Goal: Communication & Community: Answer question/provide support

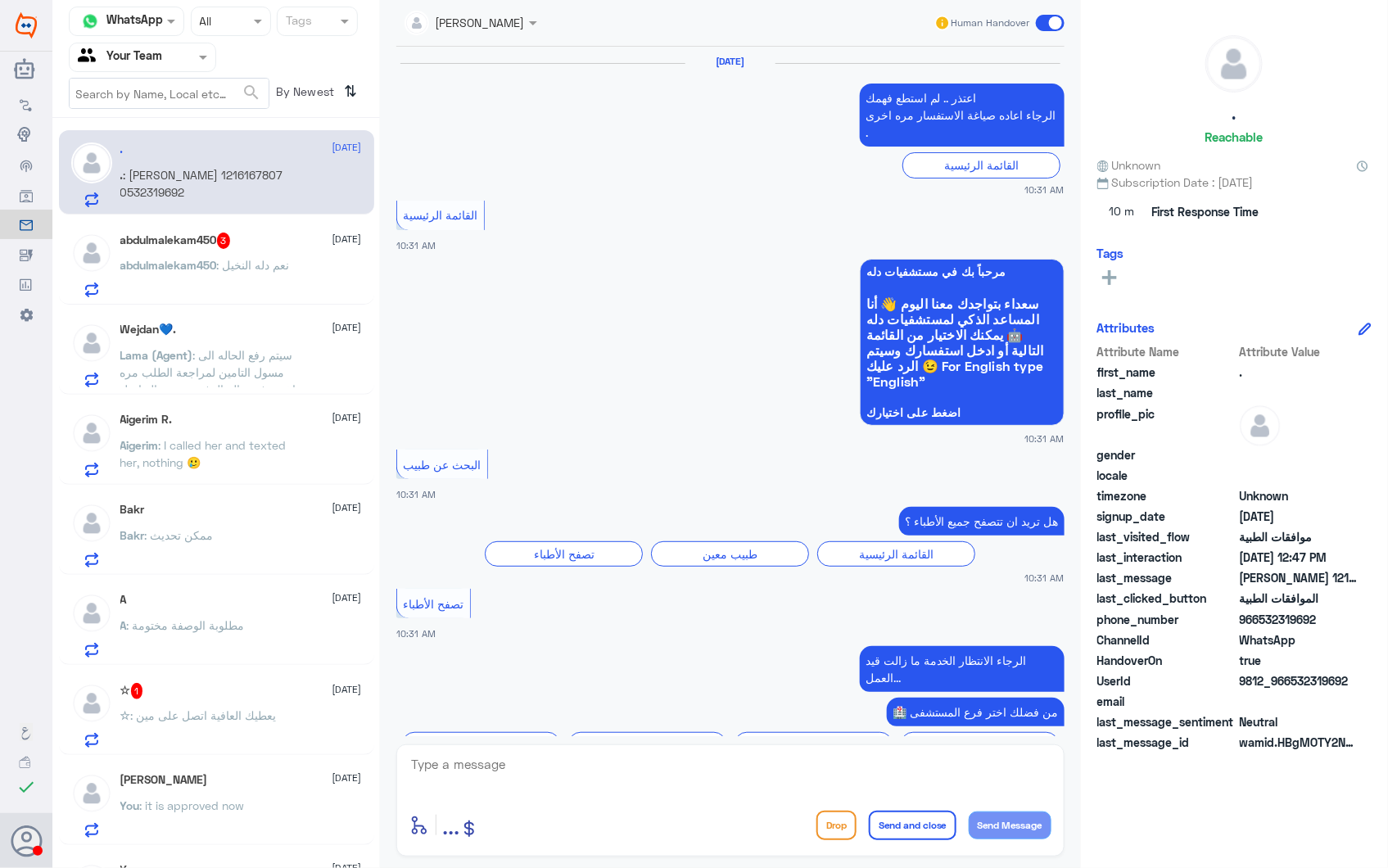
scroll to position [2508, 0]
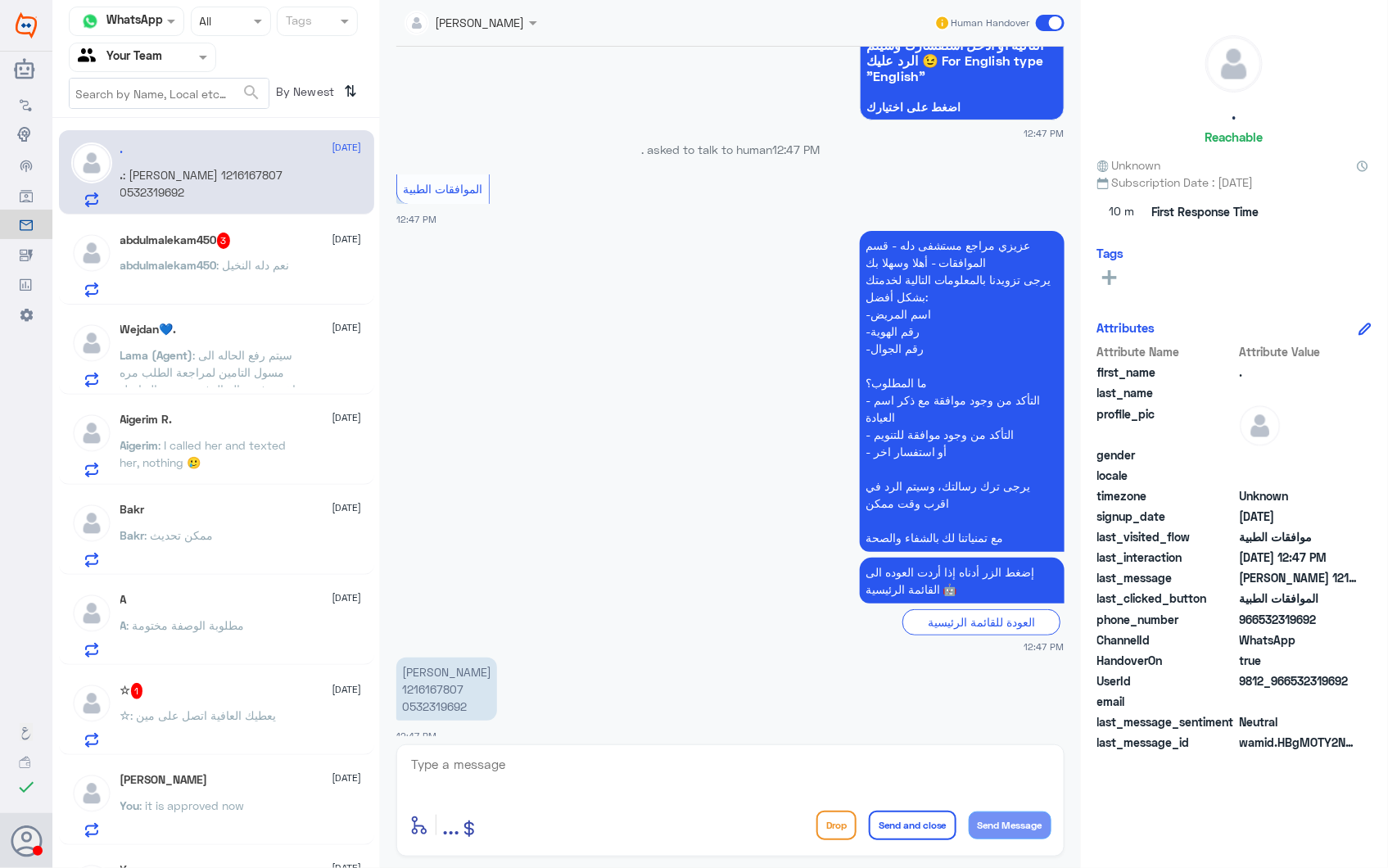
click at [440, 678] on p "[PERSON_NAME] 1216167807 0532319692" at bounding box center [447, 689] width 101 height 63
click at [440, 671] on p "سلطان فهد الدوسري 1216167807 0532319692" at bounding box center [447, 689] width 101 height 63
copy p "1216167807"
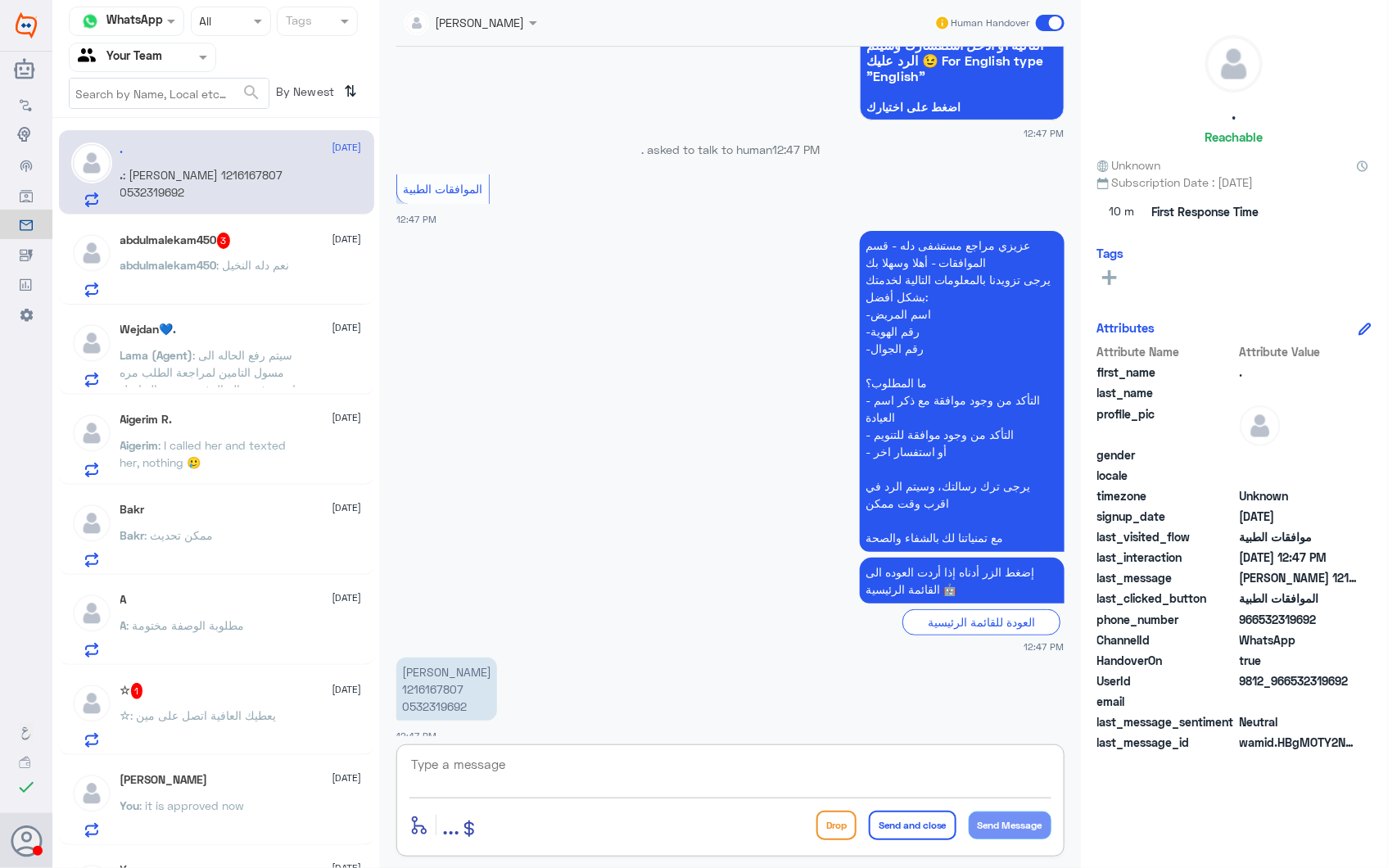
click at [652, 756] on textarea at bounding box center [730, 773] width 642 height 40
type textarea "j"
type textarea "تفضل وضح ساتفسارك"
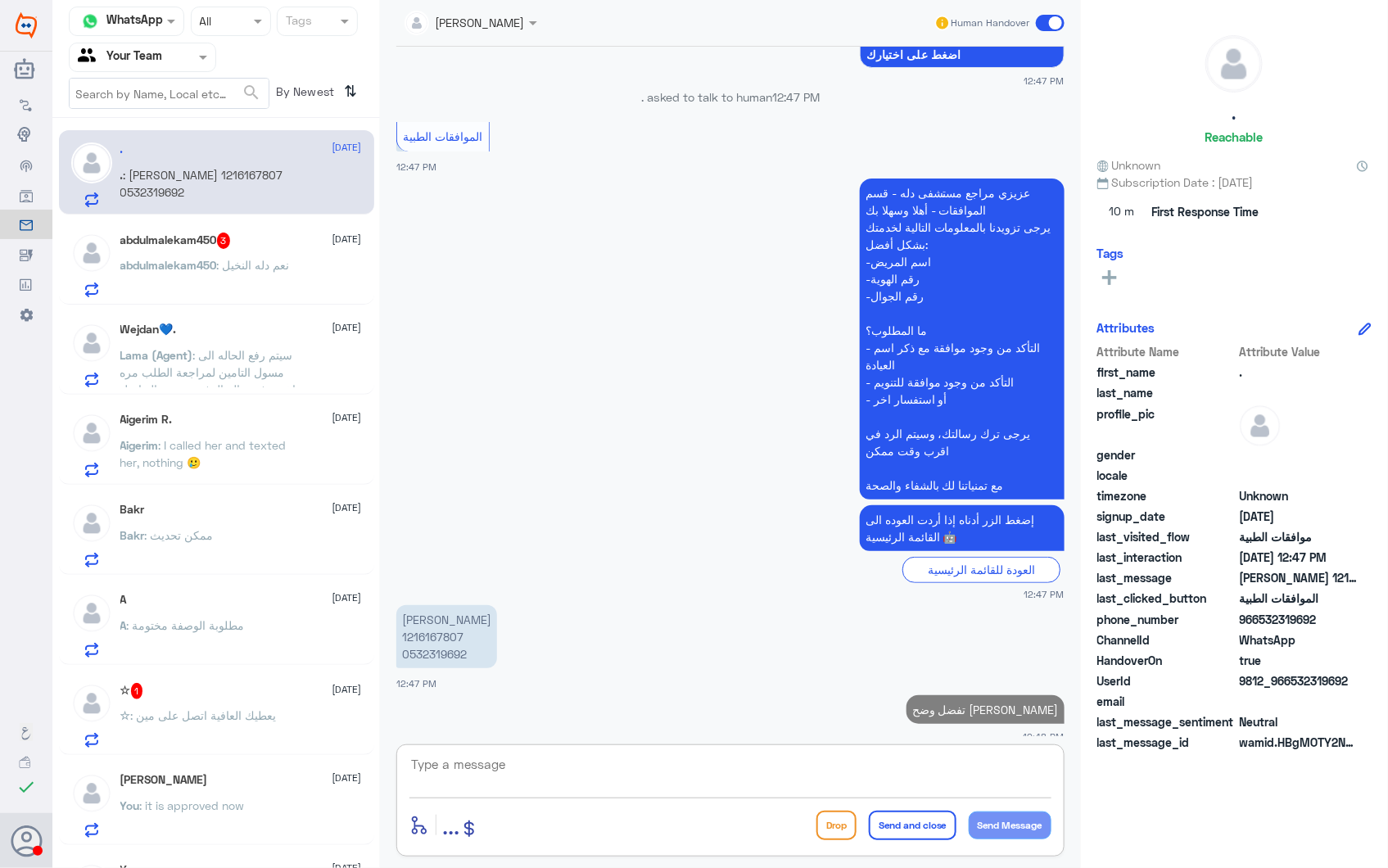
click at [687, 773] on textarea at bounding box center [730, 773] width 642 height 40
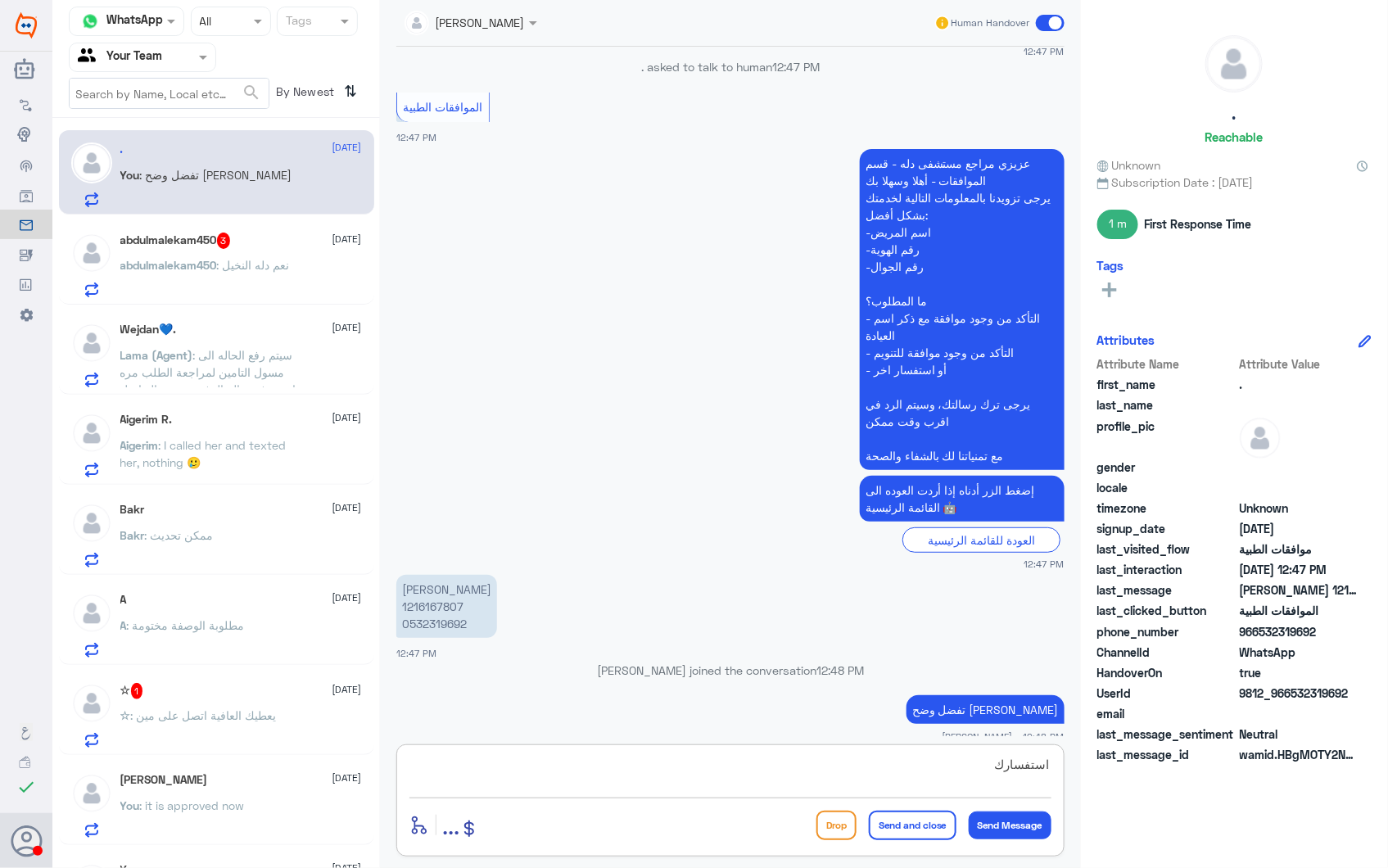
type textarea "استفسارك*"
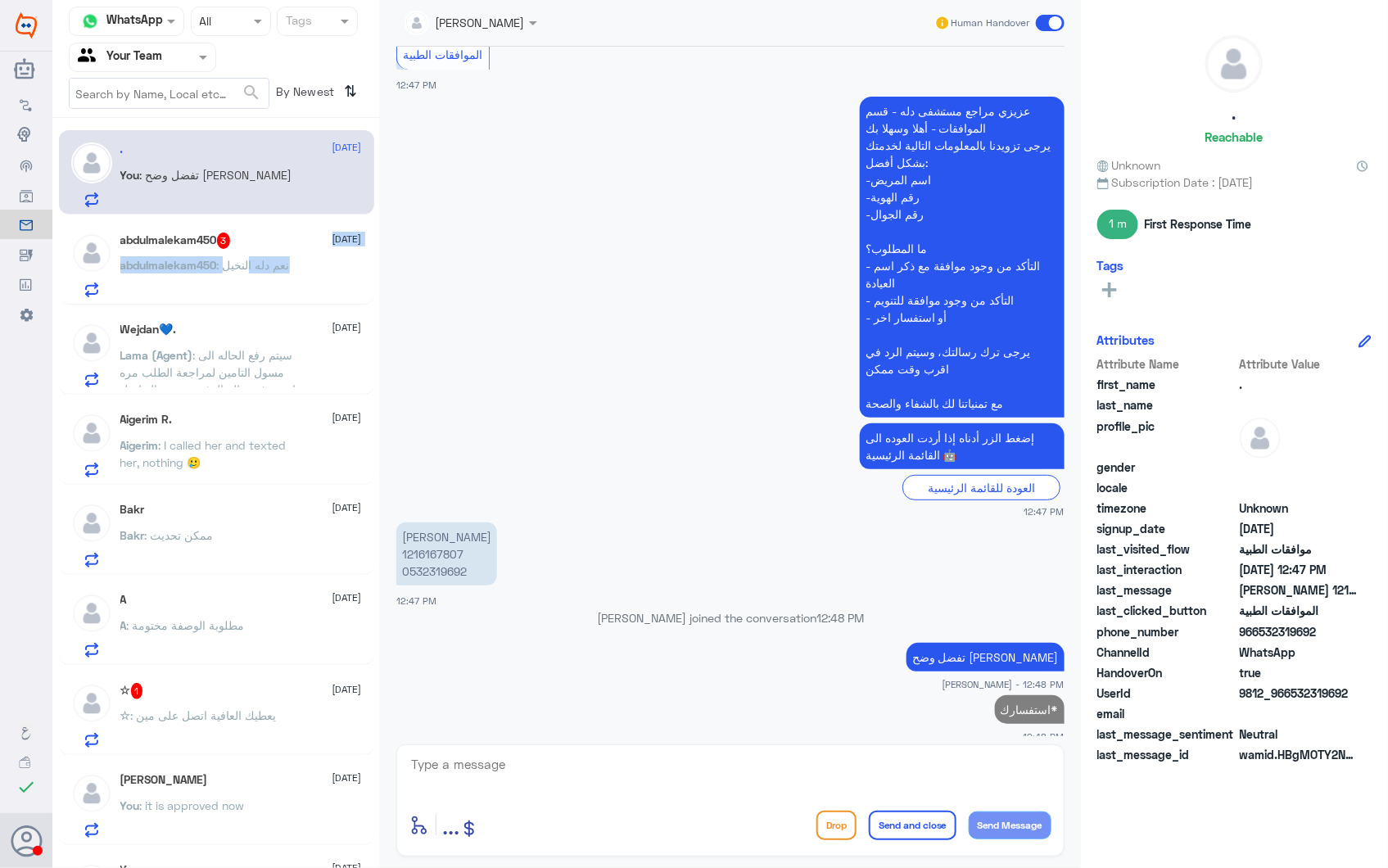
drag, startPoint x: 247, startPoint y: 243, endPoint x: 247, endPoint y: 223, distance: 20.0
click at [247, 223] on div "abdulmalekam450 3 28 September abdulmalekam450 : نعم دله النخيل" at bounding box center [217, 262] width 315 height 85
click at [260, 239] on div "abdulmalekam450 3 28 September" at bounding box center [241, 241] width 241 height 16
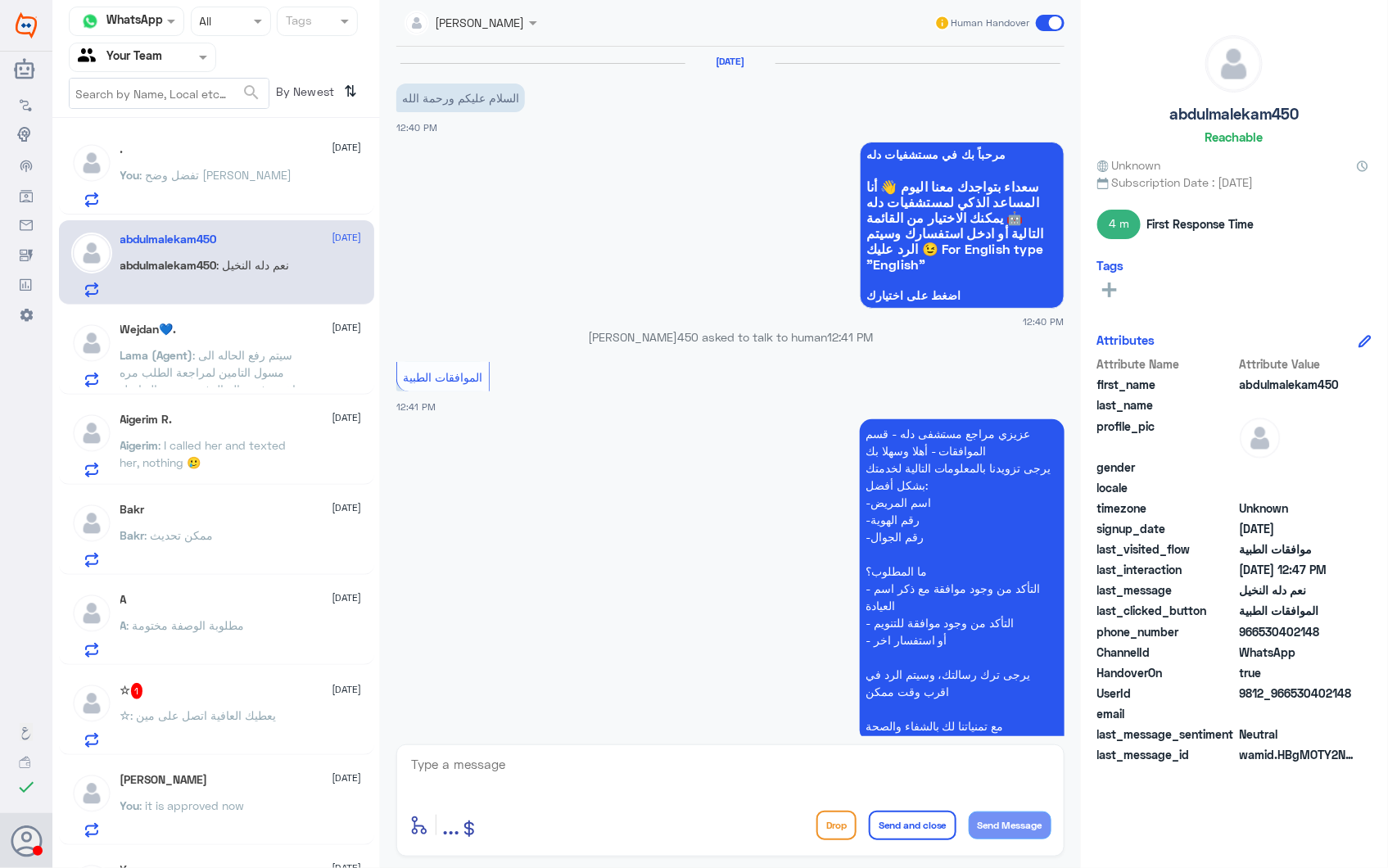
scroll to position [729, 0]
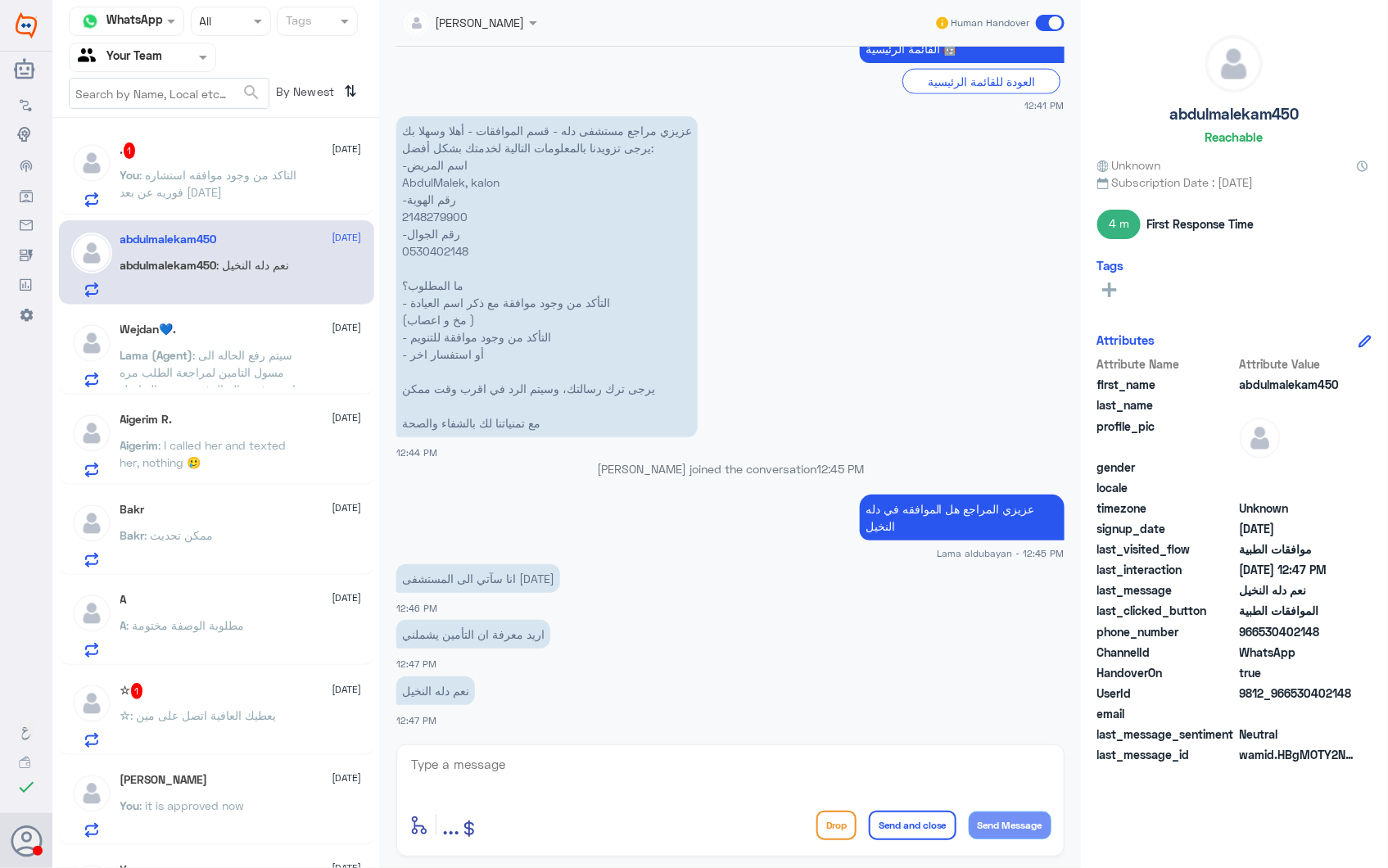
click at [235, 365] on span ": سيتم رفع الحاله الى مسول التامين لمراجعة الطلب مره اخرى في حالة الرفض يرجى ال…" at bounding box center [209, 381] width 176 height 66
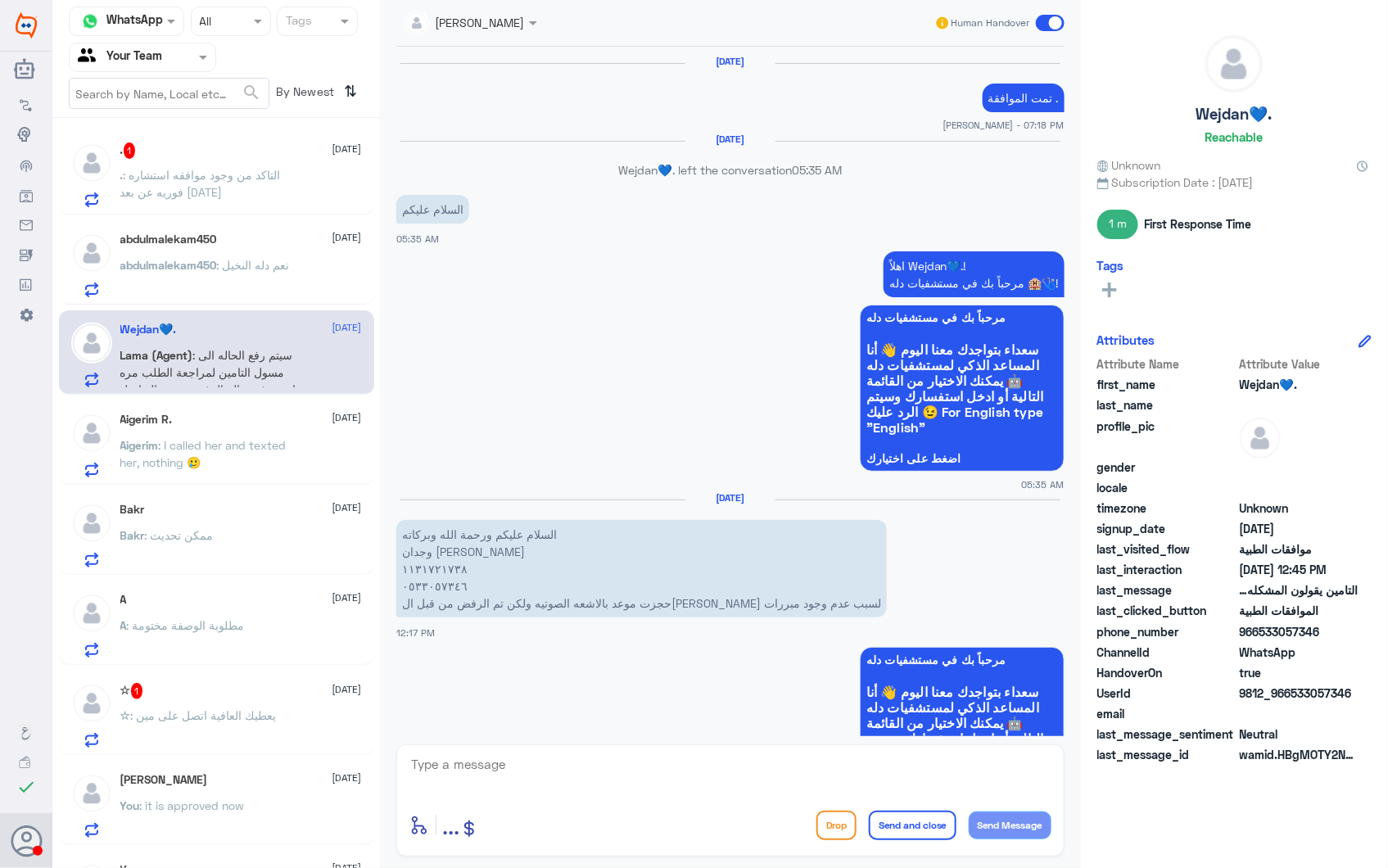
scroll to position [2287, 0]
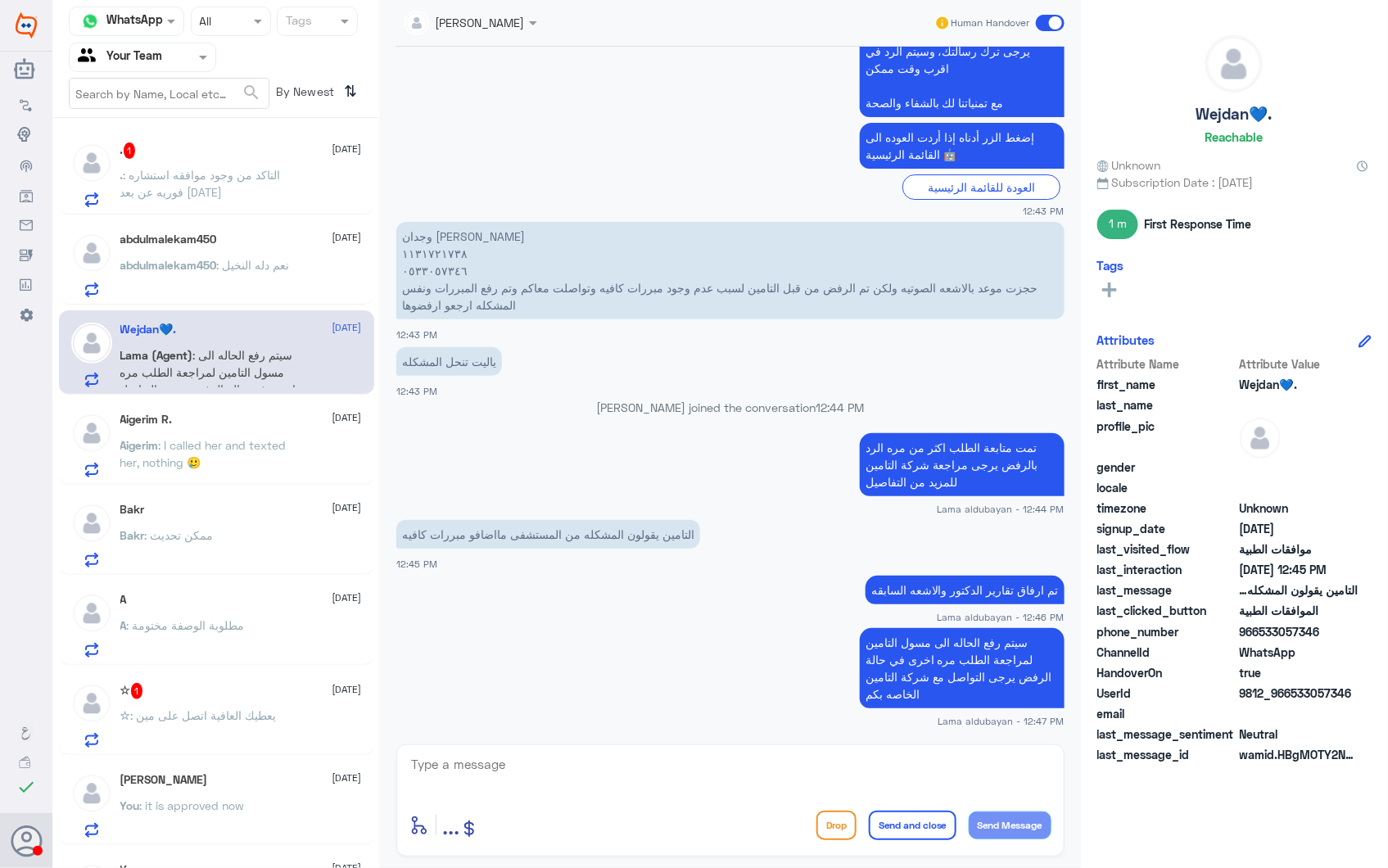
click at [227, 264] on span ": نعم دله النخيل" at bounding box center [253, 265] width 73 height 14
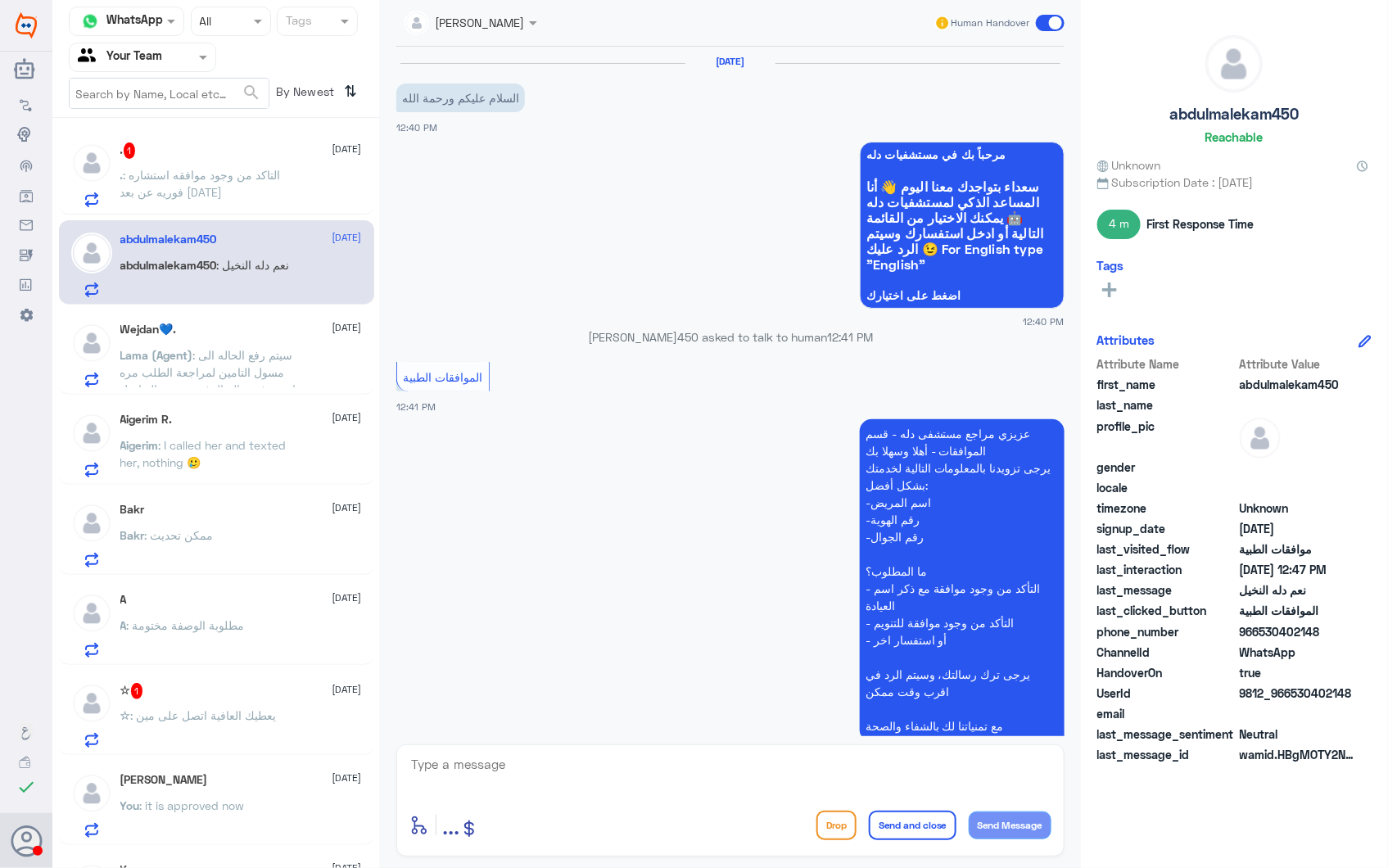
scroll to position [729, 0]
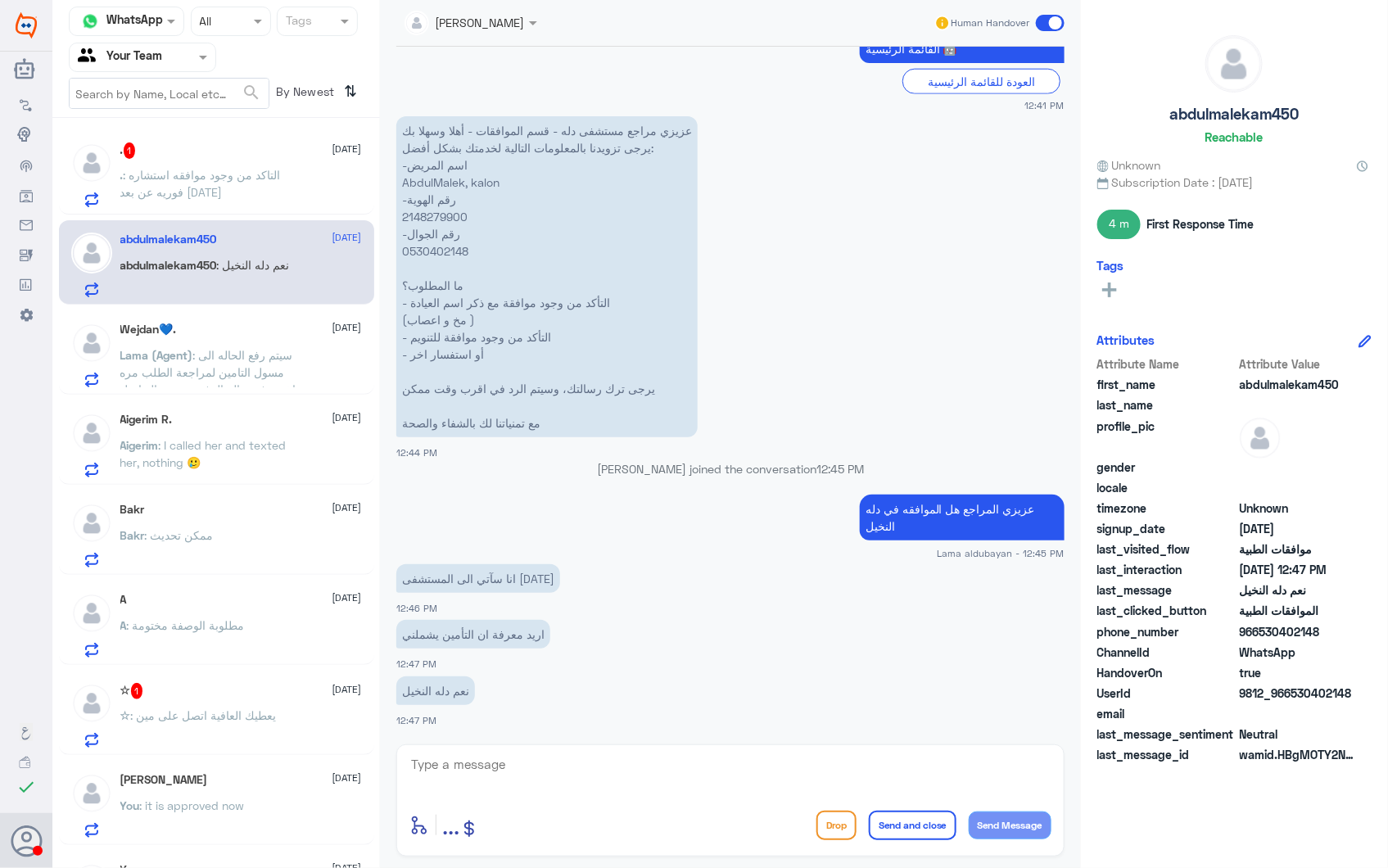
click at [202, 330] on div "Wejdan💙. 28 September" at bounding box center [241, 330] width 241 height 14
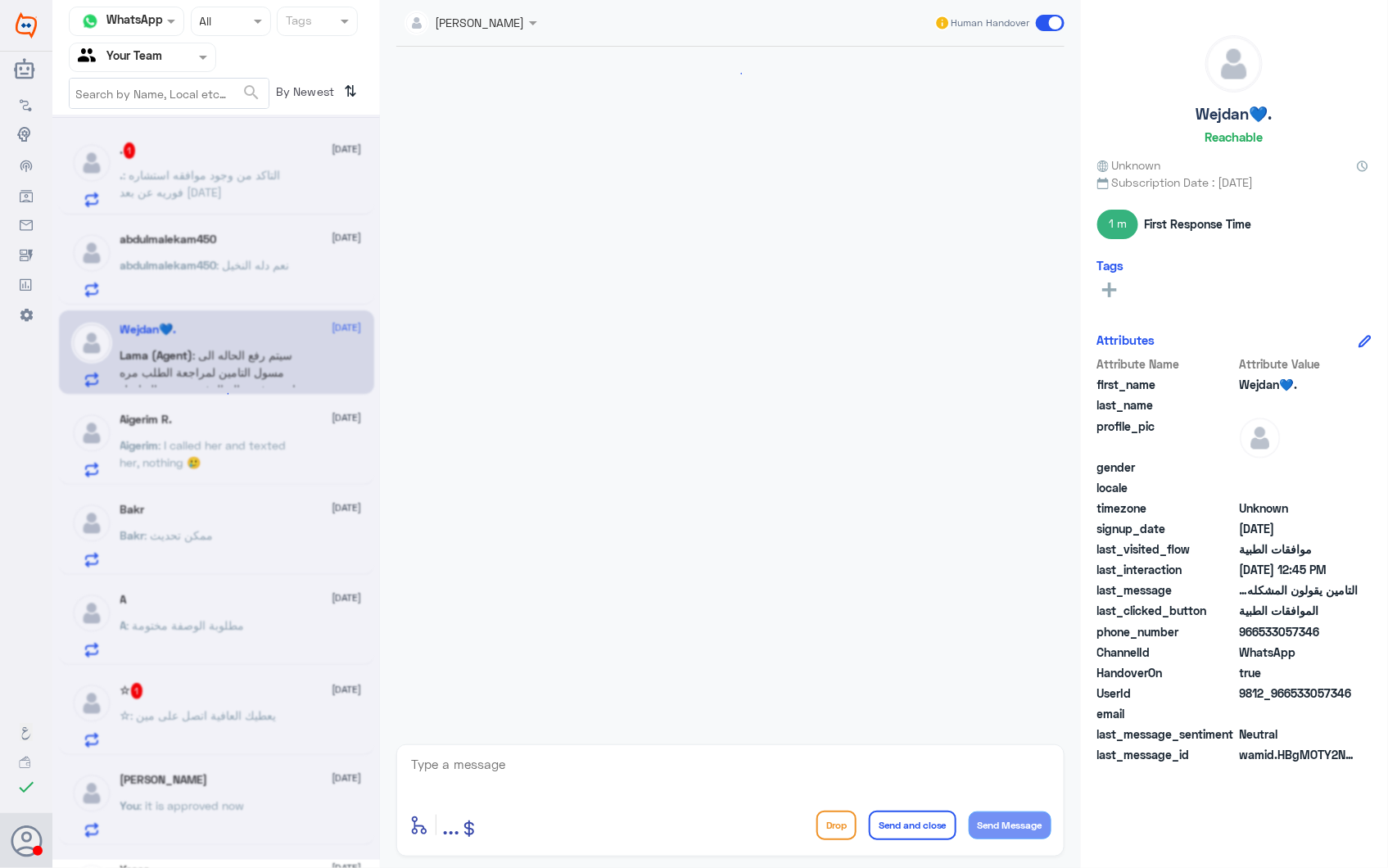
scroll to position [2287, 0]
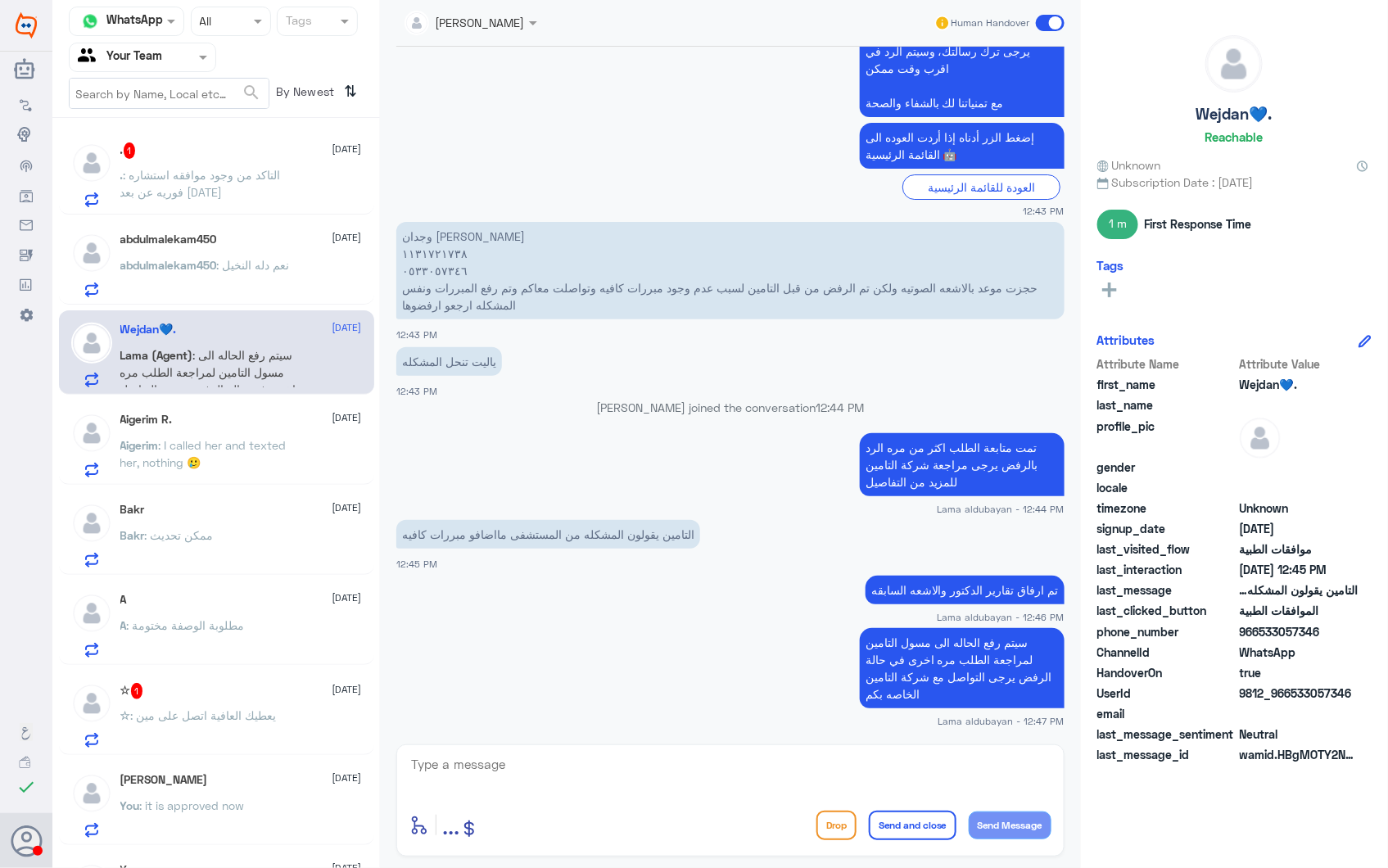
click at [254, 469] on p "Aigerim : I called her and texted her, nothing 🥲" at bounding box center [212, 457] width 184 height 41
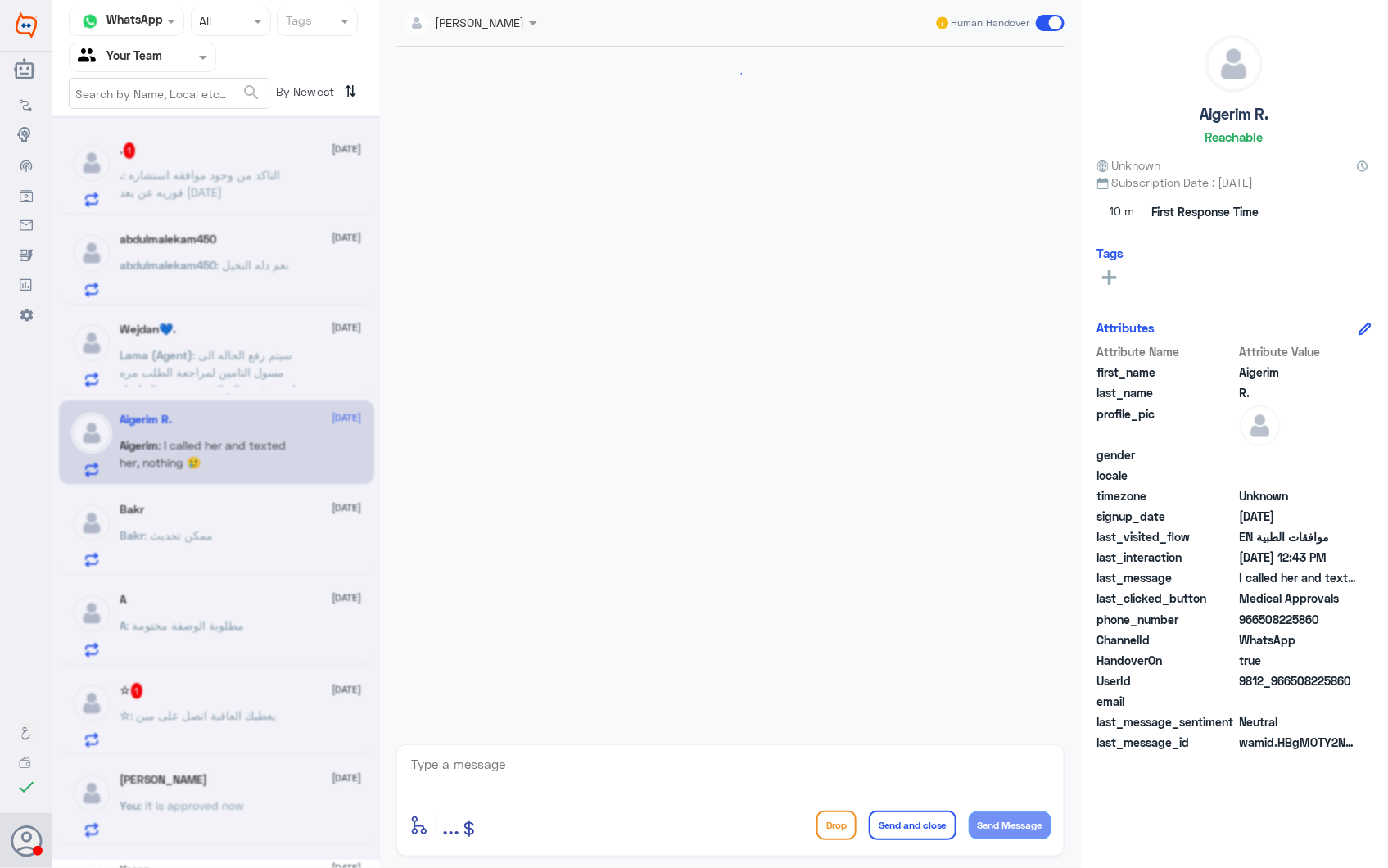
scroll to position [2203, 0]
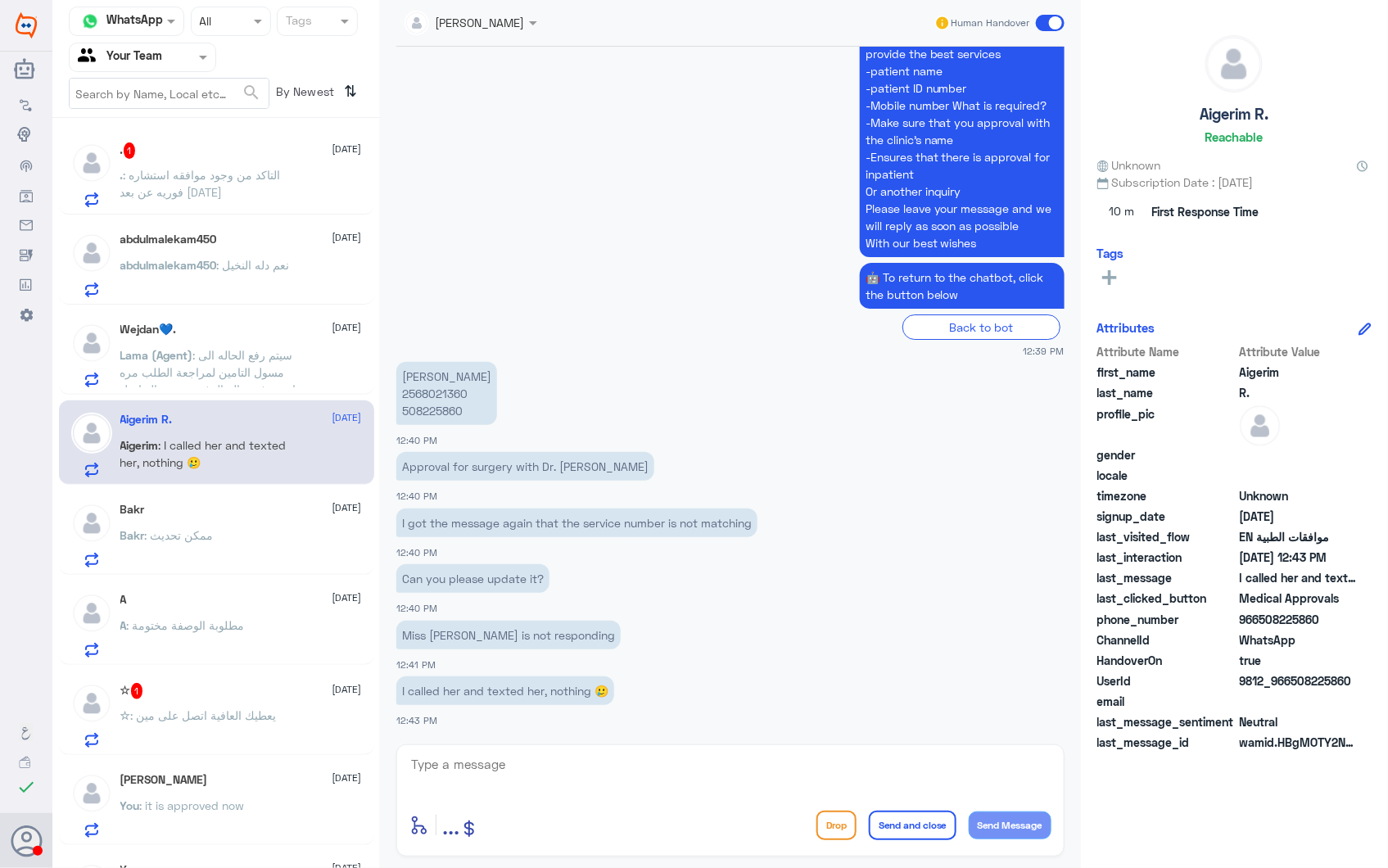
click at [429, 386] on p "Aigerim Russaliyeva 2568021360 508225860" at bounding box center [447, 394] width 101 height 63
copy p "2568021360"
drag, startPoint x: 429, startPoint y: 461, endPoint x: 580, endPoint y: 467, distance: 151.1
click at [580, 467] on p "Approval for surgery with Dr. Adnan Gelidan" at bounding box center [525, 466] width 258 height 28
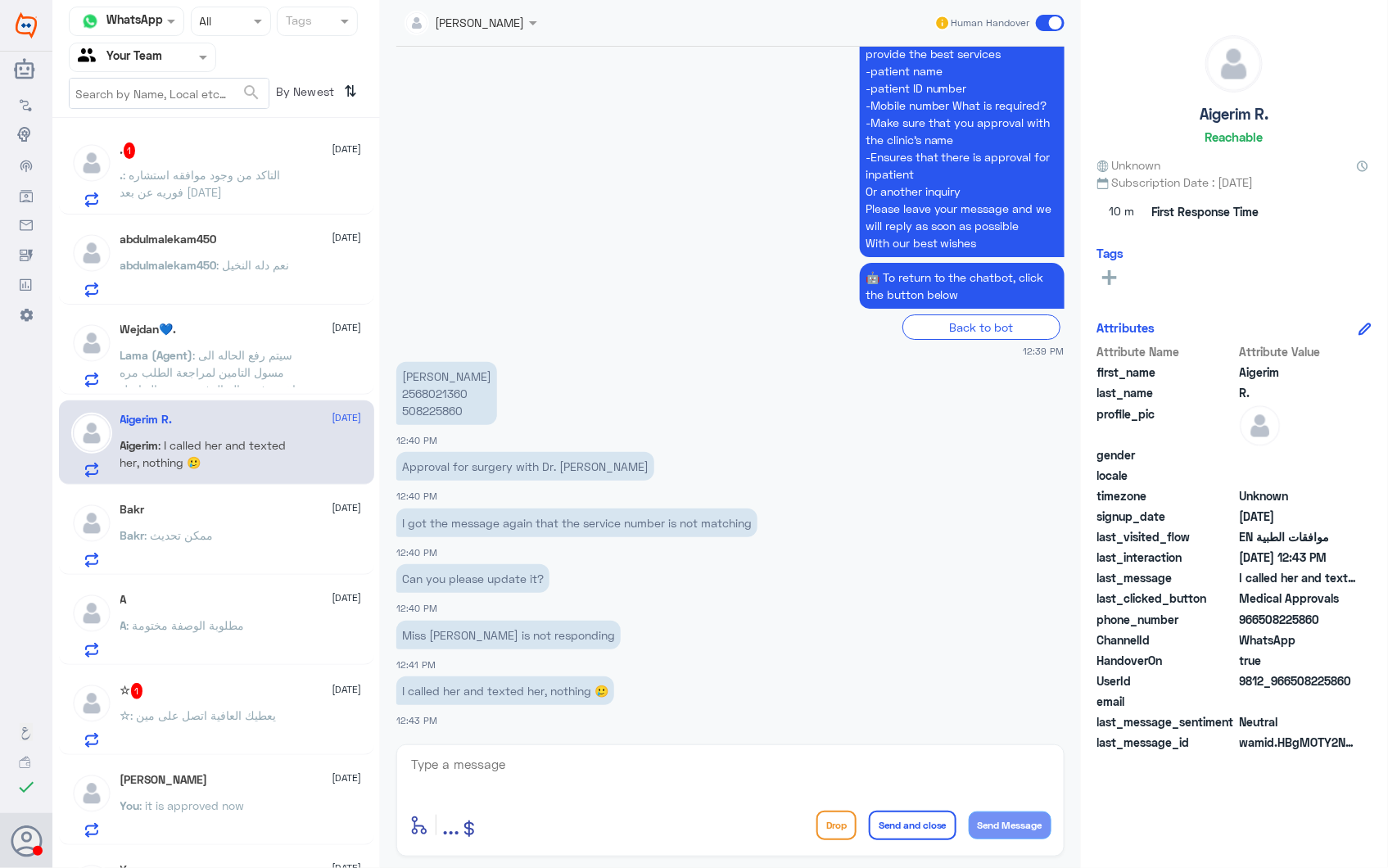
drag, startPoint x: 580, startPoint y: 467, endPoint x: 593, endPoint y: 468, distance: 13.0
click at [593, 468] on p "Approval for surgery with Dr. Adnan Gelidan" at bounding box center [525, 466] width 258 height 28
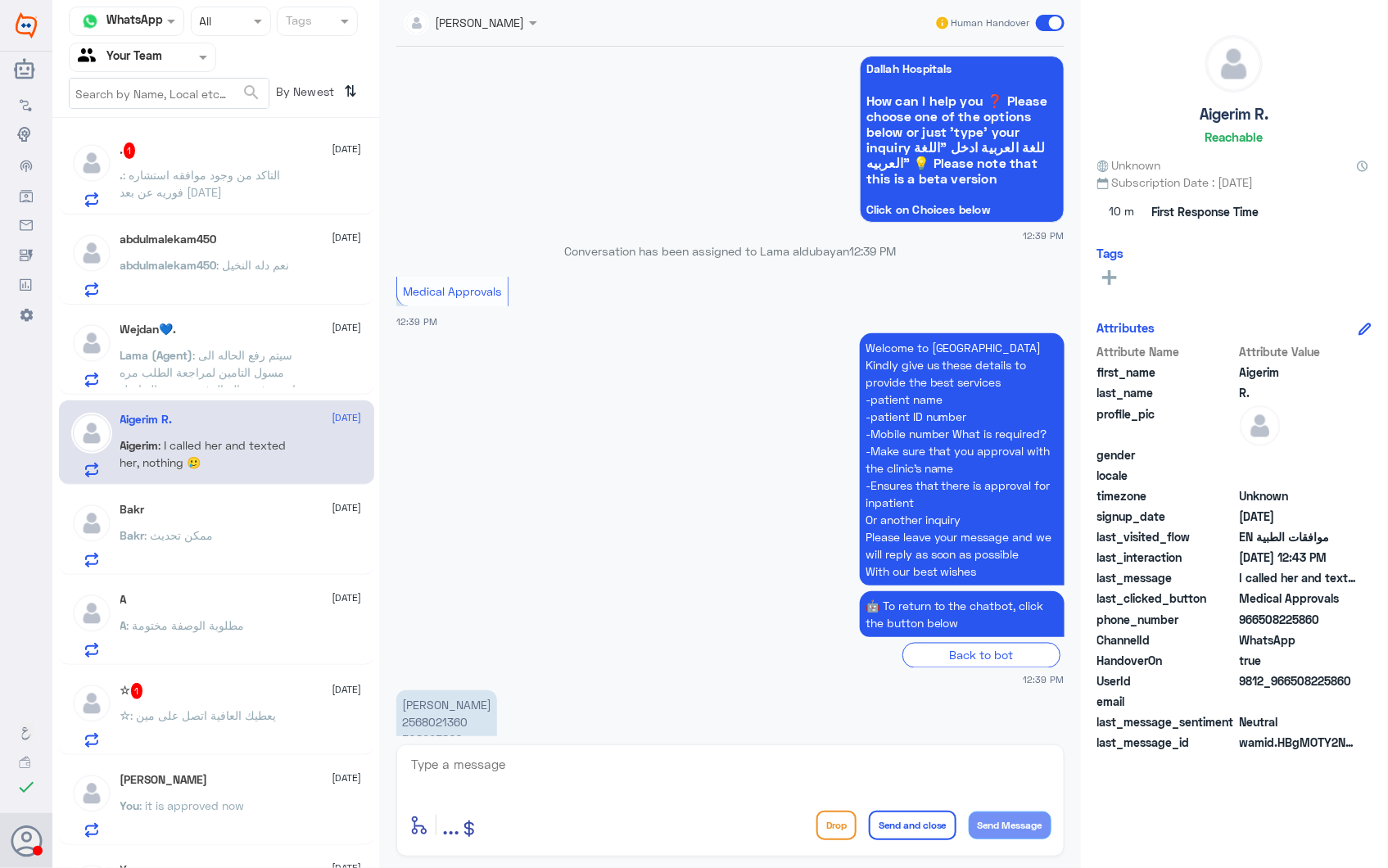
scroll to position [3540, 0]
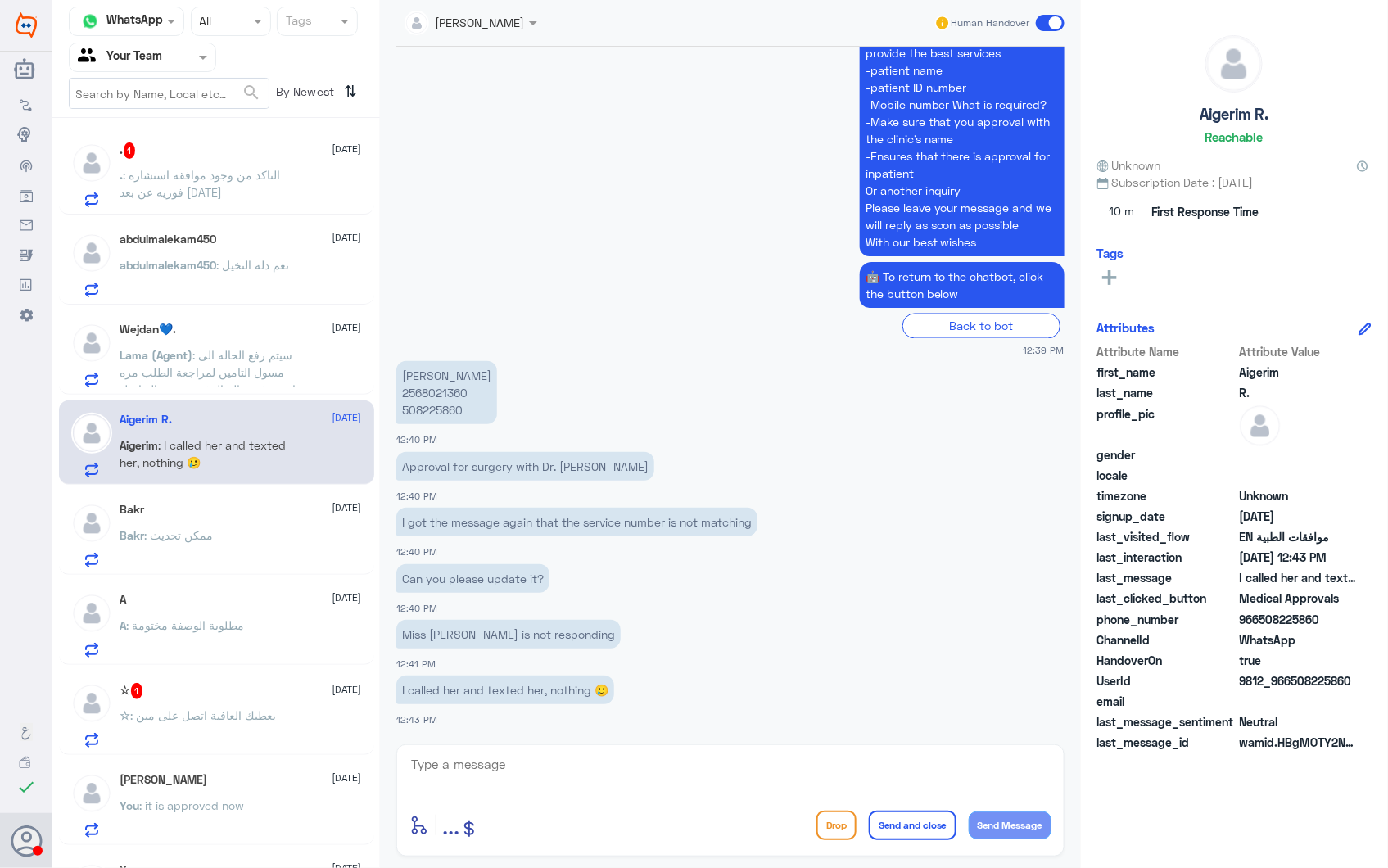
click at [409, 389] on p "Aigerim Russaliyeva 2568021360 508225860" at bounding box center [447, 393] width 101 height 63
copy p "2568021360"
click at [180, 161] on div ". 1 28 September . : التاكد من وجود موافقه استشاره فوريه عن بعد الاربعاء 24/9" at bounding box center [241, 175] width 241 height 65
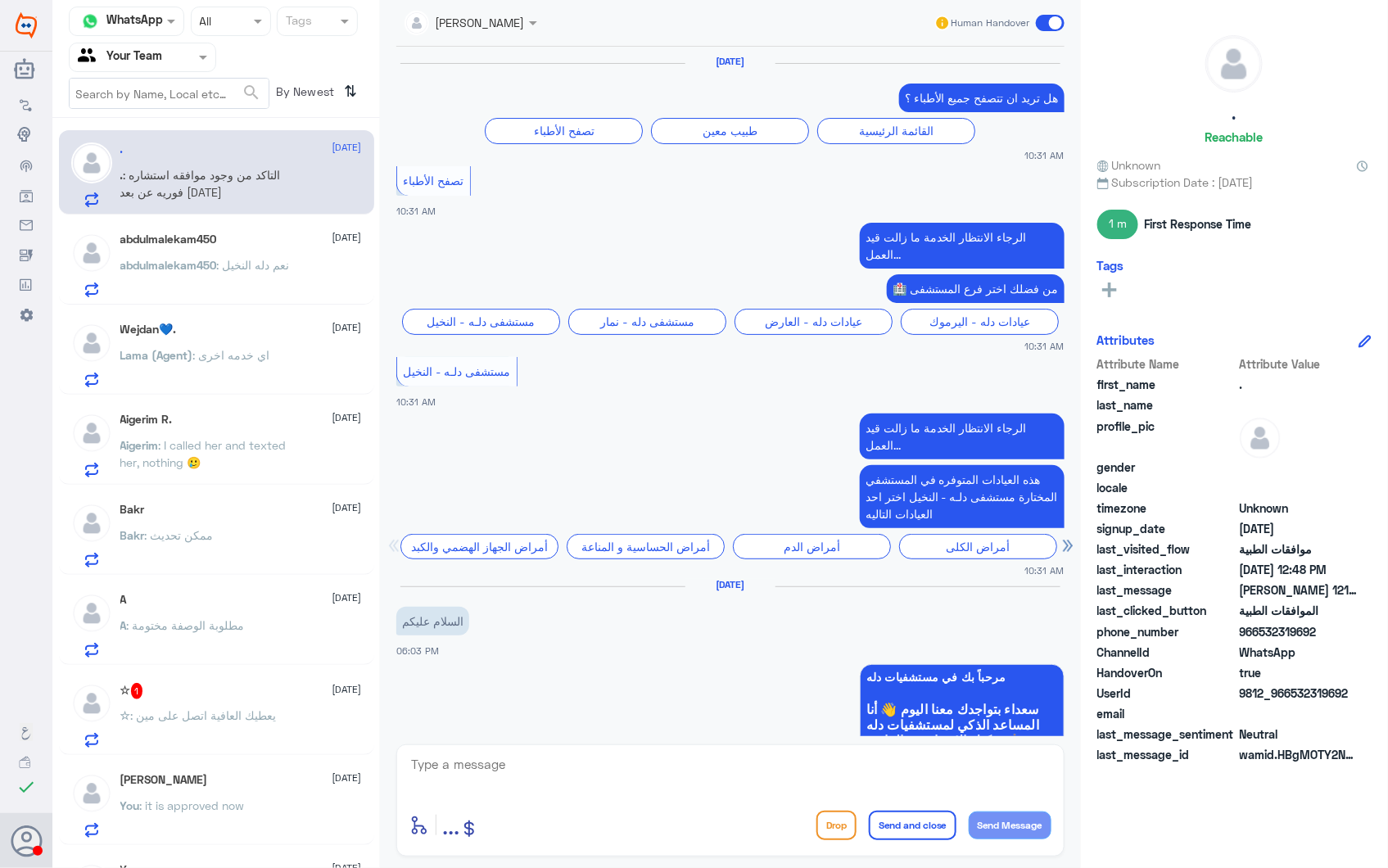
scroll to position [2327, 0]
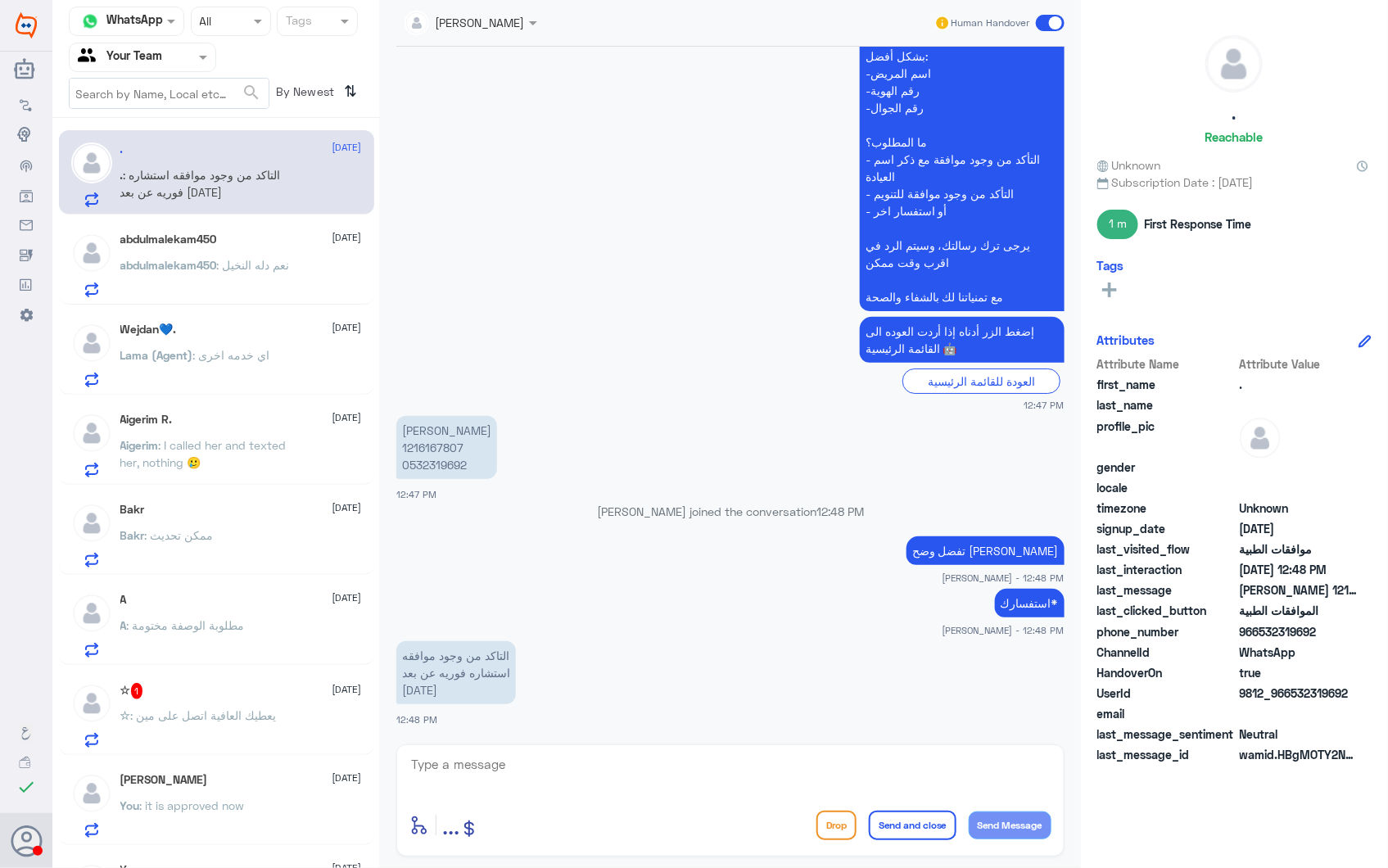
click at [501, 758] on textarea at bounding box center [730, 773] width 642 height 40
type textarea "للاستشارات الفورية يرجى التواصل مع الطب الاتصالي"
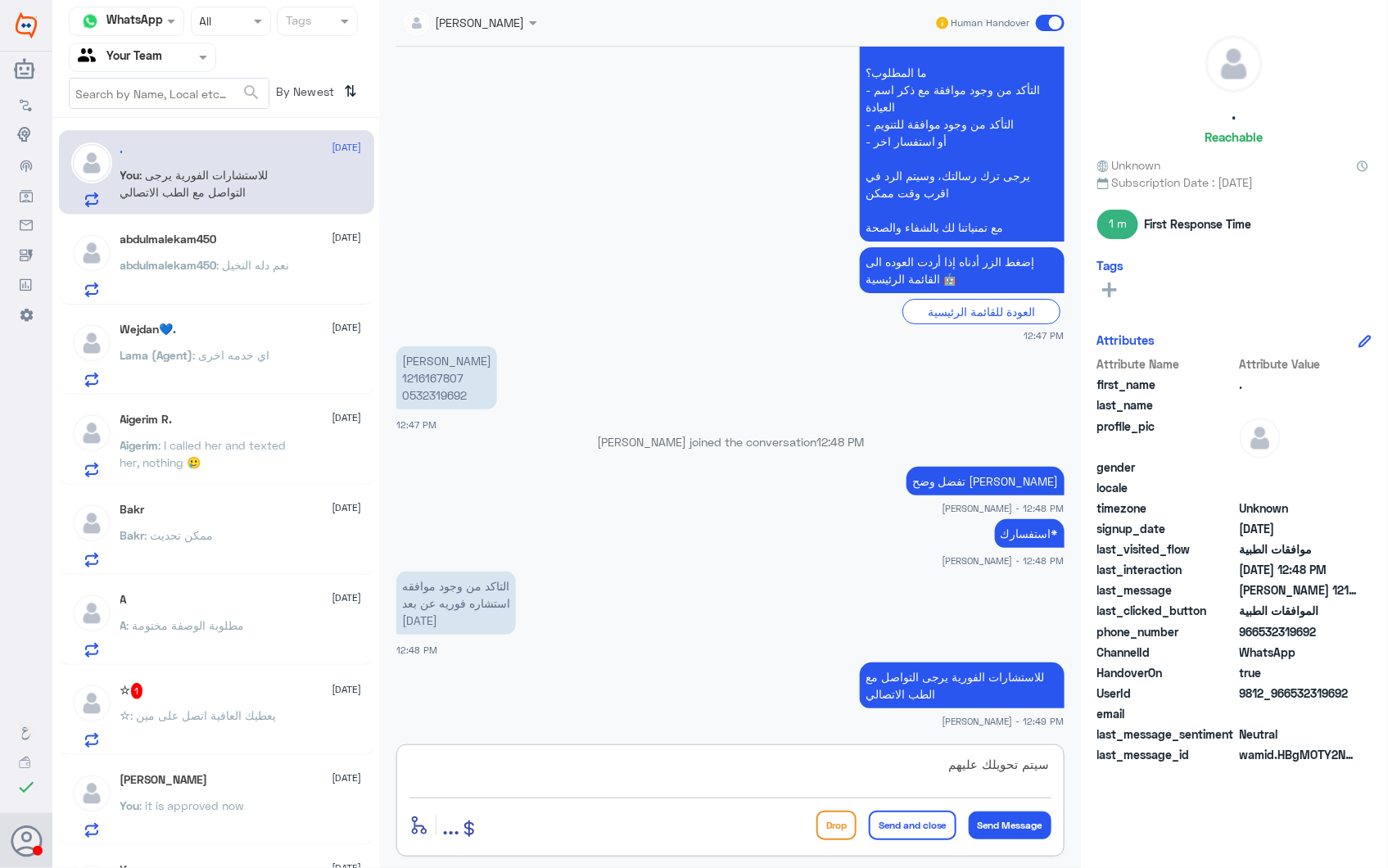
type textarea "سيتم تحويلك عليهم"
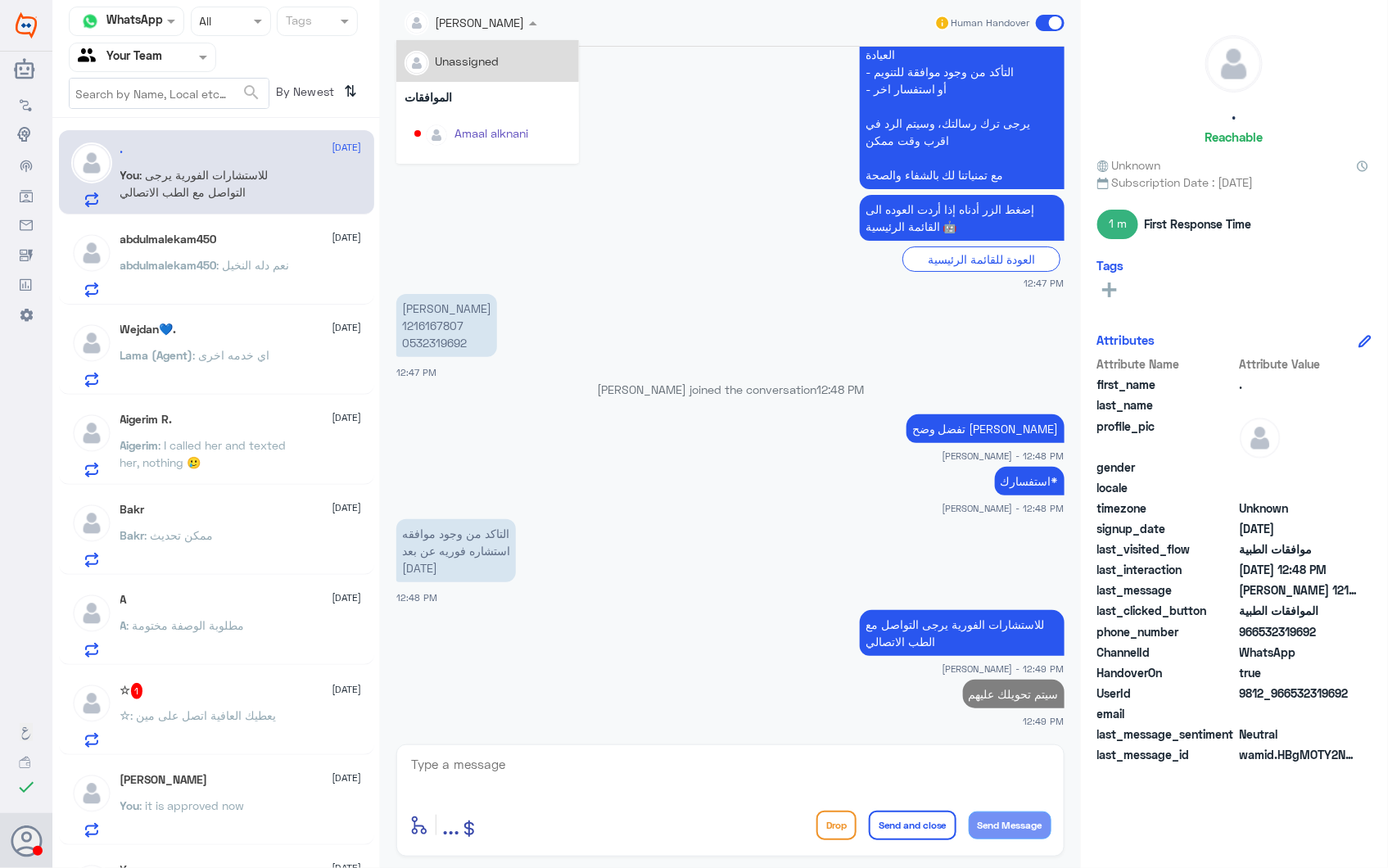
click at [487, 16] on input "text" at bounding box center [451, 21] width 92 height 19
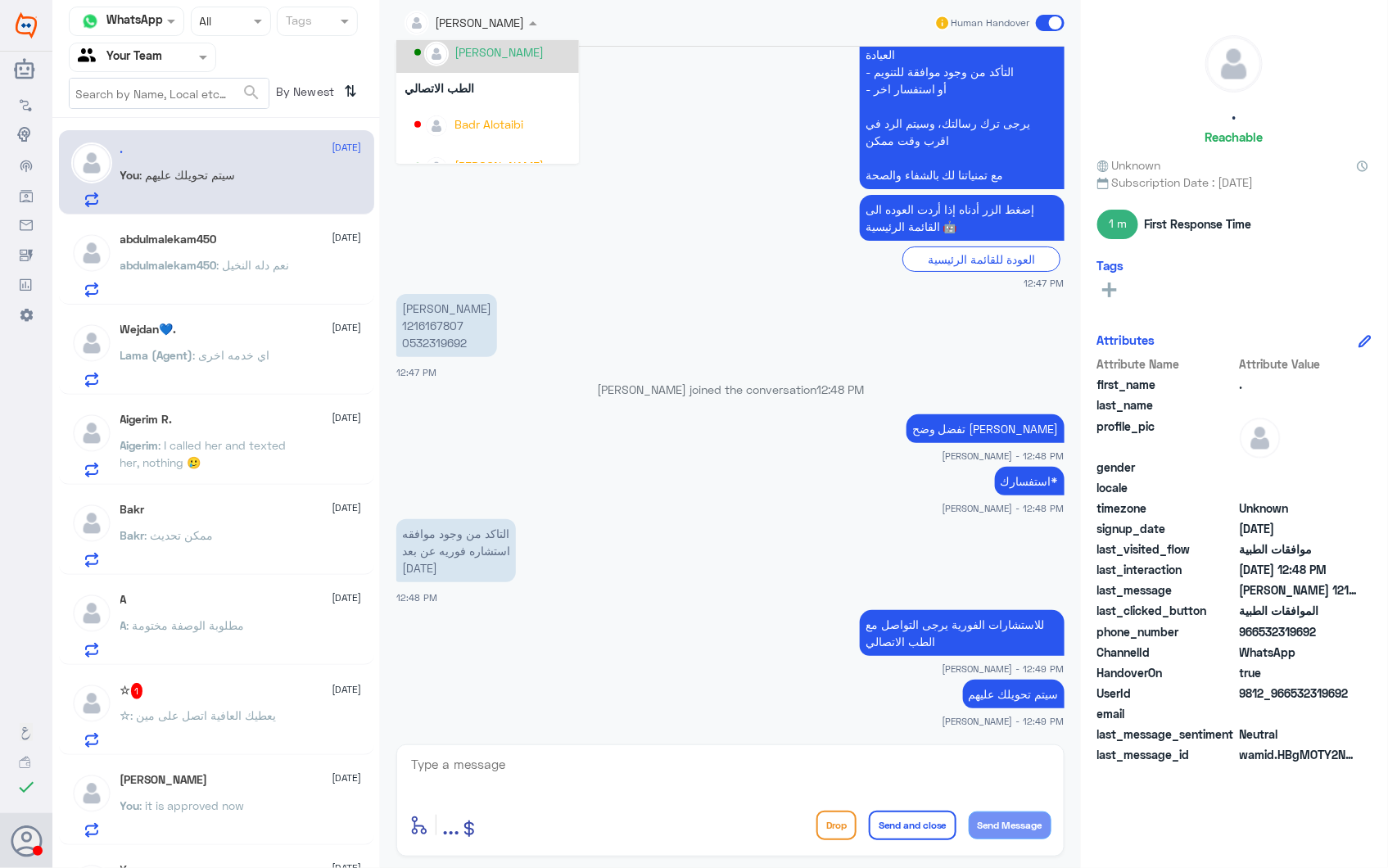
scroll to position [802, 0]
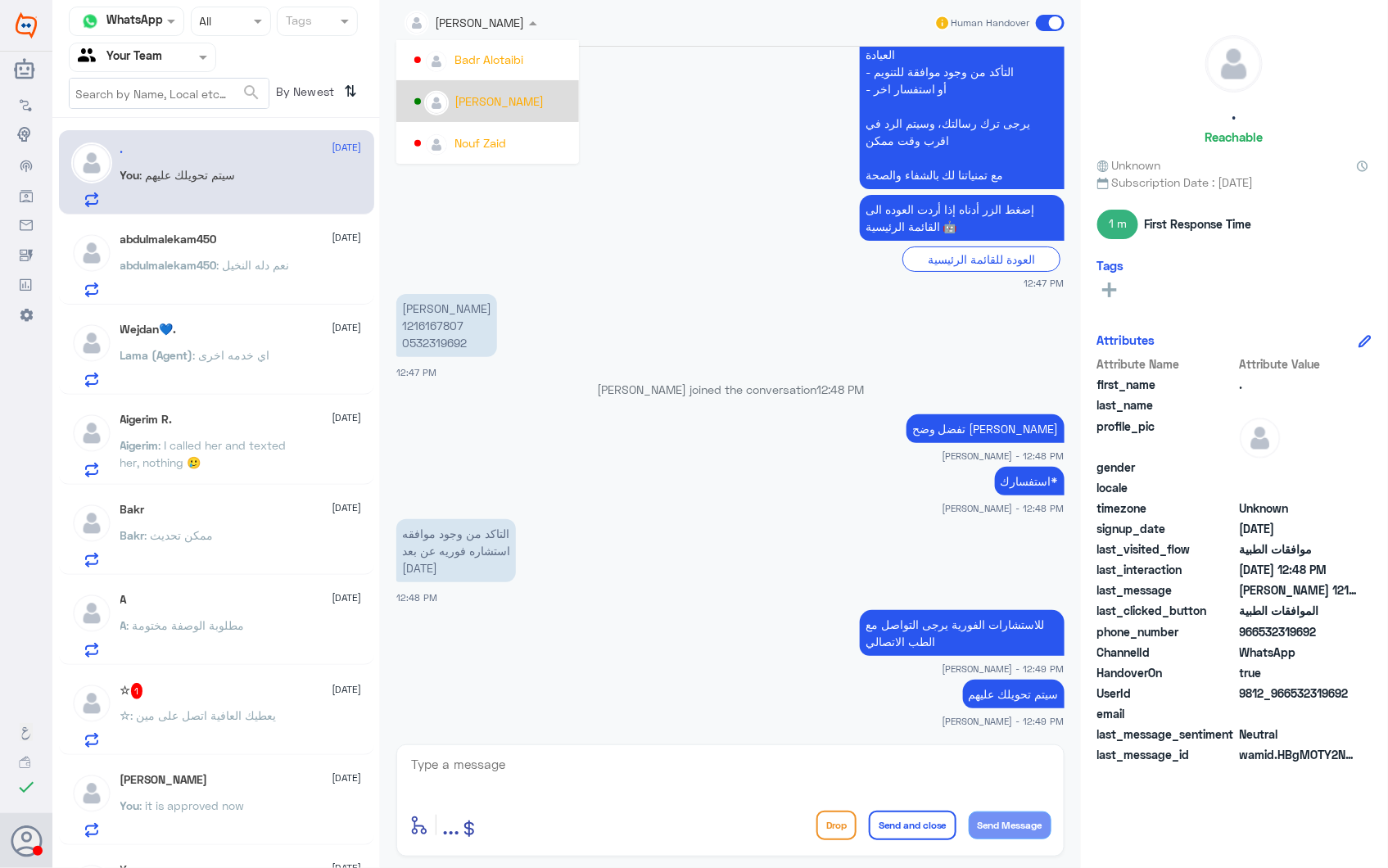
click at [497, 103] on div "عبدالكريم الموسى" at bounding box center [499, 101] width 89 height 17
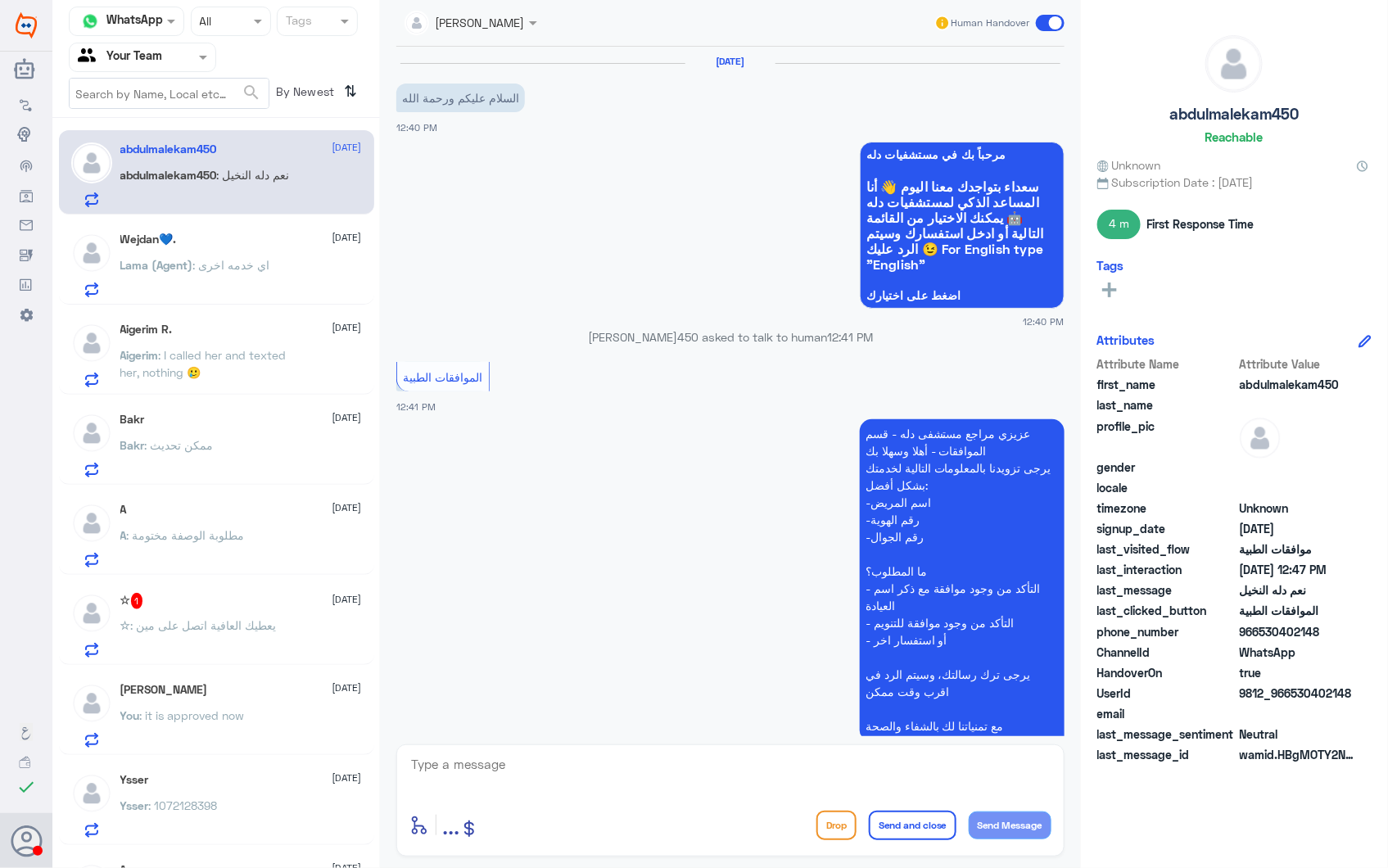
scroll to position [729, 0]
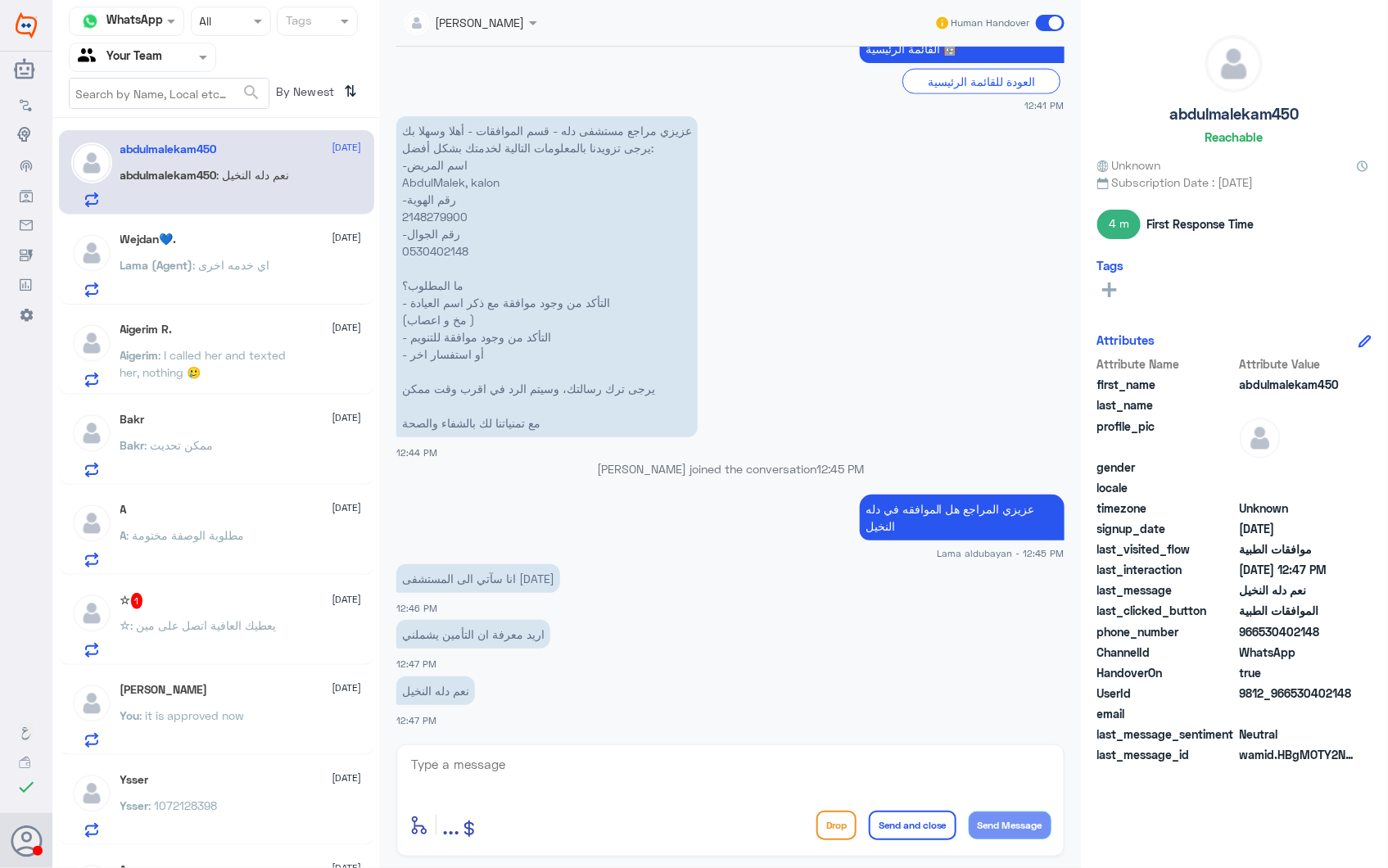
click at [281, 250] on div "Wejdan💙. 28 September Lama (Agent) : اي خدمه اخرى" at bounding box center [241, 265] width 241 height 65
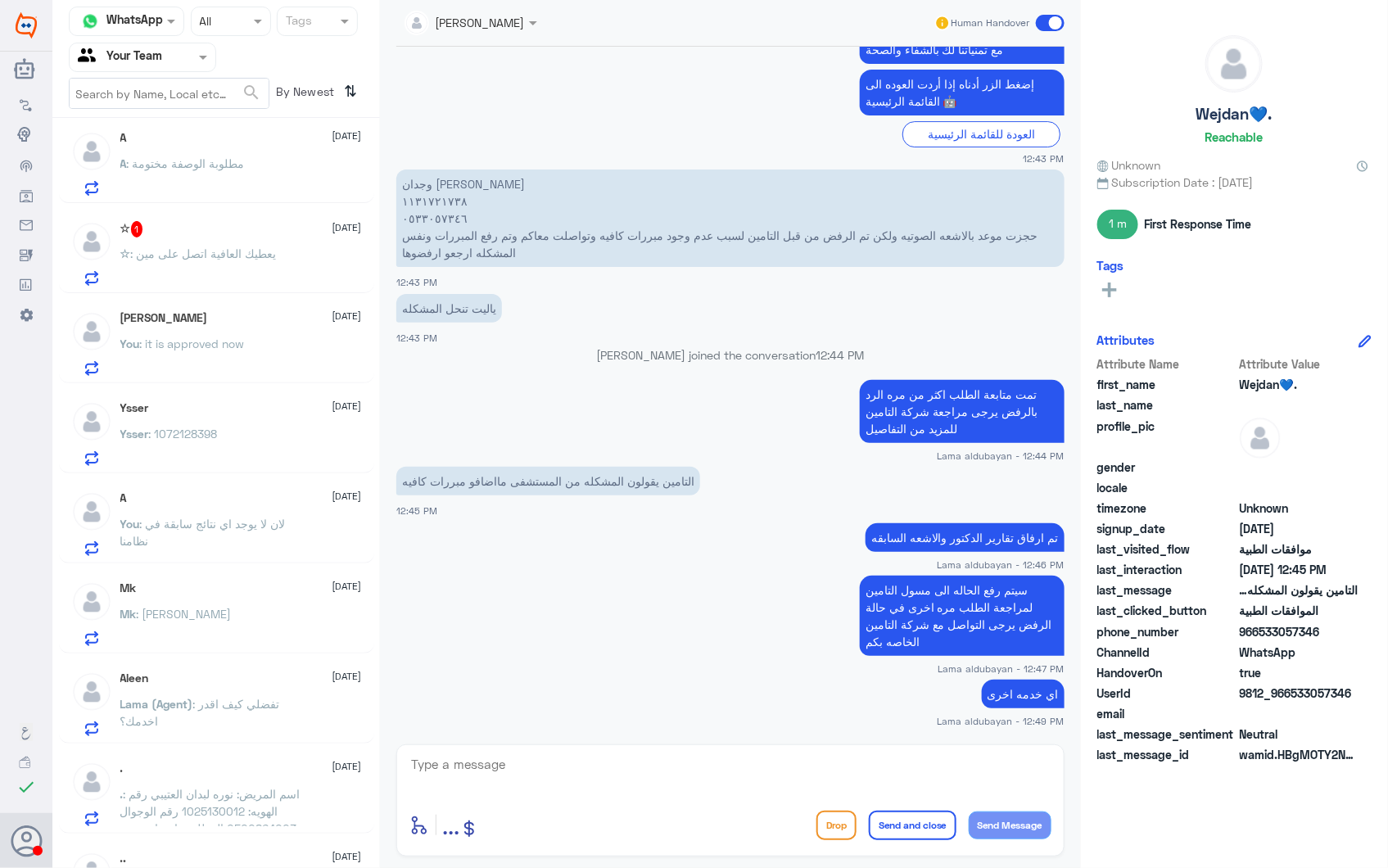
scroll to position [364, 0]
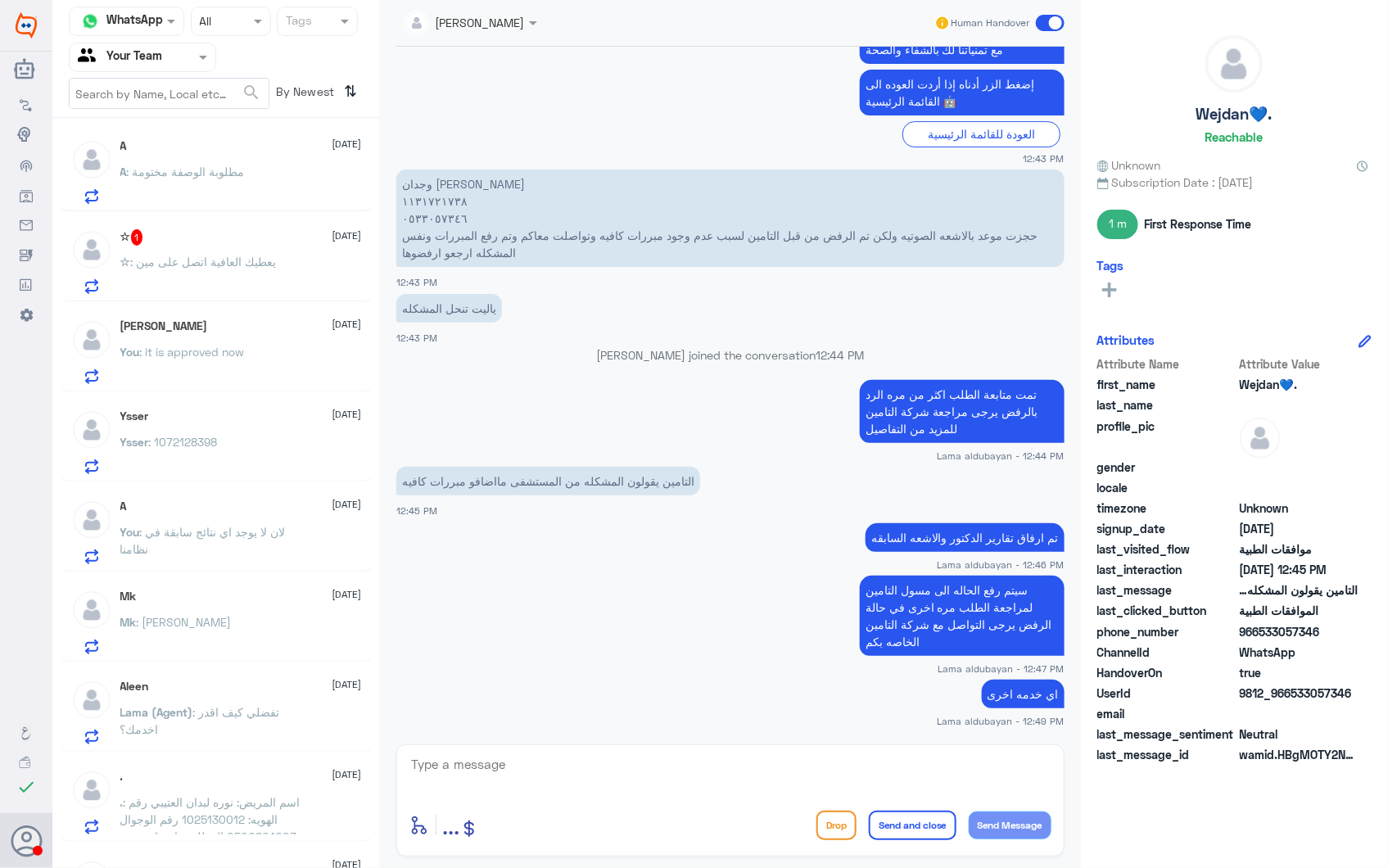
click at [240, 625] on div "Mk : شكرا حبيبينا" at bounding box center [241, 635] width 241 height 37
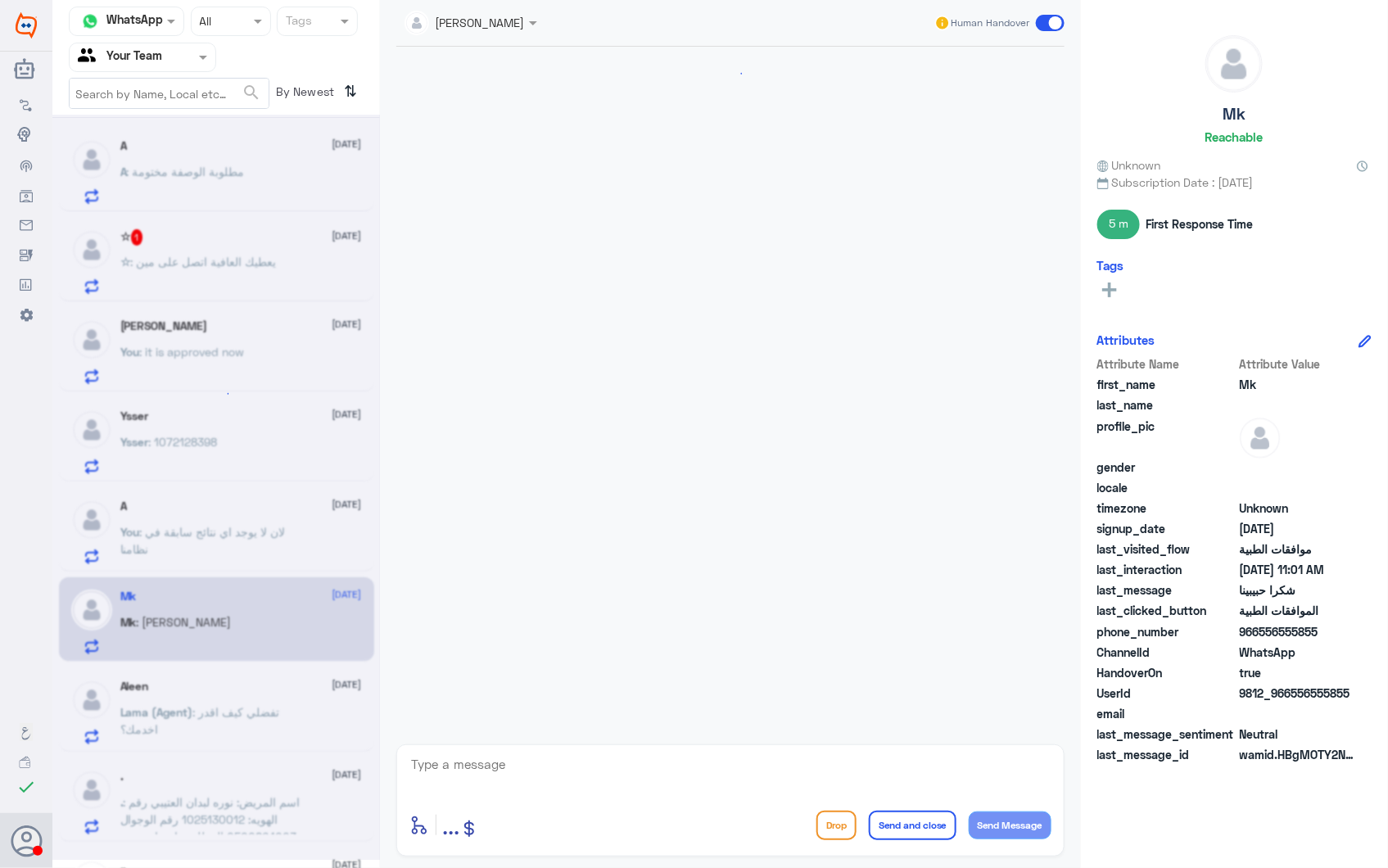
scroll to position [1852, 0]
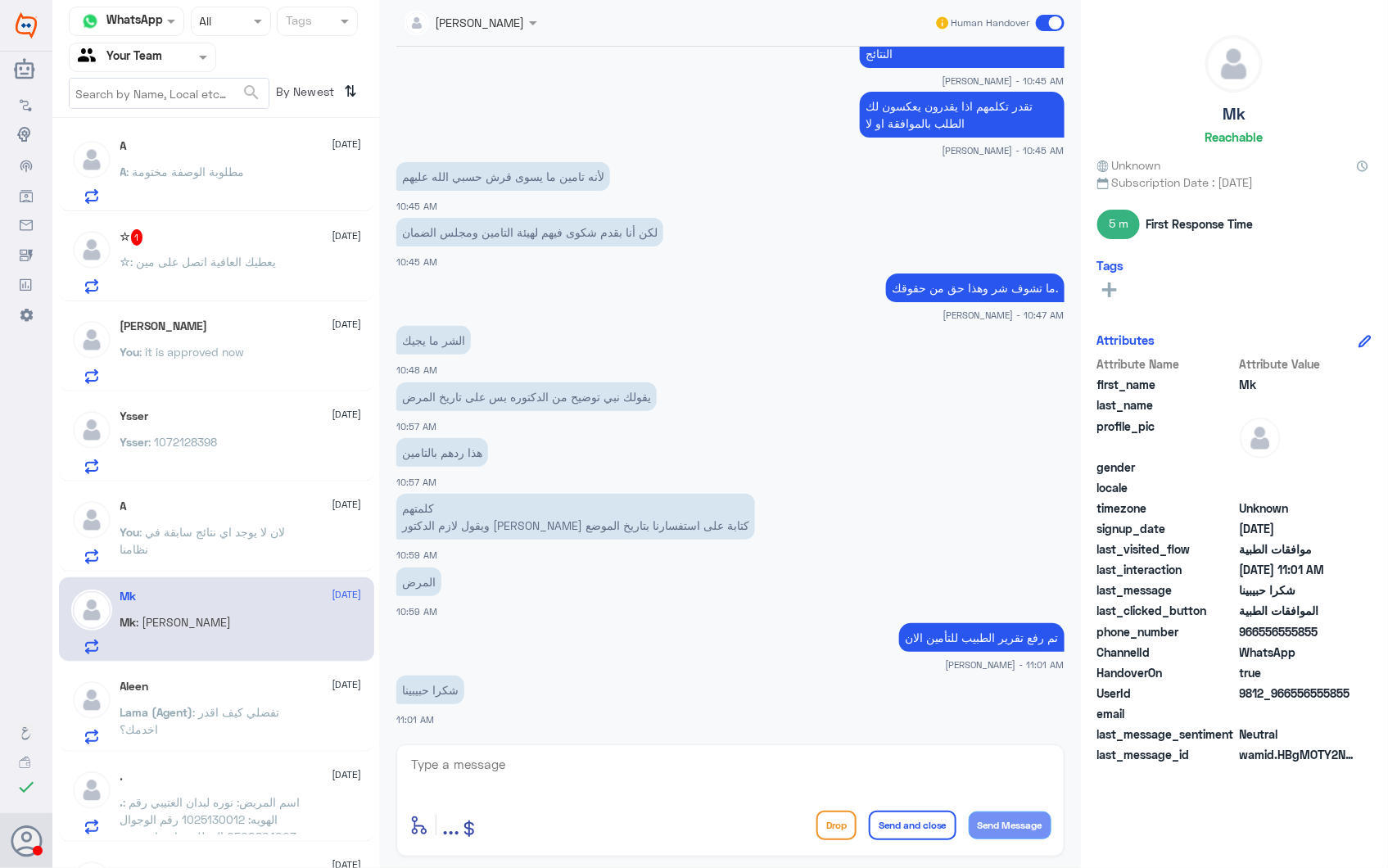
click at [227, 568] on div "A 28 September You : لان لا يوجد اي نتائج سابقة في نظامنا" at bounding box center [217, 529] width 315 height 85
click at [242, 536] on span ": لان لا يوجد اي نتائج سابقة في نظامنا" at bounding box center [203, 540] width 165 height 31
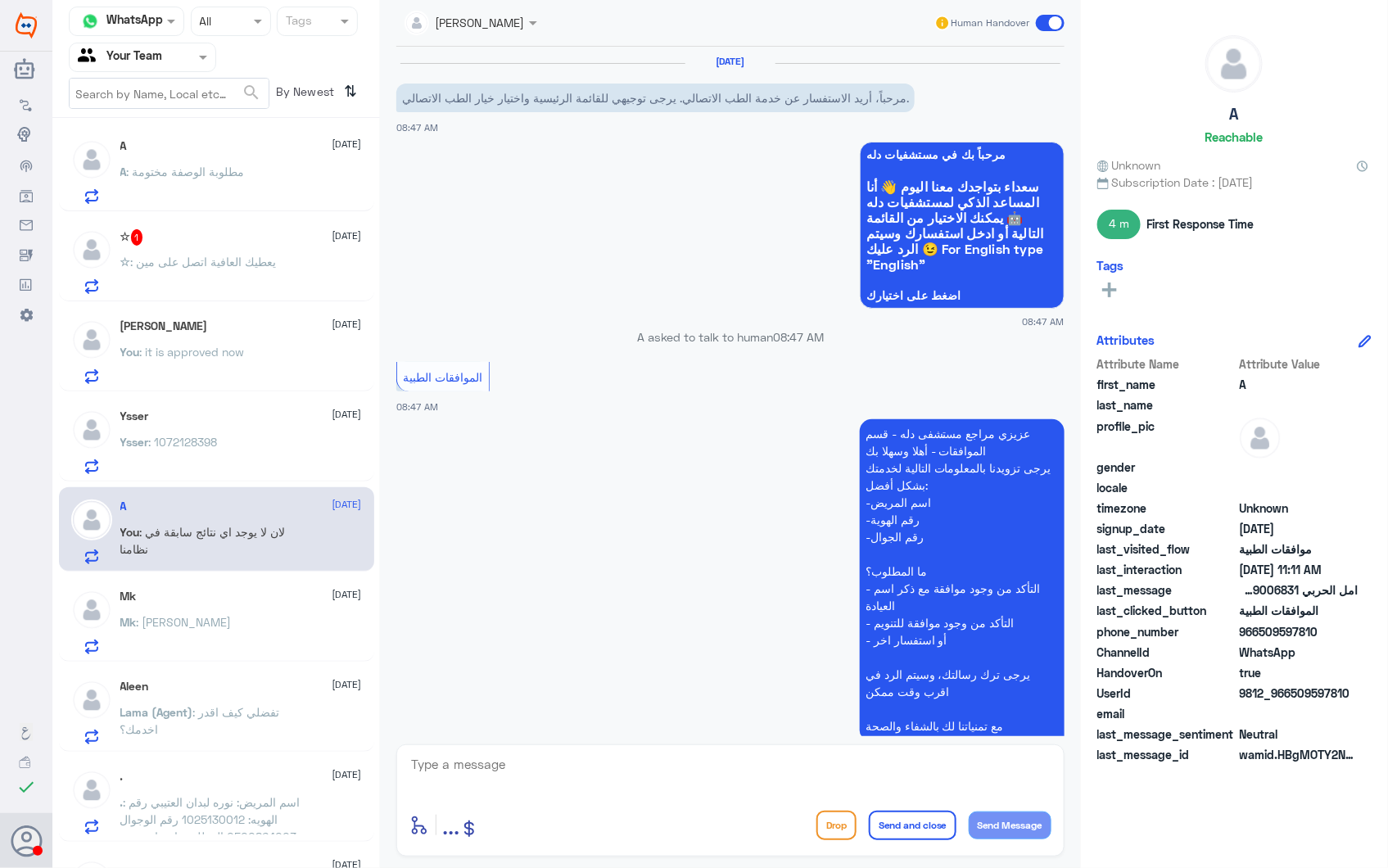
scroll to position [1180, 0]
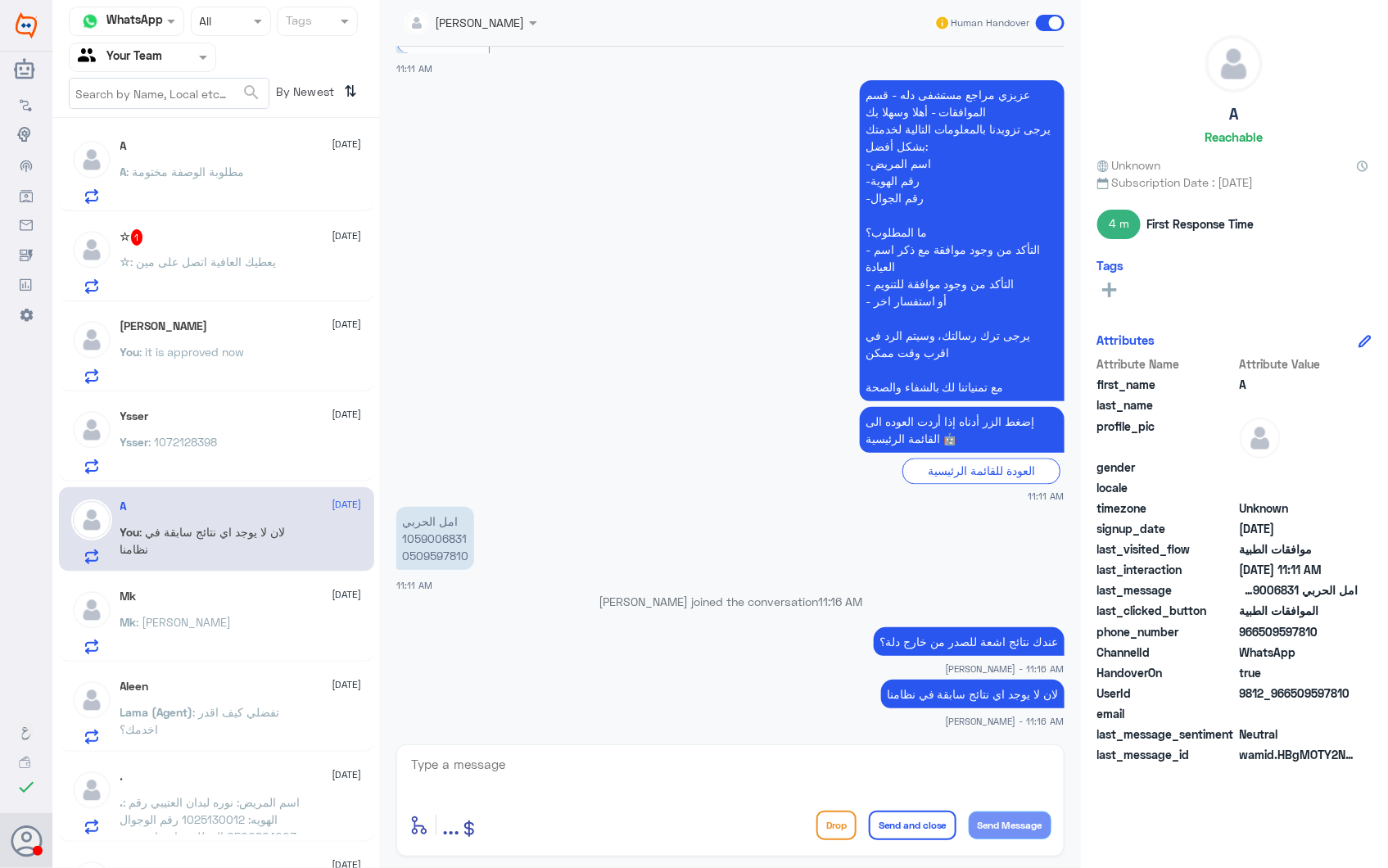
click at [448, 536] on p "امل الحربي 1059006831 0509597810" at bounding box center [435, 538] width 78 height 63
copy p "1059006831"
click at [247, 397] on div "Ysser 28 September Ysser : 1072128398" at bounding box center [217, 439] width 315 height 85
click at [267, 409] on div "Ysser 28 September" at bounding box center [241, 416] width 241 height 14
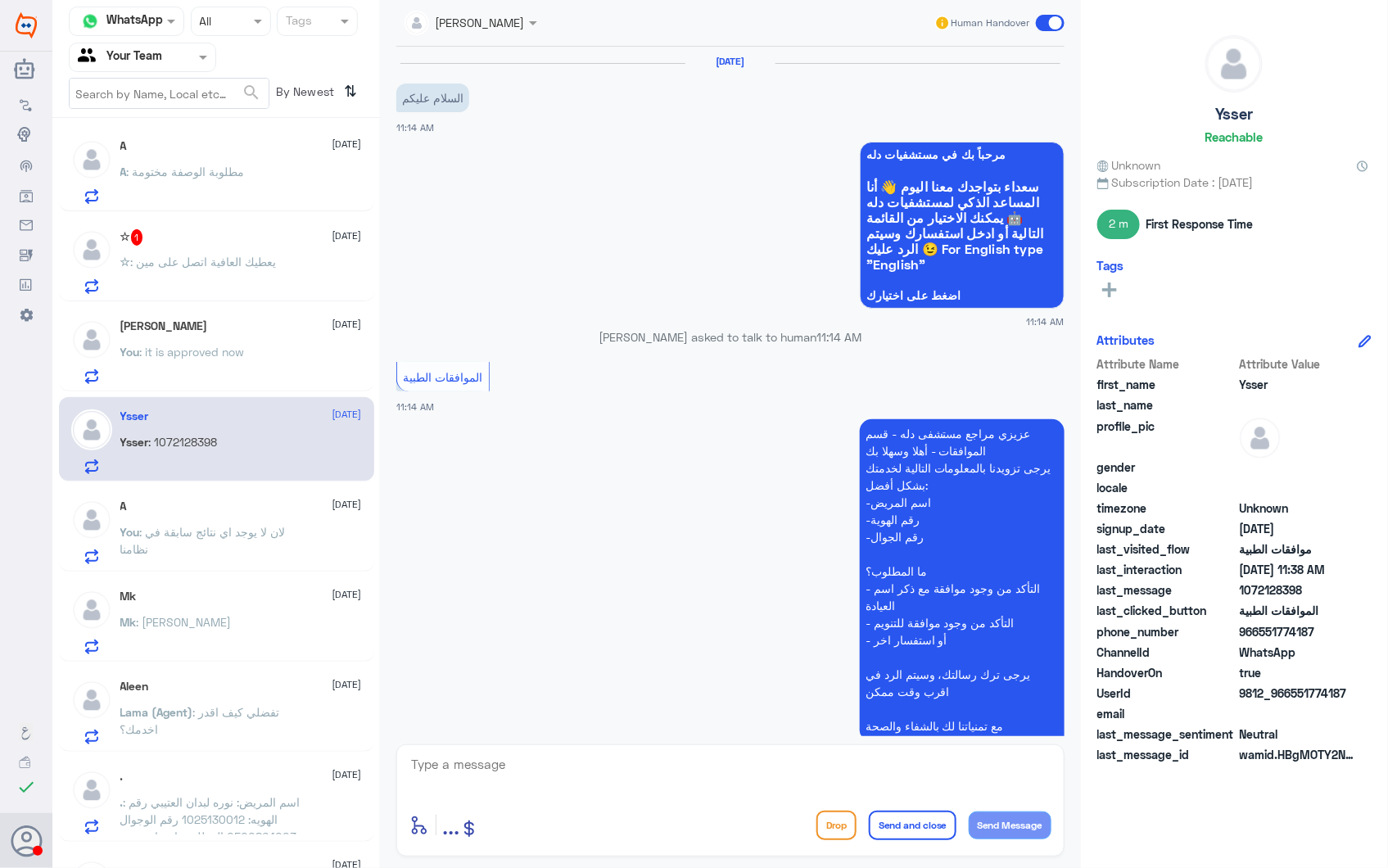
scroll to position [775, 0]
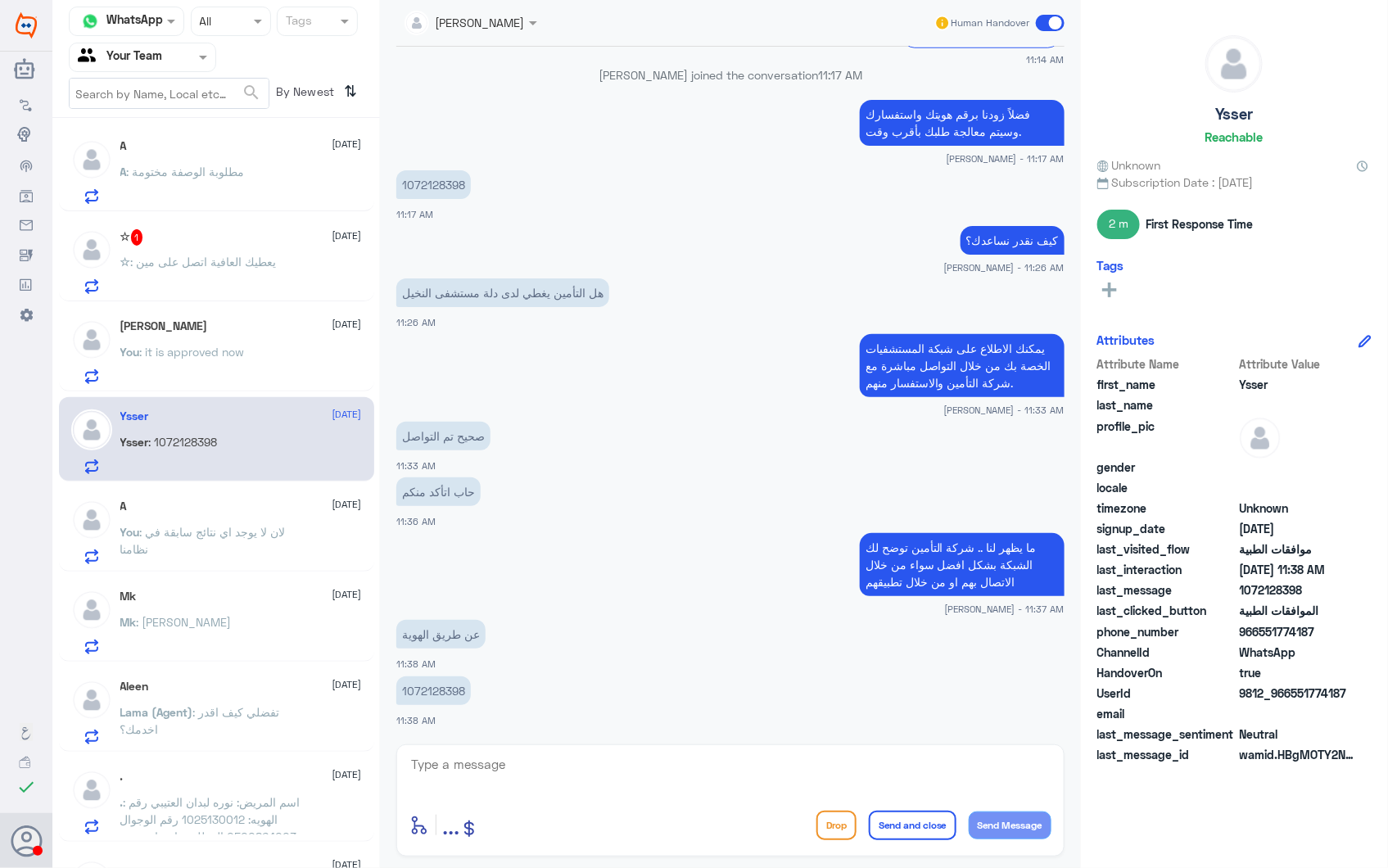
click at [251, 322] on div "Salman 28 September" at bounding box center [241, 326] width 241 height 14
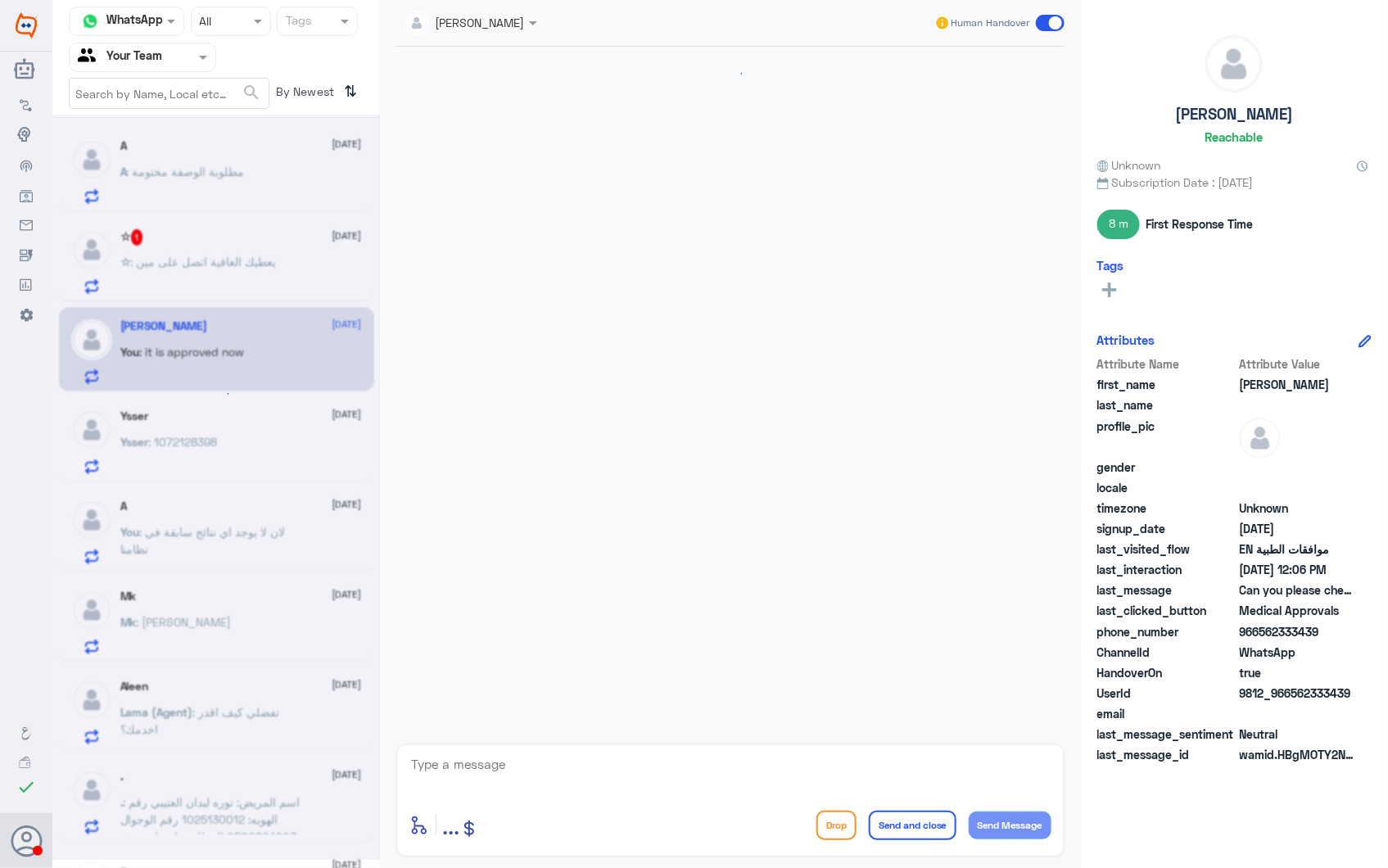
scroll to position [2222, 0]
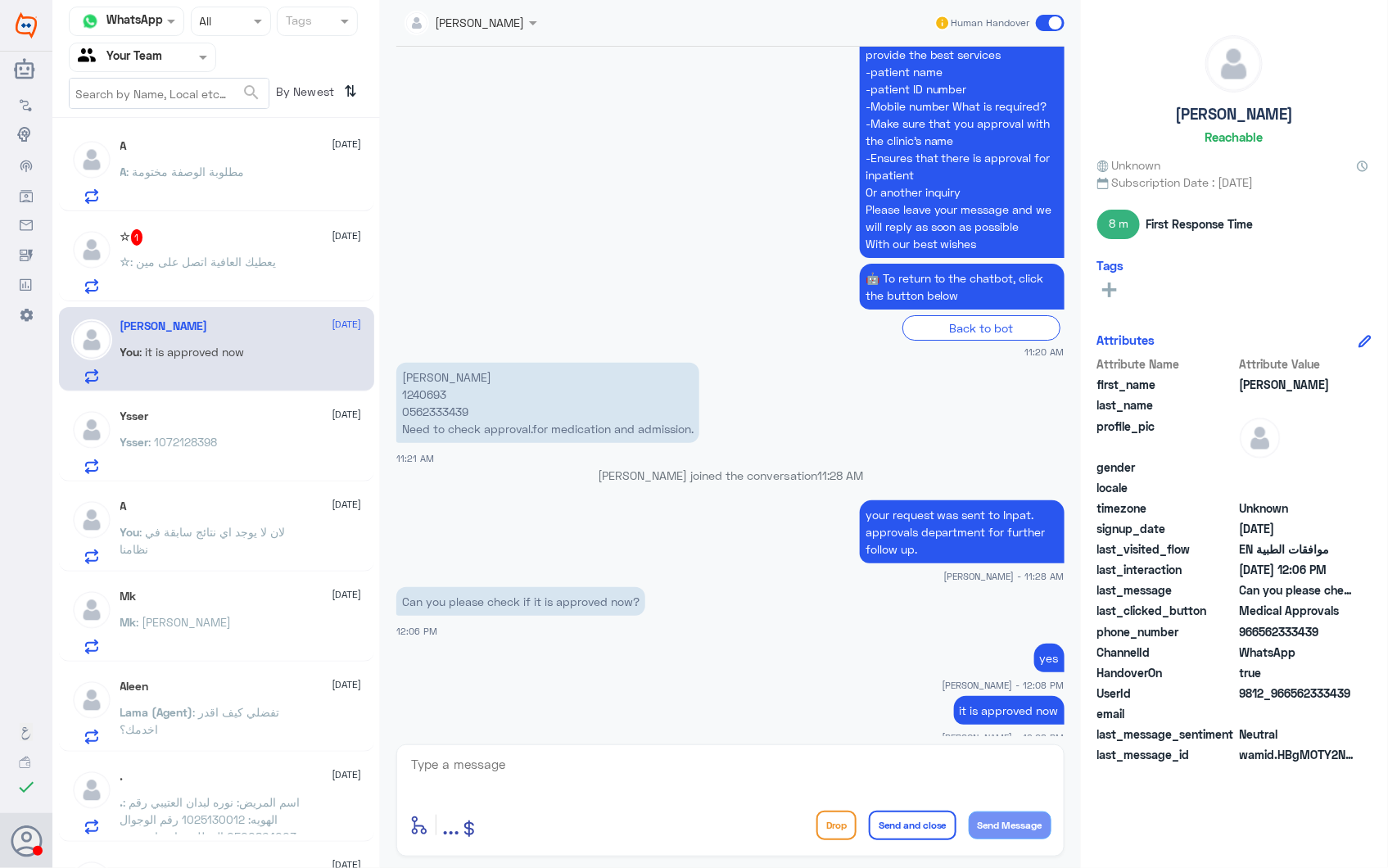
click at [254, 247] on div "☆ 1 28 September ☆ : يعطيك العافية اتصل على مين" at bounding box center [241, 262] width 241 height 65
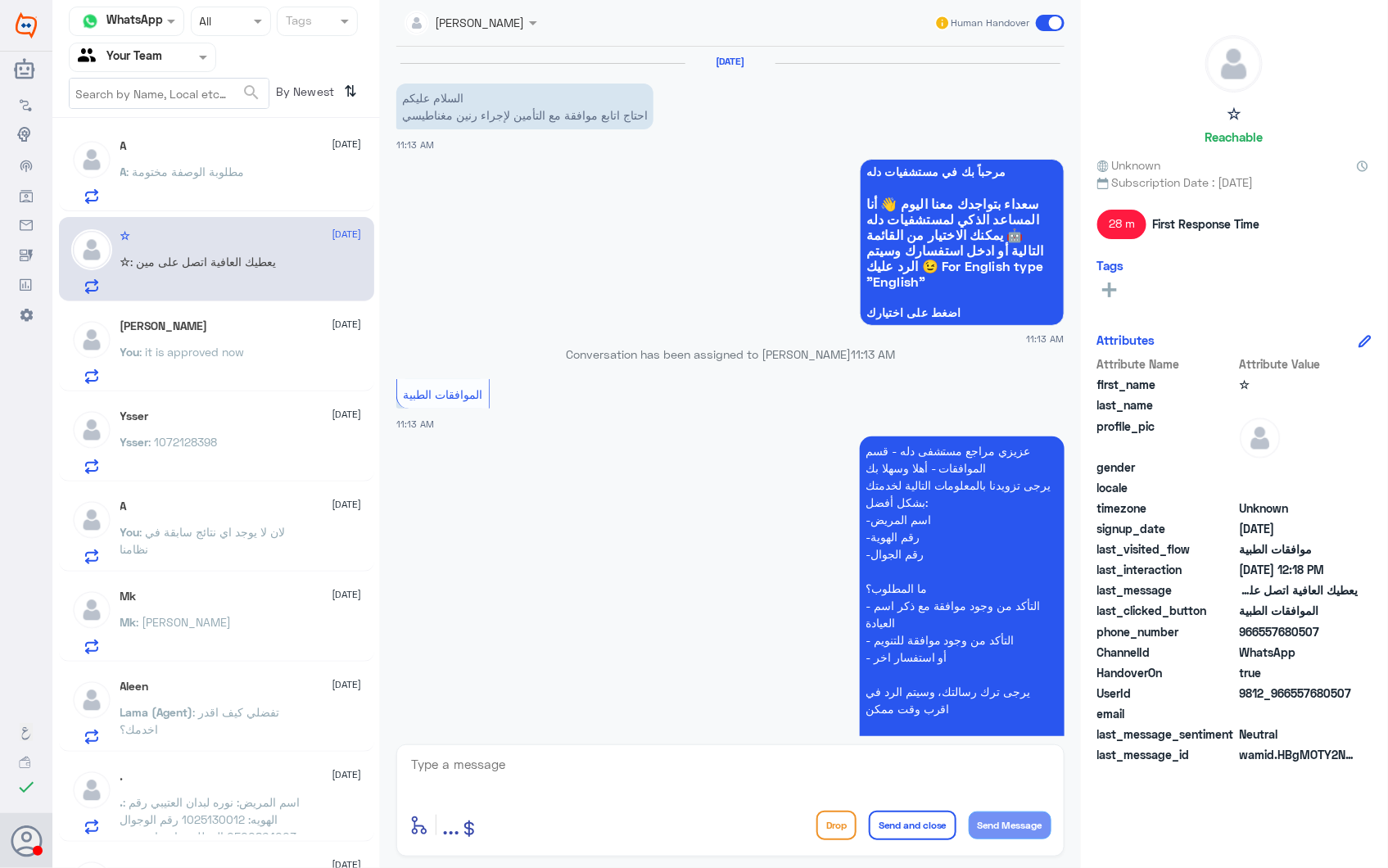
scroll to position [591, 0]
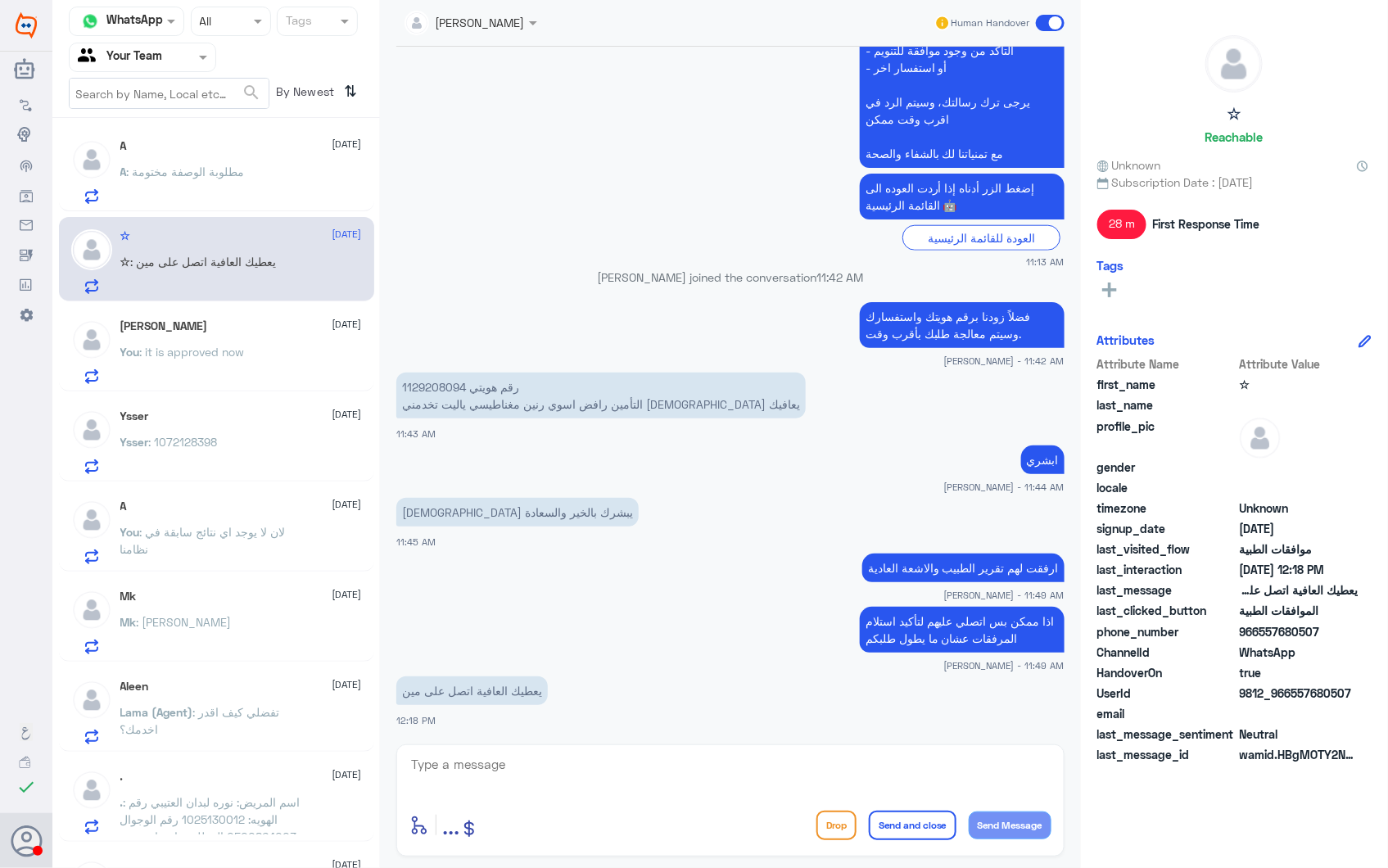
click at [512, 749] on div "enter flow name ... Drop Send and close Send Message" at bounding box center [730, 800] width 668 height 112
click at [527, 767] on textarea at bounding box center [730, 773] width 642 height 40
type textarea "على شركة التأمين ميدغلف"
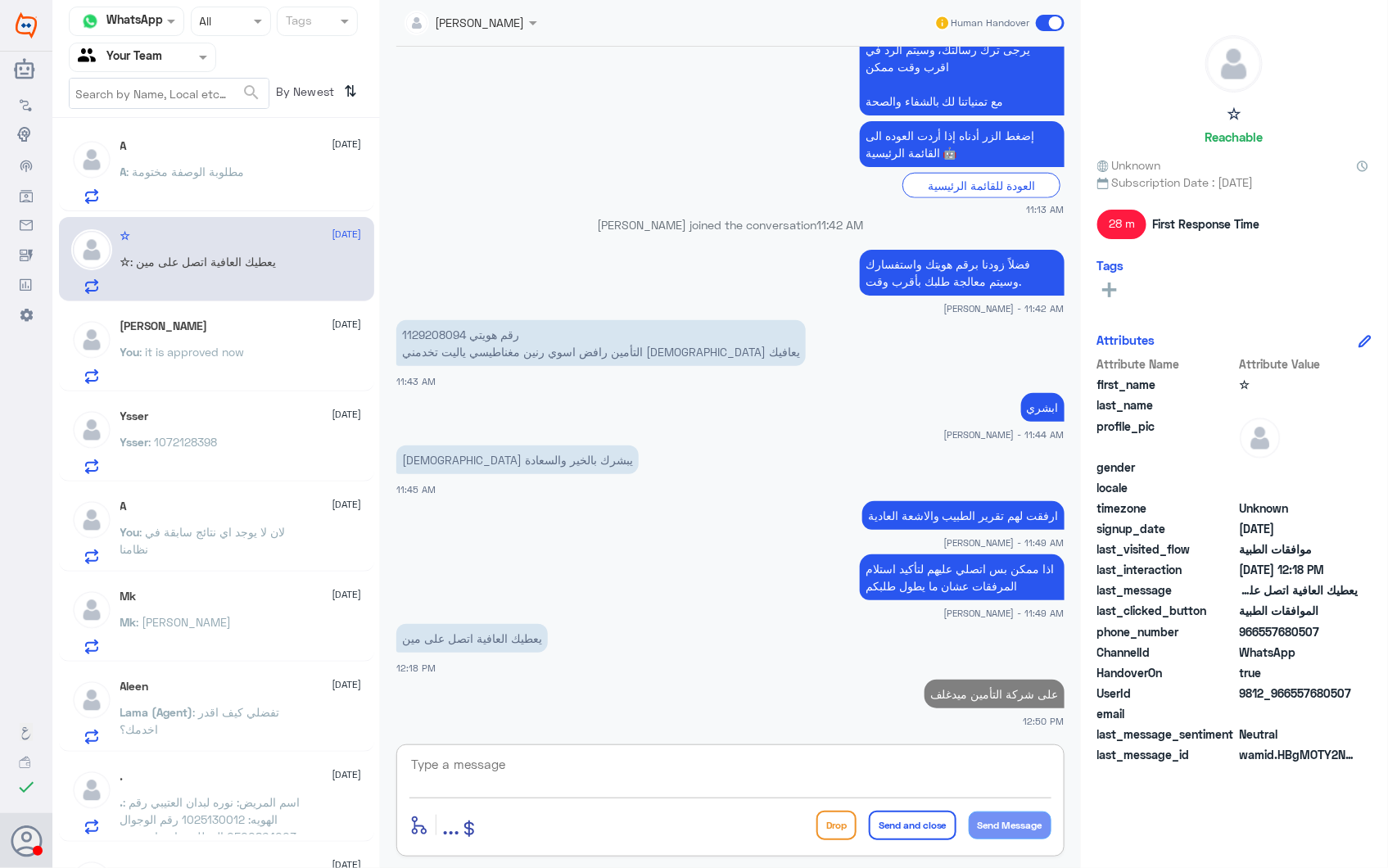
click at [262, 131] on div "A 28 September A : مطلوبة الوصفة مختومة" at bounding box center [217, 169] width 315 height 85
click at [251, 165] on div "A 28 September A : مطلوبة الوصفة مختومة" at bounding box center [241, 172] width 241 height 65
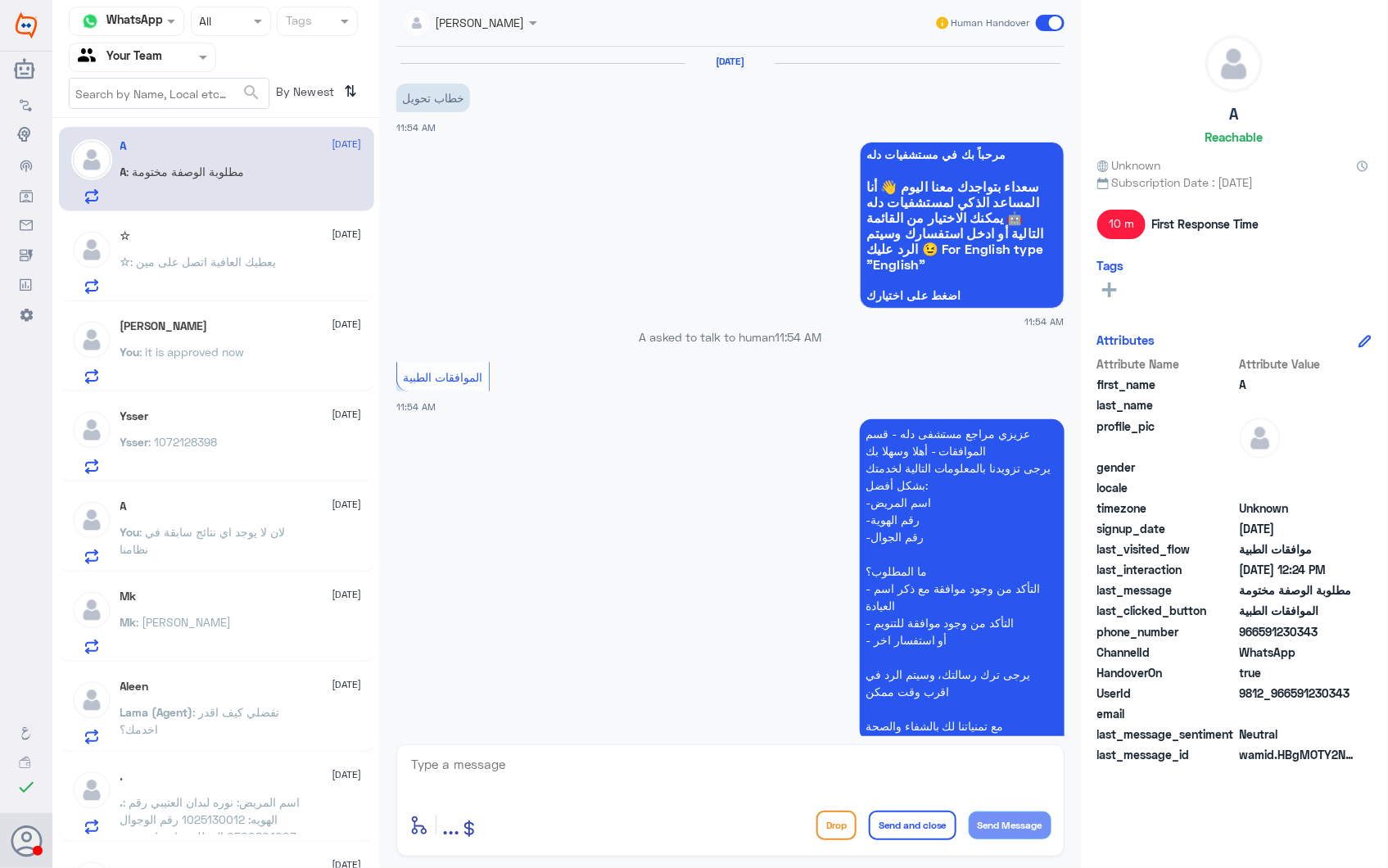
scroll to position [524, 0]
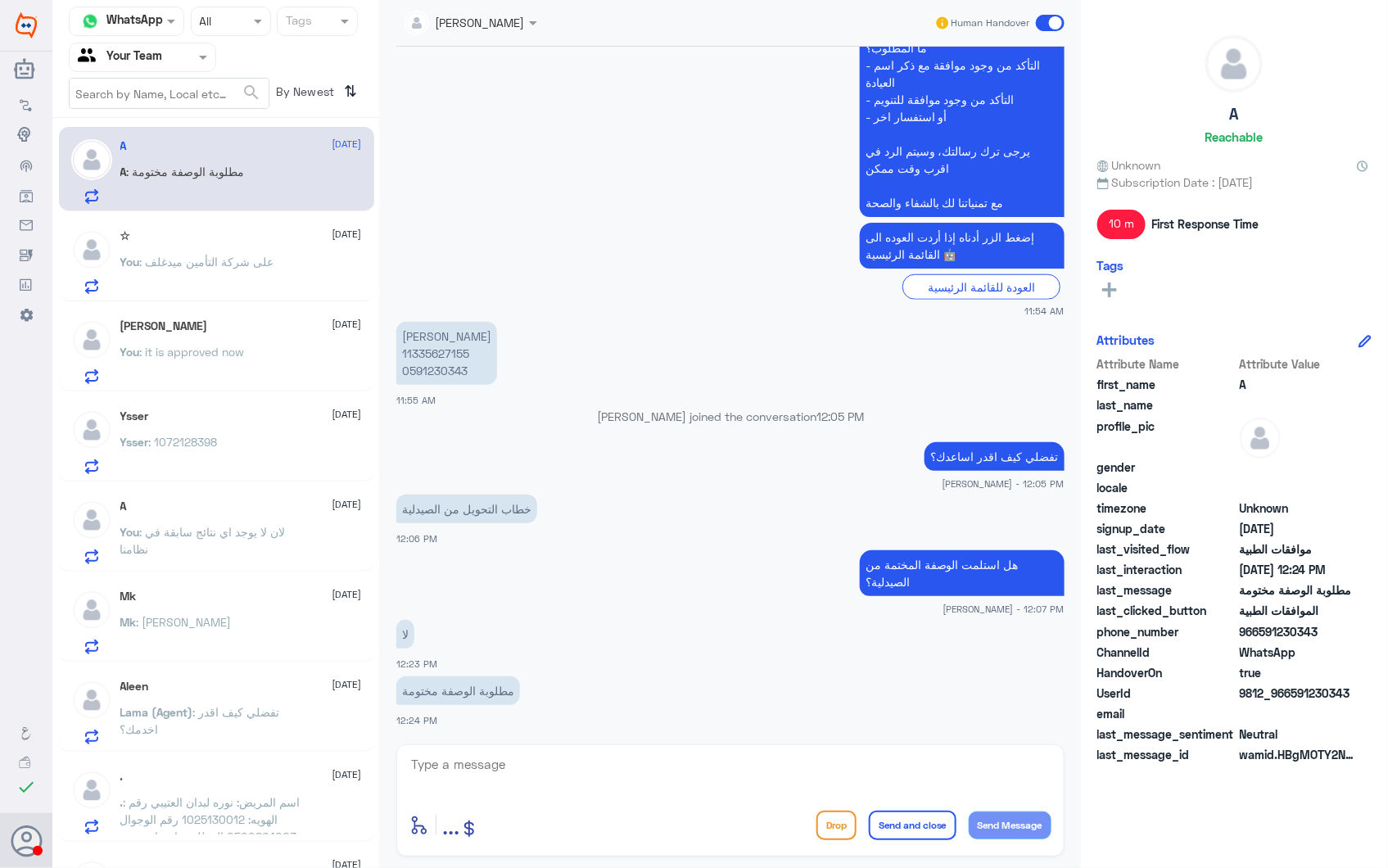
drag, startPoint x: 524, startPoint y: 771, endPoint x: 538, endPoint y: 782, distance: 17.8
click at [537, 781] on textarea at bounding box center [730, 773] width 642 height 40
type textarea "نعم"
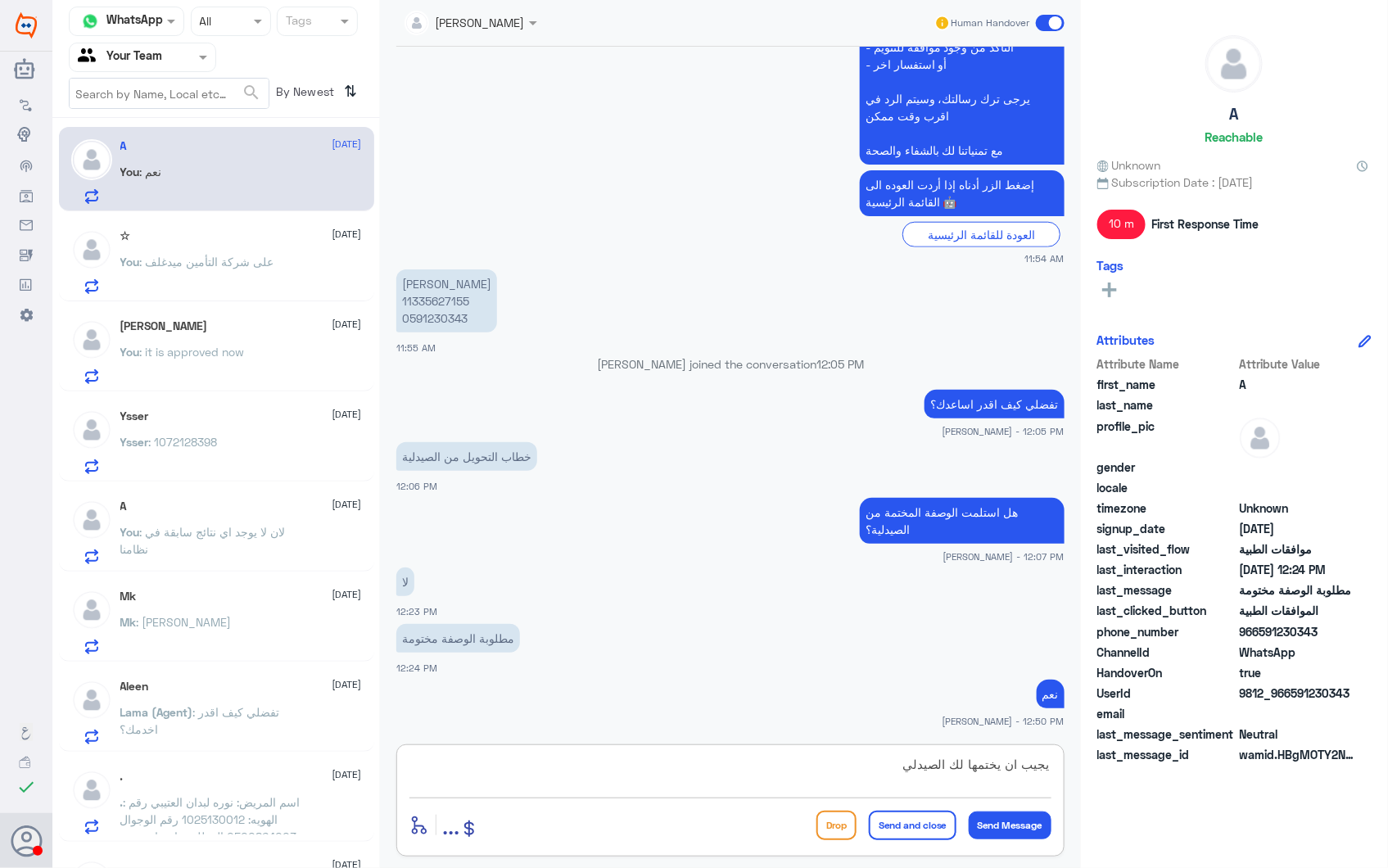
type textarea "يجيب ان يختمها لك الصيدلي"
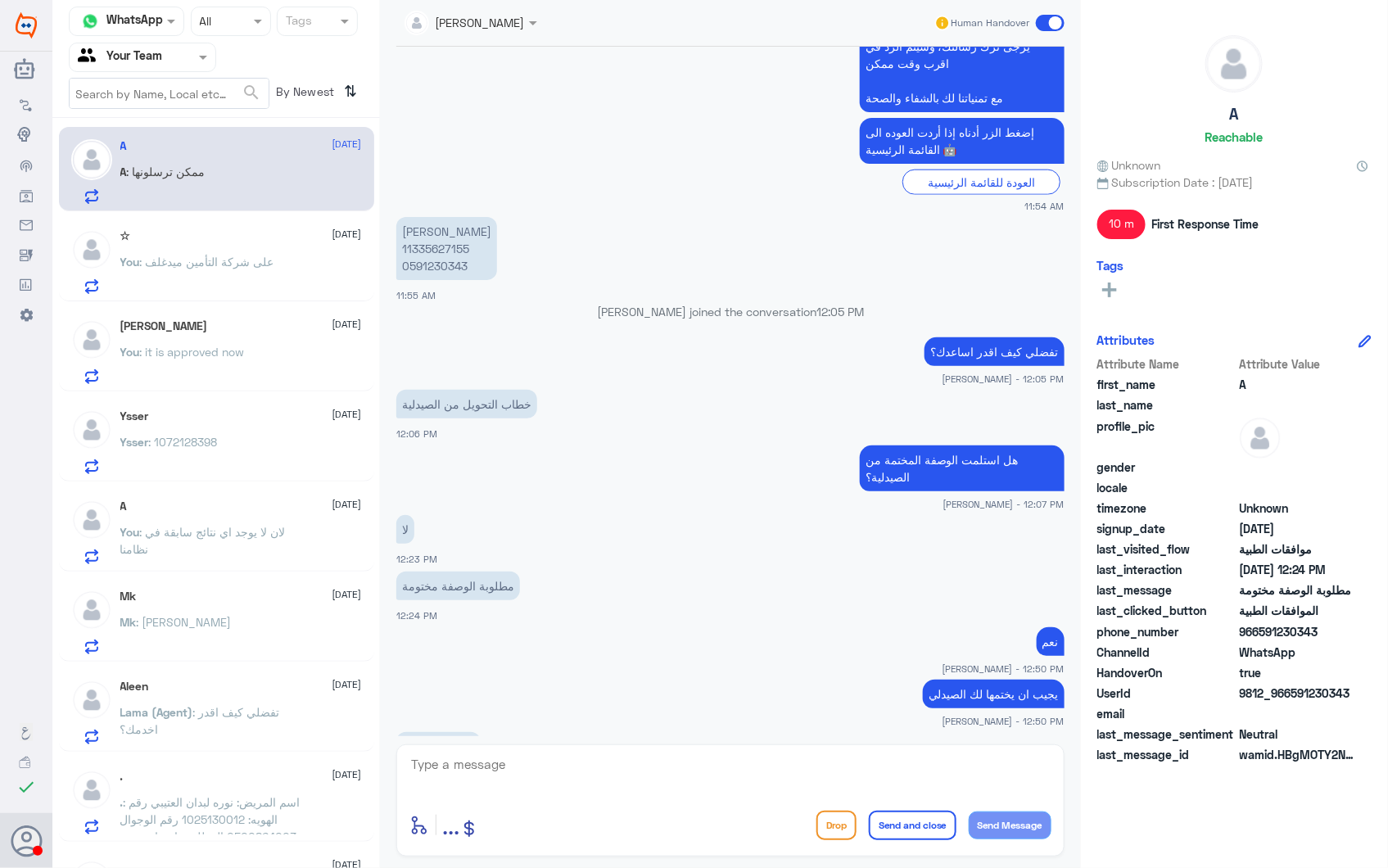
scroll to position [685, 0]
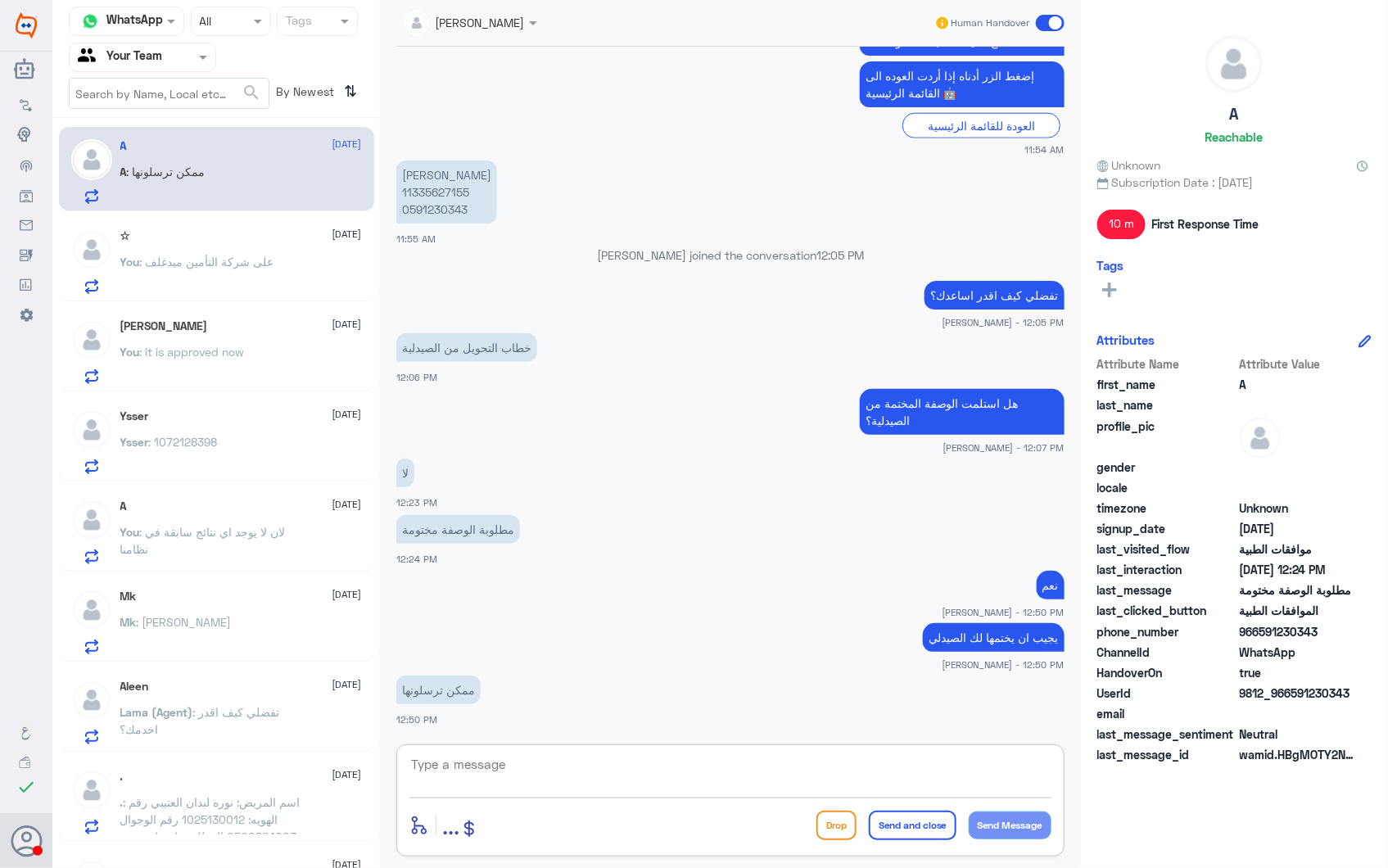
click at [476, 762] on textarea at bounding box center [730, 773] width 642 height 40
type textarea "ل"
type textarea "تواصل مع خدمة الصيدلية بهذا الشأن 0115283703 على الوواتساب"
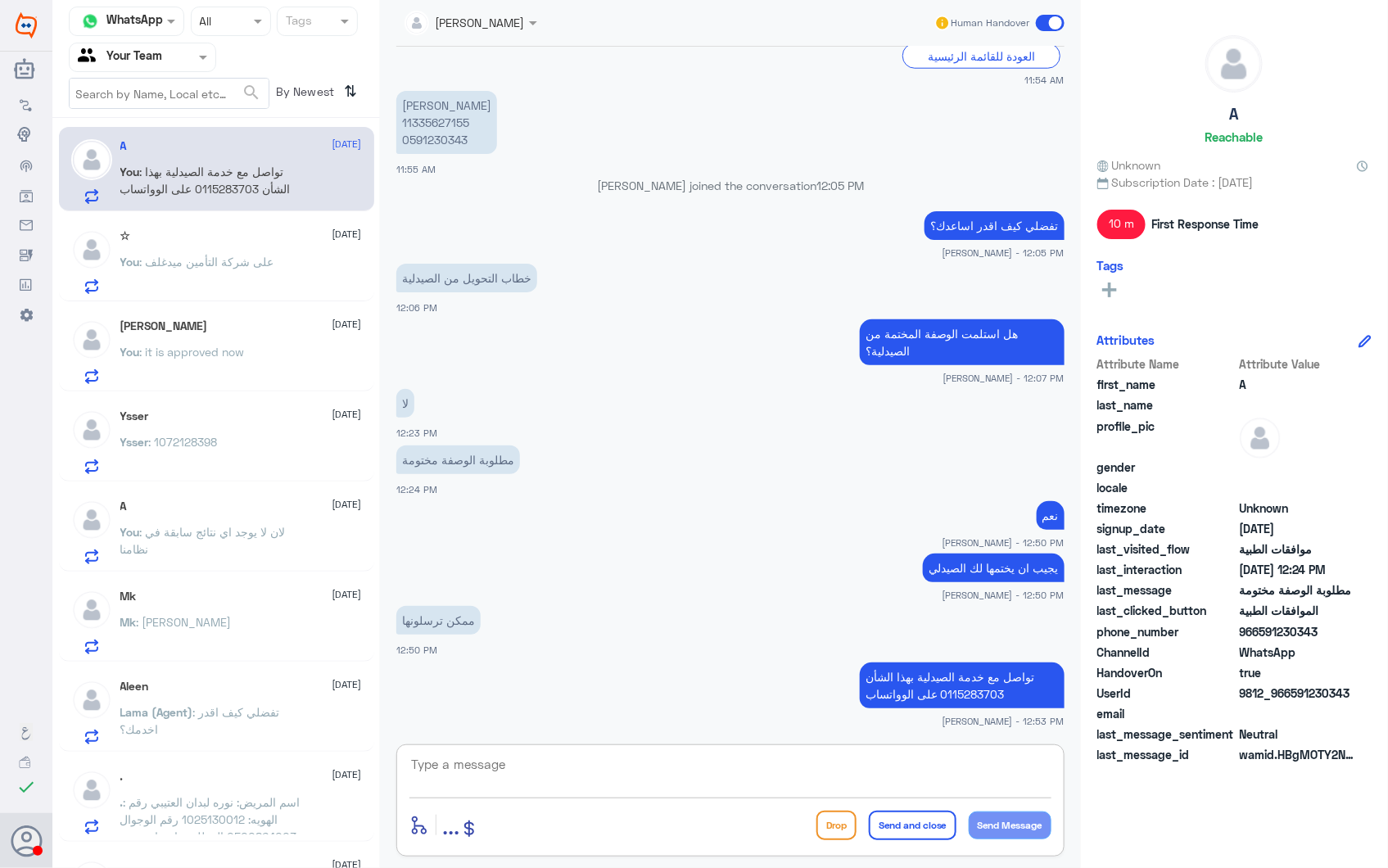
click at [254, 276] on p "You : على شركة التأمين ميدغلف" at bounding box center [198, 274] width 154 height 41
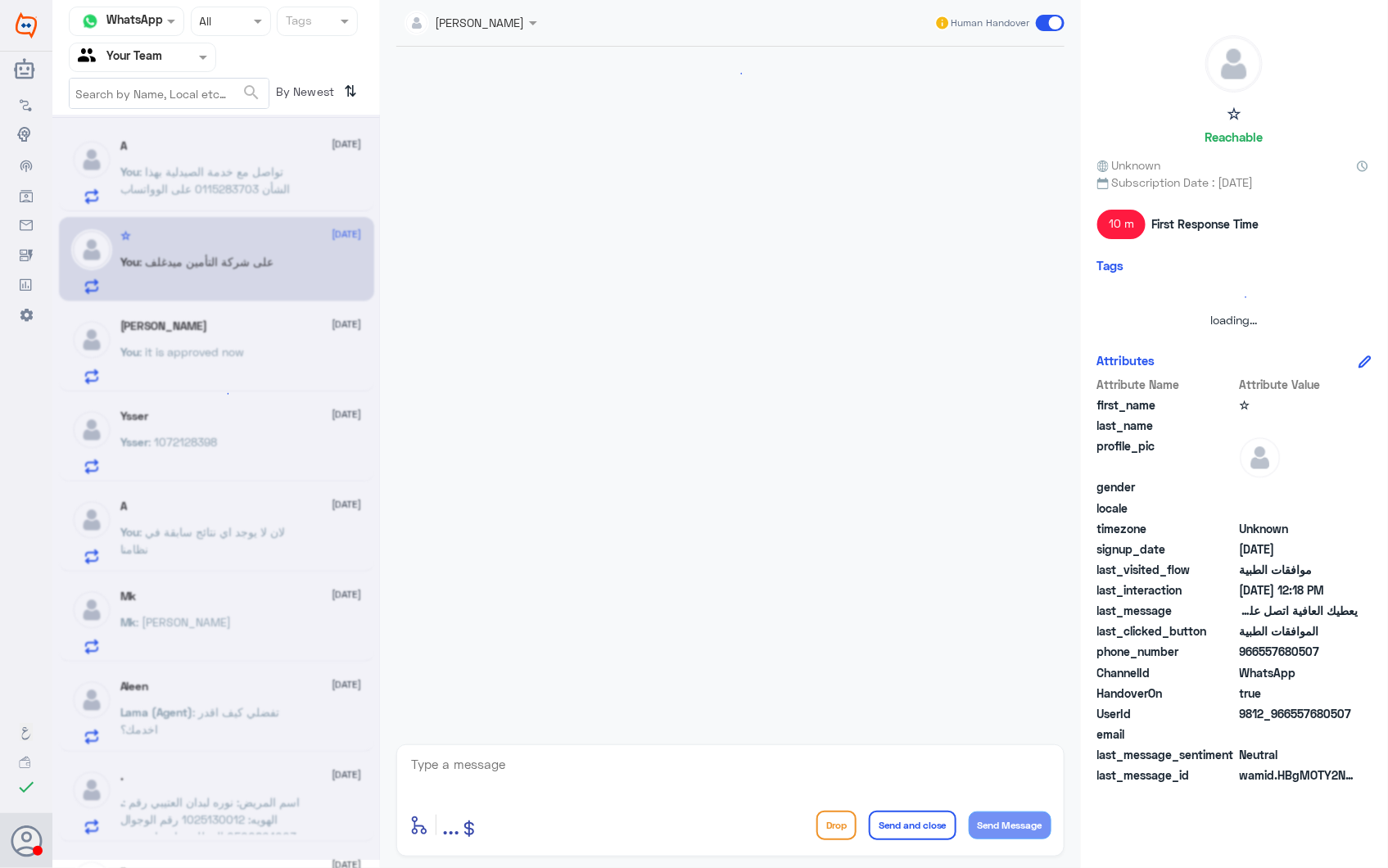
scroll to position [642, 0]
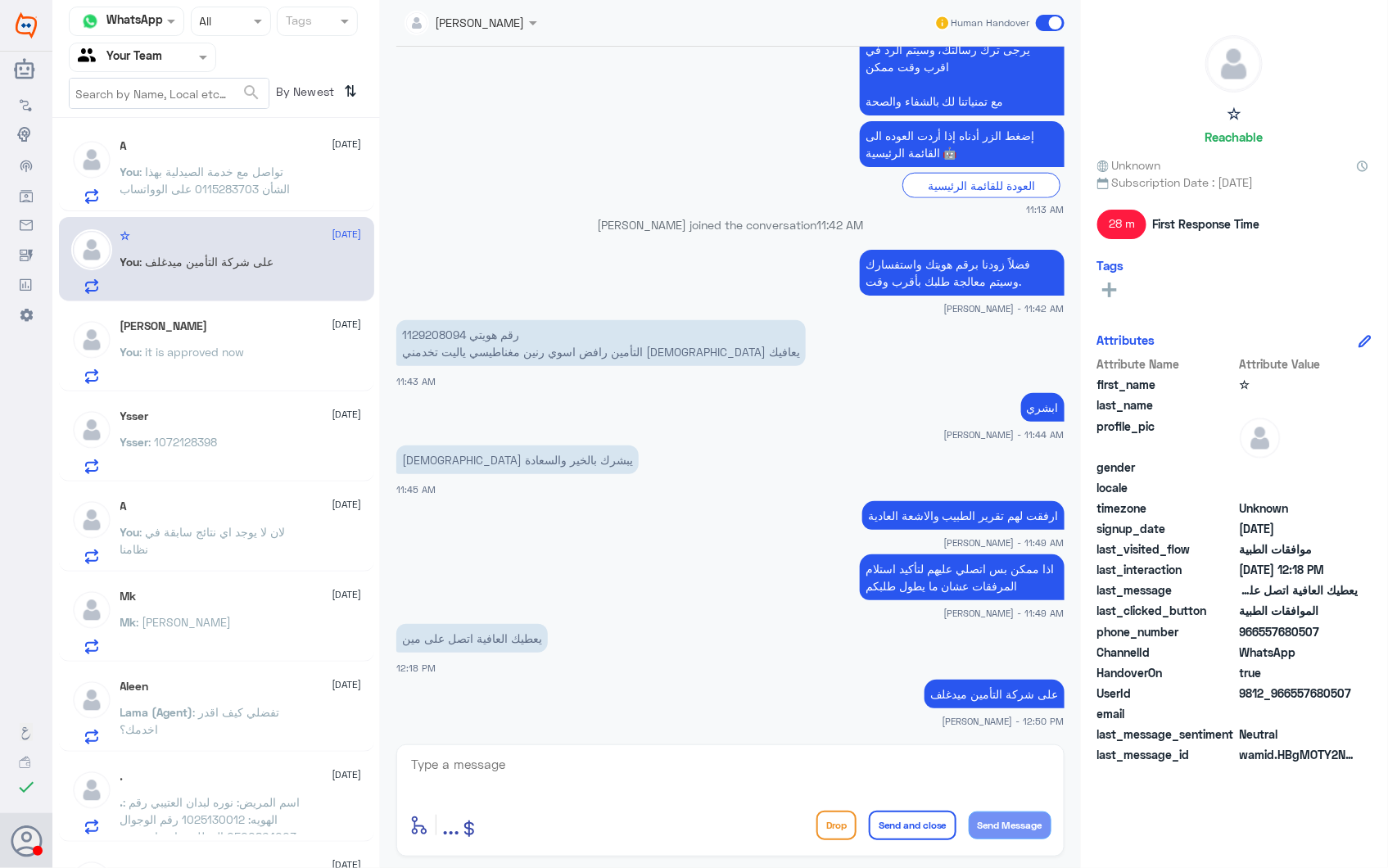
click at [186, 325] on div "Salman 28 September" at bounding box center [241, 326] width 241 height 14
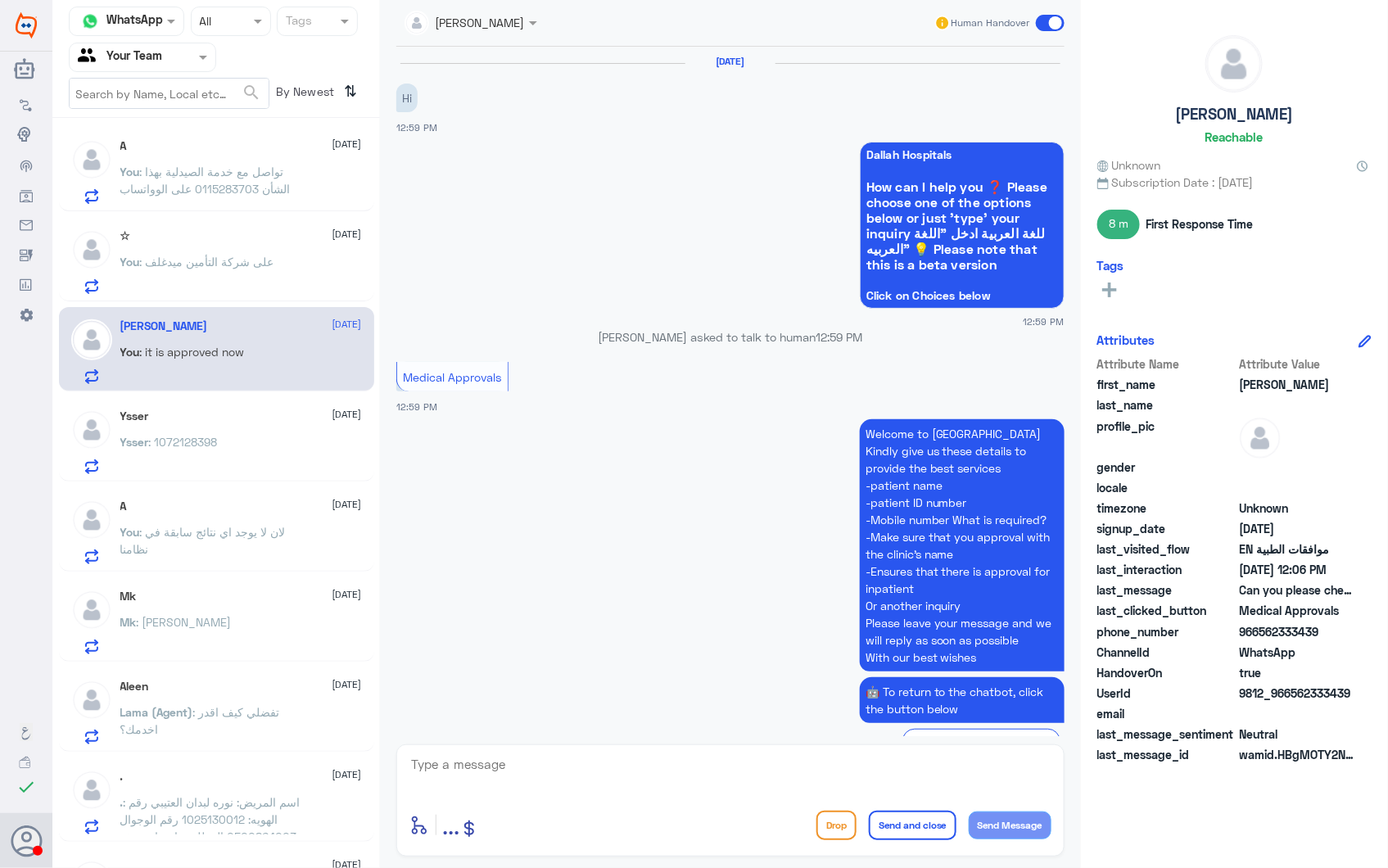
scroll to position [2222, 0]
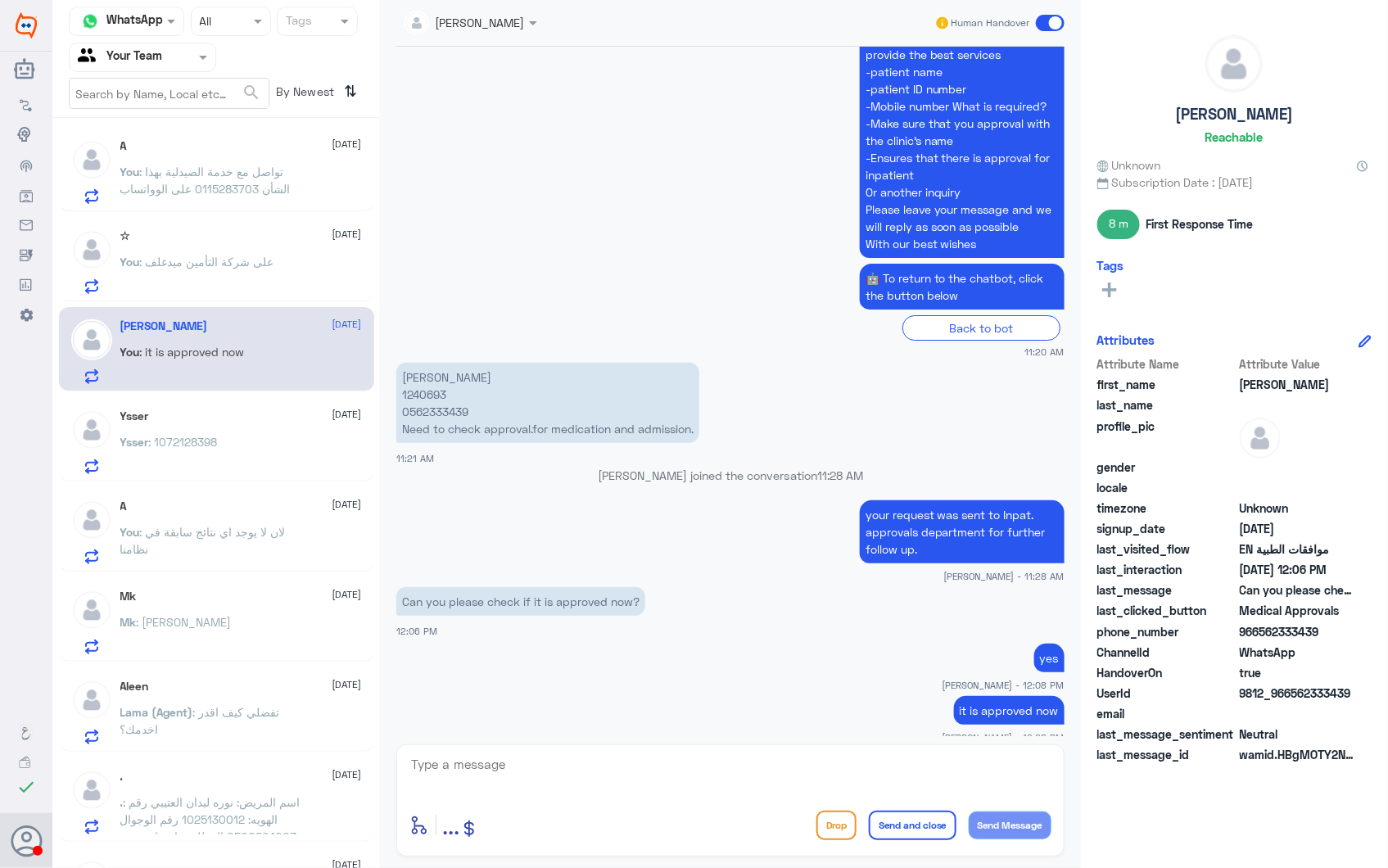
click at [249, 464] on div "Ysser : 1072128398" at bounding box center [241, 455] width 241 height 37
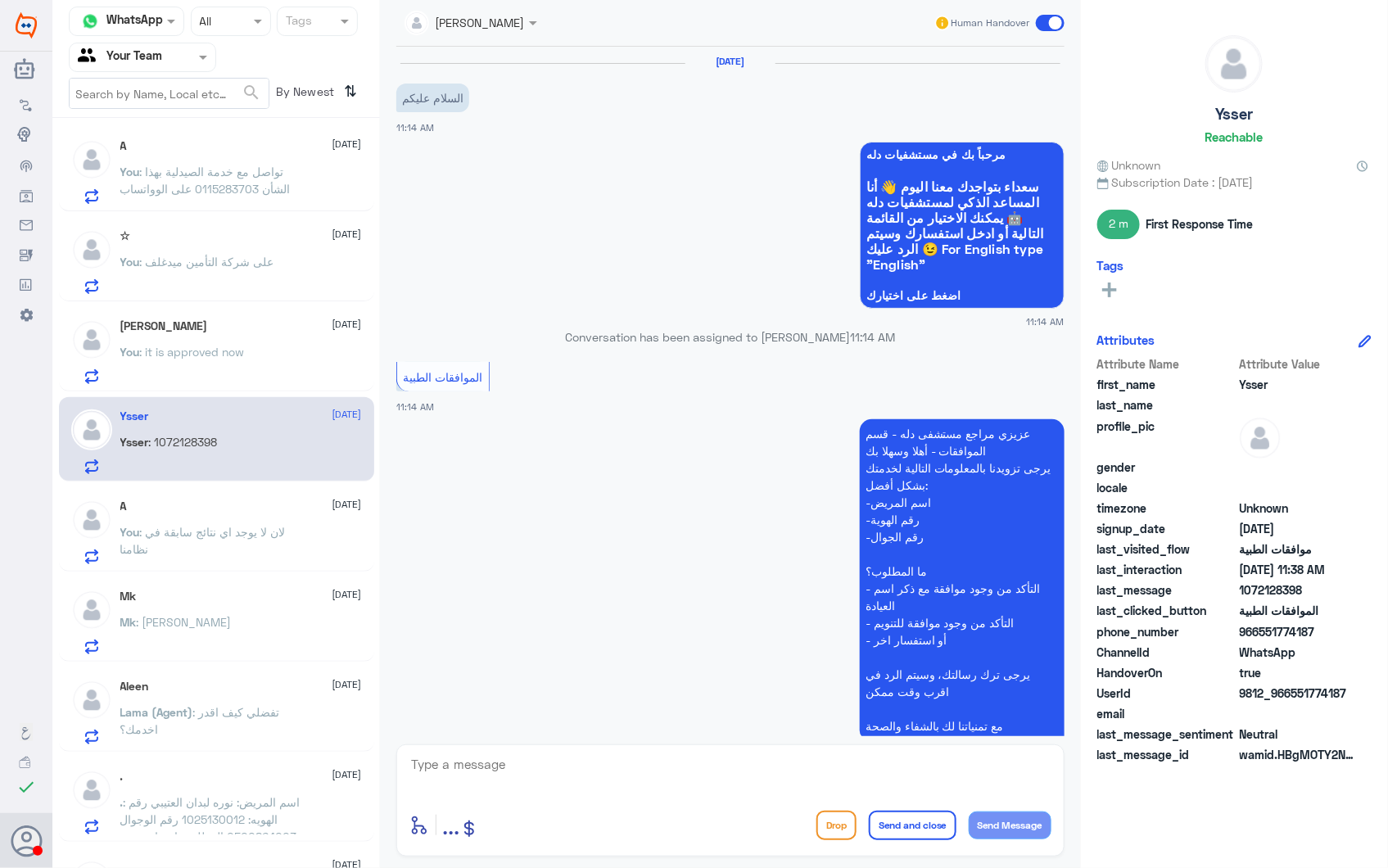
scroll to position [775, 0]
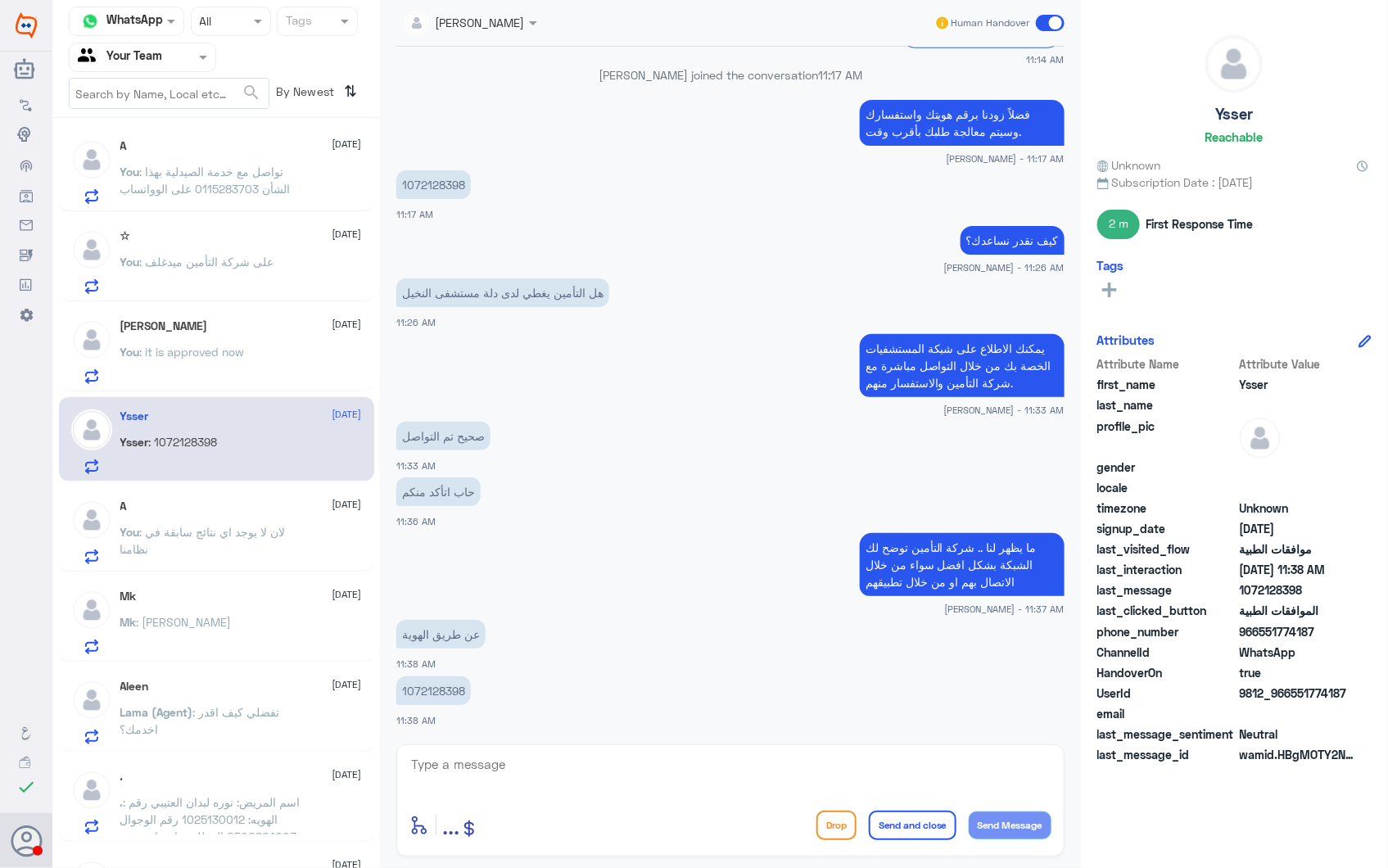
click at [277, 556] on p "You : لان لا يوجد اي نتائج سابقة في نظامنا" at bounding box center [212, 544] width 184 height 41
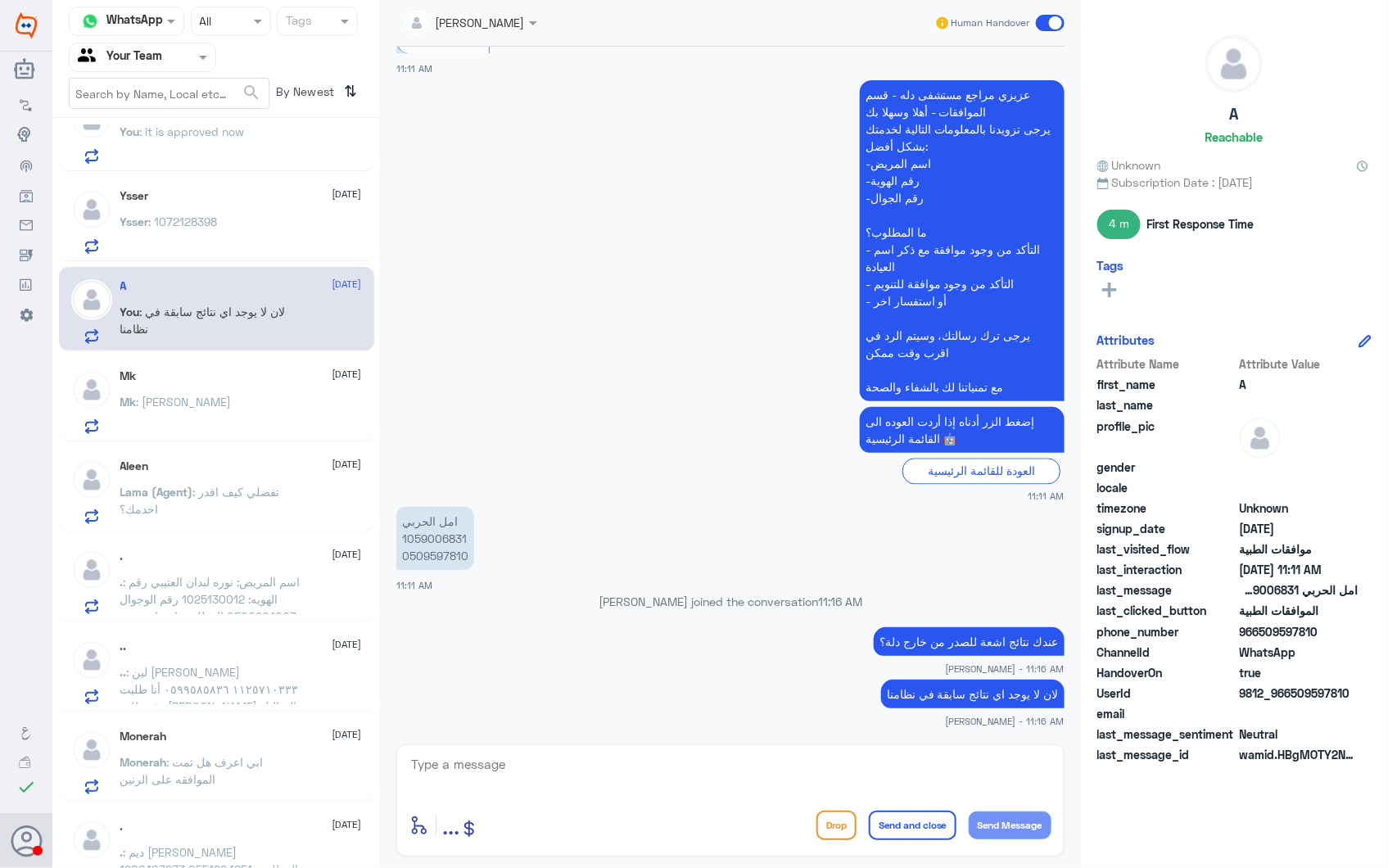
scroll to position [364, 0]
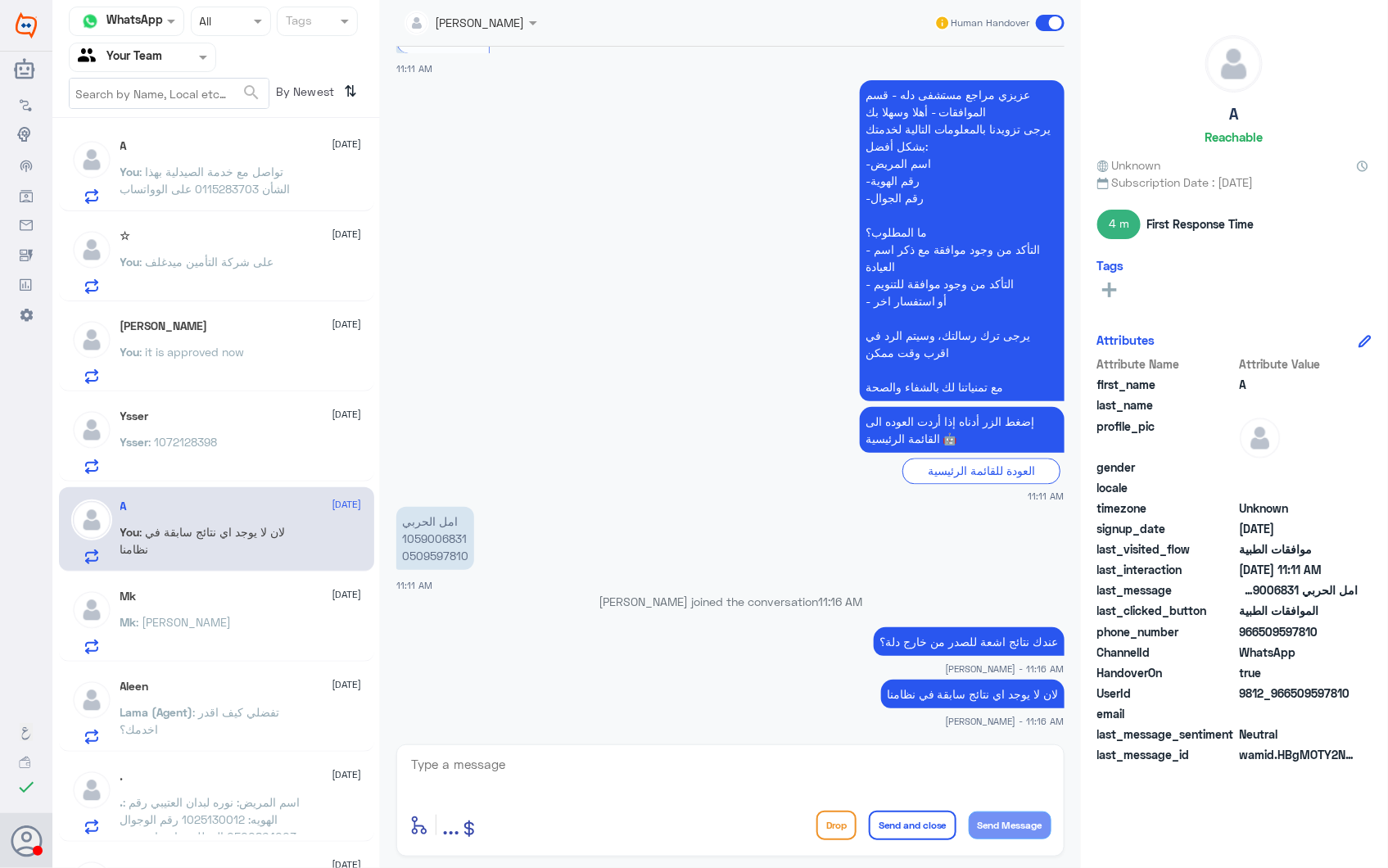
click at [263, 598] on div "Mk 28 September" at bounding box center [241, 597] width 241 height 14
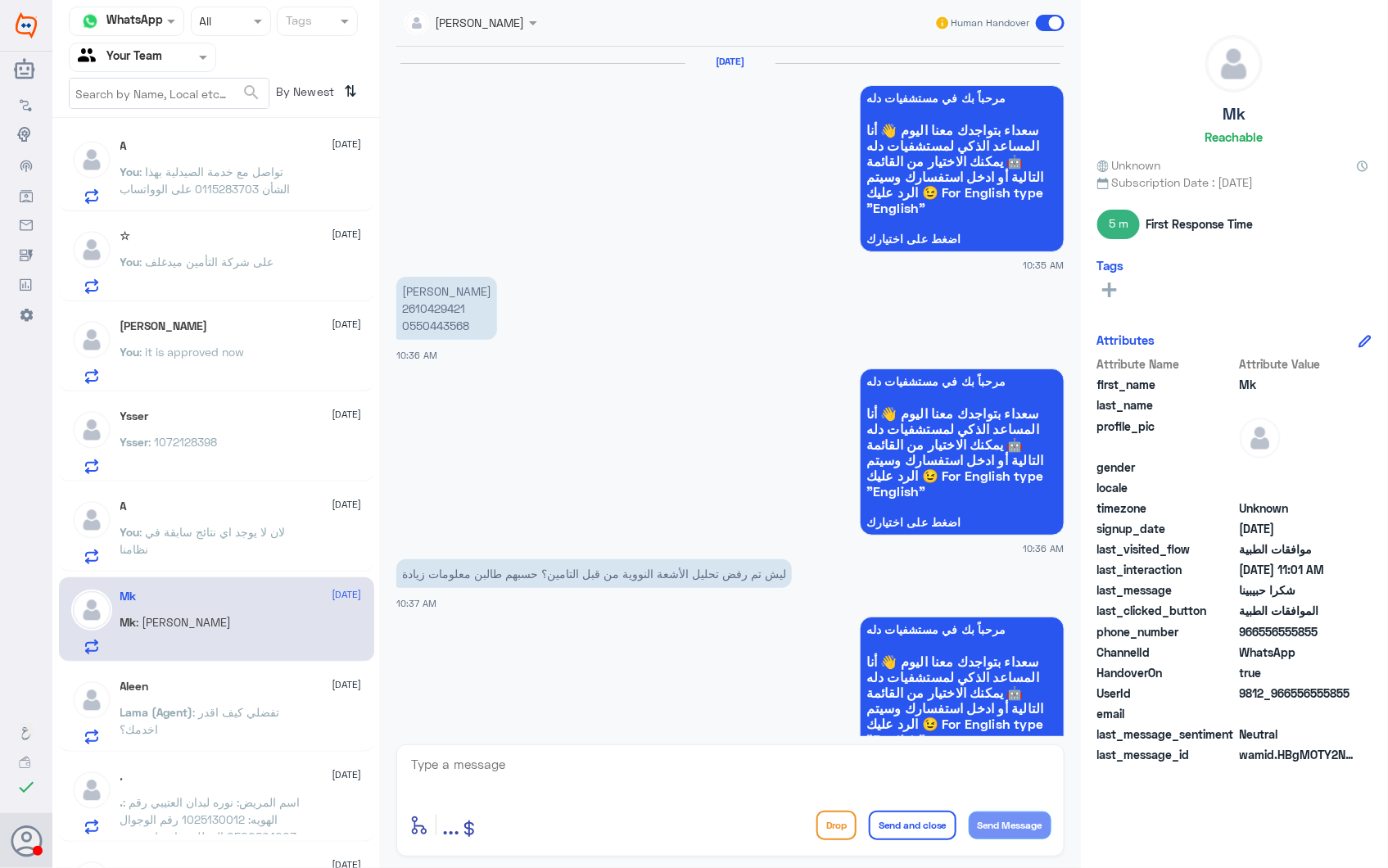
scroll to position [1852, 0]
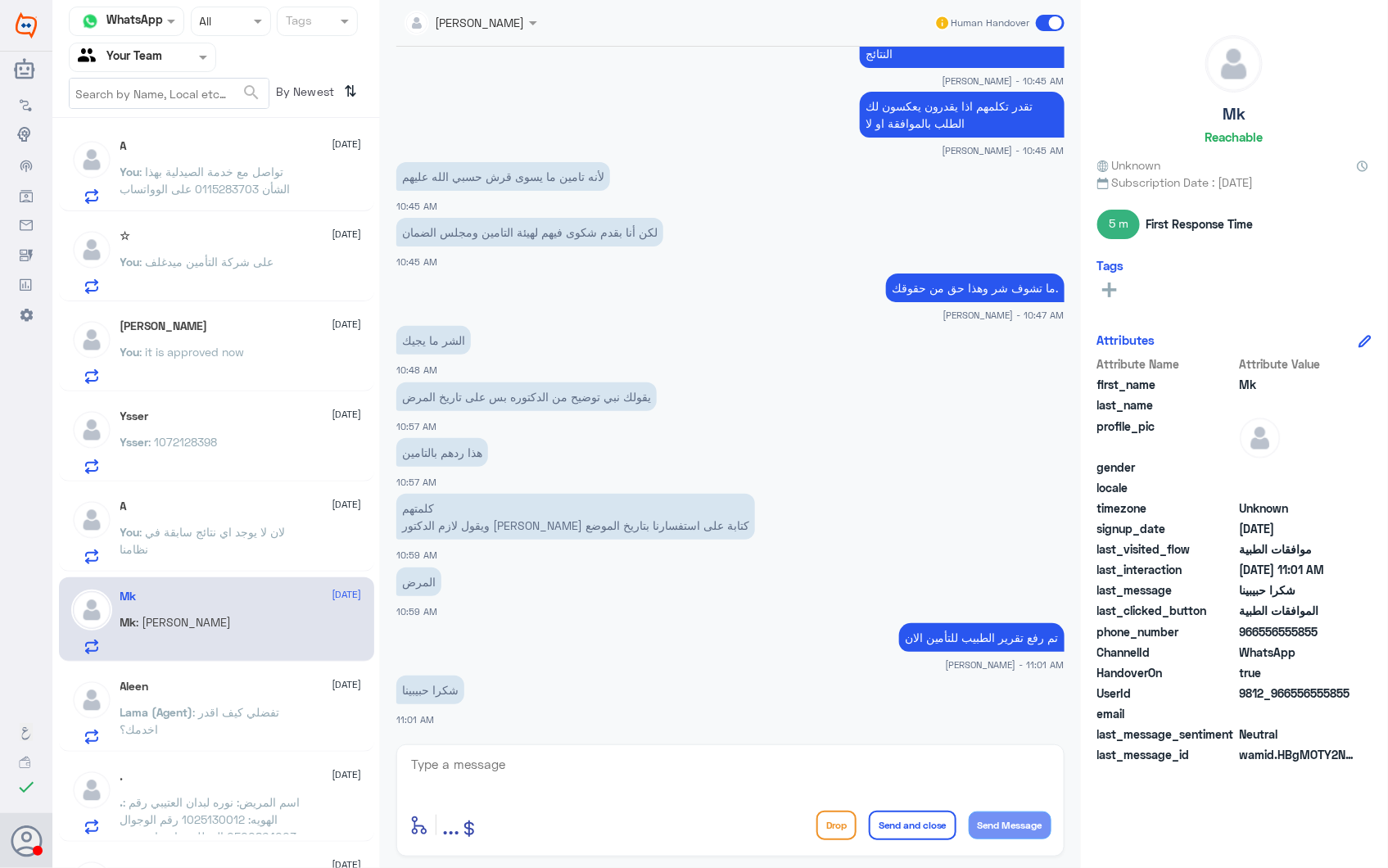
click at [271, 518] on div "A 28 September You : لان لا يوجد اي نتائج سابقة في نظامنا" at bounding box center [241, 532] width 241 height 65
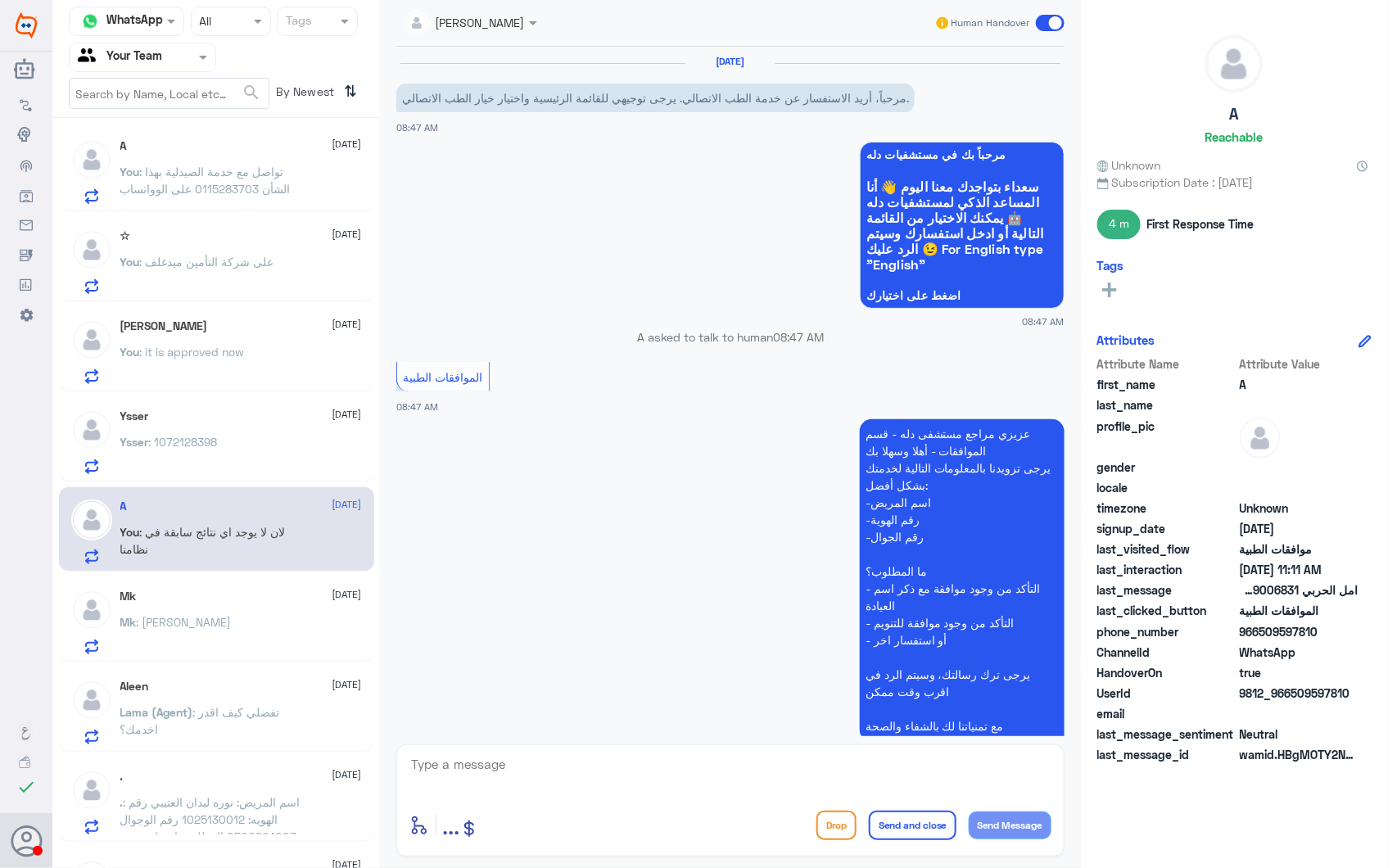
scroll to position [1180, 0]
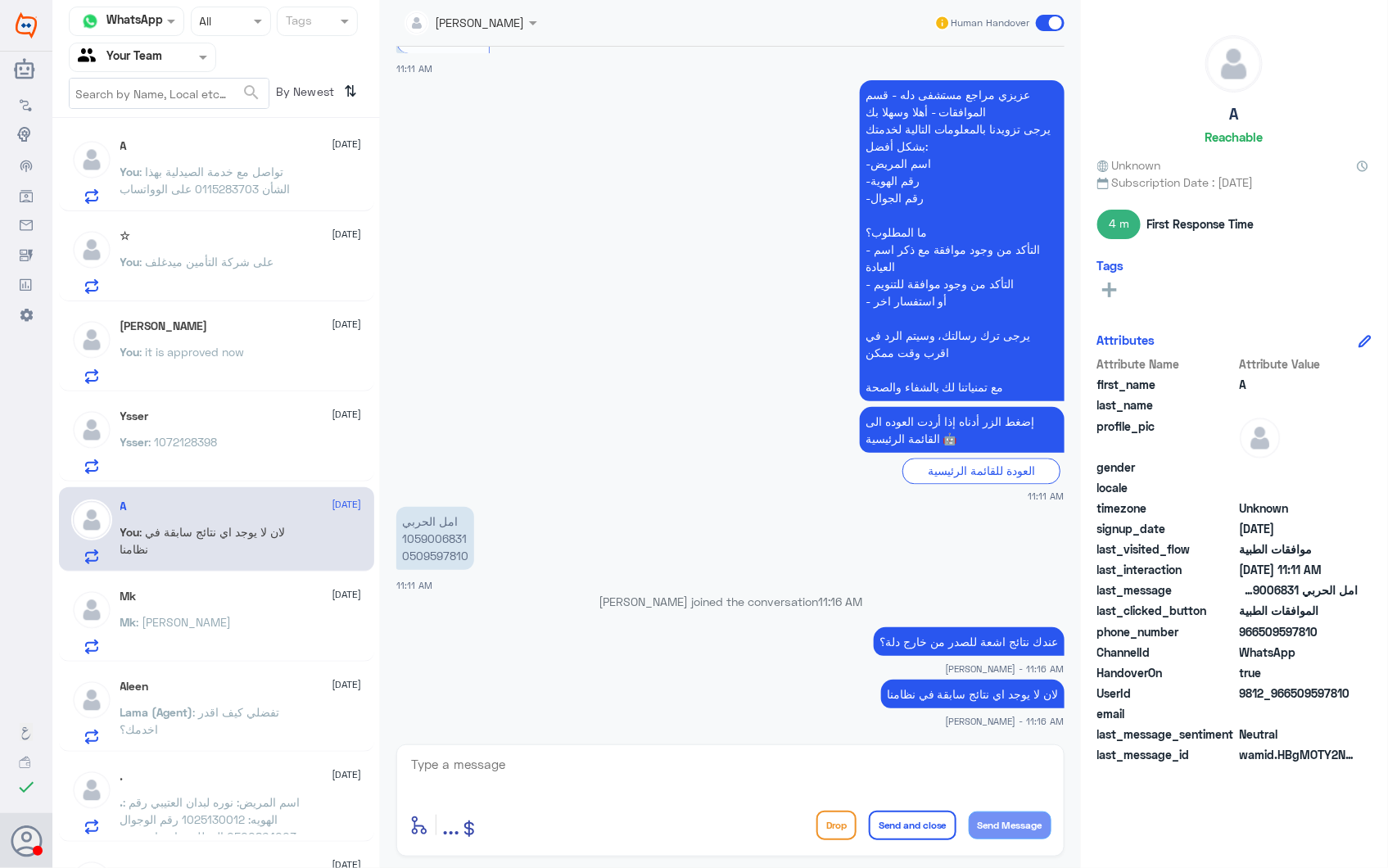
click at [250, 636] on div "Mk : شكرا حبيبينا" at bounding box center [241, 635] width 241 height 37
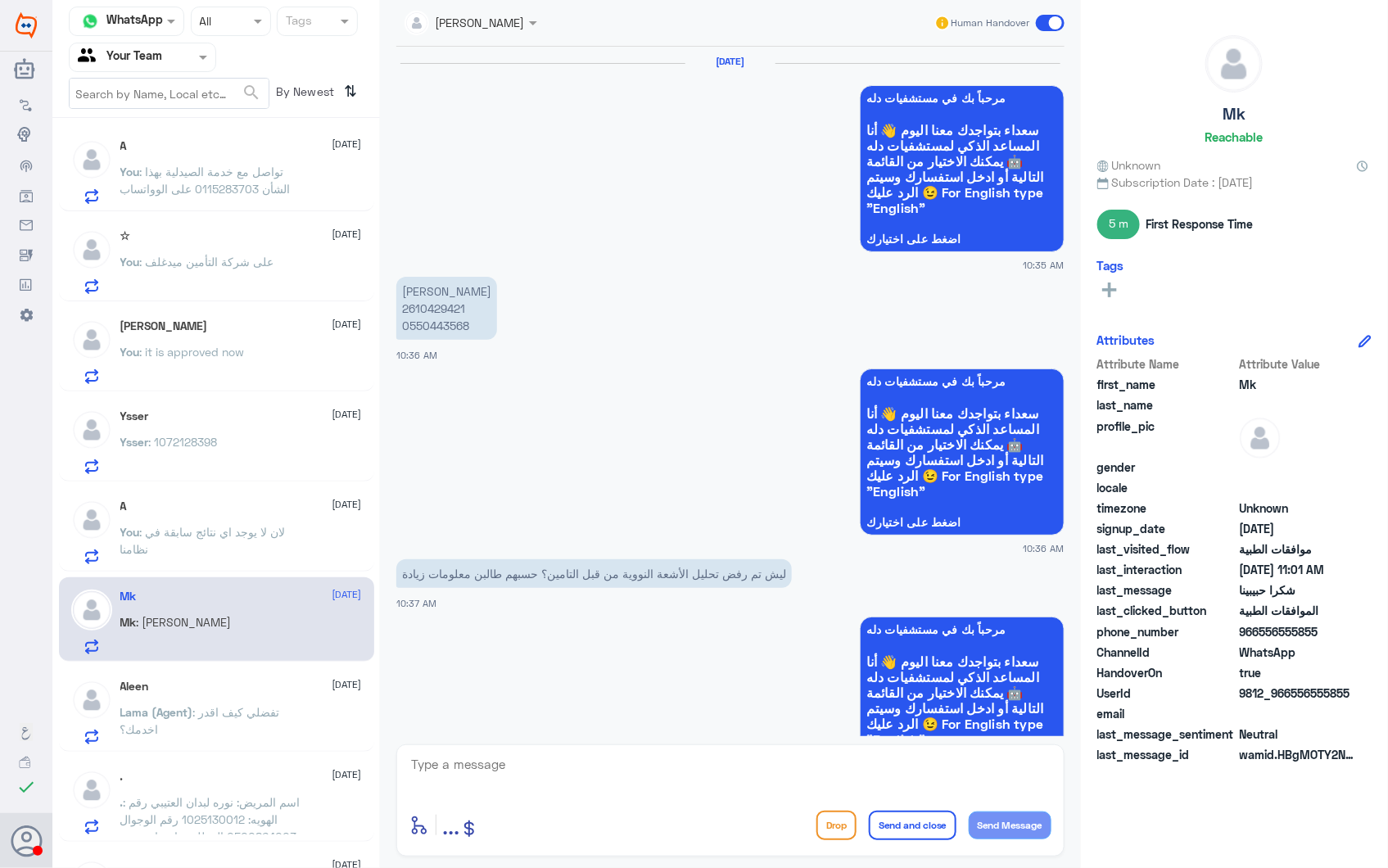
scroll to position [1852, 0]
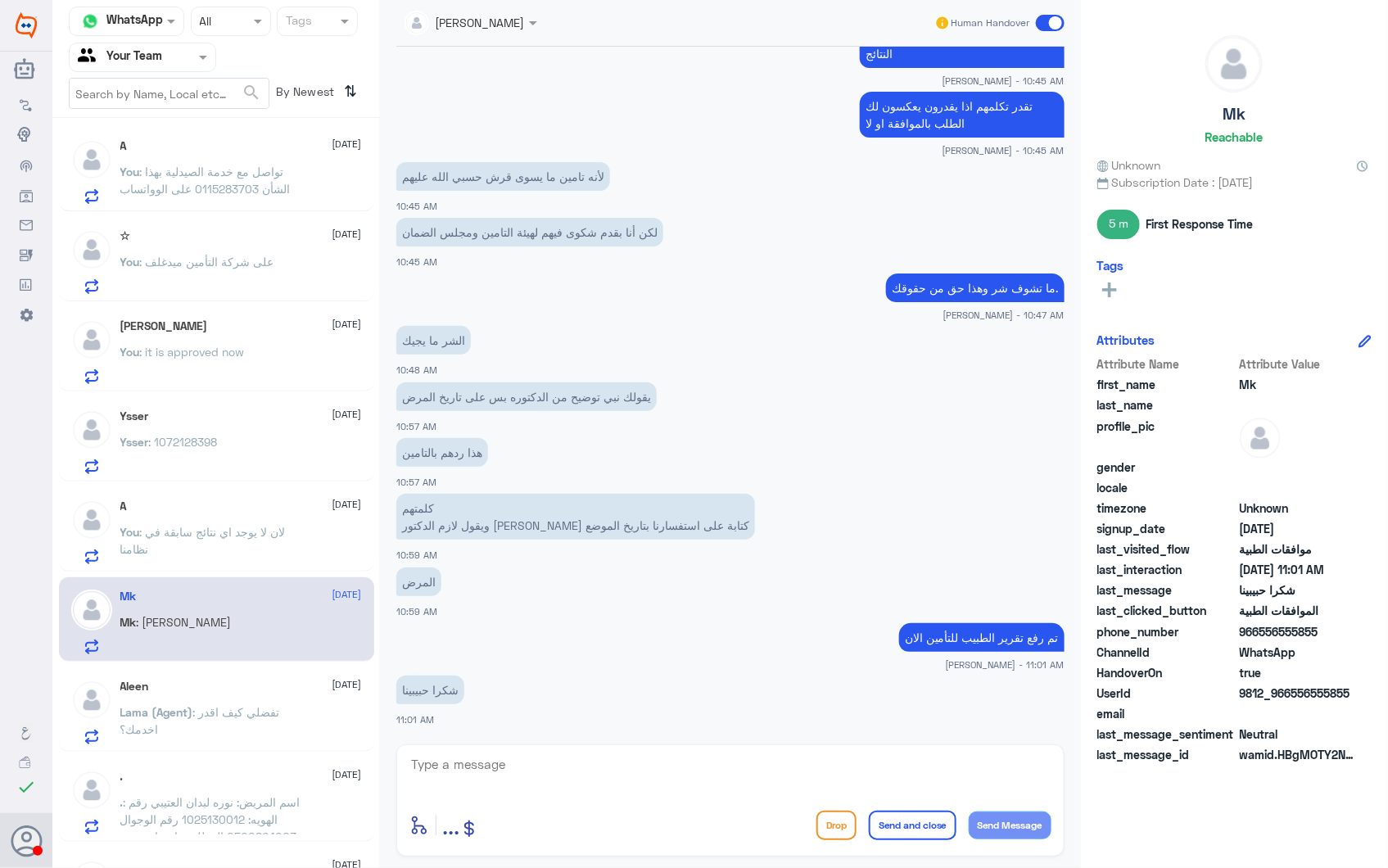
click at [218, 546] on p "You : لان لا يوجد اي نتائج سابقة في نظامنا" at bounding box center [212, 544] width 184 height 41
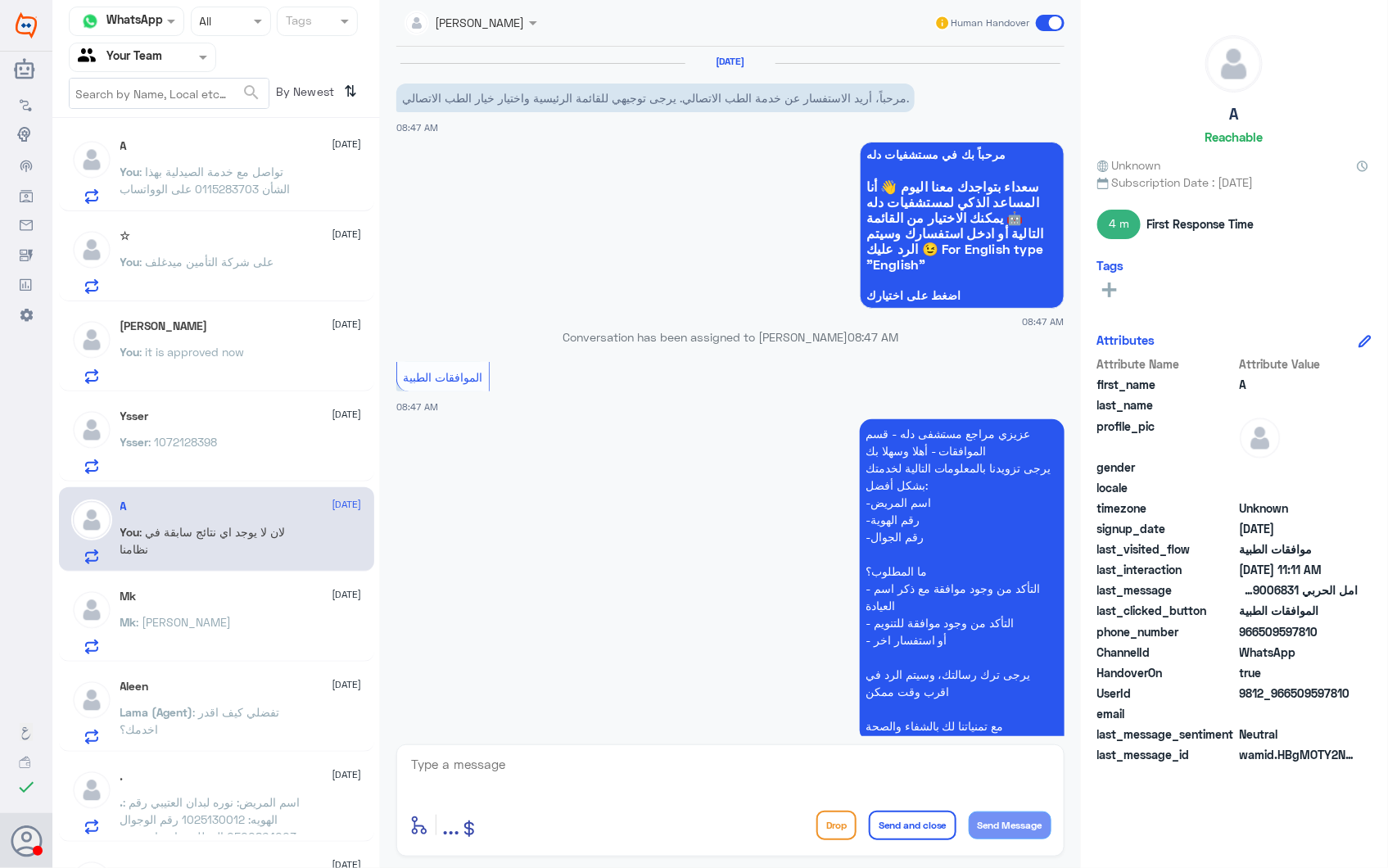
scroll to position [1180, 0]
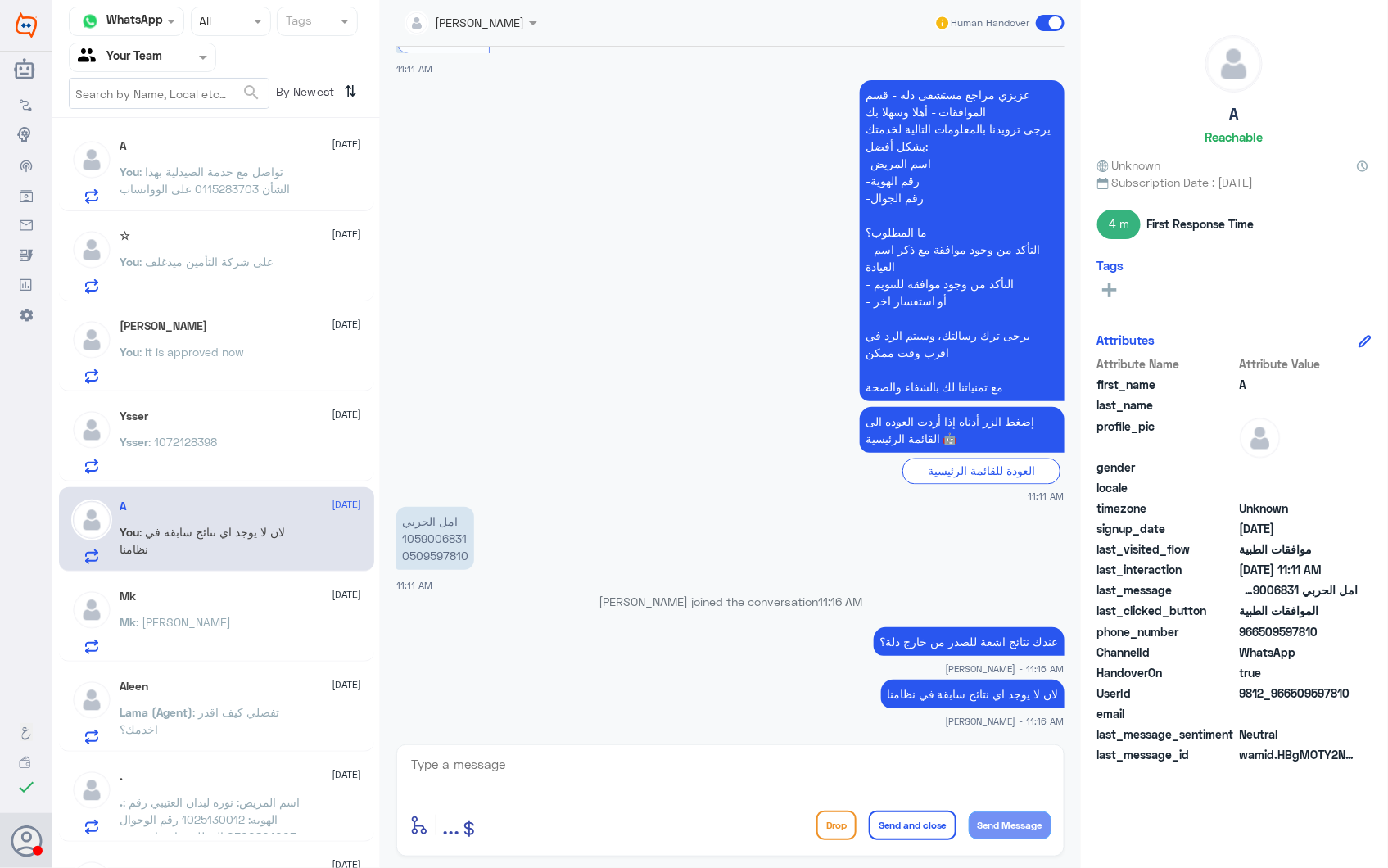
click at [331, 431] on div "Ysser 28 September Ysser : 1072128398" at bounding box center [241, 442] width 241 height 65
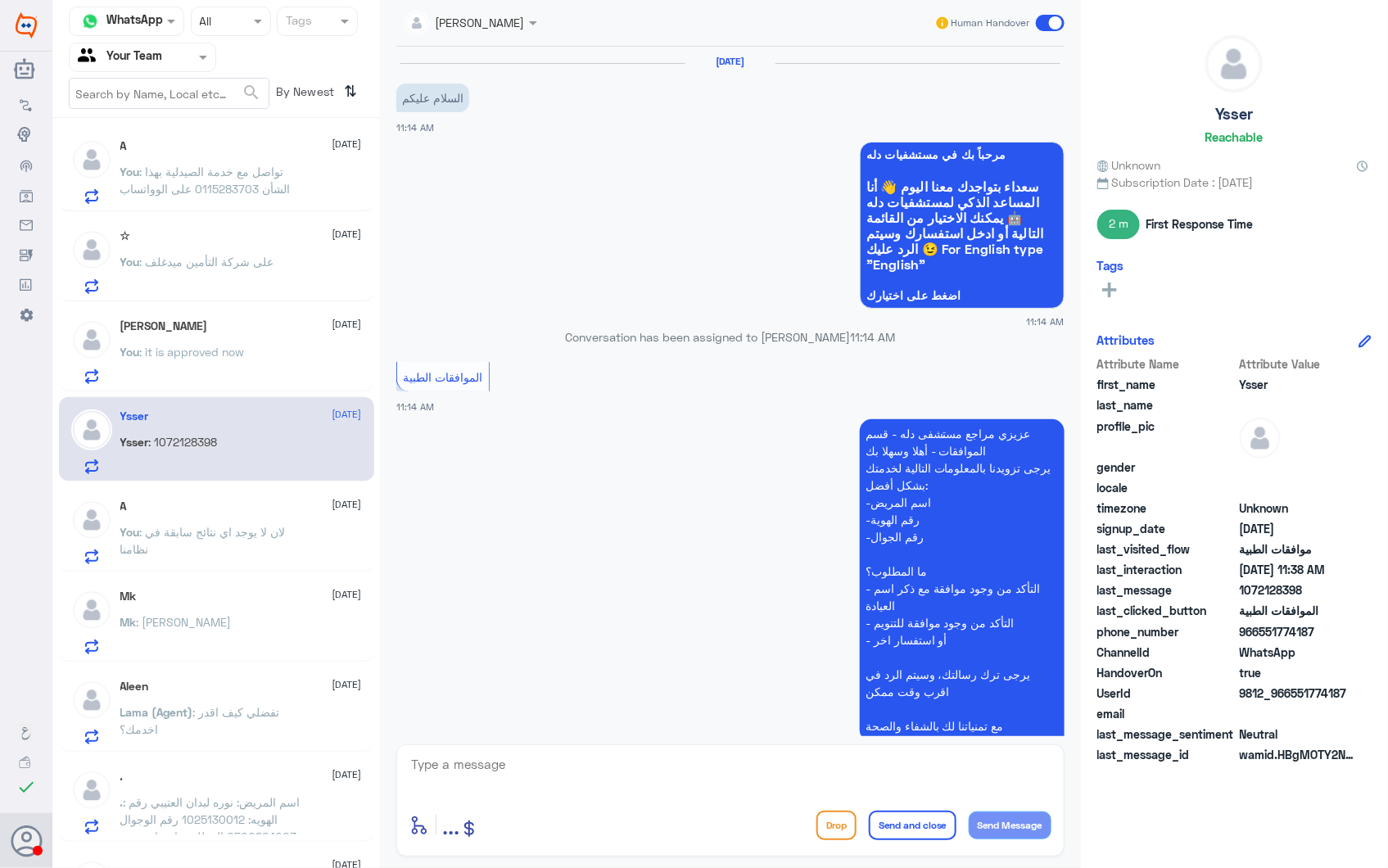
scroll to position [775, 0]
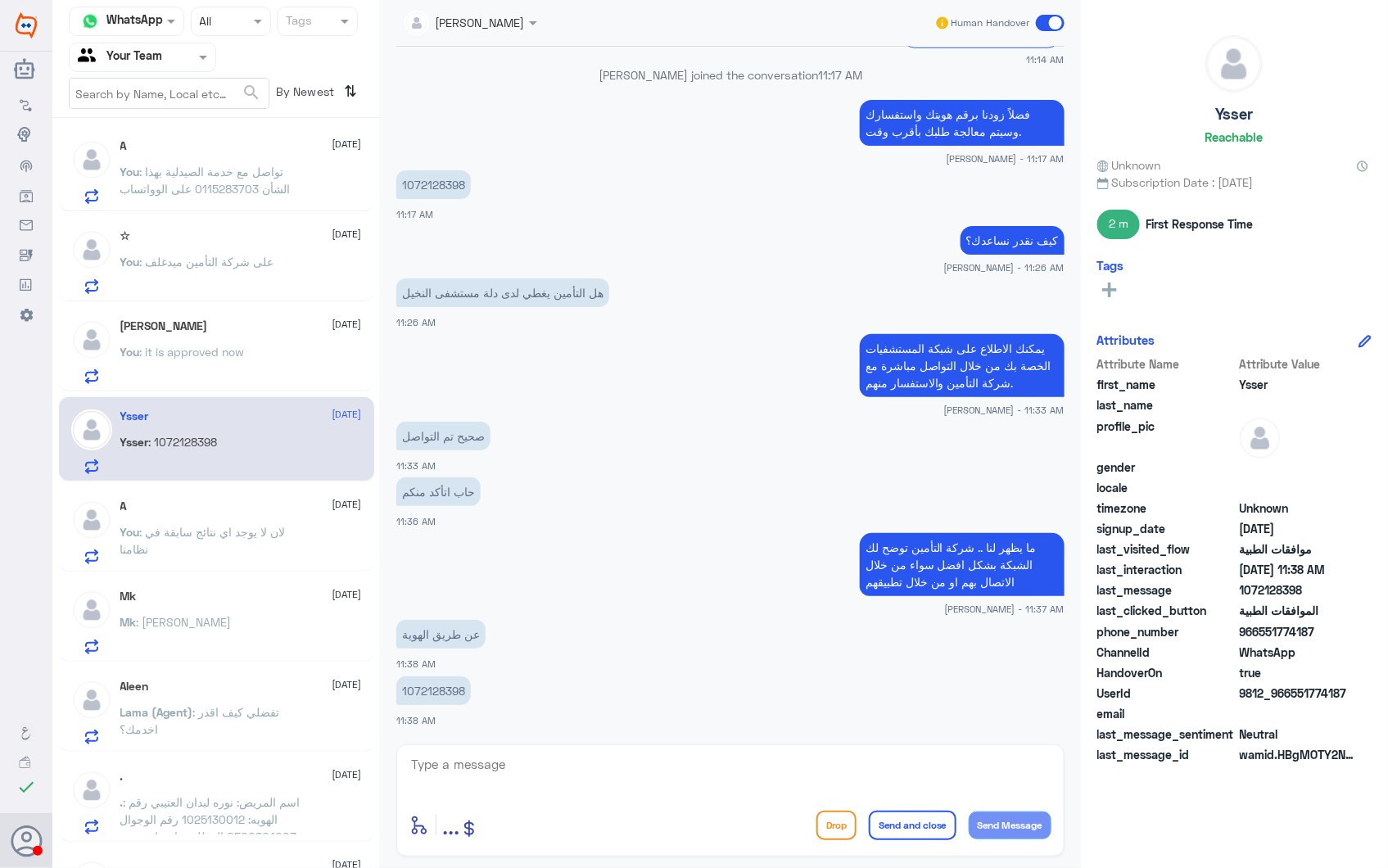
click at [243, 328] on div "Salman 28 September" at bounding box center [241, 326] width 241 height 14
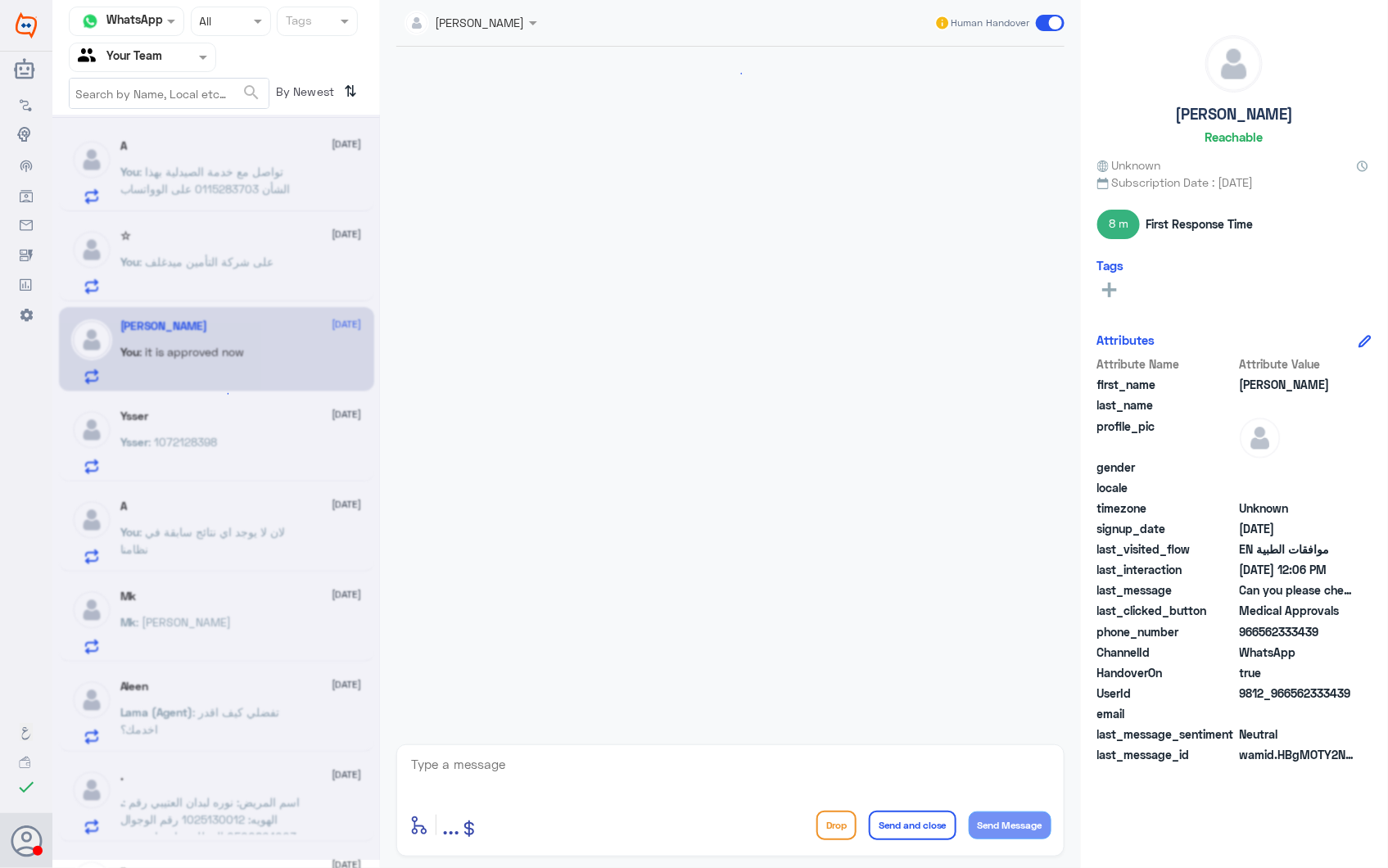
scroll to position [2222, 0]
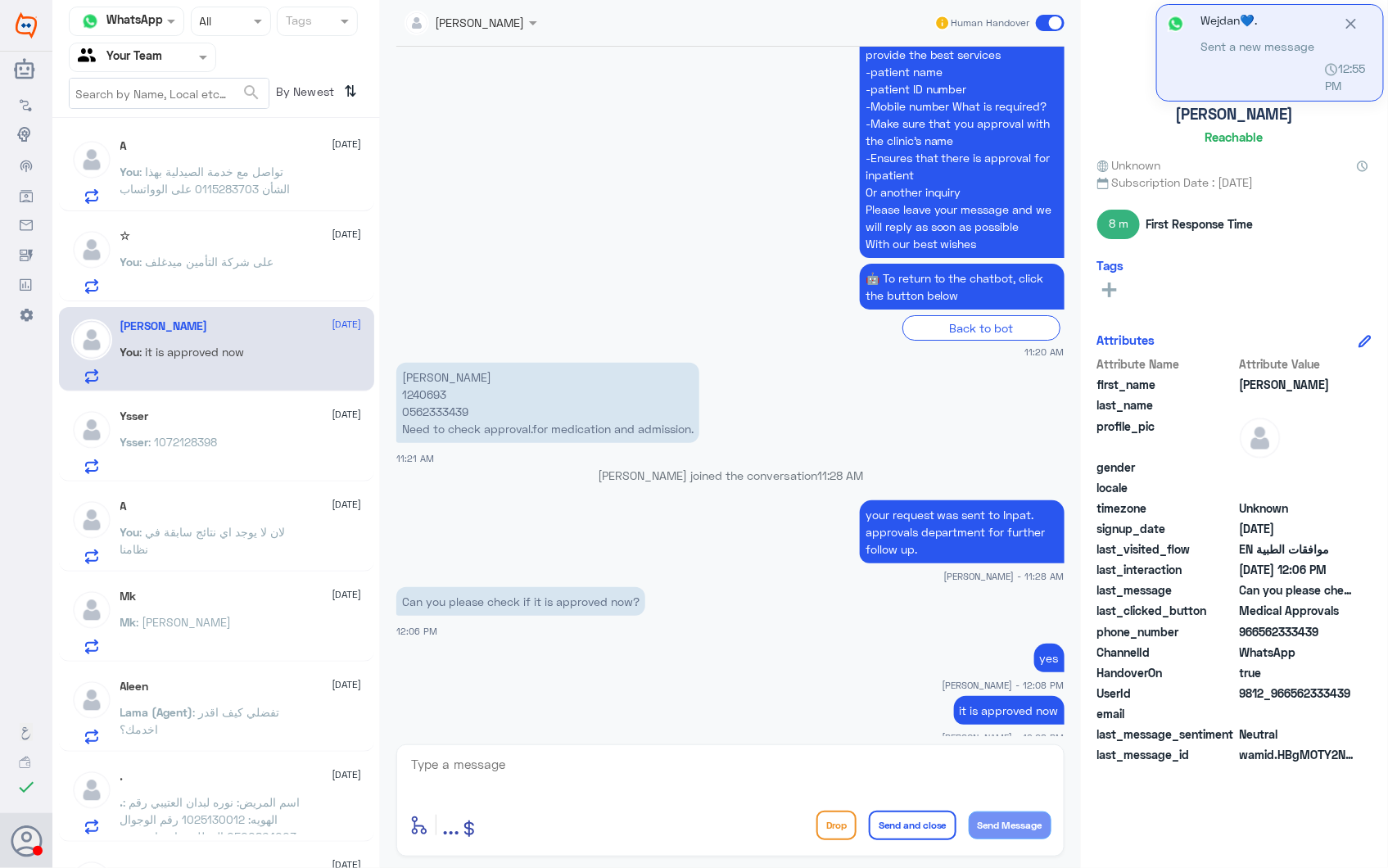
click at [278, 266] on div "You : على شركة التأمين ميدغلف" at bounding box center [241, 275] width 241 height 37
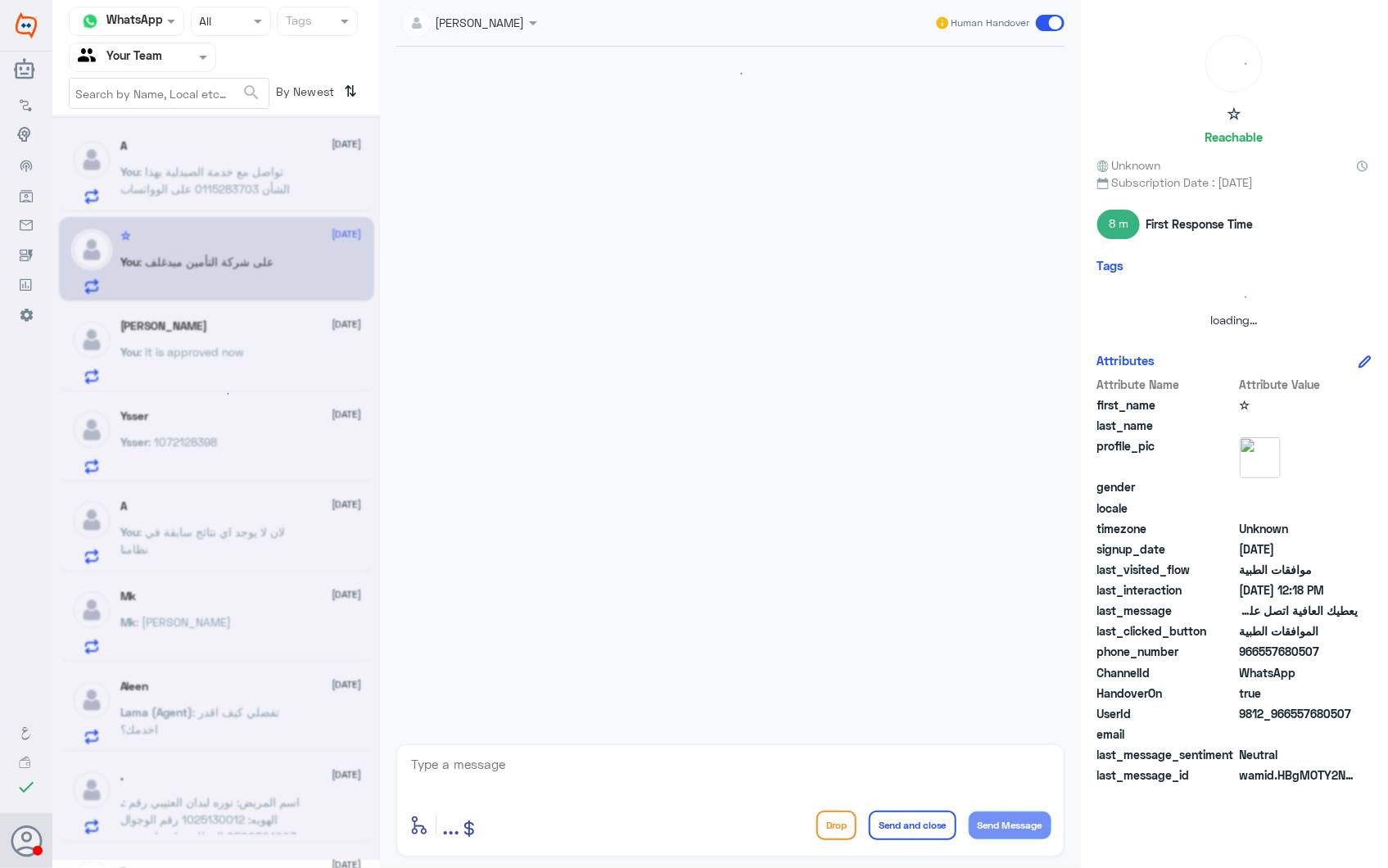
scroll to position [642, 0]
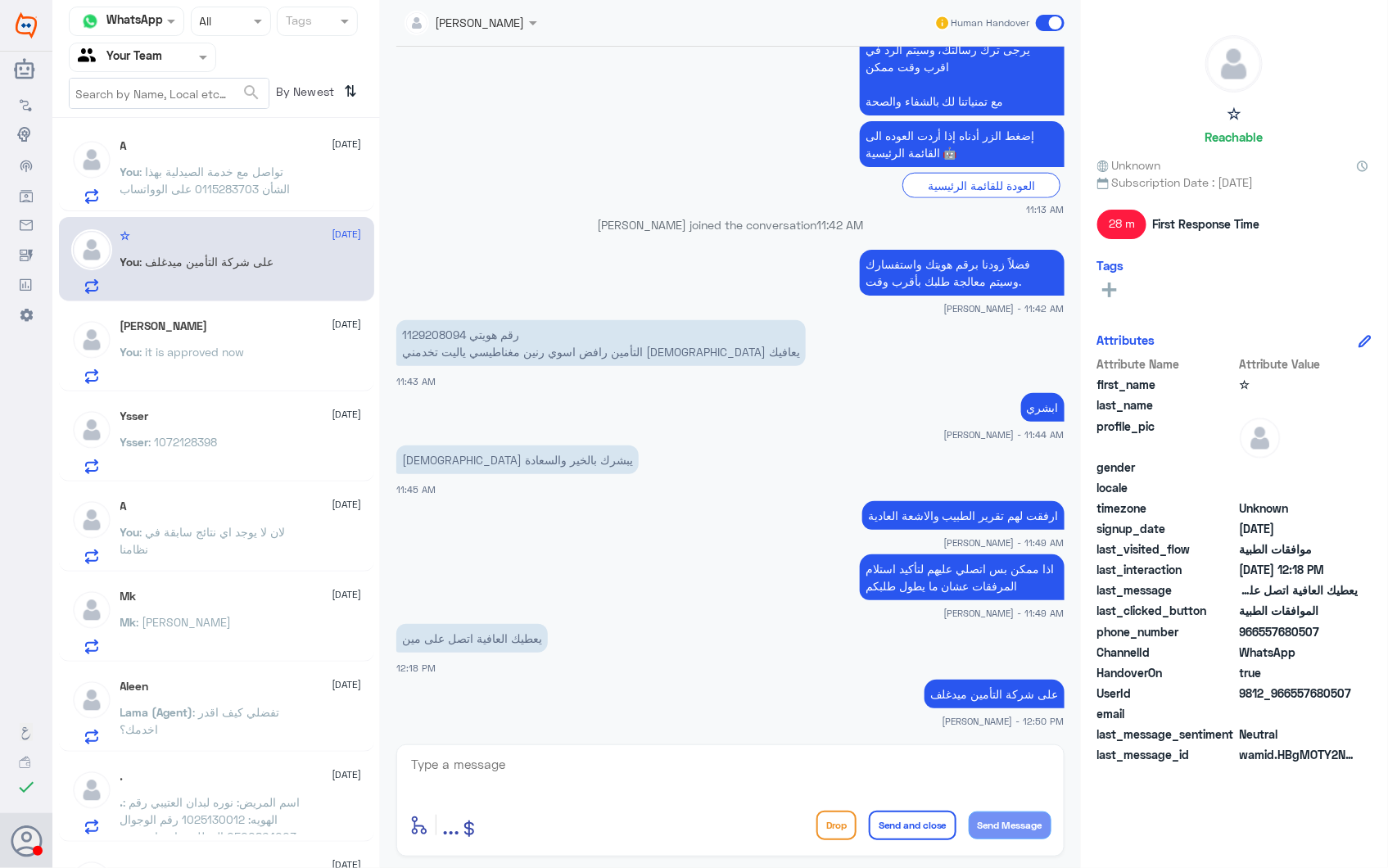
click at [283, 517] on div "A 28 September You : لان لا يوجد اي نتائج سابقة في نظامنا" at bounding box center [241, 532] width 241 height 65
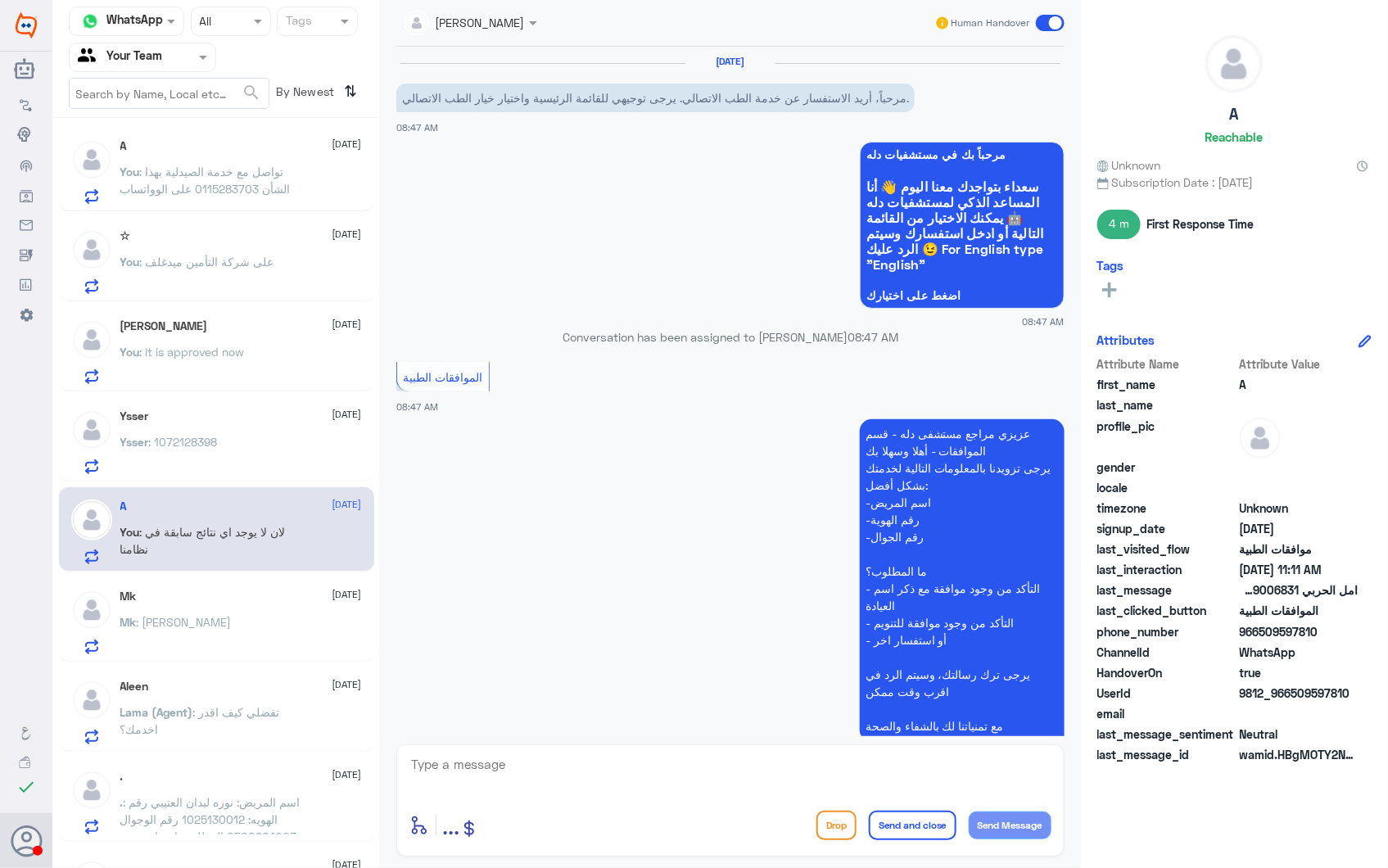
scroll to position [1180, 0]
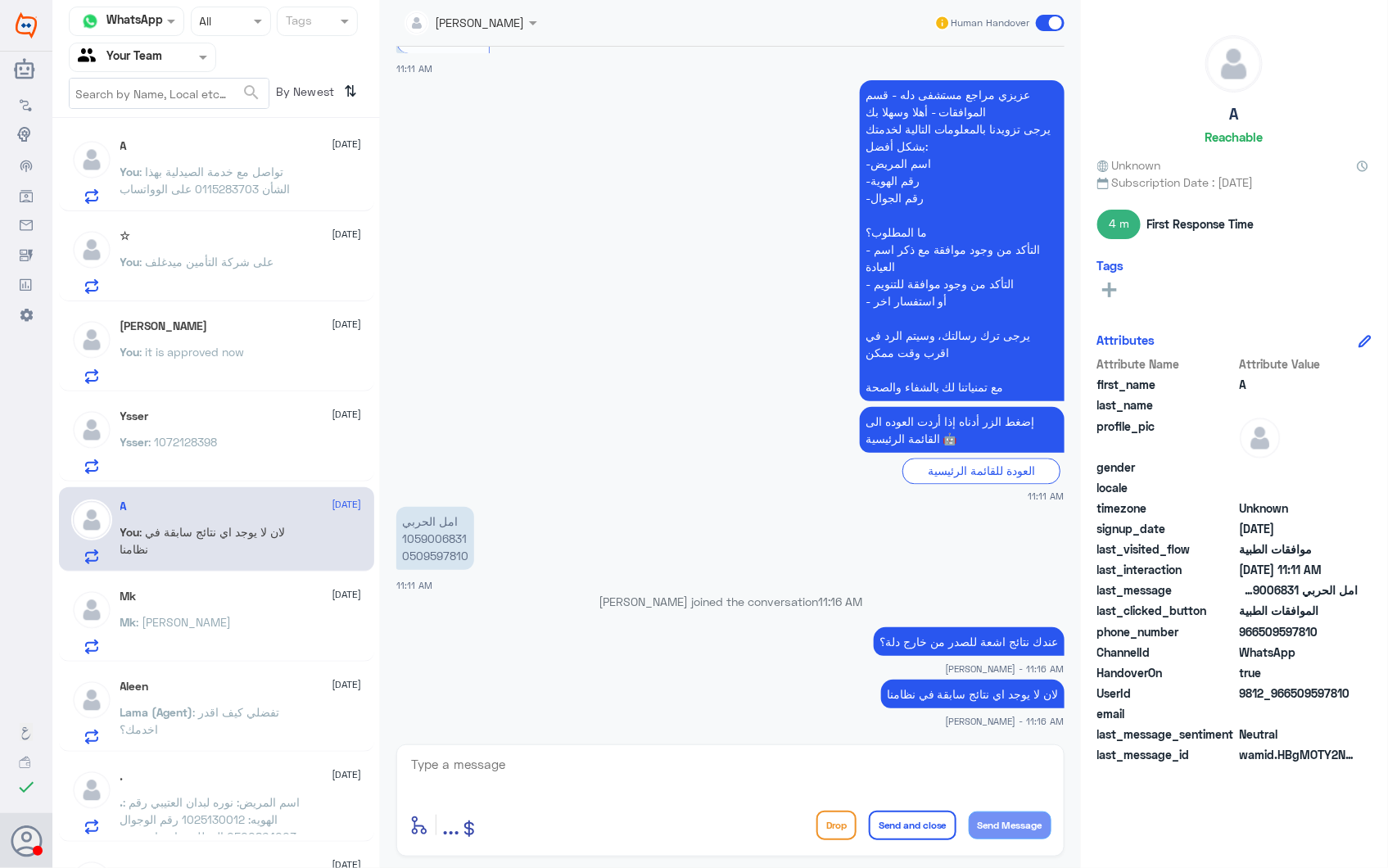
click at [289, 718] on p "Lama (Agent) : تفضلي كيف اقدر اخدمك؟" at bounding box center [212, 724] width 184 height 41
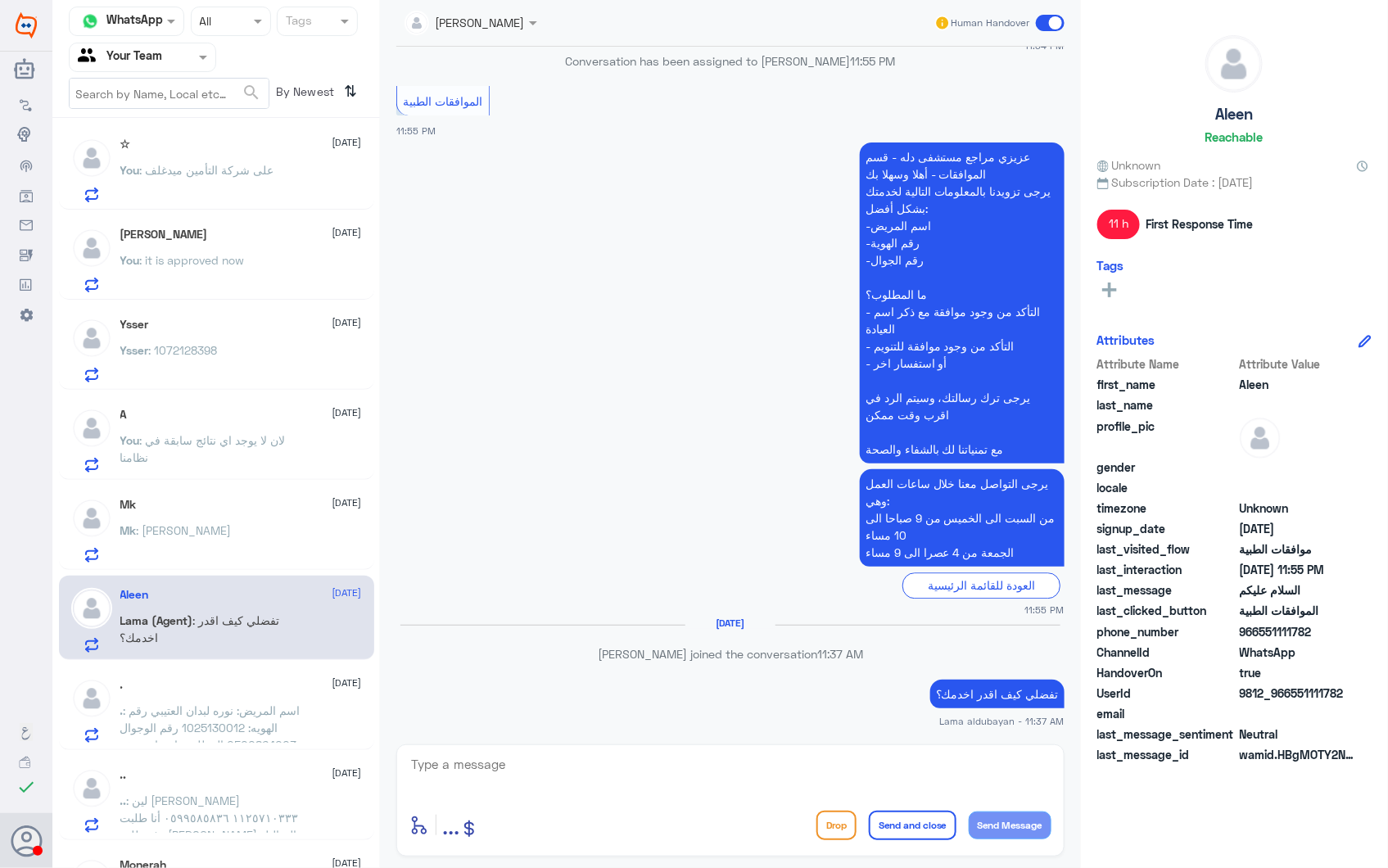
scroll to position [455, 0]
click at [224, 506] on div "Mk 28 September" at bounding box center [241, 505] width 241 height 14
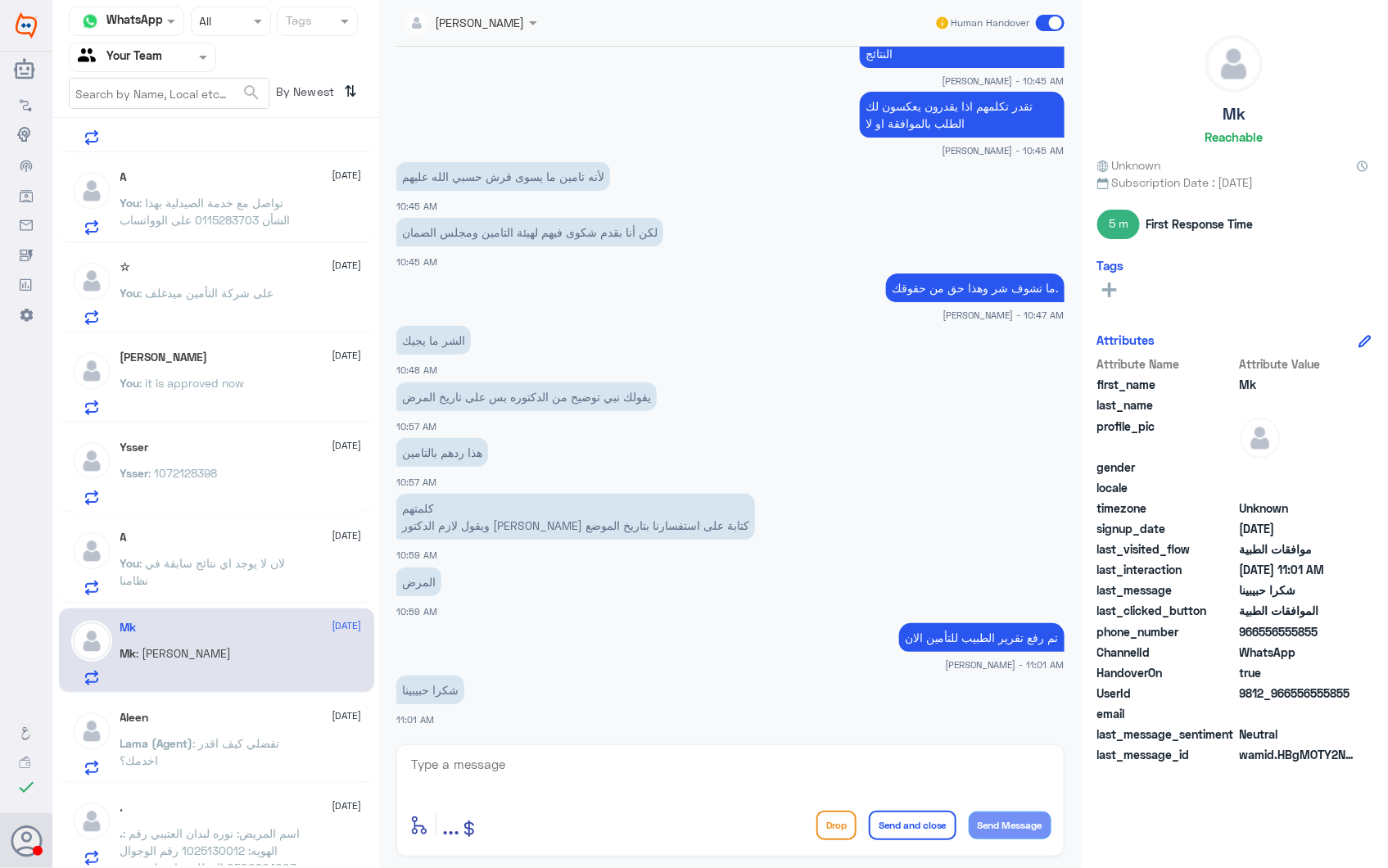
scroll to position [273, 0]
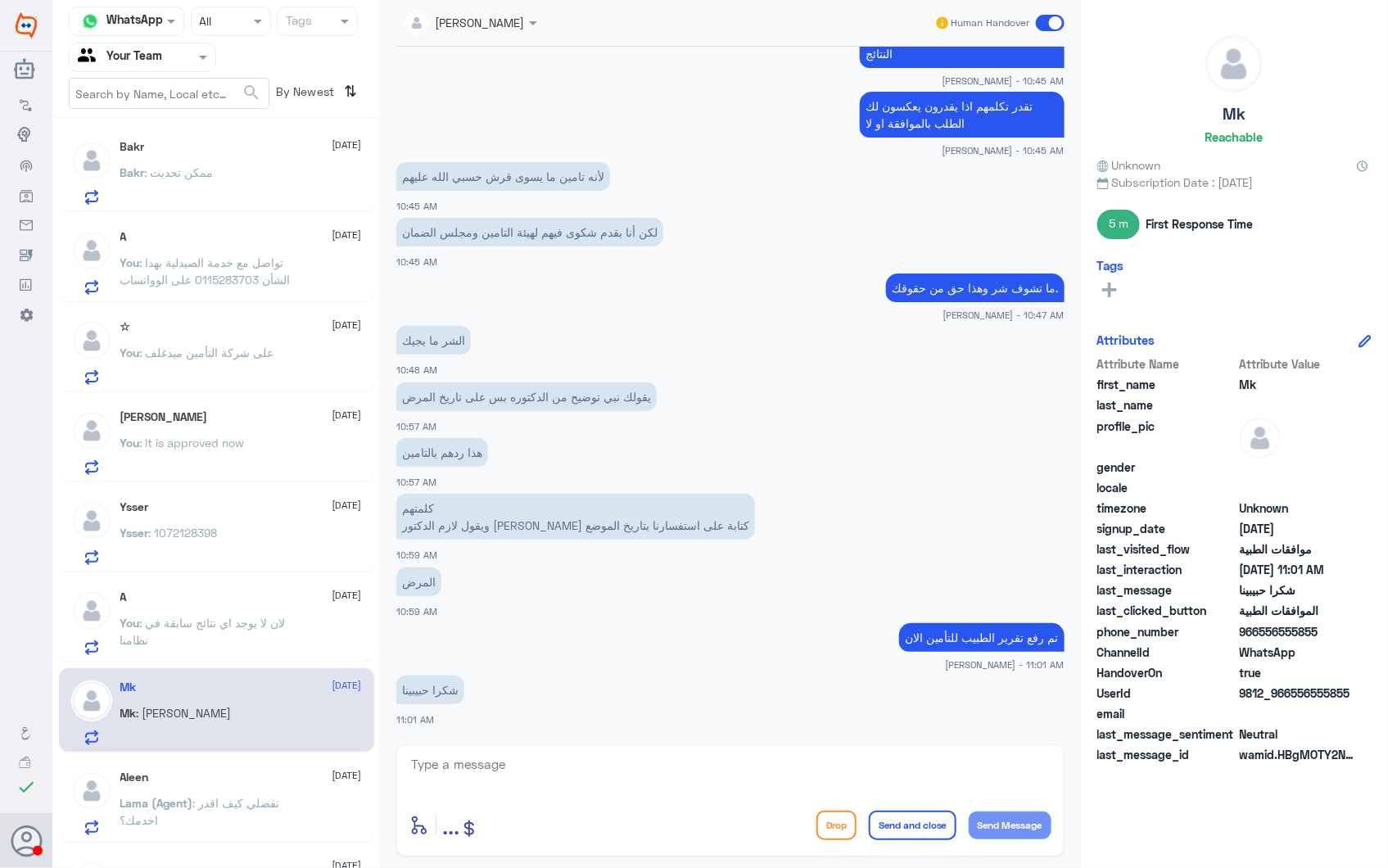
click at [259, 619] on span ": لان لا يوجد اي نتائج سابقة في نظامنا" at bounding box center [203, 631] width 165 height 31
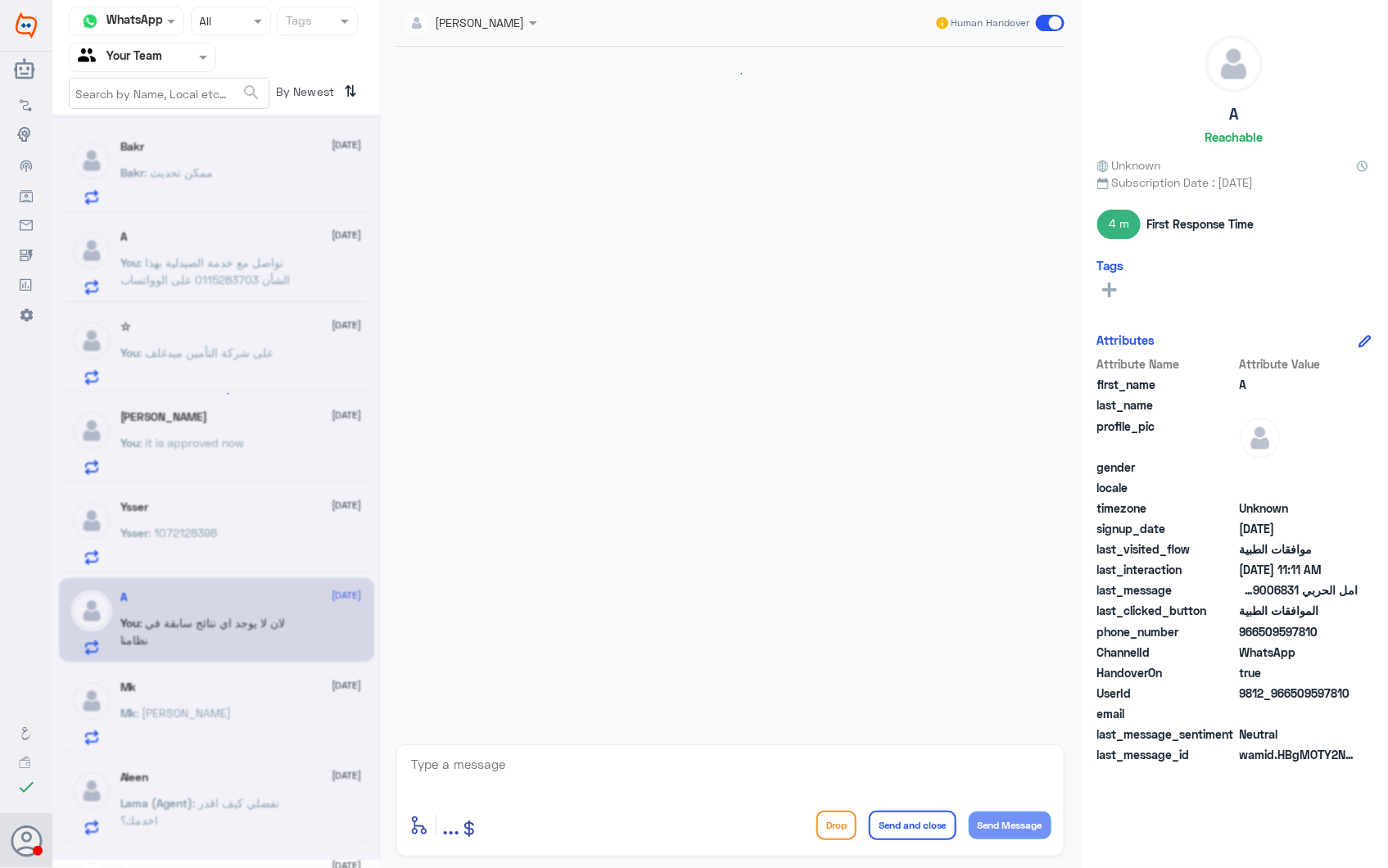
scroll to position [1180, 0]
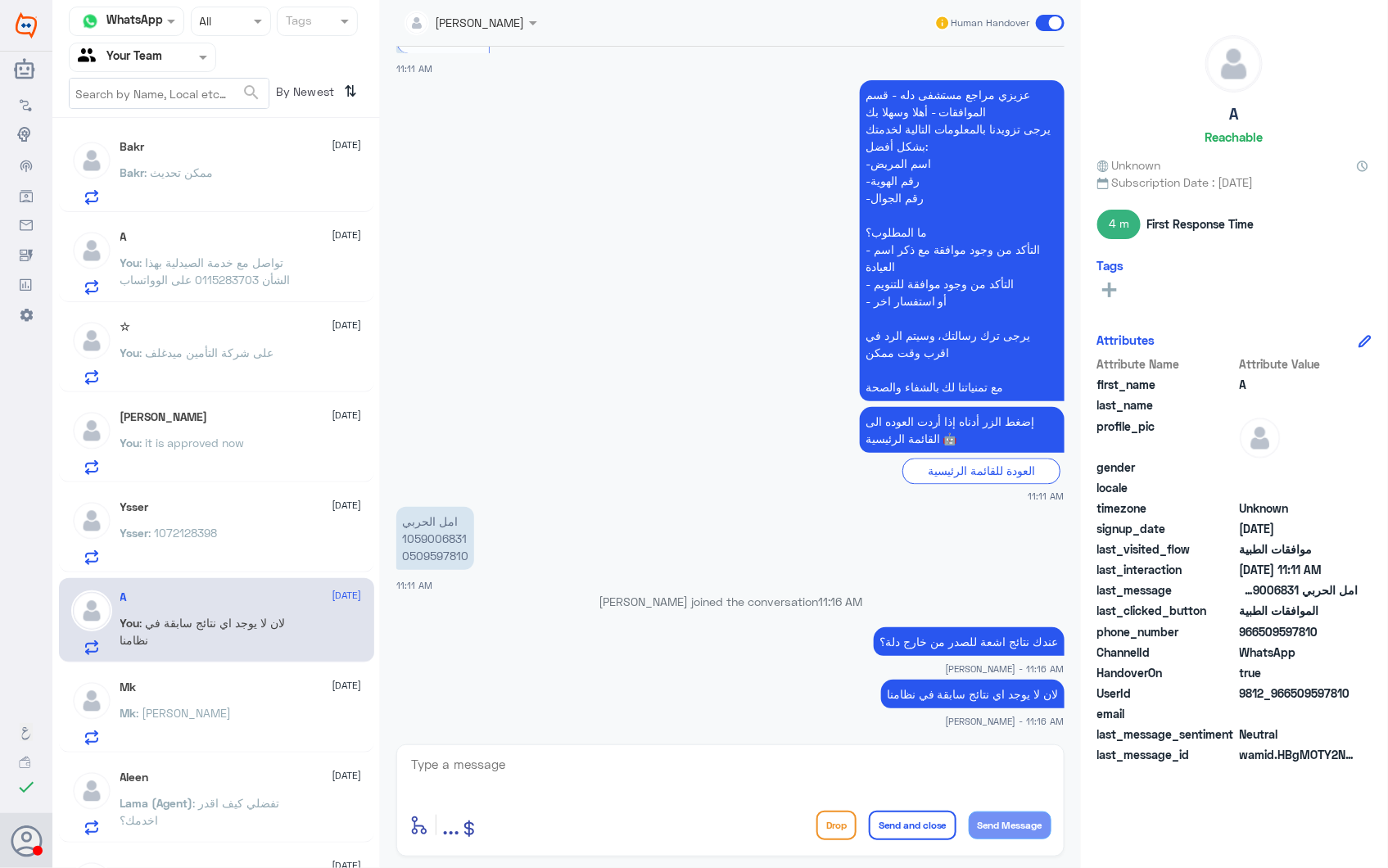
click at [226, 538] on div "Ysser : 1072128398" at bounding box center [241, 546] width 241 height 37
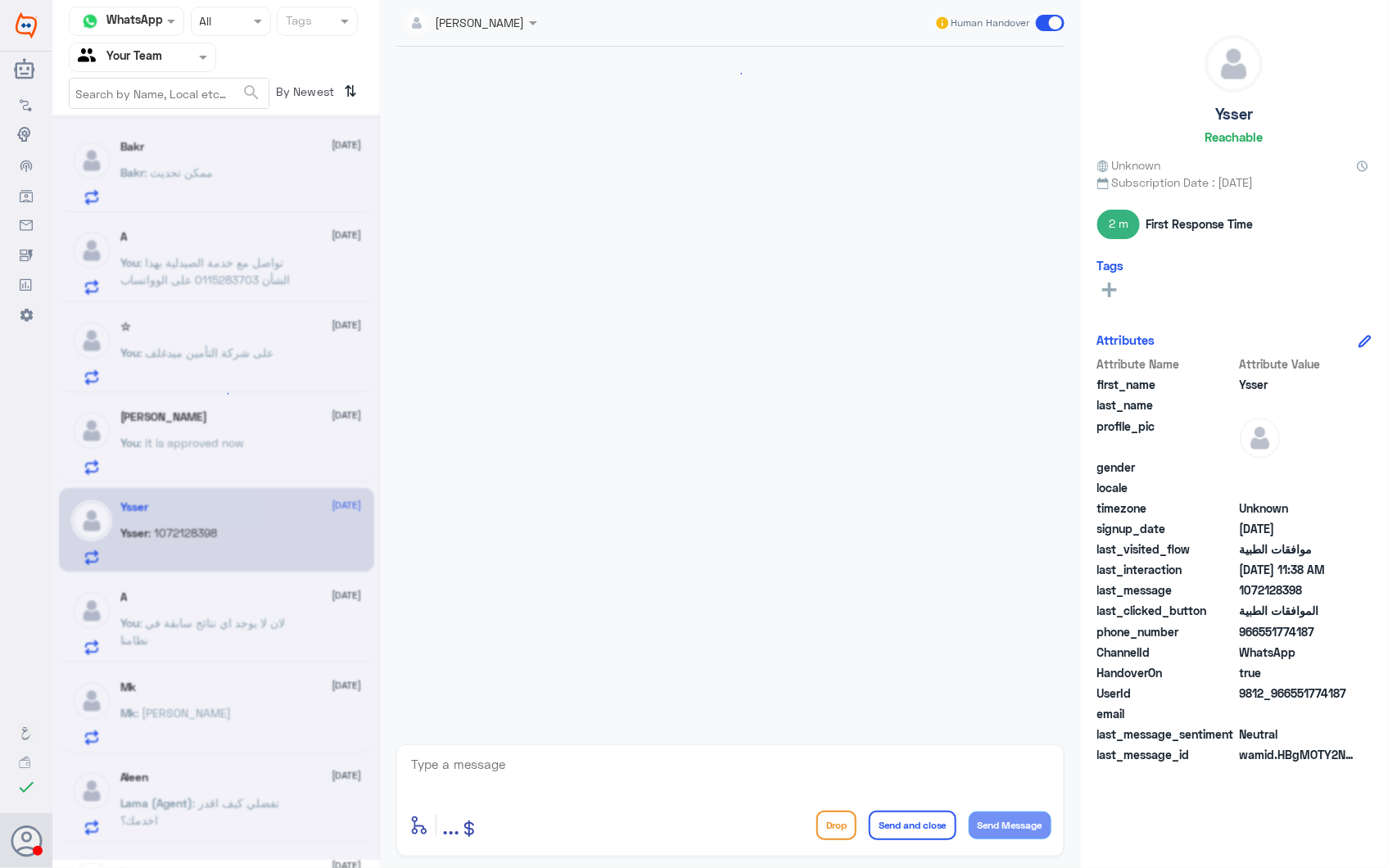
scroll to position [775, 0]
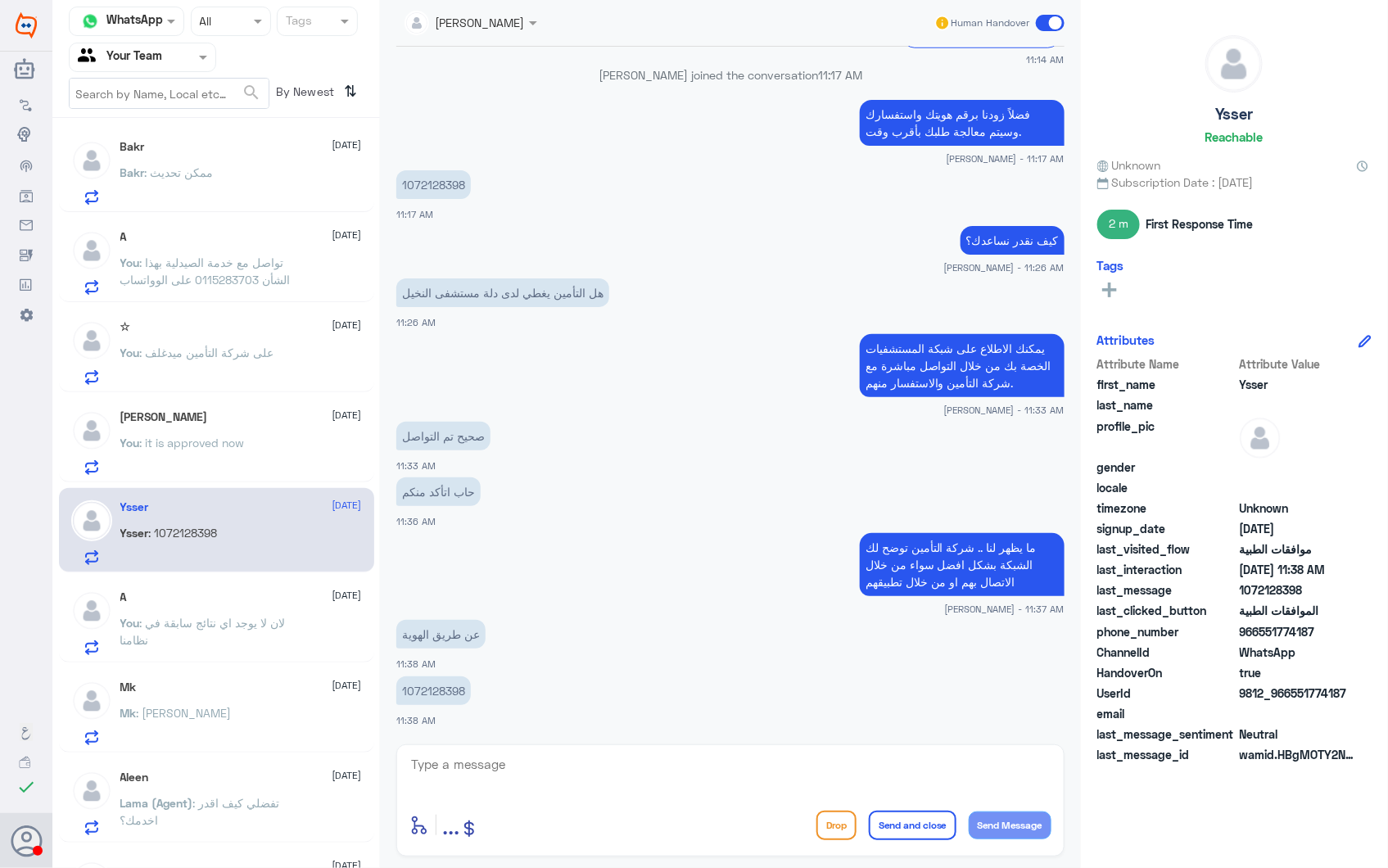
click at [265, 348] on span ": على شركة التأمين ميدغلف" at bounding box center [207, 353] width 134 height 14
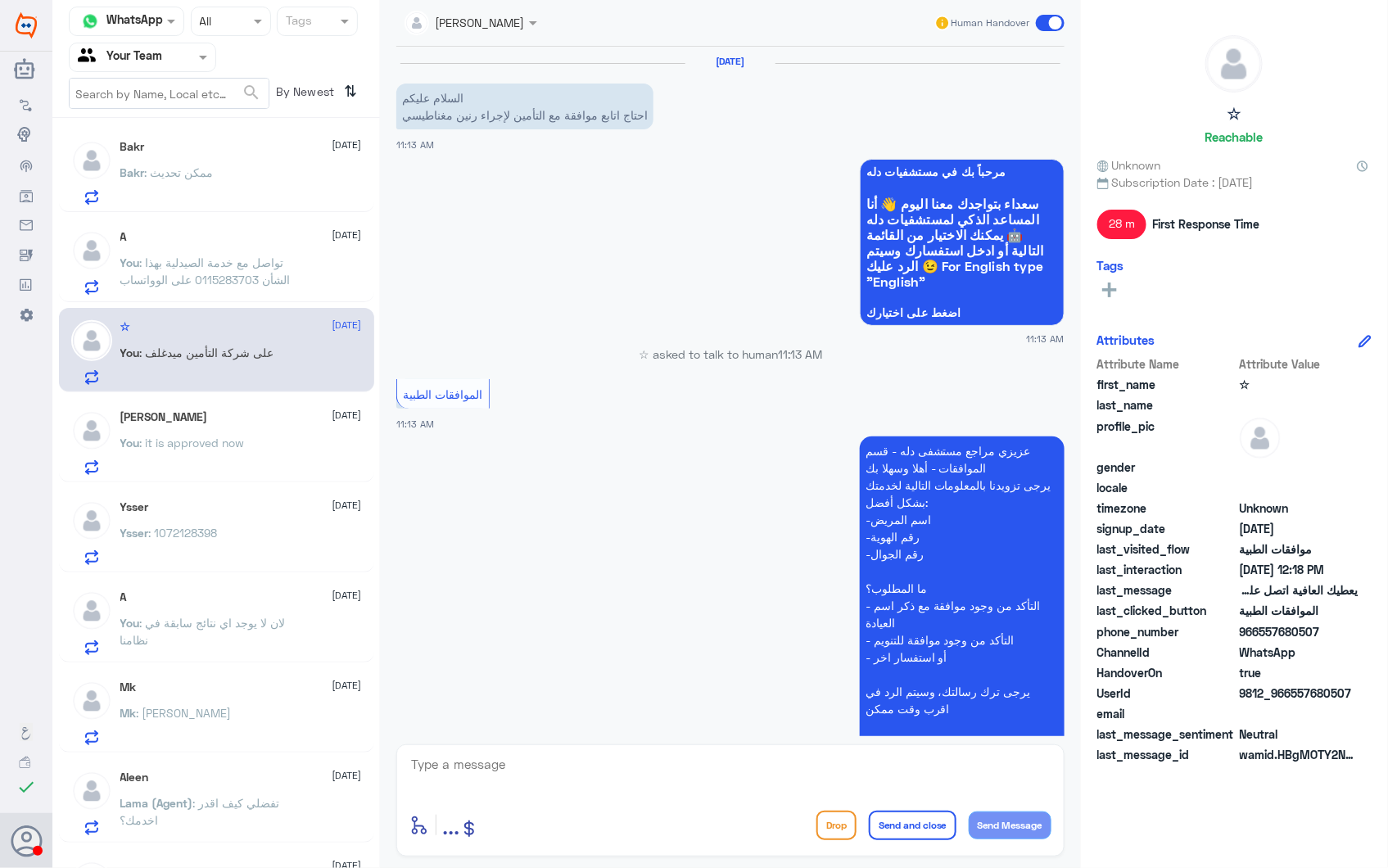
scroll to position [642, 0]
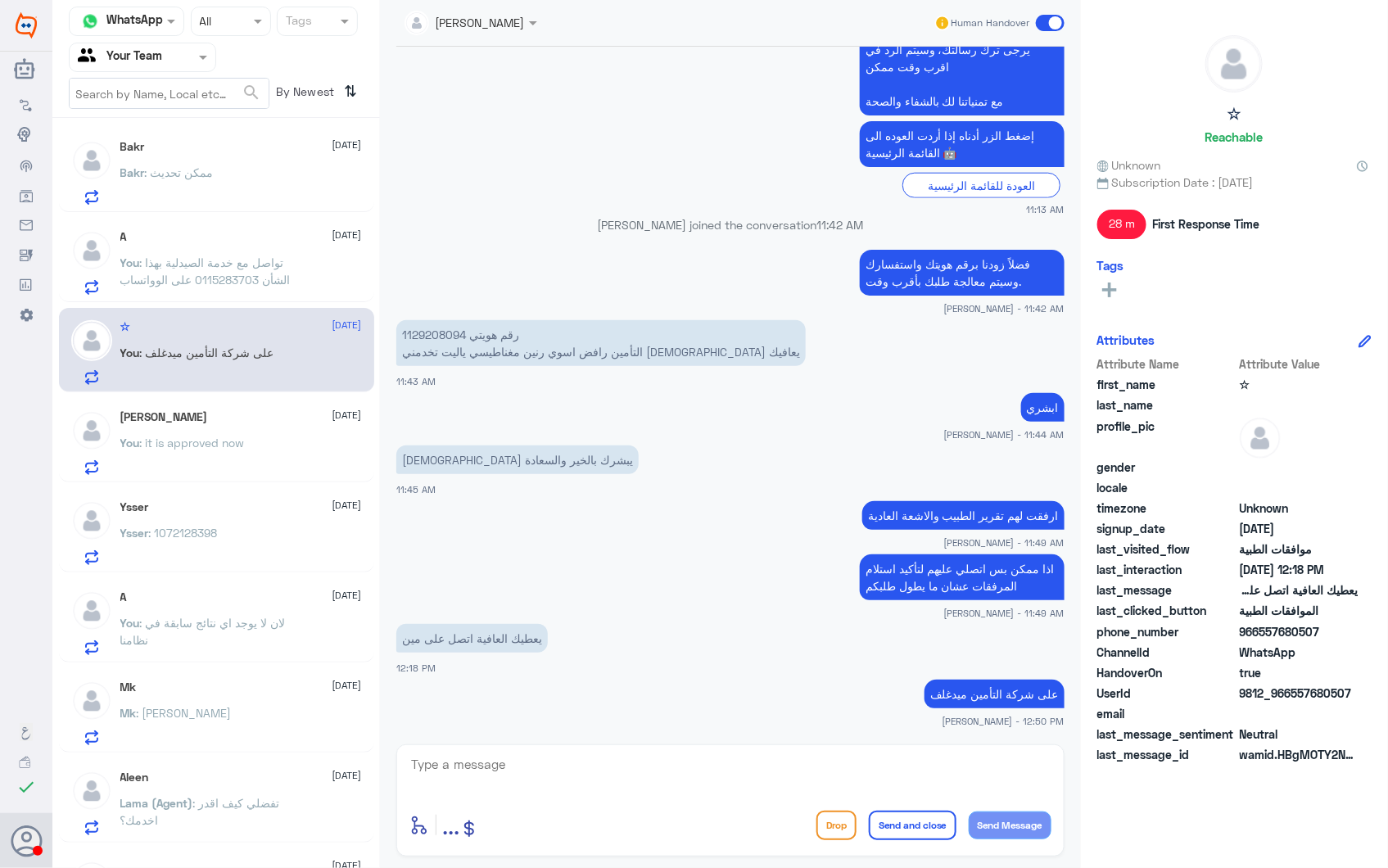
click at [223, 460] on p "You : it is approved now" at bounding box center [182, 455] width 124 height 41
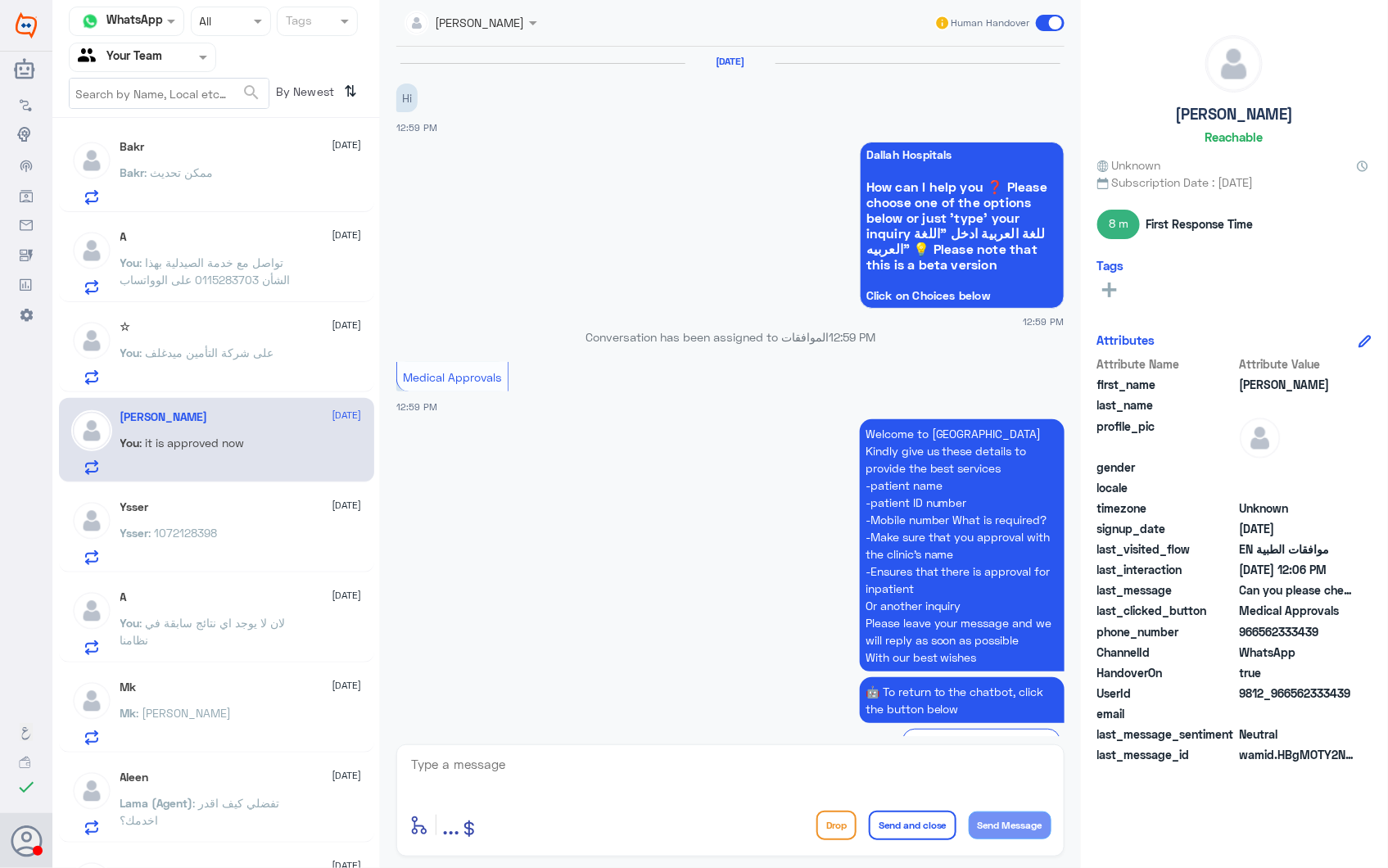
scroll to position [2222, 0]
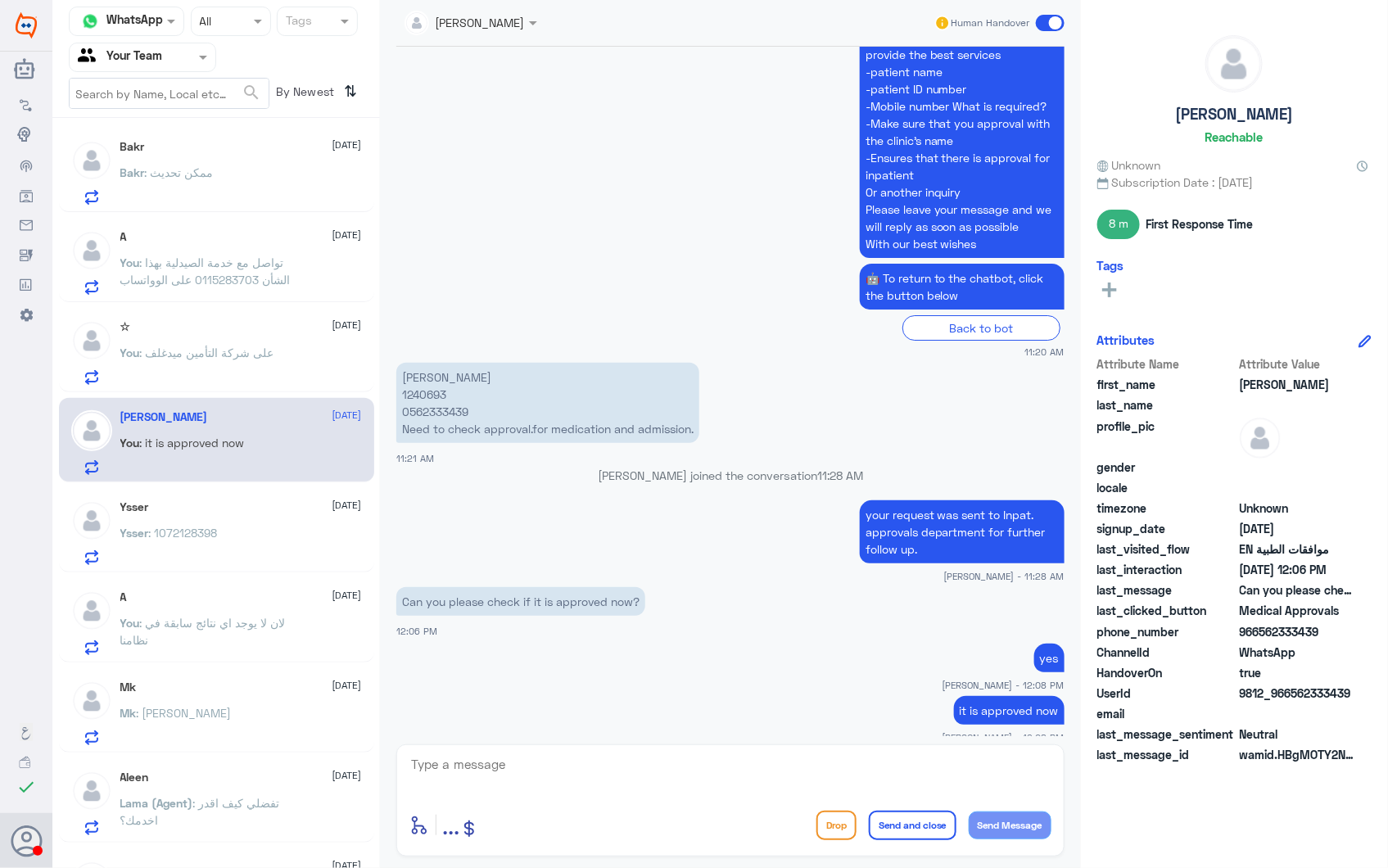
click at [162, 169] on span ": ممكن تحديث" at bounding box center [179, 172] width 69 height 14
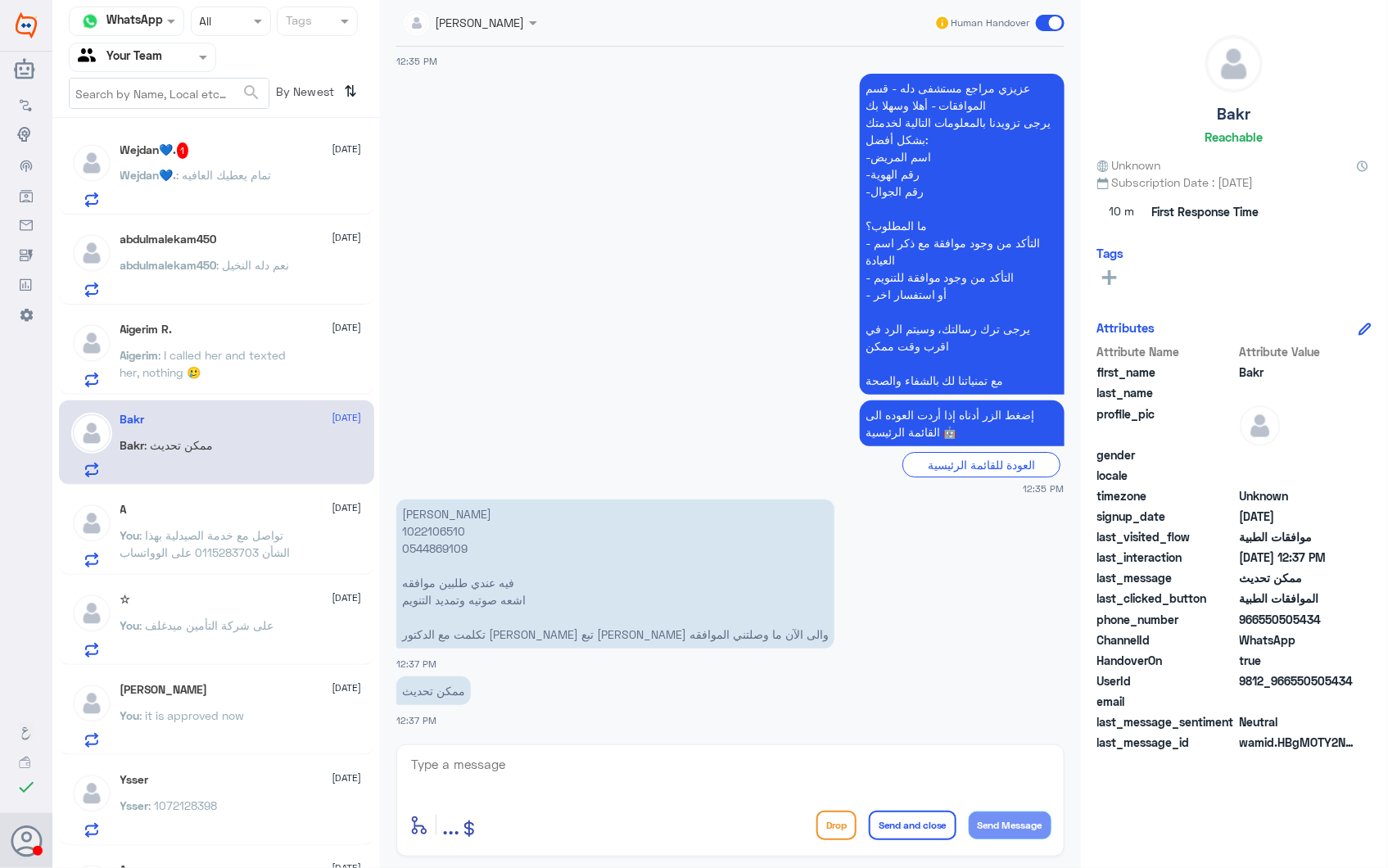
click at [419, 532] on p "نوره احمد الغامدي 1022106510 ‭0544869109 فيه عندي طلبين موافقه اشعه صوتيه وتمدي…" at bounding box center [616, 574] width 438 height 149
copy p "1022106510"
click at [246, 528] on span ": تواصل مع خدمة الصيدلية بهذا الشأن 0115283703 على الوواتساب" at bounding box center [206, 544] width 170 height 31
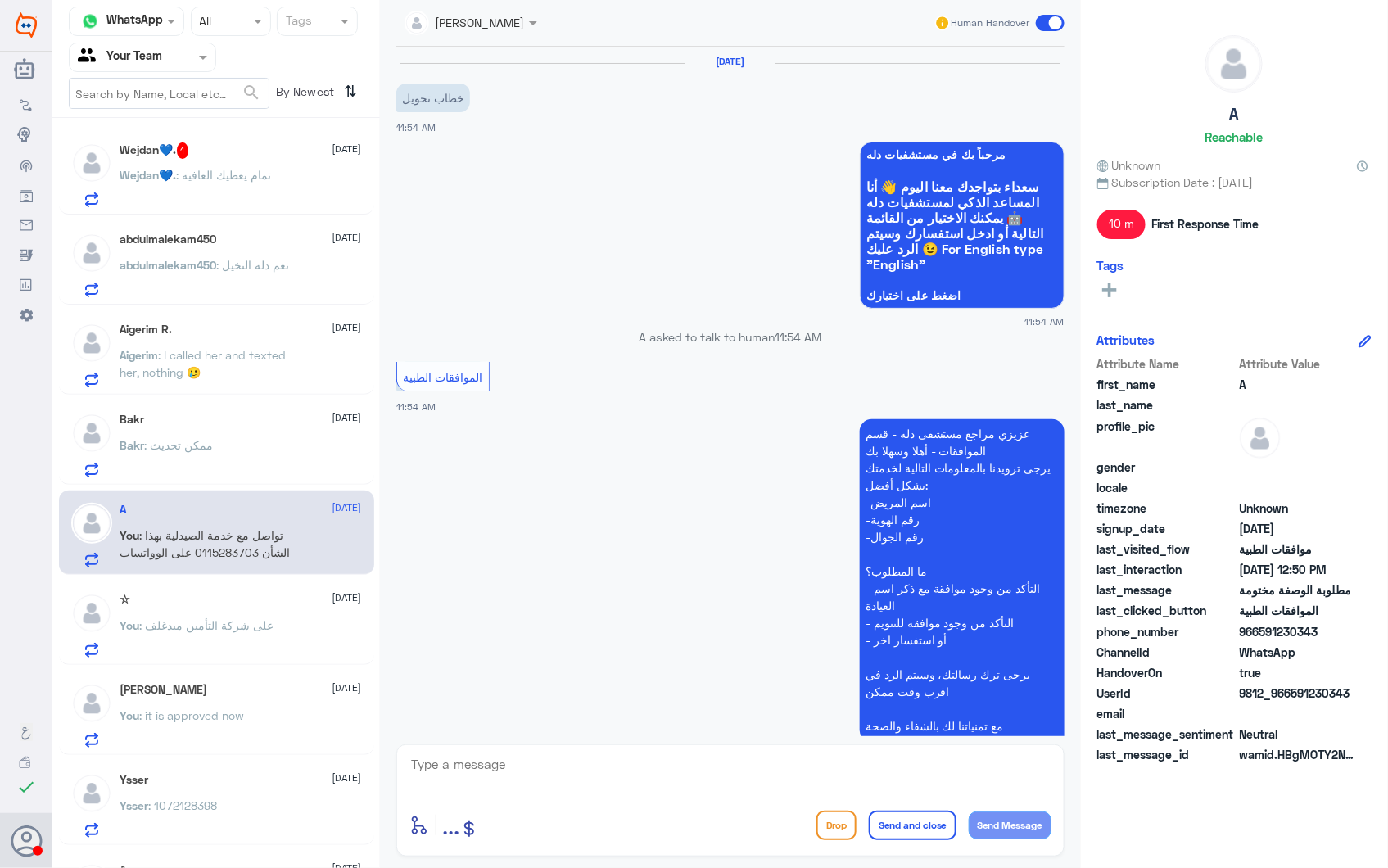
scroll to position [755, 0]
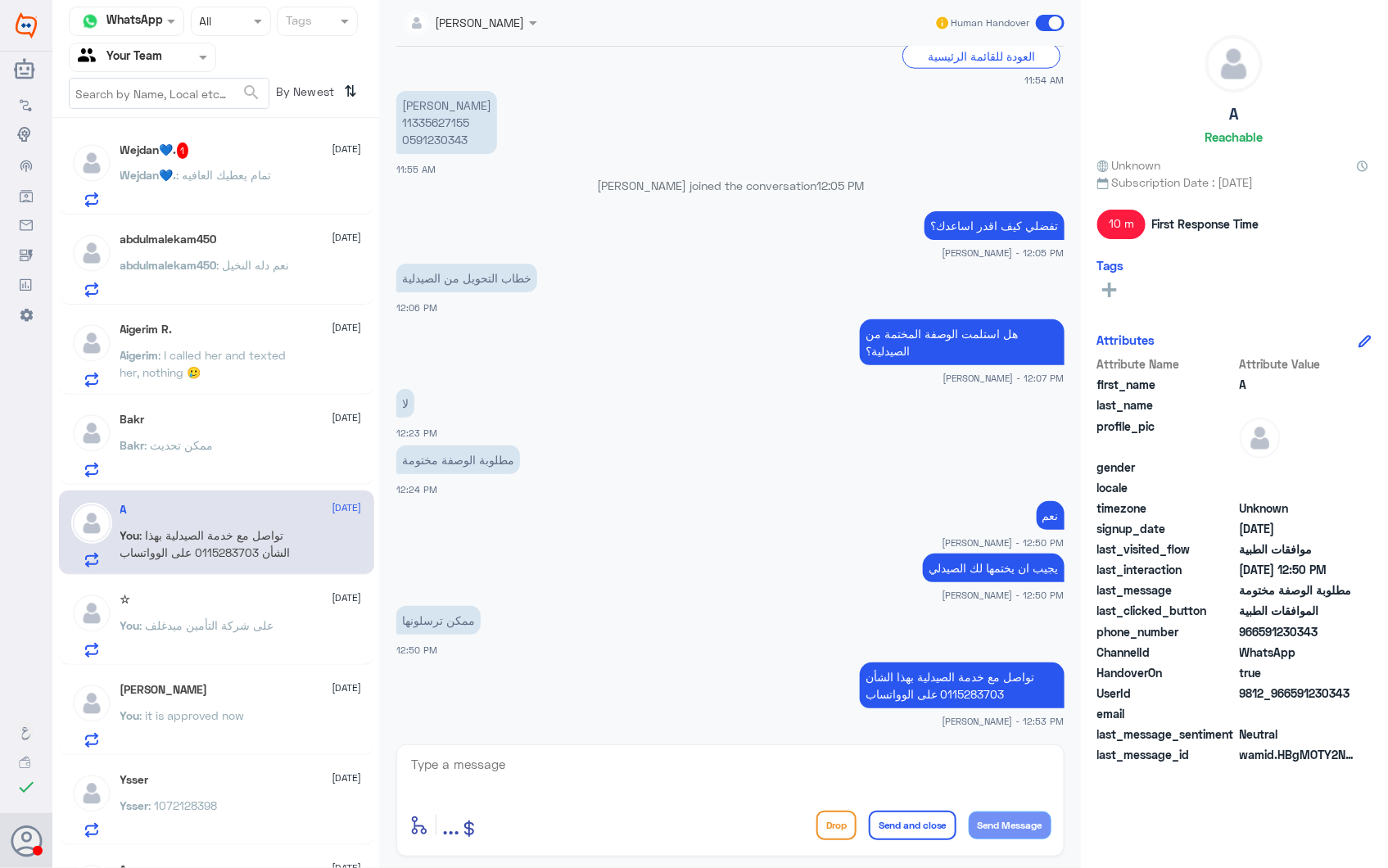
click at [217, 356] on span ": I called her and texted her, nothing 🥲" at bounding box center [204, 364] width 166 height 31
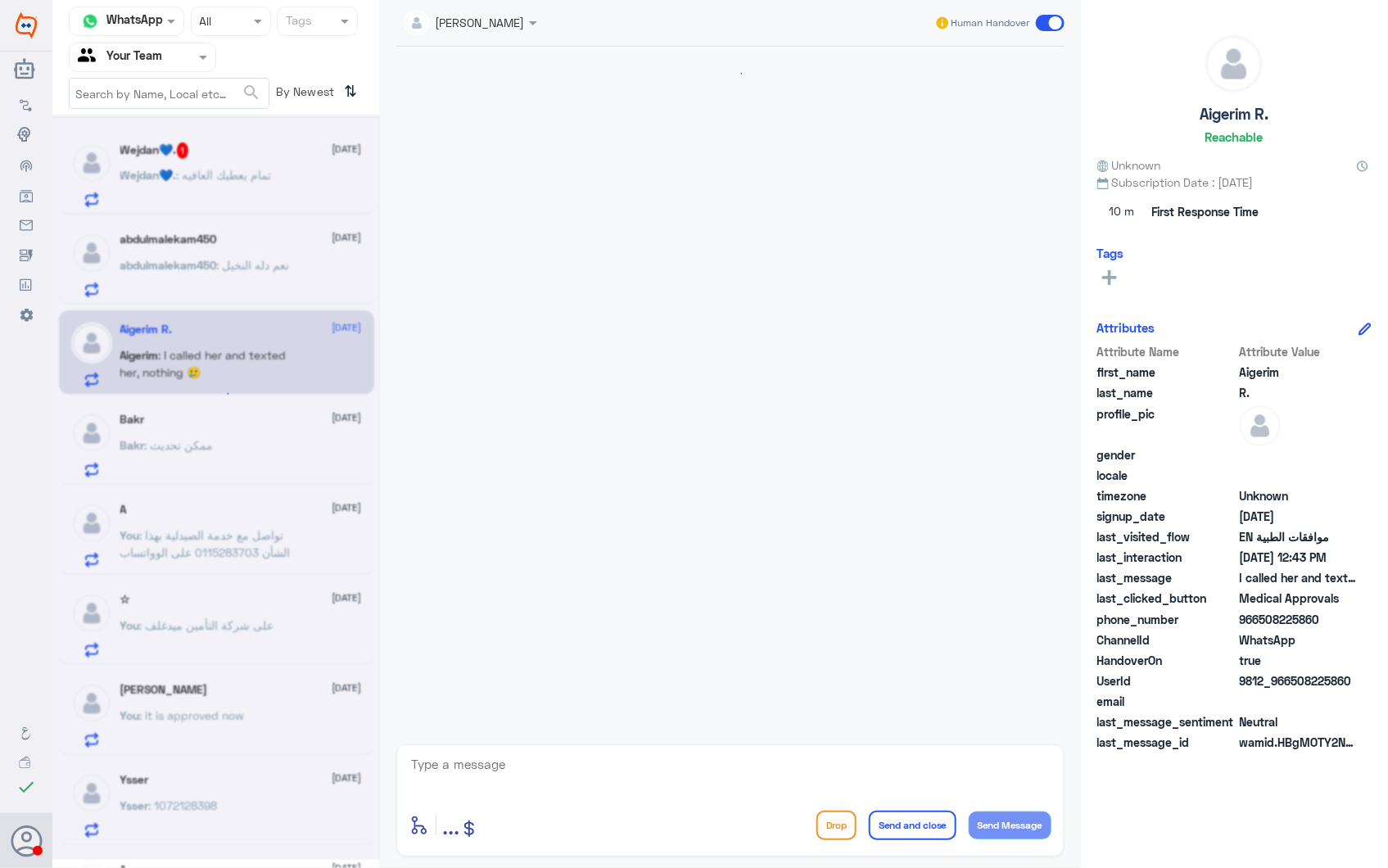
scroll to position [2203, 0]
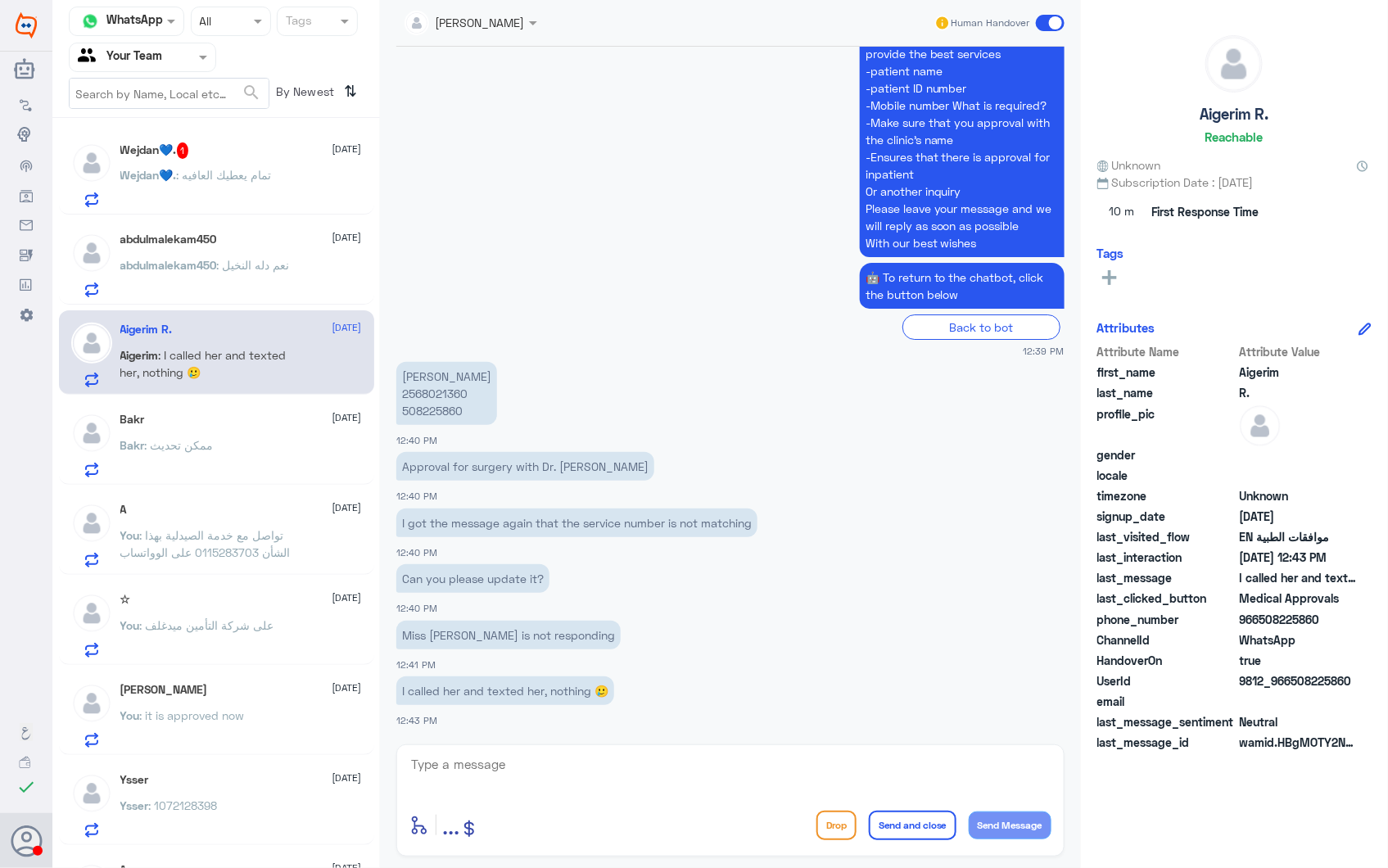
click at [274, 259] on span ": نعم دله النخيل" at bounding box center [253, 265] width 73 height 14
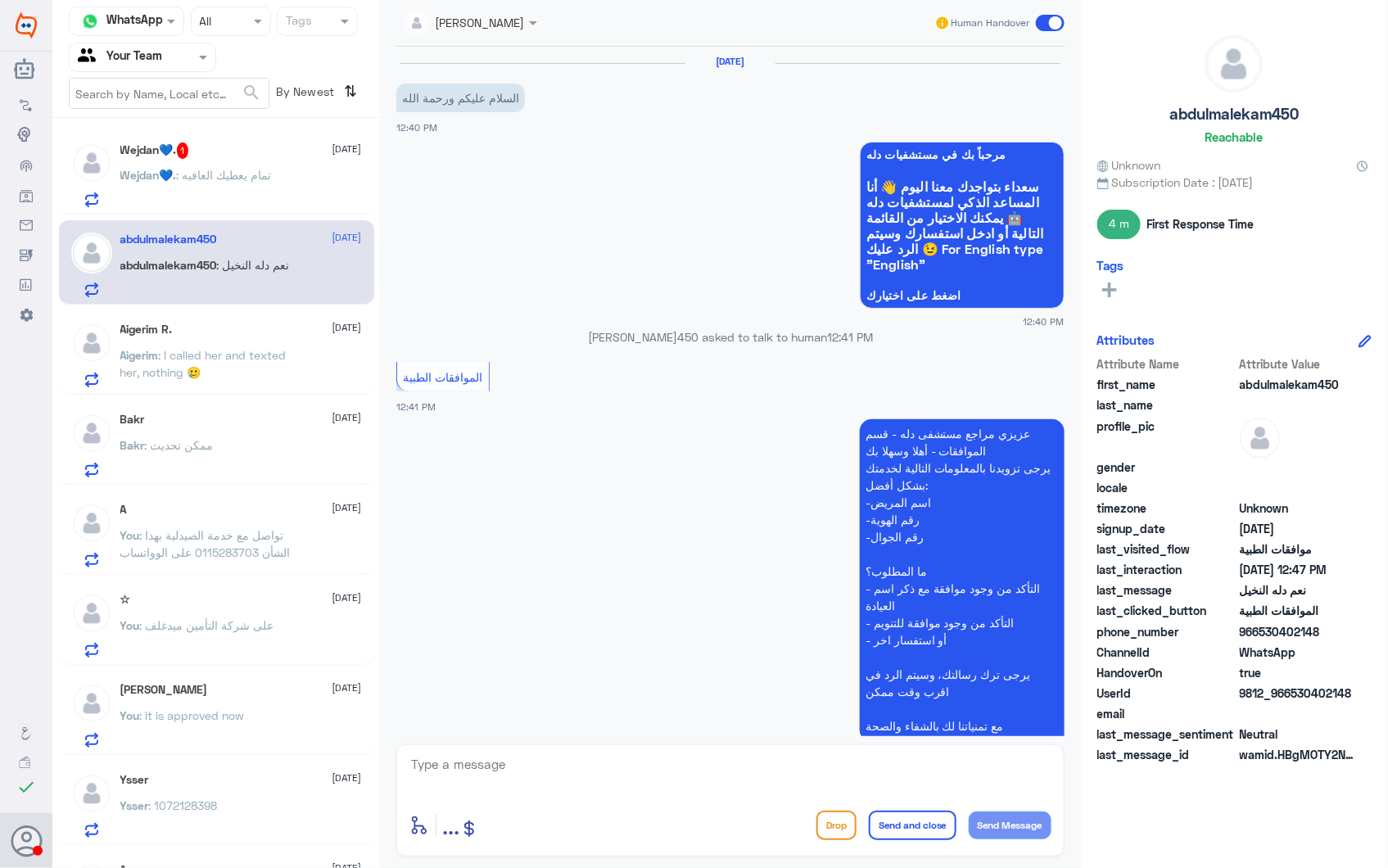
scroll to position [729, 0]
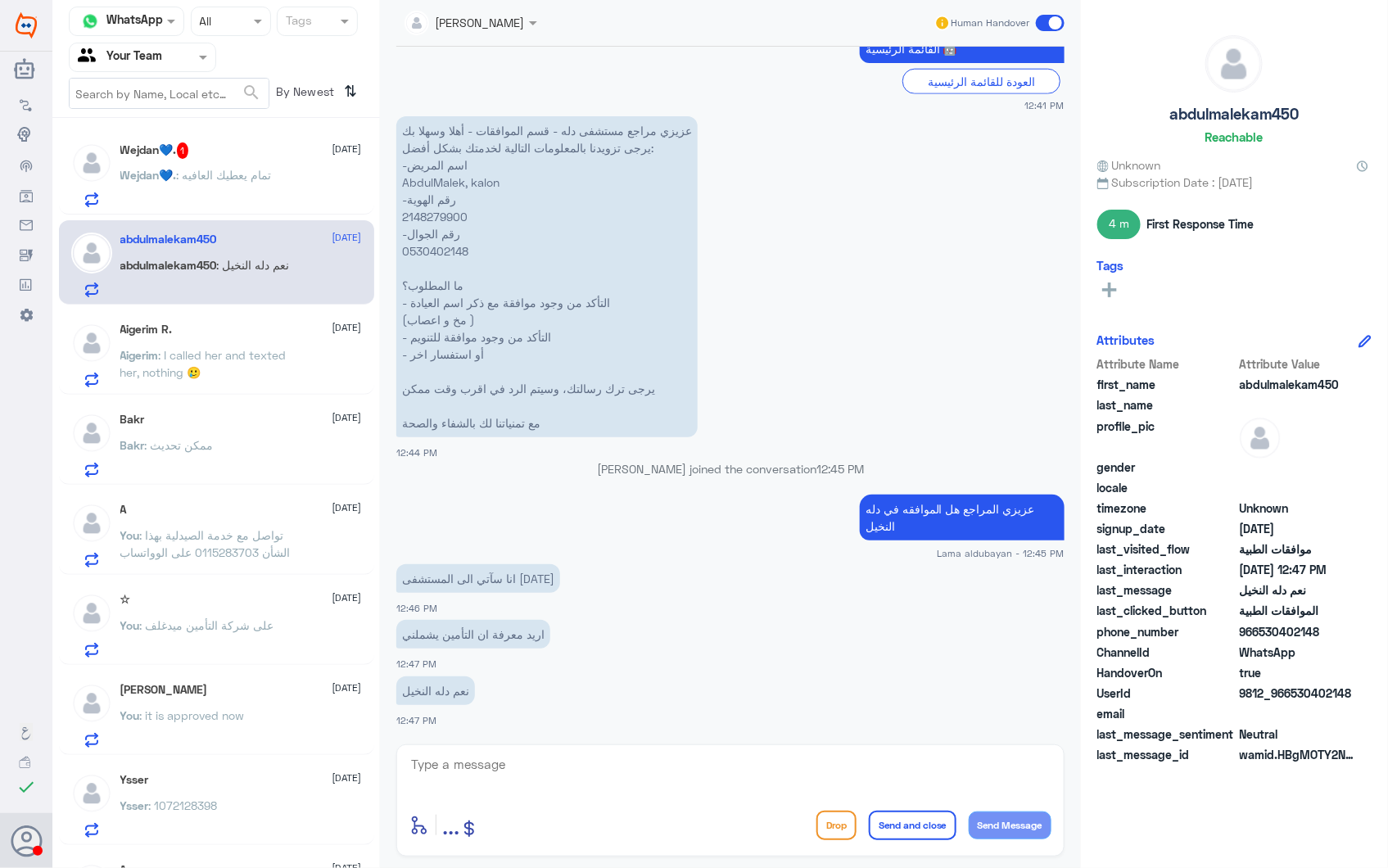
click at [235, 202] on p "Wejdan💙. : تمام يعطيك العافيه" at bounding box center [196, 187] width 152 height 41
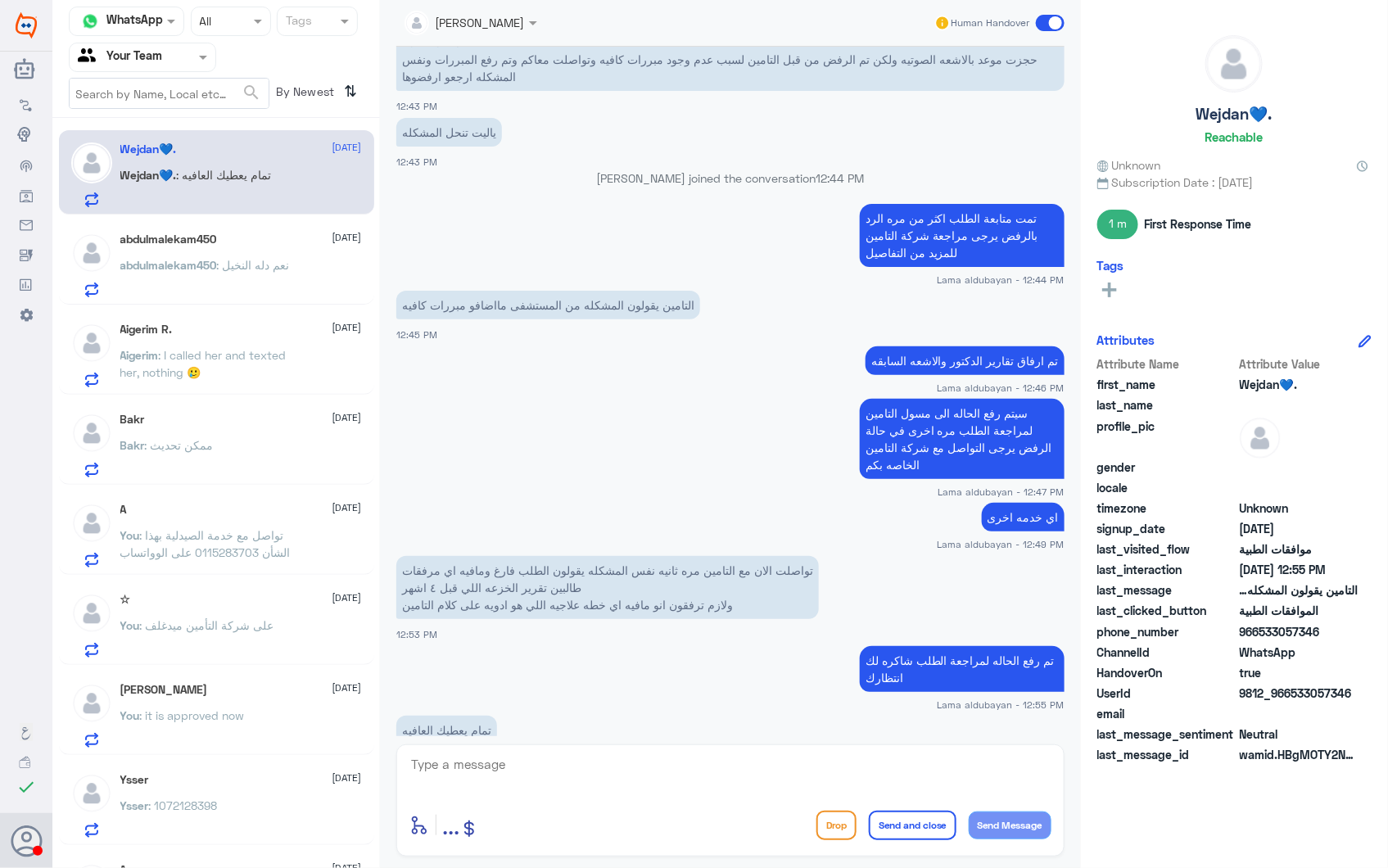
scroll to position [2119, 0]
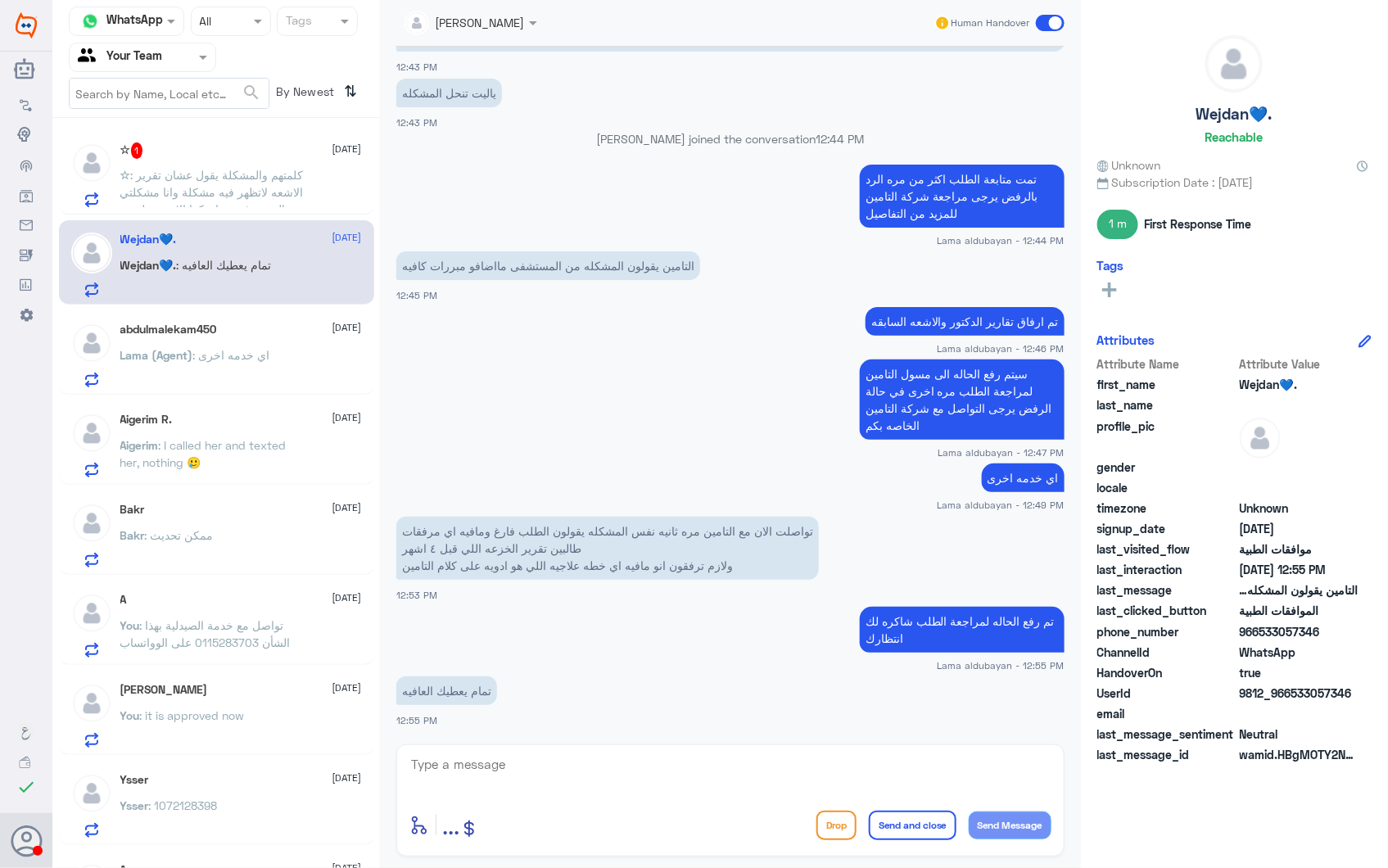
click at [253, 170] on span ": كلمتهم والمشكلة يقول عشان تقرير الاشعه لاتظهر فيه مشكلة وانا مشكلتي بالغضروف …" at bounding box center [212, 200] width 183 height 66
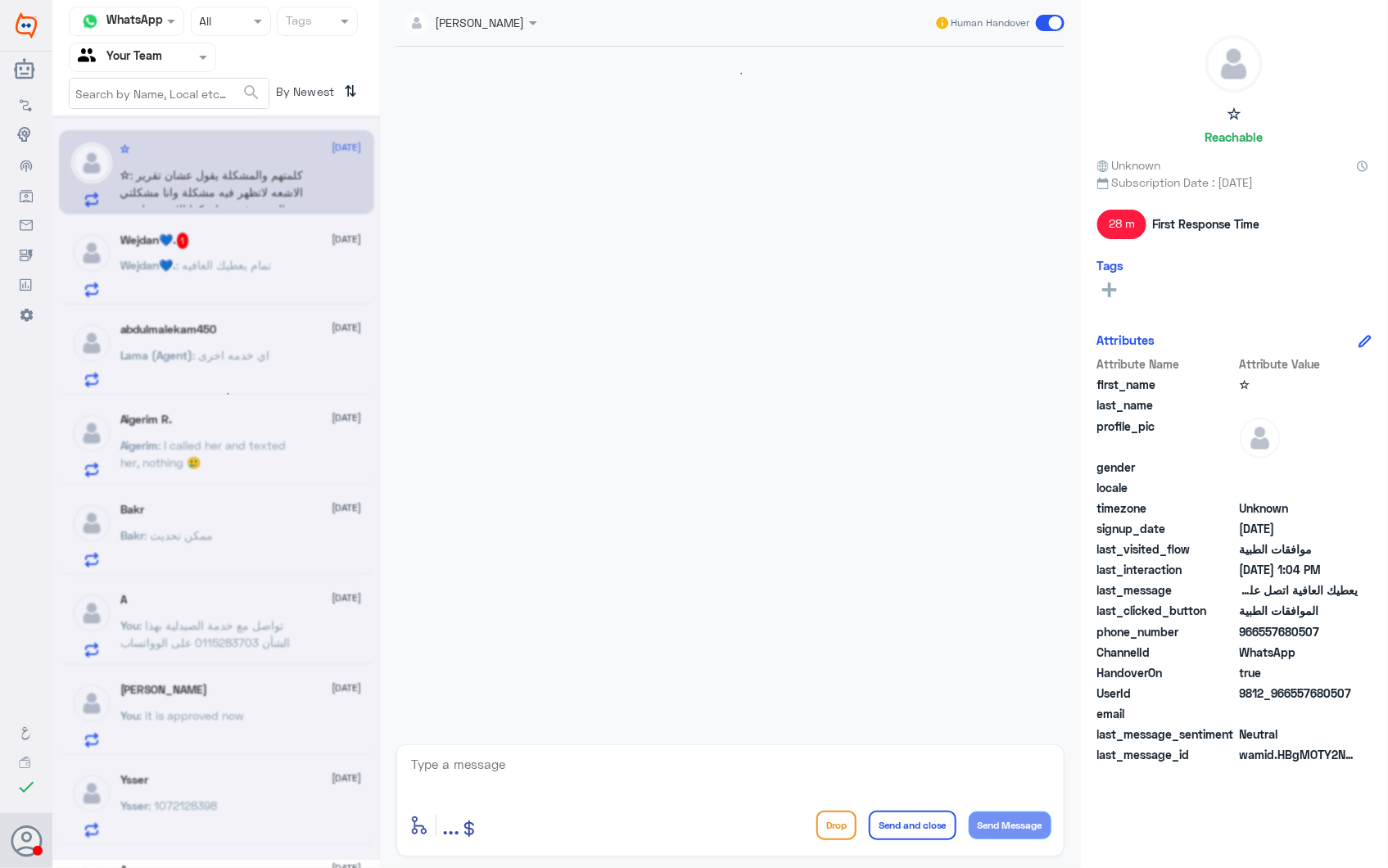
scroll to position [733, 0]
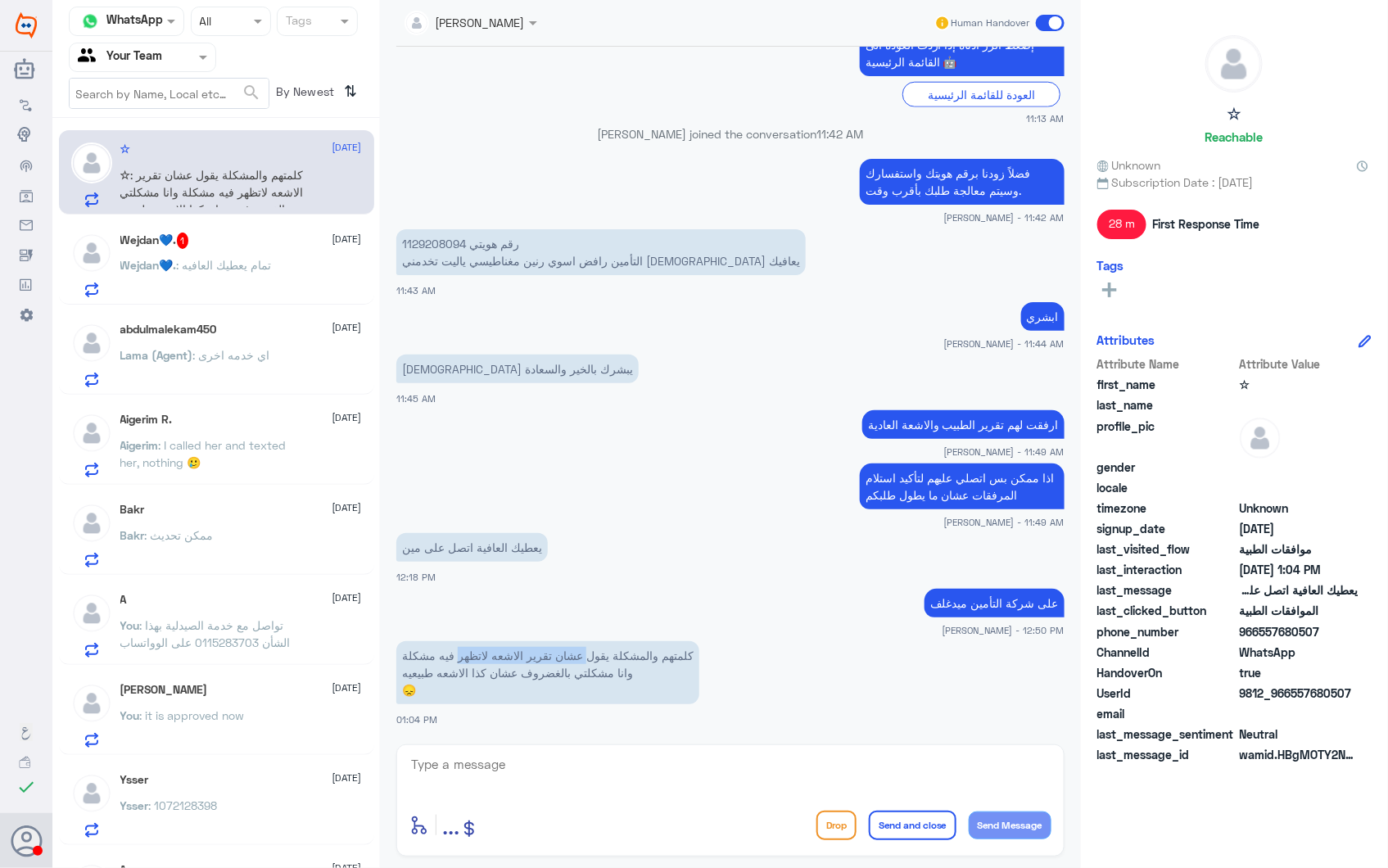
drag, startPoint x: 592, startPoint y: 651, endPoint x: 429, endPoint y: 651, distance: 163.0
click at [429, 651] on p "كلمتهم والمشكلة يقول عشان تقرير الاشعه لاتظهر فيه مشكلة وانا مشكلتي بالغضروف عش…" at bounding box center [548, 673] width 303 height 63
drag, startPoint x: 429, startPoint y: 651, endPoint x: 543, endPoint y: 648, distance: 114.0
click at [543, 648] on p "كلمتهم والمشكلة يقول عشان تقرير الاشعه لاتظهر فيه مشكلة وانا مشكلتي بالغضروف عش…" at bounding box center [548, 673] width 303 height 63
drag, startPoint x: 607, startPoint y: 669, endPoint x: 473, endPoint y: 669, distance: 134.0
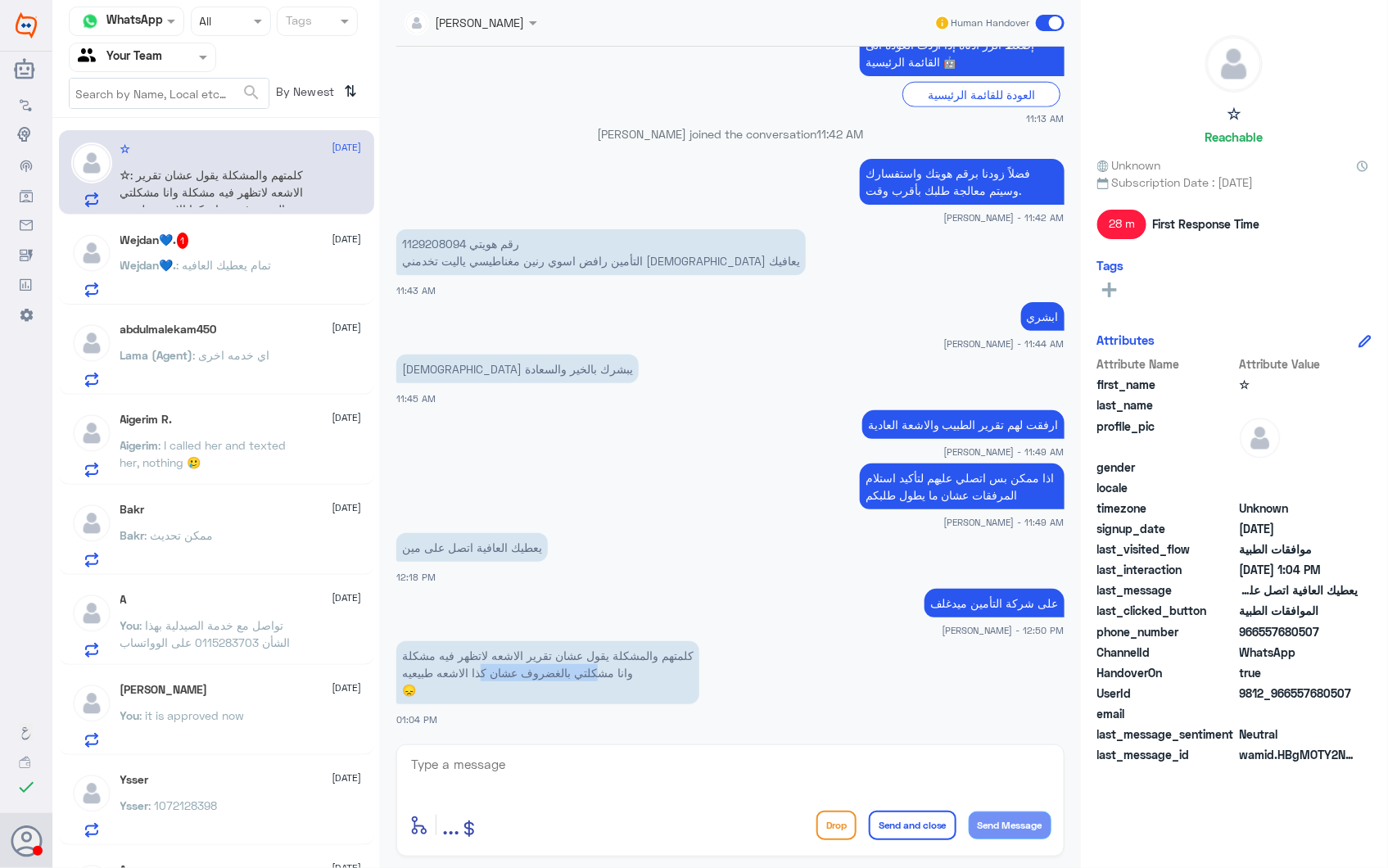
click at [473, 669] on p "كلمتهم والمشكلة يقول عشان تقرير الاشعه لاتظهر فيه مشكلة وانا مشكلتي بالغضروف عش…" at bounding box center [548, 673] width 303 height 63
drag, startPoint x: 473, startPoint y: 669, endPoint x: 491, endPoint y: 669, distance: 18.0
click at [491, 669] on p "كلمتهم والمشكلة يقول عشان تقرير الاشعه لاتظهر فيه مشكلة وانا مشكلتي بالغضروف عش…" at bounding box center [548, 673] width 303 height 63
click at [424, 240] on p "رقم هويتي 1129208094 التأمين رافض اسوي رنين مغناطيسي ياليت تخدمني الله يعافيك" at bounding box center [601, 253] width 409 height 46
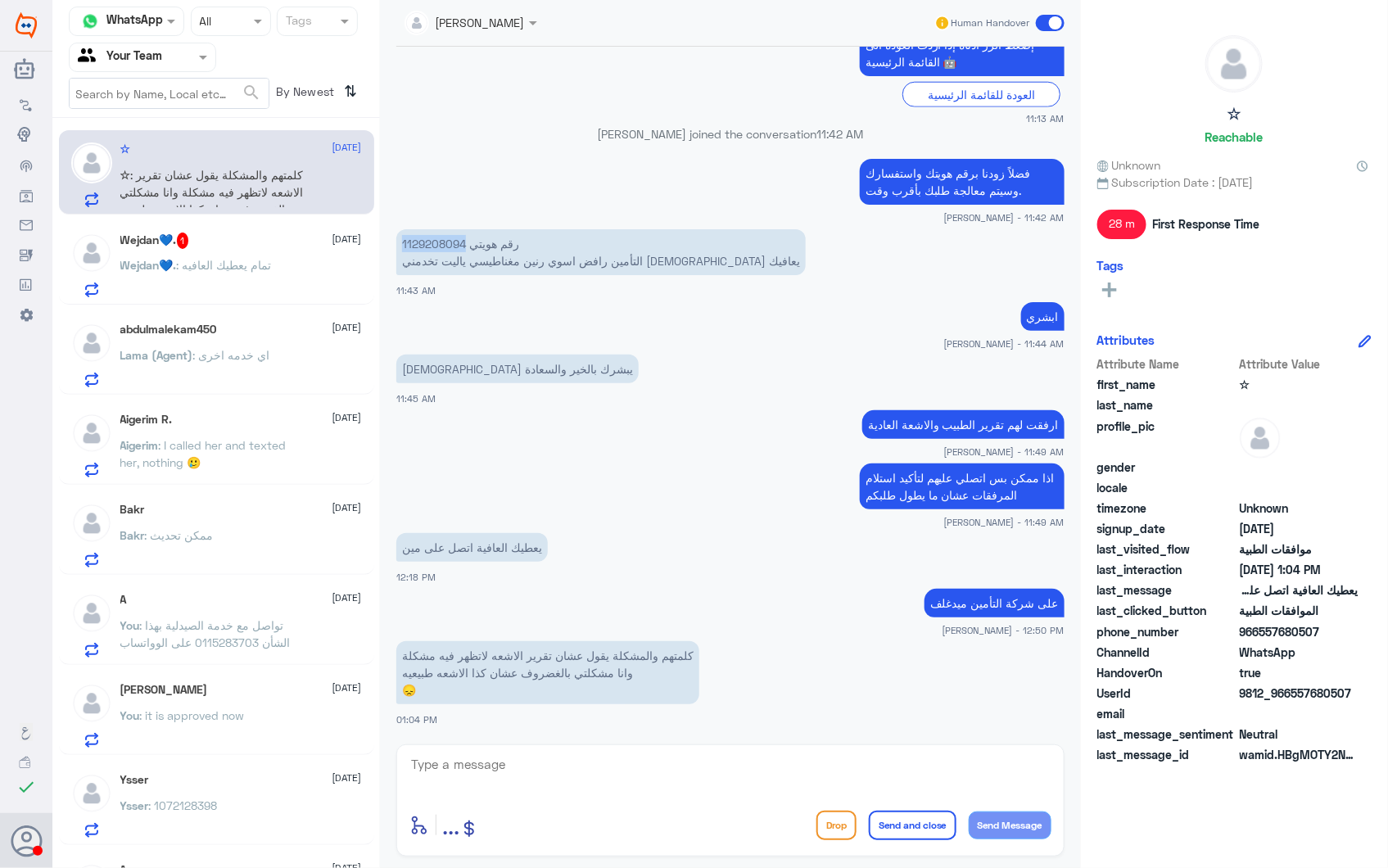
copy p "1129208094"
click at [632, 764] on textarea at bounding box center [730, 773] width 642 height 40
type textarea "V"
type textarea "رفعتها لقسم التنسيق الطبي لمتابعتها أكثر"
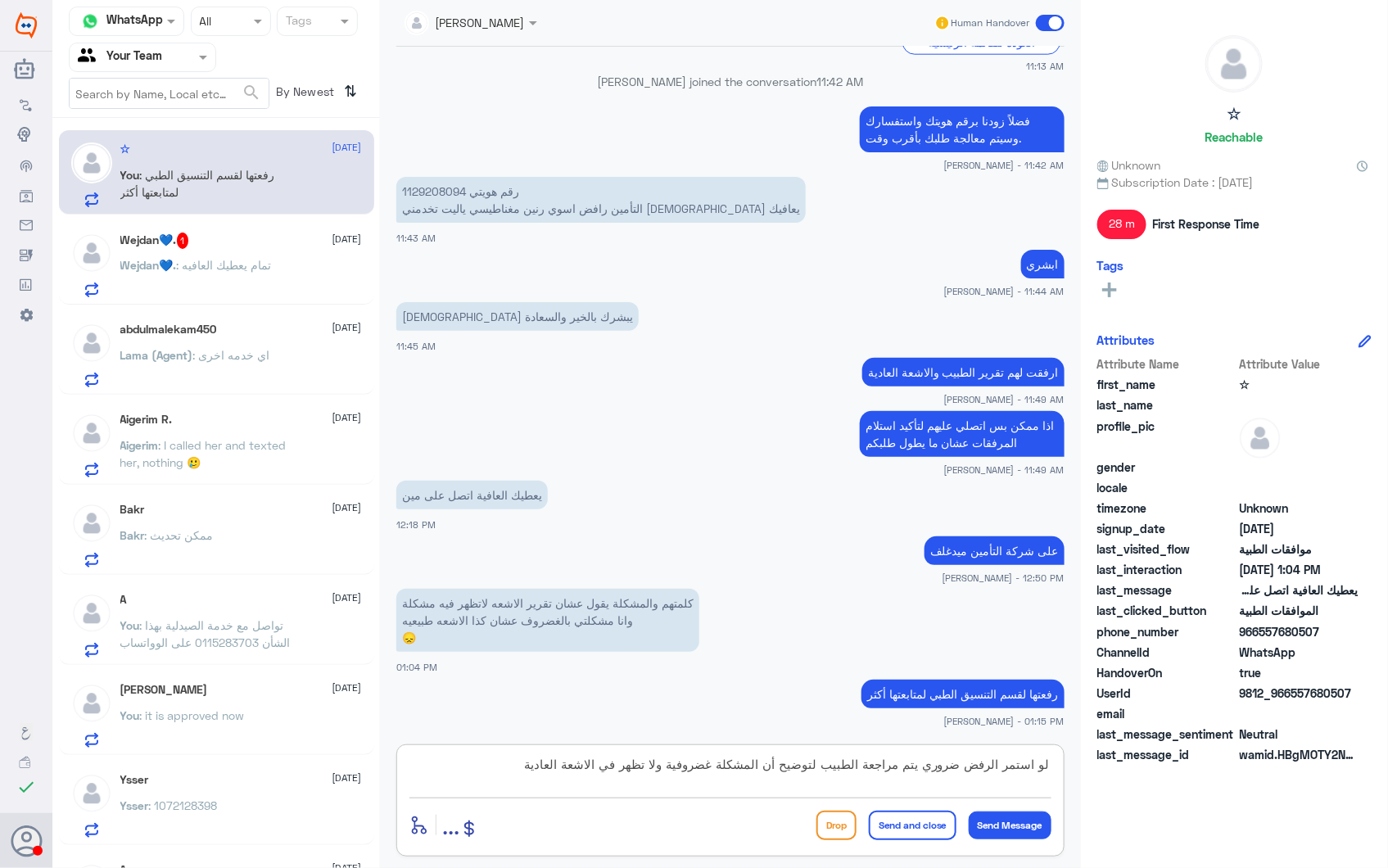
type textarea "لو استمر الرفض ضروري يتم مراجعة الطبيب لتوضيح أن المشكلة غضروفية ولا تظهر في ال…"
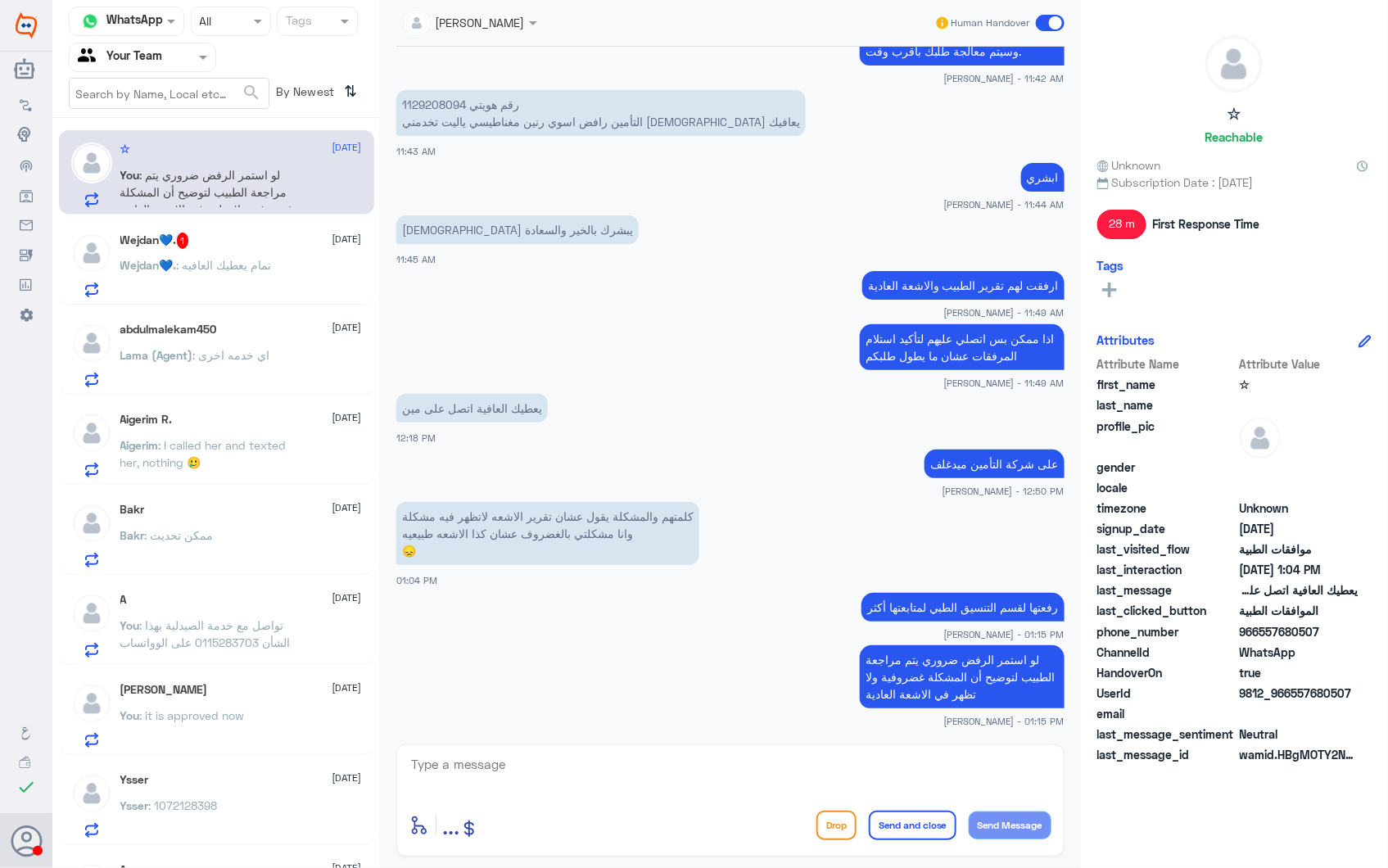
click at [332, 242] on span "[DATE]" at bounding box center [347, 239] width 29 height 15
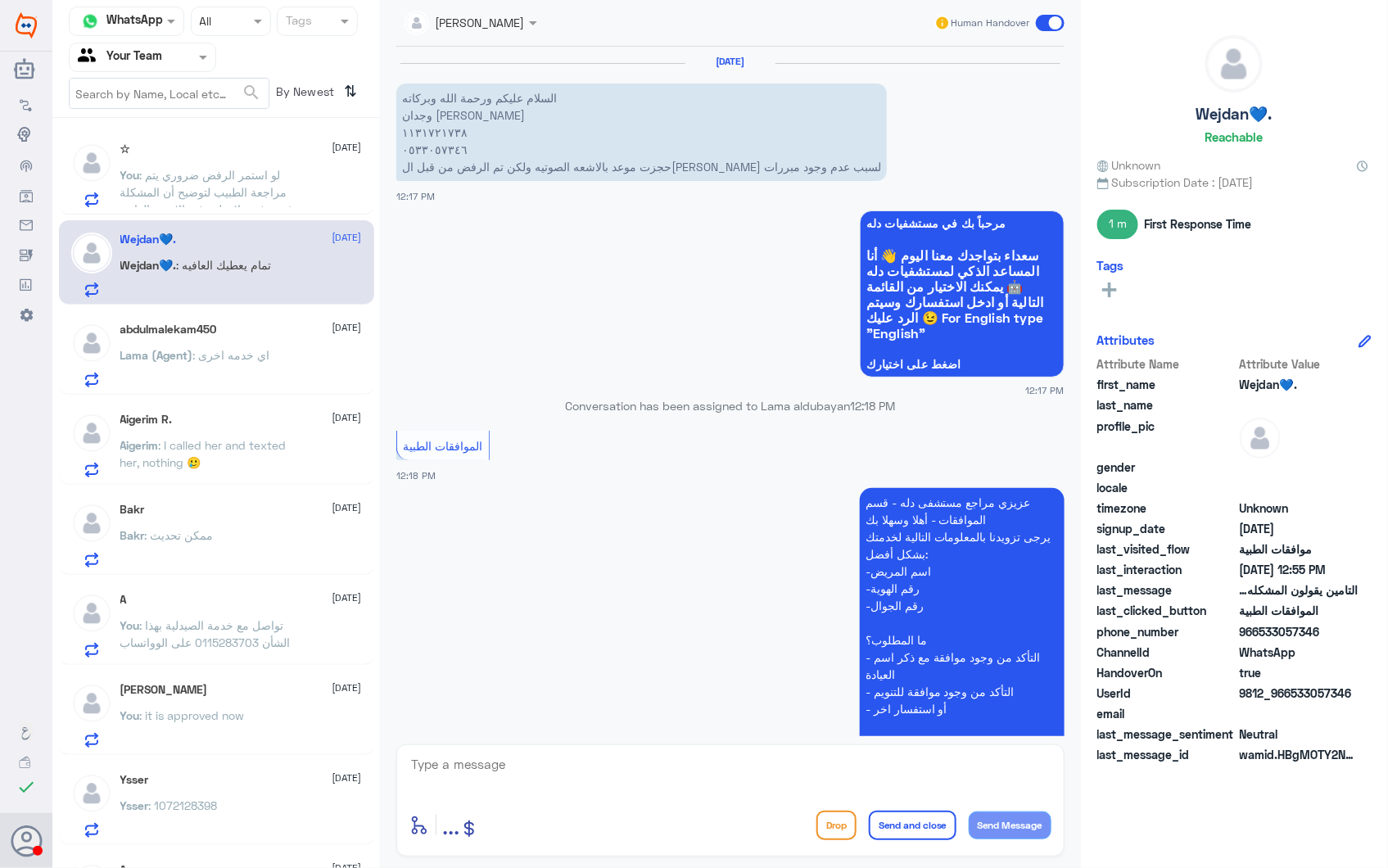
scroll to position [2119, 0]
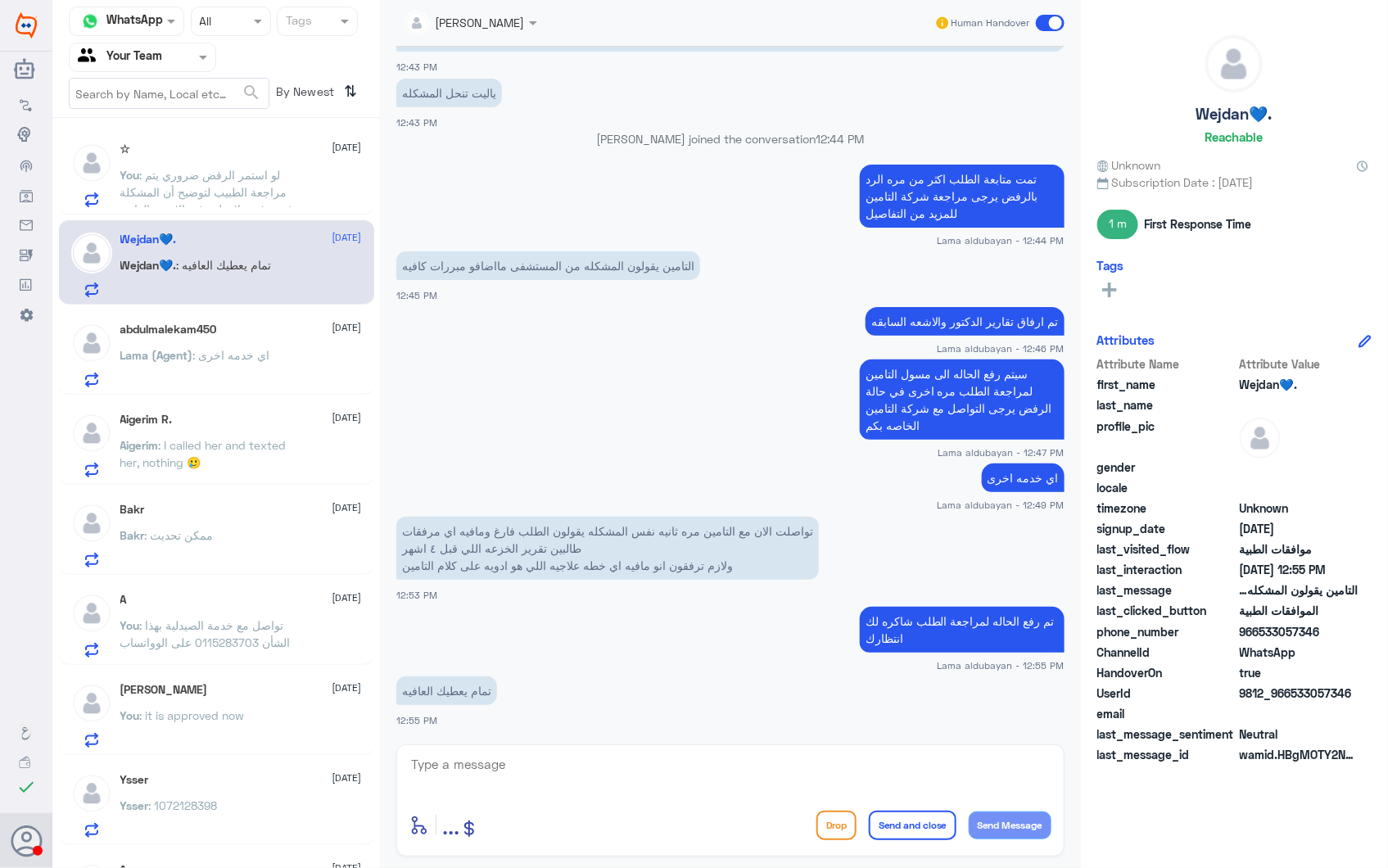
click at [218, 166] on p "You : لو استمر الرفض ضروري يتم مراجعة الطبيب لتوضيح أن المشكلة غضروفية ولا تظهر…" at bounding box center [212, 187] width 184 height 41
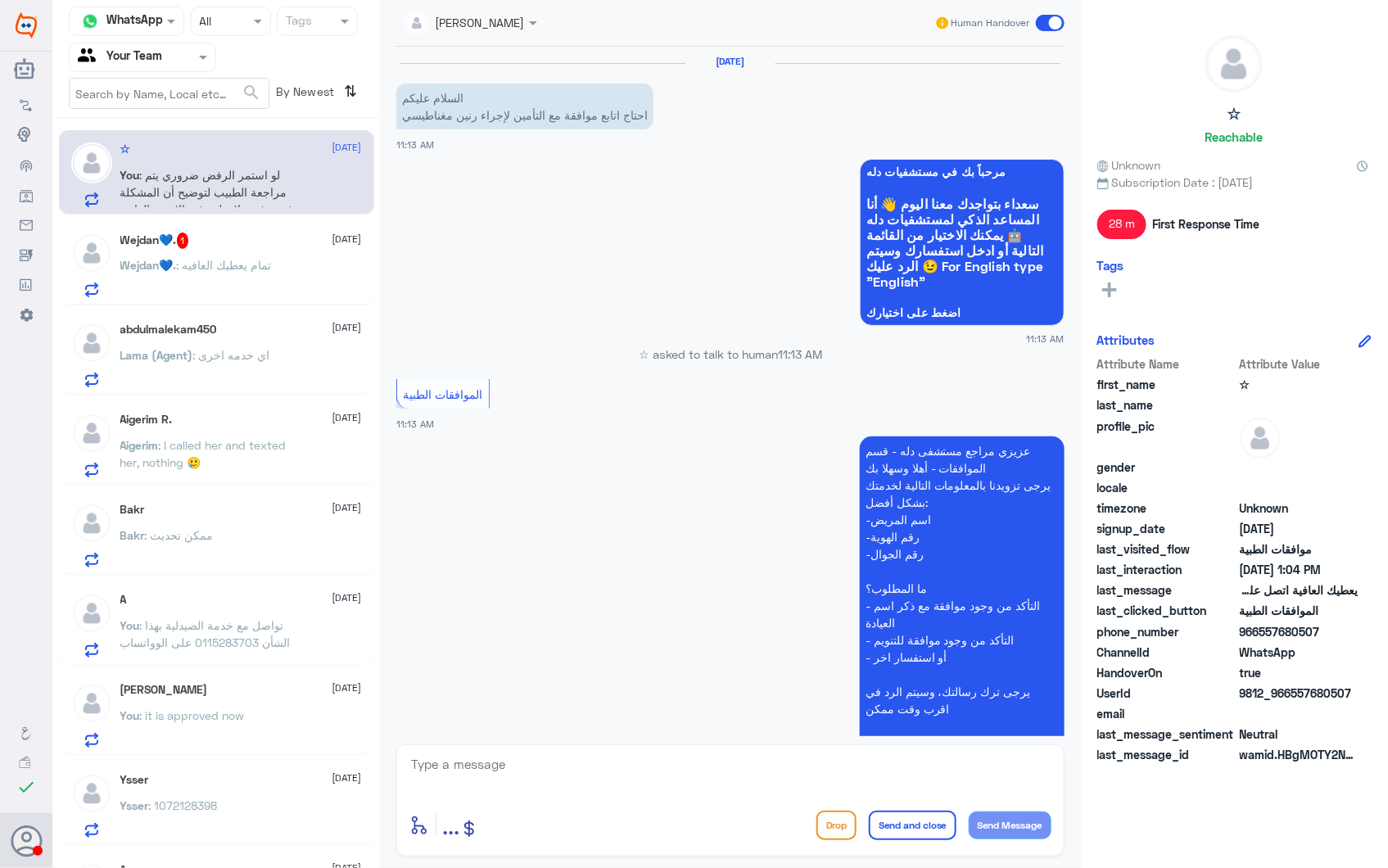
scroll to position [889, 0]
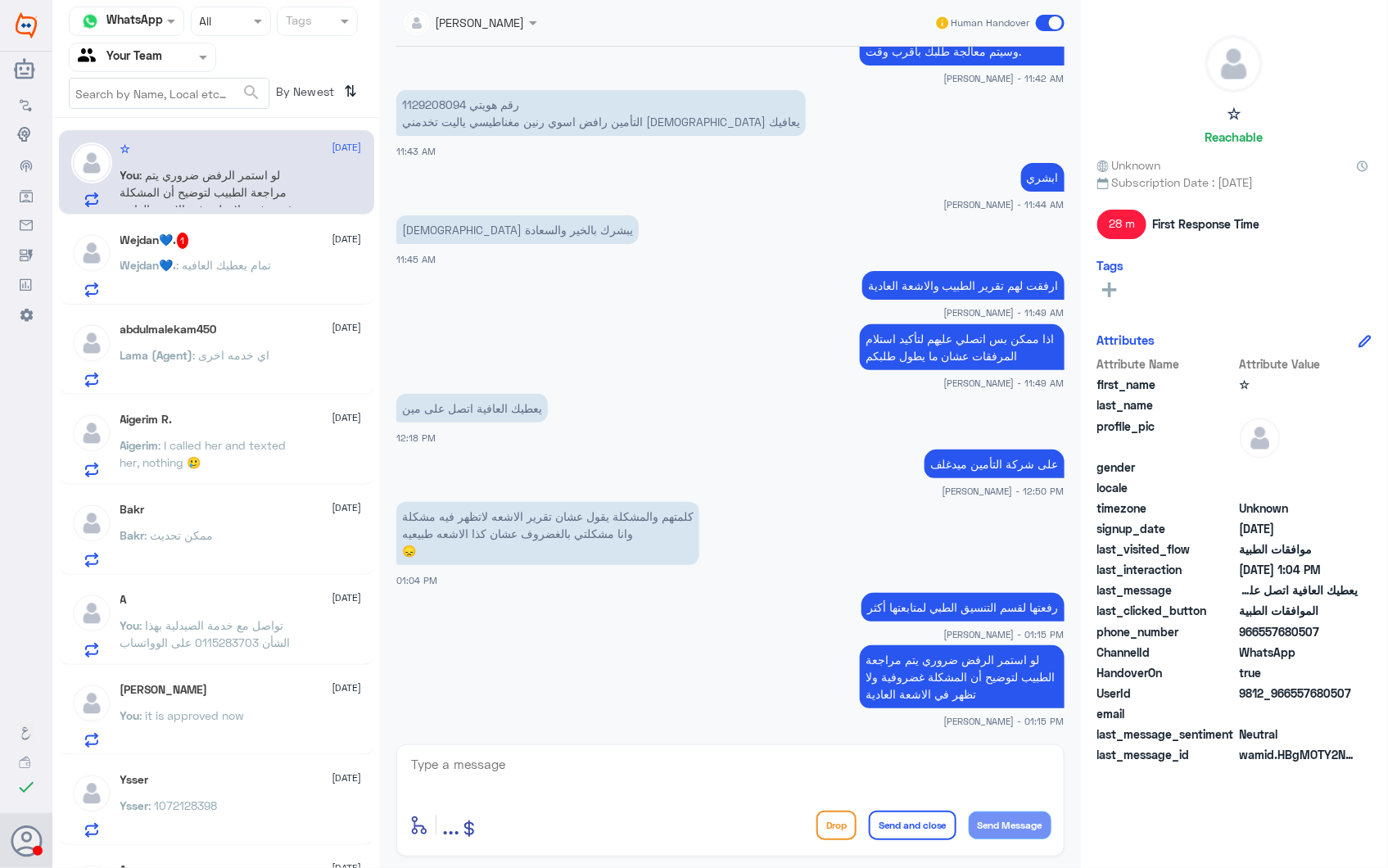
click at [202, 355] on span ": اي خدمه اخرى" at bounding box center [232, 355] width 77 height 14
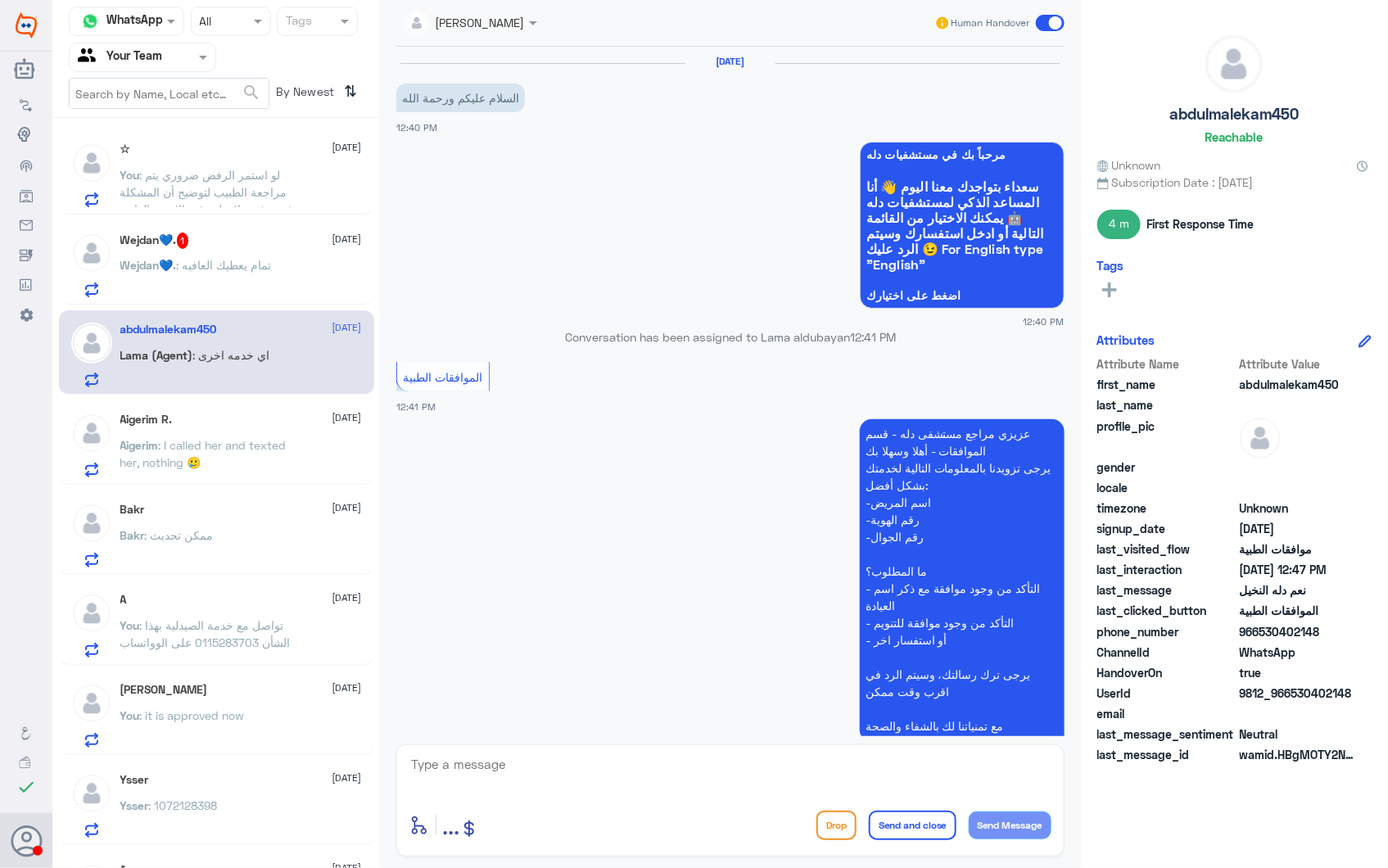
scroll to position [904, 0]
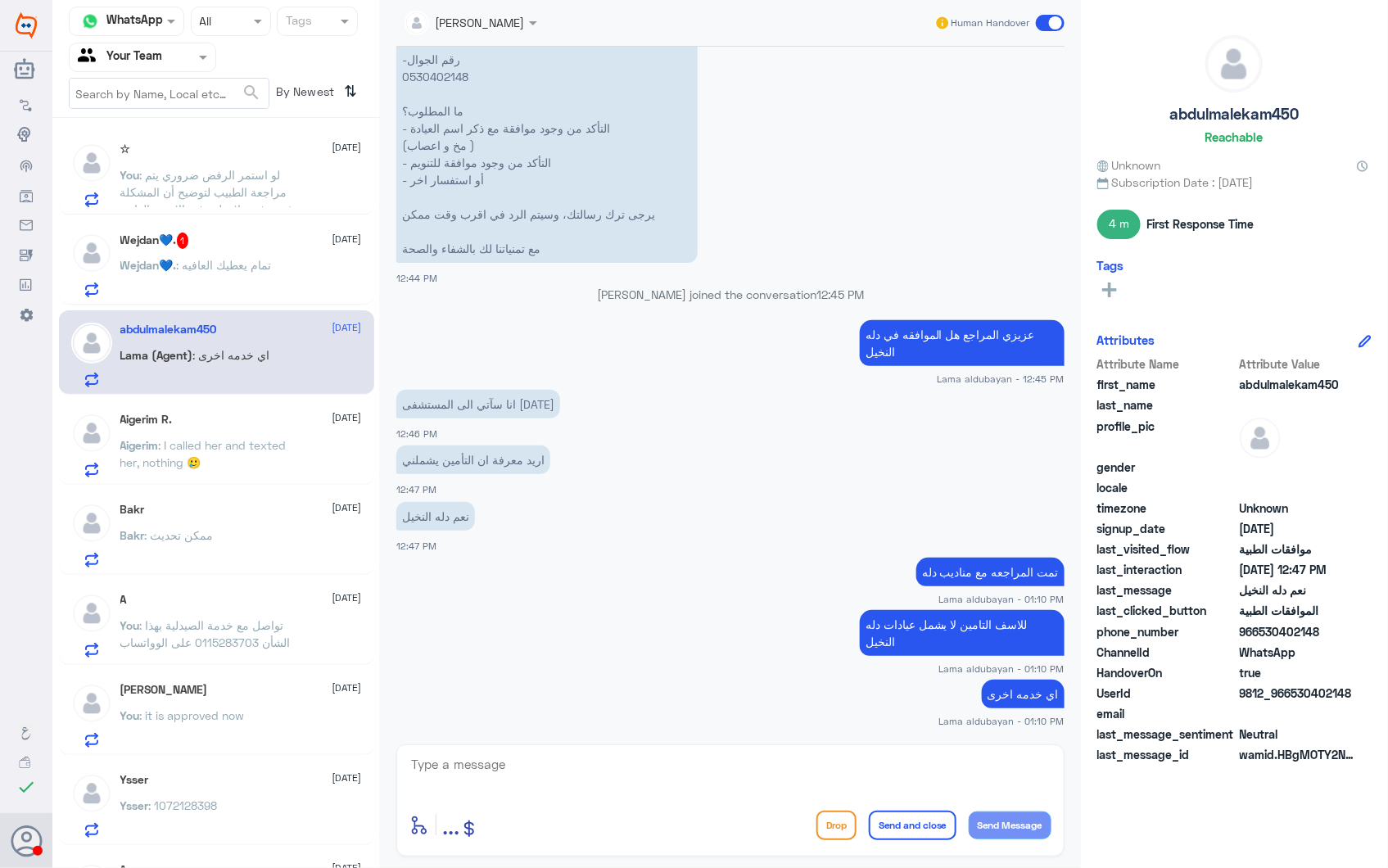
click at [190, 424] on div "Aigerim R. 28 September" at bounding box center [241, 419] width 241 height 14
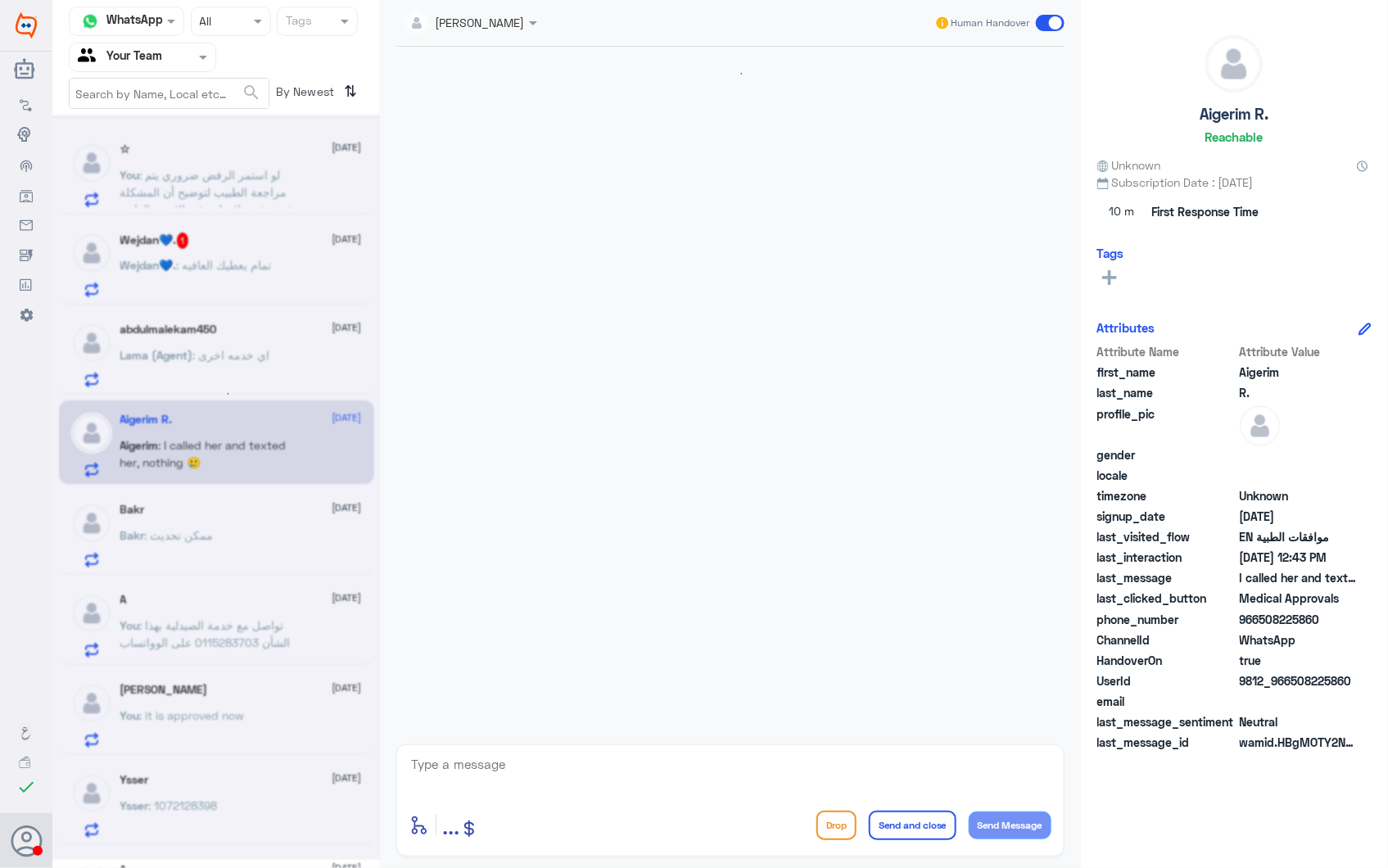
scroll to position [2203, 0]
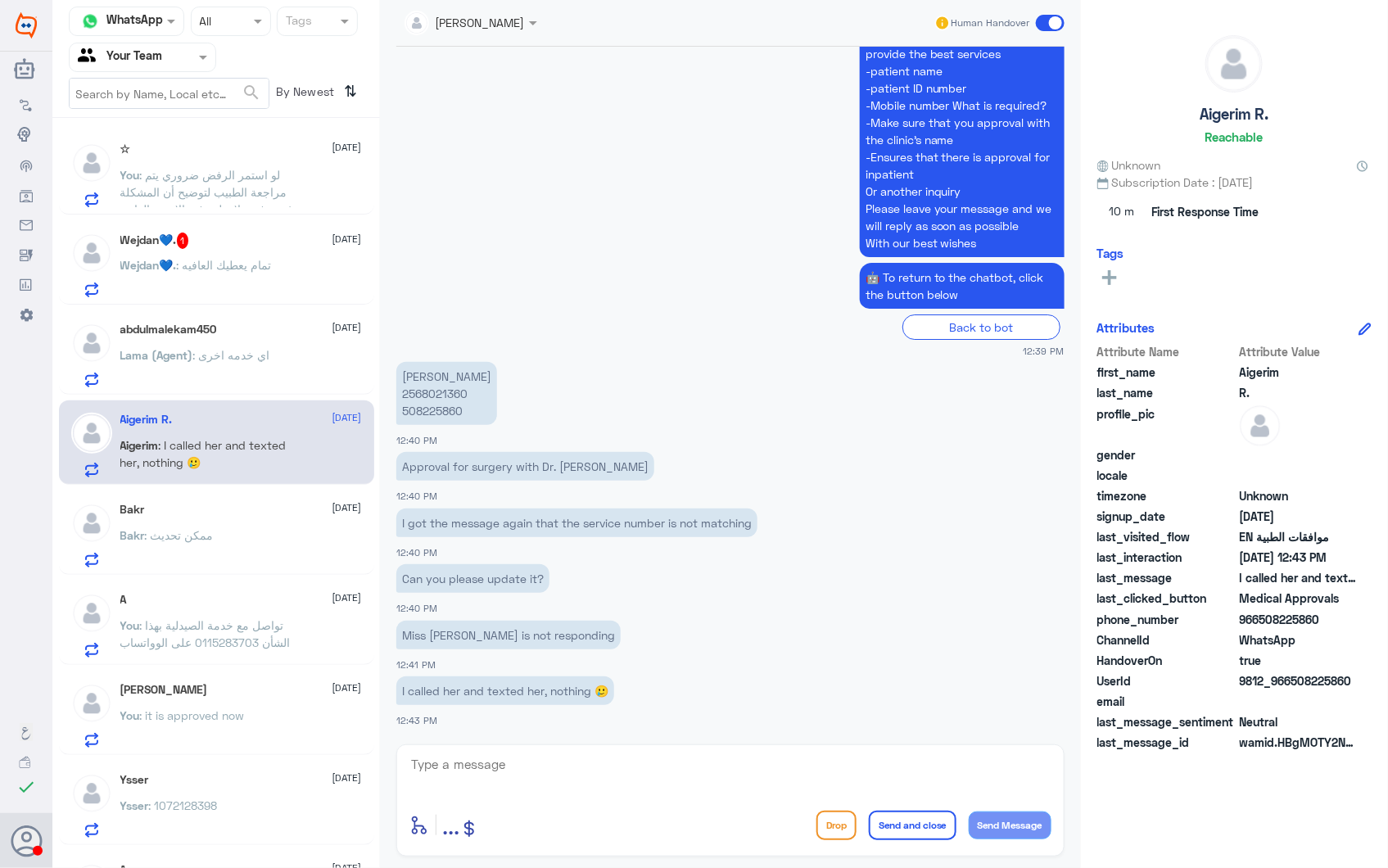
click at [457, 568] on p "Can you please update it?" at bounding box center [473, 578] width 153 height 28
click at [493, 576] on p "Can you please update it?" at bounding box center [473, 578] width 153 height 28
drag, startPoint x: 492, startPoint y: 576, endPoint x: 549, endPoint y: 575, distance: 57.0
click at [549, 575] on p "Can you please update it?" at bounding box center [473, 578] width 153 height 28
drag, startPoint x: 549, startPoint y: 575, endPoint x: 517, endPoint y: 572, distance: 32.1
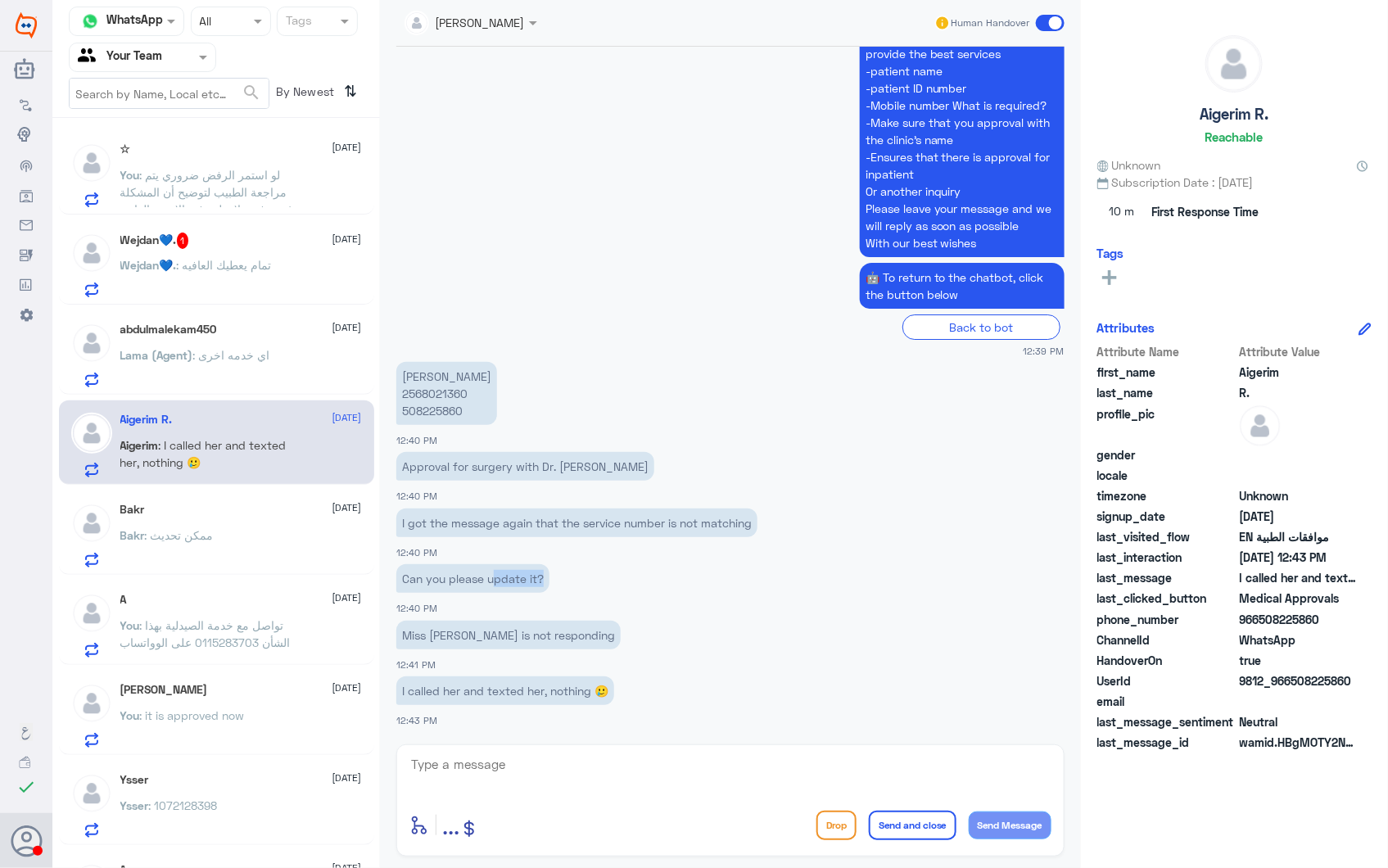
click at [517, 572] on p "Can you please update it?" at bounding box center [473, 578] width 153 height 28
drag, startPoint x: 488, startPoint y: 576, endPoint x: 538, endPoint y: 569, distance: 50.5
click at [538, 569] on p "Can you please update it?" at bounding box center [473, 578] width 153 height 28
click at [469, 753] on textarea at bounding box center [730, 773] width 642 height 40
type textarea "ص"
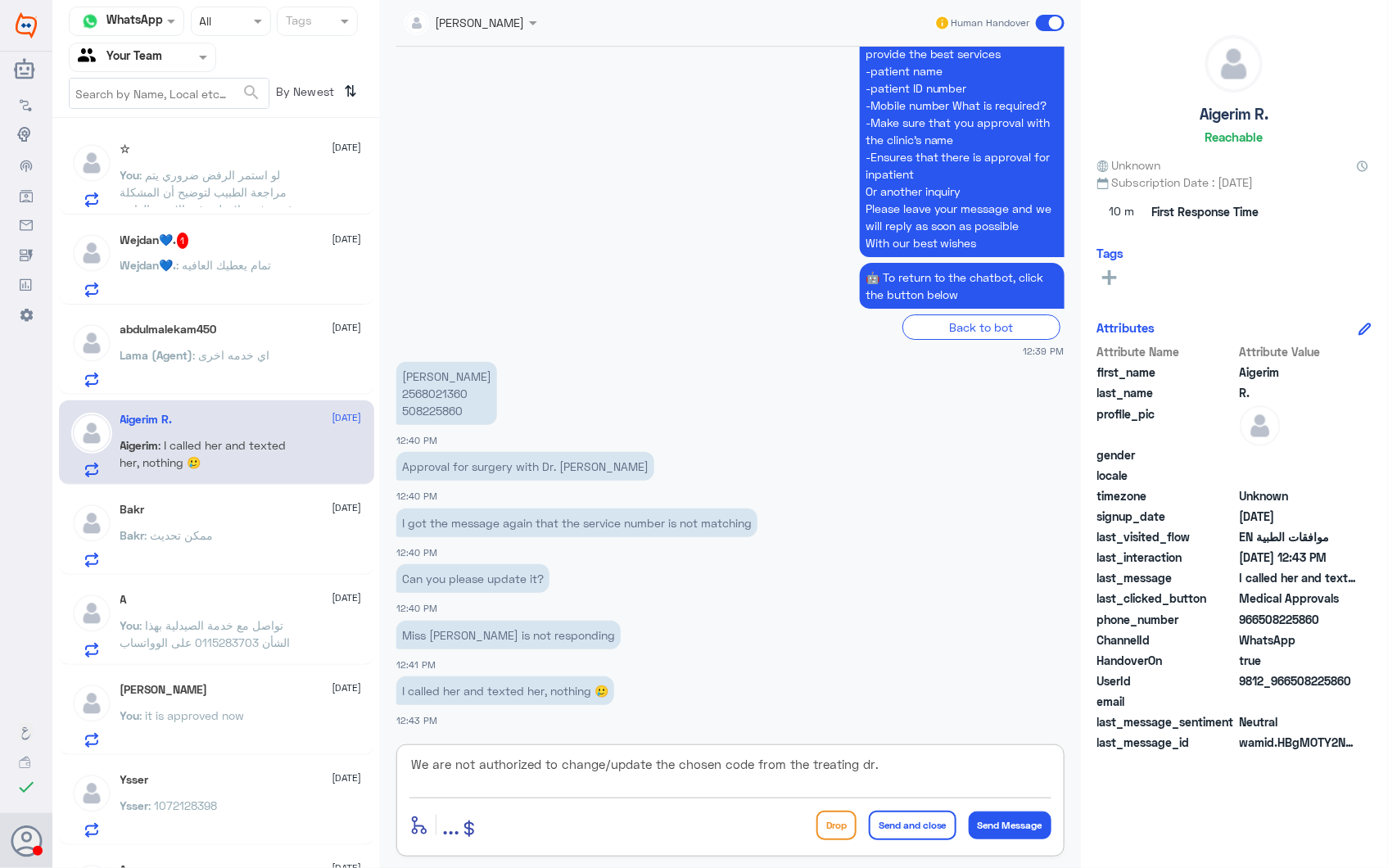
click at [879, 763] on textarea "We are not authorized to change/update the chosen code from the treating dr." at bounding box center [730, 773] width 642 height 40
type textarea "We are not authorized to change/update the chosen code from the treating dr. th…"
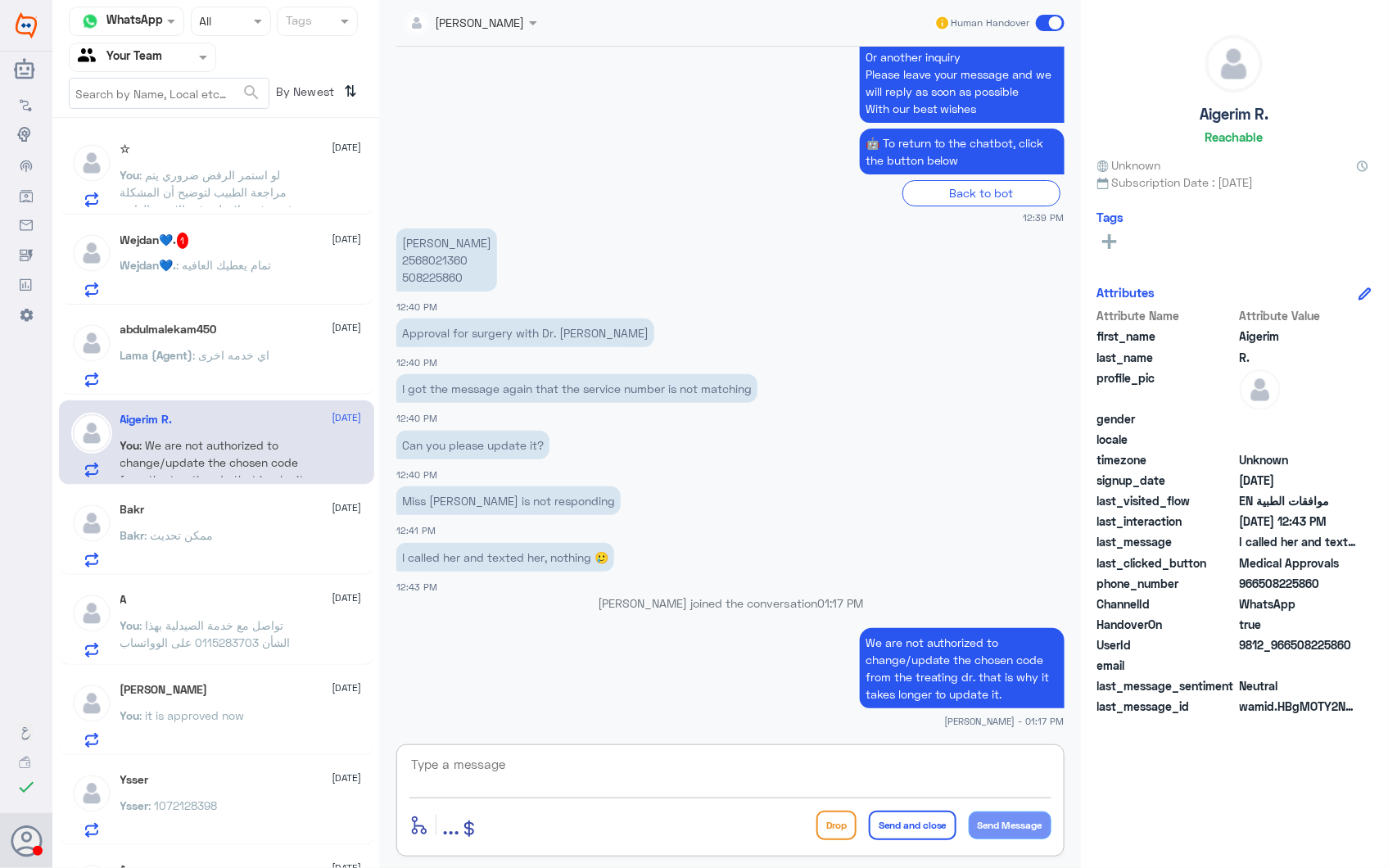
click at [269, 271] on span ": تمام يعطيك العافيه" at bounding box center [224, 265] width 95 height 14
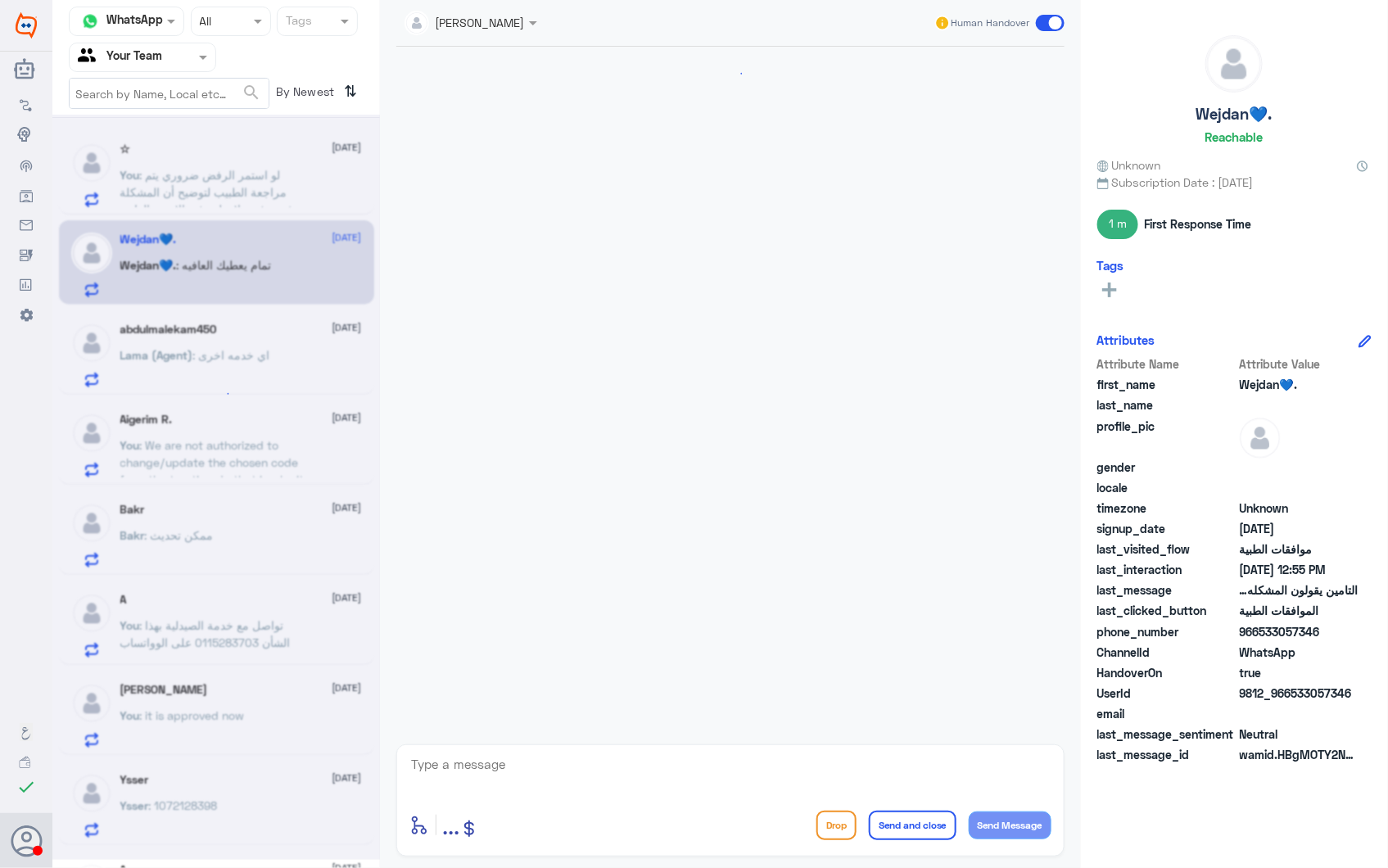
scroll to position [2119, 0]
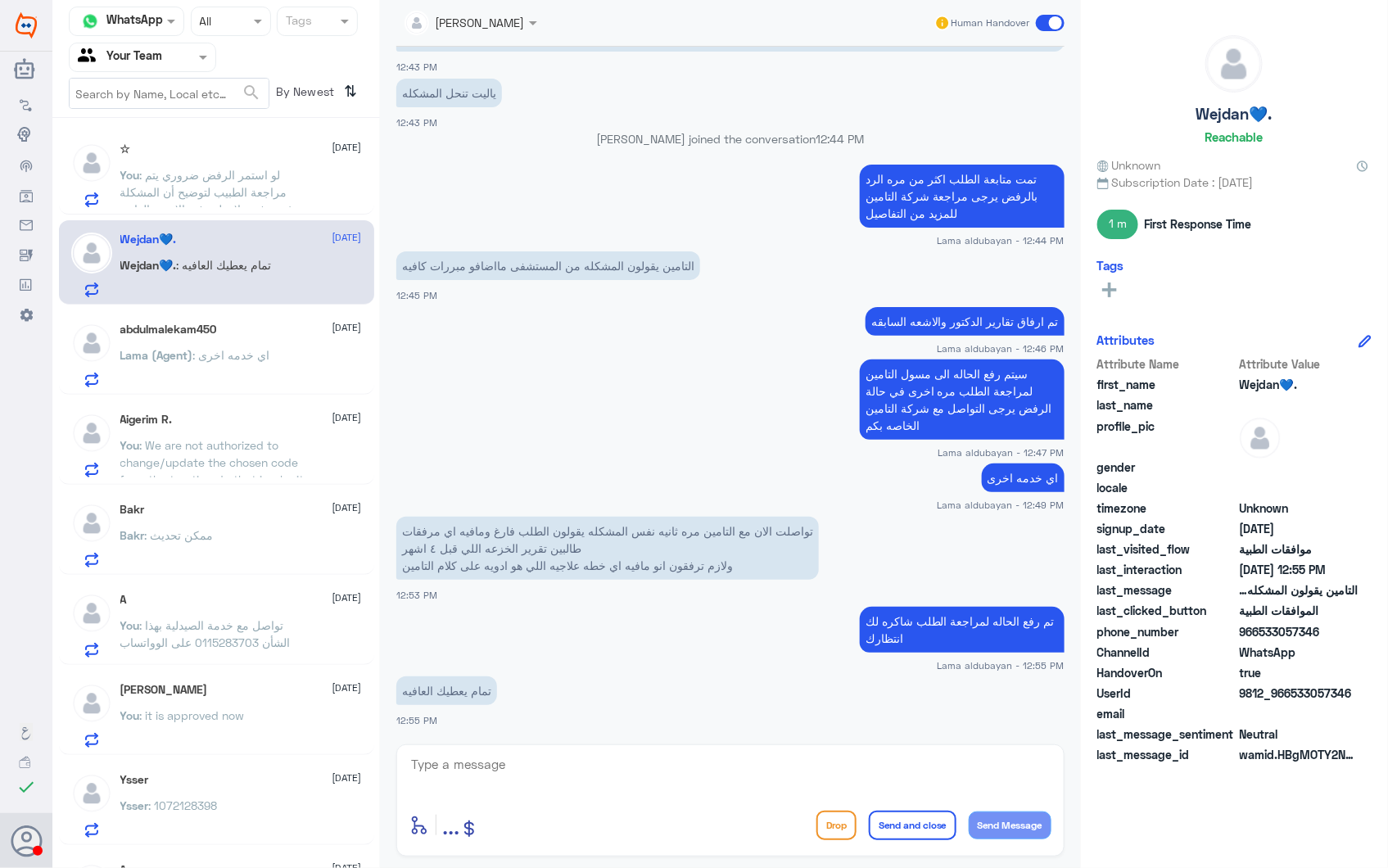
click at [263, 537] on div "Bakr : ممكن تحديث" at bounding box center [241, 549] width 241 height 37
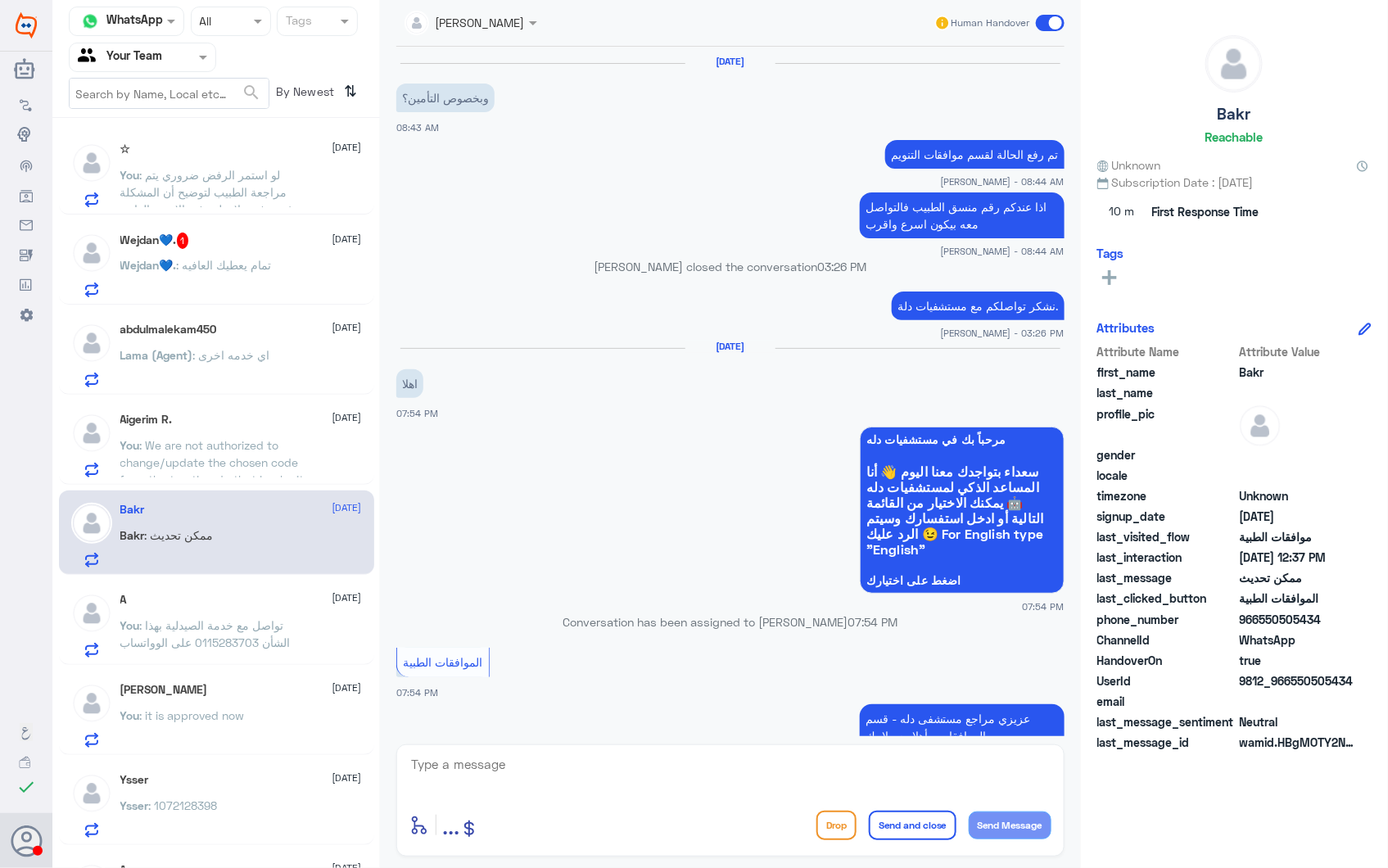
scroll to position [2064, 0]
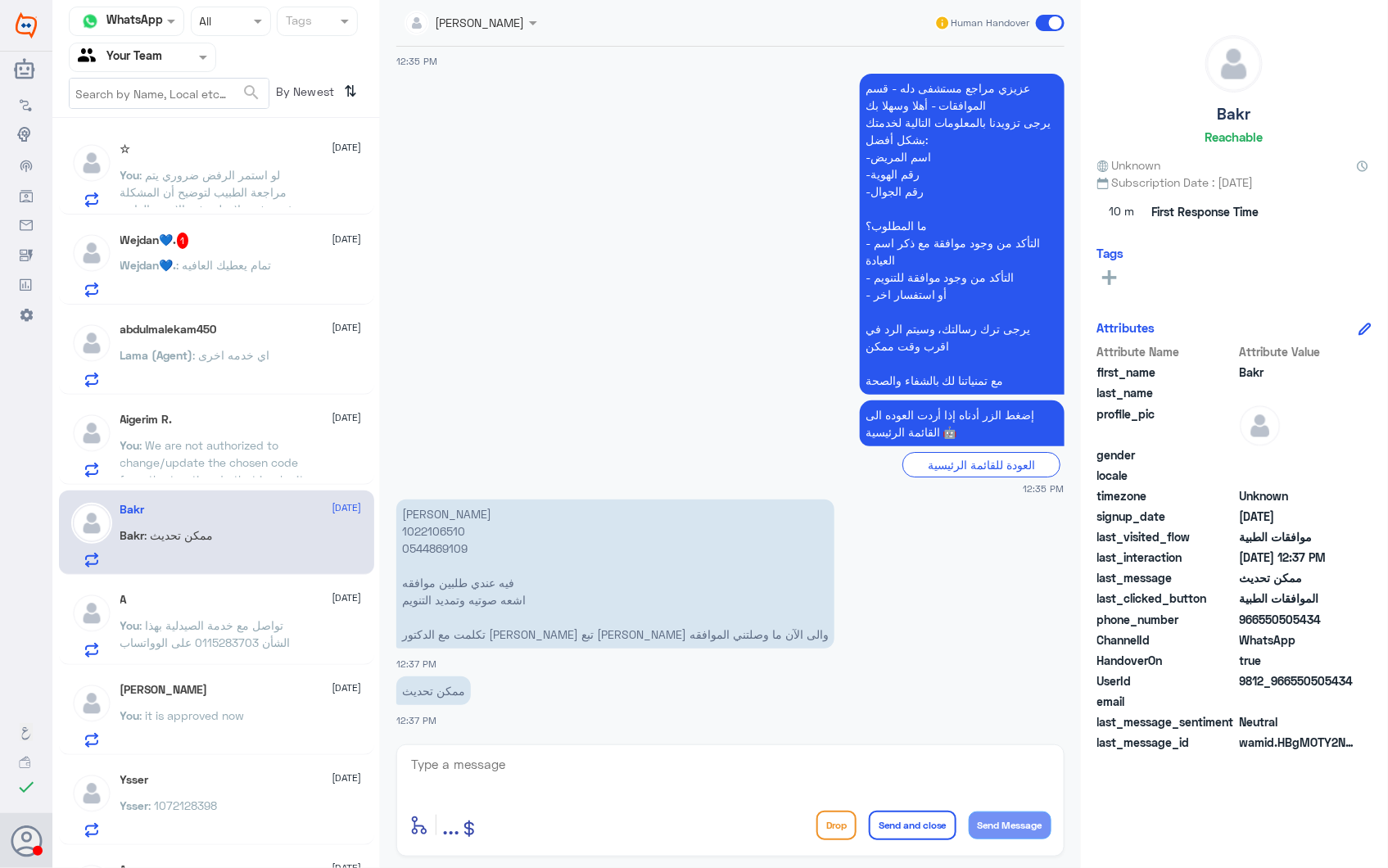
click at [426, 525] on p "نوره احمد الغامدي 1022106510 ‭0544869109 فيه عندي طلبين موافقه اشعه صوتيه وتمدي…" at bounding box center [616, 574] width 438 height 149
copy p "1022106510"
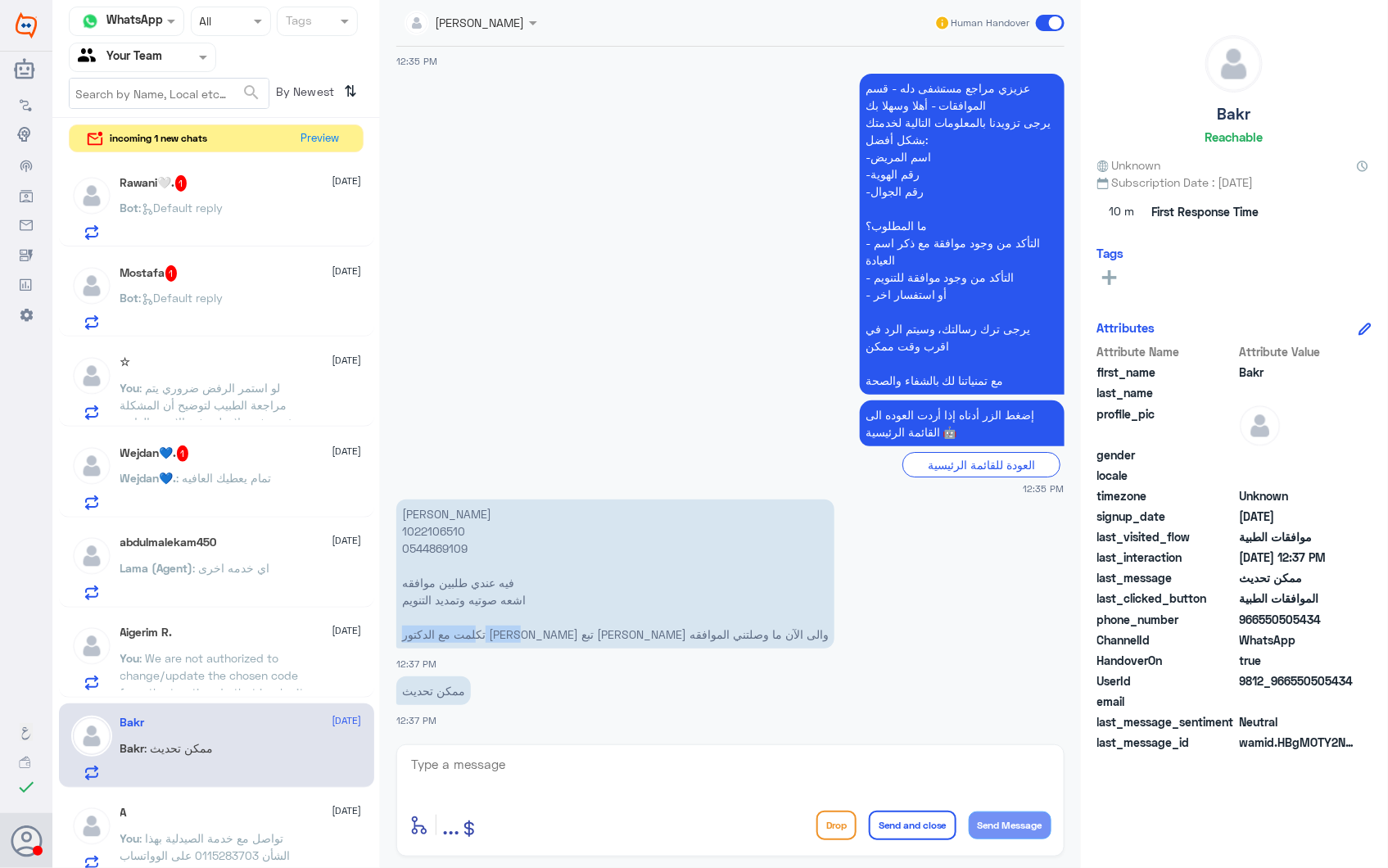
drag, startPoint x: 706, startPoint y: 633, endPoint x: 606, endPoint y: 631, distance: 100.0
click at [606, 631] on p "نوره احمد الغامدي 1022106510 ‭0544869109 فيه عندي طلبين موافقه اشعه صوتيه وتمدي…" at bounding box center [616, 574] width 438 height 149
drag, startPoint x: 606, startPoint y: 631, endPoint x: 652, endPoint y: 624, distance: 46.5
click at [652, 624] on p "نوره احمد الغامدي 1022106510 ‭0544869109 فيه عندي طلبين موافقه اشعه صوتيه وتمدي…" at bounding box center [616, 574] width 438 height 149
click at [317, 128] on button "Preview" at bounding box center [320, 138] width 51 height 26
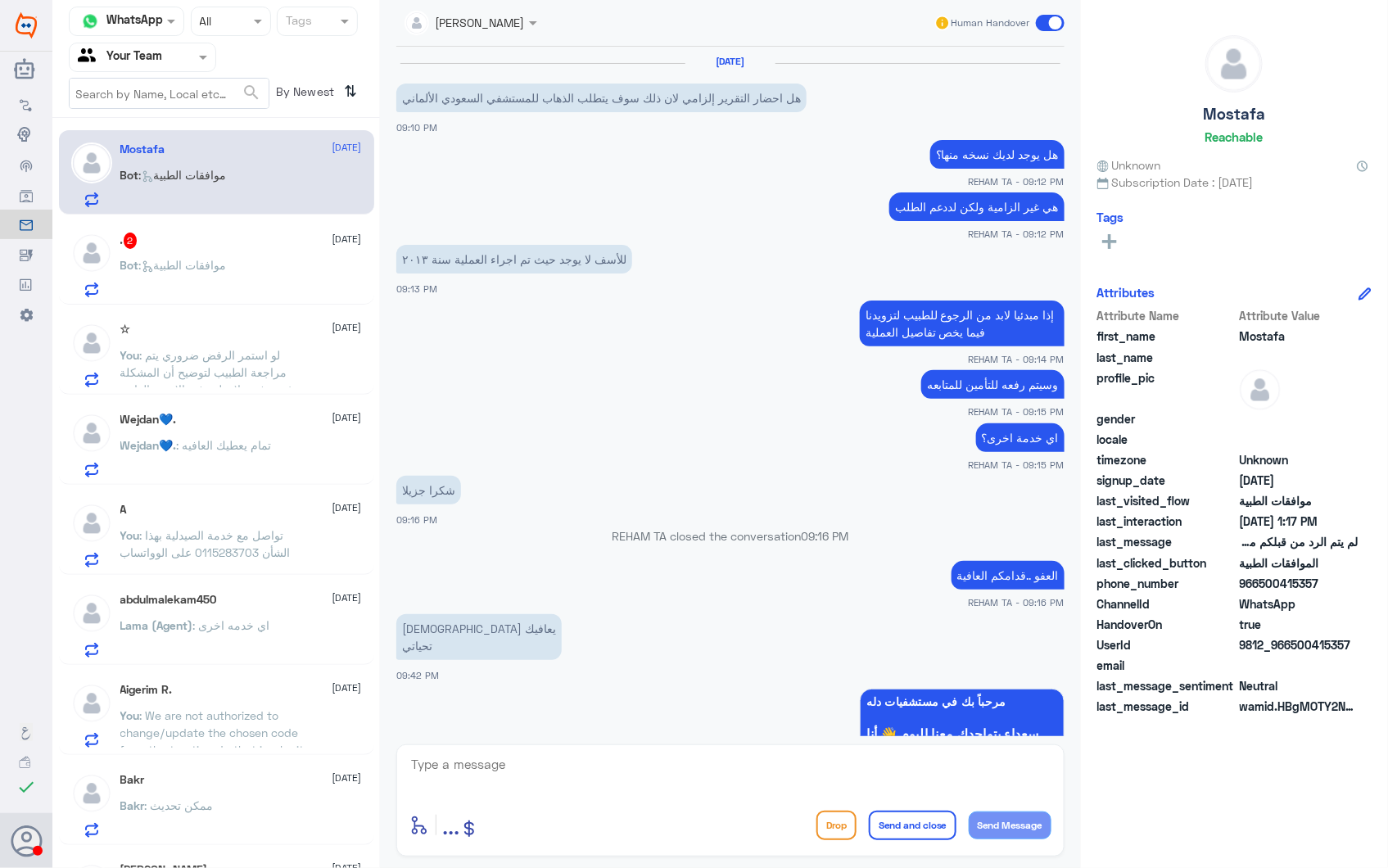
scroll to position [2141, 0]
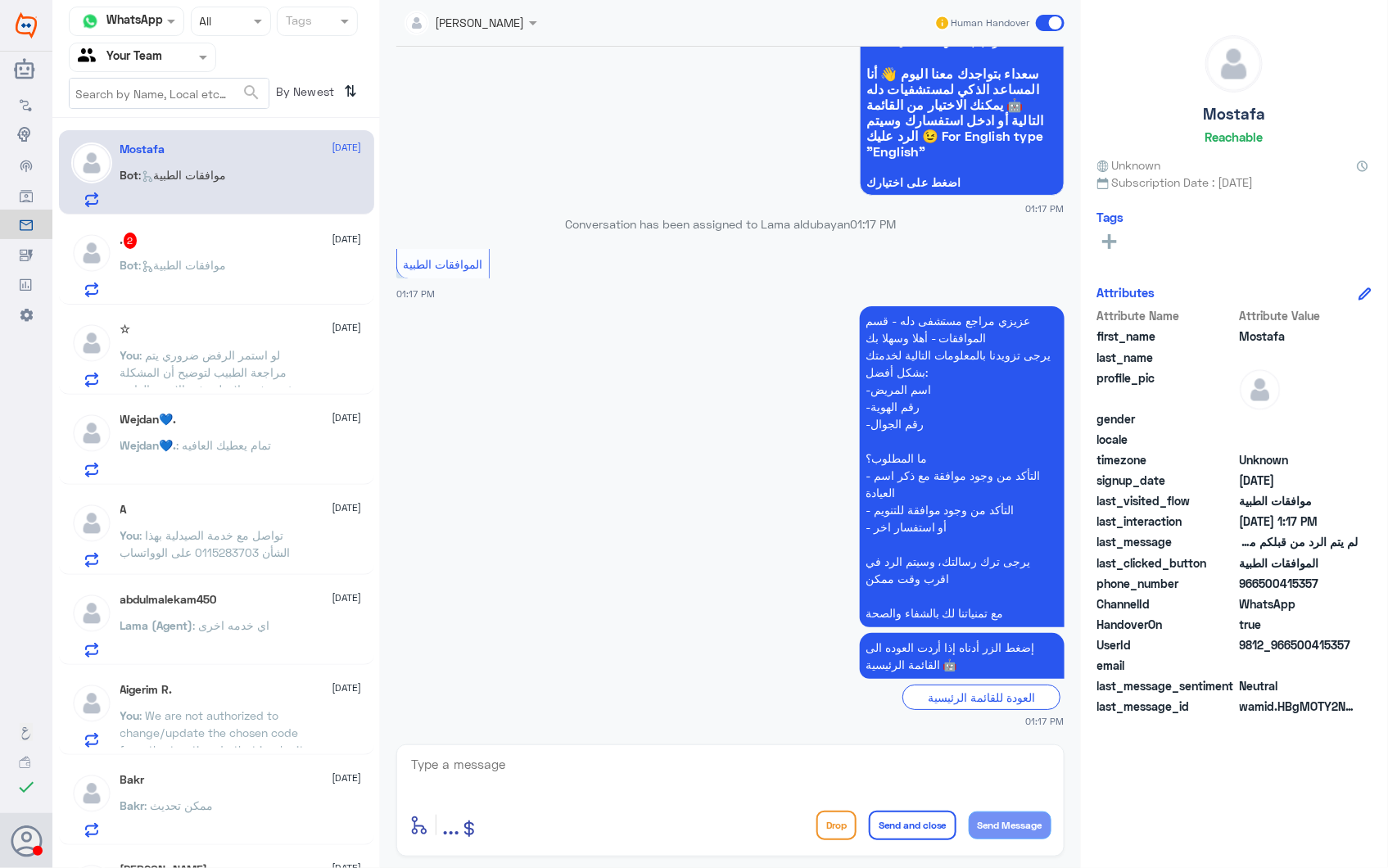
click at [306, 555] on div "You : تواصل مع خدمة الصيدلية بهذا الشأن 0115283703 على الوواتساب" at bounding box center [241, 549] width 241 height 37
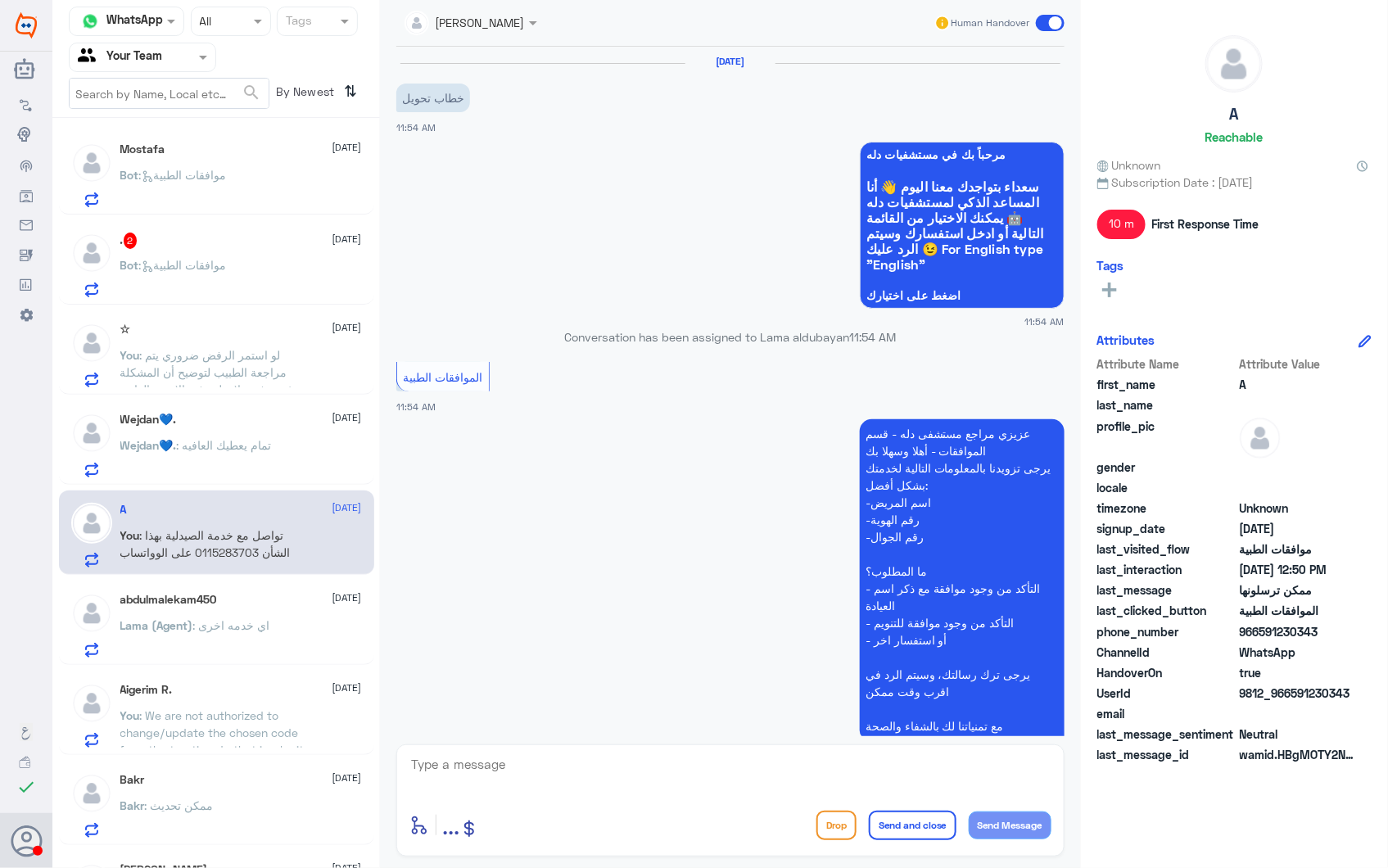
scroll to position [755, 0]
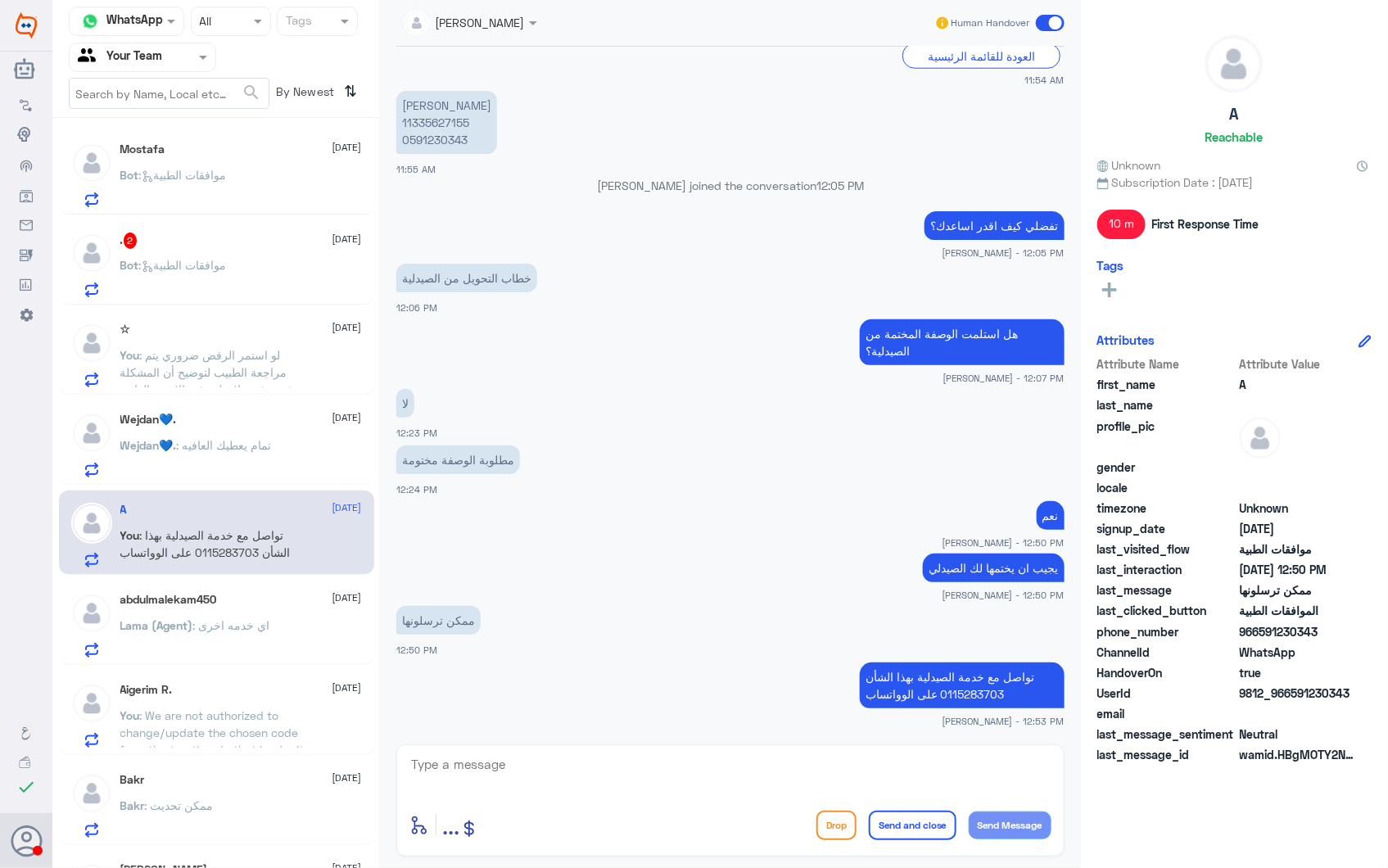
click at [239, 618] on span ": اي خدمه اخرى" at bounding box center [232, 625] width 77 height 14
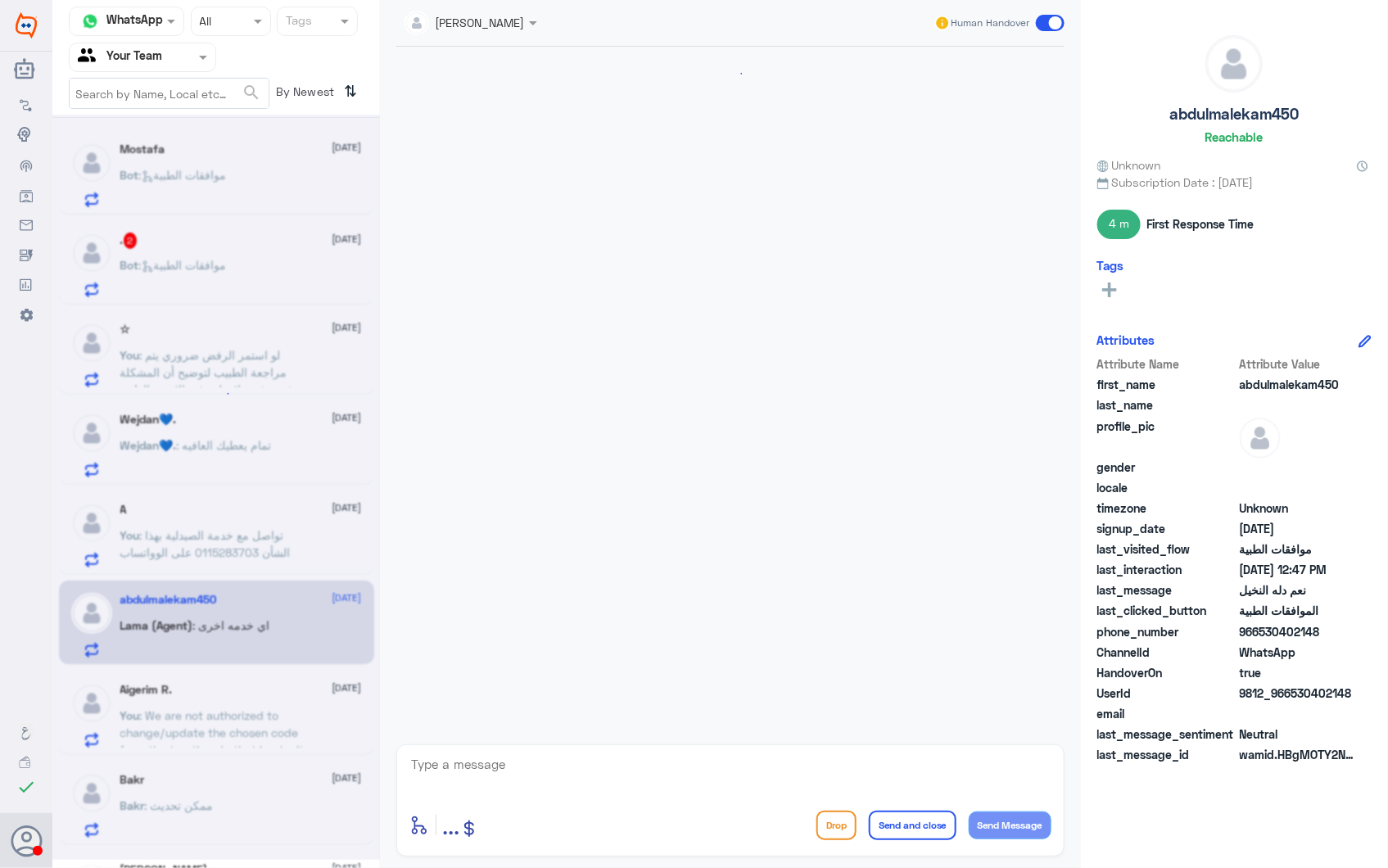
scroll to position [904, 0]
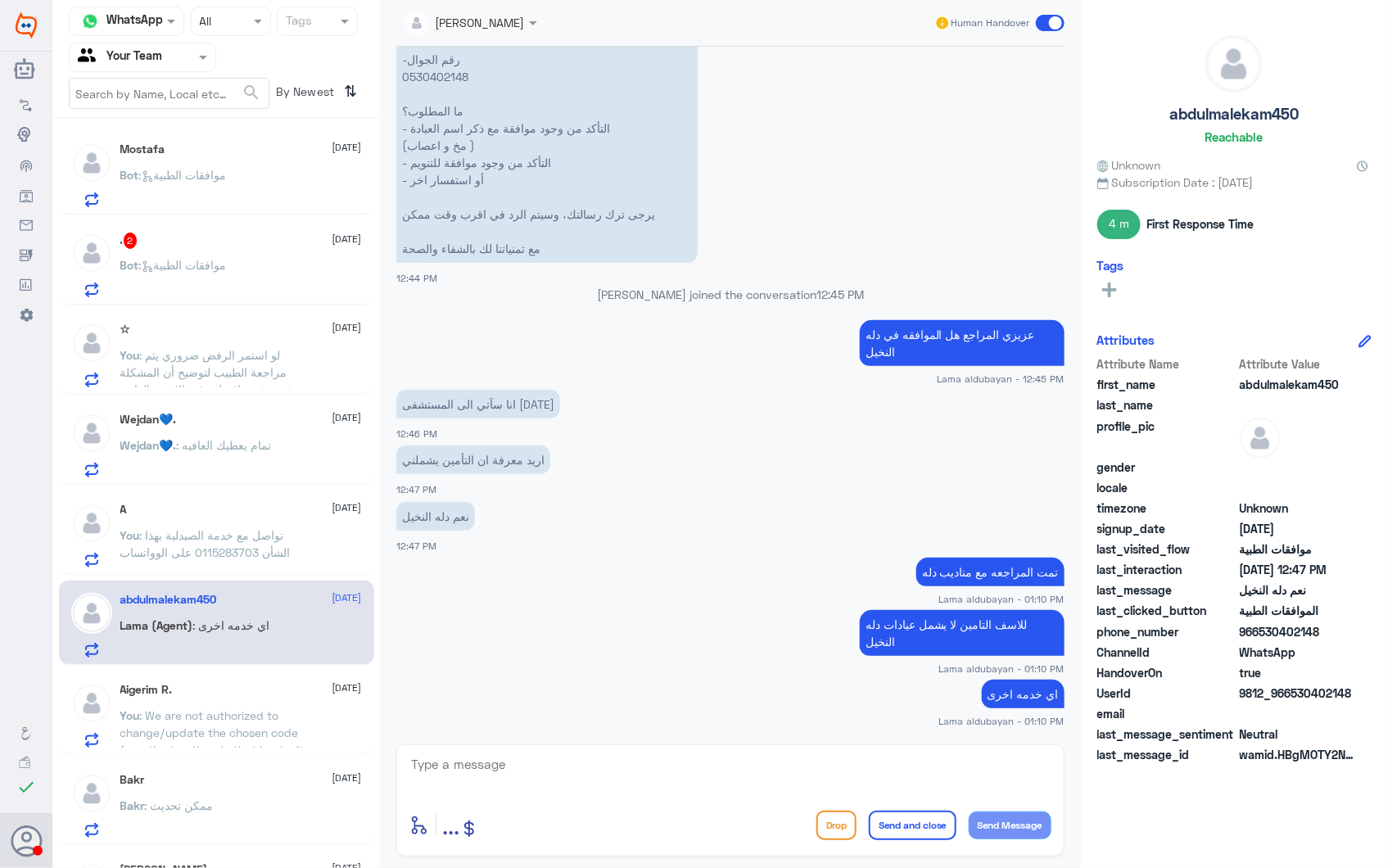
click at [203, 424] on div "Wejdan💙. 28 September" at bounding box center [241, 419] width 241 height 14
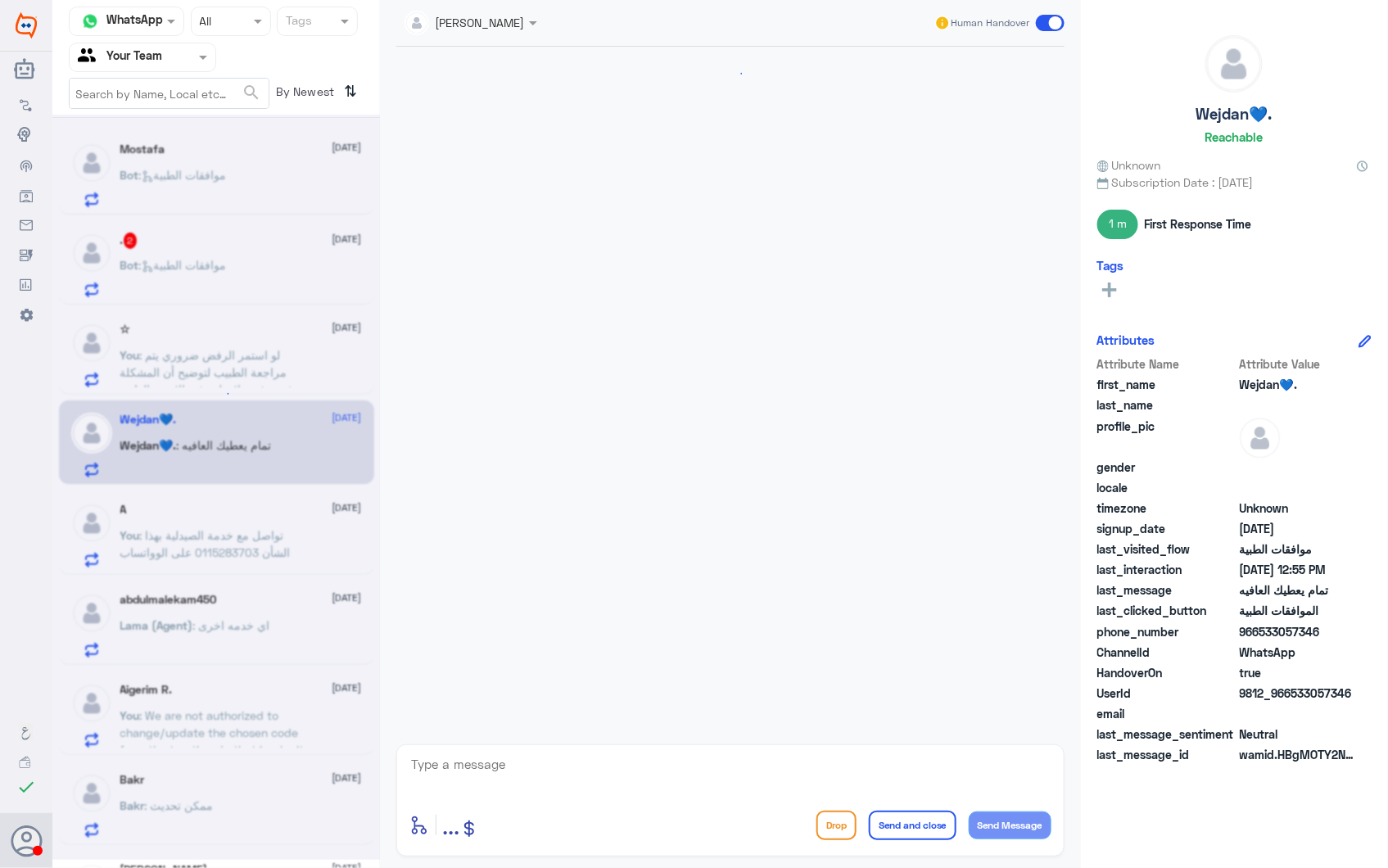
scroll to position [2119, 0]
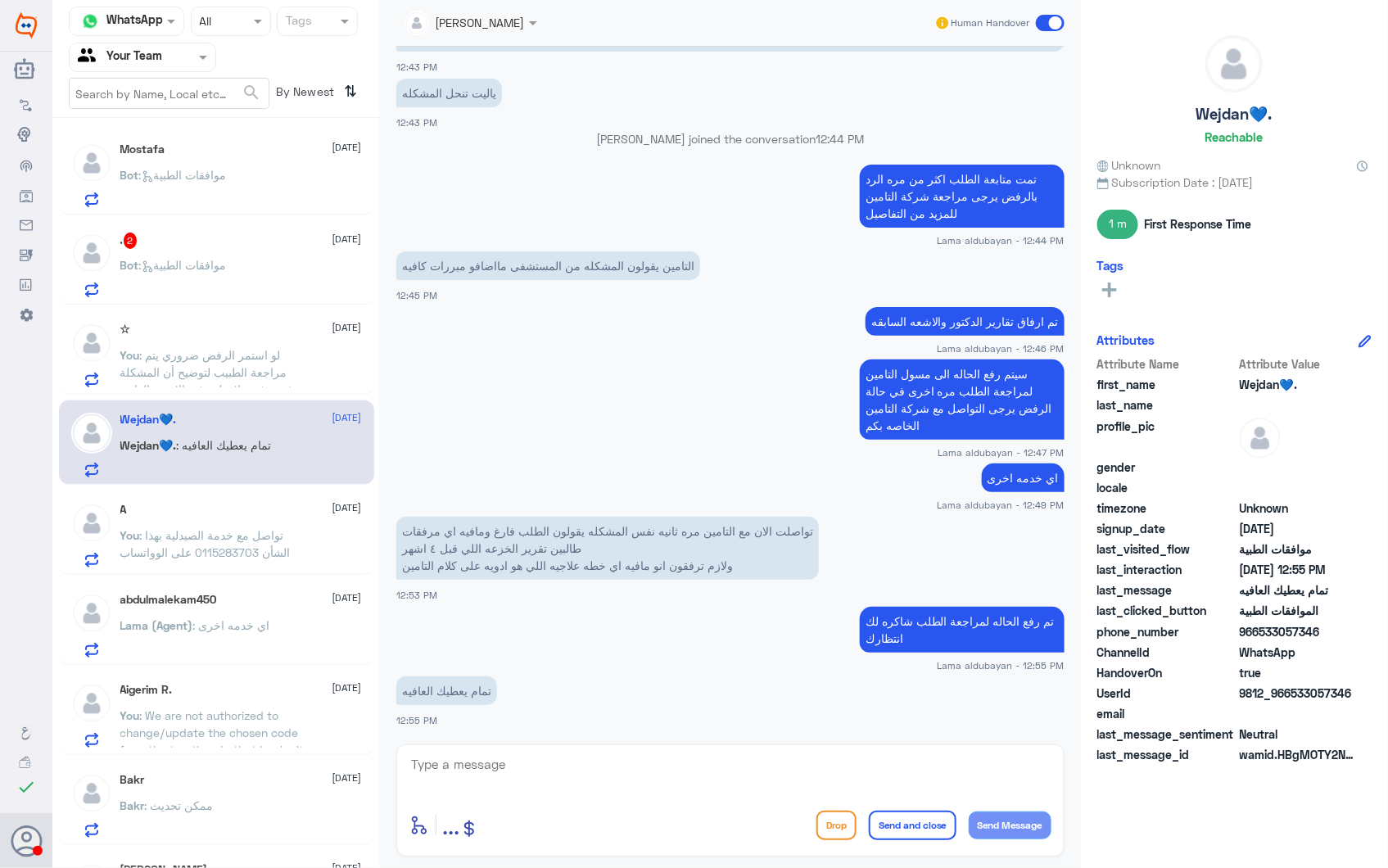
click at [219, 182] on p "Bot : موافقات الطبية" at bounding box center [174, 187] width 106 height 41
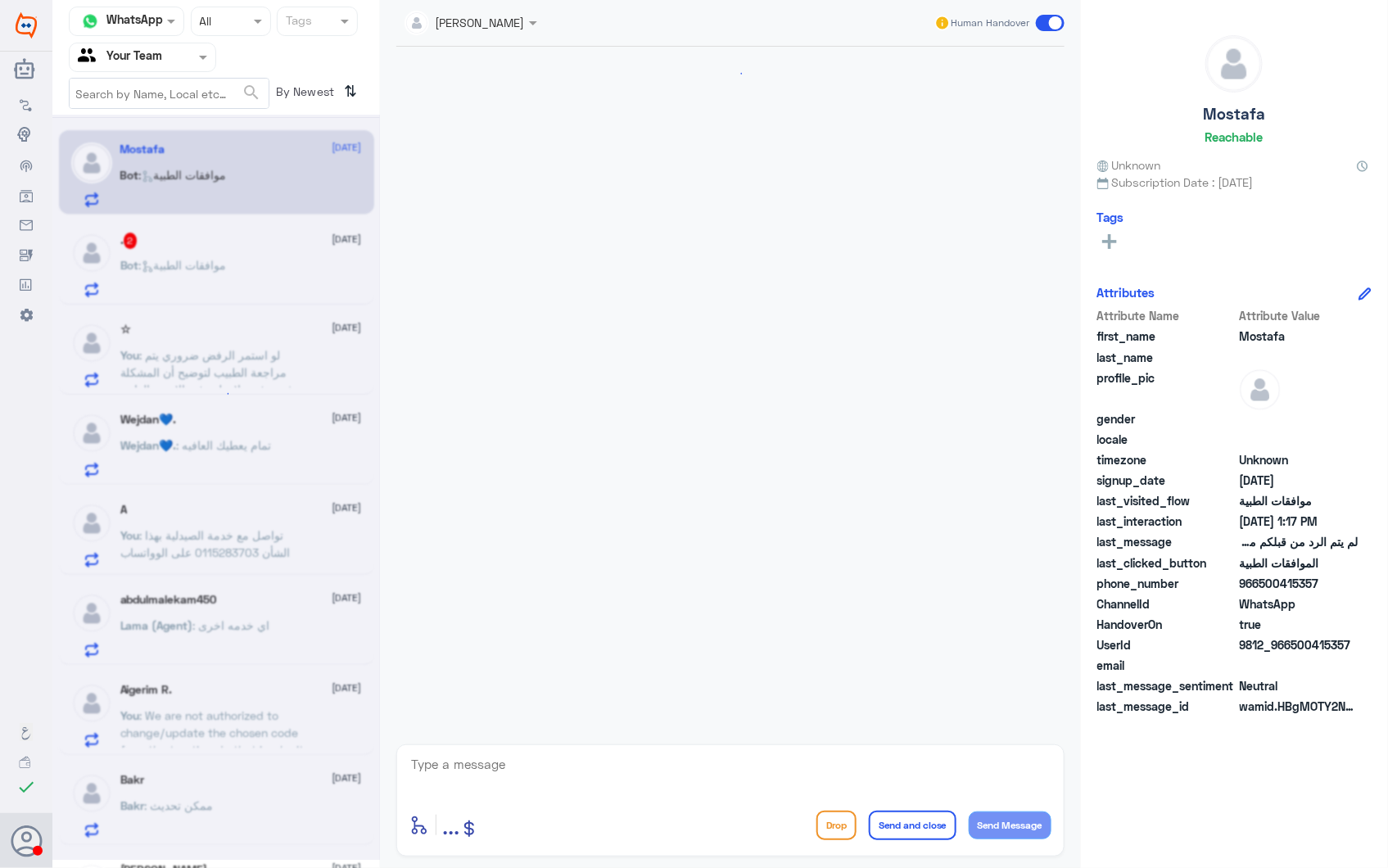
scroll to position [2141, 0]
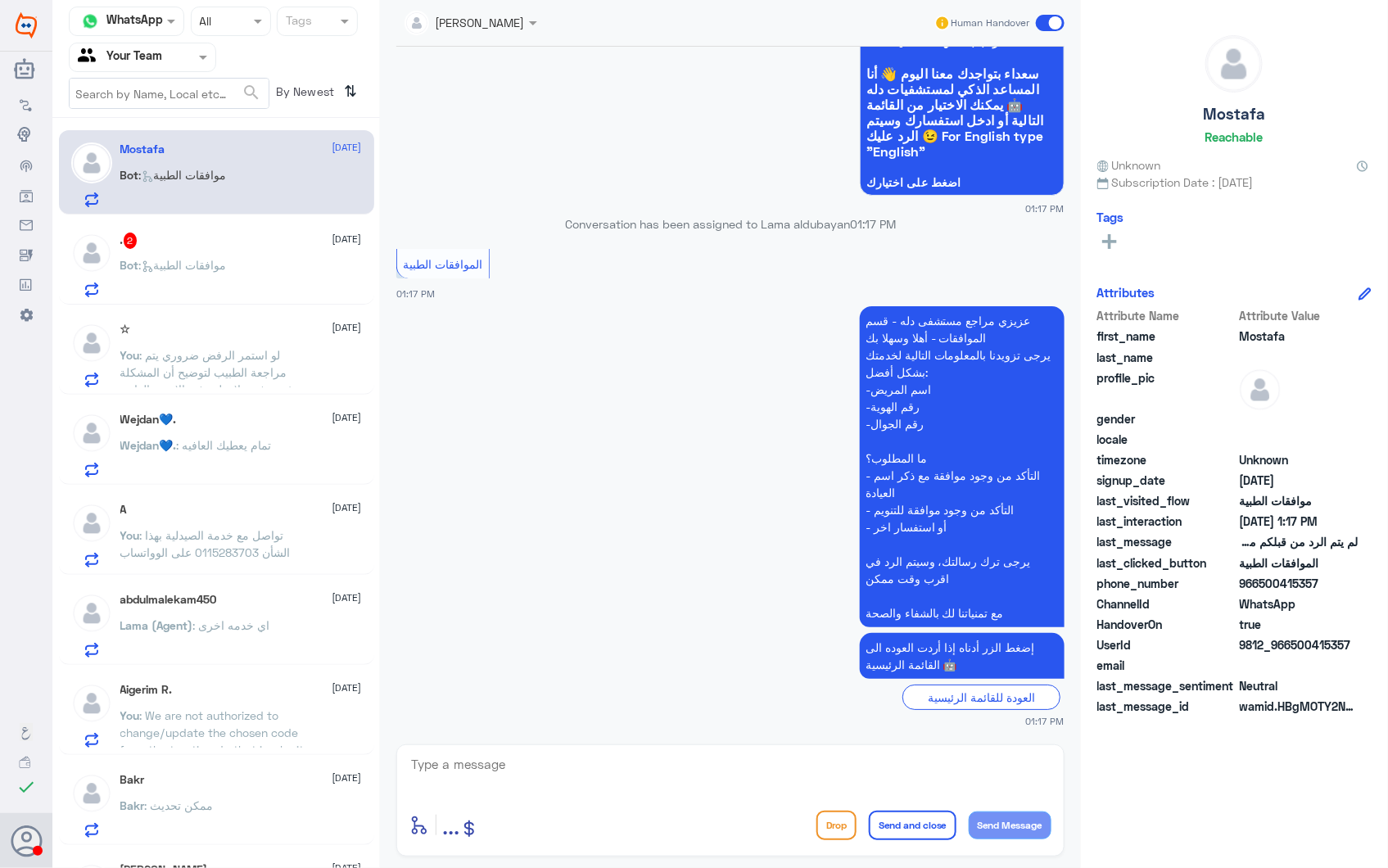
click at [276, 276] on div "Bot : موافقات الطبية" at bounding box center [241, 278] width 241 height 37
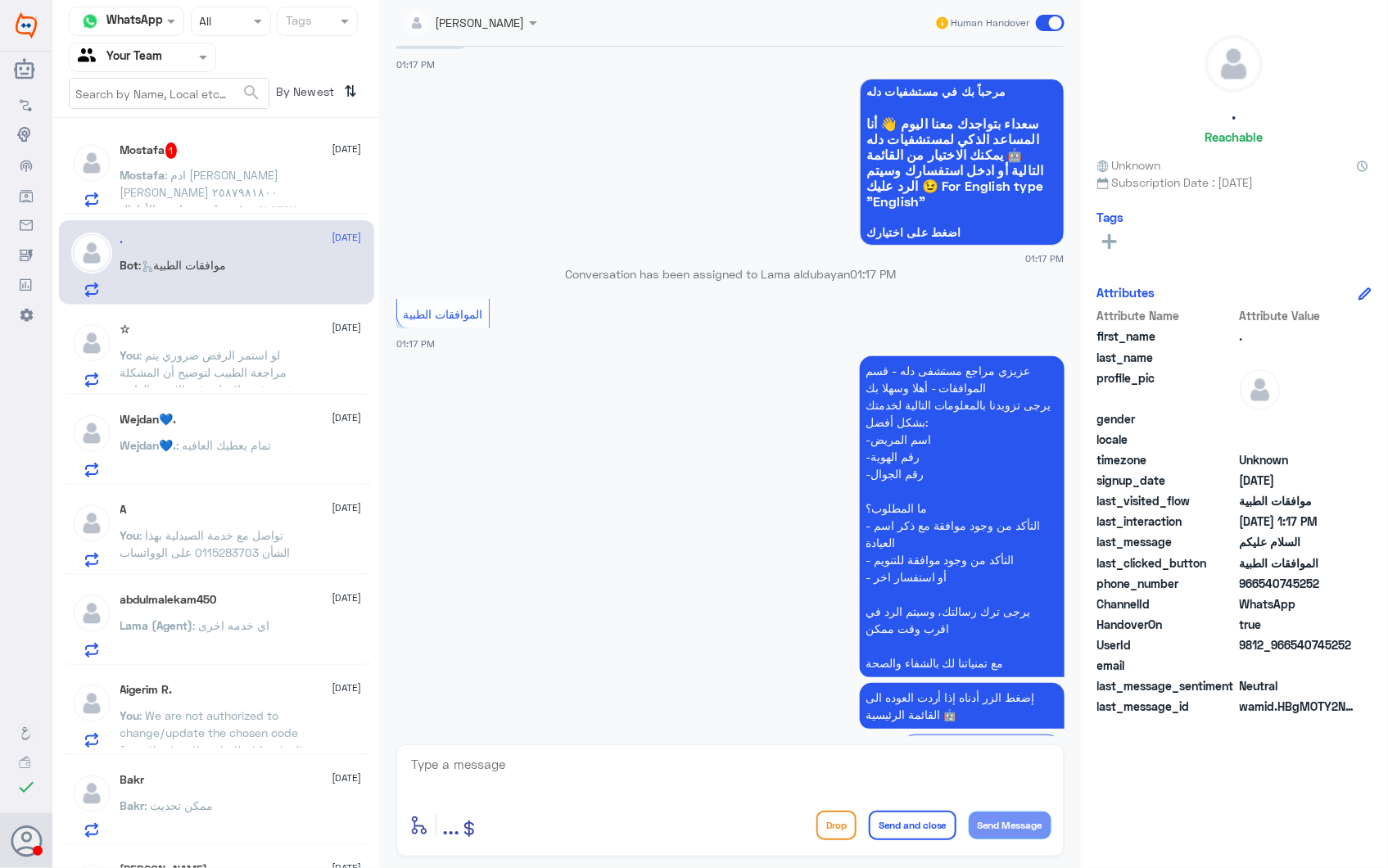
scroll to position [113, 0]
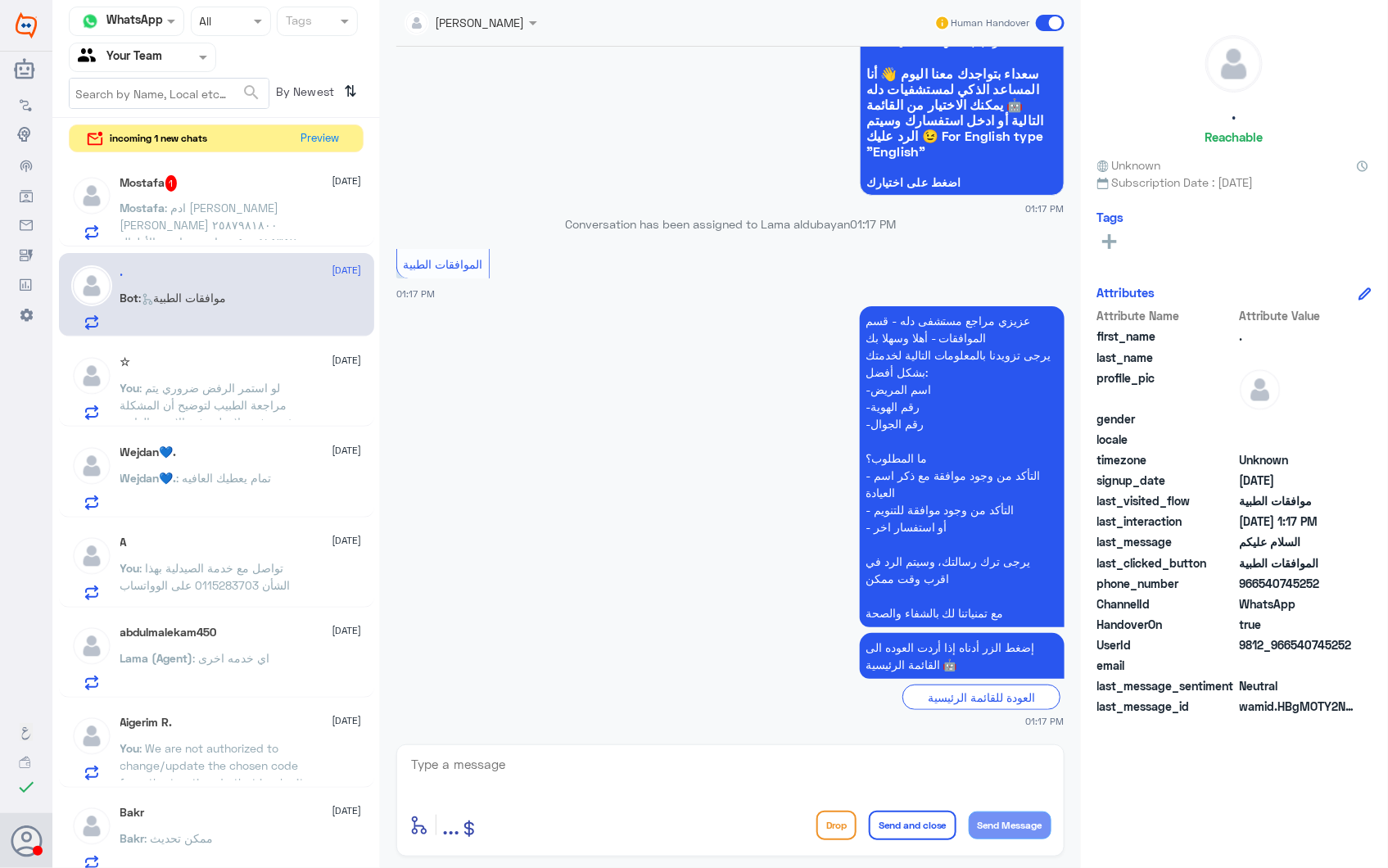
click at [238, 237] on span ": ادم مصطفي علي عبد العزيز بر ٢٥٨٧٩٨١٨٠٠ ٠٥٠٠٤١٥٣٥٧ عيادة روماتيزم الأطفال رفع …" at bounding box center [209, 250] width 177 height 100
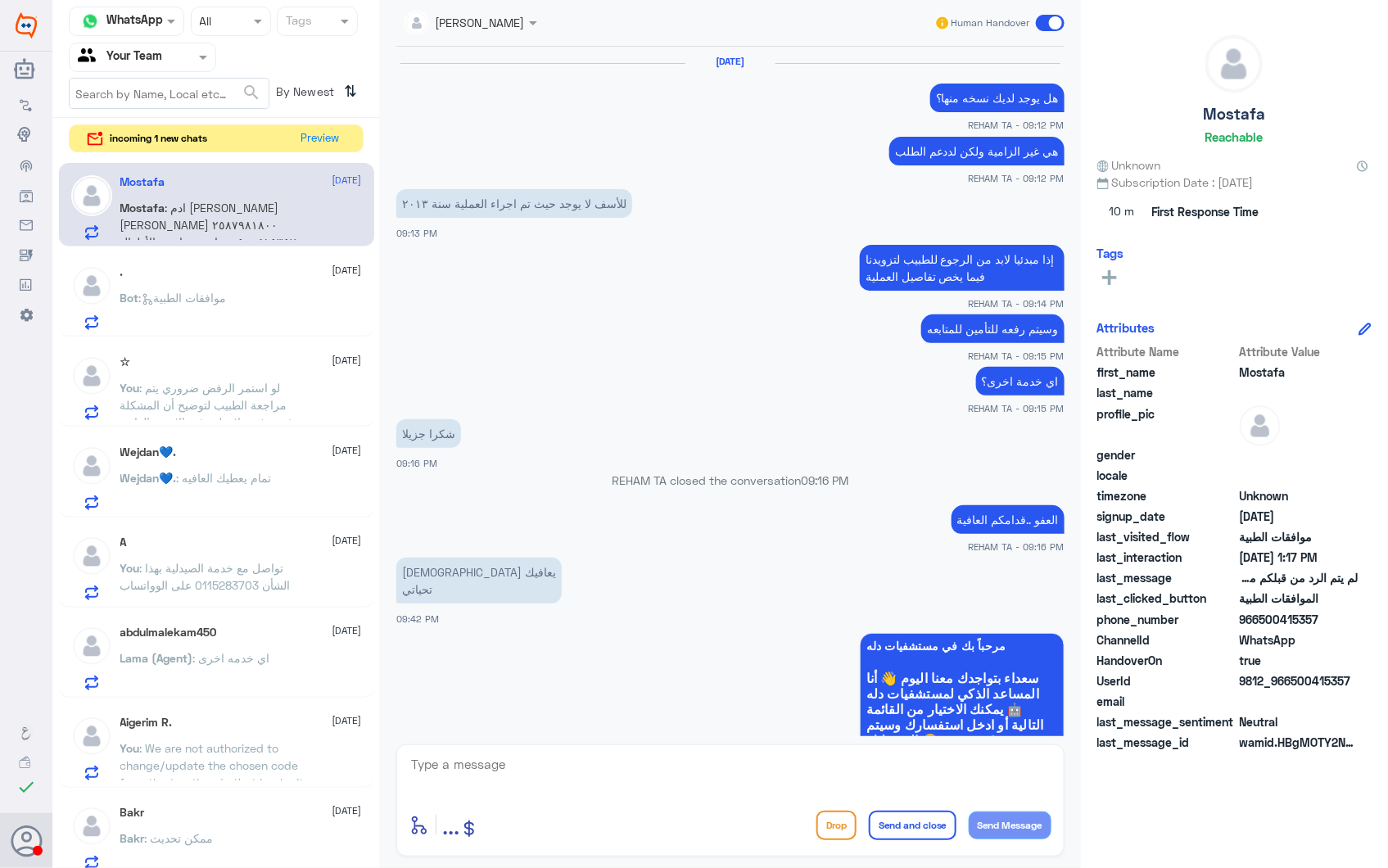
scroll to position [2211, 0]
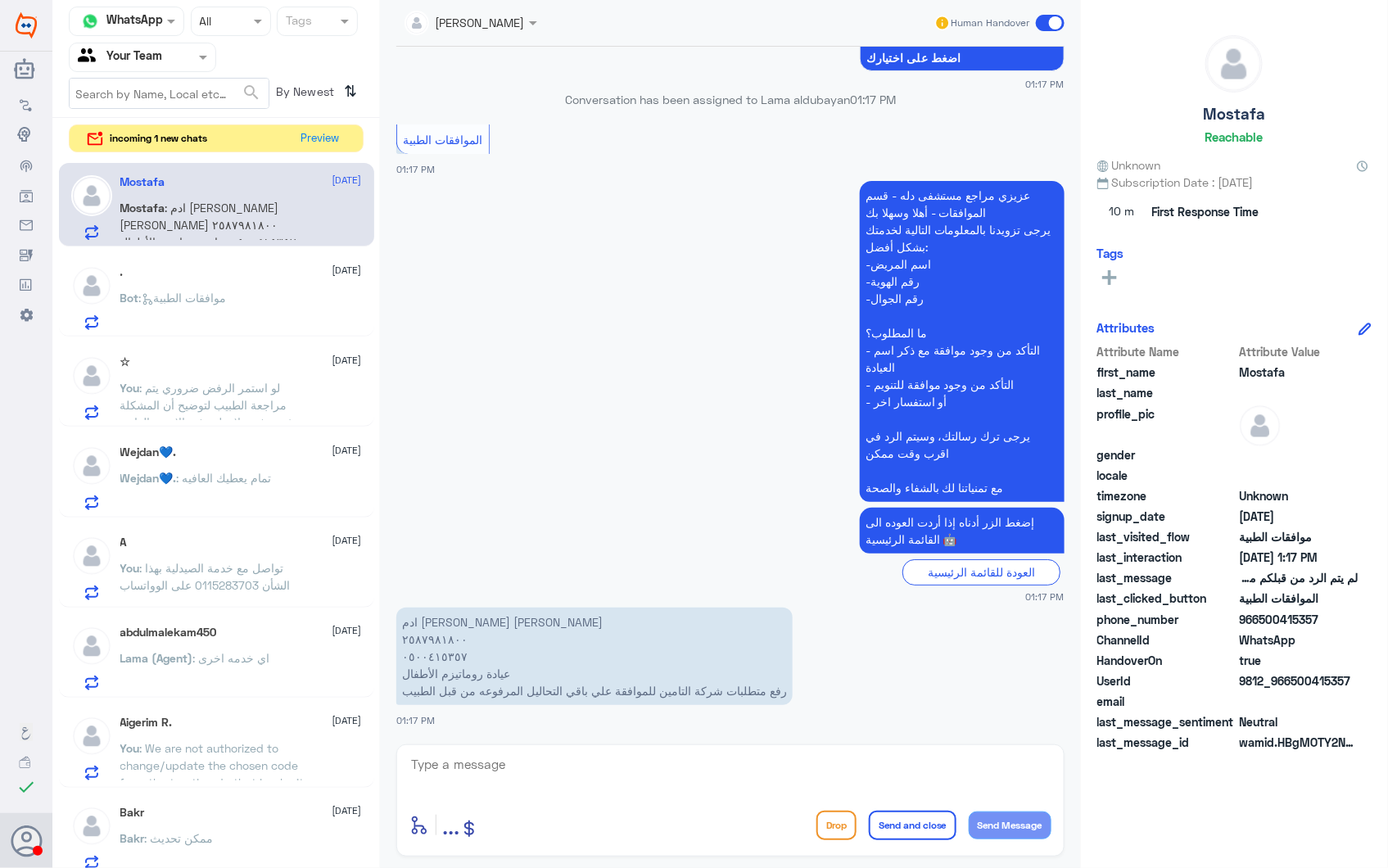
click at [468, 753] on textarea at bounding box center [730, 773] width 642 height 40
drag, startPoint x: 520, startPoint y: 771, endPoint x: 274, endPoint y: 743, distance: 247.6
click at [288, 746] on div "Channel WhatsApp Status × All Tags Agent Filter Your Team search By Newest ⇅ in…" at bounding box center [720, 437] width 1336 height 873
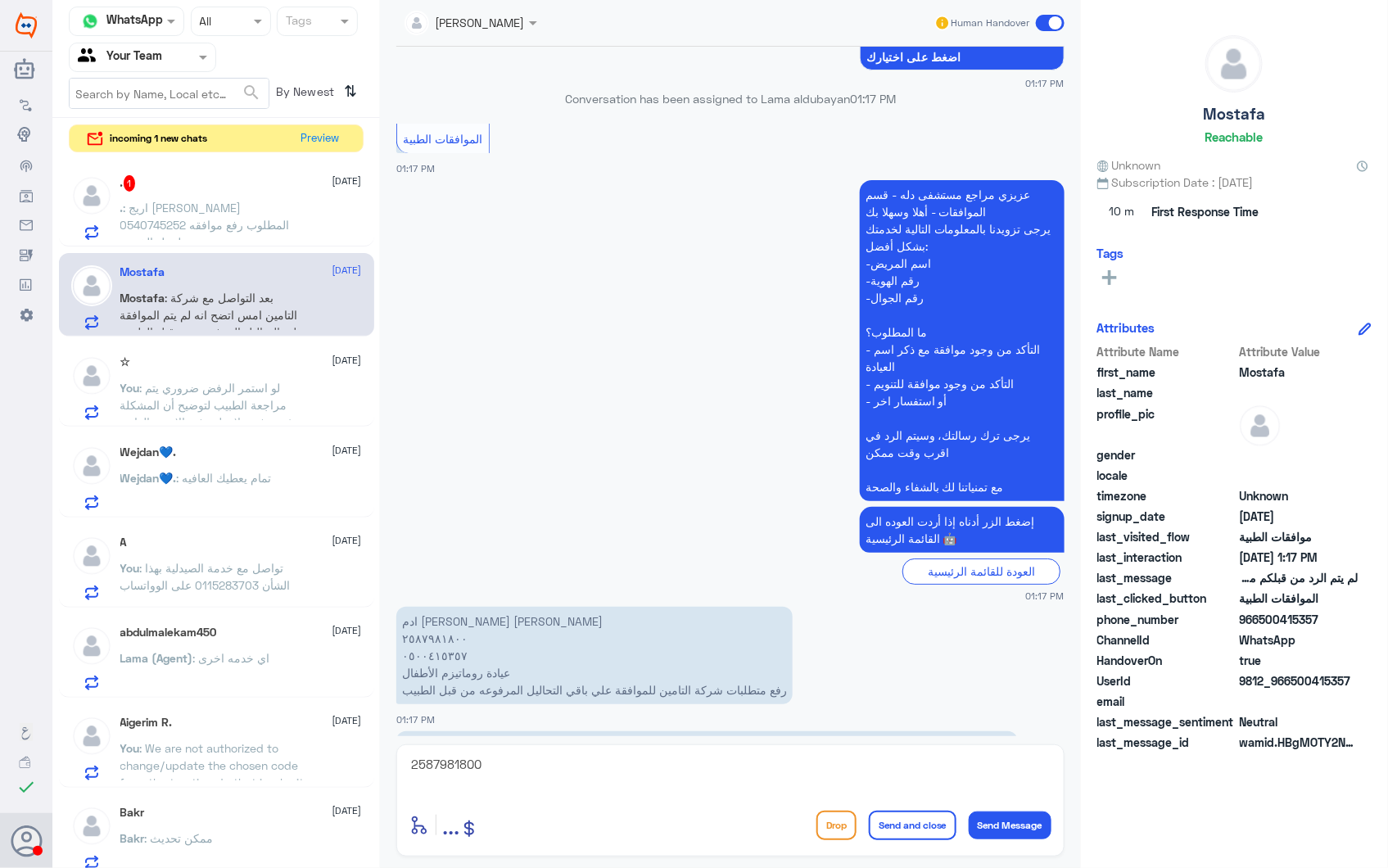
scroll to position [2285, 0]
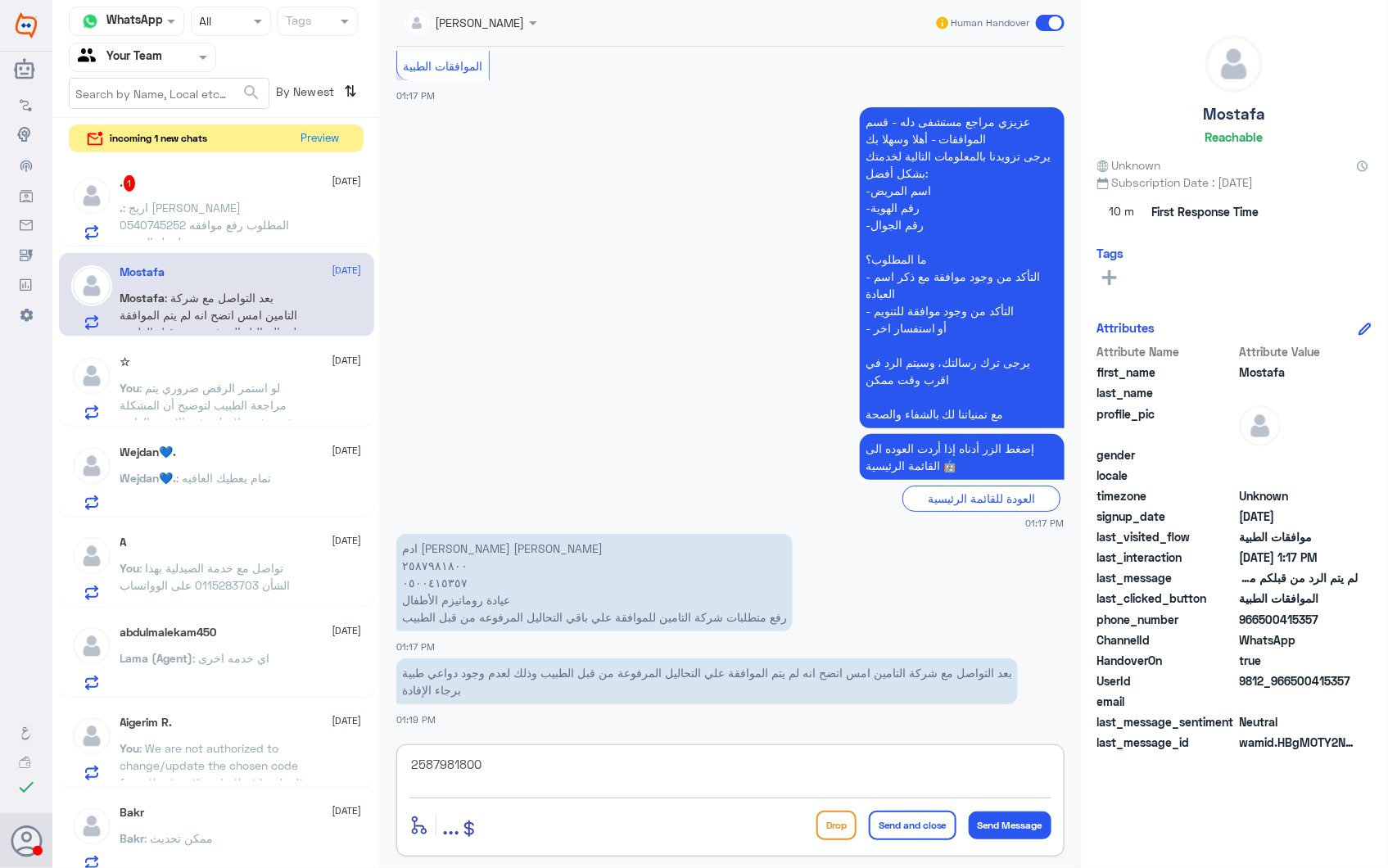
click at [533, 746] on div "2587981800 enter flow name ... Drop Send and close Send Message" at bounding box center [730, 800] width 668 height 112
drag, startPoint x: 568, startPoint y: 776, endPoint x: 330, endPoint y: 692, distance: 252.4
click at [331, 692] on div "Channel WhatsApp Status × All Tags Agent Filter Your Team search By Newest ⇅ in…" at bounding box center [720, 437] width 1336 height 873
click at [491, 760] on textarea "2587981800" at bounding box center [730, 773] width 642 height 40
drag, startPoint x: 527, startPoint y: 770, endPoint x: 265, endPoint y: 700, distance: 271.2
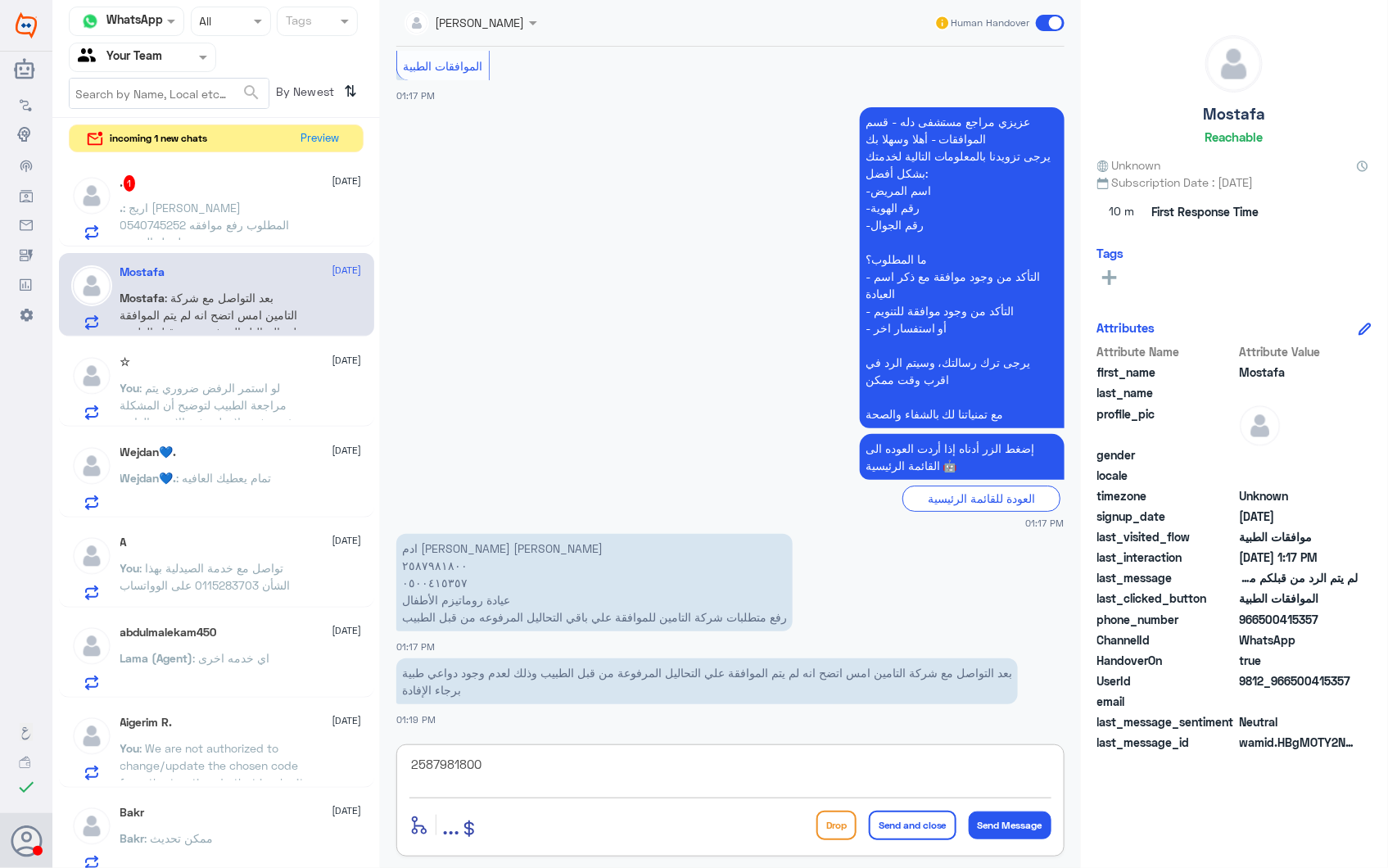
click at [271, 700] on div "Channel WhatsApp Status × All Tags Agent Filter Your Team search By Newest ⇅ in…" at bounding box center [720, 437] width 1336 height 873
type textarea "تم تزويد التأمين الان بالمبررات الطبية المذكورة في تقرير الطبيب"
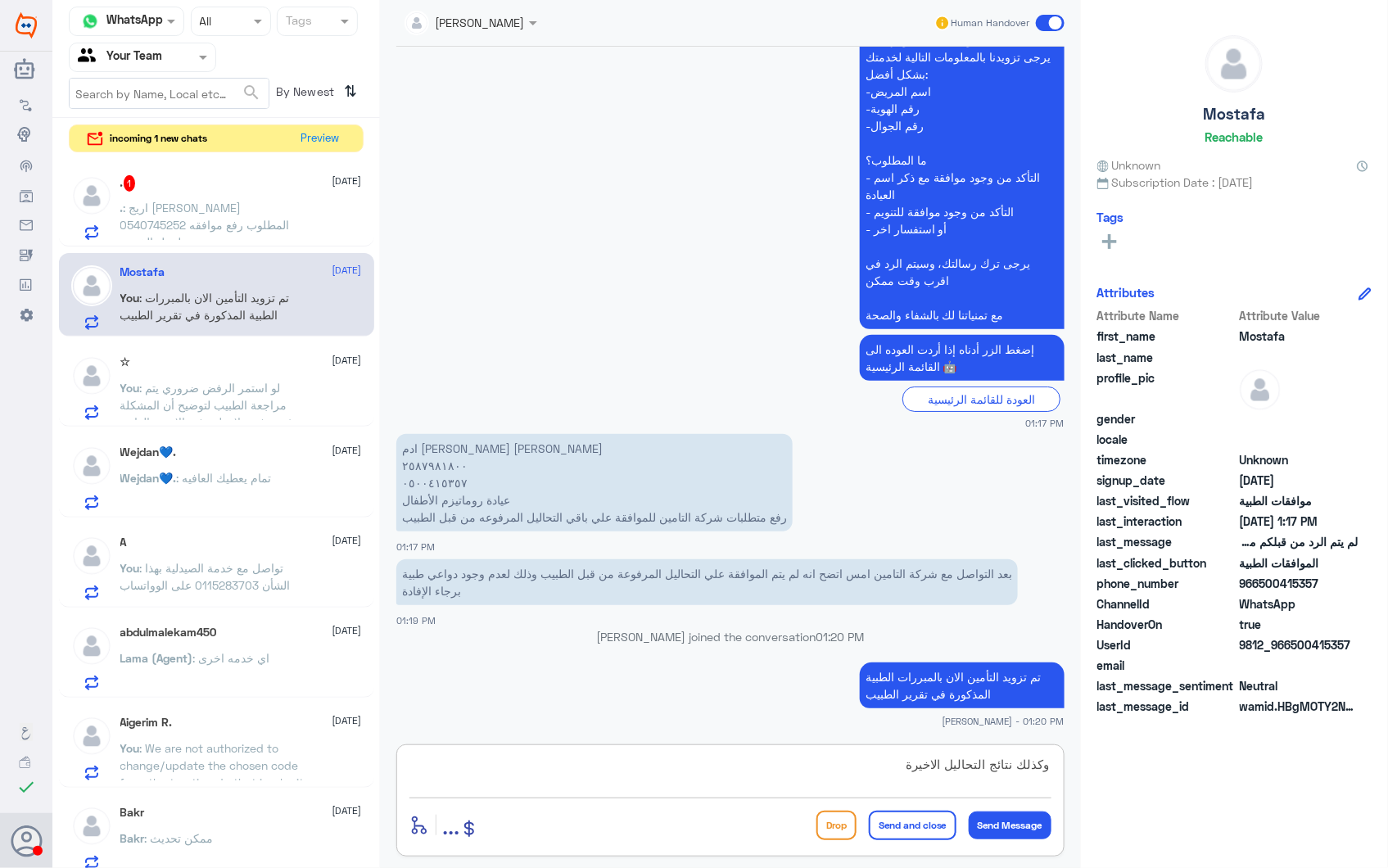
type textarea "وكذلك نتائج التحاليل الاخيرة"
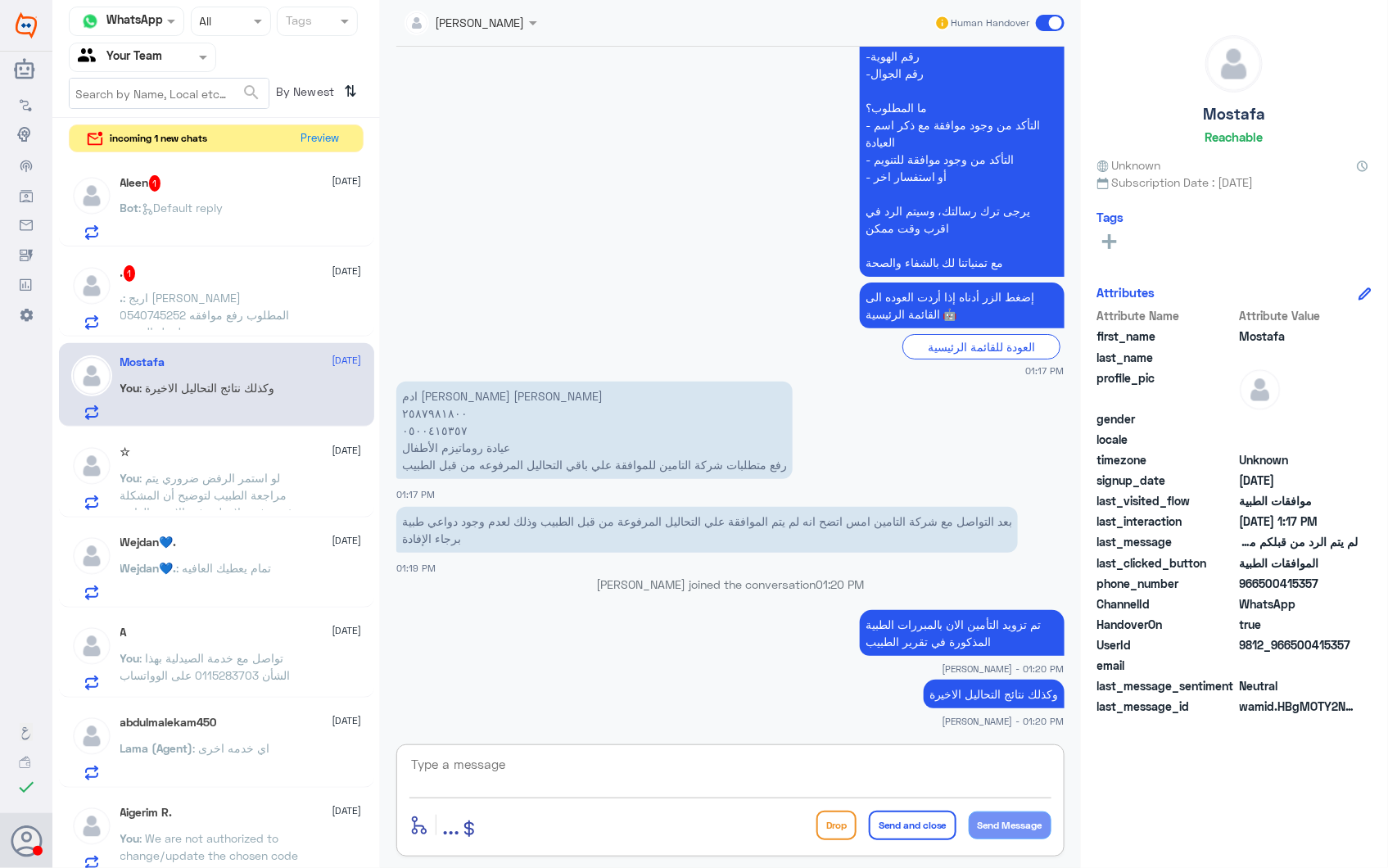
click at [213, 320] on span ": اريج محمد العتيبي 0540745252 المطلوب رفع موافقه لعمل الخزعه" at bounding box center [206, 315] width 170 height 48
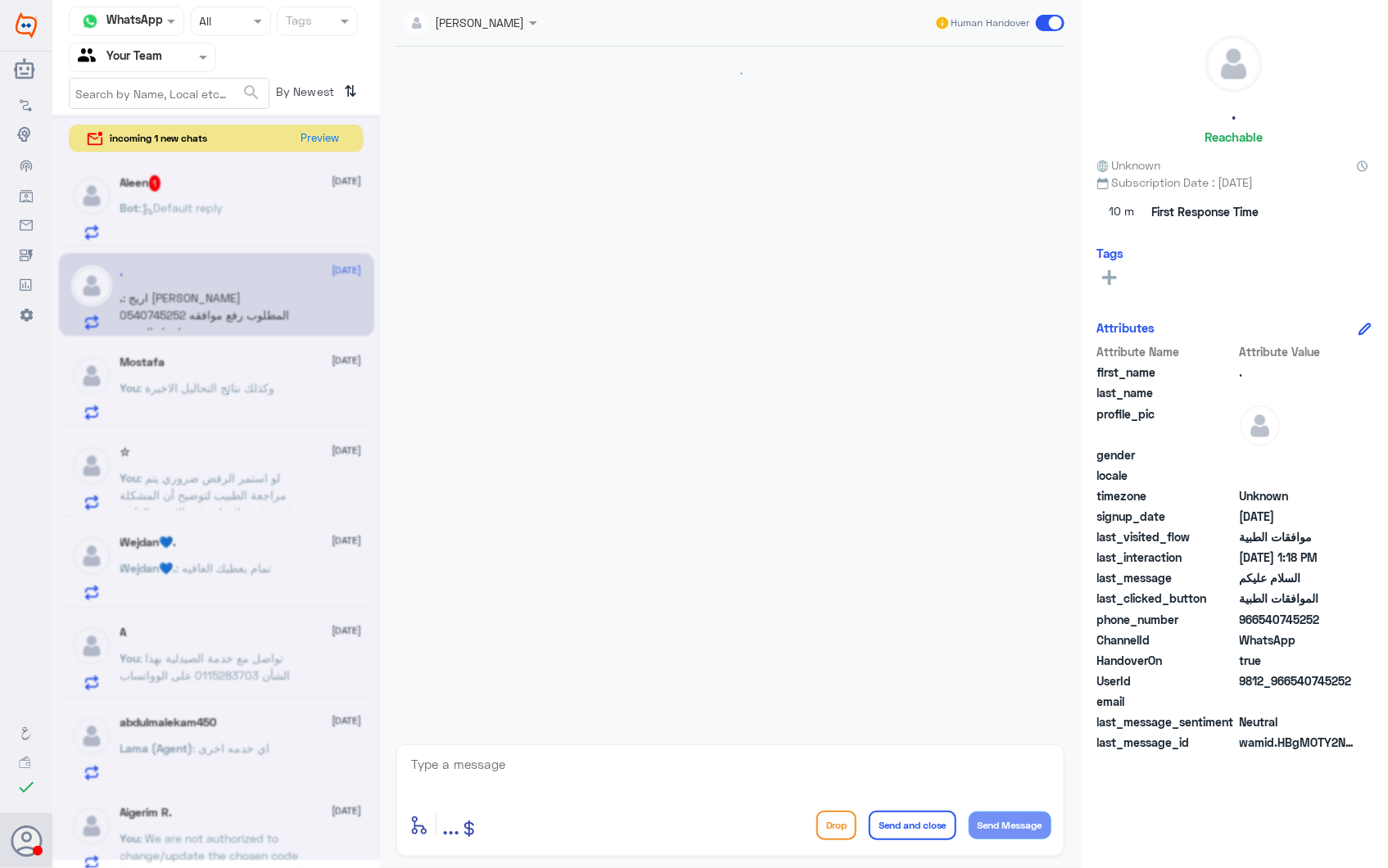
scroll to position [205, 0]
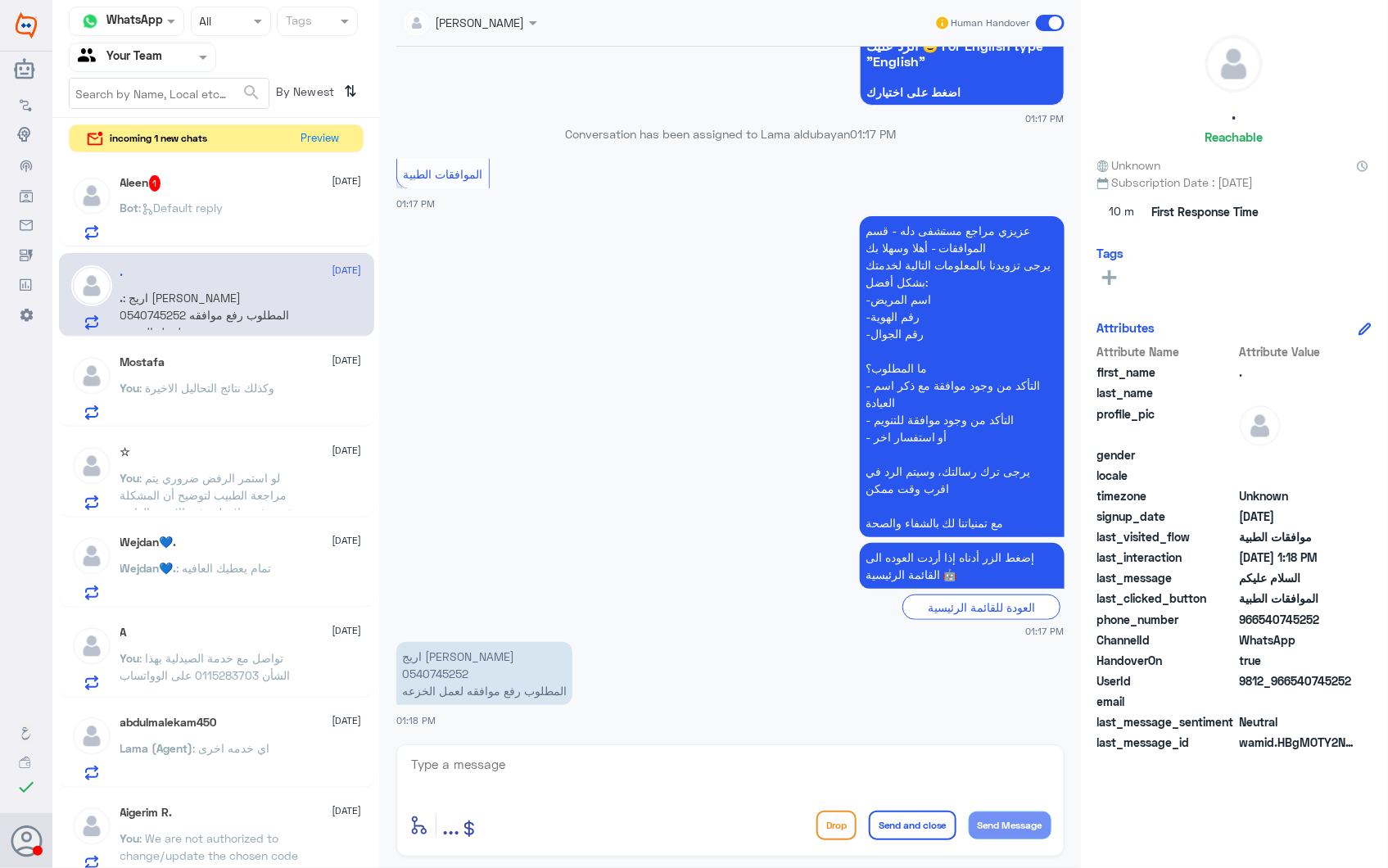
click at [444, 669] on p "اريج محمد العتيبي 0540745252 المطلوب رفع موافقه لعمل الخزعه" at bounding box center [485, 674] width 176 height 63
copy p "0540745252"
drag, startPoint x: 444, startPoint y: 669, endPoint x: 526, endPoint y: 686, distance: 83.7
click at [526, 686] on p "اريج محمد العتيبي 0540745252 المطلوب رفع موافقه لعمل الخزعه" at bounding box center [485, 674] width 176 height 63
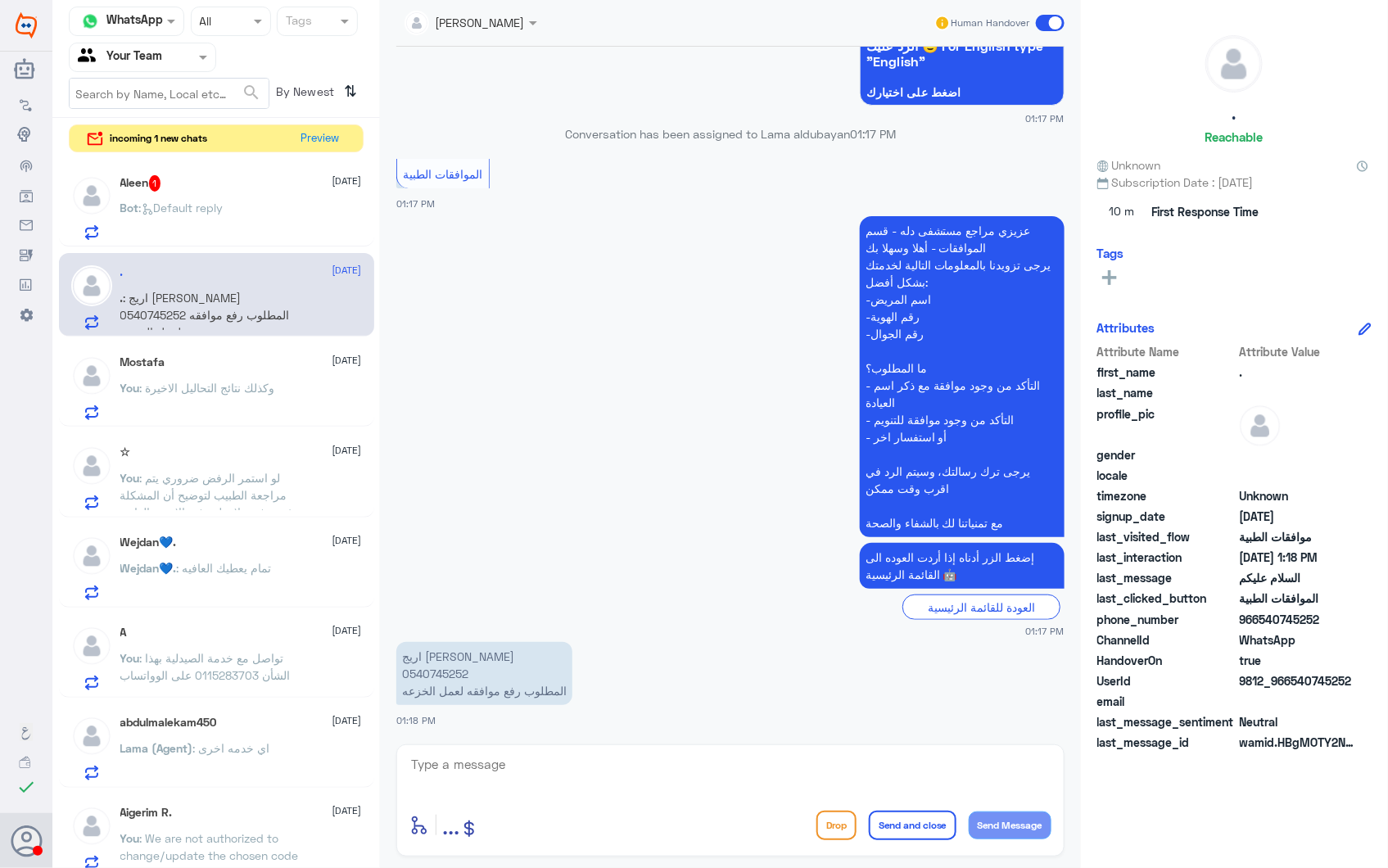
click at [440, 675] on p "اريج محمد العتيبي 0540745252 المطلوب رفع موافقه لعمل الخزعه" at bounding box center [485, 674] width 176 height 63
copy p "0540745252"
click at [571, 783] on textarea at bounding box center [730, 773] width 642 height 40
type textarea "تم ارفاق تقرير الطبيب مع نتائج الاشعة المقطعية الاخيرة"
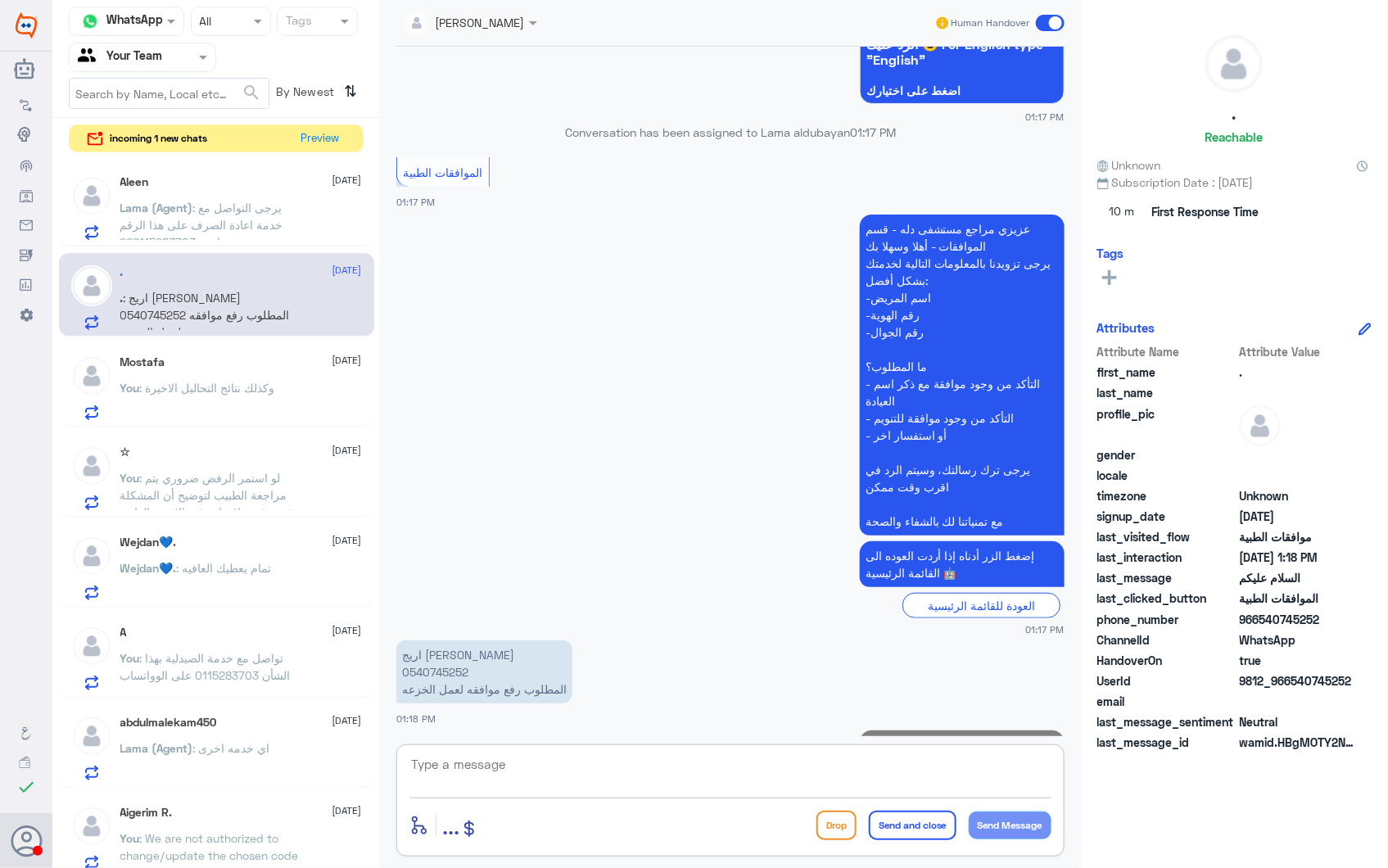
scroll to position [273, 0]
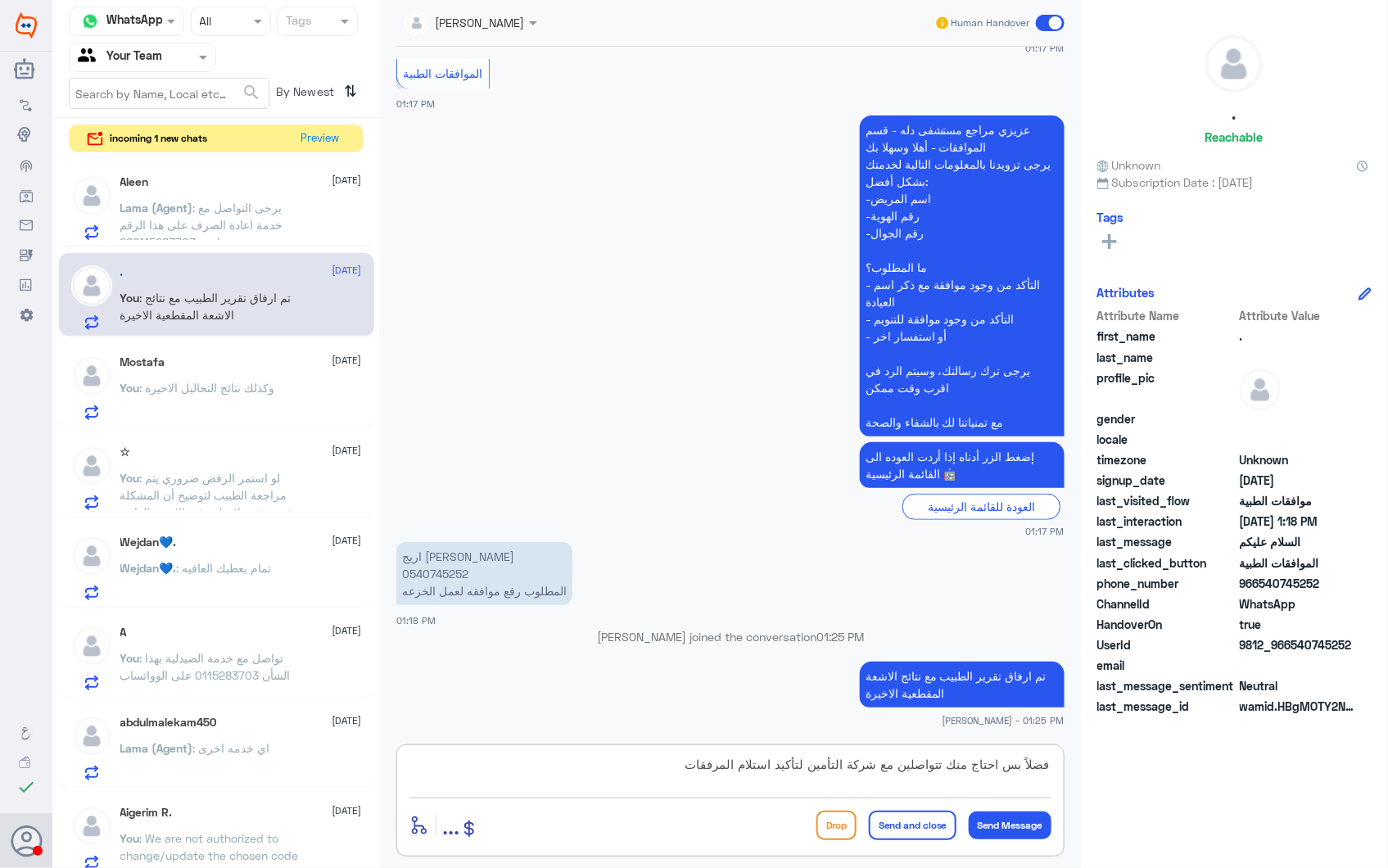
type textarea "فضلاً بس احتاج منك تتواصلين مع شركة التأمين لتأكيد استلام المرفقات"
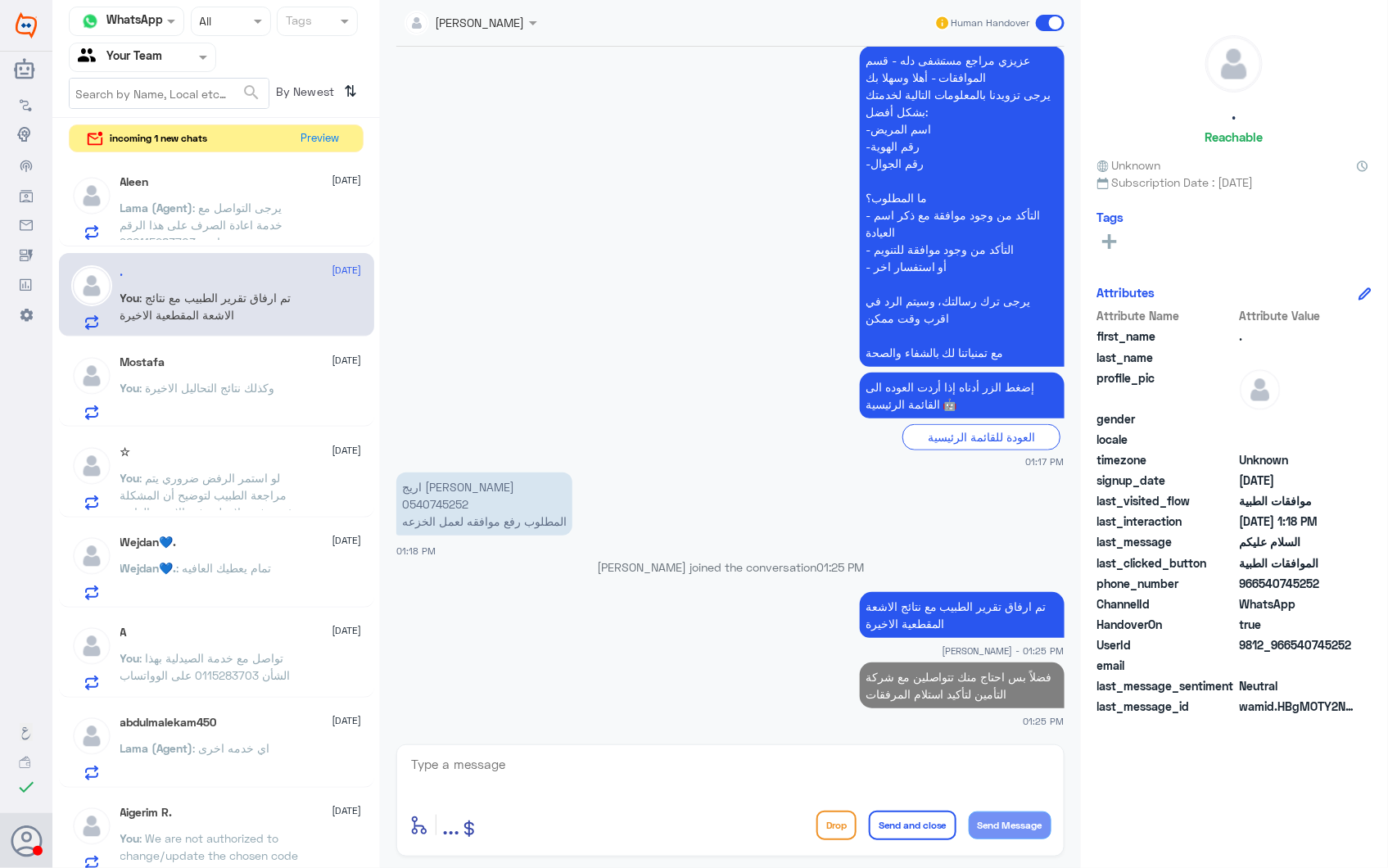
click at [194, 216] on p "Lama (Agent) : يرجى التواصل مع خدمة اعادة الصرف على هذا الرقم واتس 966115283703+" at bounding box center [212, 219] width 184 height 41
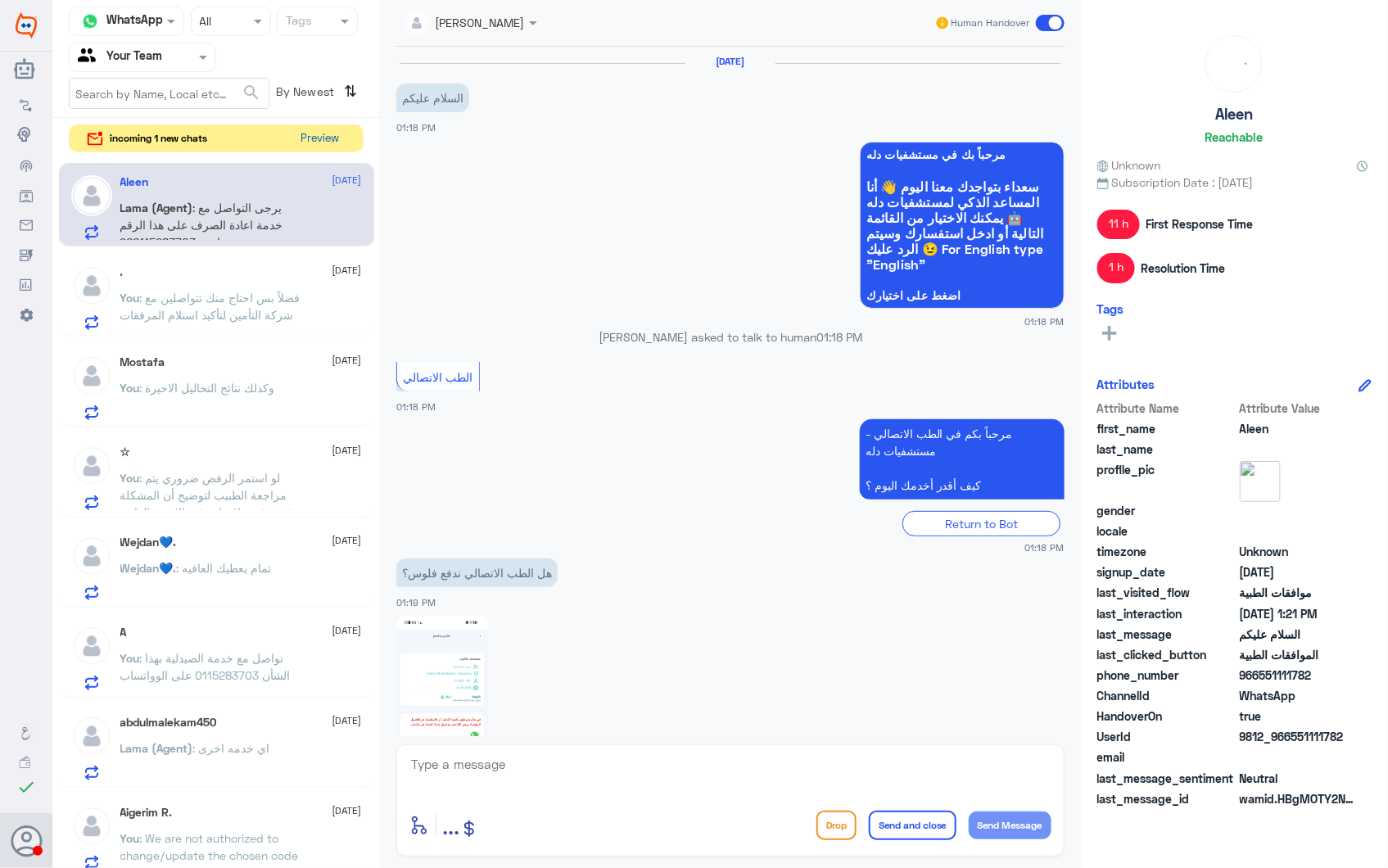
scroll to position [1822, 0]
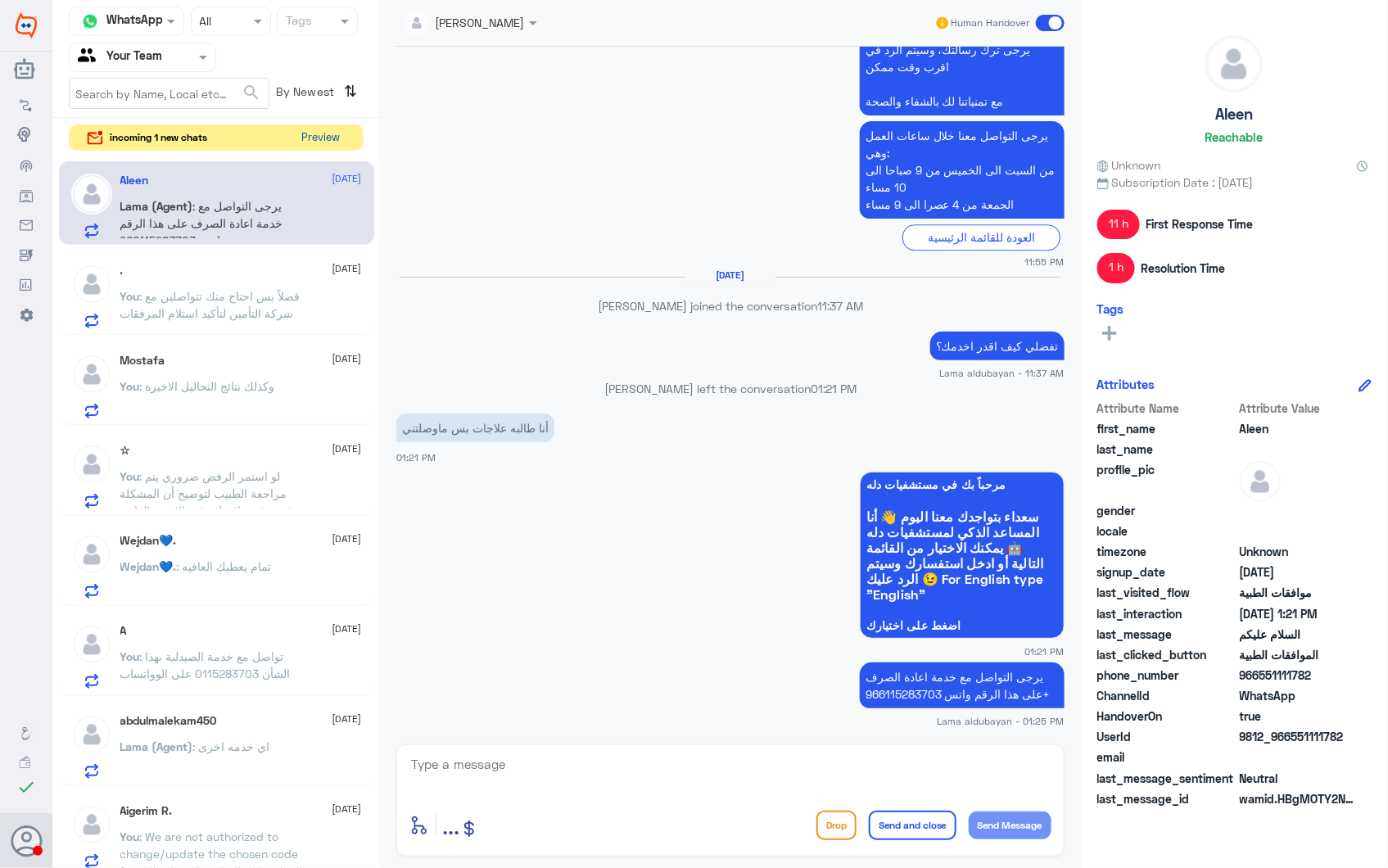
click at [319, 138] on button "Preview" at bounding box center [320, 138] width 51 height 26
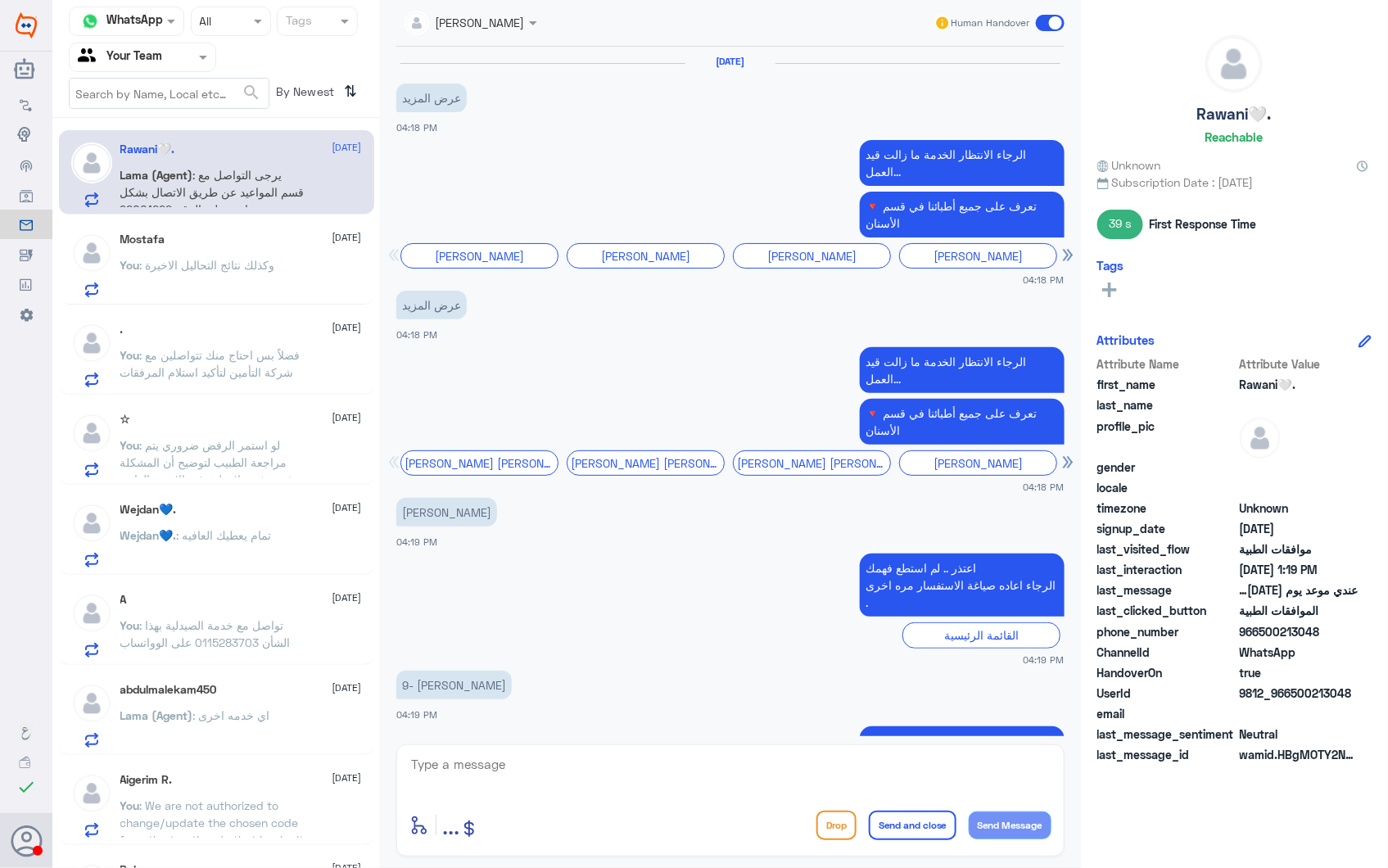
scroll to position [2379, 0]
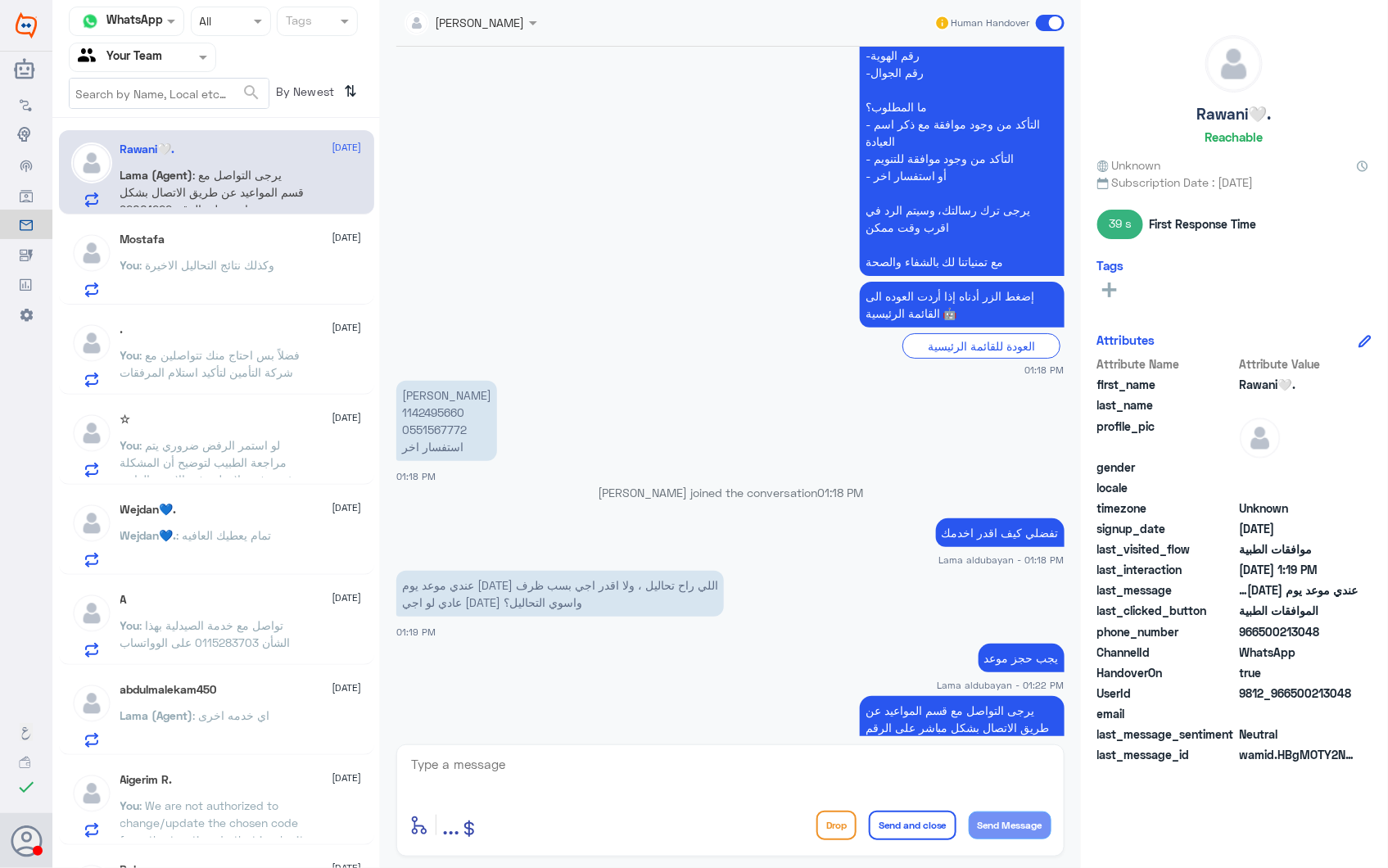
click at [252, 258] on span ": وكذلك نتائج التحاليل الاخيرة" at bounding box center [208, 265] width 135 height 14
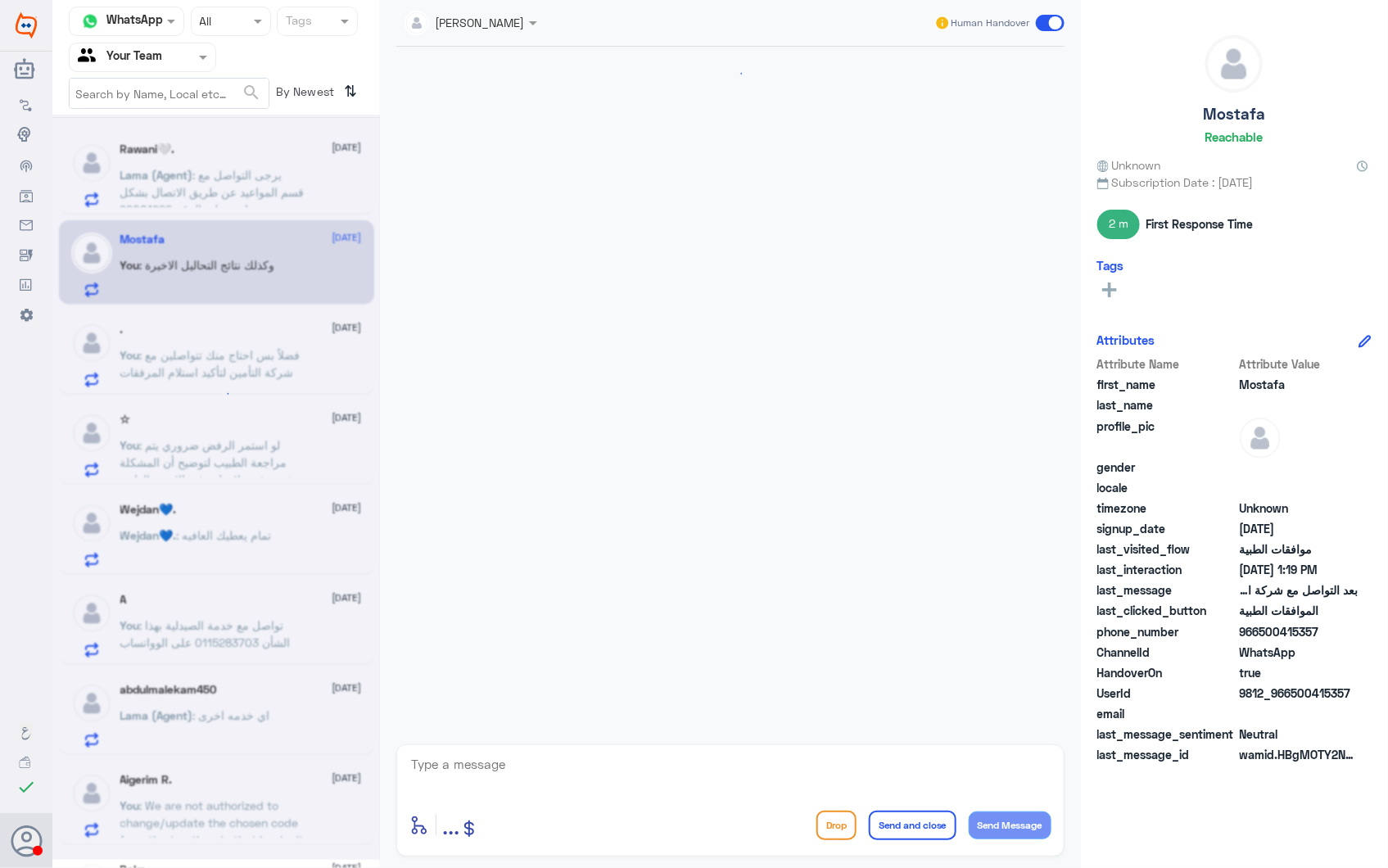
scroll to position [2205, 0]
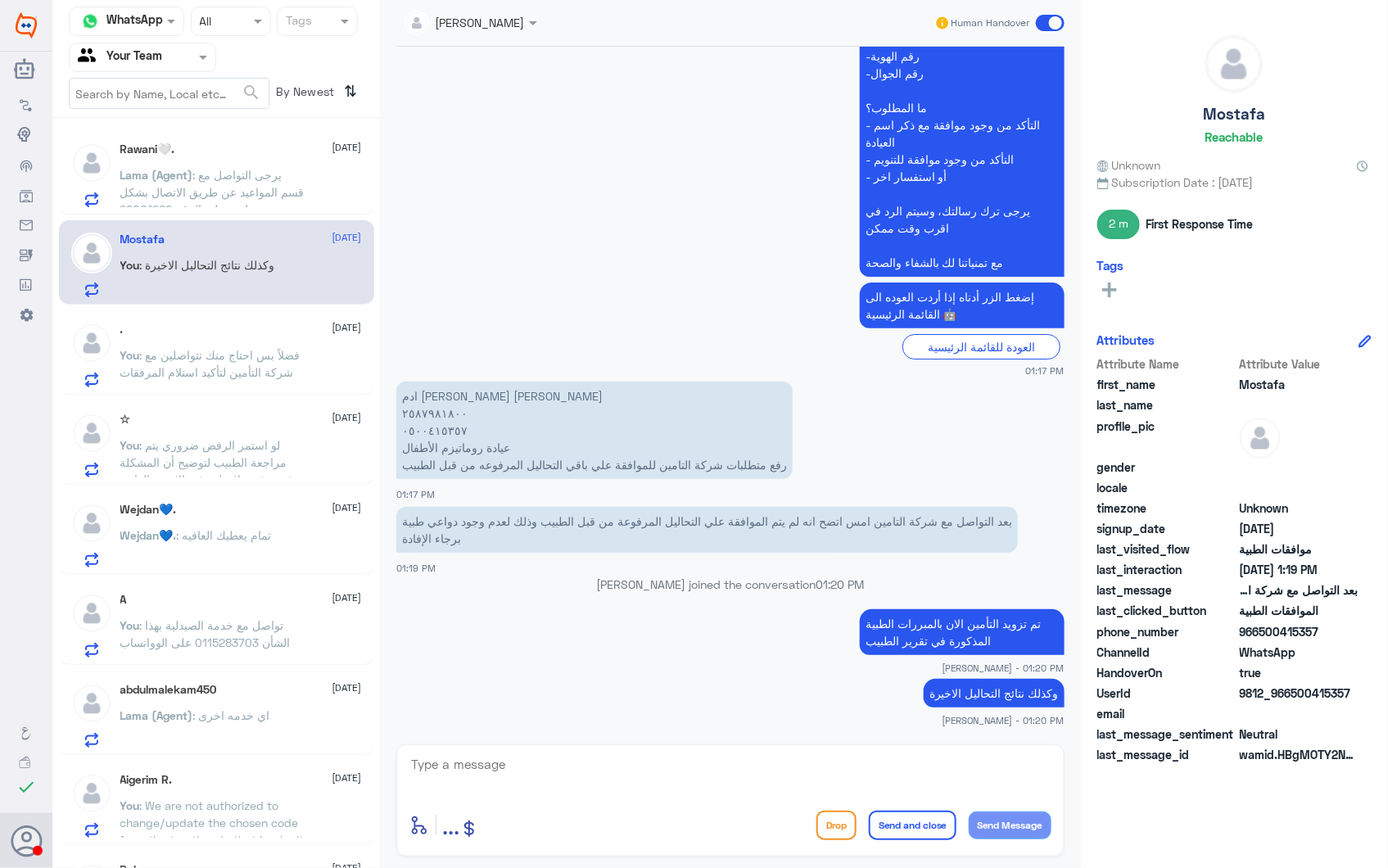
click at [195, 344] on div ". 28 September You : فضلاً بس احتاج منك تتواصلين مع شركة التأمين لتأكيد استلام …" at bounding box center [241, 355] width 241 height 65
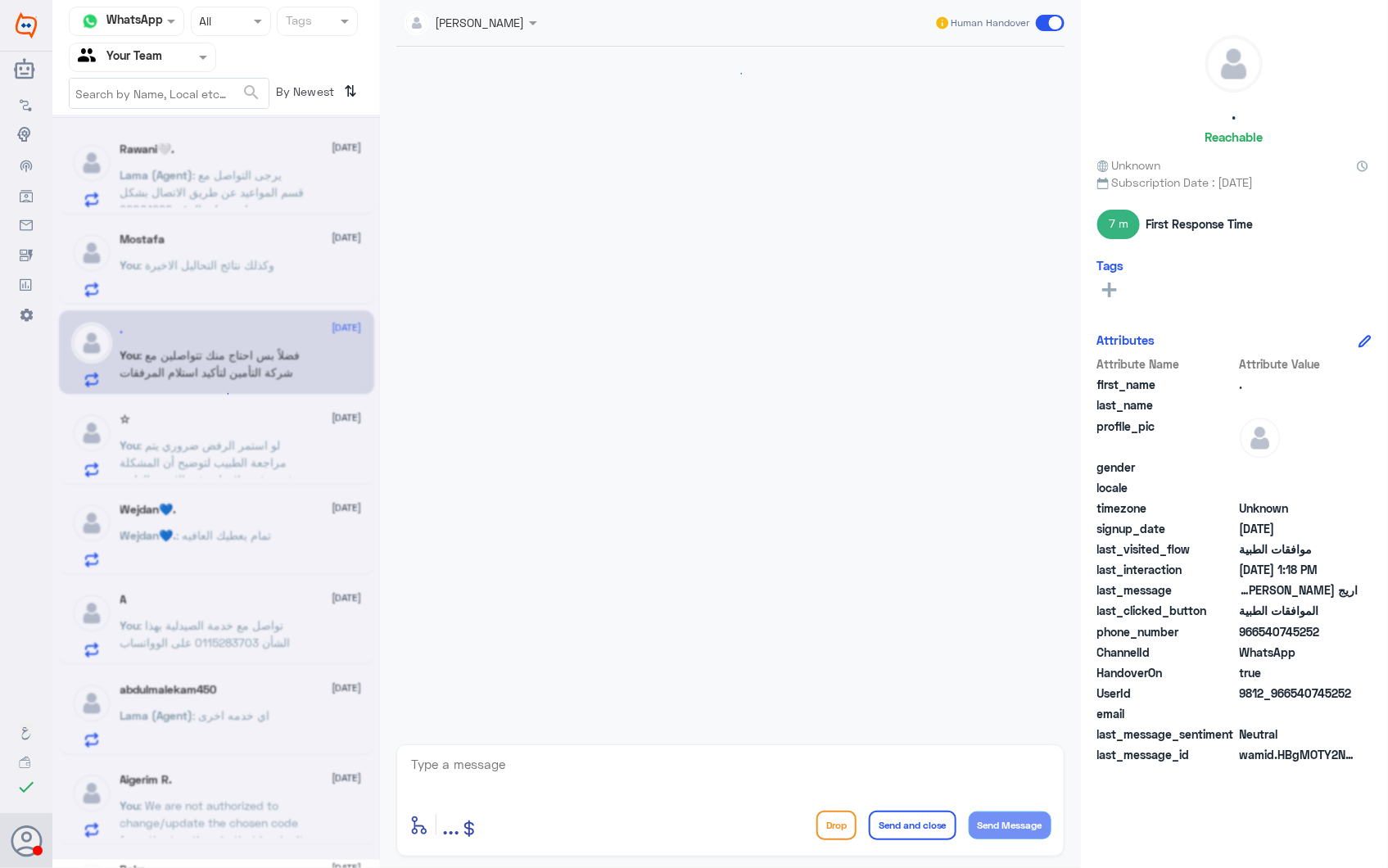
scroll to position [372, 0]
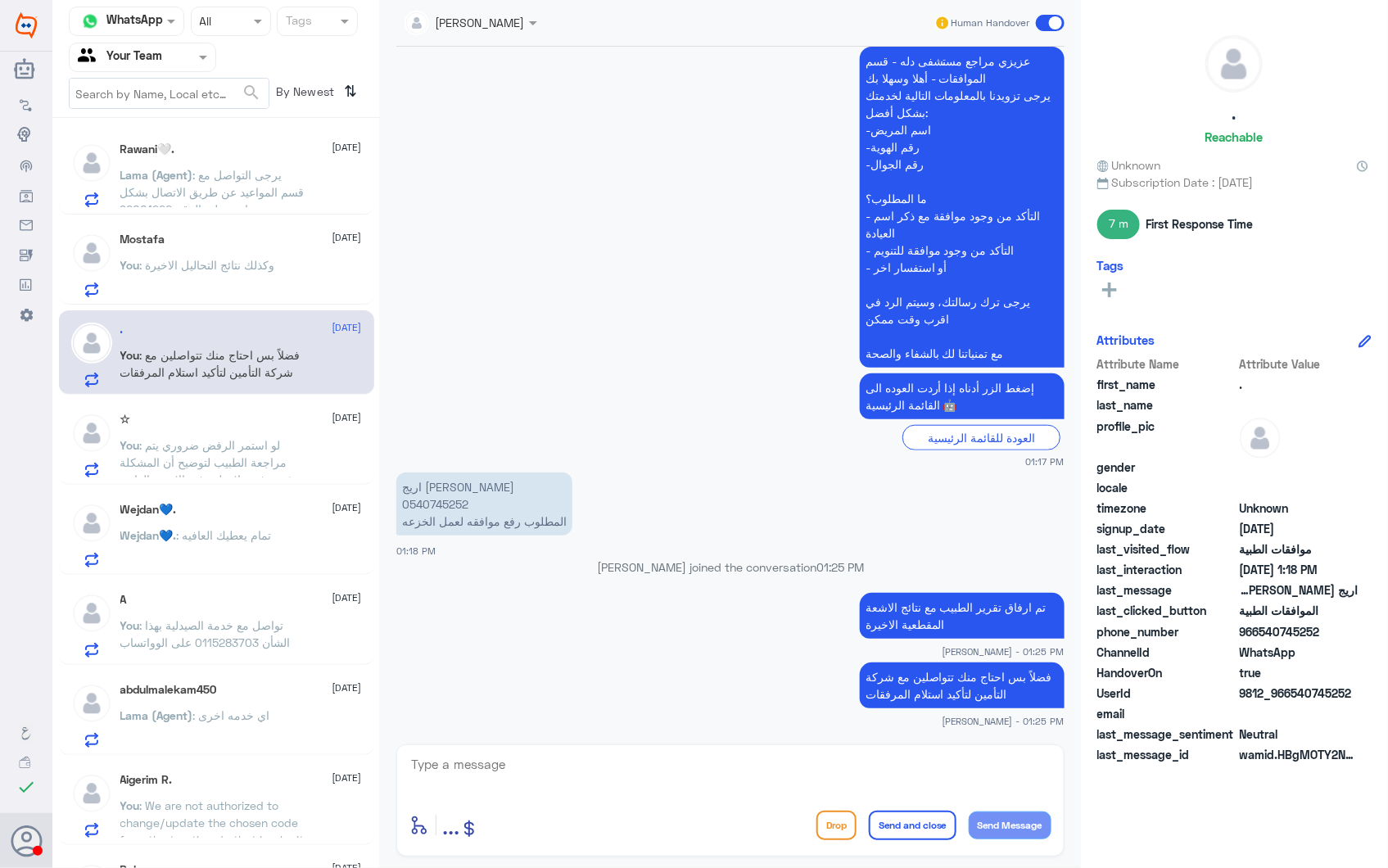
click at [265, 272] on p "You : وكذلك نتائج التحاليل الاخيرة" at bounding box center [198, 276] width 155 height 41
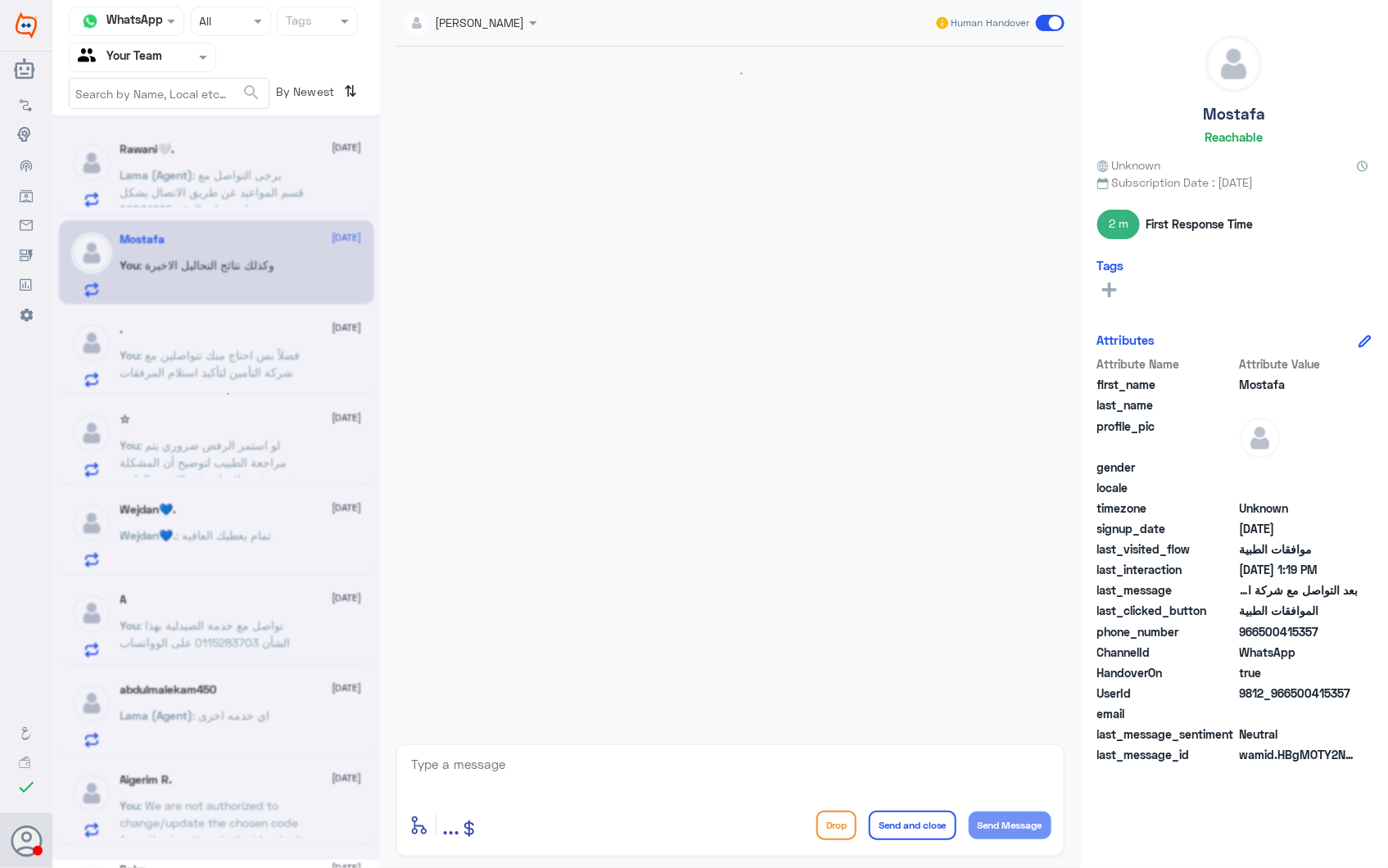
scroll to position [2205, 0]
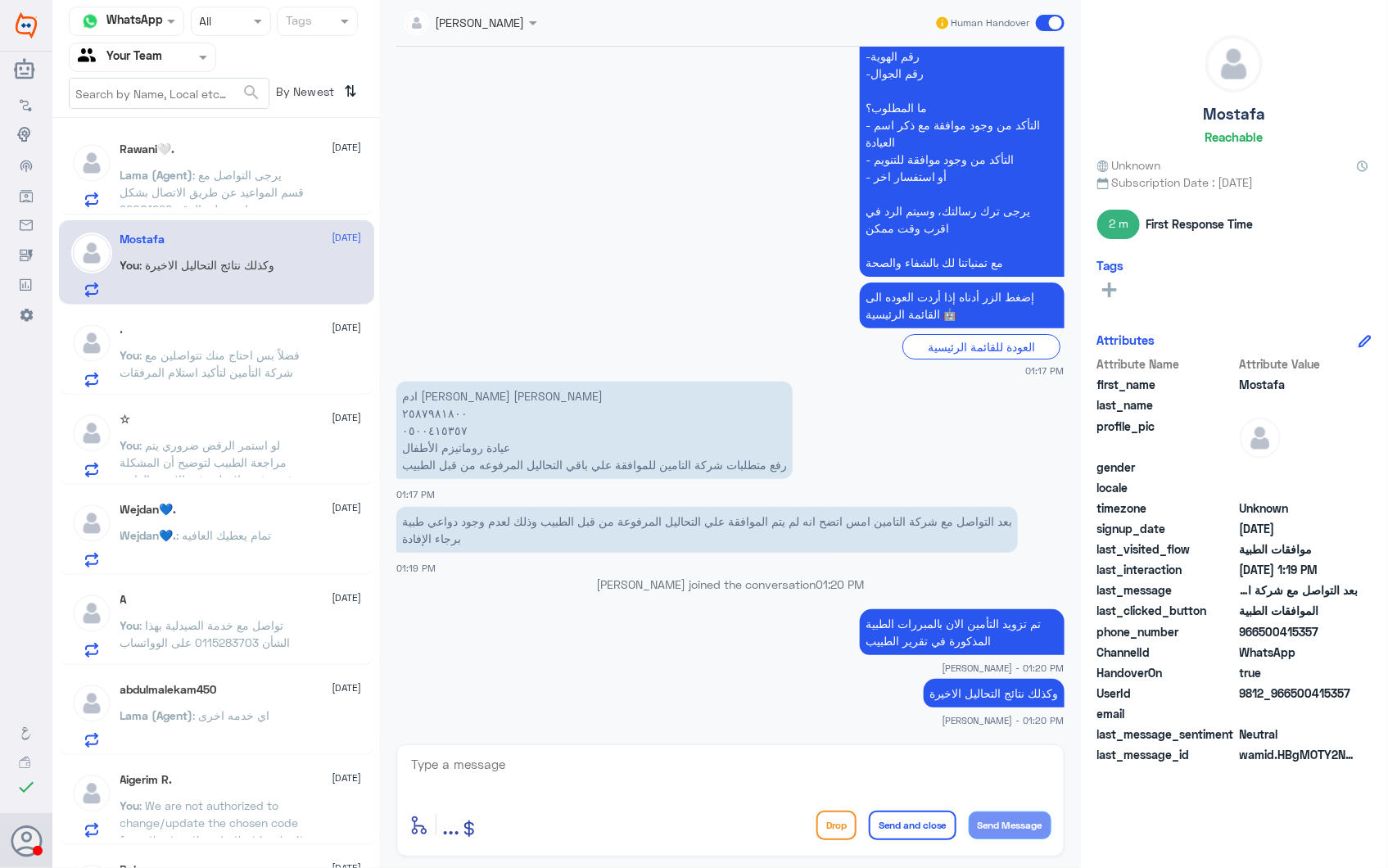
click at [174, 163] on div "Rawani🤍. 28 September Lama (Agent) : يرجى التواصل مع قسم المواعيد عن طريق الاتص…" at bounding box center [241, 175] width 241 height 65
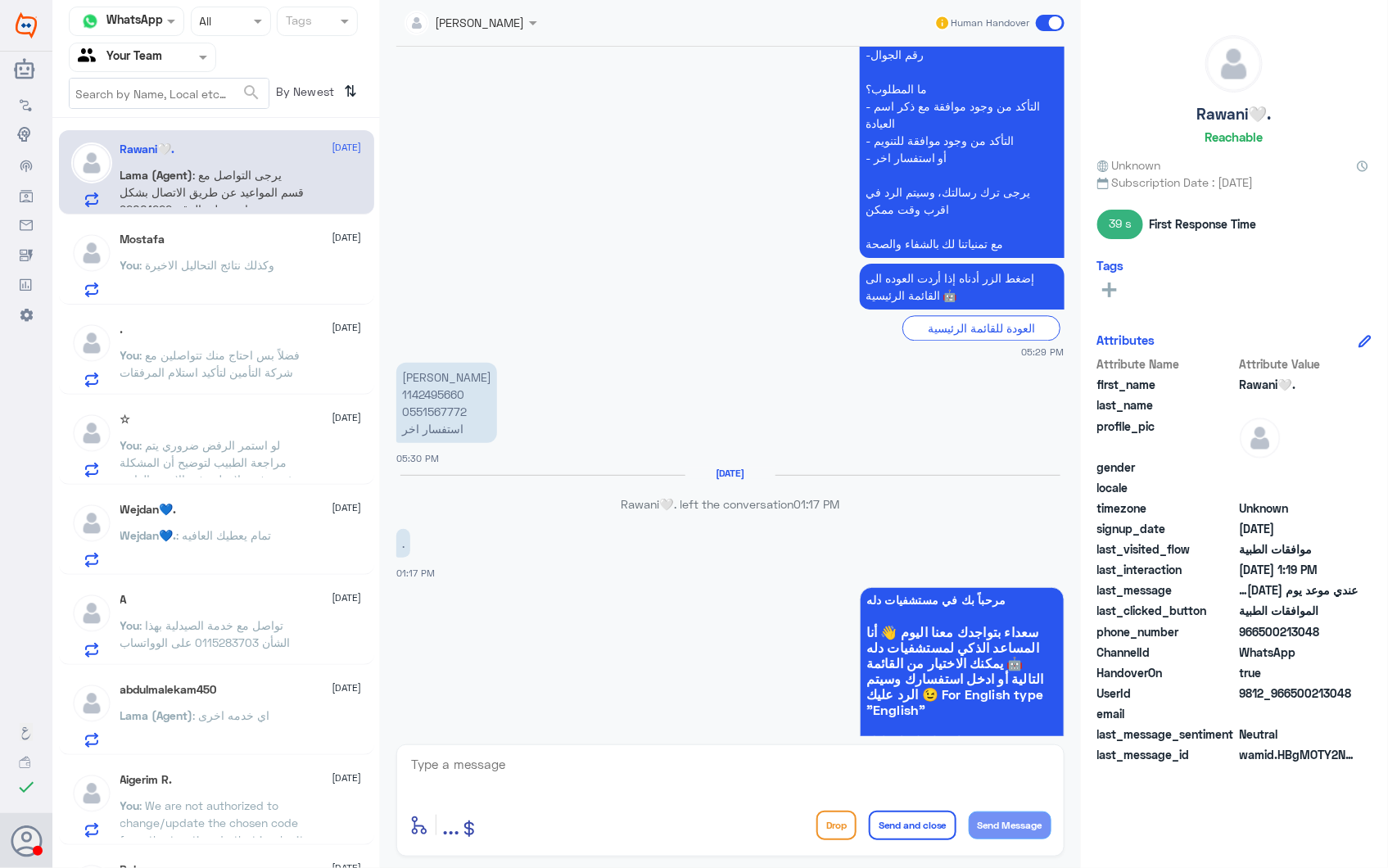
scroll to position [2015, 0]
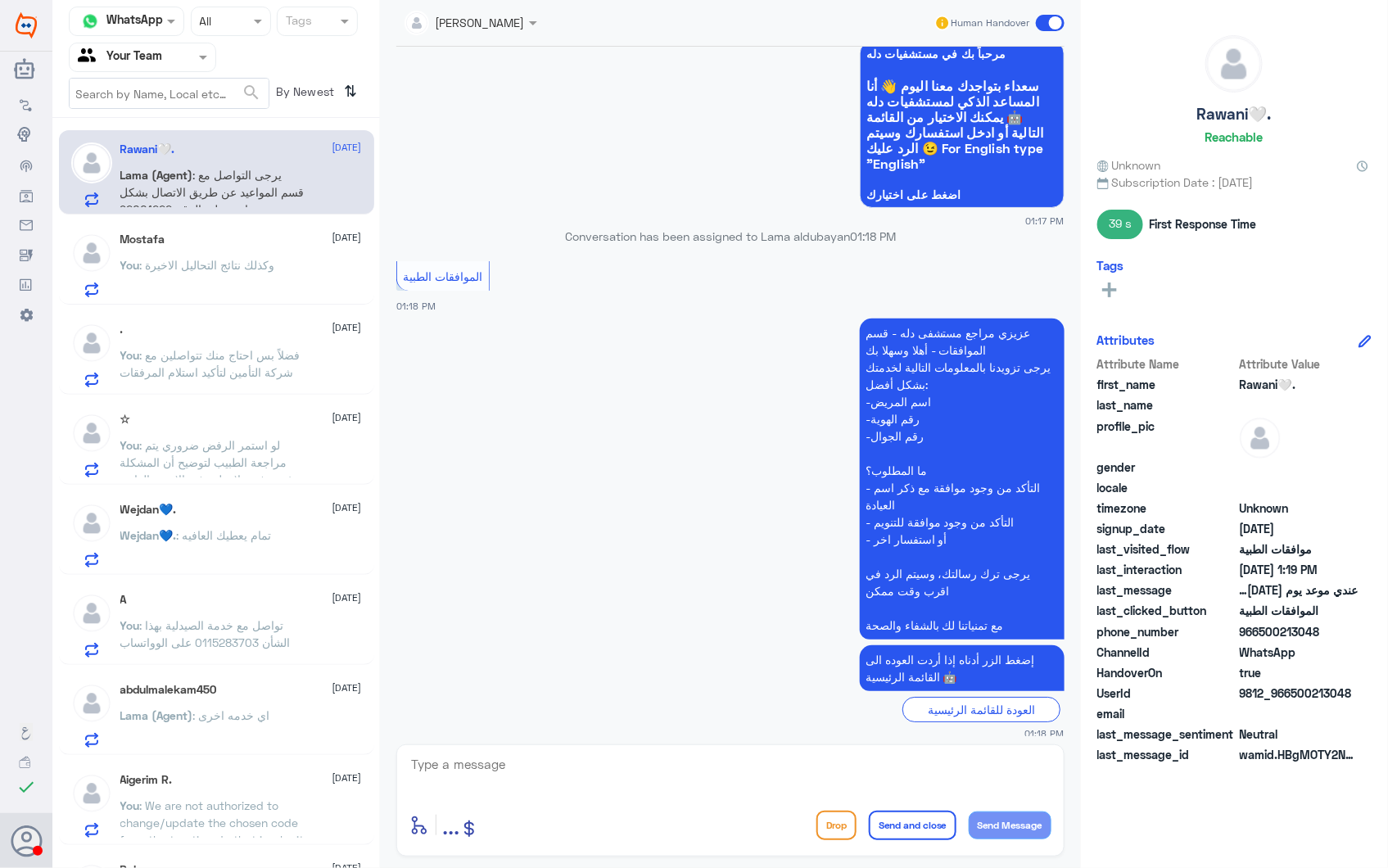
click at [248, 455] on span ": لو استمر الرفض ضروري يتم مراجعة الطبيب لتوضيح أن المشكلة غضروفية ولا تظهر في …" at bounding box center [207, 462] width 174 height 48
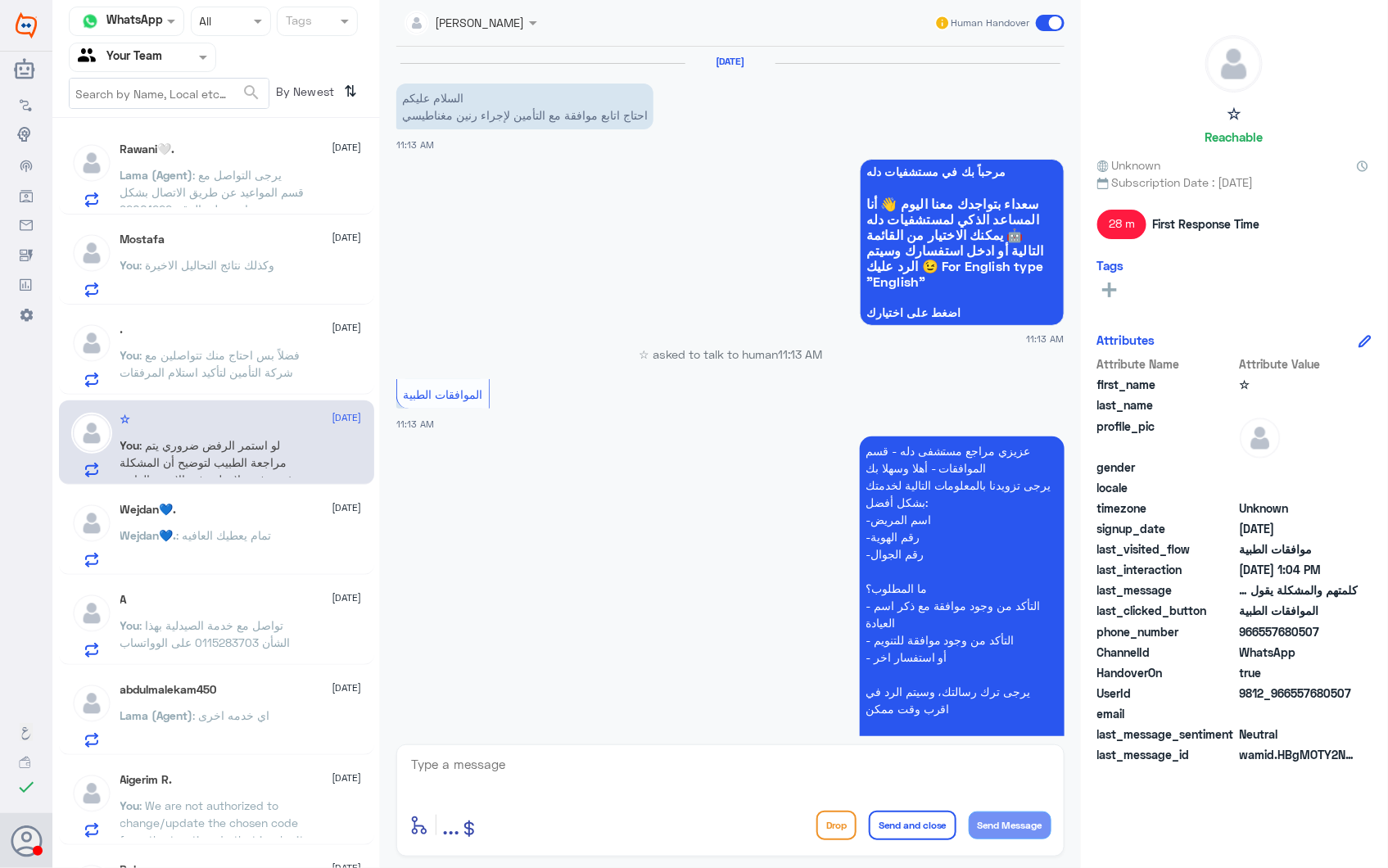
scroll to position [889, 0]
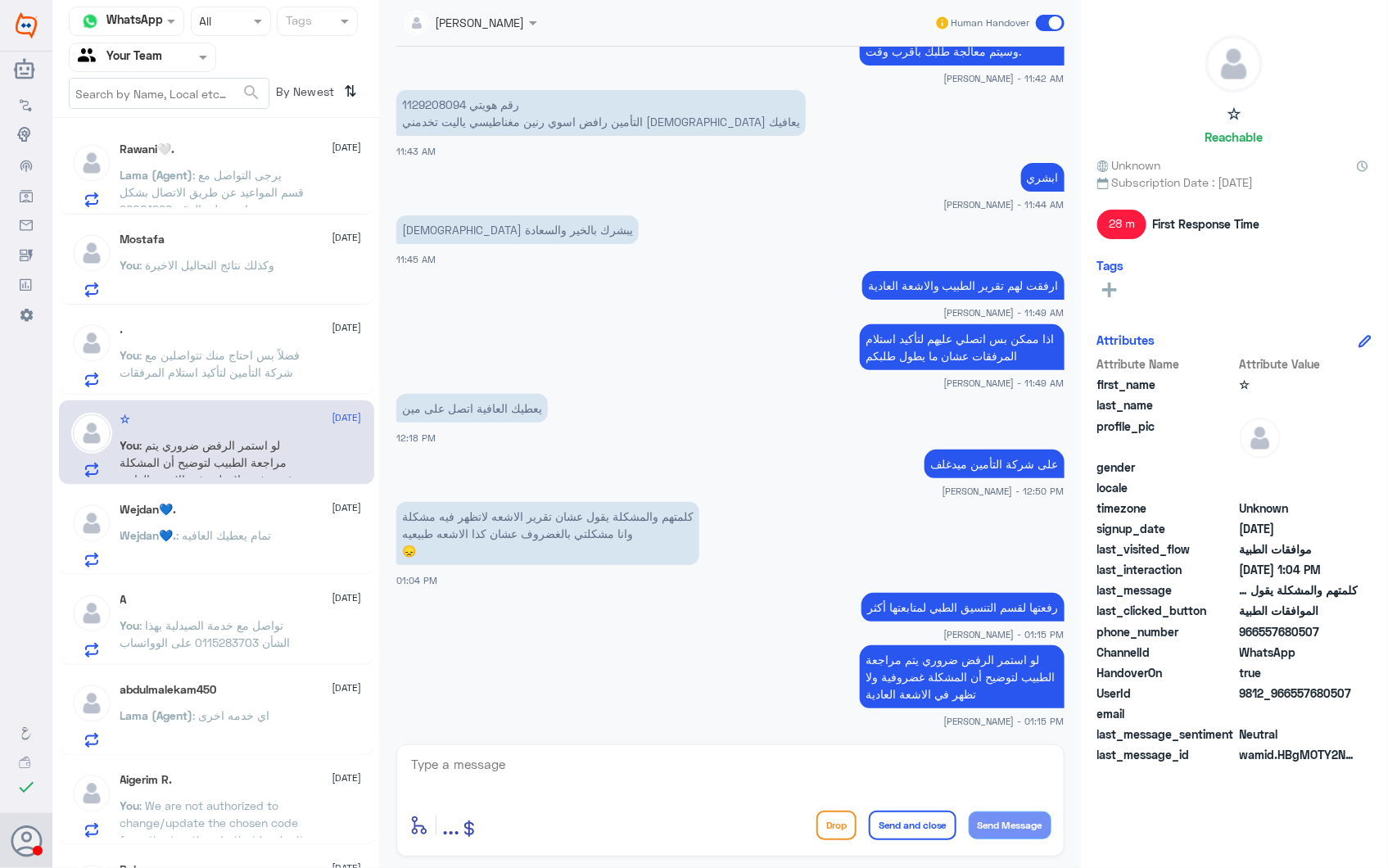
click at [230, 348] on span ": فضلاً بس احتاج منك تتواصلين مع شركة التأمين لتأكيد استلام المرفقات" at bounding box center [211, 364] width 180 height 31
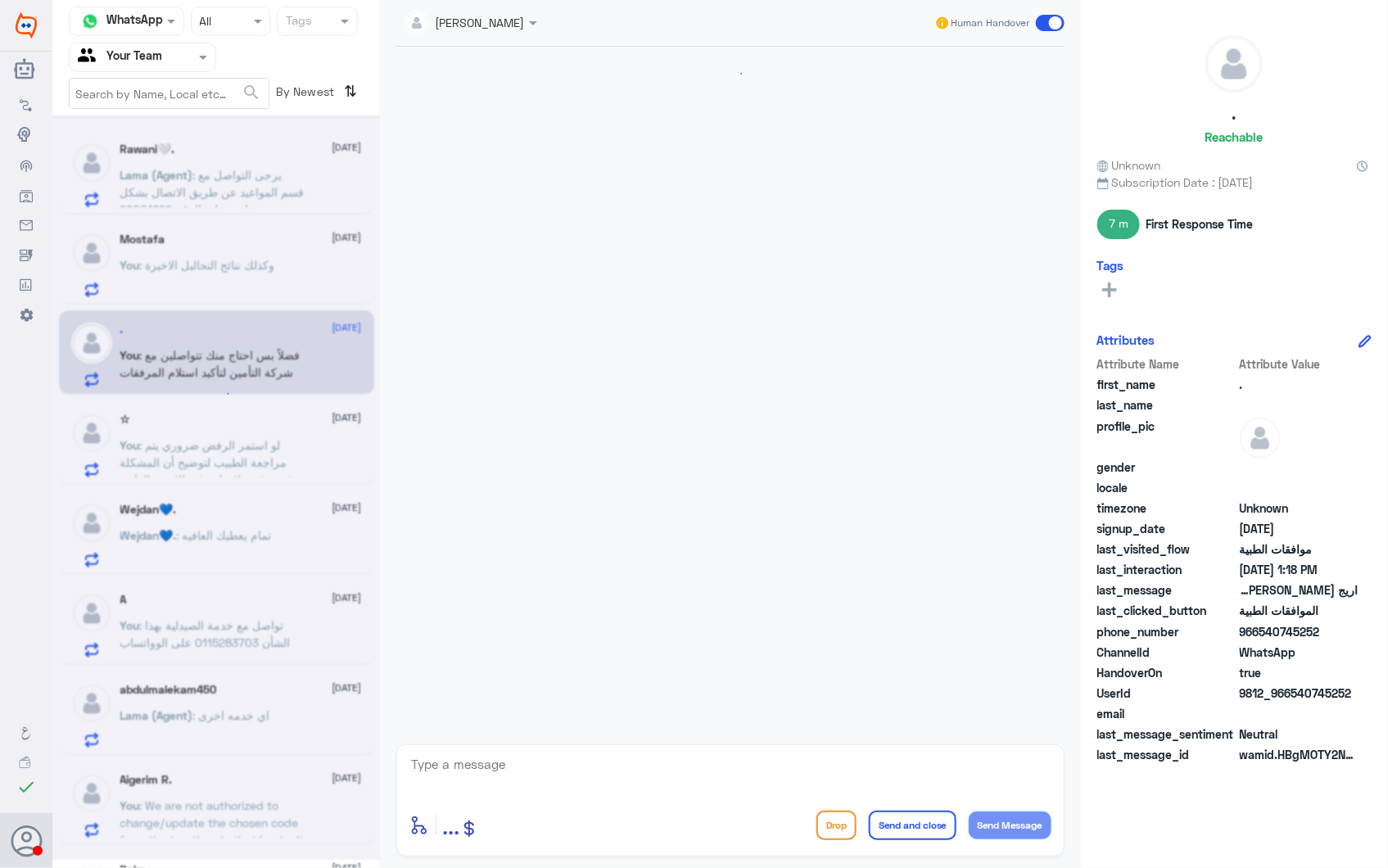
scroll to position [372, 0]
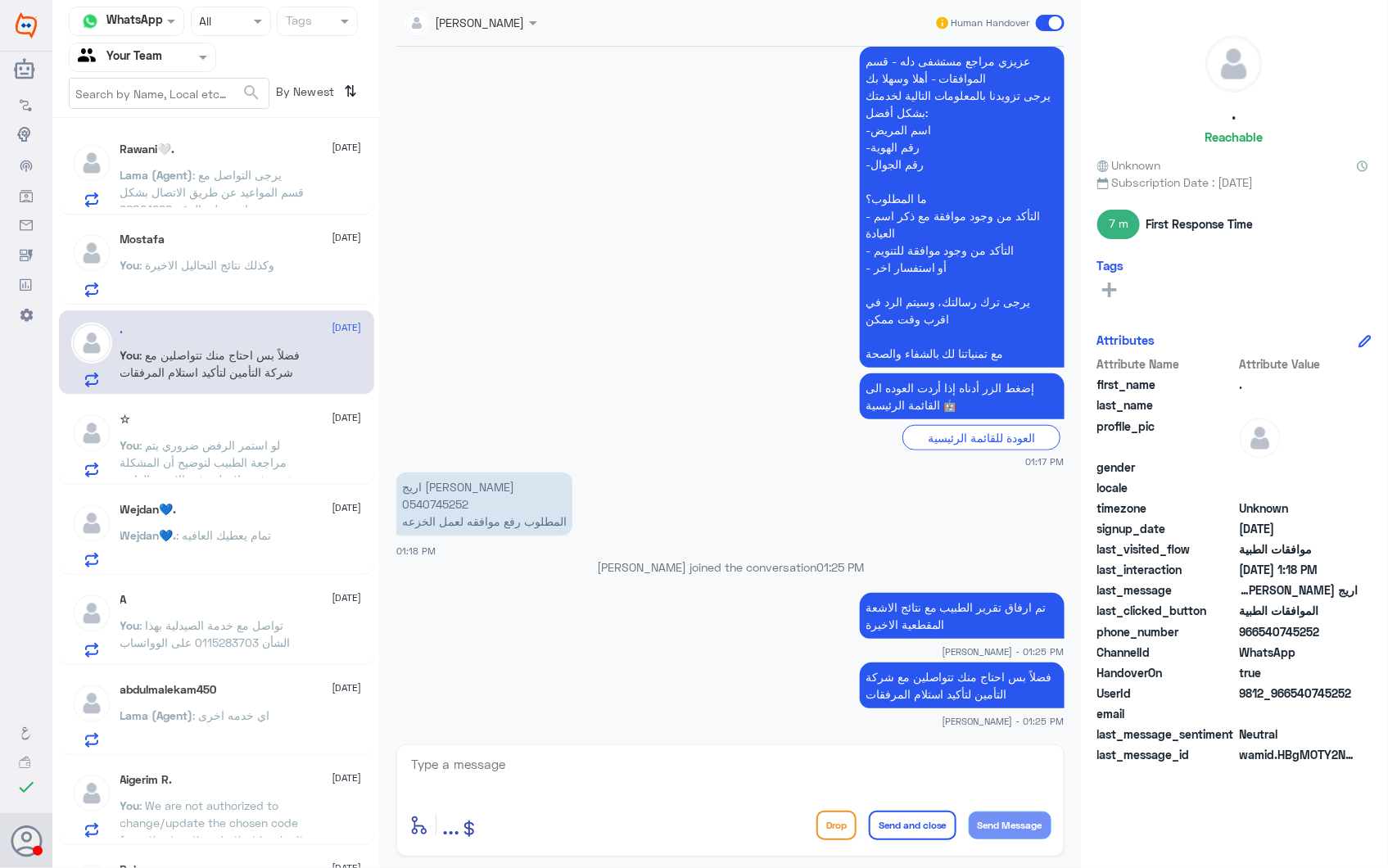
click at [234, 226] on div "Mostafa 28 September You : وكذلك نتائج التحاليل الاخيرة" at bounding box center [217, 262] width 315 height 85
click at [192, 278] on p "You : وكذلك نتائج التحاليل الاخيرة" at bounding box center [198, 276] width 155 height 41
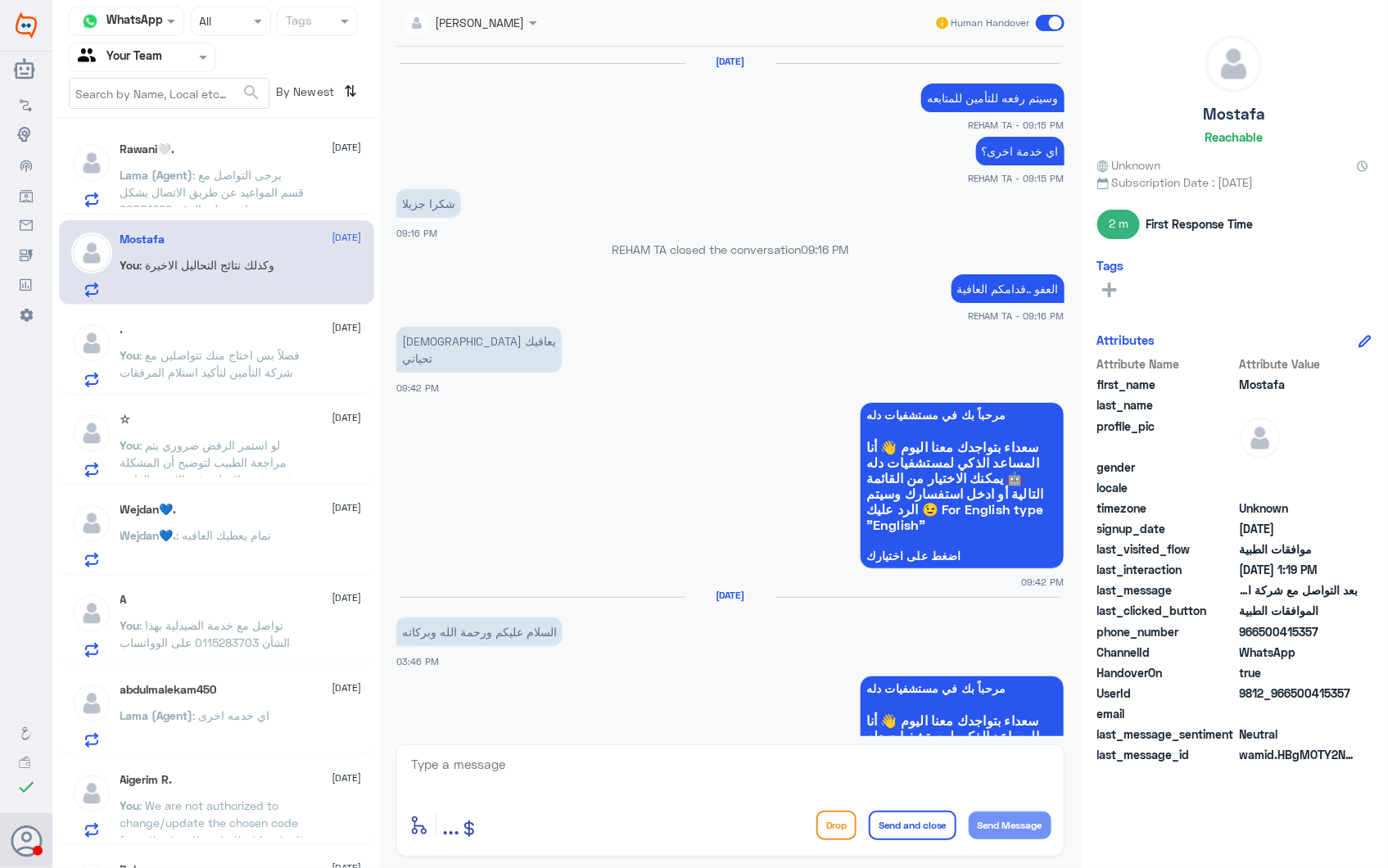
scroll to position [2205, 0]
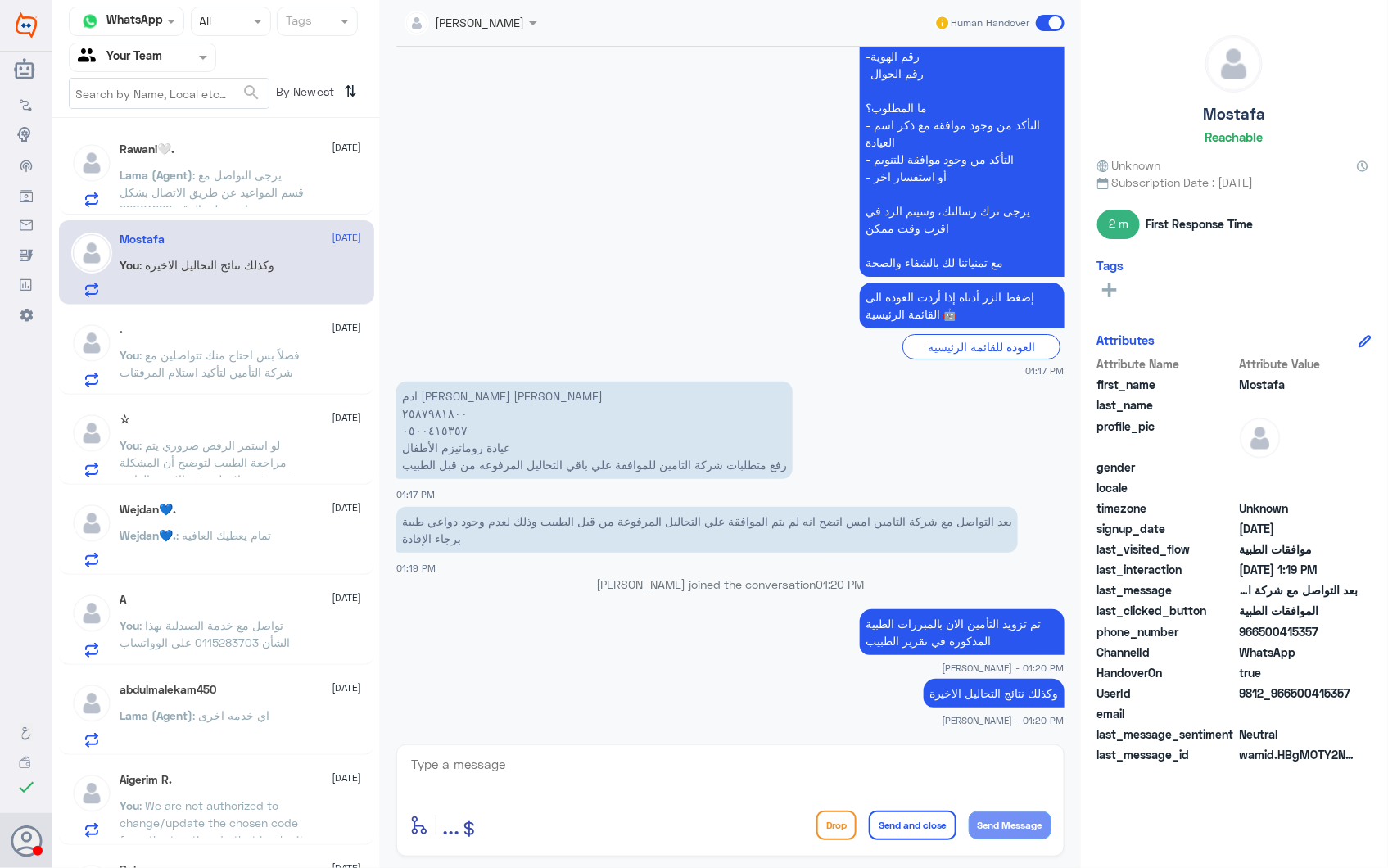
click at [554, 779] on textarea at bounding box center [730, 773] width 642 height 40
drag, startPoint x: 578, startPoint y: 762, endPoint x: 377, endPoint y: 765, distance: 201.0
click at [371, 758] on div "Channel WhatsApp Status × All Tags Agent Filter Your Team search By Newest ⇅ Ra…" at bounding box center [720, 437] width 1336 height 873
type textarea "2587981800"
click at [131, 158] on div "Rawani🤍. 28 September Lama (Agent) : يرجى التواصل مع قسم المواعيد عن طريق الاتص…" at bounding box center [241, 175] width 241 height 65
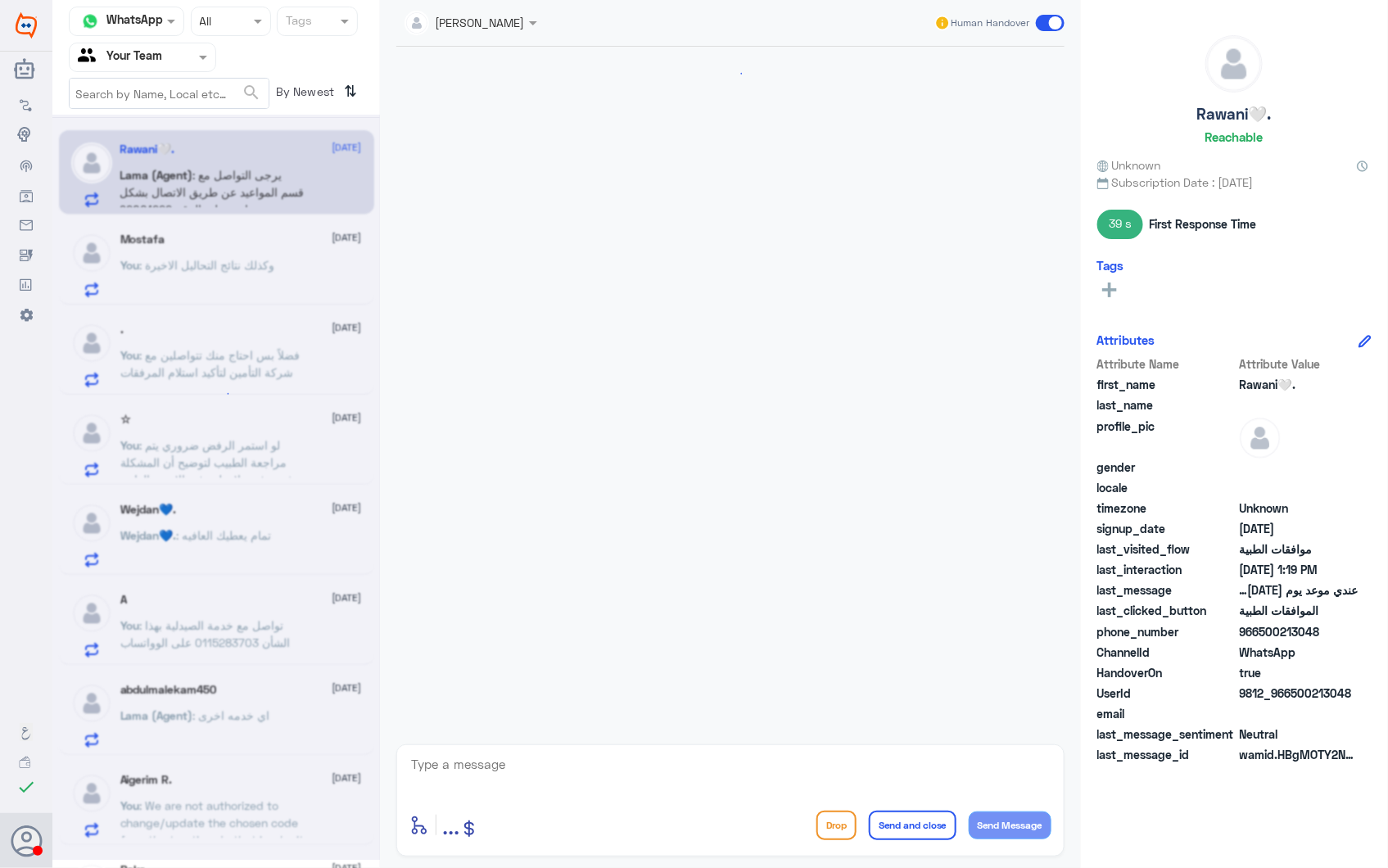
scroll to position [2379, 0]
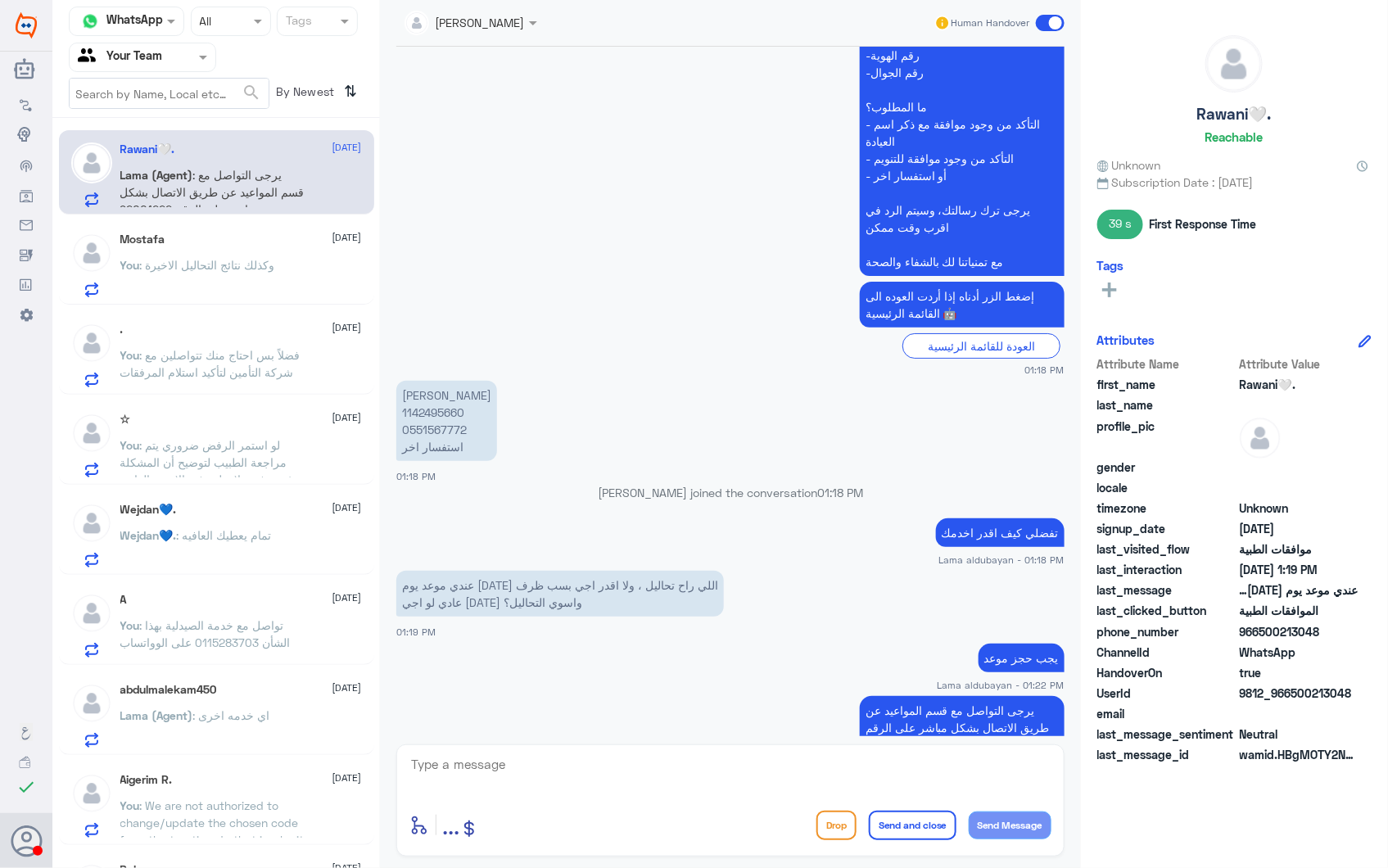
click at [258, 724] on p "Lama (Agent) : اي خدمه اخرى" at bounding box center [195, 727] width 150 height 41
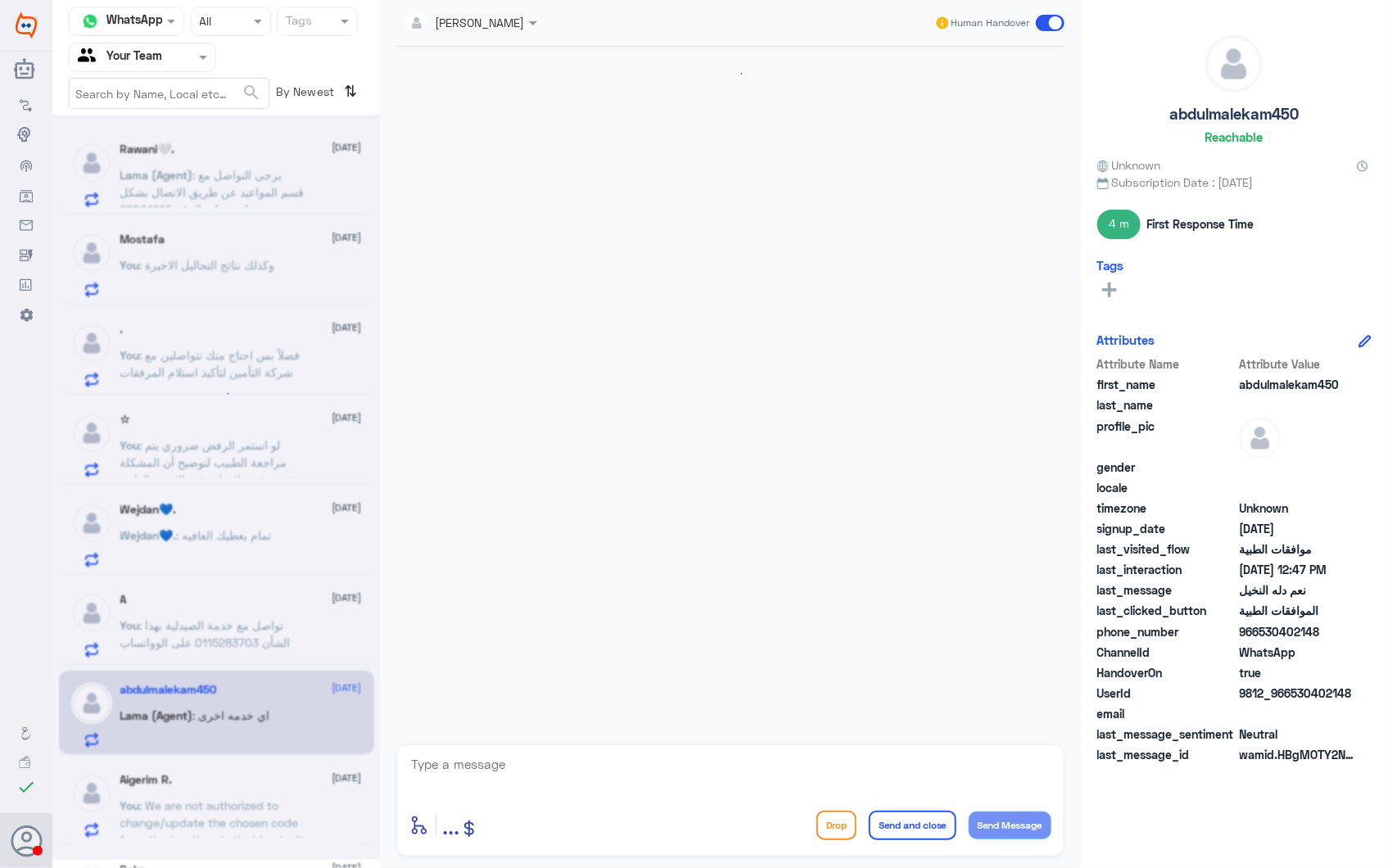
scroll to position [904, 0]
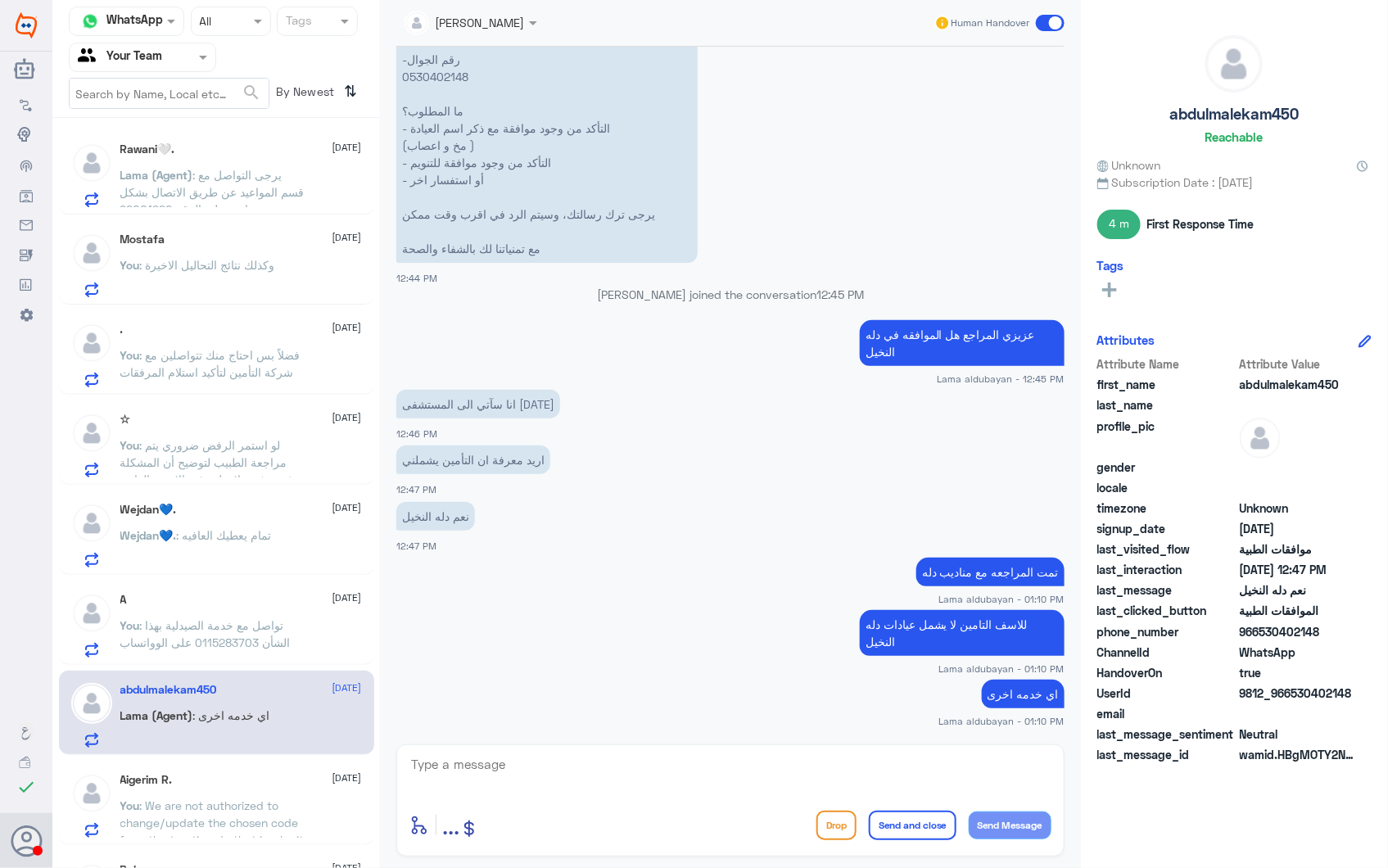
click at [161, 817] on span ": We are not authorized to change/update the chosen code from the treating dr. …" at bounding box center [212, 831] width 184 height 66
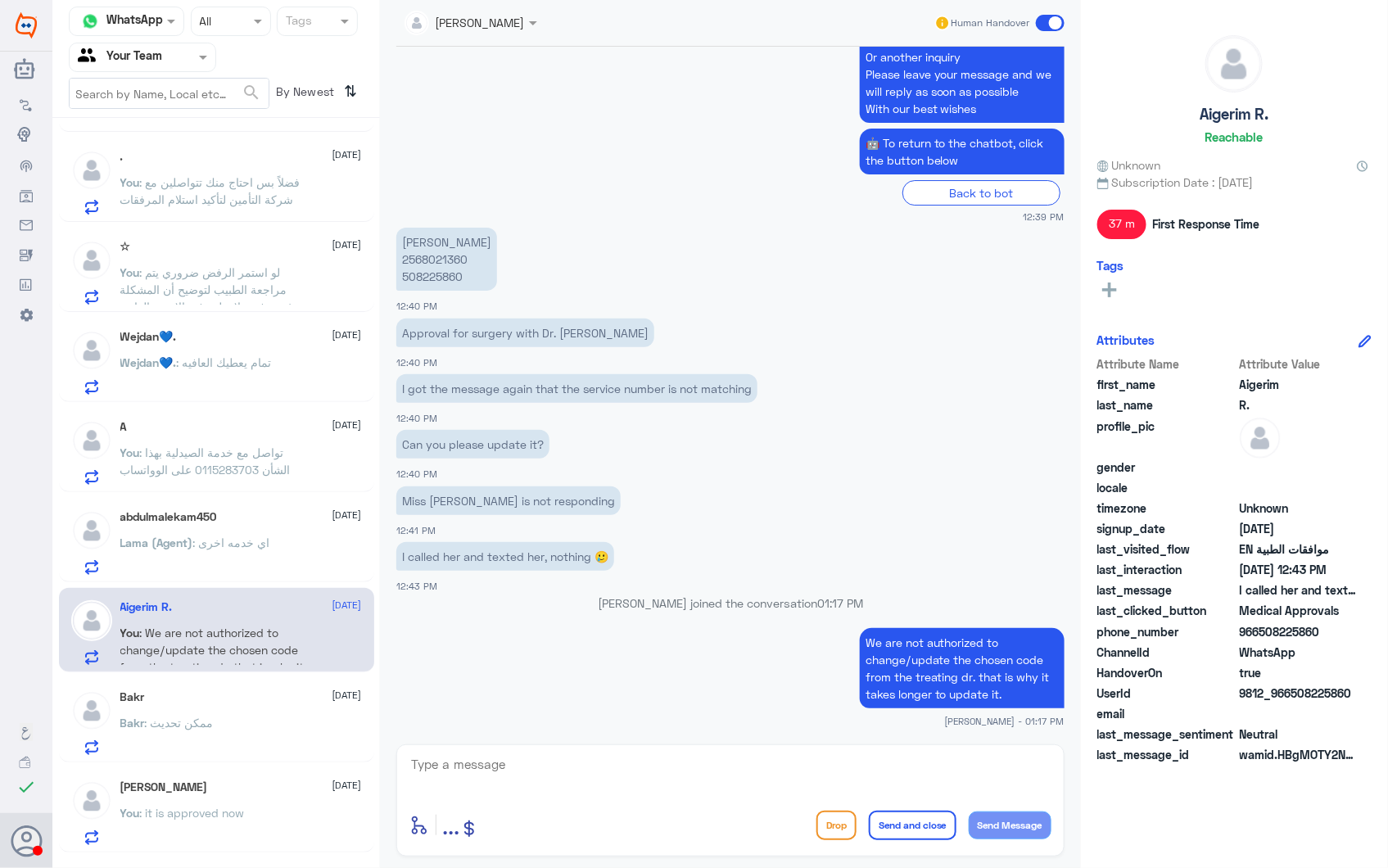
scroll to position [455, 0]
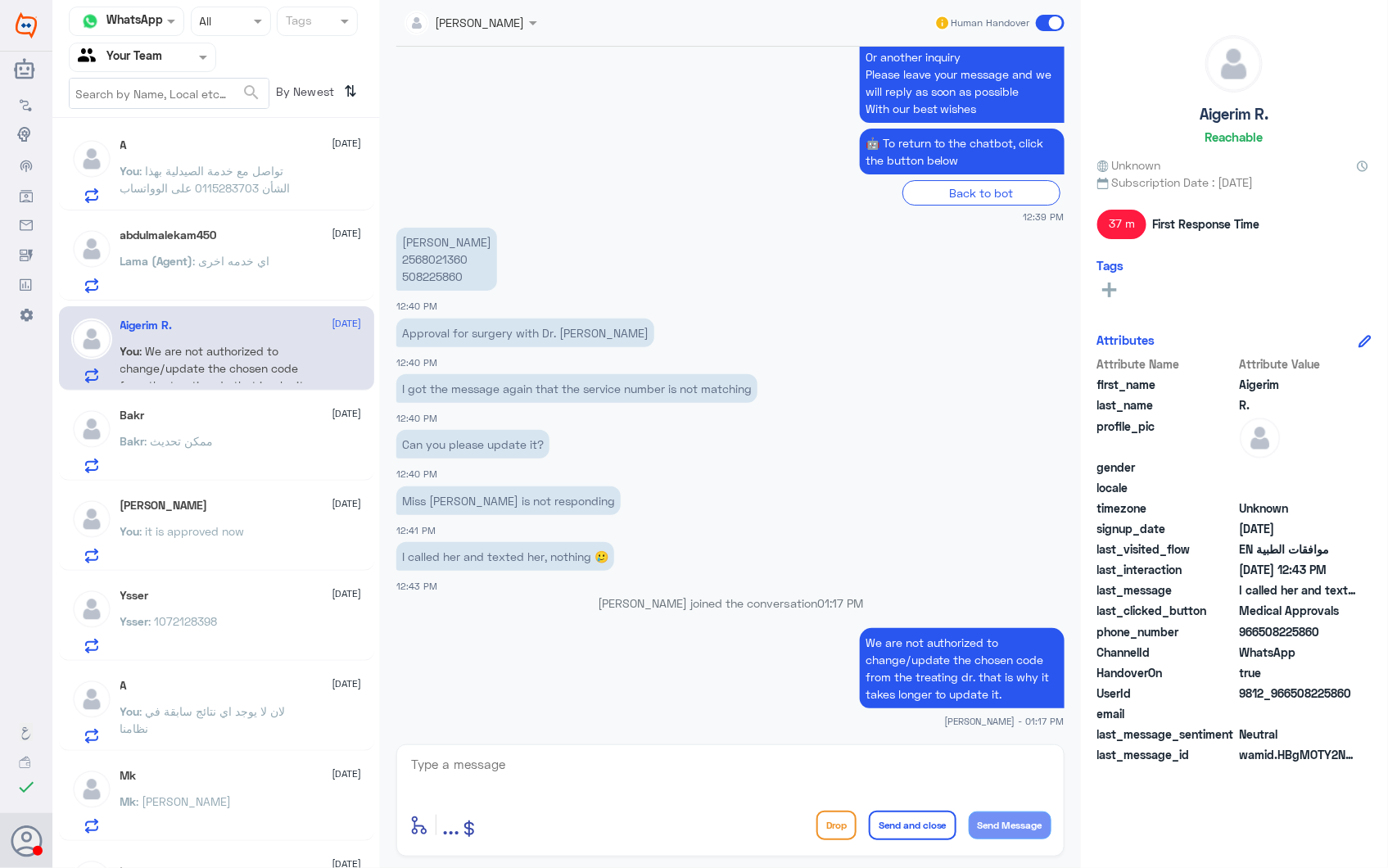
click at [232, 435] on div "Bakr 28 September Bakr : ممكن تحديث" at bounding box center [241, 441] width 241 height 65
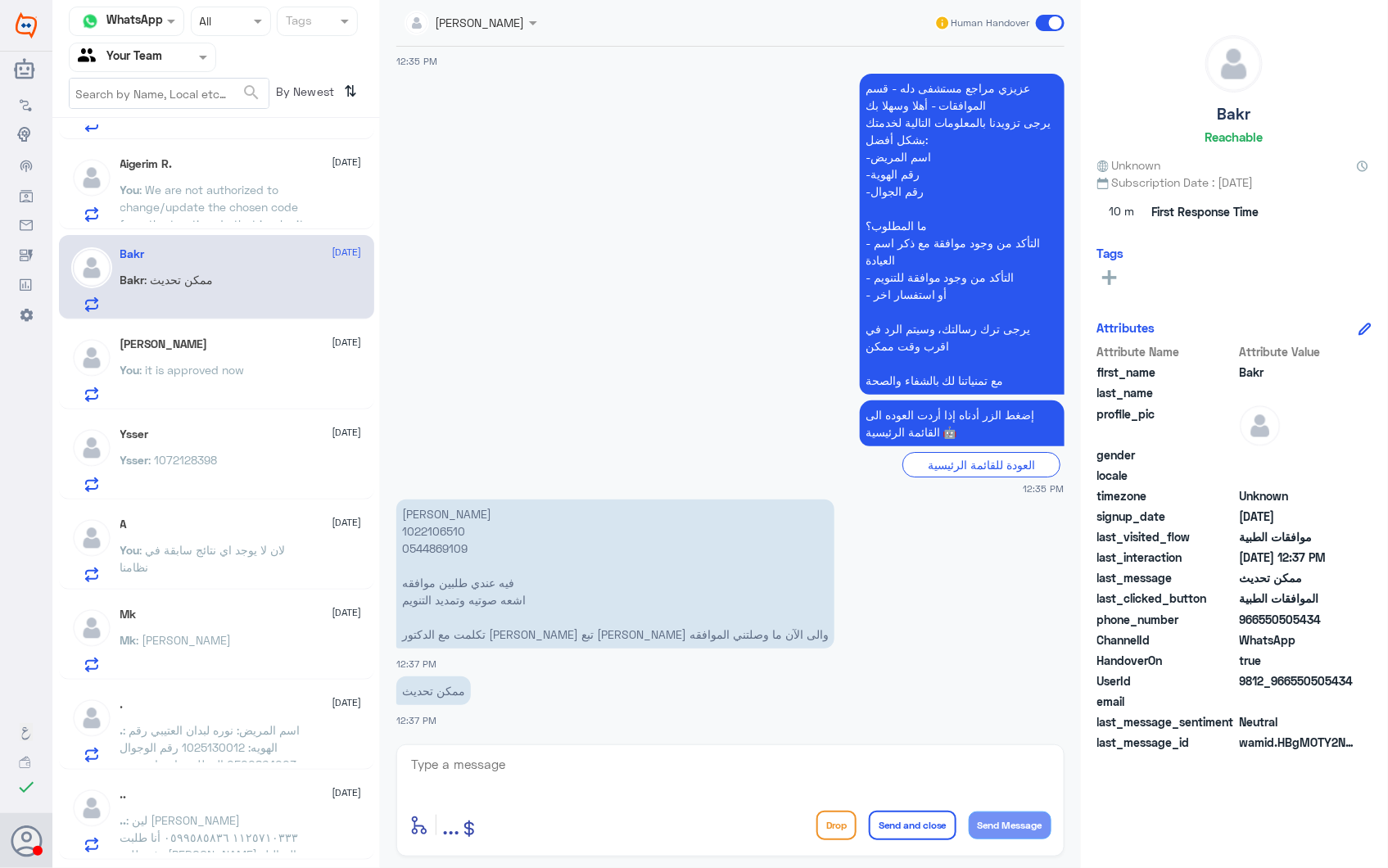
scroll to position [727, 0]
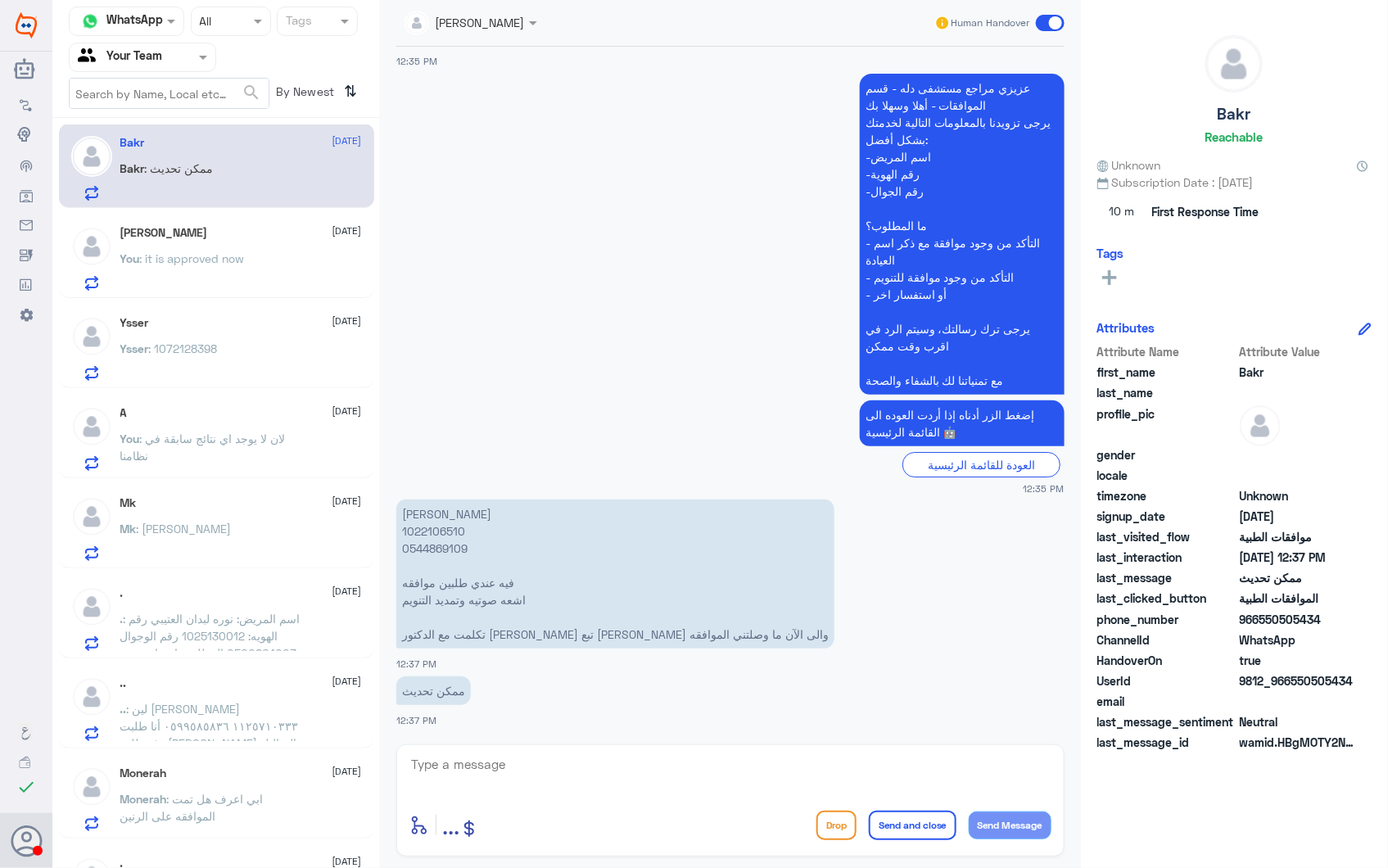
click at [260, 485] on div "Mk 28 September Mk : شكرا حبيبينا" at bounding box center [217, 526] width 315 height 85
click at [254, 509] on div "Mk 28 September Mk : شكرا حبيبينا" at bounding box center [241, 529] width 241 height 65
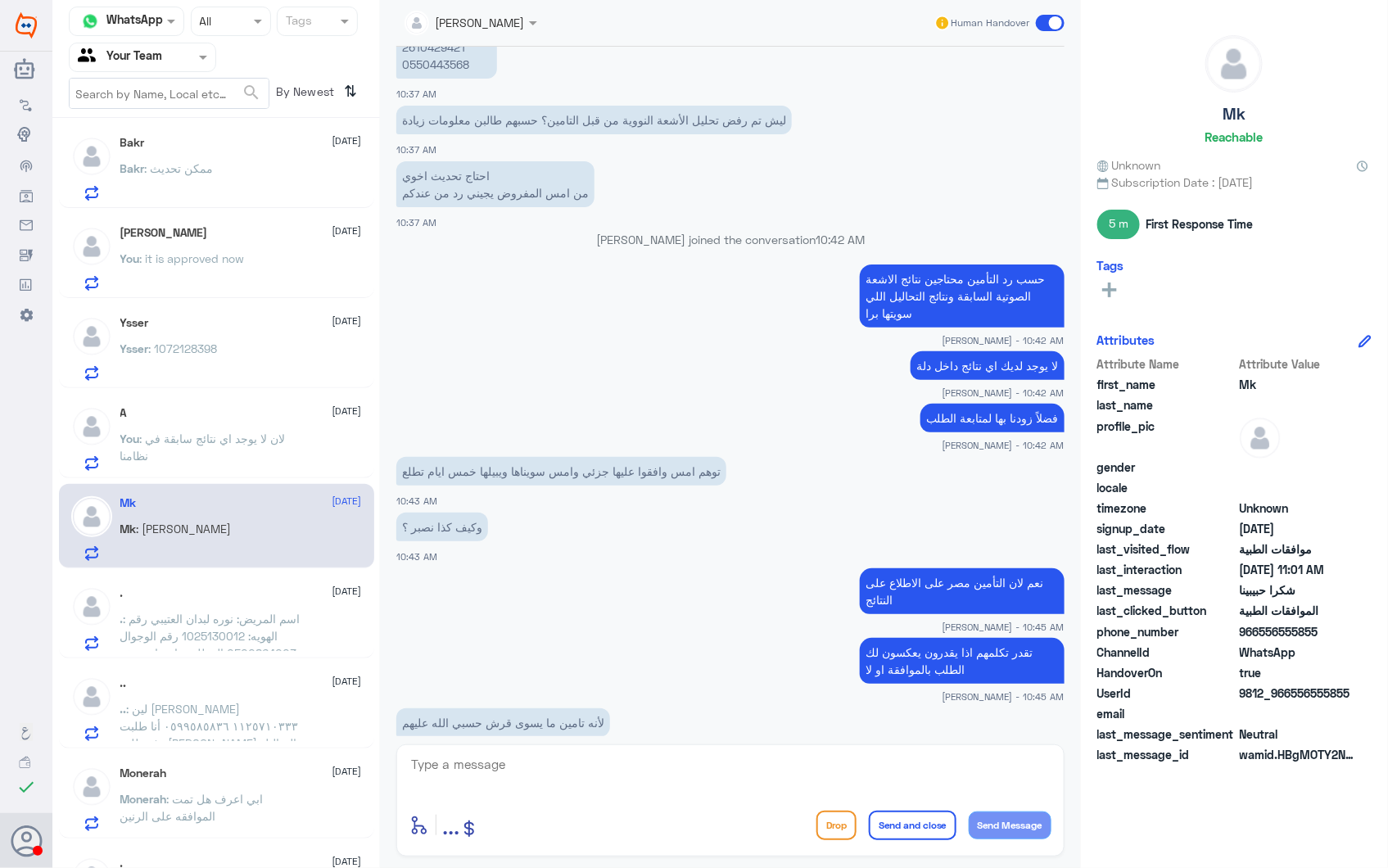
scroll to position [1032, 0]
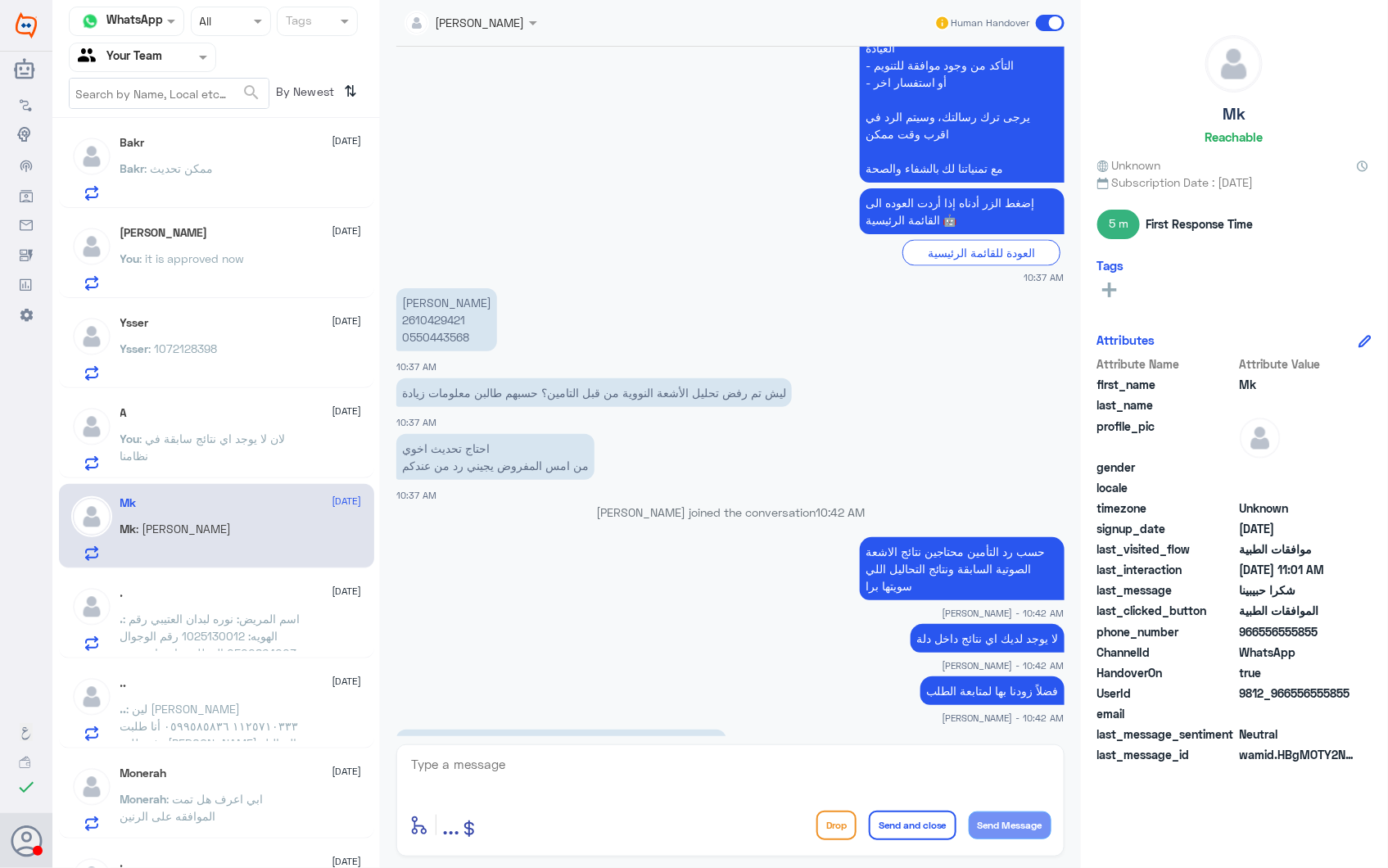
click at [437, 309] on p "Kaoutar Elgarai 2610429421 0550443568" at bounding box center [447, 320] width 101 height 63
click at [432, 320] on p "Kaoutar Elgarai 2610429421 0550443568" at bounding box center [447, 320] width 101 height 63
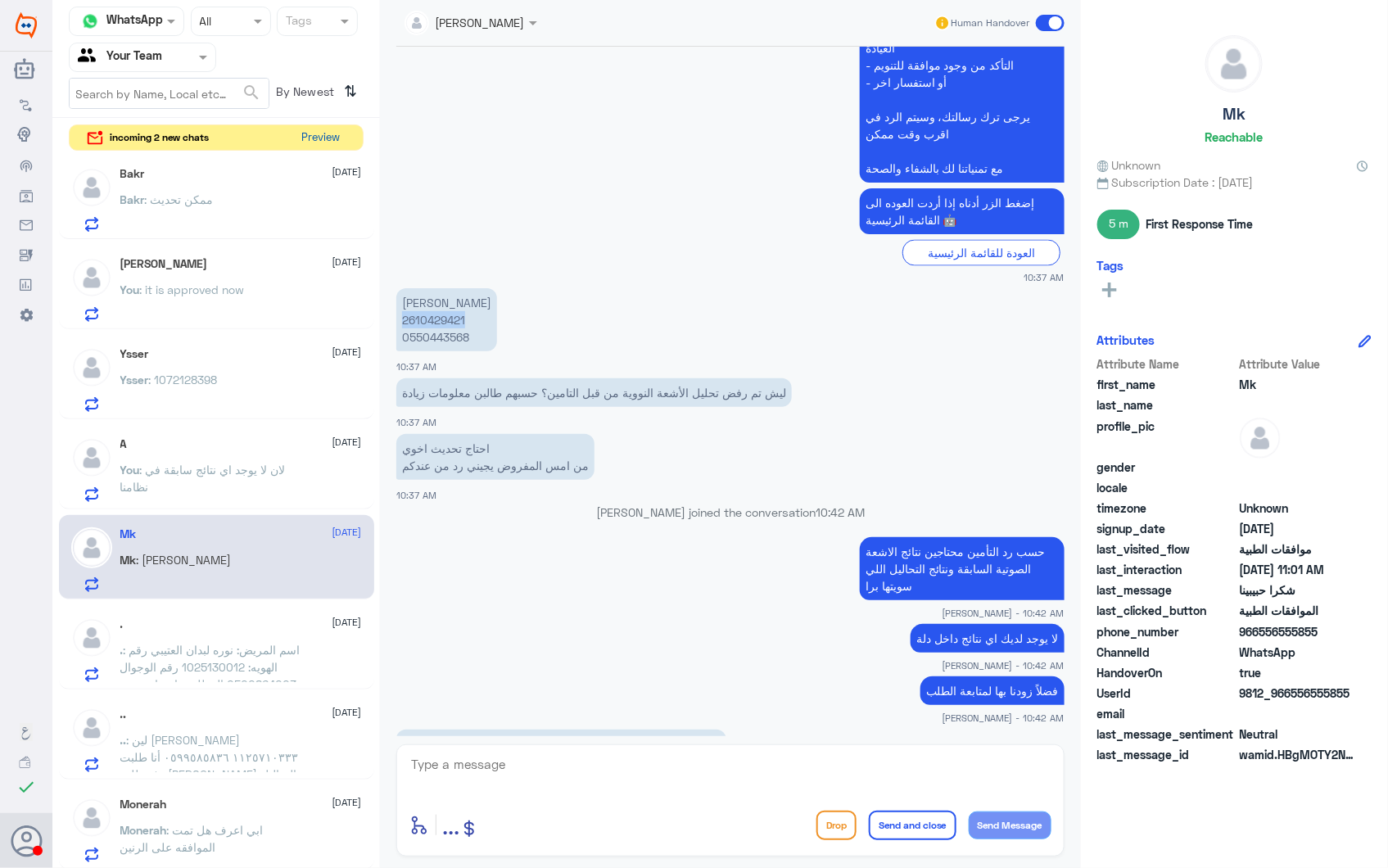
click at [315, 146] on button "Preview" at bounding box center [320, 138] width 51 height 26
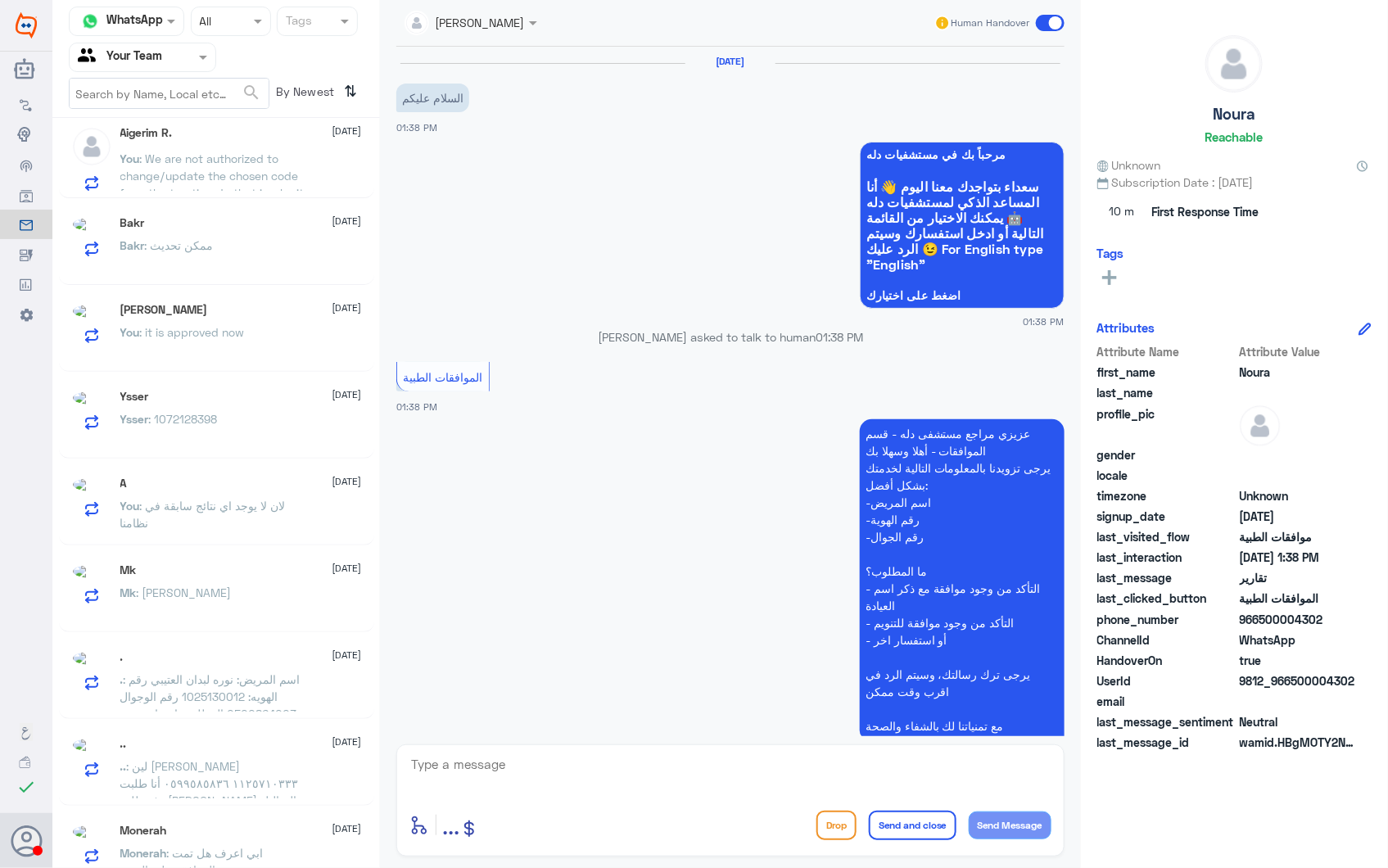
scroll to position [727, 0]
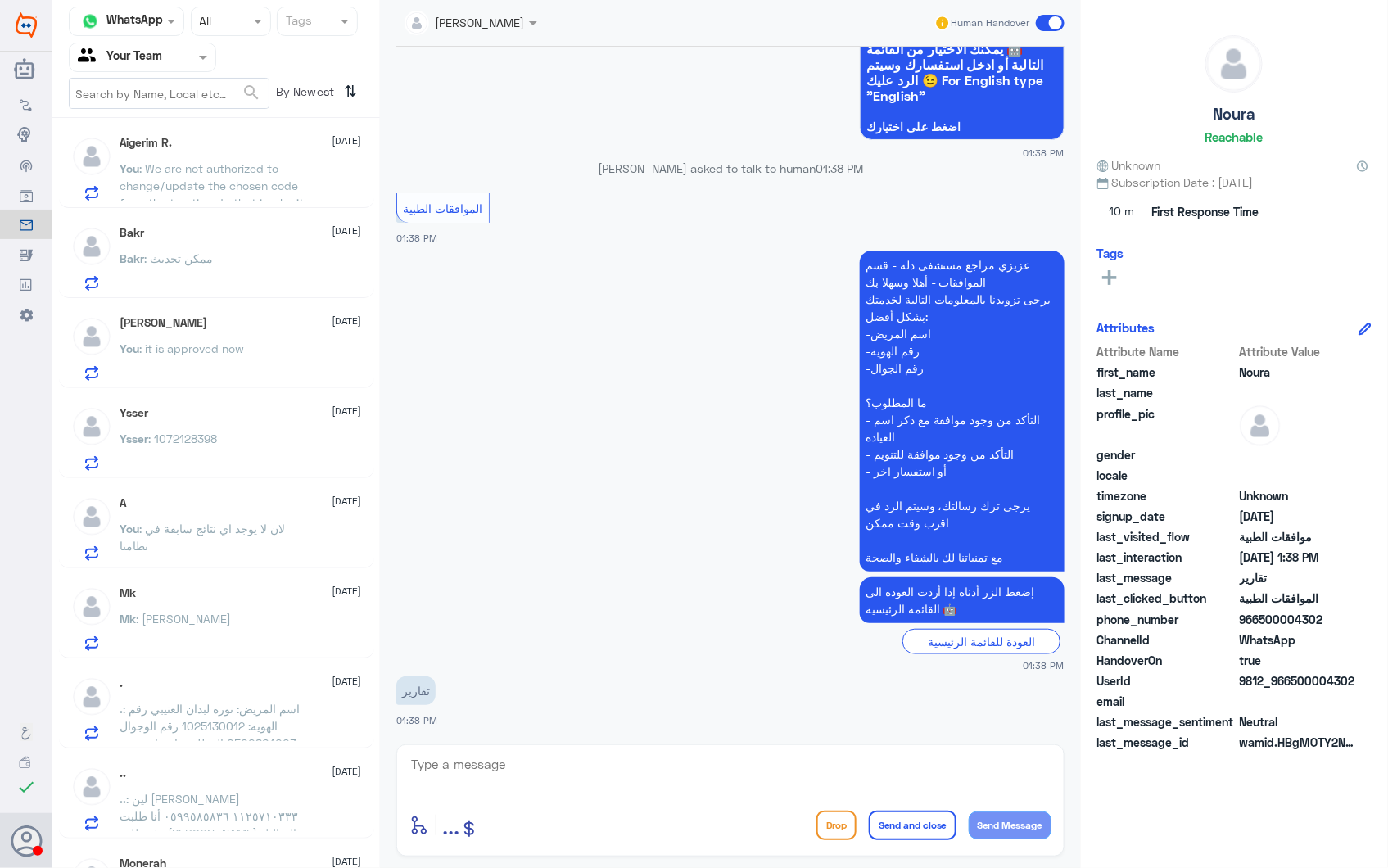
click at [240, 142] on div "Aigerim R. 28 September" at bounding box center [241, 143] width 241 height 14
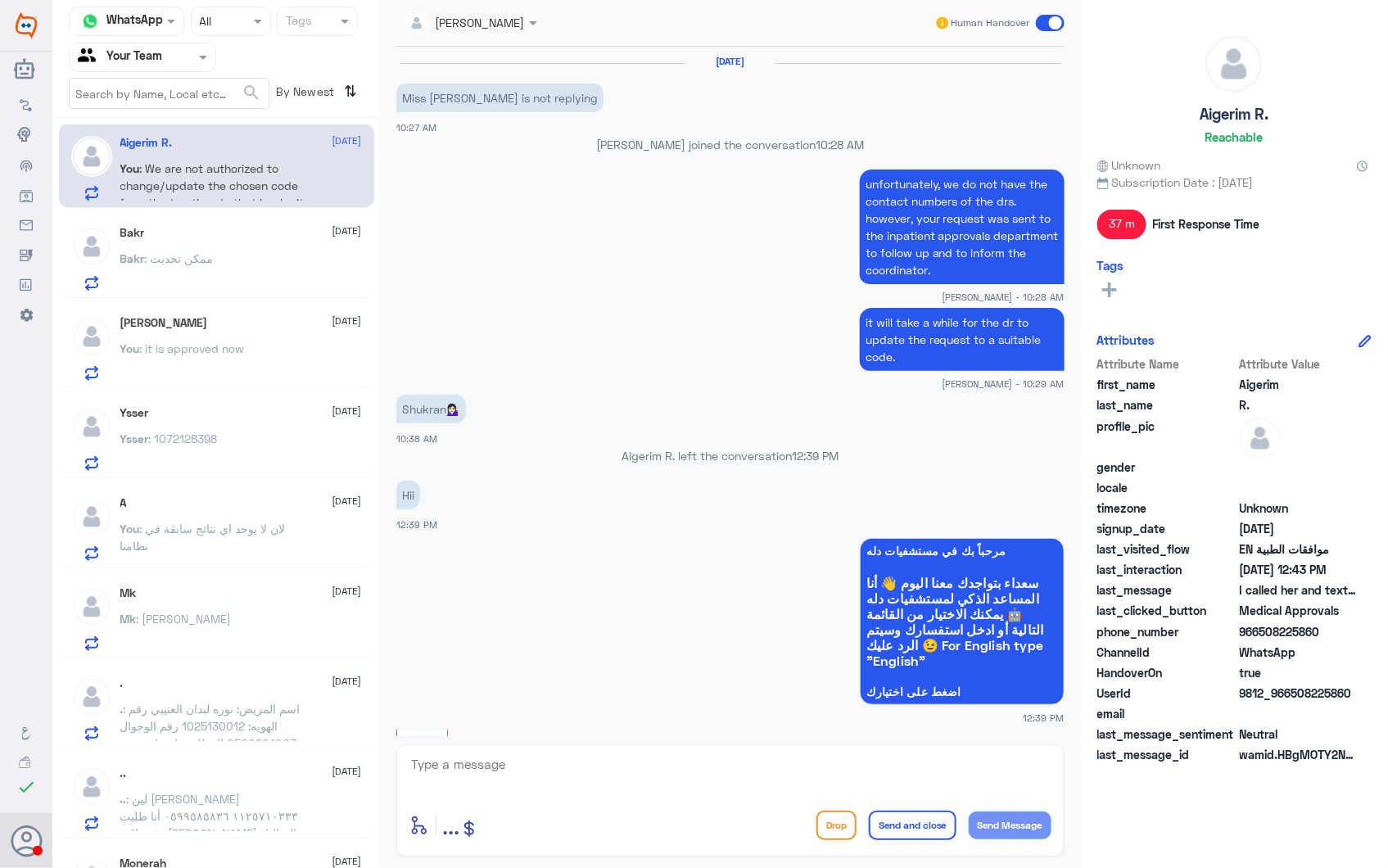
scroll to position [2224, 0]
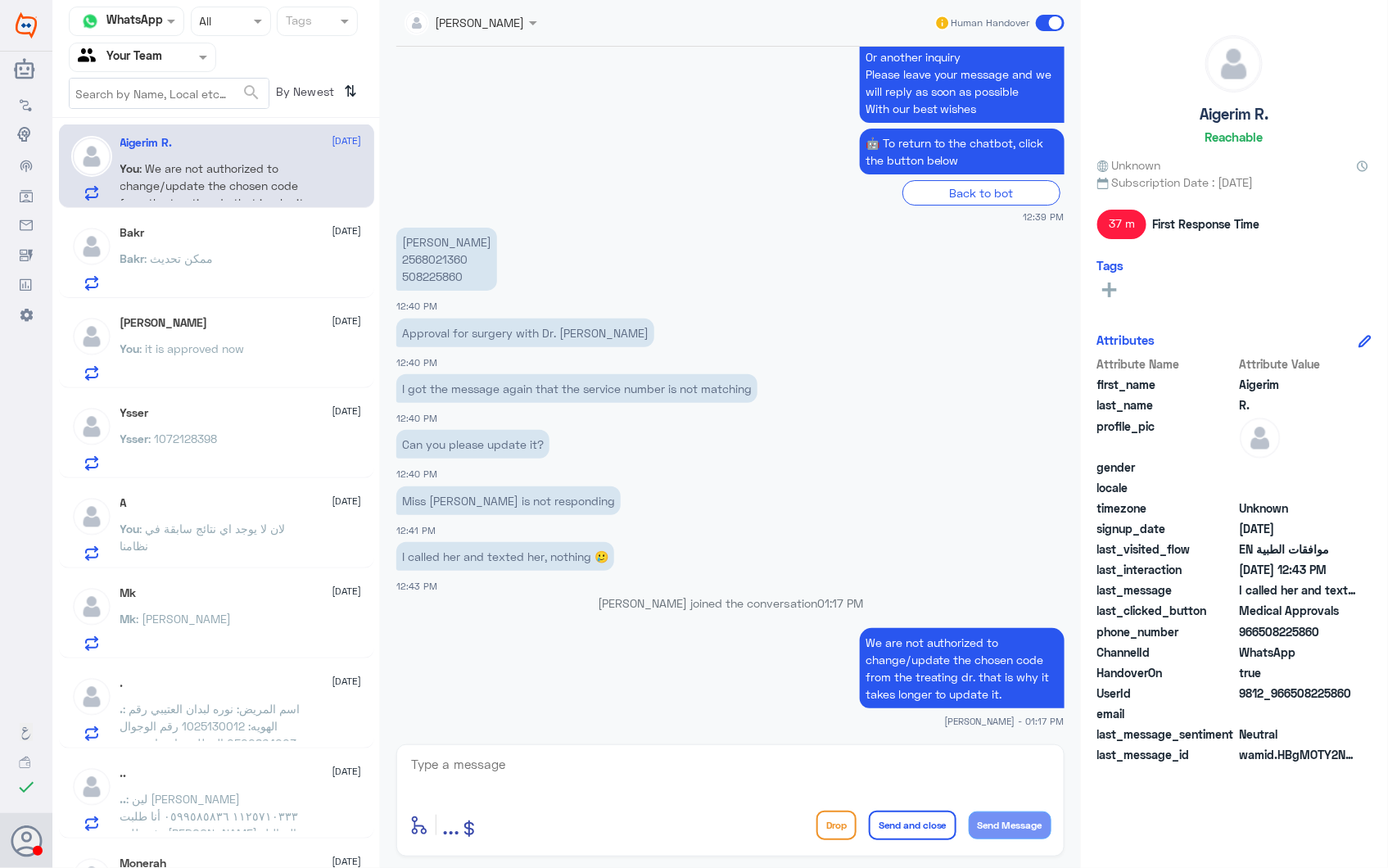
click at [217, 241] on div "Bakr 28 September Bakr : ممكن تحديث" at bounding box center [241, 259] width 241 height 65
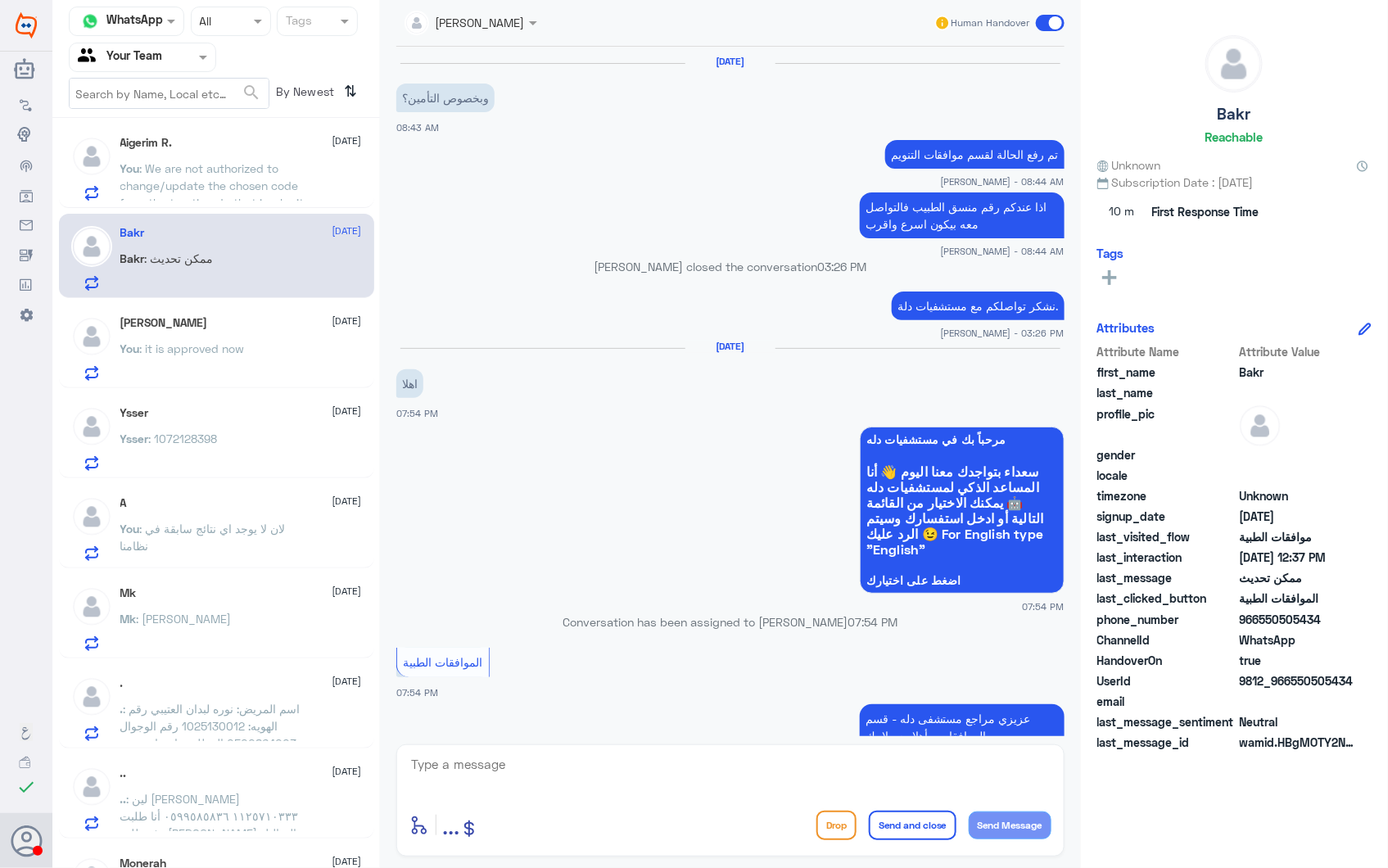
scroll to position [2064, 0]
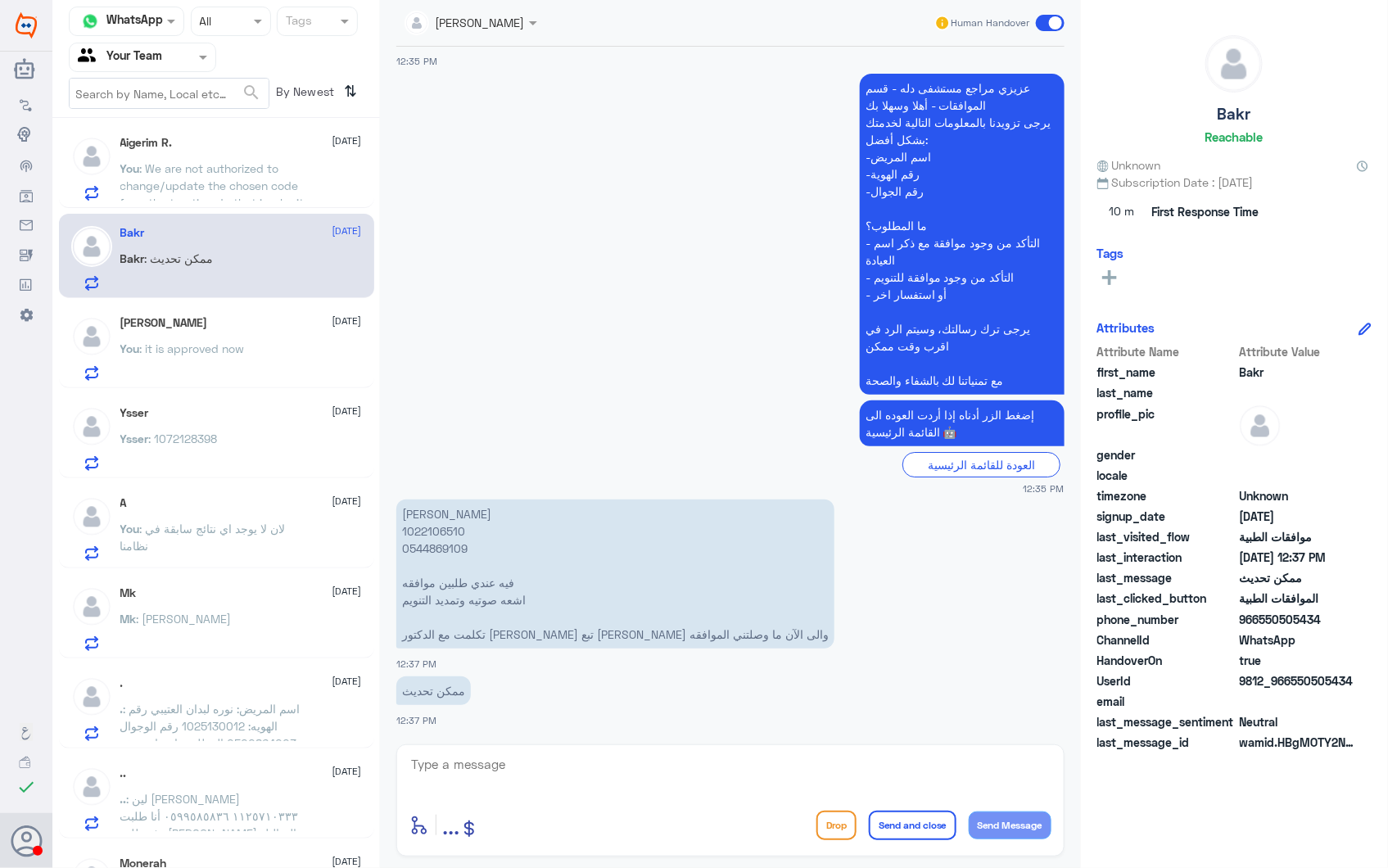
click at [427, 526] on p "نوره احمد الغامدي 1022106510 ‭0544869109 فيه عندي طلبين موافقه اشعه صوتيه وتمدي…" at bounding box center [616, 574] width 438 height 149
drag, startPoint x: 427, startPoint y: 526, endPoint x: 545, endPoint y: 579, distance: 129.4
click at [544, 580] on p "نوره احمد الغامدي 1022106510 ‭0544869109 فيه عندي طلبين موافقه اشعه صوتيه وتمدي…" at bounding box center [616, 574] width 438 height 149
drag, startPoint x: 494, startPoint y: 595, endPoint x: 445, endPoint y: 592, distance: 49.1
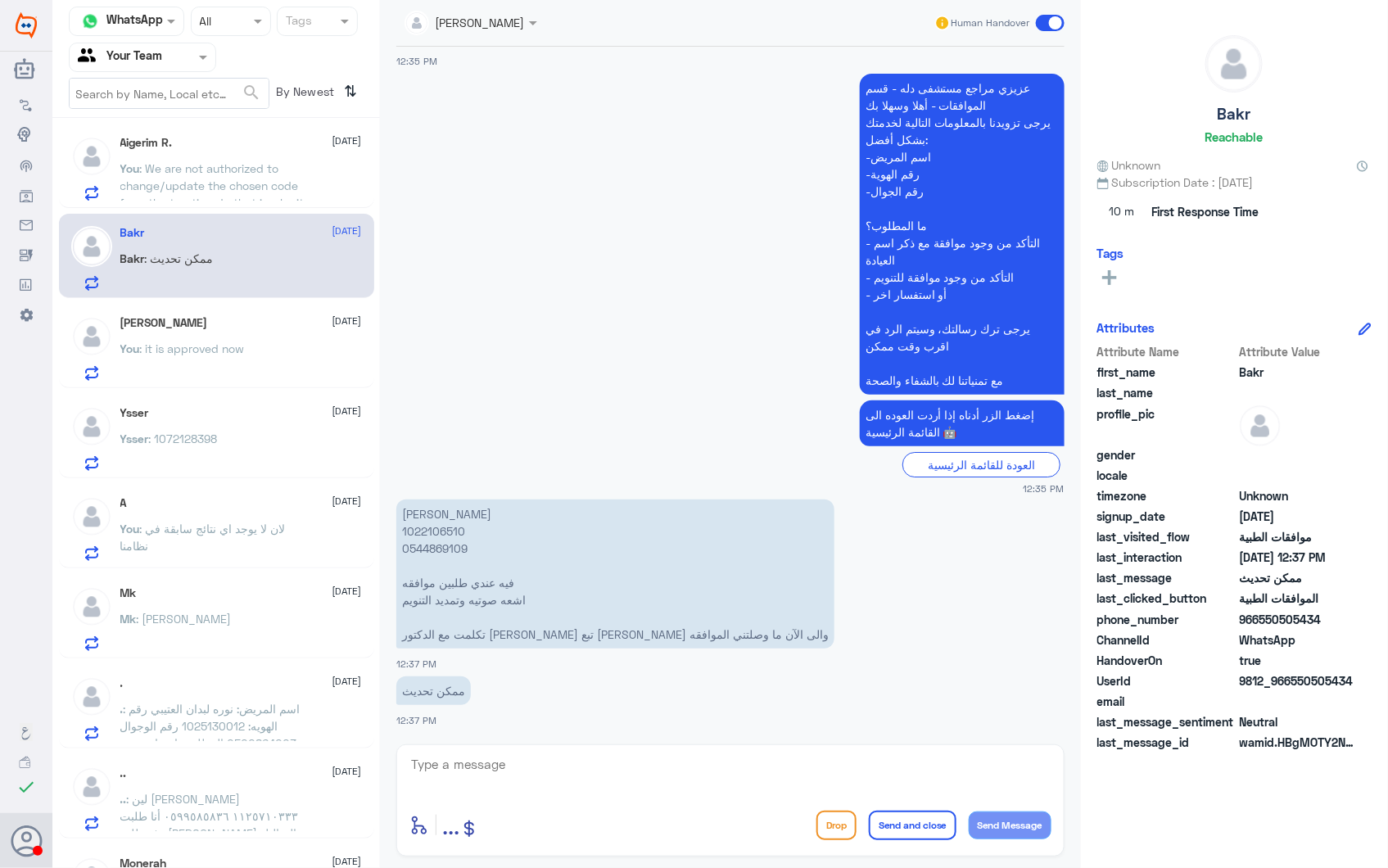
click at [445, 592] on p "نوره احمد الغامدي 1022106510 ‭0544869109 فيه عندي طلبين موافقه اشعه صوتيه وتمدي…" at bounding box center [616, 574] width 438 height 149
drag, startPoint x: 445, startPoint y: 592, endPoint x: 455, endPoint y: 607, distance: 18.0
click at [455, 607] on p "نوره احمد الغامدي 1022106510 ‭0544869109 فيه عندي طلبين موافقه اشعه صوتيه وتمدي…" at bounding box center [616, 574] width 438 height 149
click at [489, 617] on p "نوره احمد الغامدي 1022106510 ‭0544869109 فيه عندي طلبين موافقه اشعه صوتيه وتمدي…" at bounding box center [616, 574] width 438 height 149
click at [235, 324] on div "Salman 28 September" at bounding box center [241, 323] width 241 height 14
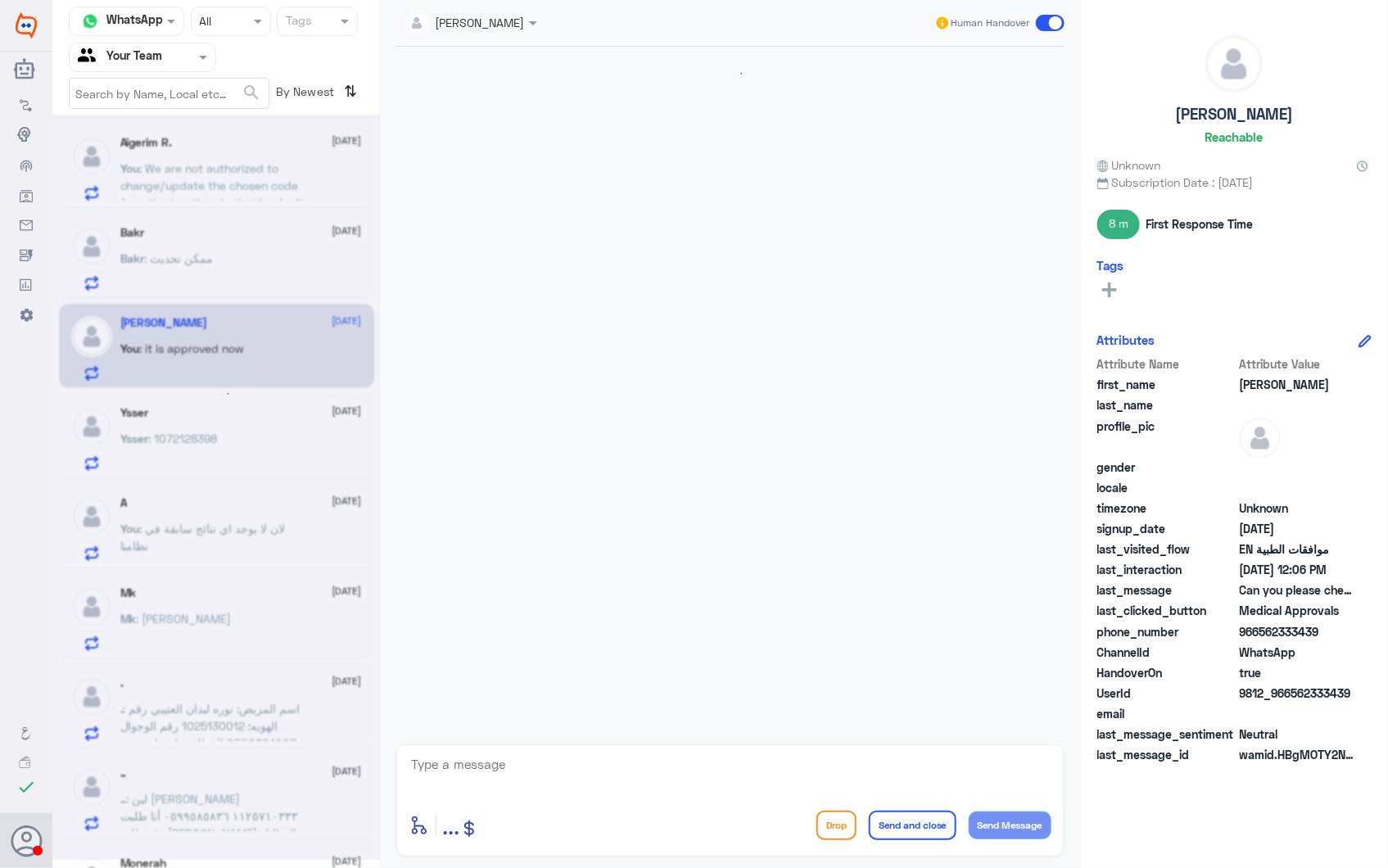
scroll to position [2222, 0]
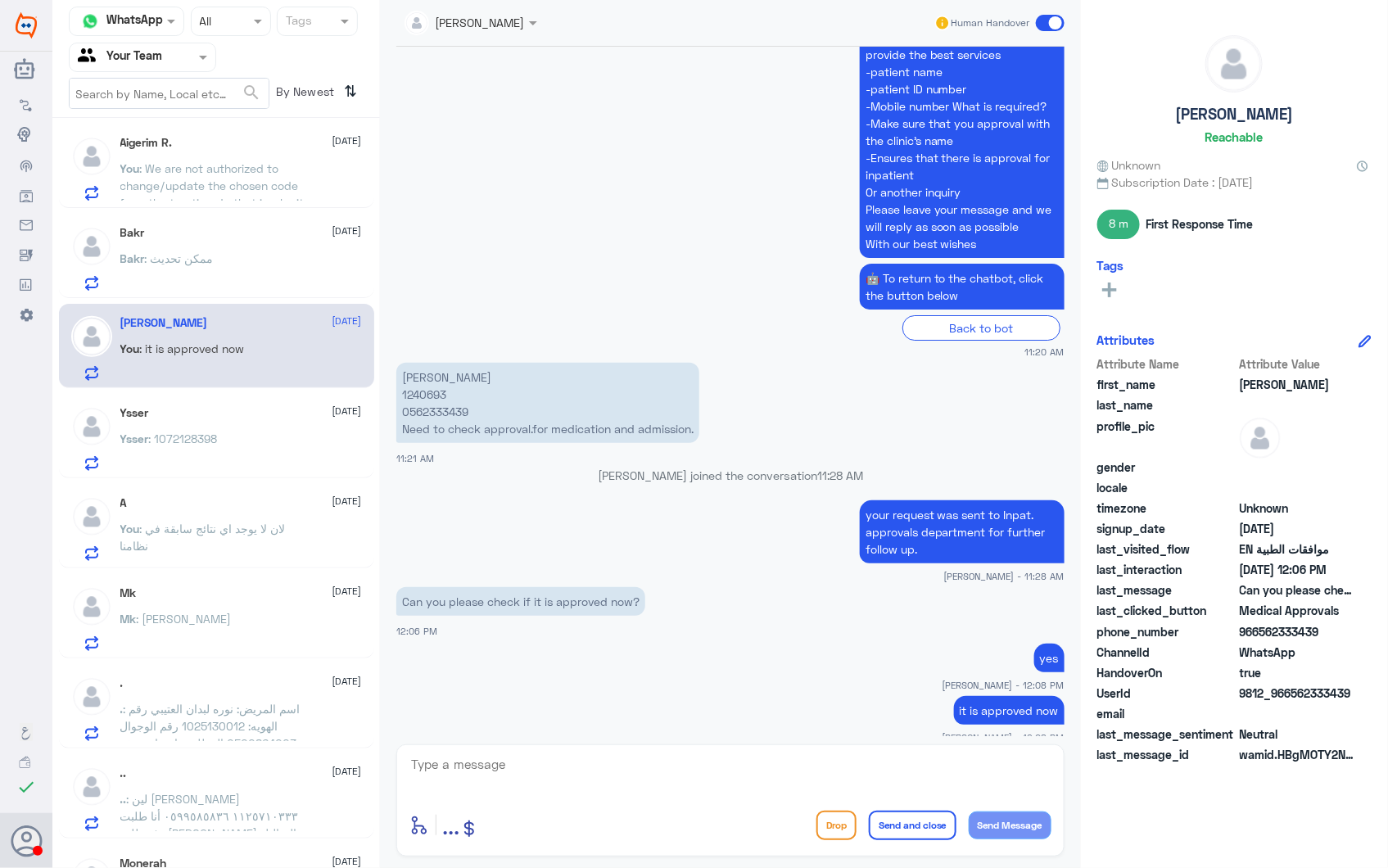
click at [244, 437] on div "Ysser : 1072128398" at bounding box center [241, 452] width 241 height 37
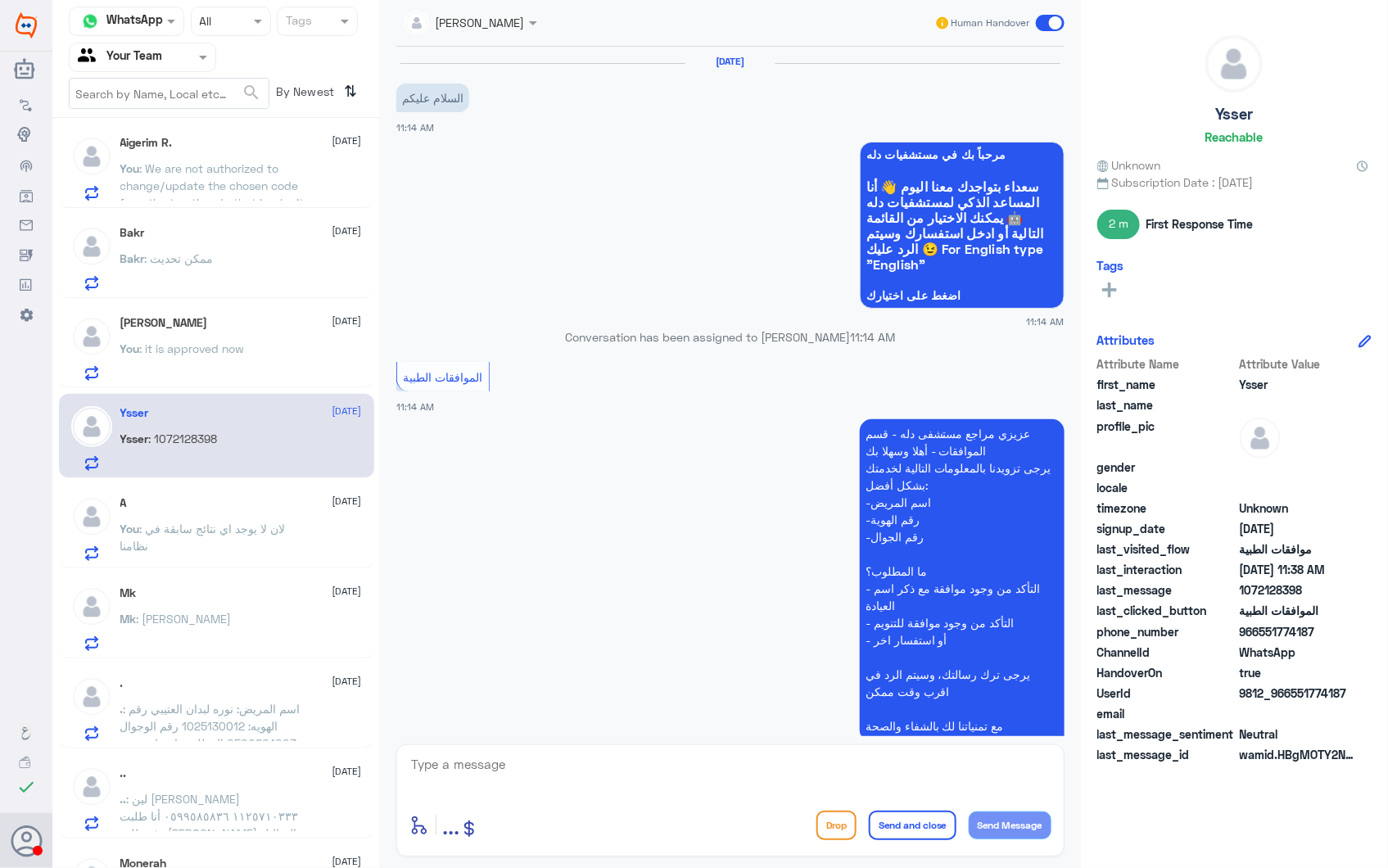
scroll to position [775, 0]
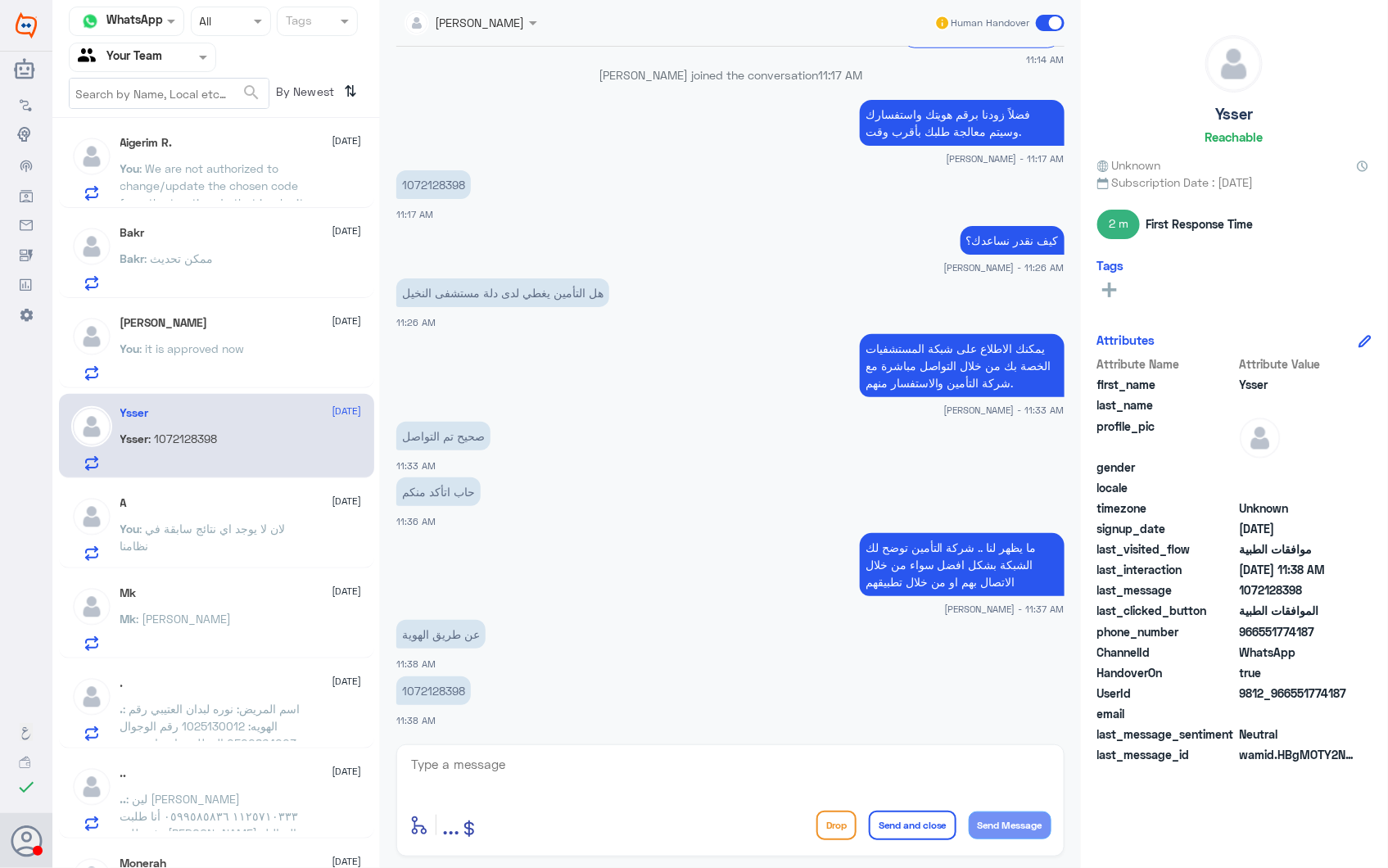
click at [255, 505] on div "A 28 September" at bounding box center [241, 503] width 241 height 14
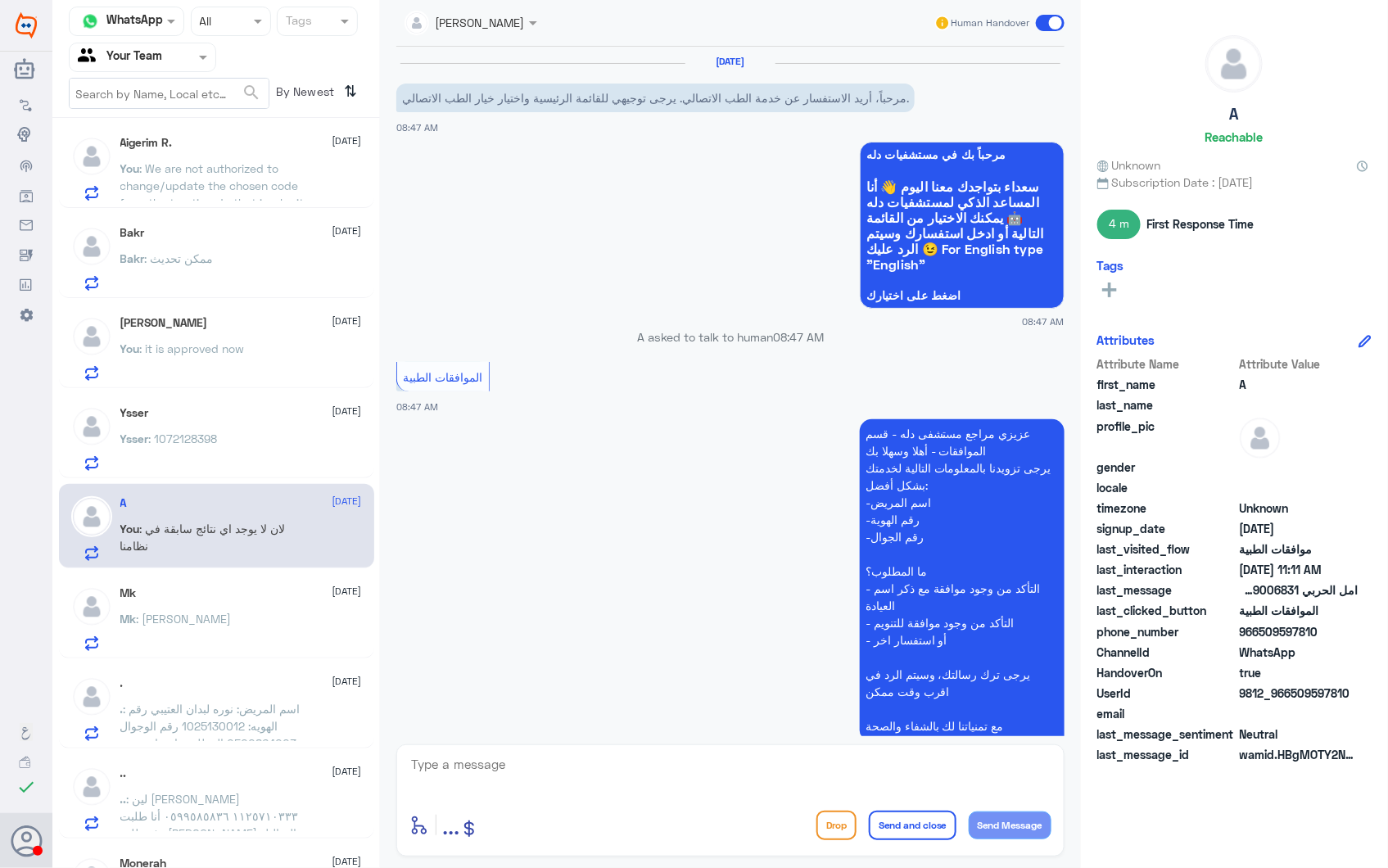
scroll to position [1180, 0]
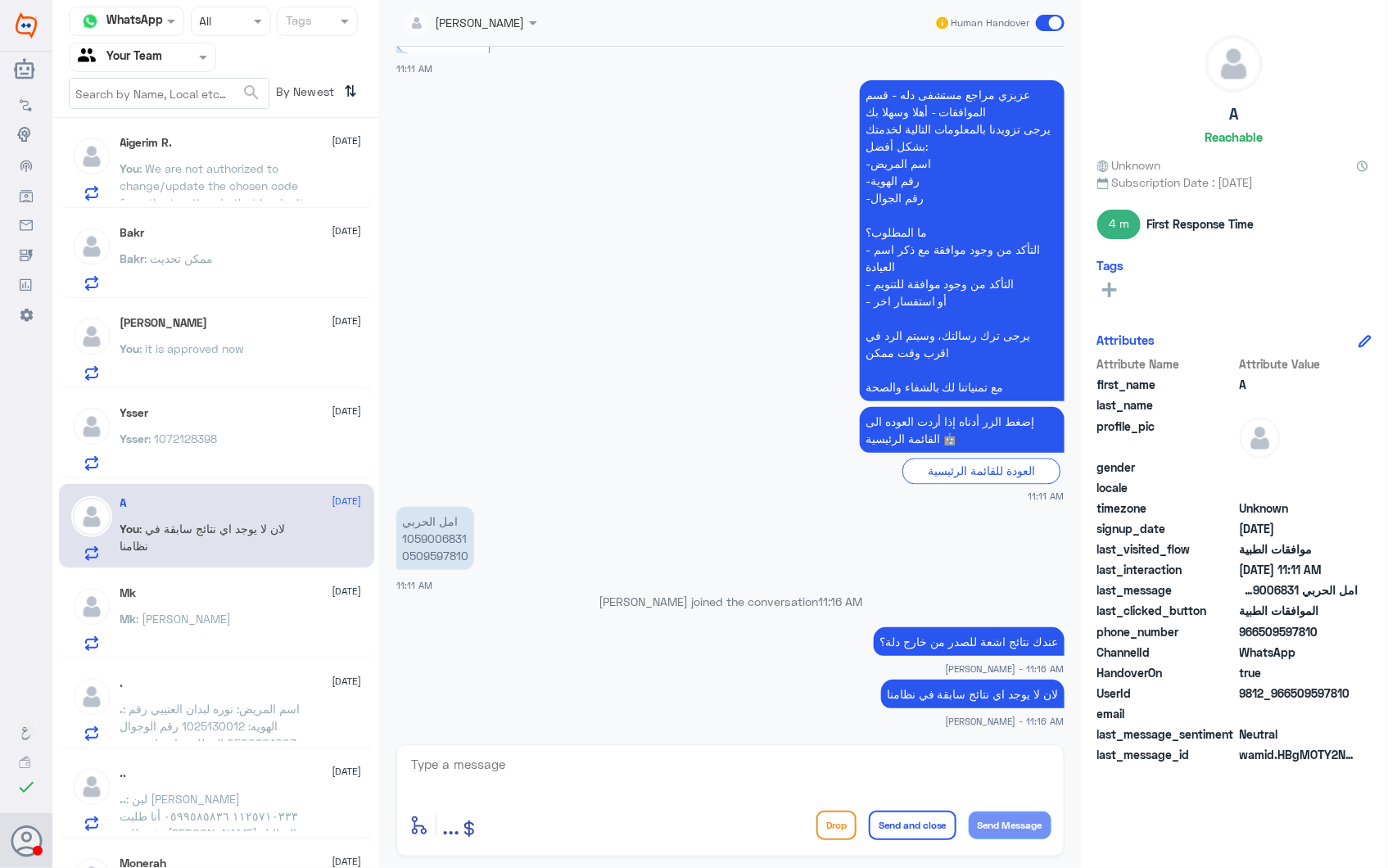
click at [235, 161] on span ": We are not authorized to change/update the chosen code from the treating dr. …" at bounding box center [212, 193] width 184 height 66
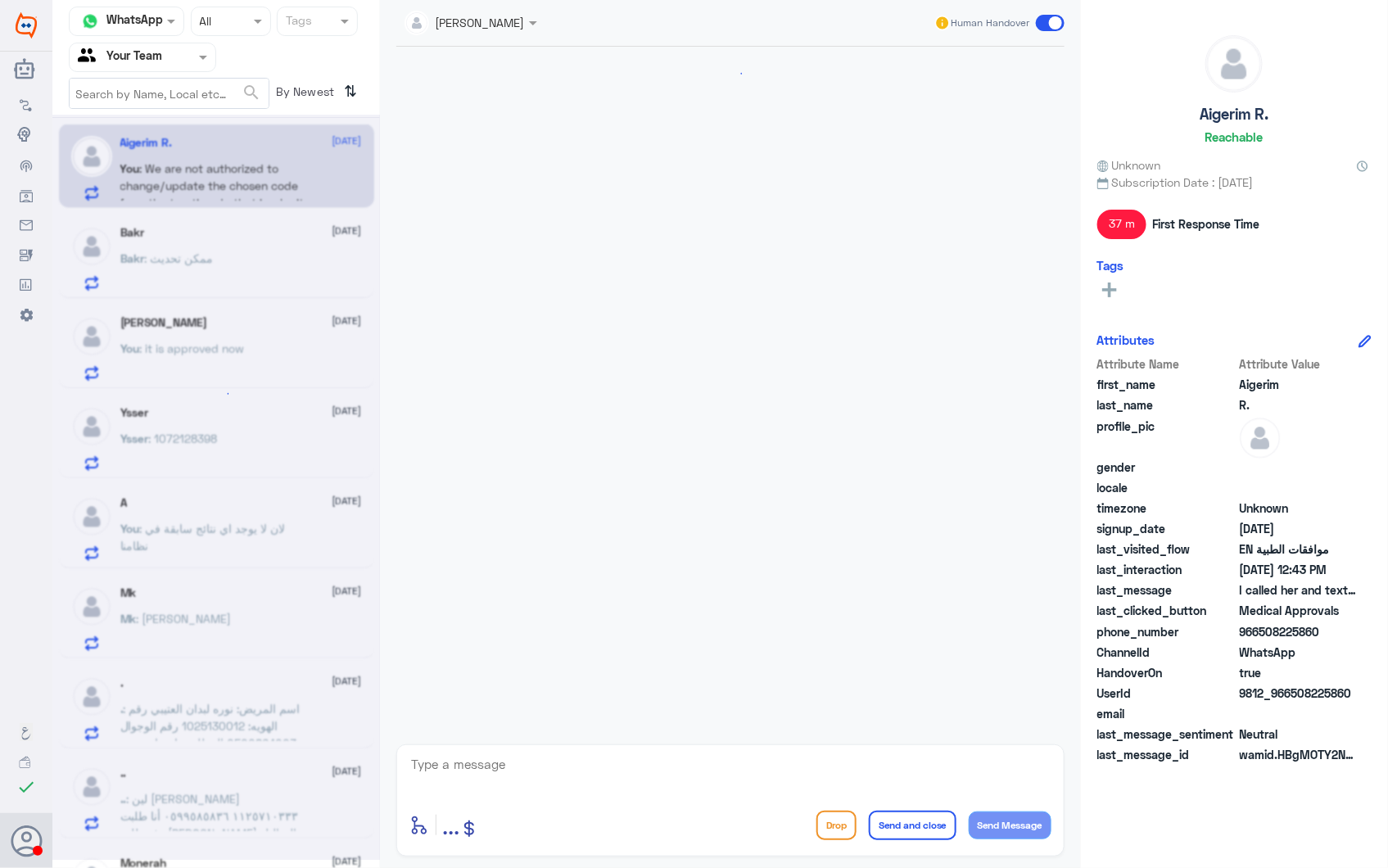
scroll to position [2224, 0]
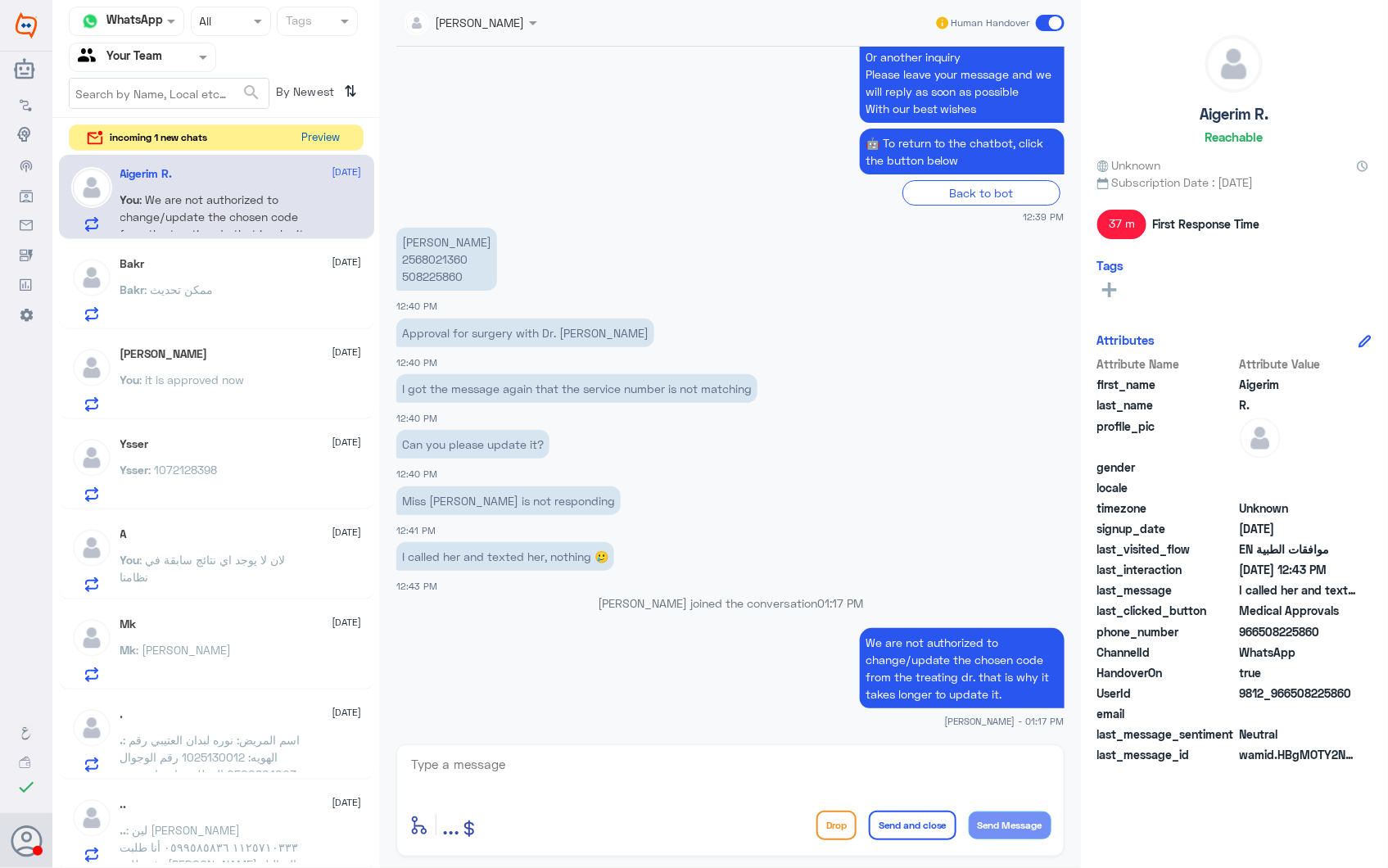
click at [317, 134] on button "Preview" at bounding box center [320, 138] width 51 height 26
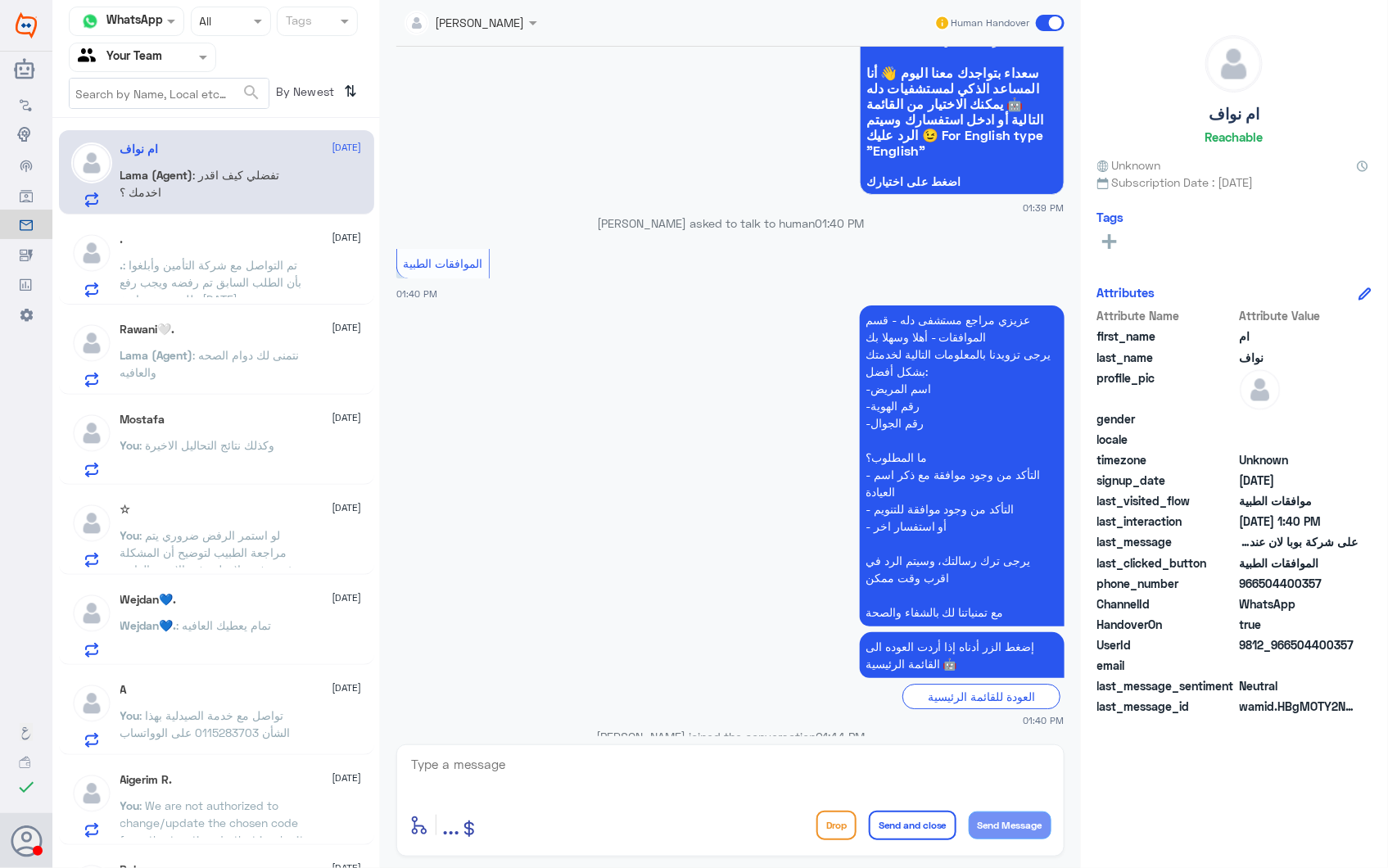
scroll to position [1627, 0]
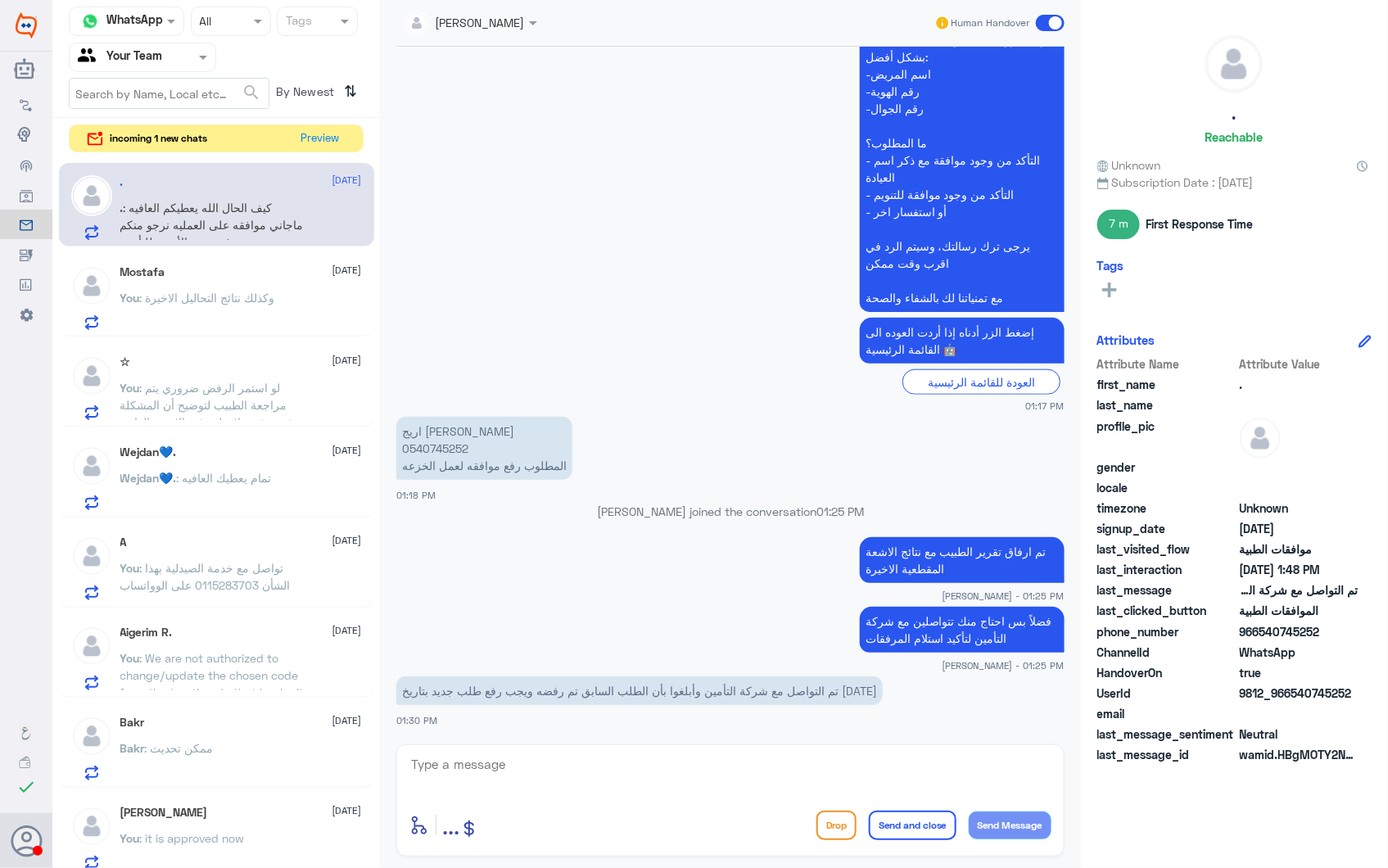
scroll to position [429, 0]
click at [342, 140] on button "Preview" at bounding box center [320, 138] width 51 height 26
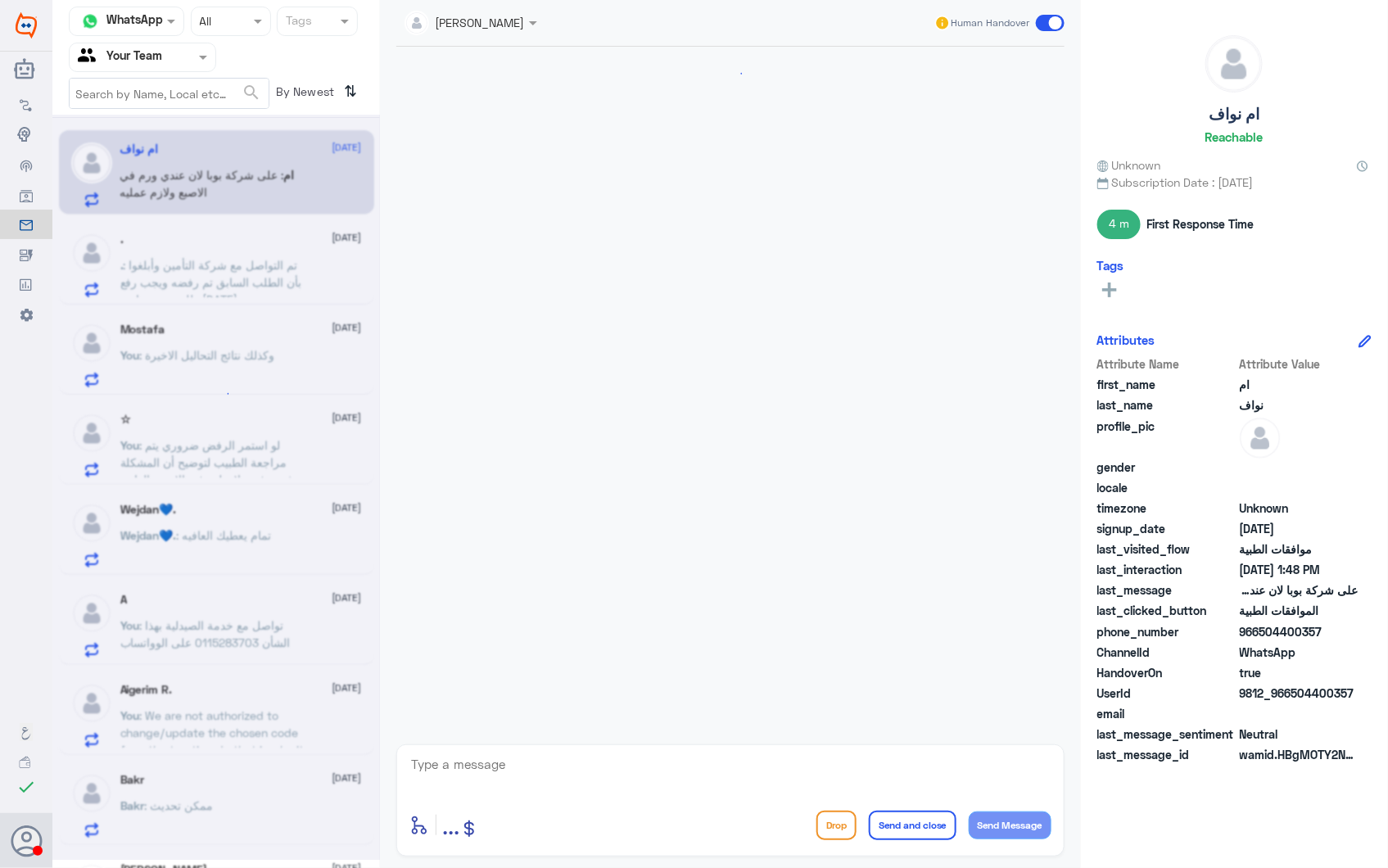
scroll to position [1757, 0]
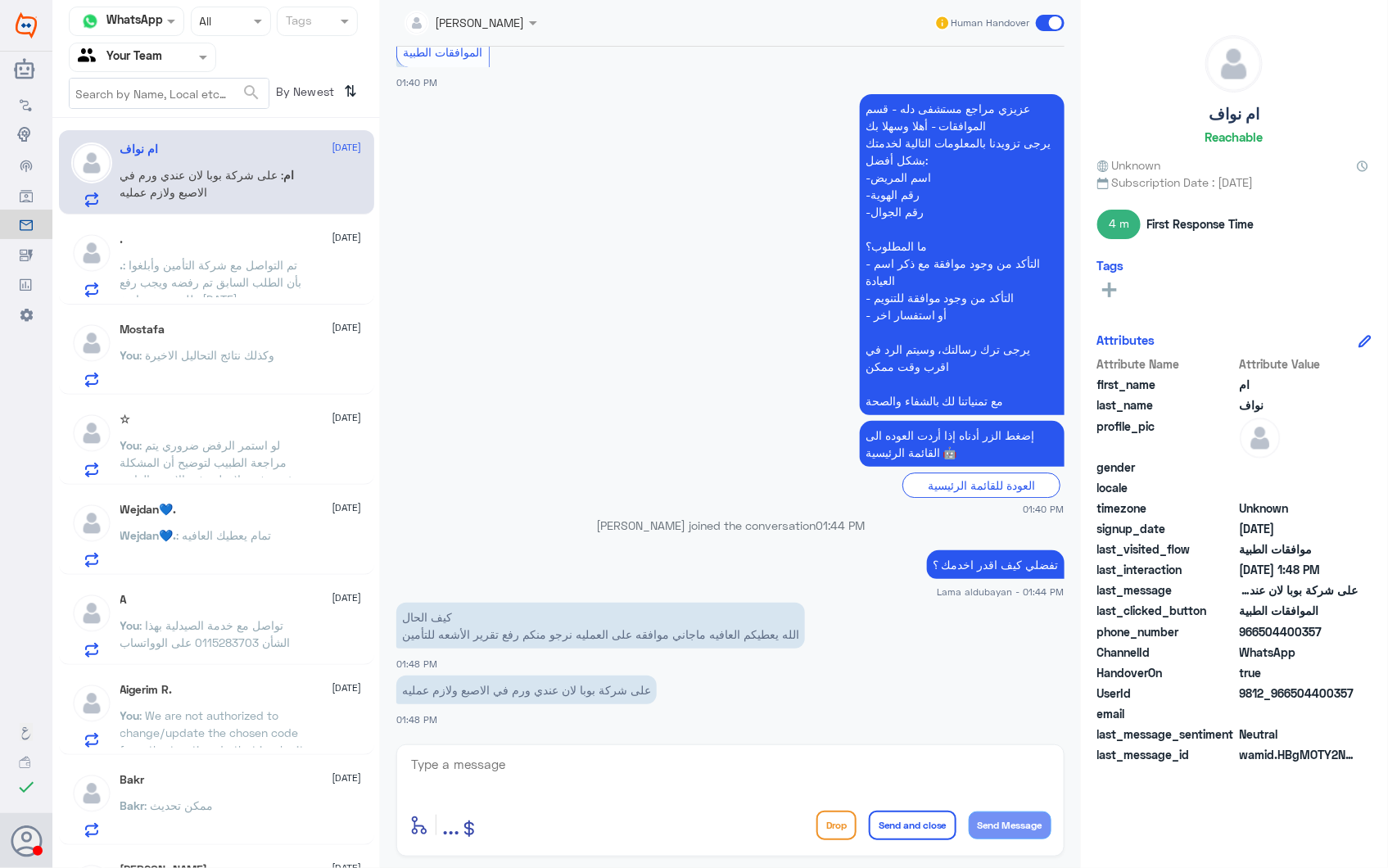
click at [266, 262] on span ": تم التواصل مع شركة التأمين وأبلغوا بأن الطلب السابق تم رفضه ويجب رفع طلب جديد…" at bounding box center [211, 282] width 182 height 48
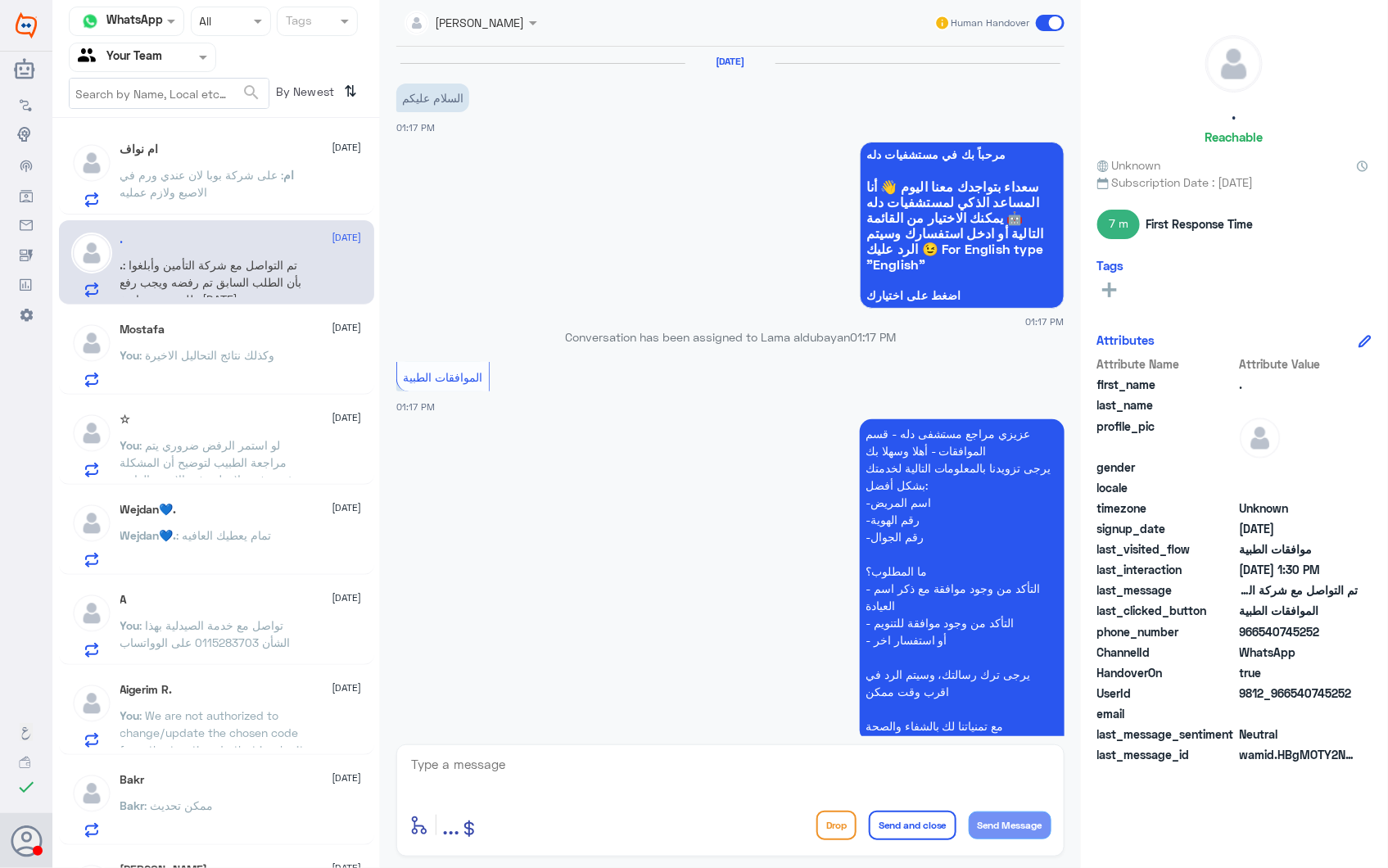
scroll to position [429, 0]
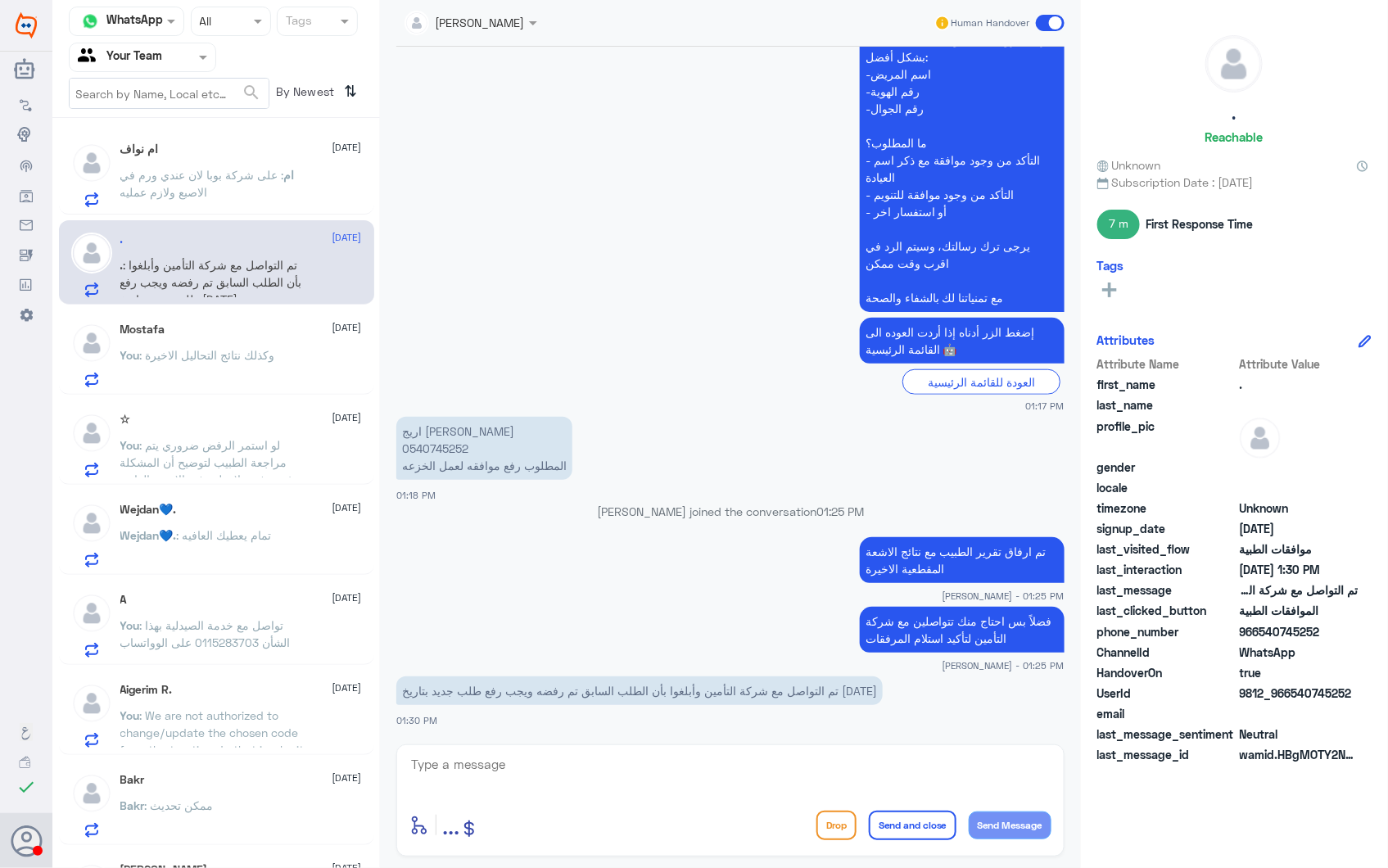
drag, startPoint x: 1026, startPoint y: 550, endPoint x: 910, endPoint y: 549, distance: 116.0
click at [920, 549] on p "تم ارفاق تقرير الطبيب مع نتائج الاشعة المقطعية الاخيرة" at bounding box center [962, 560] width 205 height 46
drag, startPoint x: 910, startPoint y: 549, endPoint x: 932, endPoint y: 555, distance: 22.8
click at [932, 555] on p "تم ارفاق تقرير الطبيب مع نتائج الاشعة المقطعية الاخيرة" at bounding box center [962, 560] width 205 height 46
drag, startPoint x: 841, startPoint y: 697, endPoint x: 653, endPoint y: 700, distance: 188.0
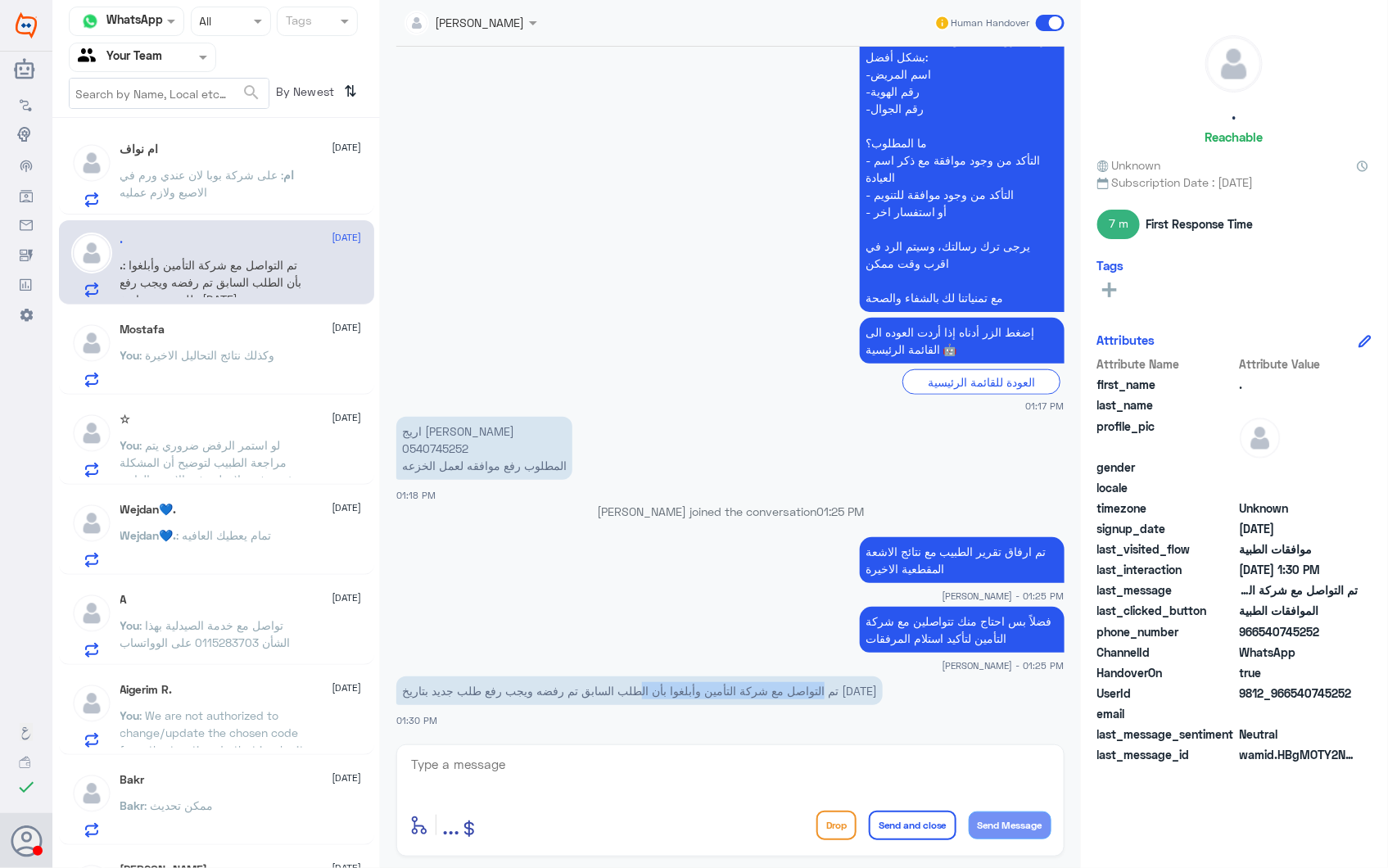
click at [653, 700] on p "تم التواصل مع شركة التأمين وأبلغوا بأن الطلب السابق تم رفضه ويجب رفع طلب جديد ب…" at bounding box center [640, 690] width 486 height 28
drag, startPoint x: 653, startPoint y: 700, endPoint x: 676, endPoint y: 701, distance: 23.0
click at [676, 701] on p "تم التواصل مع شركة التأمين وأبلغوا بأن الطلب السابق تم رفضه ويجب رفع طلب جديد ب…" at bounding box center [640, 690] width 486 height 28
click at [445, 440] on p "اريج [PERSON_NAME] 0540745252 المطلوب رفع موافقه لعمل الخزعه" at bounding box center [485, 449] width 176 height 63
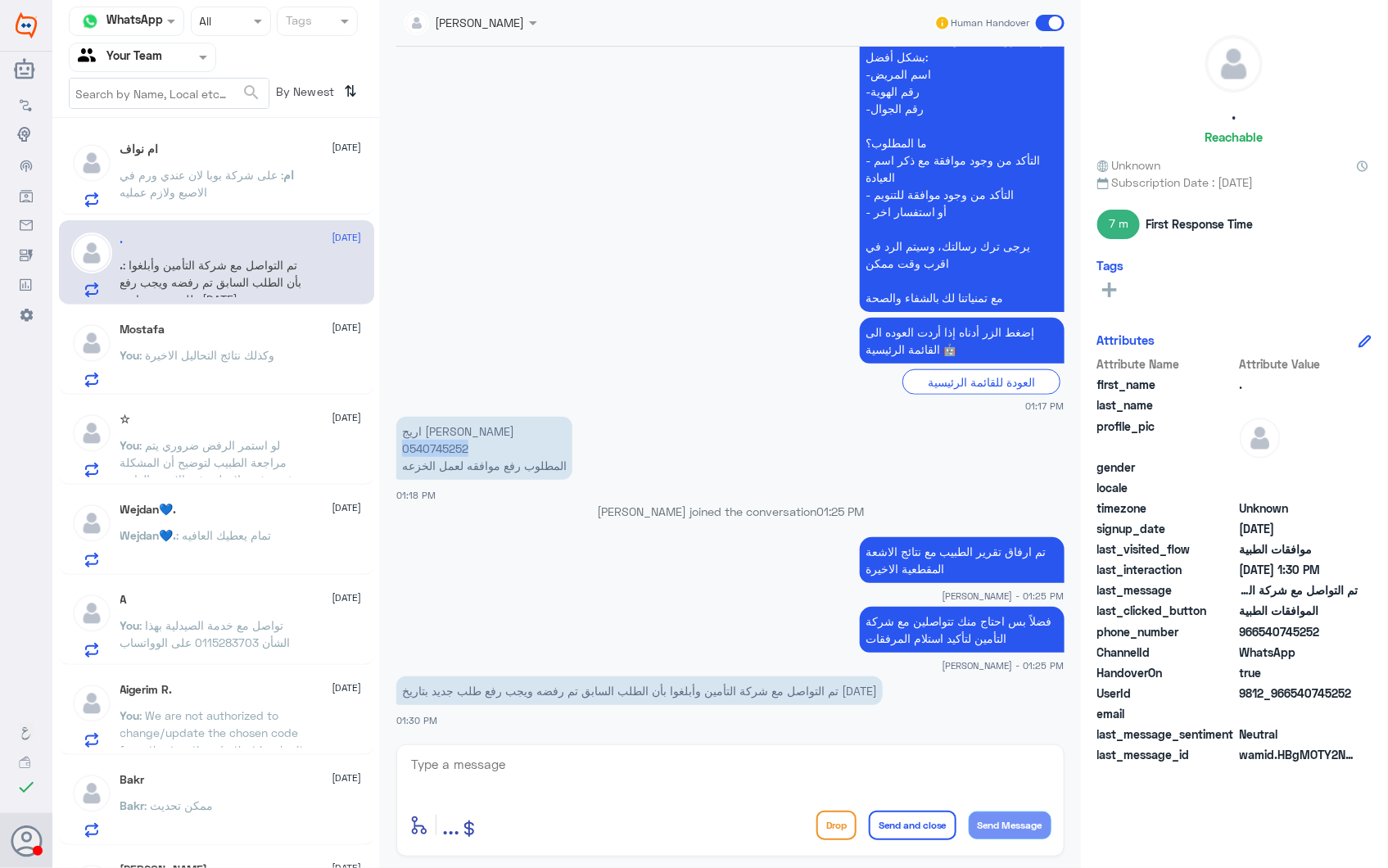
copy p "0540745252"
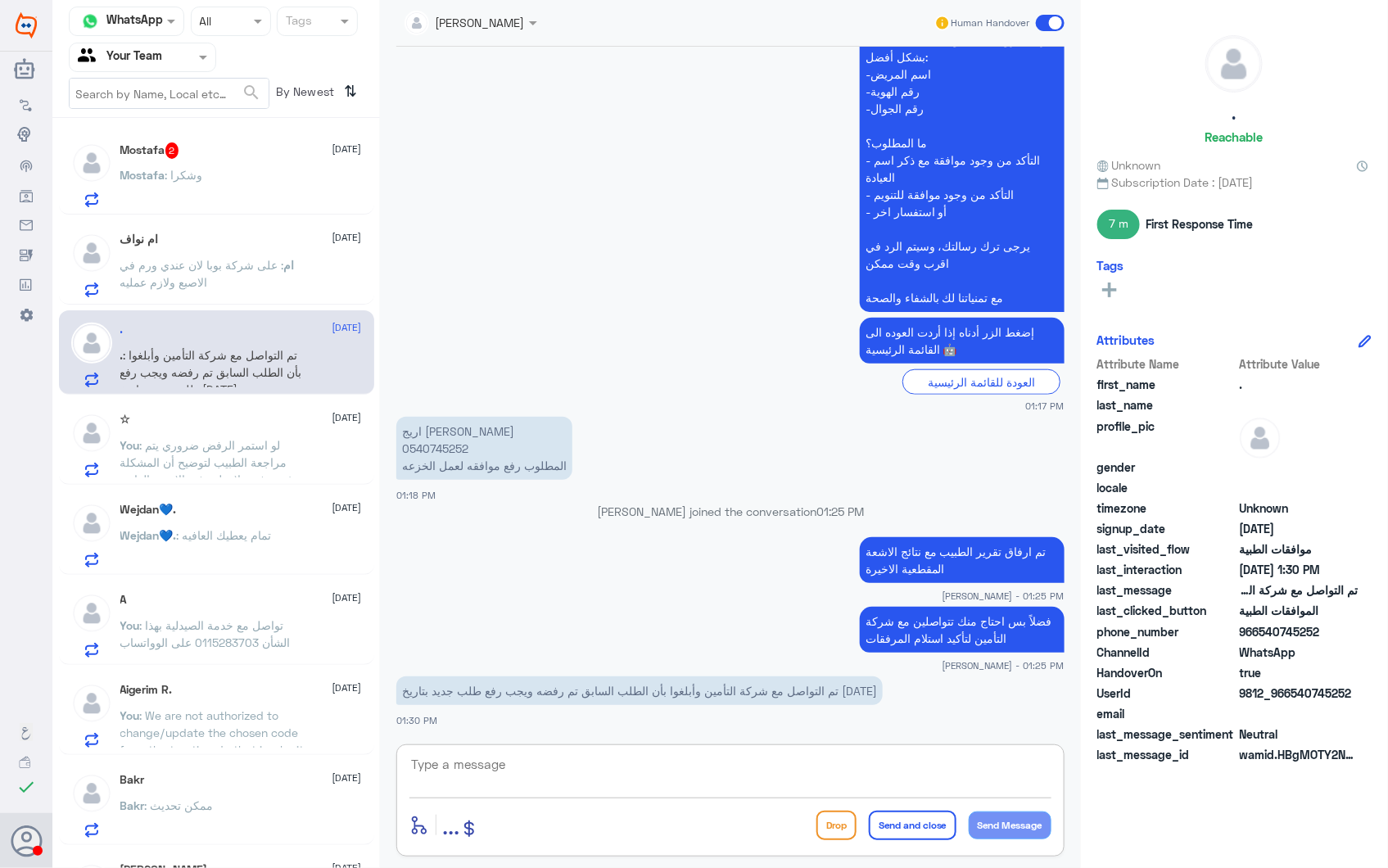
click at [513, 775] on textarea at bounding box center [730, 773] width 642 height 40
paste textarea "6533643"
type textarea "تم رفع الطلب مرة اخرى # 6533643"
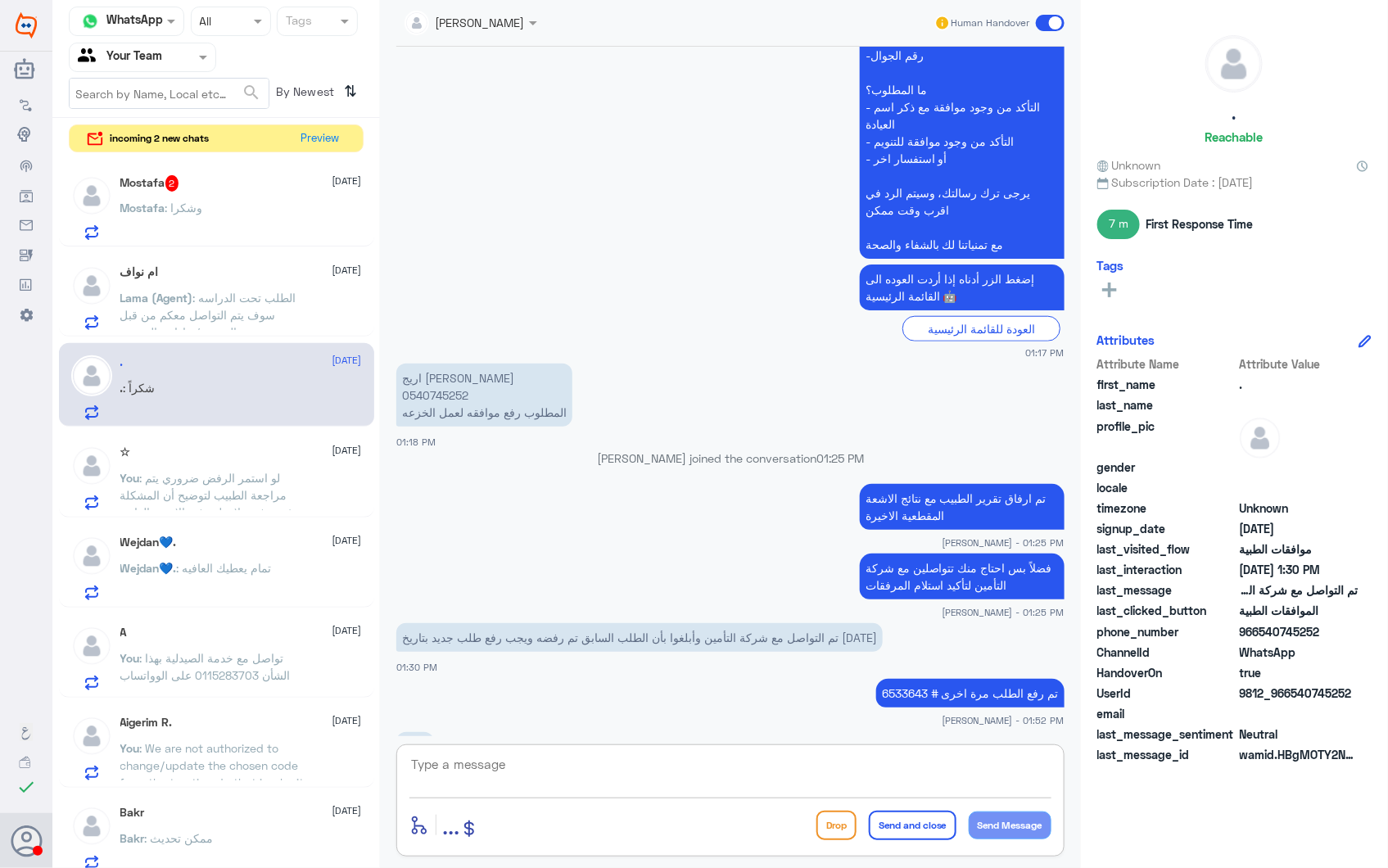
scroll to position [537, 0]
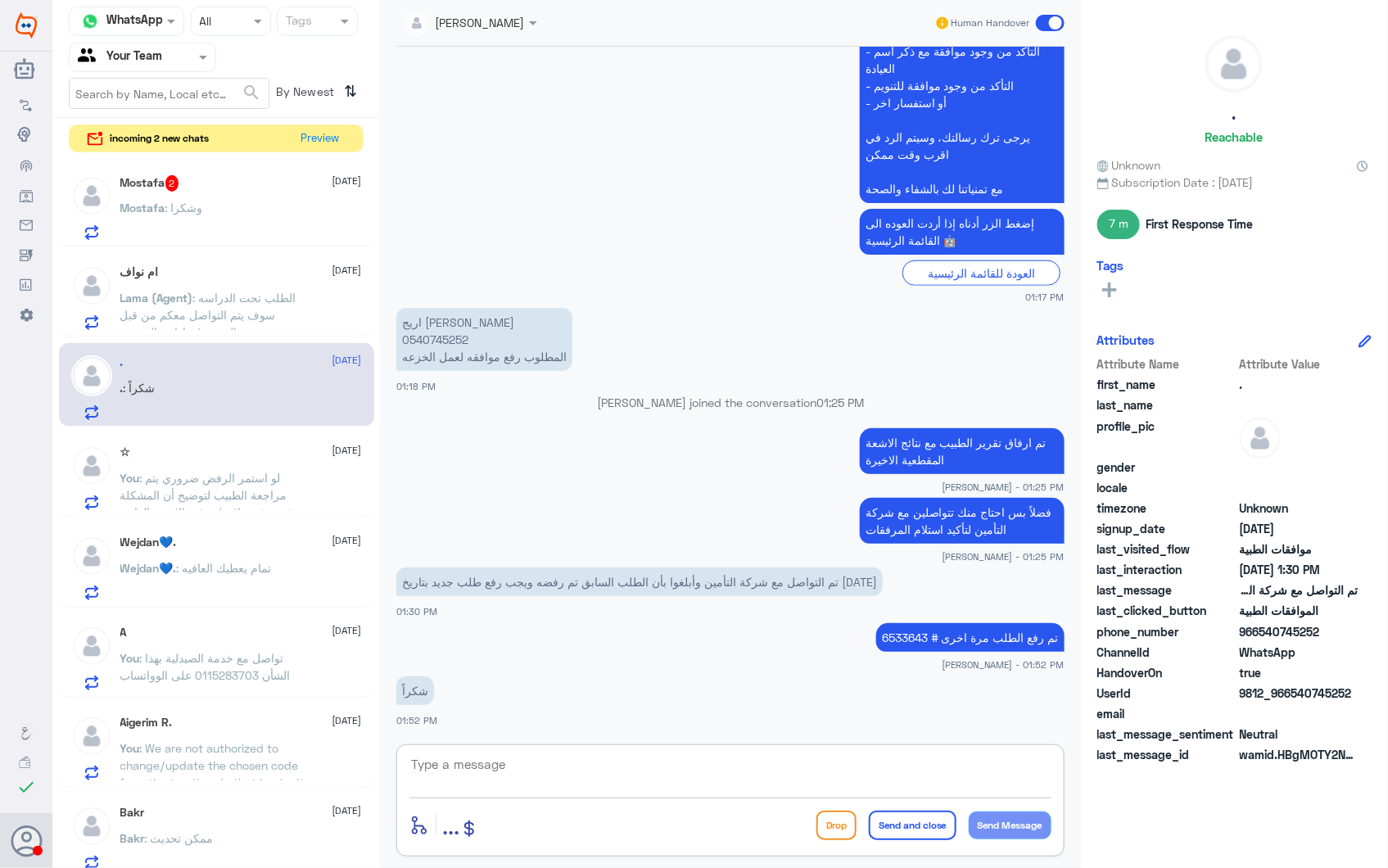
click at [517, 773] on textarea at bounding box center [730, 773] width 642 height 40
type textarea "رفعنا الاشعة مرة اخرى ولازال التأمين لم يحدث الطلب"
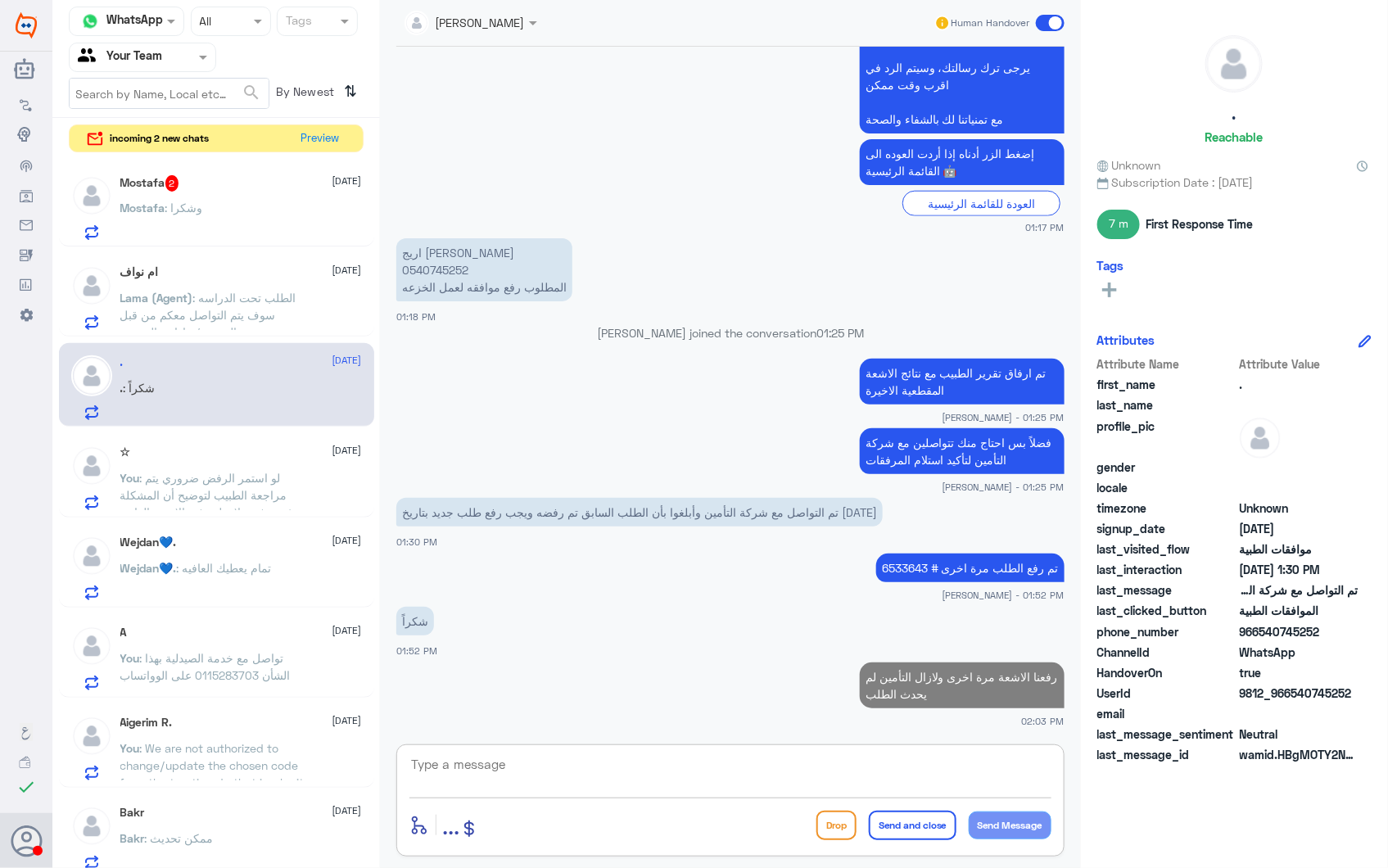
click at [182, 300] on span "Lama (Agent)" at bounding box center [157, 298] width 73 height 14
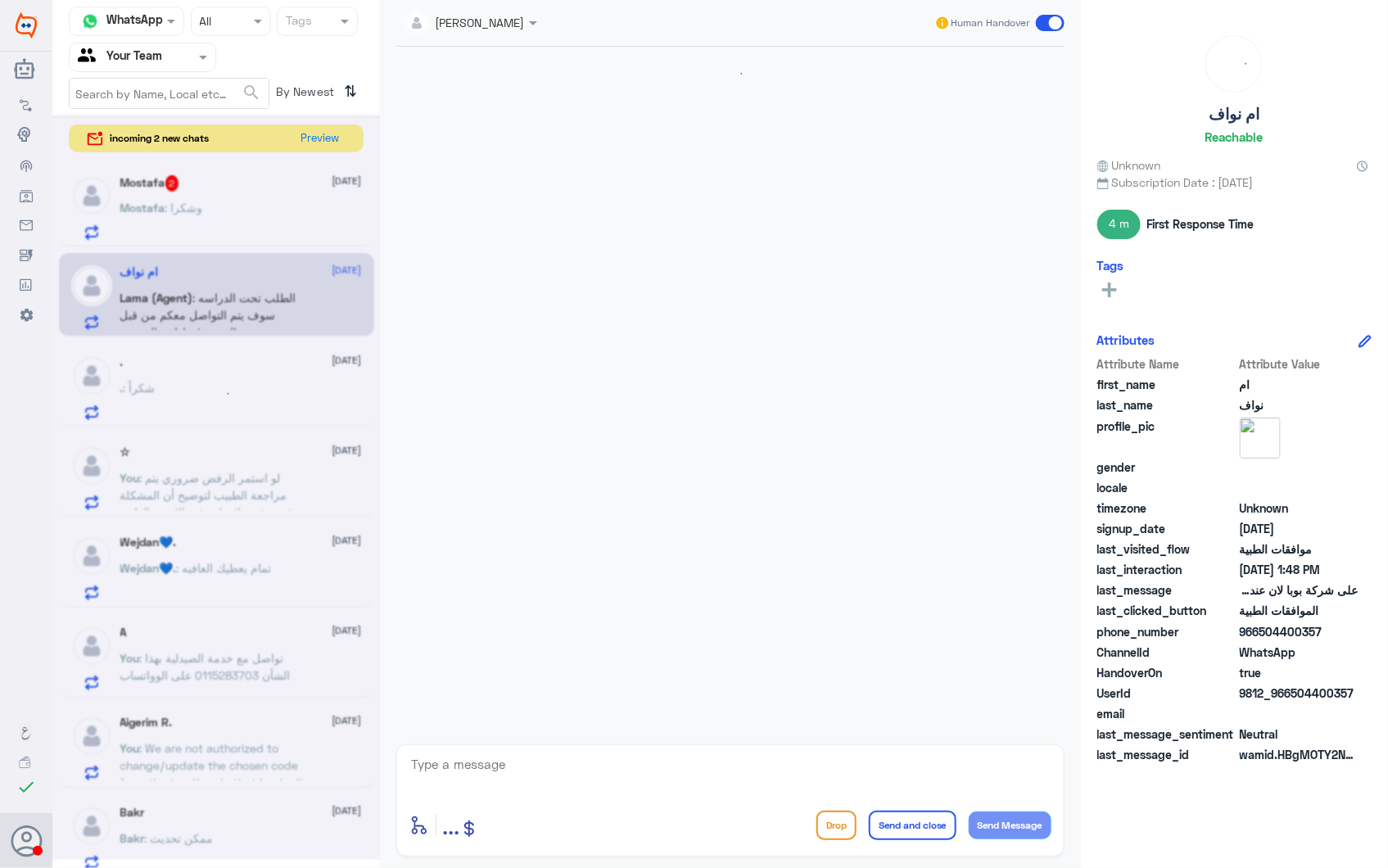
scroll to position [1828, 0]
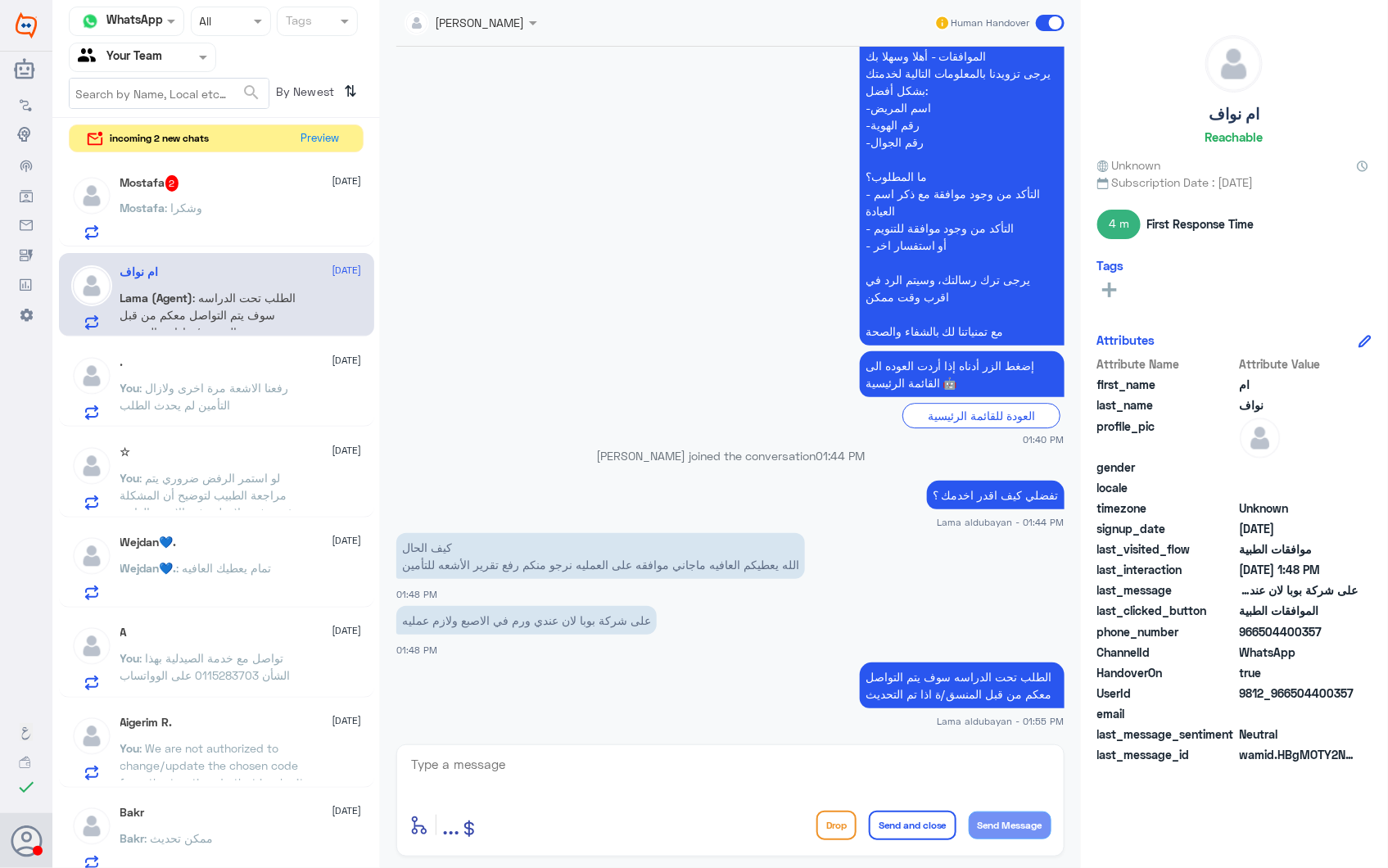
click at [211, 203] on div "Mostafa : وشكرا" at bounding box center [241, 221] width 241 height 37
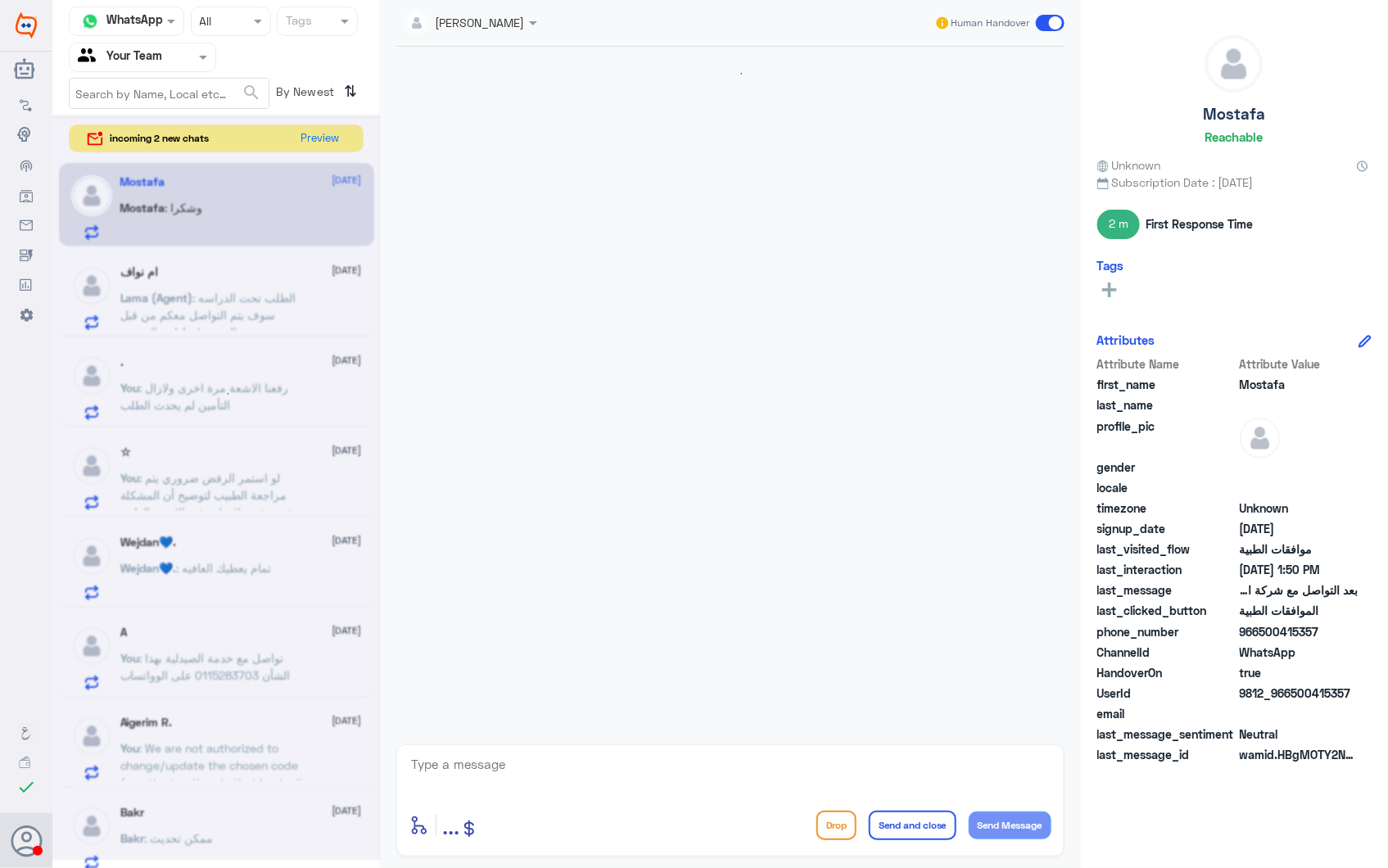
scroll to position [2212, 0]
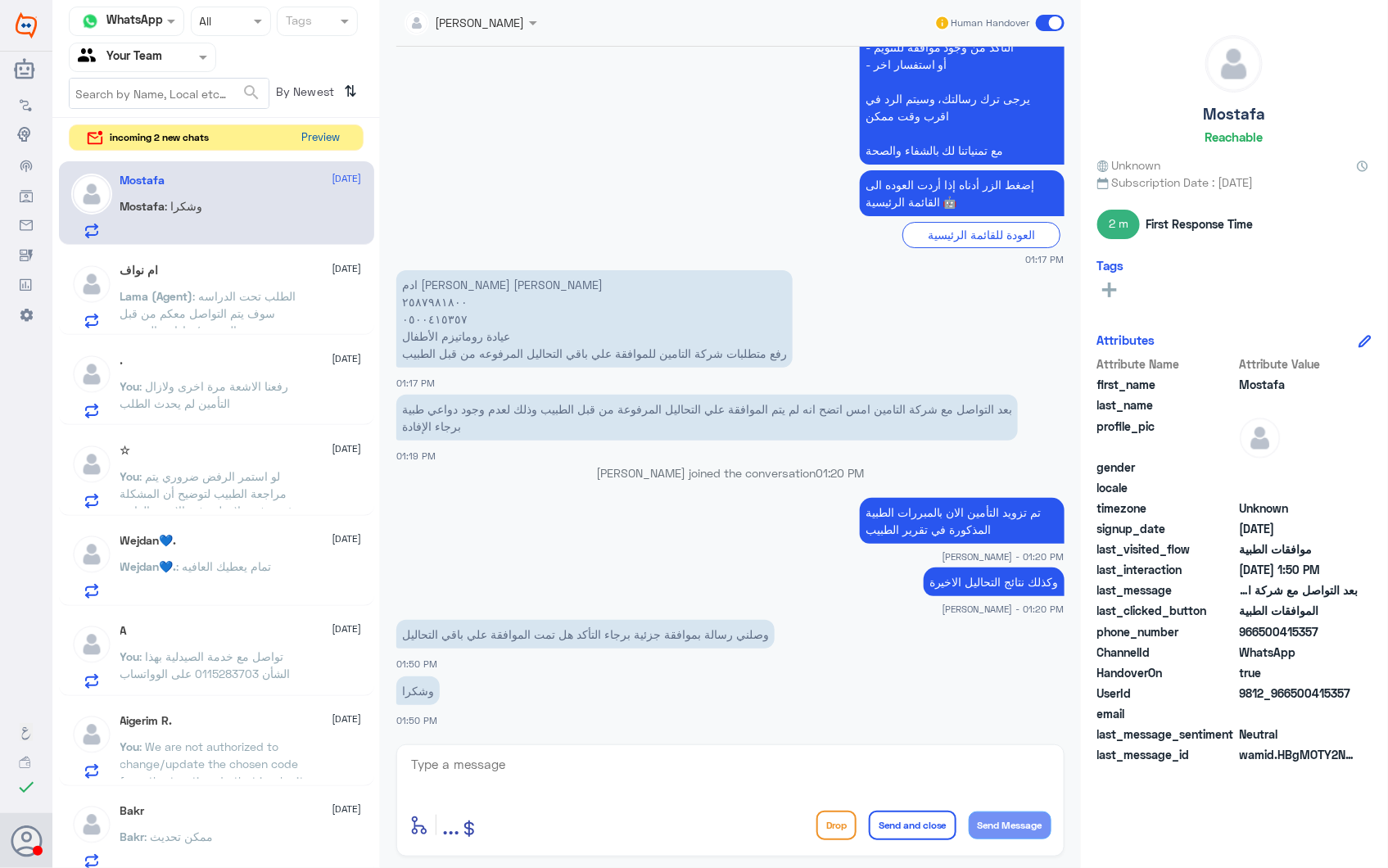
click at [309, 143] on button "Preview" at bounding box center [320, 138] width 51 height 26
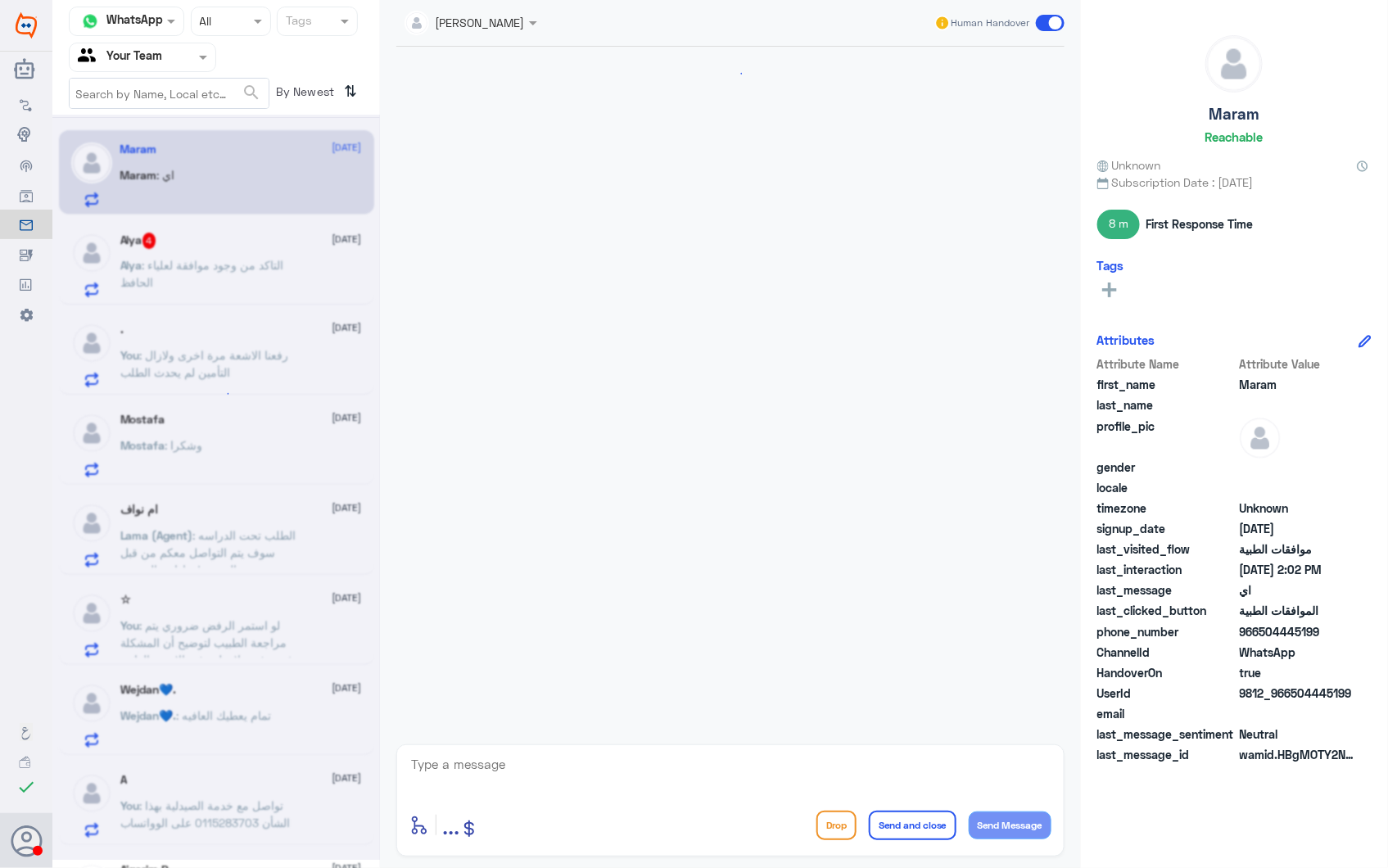
scroll to position [359, 0]
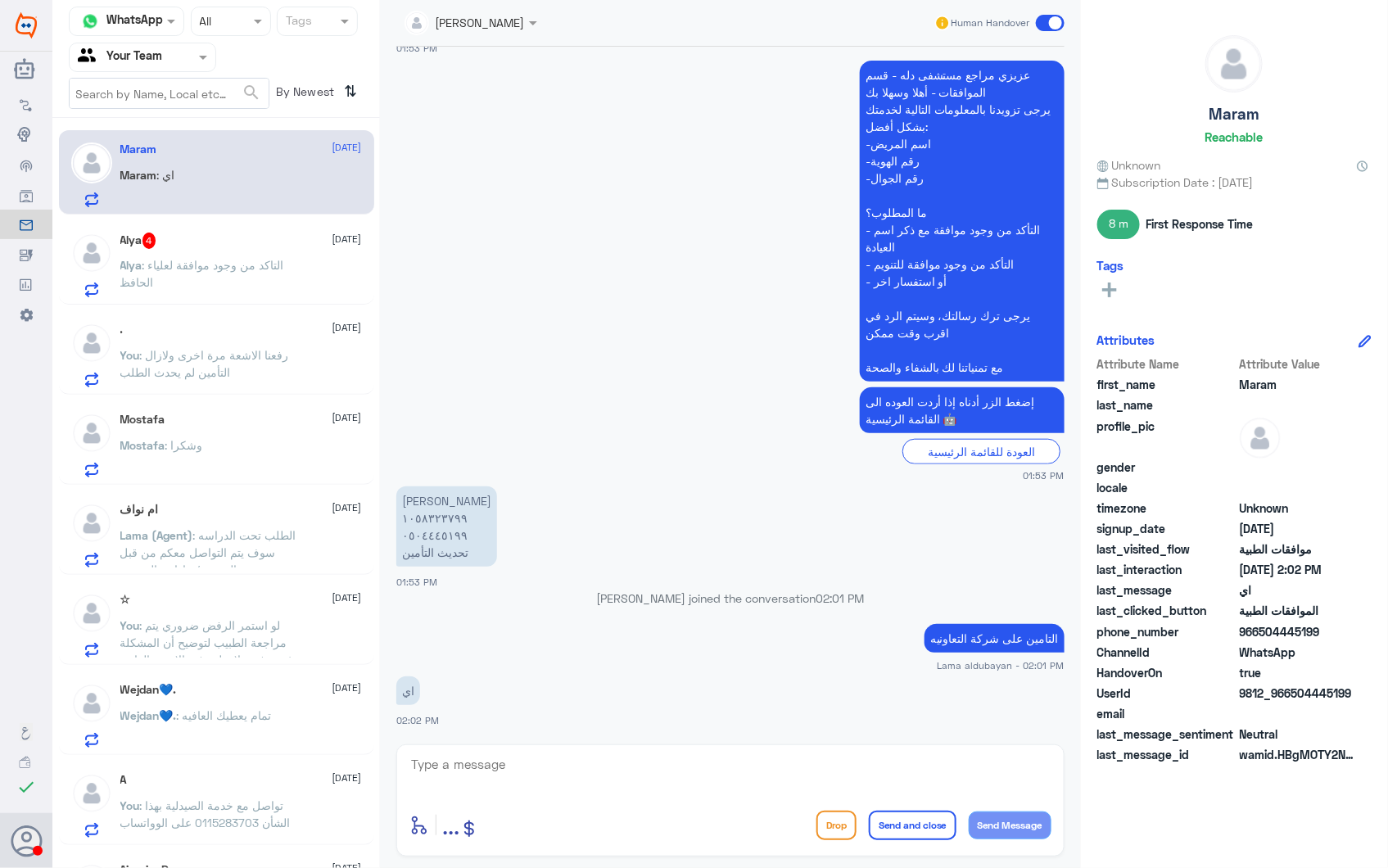
click at [195, 258] on span ": التاكد من وجود موافقة لعلياء الحافظ" at bounding box center [202, 273] width 164 height 31
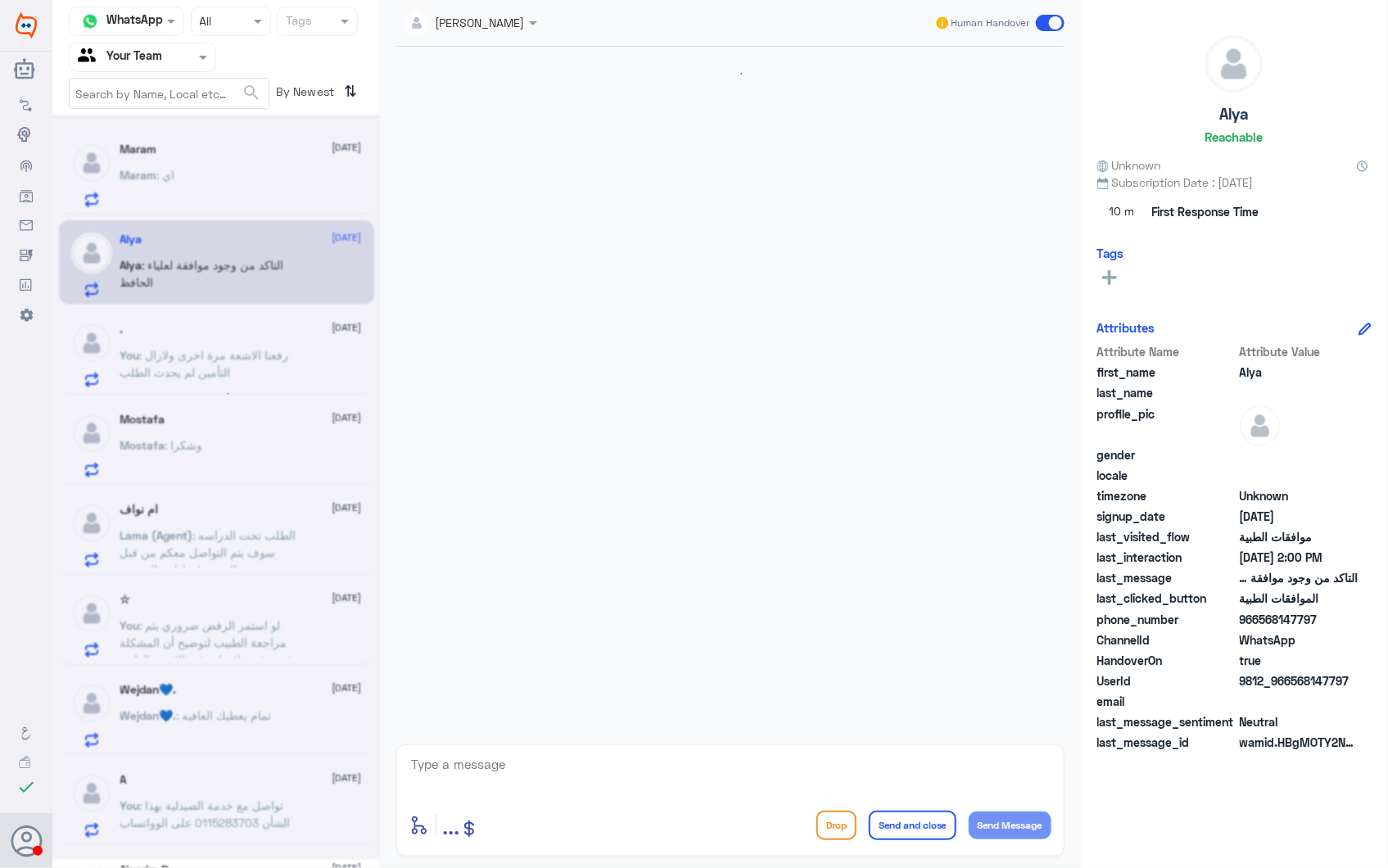
scroll to position [259, 0]
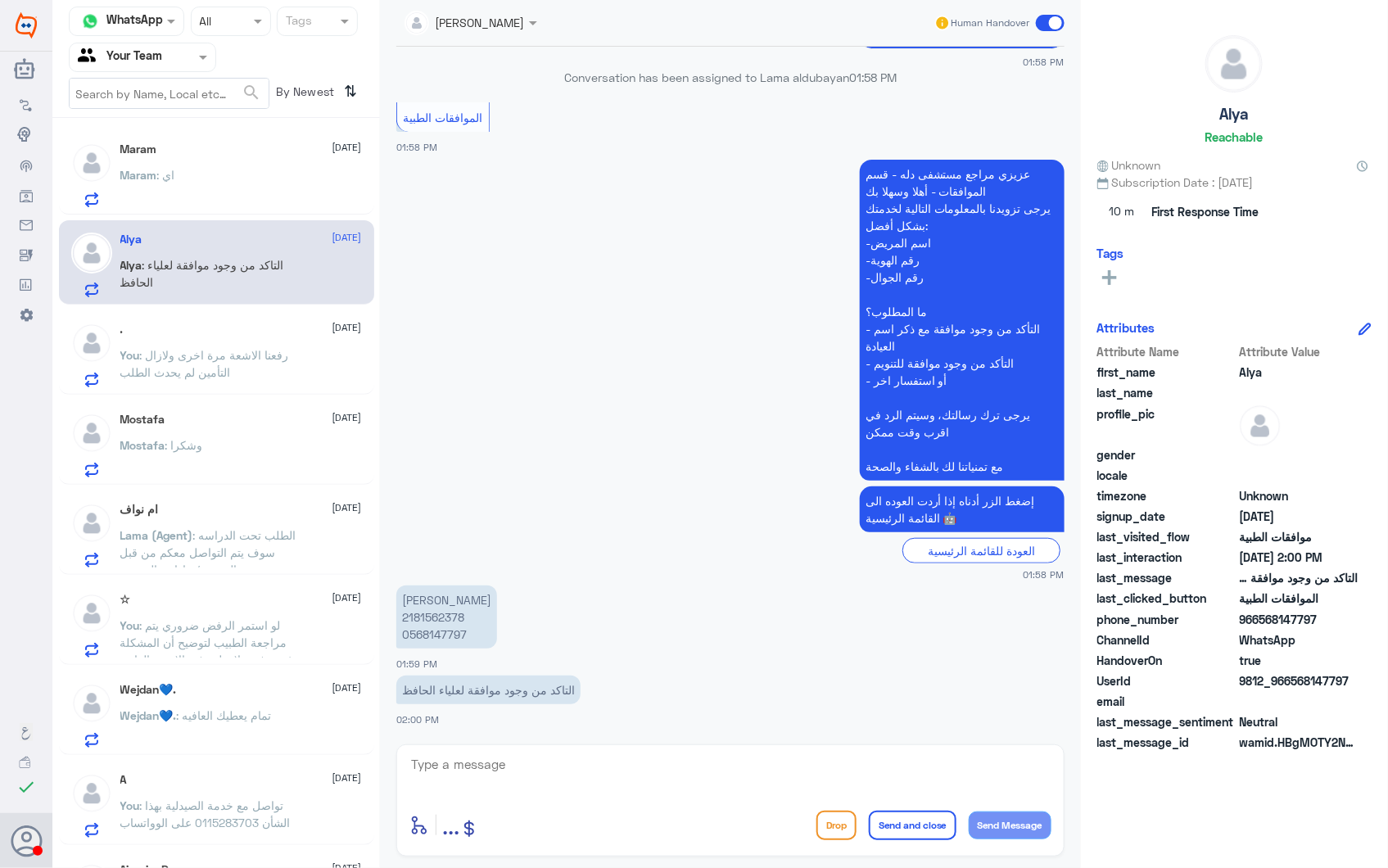
click at [438, 619] on p "علياء محمد الحافظ 2181562378 0568147797" at bounding box center [447, 617] width 101 height 63
copy p "2181562378"
click at [505, 762] on textarea at bounding box center [730, 773] width 642 height 40
type textarea "u"
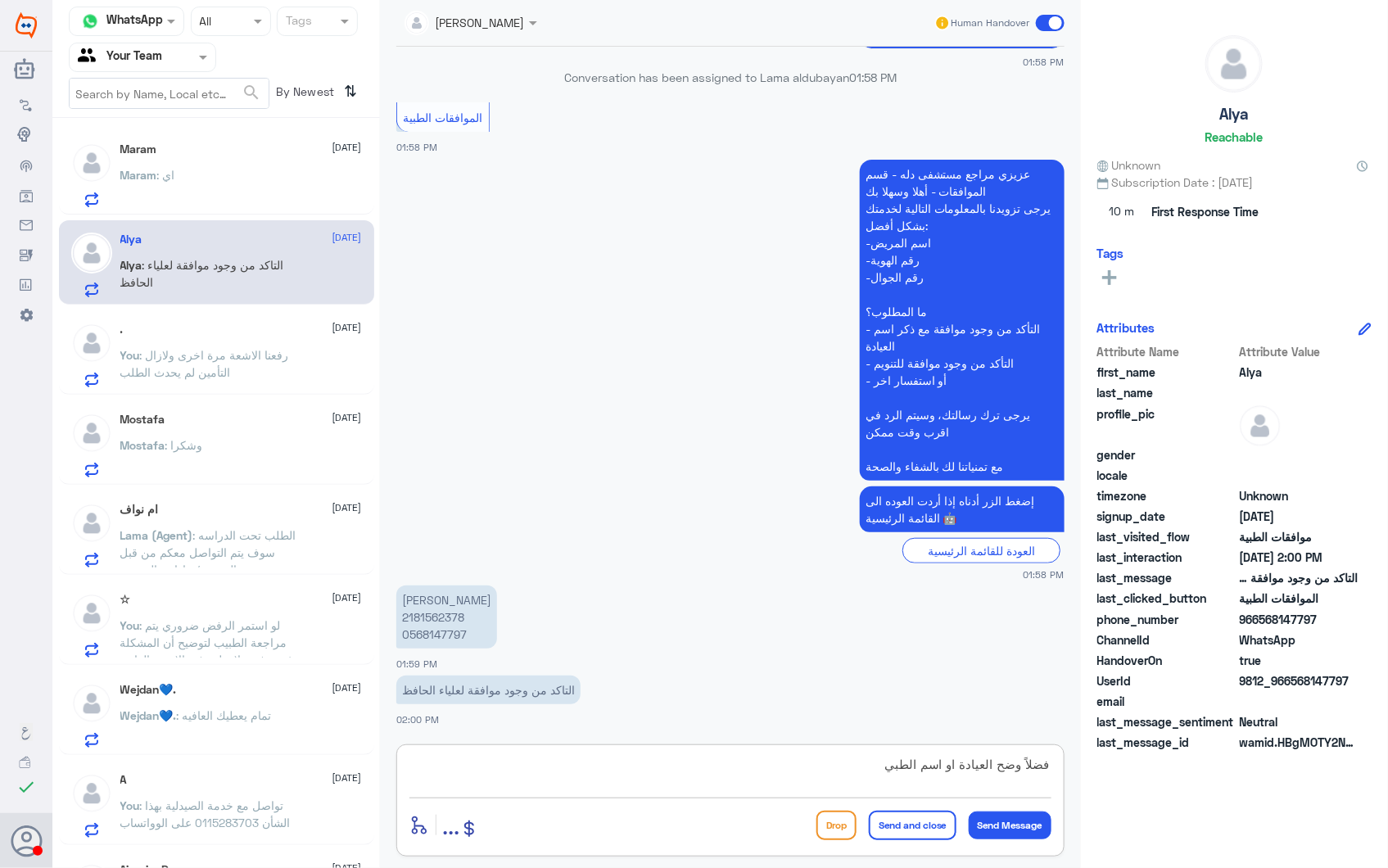
type textarea "فضلاً وضح العيادة او اسم الطبيب"
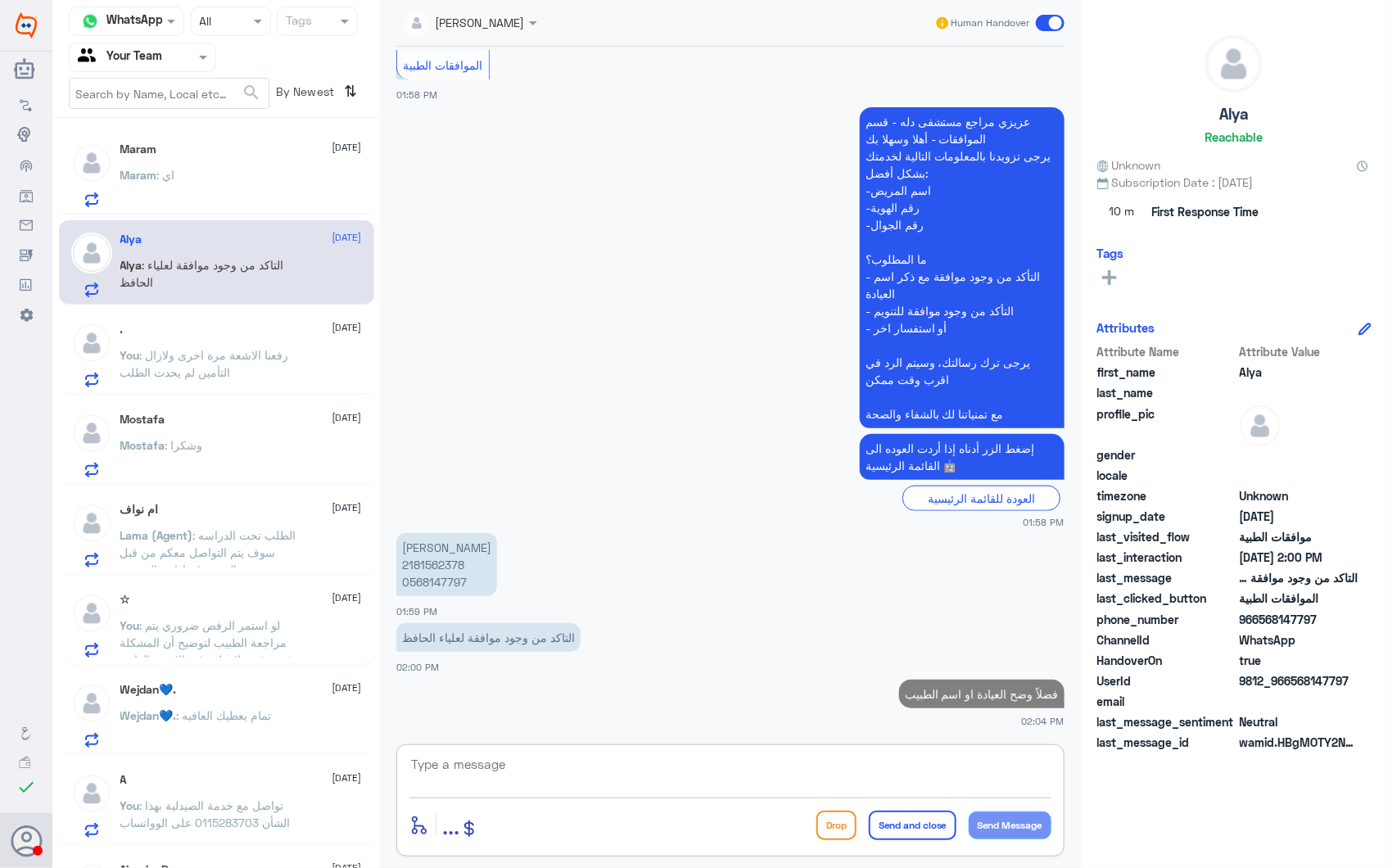
click at [198, 181] on div "Maram : اي" at bounding box center [241, 188] width 241 height 37
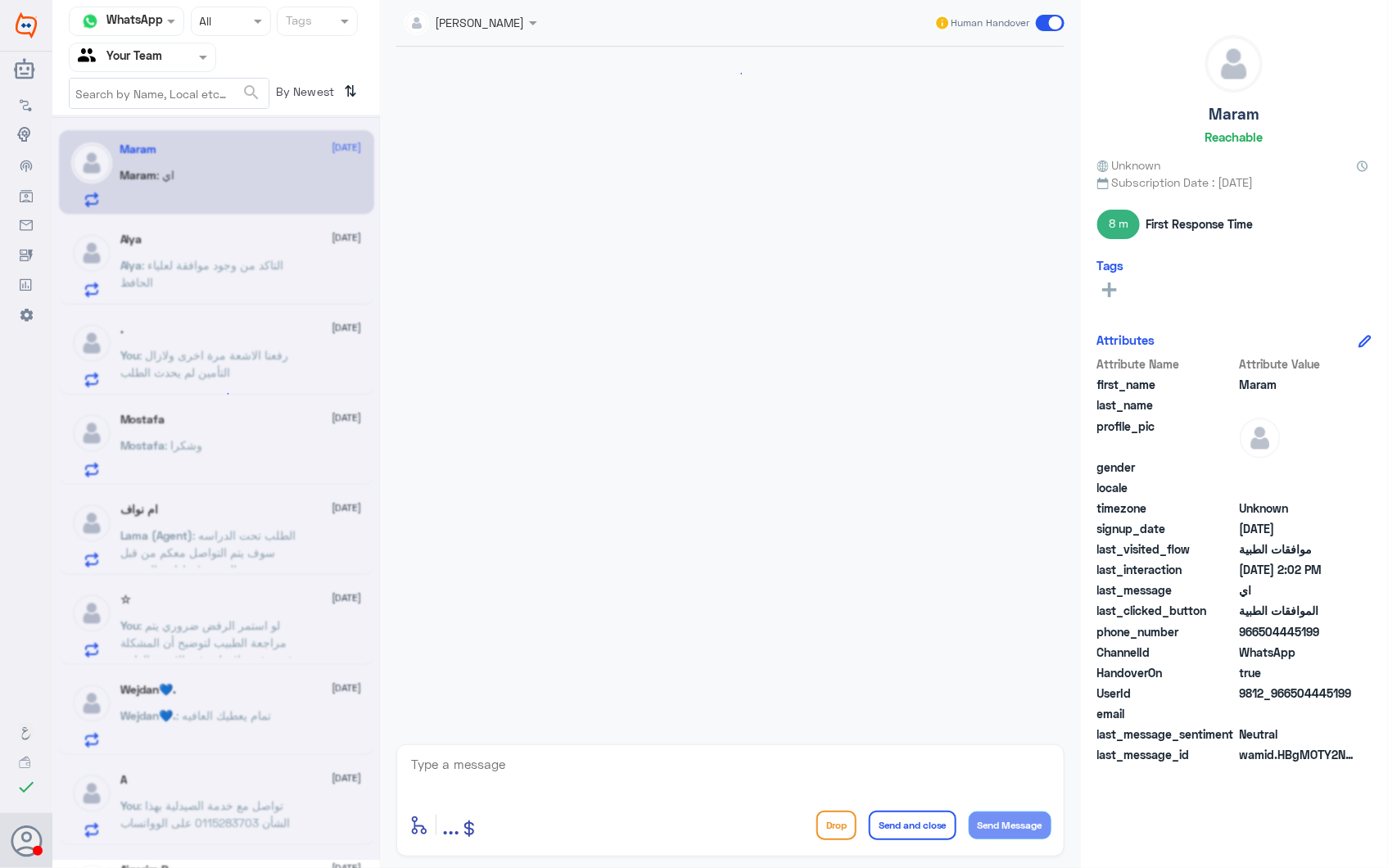
scroll to position [359, 0]
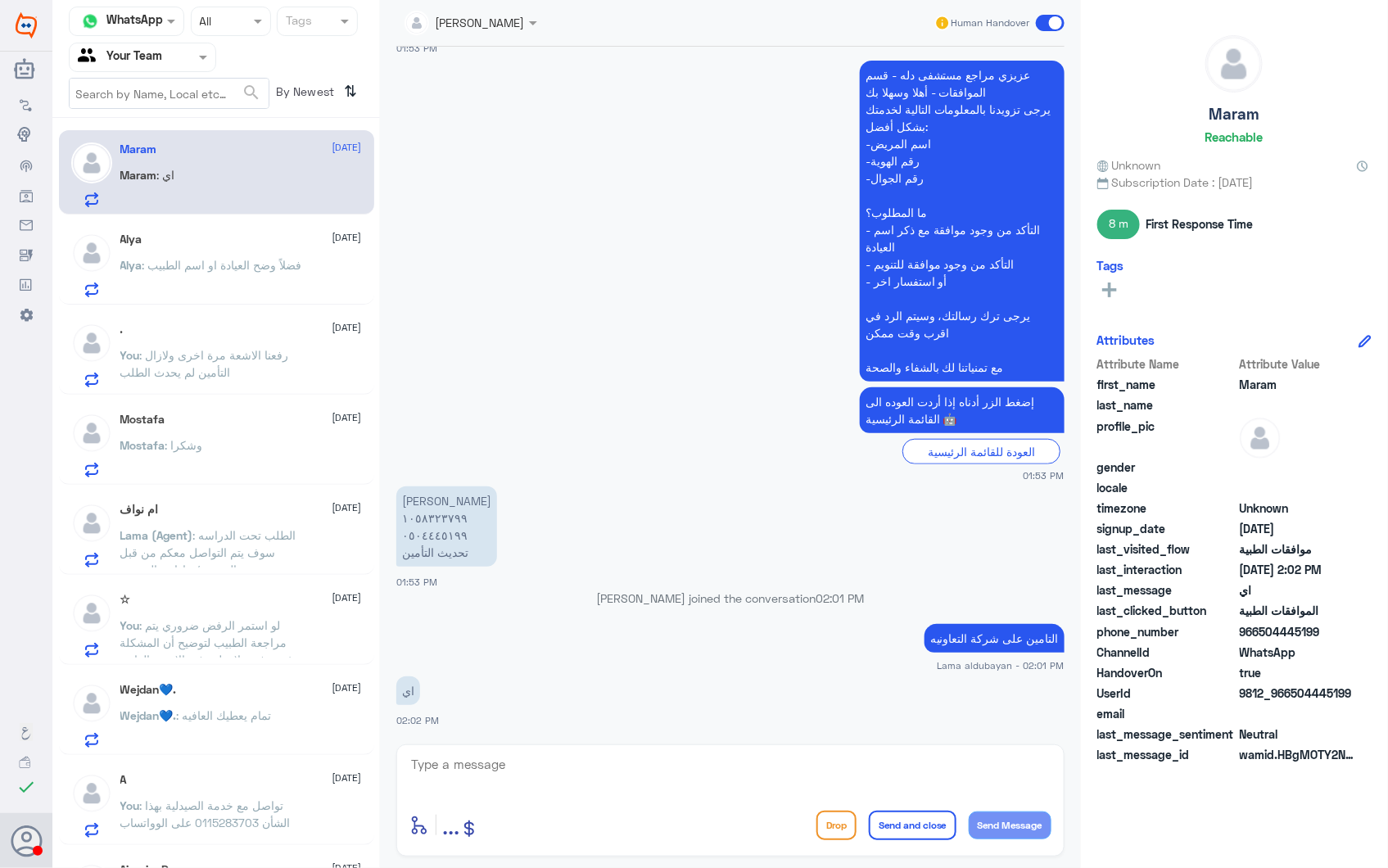
click at [254, 428] on div "Mostafa 28 September Mostafa : وشكرا" at bounding box center [241, 445] width 241 height 65
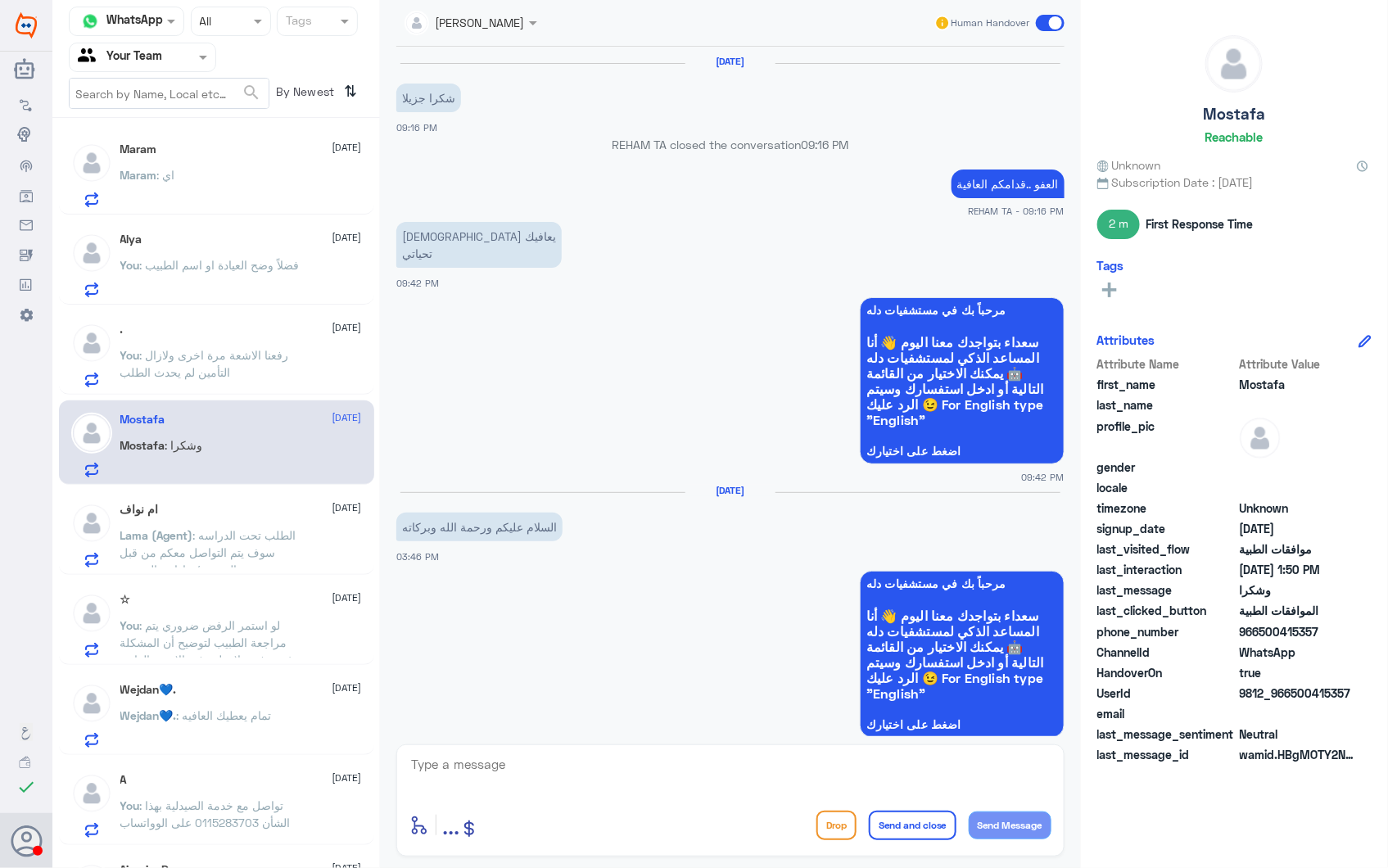
scroll to position [2212, 0]
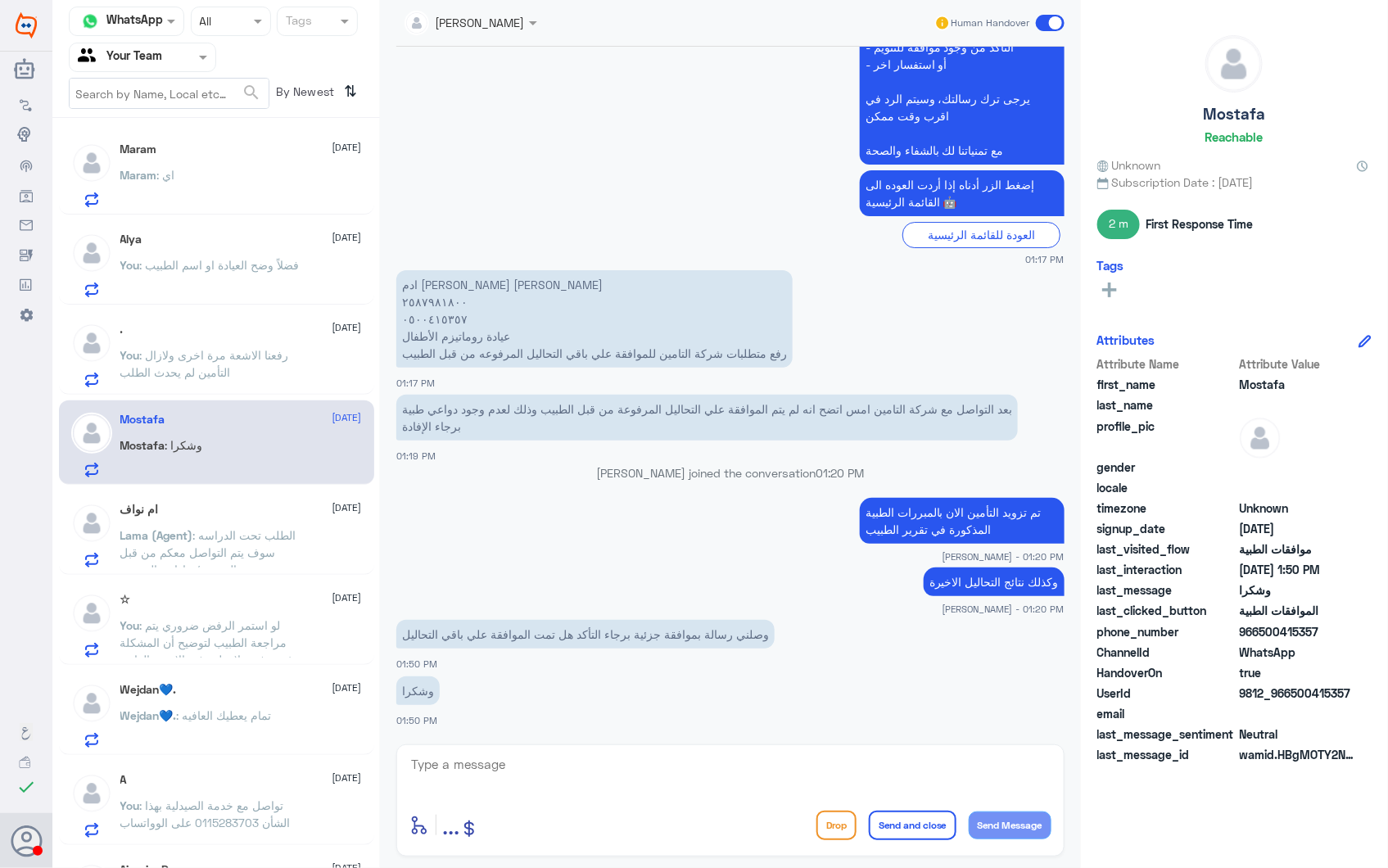
click at [237, 733] on p "Wejdan💙. : تمام يعطيك العافيه" at bounding box center [196, 727] width 152 height 41
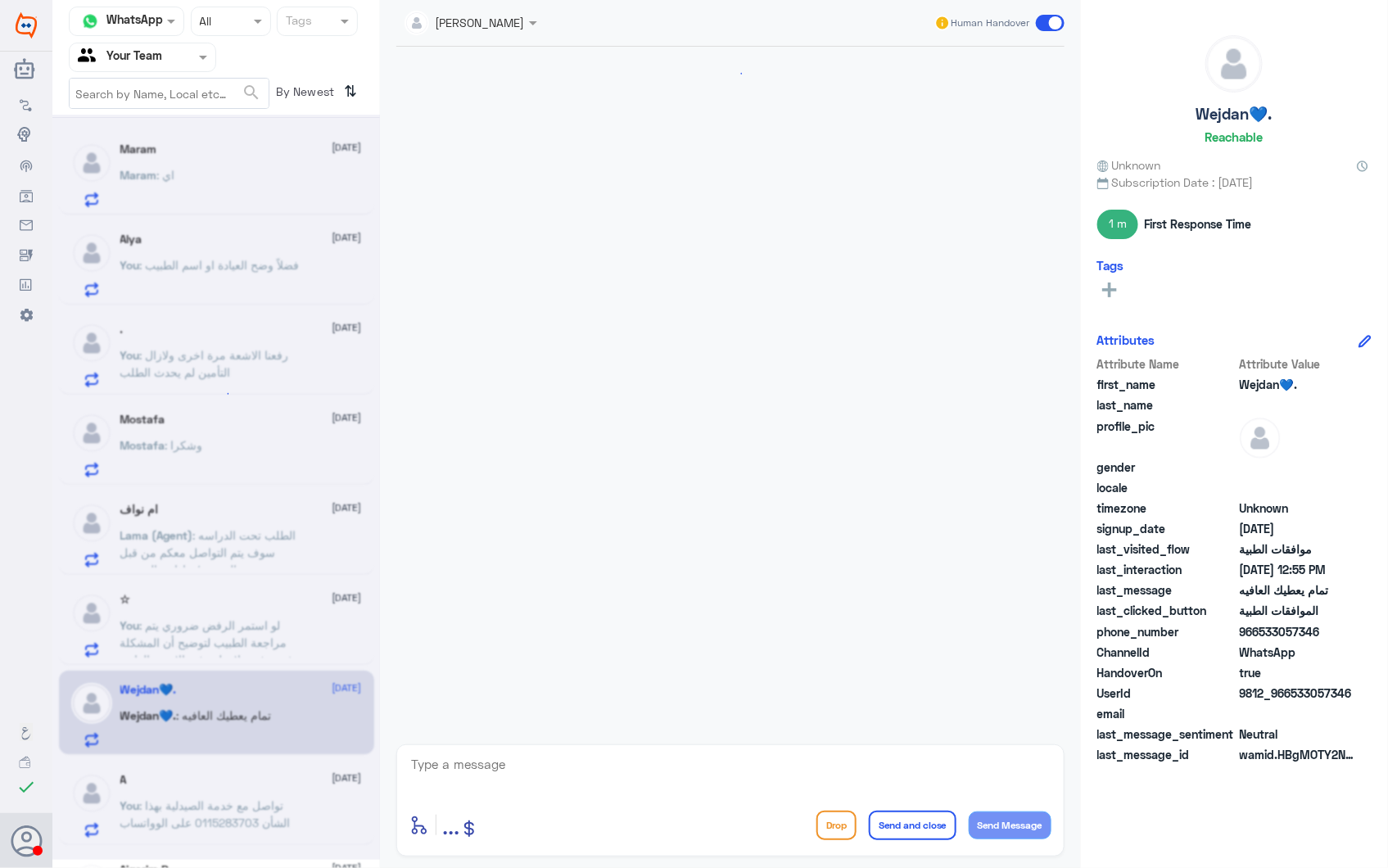
scroll to position [2119, 0]
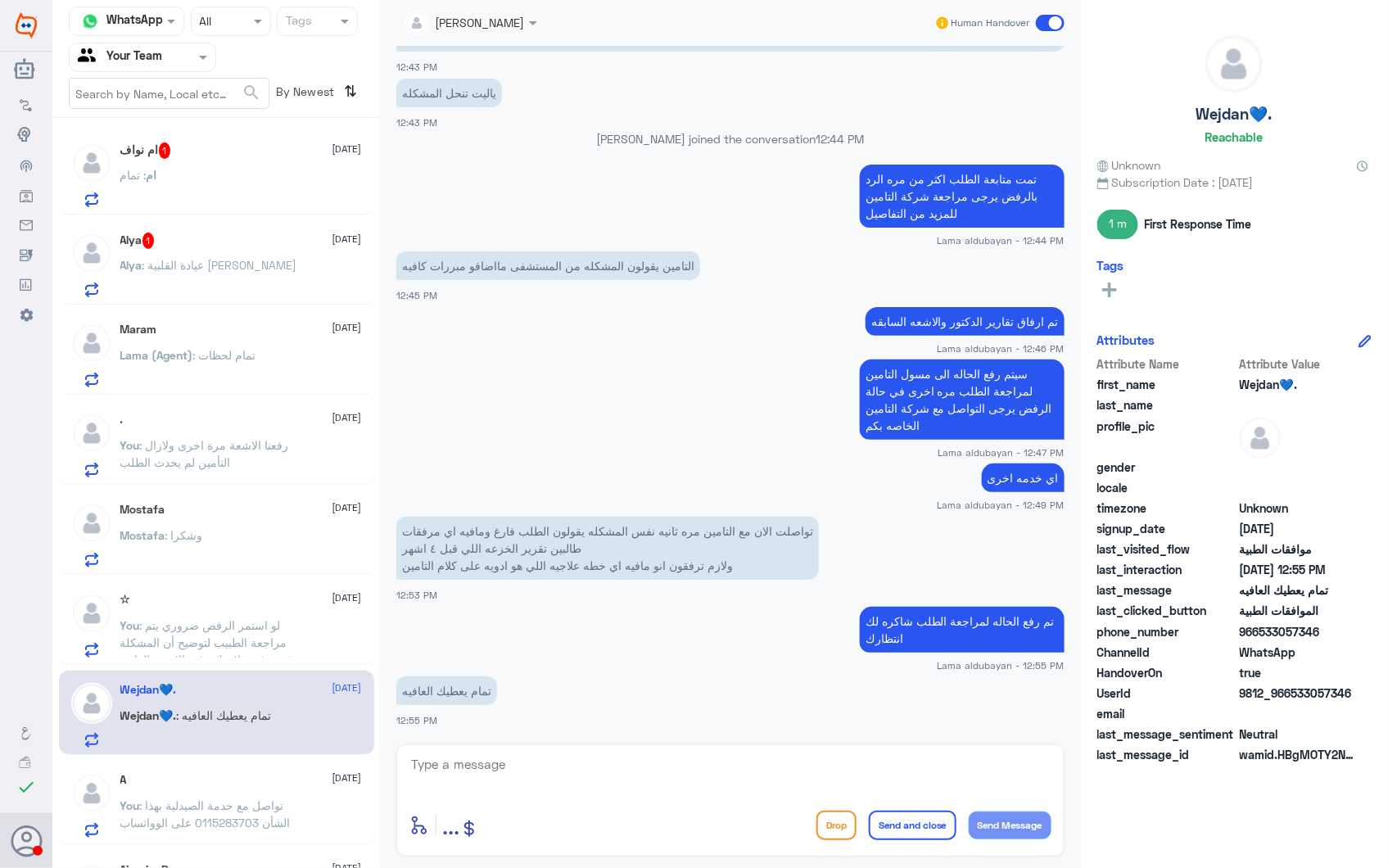
click at [184, 242] on div "Alya 1 28 September" at bounding box center [241, 241] width 241 height 16
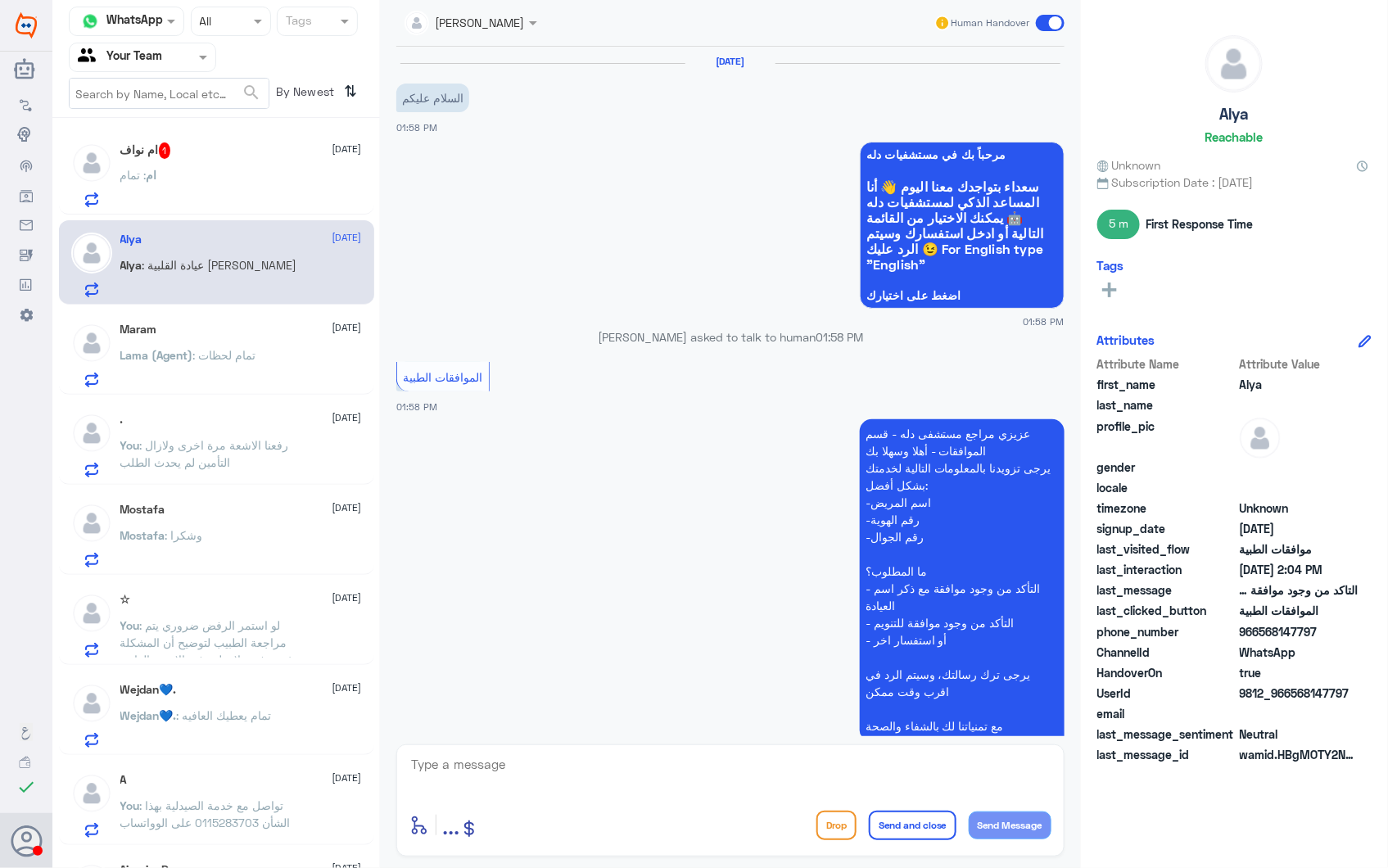
scroll to position [398, 0]
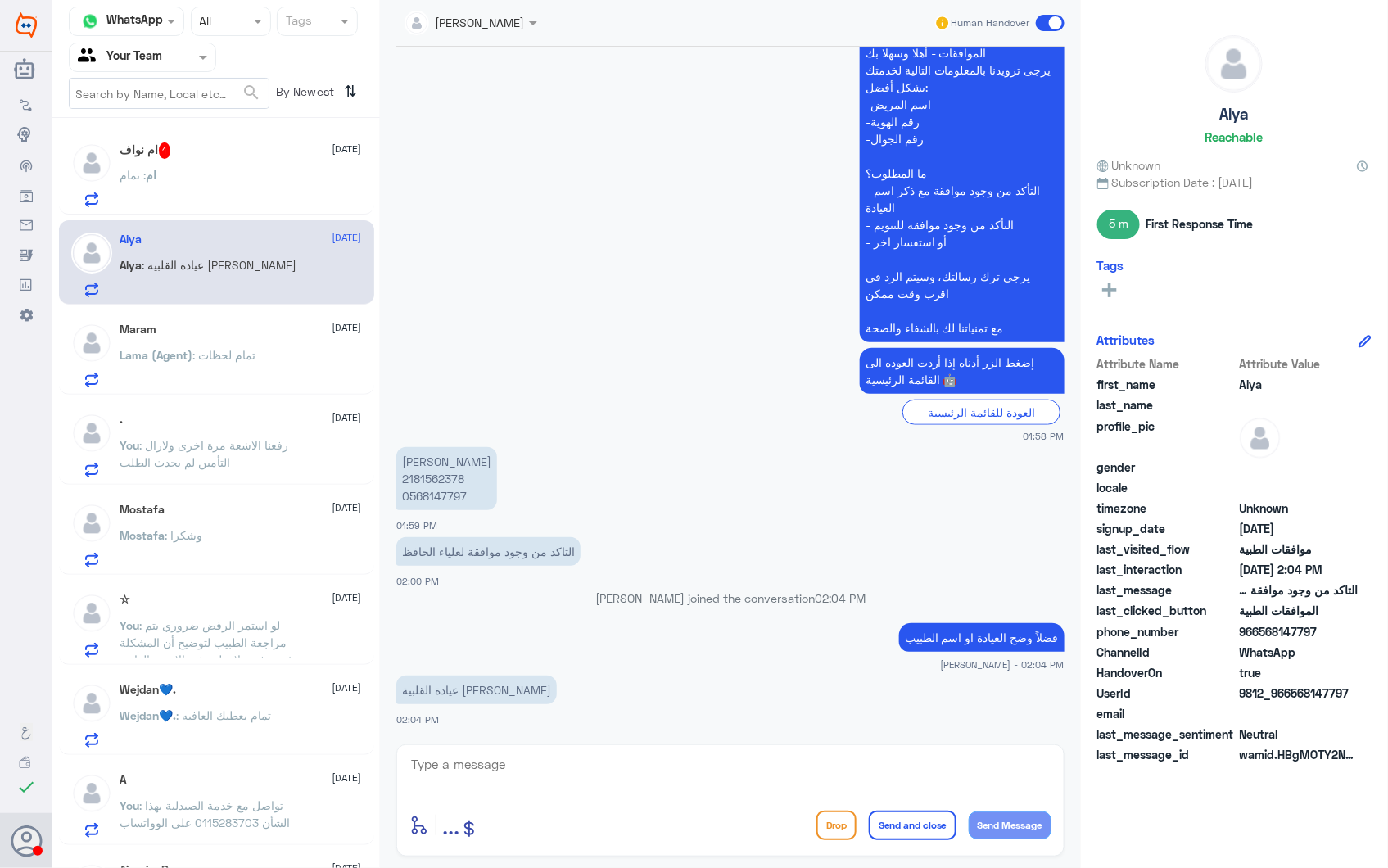
click at [426, 467] on p "علياء محمد الحافظ 2181562378 0568147797" at bounding box center [447, 479] width 101 height 63
click at [429, 467] on p "علياء محمد الحافظ 2181562378 0568147797" at bounding box center [447, 479] width 101 height 63
click at [438, 477] on p "علياء محمد الحافظ 2181562378 0568147797" at bounding box center [447, 479] width 101 height 63
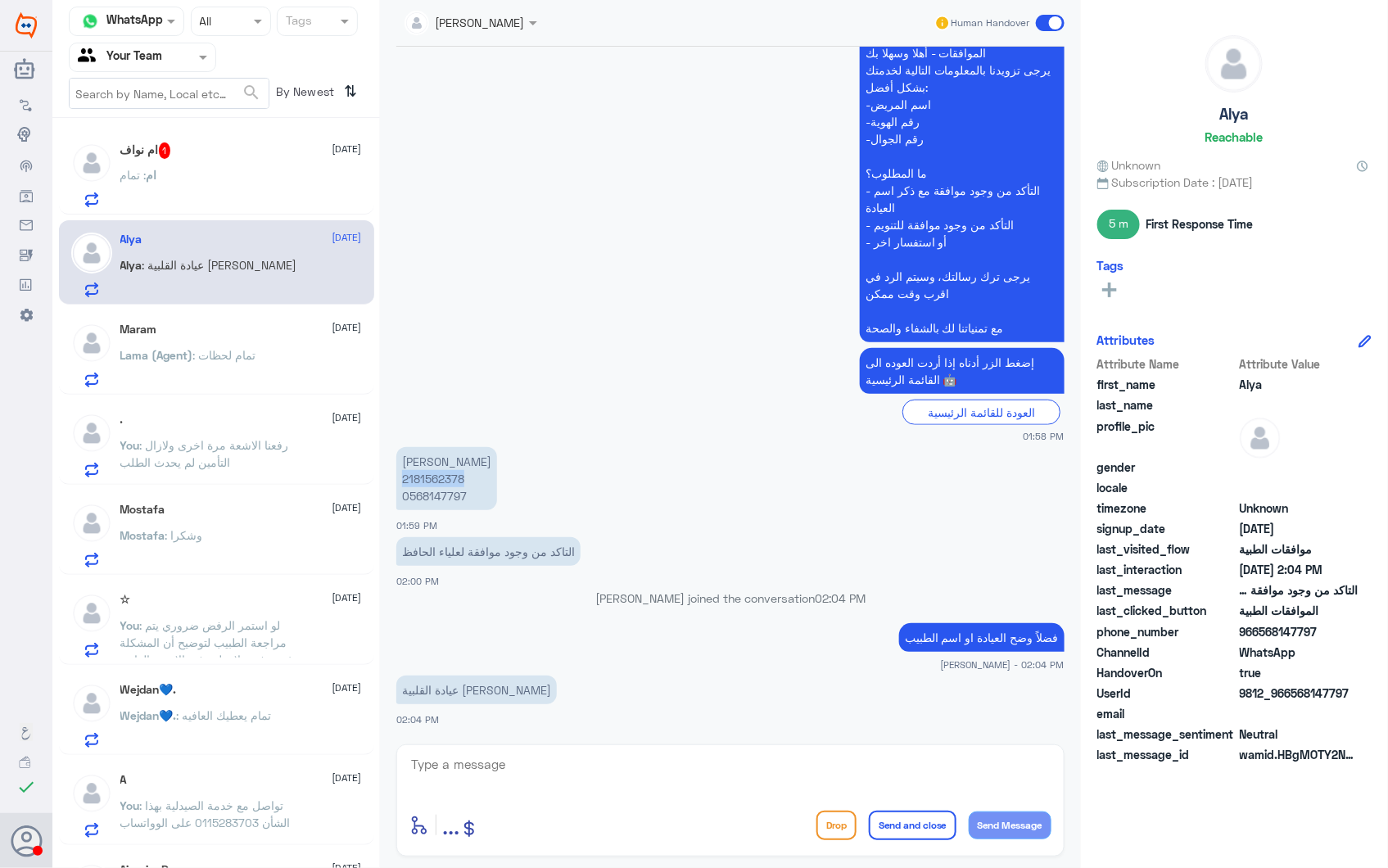
click at [438, 479] on p "علياء محمد الحافظ 2181562378 0568147797" at bounding box center [447, 479] width 101 height 63
copy p "2181562378"
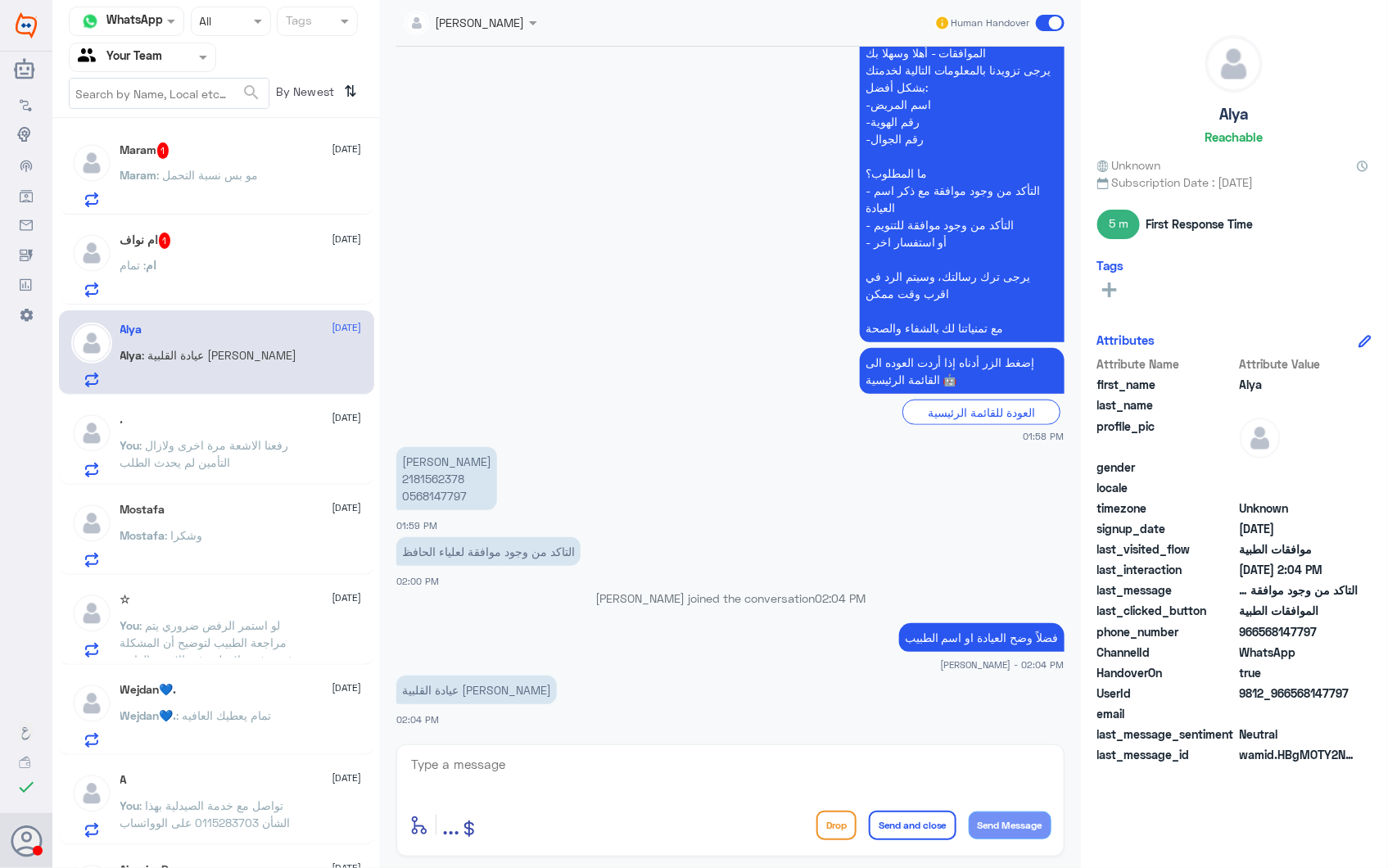
click at [252, 178] on span ": مو بس نسبة التحمل" at bounding box center [208, 175] width 102 height 14
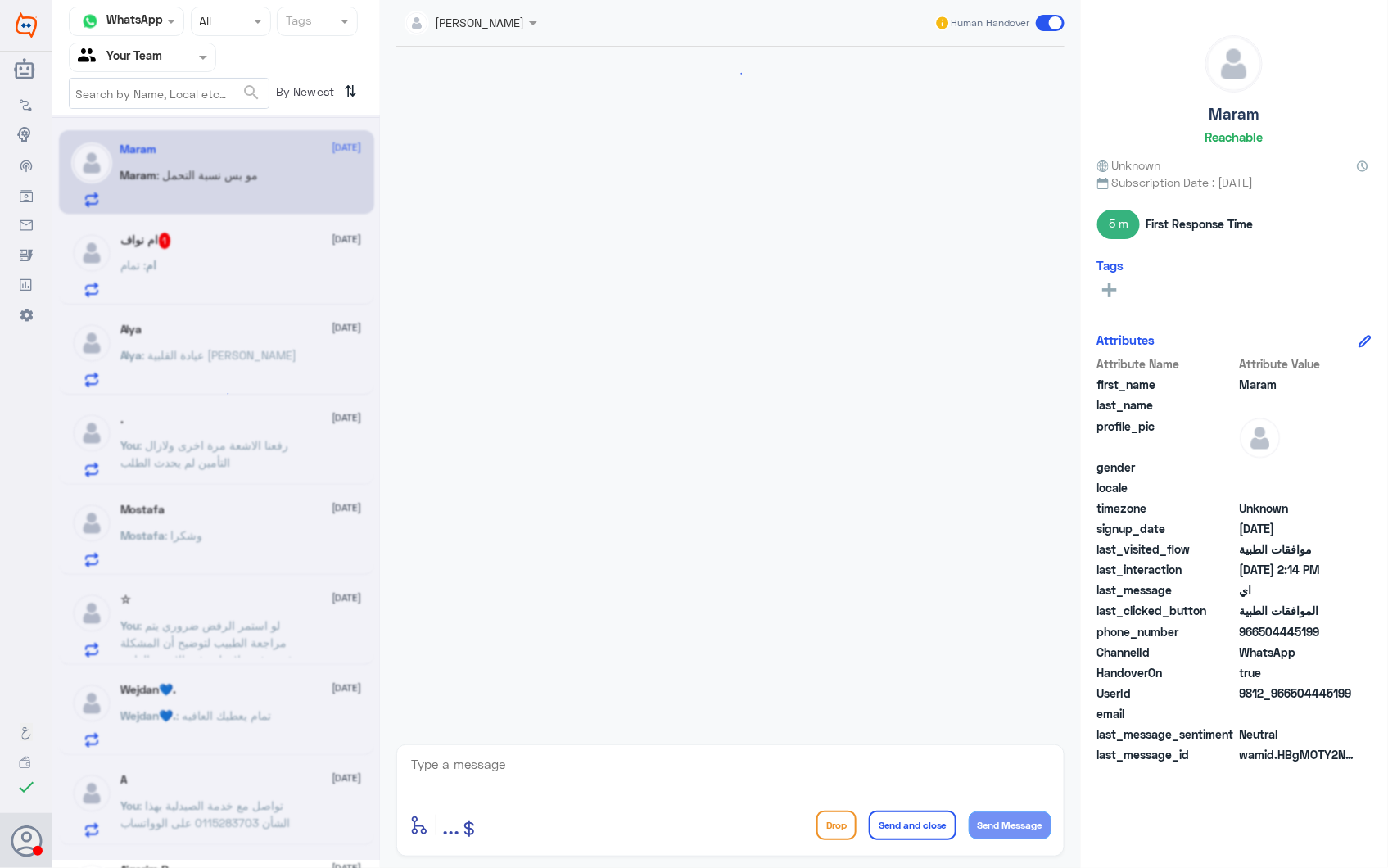
scroll to position [628, 0]
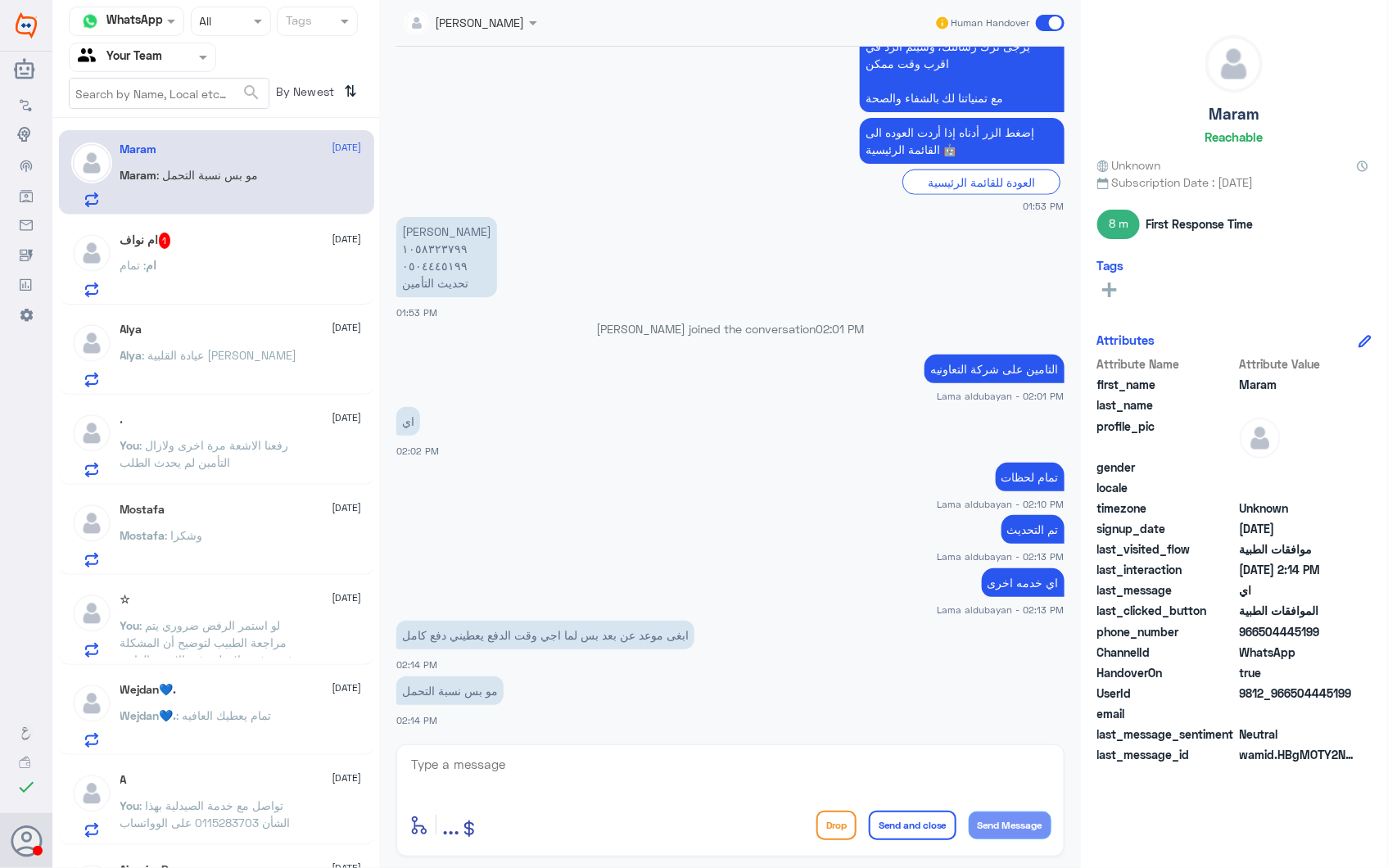
drag, startPoint x: 269, startPoint y: 330, endPoint x: 356, endPoint y: 104, distance: 242.2
click at [269, 330] on div "Alya 28 September" at bounding box center [241, 330] width 241 height 14
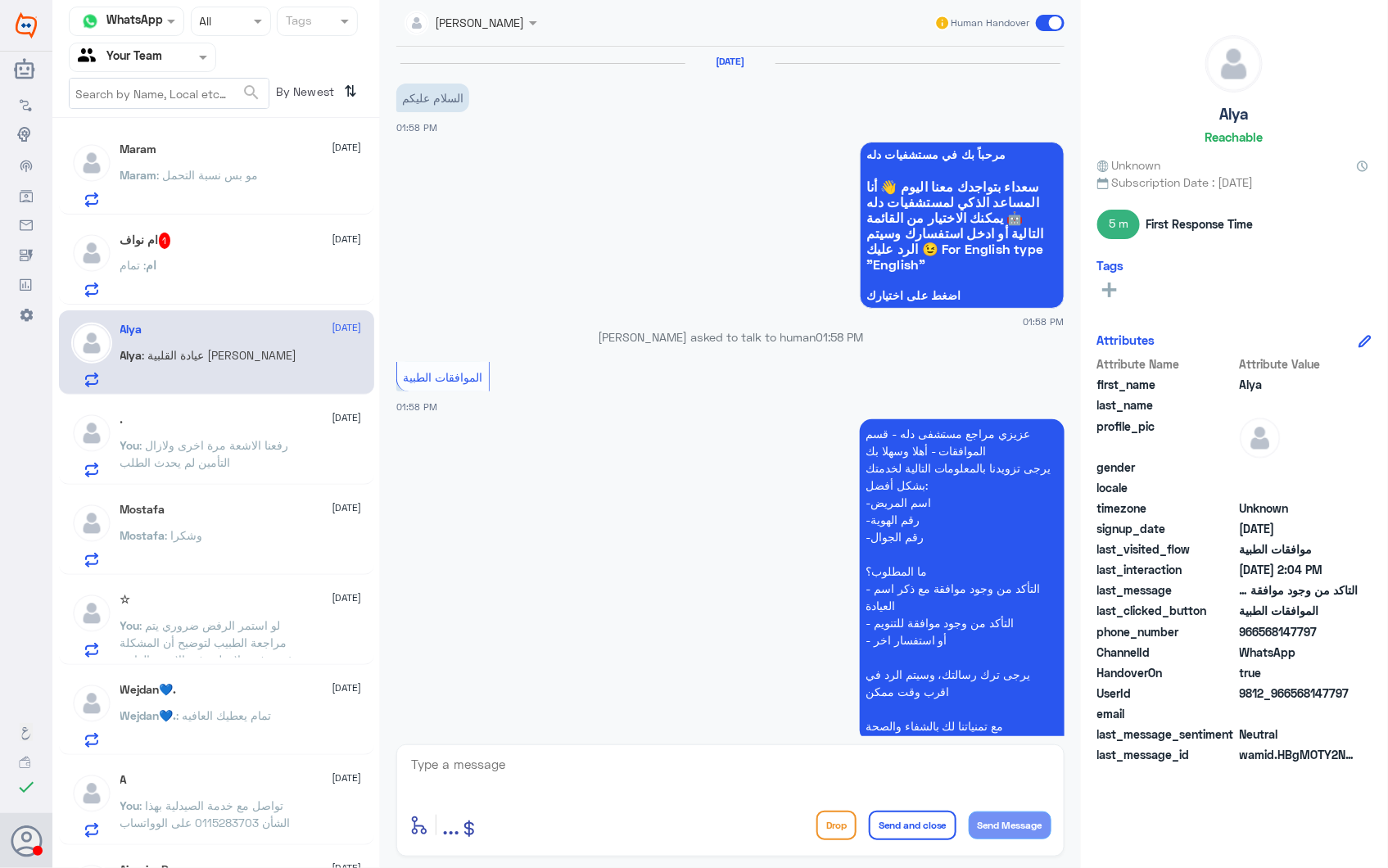
scroll to position [398, 0]
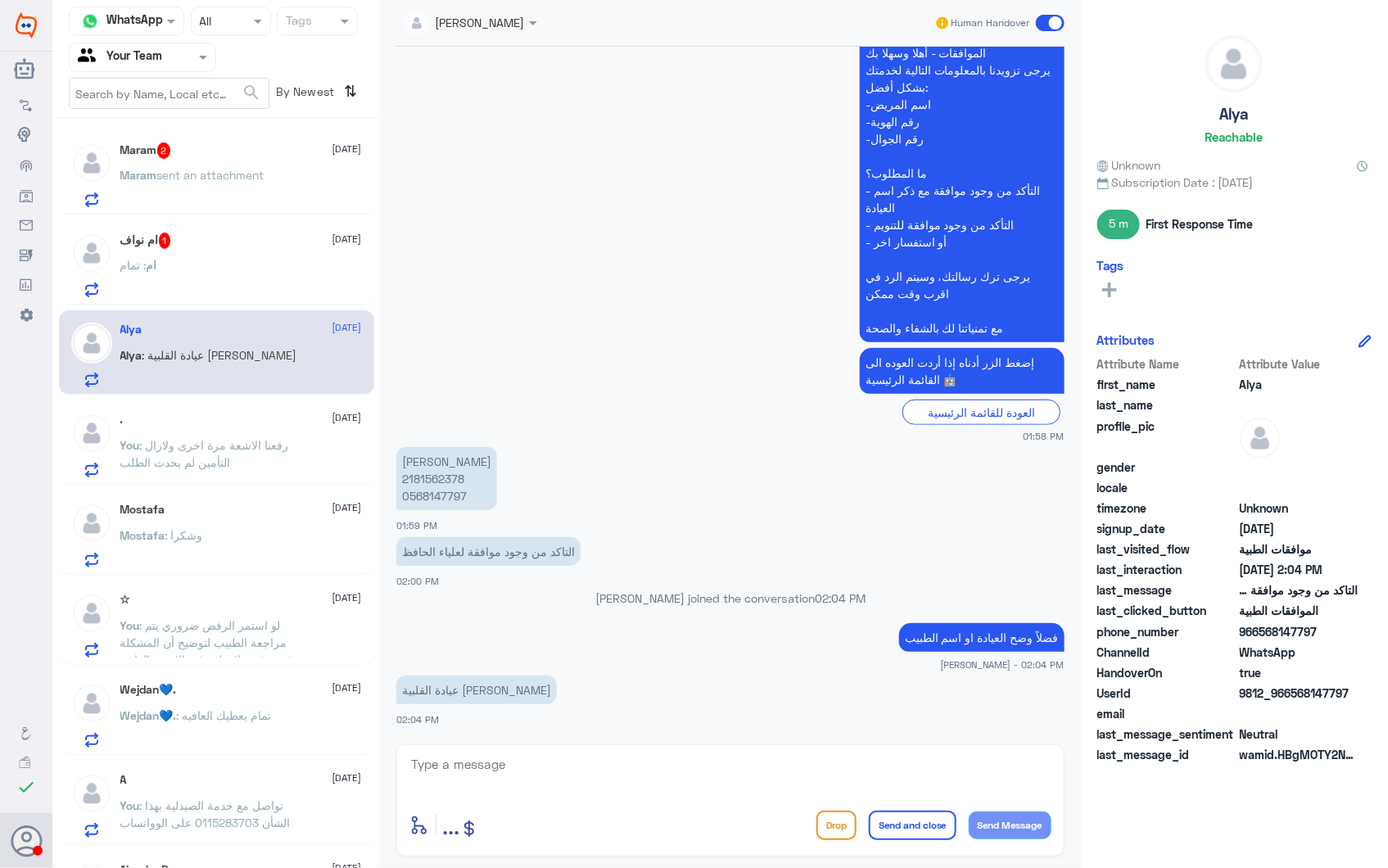
click at [223, 266] on div "ام : تمام" at bounding box center [241, 278] width 241 height 37
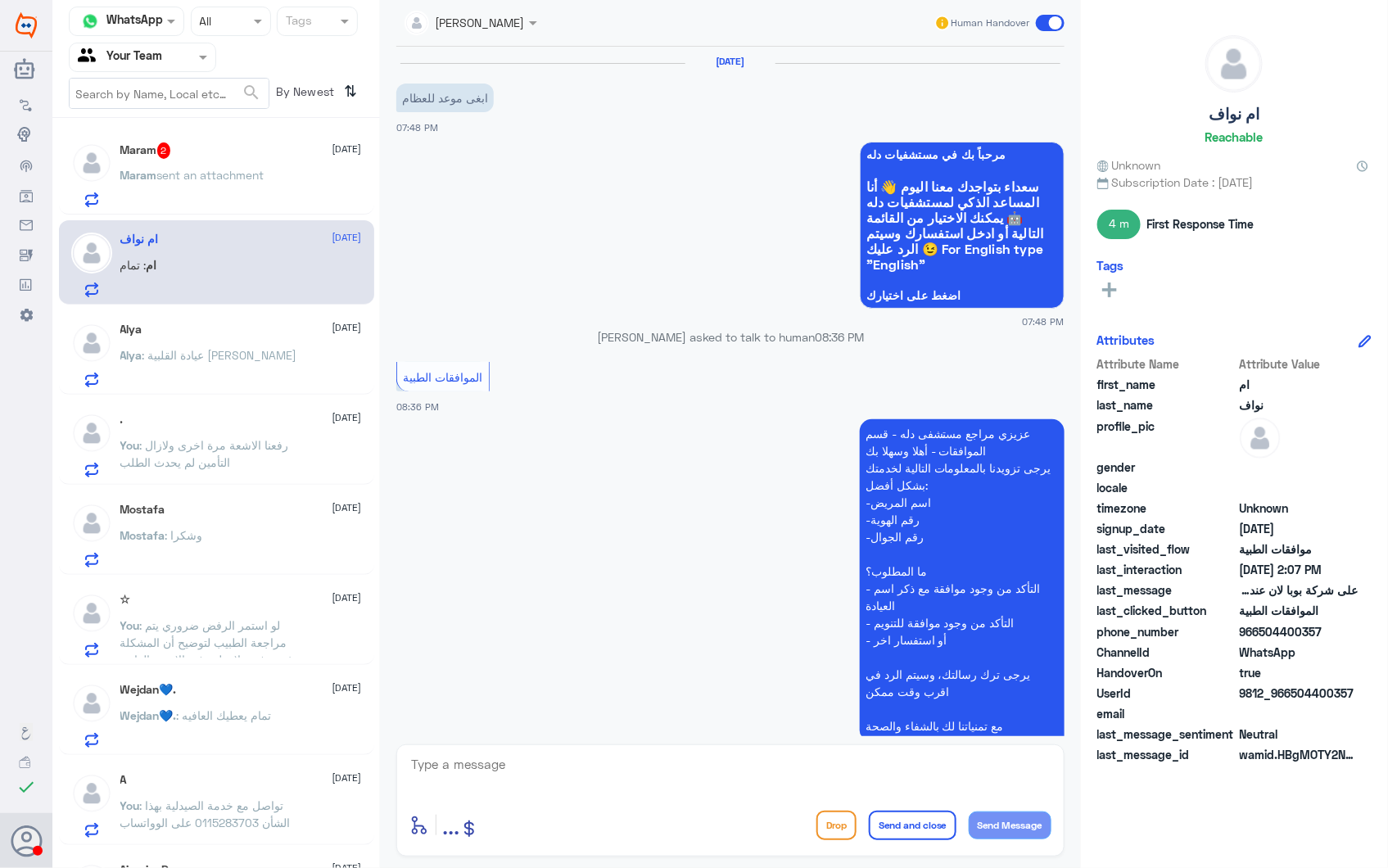
scroll to position [1883, 0]
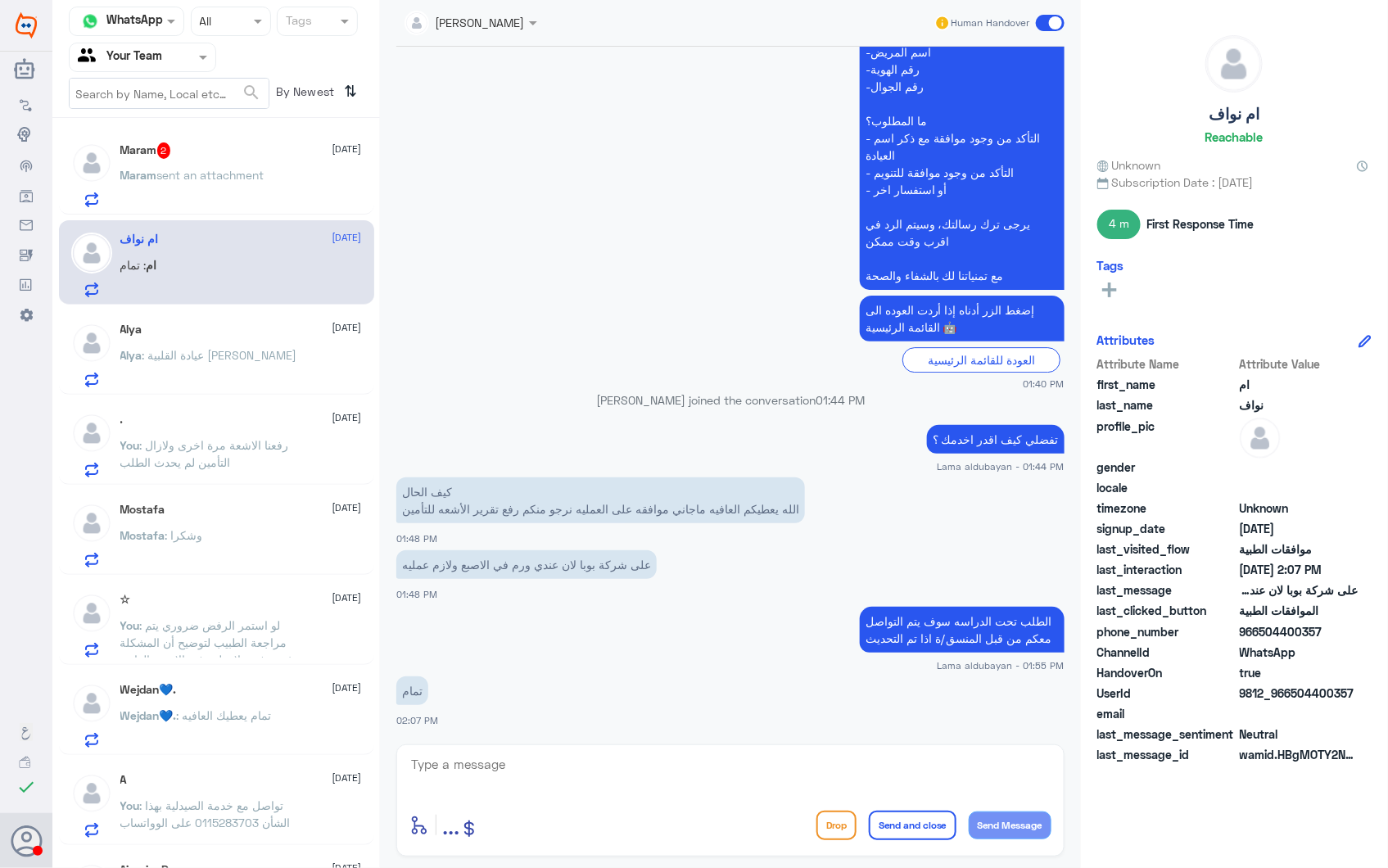
click at [219, 538] on div "Mostafa : وشكرا" at bounding box center [241, 549] width 241 height 37
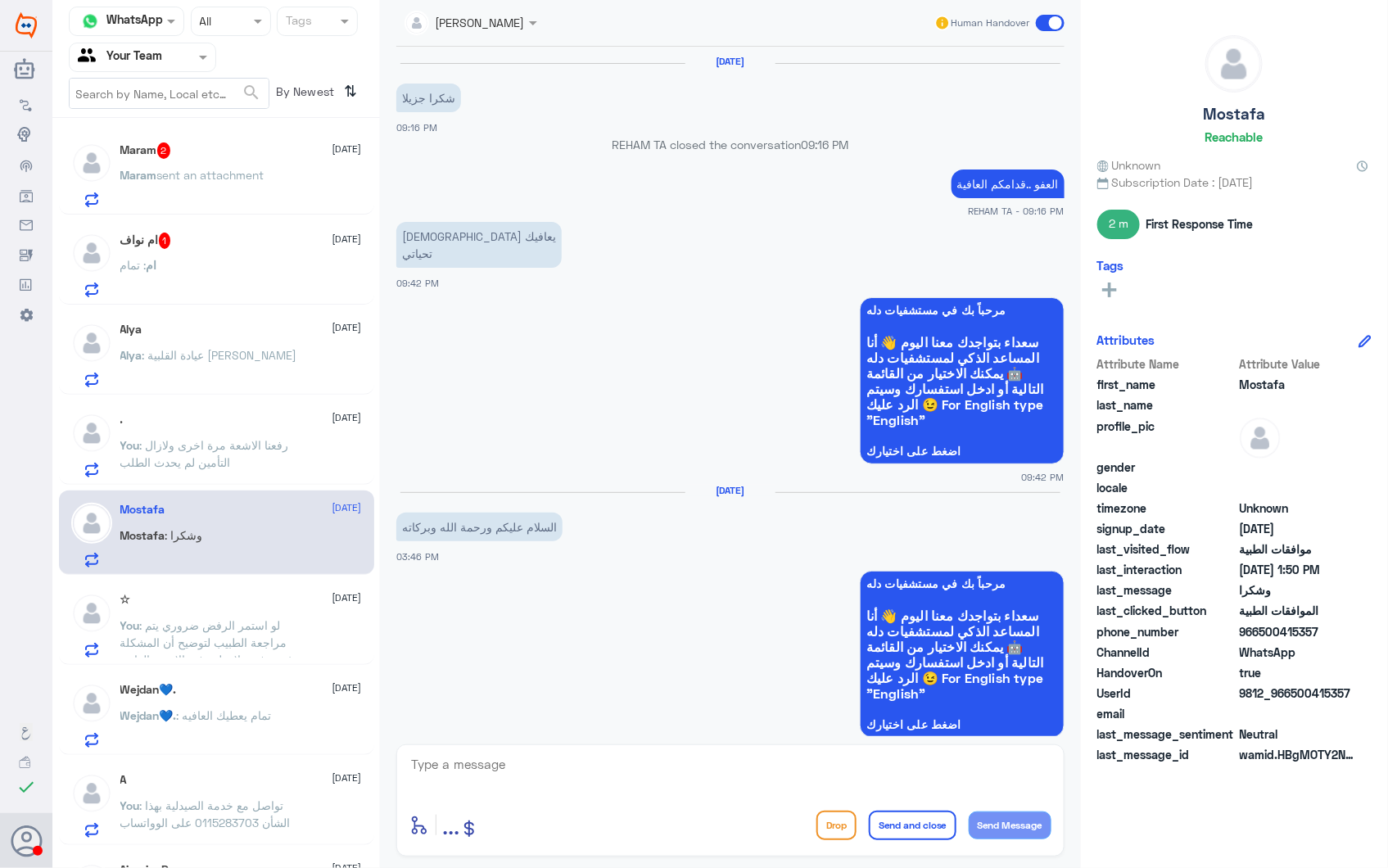
scroll to position [2212, 0]
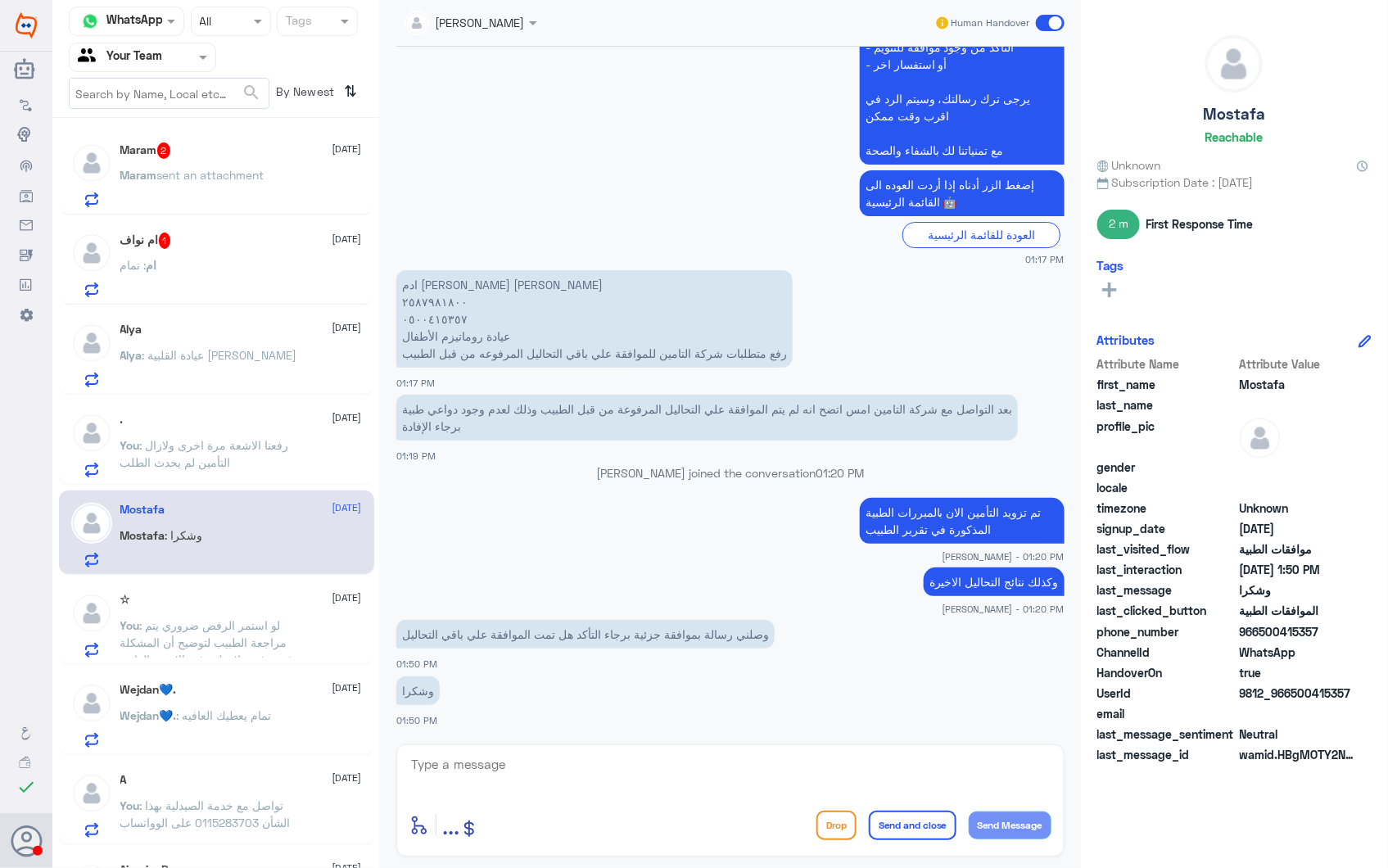
click at [249, 444] on span ": رفعنا الاشعة مرة اخرى ولازال التأمين لم يحدث الطلب" at bounding box center [205, 454] width 169 height 31
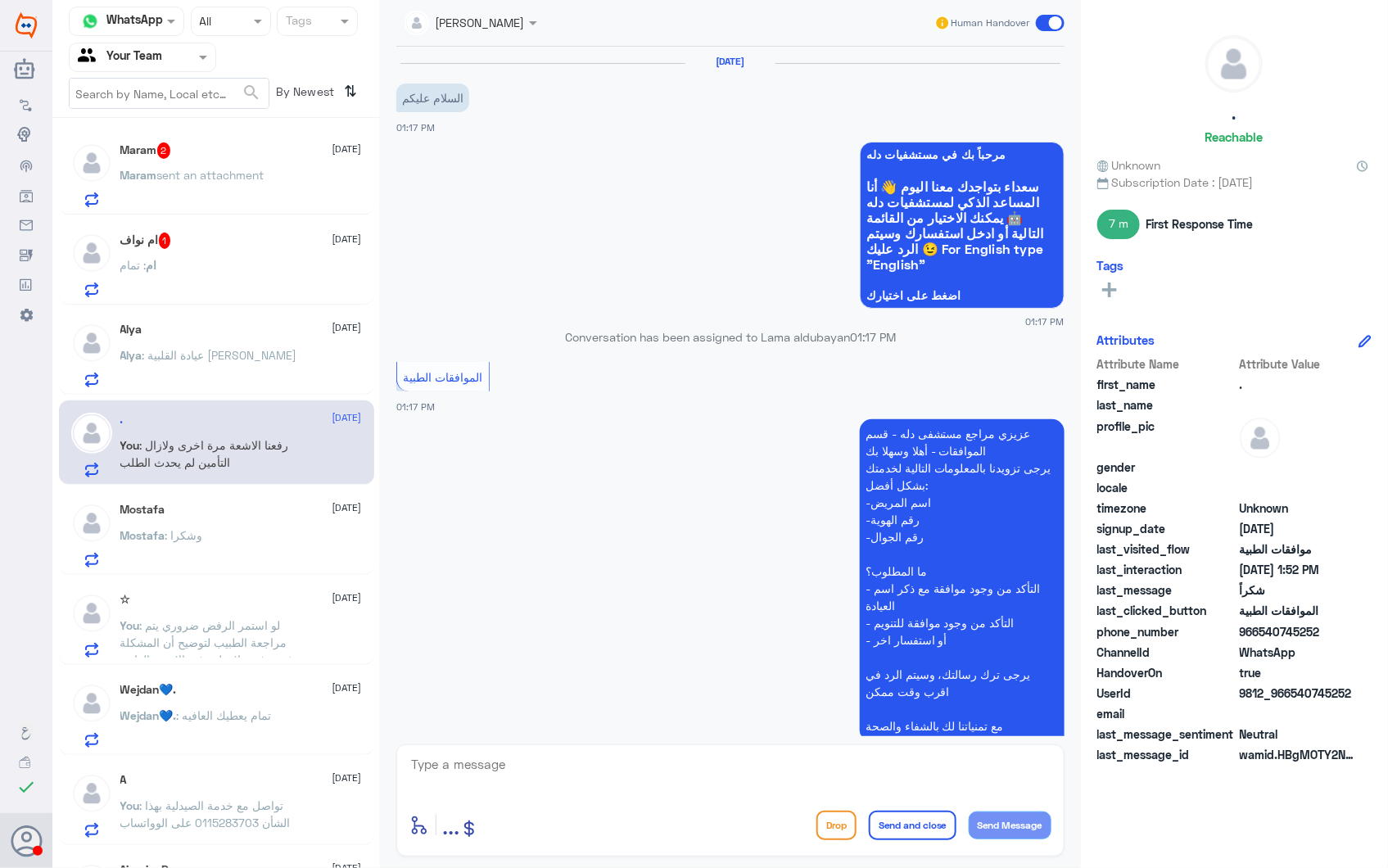
scroll to position [608, 0]
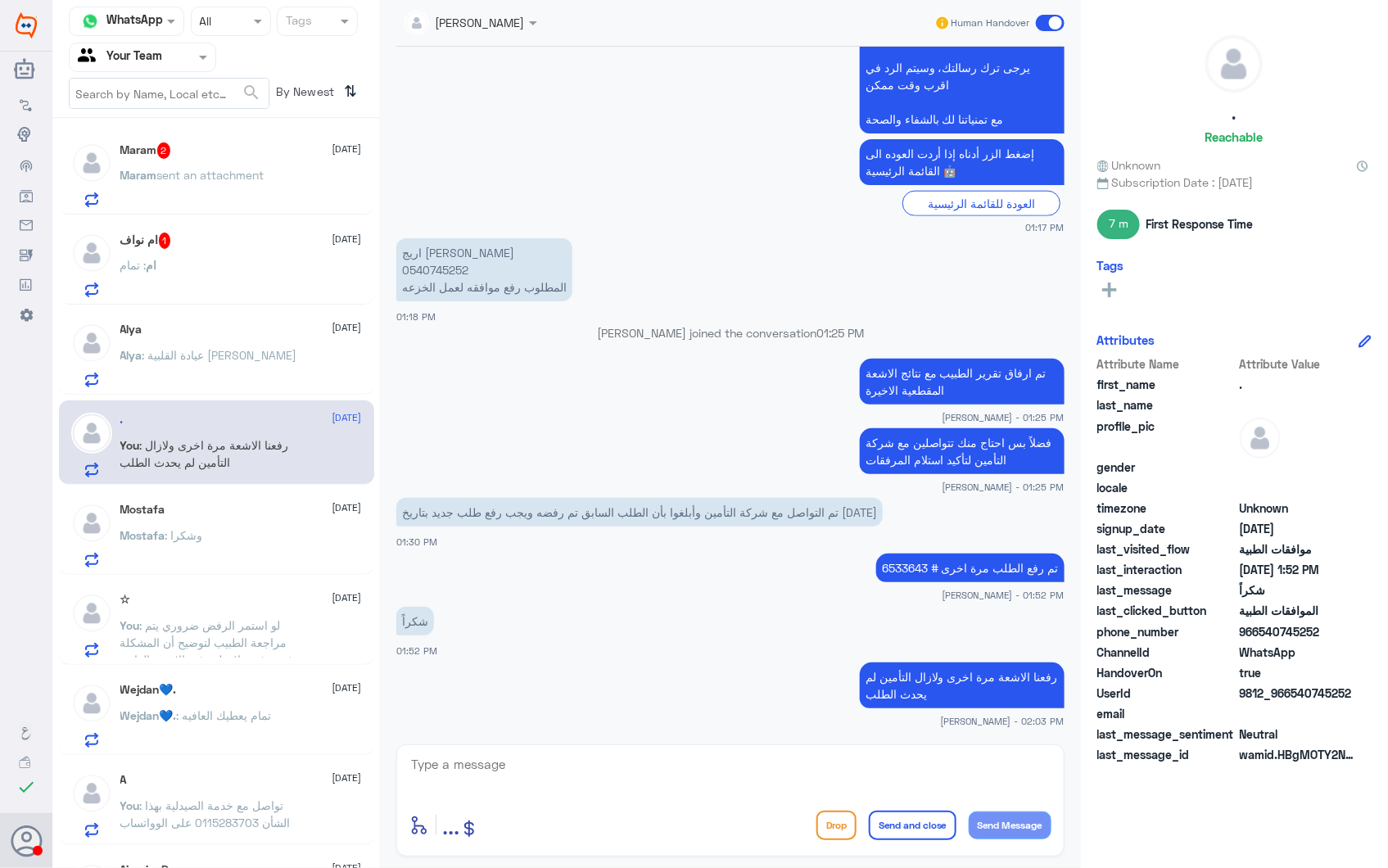
drag, startPoint x: 480, startPoint y: 770, endPoint x: 604, endPoint y: 762, distance: 124.3
click at [486, 770] on textarea at bounding box center [730, 773] width 642 height 40
type textarea ","
type textarea "وافقوا عليها اخيراً"
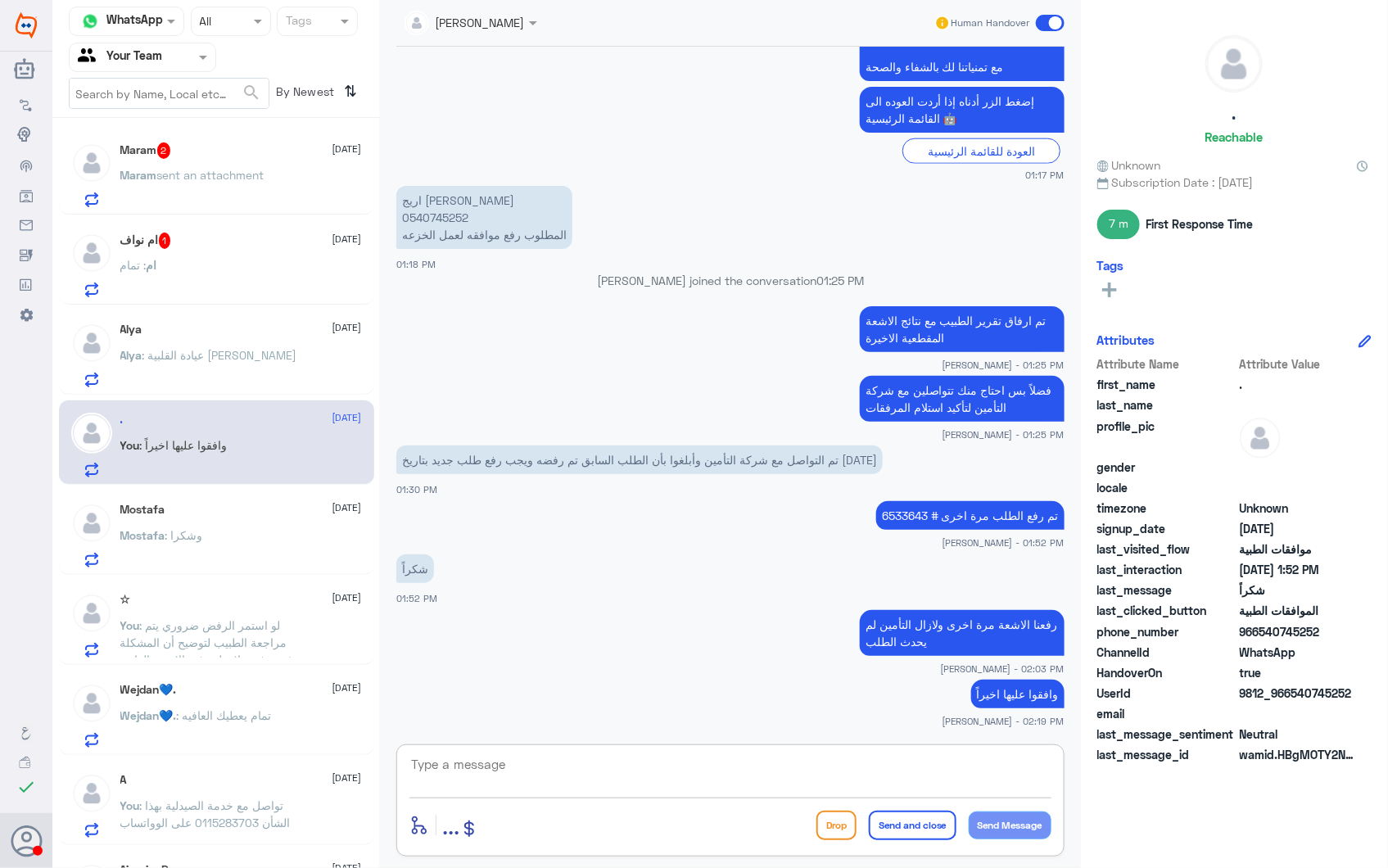
click at [235, 233] on div "ام نواف 1 28 September" at bounding box center [241, 241] width 241 height 16
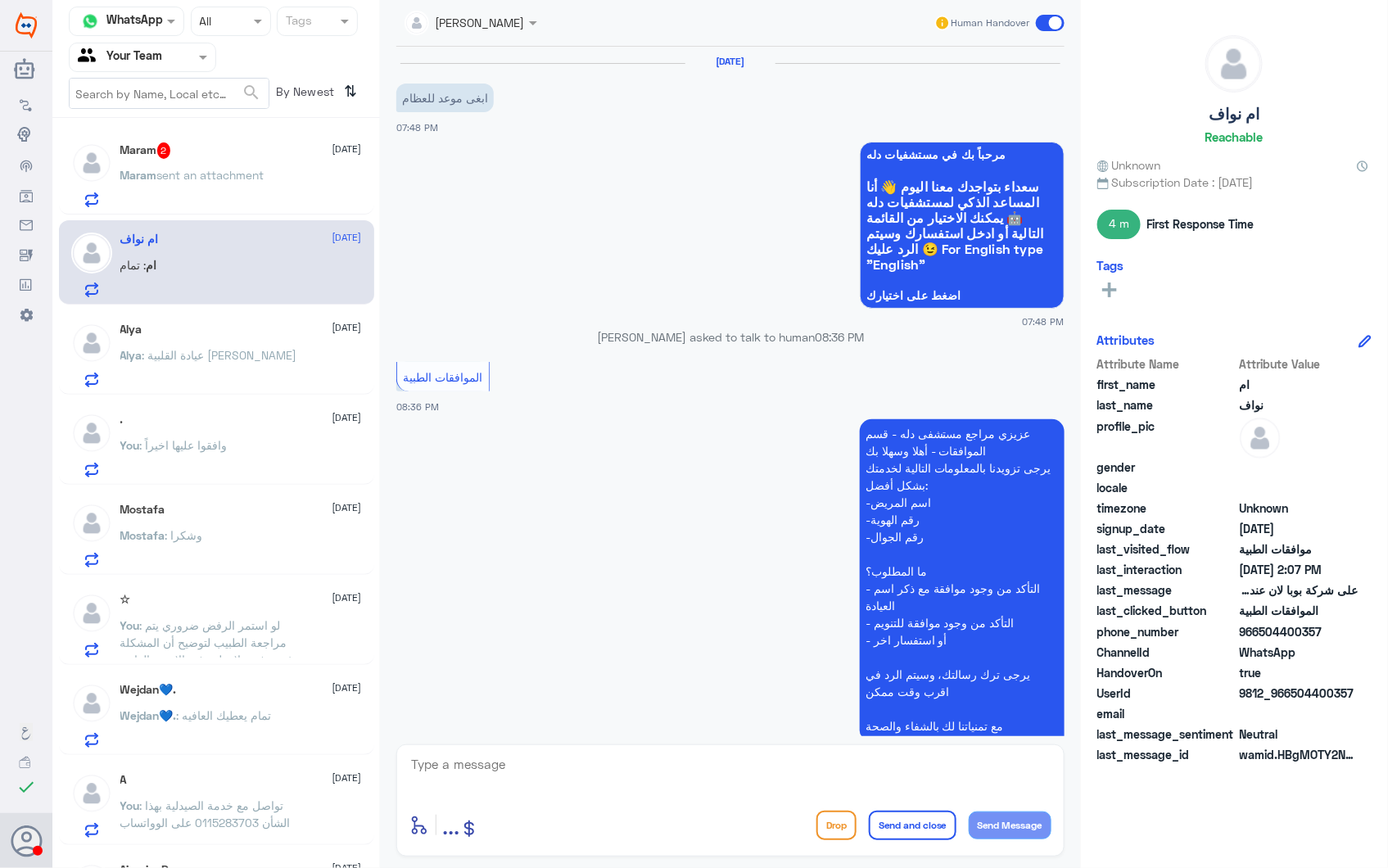
scroll to position [1883, 0]
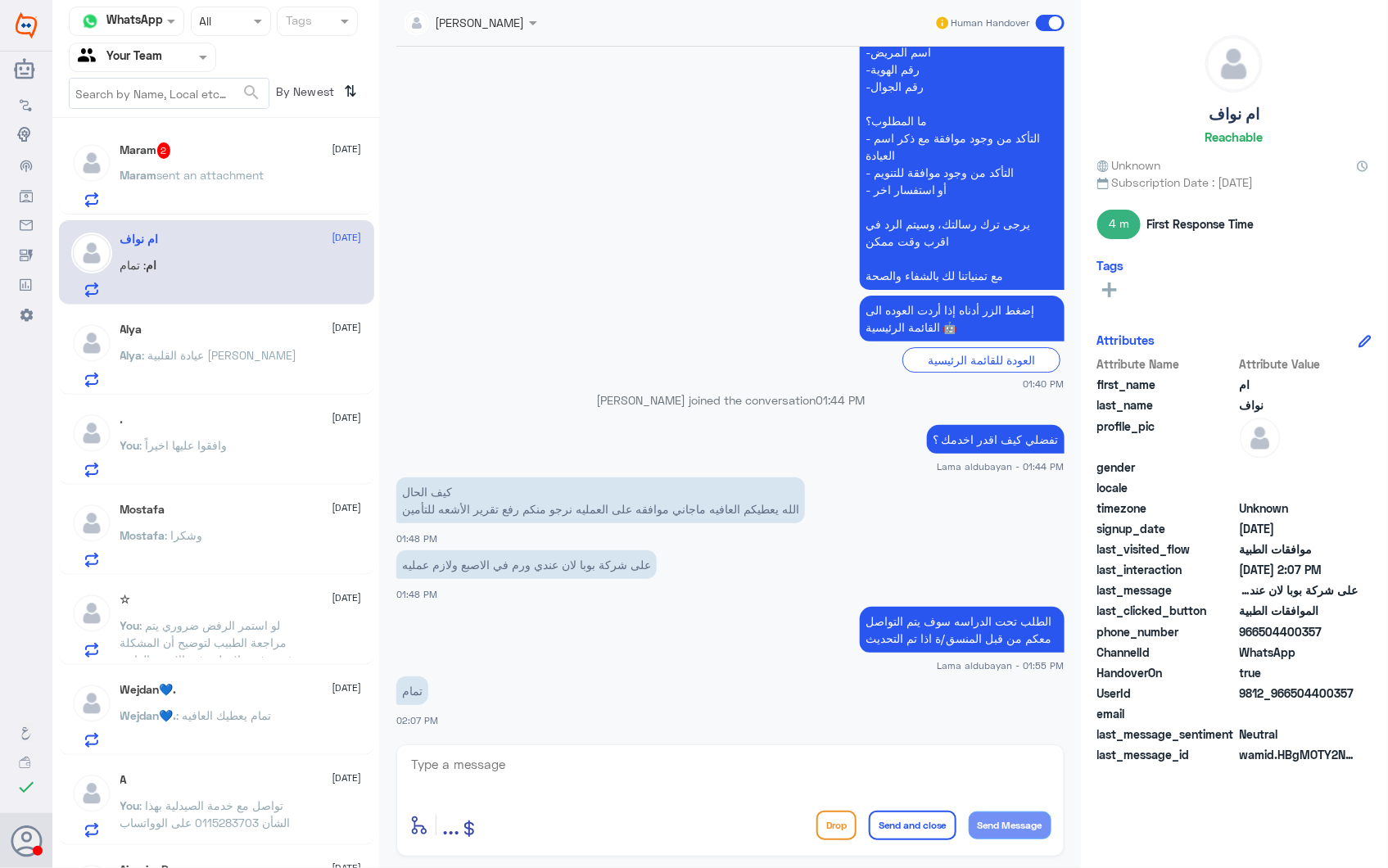
click at [206, 148] on div "Maram 2 28 September" at bounding box center [241, 150] width 241 height 16
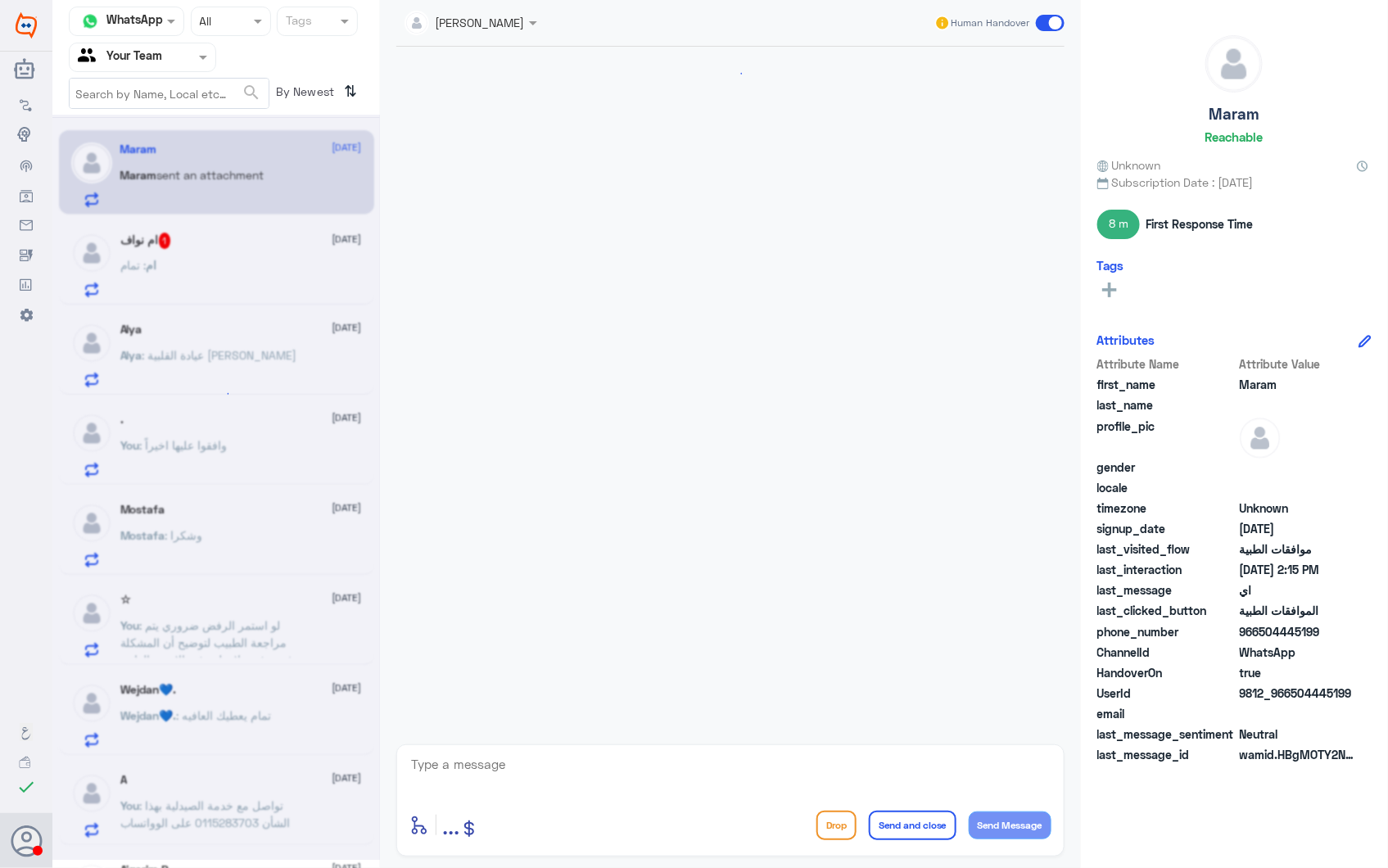
scroll to position [1068, 0]
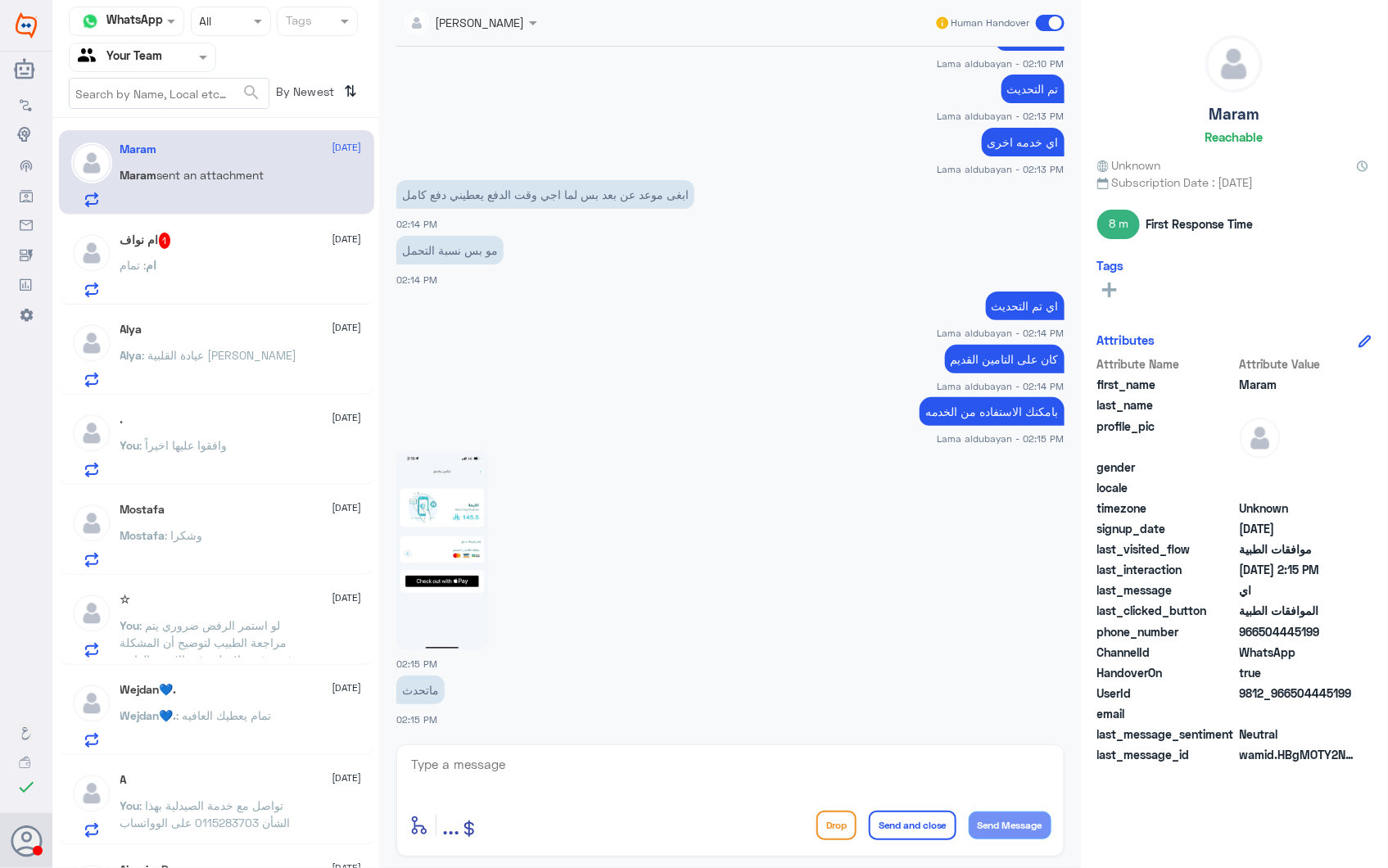
click at [465, 519] on img at bounding box center [442, 550] width 92 height 199
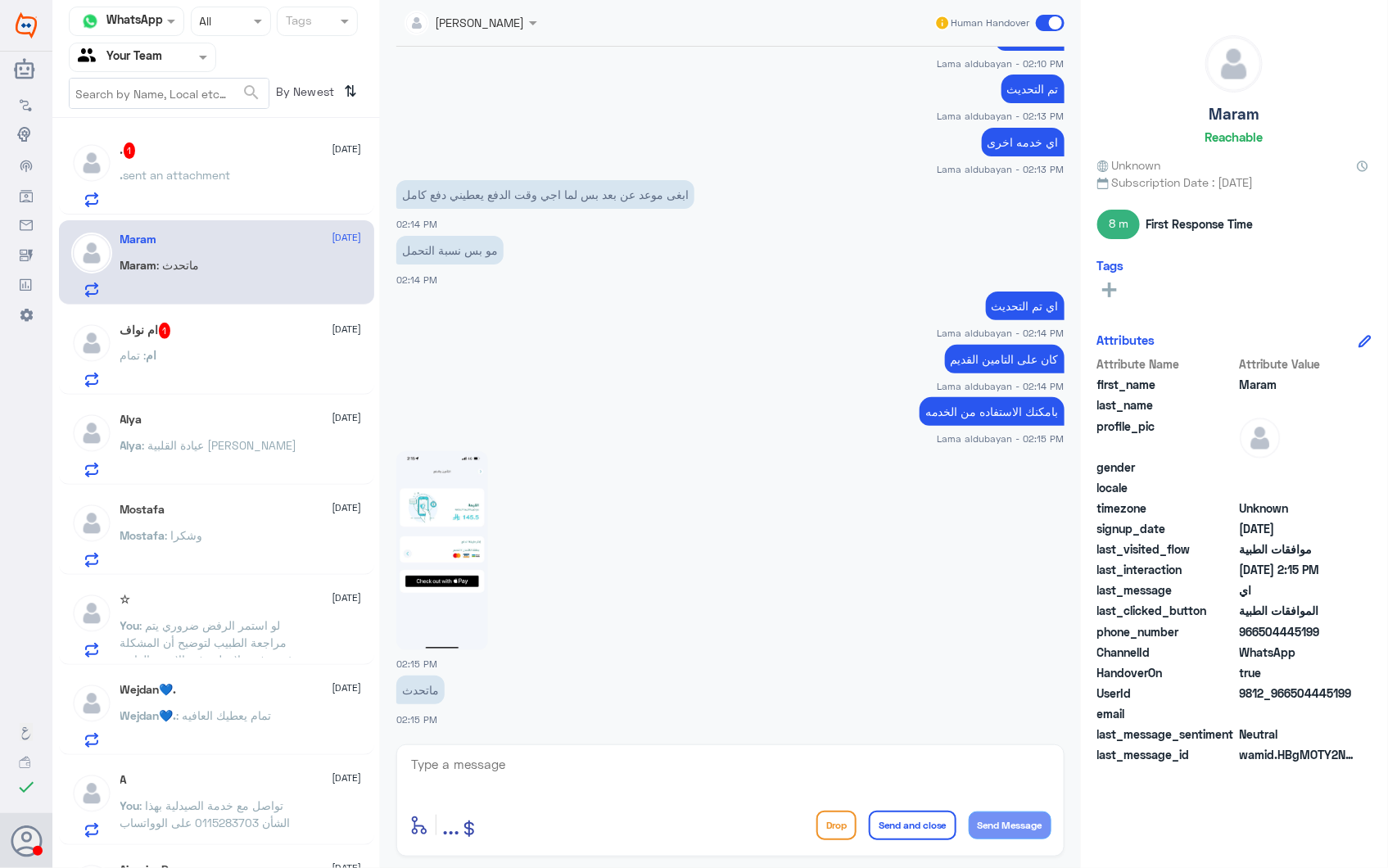
click at [168, 355] on div "ام : تمام" at bounding box center [241, 368] width 241 height 37
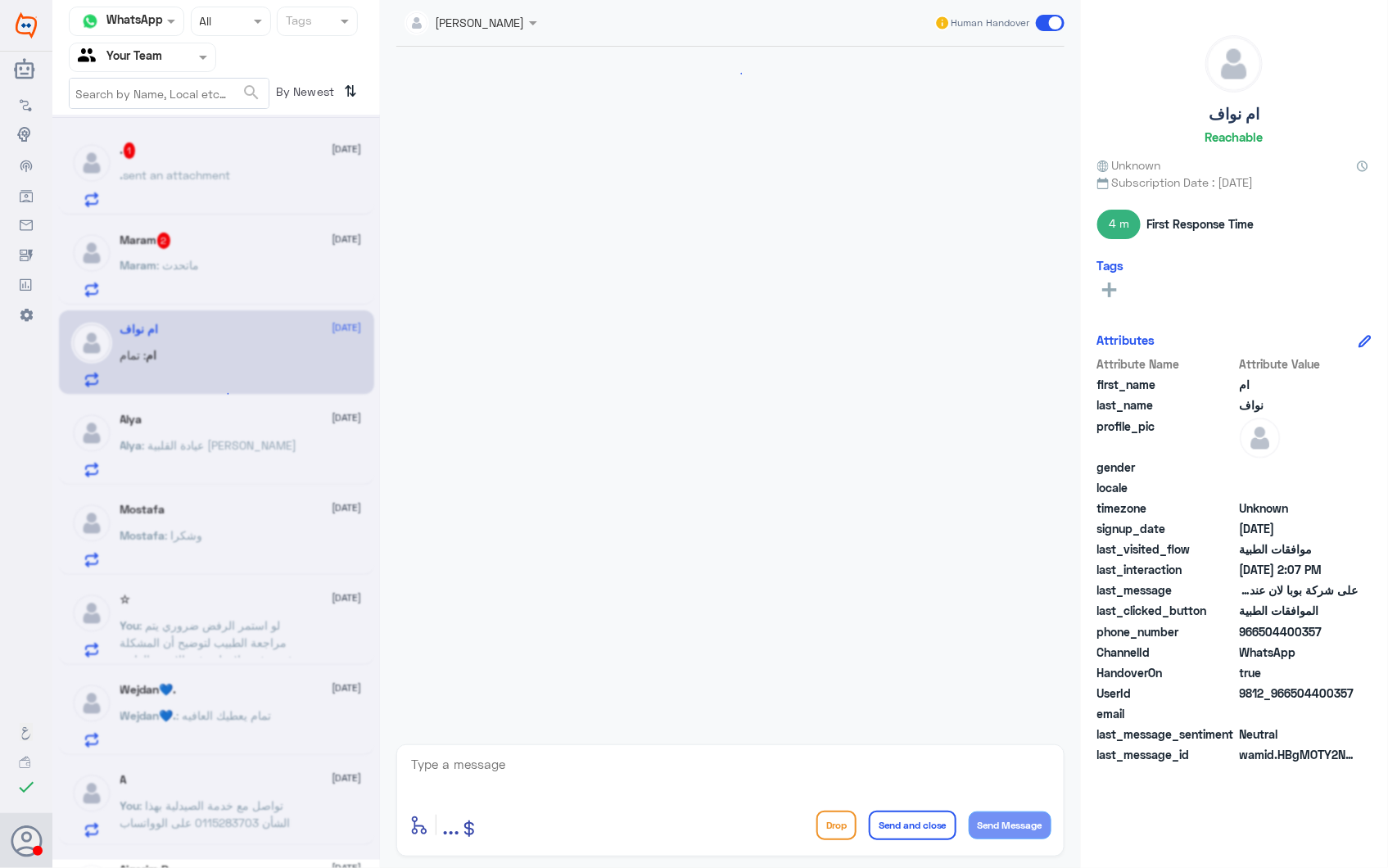
scroll to position [1883, 0]
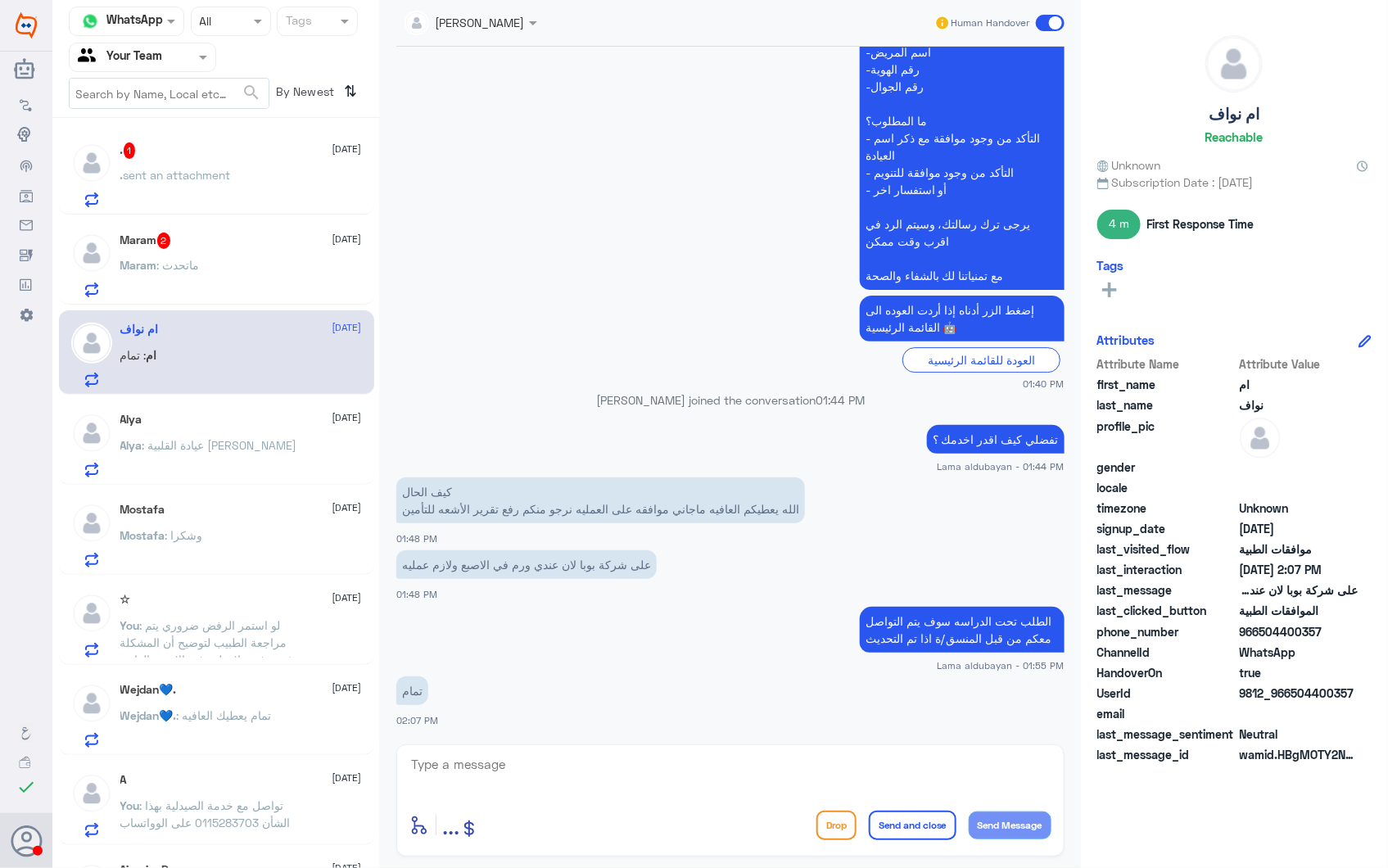
click at [206, 180] on span "sent an attachment" at bounding box center [176, 175] width 107 height 14
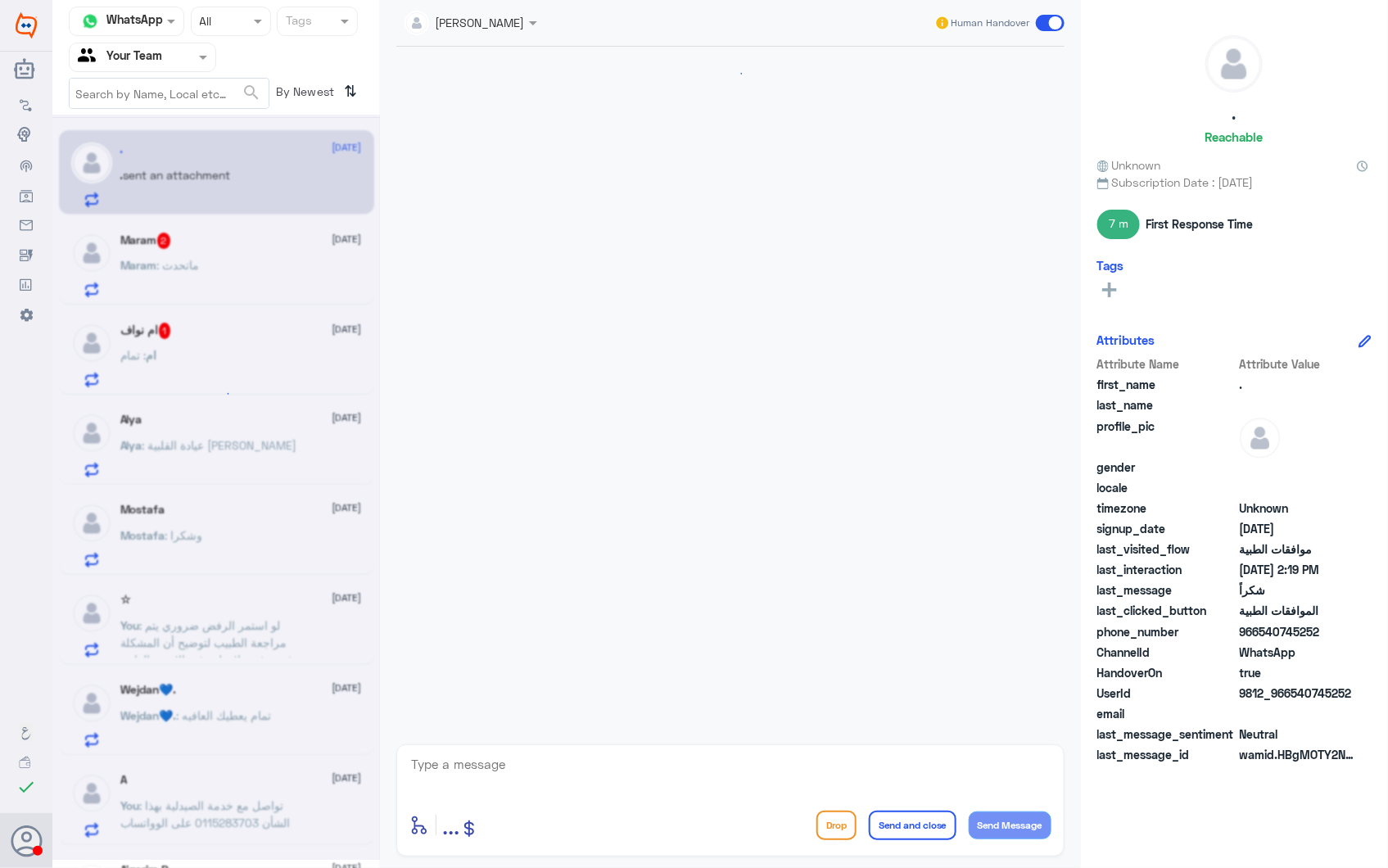
scroll to position [716, 0]
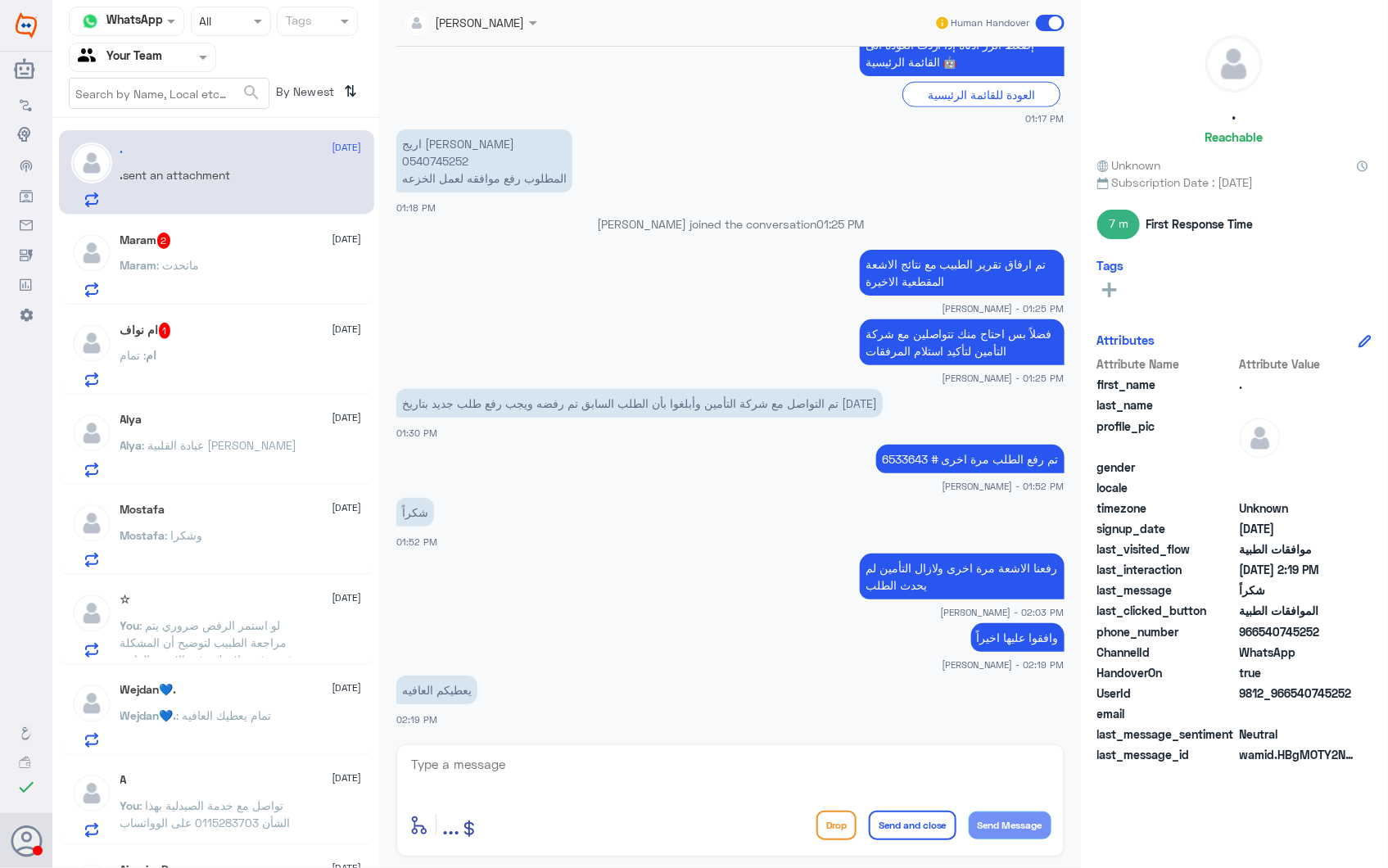
click at [527, 776] on textarea at bounding box center [730, 773] width 642 height 40
type textarea "الله يعافيك"
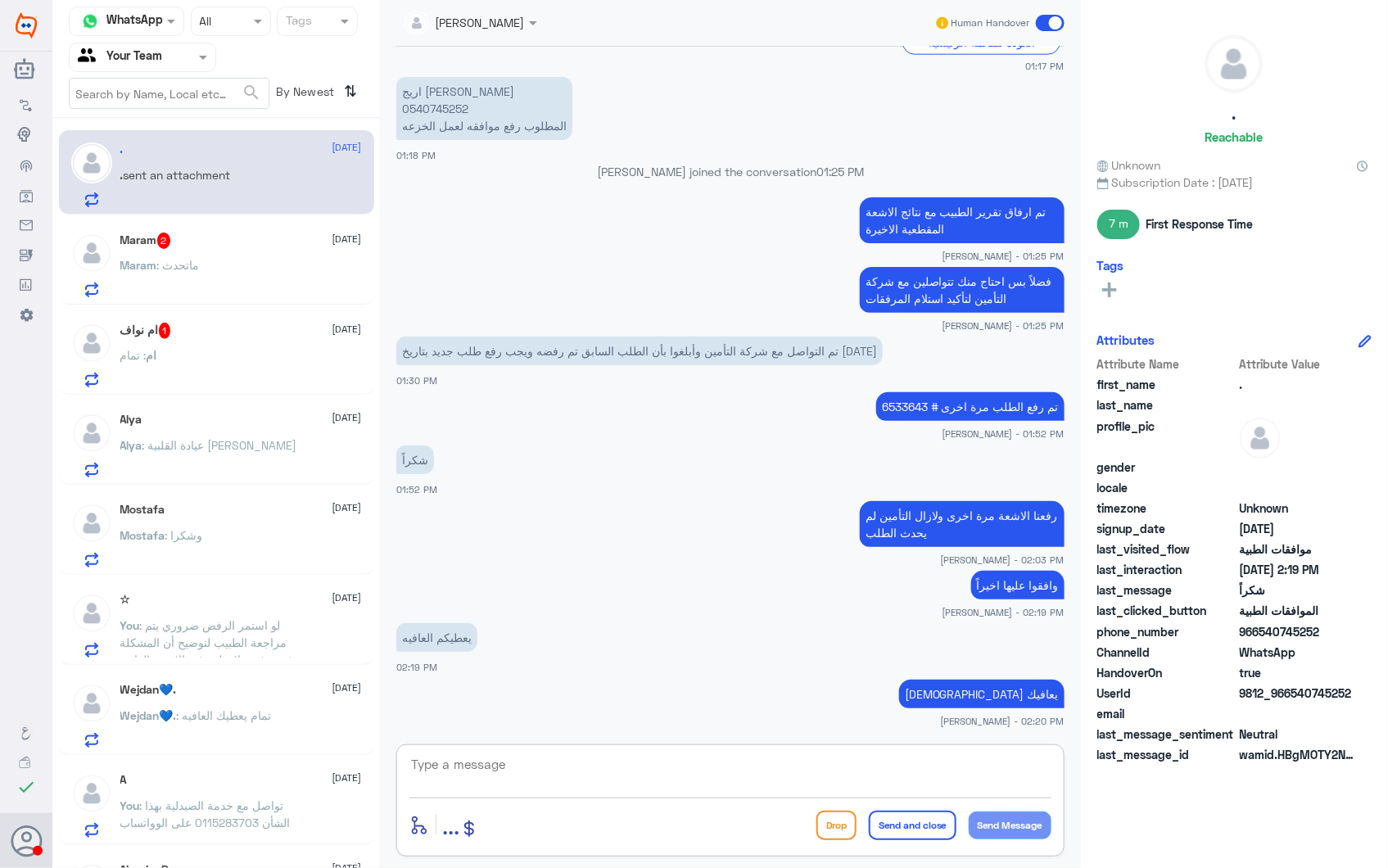
paste textarea "يرجى التواصل مع قسم التقارير الطبية (واتساب) على الرقم : 0550181732"
drag, startPoint x: 747, startPoint y: 764, endPoint x: 987, endPoint y: 766, distance: 240.0
click at [989, 764] on textarea "يرجى التواصل مع قسم التقارير الطبية (واتساب) على الرقم : 0550181732" at bounding box center [730, 773] width 642 height 40
drag, startPoint x: 508, startPoint y: 782, endPoint x: 273, endPoint y: 619, distance: 286.0
click at [273, 620] on div "Channel WhatsApp Status × All Tags Agent Filter Your Team search By Newest ⇅ . …" at bounding box center [720, 437] width 1336 height 873
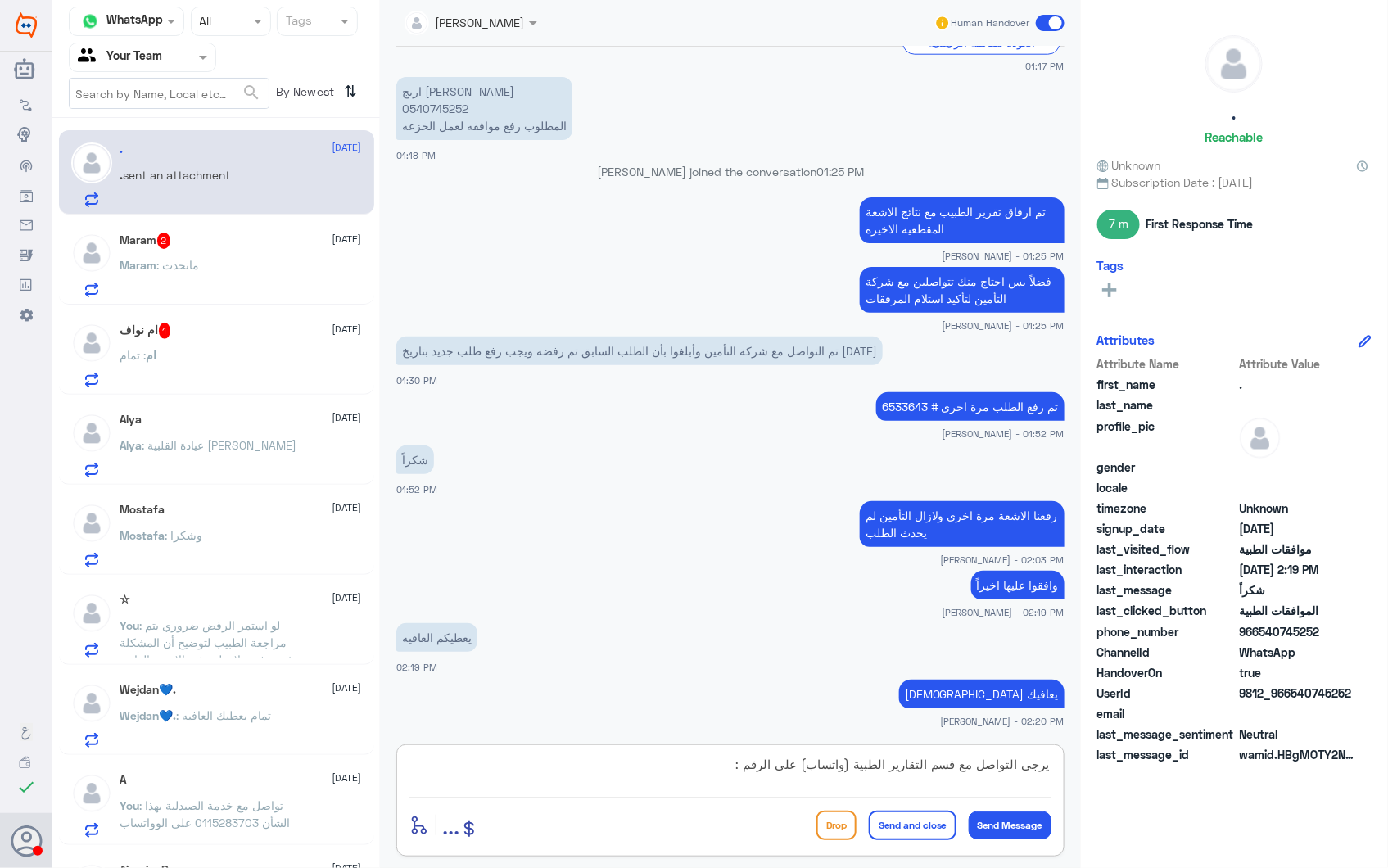
drag, startPoint x: 723, startPoint y: 770, endPoint x: 1214, endPoint y: 771, distance: 491.0
click at [1213, 771] on div "Channel WhatsApp Status × All Tags Agent Filter Your Team search By Newest ⇅ . …" at bounding box center [720, 437] width 1336 height 873
paste textarea "شكر تواصلكم مع مستشفيات دلة."
type textarea "نشكر تواصلكم مع مستشفيات دلة."
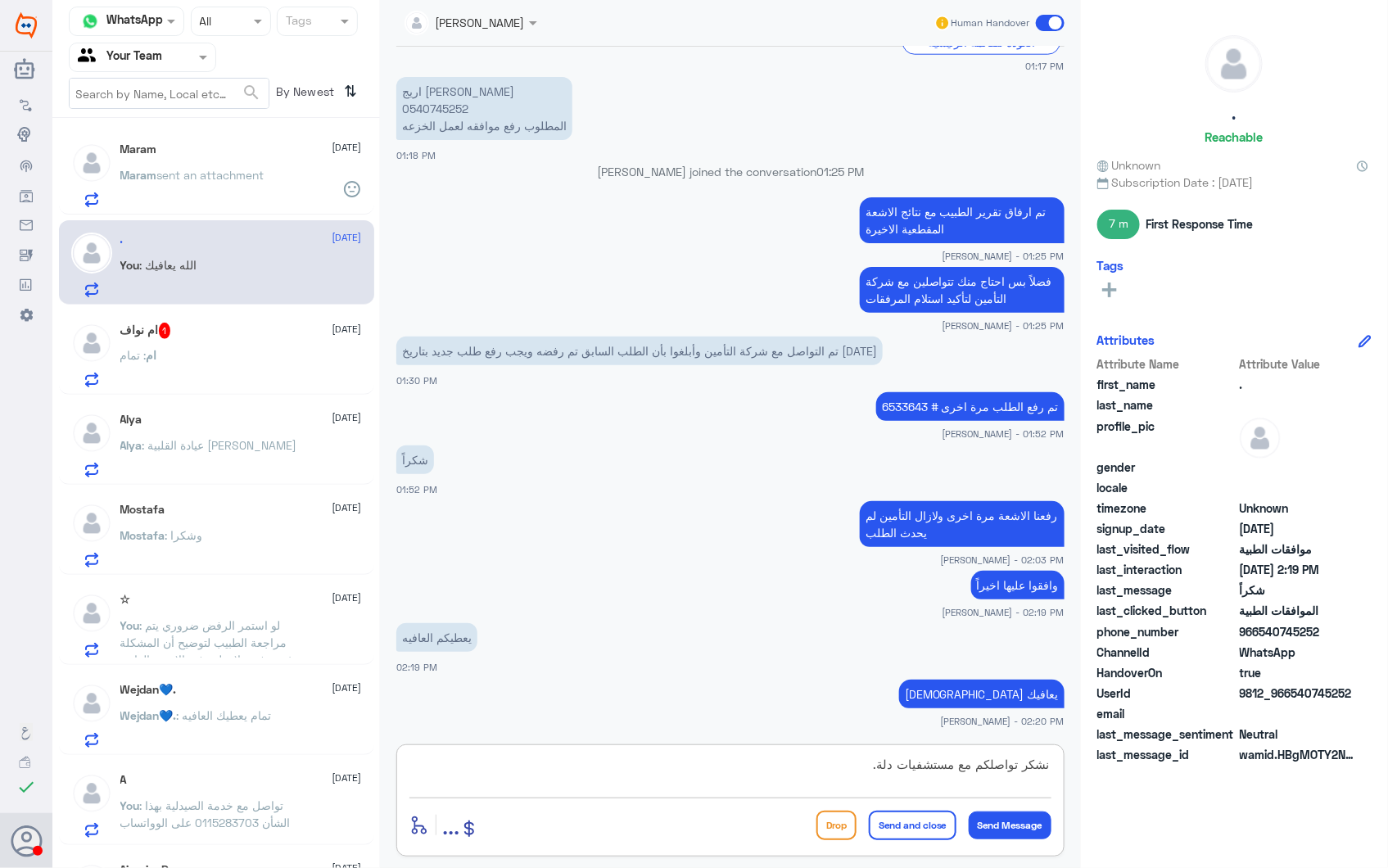
click at [913, 821] on button "Send and close" at bounding box center [913, 825] width 87 height 29
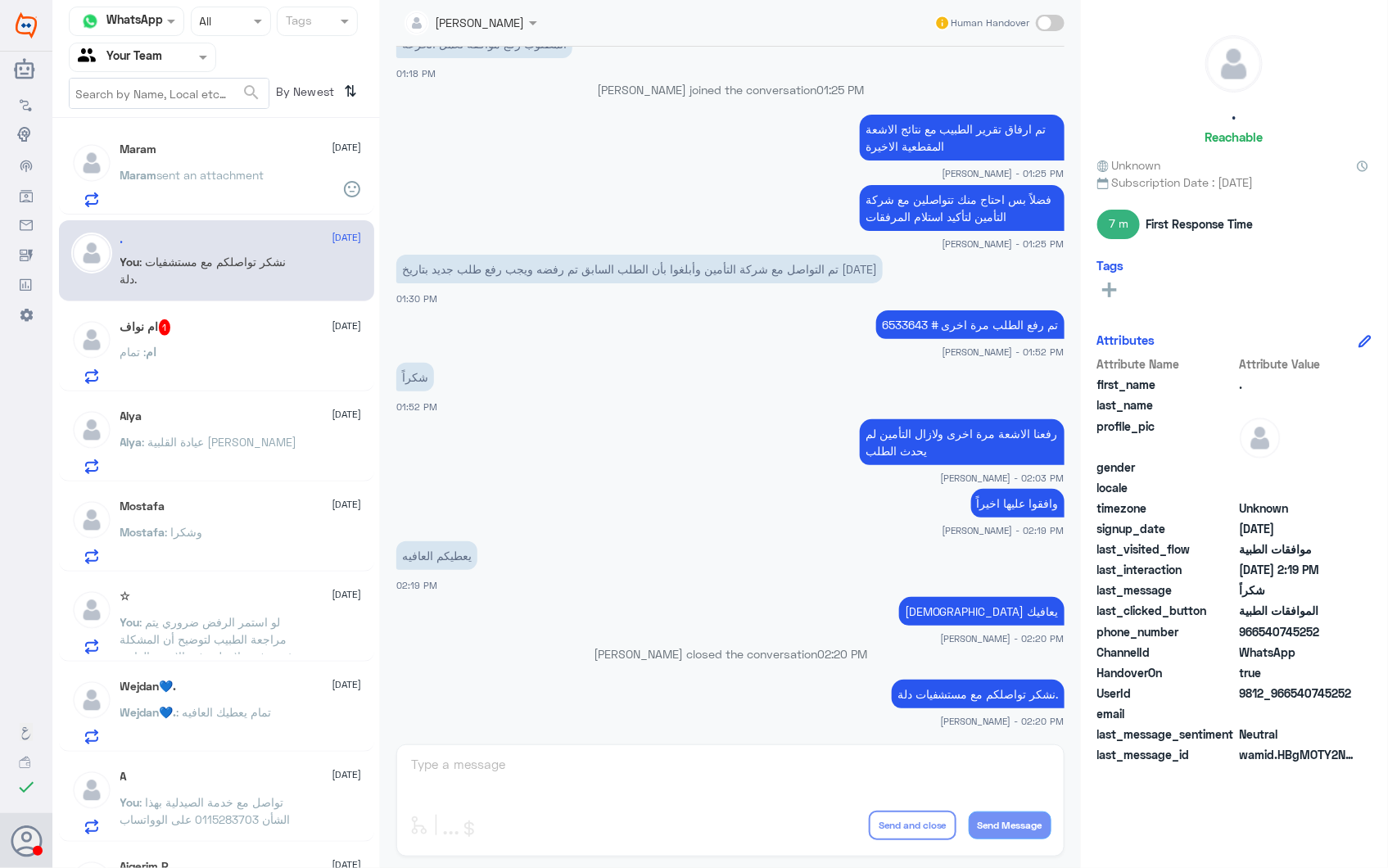
click at [198, 344] on div "ام نواف 1 28 September ام : تمام" at bounding box center [241, 352] width 241 height 65
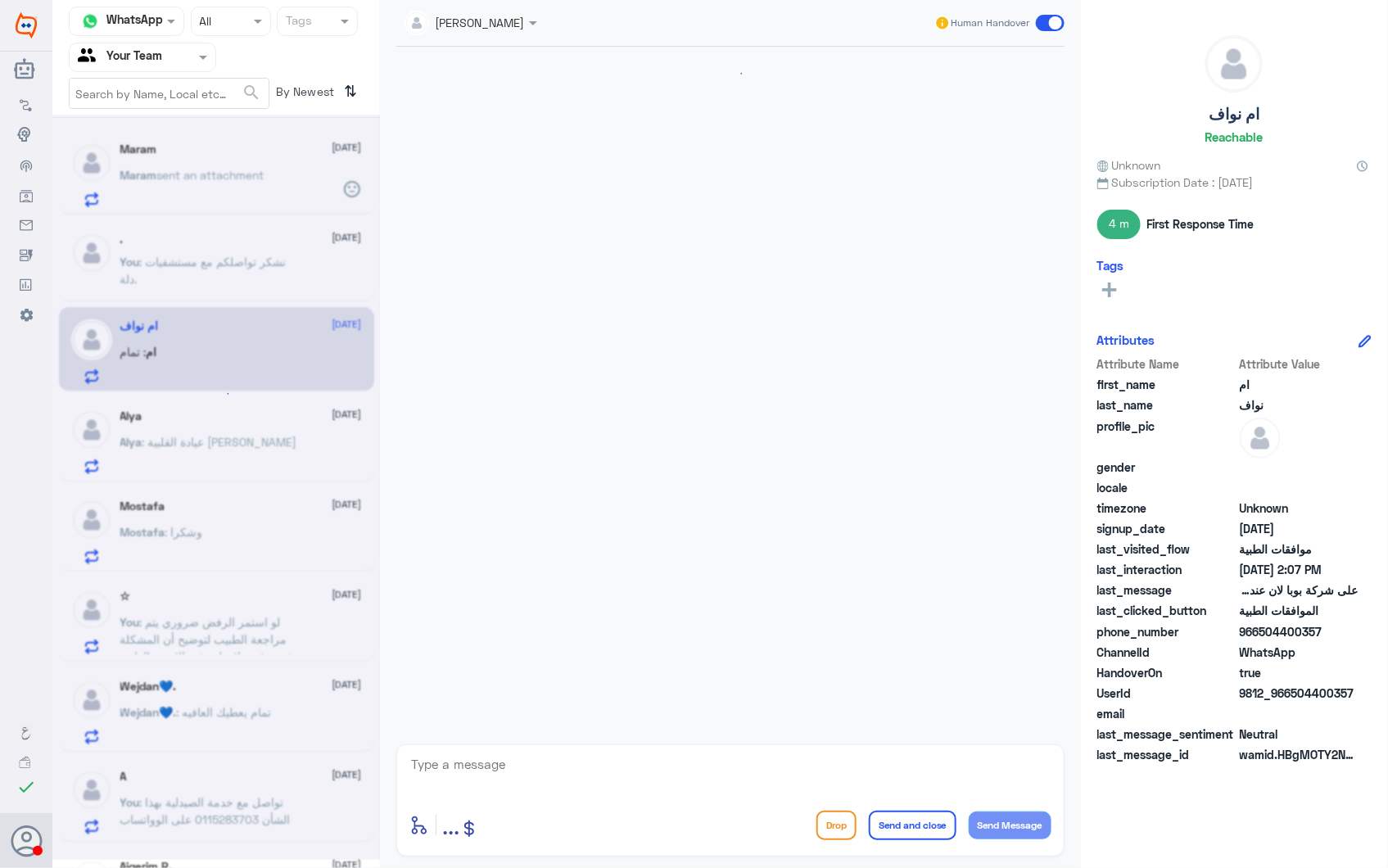
scroll to position [1883, 0]
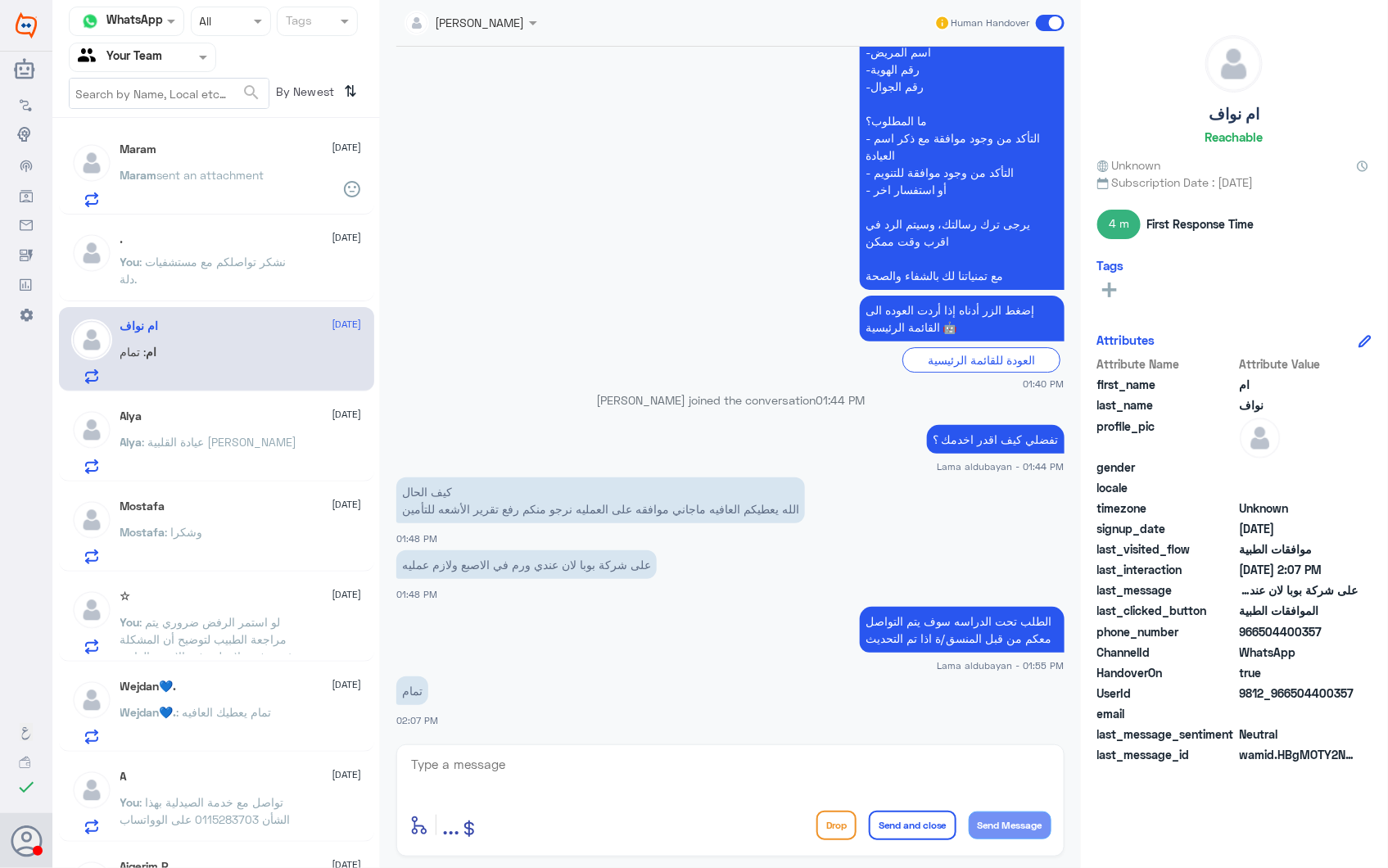
click at [251, 160] on div "Maram 28 September Maram sent an attachment" at bounding box center [241, 175] width 241 height 65
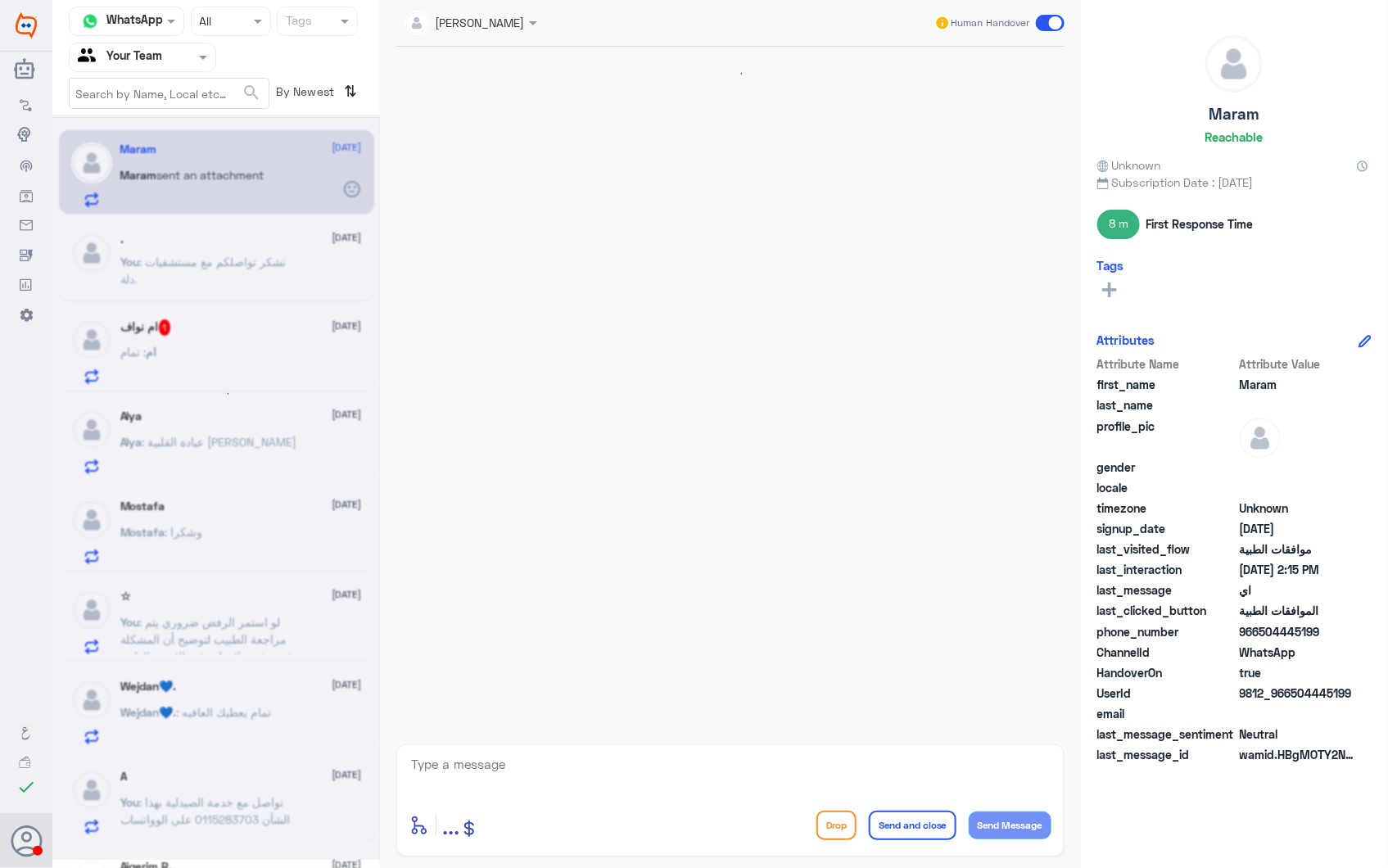
scroll to position [1098, 0]
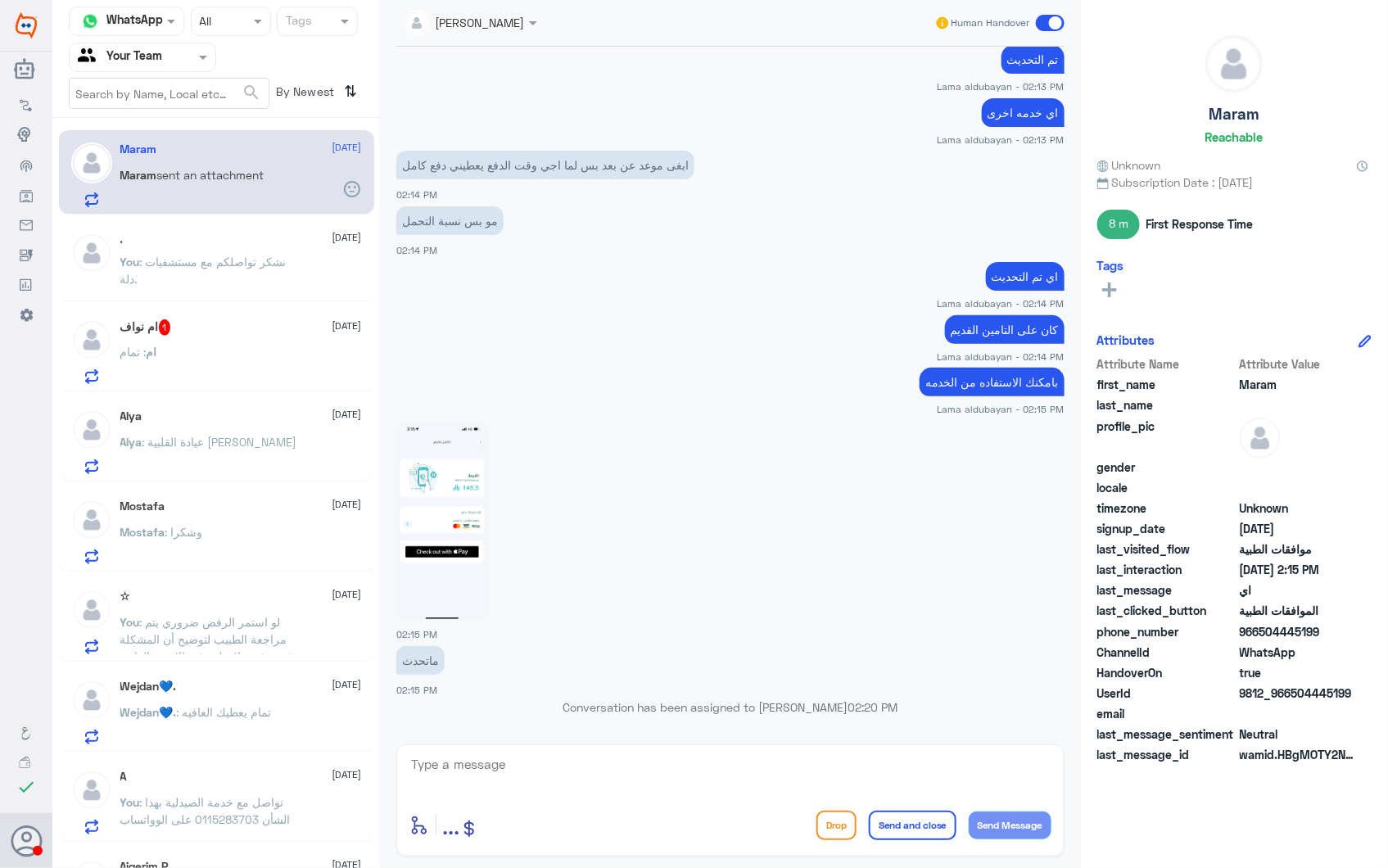
click at [348, 187] on icon at bounding box center [349, 187] width 3 height 3
click at [349, 197] on icon at bounding box center [352, 188] width 20 height 20
click at [202, 252] on div ". 28 September You : نشكر تواصلكم مع مستشفيات دلة." at bounding box center [241, 264] width 241 height 62
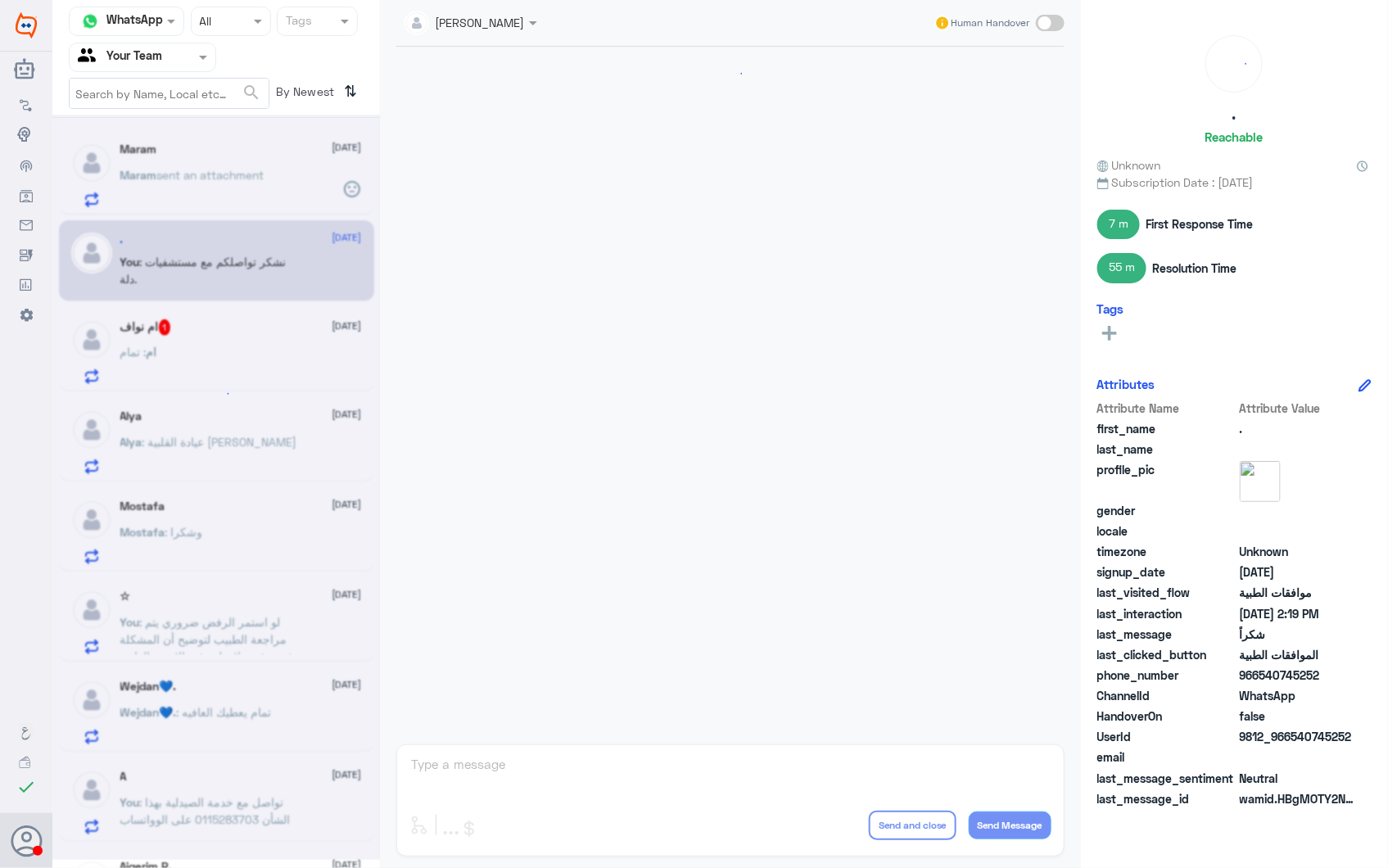
scroll to position [850, 0]
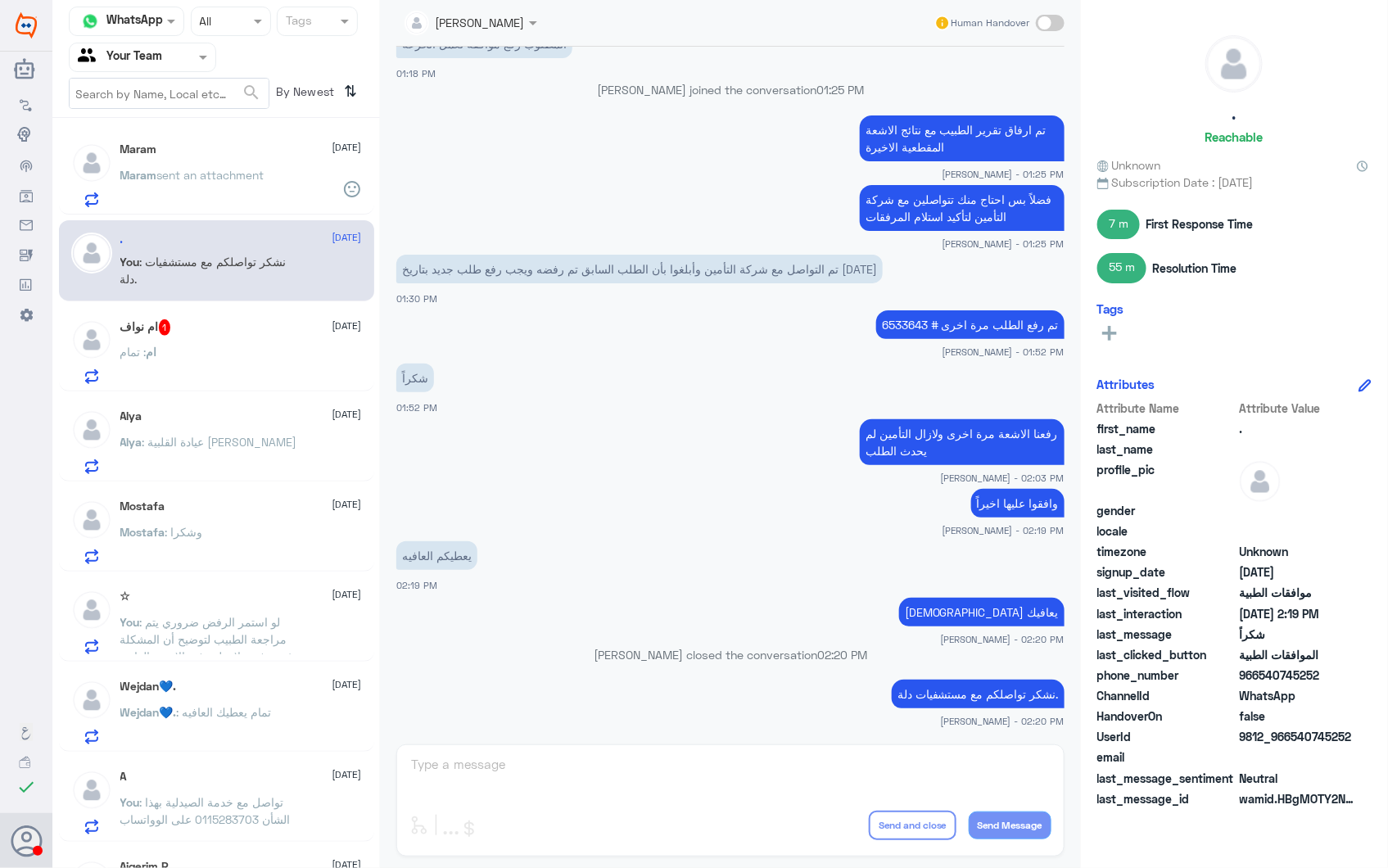
click at [239, 353] on div "ام : تمام" at bounding box center [241, 366] width 241 height 37
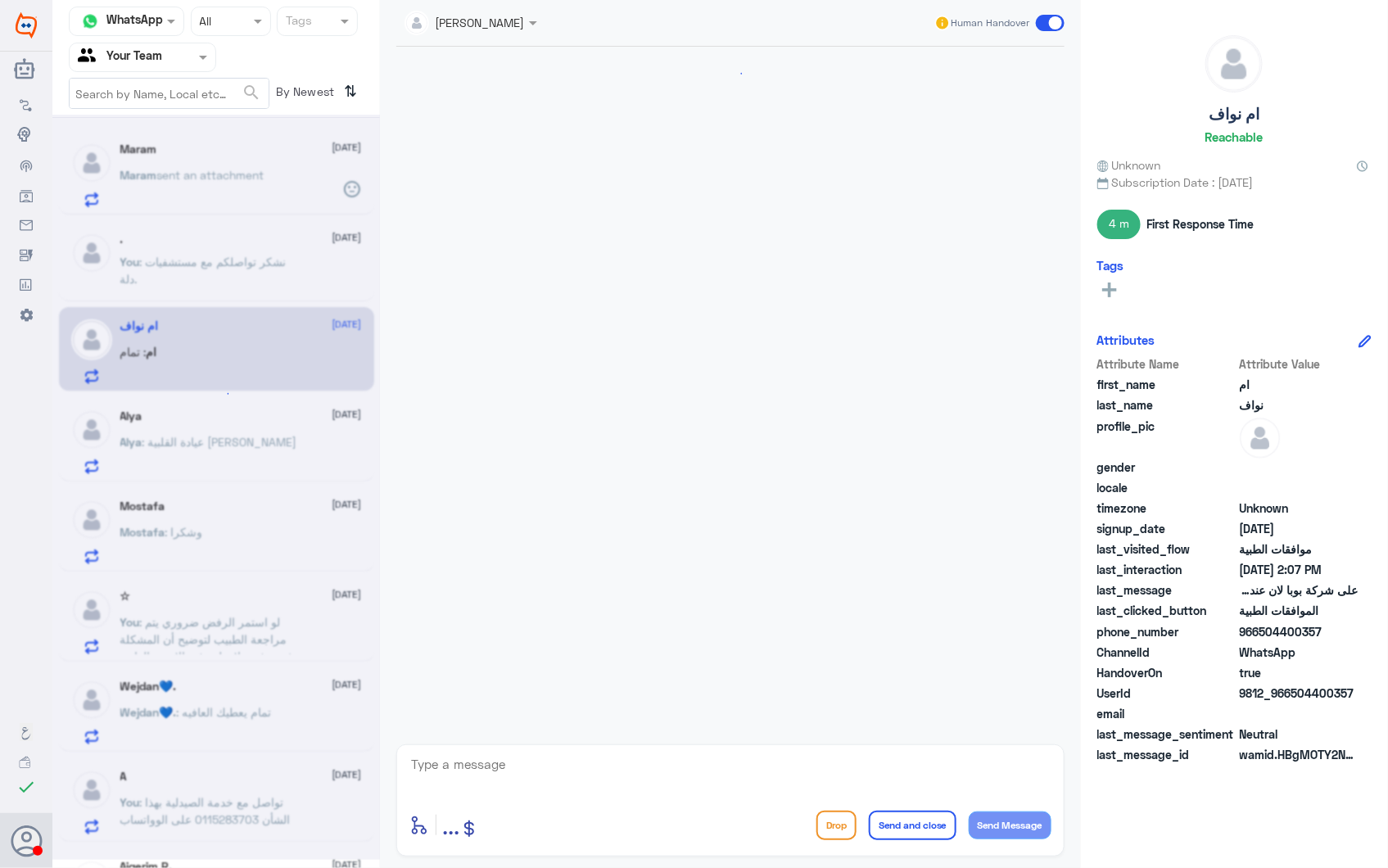
scroll to position [1883, 0]
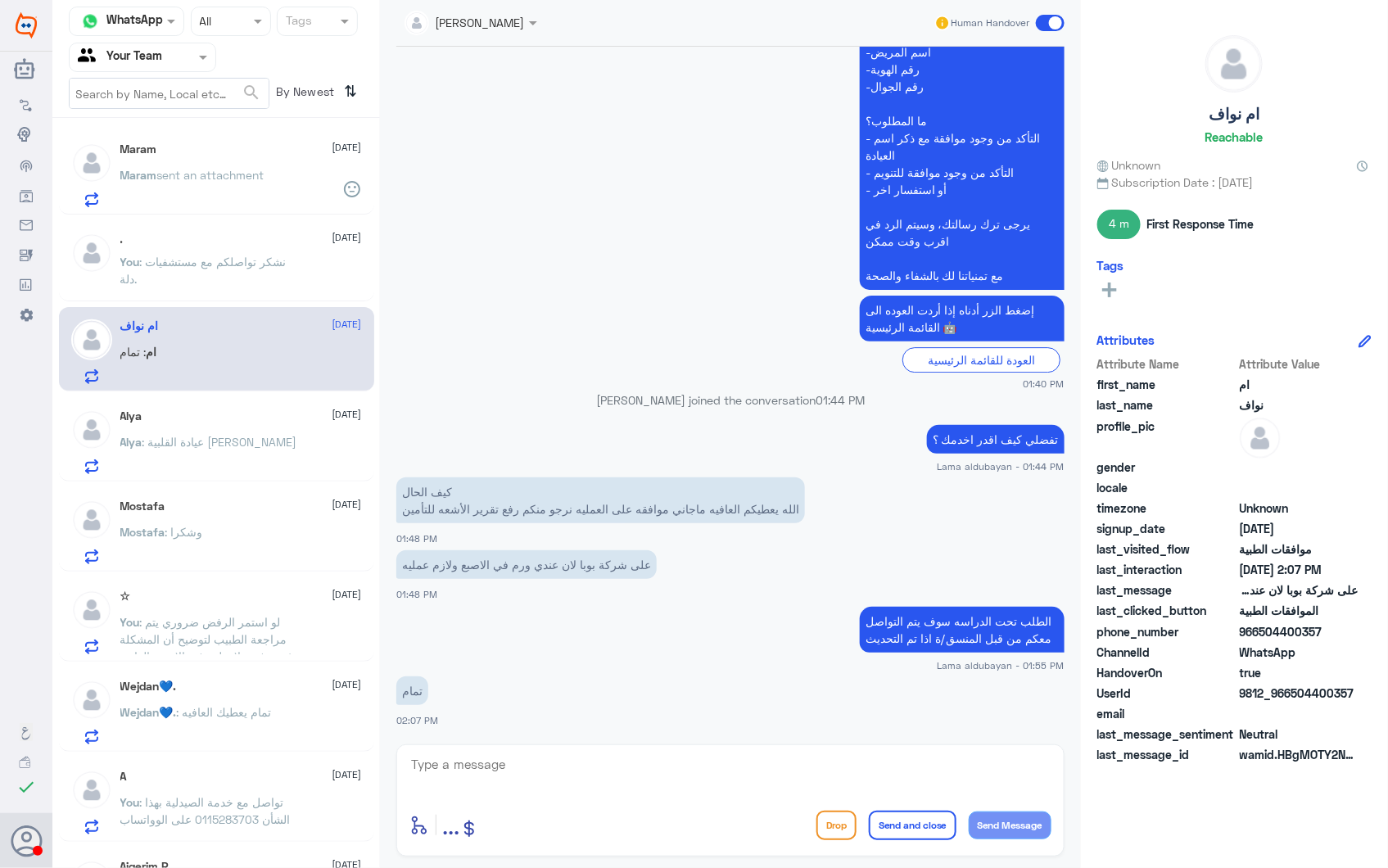
click at [237, 247] on div ". 28 September You : نشكر تواصلكم مع مستشفيات دلة." at bounding box center [241, 264] width 241 height 62
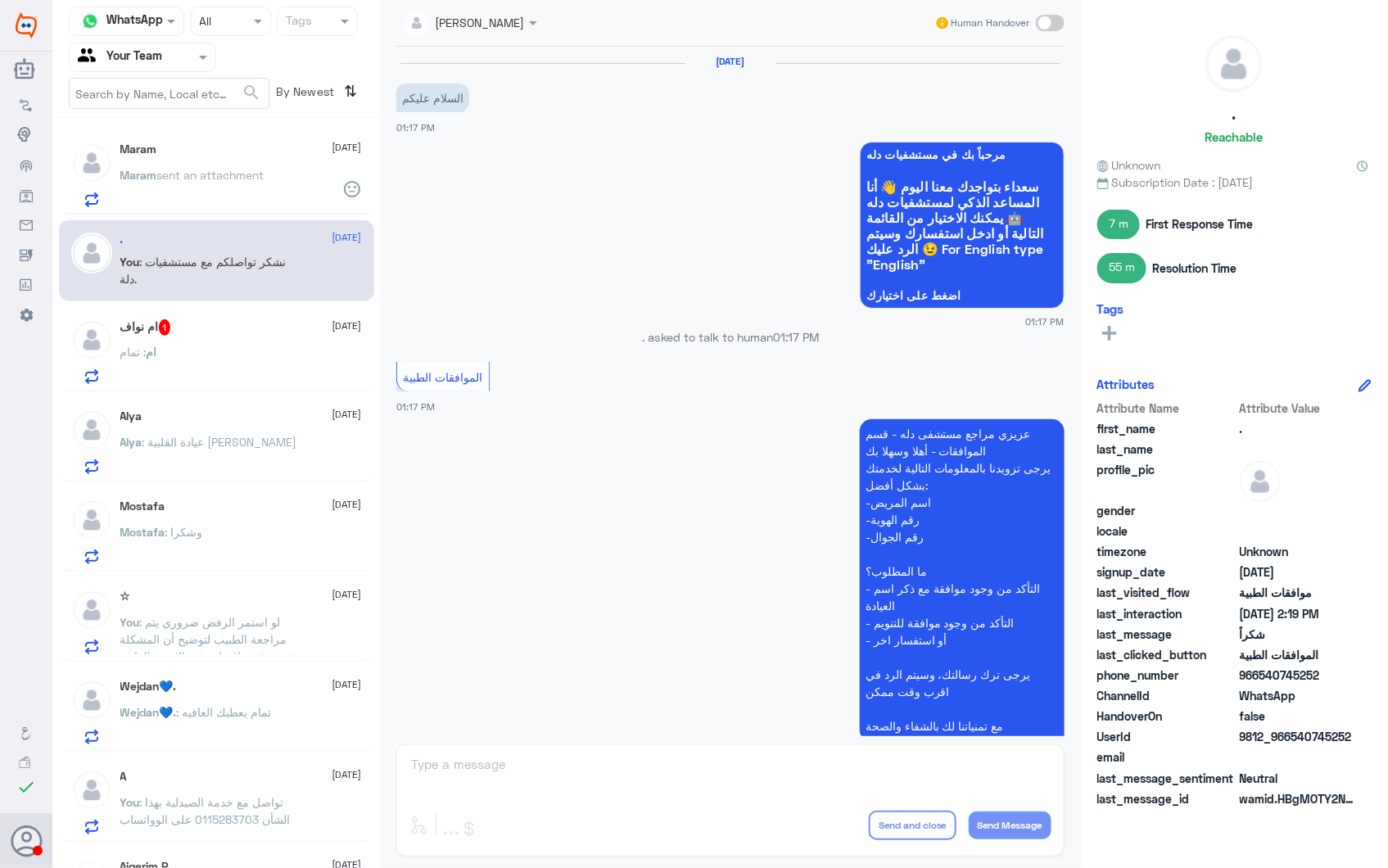
scroll to position [850, 0]
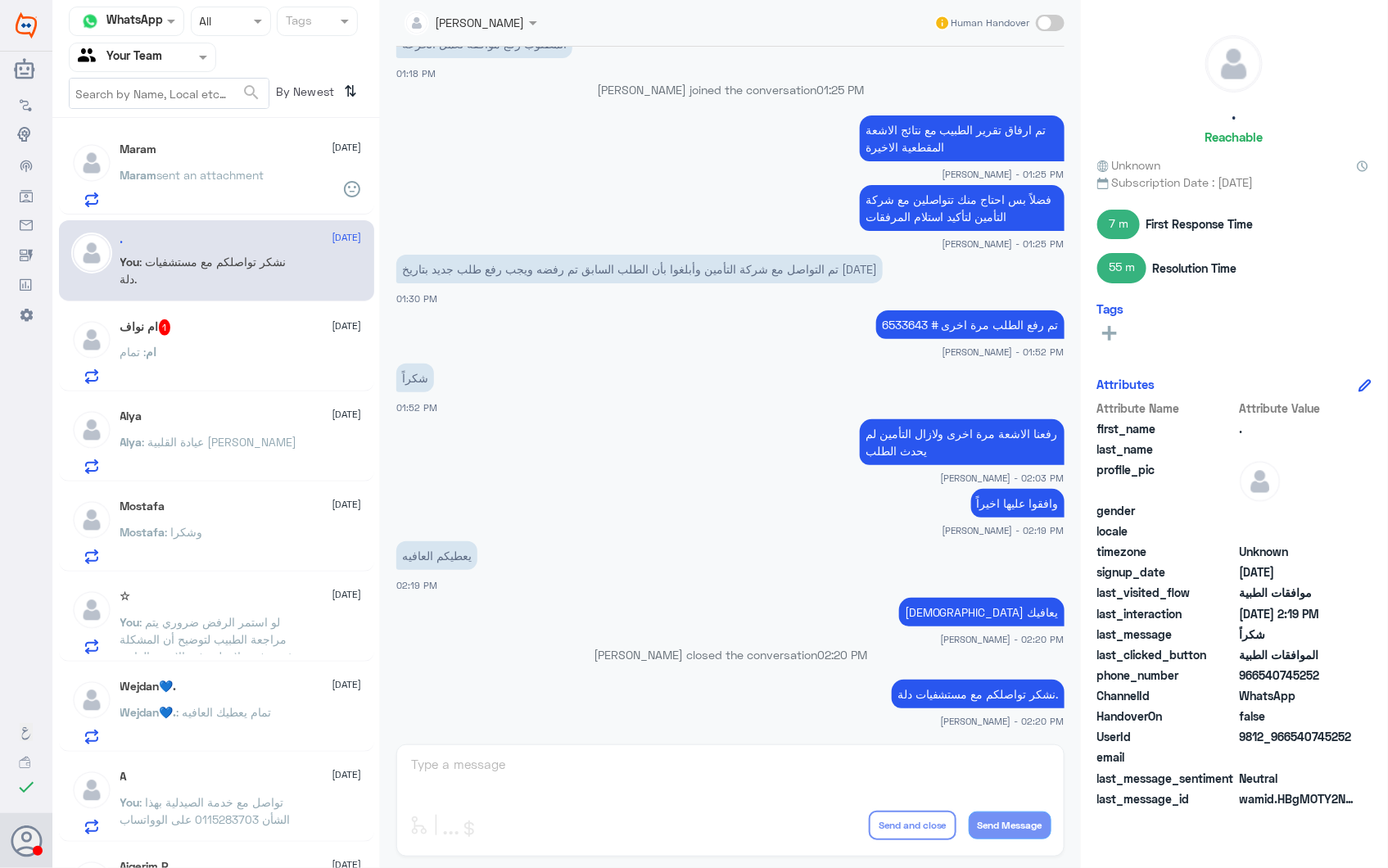
click at [248, 348] on div "ام : تمام" at bounding box center [241, 366] width 241 height 37
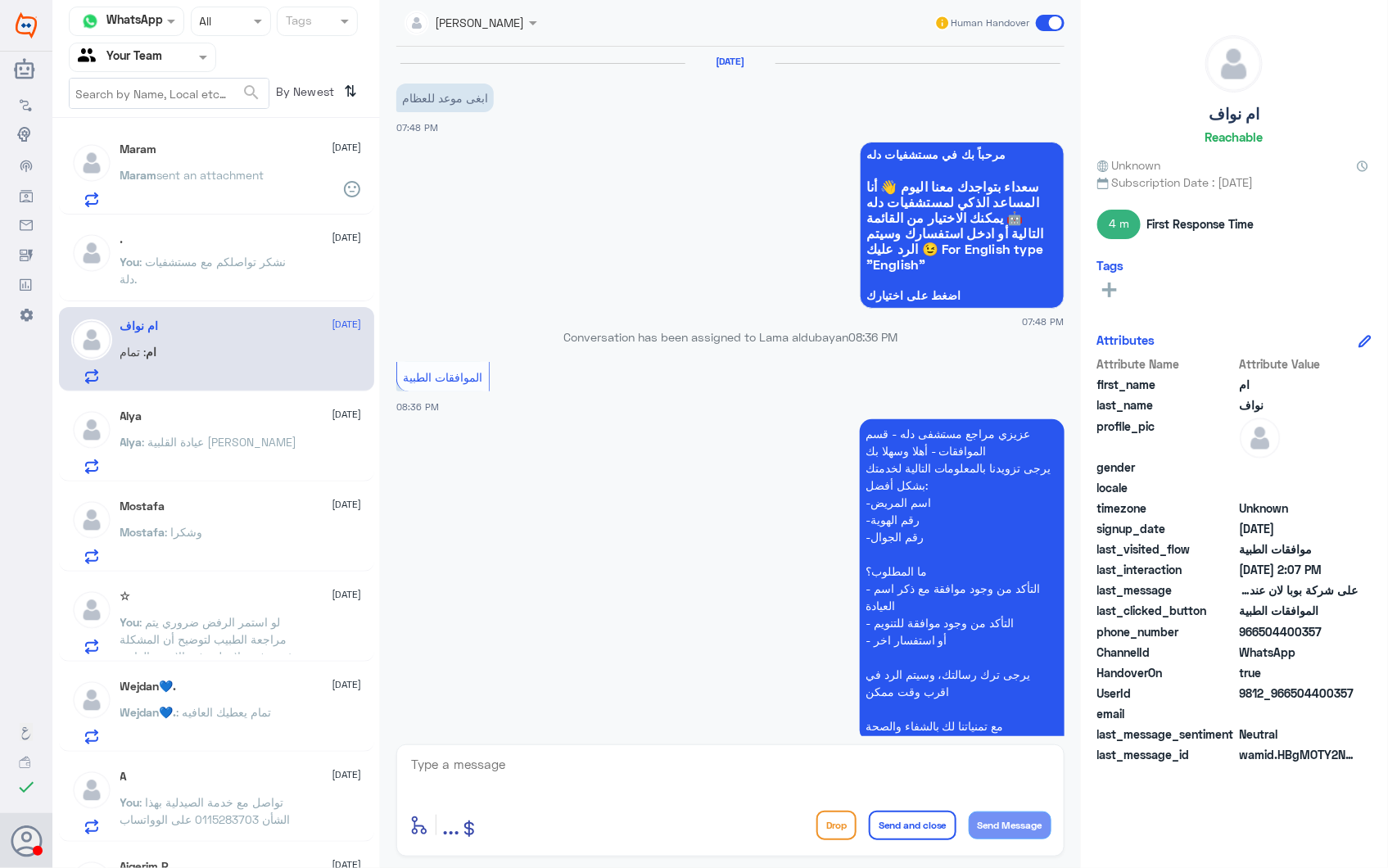
scroll to position [1883, 0]
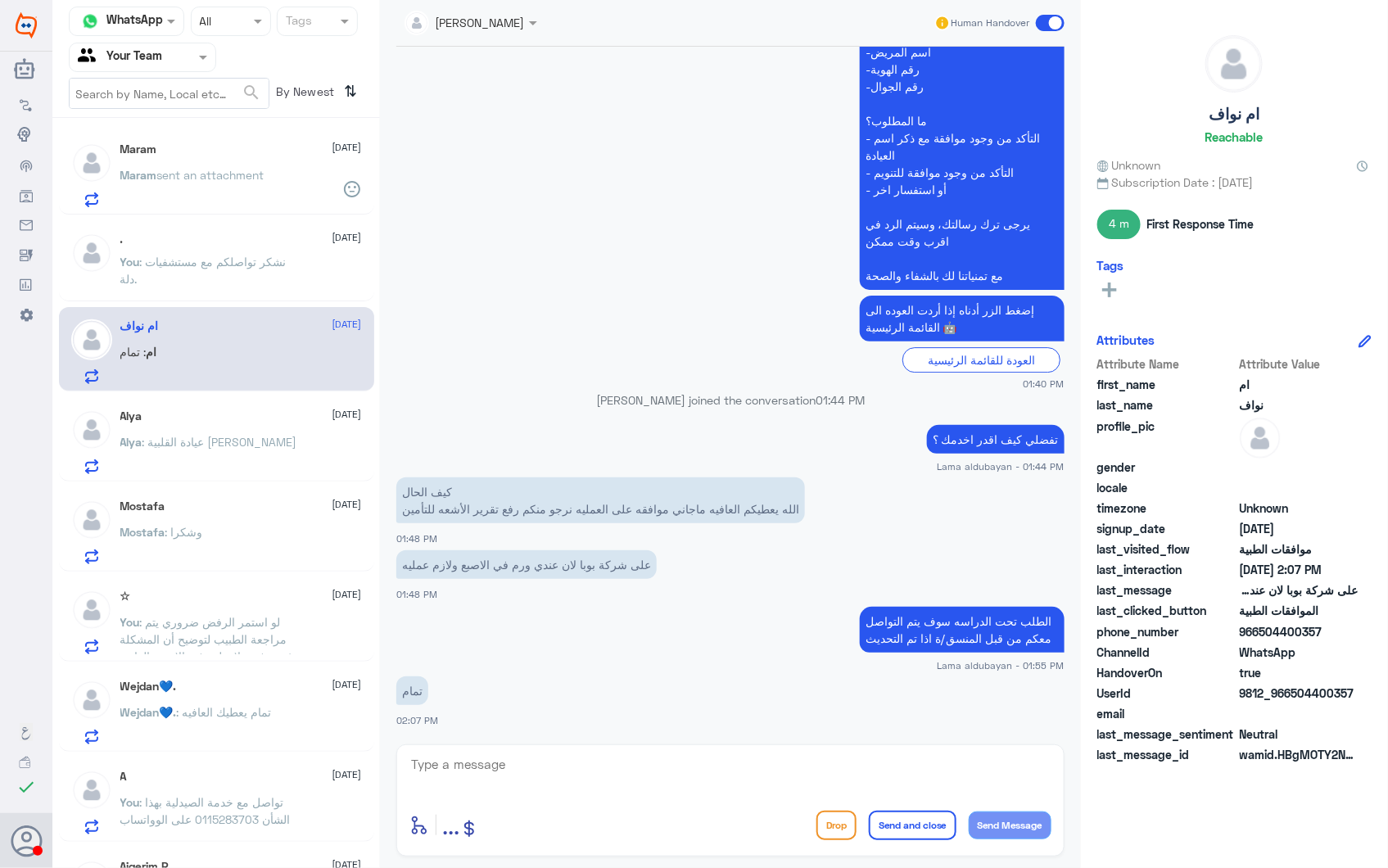
click at [631, 378] on small "01:40 PM" at bounding box center [730, 383] width 668 height 14
click at [241, 424] on div "Alya 28 September Alya : عيادة القلبية الدكتور محمد عرفة" at bounding box center [241, 442] width 241 height 65
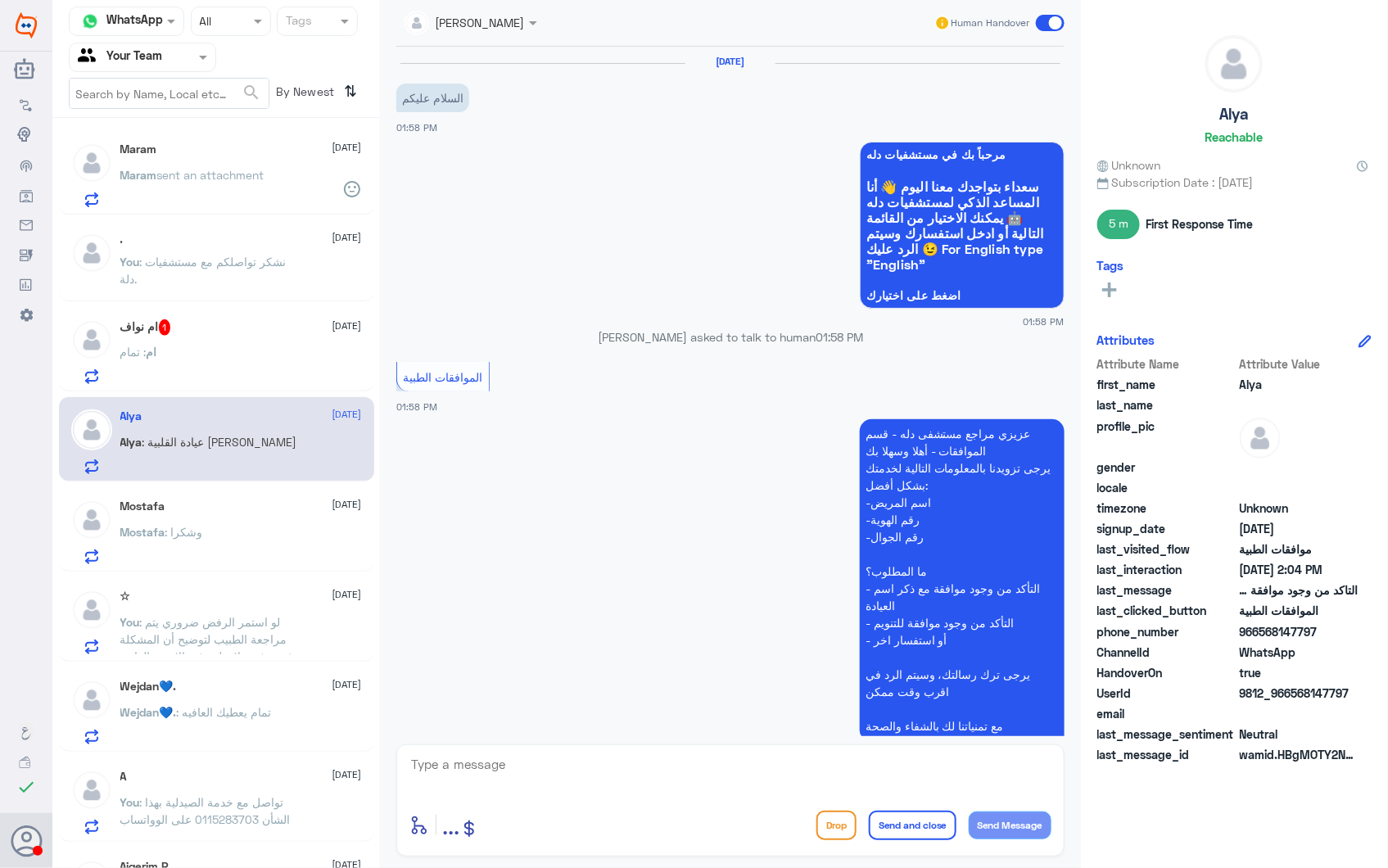
scroll to position [398, 0]
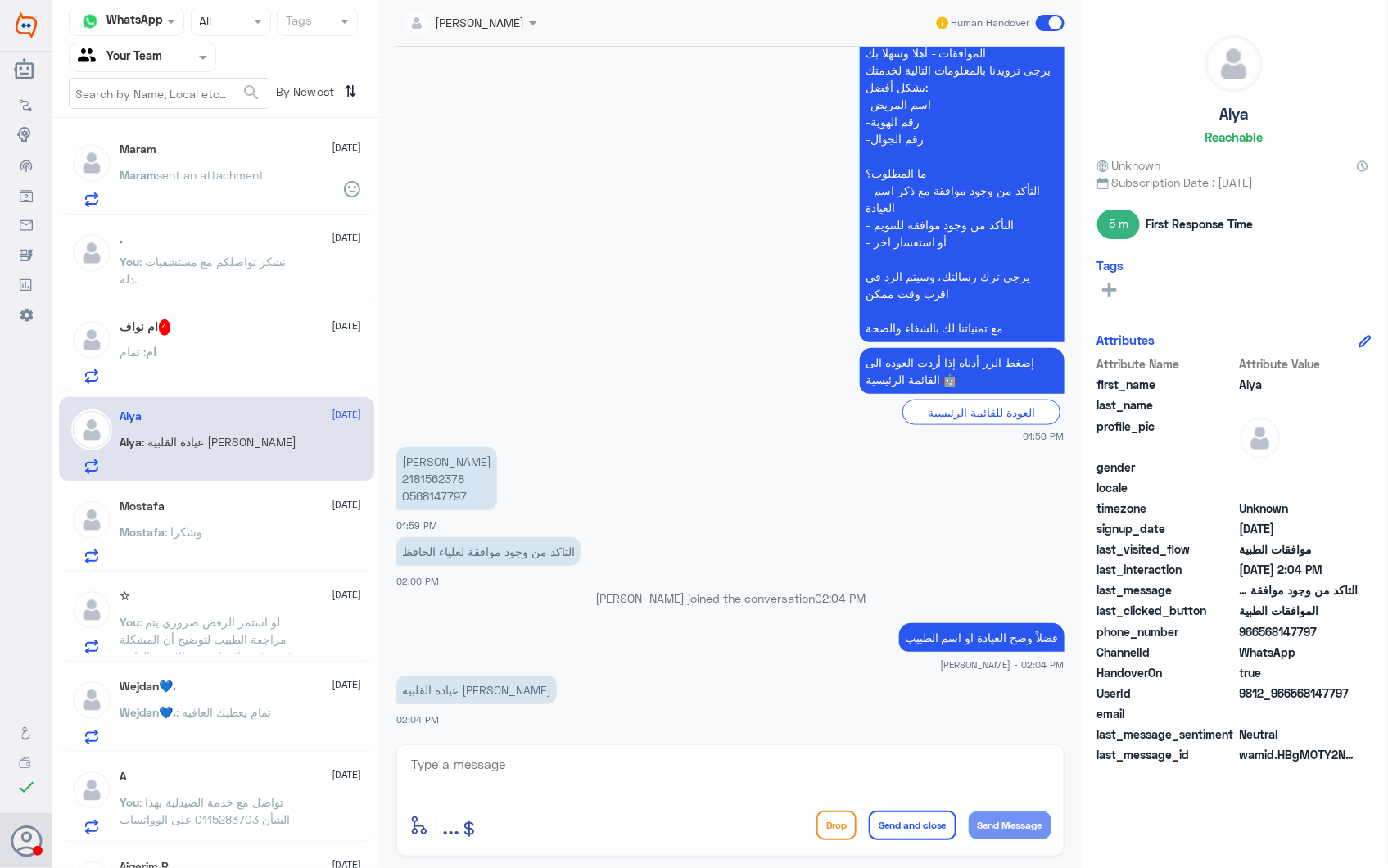
click at [443, 462] on p "علياء محمد الحافظ 2181562378 0568147797" at bounding box center [447, 479] width 101 height 63
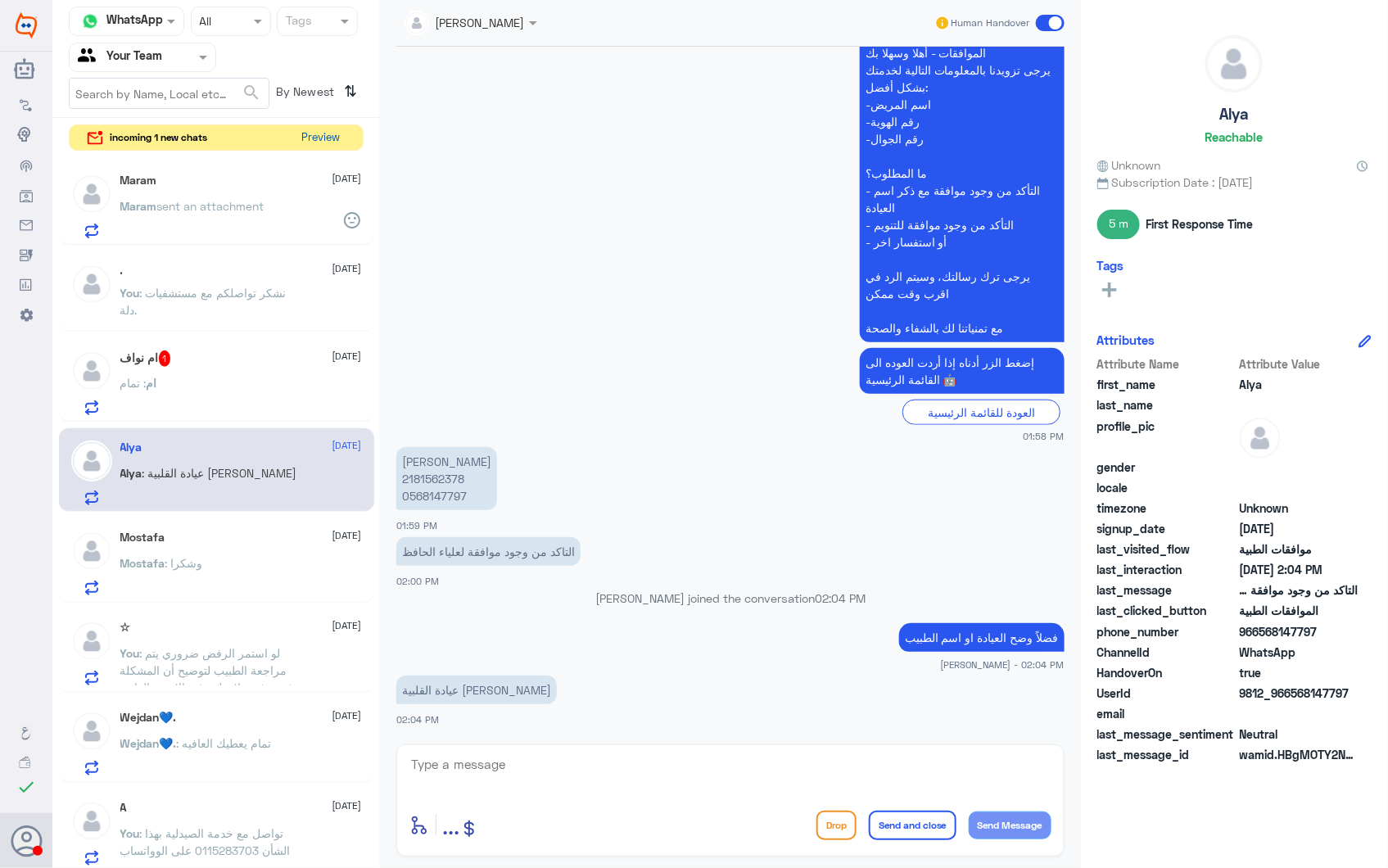
click at [331, 133] on button "Preview" at bounding box center [320, 138] width 51 height 26
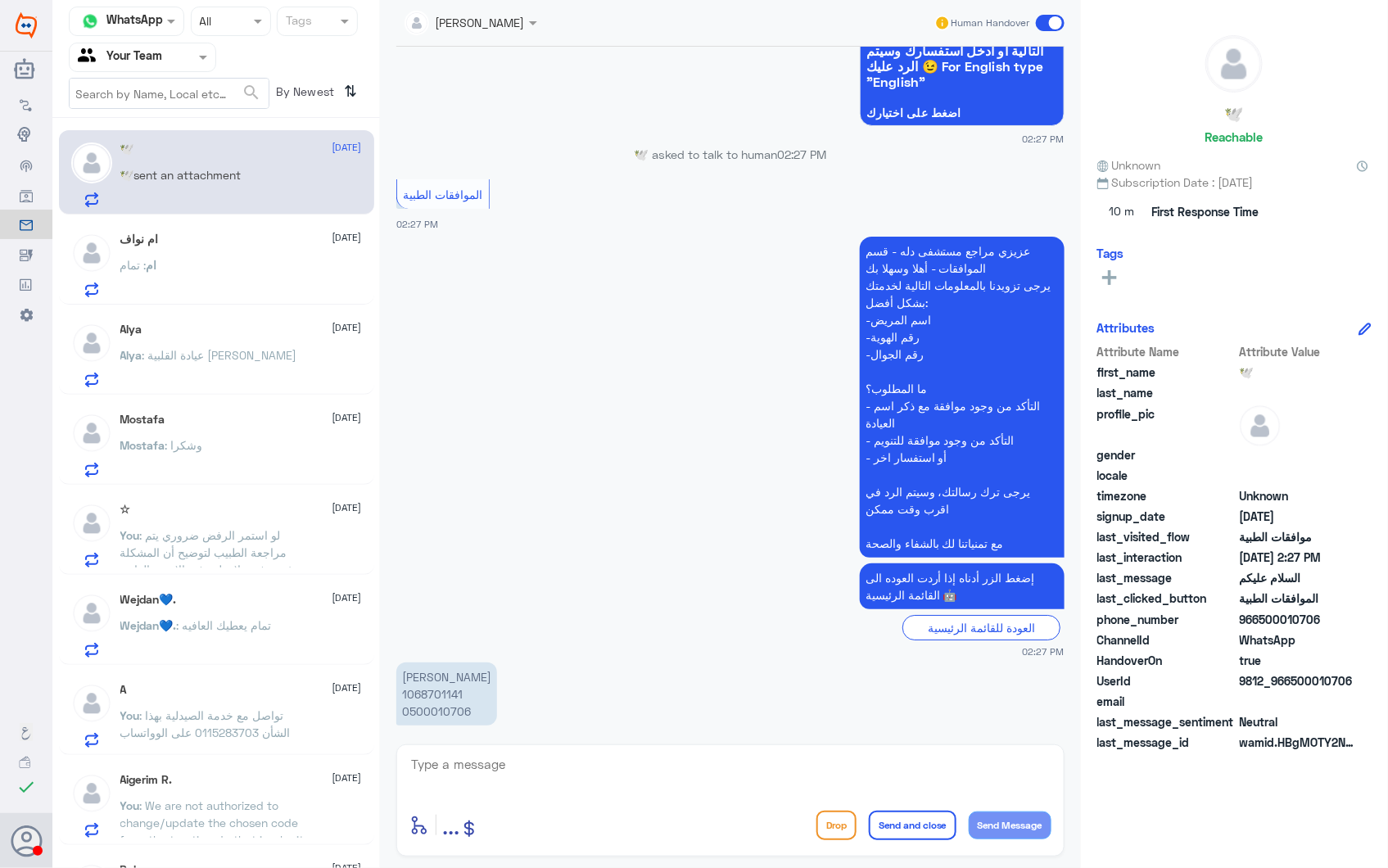
scroll to position [2024, 0]
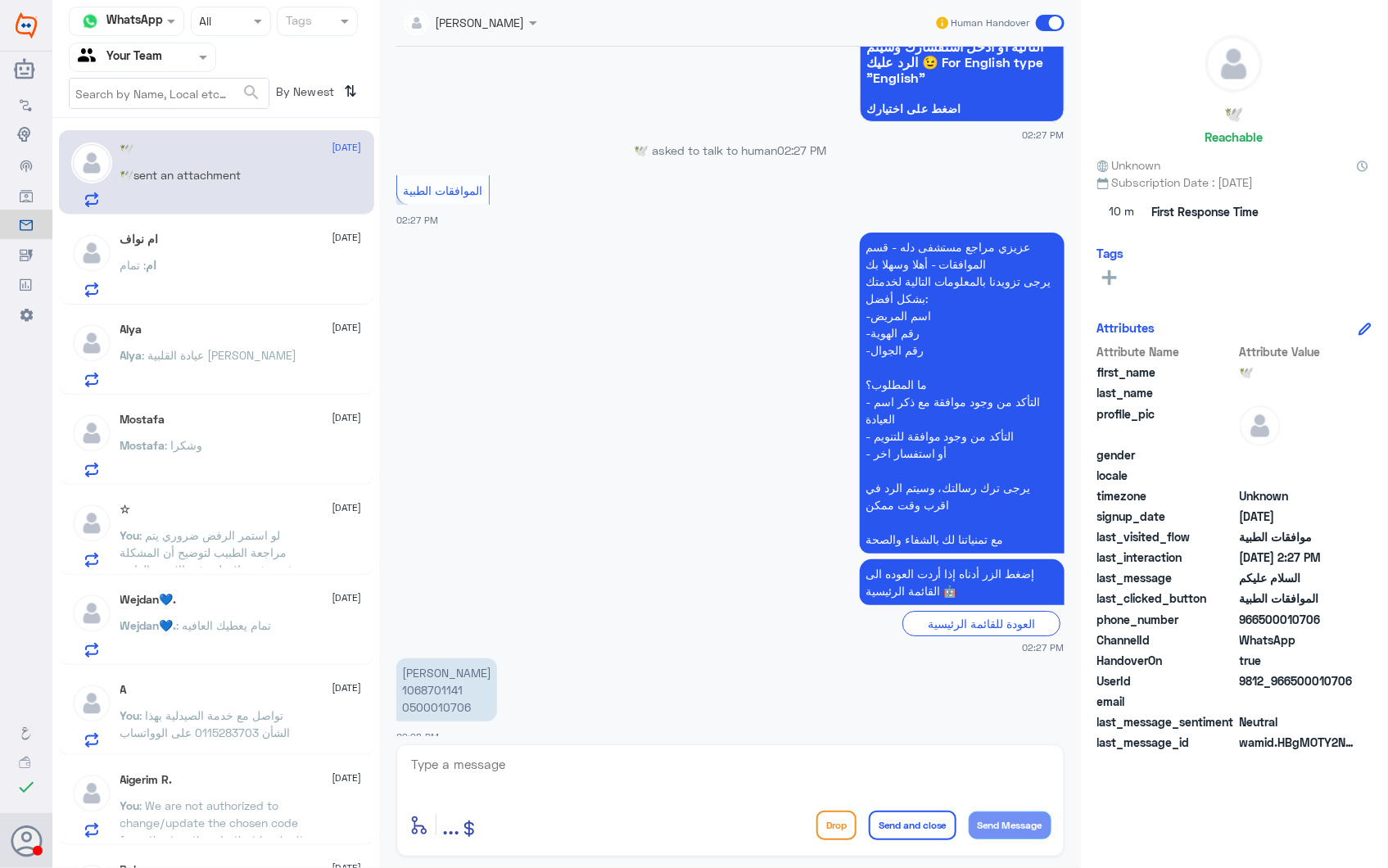
click at [497, 775] on textarea at bounding box center [730, 773] width 642 height 40
type textarea "t"
type textarea "فضلاً وضح استفسارك"
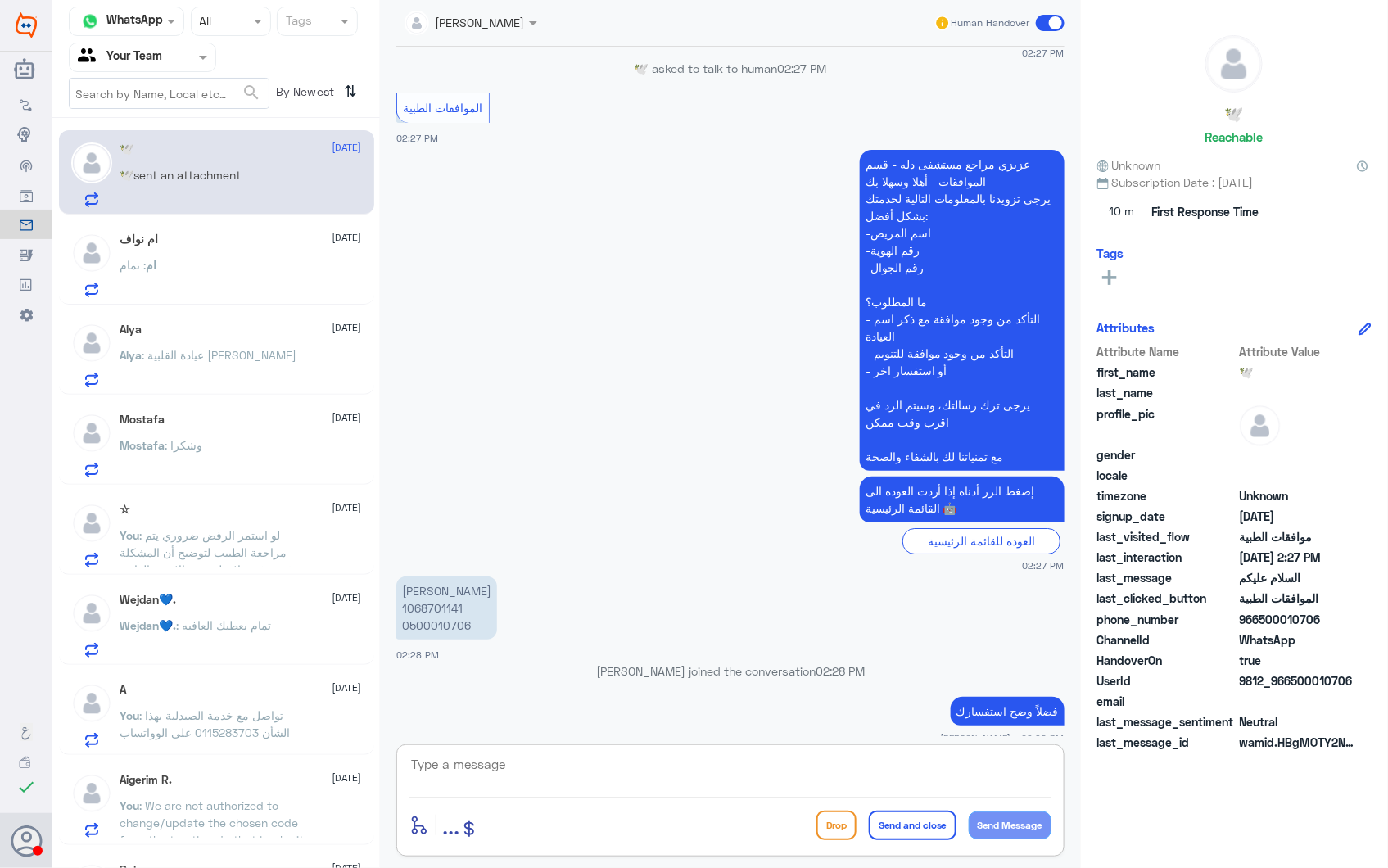
scroll to position [2133, 0]
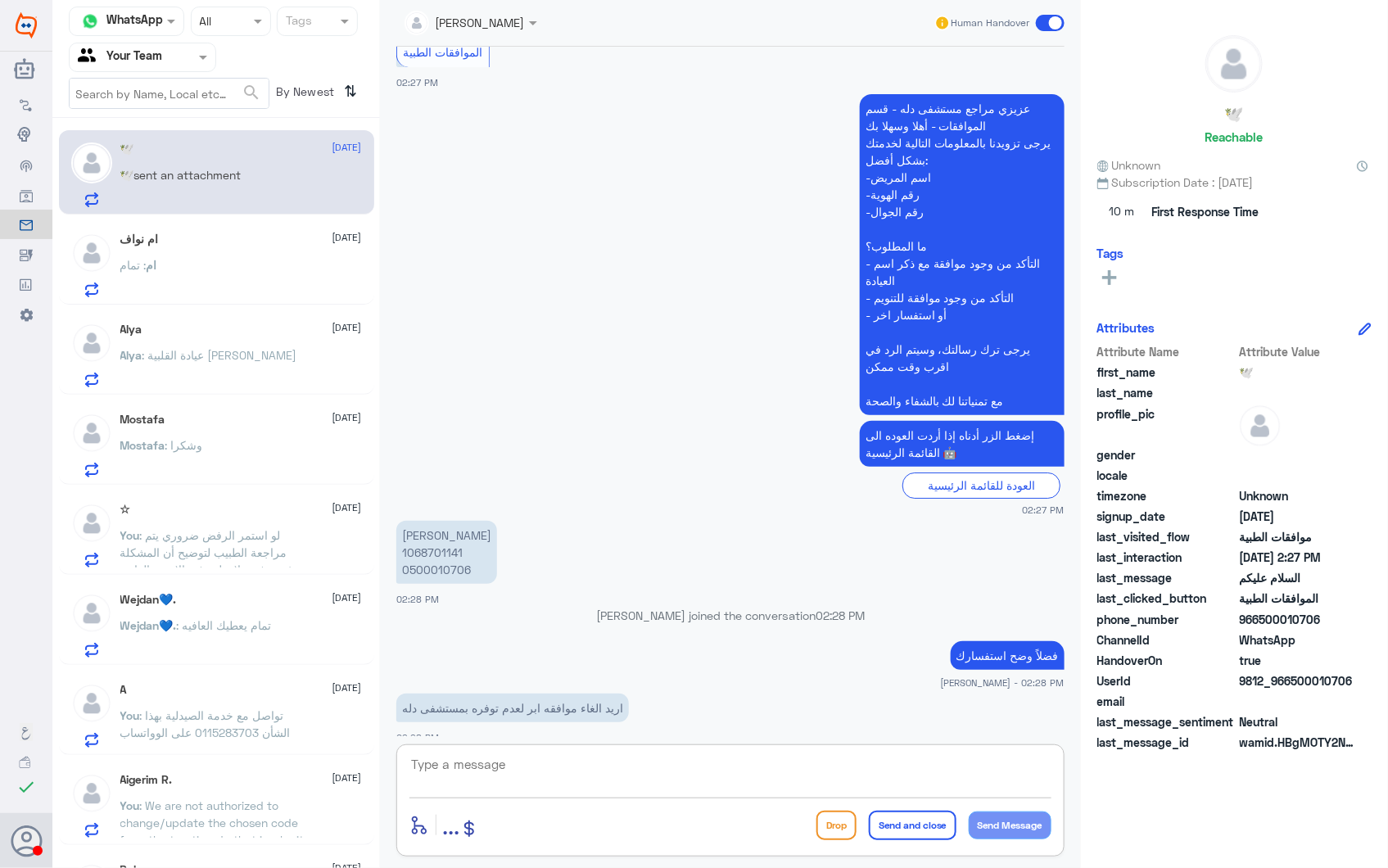
click at [424, 536] on p "ياسمين احمد السلوم 1068701141 0500010706" at bounding box center [447, 552] width 101 height 63
copy p "1068701141"
click at [685, 764] on textarea at bounding box center [730, 773] width 642 height 40
type textarea "تم تحويلكم الى صيدليات ليمون"
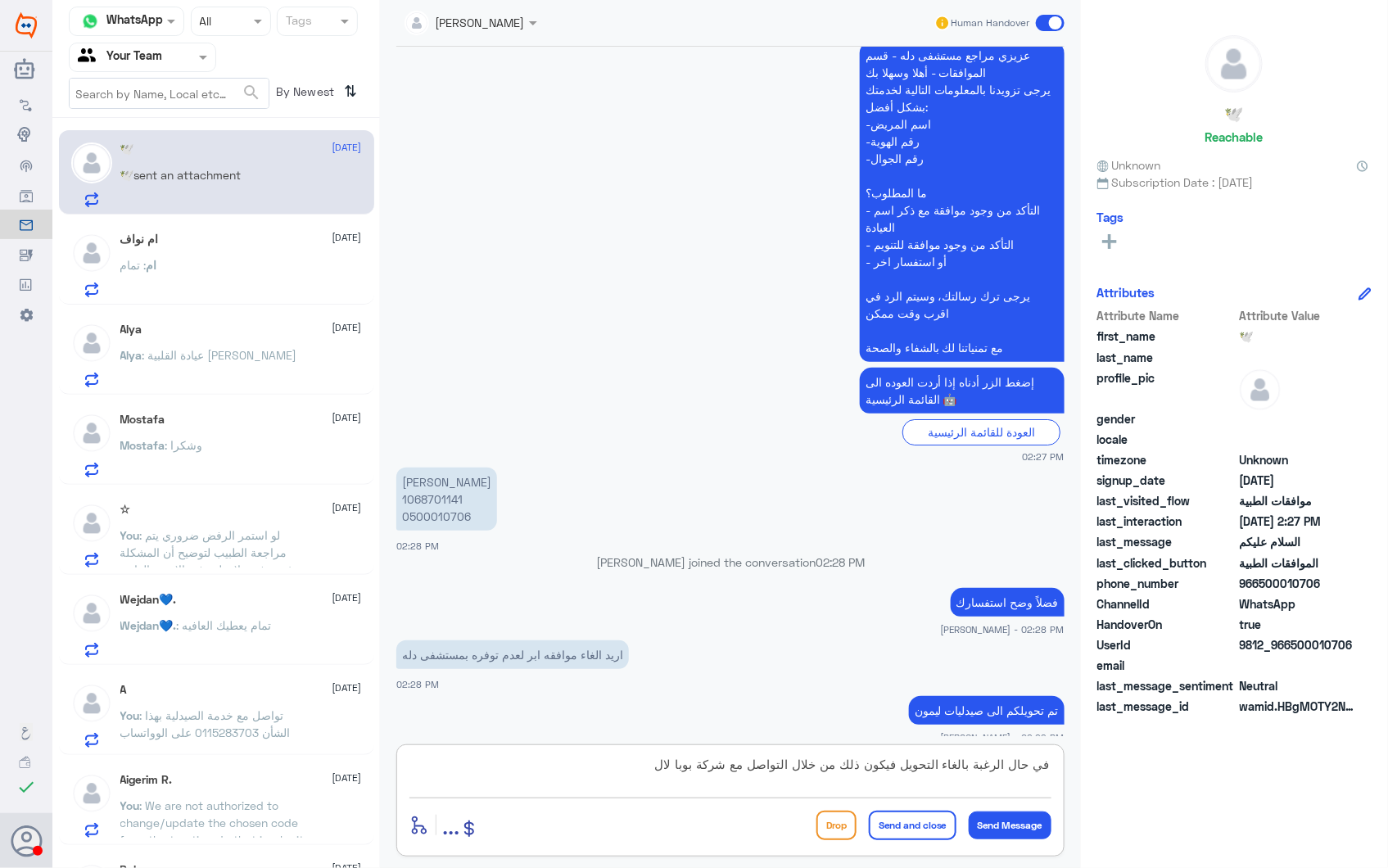
scroll to position [2242, 0]
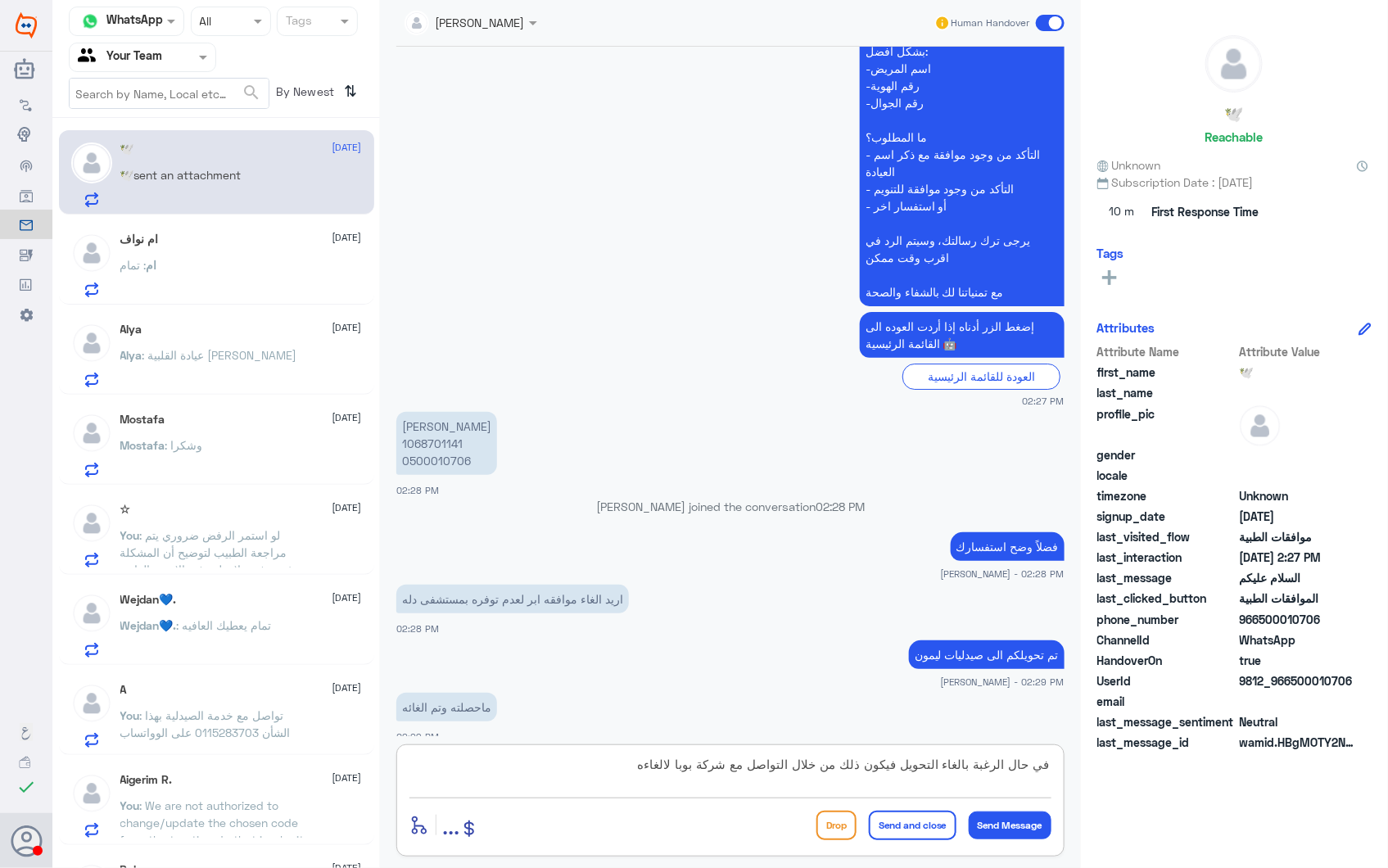
type textarea "في حال الرغبة بالغاء التحويل فيكون ذلك من خلال التواصل مع شركة بوبا لالغاءه"
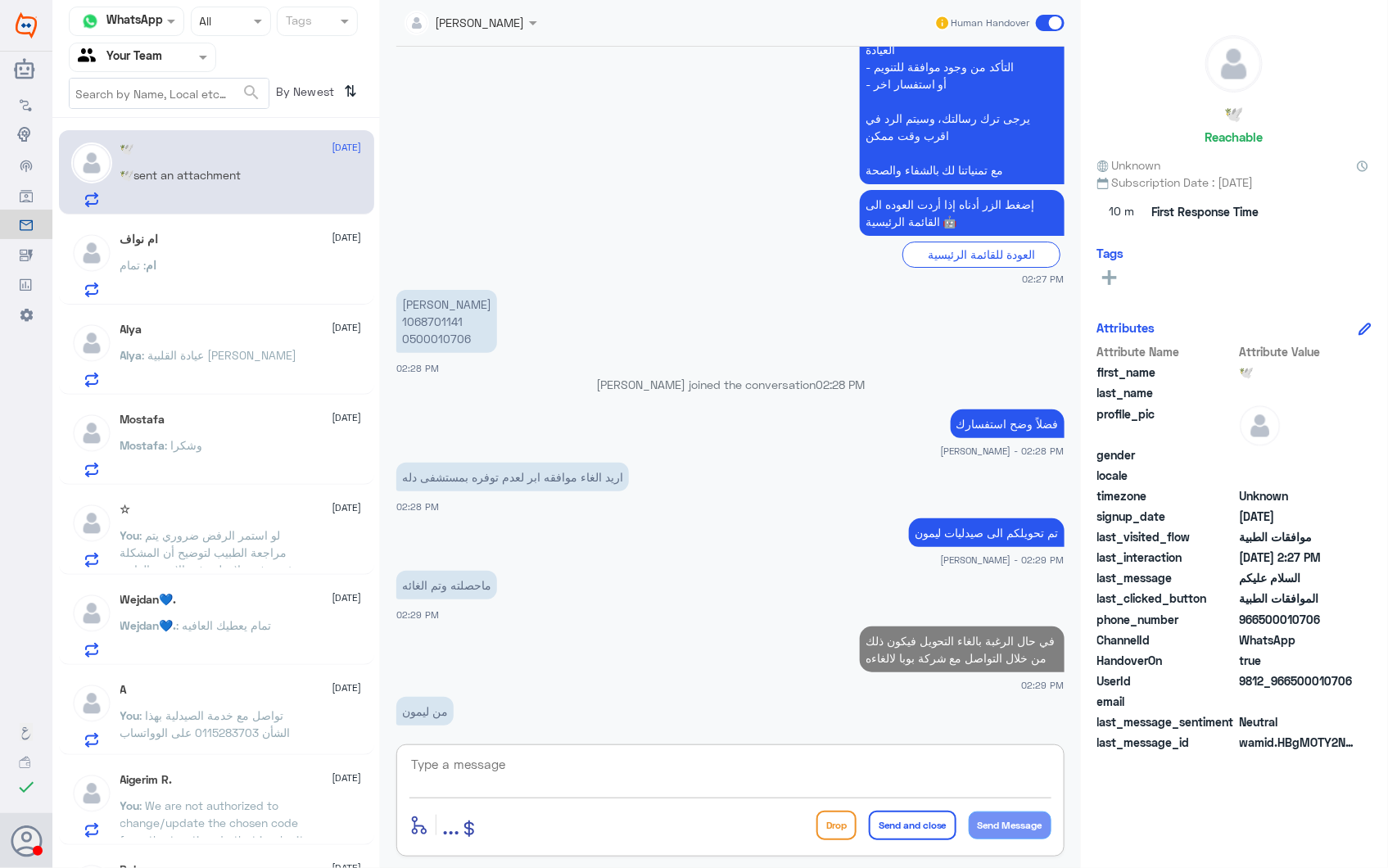
scroll to position [2315, 0]
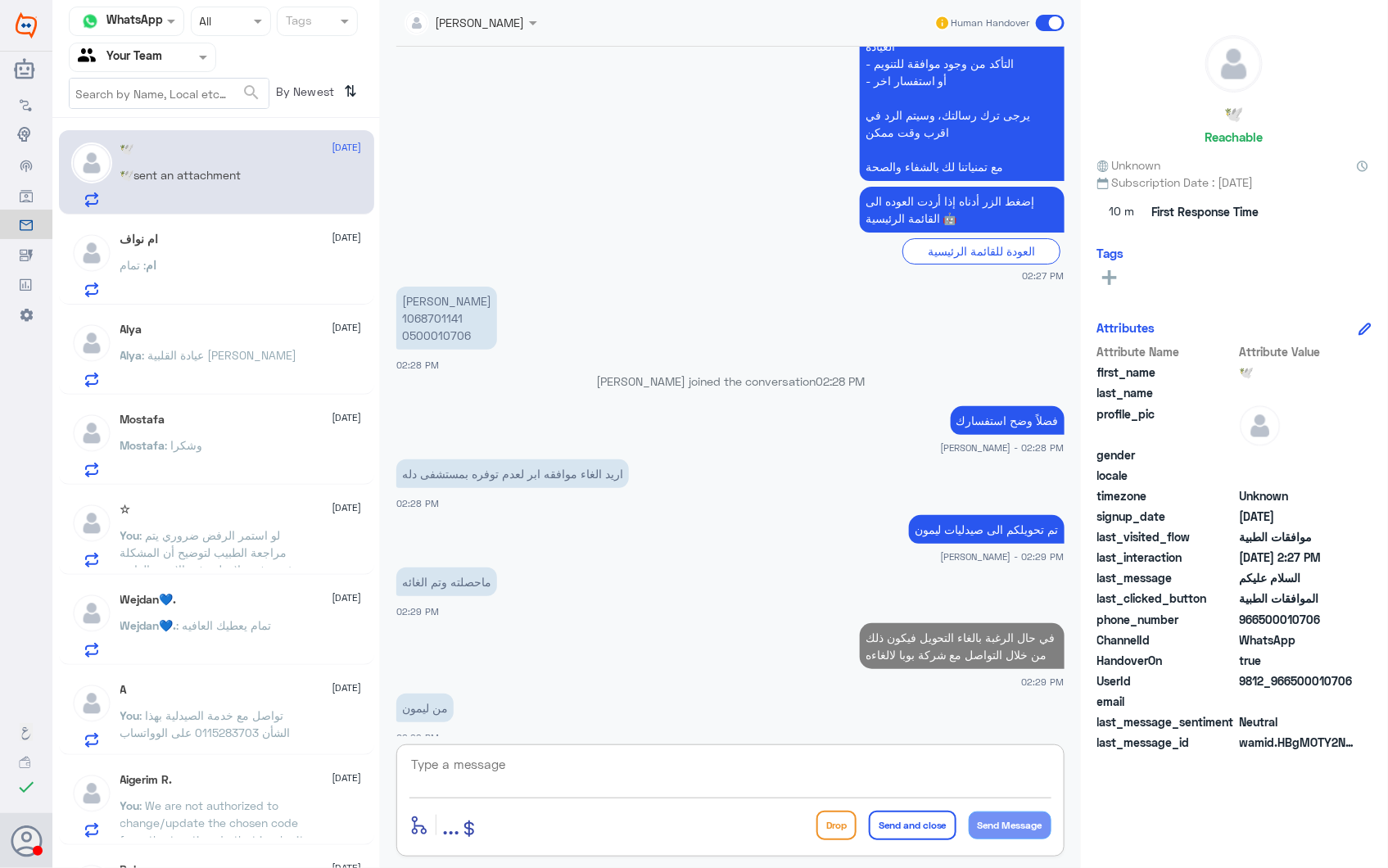
click at [528, 776] on textarea at bounding box center [730, 773] width 642 height 40
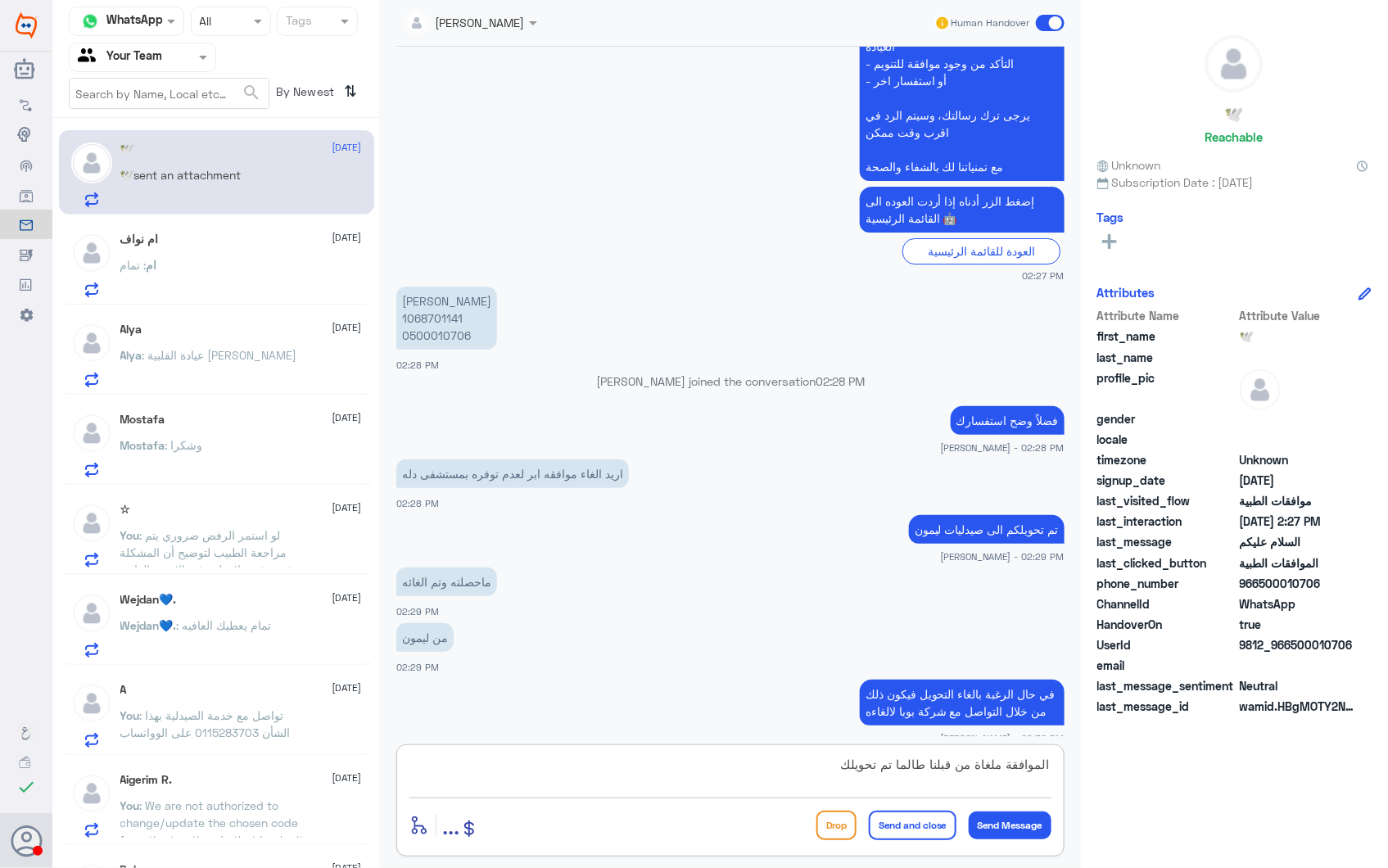
type textarea "الموافقة ملغاة من قبلنا طالما تم تحويلك"
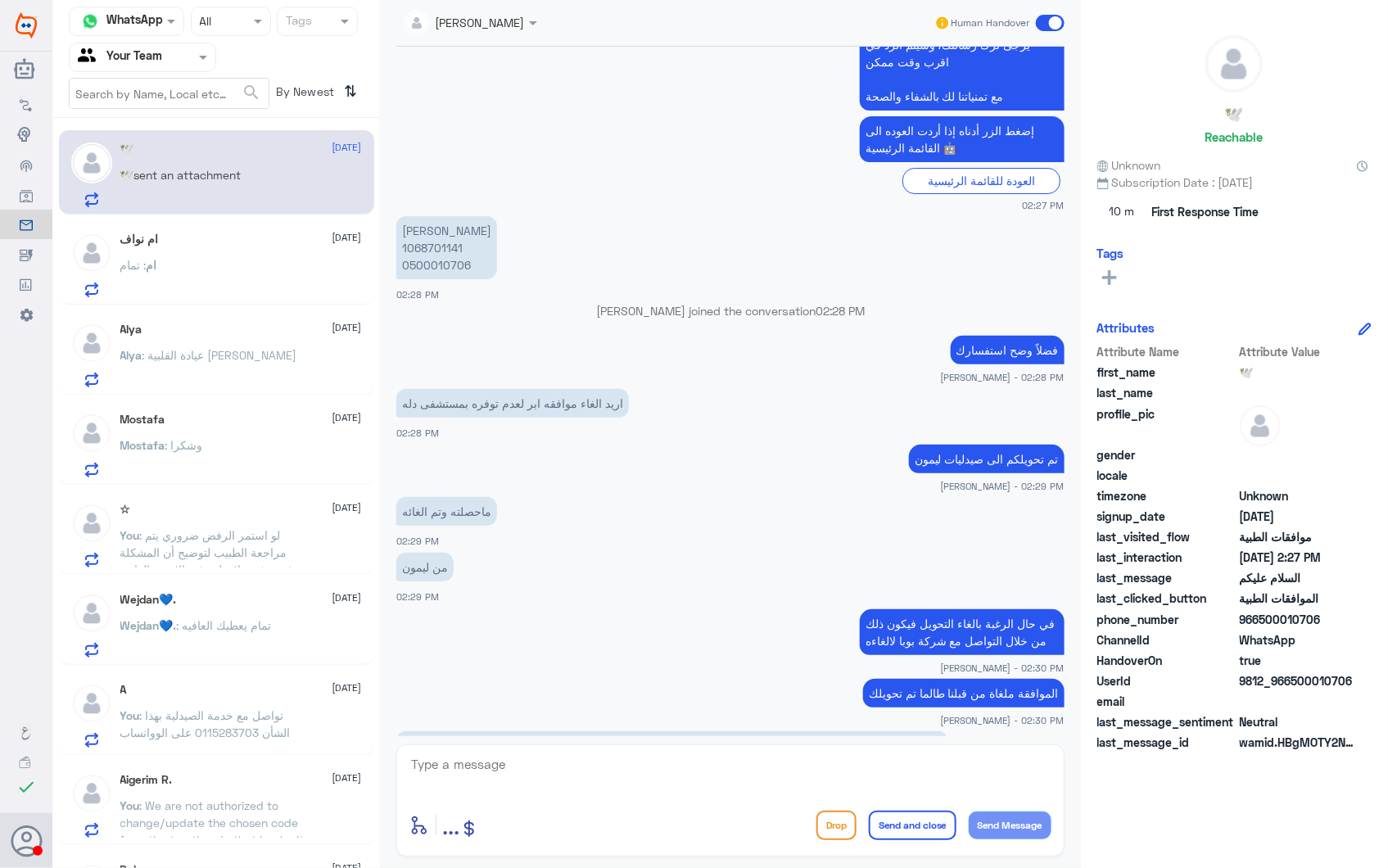
scroll to position [2441, 0]
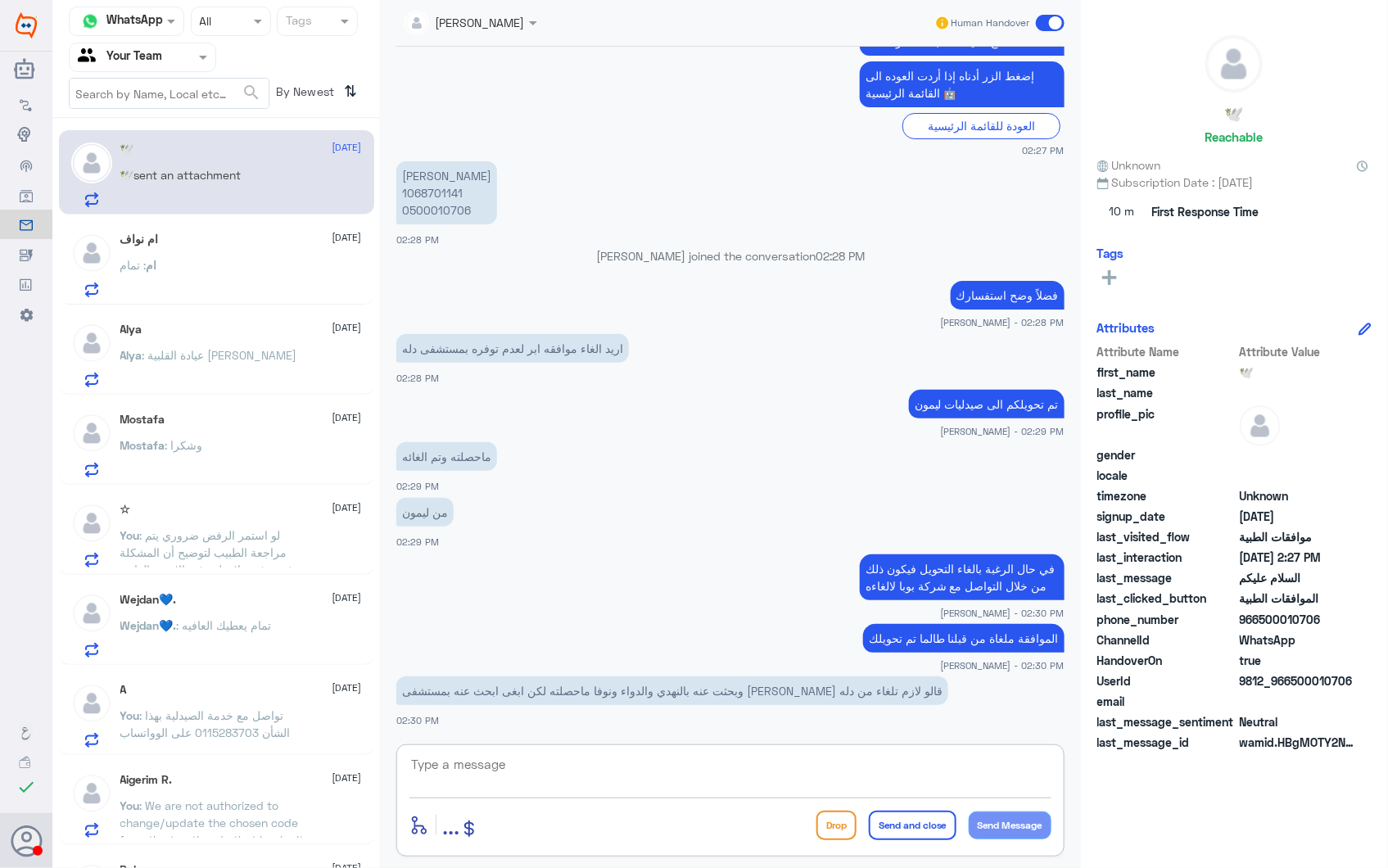
click at [476, 766] on textarea at bounding box center [730, 773] width 642 height 40
click at [562, 787] on textarea at bounding box center [730, 773] width 642 height 40
type textarea "u"
paste textarea "INNOHEP"
type textarea "على ابرة INNOHEP صحيح؟"
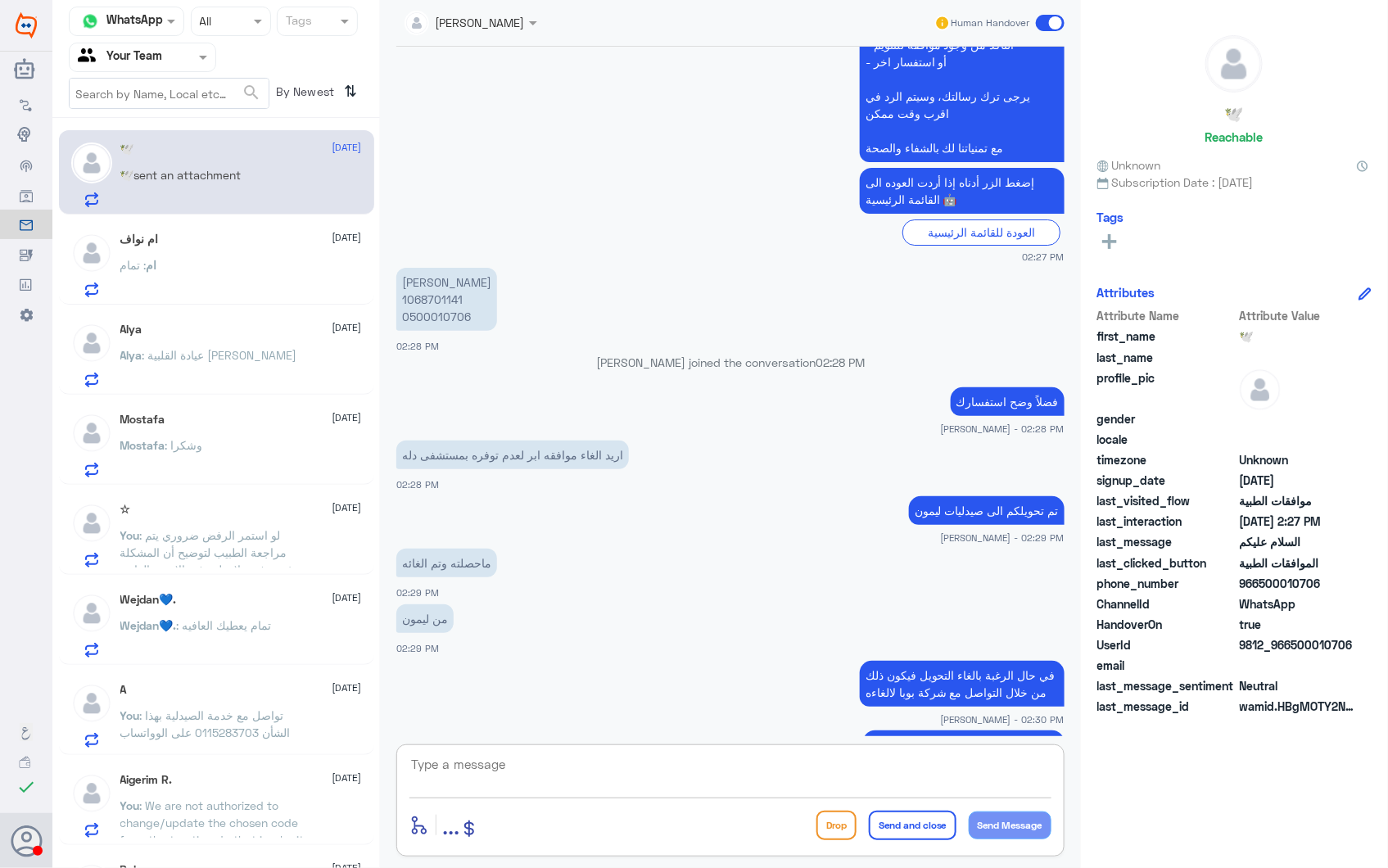
scroll to position [2493, 0]
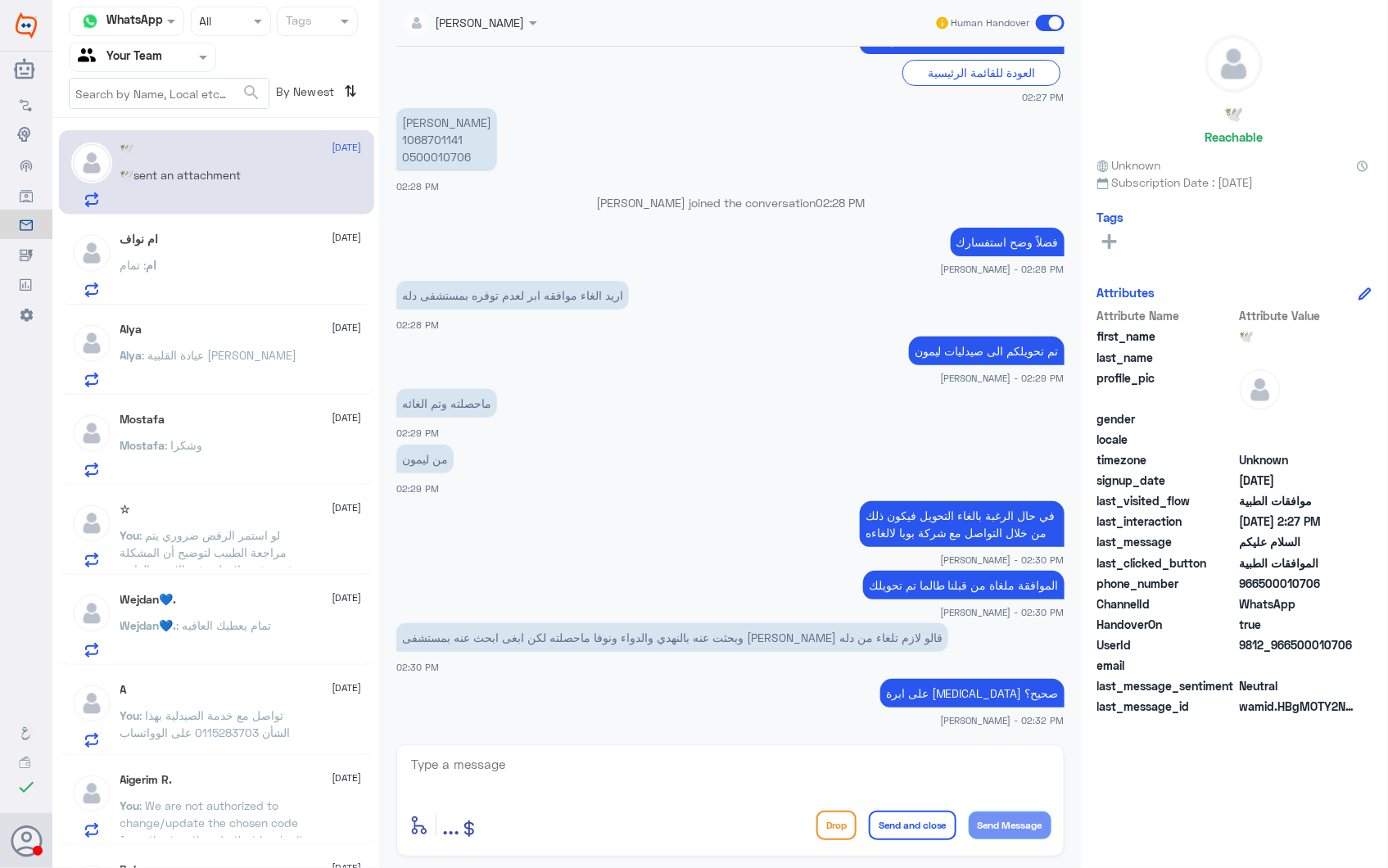
click at [235, 265] on div "ام : تمام" at bounding box center [241, 278] width 241 height 37
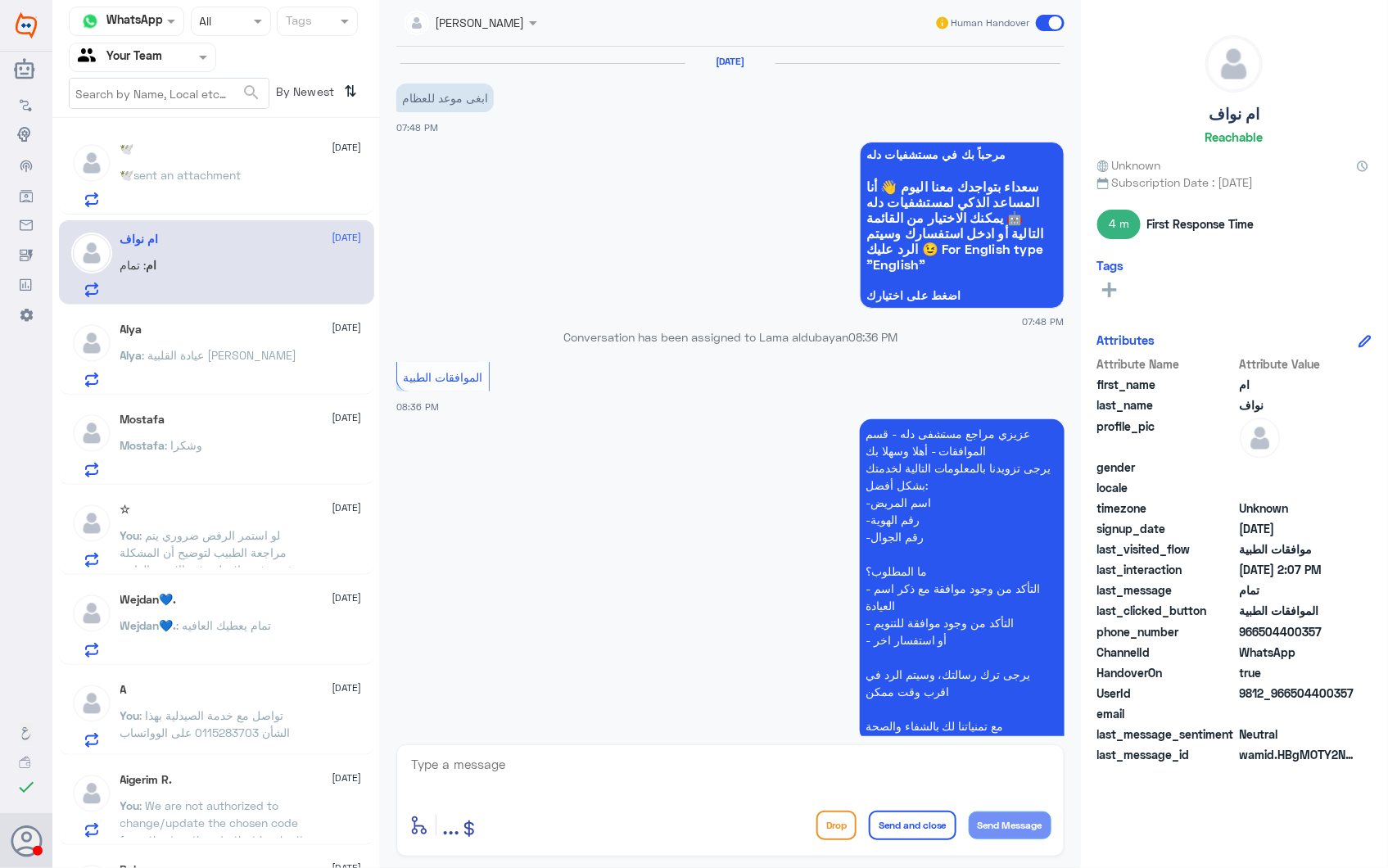
scroll to position [1883, 0]
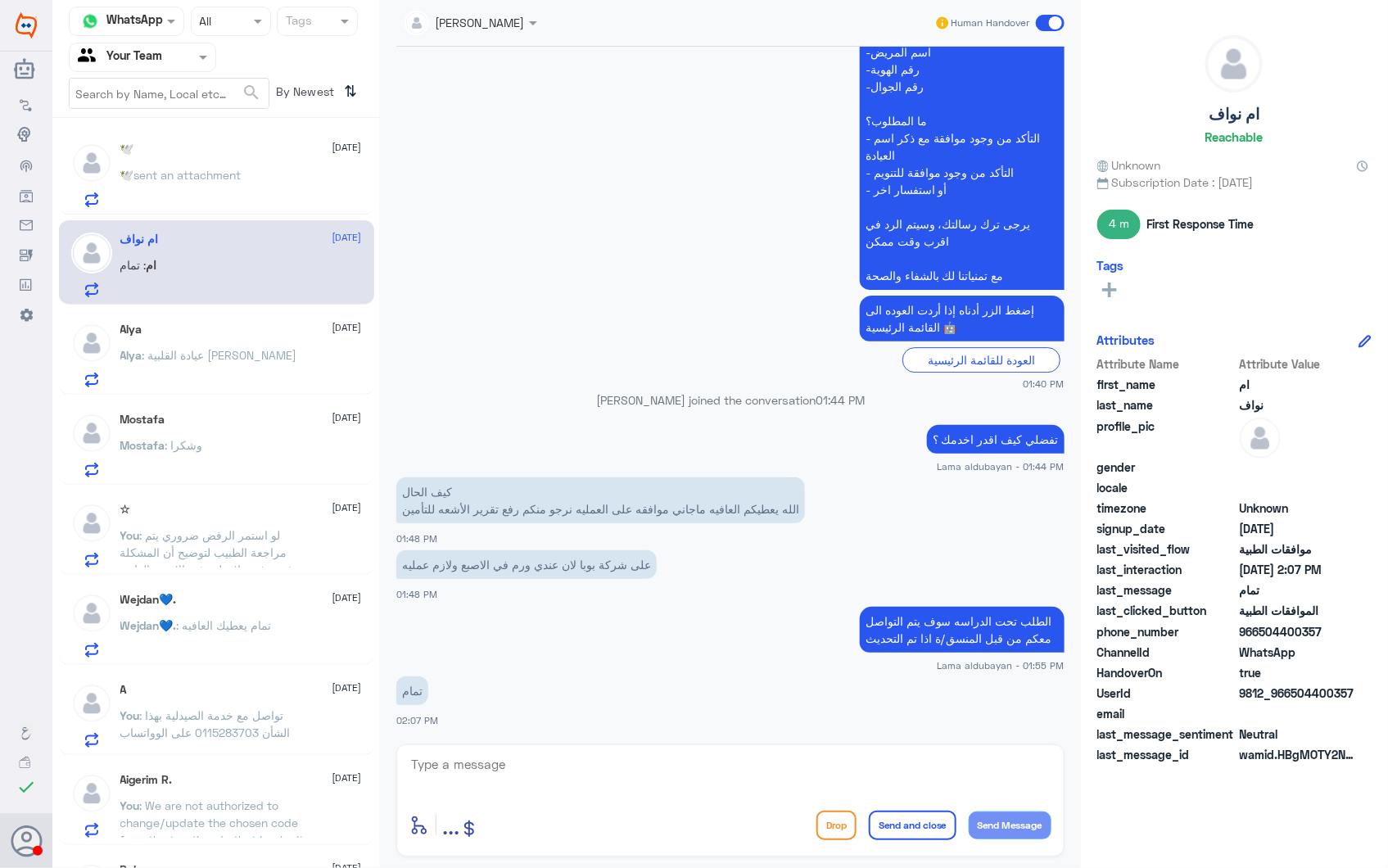
click at [187, 348] on span ": عيادة القلبية الدكتور محمد عرفة" at bounding box center [219, 355] width 155 height 14
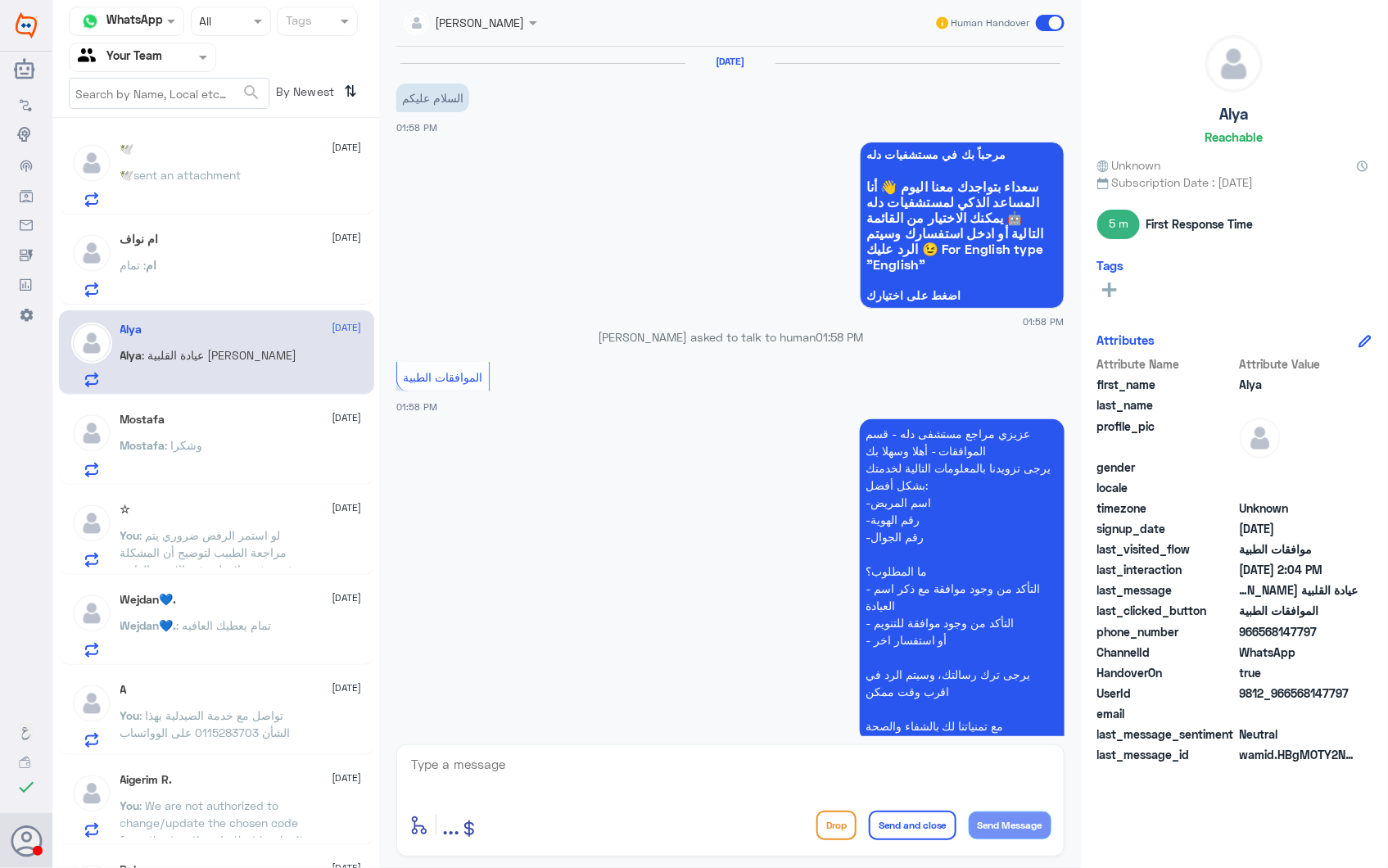
scroll to position [398, 0]
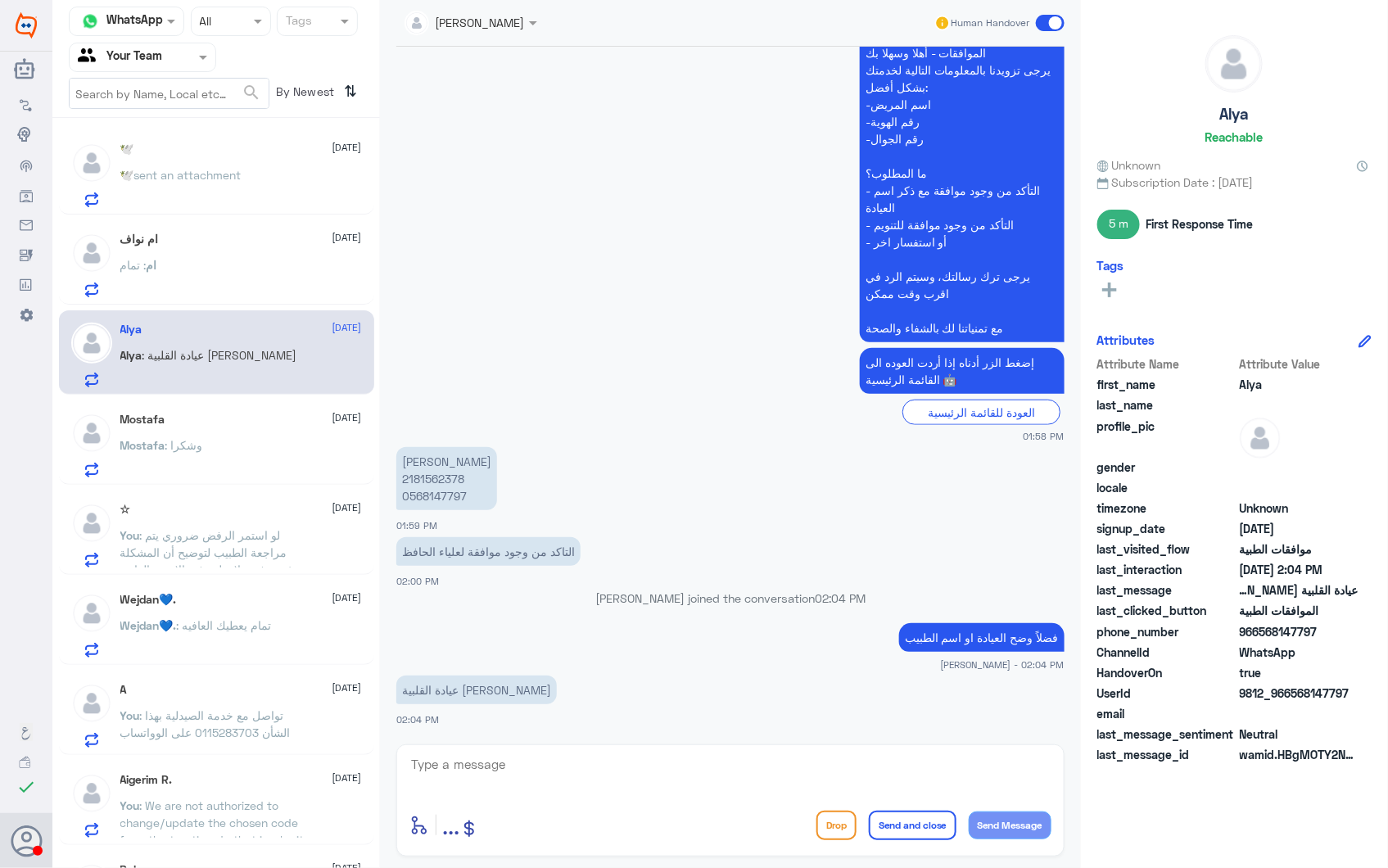
click at [215, 184] on p "🕊️ sent an attachment" at bounding box center [182, 187] width 122 height 41
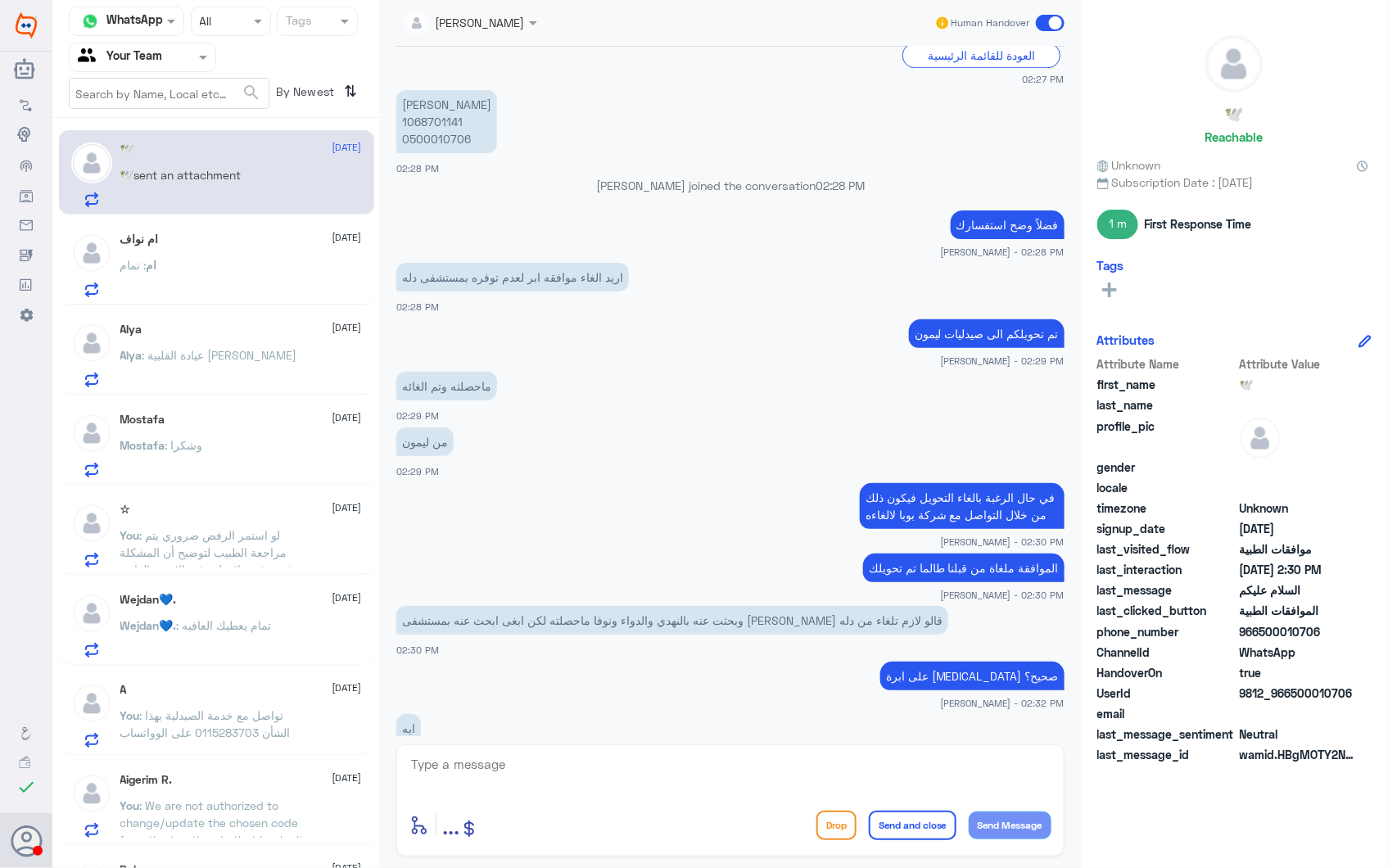
scroll to position [1963, 0]
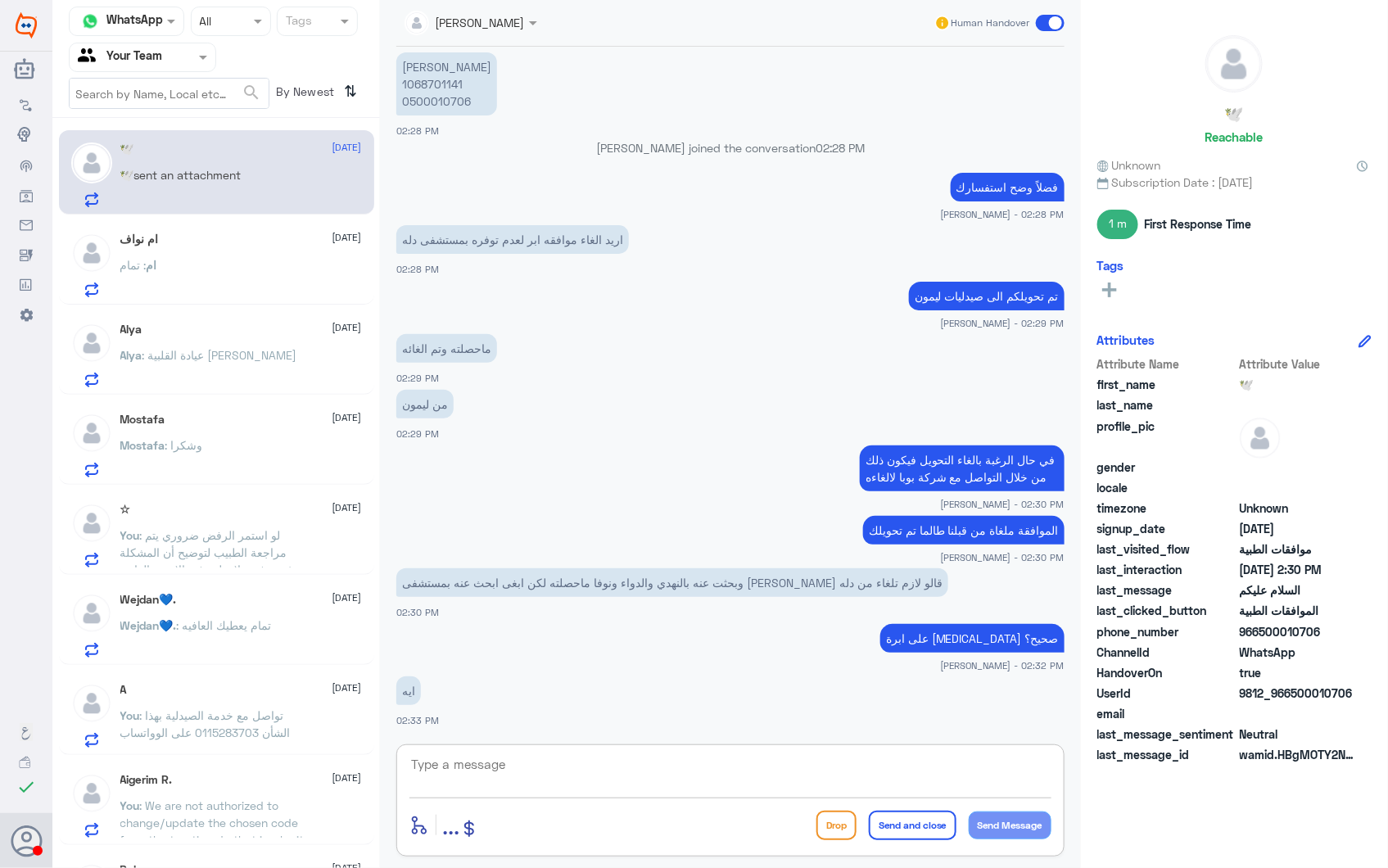
click at [487, 782] on textarea at bounding box center [730, 773] width 642 height 40
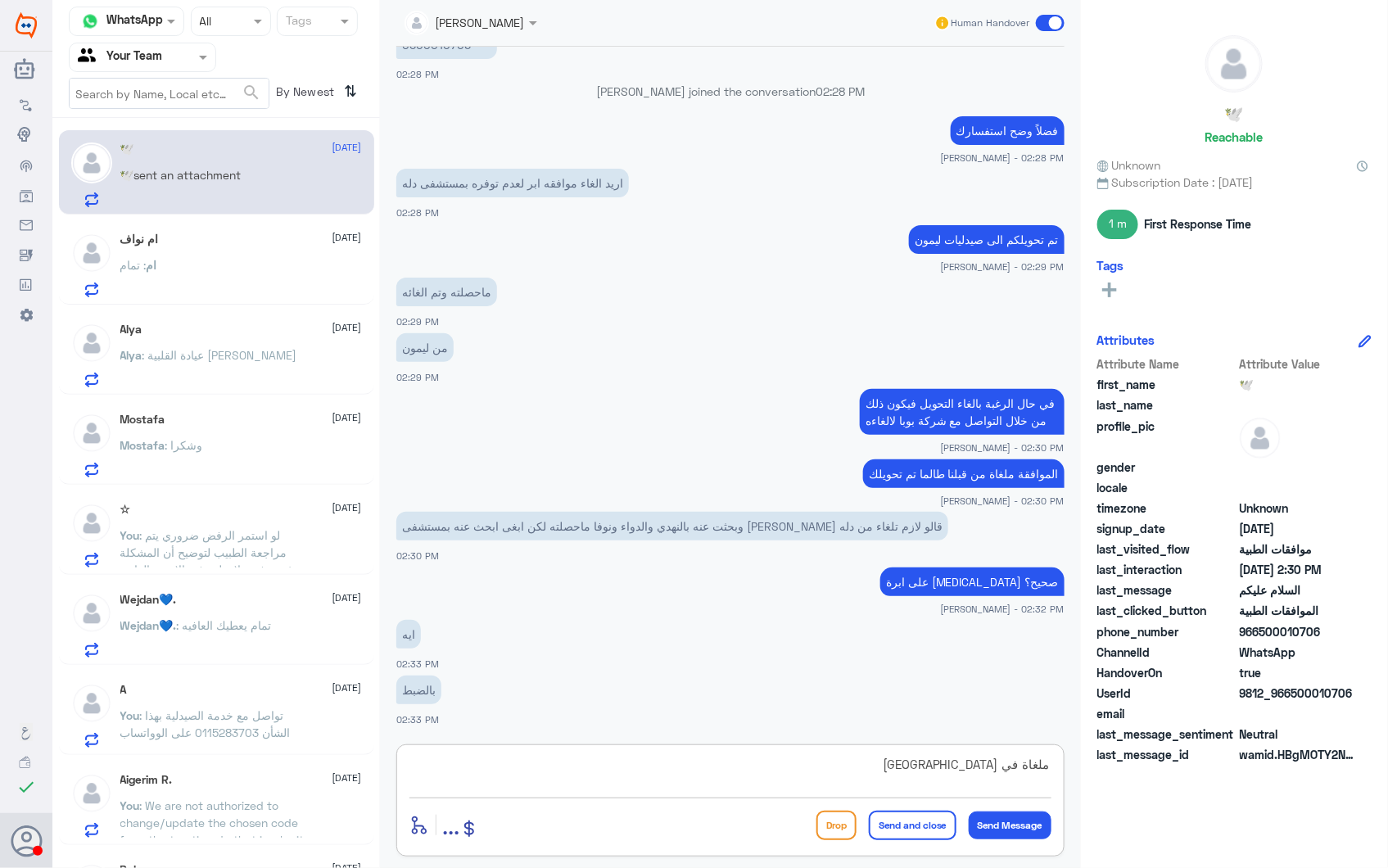
type textarea "ملغاة في دلة"
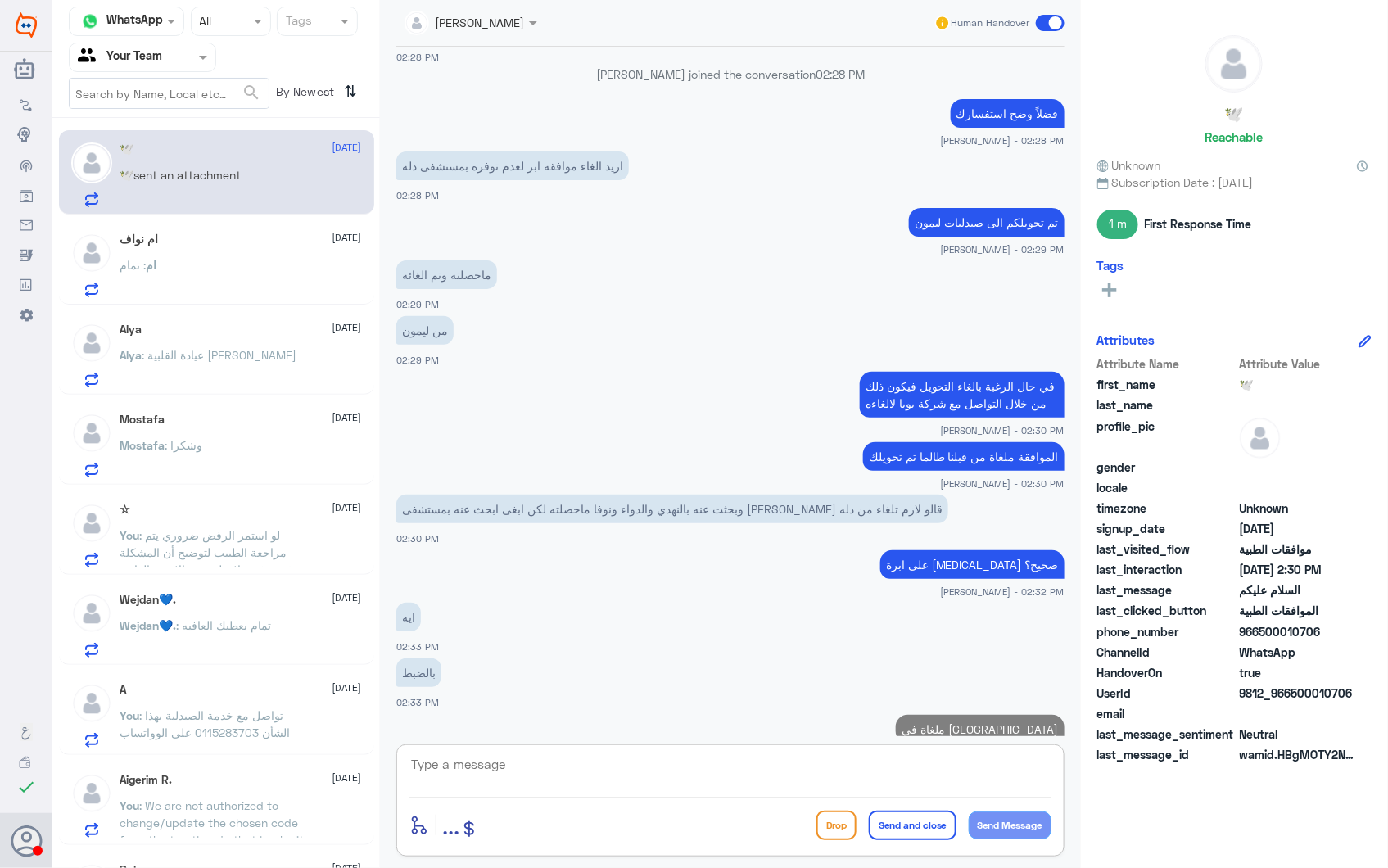
scroll to position [2072, 0]
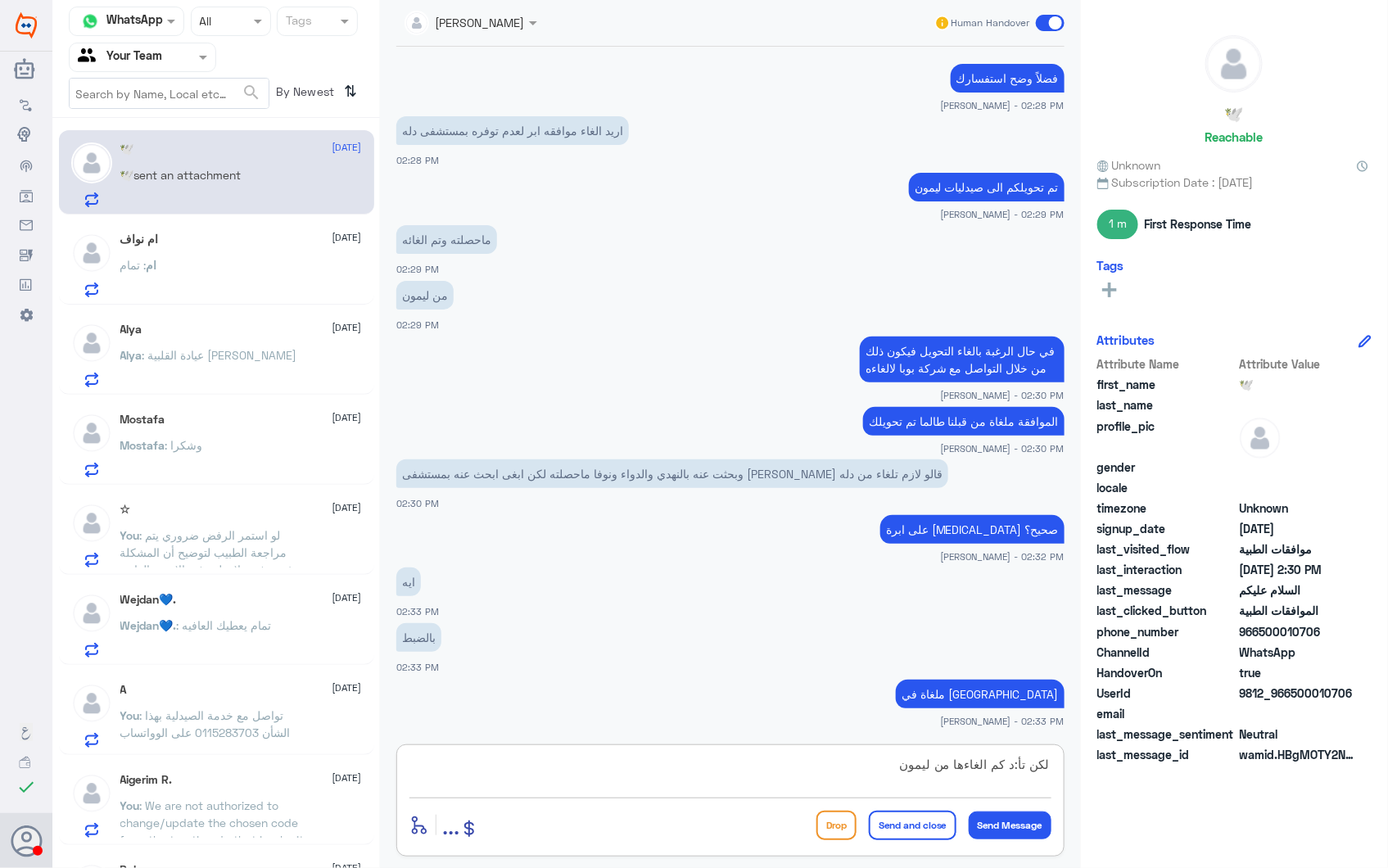
type textarea "لكن تأ:د كم الغاءها من ليمون"
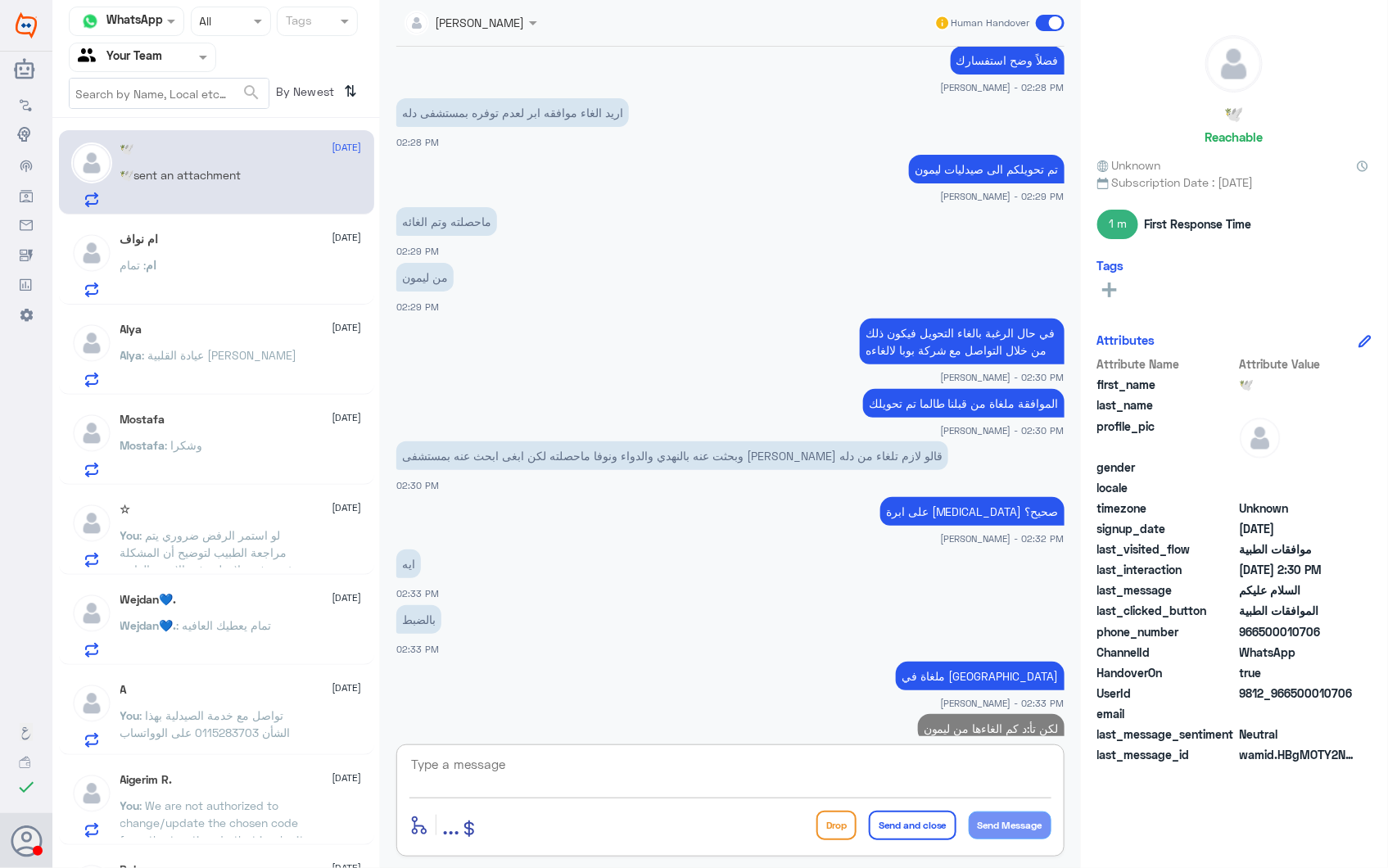
scroll to position [2124, 0]
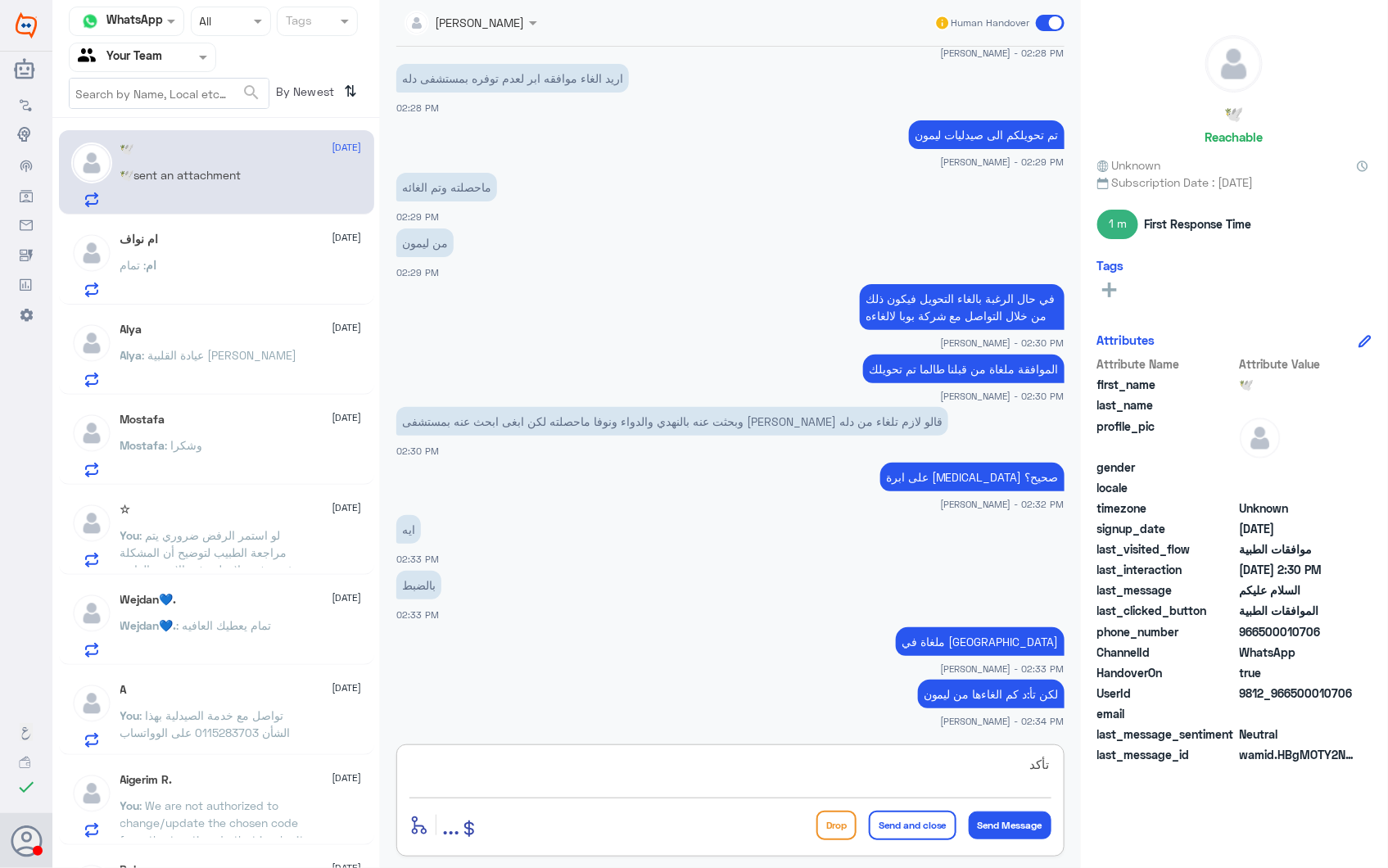
type textarea "تأكد"
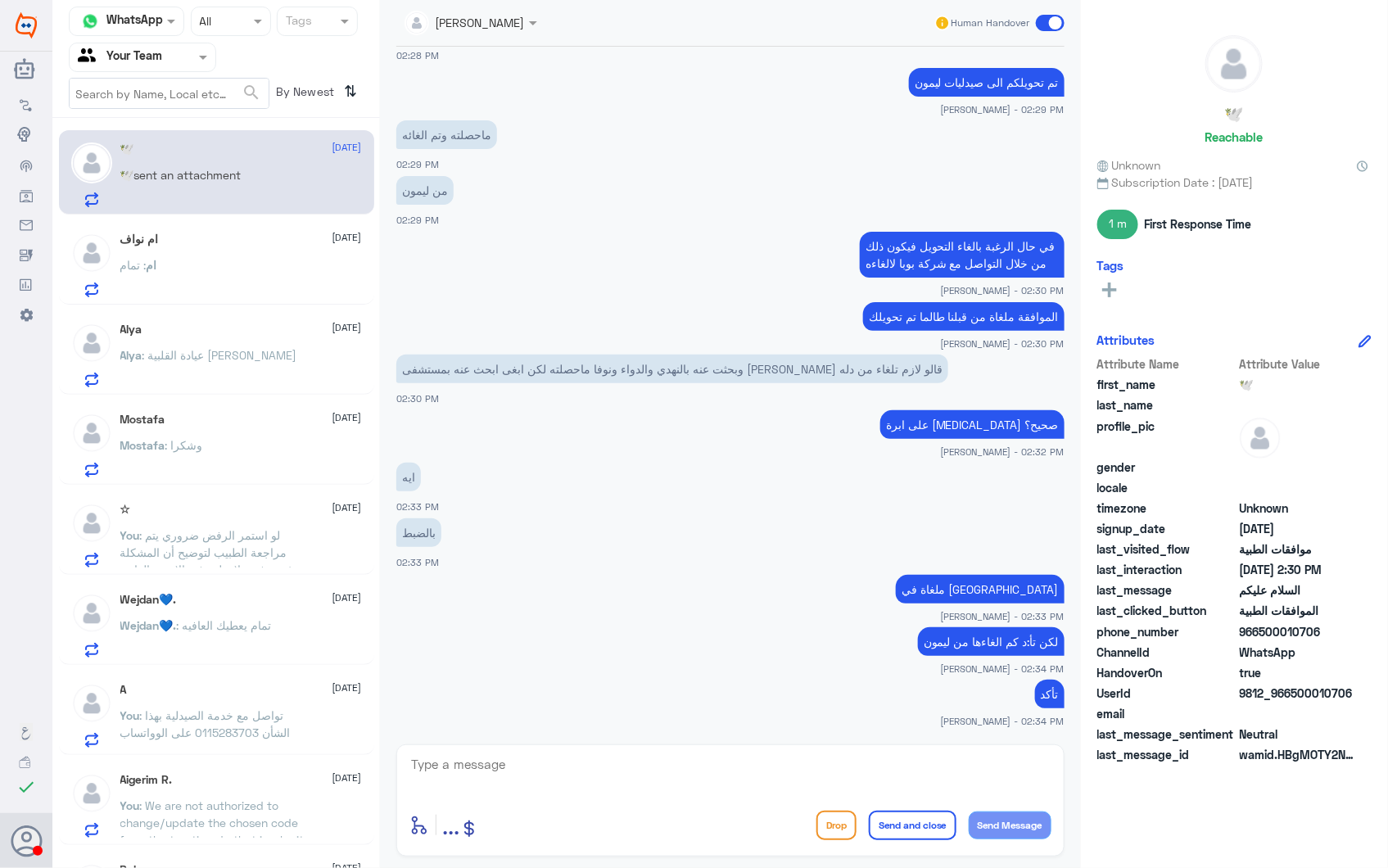
click at [170, 252] on div "ام نواف 28 September ام : تمام" at bounding box center [241, 265] width 241 height 65
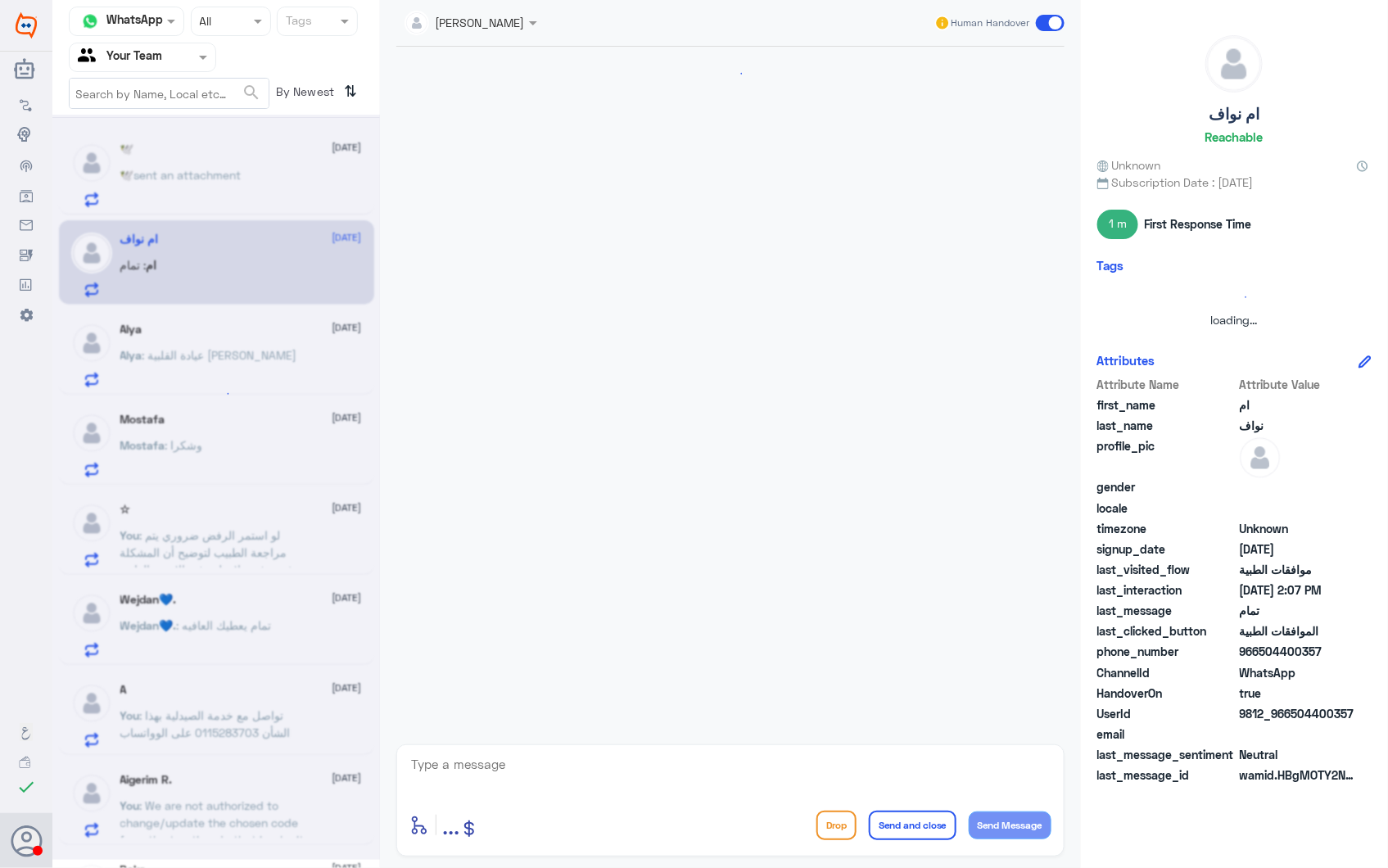
scroll to position [1883, 0]
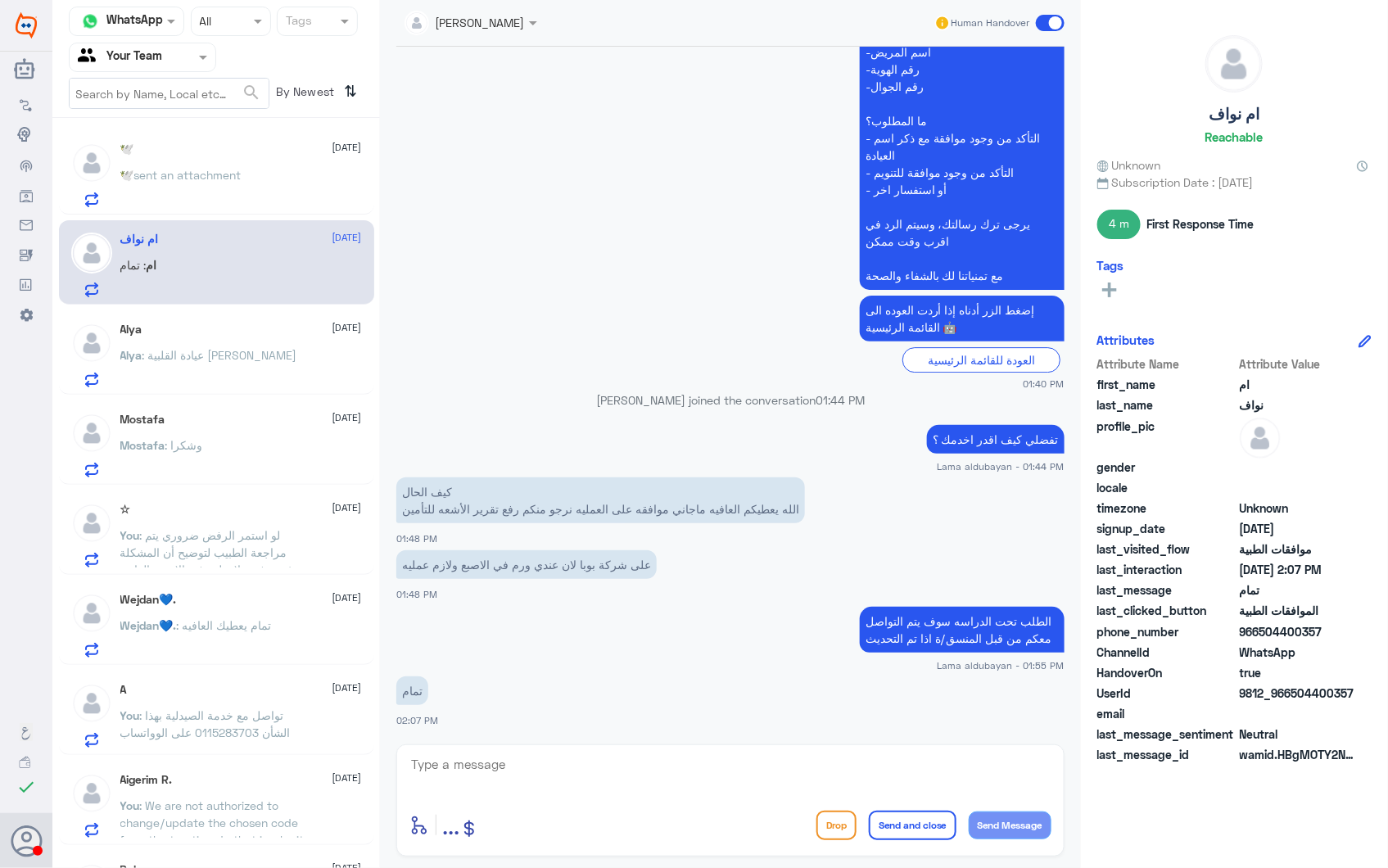
click at [287, 177] on div "🕊️ sent an attachment" at bounding box center [241, 188] width 241 height 37
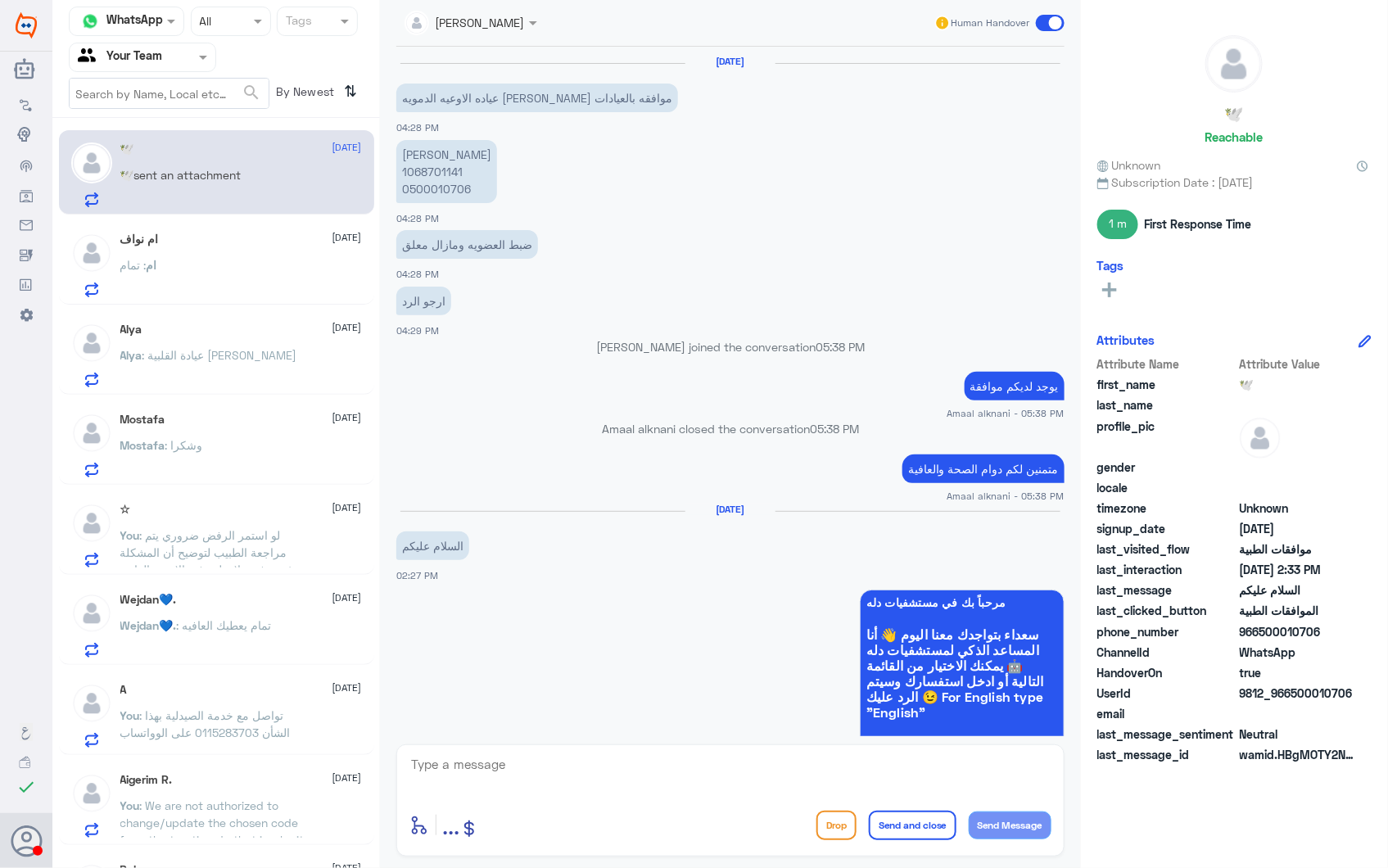
scroll to position [1471, 0]
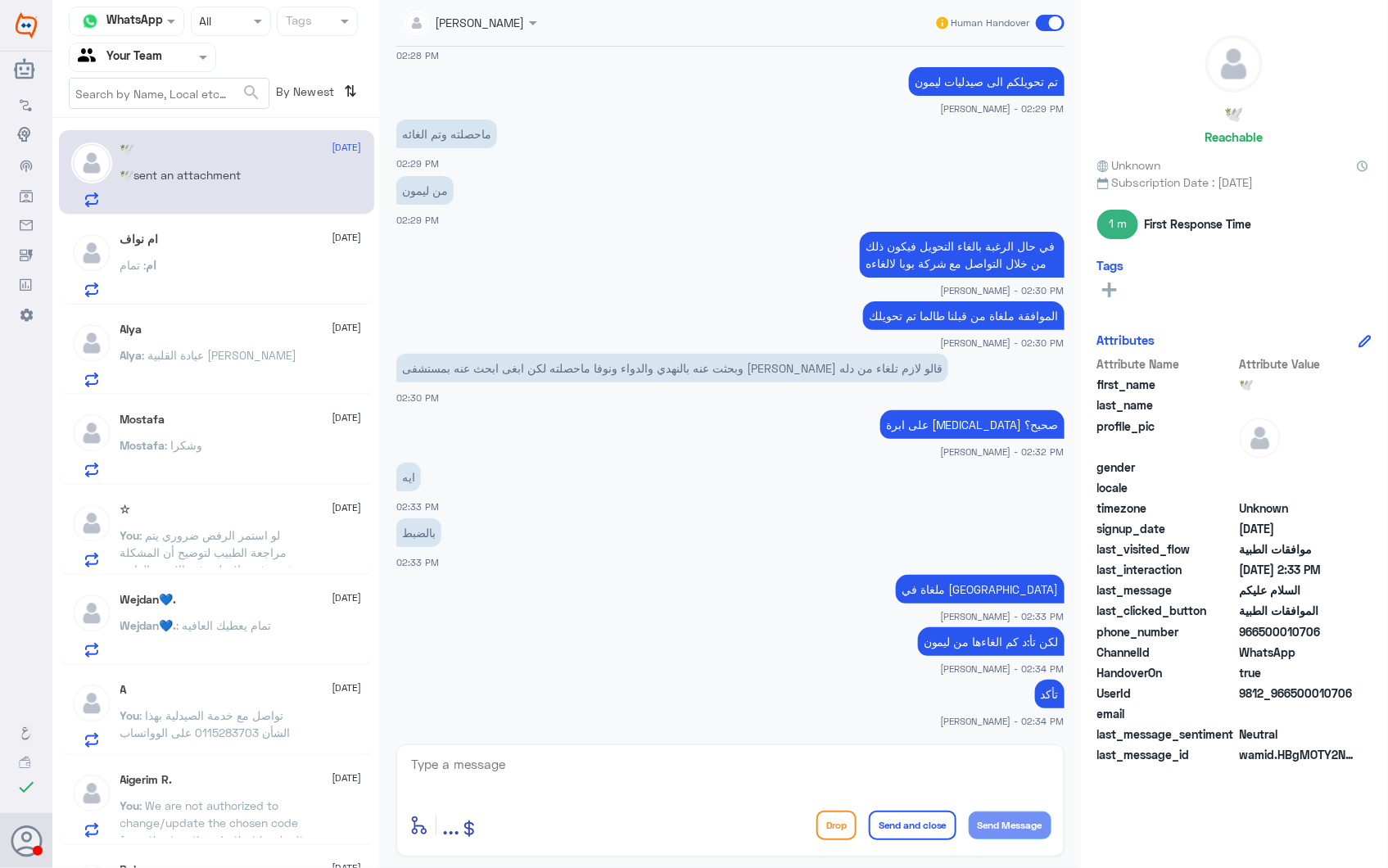
click at [290, 274] on div "ام : تمام" at bounding box center [241, 278] width 241 height 37
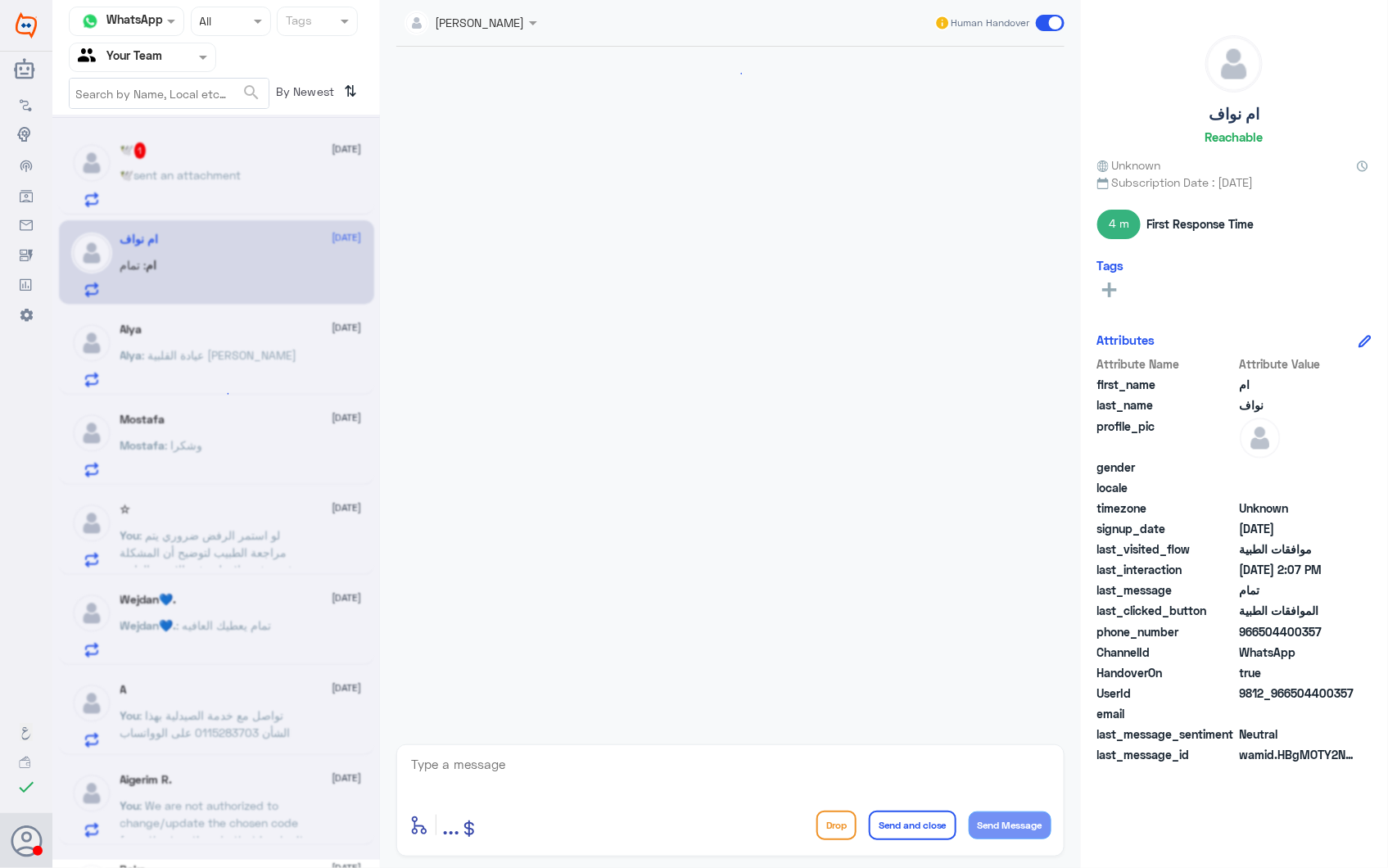
scroll to position [1883, 0]
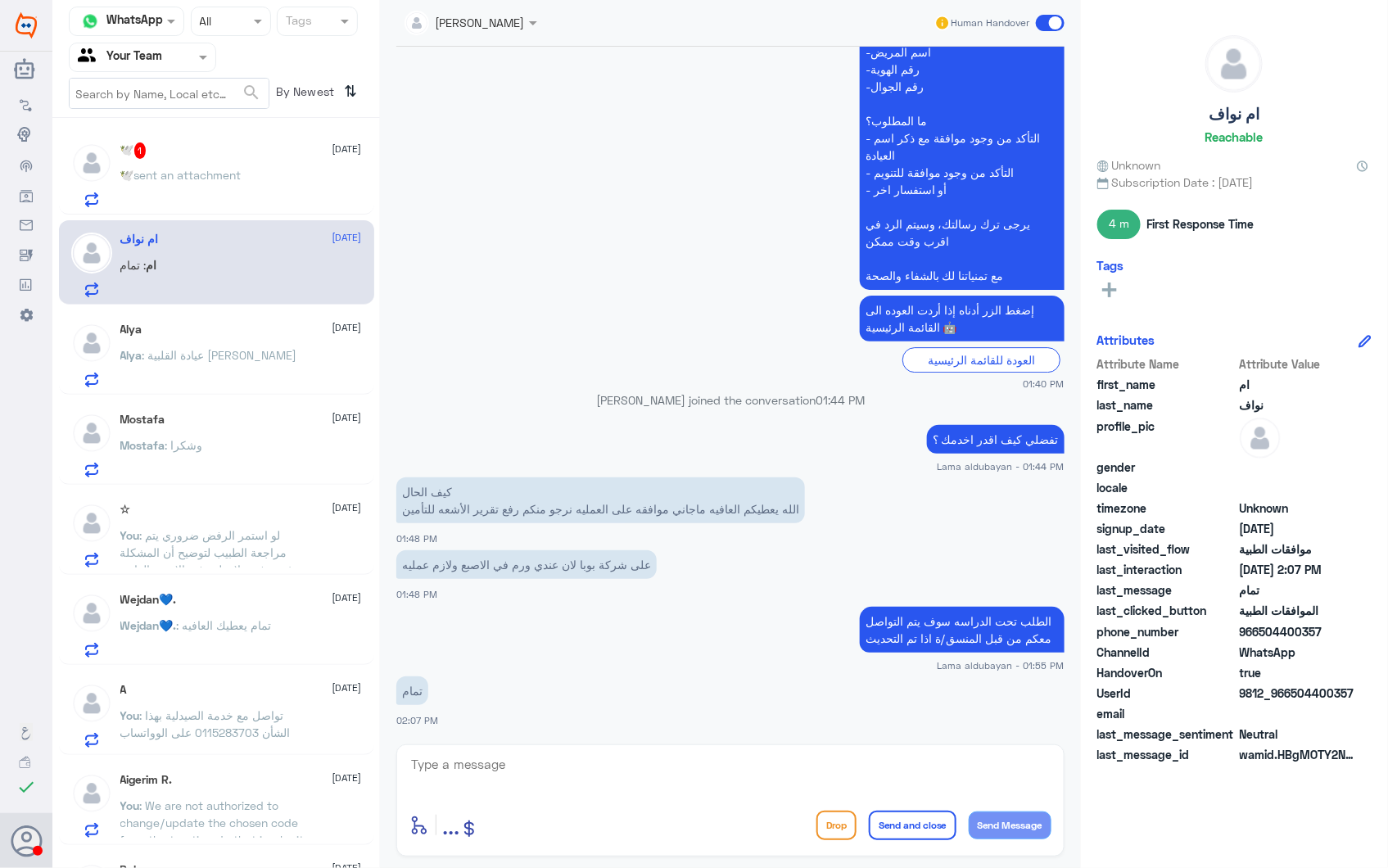
click at [190, 181] on p "🕊️ sent an attachment" at bounding box center [182, 187] width 122 height 41
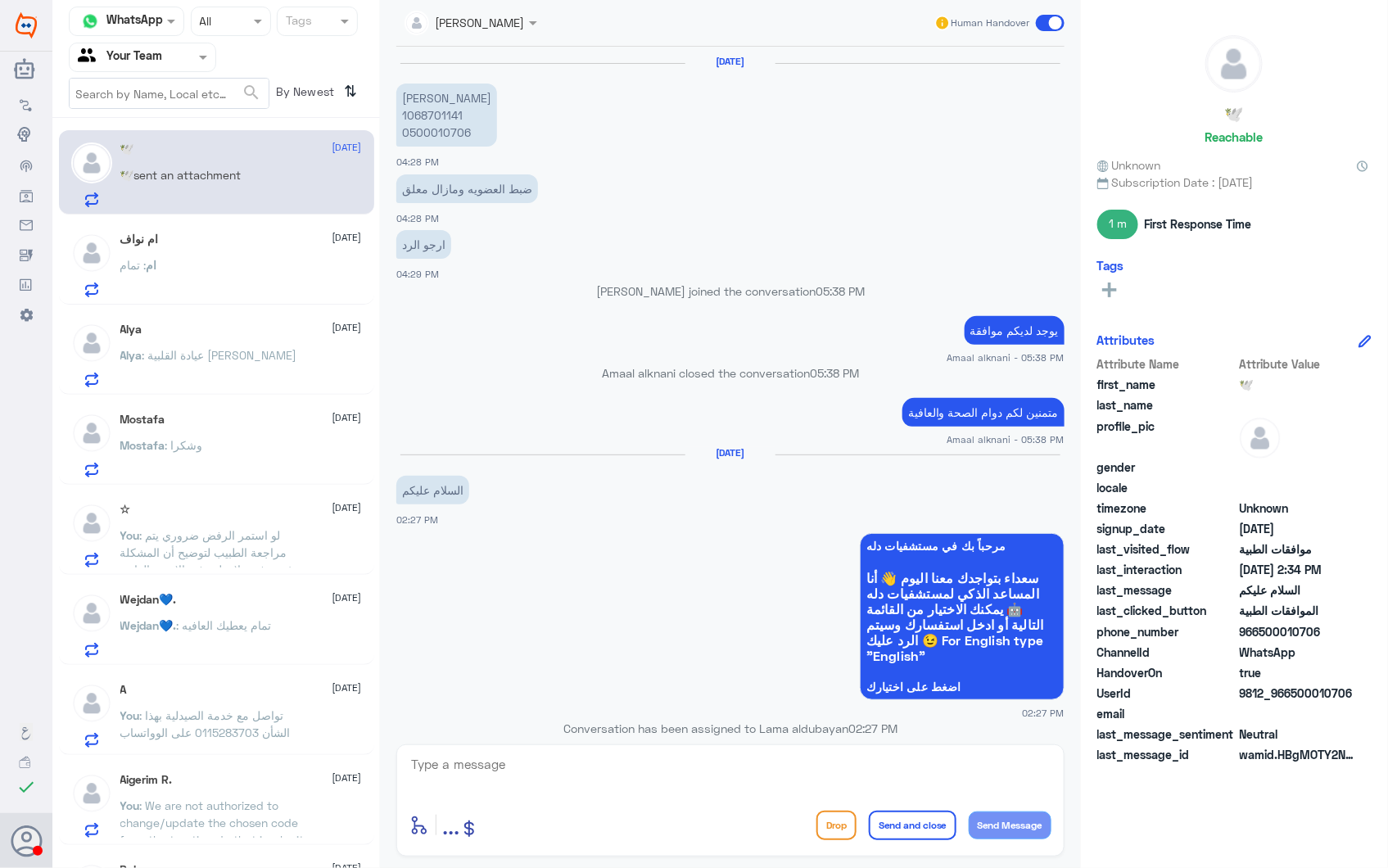
scroll to position [1471, 0]
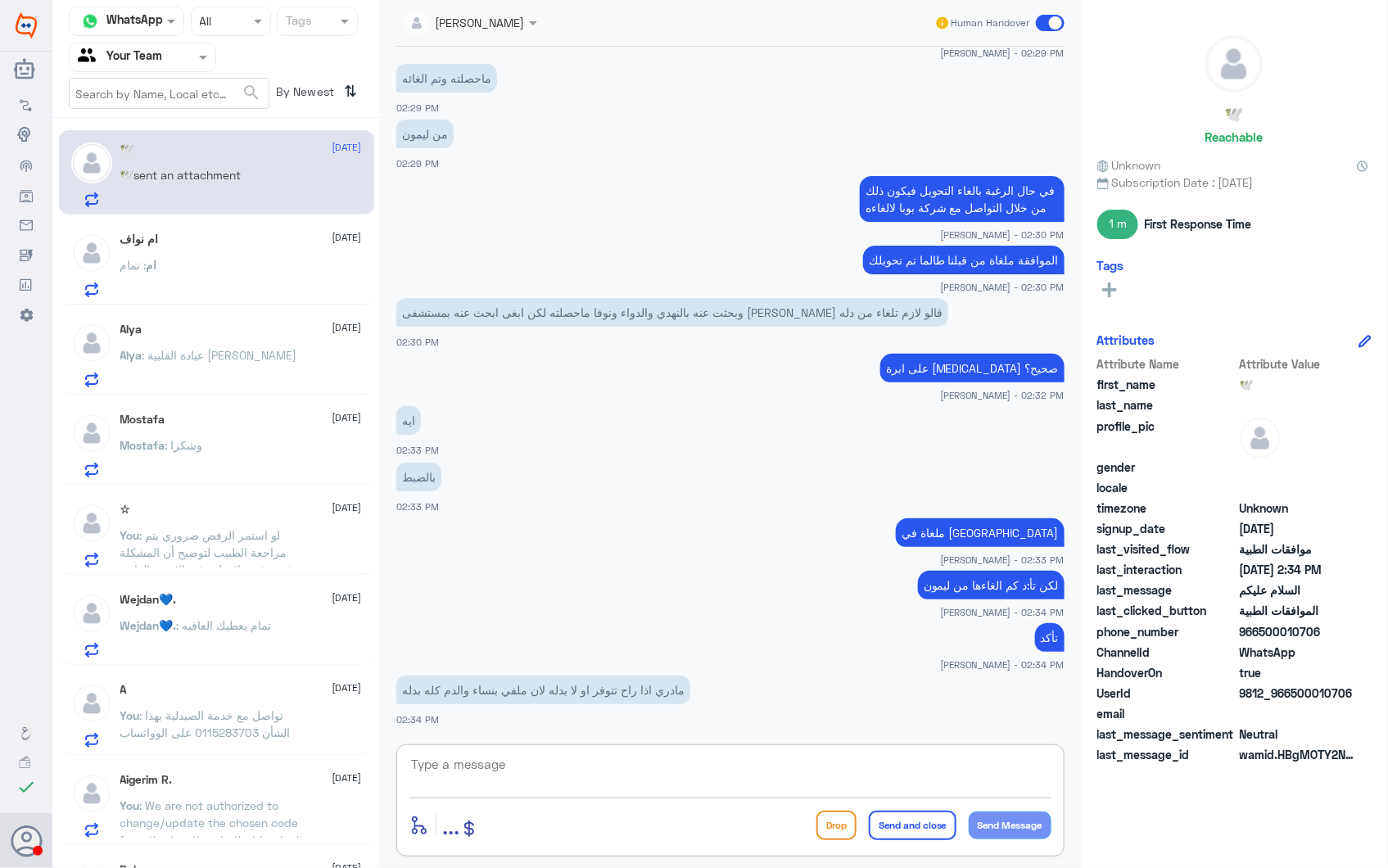
click at [456, 763] on textarea at bounding box center [730, 773] width 642 height 40
type textarea "هذا رقم خدمة اعادة الصرف في الصيدلية (واتساب ) 0115283703"
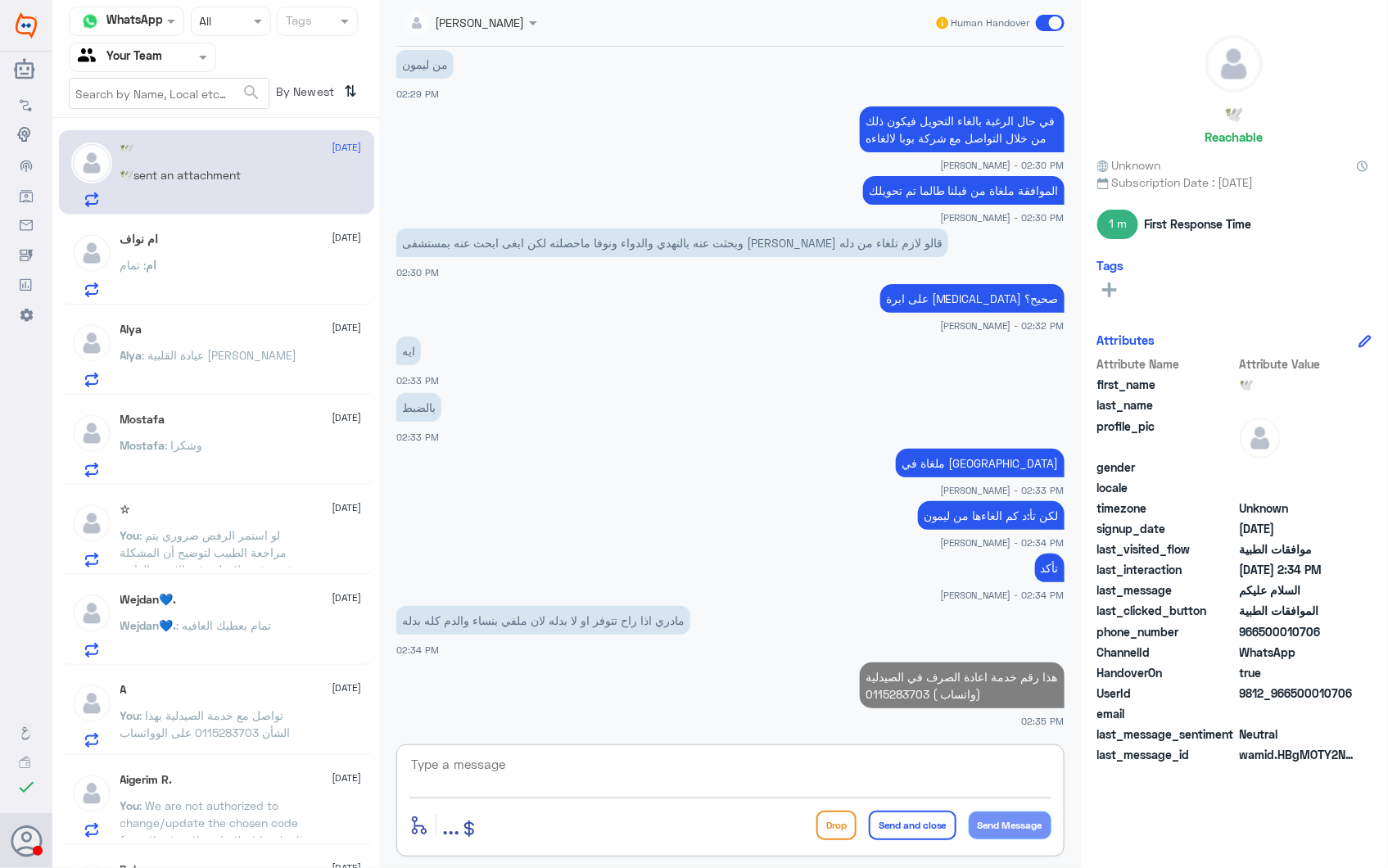
scroll to position [1507, 0]
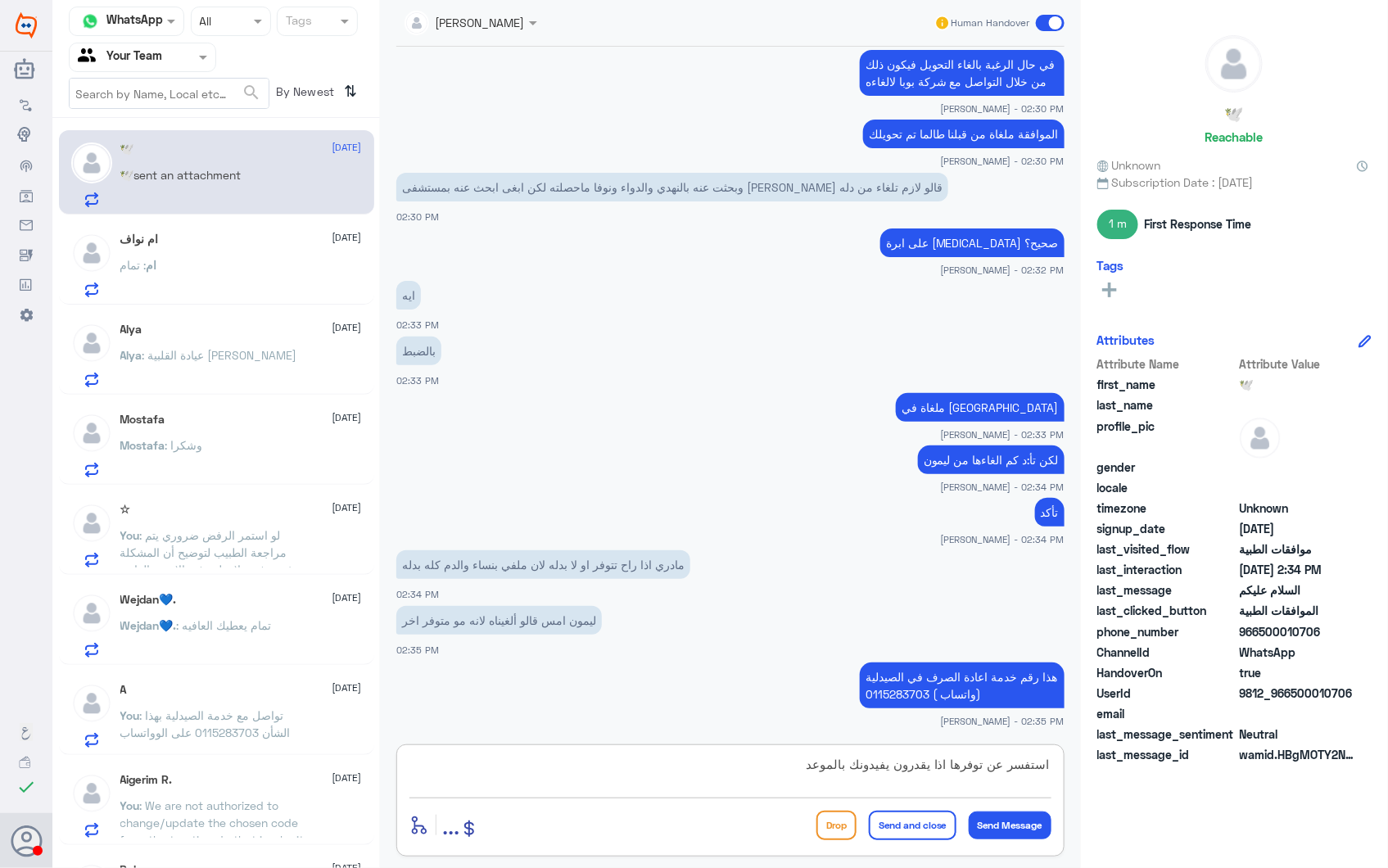
type textarea "استفسر عن توفرها اذا يقدرون يفيدونك بالموعد"
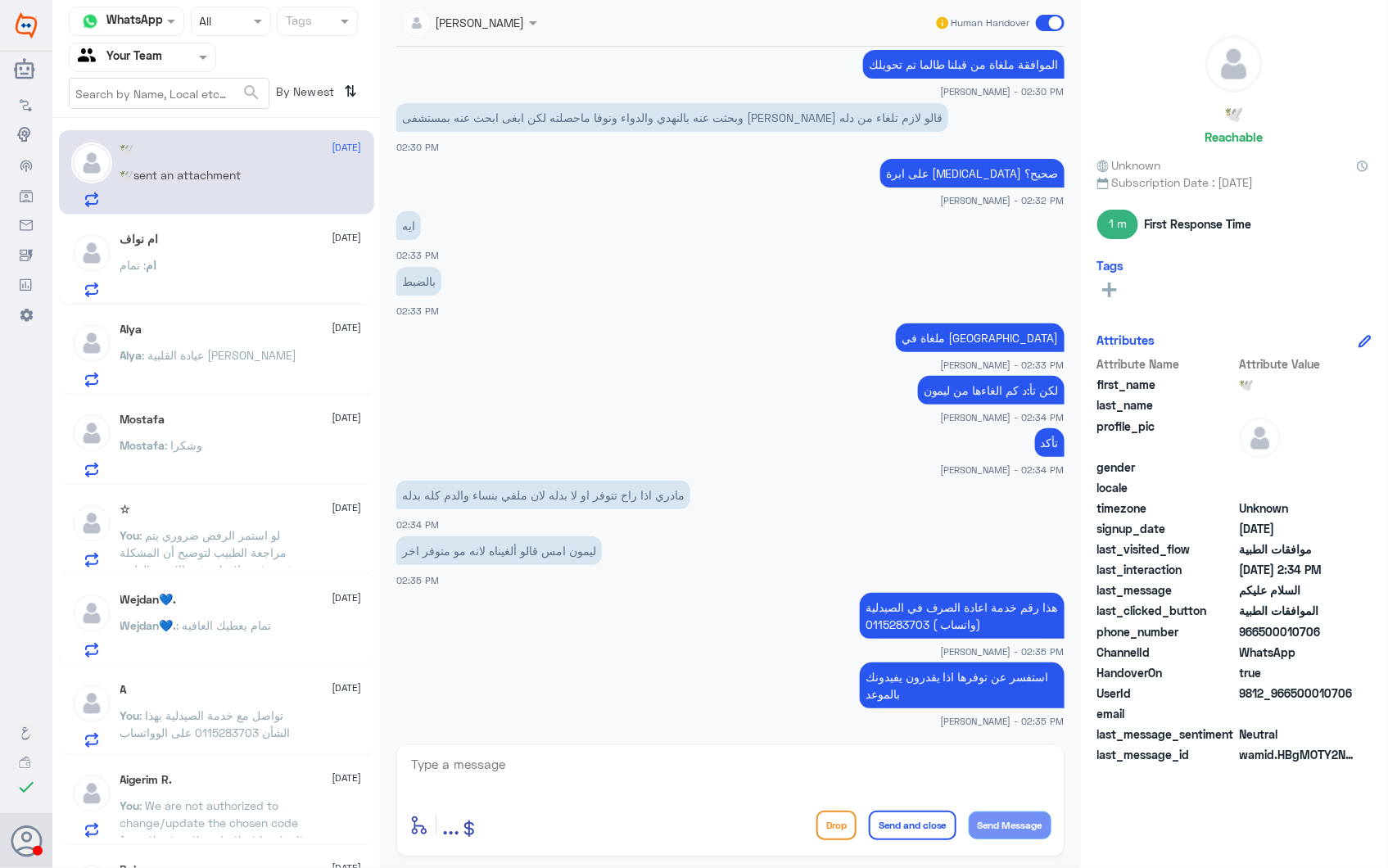
click at [690, 514] on div "مادري اذا راح تتوفر او لا بدله لان ملفي بنساء والدم كله بدله 02:34 PM" at bounding box center [730, 504] width 668 height 56
click at [522, 763] on textarea at bounding box center [730, 773] width 642 height 40
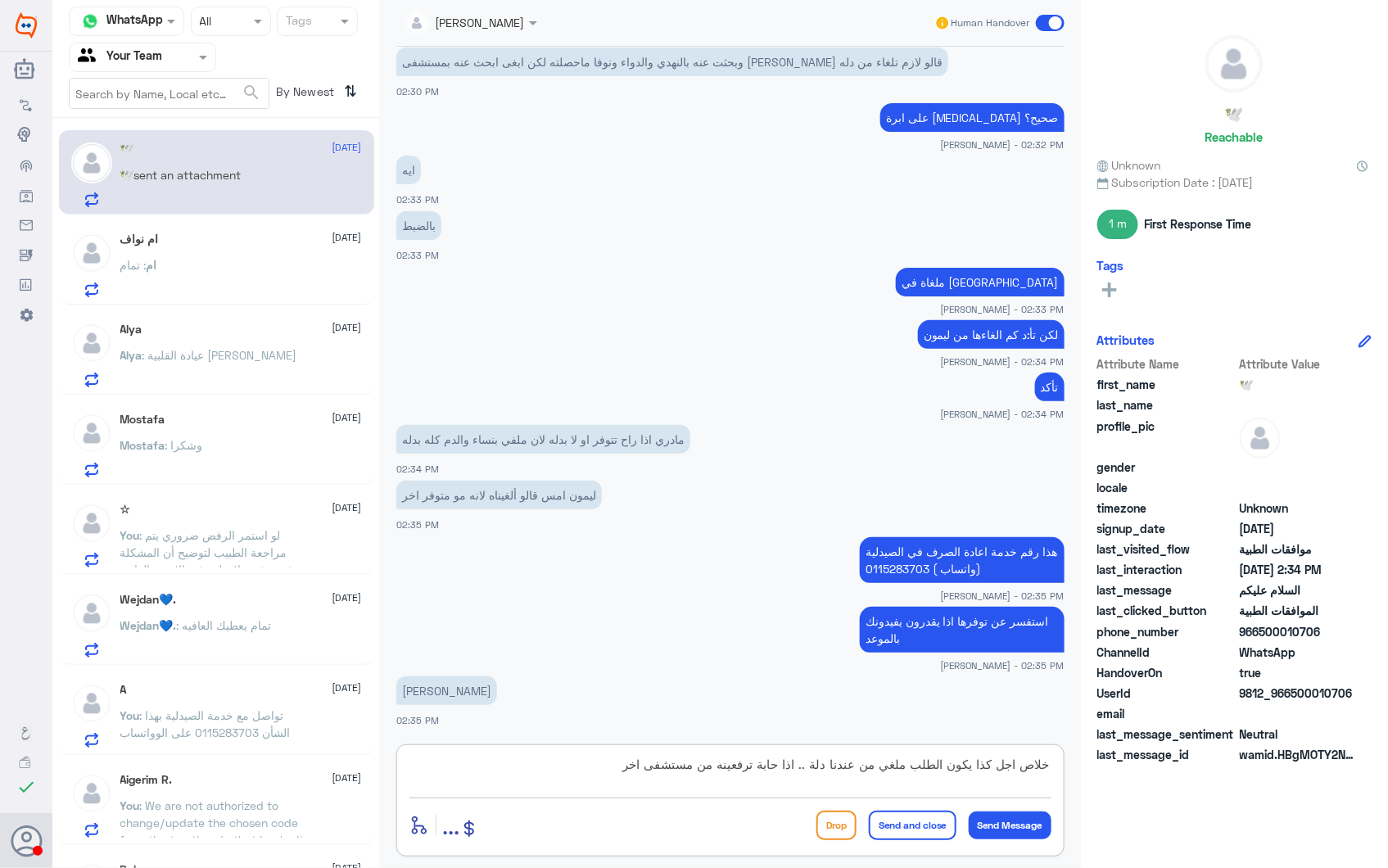
type textarea "خلاص اجل كذا يكون الطلب ملغي من عندنا دلة .. اذا حابة ترفعينه من مستشفى اخر"
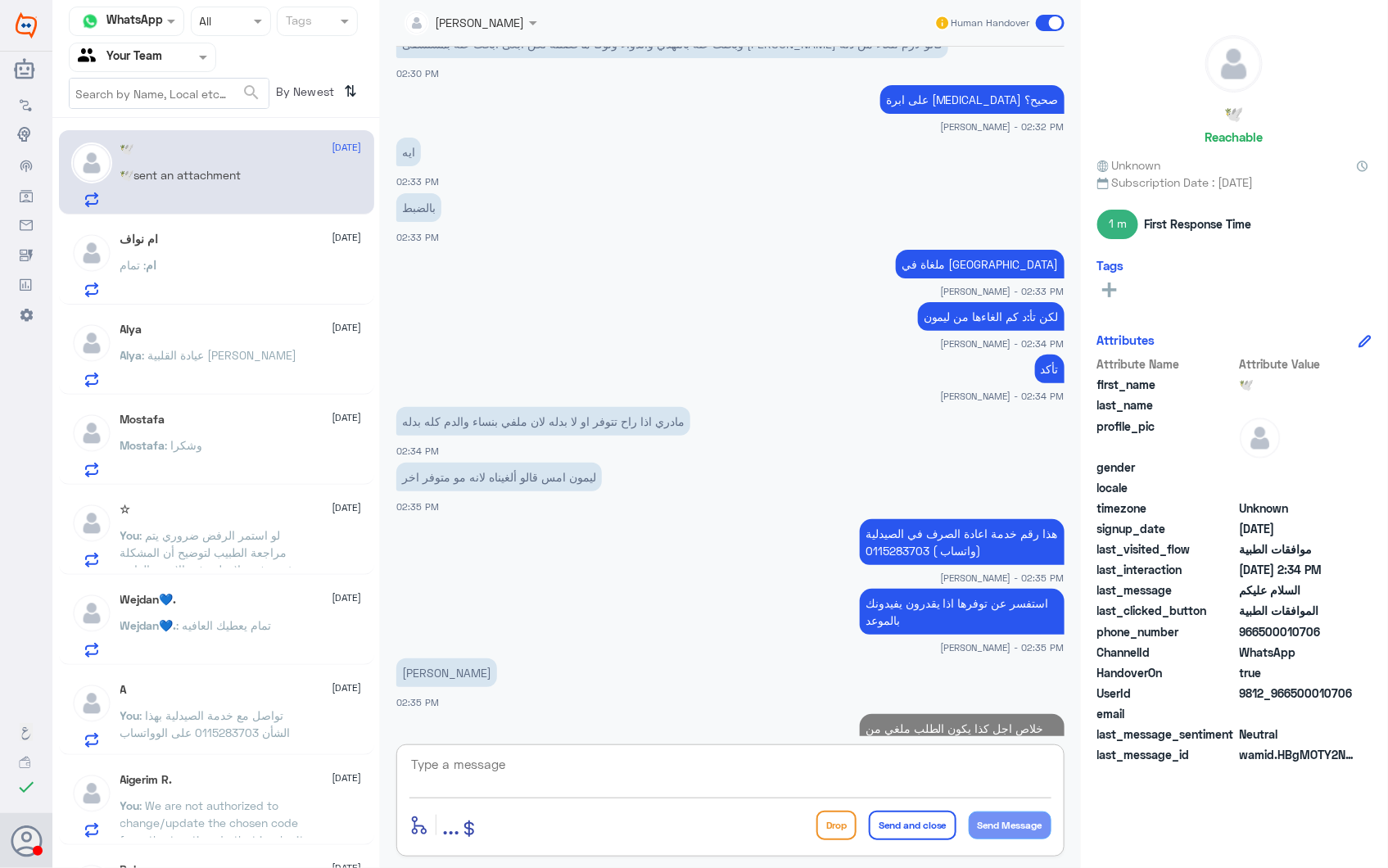
scroll to position [1720, 0]
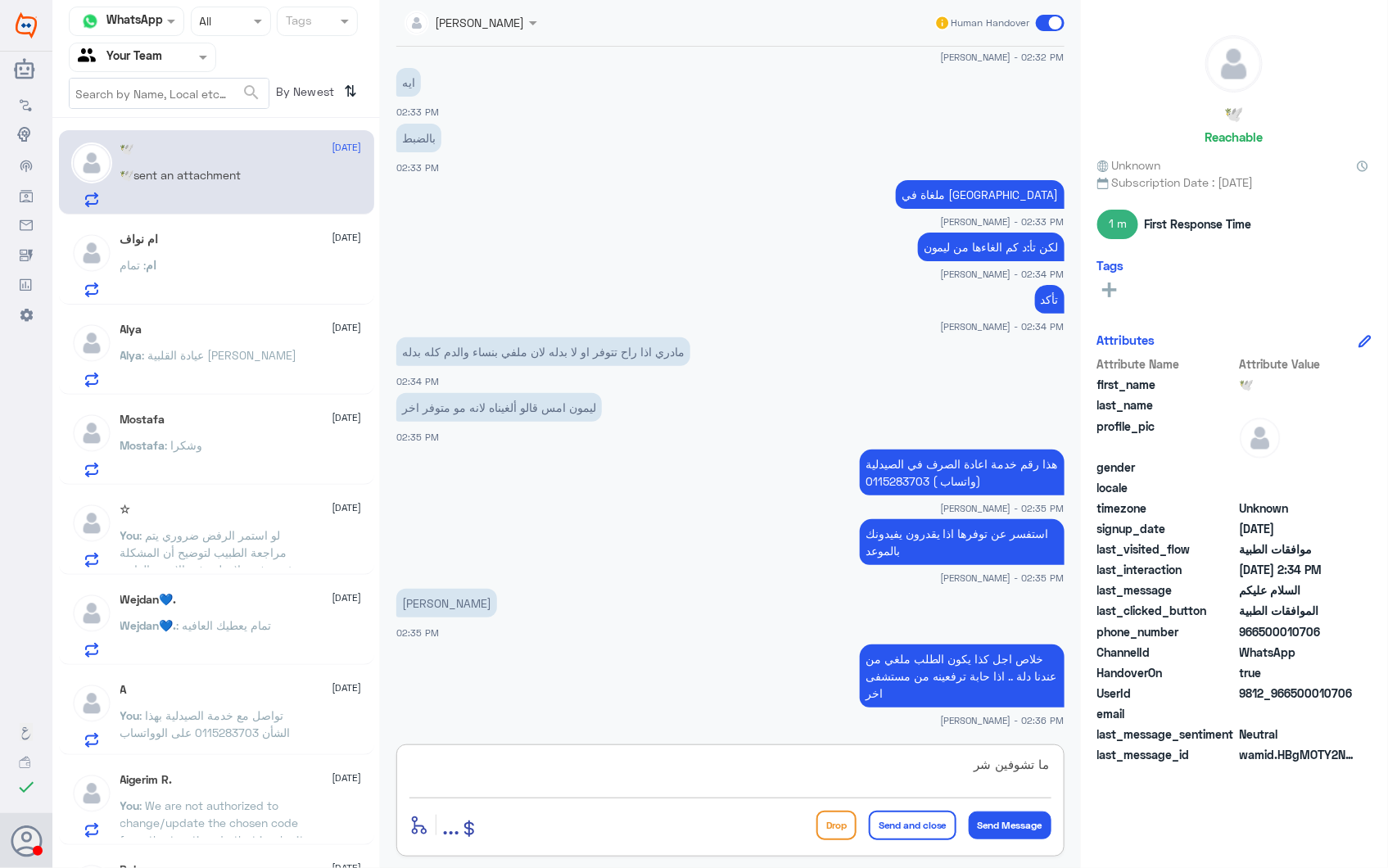
type textarea "ما تشوفين شر"
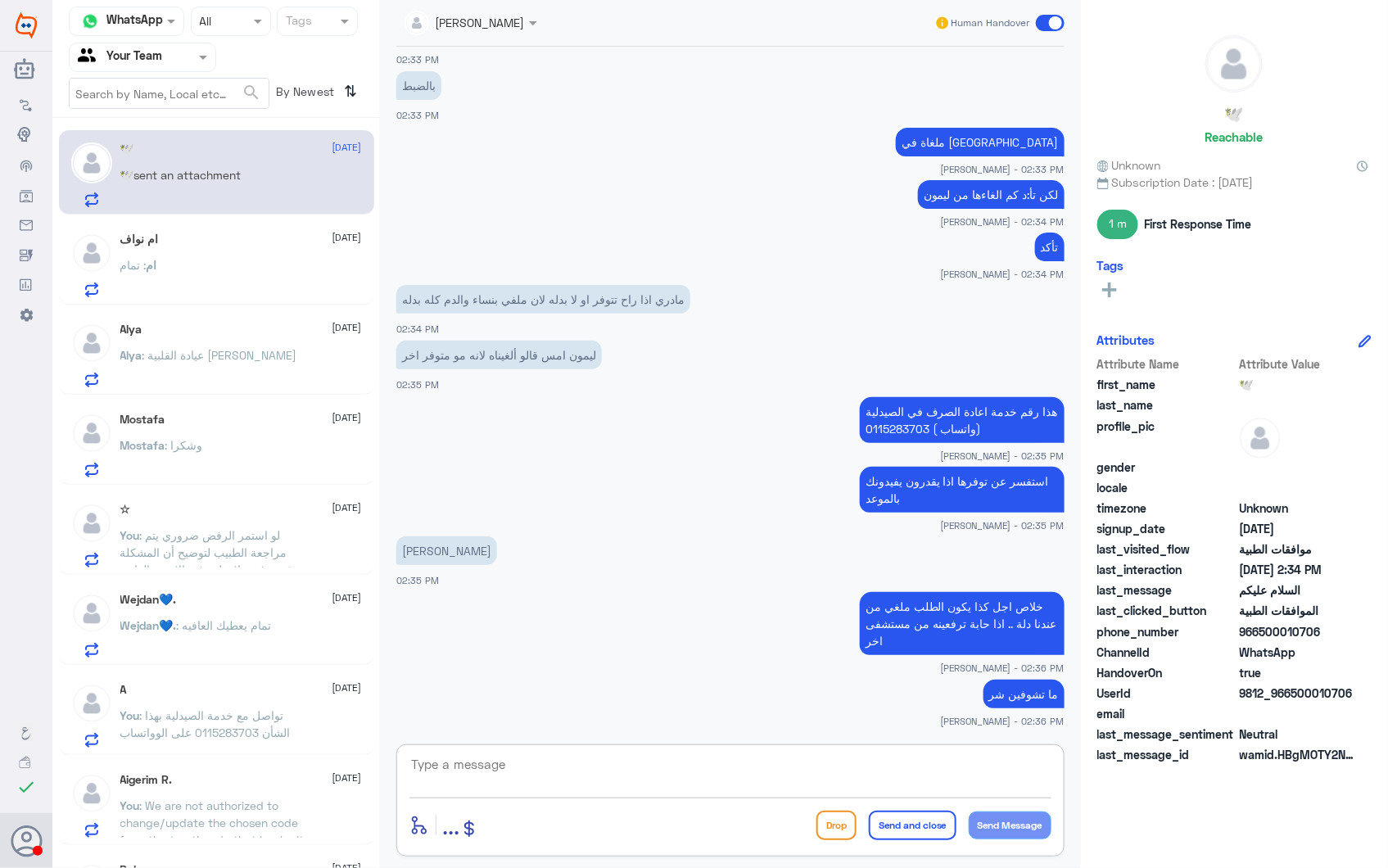
click at [179, 247] on div "ام نواف 28 September ام : تمام" at bounding box center [241, 265] width 241 height 65
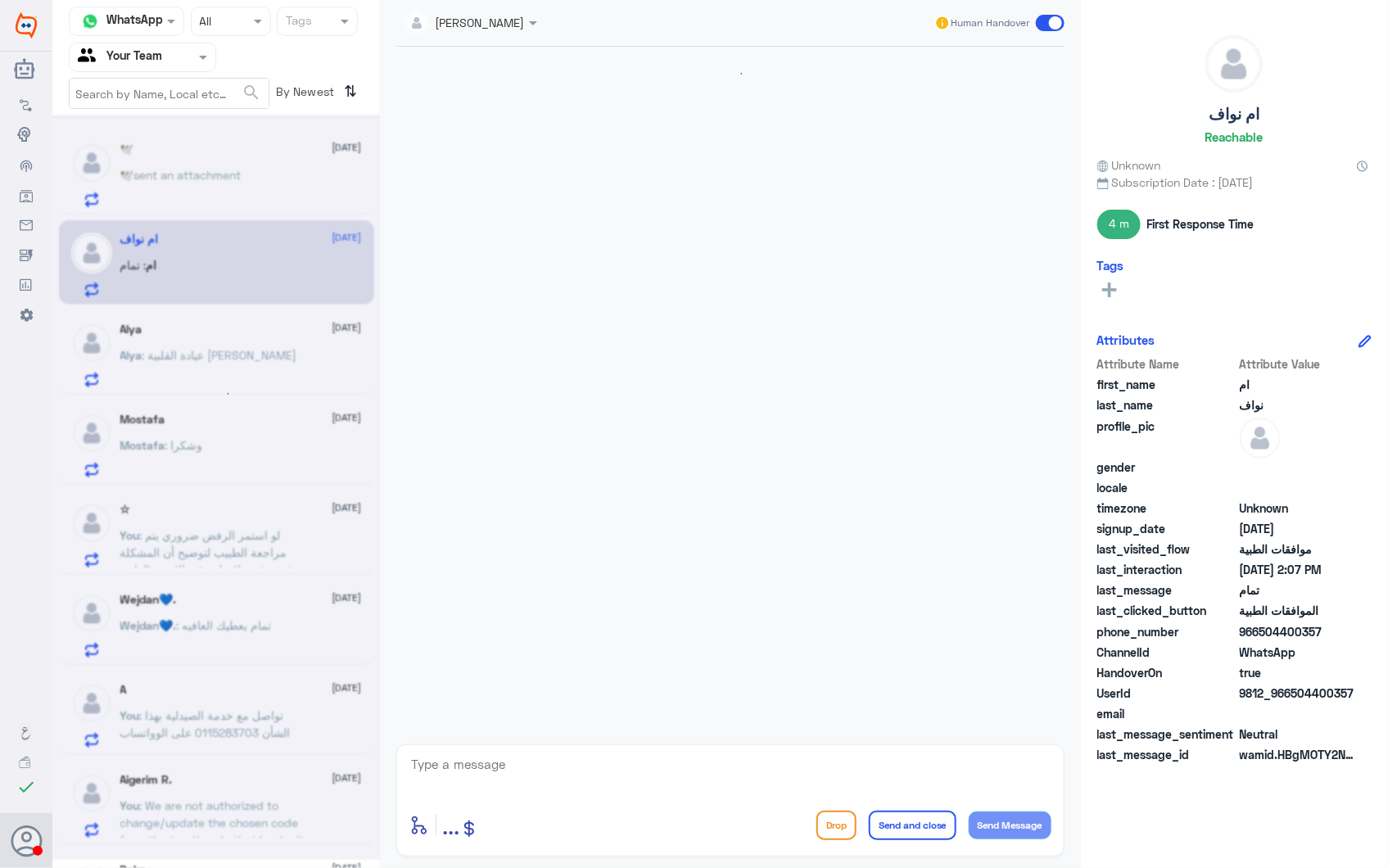
scroll to position [1883, 0]
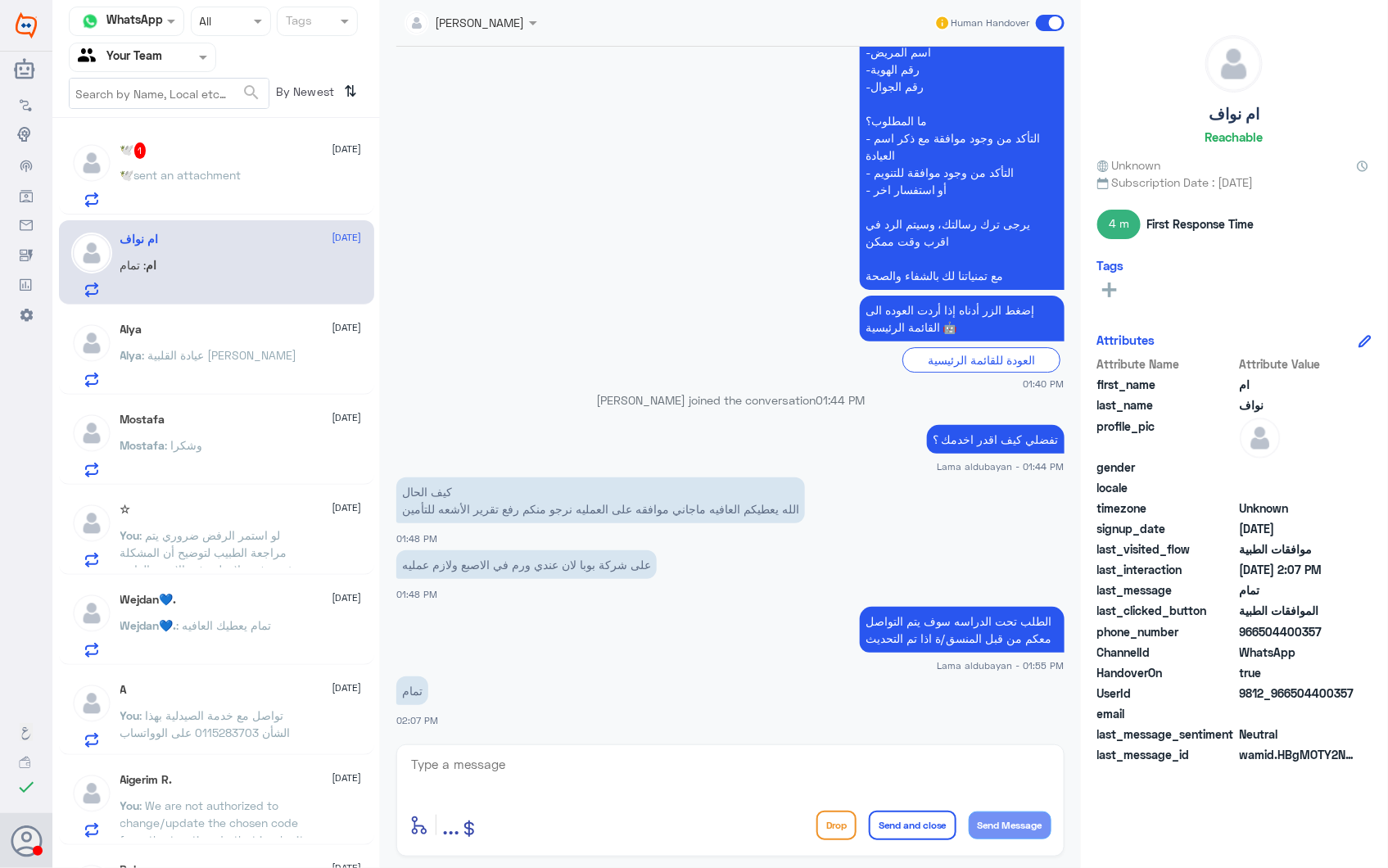
click at [235, 174] on span "sent an attachment" at bounding box center [188, 175] width 107 height 14
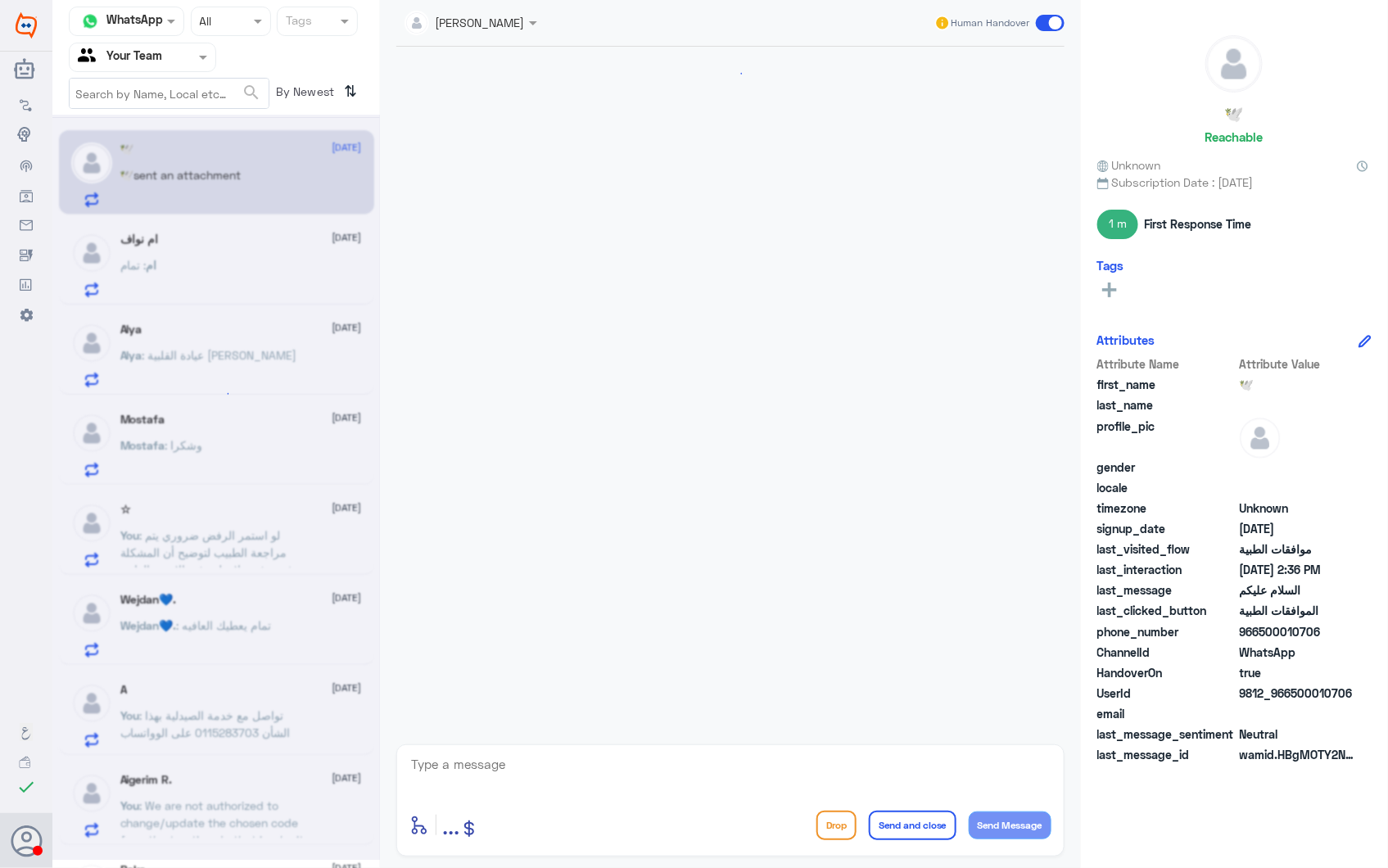
scroll to position [1526, 0]
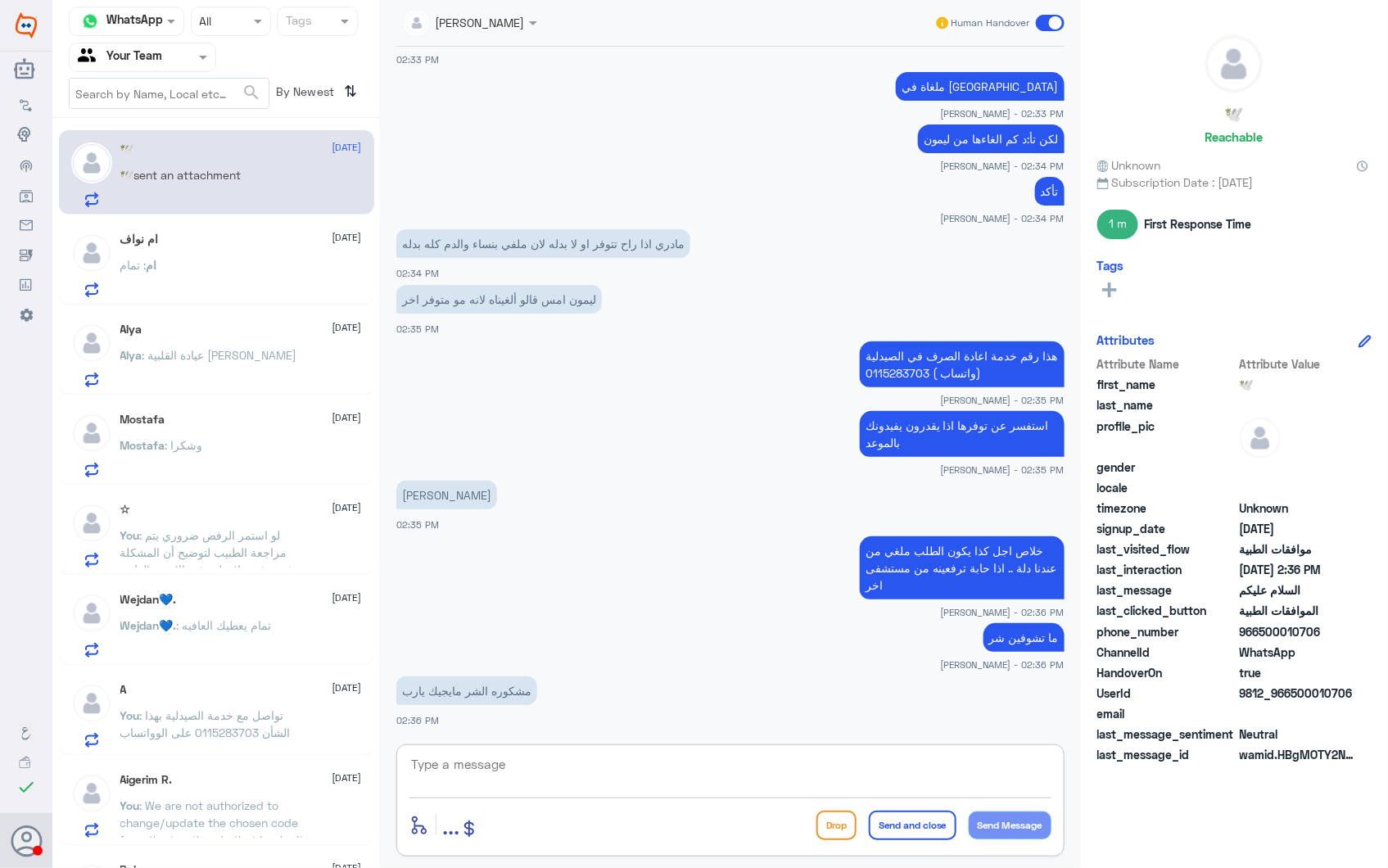
click at [494, 768] on textarea at bounding box center [730, 773] width 642 height 40
type textarea "العفو ما سوينا الا واجبنا"
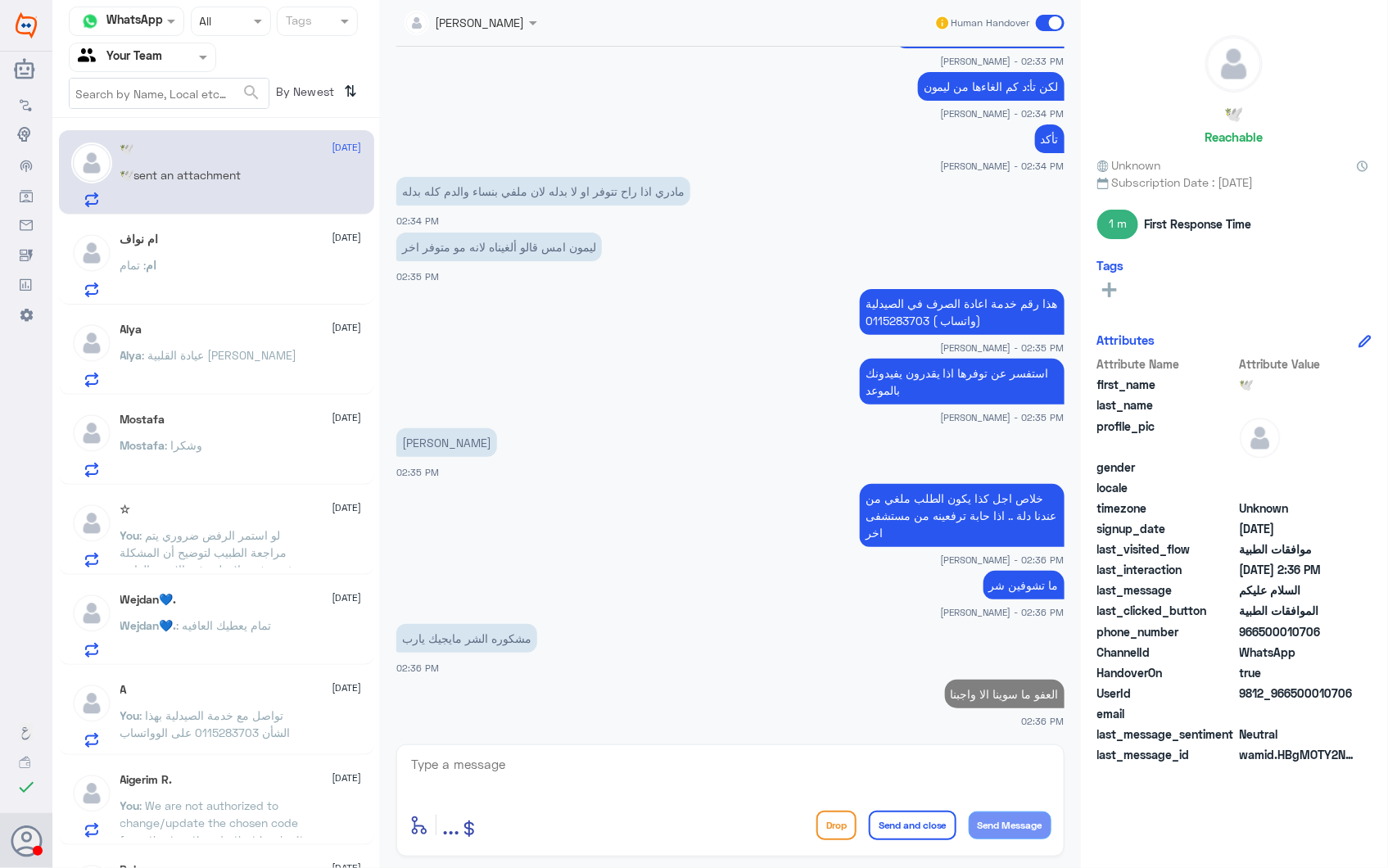
click at [198, 268] on div "ام : تمام" at bounding box center [241, 278] width 241 height 37
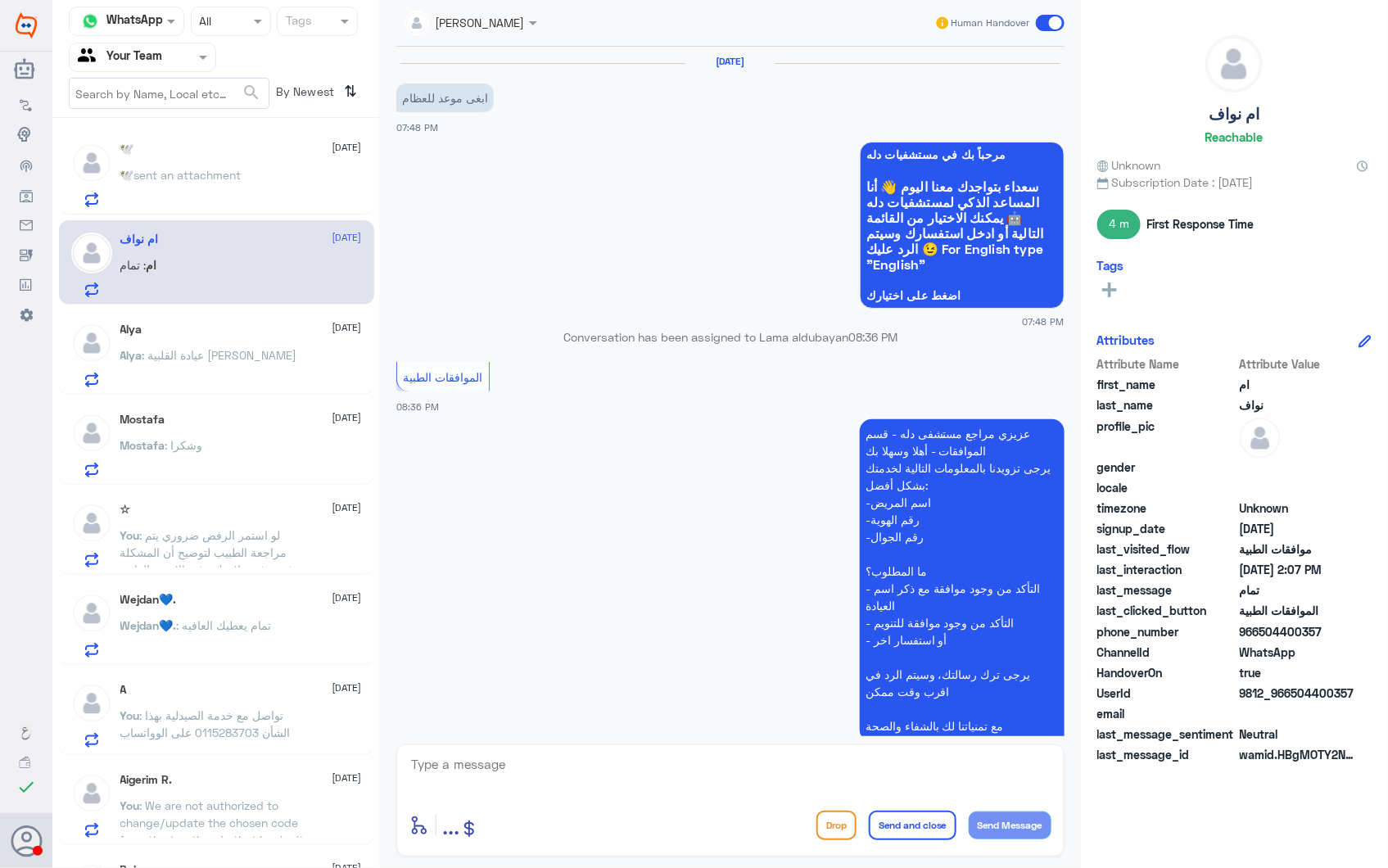
scroll to position [1883, 0]
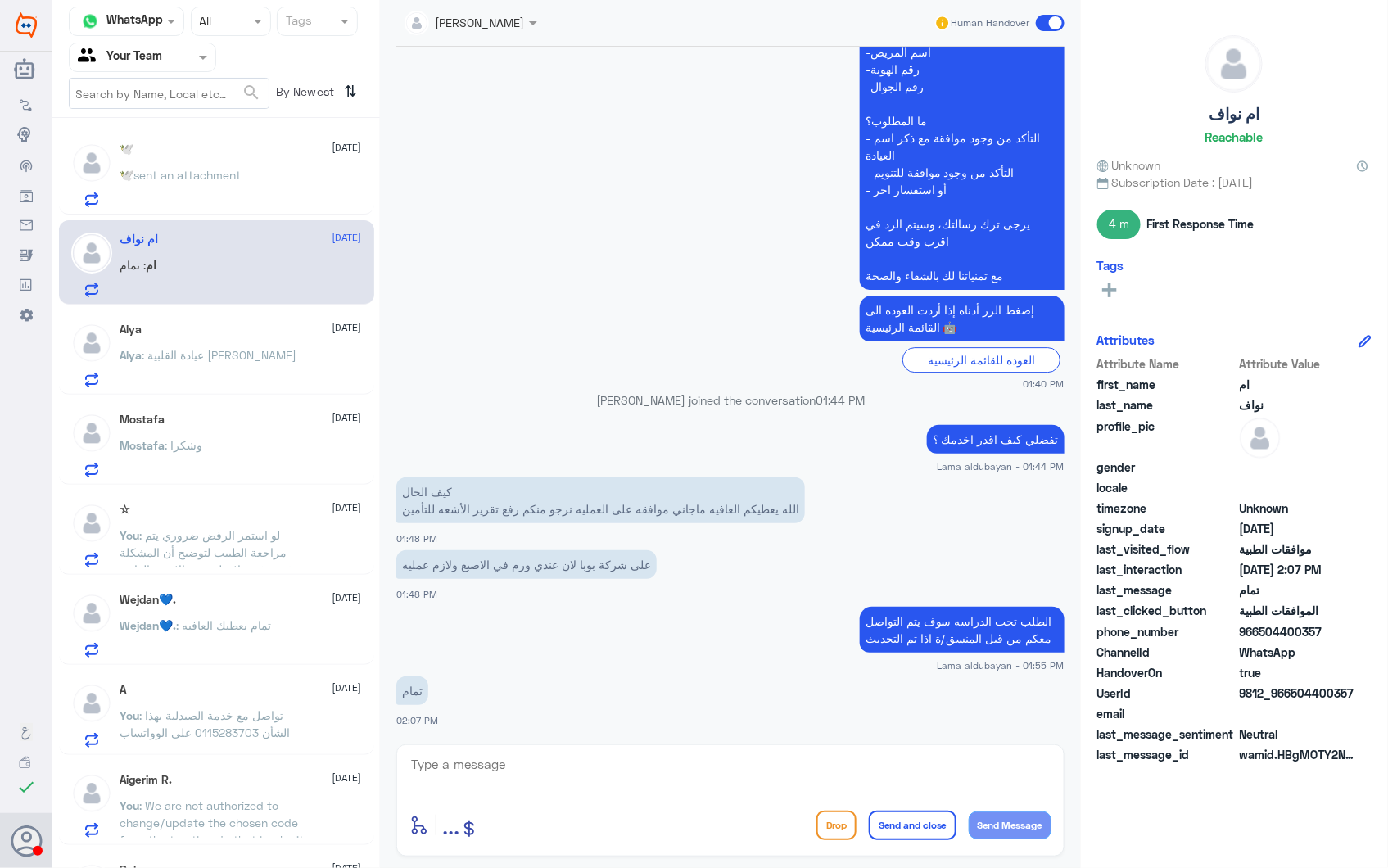
click at [259, 341] on div "Alya 28 September Alya : عيادة القلبية الدكتور محمد عرفة" at bounding box center [241, 355] width 241 height 65
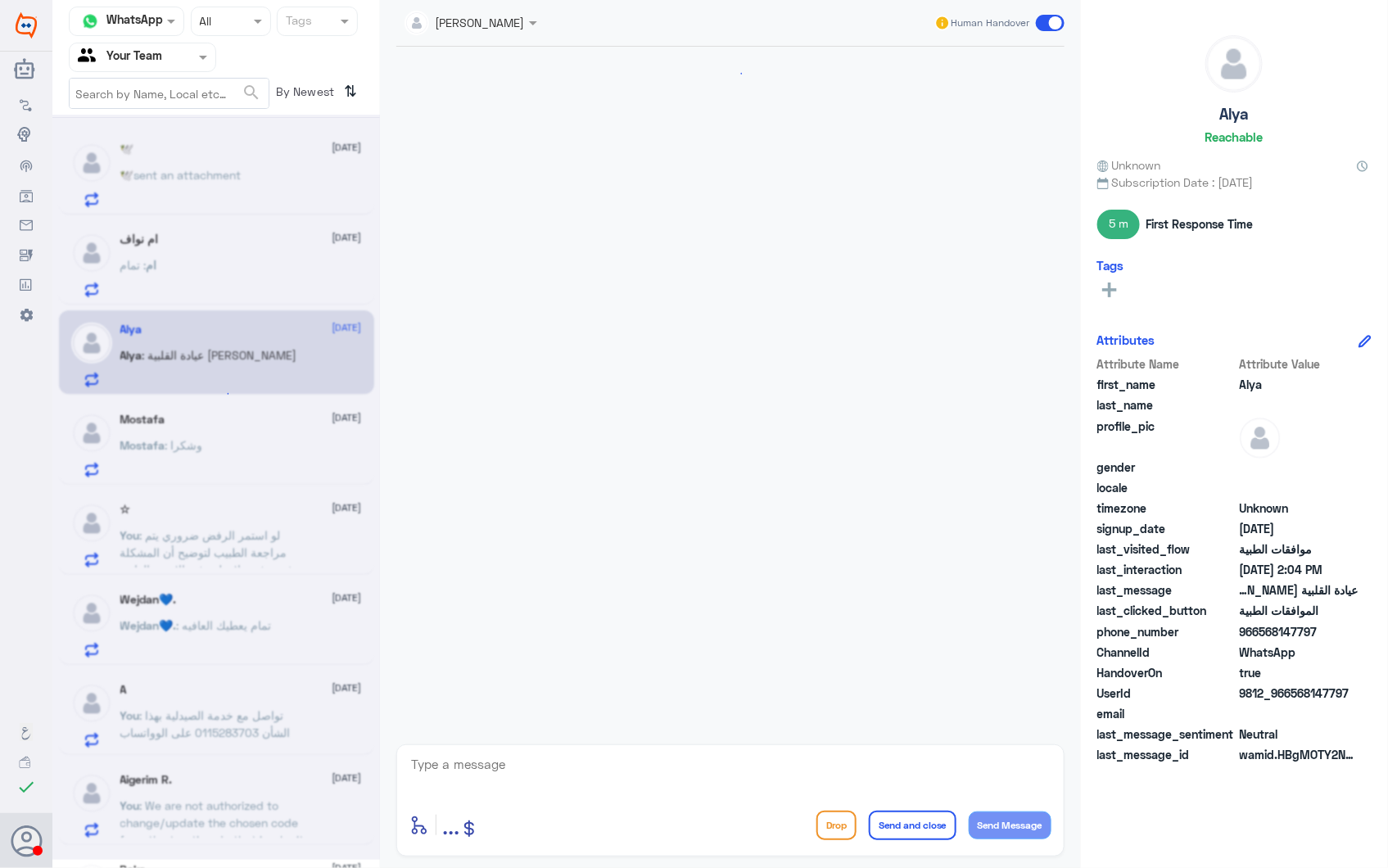
scroll to position [398, 0]
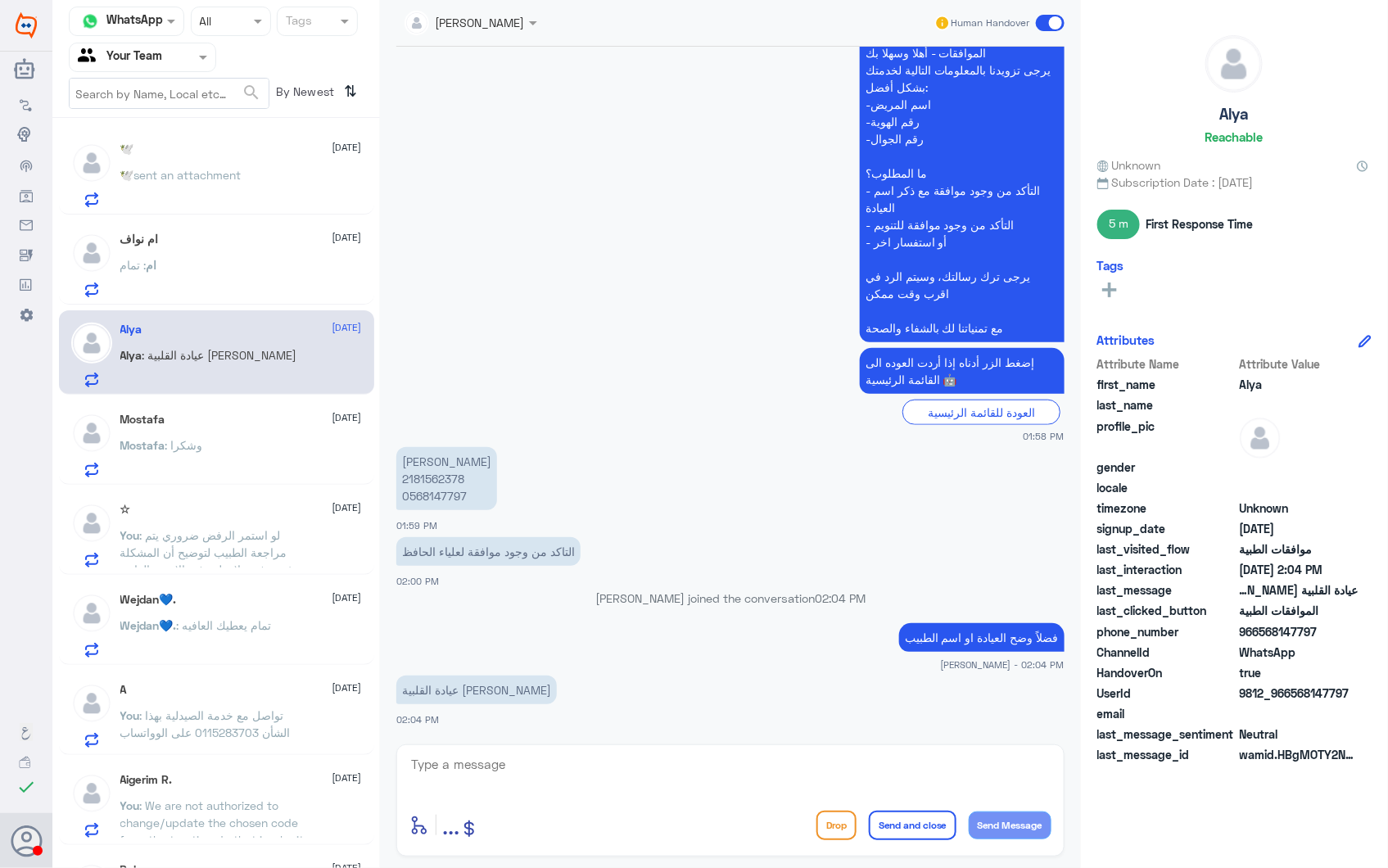
click at [439, 478] on p "علياء محمد الحافظ 2181562378 0568147797" at bounding box center [447, 479] width 101 height 63
copy p "2181562378"
click at [480, 734] on div "28 Sep 2025 السلام عليكم 01:58 PM مرحباً بك في مستشفيات دله سعداء بتواجدك معنا …" at bounding box center [730, 391] width 685 height 689
click at [489, 771] on textarea at bounding box center [730, 773] width 642 height 40
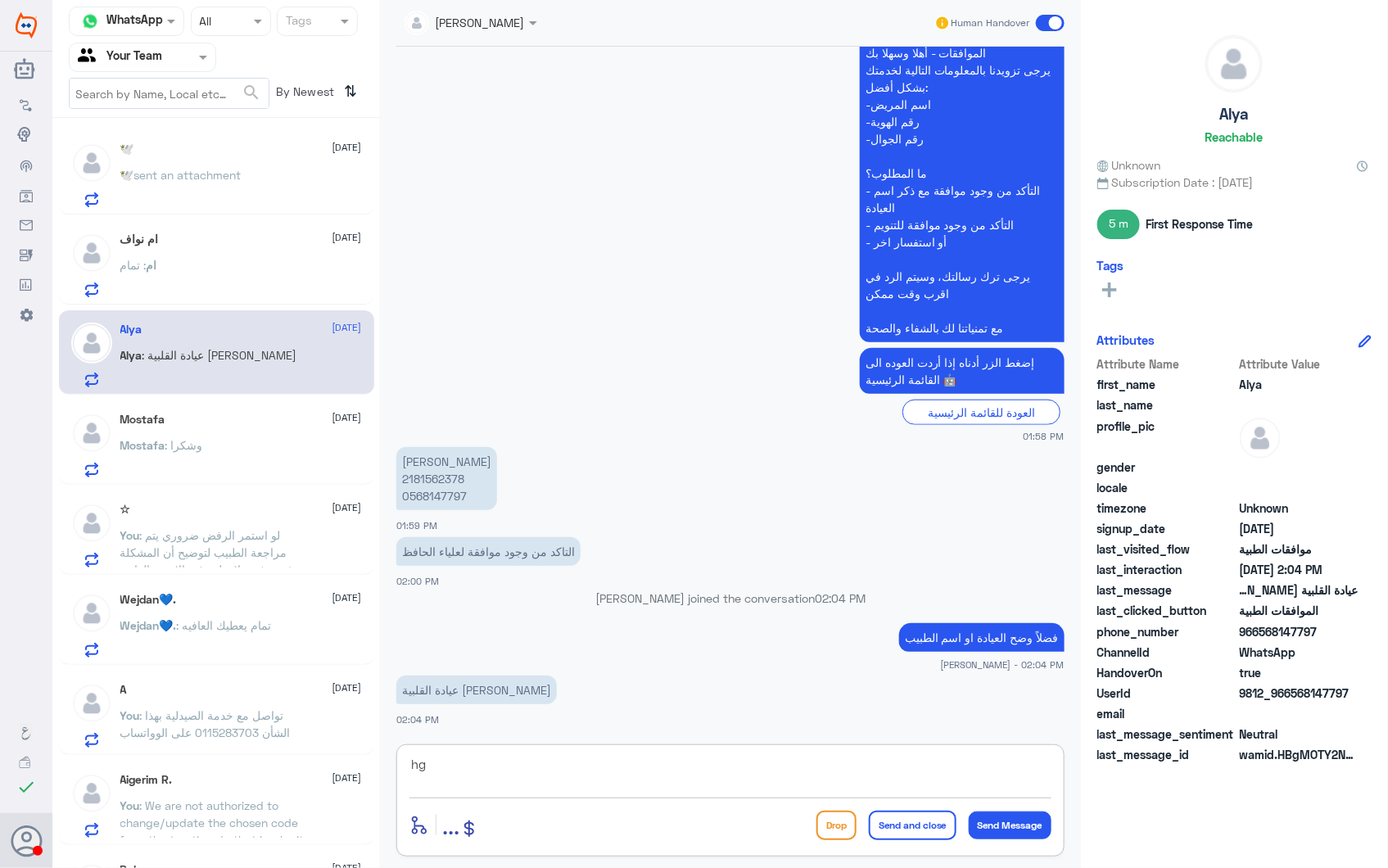
type textarea "h"
type textarea "تم ارفاق تقرير الطبيب"
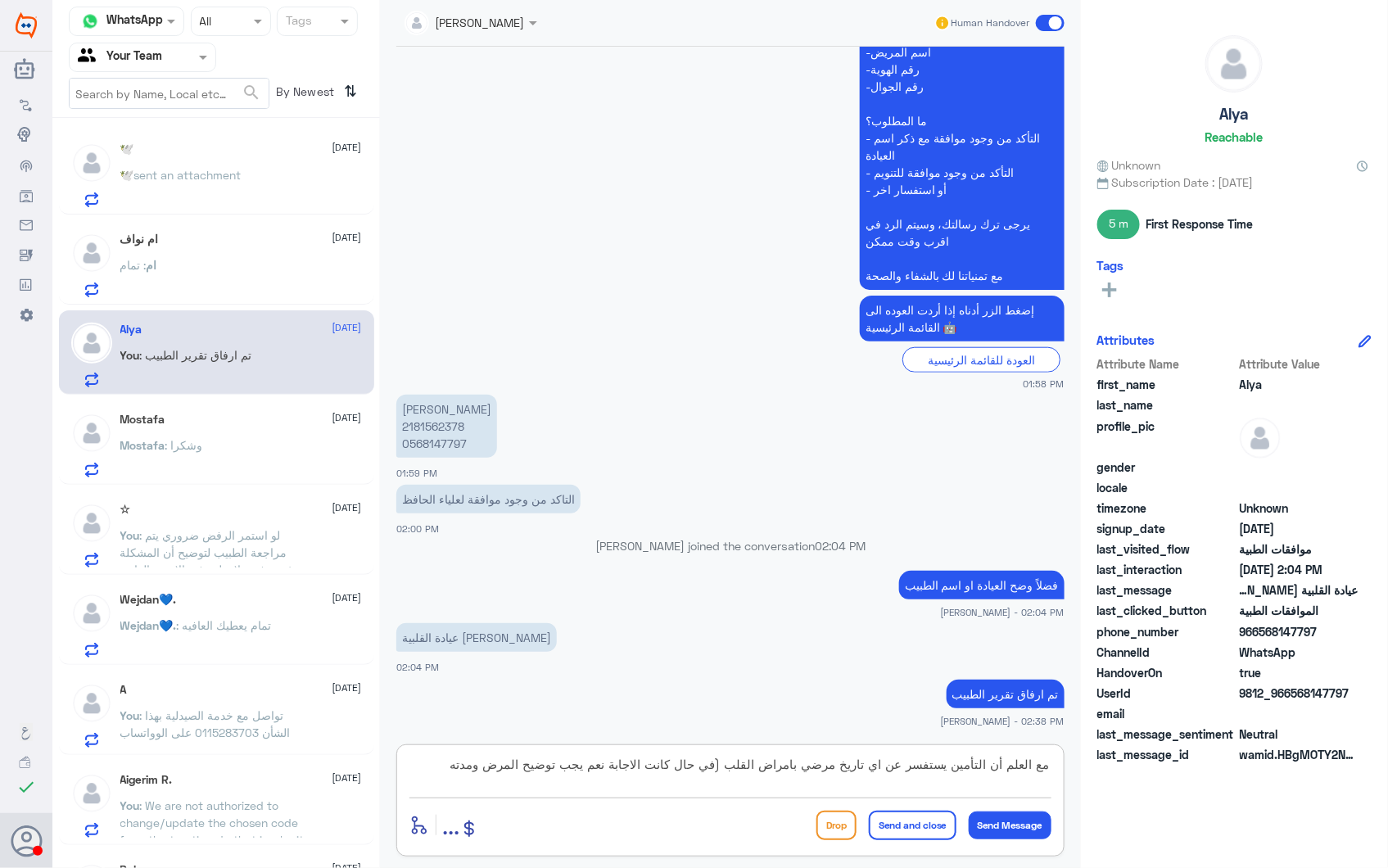
type textarea "مع العلم أن التأمين يستفسر عن اي تاريخ مرضي بامراض القلب (في حال كانت الاجابة ن…"
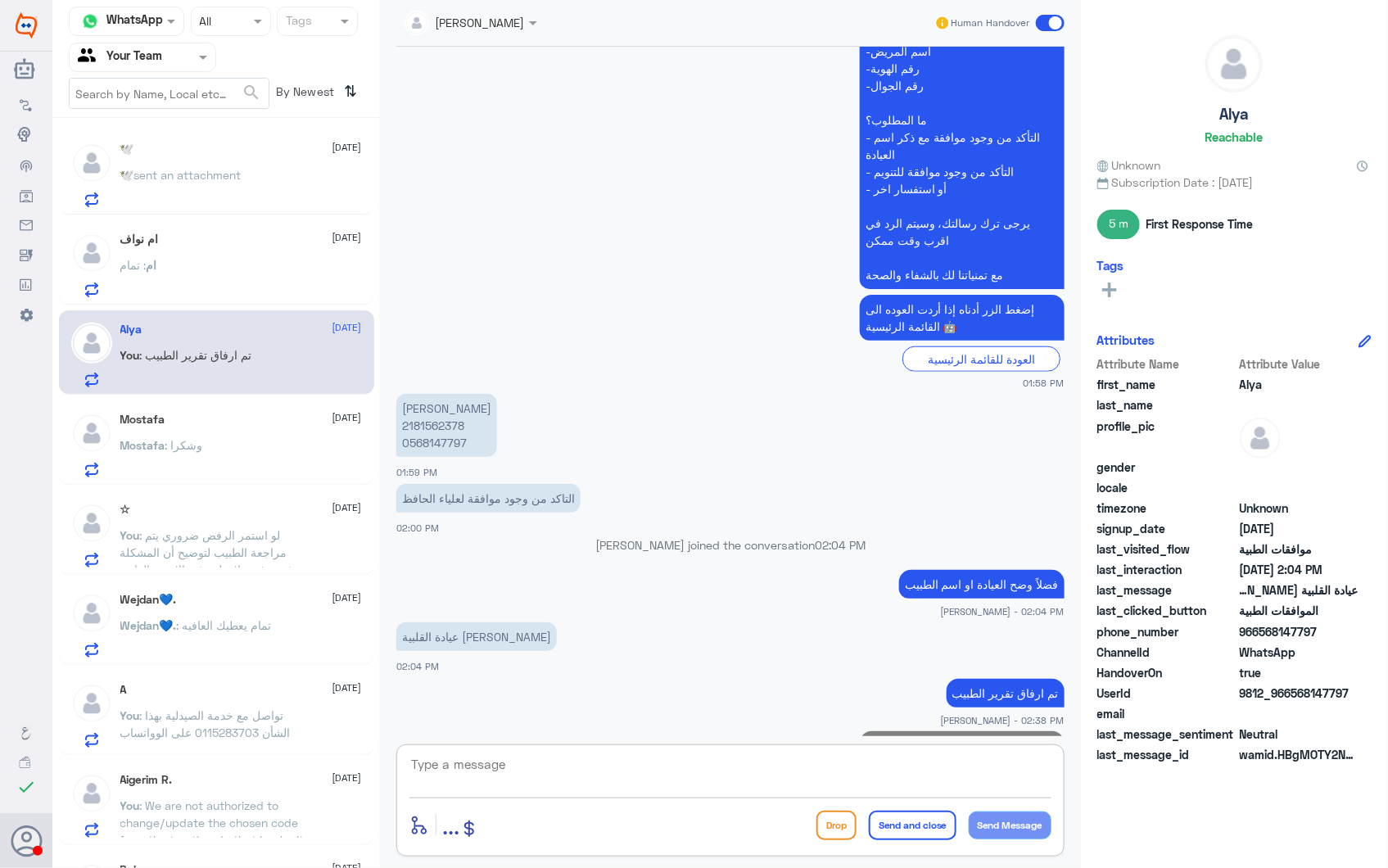
scroll to position [537, 0]
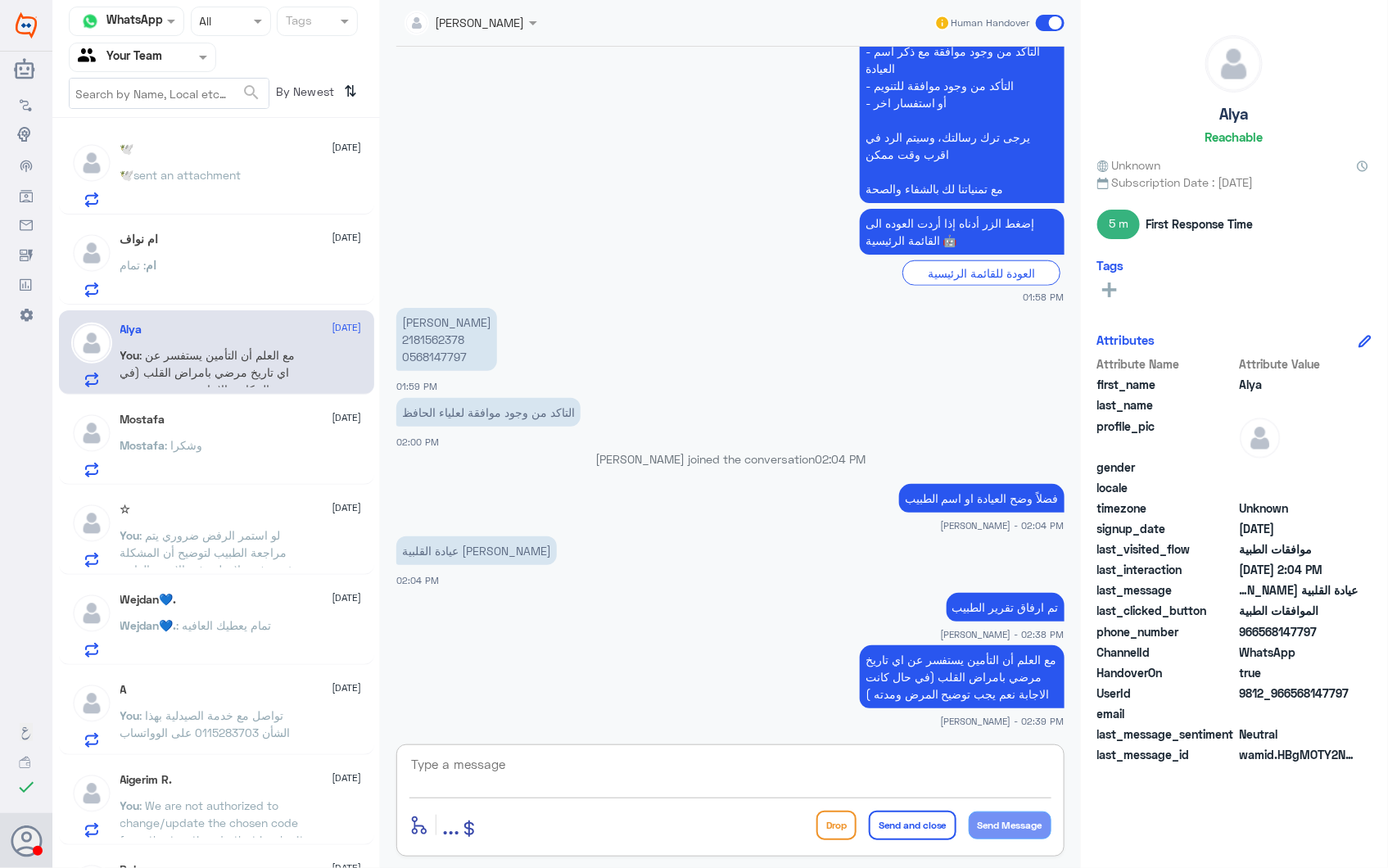
click at [596, 758] on textarea at bounding box center [730, 773] width 642 height 40
type textarea "يرجى مراجعة طبيبكم لتحديث التاريخ المرضي"
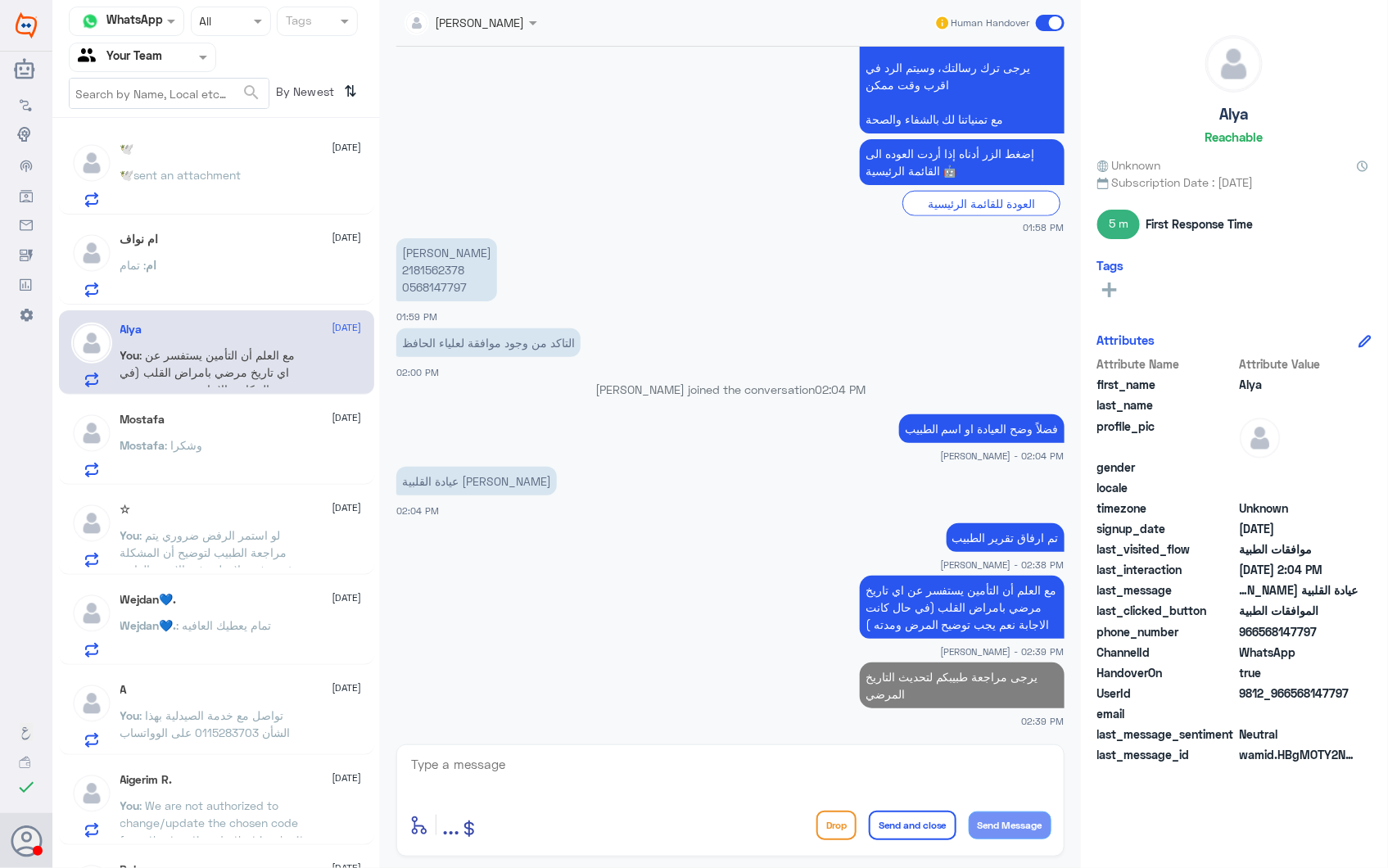
drag, startPoint x: 185, startPoint y: 234, endPoint x: 384, endPoint y: 169, distance: 209.3
click at [185, 235] on div "ام نواف 28 September" at bounding box center [241, 240] width 241 height 14
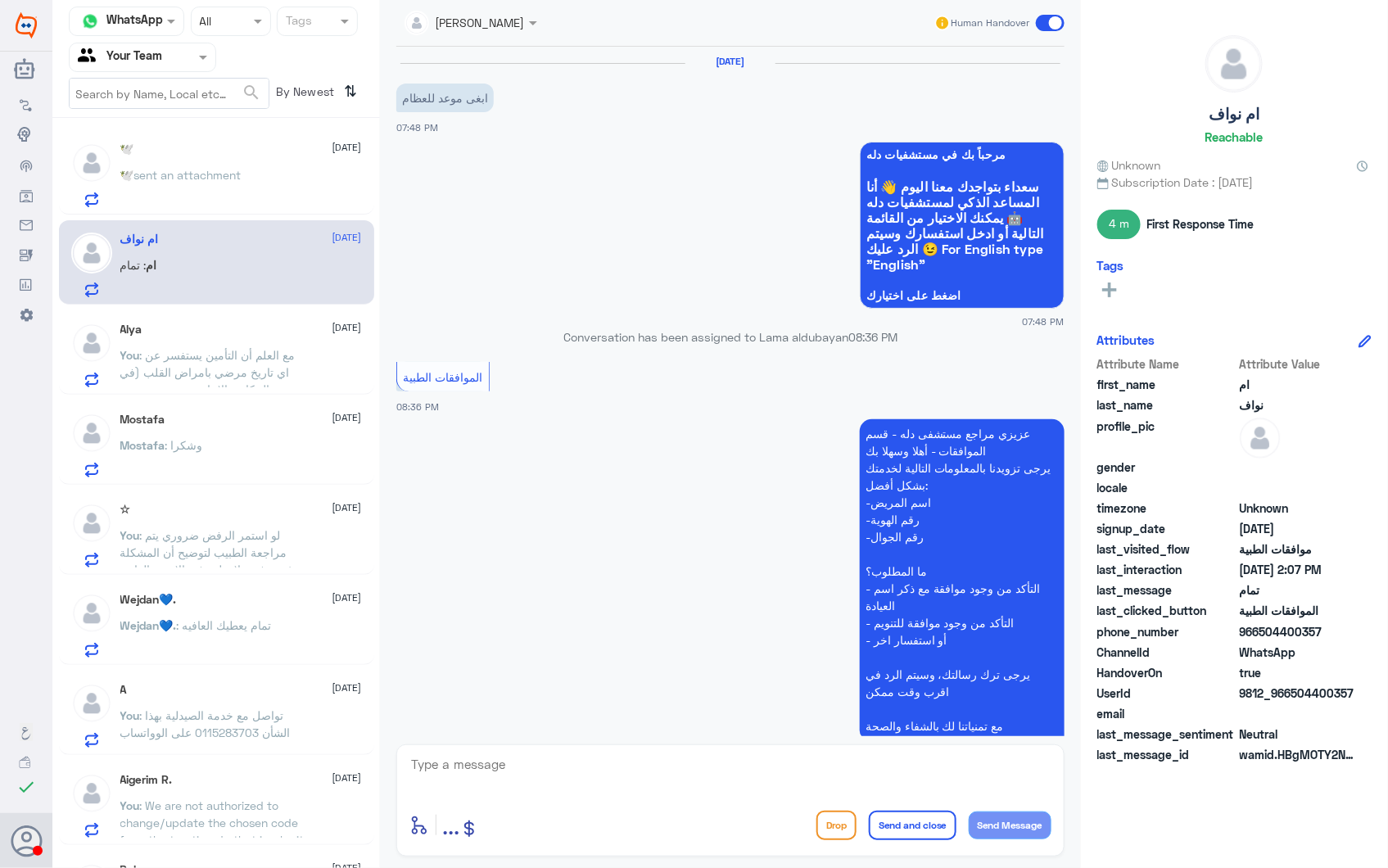
scroll to position [1883, 0]
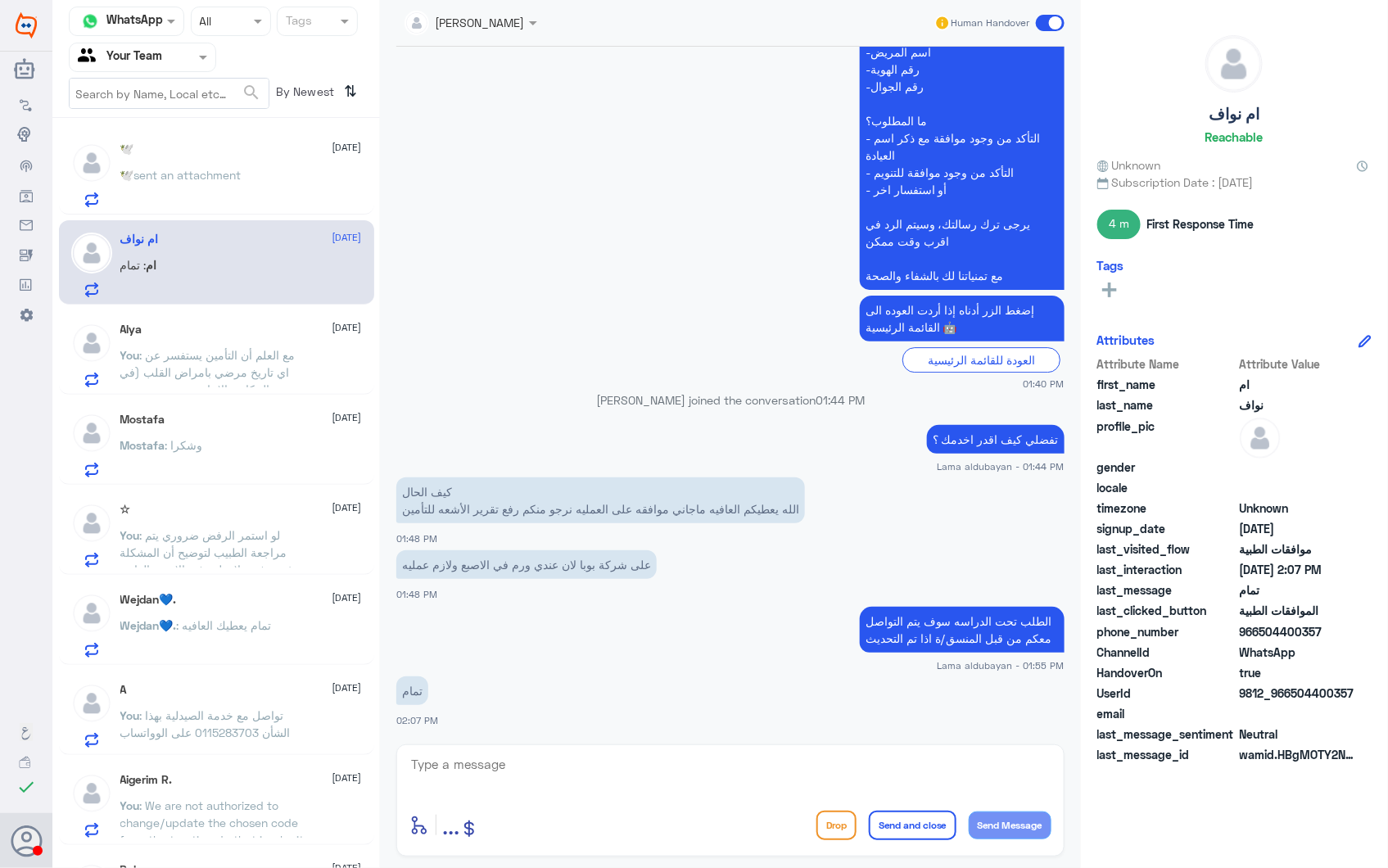
click at [243, 370] on span ": مع العلم أن التأمين يستفسر عن اي تاريخ مرضي بامراض القلب (في حال كانت الاجابة…" at bounding box center [208, 381] width 176 height 66
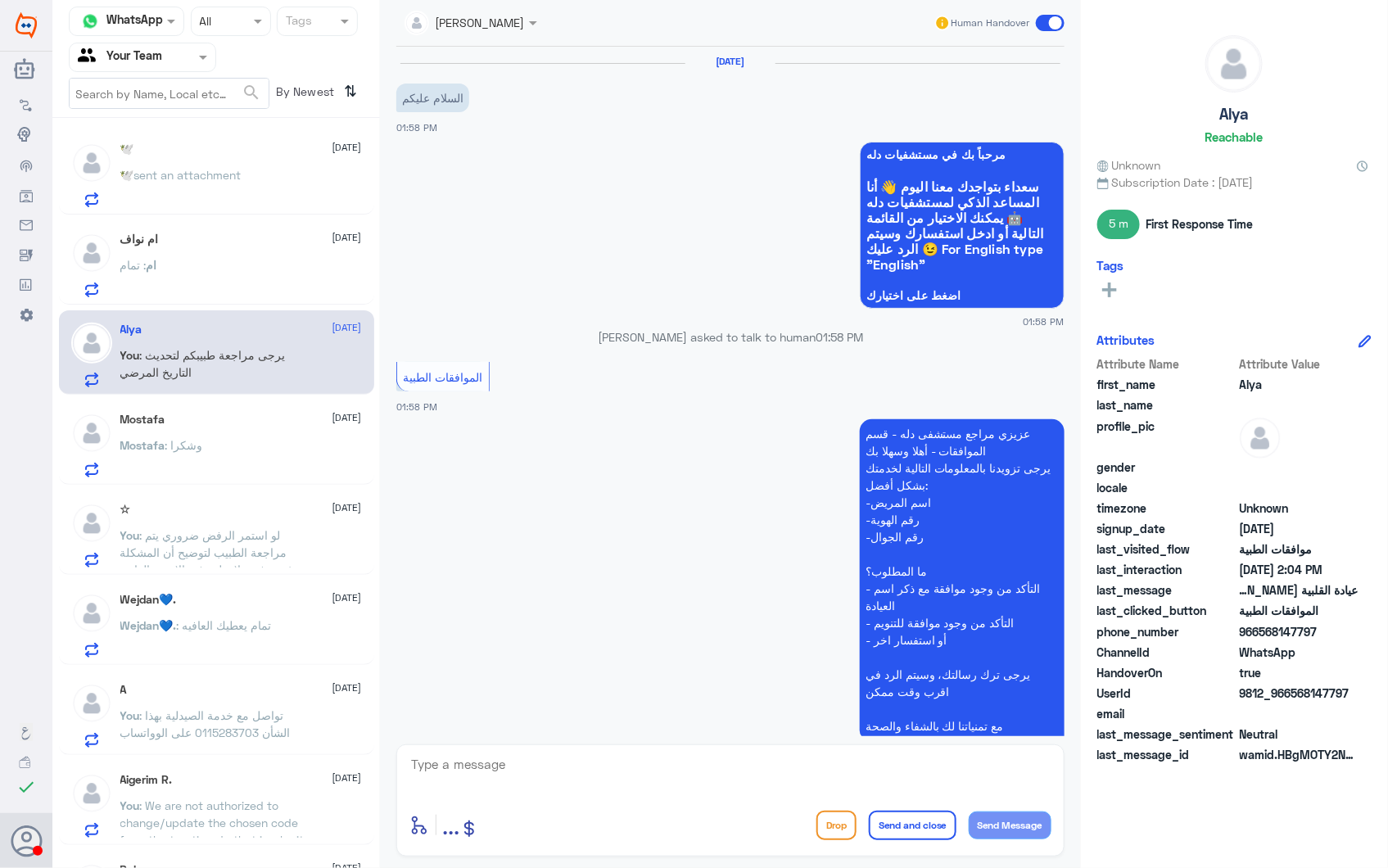
scroll to position [608, 0]
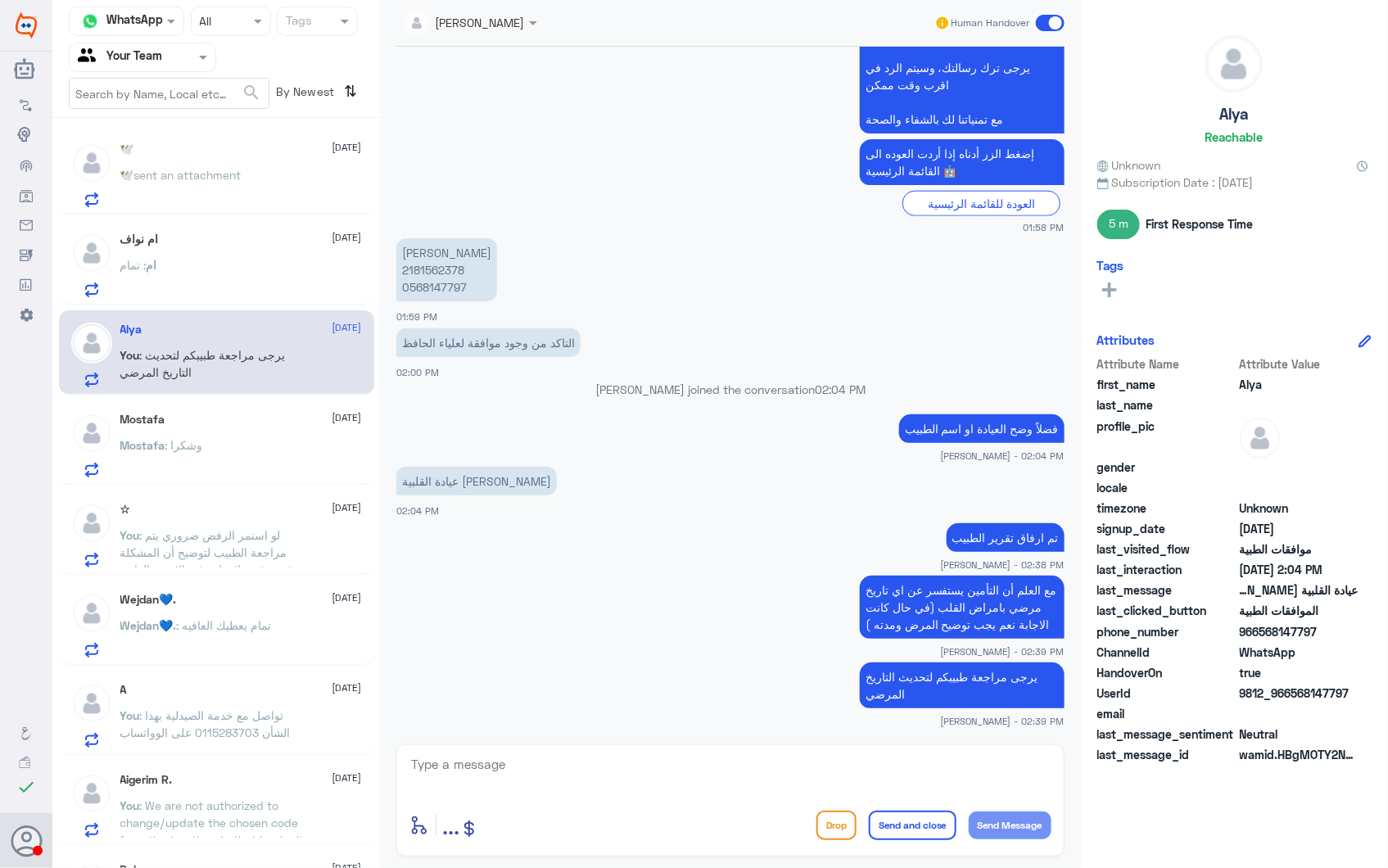
click at [276, 424] on div "Mostafa 28 September" at bounding box center [241, 419] width 241 height 14
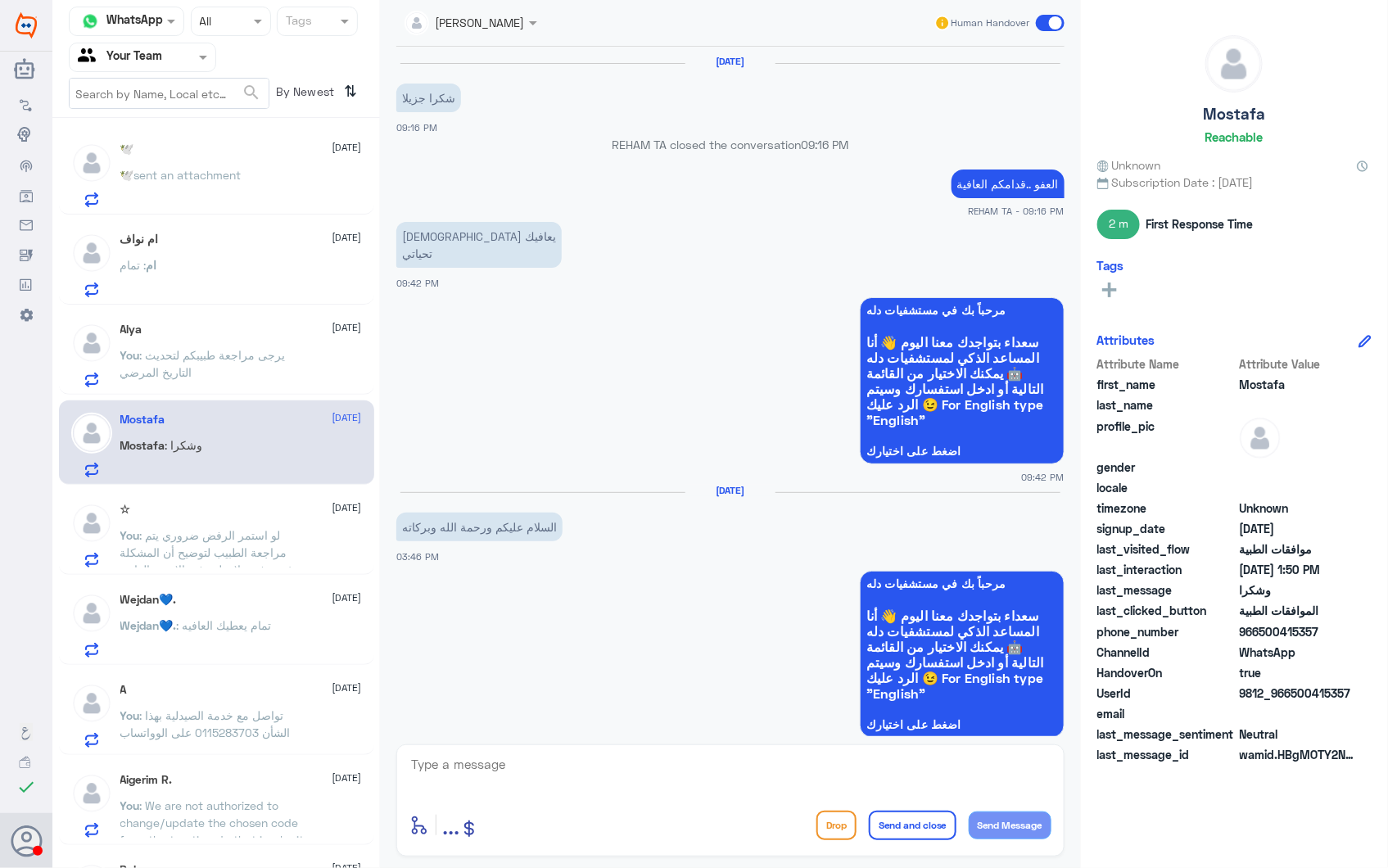
scroll to position [2212, 0]
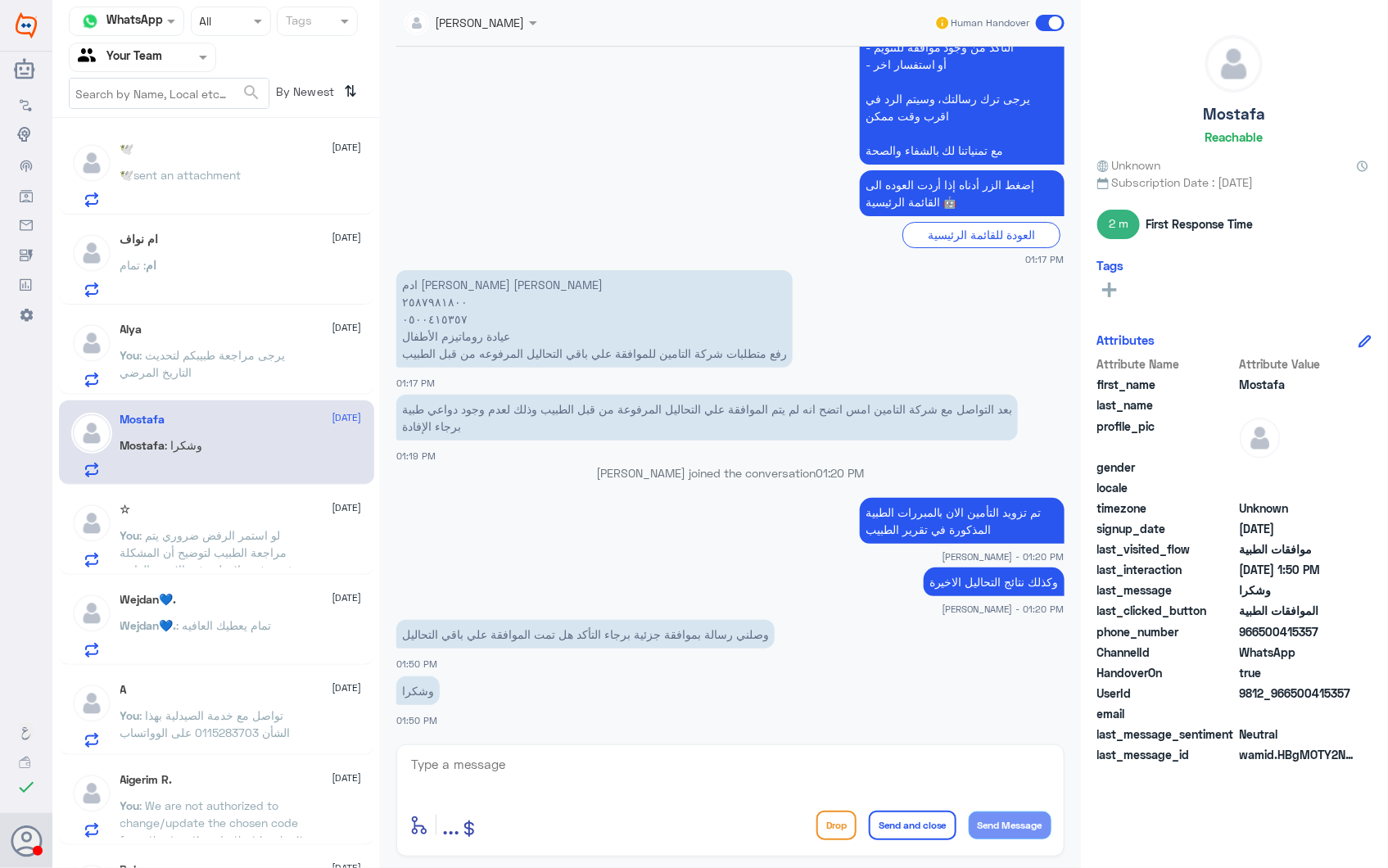
click at [234, 348] on span ": يرجى مراجعة طبيبكم لتحديث التاريخ المرضي" at bounding box center [203, 364] width 165 height 31
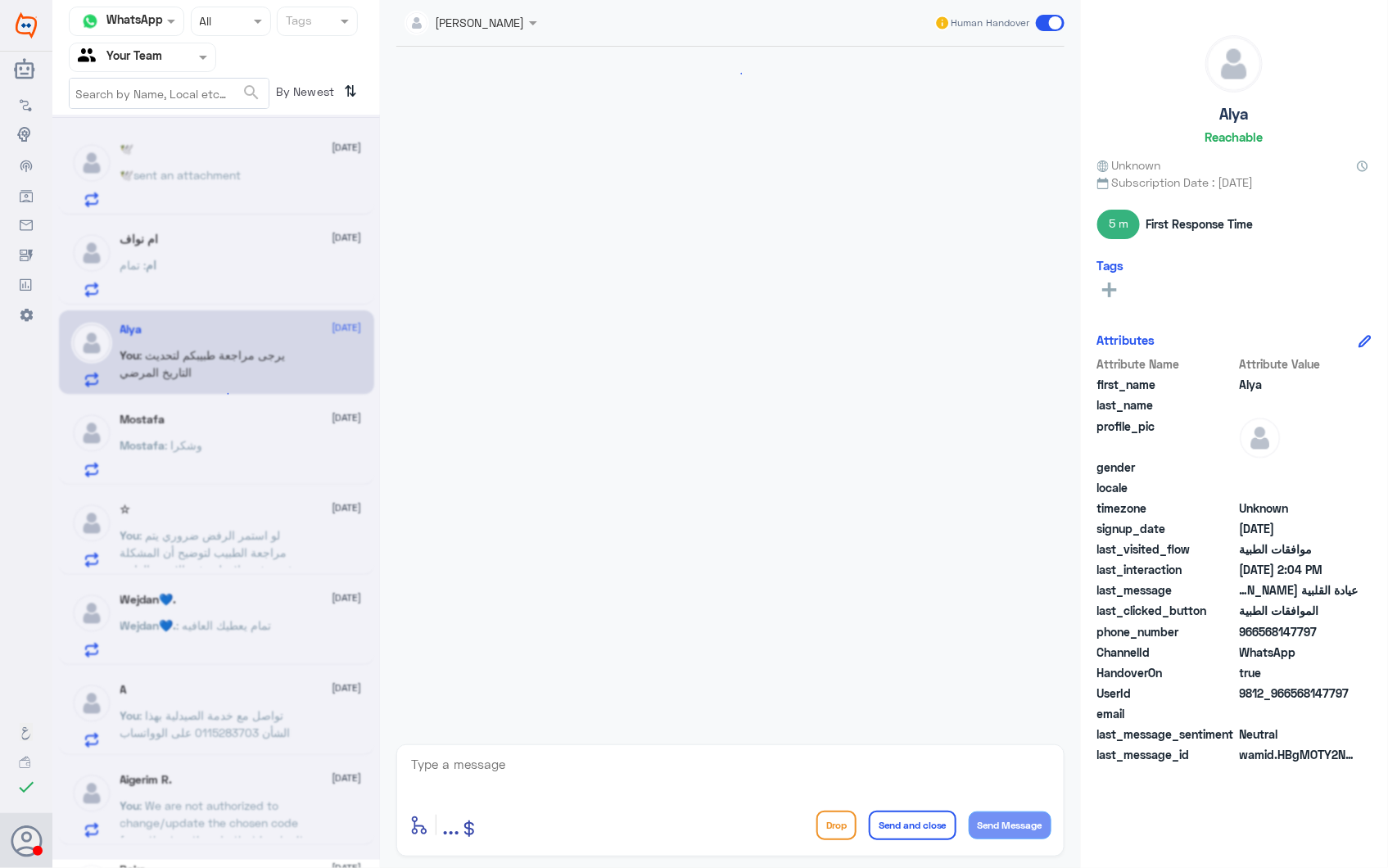
scroll to position [608, 0]
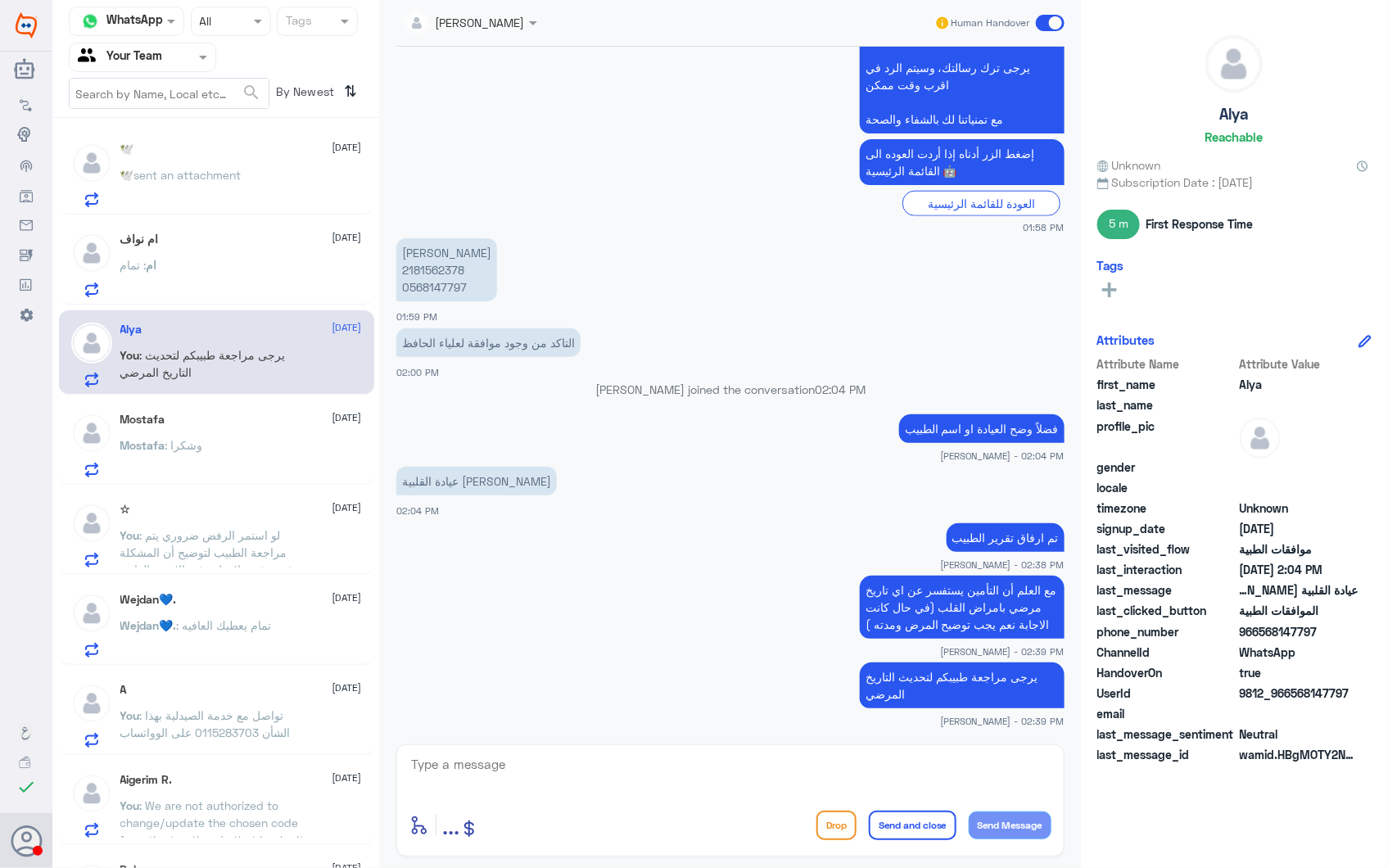
click at [249, 616] on p "Wejdan💙. : تمام يعطيك العافيه" at bounding box center [196, 637] width 152 height 41
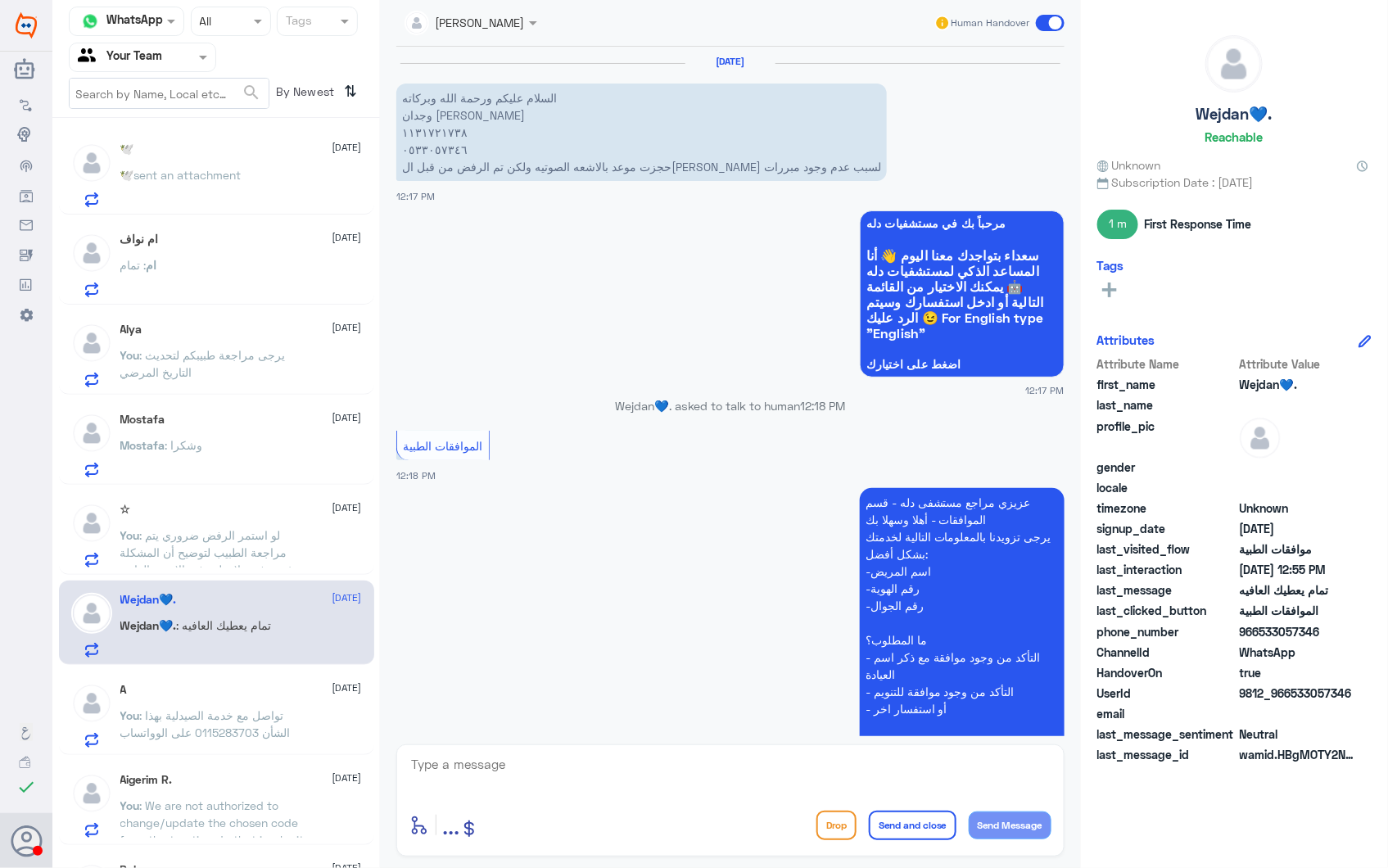
scroll to position [2119, 0]
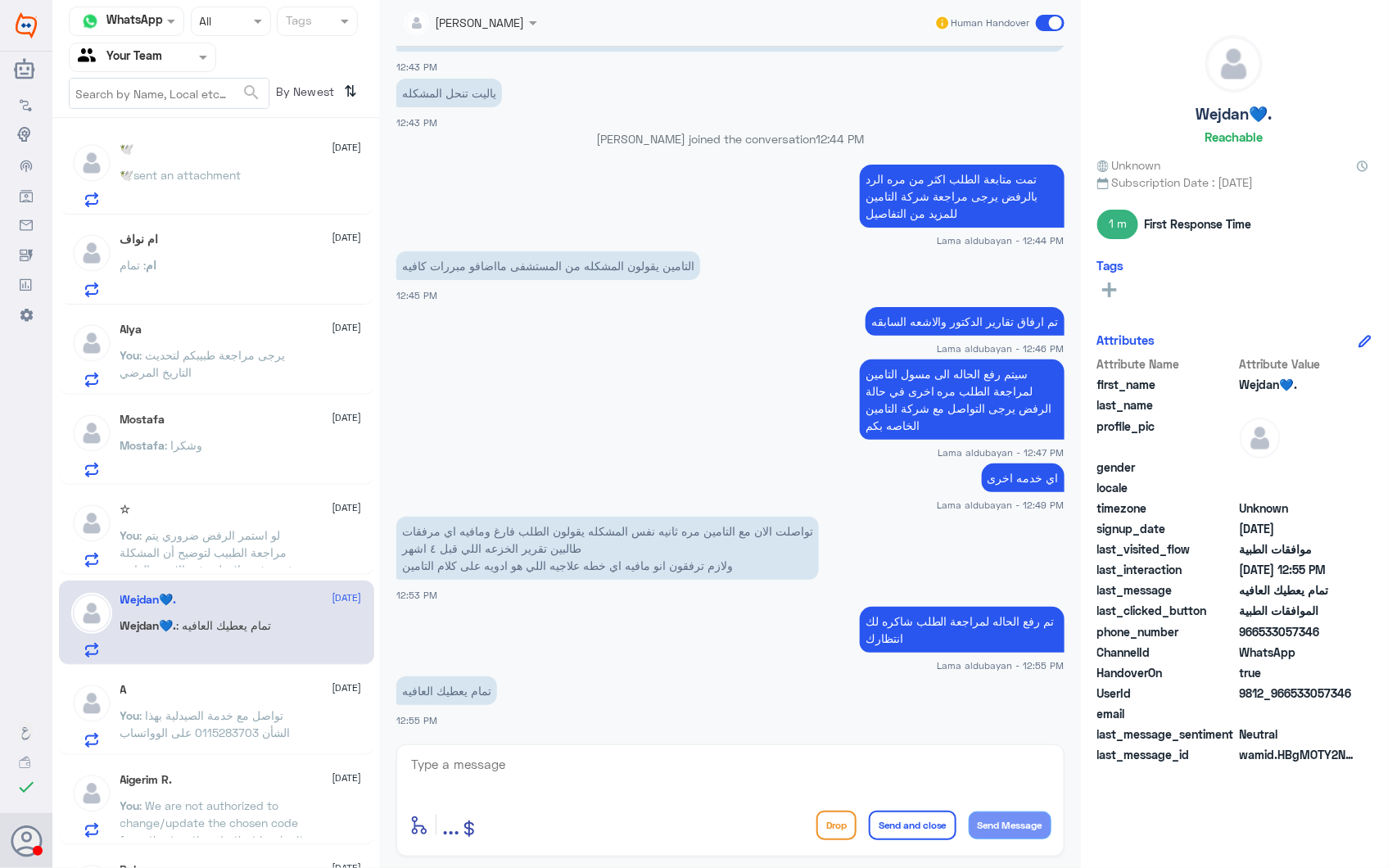
click at [233, 558] on p "You : لو استمر الرفض ضروري يتم مراجعة الطبيب لتوضيح أن المشكلة غضروفية ولا تظهر…" at bounding box center [212, 547] width 184 height 41
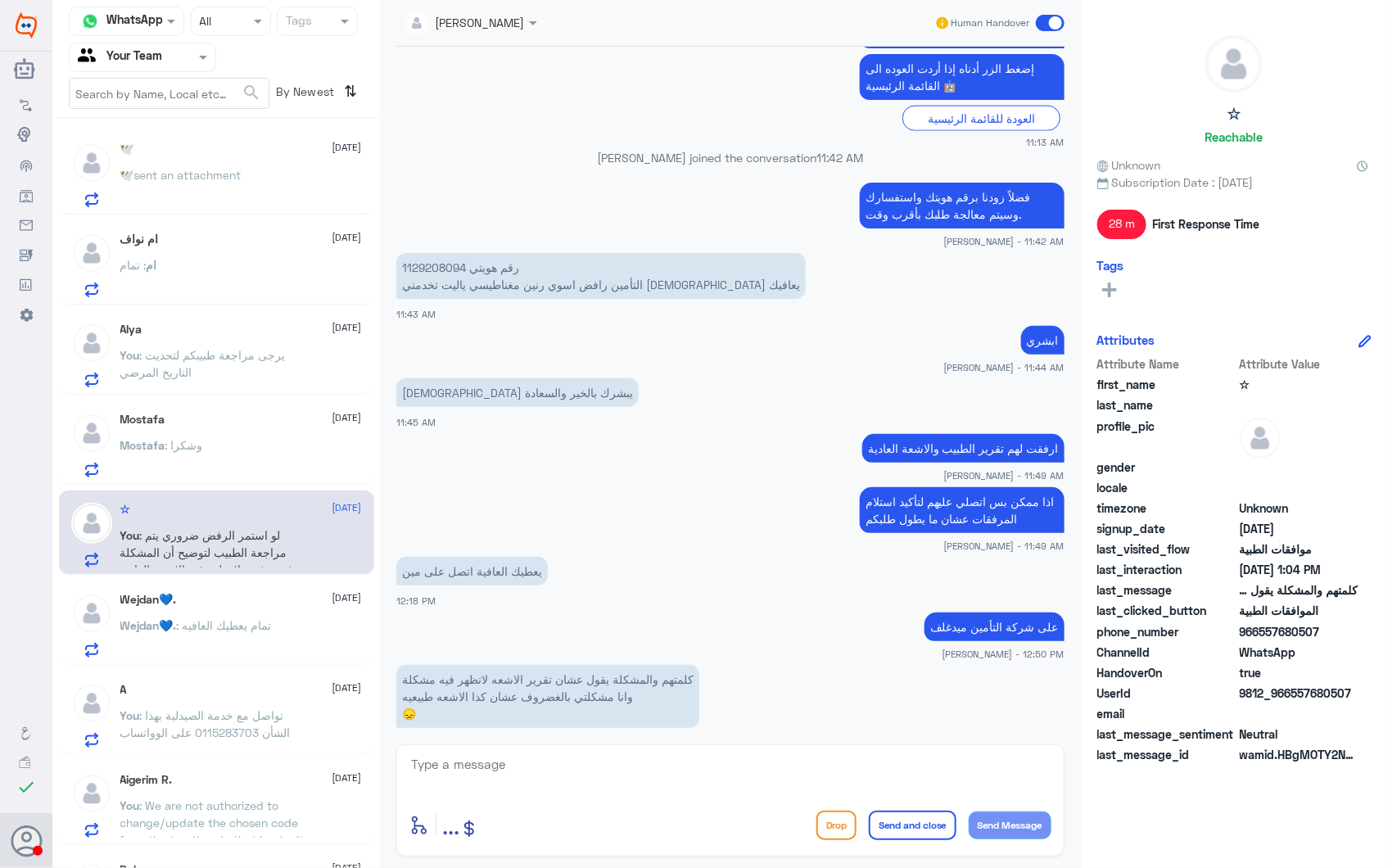
scroll to position [707, 0]
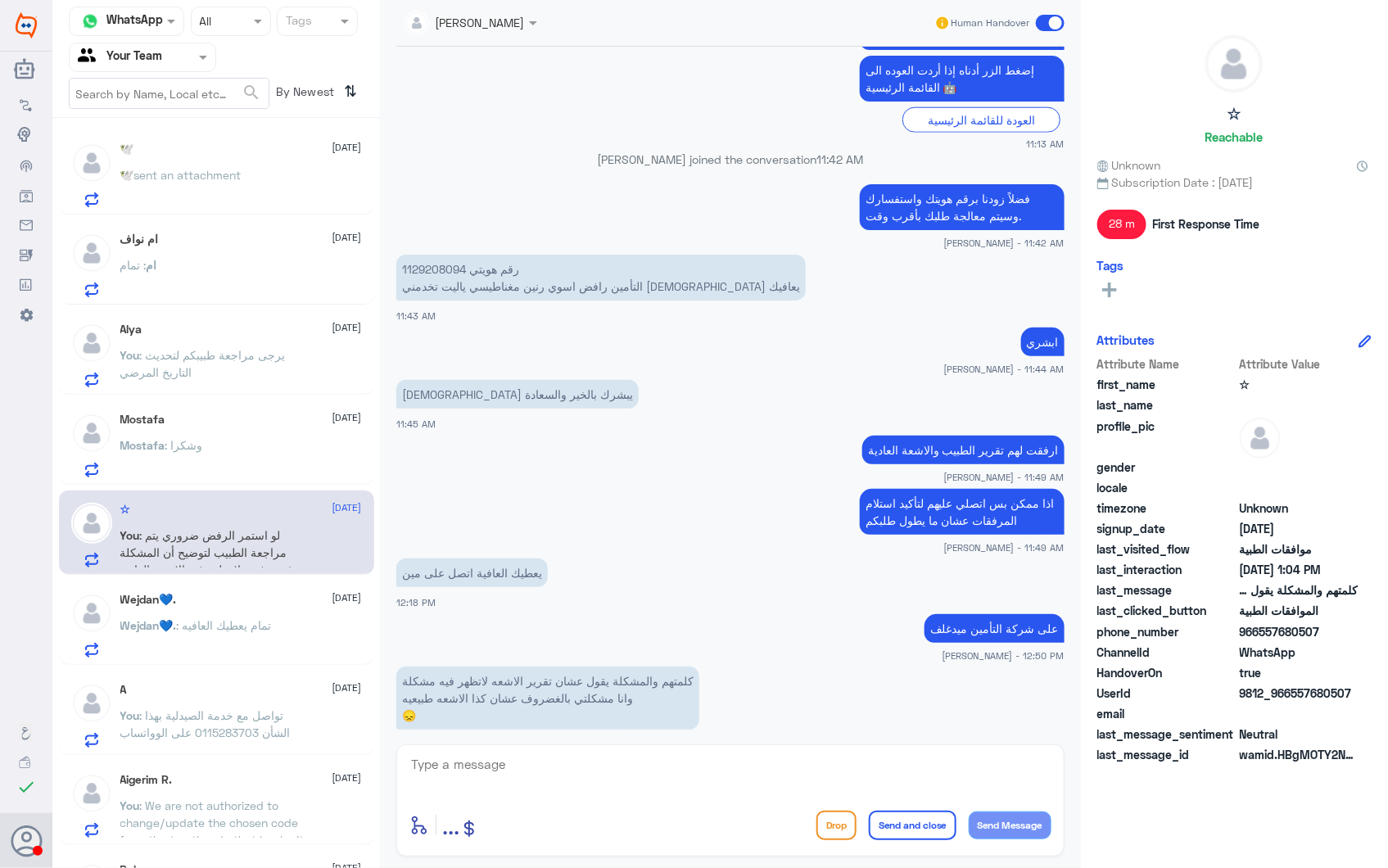
click at [427, 265] on p "رقم هويتي 1129208094 التأمين رافض اسوي رنين مغناطيسي ياليت تخدمني الله يعافيك" at bounding box center [601, 277] width 409 height 46
copy p "1129208094"
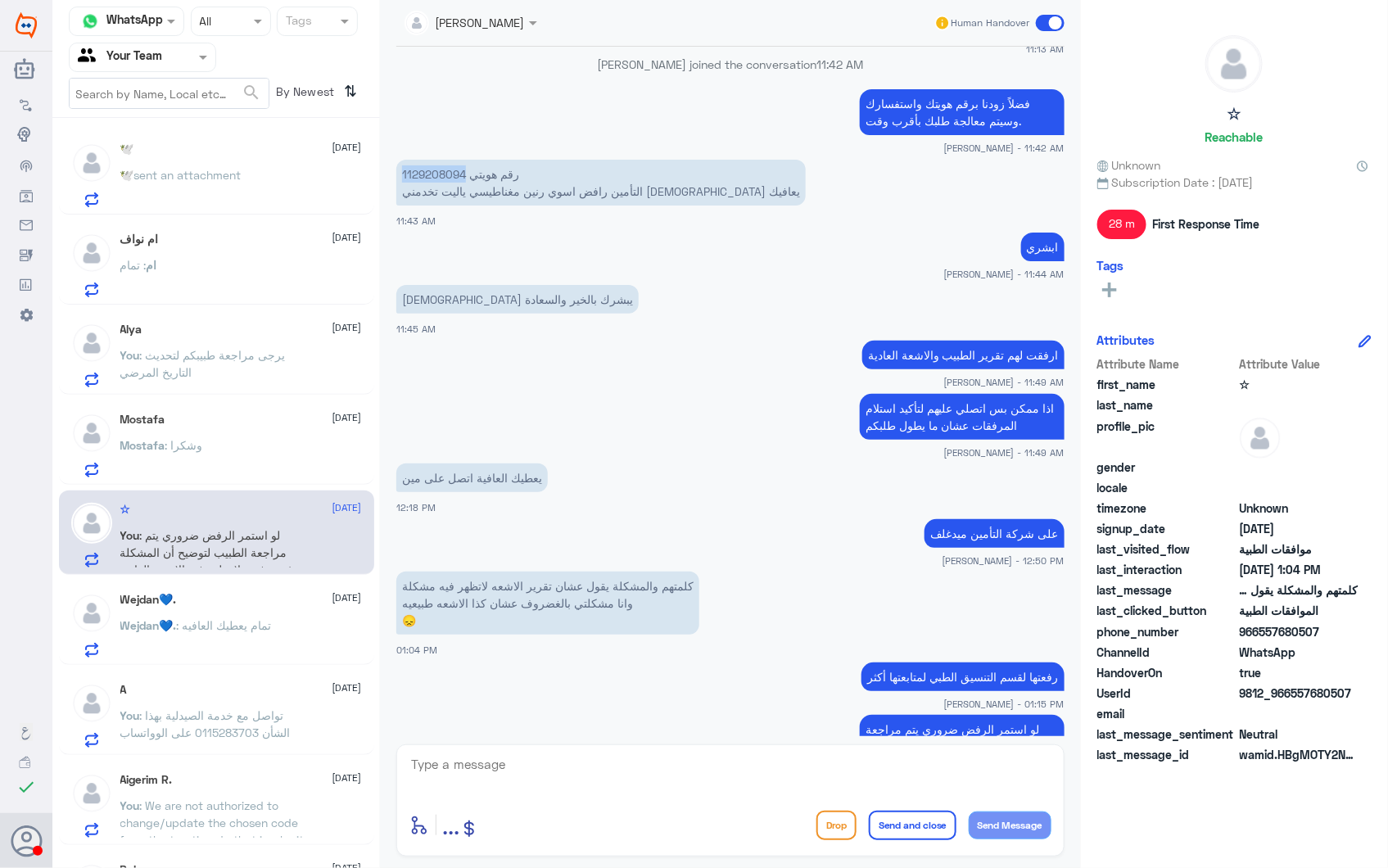
scroll to position [889, 0]
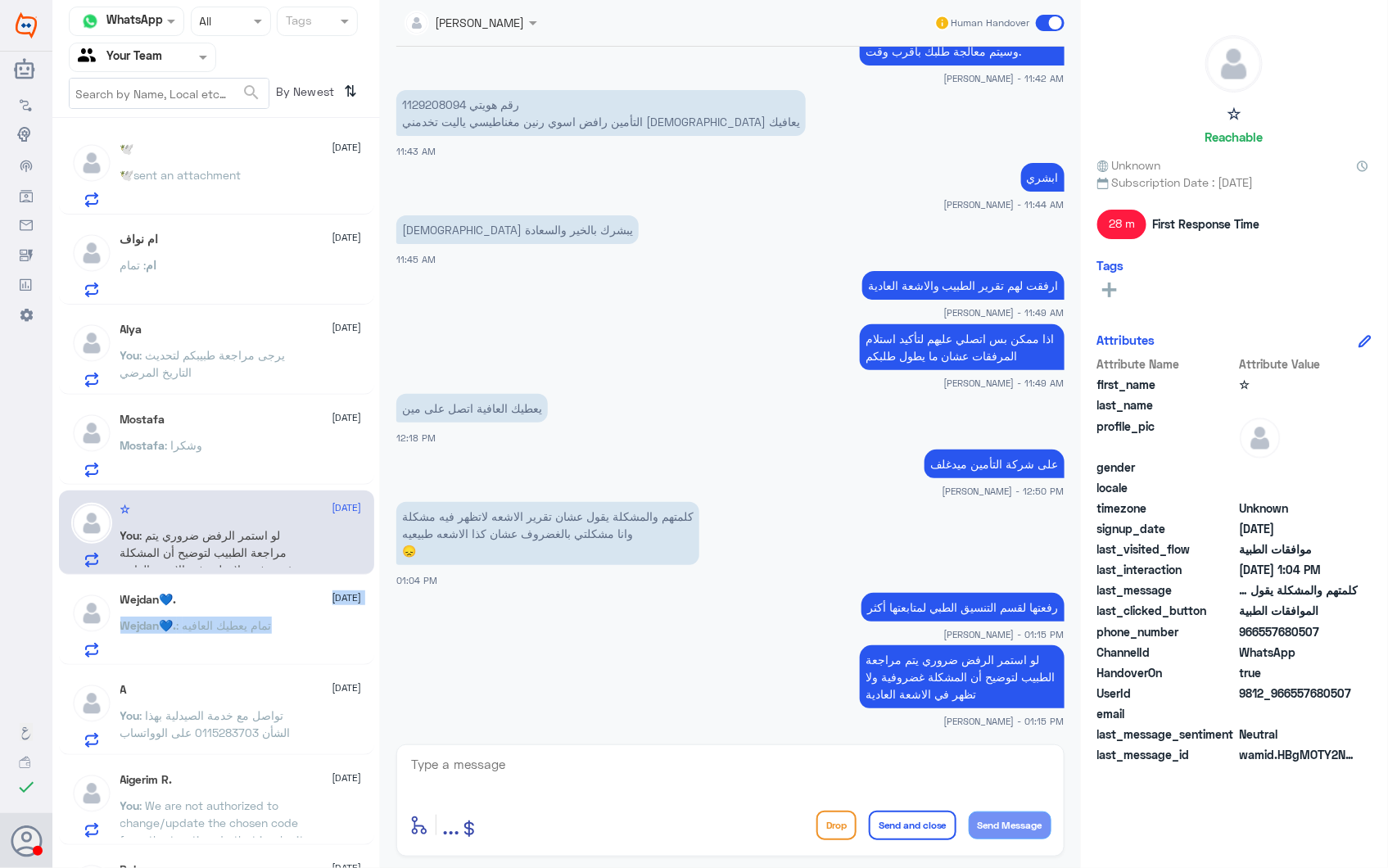
click at [280, 611] on div "Wejdan💙. 28 September Wejdan💙. : تمام يعطيك العافيه" at bounding box center [241, 625] width 241 height 65
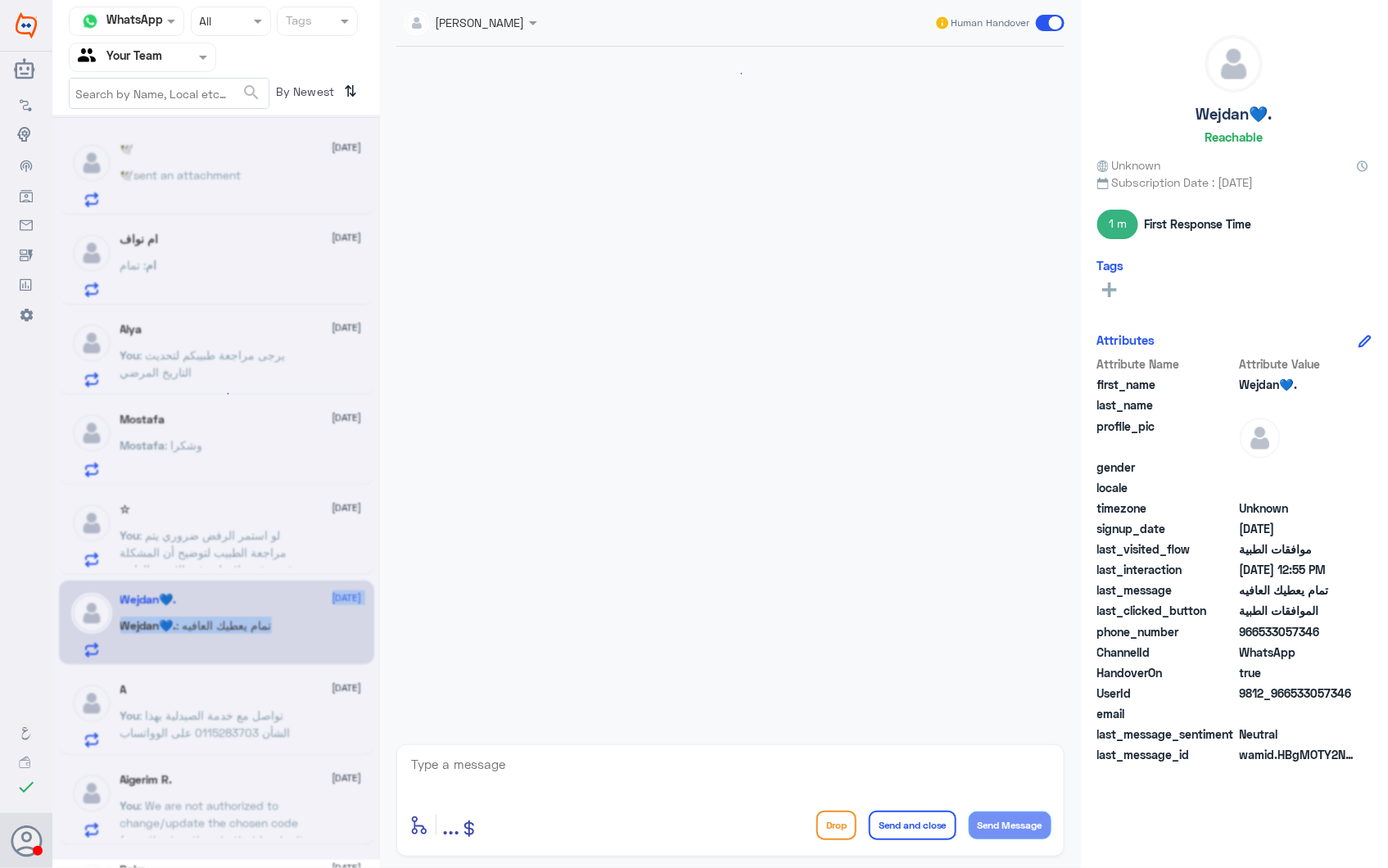
scroll to position [2119, 0]
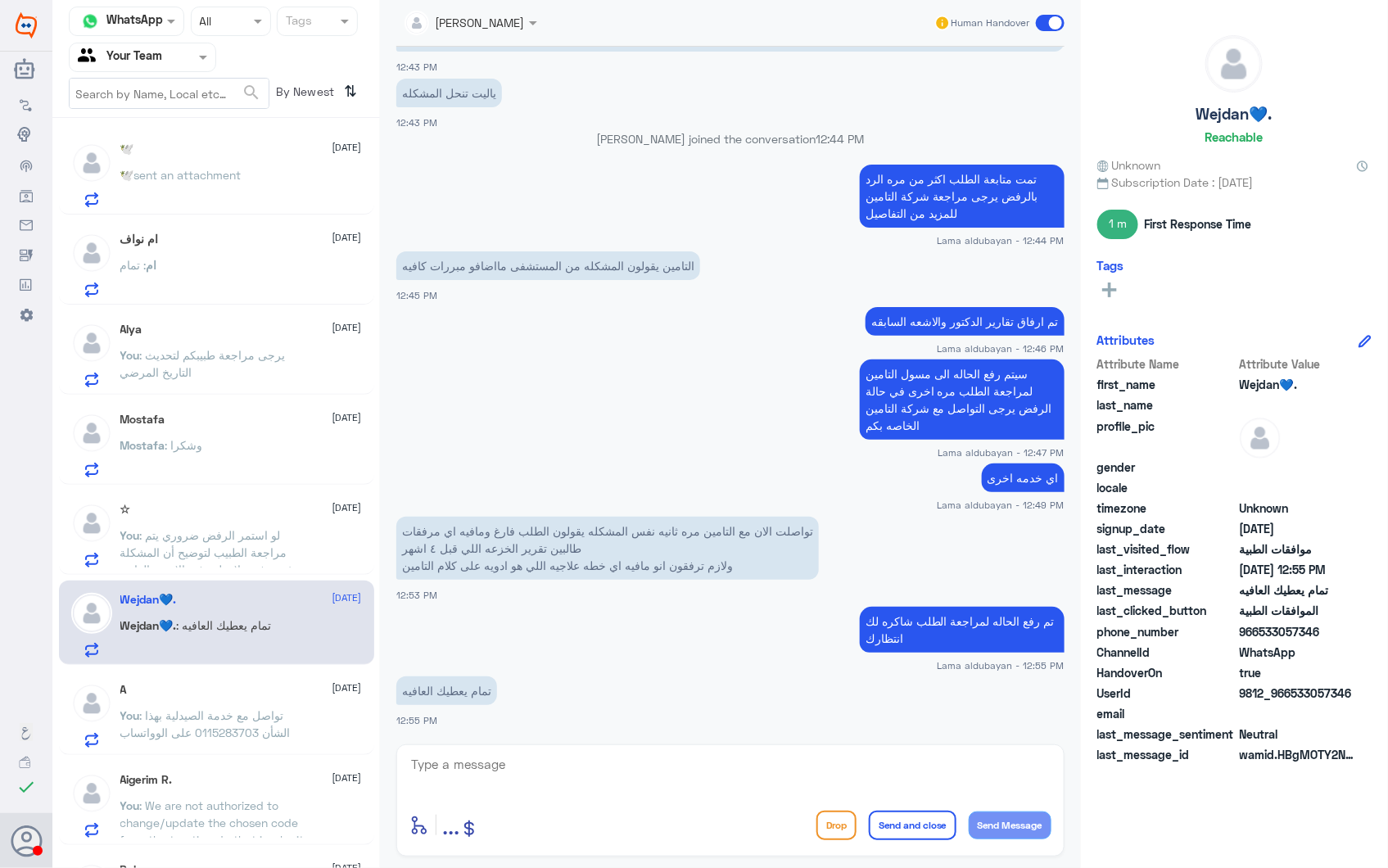
drag, startPoint x: 280, startPoint y: 611, endPoint x: 278, endPoint y: 666, distance: 55.0
click at [278, 666] on div "🕊️ 28 September 🕊️ sent an attachment ام نواف 28 September ام : تمام Alya 28 Se…" at bounding box center [216, 498] width 328 height 749
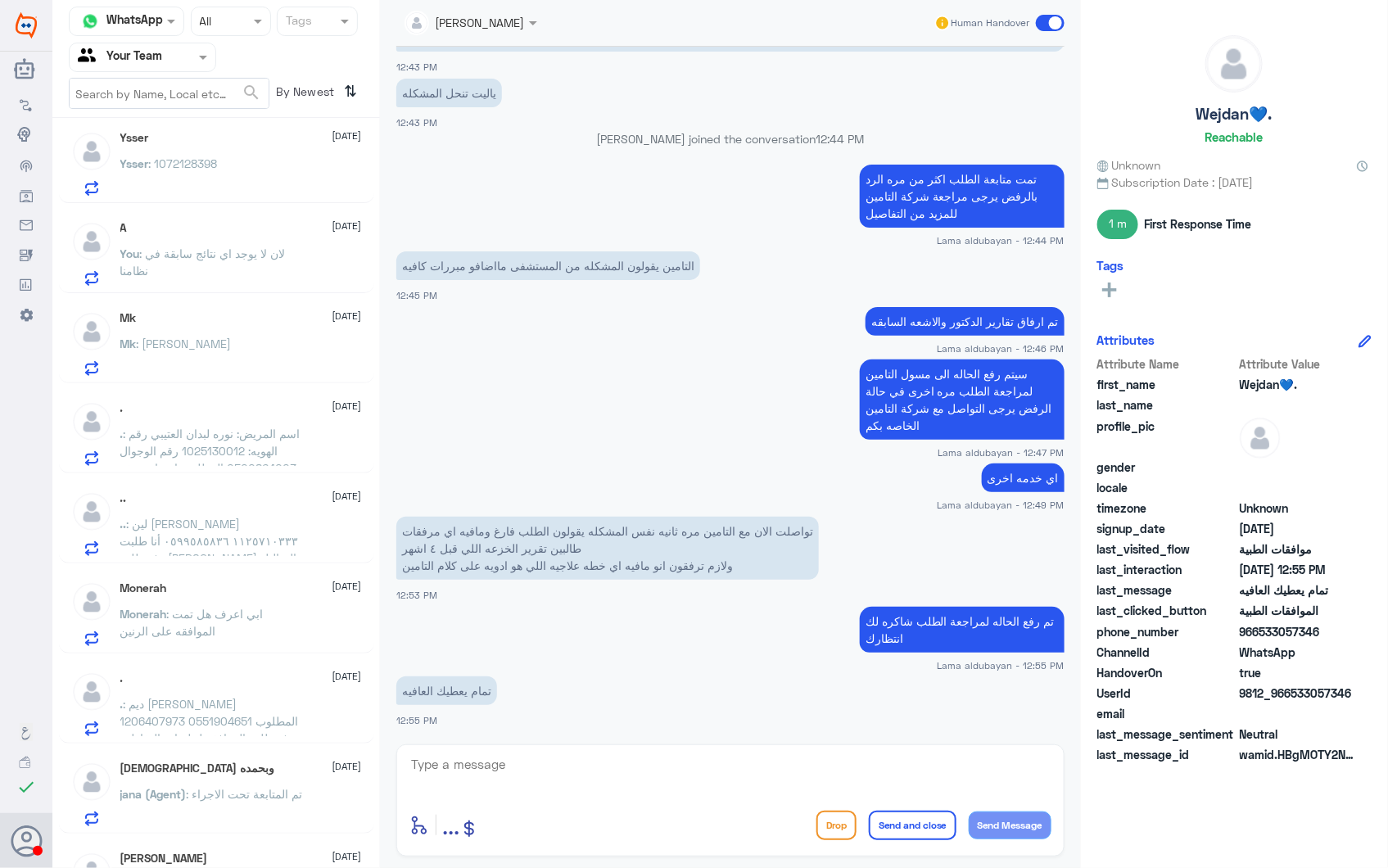
scroll to position [818, 0]
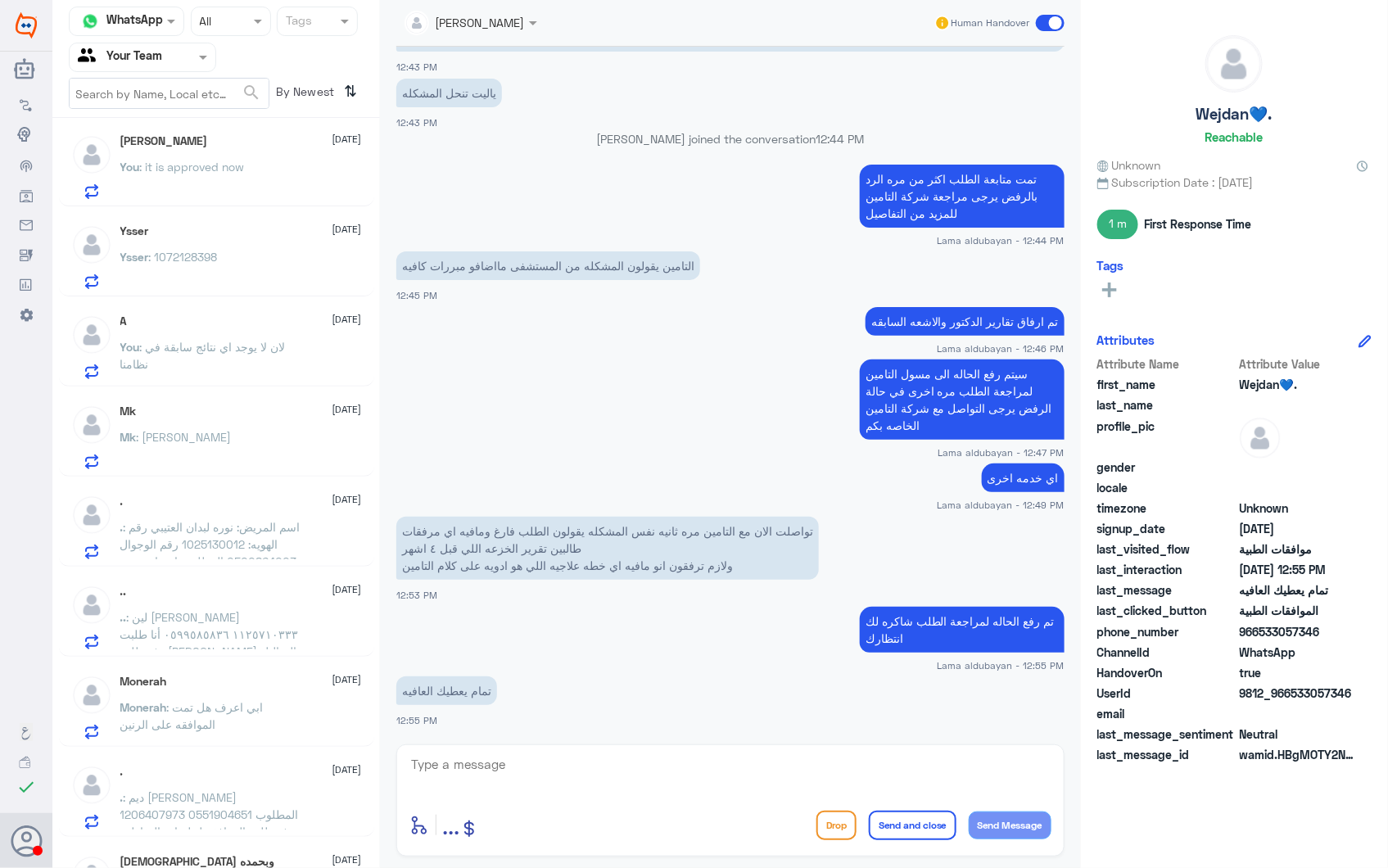
click at [234, 443] on div "Mk : شكرا حبيبينا" at bounding box center [241, 450] width 241 height 37
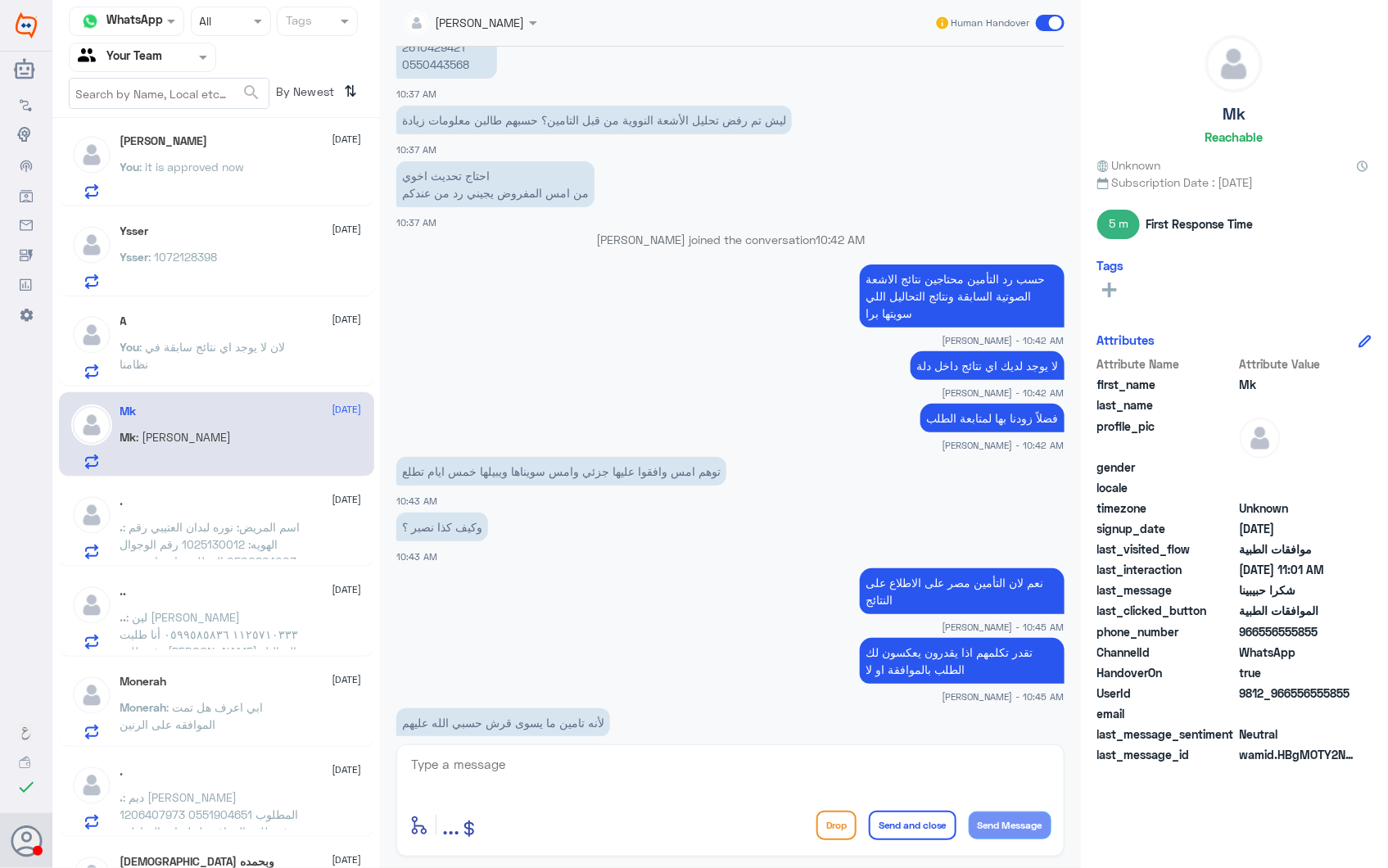
scroll to position [942, 0]
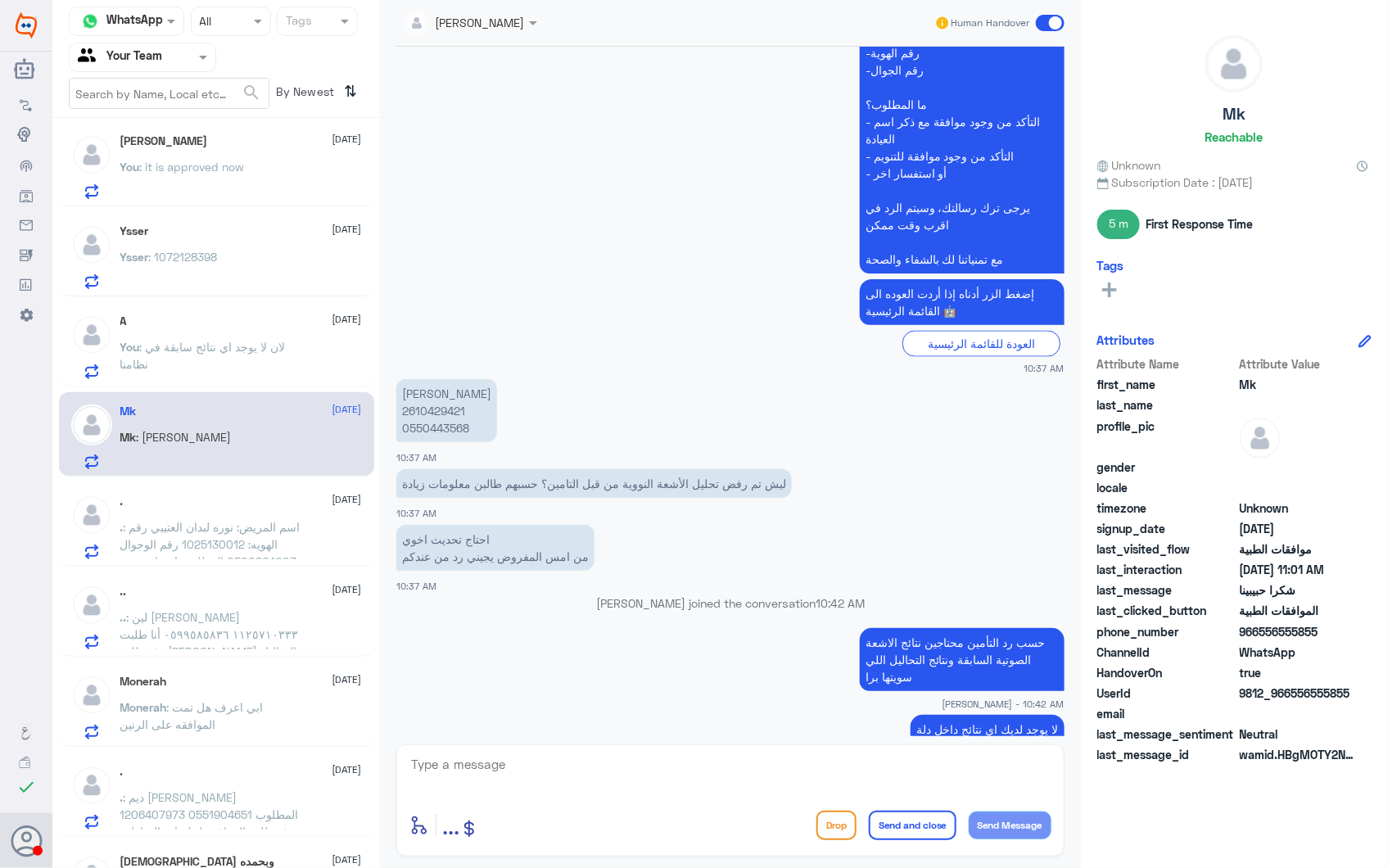
click at [432, 399] on p "Kaoutar Elgarai 2610429421 0550443568" at bounding box center [447, 411] width 101 height 63
drag, startPoint x: 432, startPoint y: 399, endPoint x: 451, endPoint y: 413, distance: 23.6
click at [451, 413] on p "Kaoutar Elgarai 2610429421 0550443568" at bounding box center [447, 411] width 101 height 63
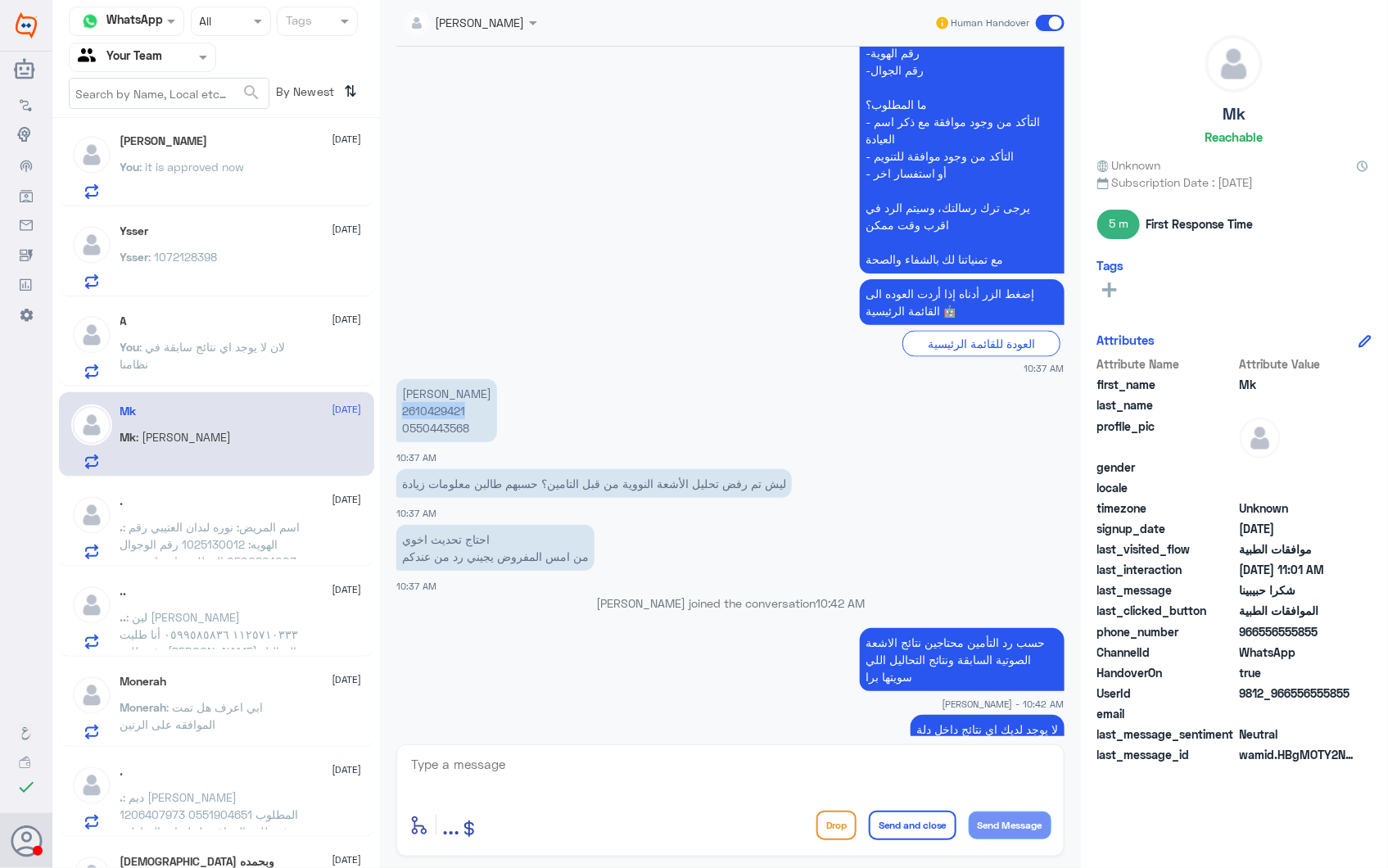
copy p "2610429421"
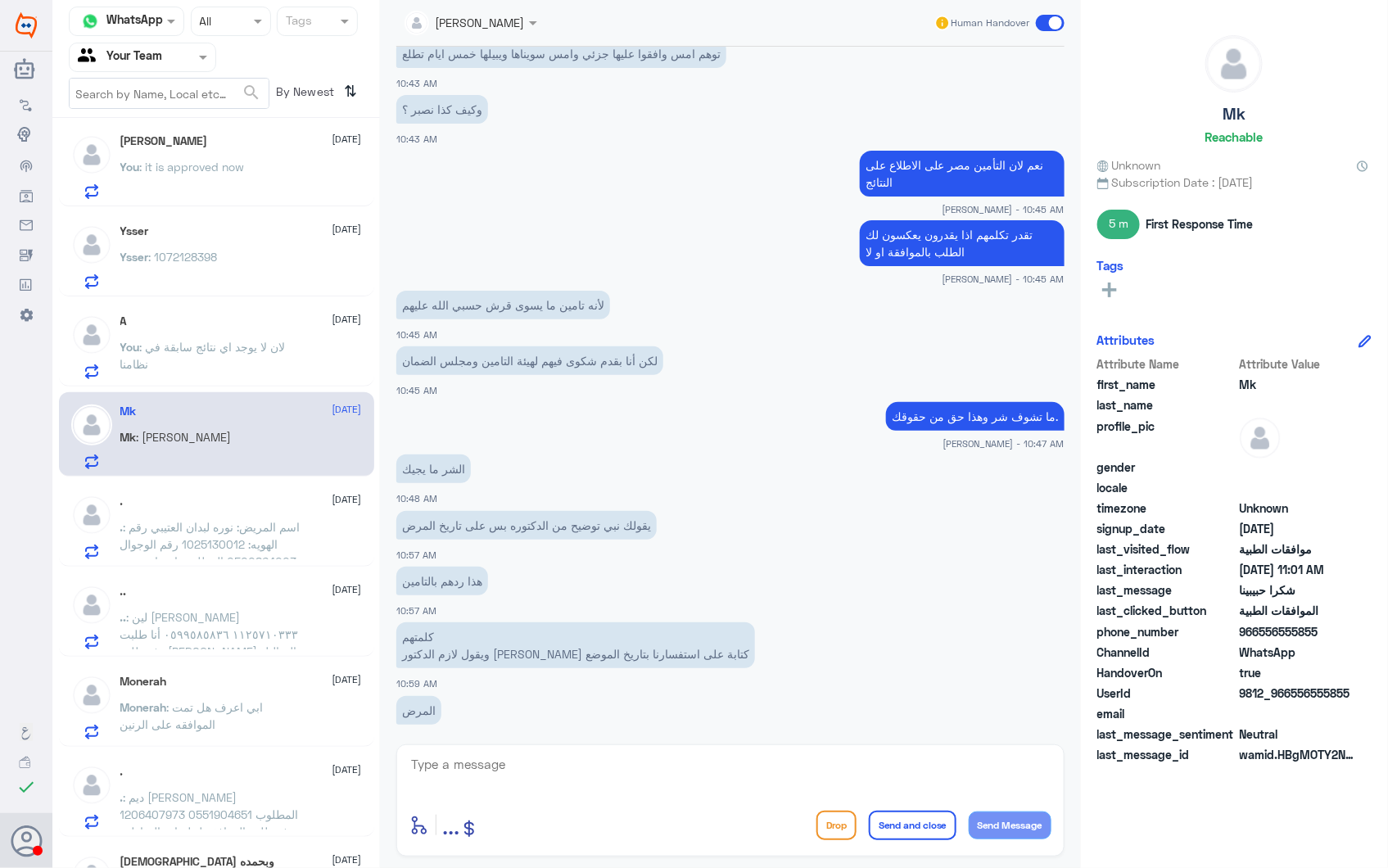
scroll to position [1852, 0]
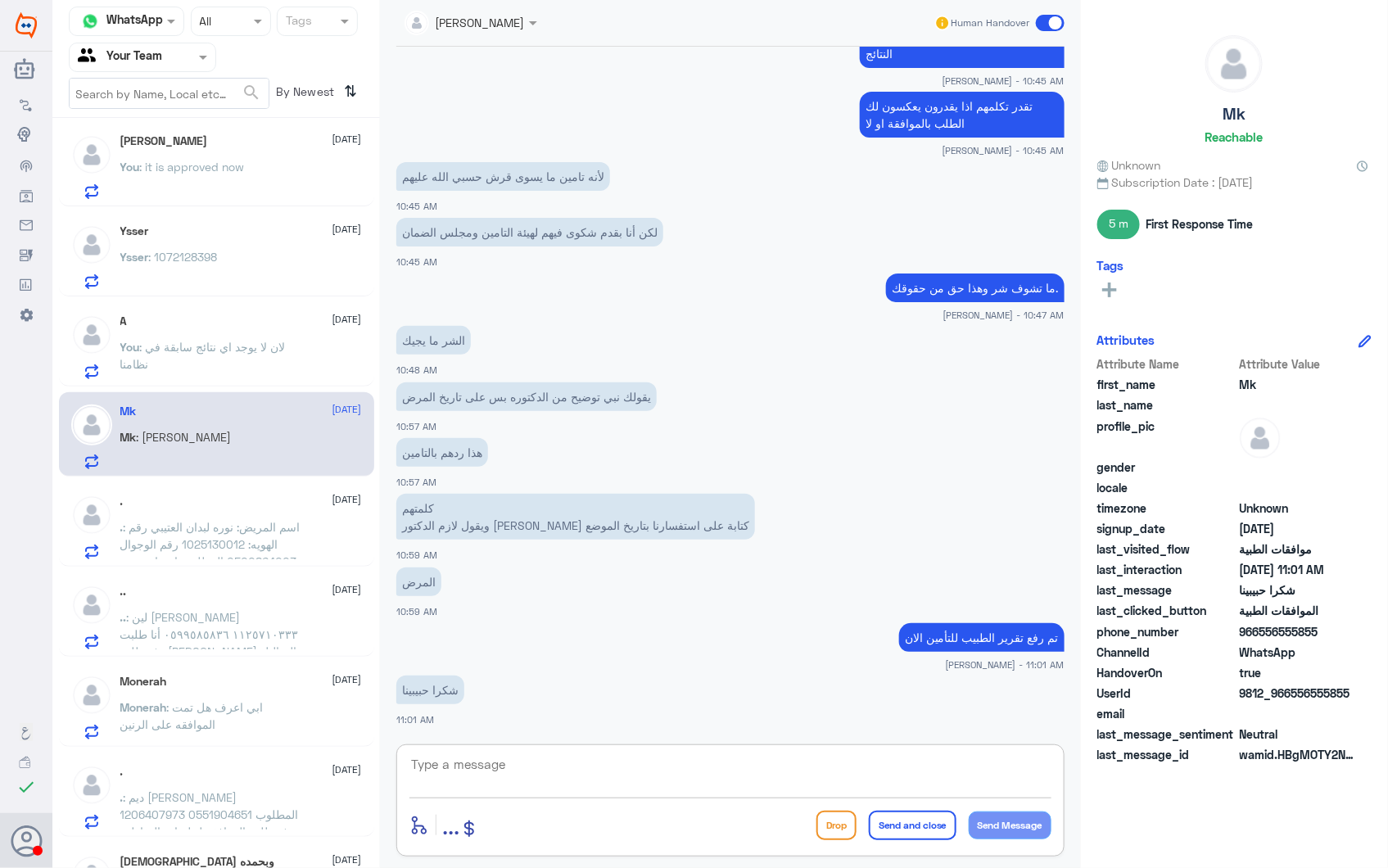
click at [555, 780] on textarea at bounding box center [730, 773] width 642 height 40
type textarea "g"
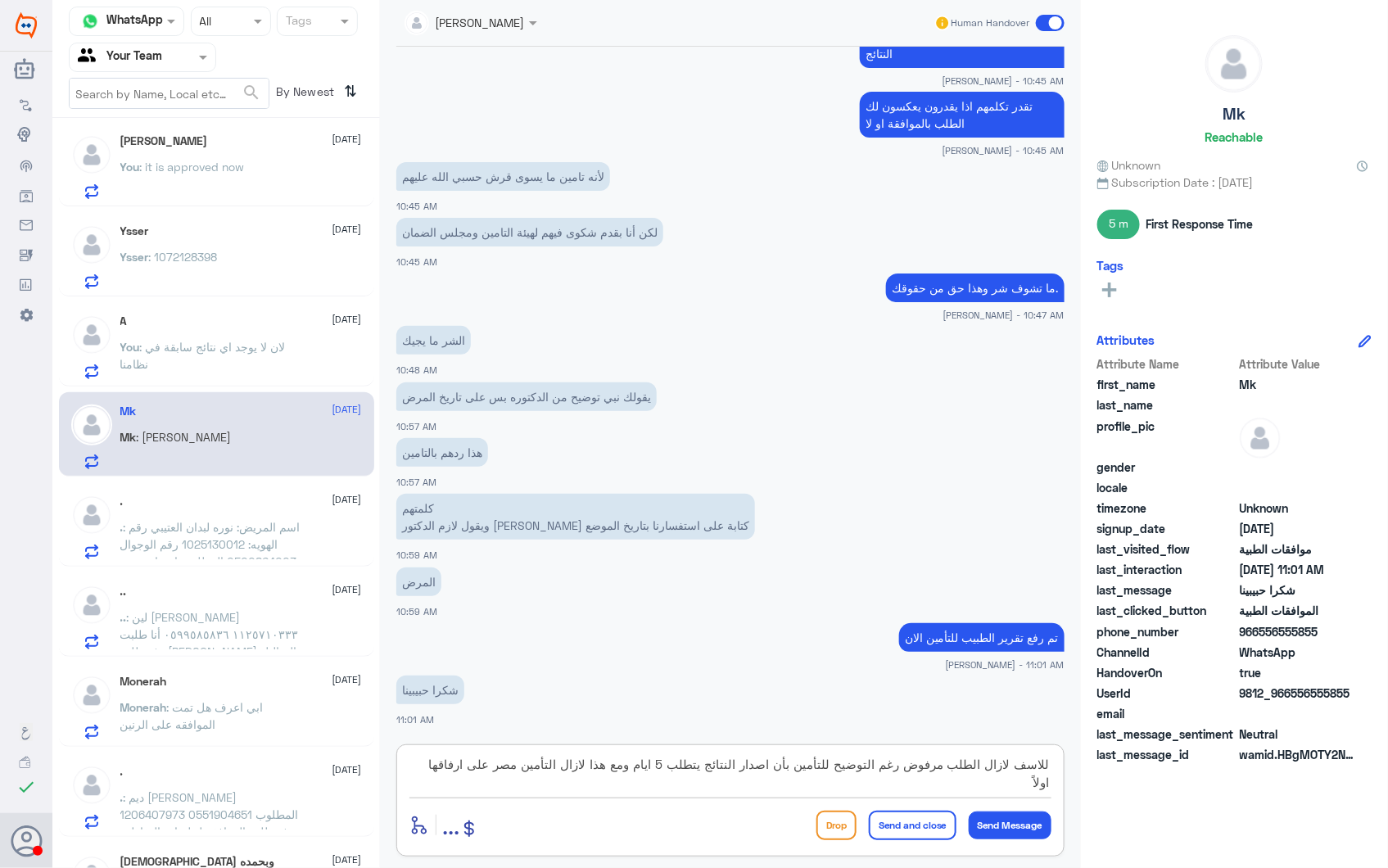
type textarea "للاسف لازال الطلب مرفوض رغم التوضيح للتأمين بأن اصدار النتائج يتطلب 5 ايام ومع …"
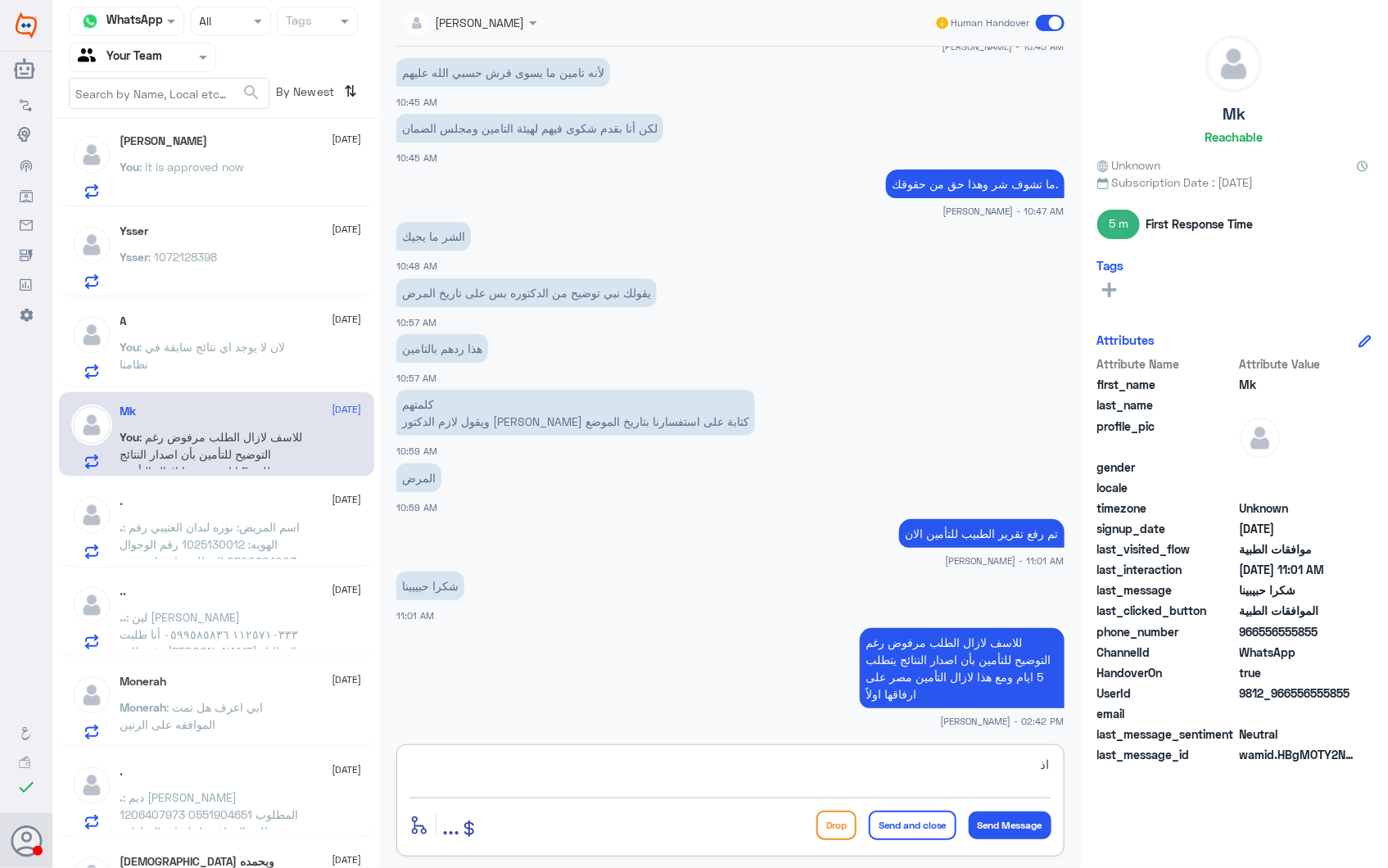
type textarea "ا"
click at [224, 334] on div "A 28 September You : لان لا يوجد اي نتائج سابقة في نظامنا" at bounding box center [241, 347] width 241 height 65
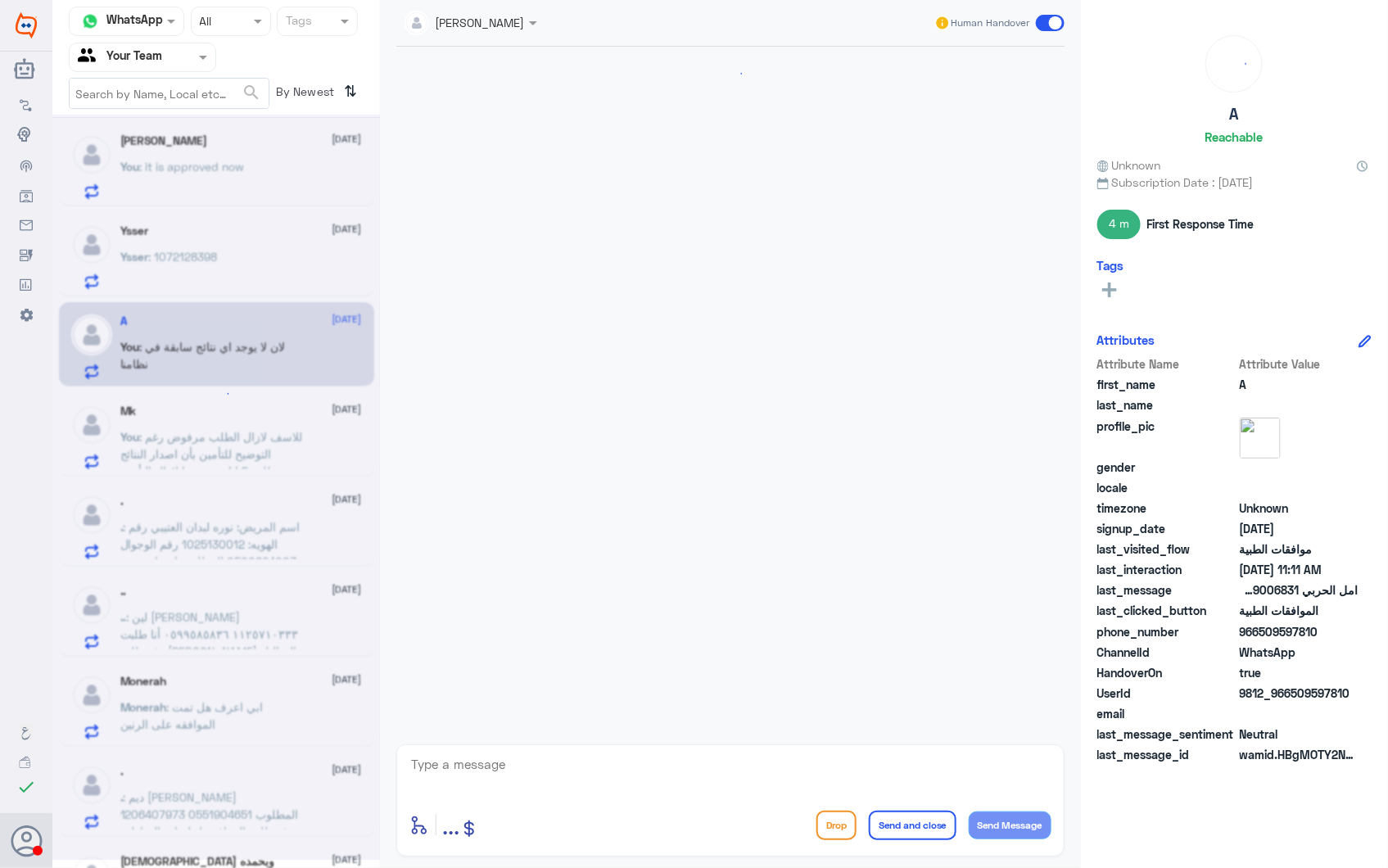
scroll to position [1180, 0]
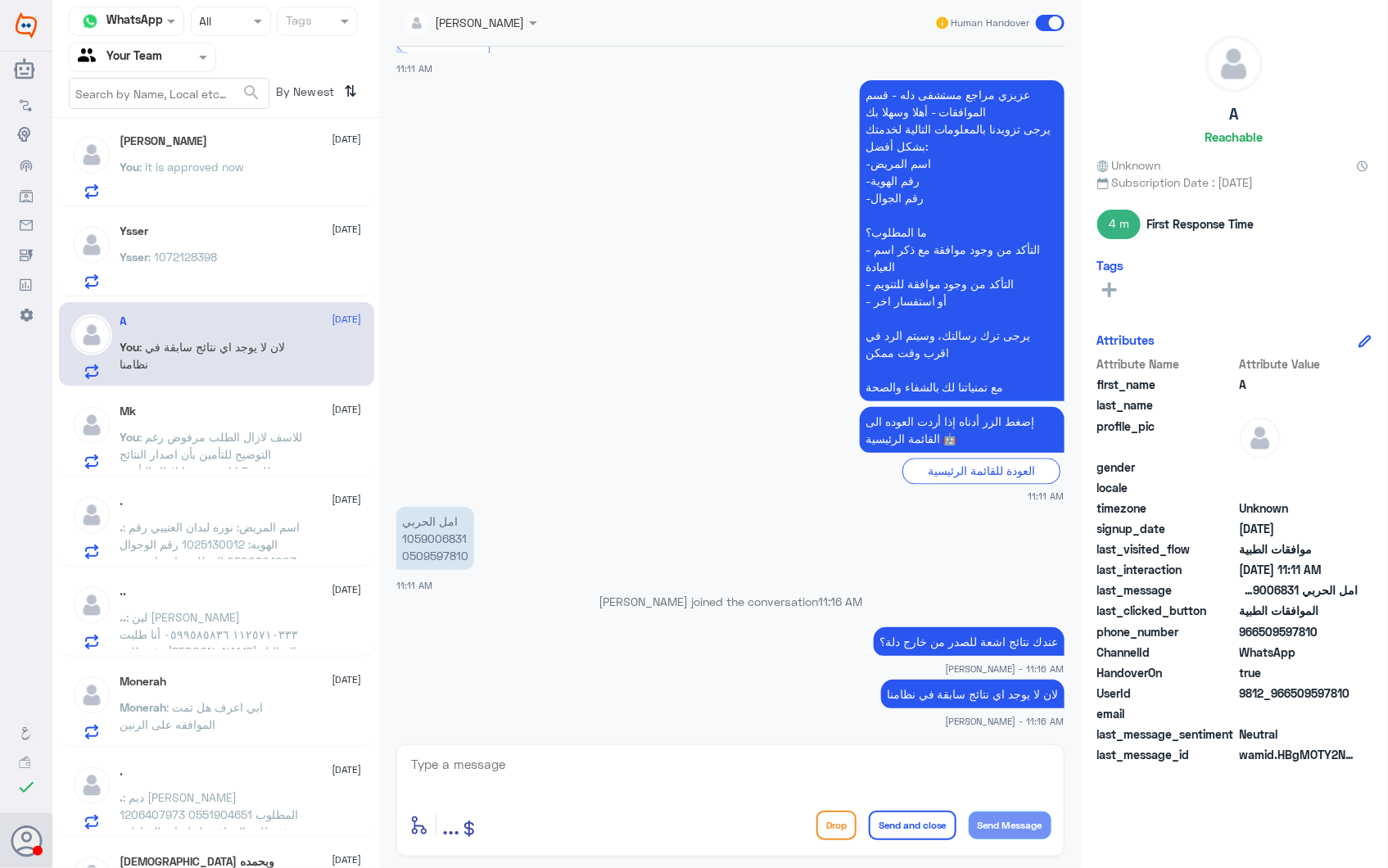
click at [441, 538] on p "امل الحربي 1059006831 0509597810" at bounding box center [435, 538] width 78 height 63
click at [440, 538] on p "امل الحربي 1059006831 0509597810" at bounding box center [435, 538] width 78 height 63
copy p "1059006831"
click at [526, 753] on textarea at bounding box center [730, 773] width 642 height 40
paste textarea "نشكر تواصلكم مع مستشفيات دلة."
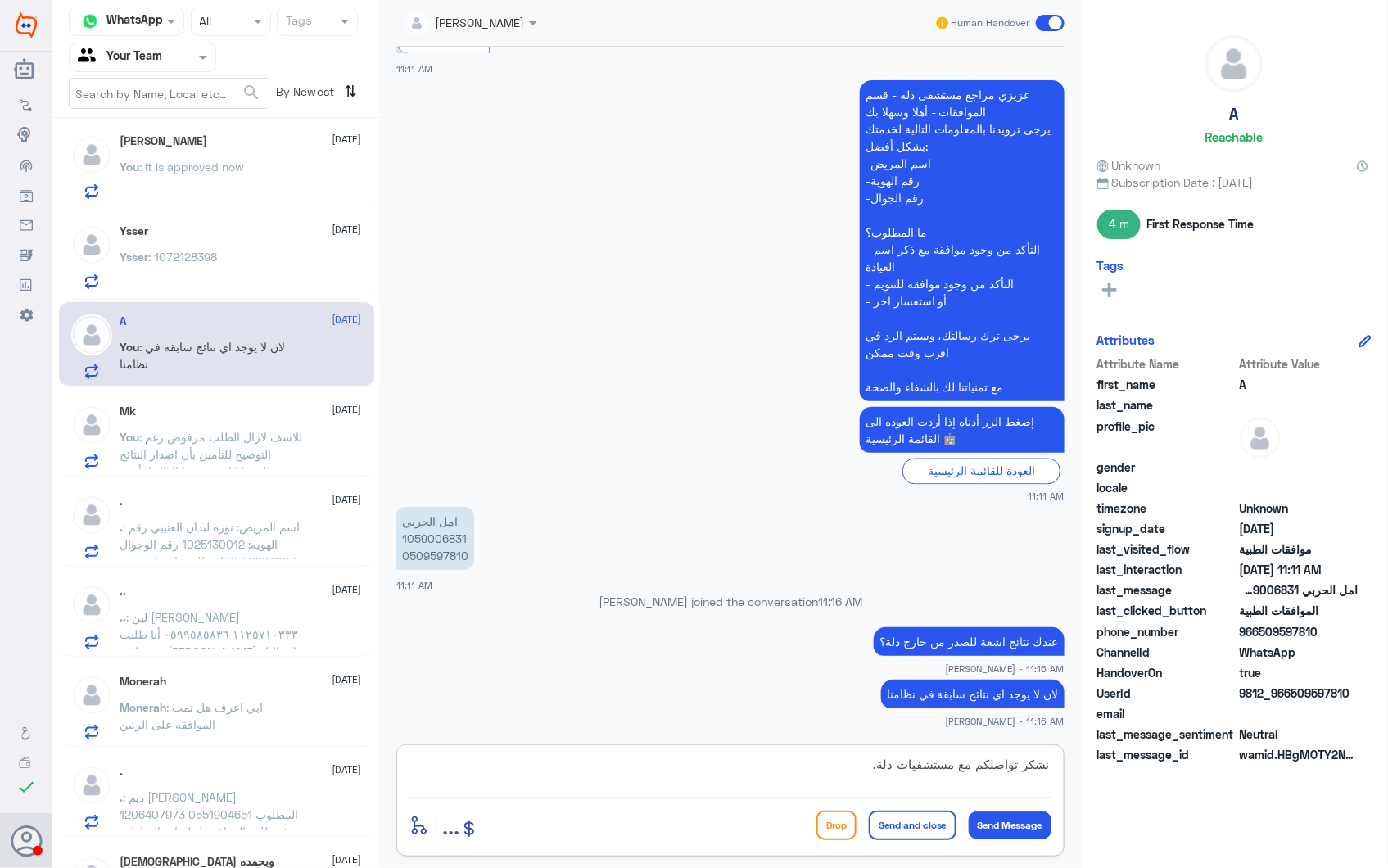
click at [675, 776] on textarea "نشكر تواصلكم مع مستشفيات دلة." at bounding box center [730, 773] width 642 height 40
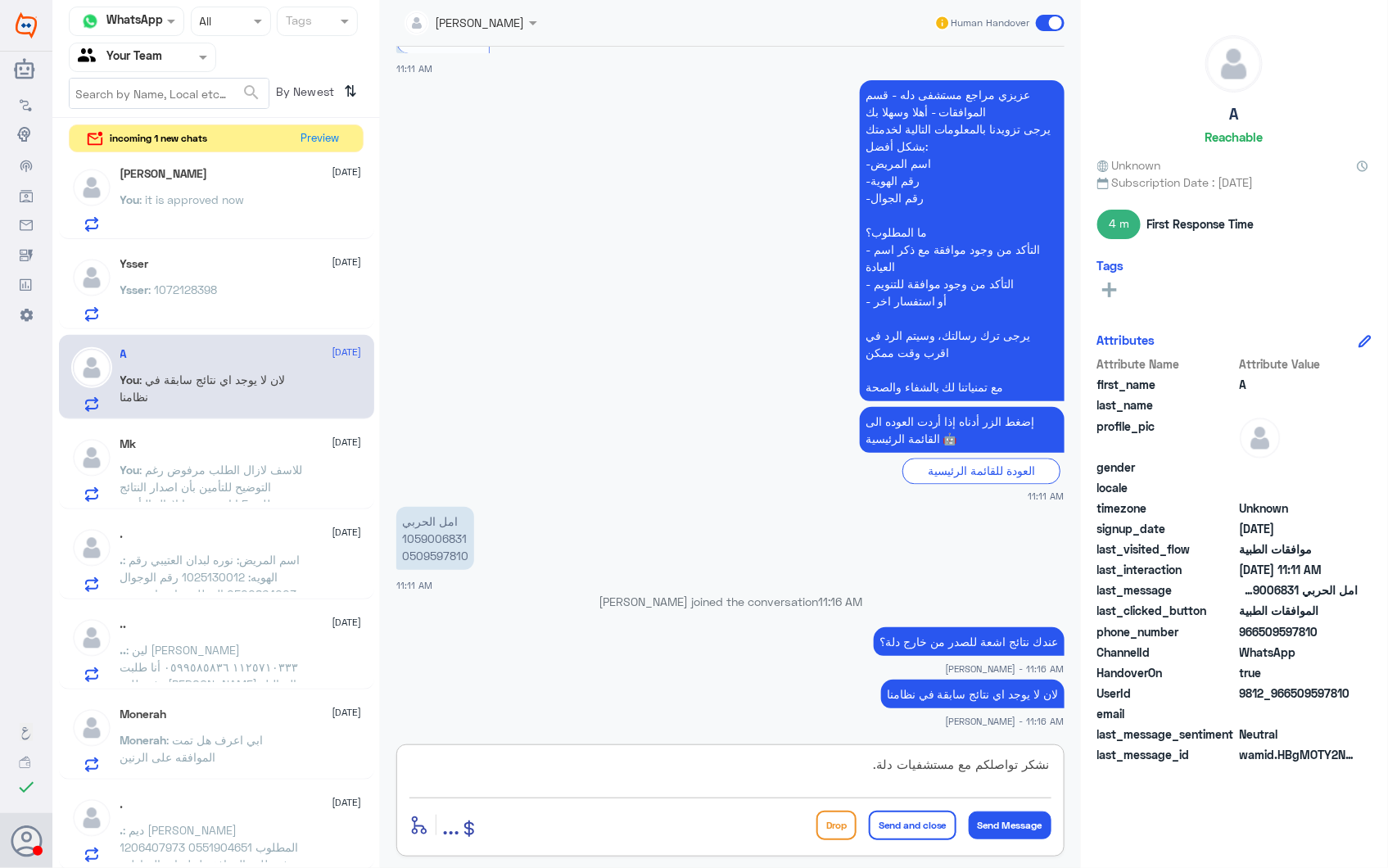
type textarea "نشكر تواصلكم مع مستشفيات دلة."
click at [901, 828] on button "Send and close" at bounding box center [913, 825] width 87 height 29
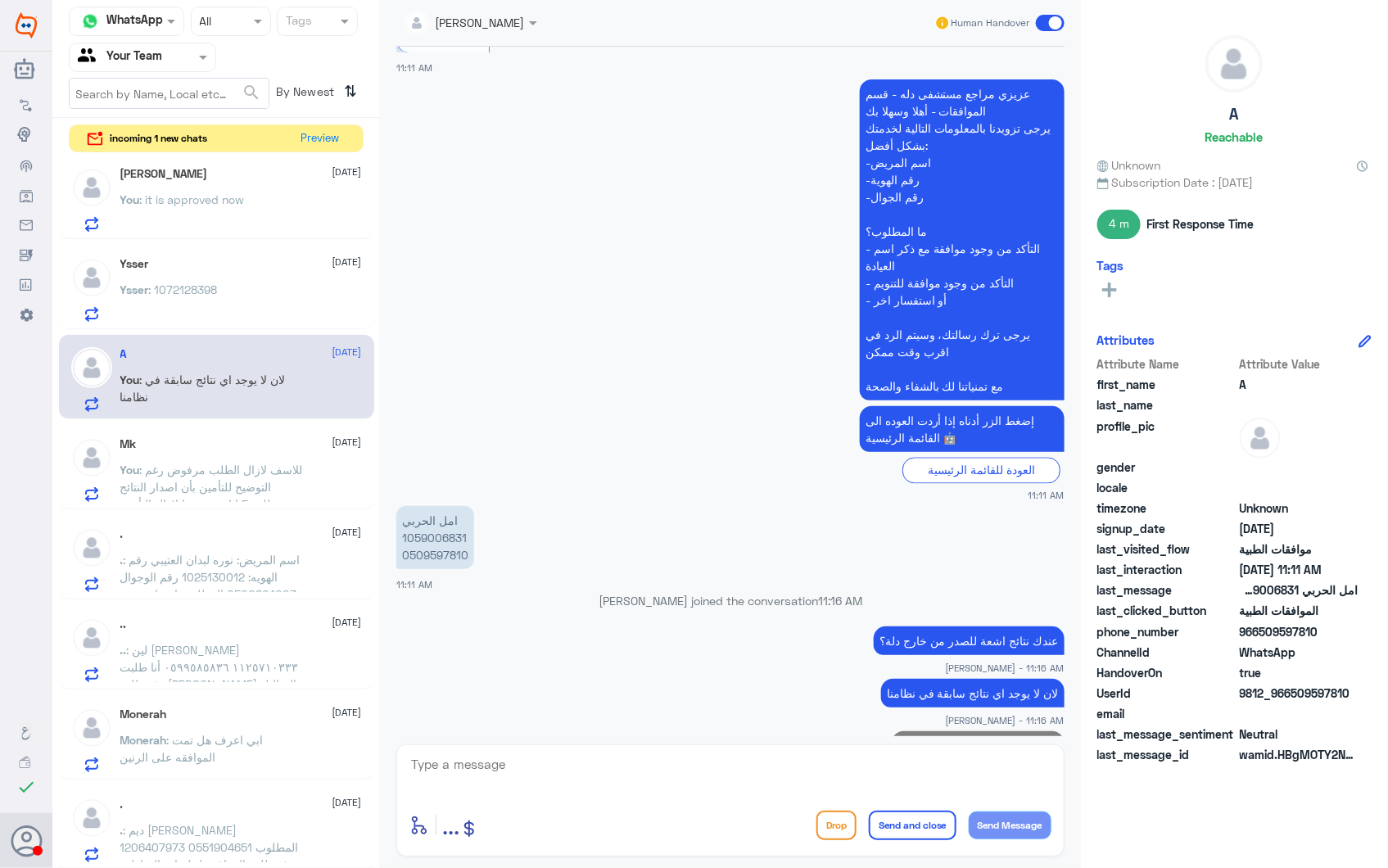
scroll to position [1232, 0]
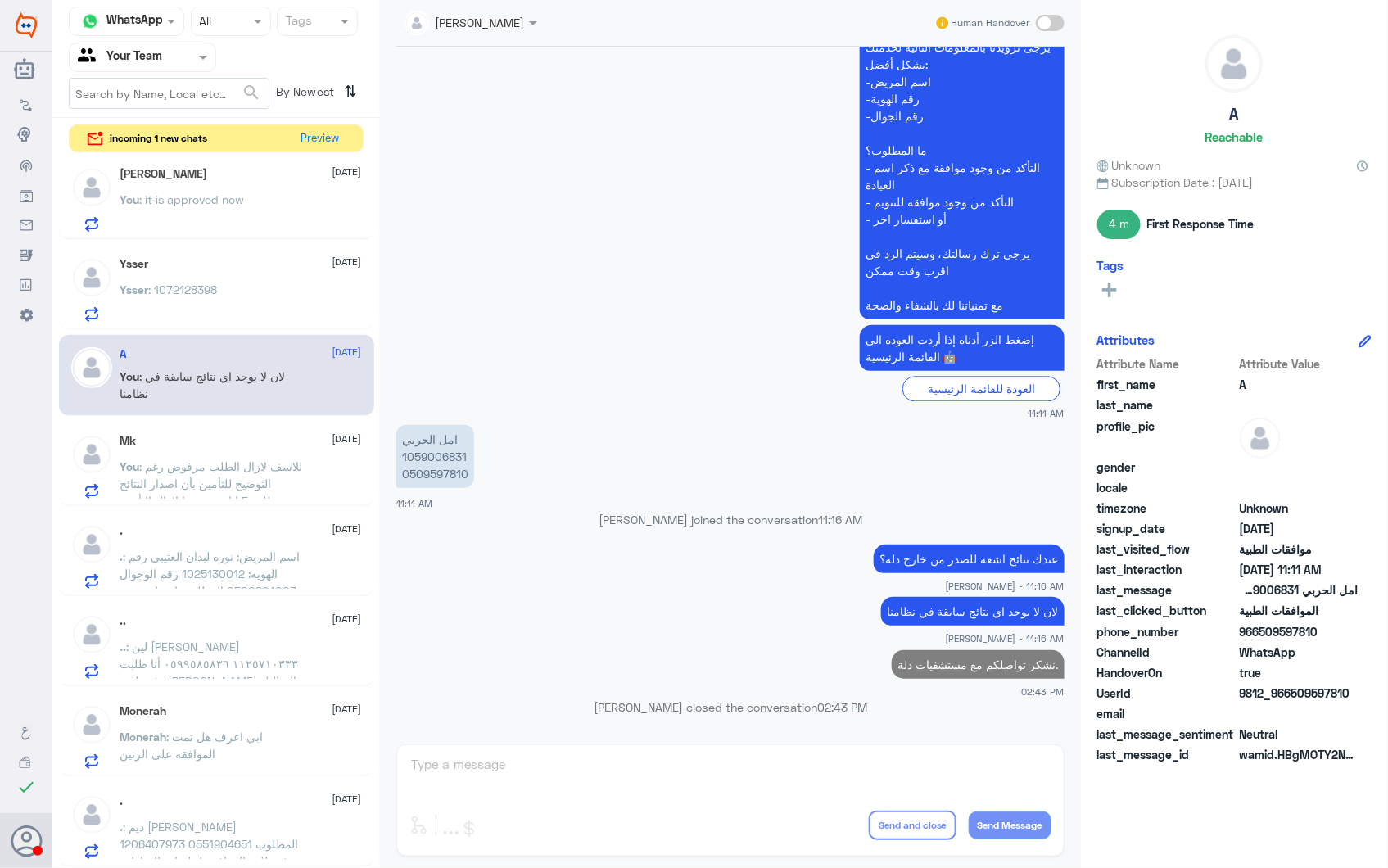
click at [206, 291] on span ": 1072128398" at bounding box center [183, 289] width 69 height 14
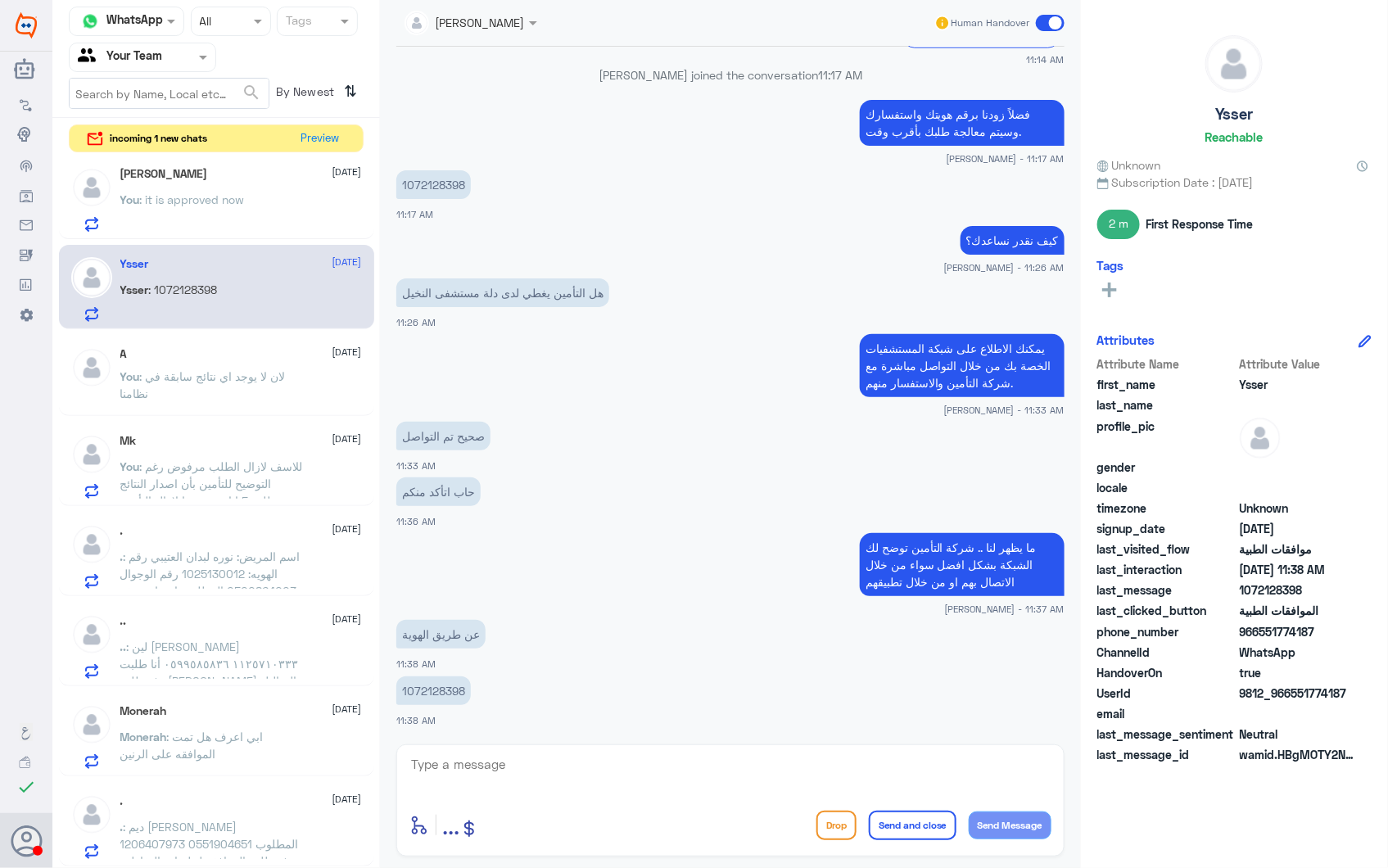
scroll to position [455, 0]
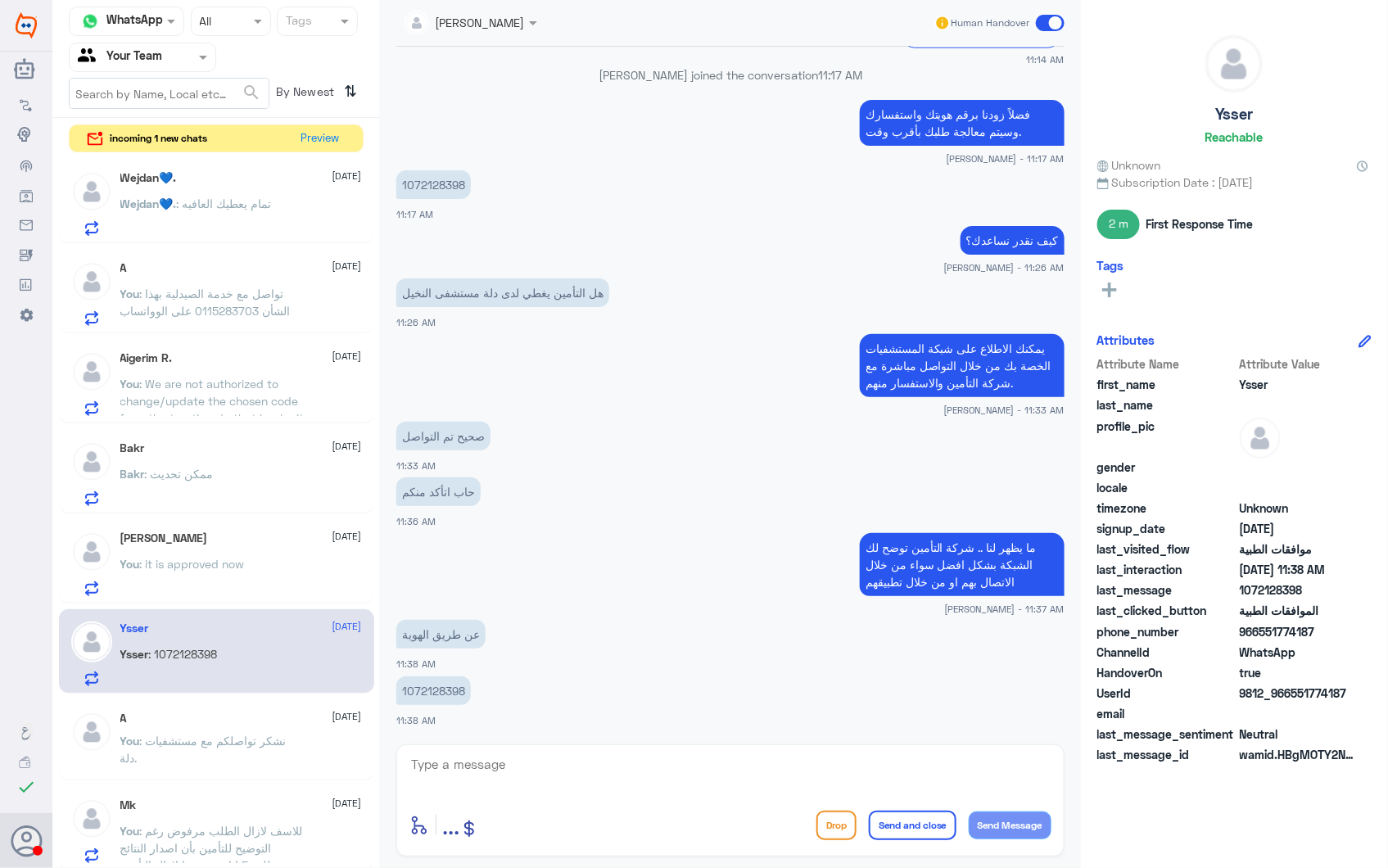
click at [503, 30] on div at bounding box center [471, 21] width 149 height 19
click at [723, 544] on app-msgs-text "ما يظهر لنا .. شركة التأمين توضح لك الشبكة بشكل افضل سواء من خلال الاتصال بهم ا…" at bounding box center [730, 566] width 668 height 65
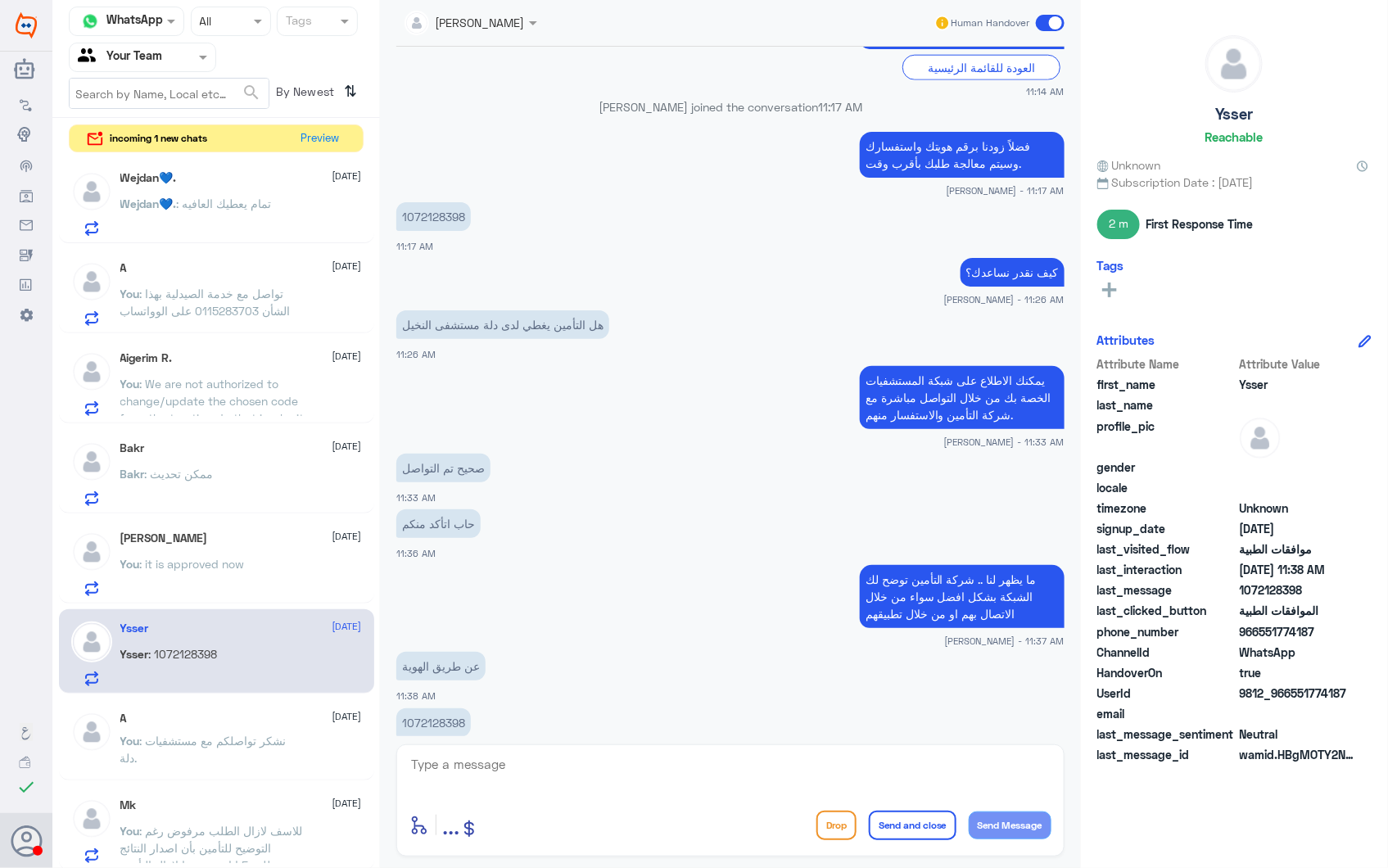
scroll to position [775, 0]
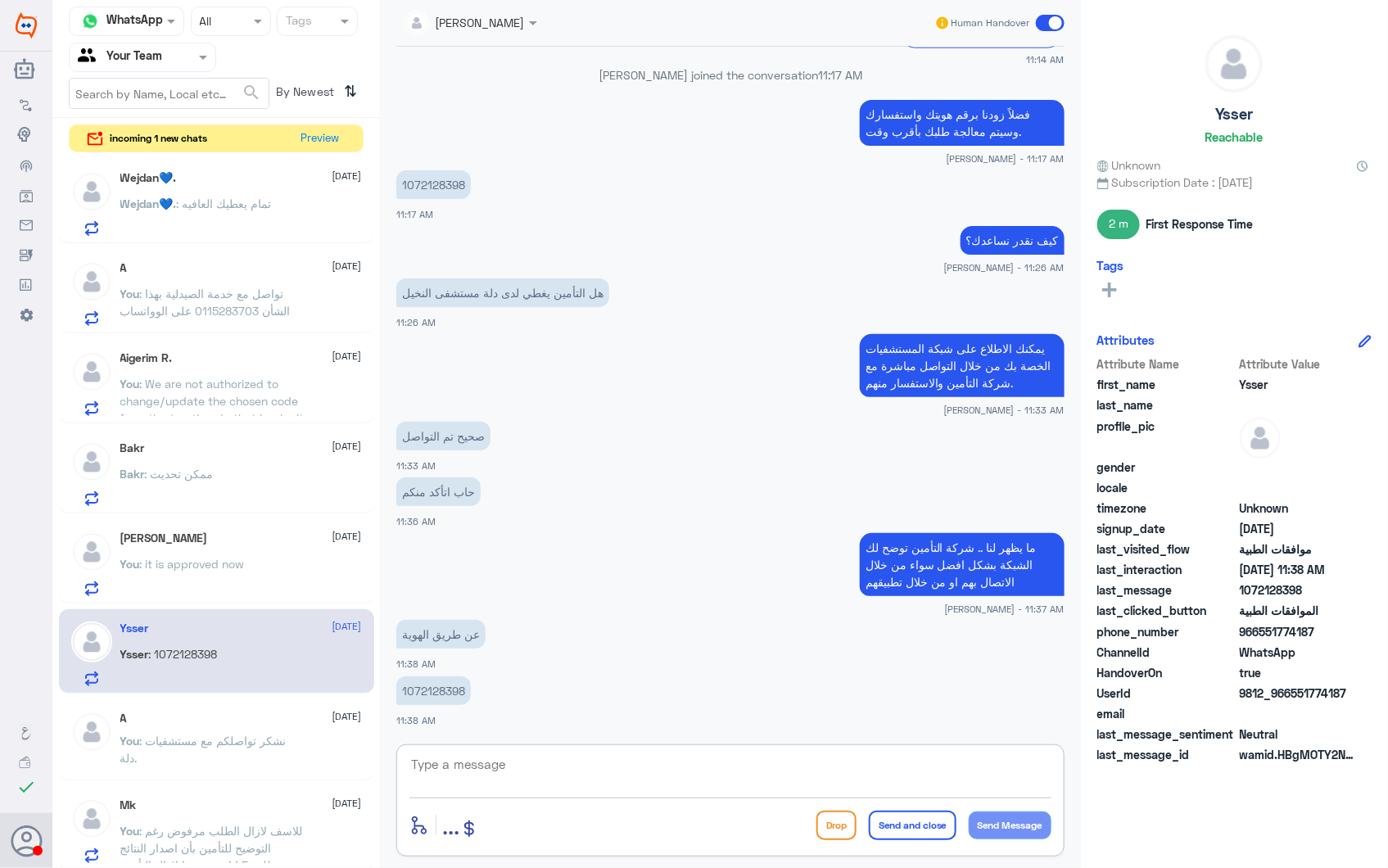
click at [459, 762] on textarea at bounding box center [730, 773] width 642 height 40
click at [800, 492] on app-msgs-text "حاب اتأكد منكم" at bounding box center [730, 492] width 668 height 30
click at [533, 758] on textarea at bounding box center [730, 773] width 642 height 40
paste textarea "نشكر تواصلكم مع مستشفيات دلة."
drag, startPoint x: 861, startPoint y: 764, endPoint x: 1278, endPoint y: 722, distance: 419.1
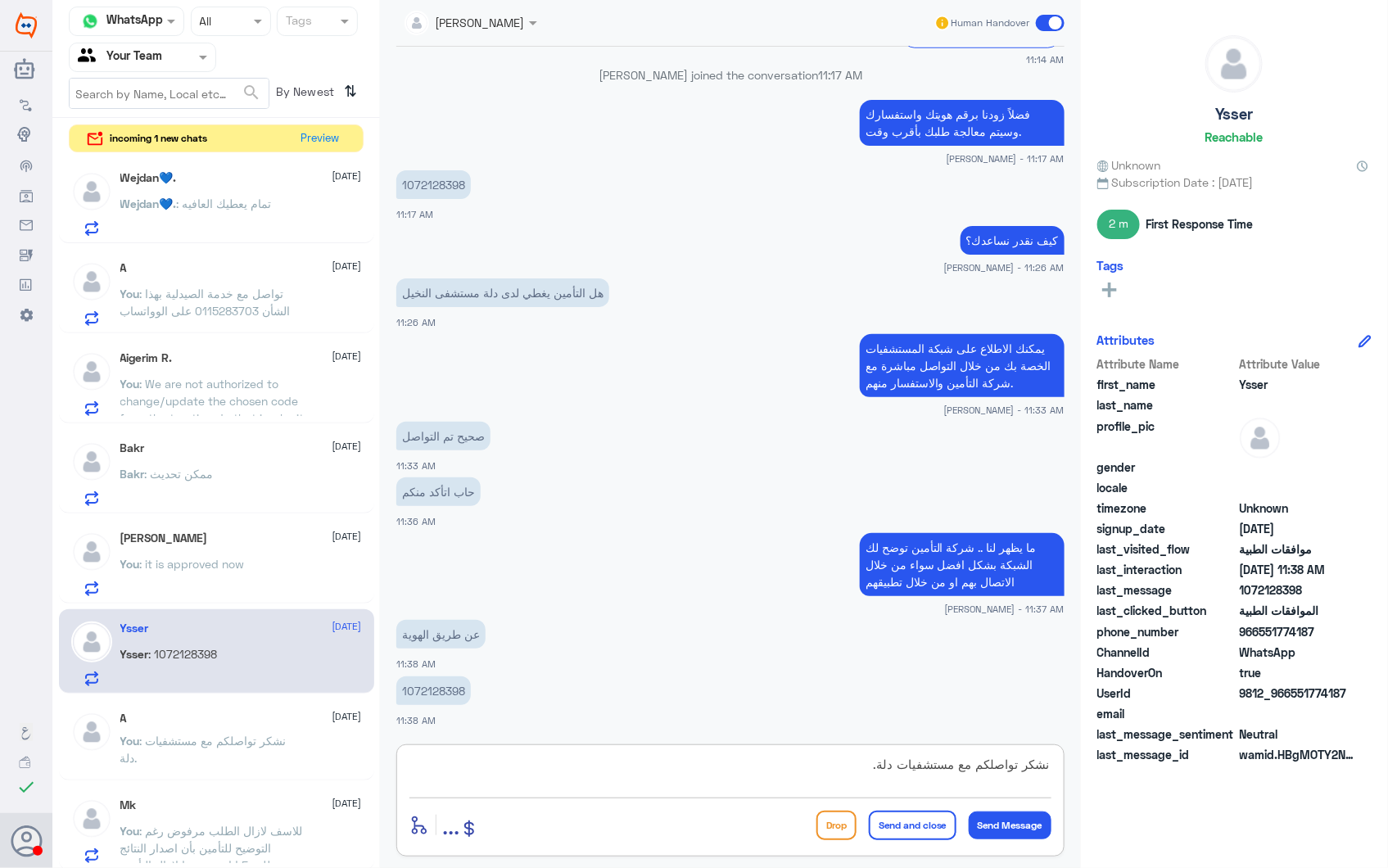
click at [1267, 723] on div "Channel WhatsApp Status × All Tags Agent Filter Your Team search By Newest ⇅ in…" at bounding box center [720, 437] width 1336 height 873
drag, startPoint x: 885, startPoint y: 560, endPoint x: 868, endPoint y: 592, distance: 36.2
click at [868, 592] on p "ما يظهر لنا .. شركة التأمين توضح لك الشبكة بشكل افضل سواء من خلال الاتصال بهم ا…" at bounding box center [962, 565] width 205 height 63
click at [870, 587] on p "ما يظهر لنا .. شركة التأمين توضح لك الشبكة بشكل افضل سواء من خلال الاتصال بهم ا…" at bounding box center [962, 565] width 205 height 63
drag, startPoint x: 856, startPoint y: 762, endPoint x: 1108, endPoint y: 763, distance: 252.0
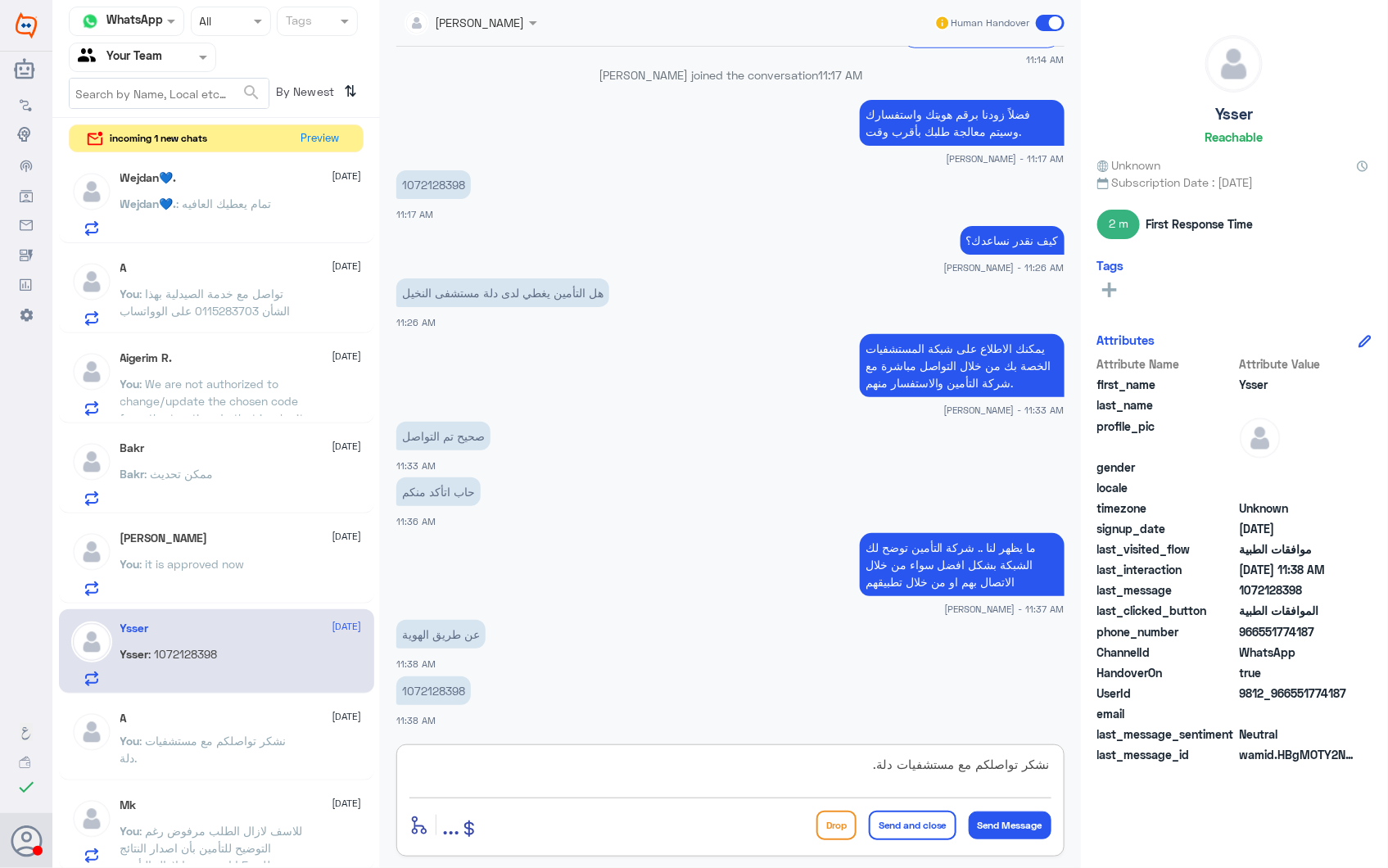
click at [1108, 763] on div "Channel WhatsApp Status × All Tags Agent Filter Your Team search By Newest ⇅ in…" at bounding box center [720, 437] width 1336 height 873
type textarea "ت"
paste textarea "نشكر تواصلكم مع مستشفيات دلة."
type textarea "نشكر تواصلكم مع مستشفيات دلة."
click at [913, 816] on button "Send and close" at bounding box center [913, 825] width 87 height 29
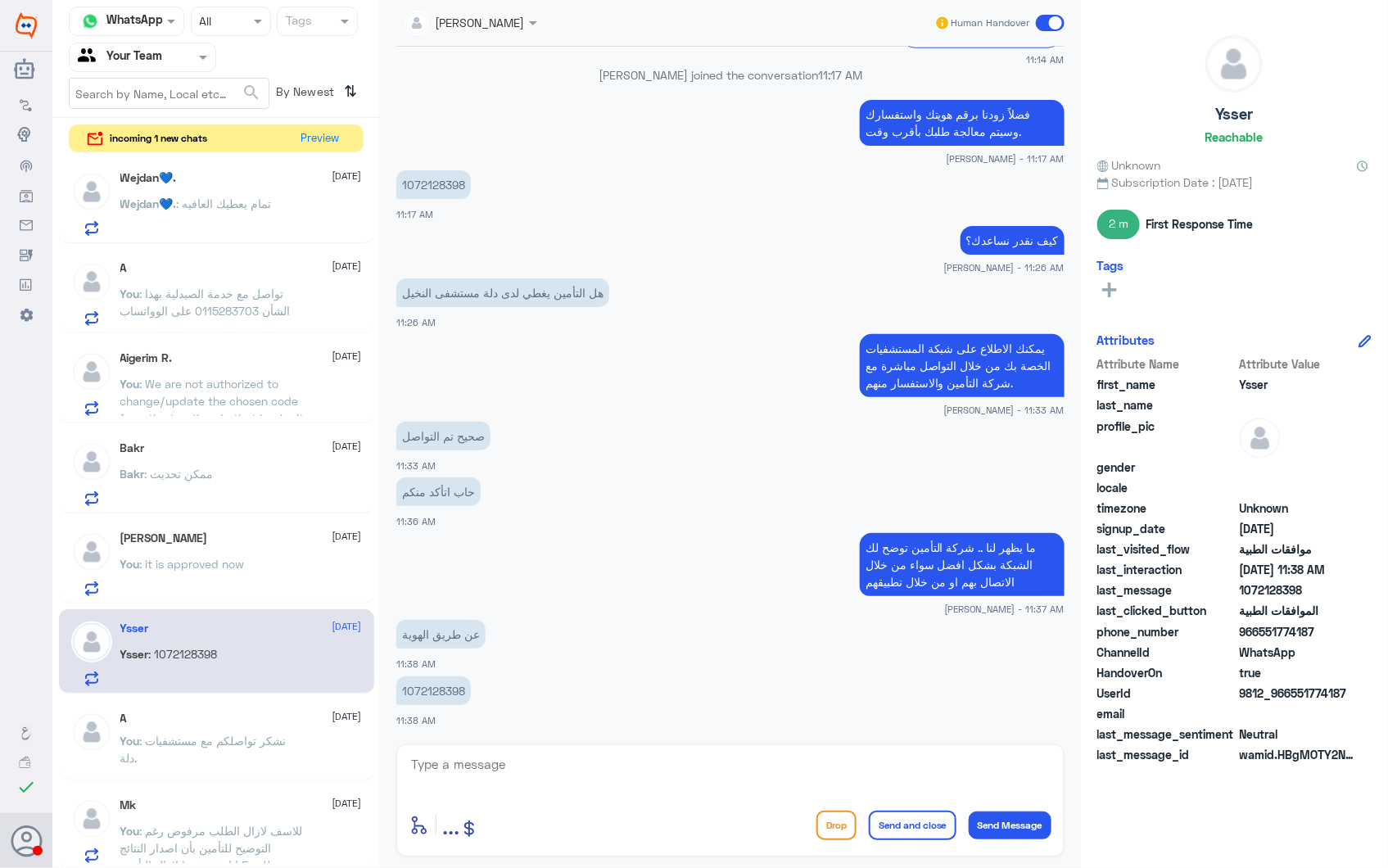
scroll to position [828, 0]
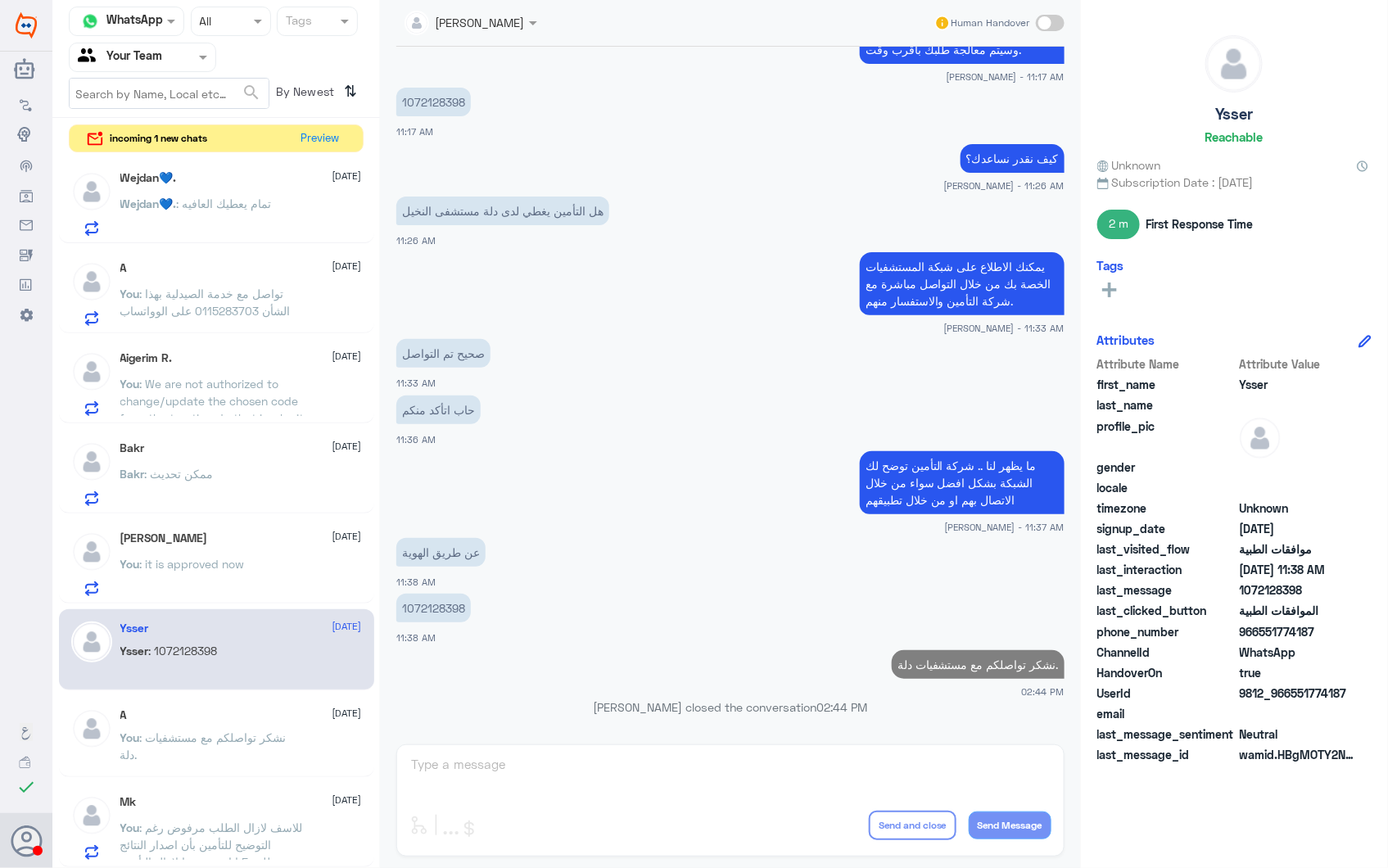
click at [206, 544] on div "Salman 28 September" at bounding box center [241, 538] width 241 height 14
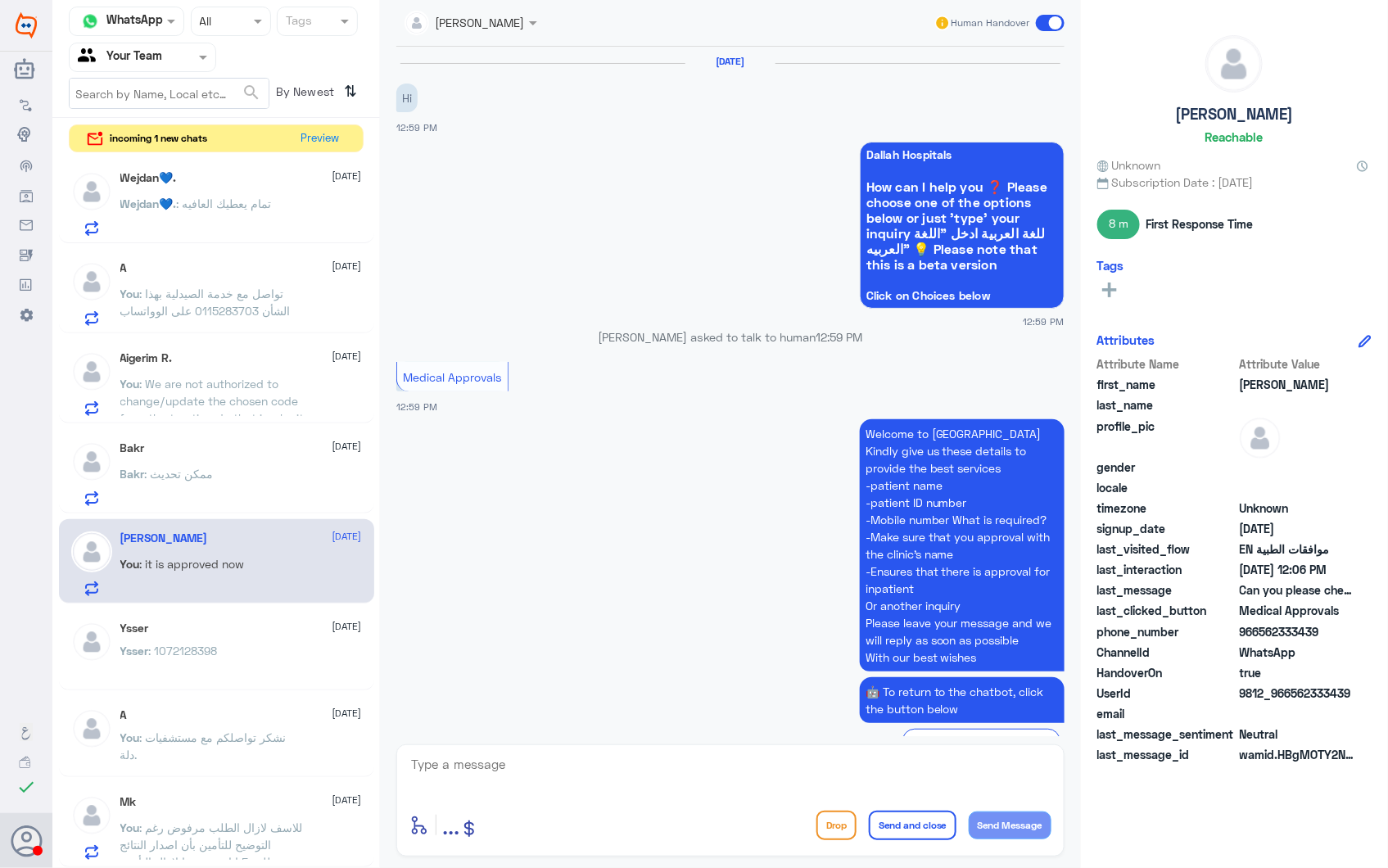
scroll to position [2222, 0]
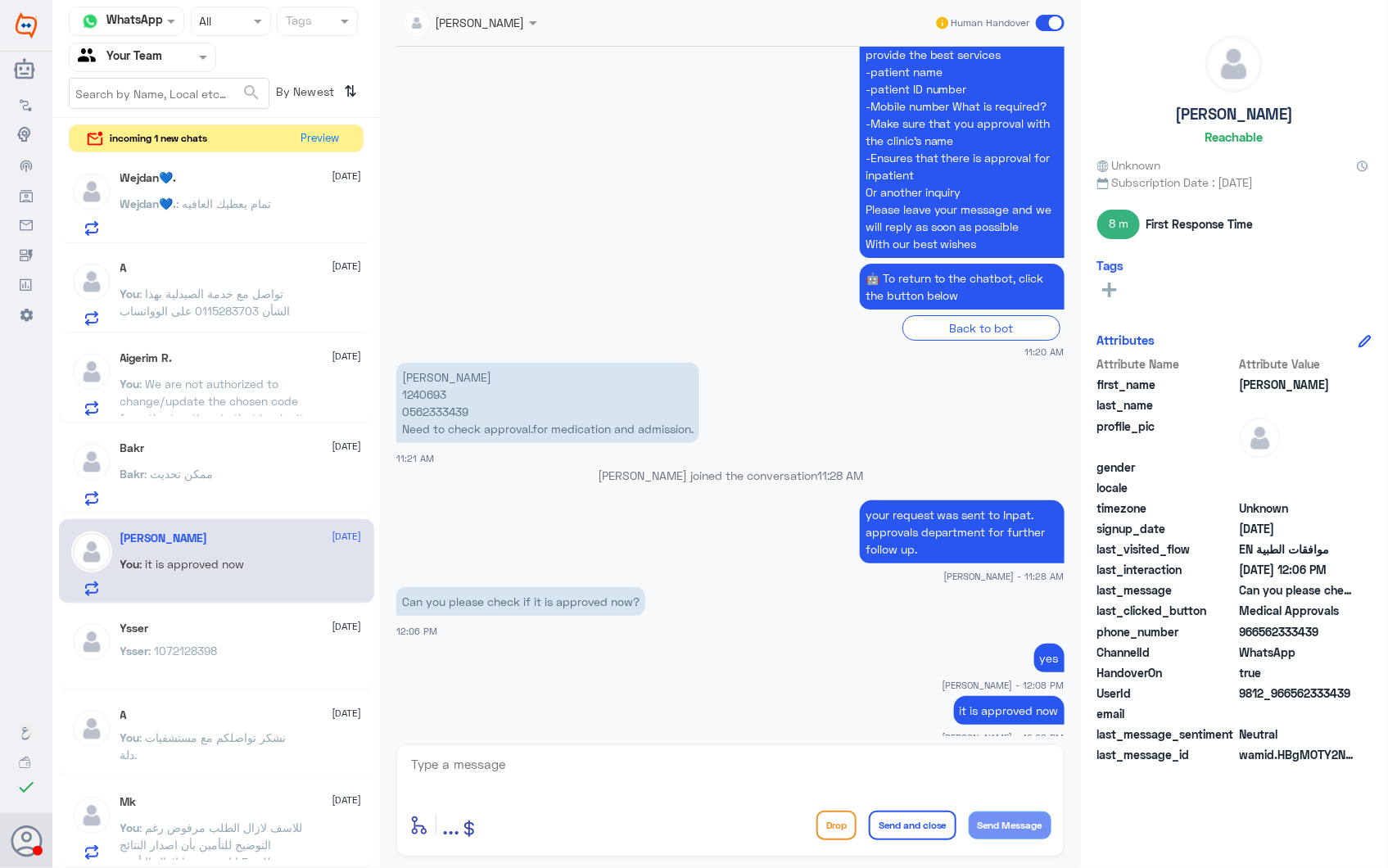
click at [672, 776] on textarea at bounding box center [730, 773] width 642 height 40
paste textarea "نشكر تواصلكم مع مستشفيات دلة."
type textarea "نشكر تواصلكم مع مستشفيات دلة."
click at [920, 833] on button "Send and close" at bounding box center [913, 825] width 87 height 29
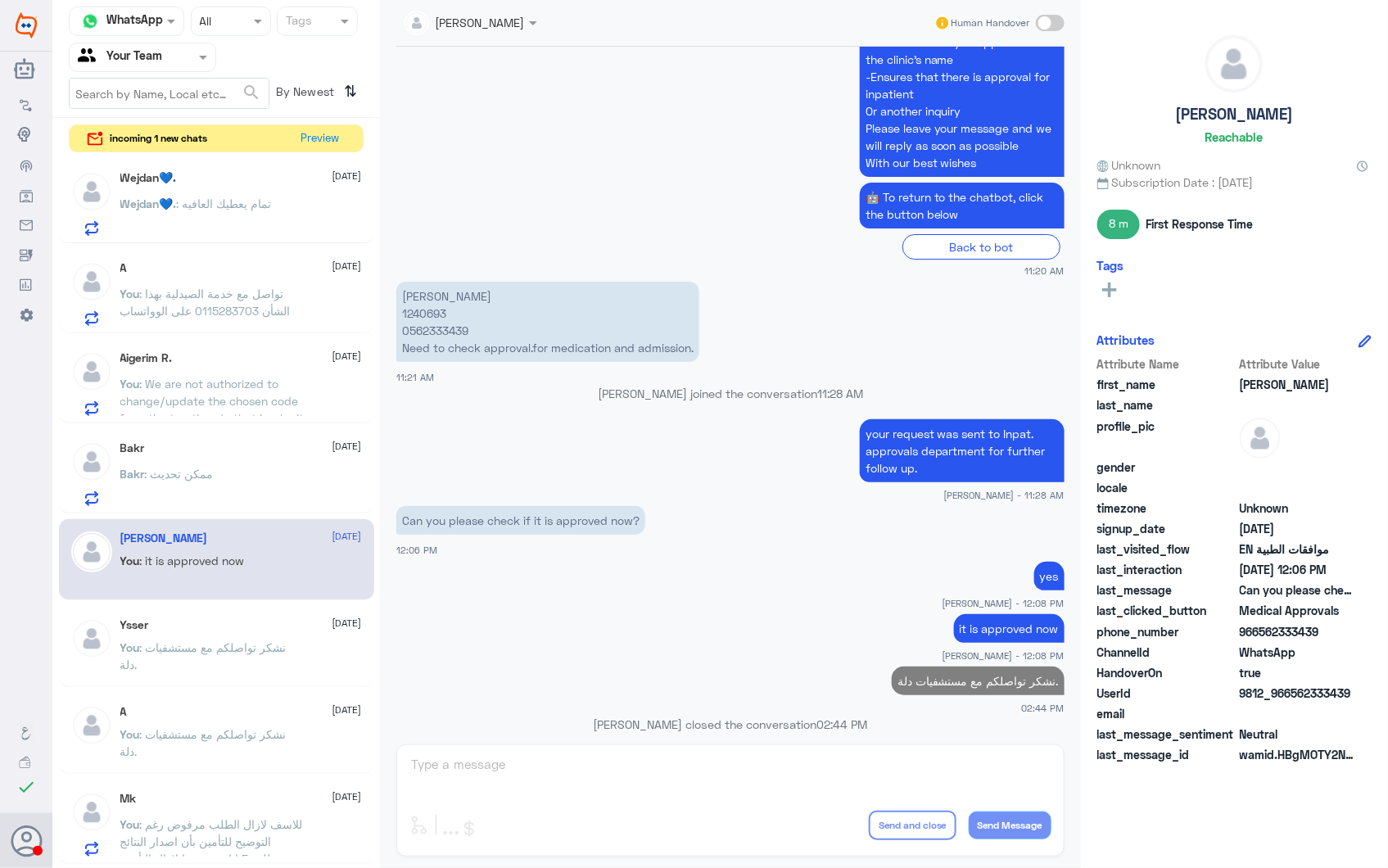
click at [208, 462] on div "Bakr 28 September Bakr : ممكن تحديث" at bounding box center [241, 474] width 241 height 65
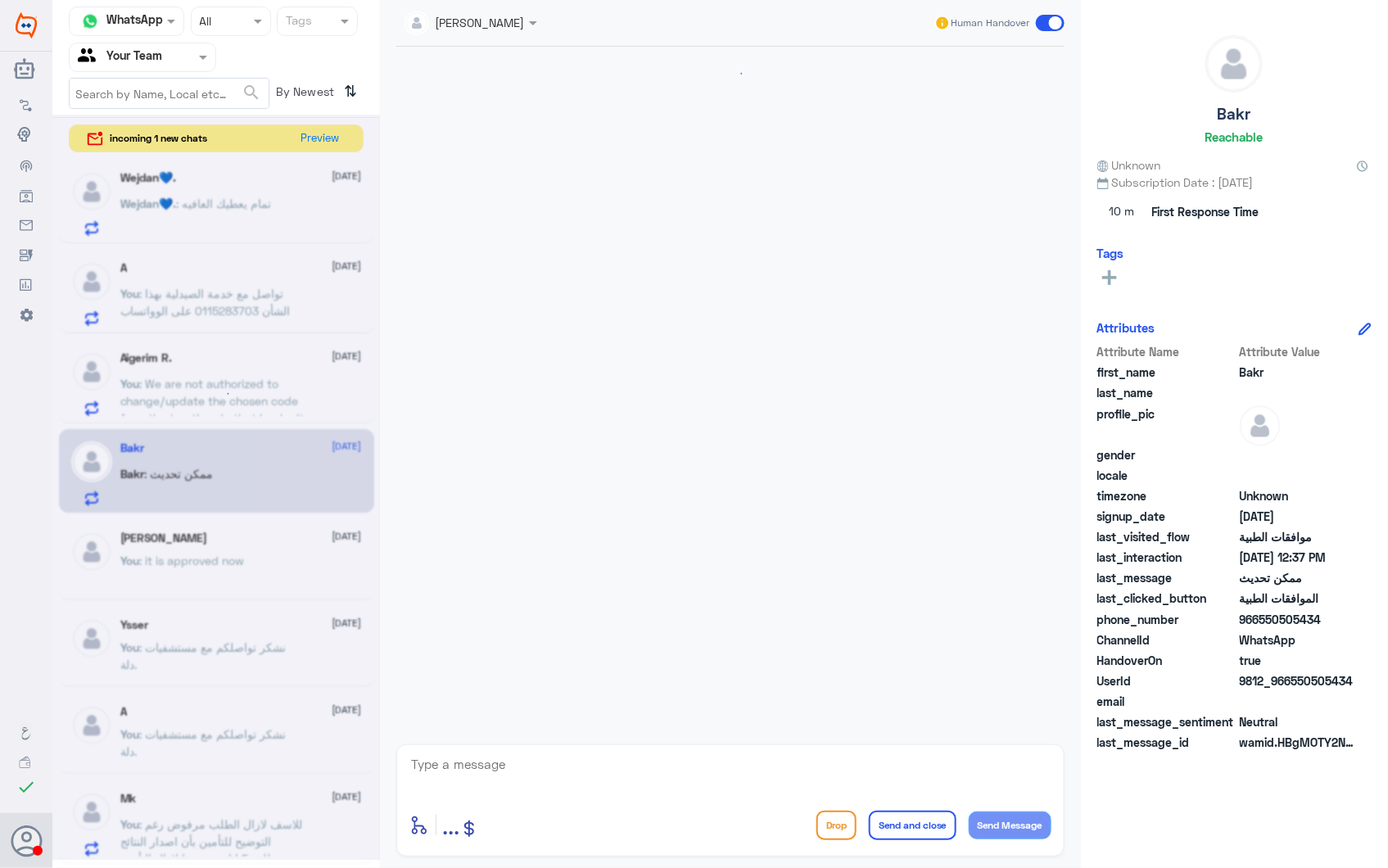
scroll to position [2064, 0]
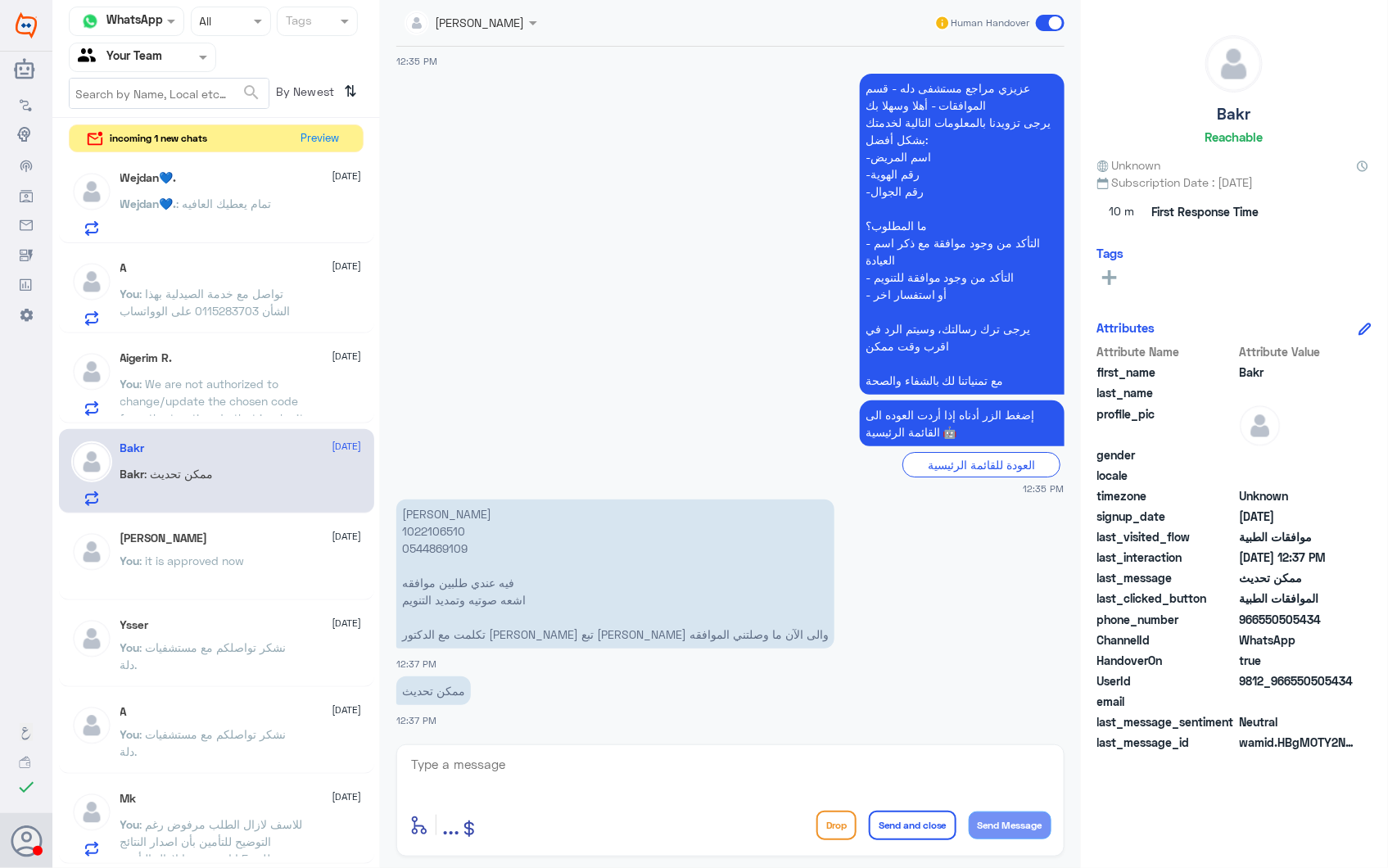
click at [259, 358] on div "Aigerim R. 28 September" at bounding box center [241, 358] width 241 height 14
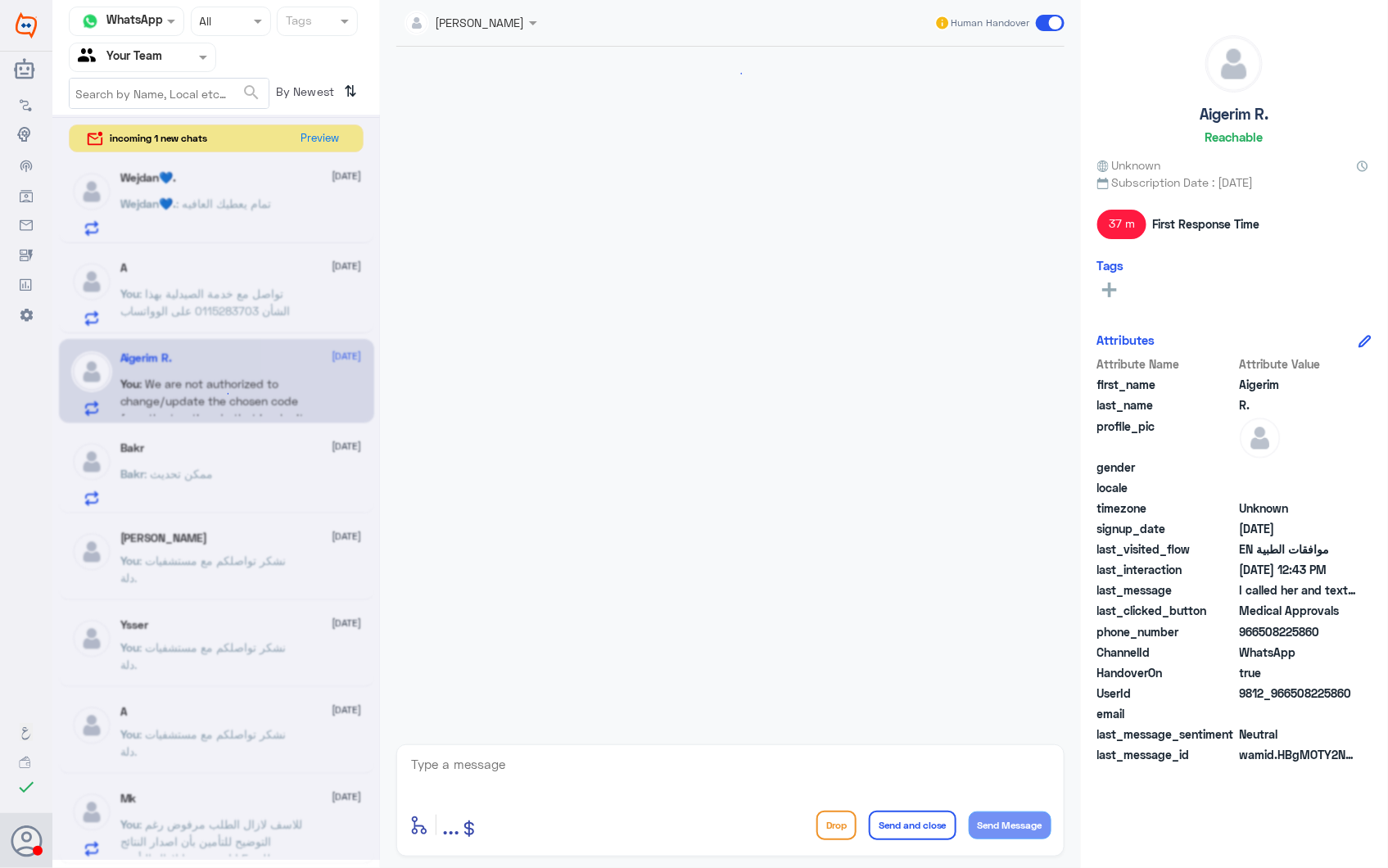
scroll to position [2224, 0]
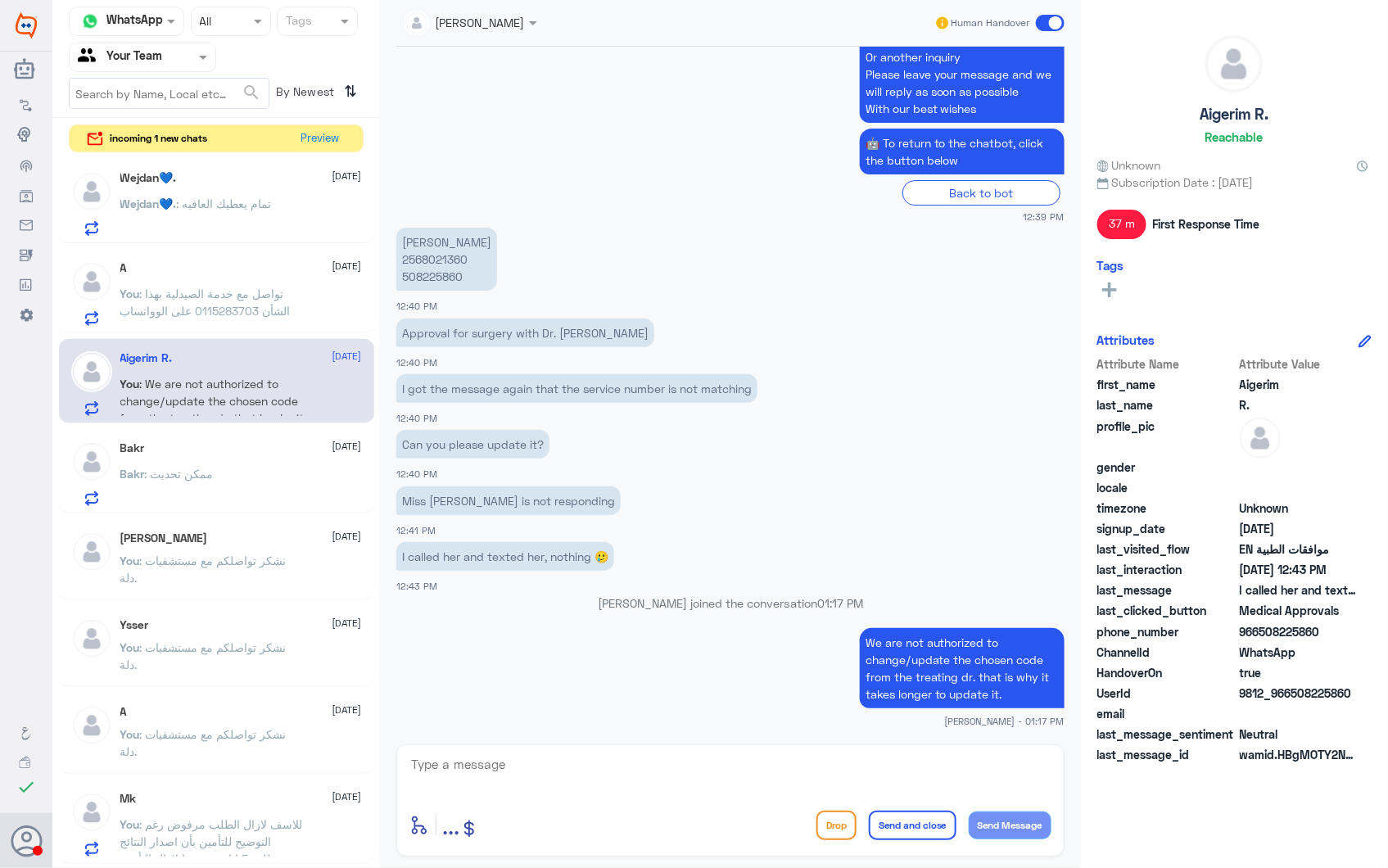
click at [856, 764] on textarea at bounding box center [730, 773] width 642 height 40
paste textarea "نشكر تواصلكم مع مستشفيات دلة."
type textarea "نشكر تواصلكم مع مستشفيات دلة."
click at [918, 829] on button "Send and close" at bounding box center [913, 825] width 87 height 29
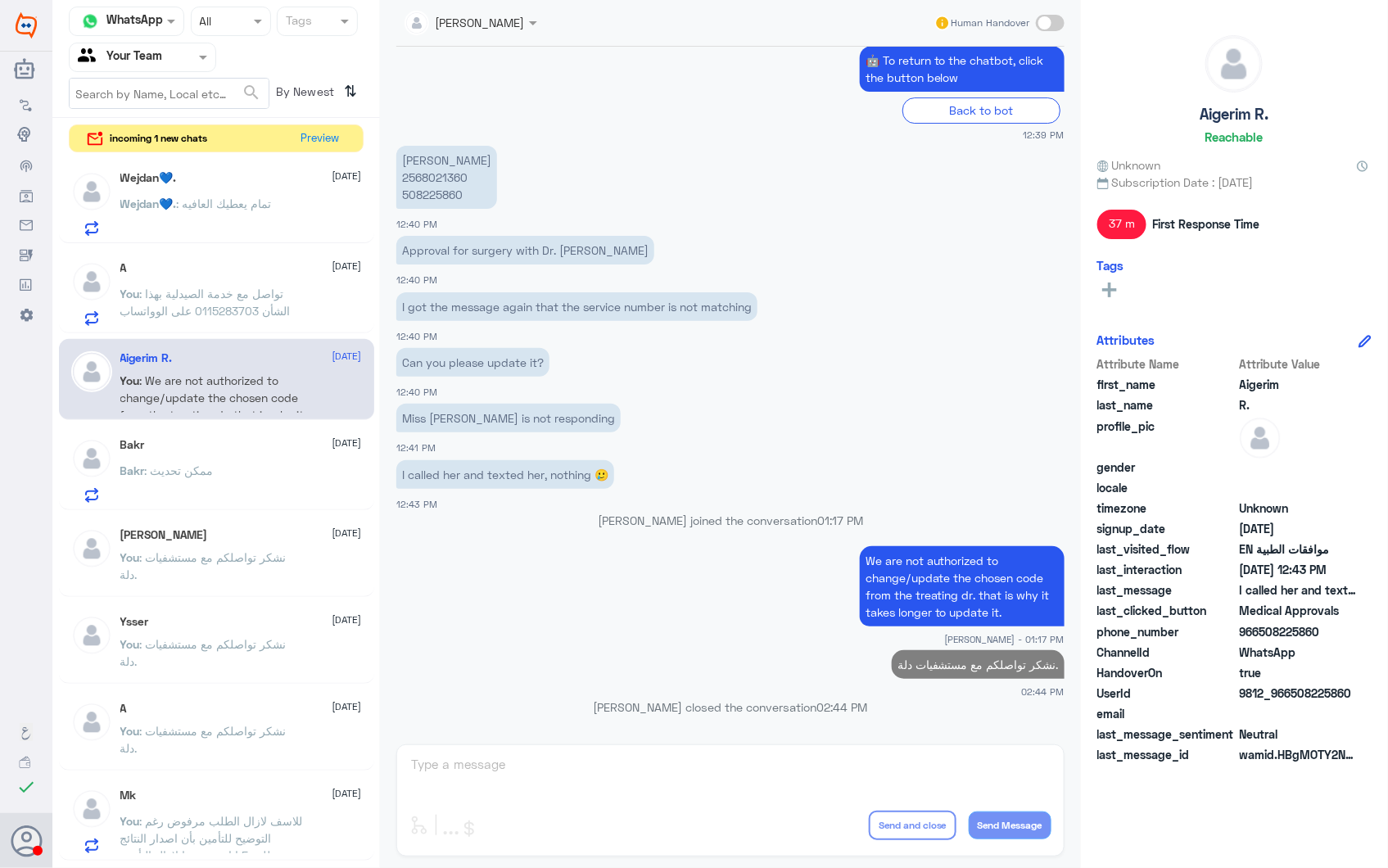
scroll to position [273, 0]
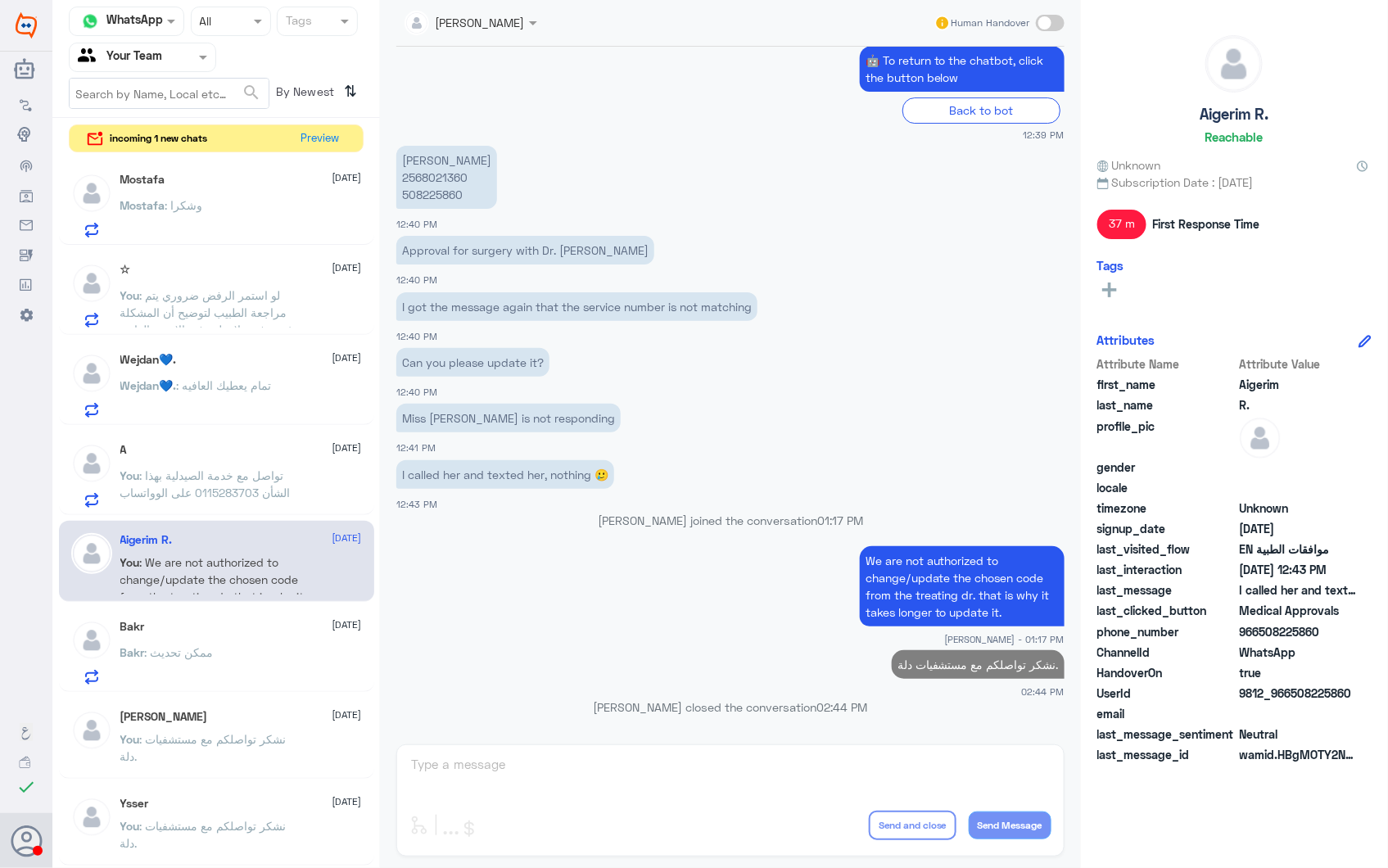
click at [241, 480] on p "You : تواصل مع خدمة الصيدلية بهذا الشأن 0115283703 على الوواتساب" at bounding box center [212, 487] width 184 height 41
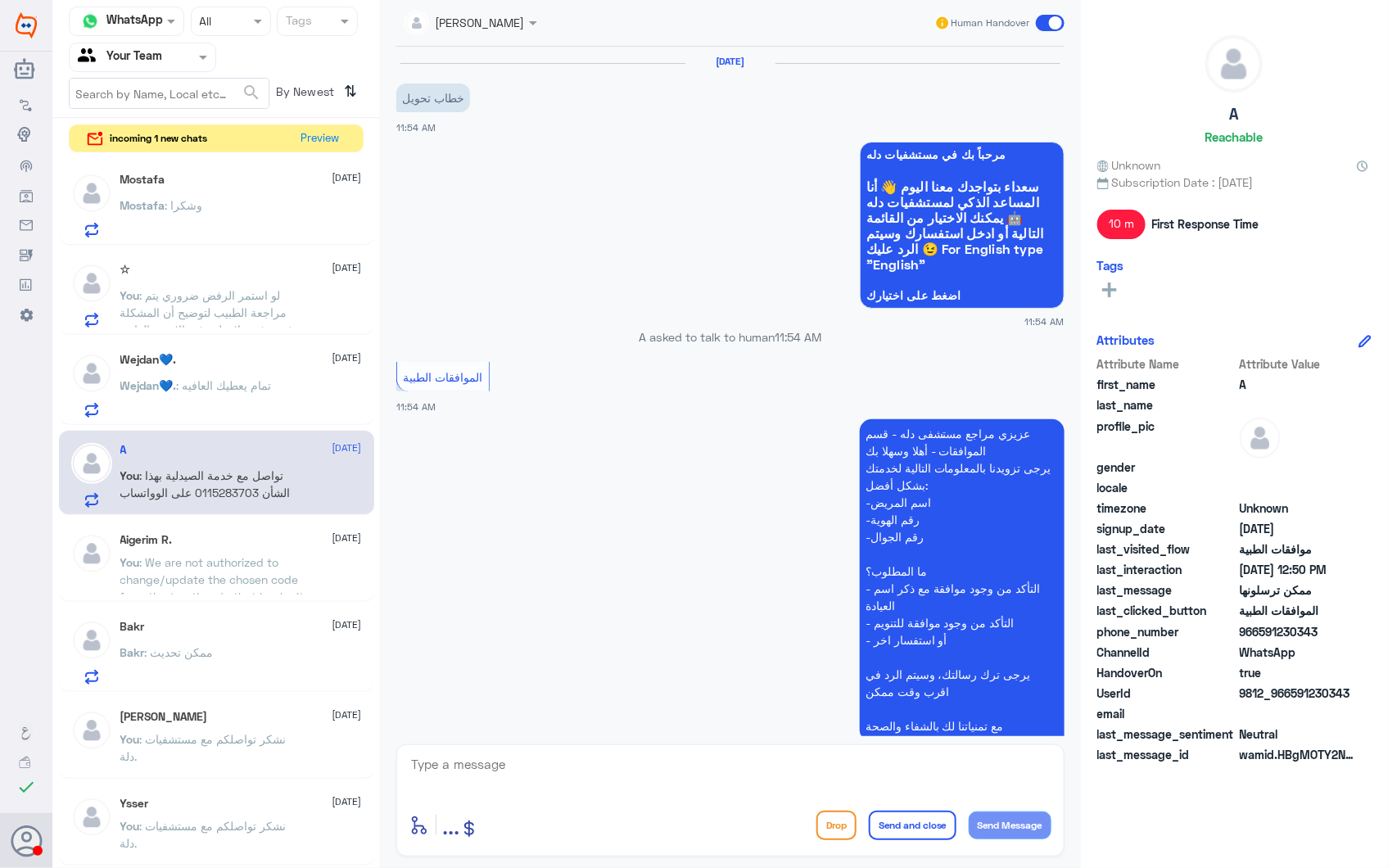
scroll to position [755, 0]
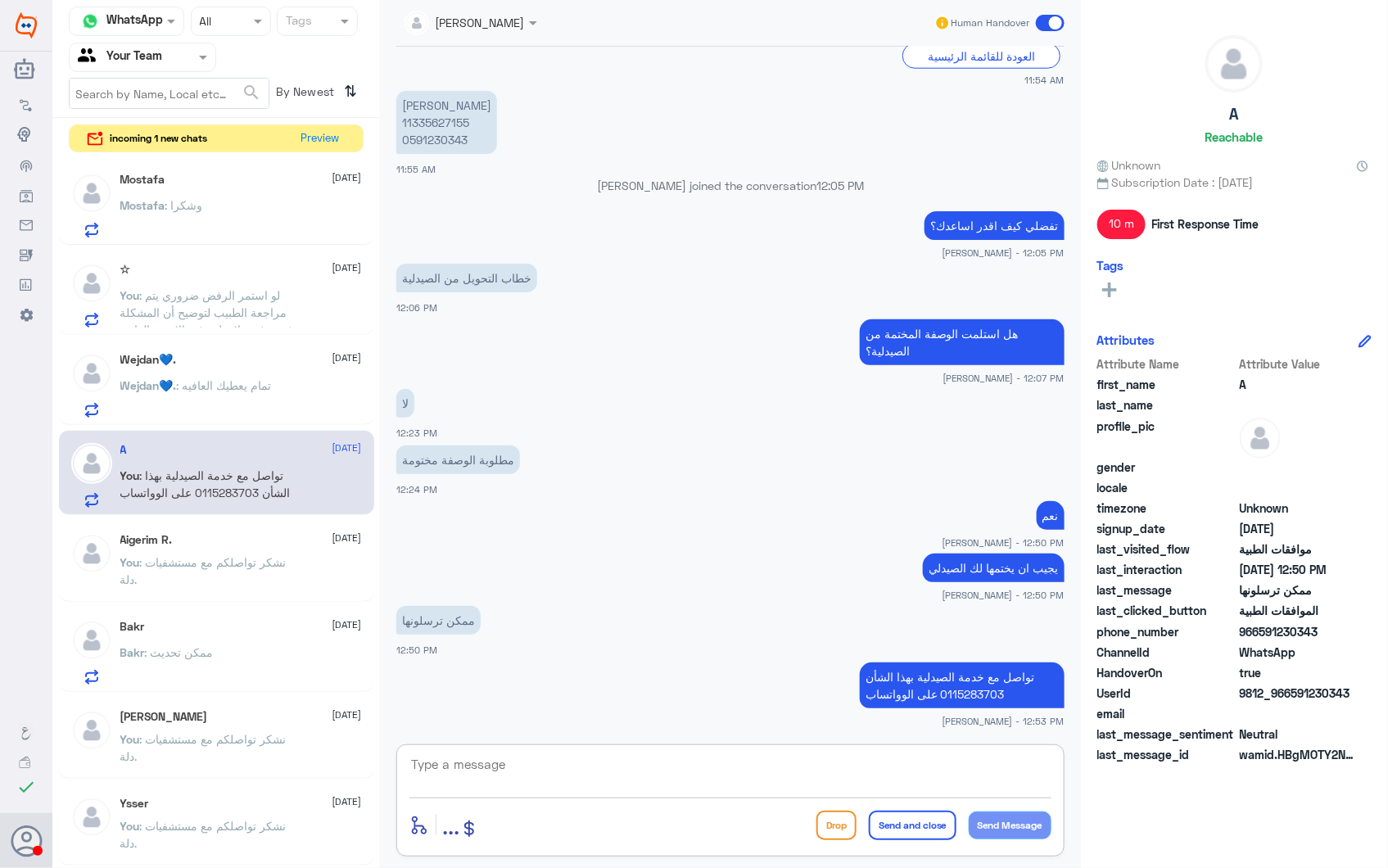
click at [680, 768] on textarea at bounding box center [730, 773] width 642 height 40
paste textarea "نشكر تواصلكم مع مستشفيات دلة."
type textarea "نشكر تواصلكم مع مستشفيات دلة."
click at [918, 817] on button "Send and close" at bounding box center [913, 825] width 87 height 29
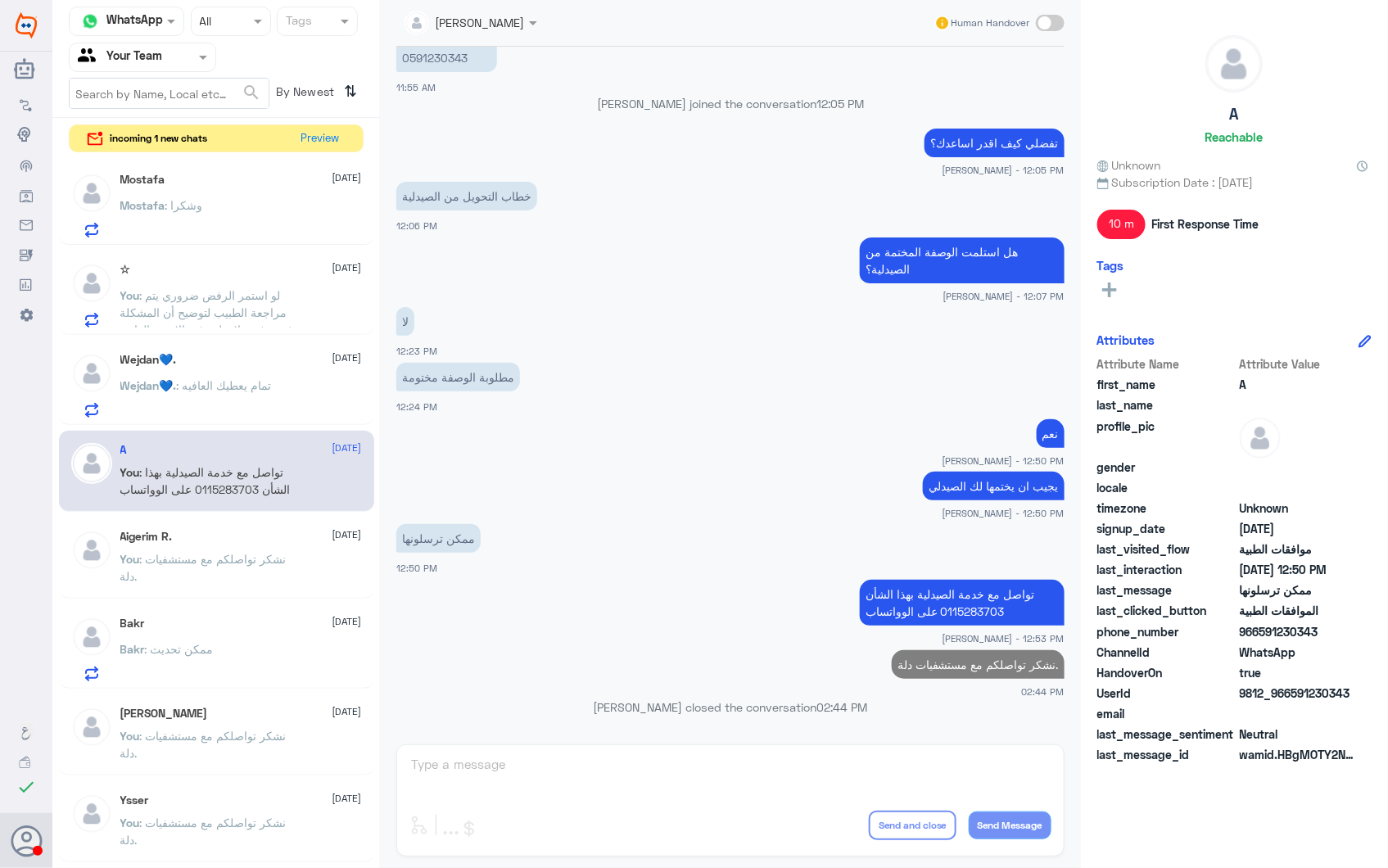
click at [229, 407] on p "Wejdan💙. : تمام يعطيك العافيه" at bounding box center [196, 397] width 152 height 41
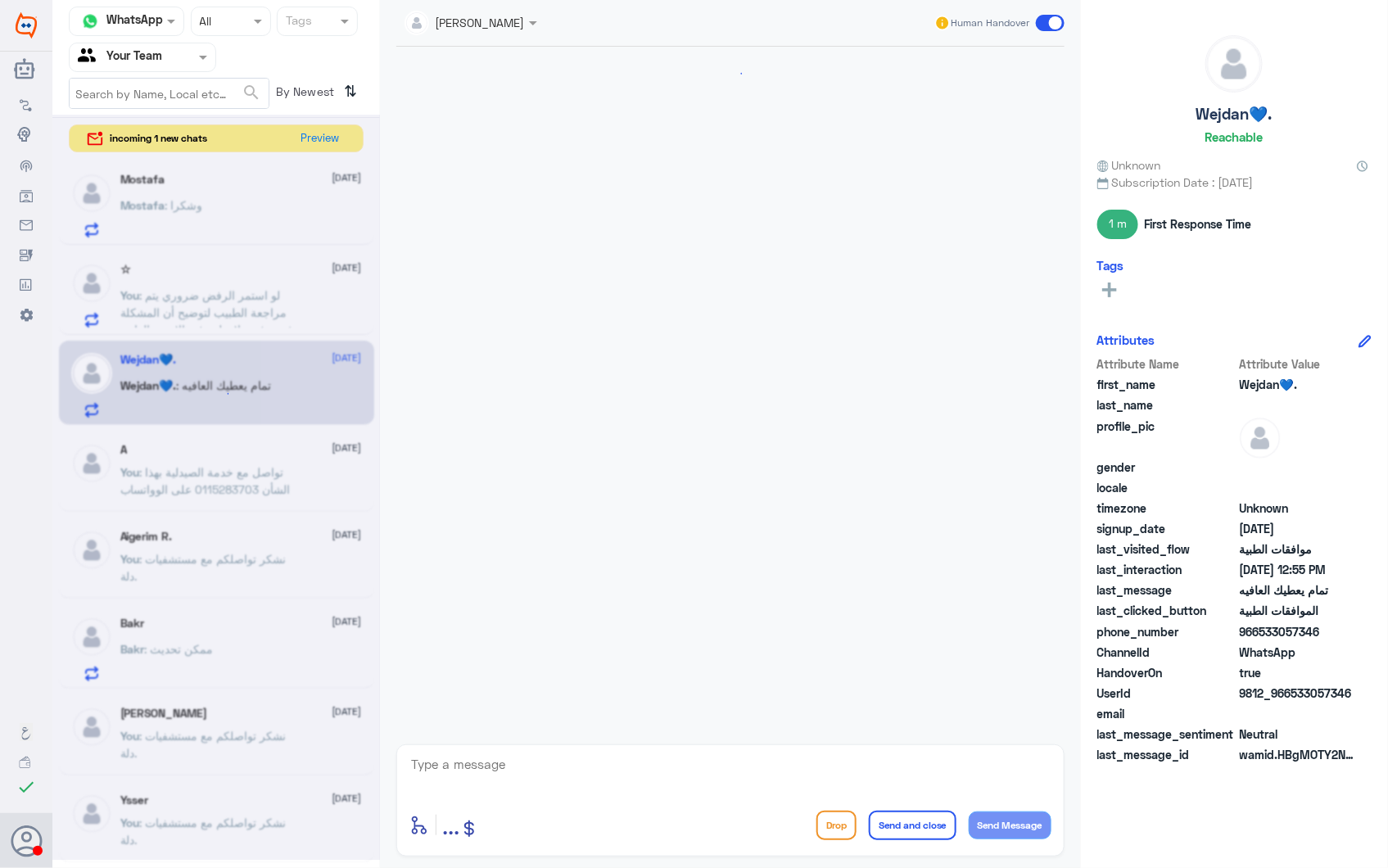
scroll to position [2119, 0]
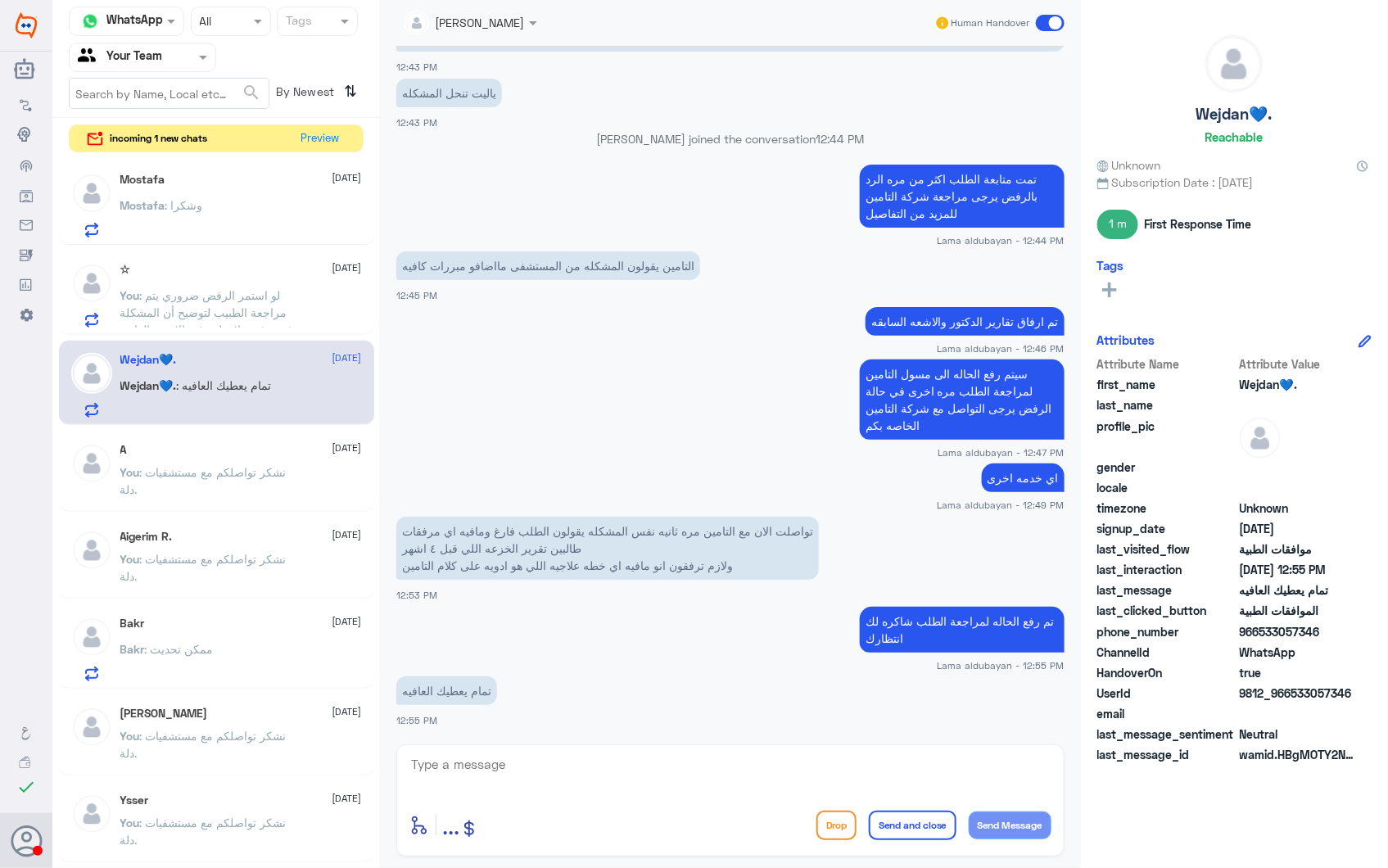
click at [194, 282] on div "☆ 28 September You : لو استمر الرفض ضروري يتم مراجعة الطبيب لتوضيح أن المشكلة غ…" at bounding box center [241, 295] width 241 height 65
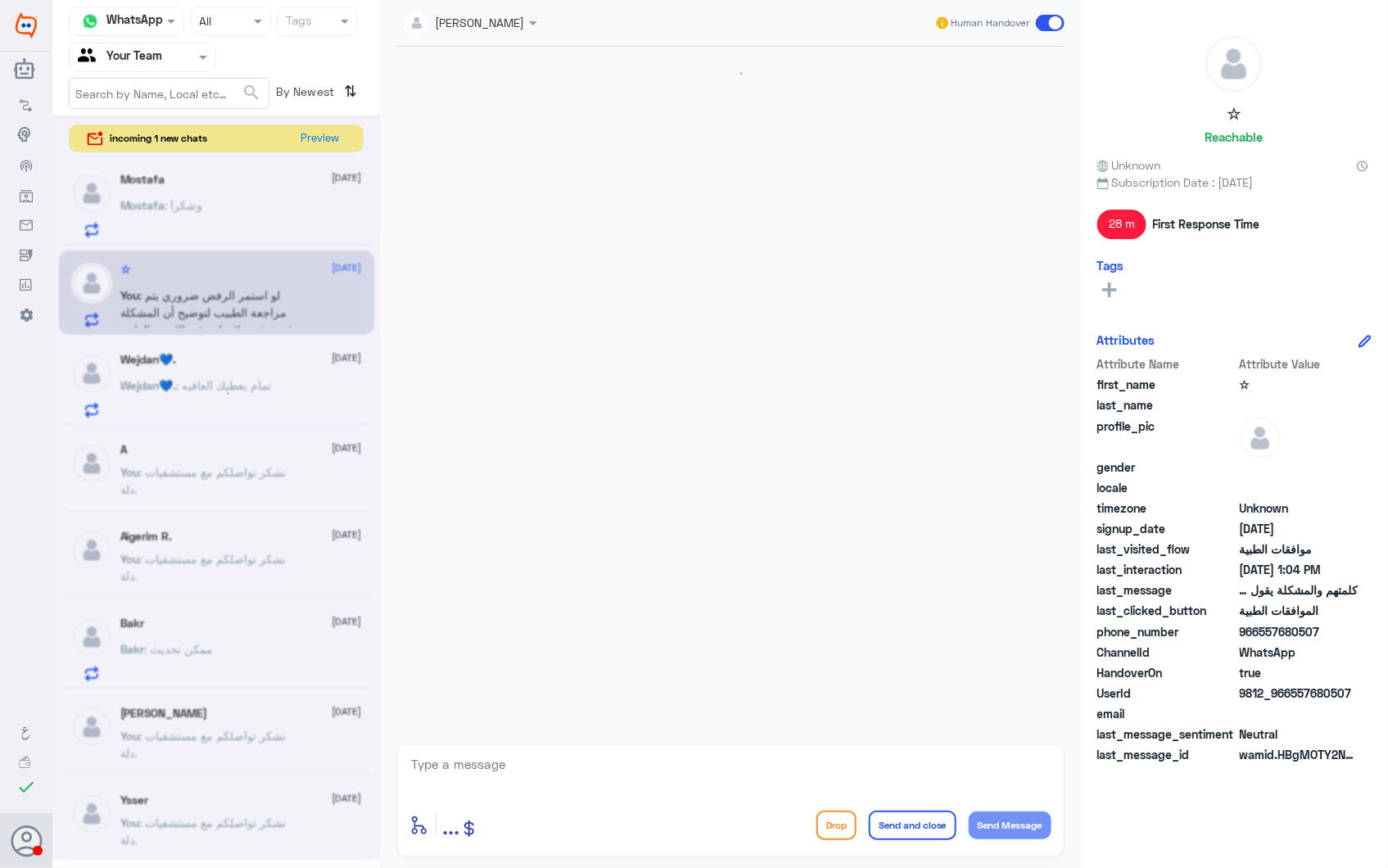
scroll to position [889, 0]
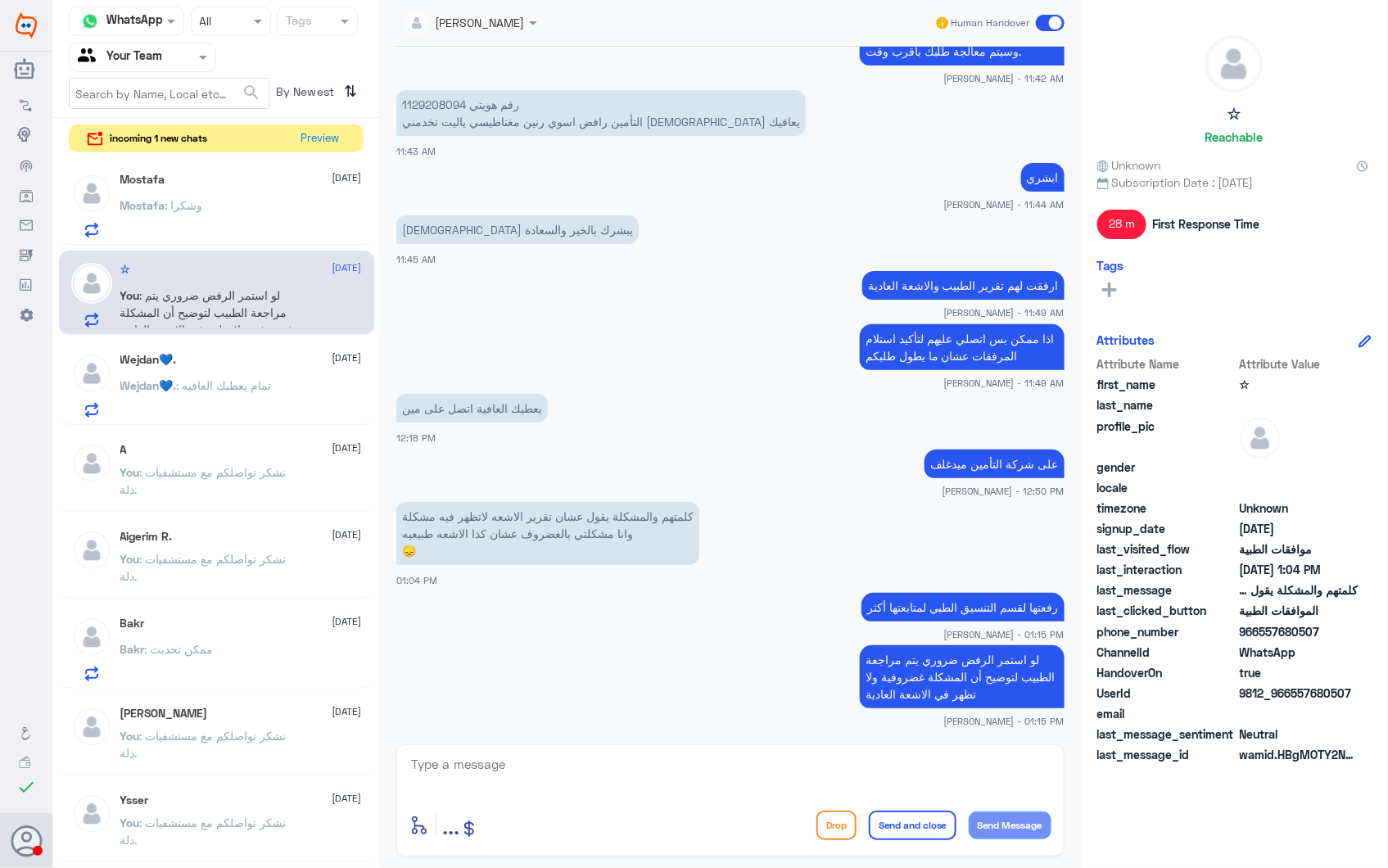
click at [557, 766] on textarea at bounding box center [730, 773] width 642 height 40
paste textarea "نشكر تواصلكم مع مستشفيات دلة."
type textarea "نشكر تواصلكم مع مستشفيات دلة."
click at [886, 819] on button "Send and close" at bounding box center [913, 825] width 87 height 29
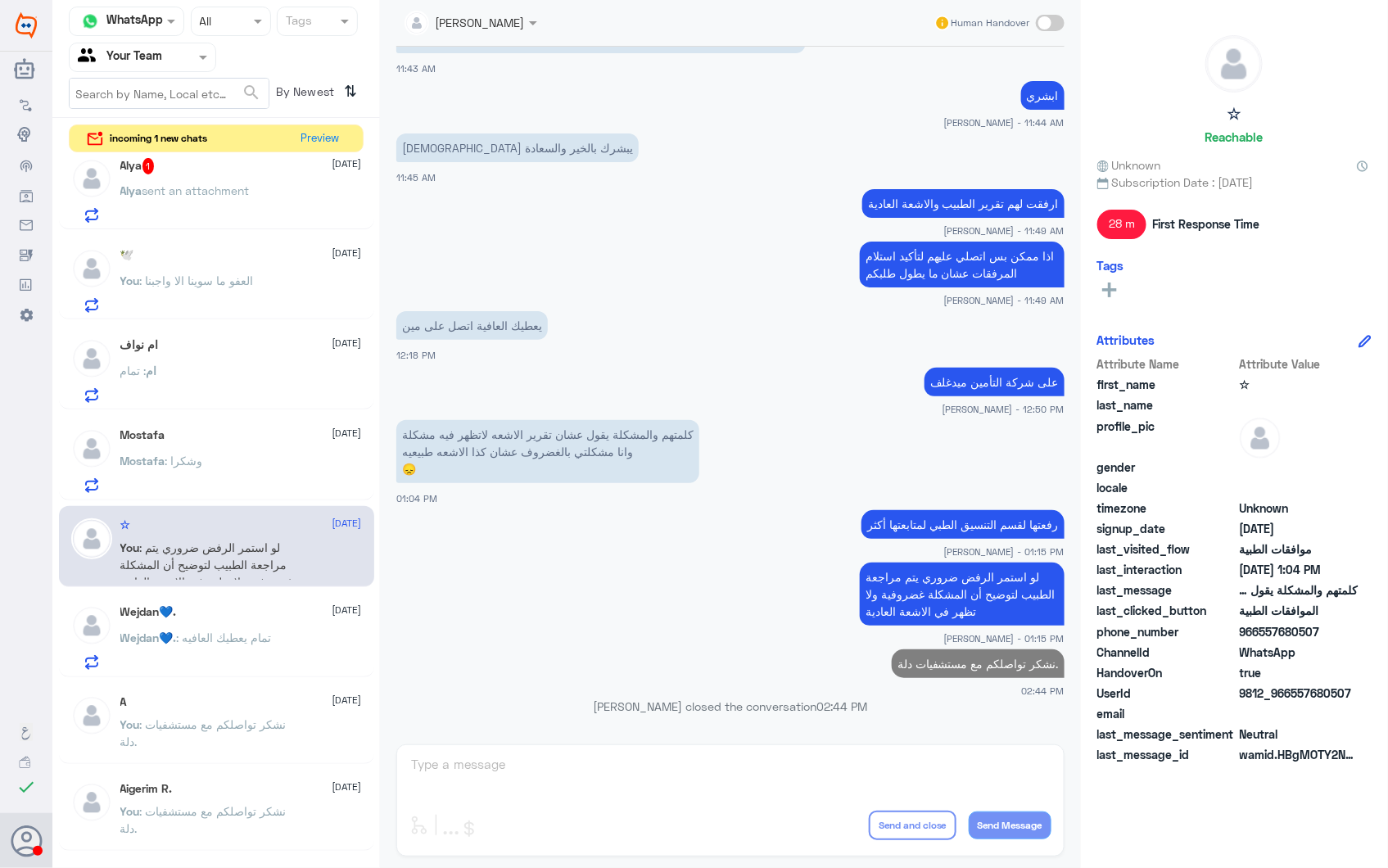
scroll to position [0, 0]
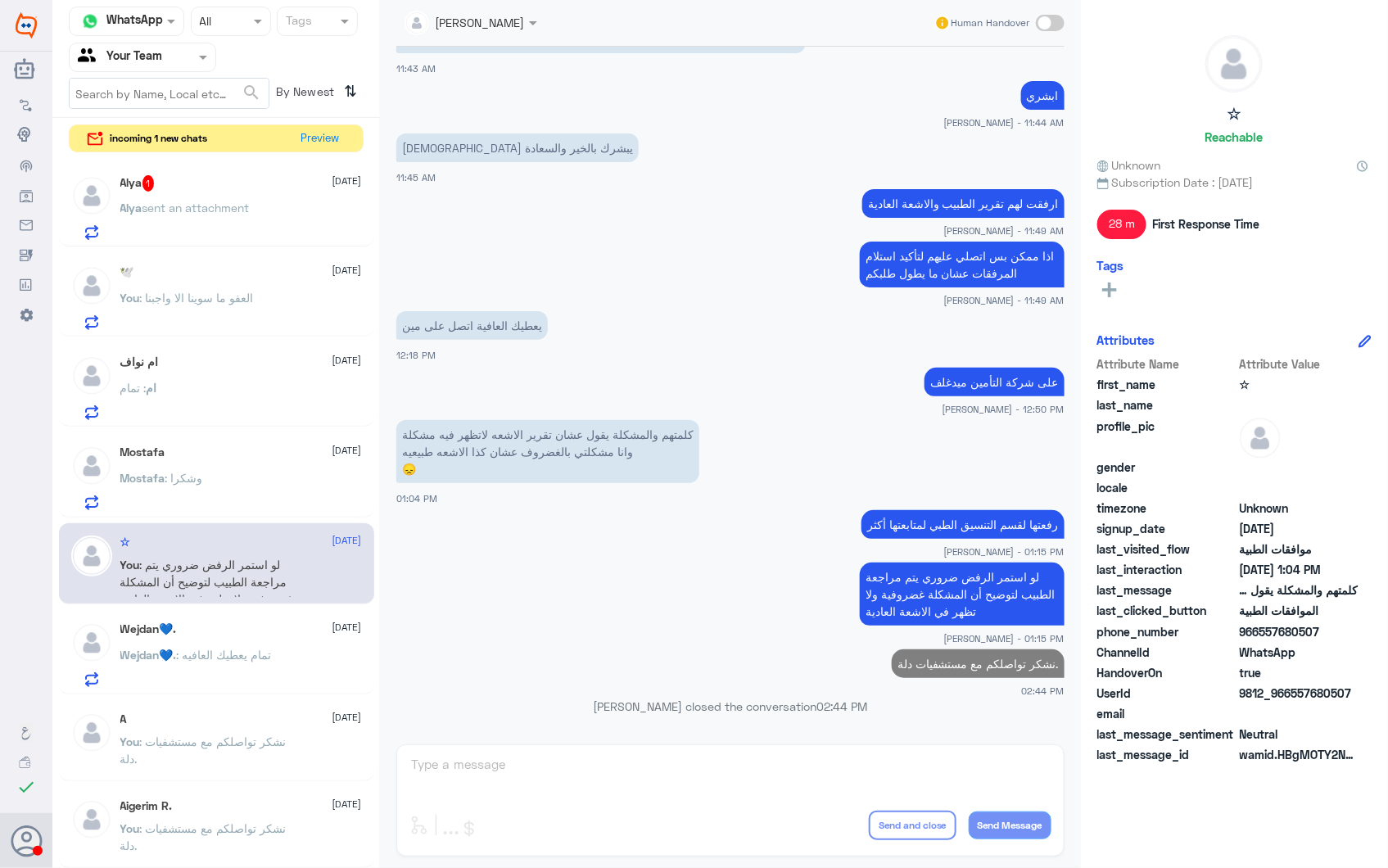
click at [193, 471] on span ": وشكرا" at bounding box center [184, 478] width 38 height 14
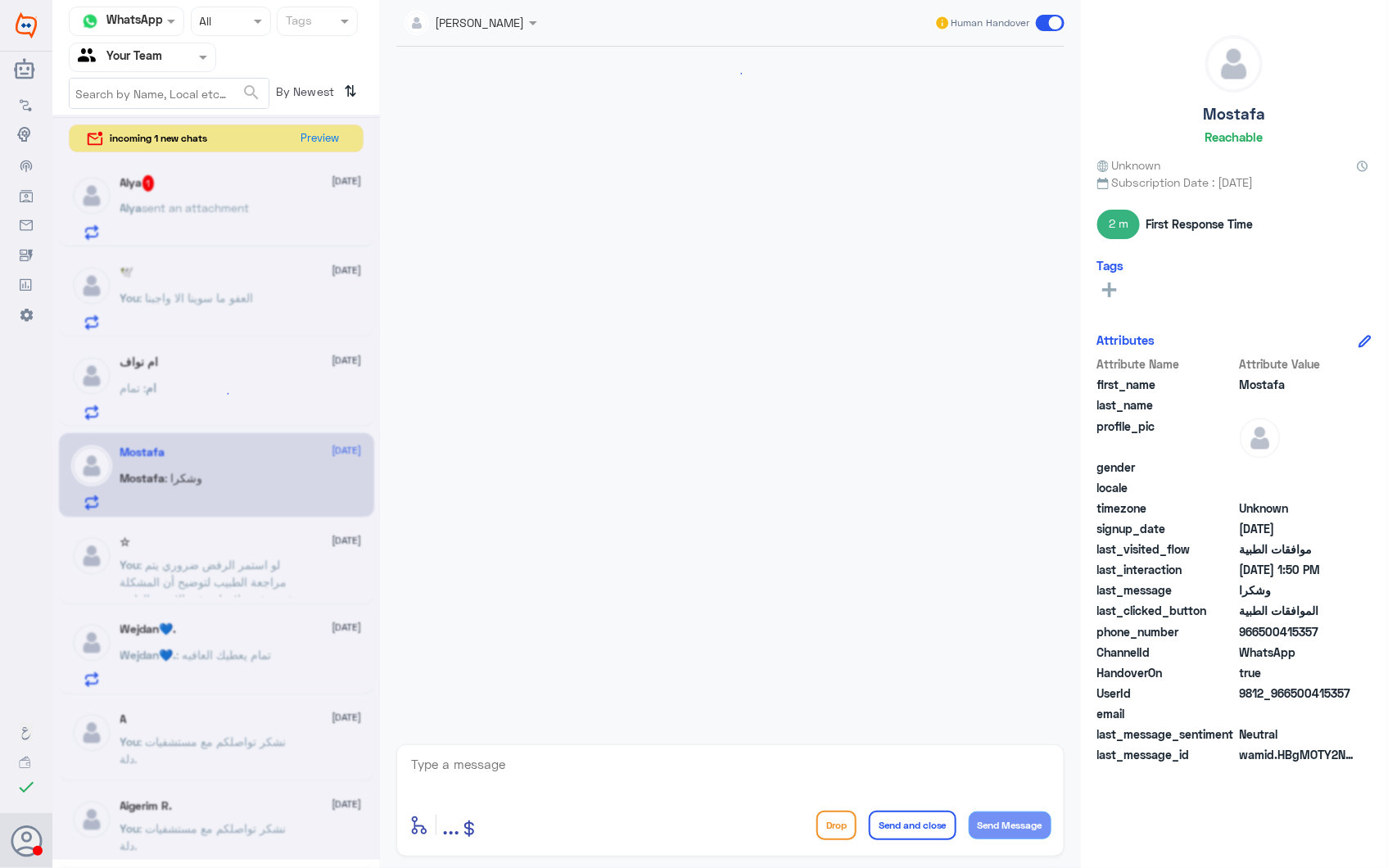
scroll to position [2212, 0]
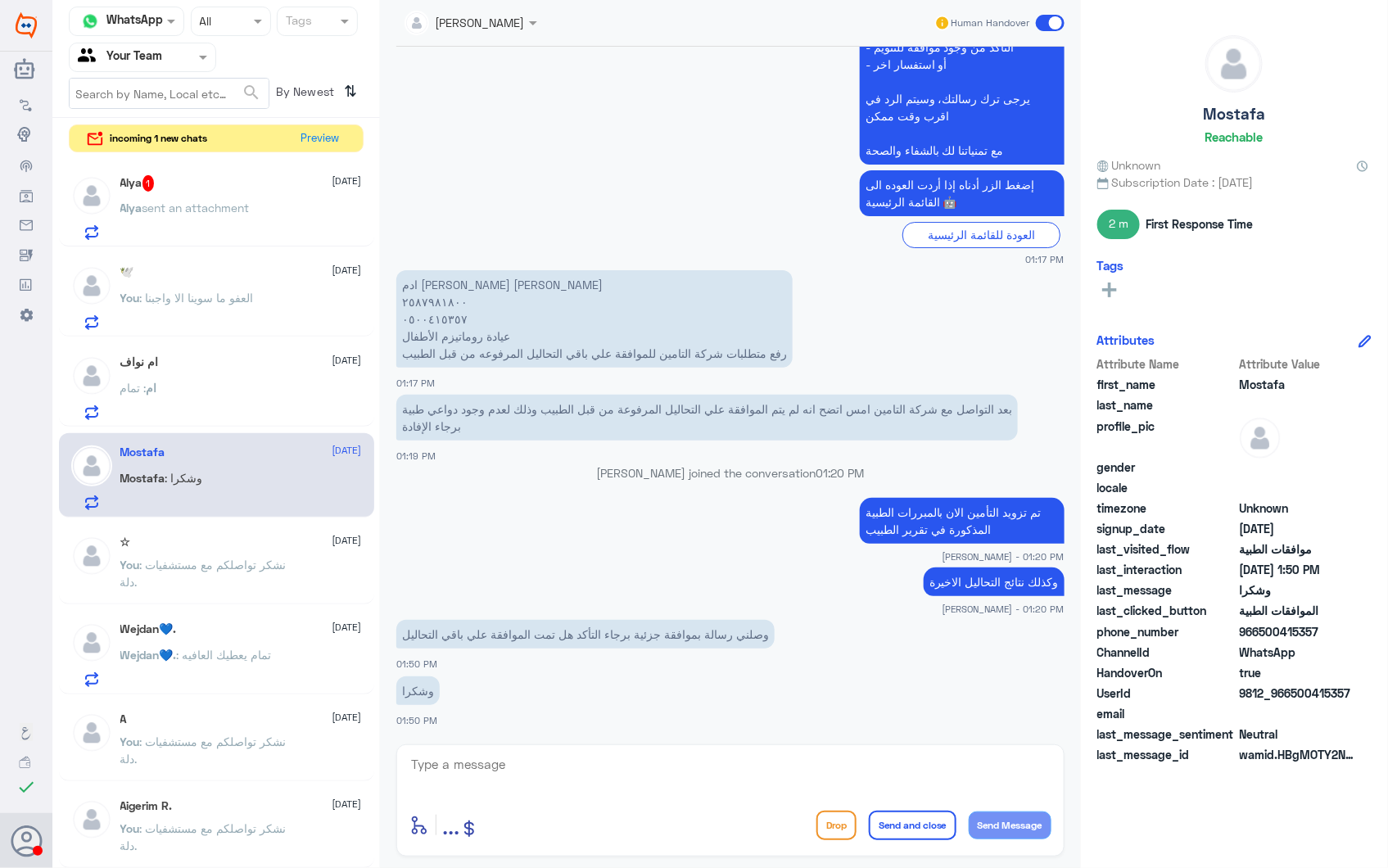
drag, startPoint x: 631, startPoint y: 631, endPoint x: 582, endPoint y: 631, distance: 49.0
click at [582, 631] on p "وصلني رسالة بموافقة جزئية برجاء التأكد هل تمت الموافقة علي باقي التحاليل" at bounding box center [586, 633] width 378 height 28
drag, startPoint x: 582, startPoint y: 631, endPoint x: 467, endPoint y: 616, distance: 116.0
click at [467, 616] on div "وصلني رسالة بموافقة جزئية برجاء التأكد هل تمت الموافقة علي باقي التحاليل 01:50 …" at bounding box center [730, 643] width 668 height 56
click at [198, 325] on p "You : العفو ما سوينا الا واجبنا" at bounding box center [188, 310] width 134 height 41
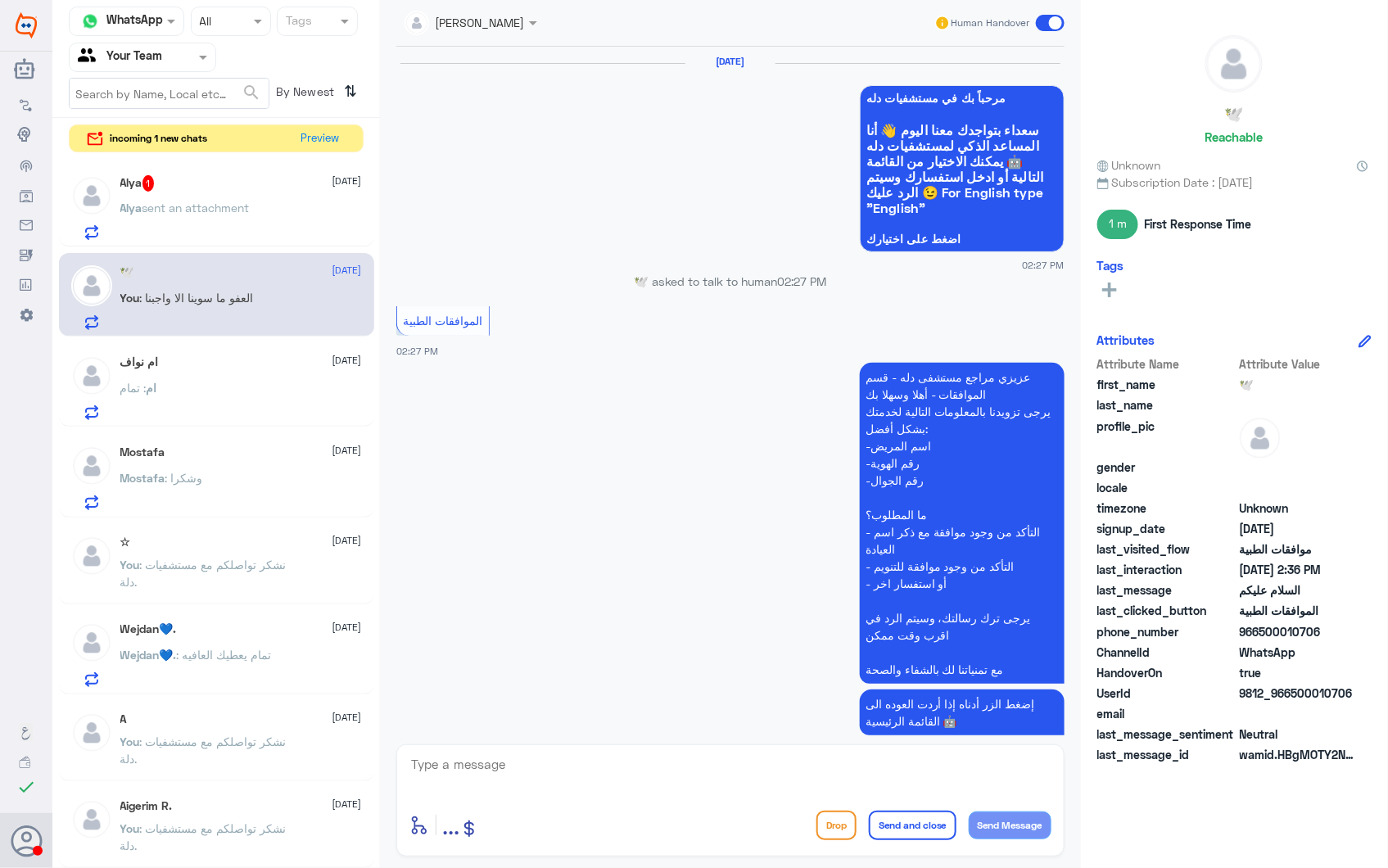
scroll to position [1523, 0]
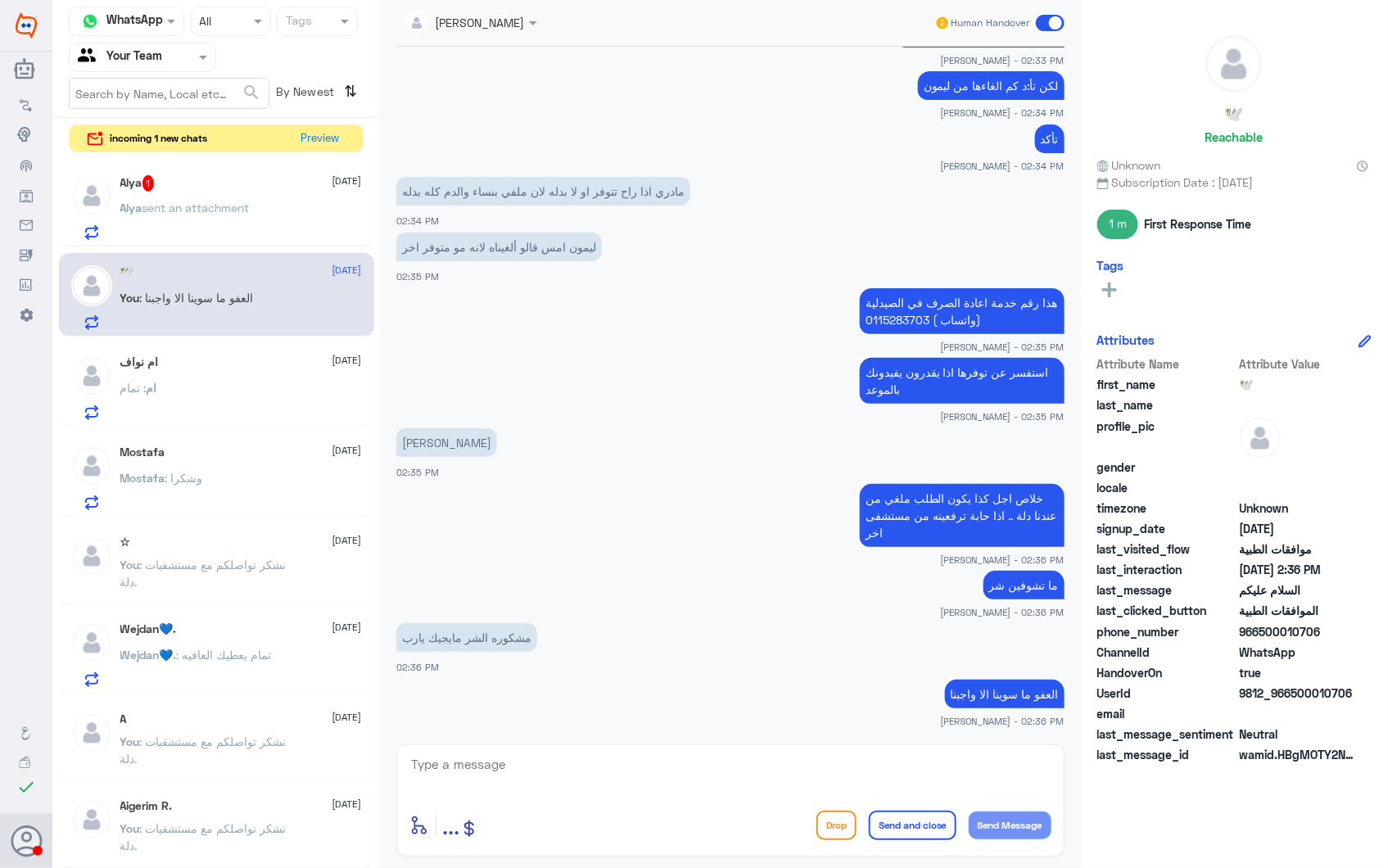
click at [263, 380] on div "ام نواف 28 September ام : تمام" at bounding box center [241, 388] width 241 height 65
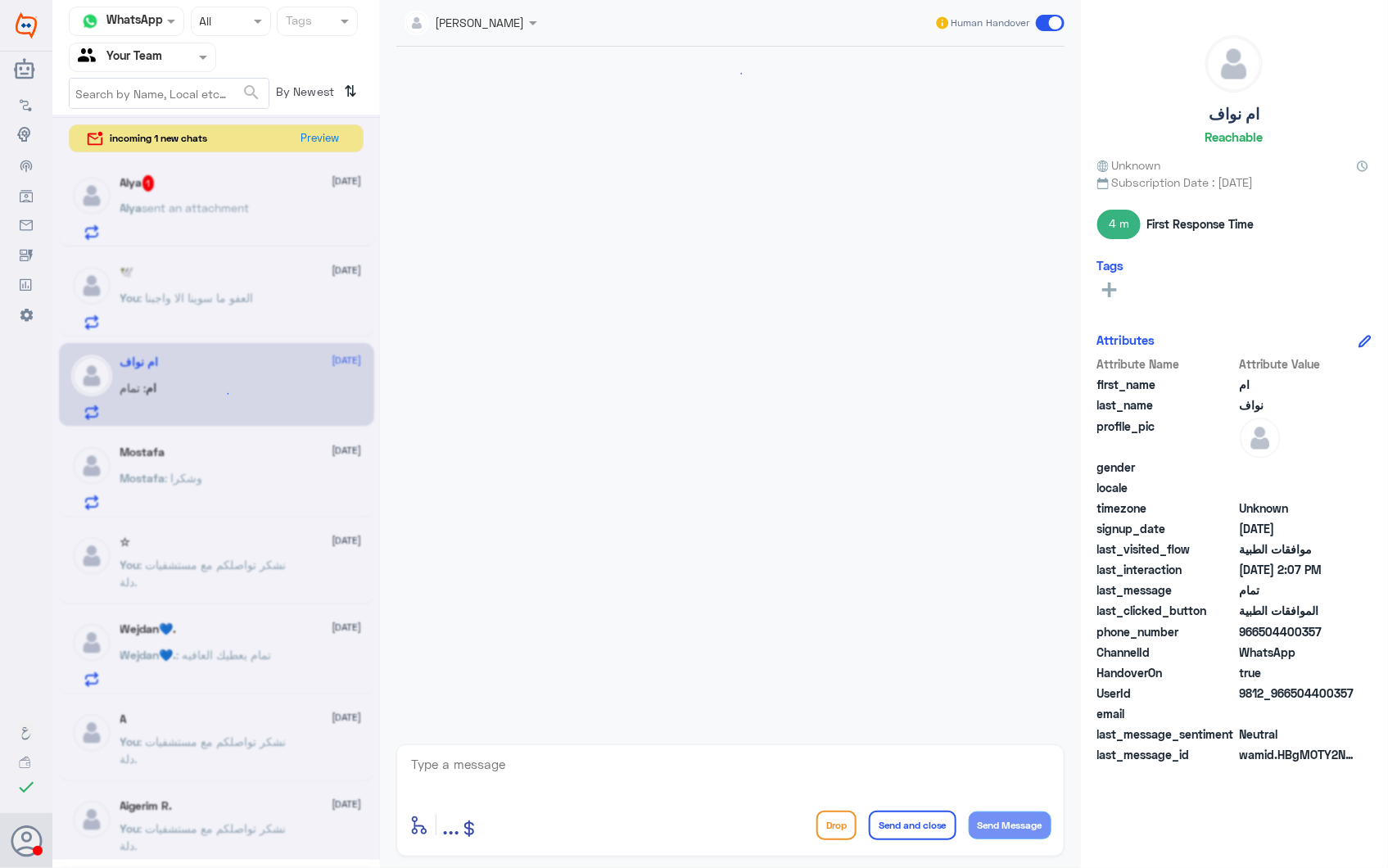
scroll to position [1883, 0]
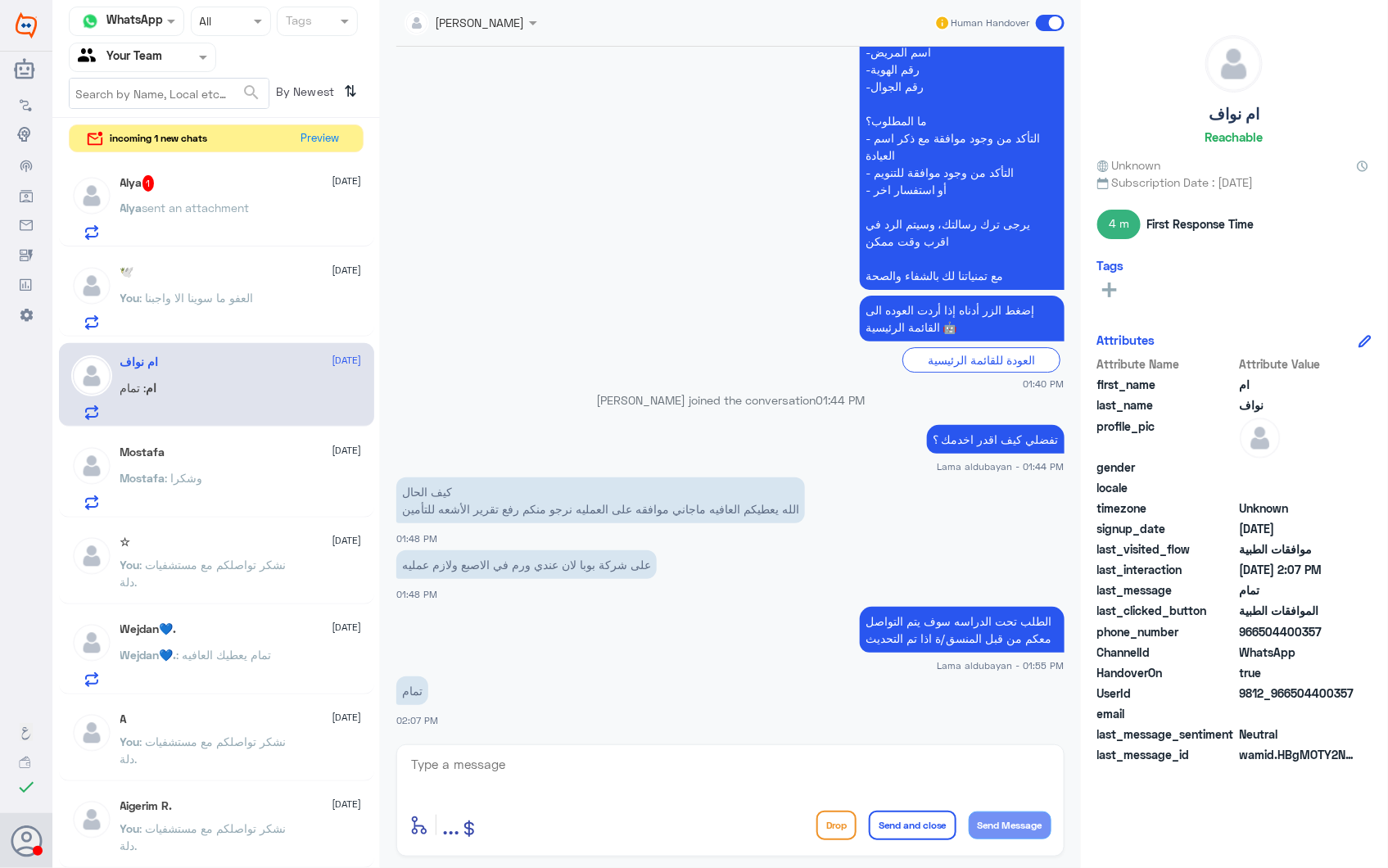
click at [301, 290] on div "🕊️ 28 September You : العفو ما سوينا الا واجبنا" at bounding box center [241, 298] width 241 height 65
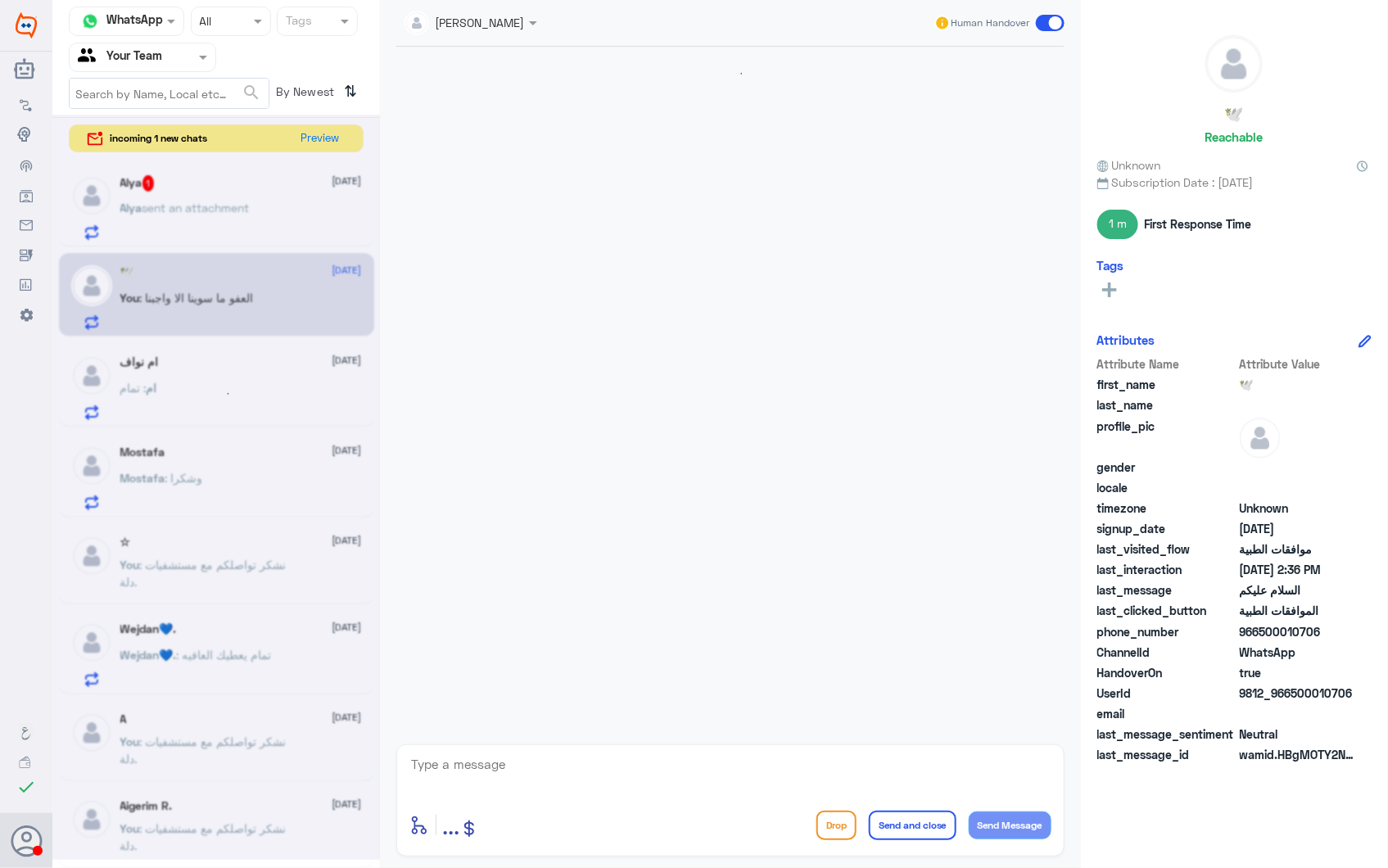
scroll to position [1523, 0]
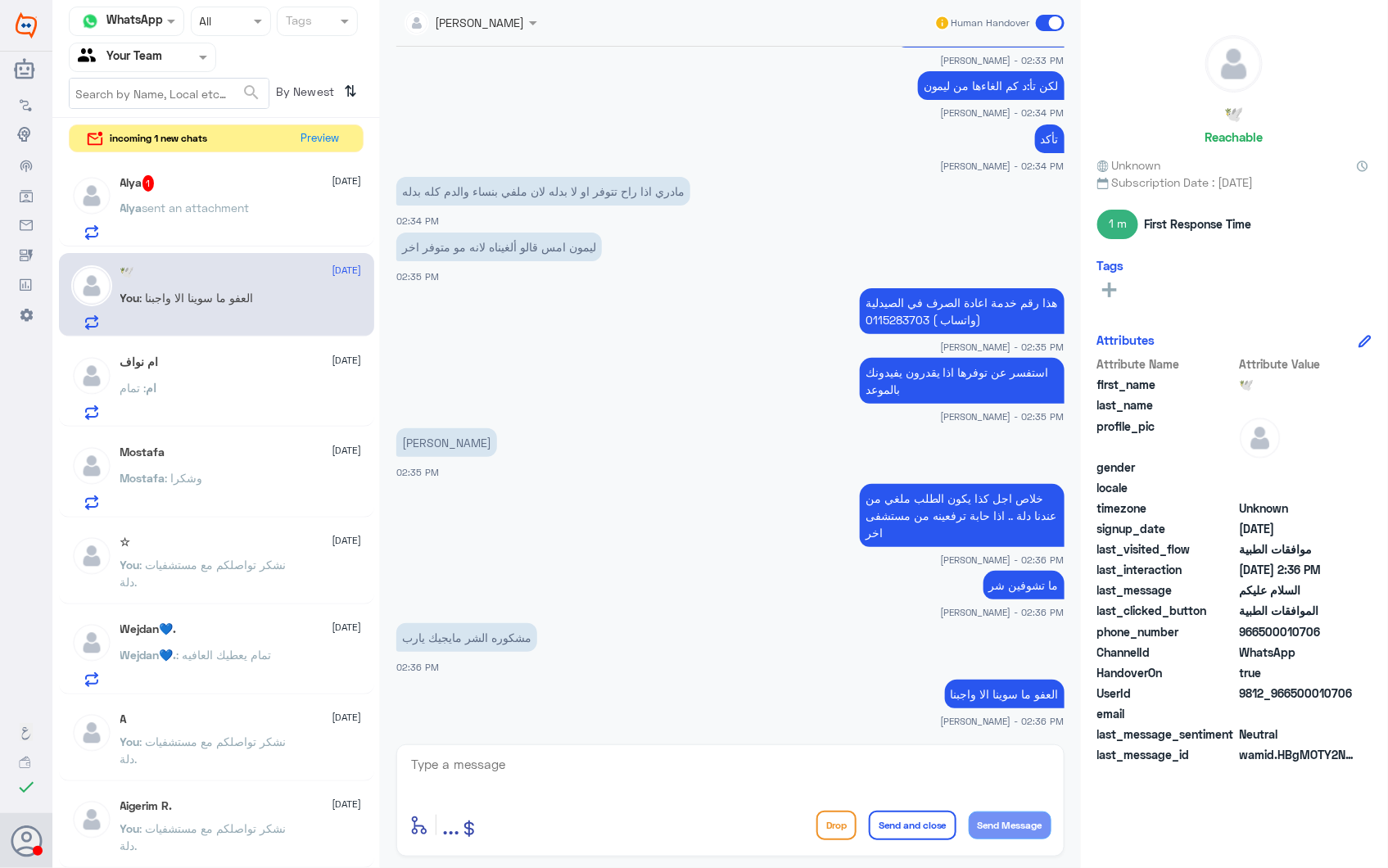
click at [271, 214] on div "Alya sent an attachment" at bounding box center [241, 221] width 241 height 37
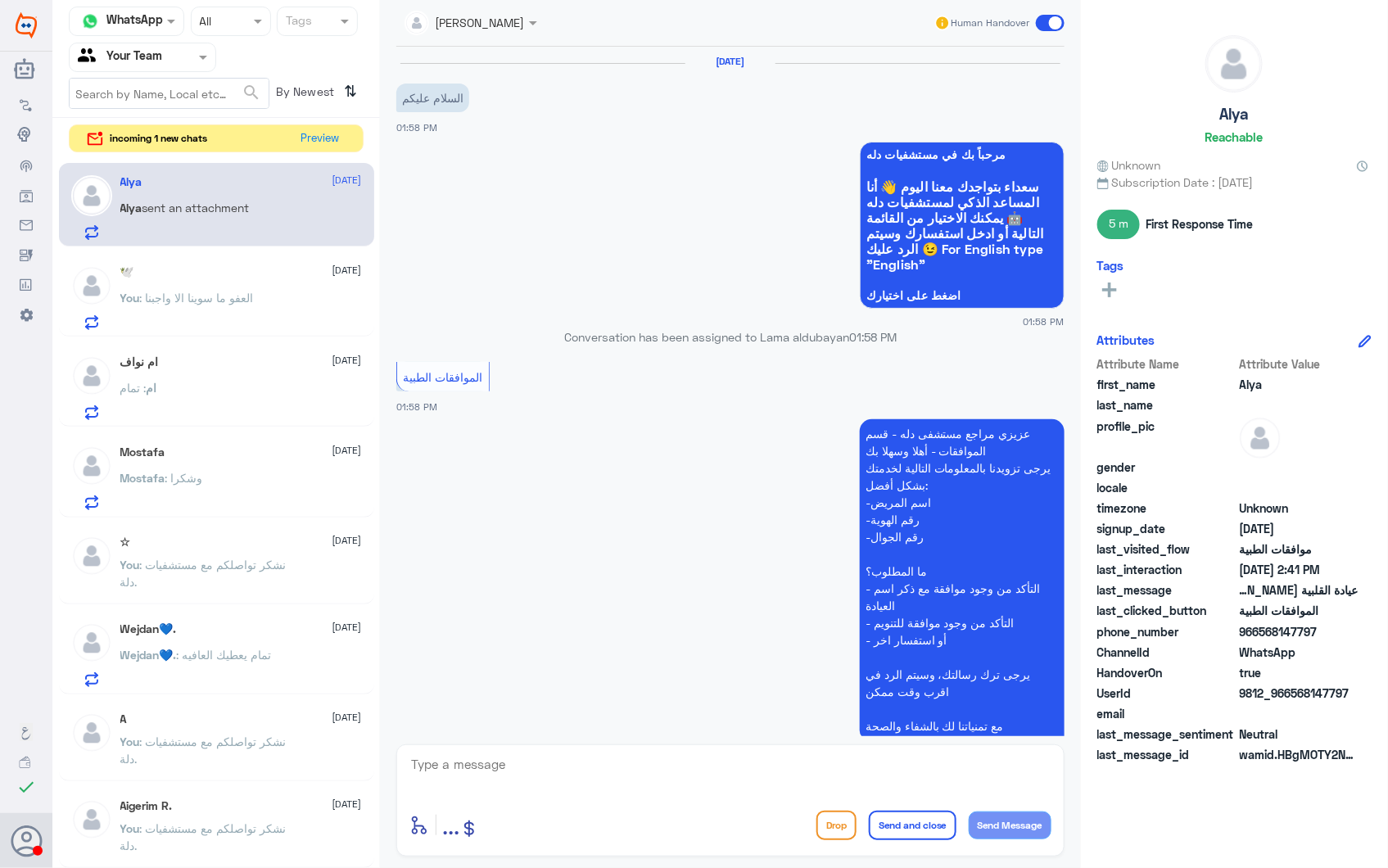
scroll to position [663, 0]
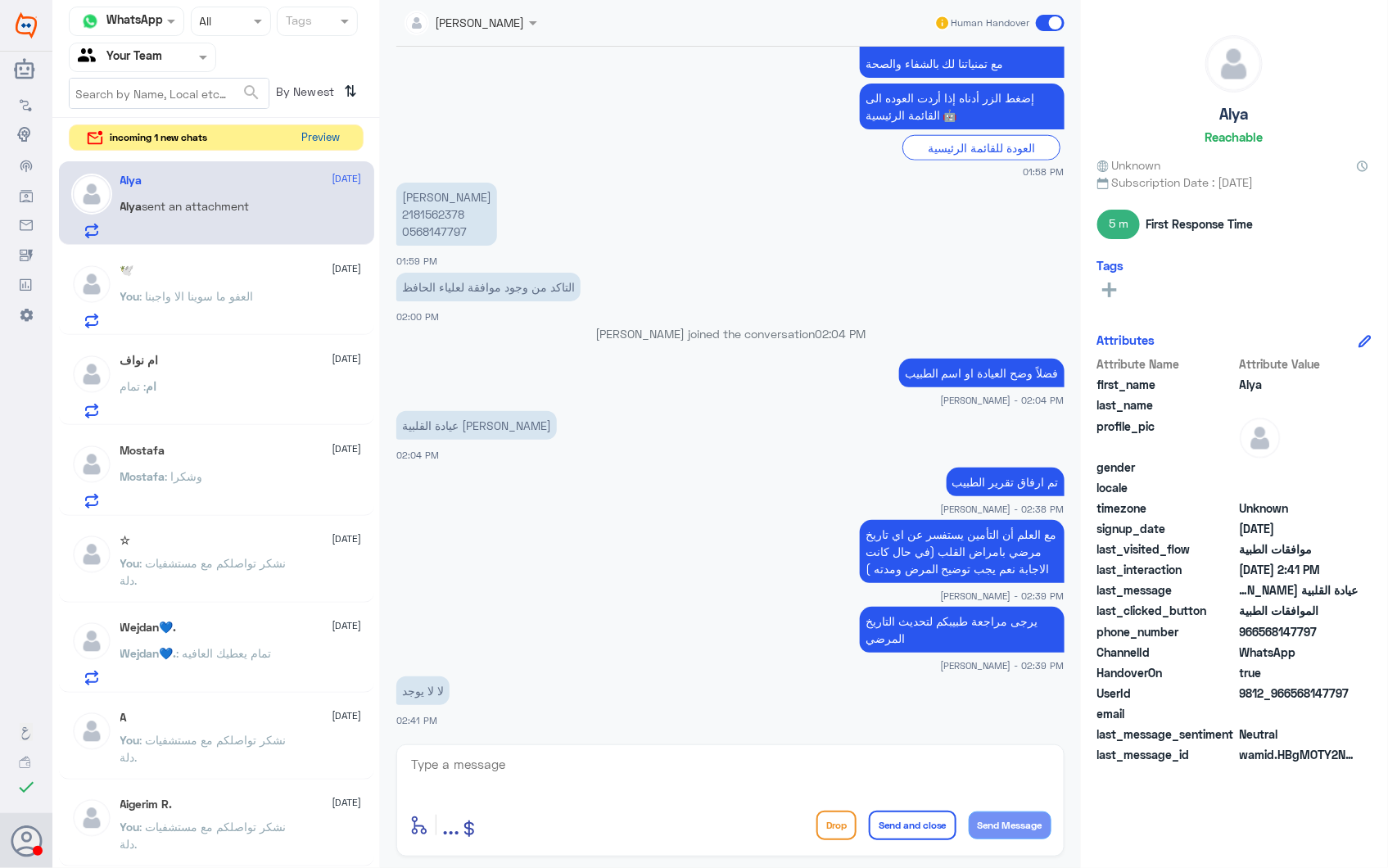
click at [336, 132] on button "Preview" at bounding box center [320, 138] width 51 height 26
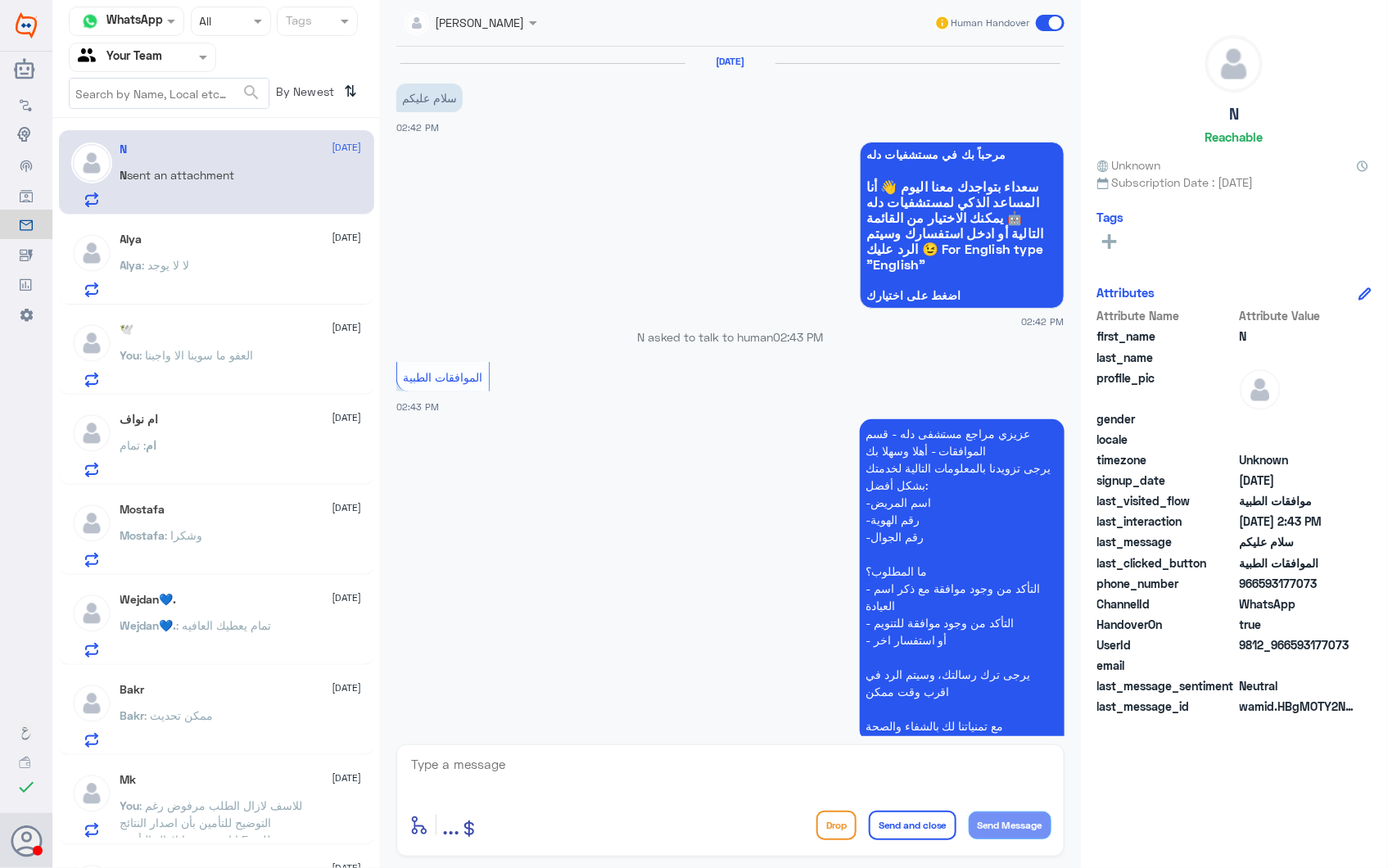
click at [190, 258] on span ": لا لا يوجد" at bounding box center [165, 265] width 47 height 14
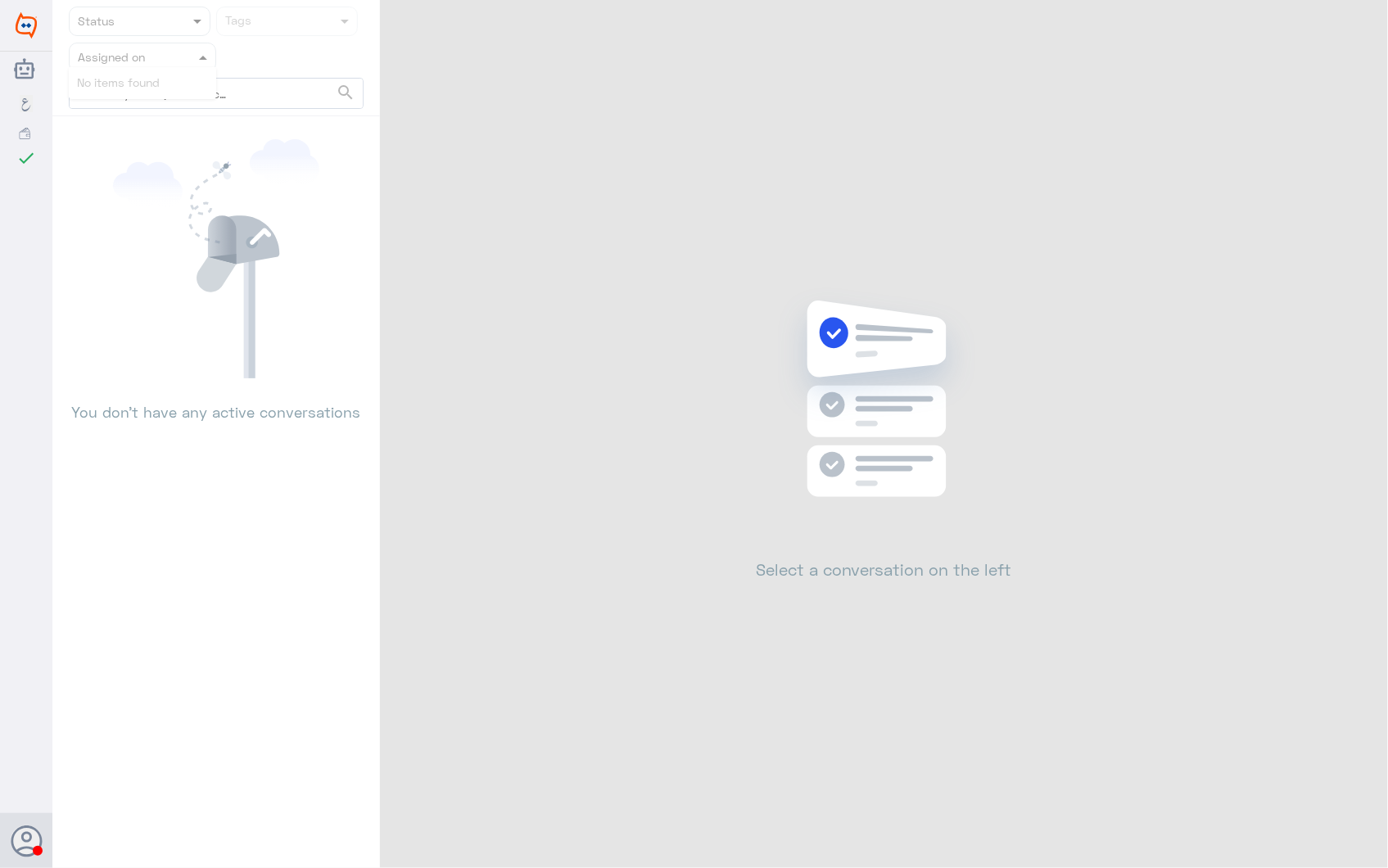
click at [120, 53] on input "text" at bounding box center [122, 56] width 90 height 19
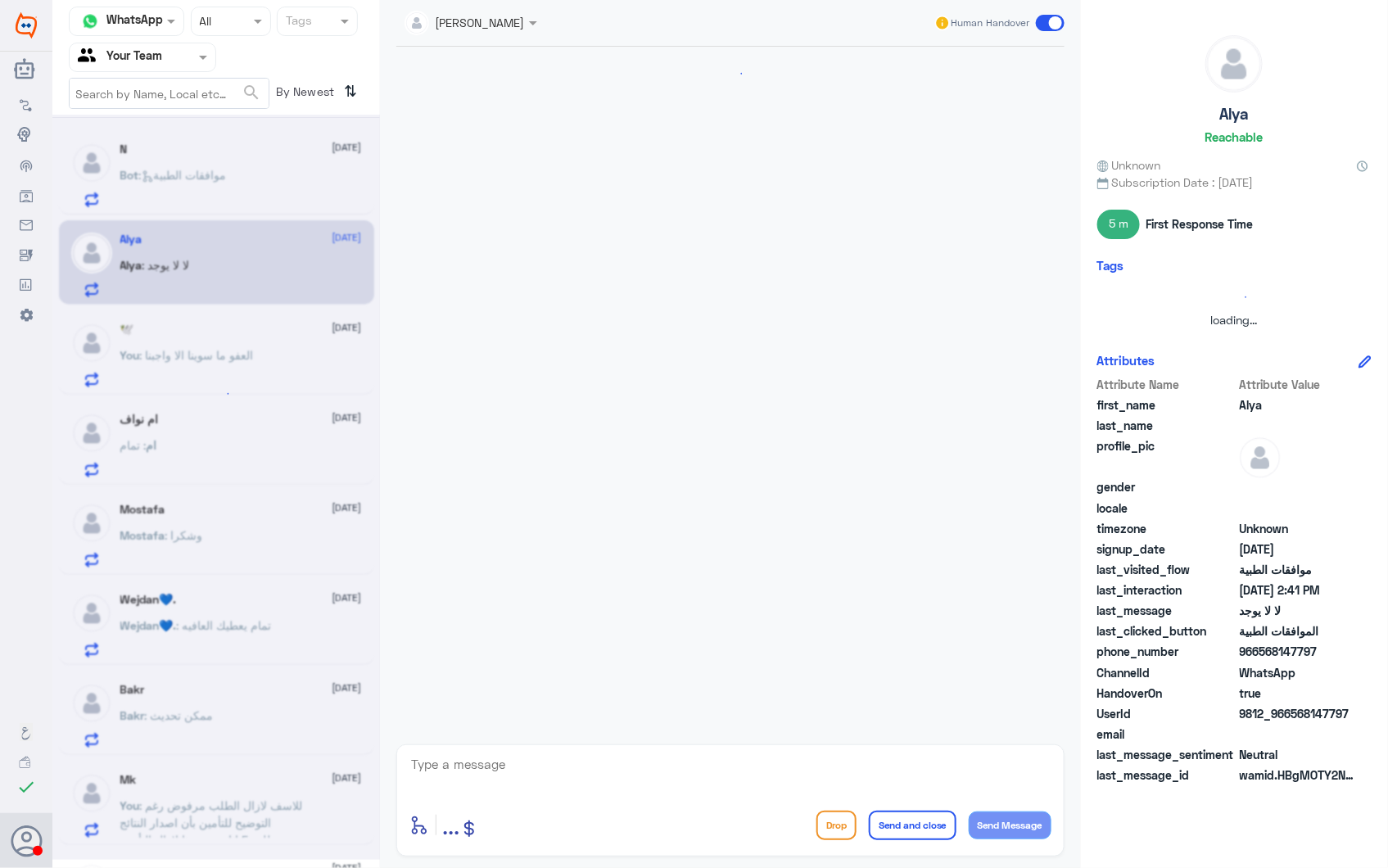
scroll to position [113, 0]
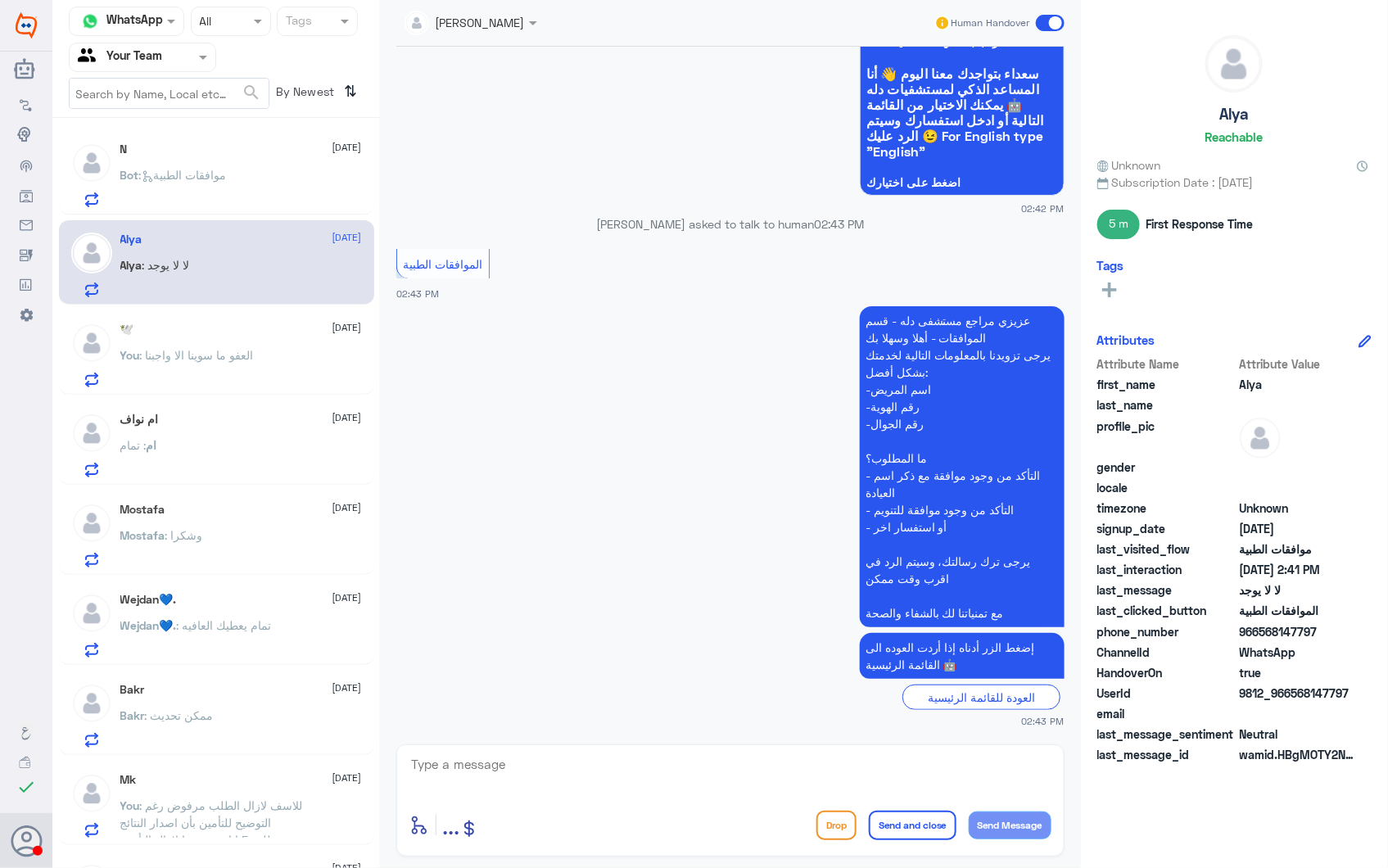
click at [123, 51] on input "text" at bounding box center [122, 56] width 90 height 19
click at [145, 157] on div "Your Inbox" at bounding box center [142, 167] width 147 height 38
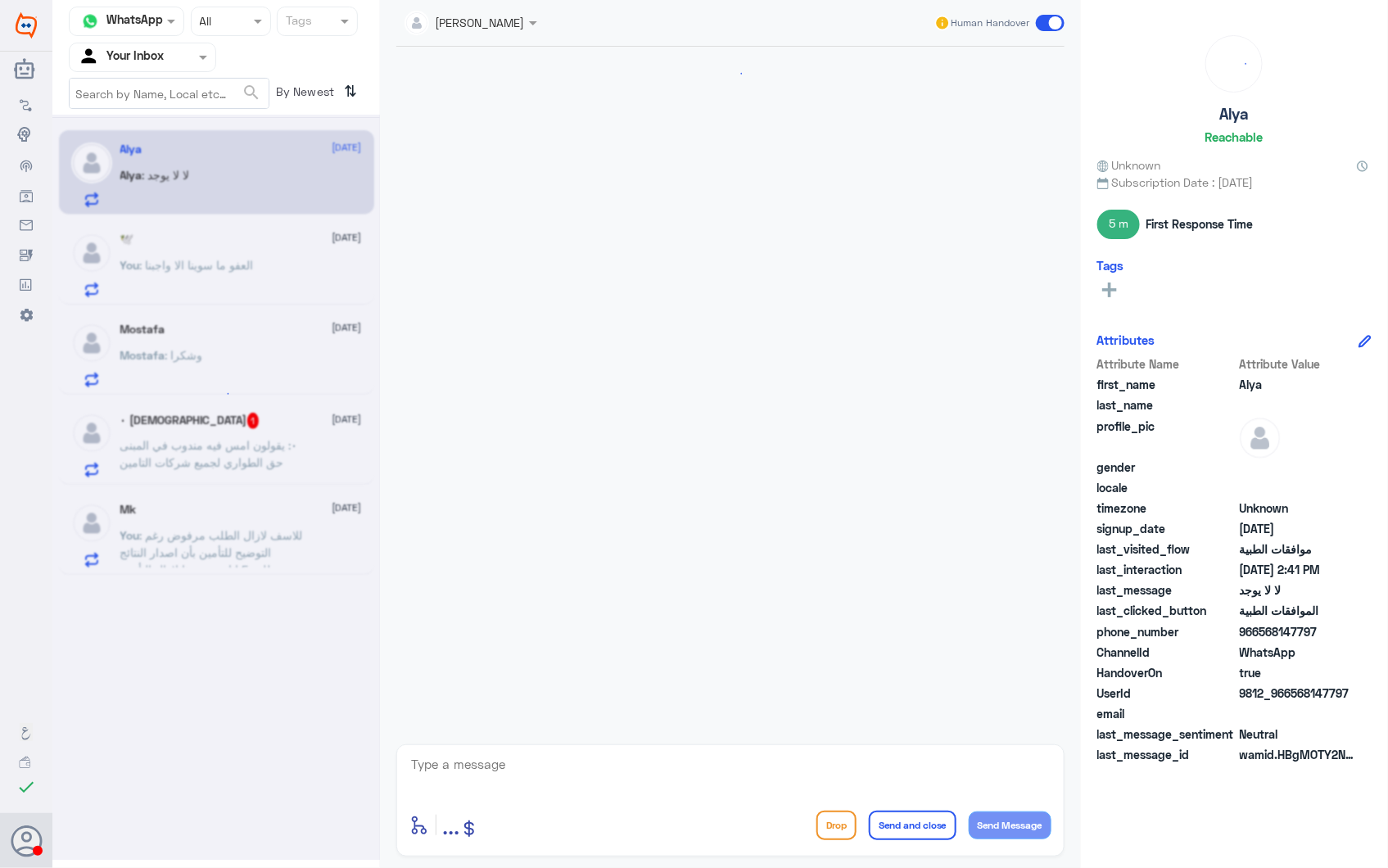
scroll to position [663, 0]
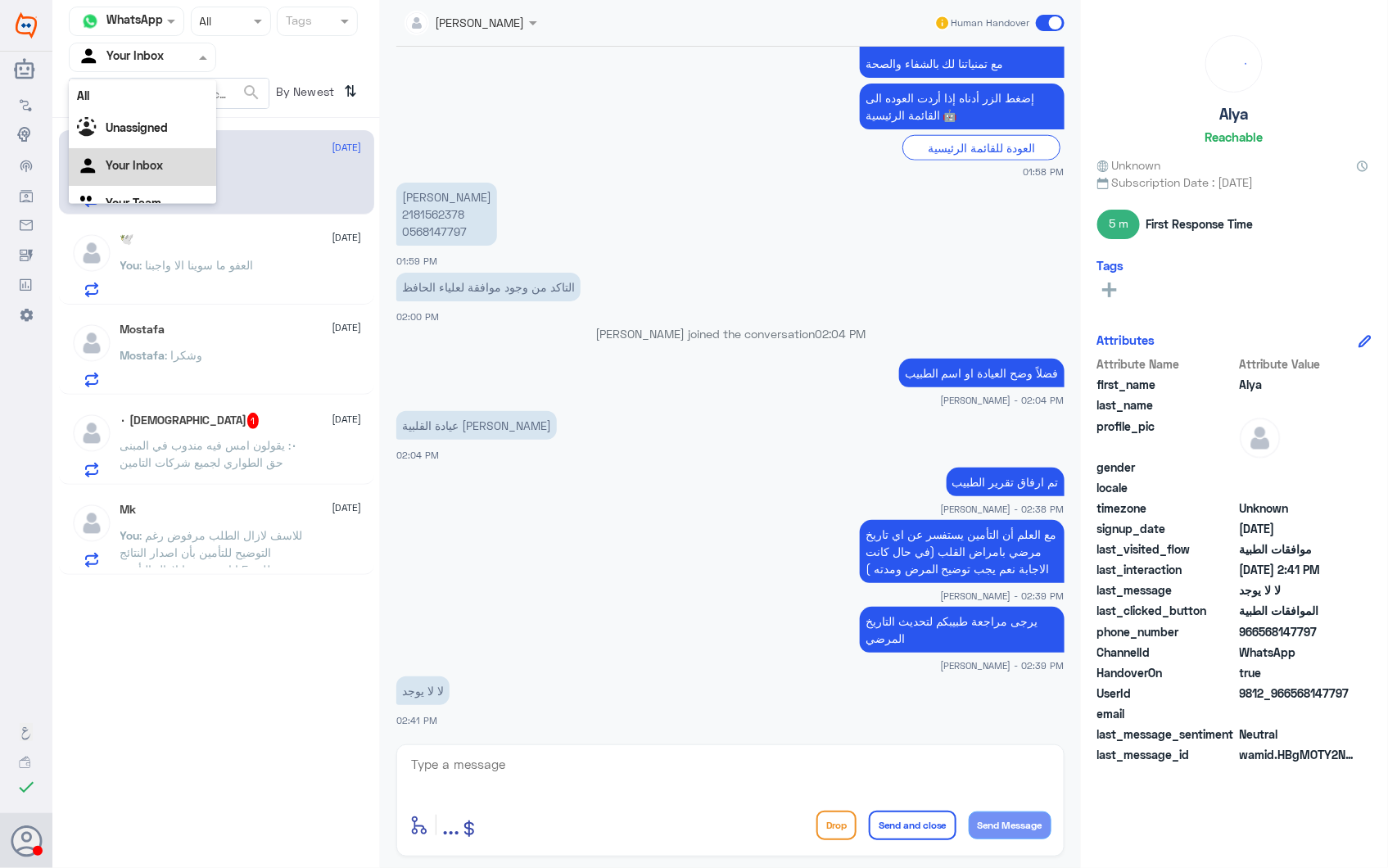
click at [170, 60] on div at bounding box center [142, 56] width 146 height 19
click at [150, 181] on Team "Your Team" at bounding box center [133, 182] width 56 height 14
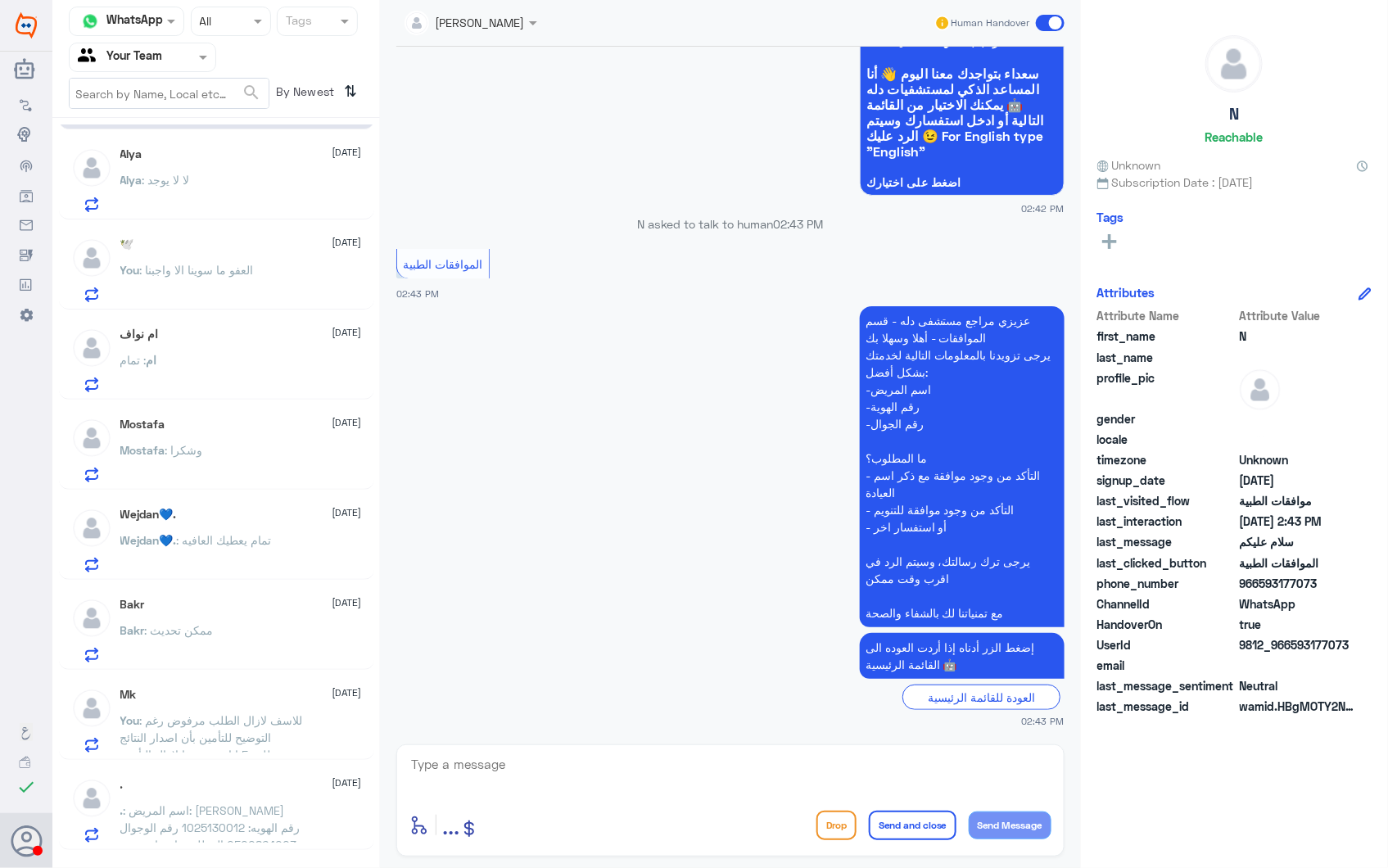
scroll to position [273, 0]
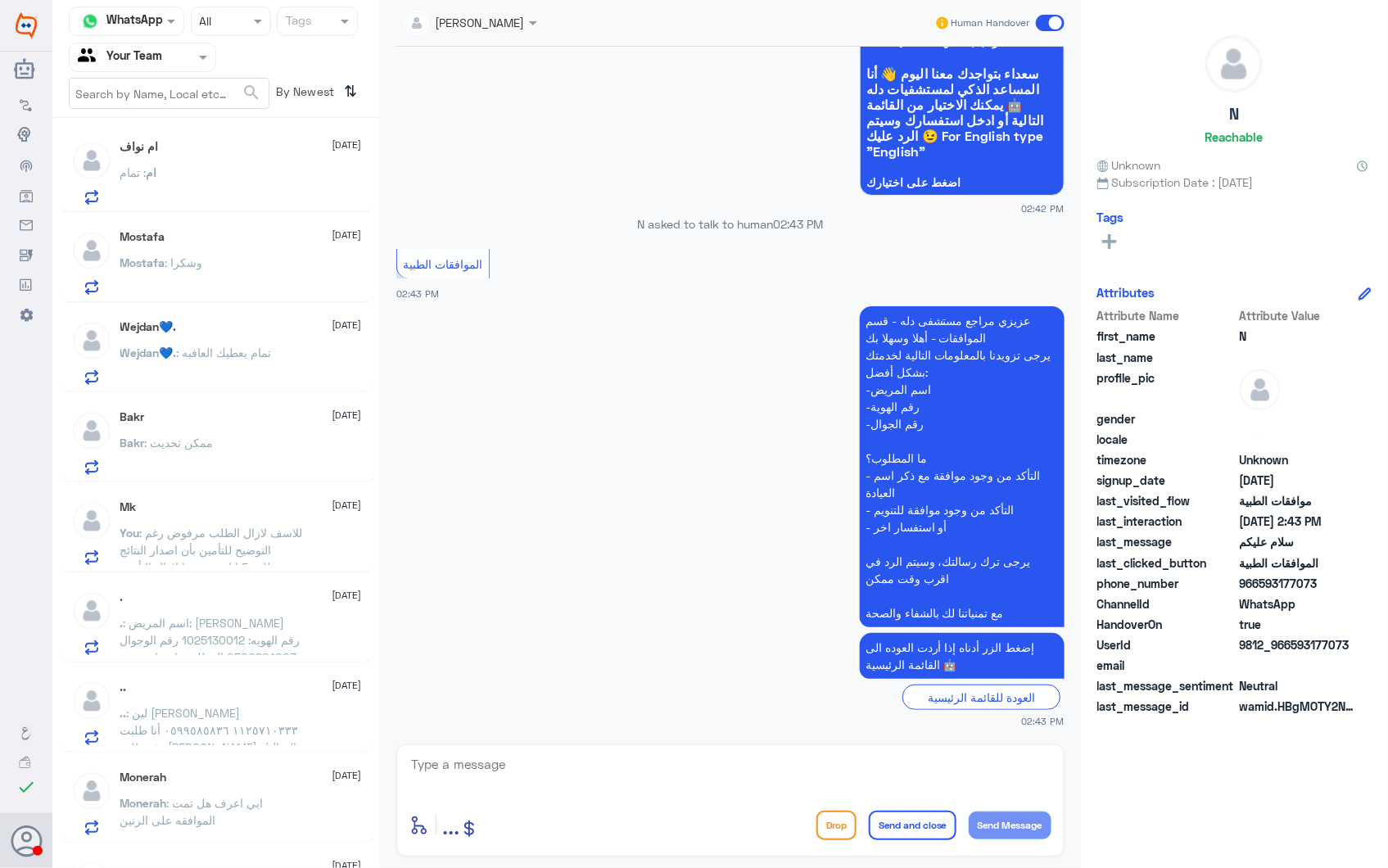
click at [238, 538] on p "You : للاسف لازال الطلب مرفوض رغم التوضيح للتأمين بأن اصدار النتائج يتطلب 5 ايا…" at bounding box center [212, 544] width 184 height 41
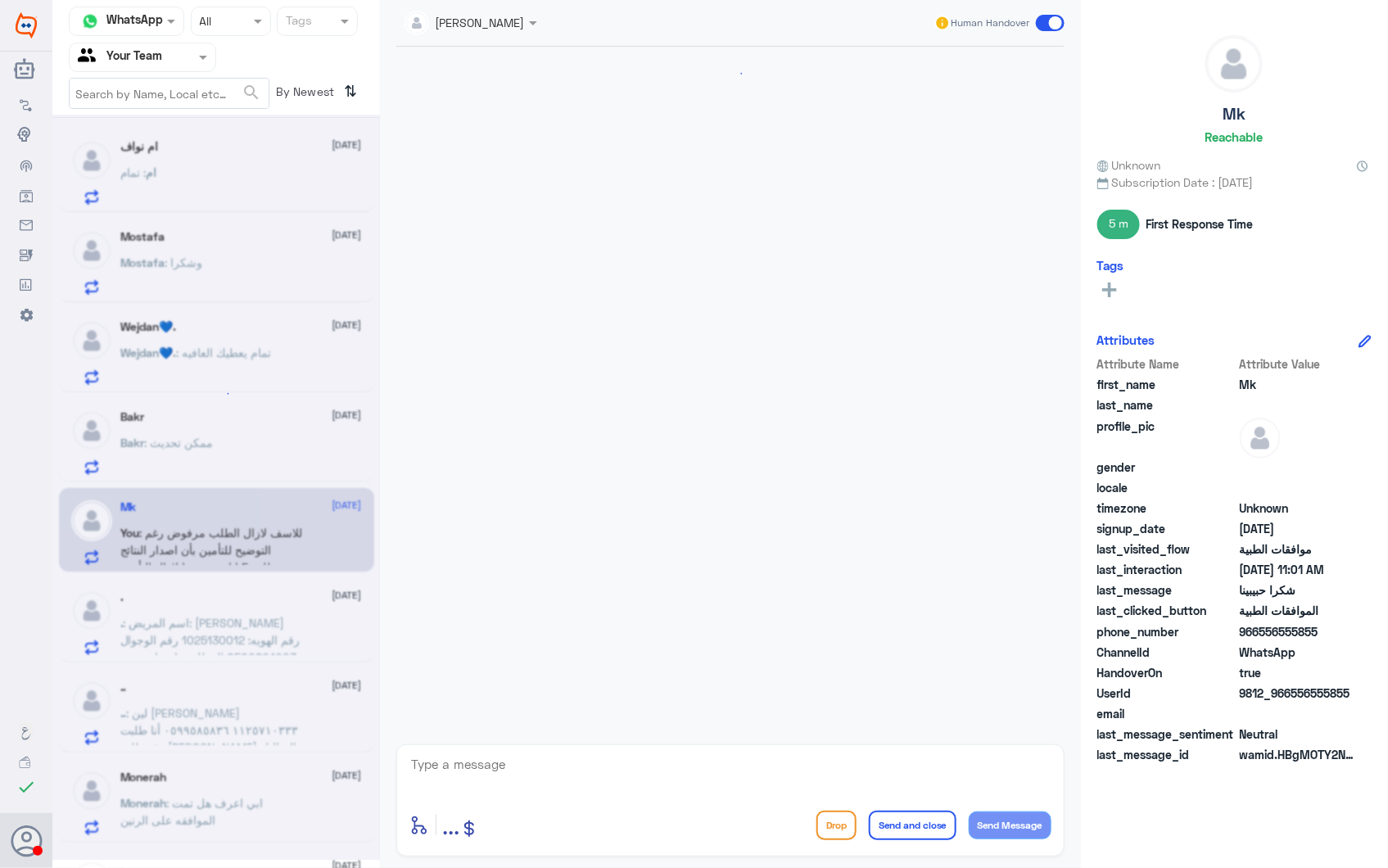
scroll to position [1763, 0]
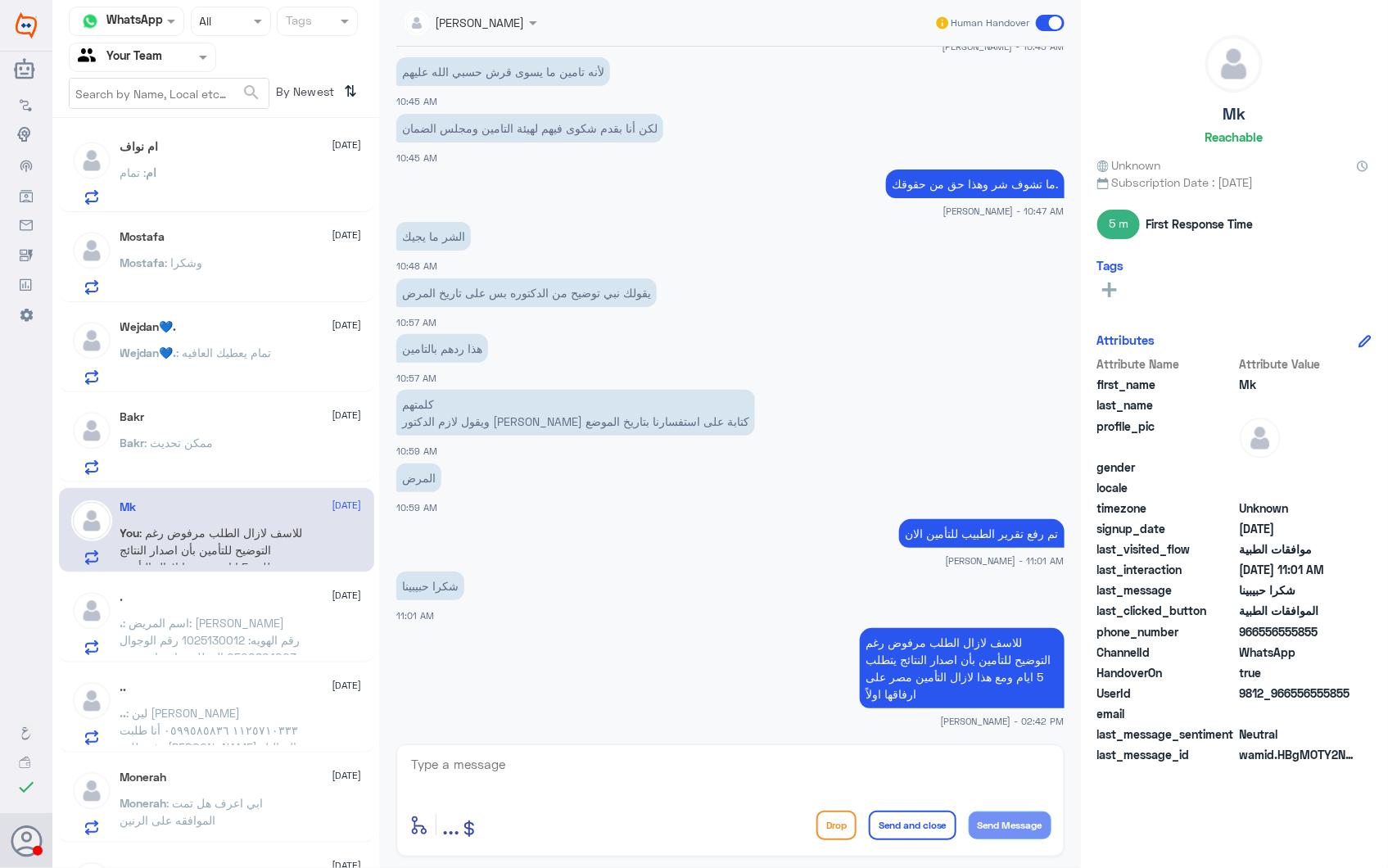
click at [174, 443] on span ": ممكن تحديث" at bounding box center [179, 443] width 69 height 14
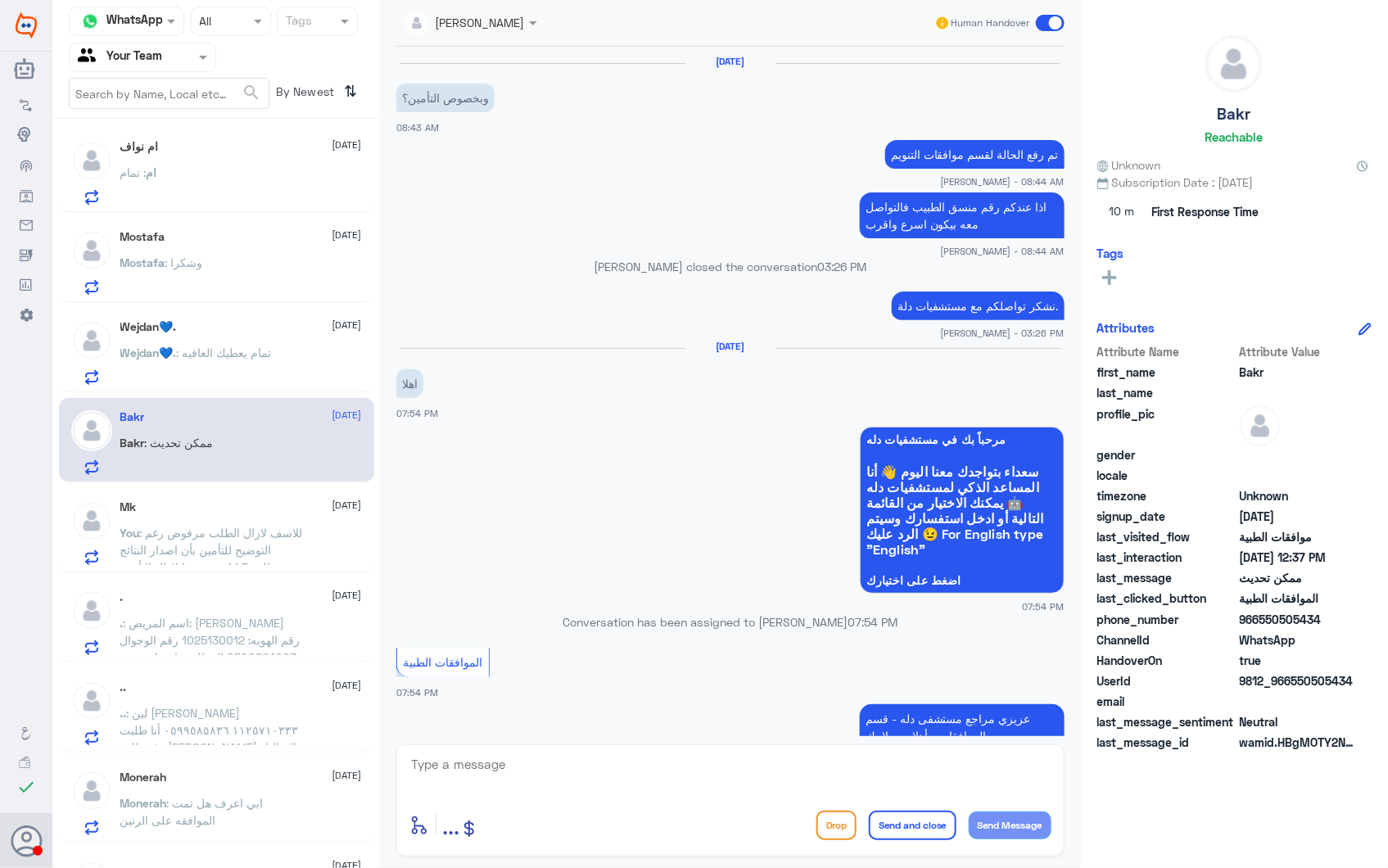
scroll to position [2064, 0]
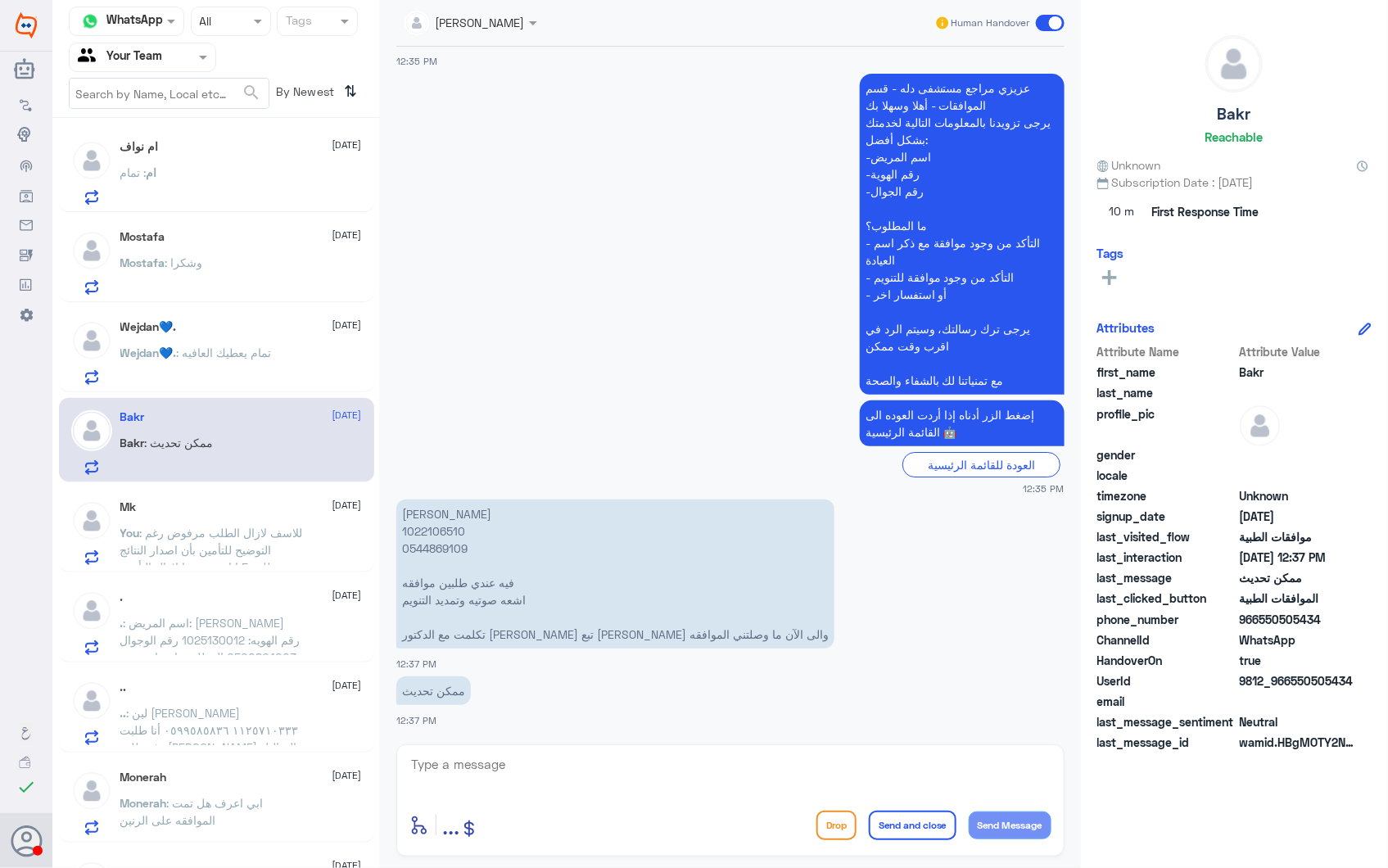
click at [446, 531] on p "[PERSON_NAME] 1022106510 ‭0544869109 فيه عندي طلبين موافقه اشعه صوتيه وتمديد ال…" at bounding box center [616, 574] width 438 height 149
copy p "1022106510"
click at [503, 782] on textarea at bounding box center [730, 773] width 642 height 40
click at [480, 757] on textarea at bounding box center [730, 773] width 642 height 40
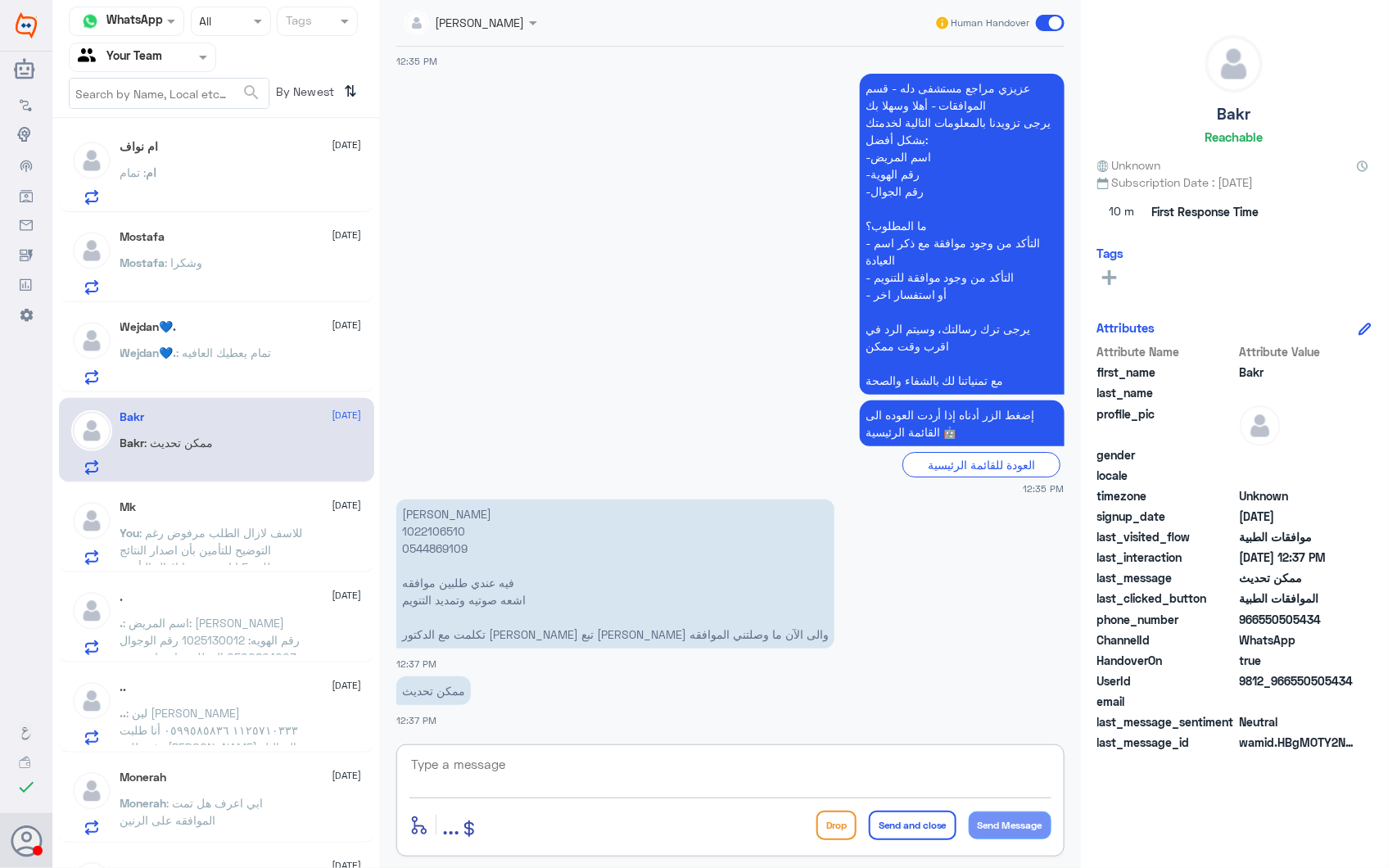
click at [487, 758] on textarea at bounding box center [730, 773] width 642 height 40
click at [536, 760] on textarea at bounding box center [730, 773] width 642 height 40
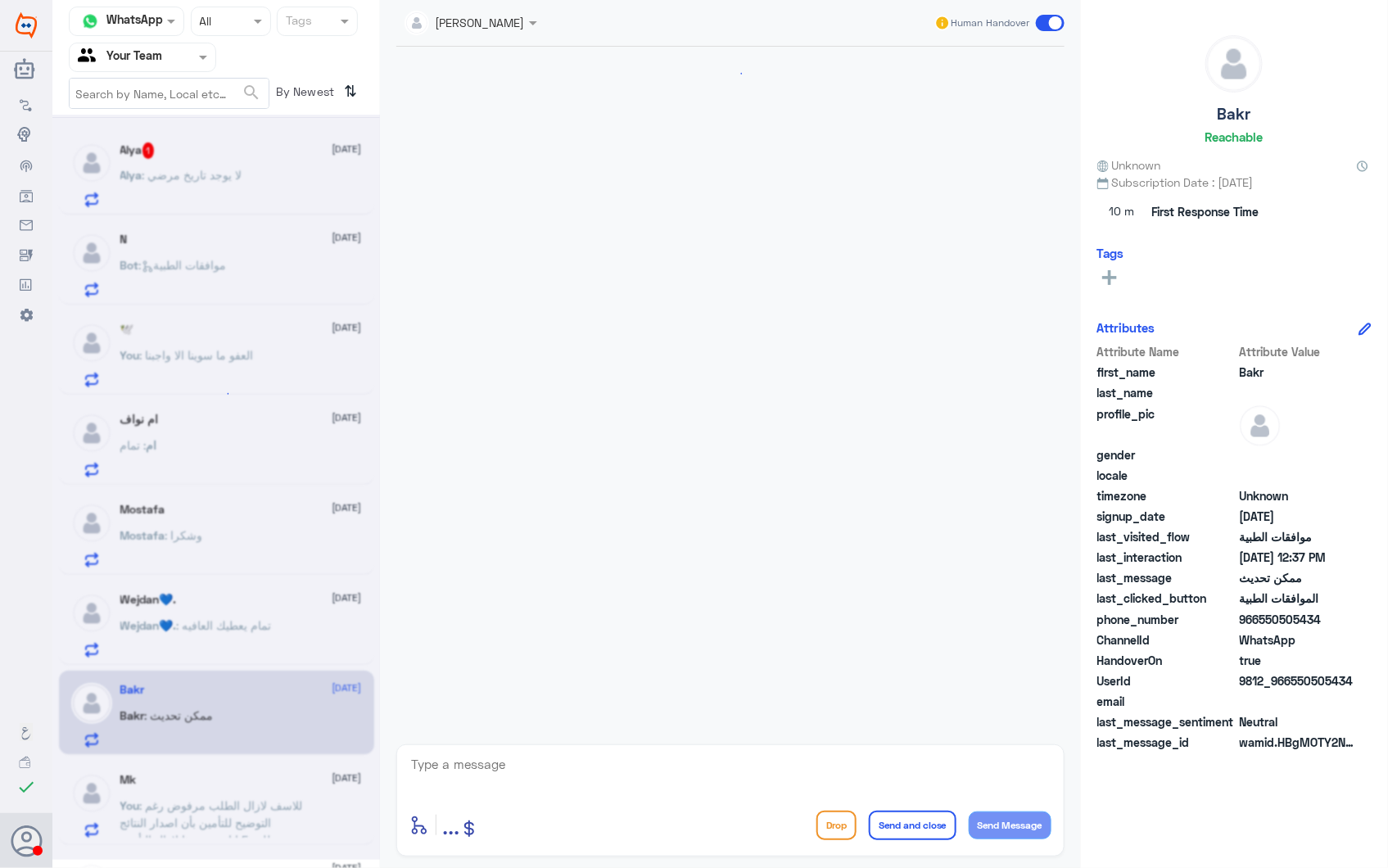
scroll to position [719, 0]
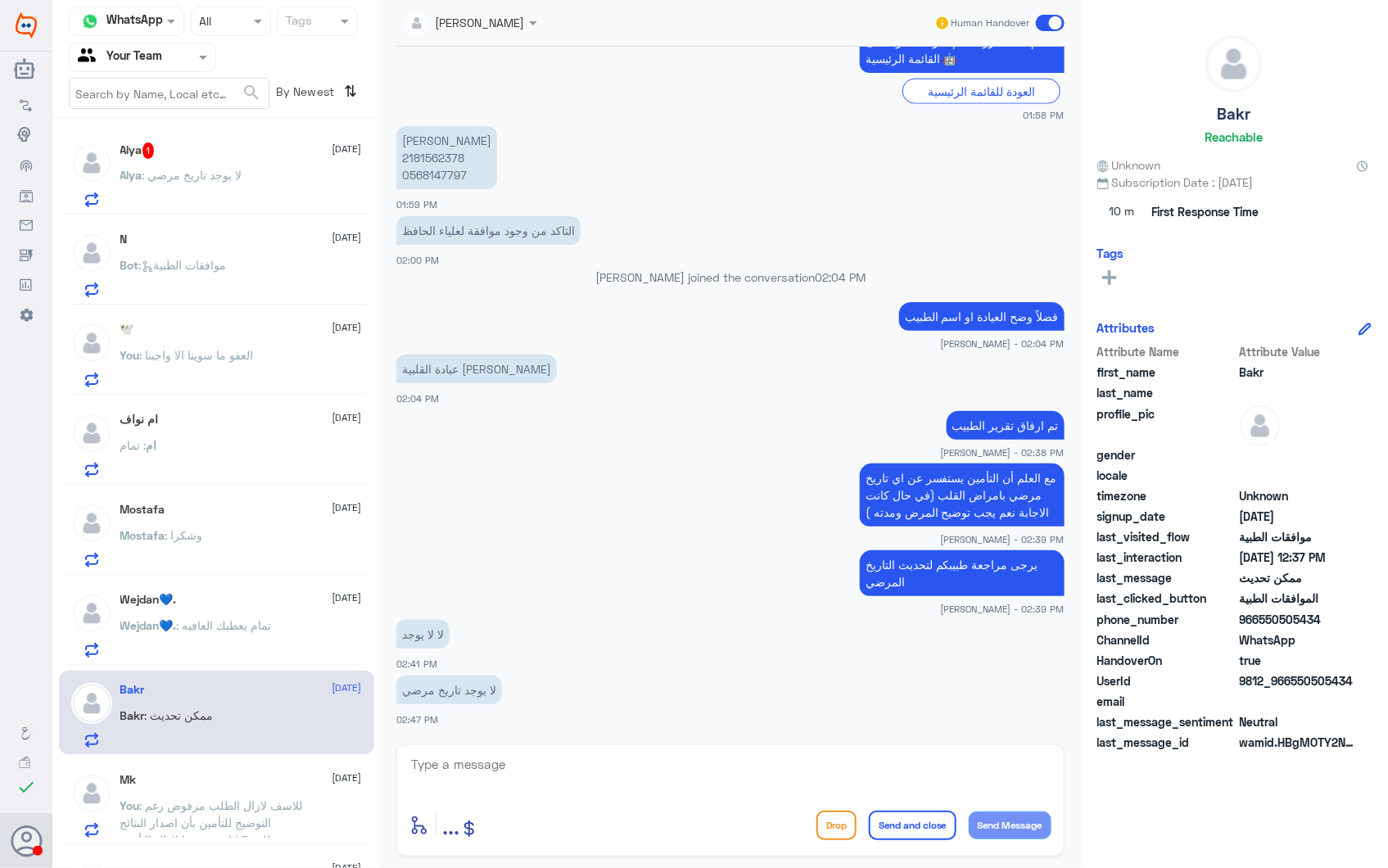
click at [198, 189] on p "Alya : لا يوجد تاريخ مرضي" at bounding box center [182, 187] width 122 height 41
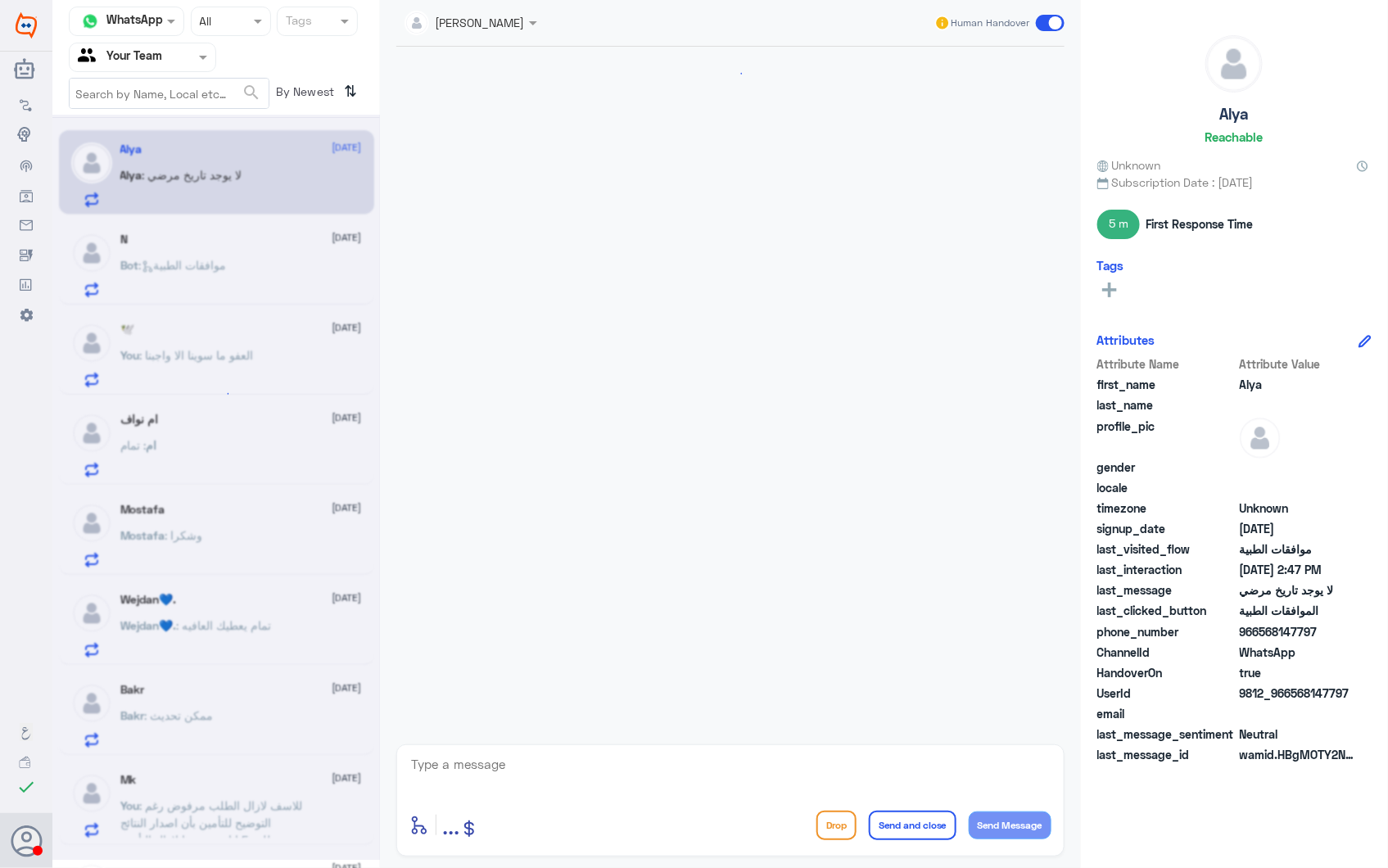
scroll to position [719, 0]
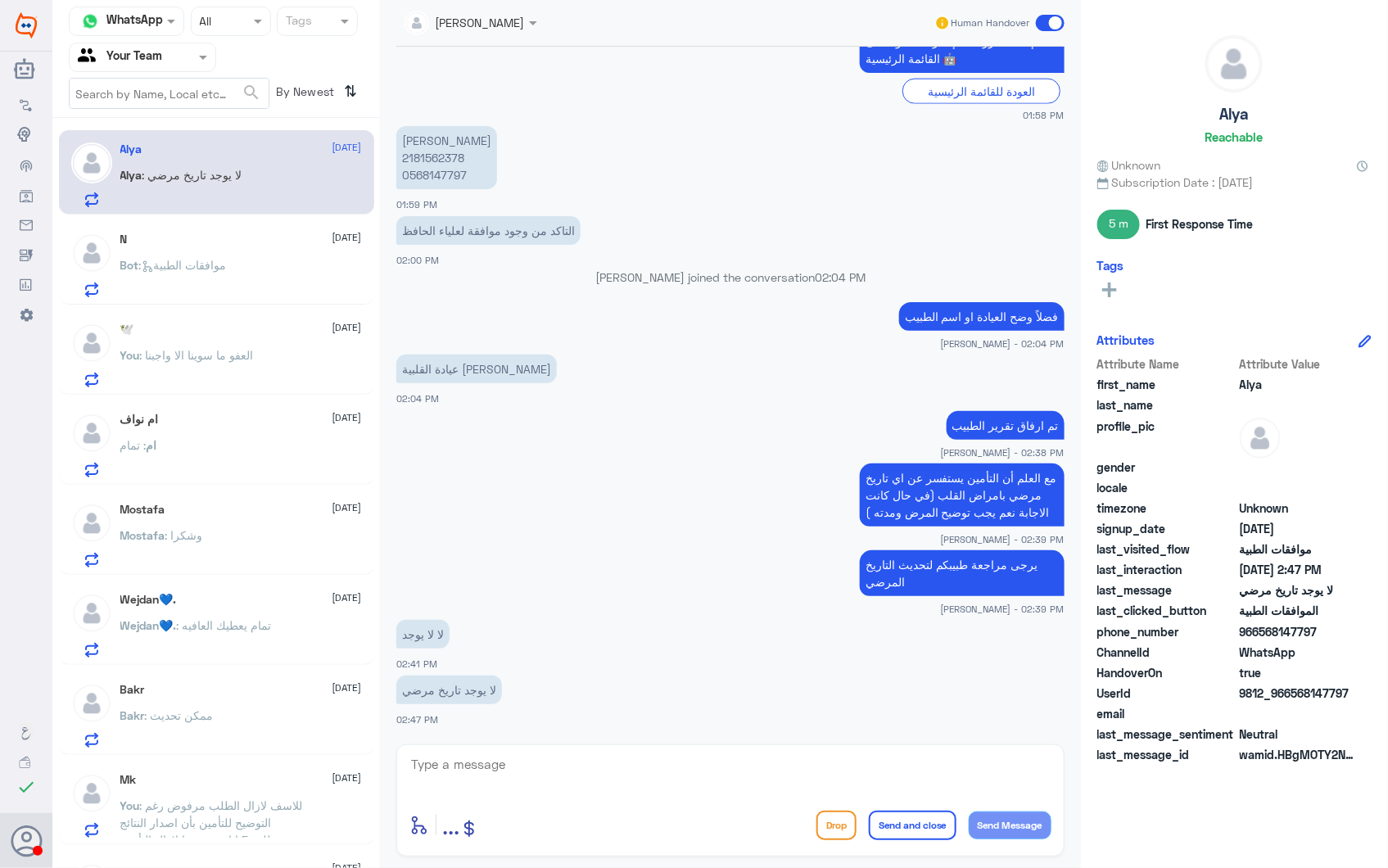
click at [540, 780] on textarea at bounding box center [730, 773] width 642 height 40
type textarea "i"
type textarea "يجب على الطبيب المعالج الاجابة عن ذلك بصورة رسمية في التقرير الطبي"
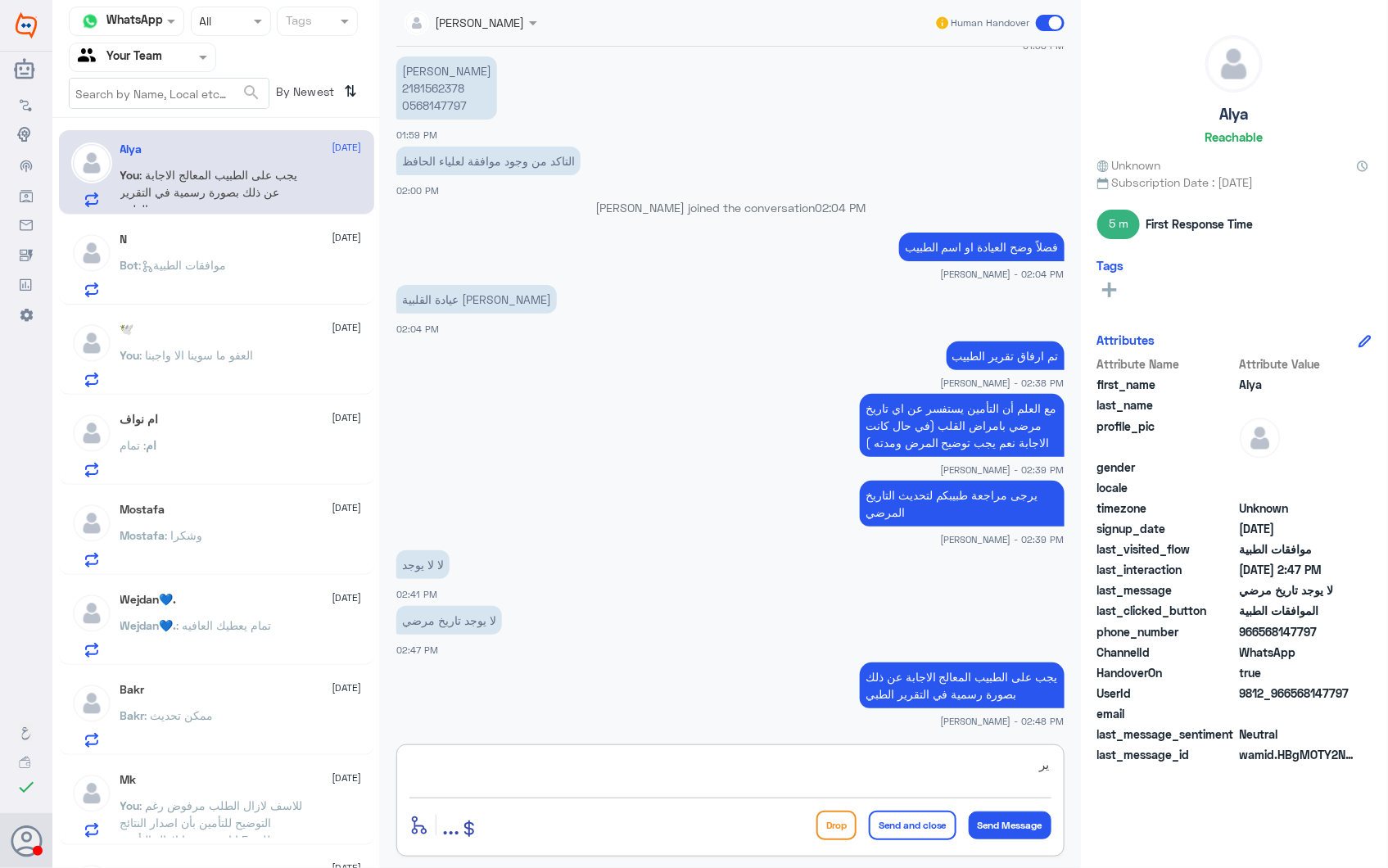
type textarea "ي"
click at [551, 781] on textarea at bounding box center [730, 773] width 642 height 40
paste textarea "يرجى التواصل مع قسم التقارير الطبية (واتساب) على الرقم : 0550181732"
drag, startPoint x: 506, startPoint y: 790, endPoint x: 168, endPoint y: 643, distance: 368.6
click at [172, 645] on div "Channel WhatsApp Status × All Tags Agent Filter Your Team search By Newest ⇅ Al…" at bounding box center [720, 437] width 1336 height 873
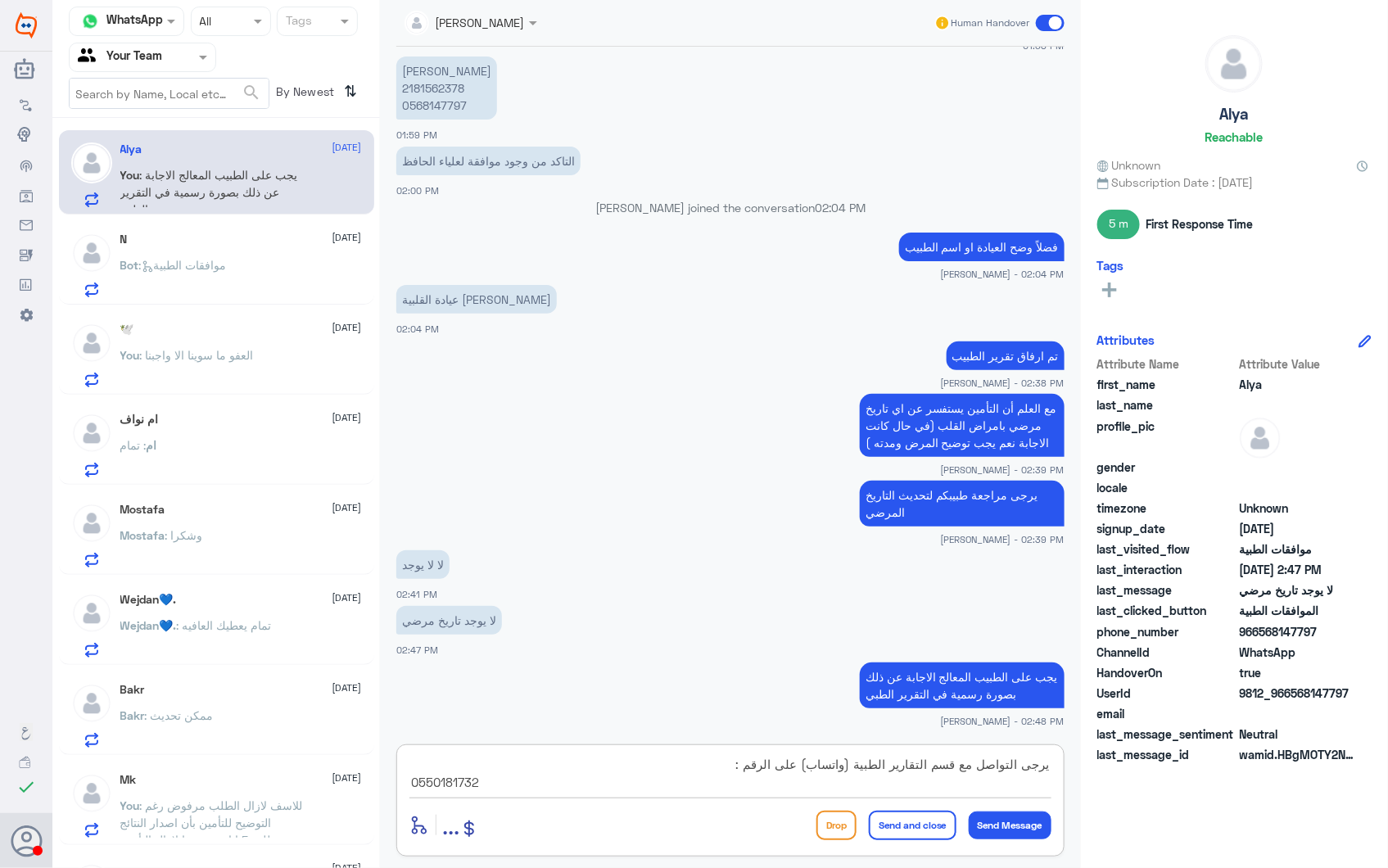
click at [549, 782] on textarea "يرجى التواصل مع قسم التقارير الطبية (واتساب) على الرقم : 0550181732" at bounding box center [730, 773] width 642 height 40
click at [443, 780] on textarea "يرجى التواصل مع قسم التقارير الطبية (واتساب) على الرقم : 0550181732" at bounding box center [730, 773] width 642 height 40
drag, startPoint x: 443, startPoint y: 780, endPoint x: 765, endPoint y: 763, distance: 322.4
click at [850, 773] on textarea "يرجى التواصل مع قسم التقارير الطبية (واتساب) على الرقم : 0550181732" at bounding box center [730, 773] width 642 height 40
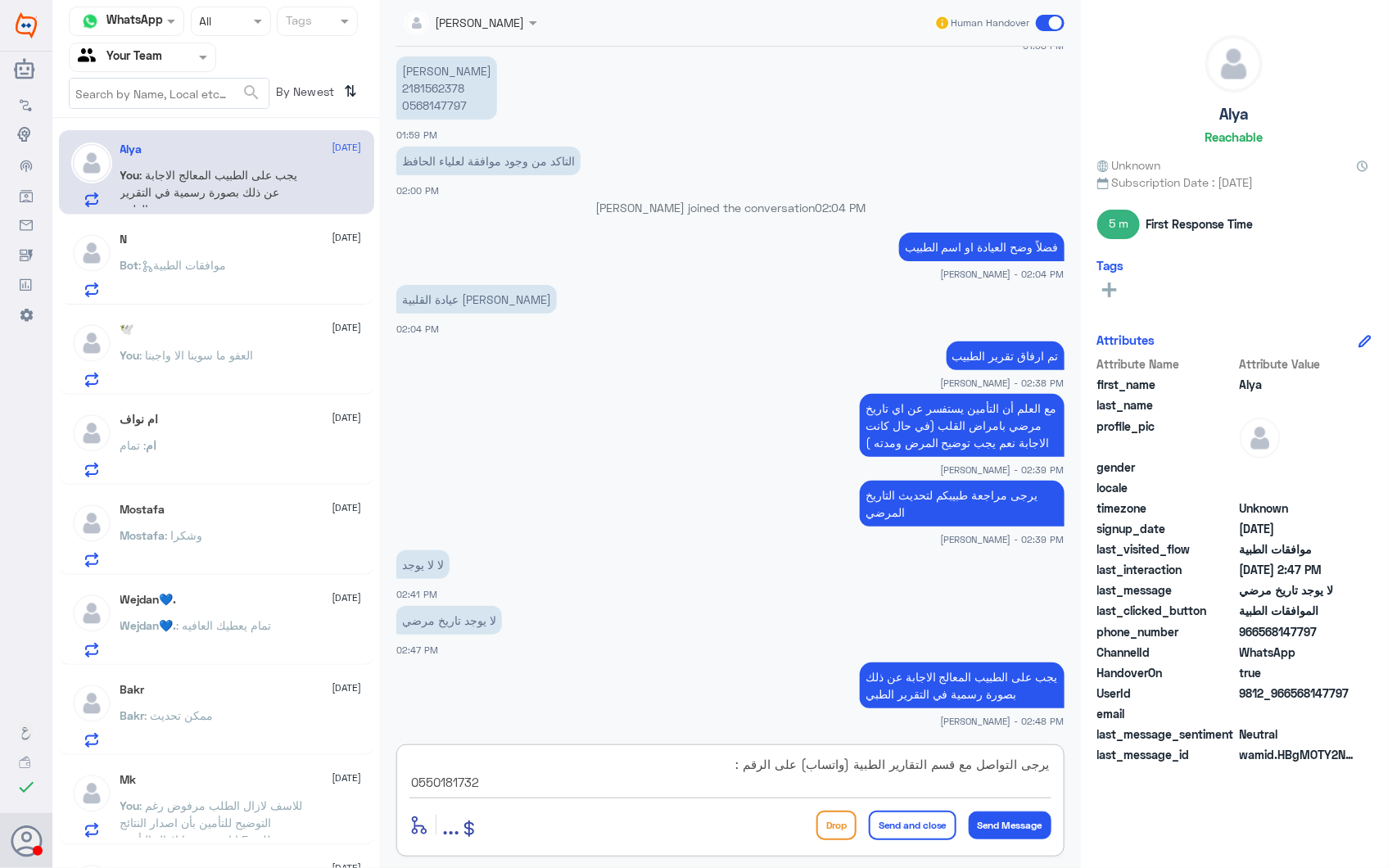
drag, startPoint x: 738, startPoint y: 760, endPoint x: 1091, endPoint y: 772, distance: 353.2
click at [1093, 772] on div "Channel WhatsApp Status × All Tags Agent Filter Your Team search By Newest ⇅ Al…" at bounding box center [720, 437] width 1336 height 873
type textarea "0550181732"
drag, startPoint x: 560, startPoint y: 781, endPoint x: 265, endPoint y: 685, distance: 310.2
click at [291, 701] on div "Channel WhatsApp Status × All Tags Agent Filter Your Team search By Newest ⇅ Al…" at bounding box center [720, 437] width 1336 height 873
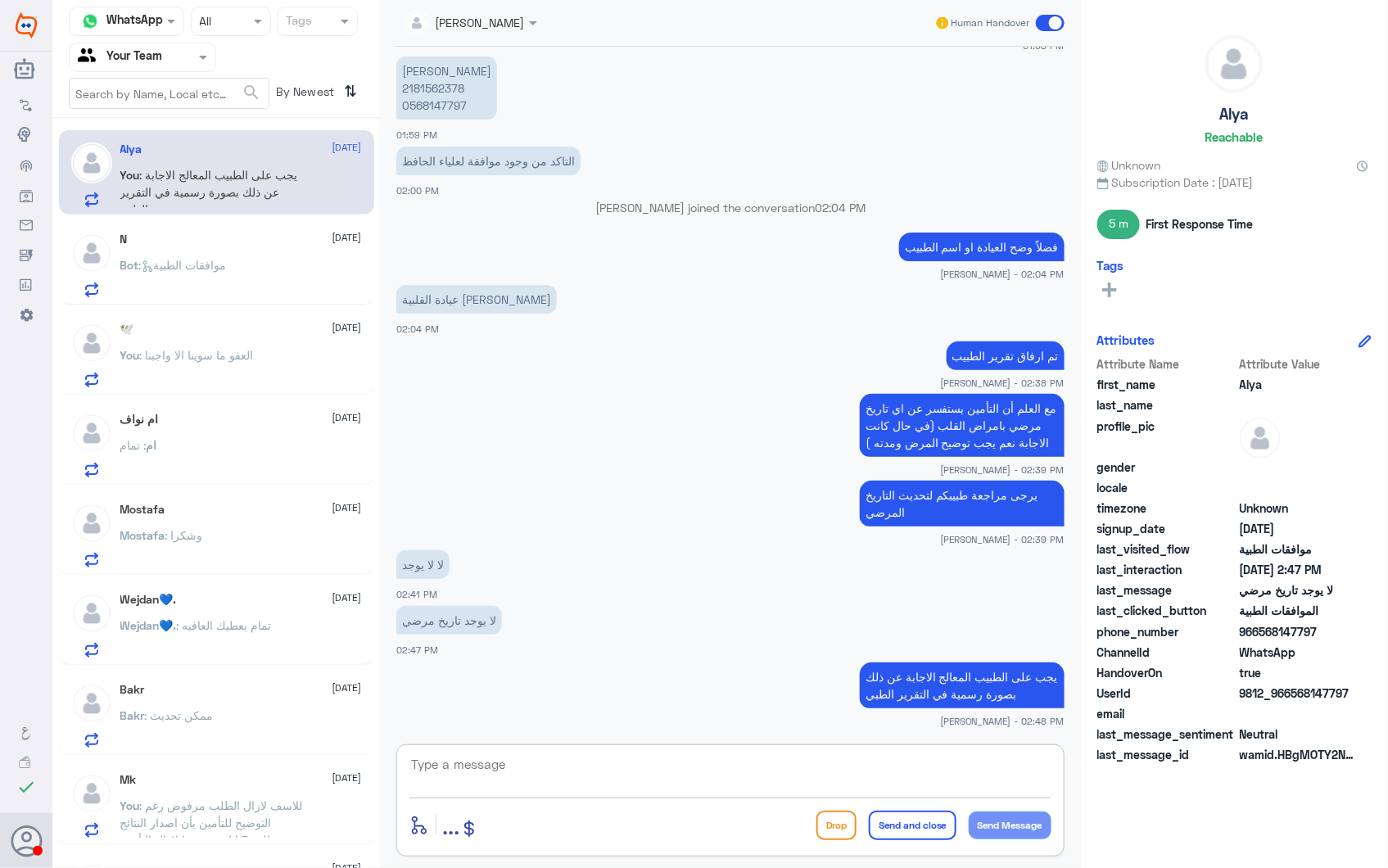
click at [203, 276] on p "Bot : موافقات الطبية" at bounding box center [174, 276] width 106 height 41
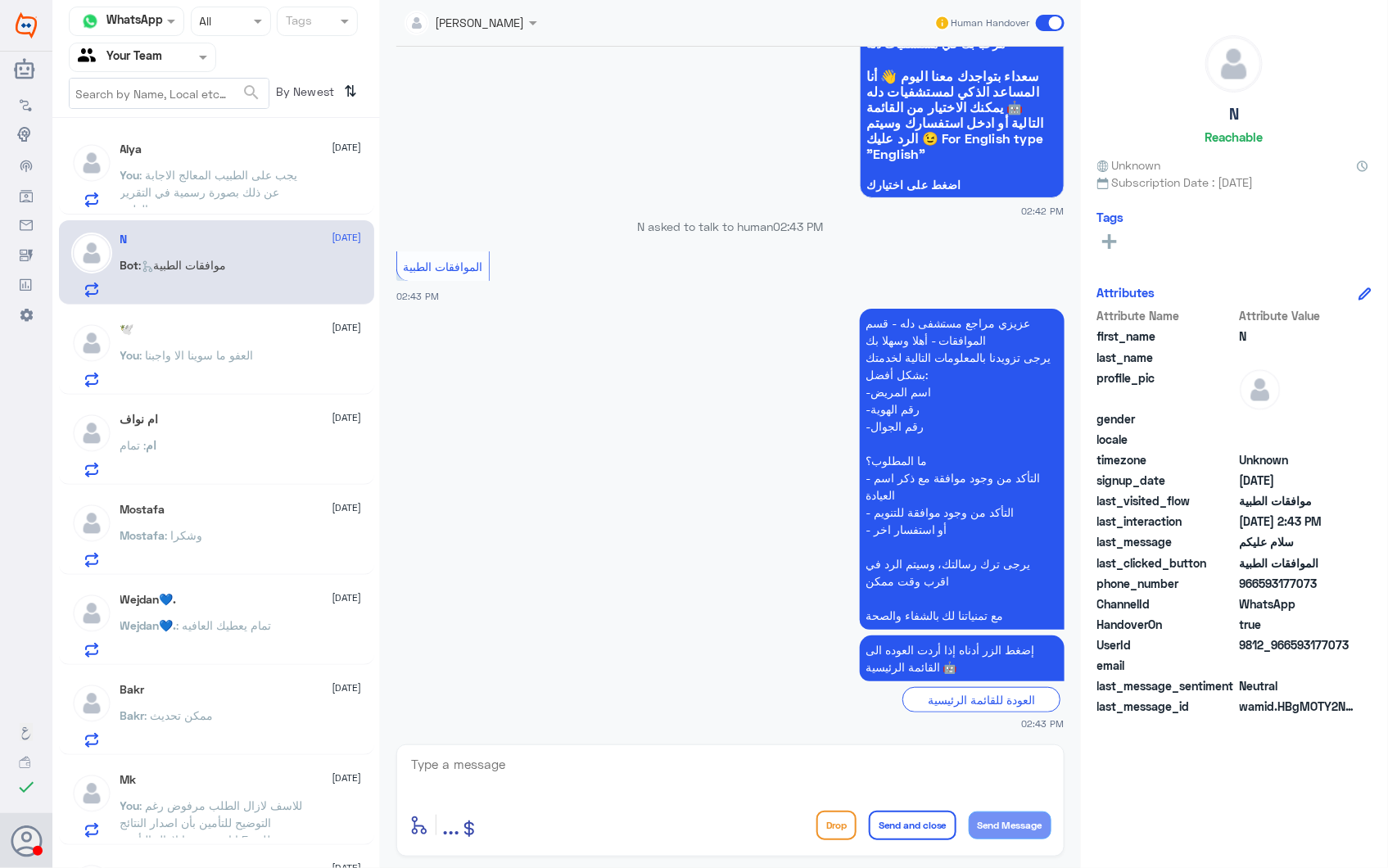
scroll to position [113, 0]
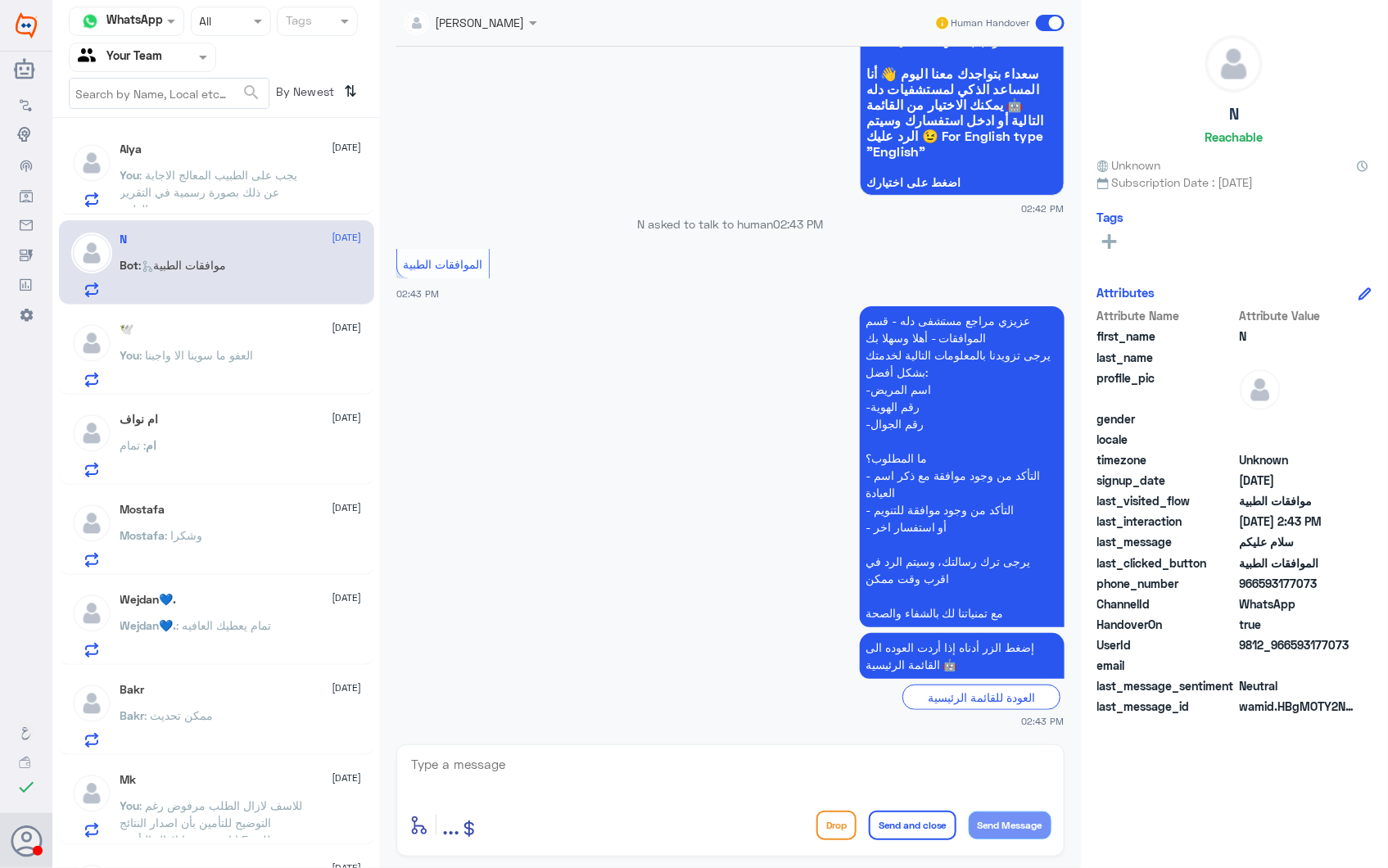
click at [195, 333] on div "🕊️ 28 September" at bounding box center [241, 330] width 241 height 14
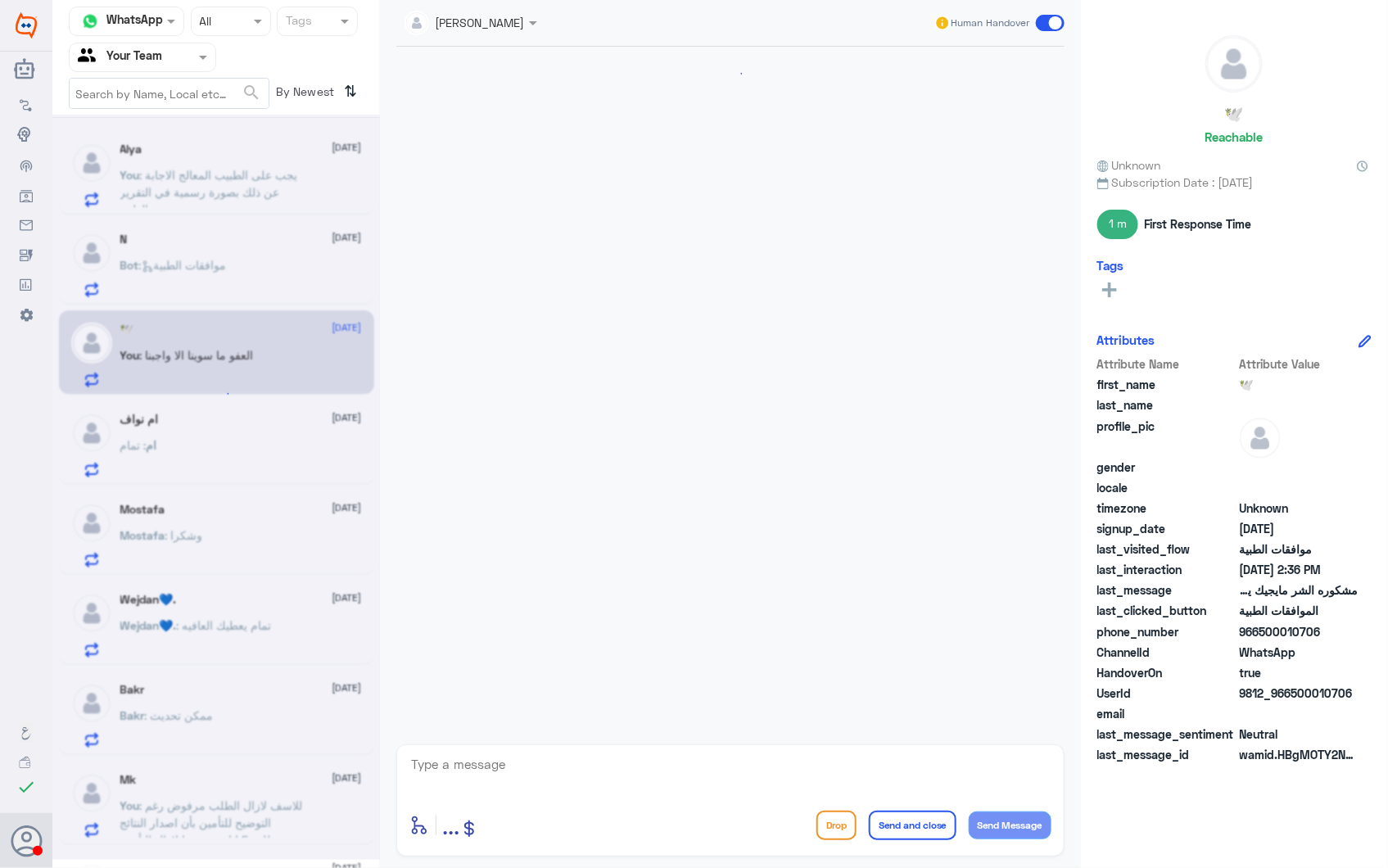
scroll to position [1523, 0]
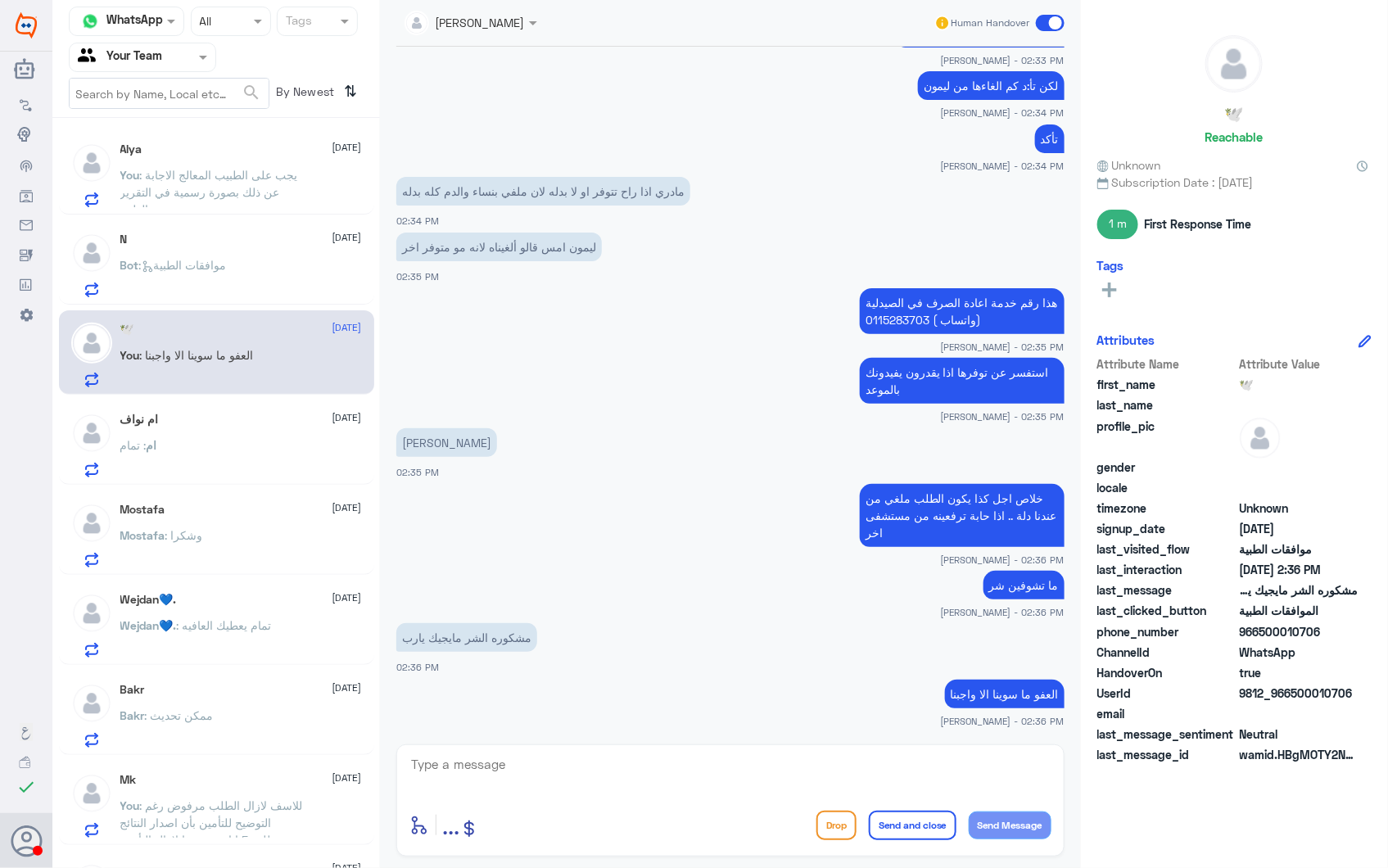
click at [150, 41] on nav "Channel WhatsApp Status × All Tags Agent Filter Your Team search By Newest ⇅" at bounding box center [216, 62] width 328 height 111
click at [159, 55] on input "text" at bounding box center [122, 56] width 90 height 19
click at [151, 156] on div "Your Inbox" at bounding box center [142, 167] width 147 height 38
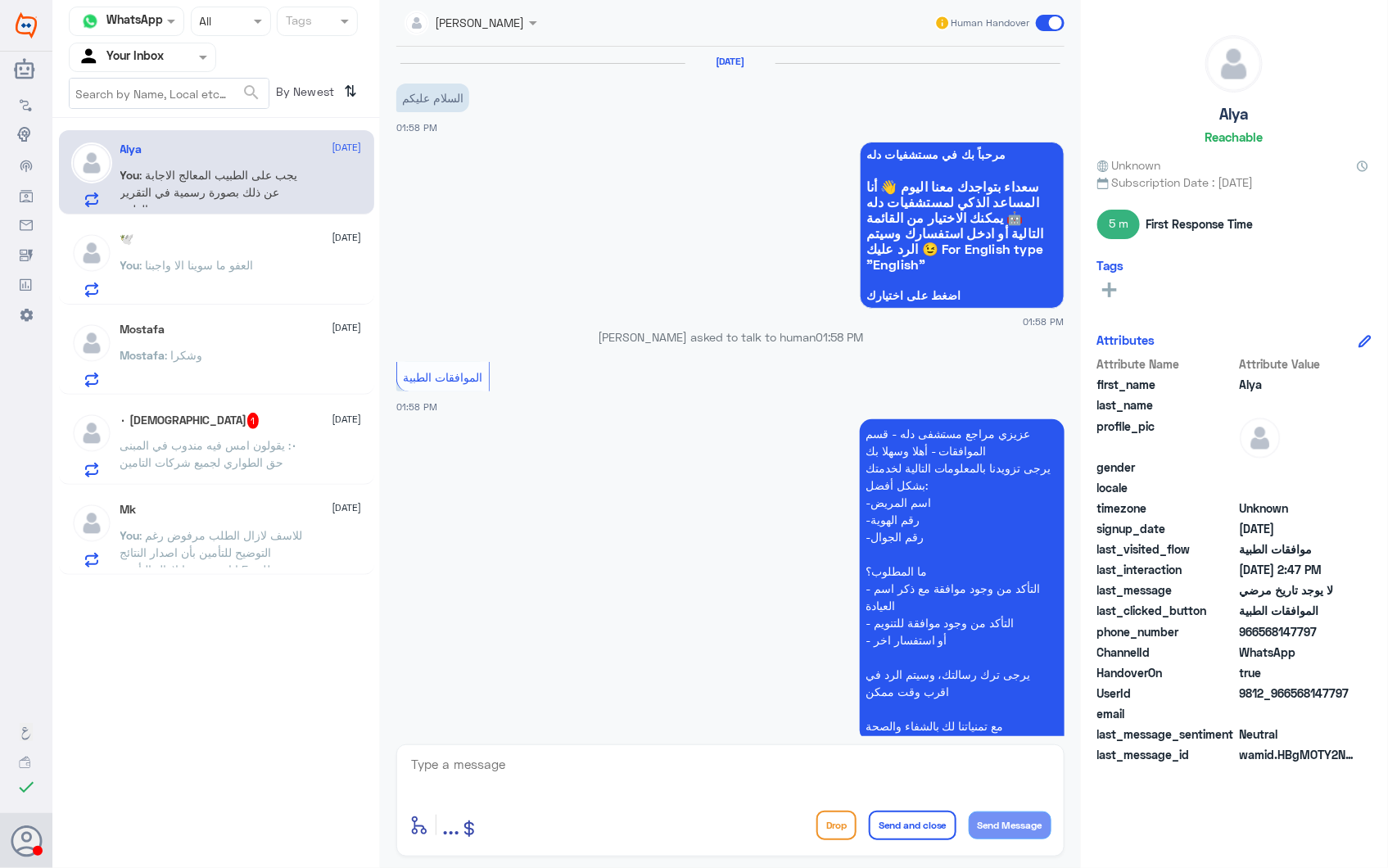
scroll to position [788, 0]
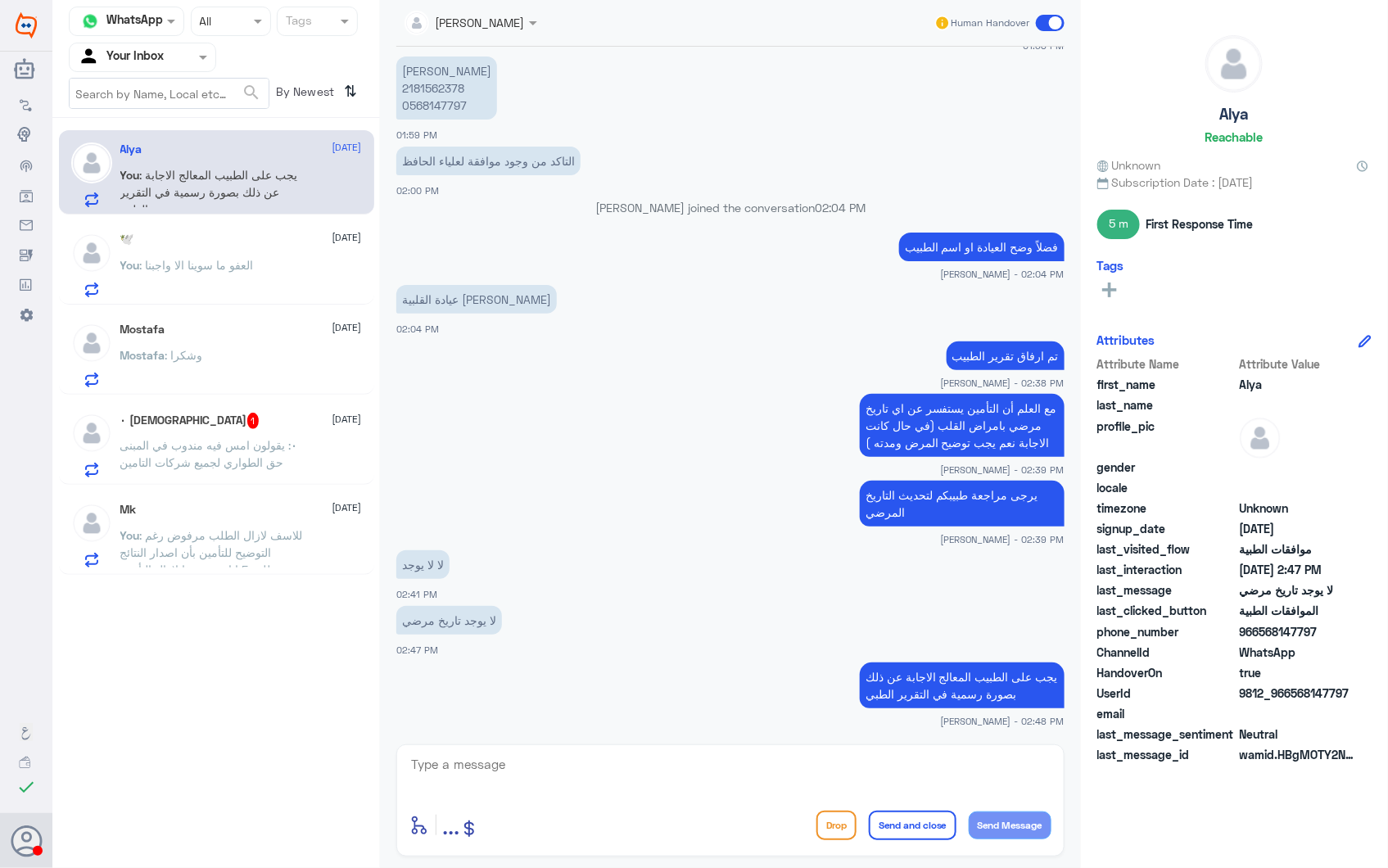
click at [273, 427] on div "٠ معتز 1 28 September" at bounding box center [241, 420] width 241 height 16
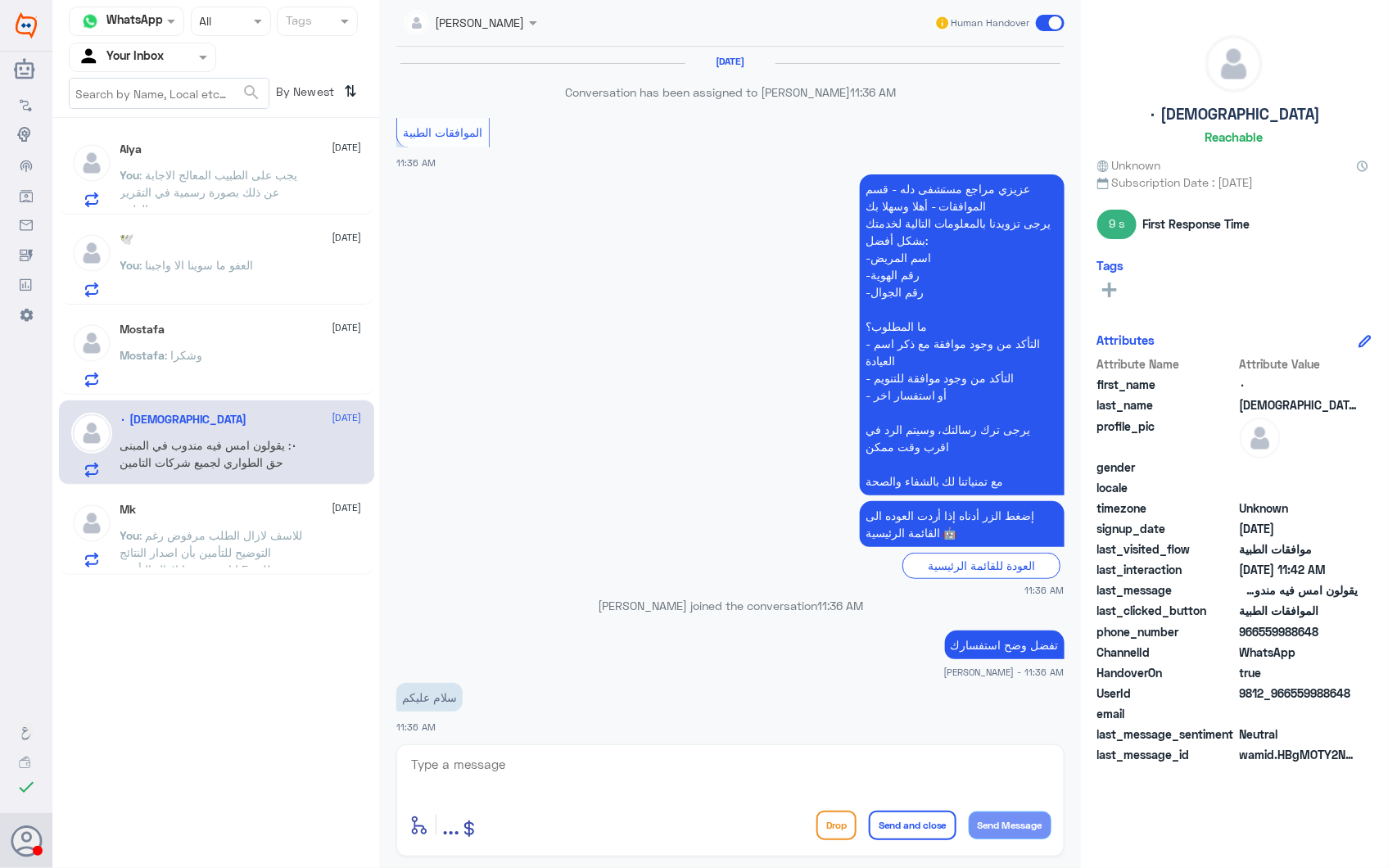
scroll to position [1423, 0]
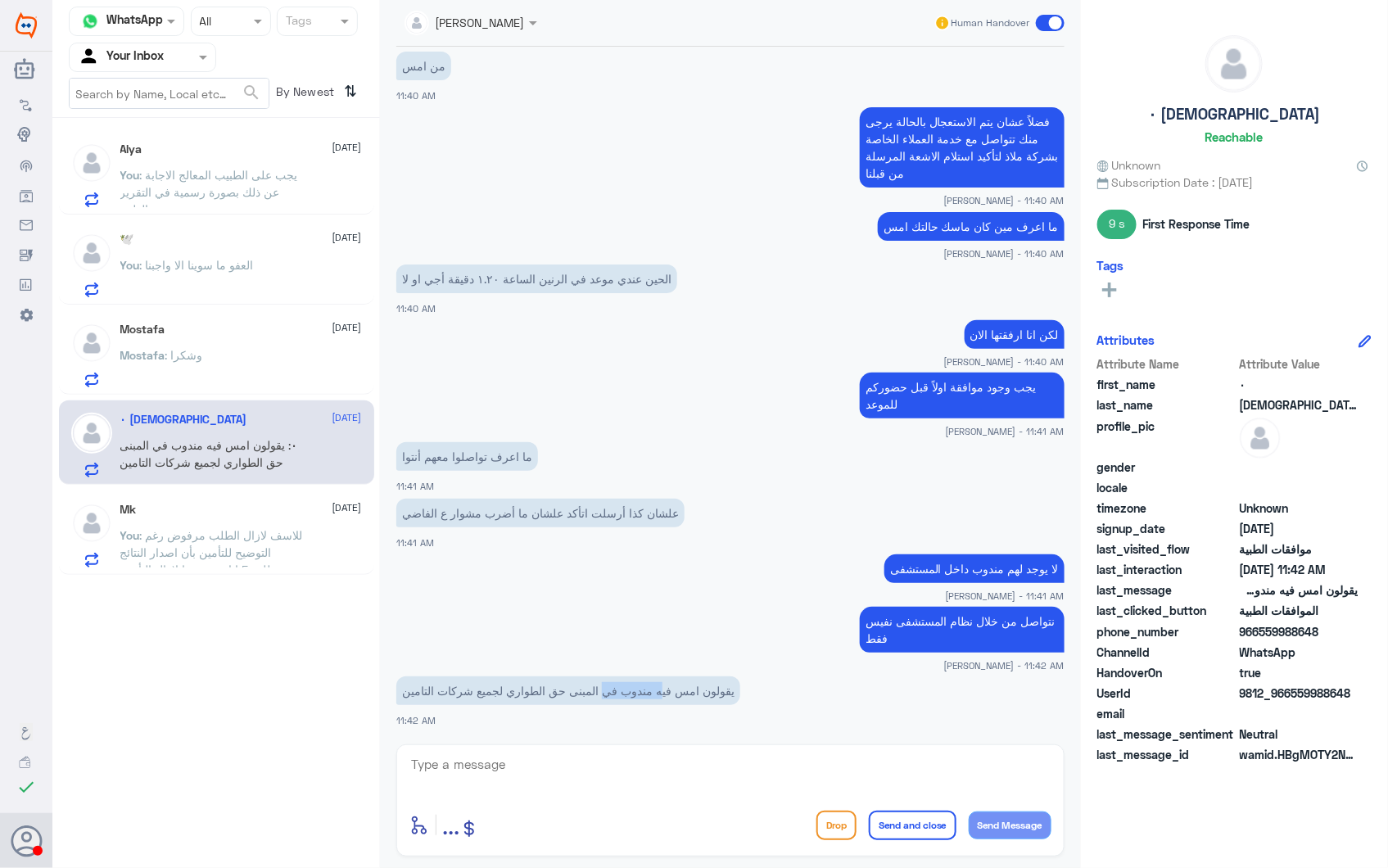
drag, startPoint x: 662, startPoint y: 699, endPoint x: 531, endPoint y: 692, distance: 131.2
click at [539, 692] on p "يقولون امس فيه مندوب في المبنى حق الطواري لجميع شركات التامين" at bounding box center [569, 690] width 344 height 28
click at [525, 691] on p "يقولون امس فيه مندوب في المبنى حق الطواري لجميع شركات التامين" at bounding box center [569, 690] width 344 height 28
drag, startPoint x: 730, startPoint y: 685, endPoint x: 537, endPoint y: 684, distance: 193.0
click at [537, 684] on p "يقولون امس فيه مندوب في المبنى حق الطواري لجميع شركات التامين" at bounding box center [569, 690] width 344 height 28
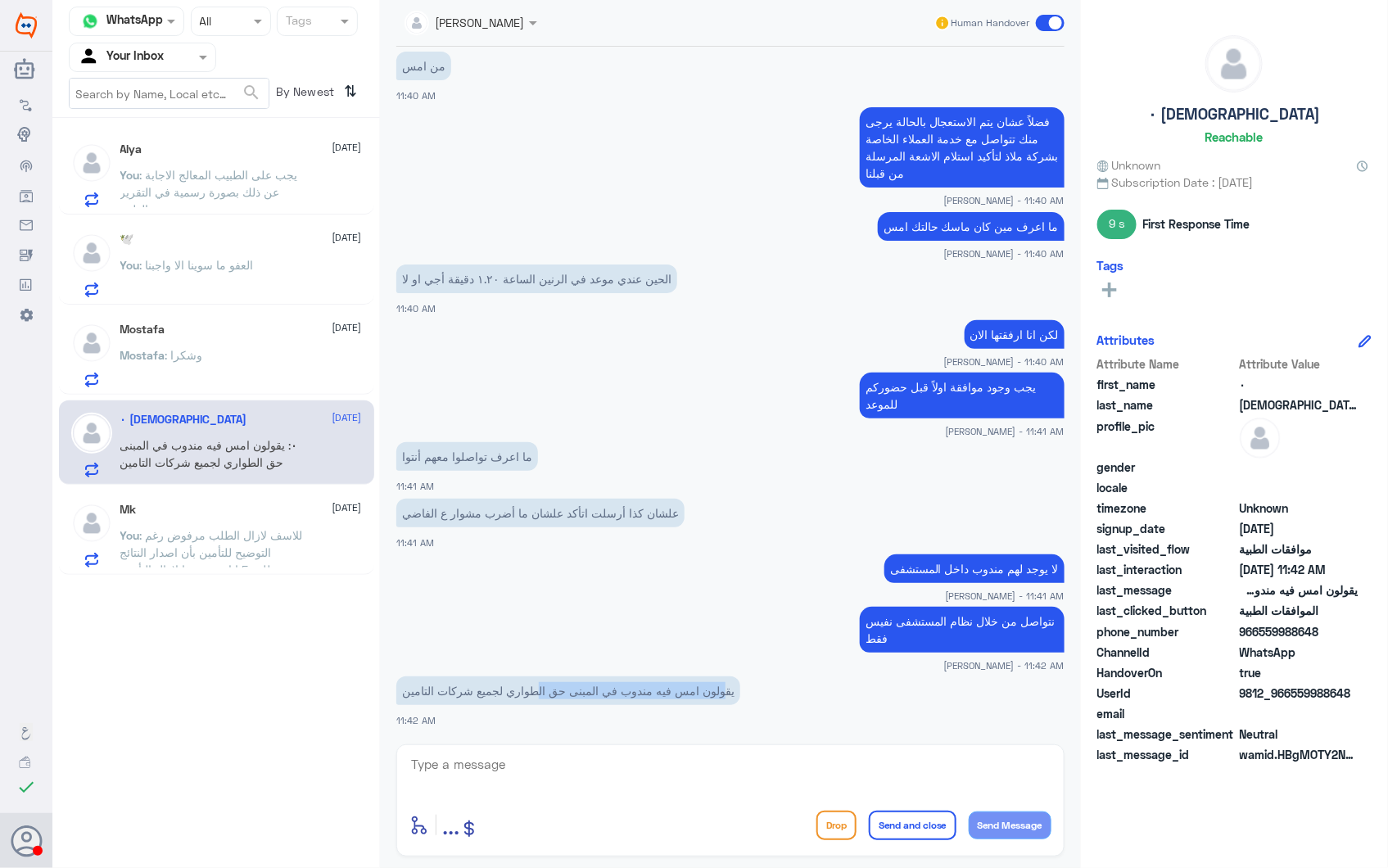
drag, startPoint x: 537, startPoint y: 684, endPoint x: 590, endPoint y: 690, distance: 53.3
click at [590, 690] on p "يقولون امس فيه مندوب في المبنى حق الطواري لجميع شركات التامين" at bounding box center [569, 690] width 344 height 28
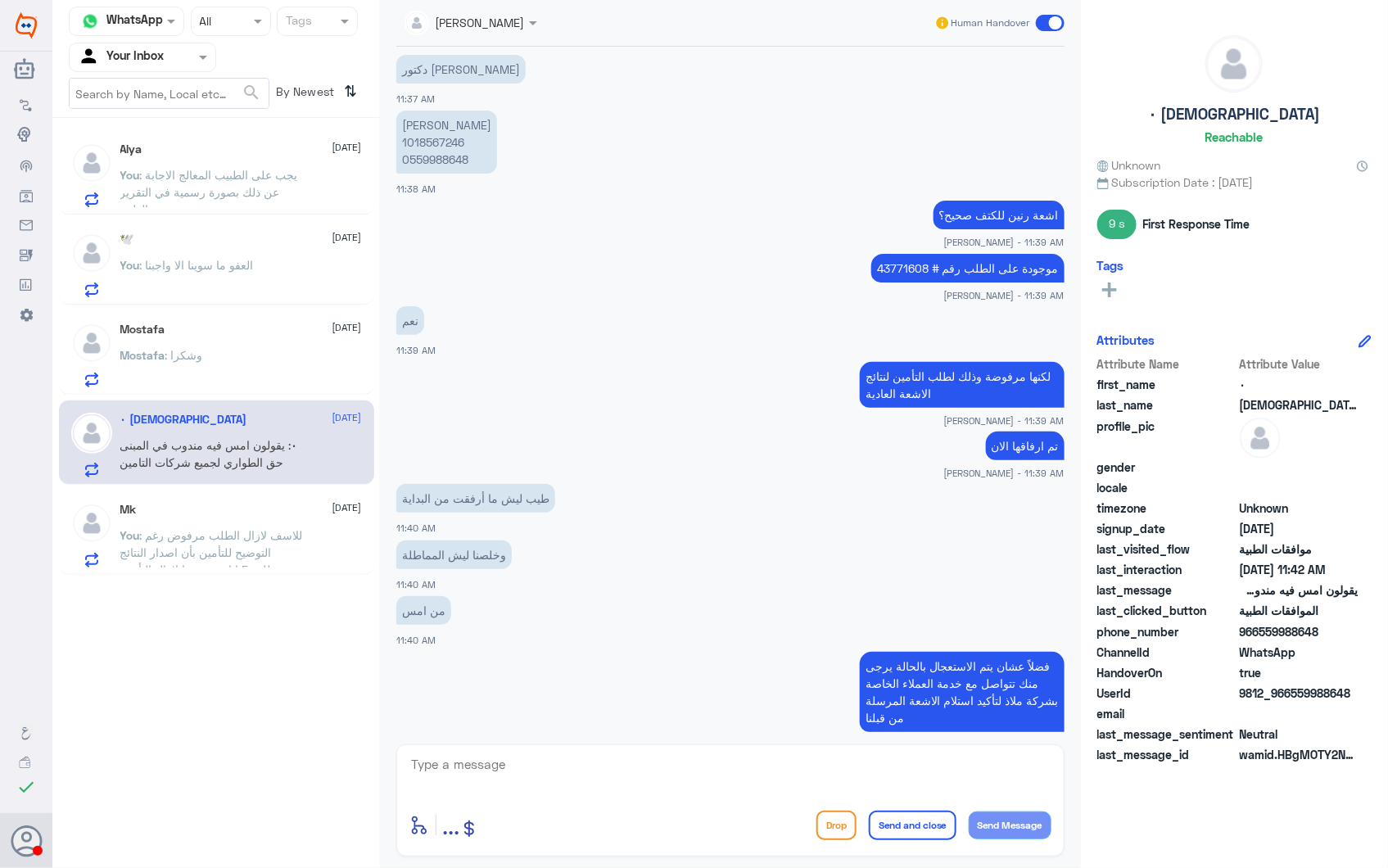
scroll to position [787, 0]
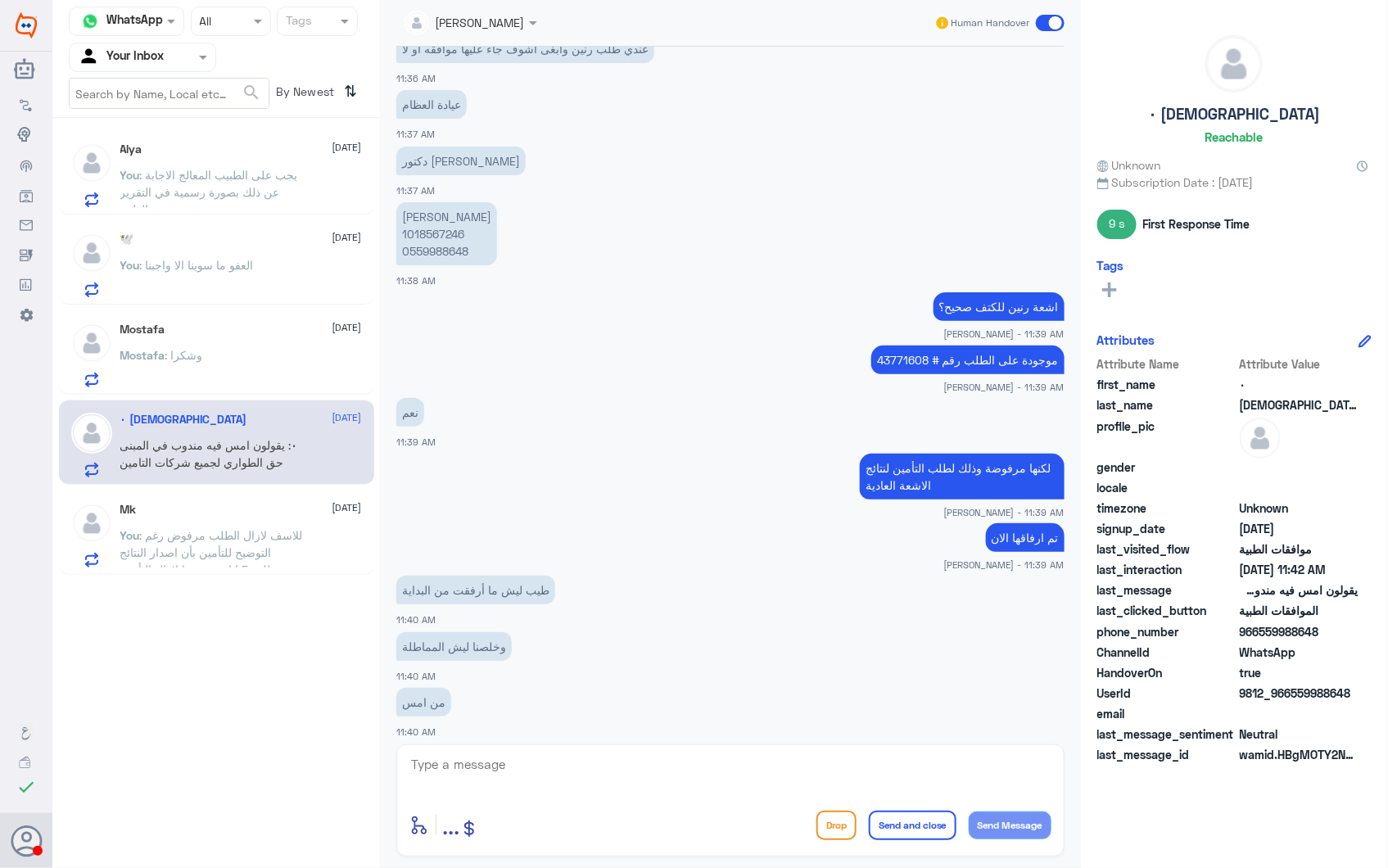
click at [434, 234] on p "Adaa Ayed Alqarni 1018567246 0559988648" at bounding box center [447, 234] width 101 height 63
click at [435, 233] on p "Adaa Ayed Alqarni 1018567246 0559988648" at bounding box center [447, 234] width 101 height 63
copy p "1018567246"
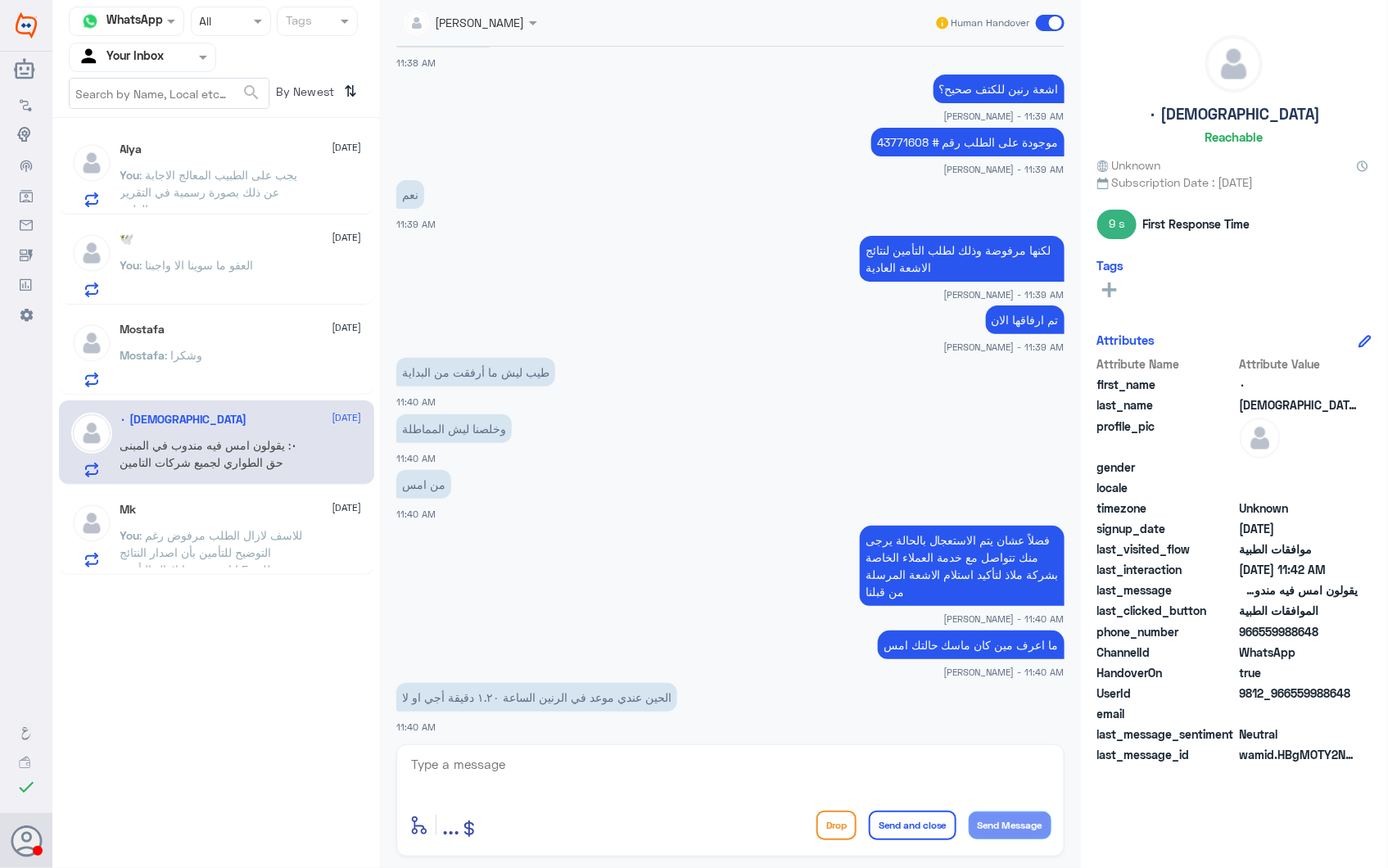
scroll to position [1423, 0]
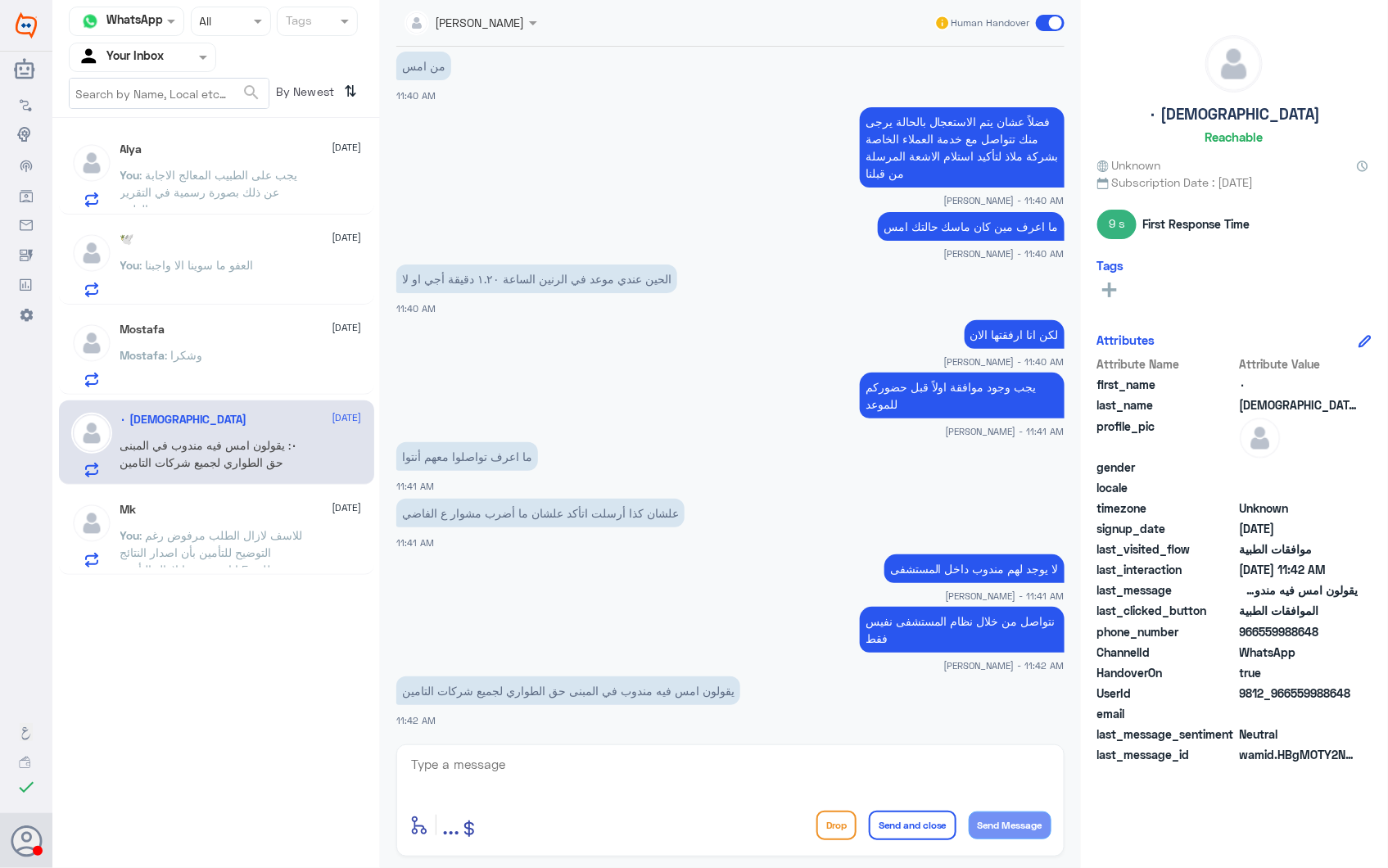
click at [508, 776] on textarea at bounding box center [730, 773] width 642 height 40
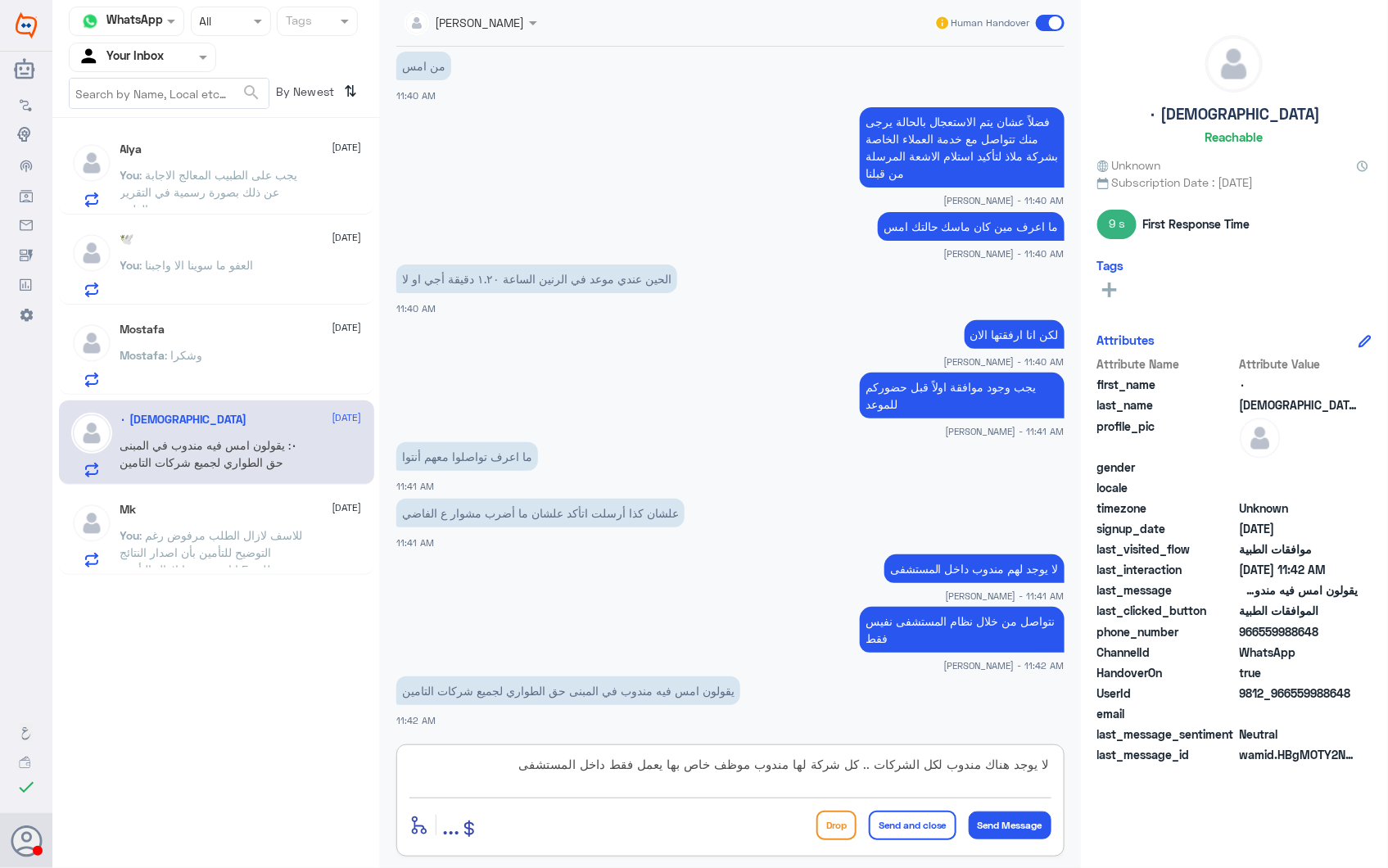
type textarea "لا يوجد هناك مندوب لكل الشركات .. كل شركة لها مندوب موظف خاص بها يعمل فقط داخل …"
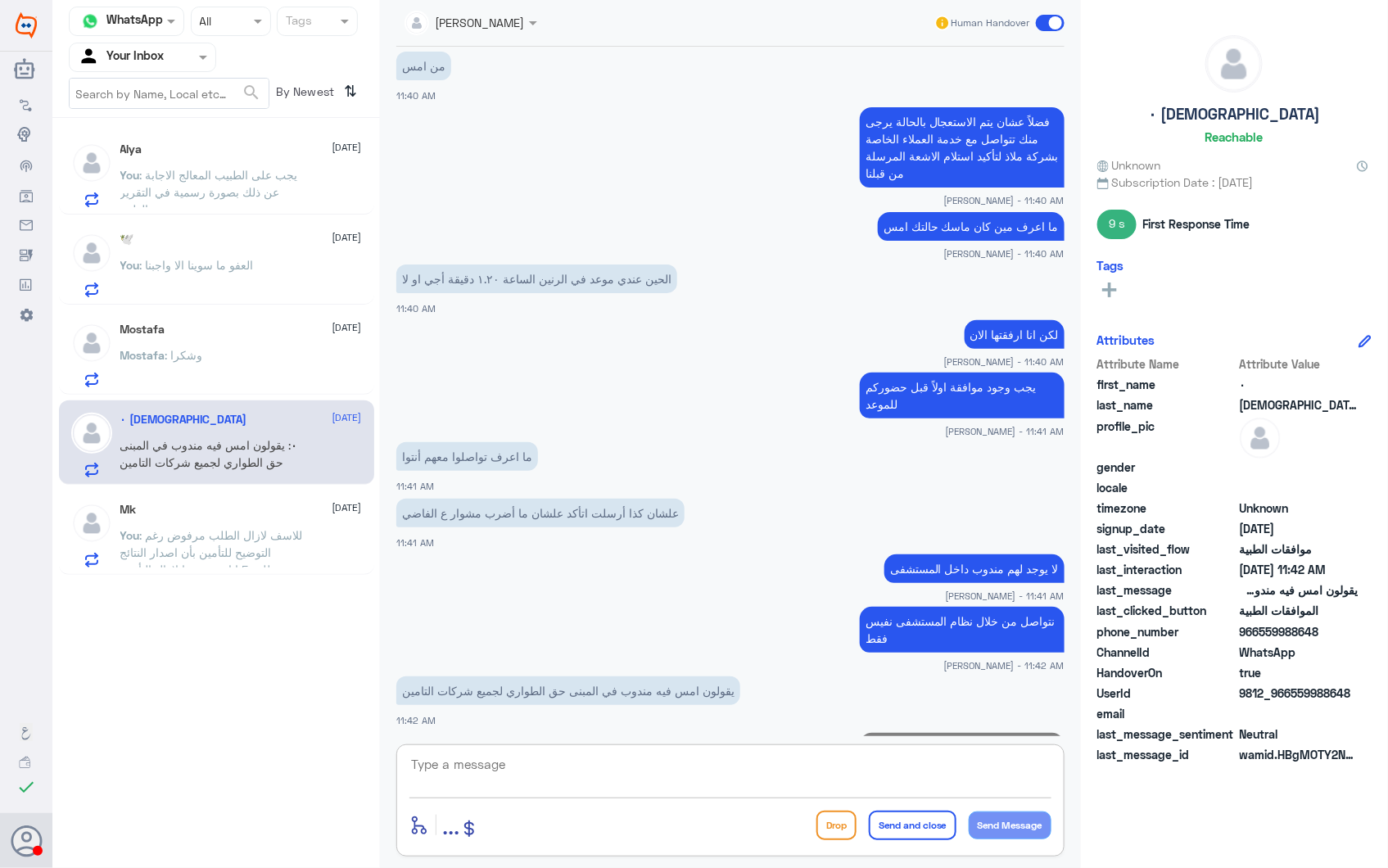
scroll to position [1510, 0]
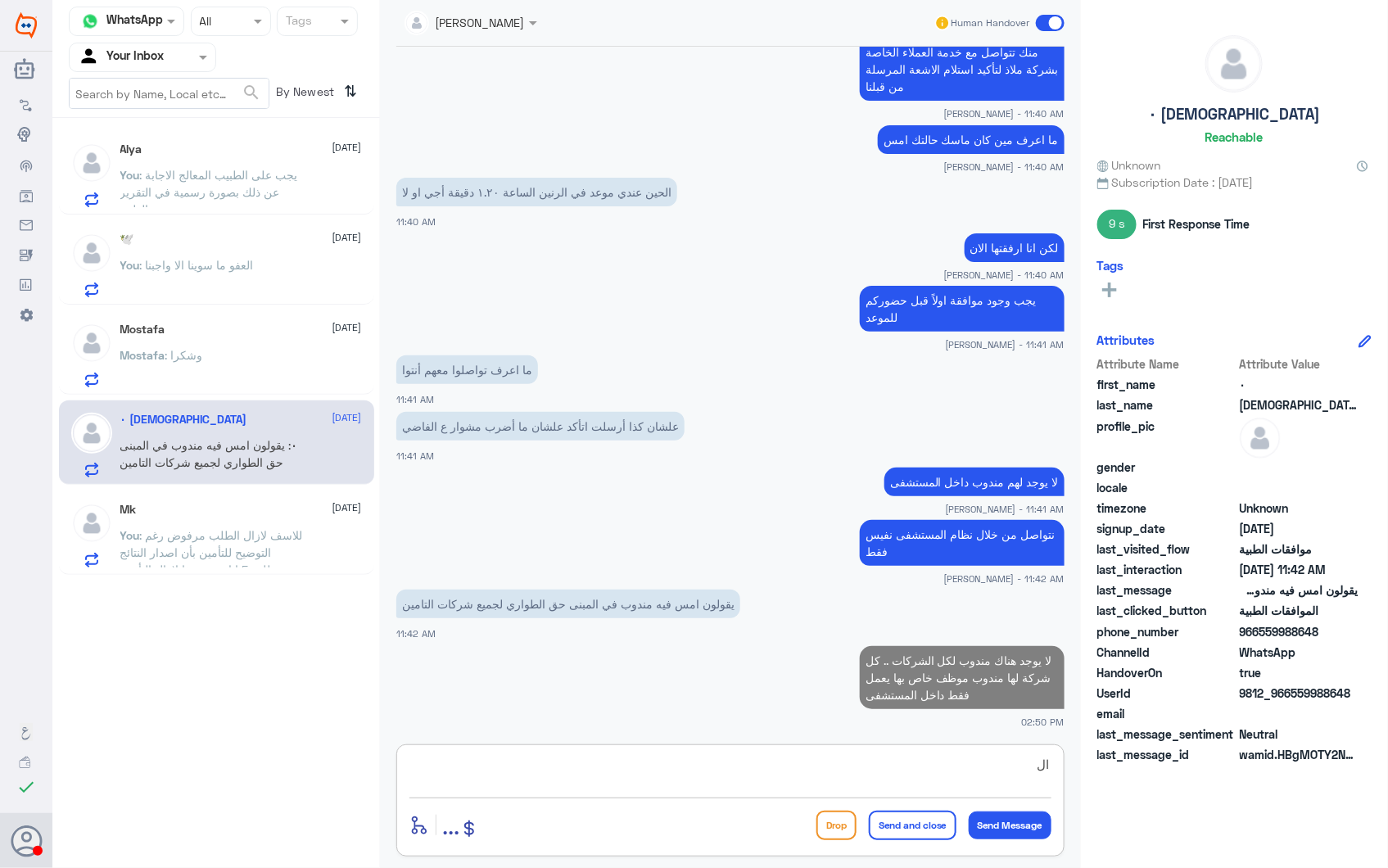
type textarea "ا"
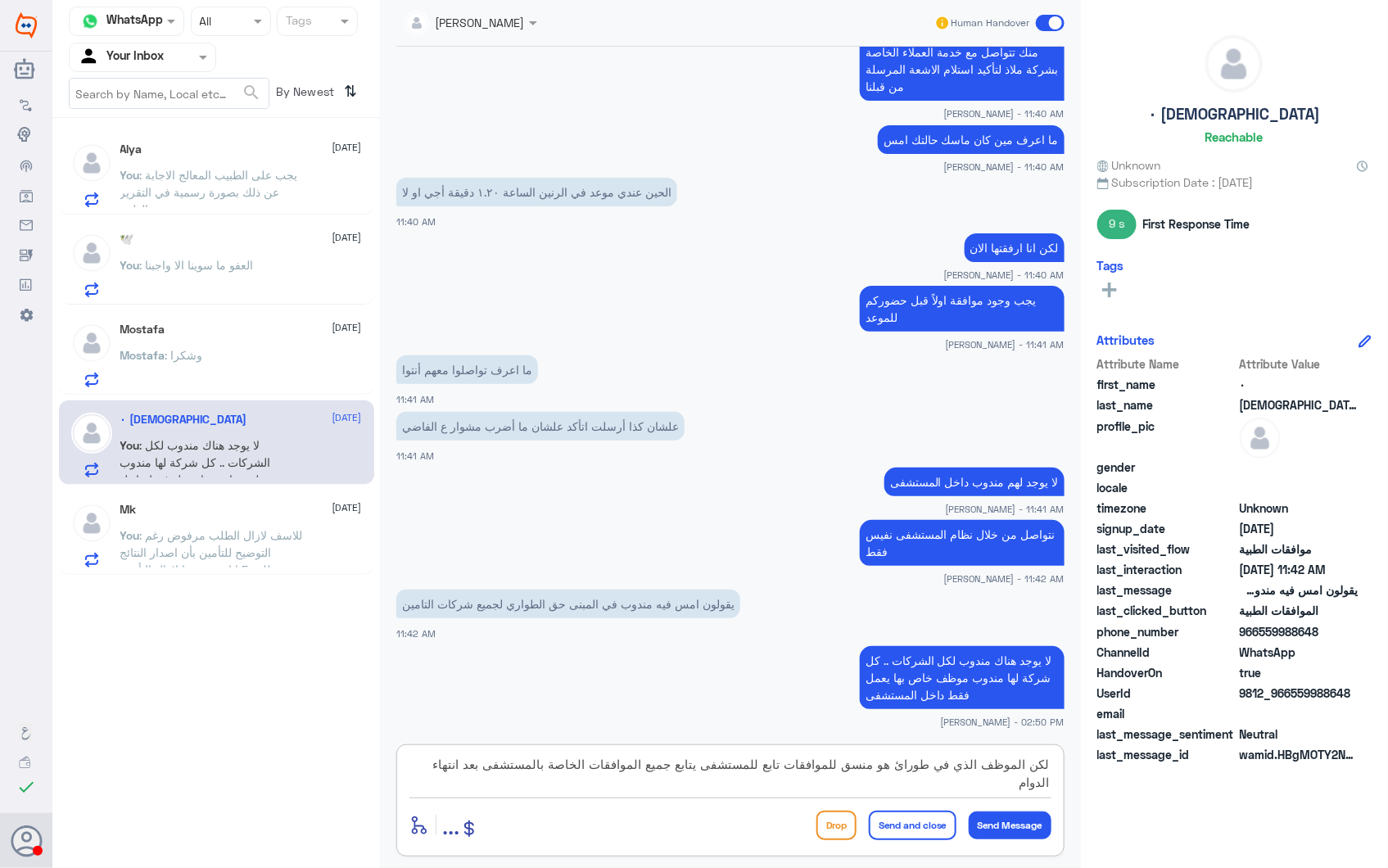
type textarea "لكن الموظف الذي في طورائ هو منسق للموافقات تابع للمستشفى يتابع جميع الموافقات ا…"
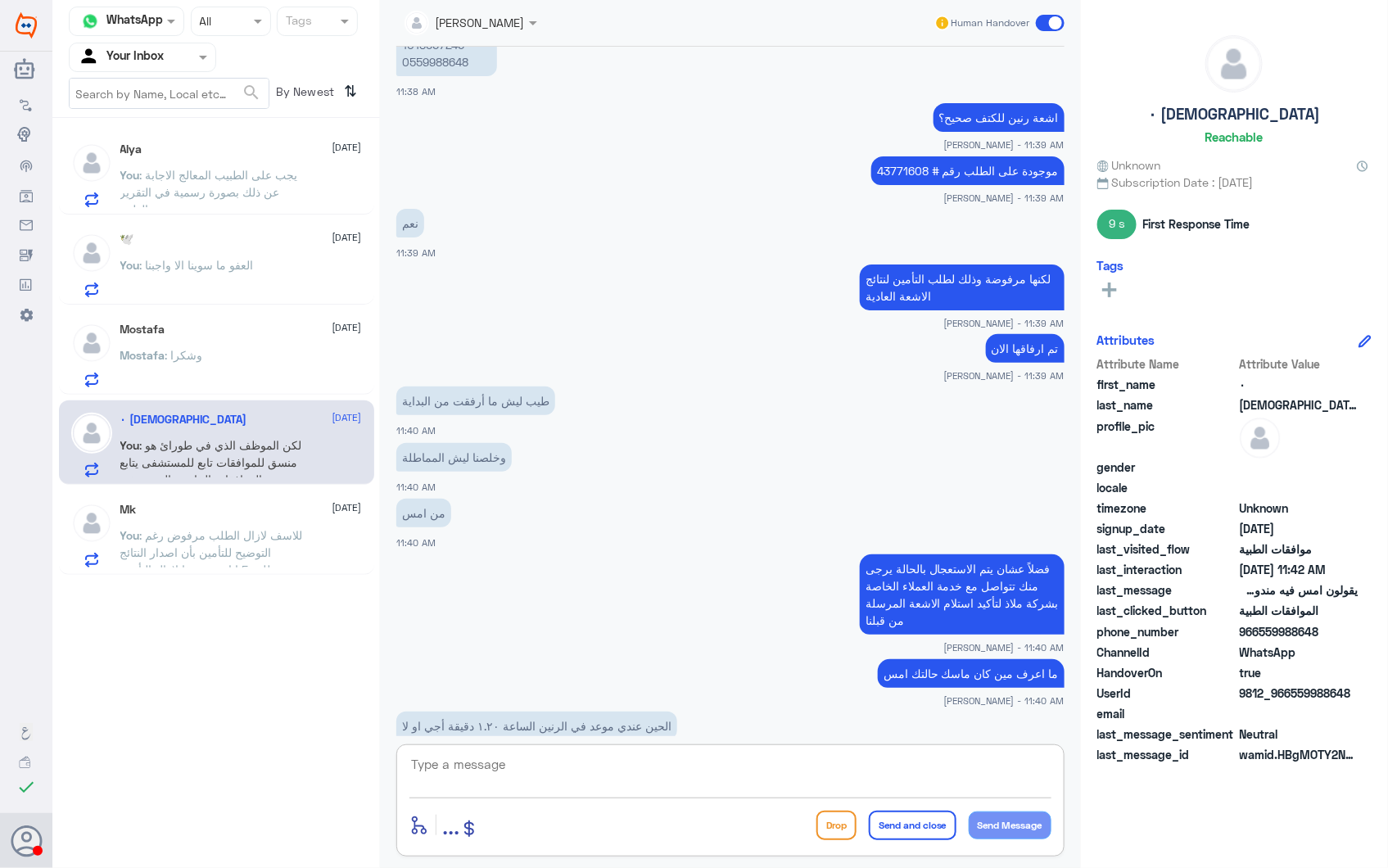
scroll to position [705, 0]
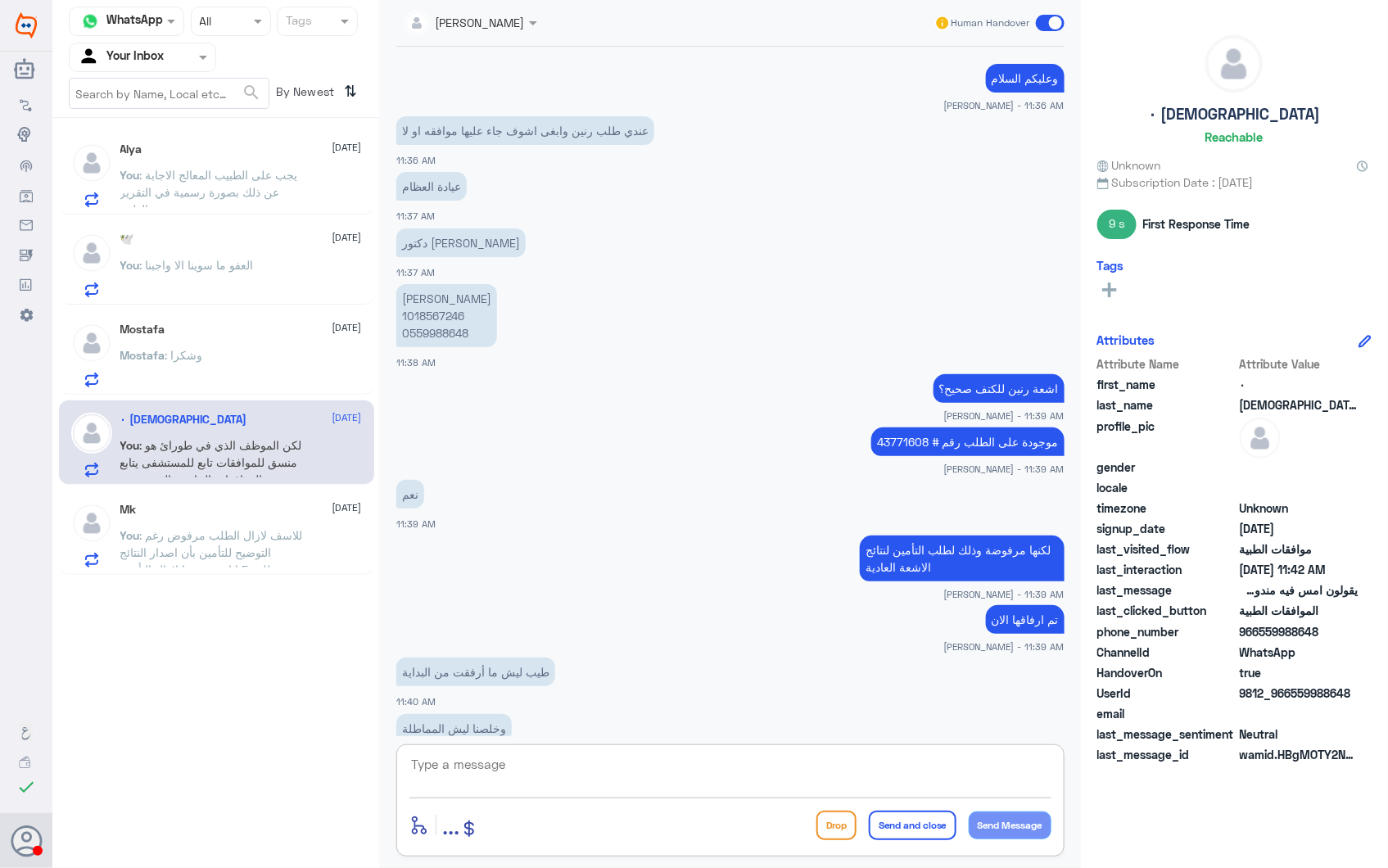
click at [456, 314] on p "Adaa Ayed Alqarni 1018567246 0559988648" at bounding box center [447, 316] width 101 height 63
copy p "1018567246"
click at [781, 770] on textarea at bounding box center [730, 773] width 642 height 40
type textarea "على العموم"
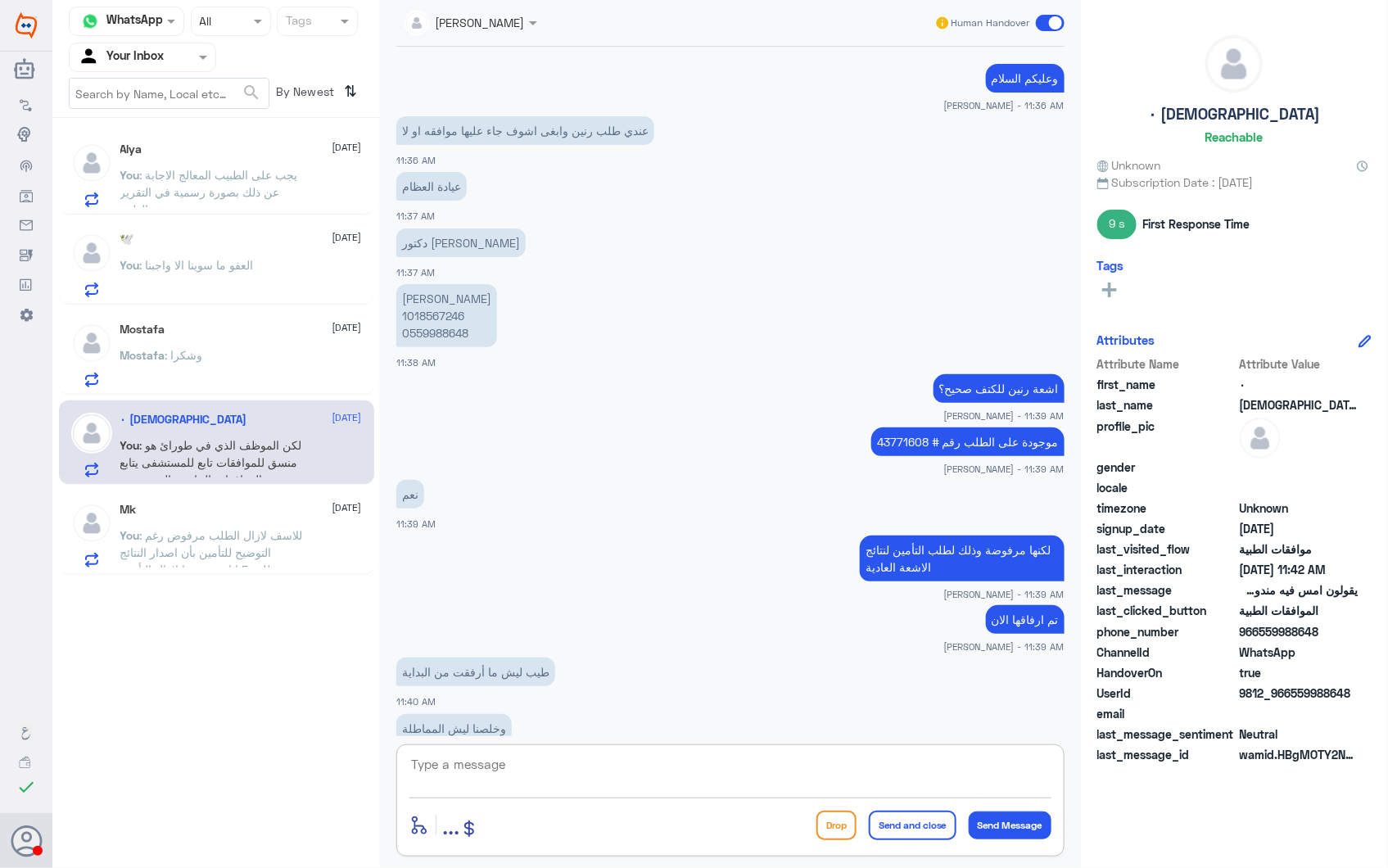
scroll to position [1666, 0]
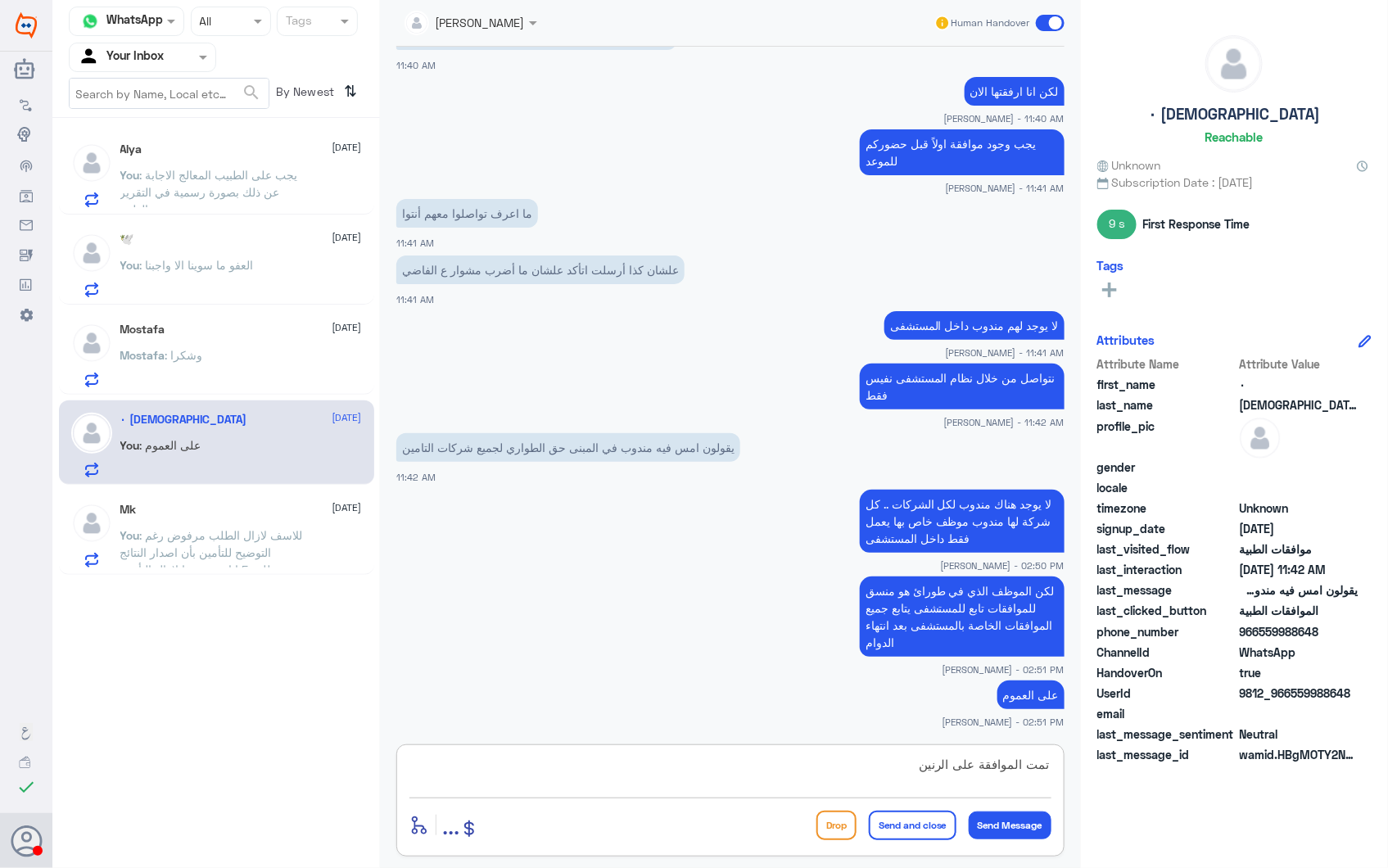
type textarea "تمت الموافقة على الرنين"
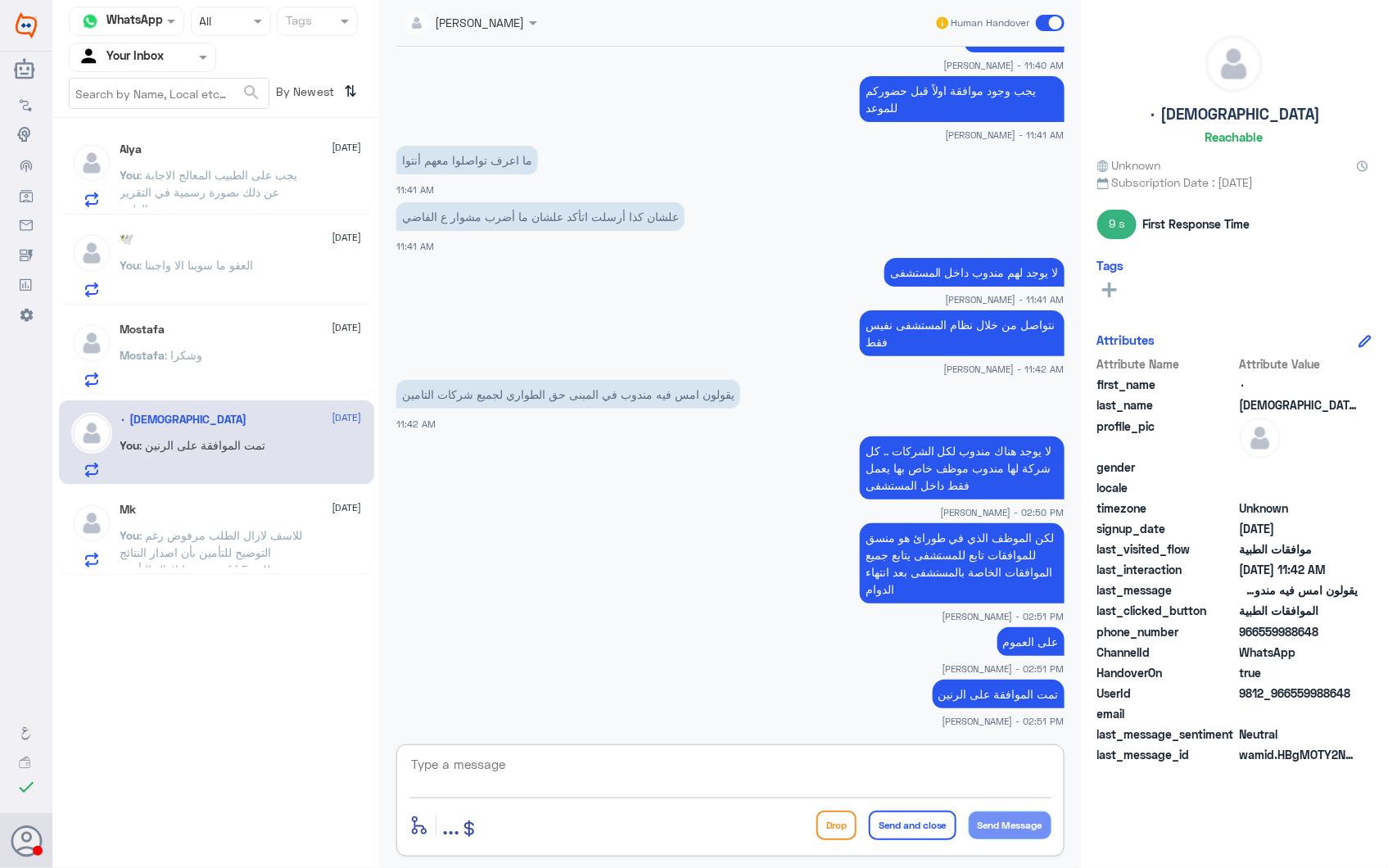
click at [491, 767] on textarea at bounding box center [730, 773] width 642 height 40
click at [475, 757] on textarea at bounding box center [730, 773] width 642 height 40
click at [1003, 699] on p "تمت الموافقة على الرنين" at bounding box center [998, 693] width 132 height 28
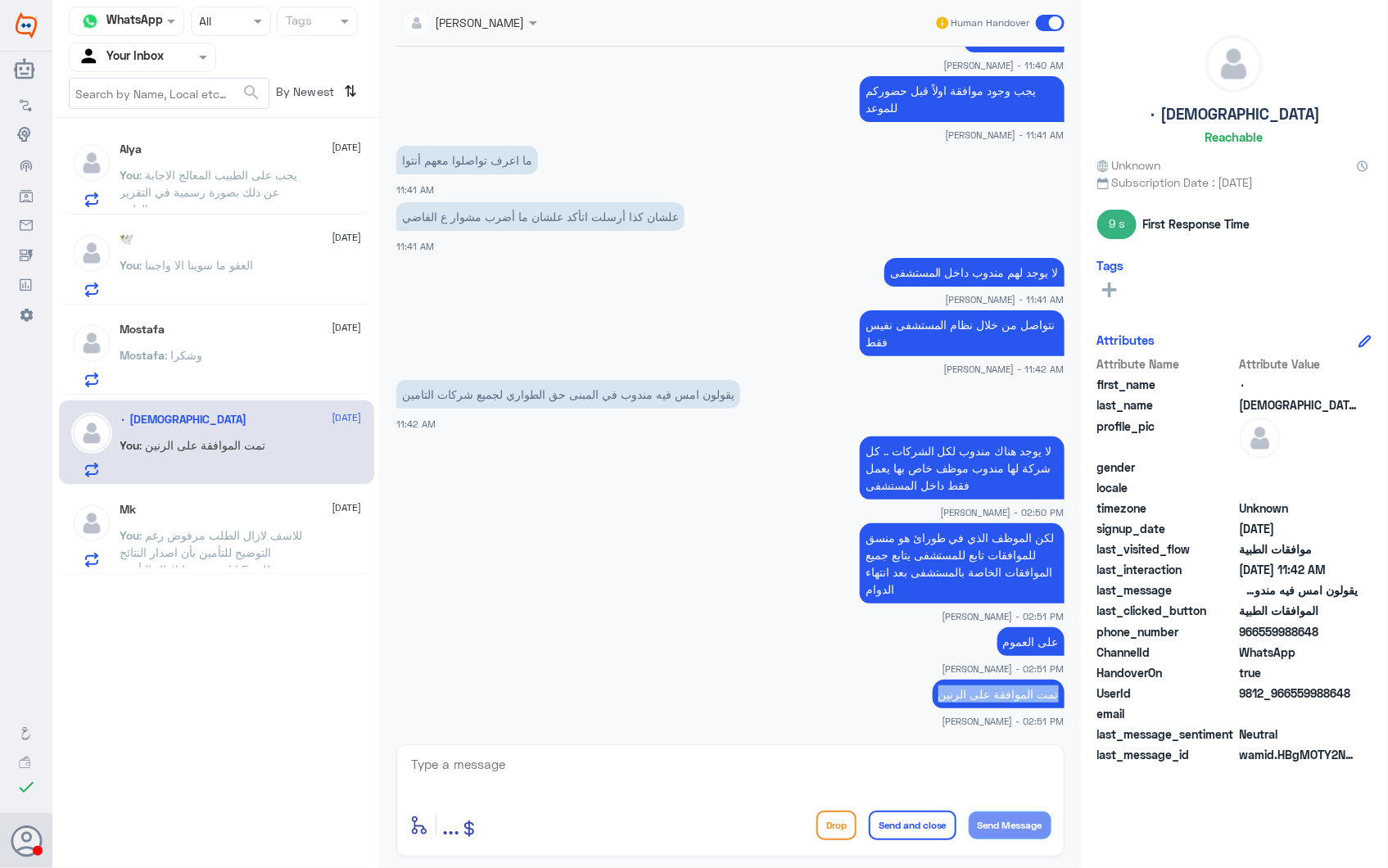
copy div "تمت الموافقة على الرنين"
drag, startPoint x: 790, startPoint y: 792, endPoint x: 815, endPoint y: 790, distance: 25.1
click at [795, 792] on textarea at bounding box center [730, 773] width 642 height 40
paste textarea "تمت الموافقة على الرنين"
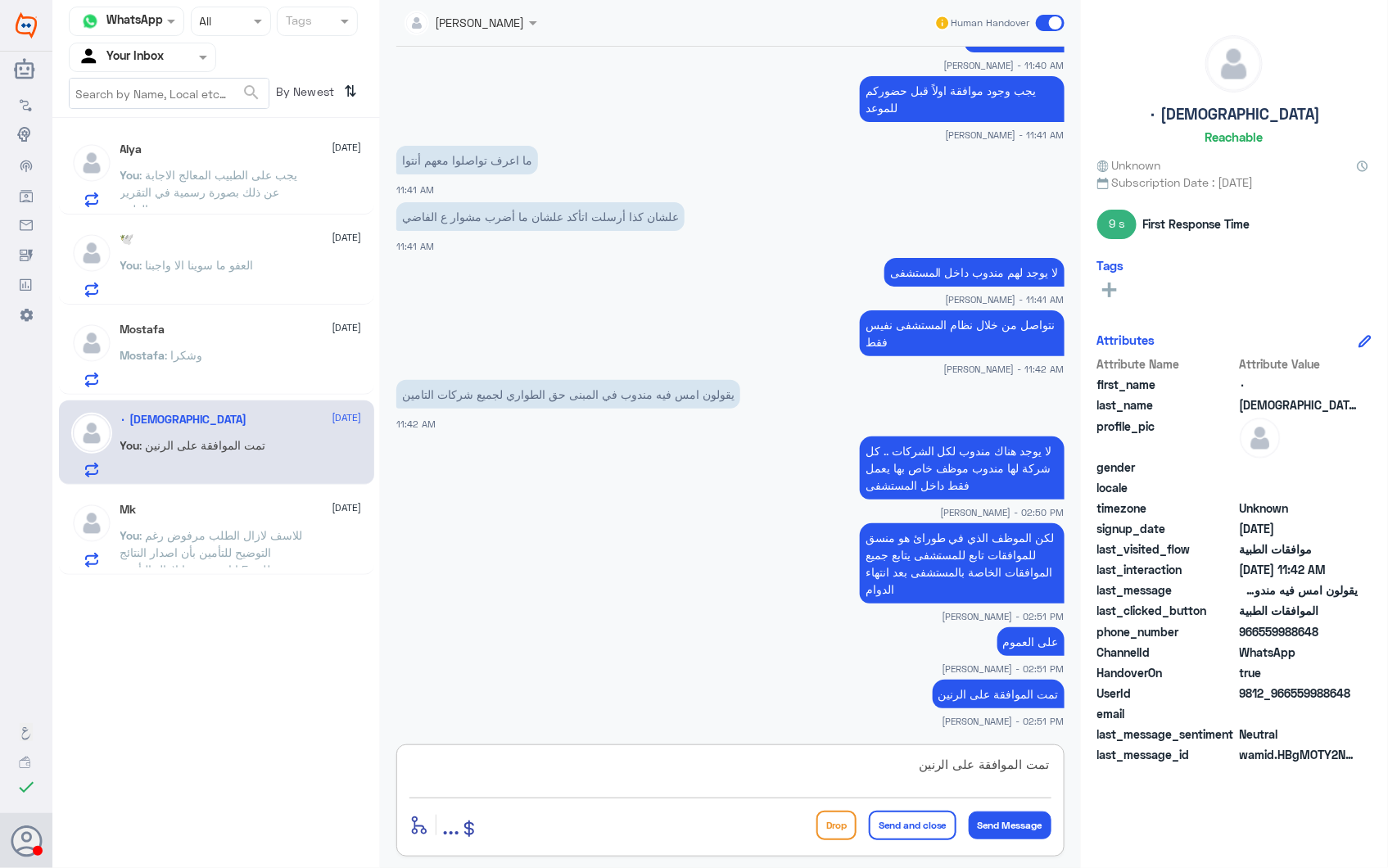
type textarea "تمت الموافقة على الرنين"
click at [920, 832] on button "Send and close" at bounding box center [913, 825] width 87 height 29
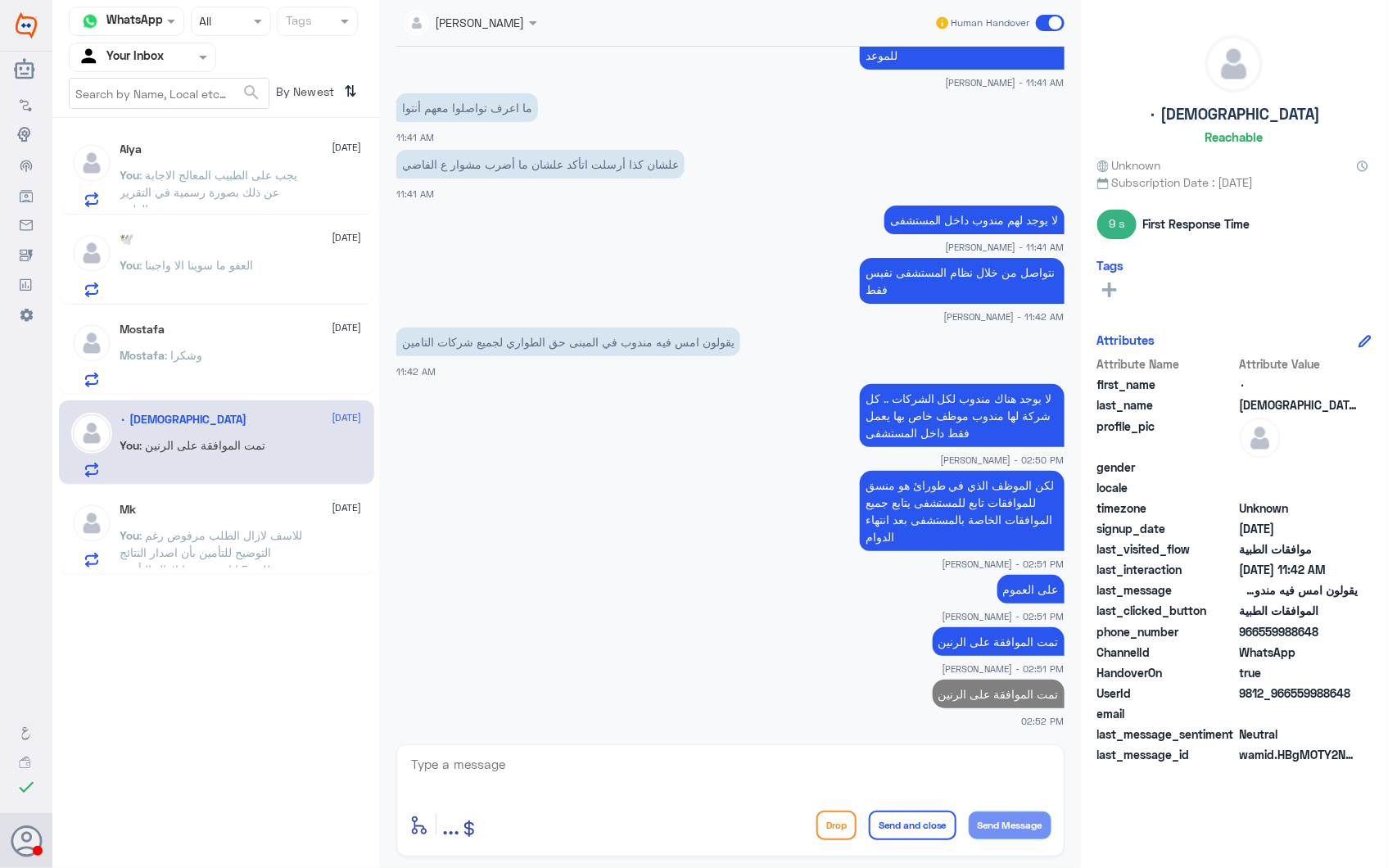
scroll to position [1767, 0]
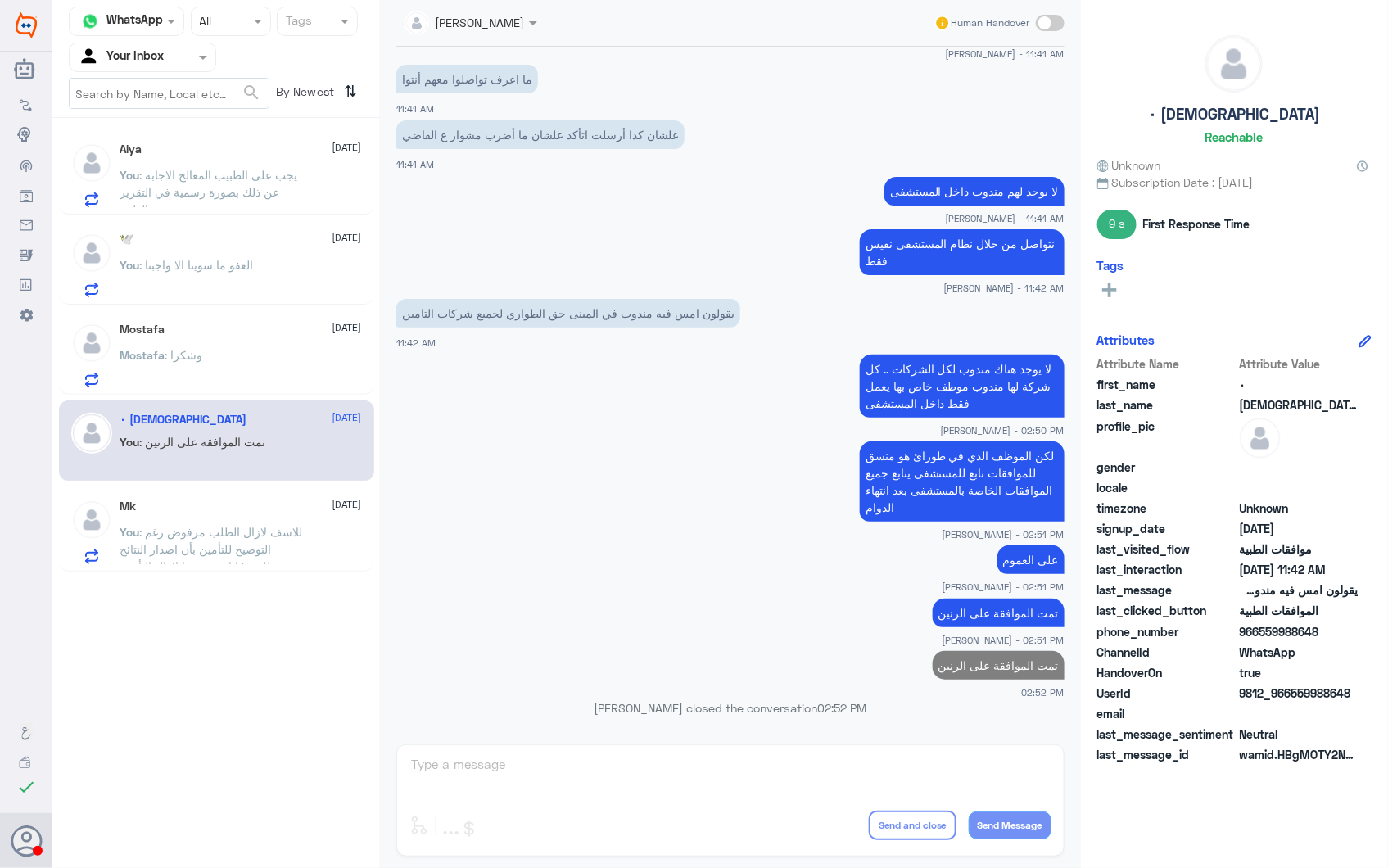
drag, startPoint x: 223, startPoint y: 357, endPoint x: 557, endPoint y: 192, distance: 372.5
click at [242, 348] on div "Mostafa 28 September Mostafa : وشكرا" at bounding box center [241, 355] width 241 height 65
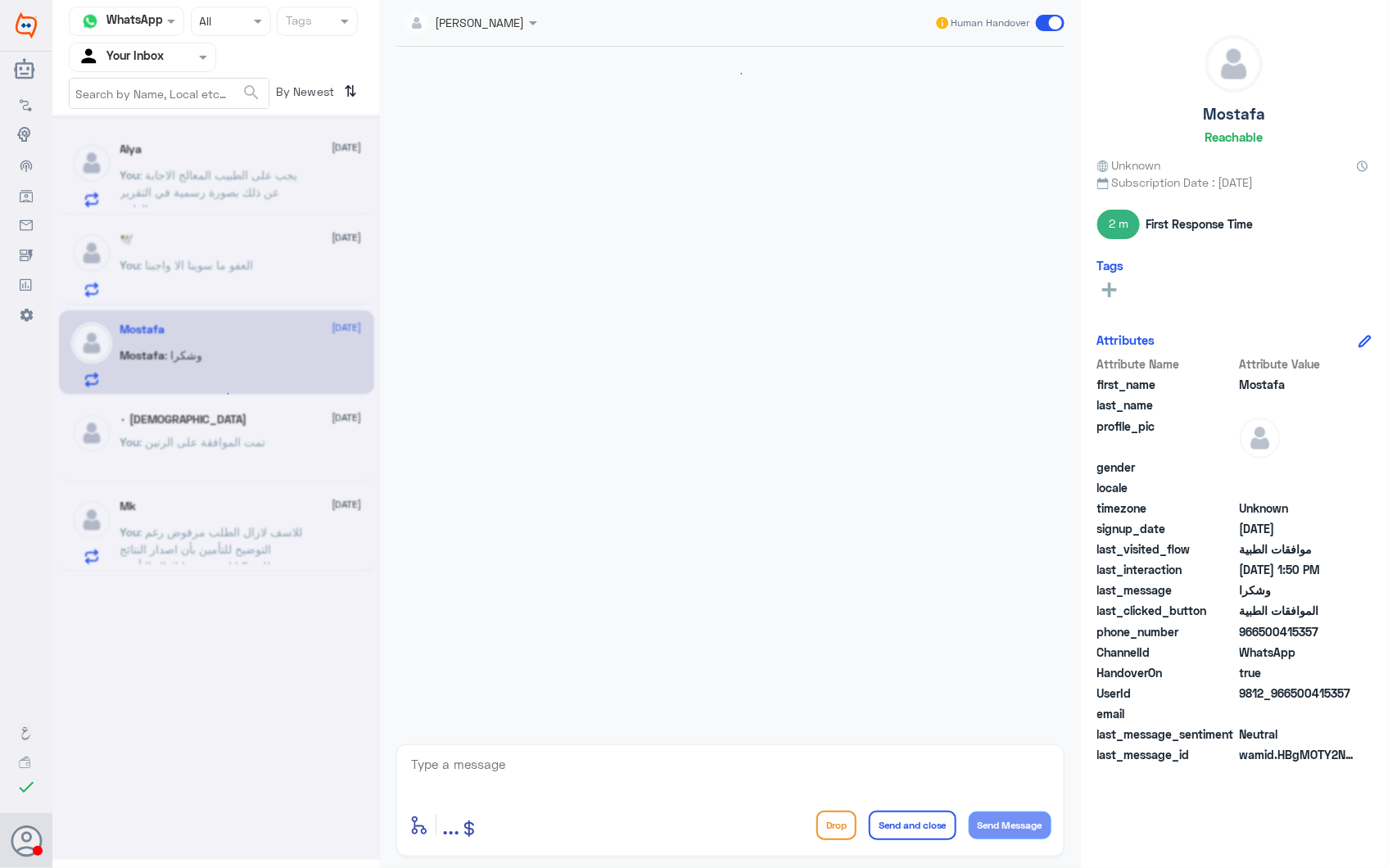
scroll to position [2212, 0]
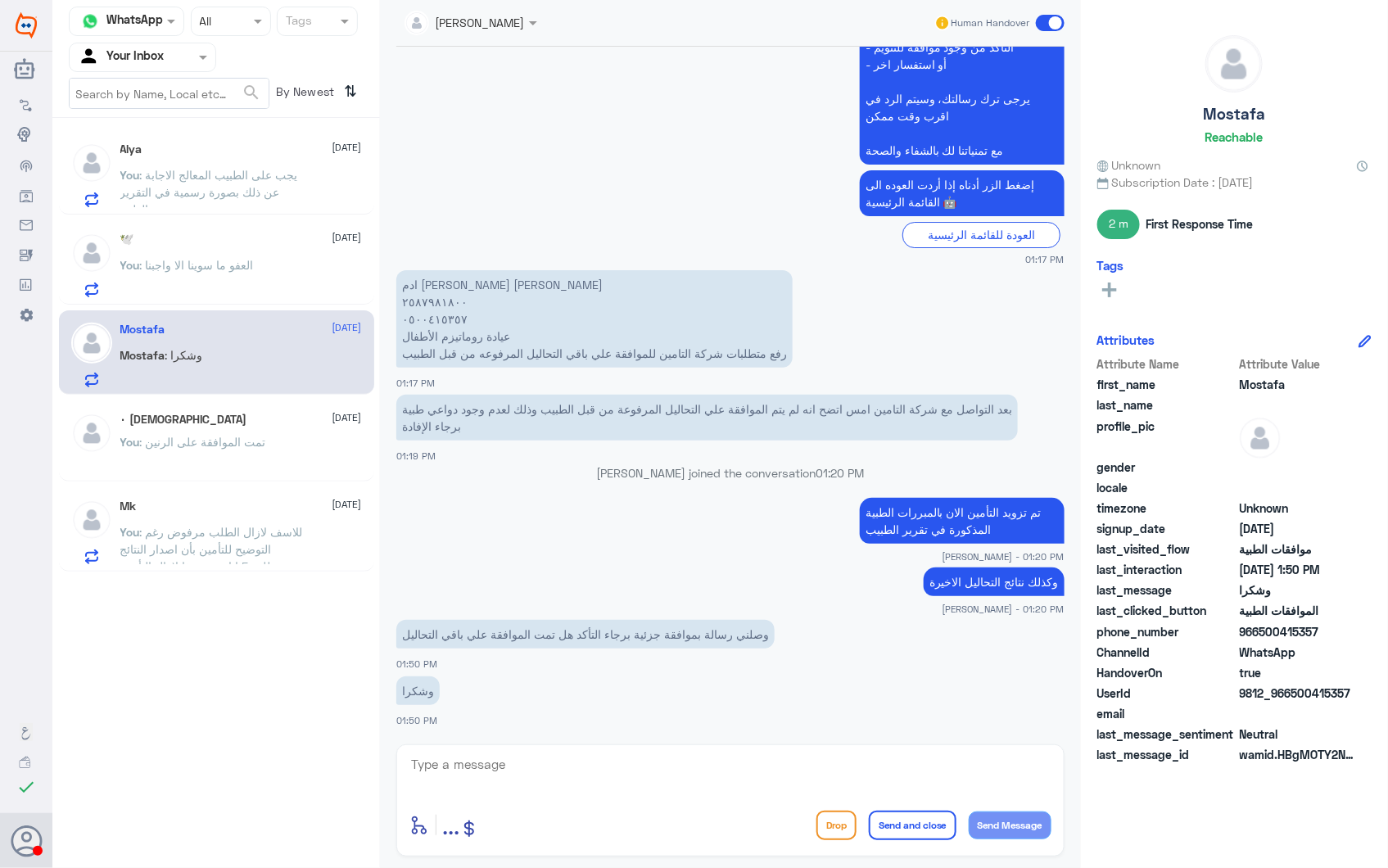
click at [248, 414] on div "٠ معتز 28 September" at bounding box center [241, 419] width 241 height 14
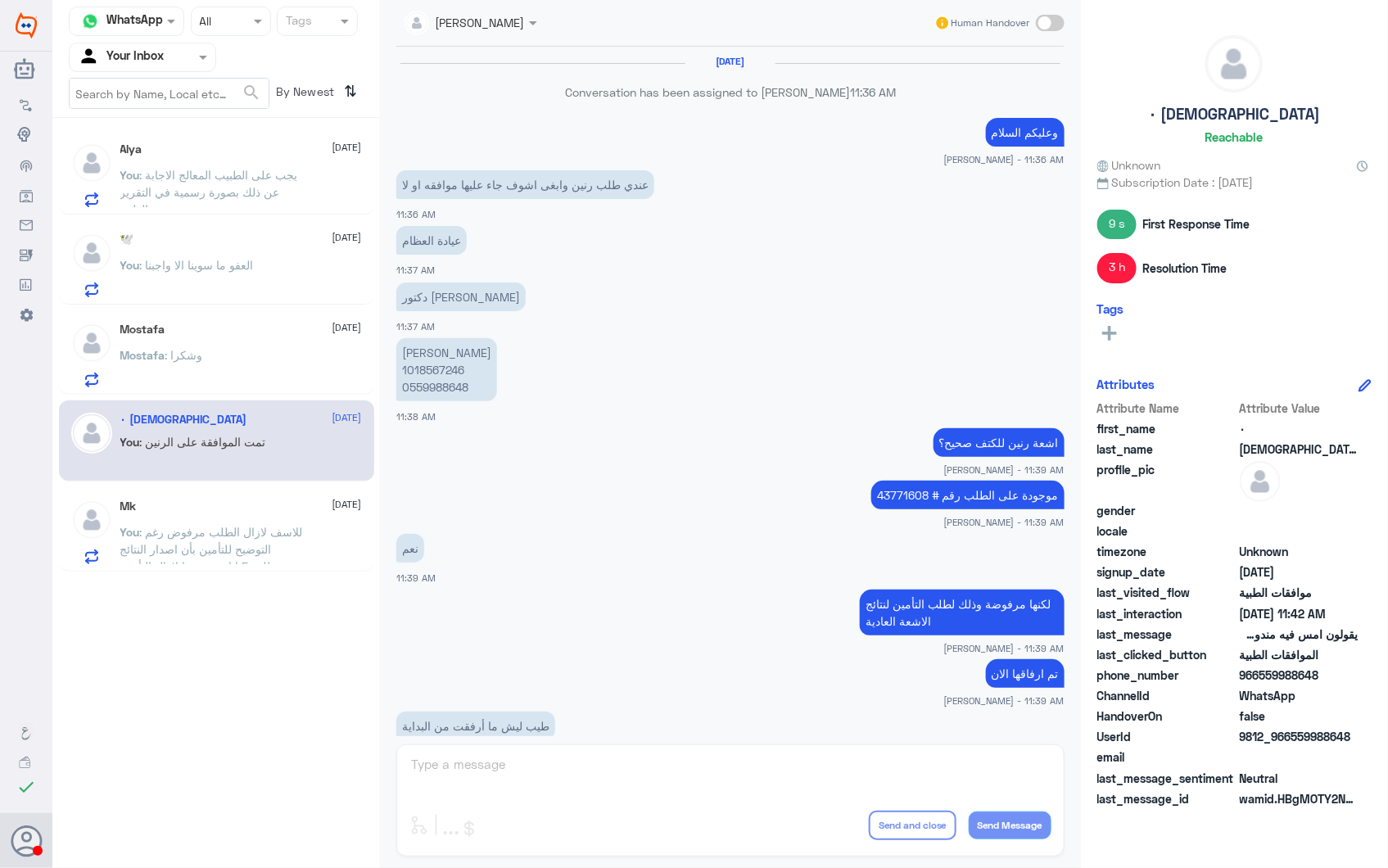
scroll to position [1150, 0]
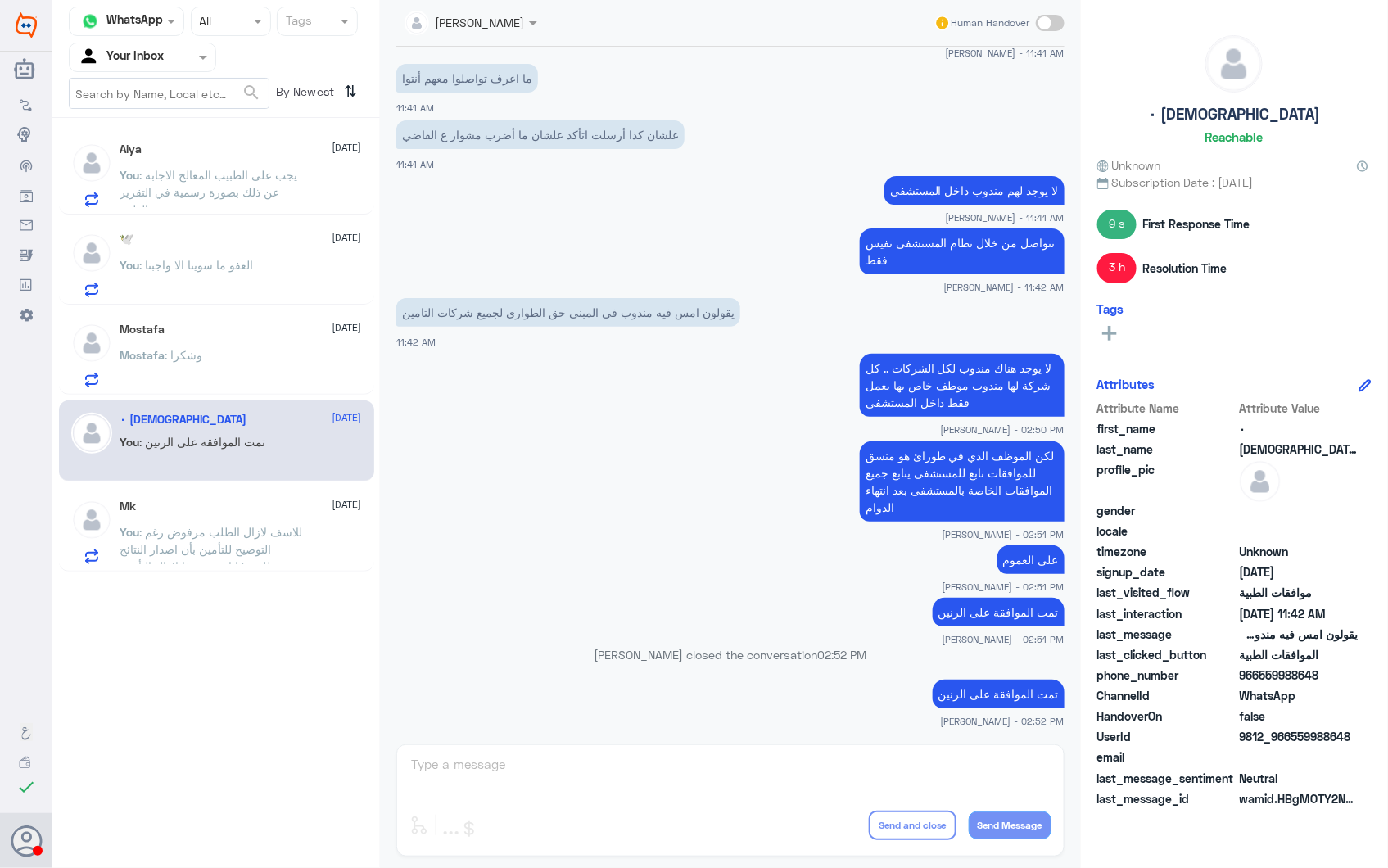
click at [216, 555] on p "You : للاسف لازال الطلب مرفوض رغم التوضيح للتأمين بأن اصدار النتائج يتطلب 5 ايا…" at bounding box center [212, 544] width 184 height 41
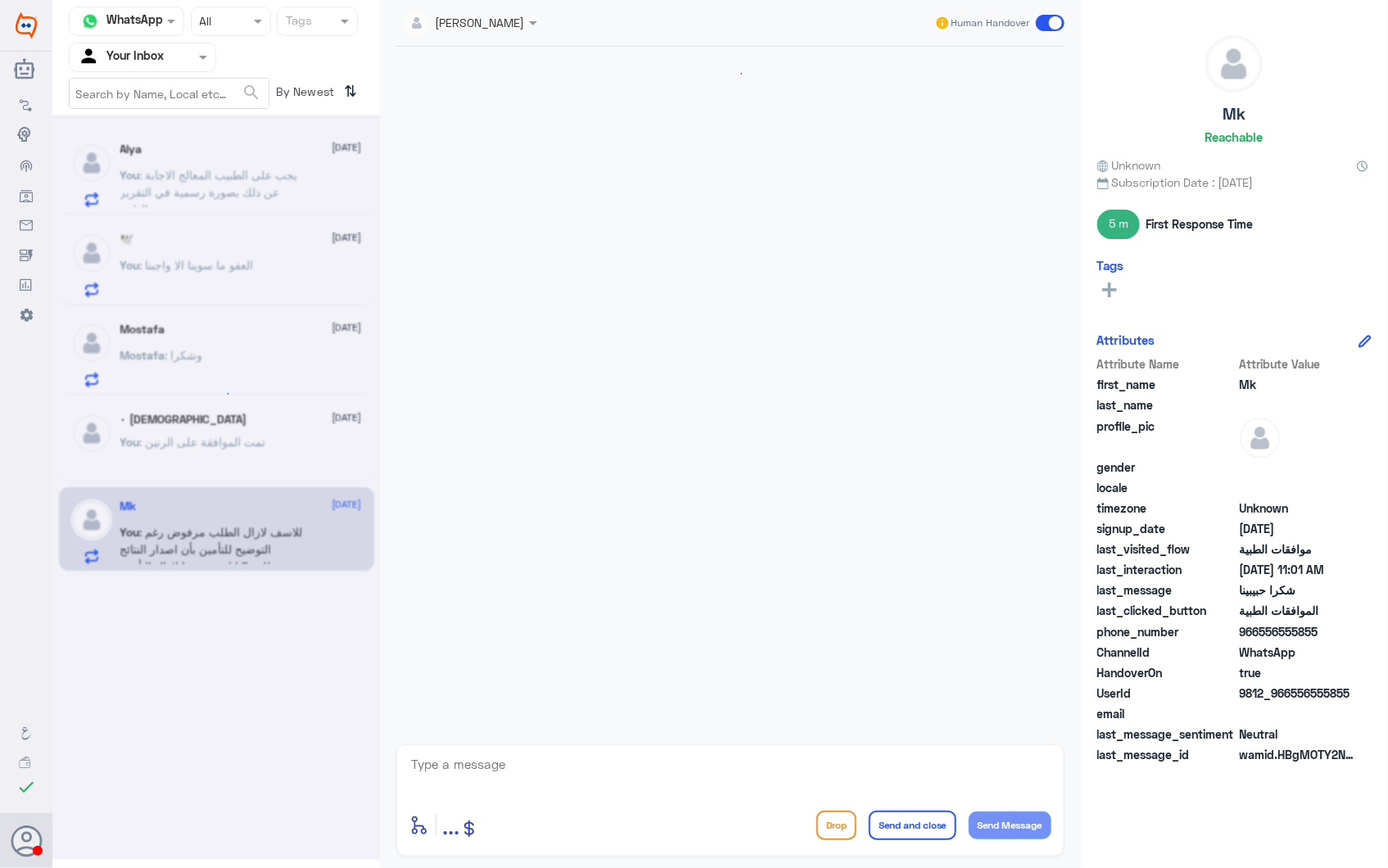
scroll to position [1763, 0]
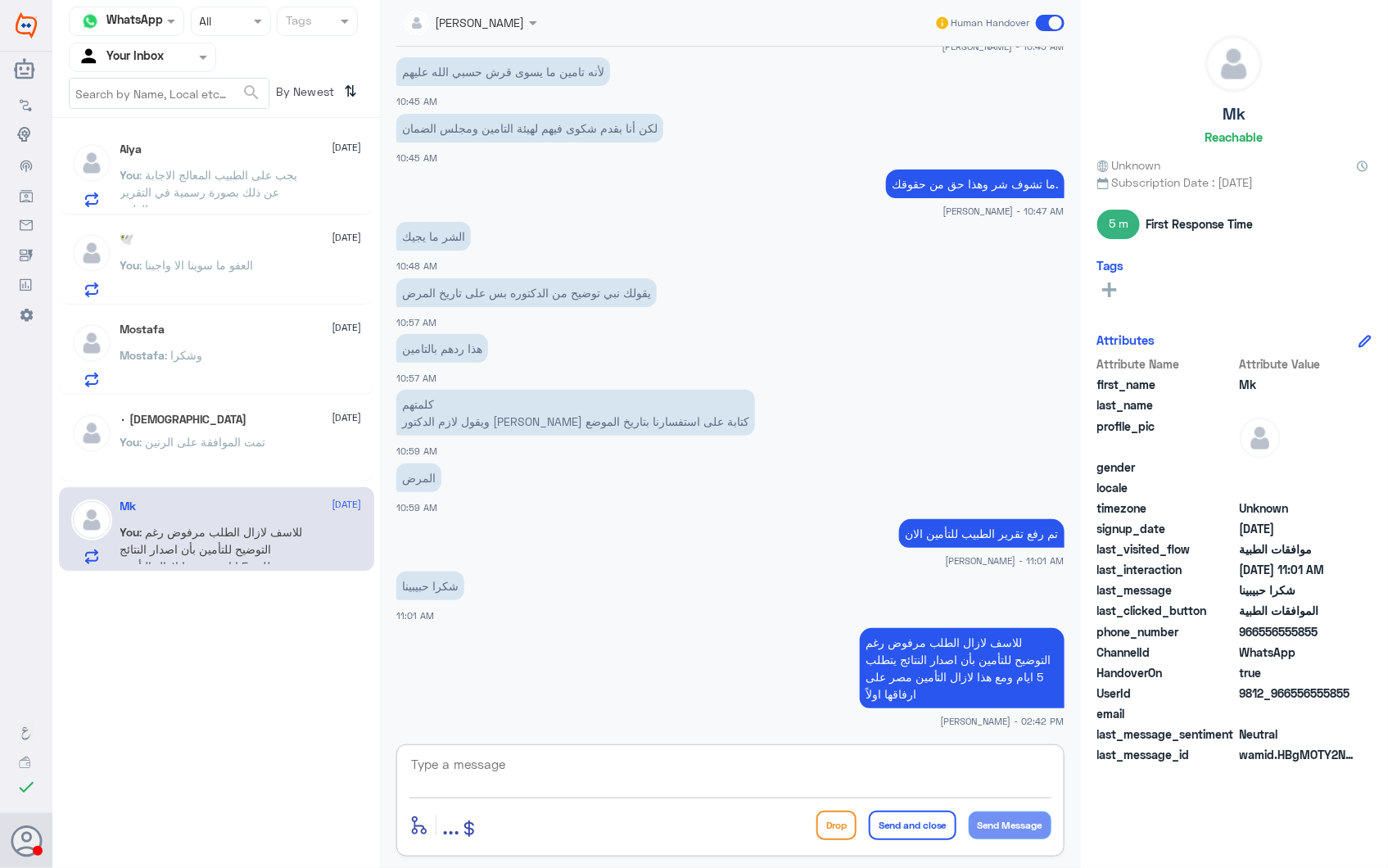
click at [587, 770] on textarea at bounding box center [730, 773] width 642 height 40
paste textarea "تمت الموافقة على الرنين"
drag, startPoint x: 885, startPoint y: 762, endPoint x: 1212, endPoint y: 821, distance: 332.3
click at [1232, 822] on div "Channel WhatsApp Status × All Tags Agent Filter Your Inbox search By Newest ⇅ A…" at bounding box center [720, 437] width 1336 height 873
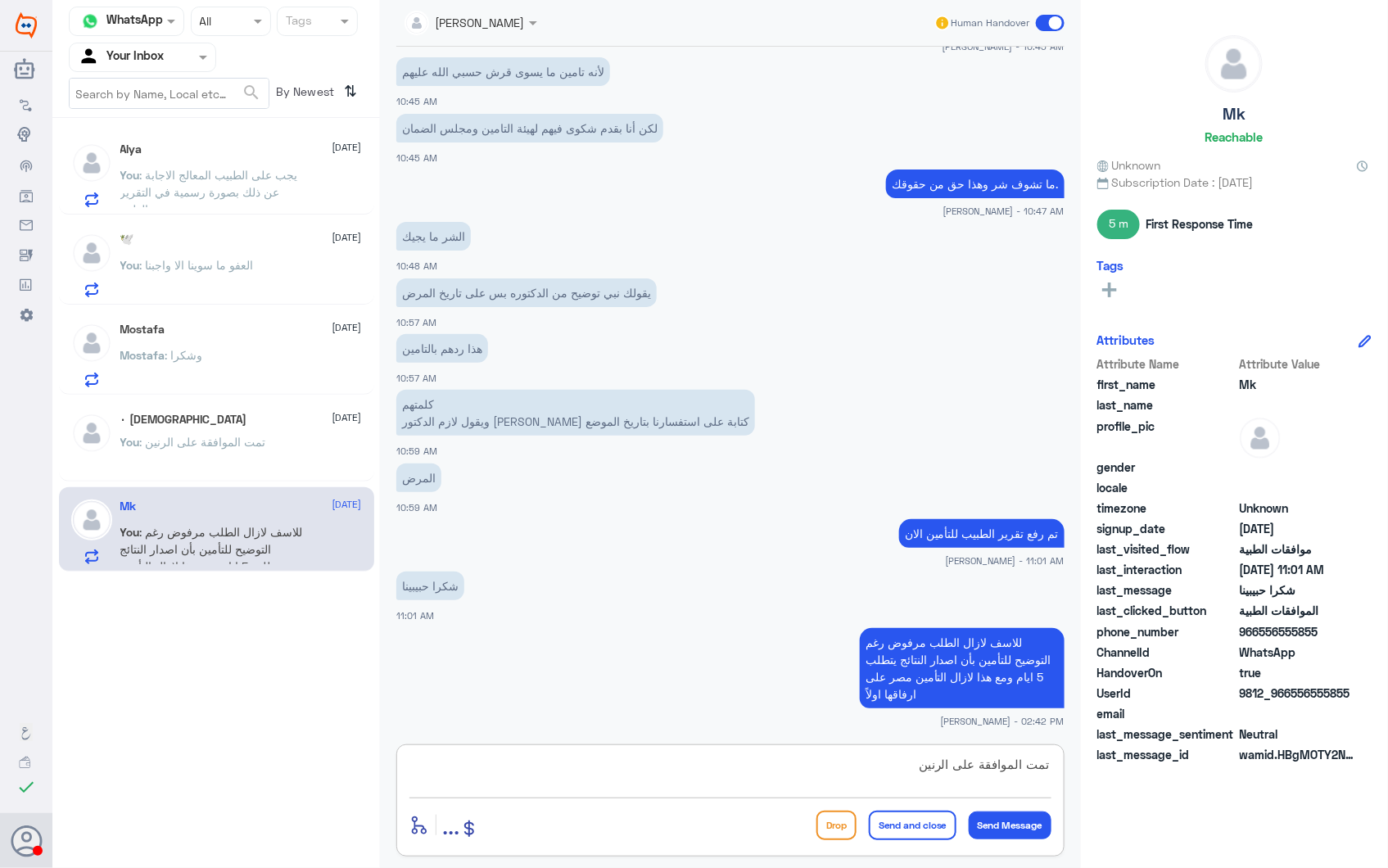
click at [920, 760] on textarea "تمت الموافقة على الرنين" at bounding box center [730, 773] width 642 height 40
drag, startPoint x: 917, startPoint y: 773, endPoint x: 890, endPoint y: 661, distance: 115.2
click at [890, 661] on div "Ahlam Alshehri Human Handover 28 Sep 2025 Kaoutar Elgarai 2610429421 0550443568…" at bounding box center [730, 437] width 701 height 873
type textarea "ت"
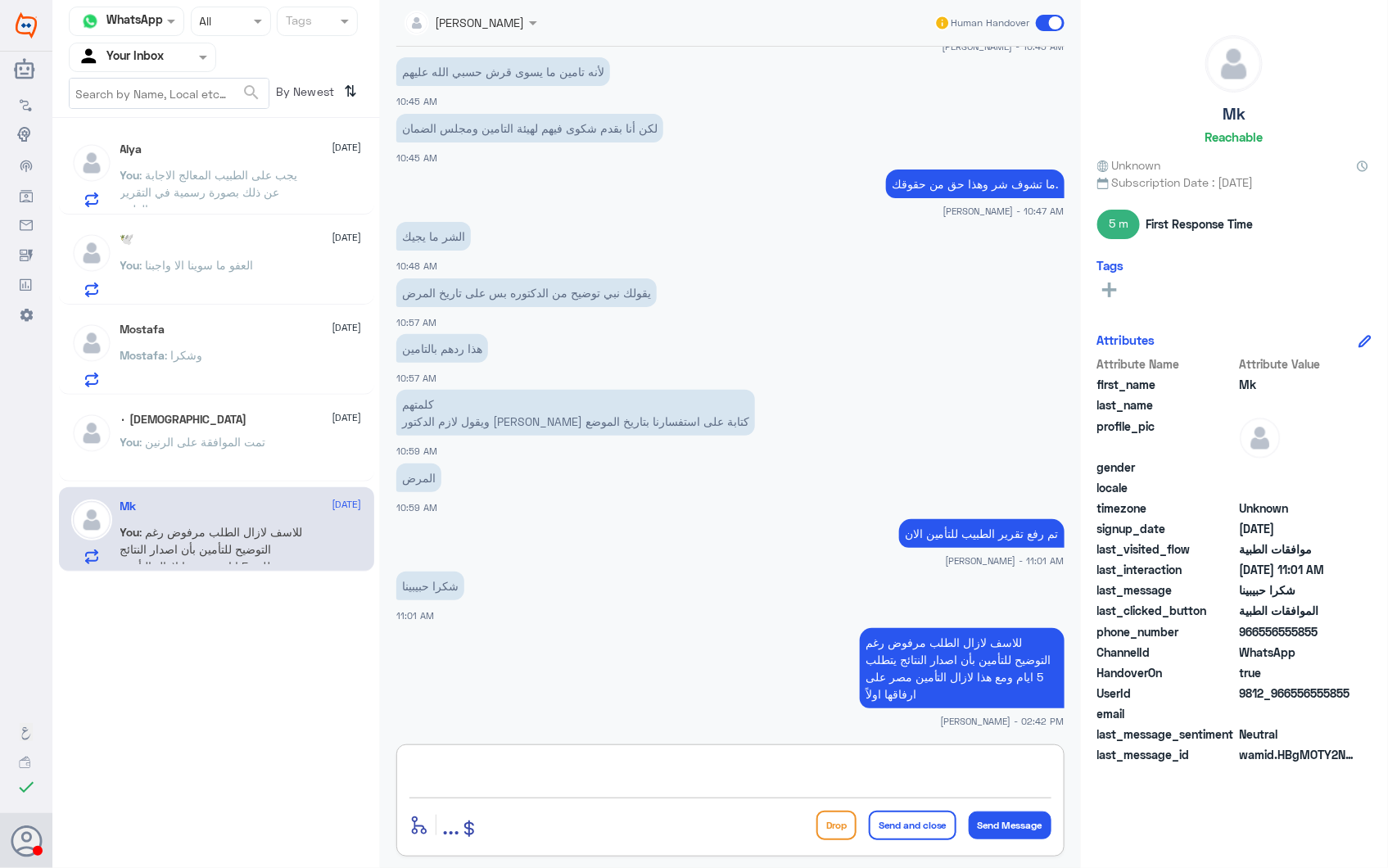
click at [664, 781] on textarea at bounding box center [730, 773] width 642 height 40
drag, startPoint x: 522, startPoint y: 776, endPoint x: 251, endPoint y: 676, distance: 288.9
click at [231, 662] on div "Channel WhatsApp Status × All Tags Agent Filter Your Inbox search By Newest ⇅ A…" at bounding box center [720, 437] width 1336 height 873
click at [186, 441] on span ": تمت الموافقة على الرنين" at bounding box center [203, 442] width 126 height 14
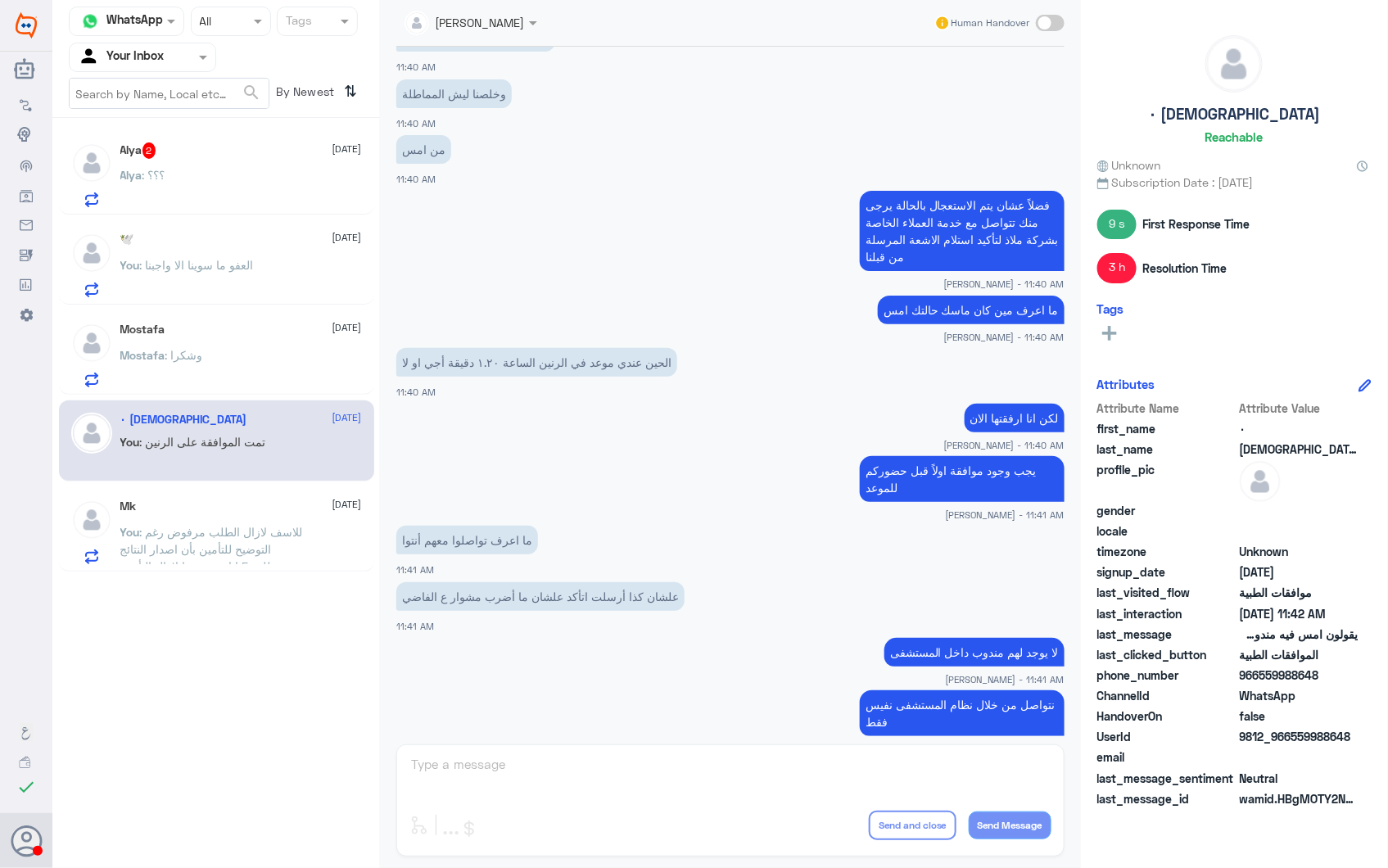
scroll to position [7173, 0]
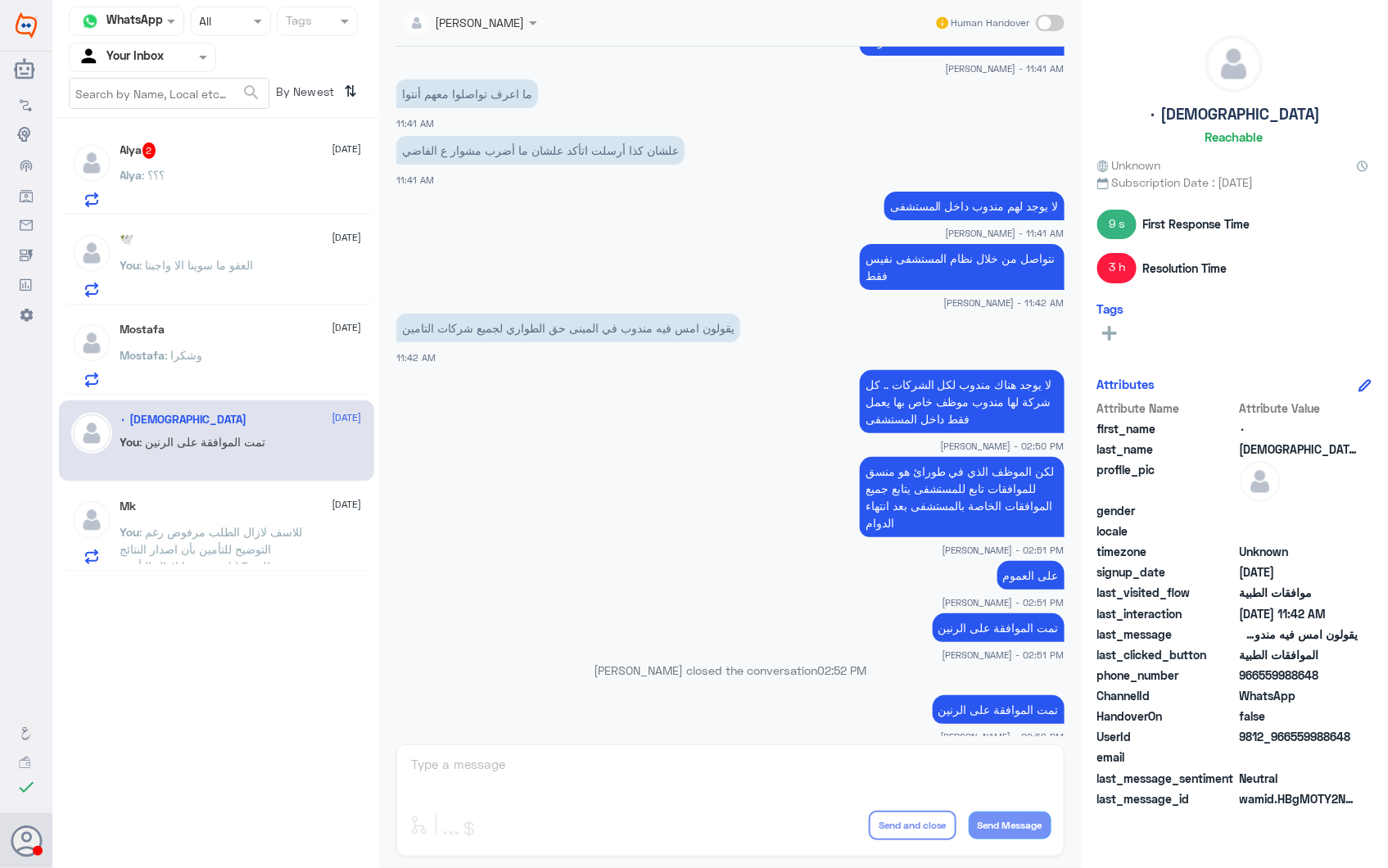
click at [175, 166] on div "Alya 2 28 September Alya : ؟؟؟" at bounding box center [241, 175] width 241 height 65
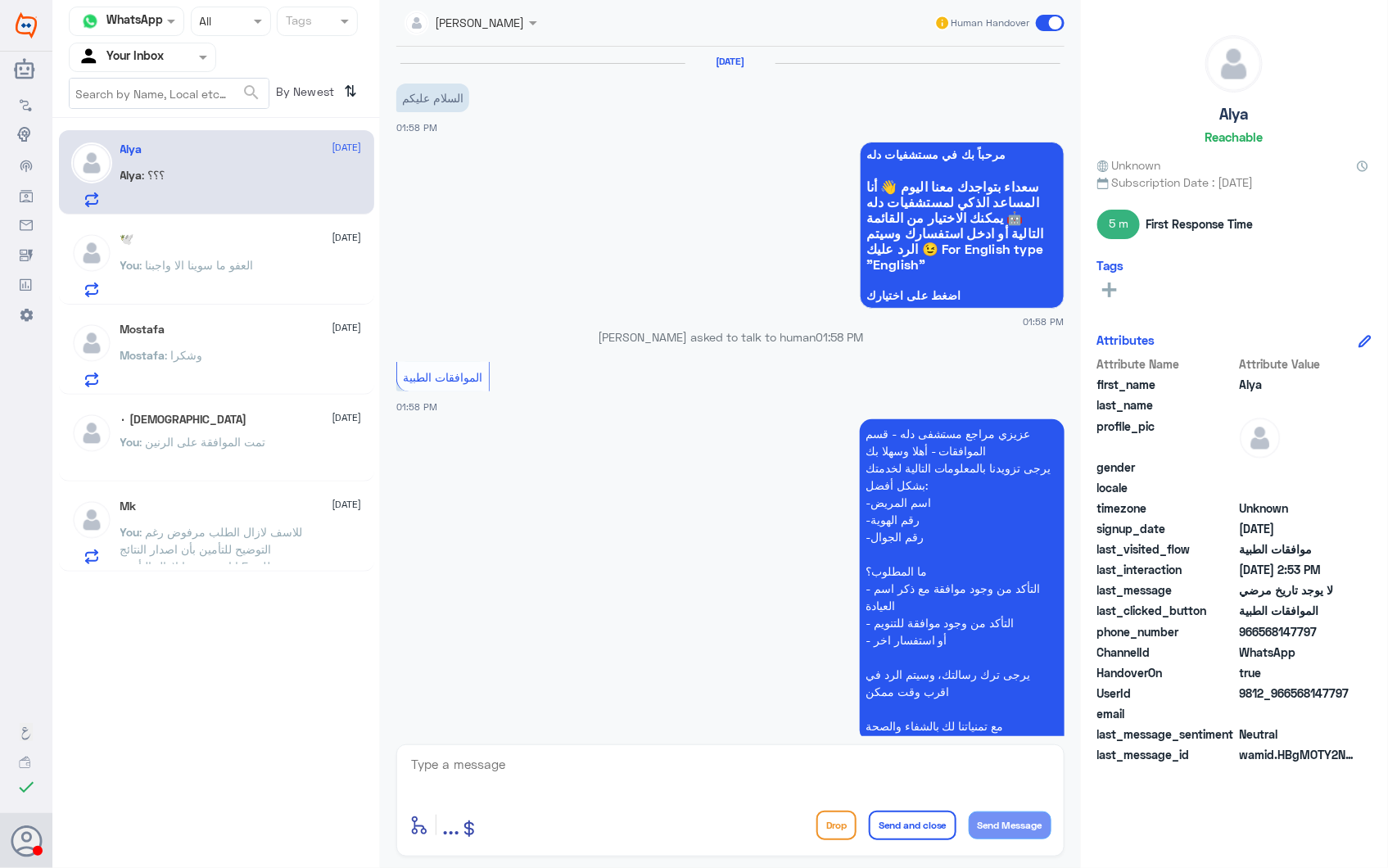
scroll to position [901, 0]
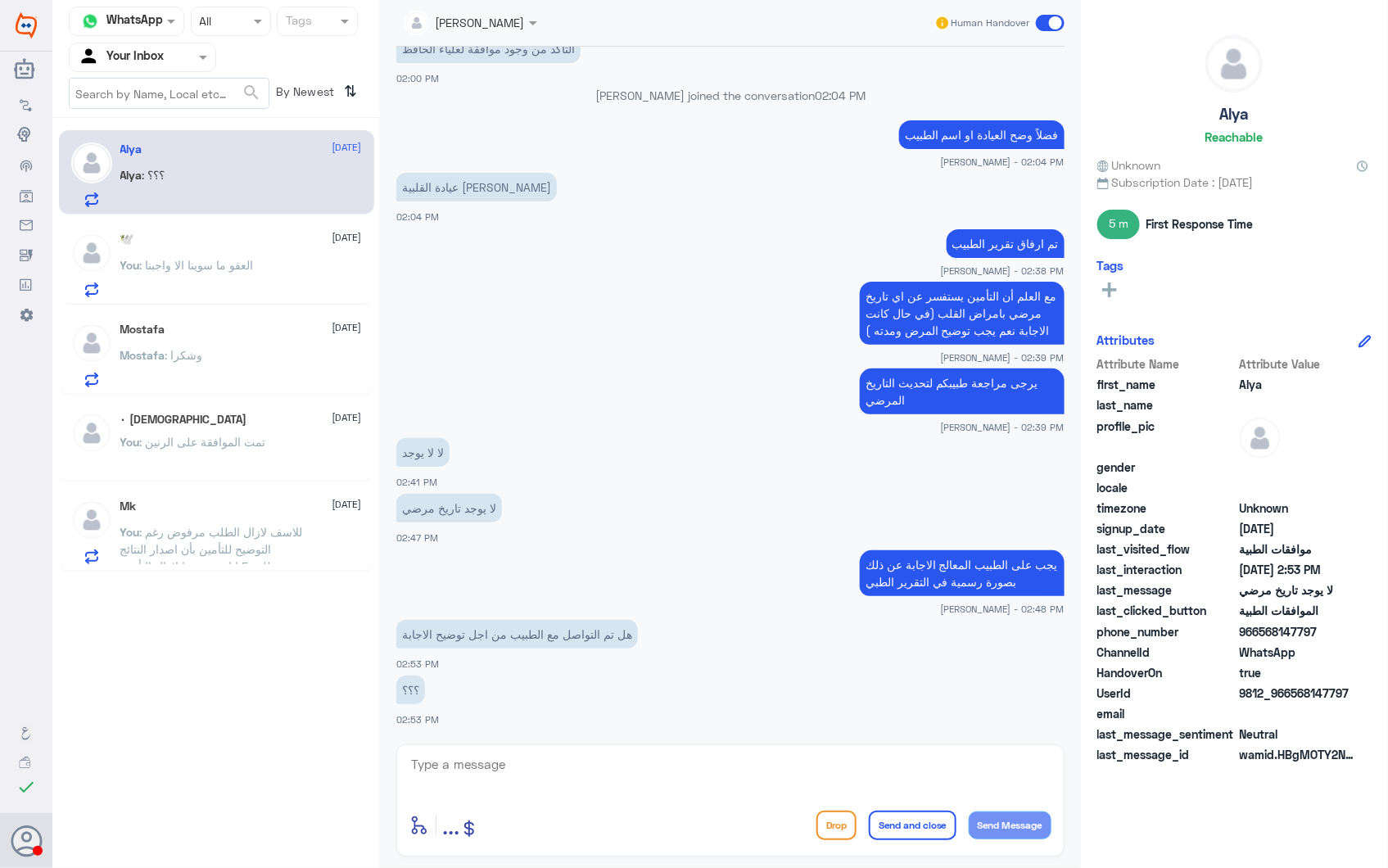
click at [225, 268] on span ": العفو ما سوينا الا واجبنا" at bounding box center [197, 265] width 114 height 14
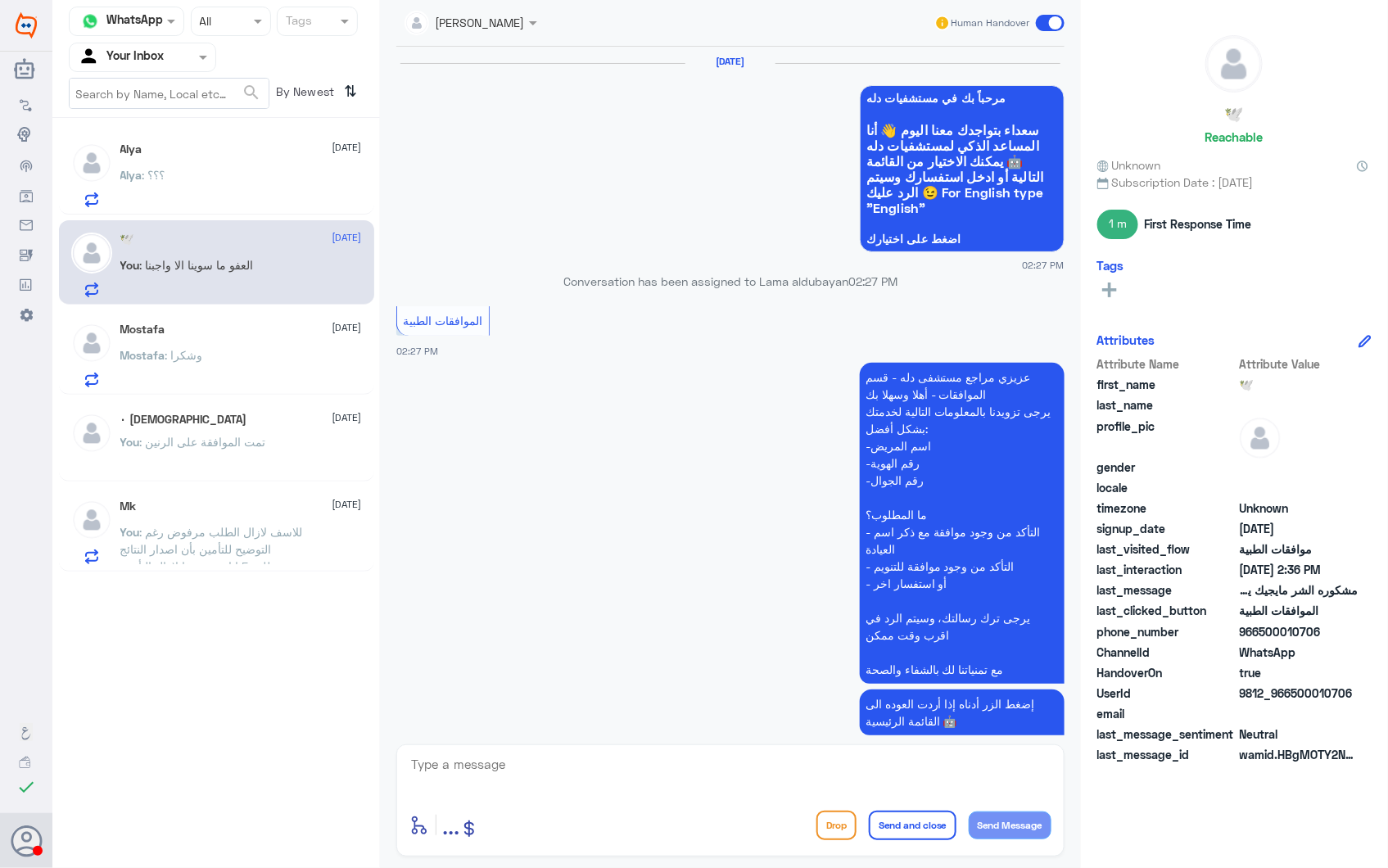
scroll to position [1523, 0]
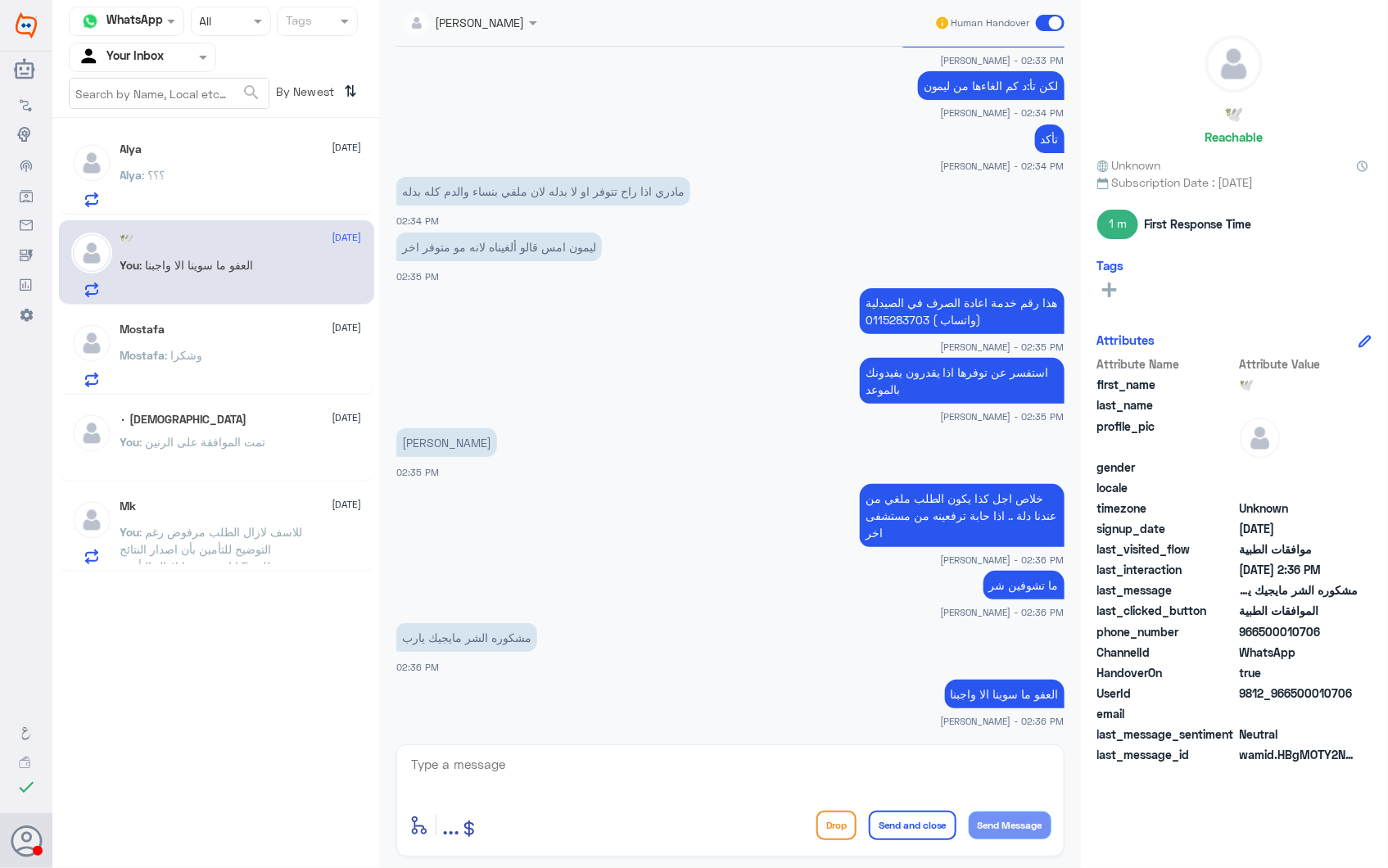
click at [217, 357] on div "Mostafa : وشكرا" at bounding box center [241, 368] width 241 height 37
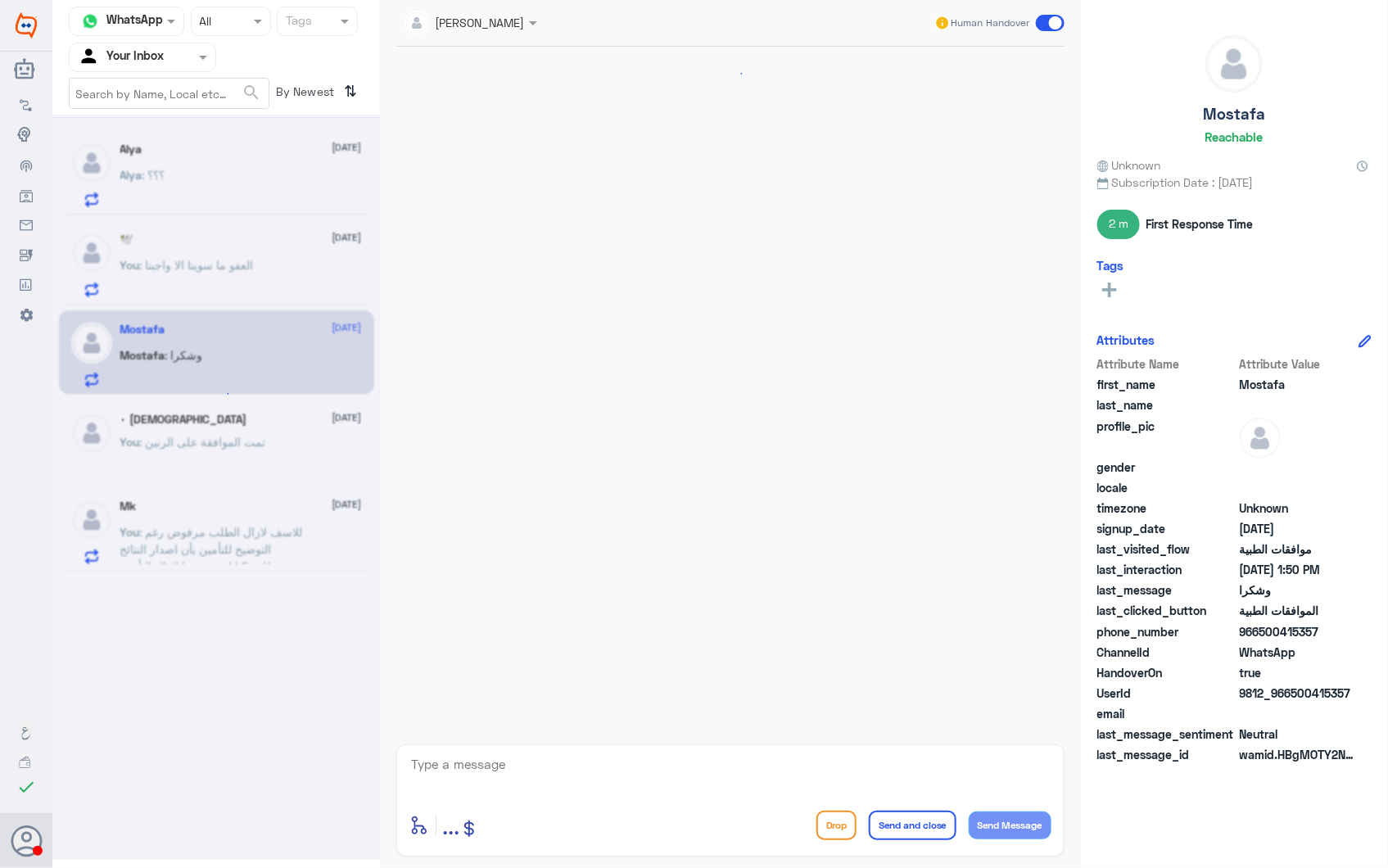
scroll to position [2212, 0]
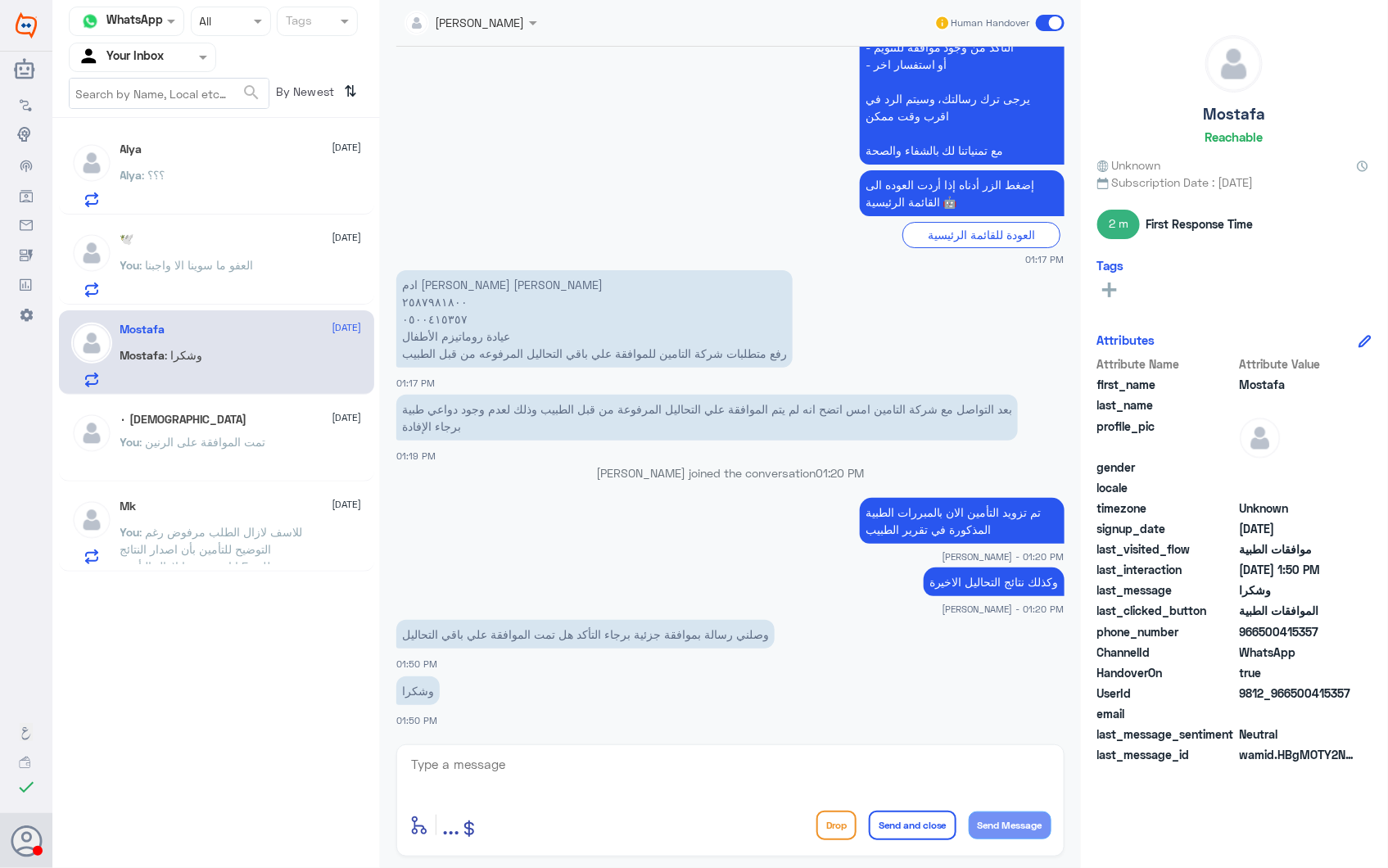
click at [235, 305] on div "Alya 28 September Alya : ؟؟؟ 🕊️ 28 September You : العفو ما سوينا الا واجبنا Mo…" at bounding box center [216, 351] width 328 height 454
click at [241, 265] on span ": العفو ما سوينا الا واجبنا" at bounding box center [197, 265] width 114 height 14
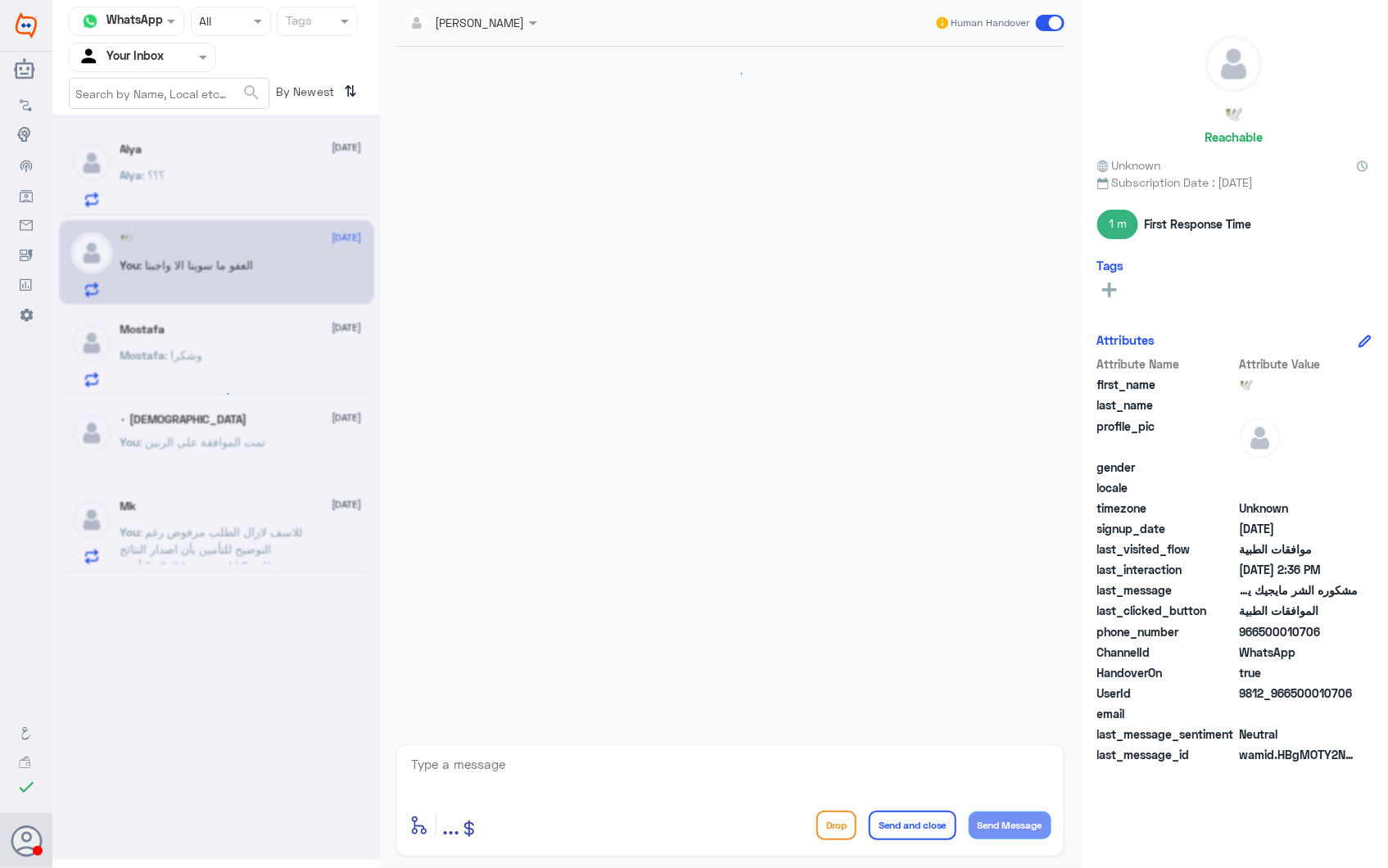
scroll to position [1523, 0]
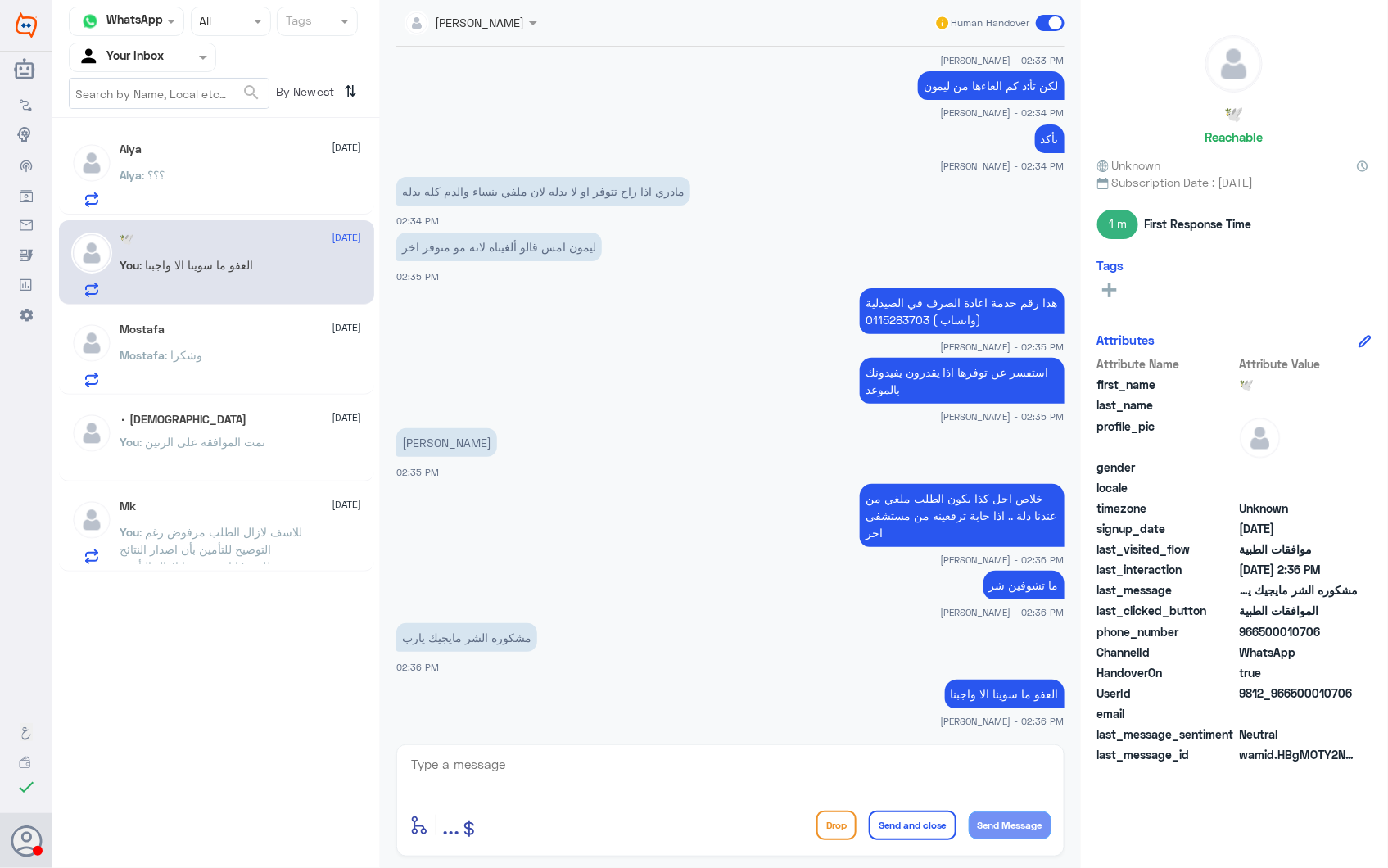
click at [199, 342] on div "Mostafa 28 September Mostafa : وشكرا" at bounding box center [241, 355] width 241 height 65
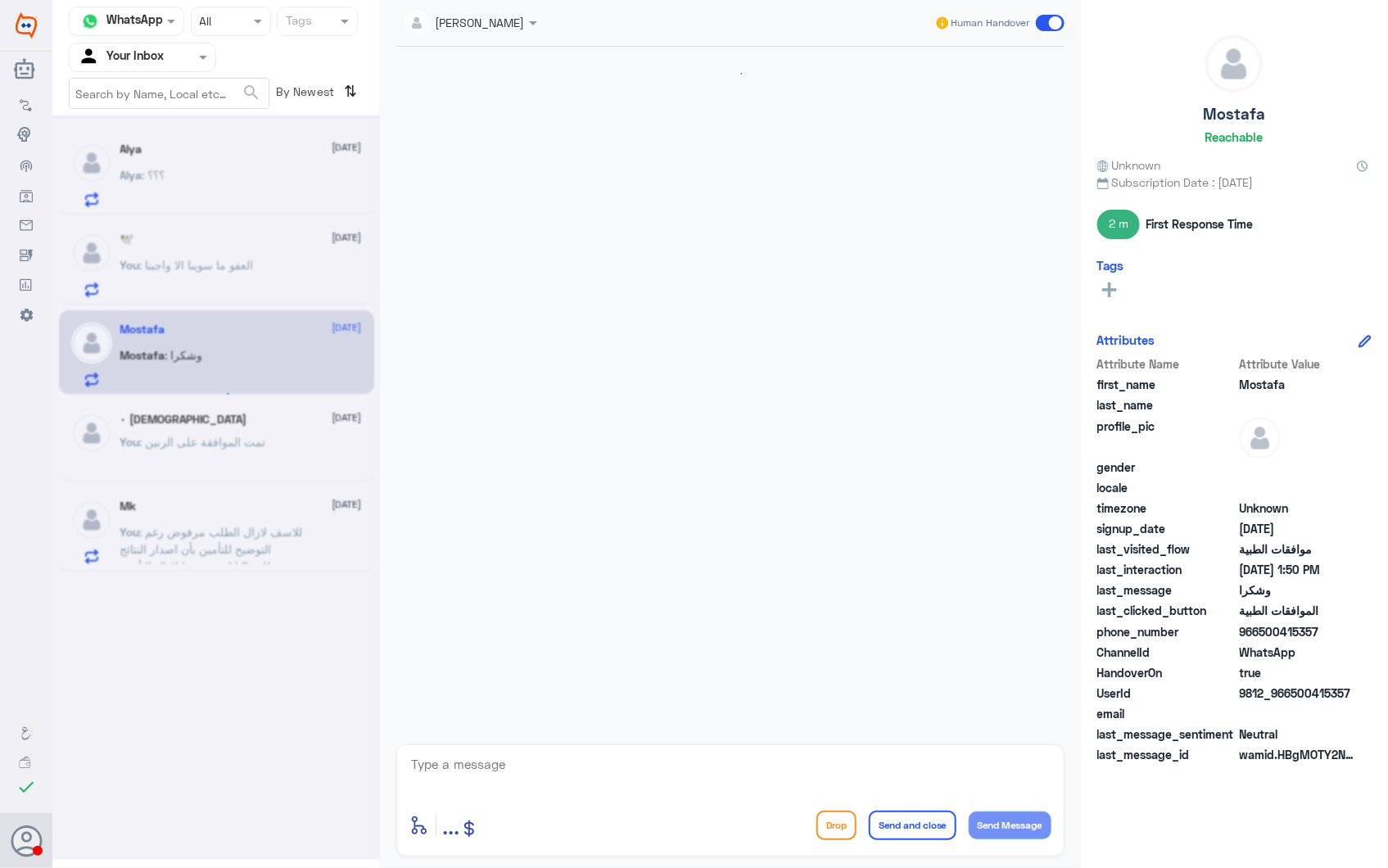
scroll to position [2212, 0]
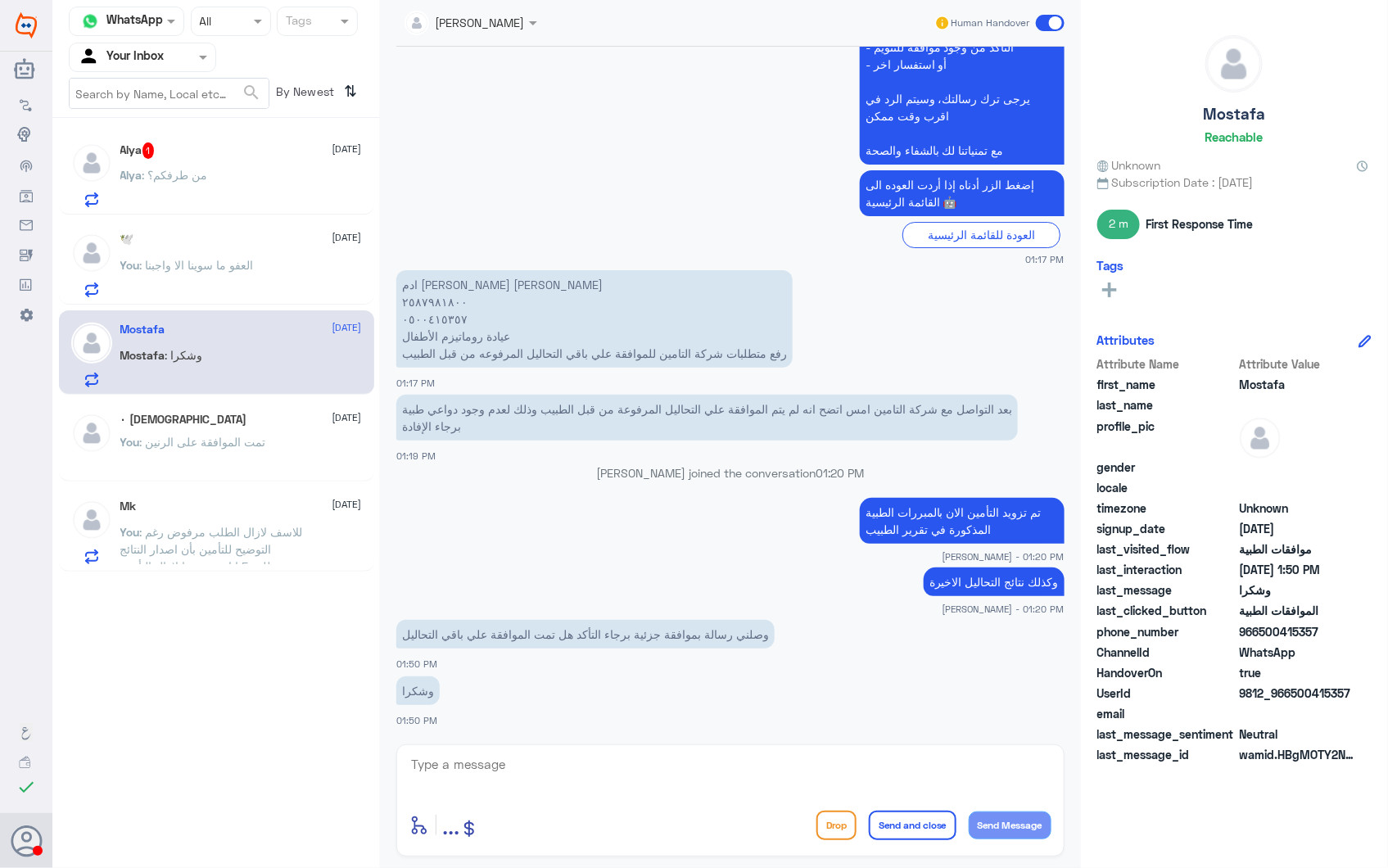
click at [170, 180] on span ": من طرفكم؟" at bounding box center [175, 175] width 66 height 14
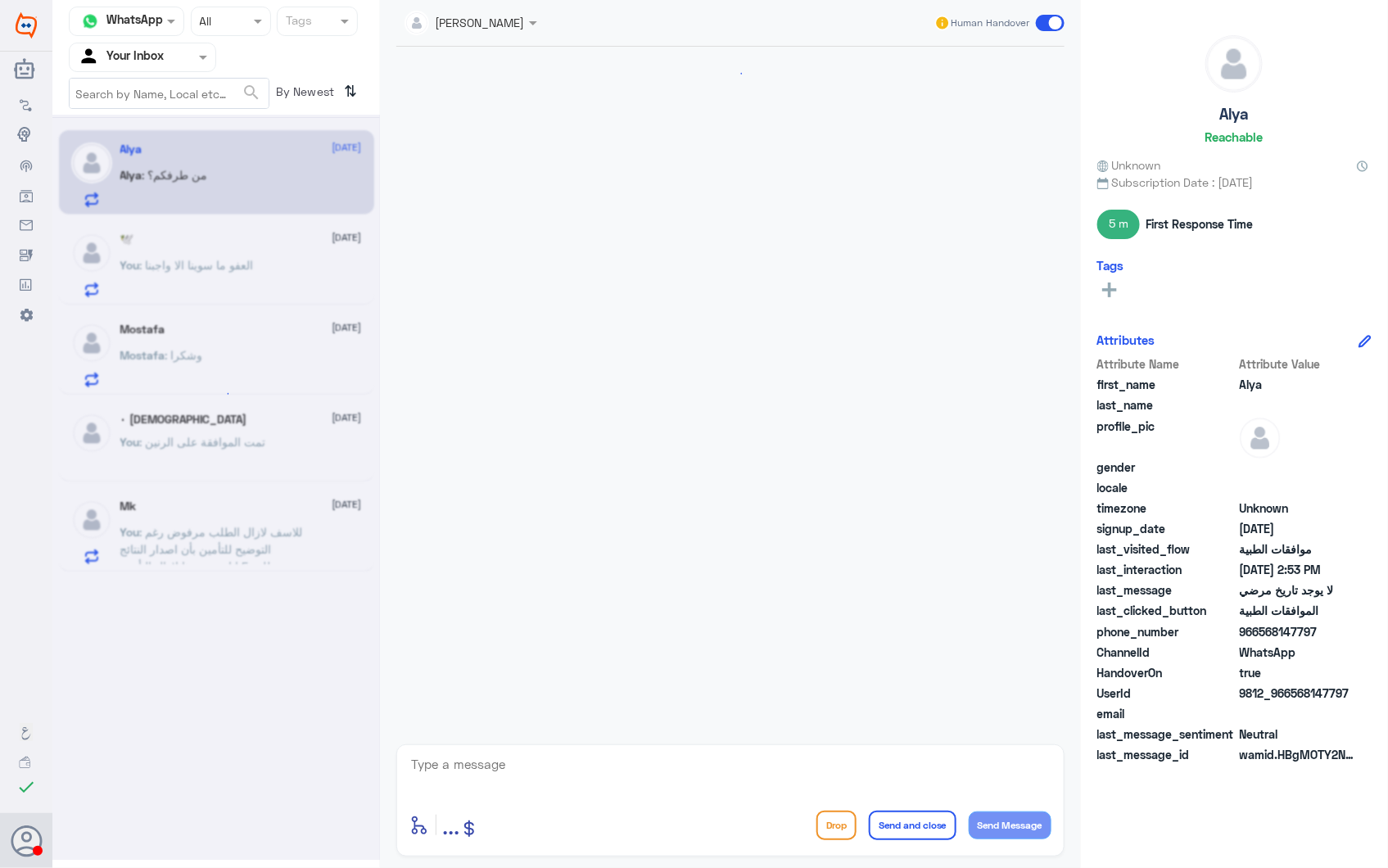
scroll to position [956, 0]
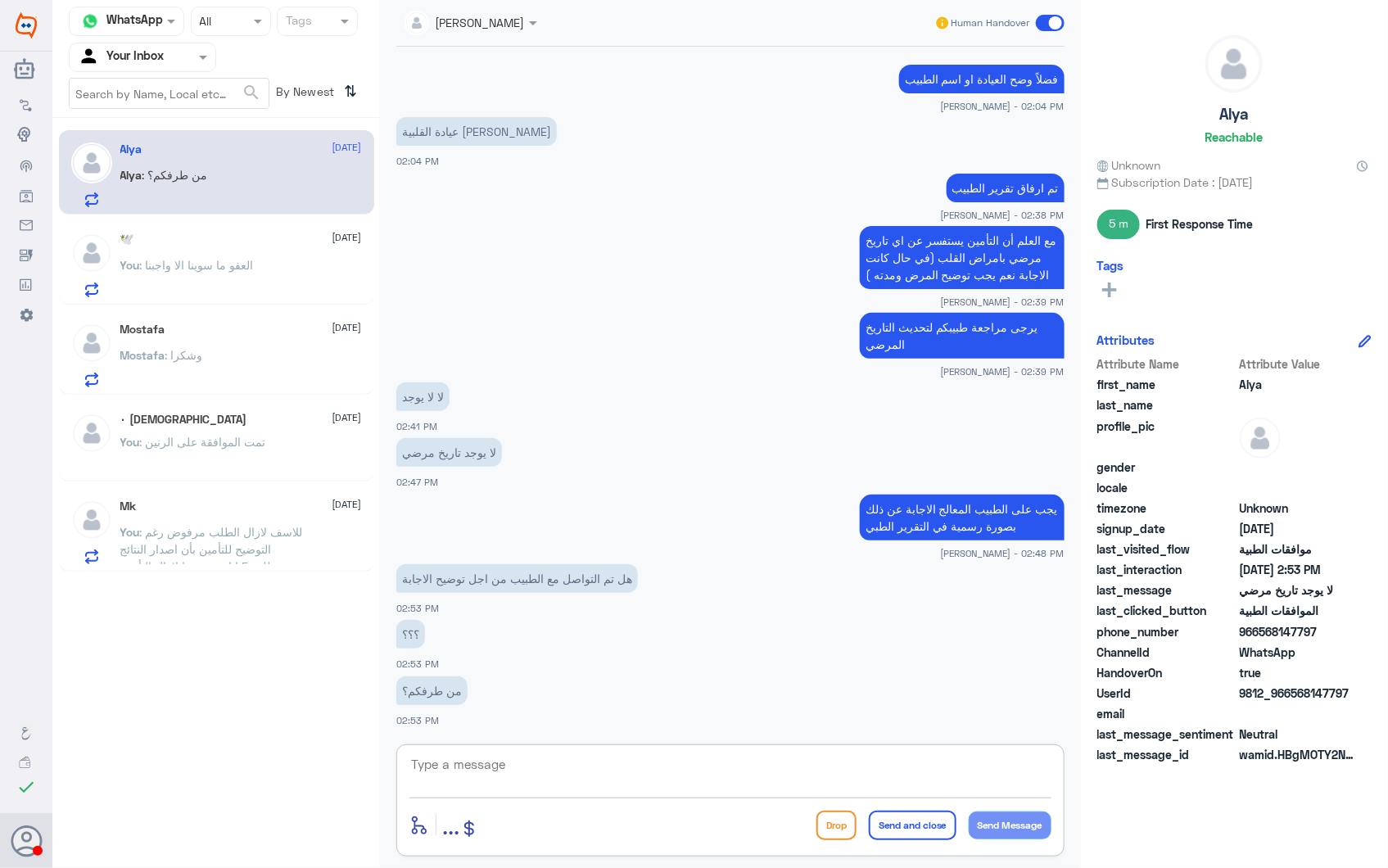
click at [441, 764] on textarea at bounding box center [730, 773] width 642 height 40
type textarea "ل"
type textarea "في هذه الحالة يجب على المريض الحضور داخل العيادة لكتابة الاجابة"
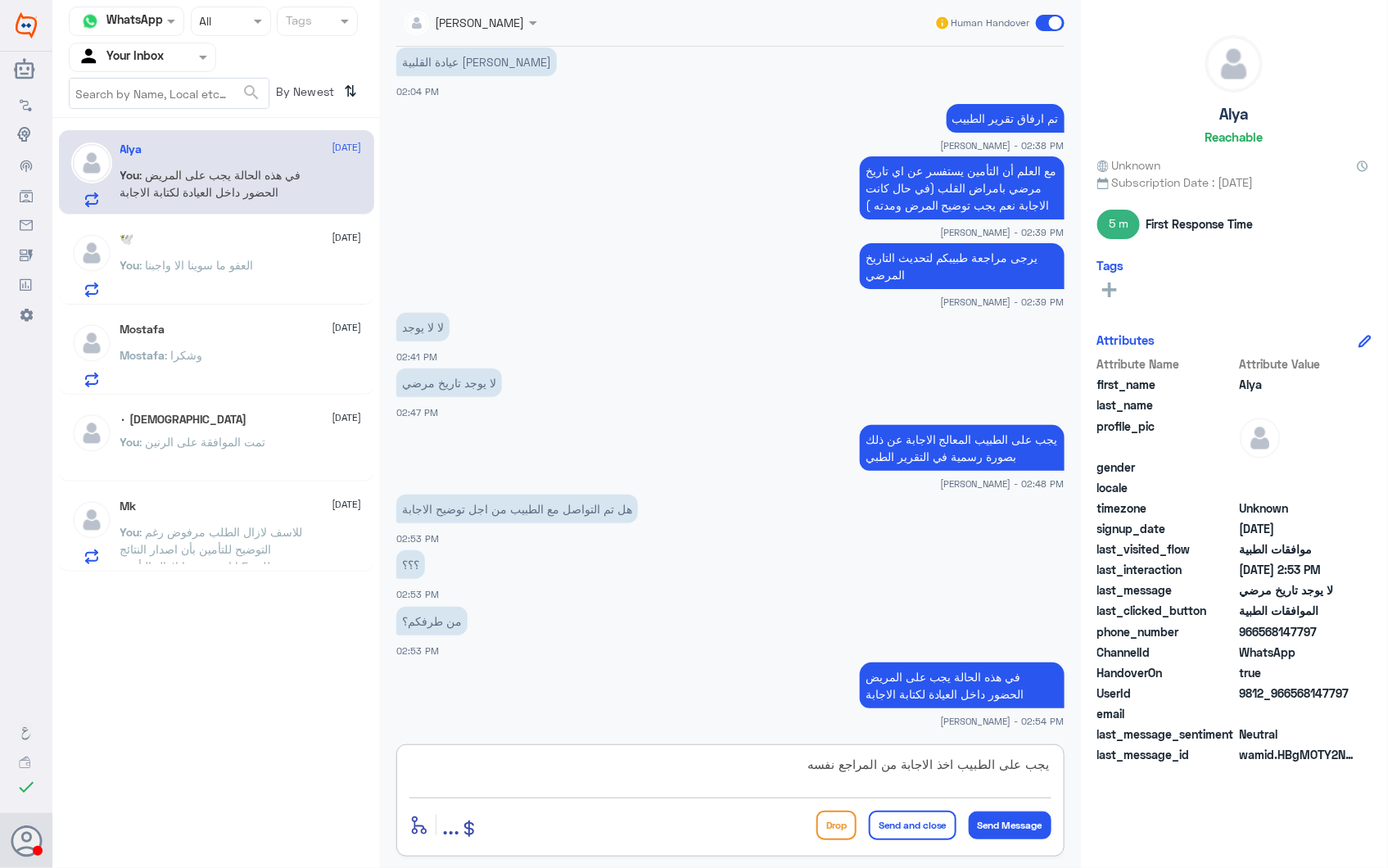
type textarea "يجب على الطبيب اخذ الاجابة من المراجع نفسه"
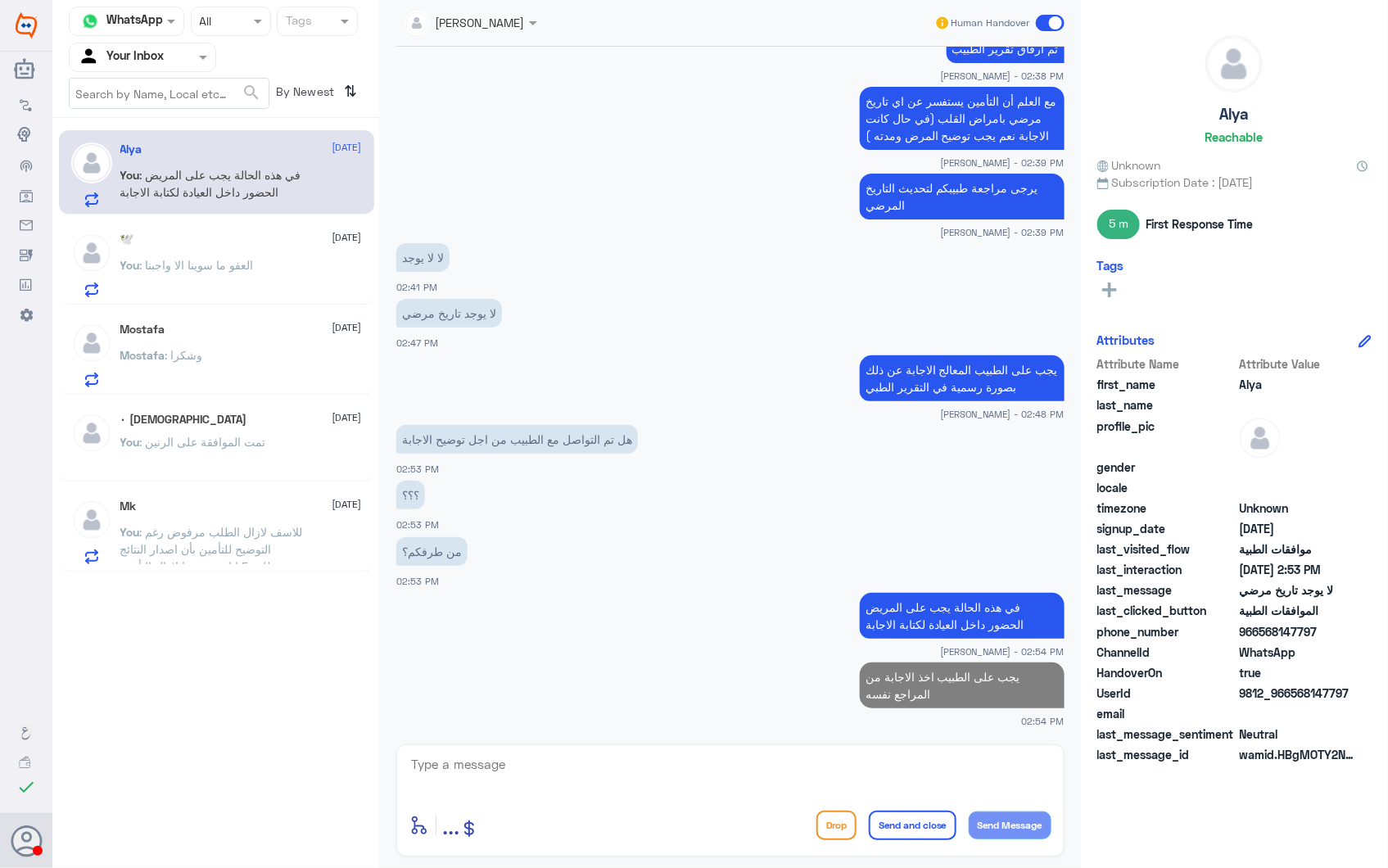
click at [247, 282] on p "You : العفو ما سوينا الا واجبنا" at bounding box center [188, 276] width 134 height 41
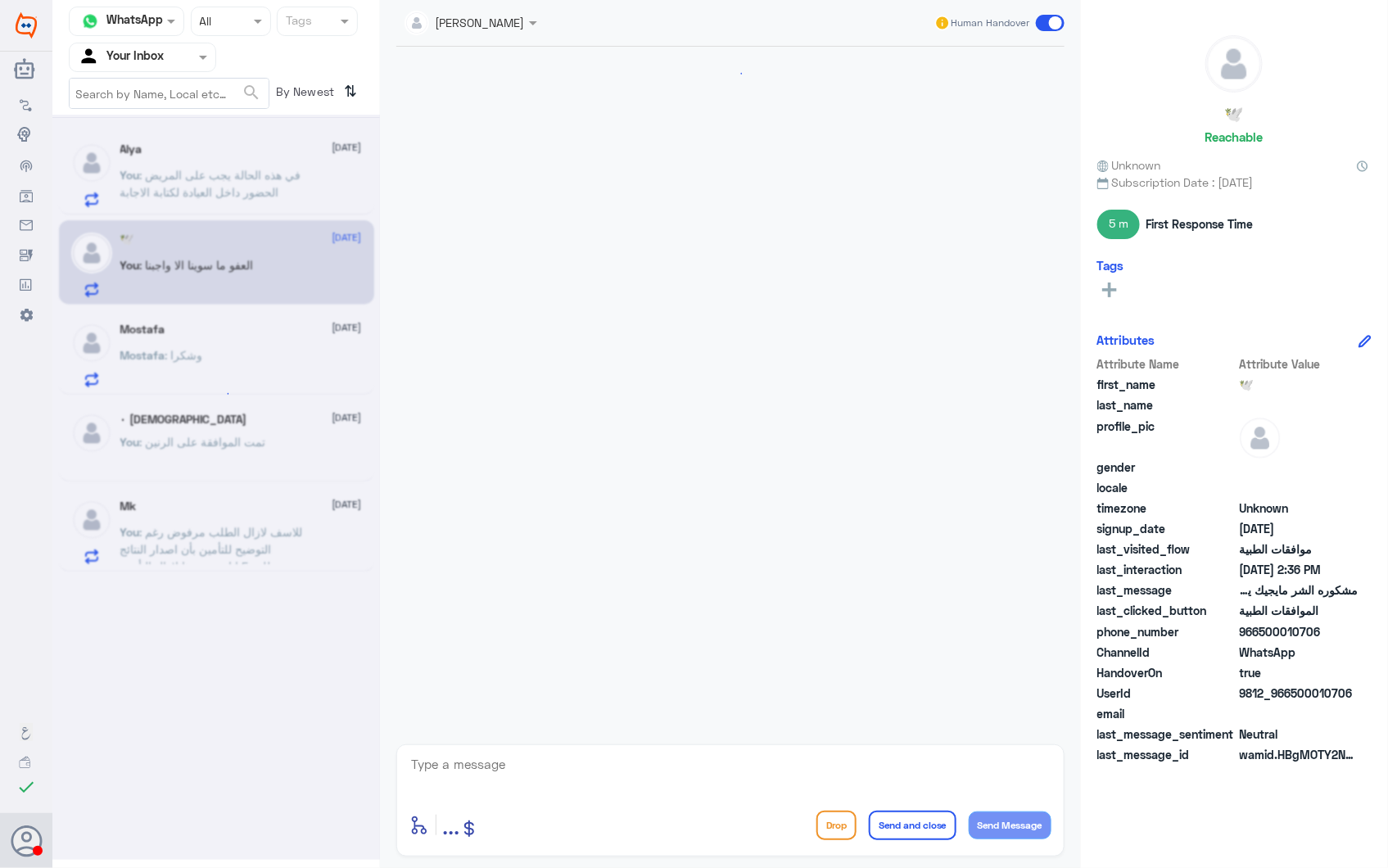
scroll to position [1523, 0]
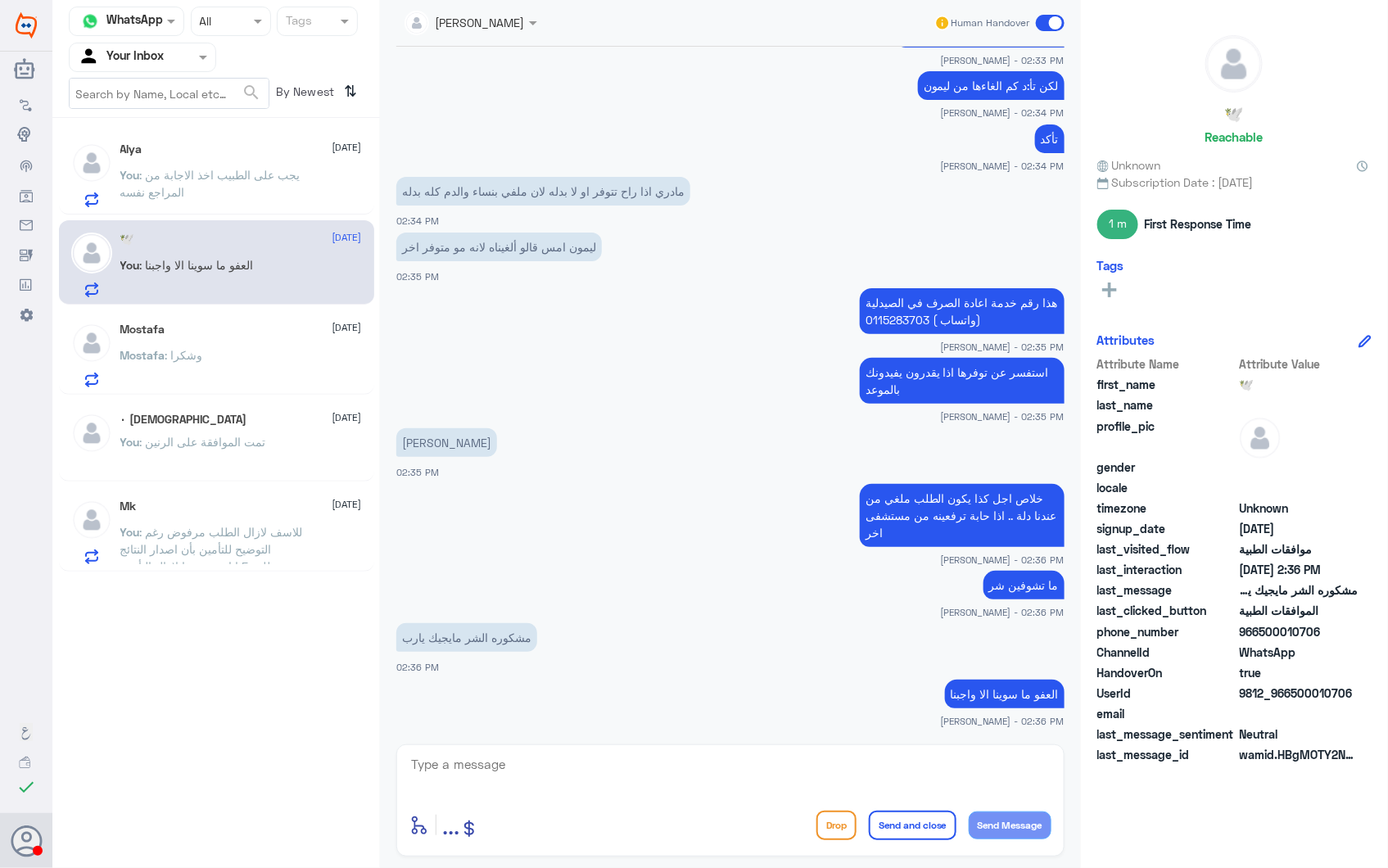
click at [235, 354] on div "Mostafa : وشكرا" at bounding box center [241, 368] width 241 height 37
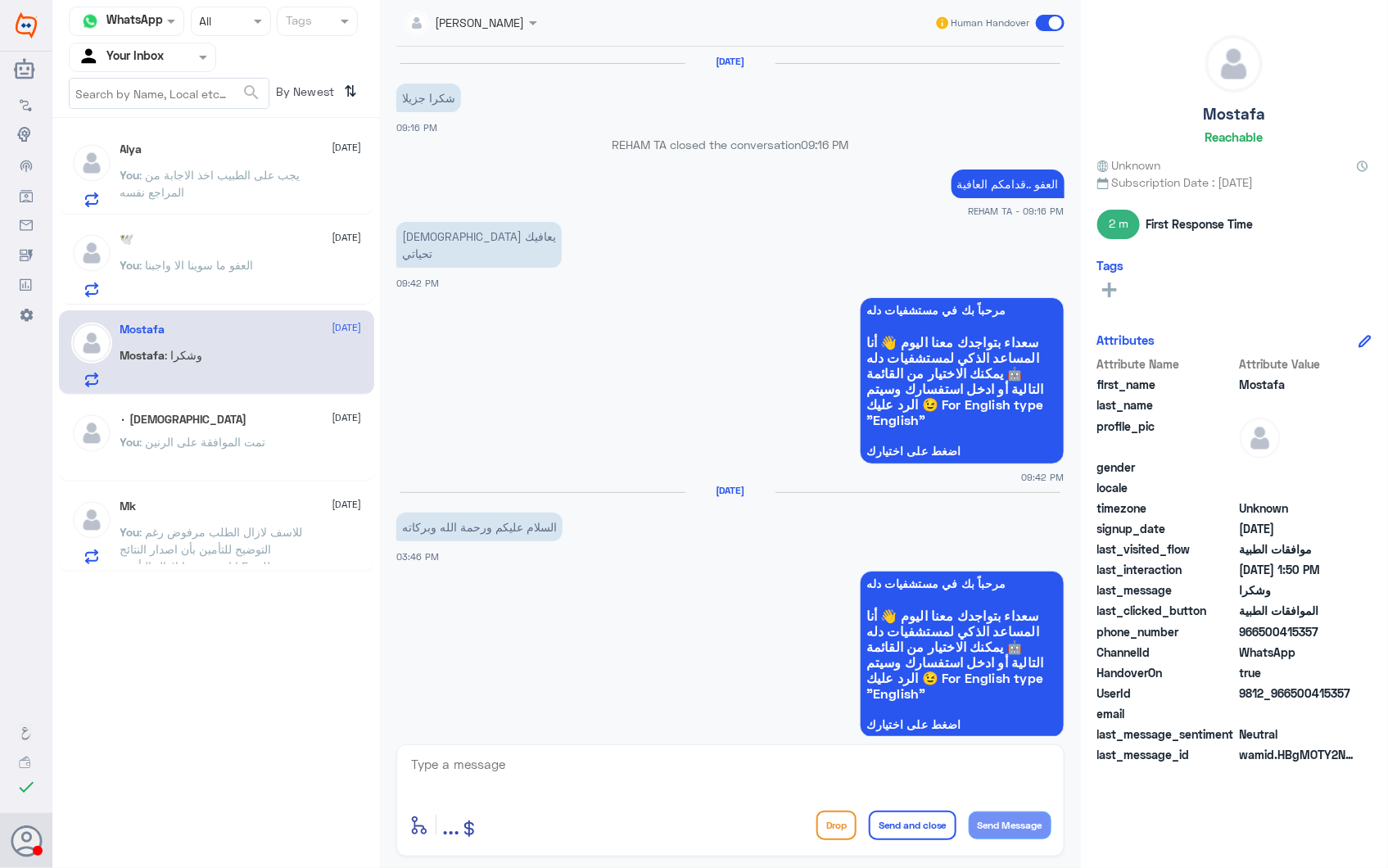
scroll to position [2212, 0]
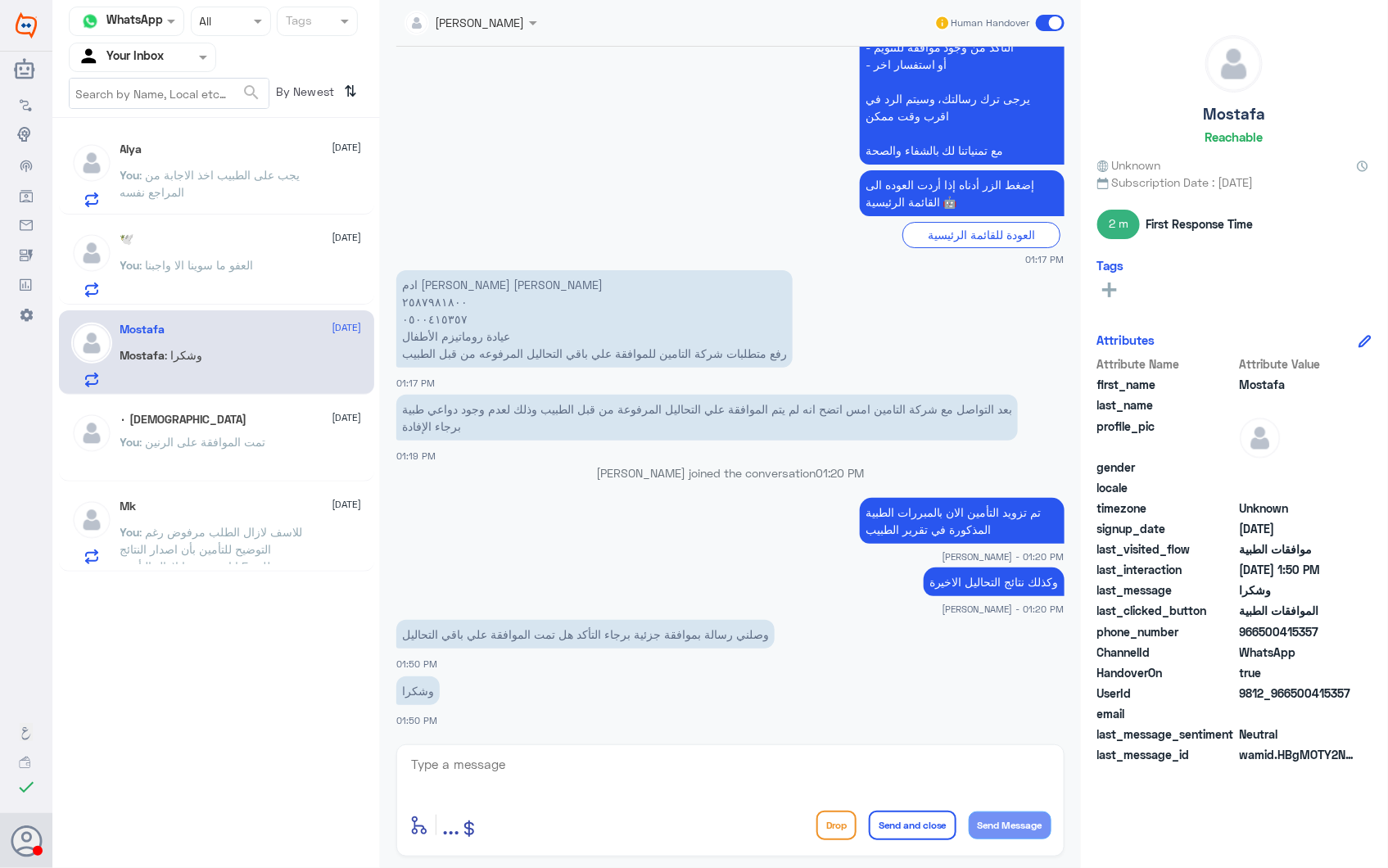
drag, startPoint x: 959, startPoint y: 480, endPoint x: 940, endPoint y: 478, distance: 19.1
click at [958, 479] on div "Ahlam Alshehri joined the conversation 01:20 PM" at bounding box center [730, 479] width 668 height 29
click at [221, 160] on div "Alya 28 September You : يجب على الطبيب اخذ الاجابة من المراجع نفسه" at bounding box center [241, 175] width 241 height 65
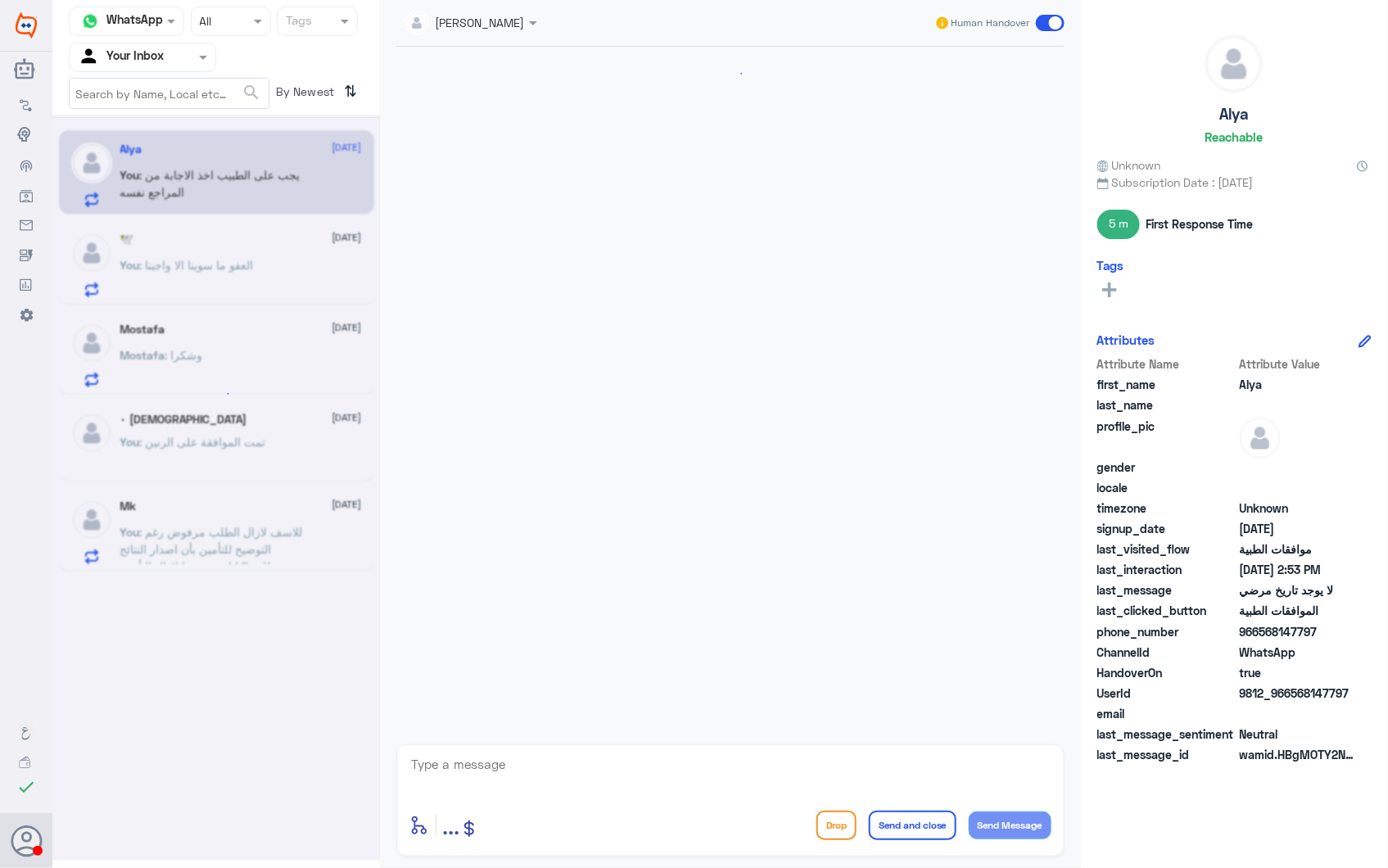
scroll to position [1096, 0]
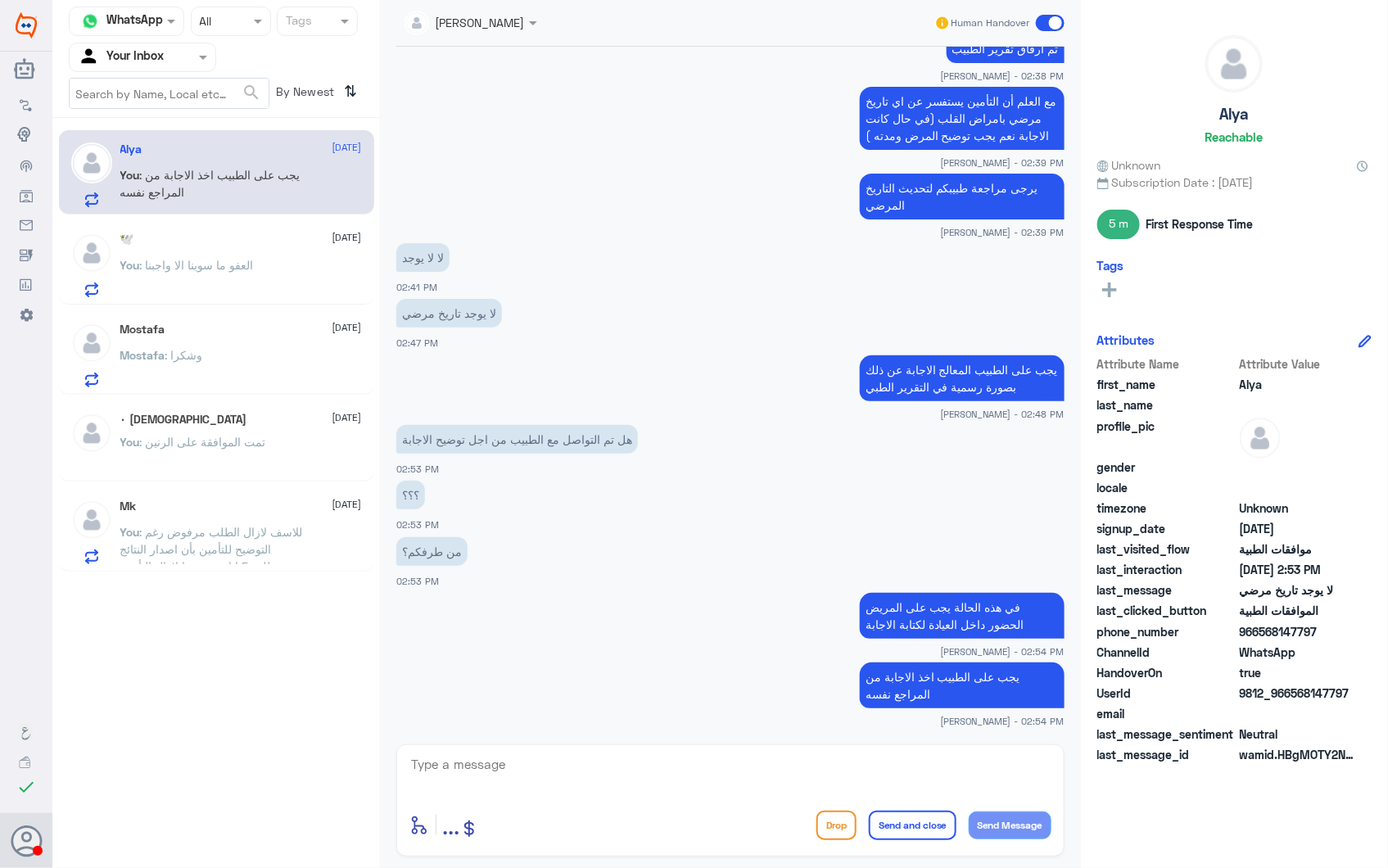
click at [216, 250] on div "🕊️ 28 September You : العفو ما سوينا الا واجبنا" at bounding box center [241, 265] width 241 height 65
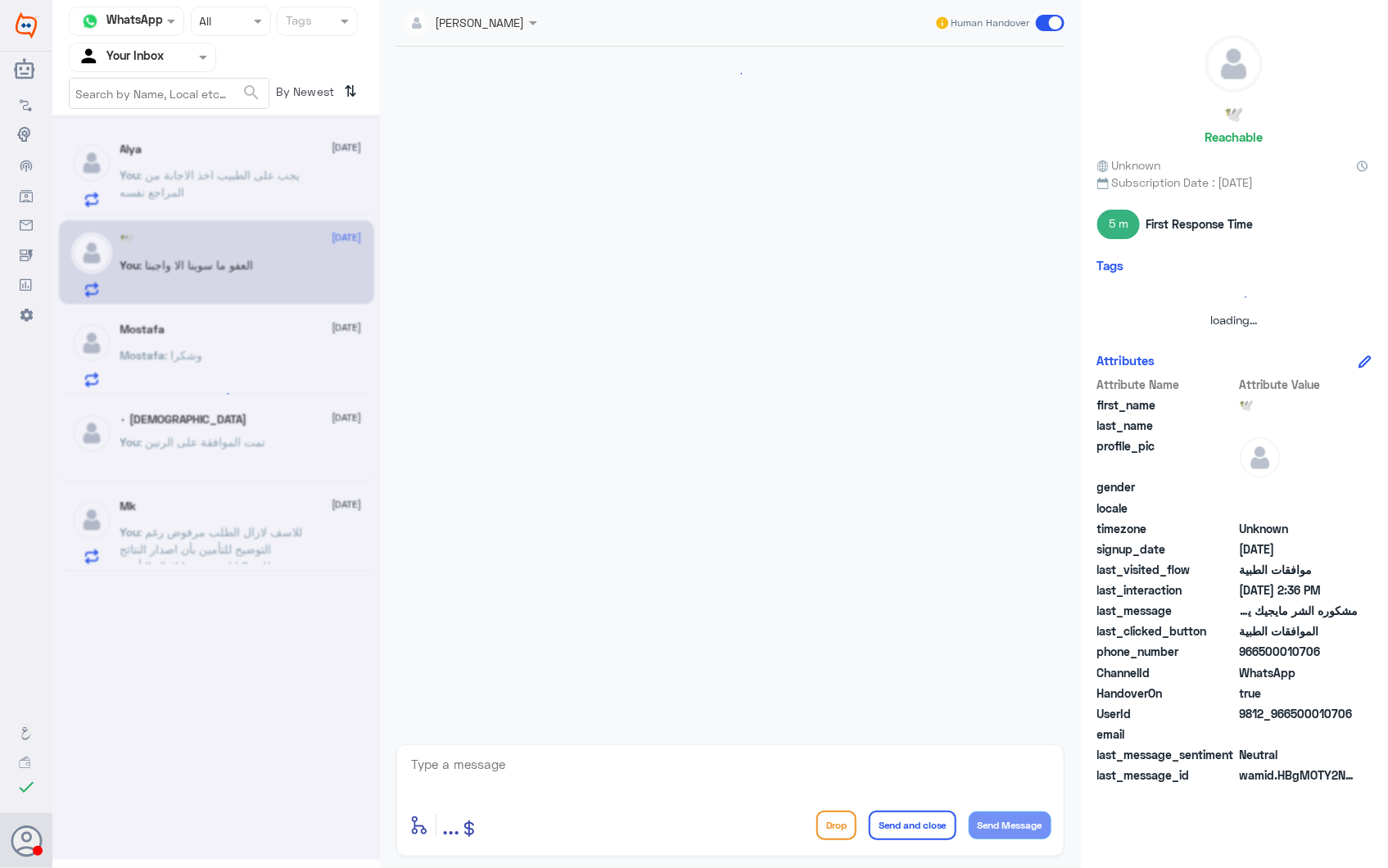
scroll to position [1523, 0]
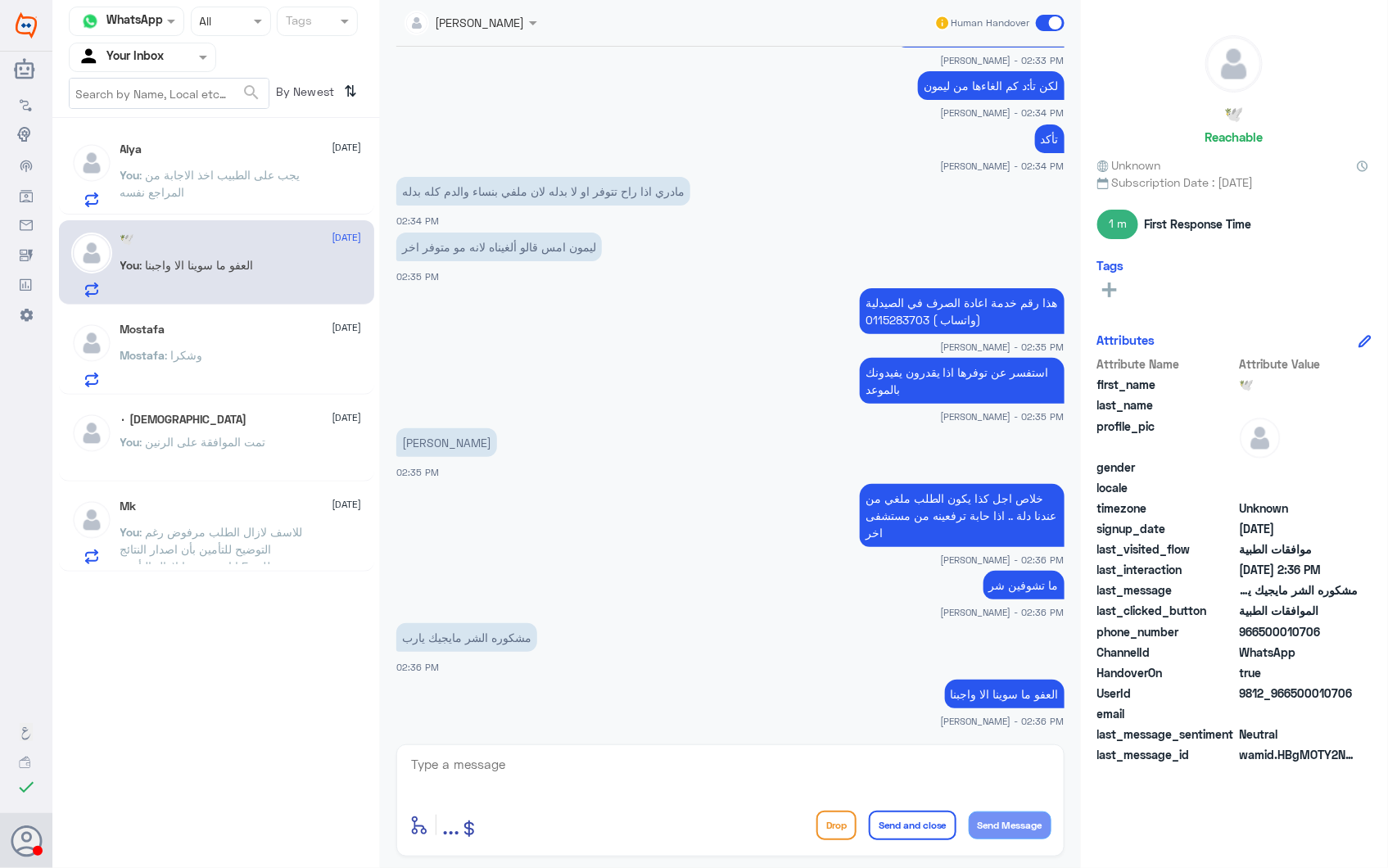
drag, startPoint x: 205, startPoint y: 313, endPoint x: 330, endPoint y: 341, distance: 128.1
click at [208, 316] on div "Mostafa 28 September Mostafa : وشكرا" at bounding box center [217, 353] width 315 height 85
click at [310, 350] on div "Mostafa : وشكرا" at bounding box center [241, 368] width 241 height 37
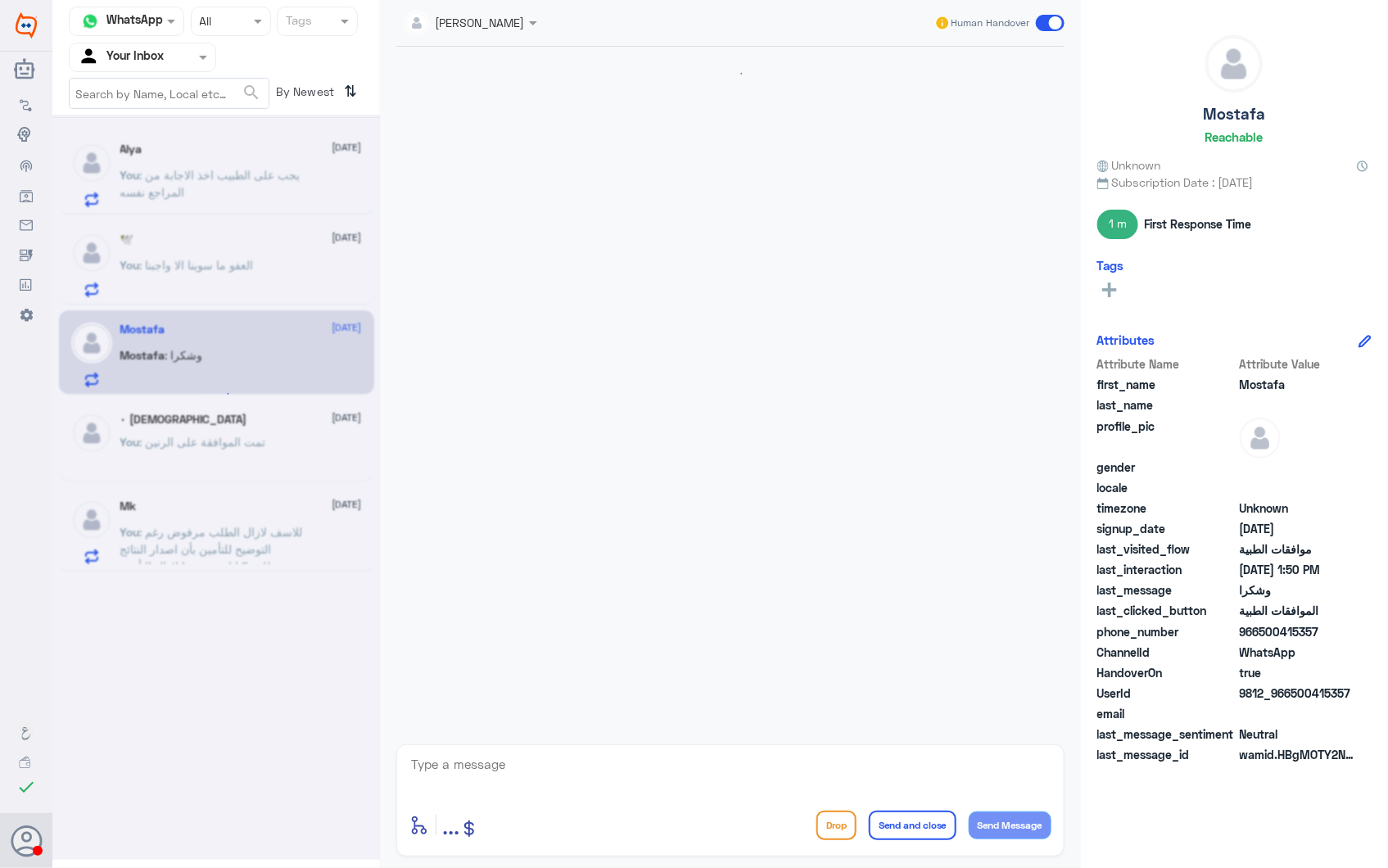
click at [231, 423] on div at bounding box center [216, 487] width 328 height 745
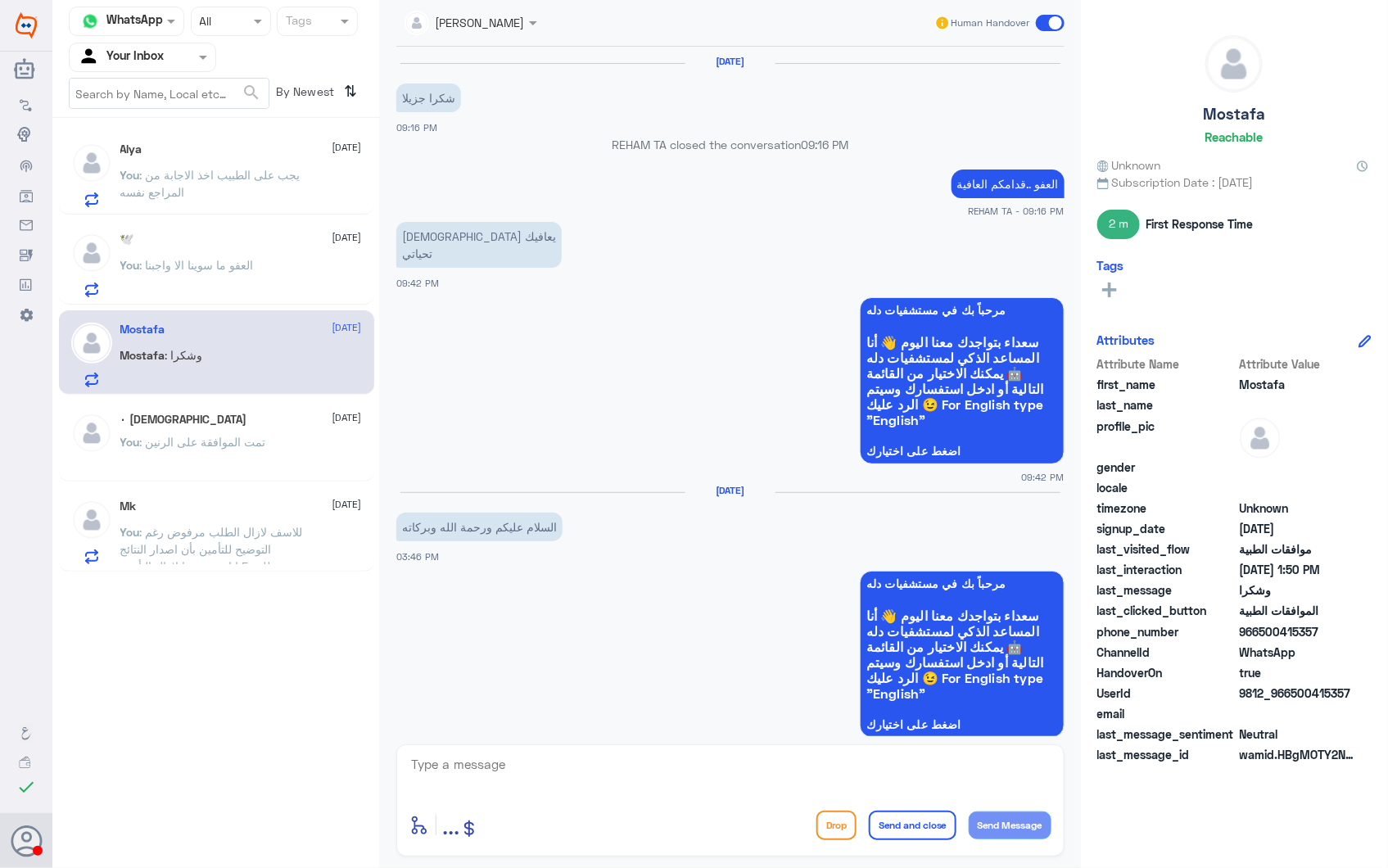
scroll to position [2212, 0]
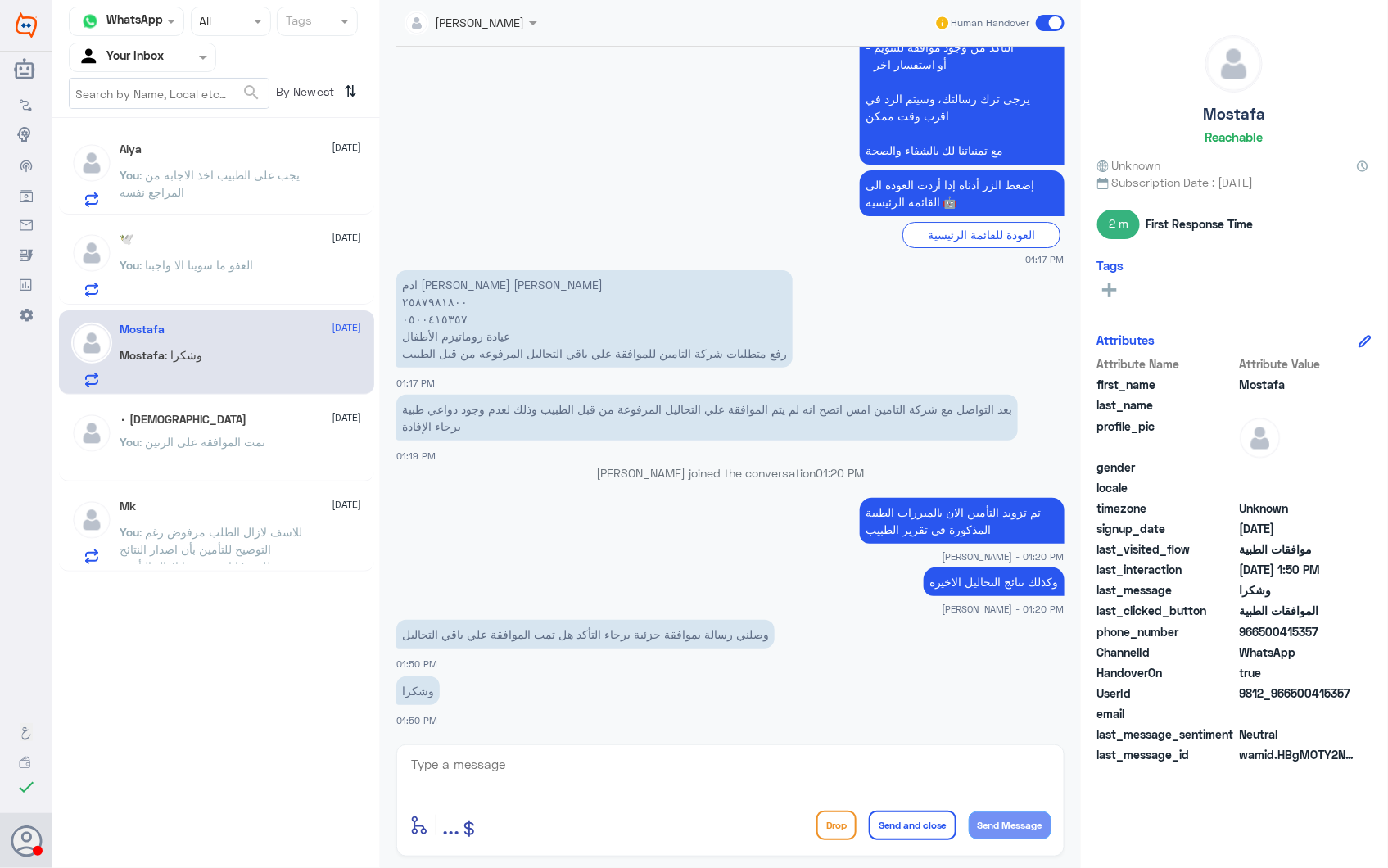
drag, startPoint x: 524, startPoint y: 765, endPoint x: 588, endPoint y: 774, distance: 64.6
click at [525, 766] on textarea at bounding box center [730, 773] width 642 height 40
drag, startPoint x: 515, startPoint y: 764, endPoint x: 258, endPoint y: 732, distance: 259.0
click at [257, 726] on div "Channel WhatsApp Status × All Tags Agent Filter Your Inbox search By Newest ⇅ A…" at bounding box center [720, 437] width 1336 height 873
drag, startPoint x: 563, startPoint y: 627, endPoint x: 459, endPoint y: 627, distance: 104.0
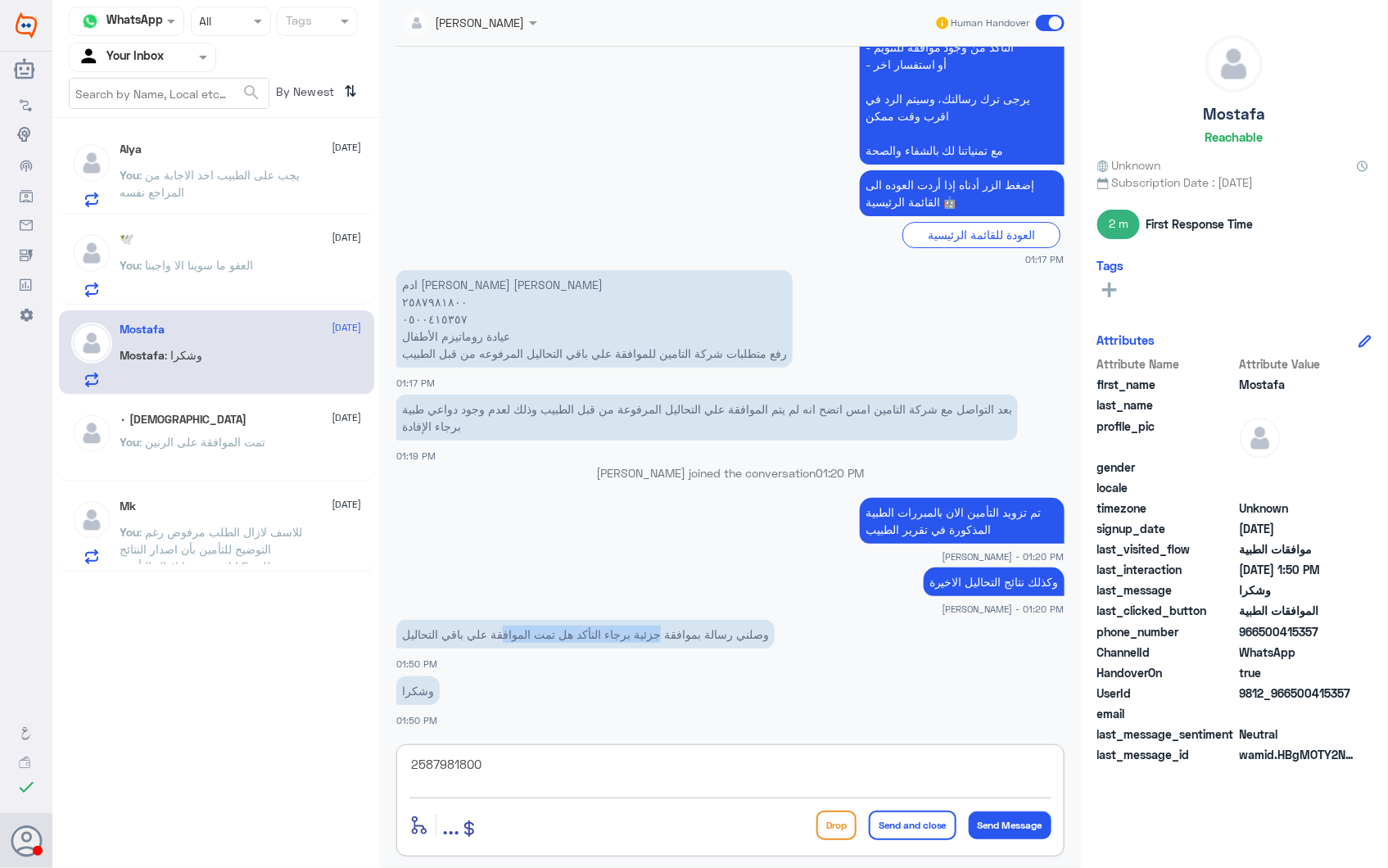
click at [459, 627] on p "وصلني رسالة بموافقة جزئية برجاء التأكد هل تمت الموافقة علي باقي التحاليل" at bounding box center [586, 633] width 378 height 28
drag, startPoint x: 459, startPoint y: 627, endPoint x: 611, endPoint y: 632, distance: 152.1
click at [611, 632] on p "وصلني رسالة بموافقة جزئية برجاء التأكد هل تمت الموافقة علي باقي التحاليل" at bounding box center [586, 633] width 378 height 28
click at [681, 745] on div "2587981800 enter flow name ... Drop Send and close Send Message" at bounding box center [730, 800] width 668 height 112
drag, startPoint x: 494, startPoint y: 762, endPoint x: 462, endPoint y: 770, distance: 33.0
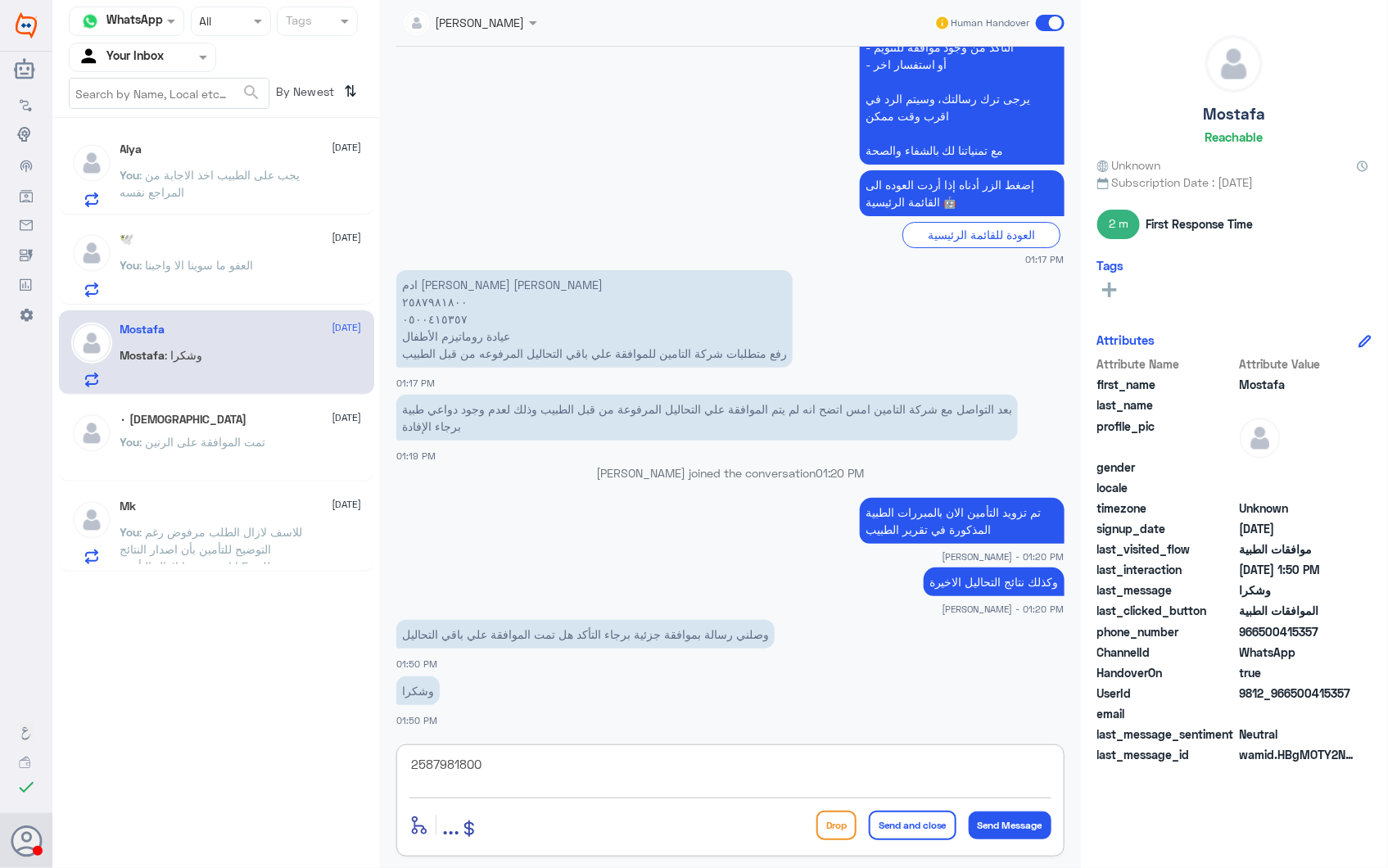
click at [493, 762] on textarea "2587981800" at bounding box center [730, 773] width 642 height 40
drag, startPoint x: 487, startPoint y: 764, endPoint x: 221, endPoint y: 723, distance: 269.1
click at [240, 727] on div "Channel WhatsApp Status × All Tags Agent Filter Your Inbox search By Newest ⇅ A…" at bounding box center [720, 437] width 1336 height 873
type textarea "لازالت جزئية كما هي"
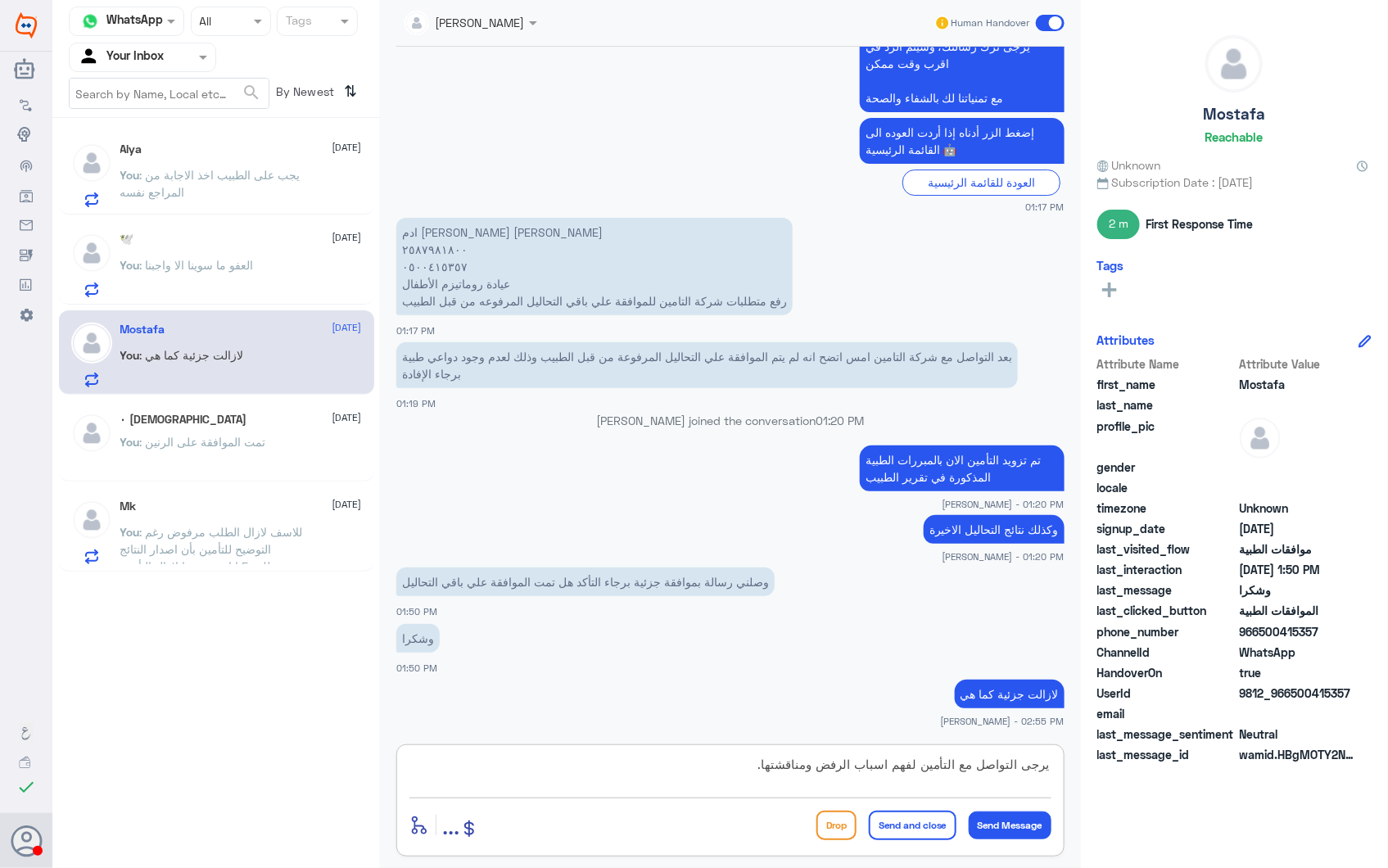
type textarea "يرجى التواصل مع التأمين لفهم اسباب الرفض ومناقشتها."
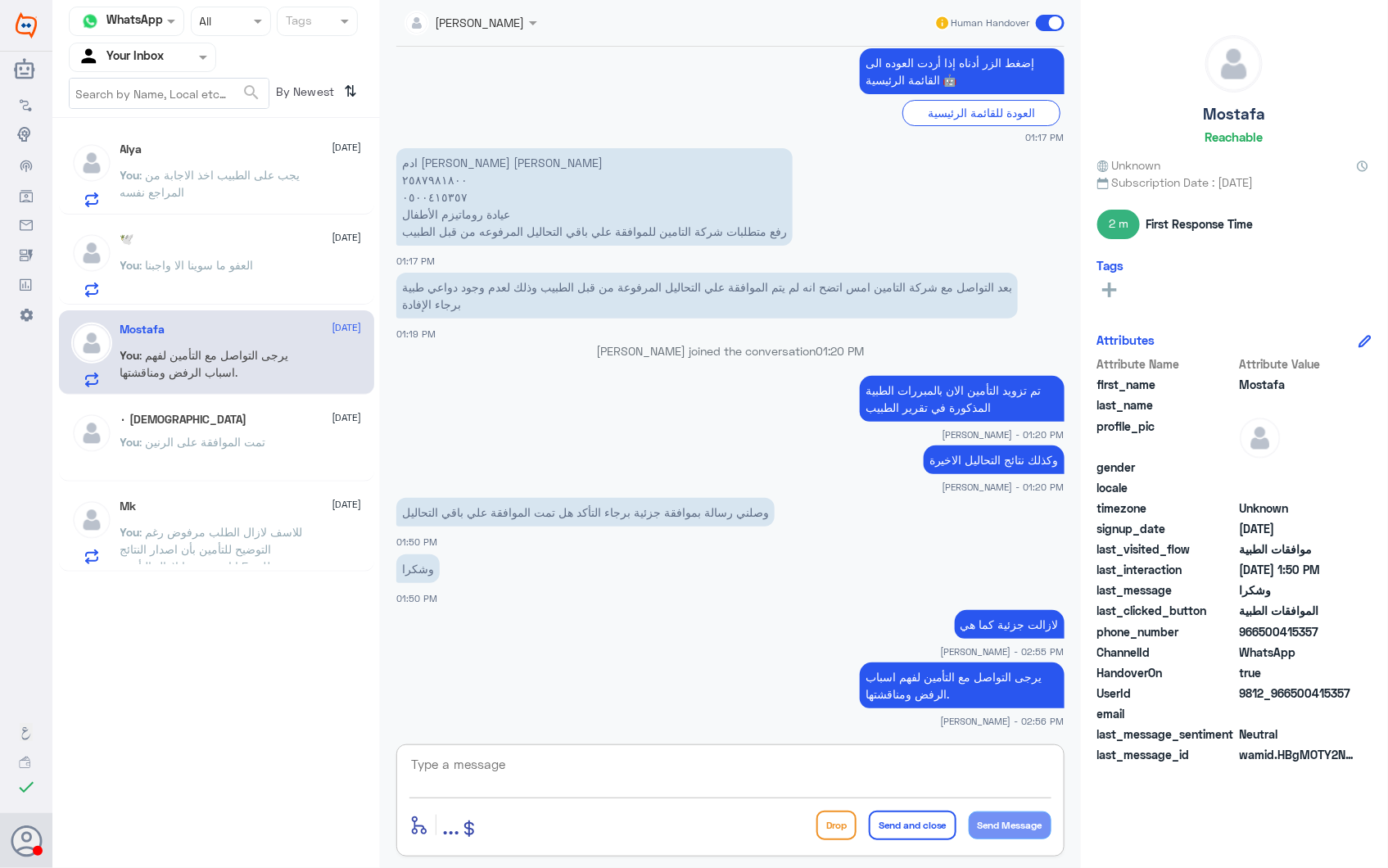
paste textarea "تمت الموافقة على الرنين"
drag, startPoint x: 873, startPoint y: 783, endPoint x: 1049, endPoint y: 781, distance: 176.0
click at [1049, 781] on textarea "تمت الموافقة على الرنين" at bounding box center [730, 773] width 642 height 40
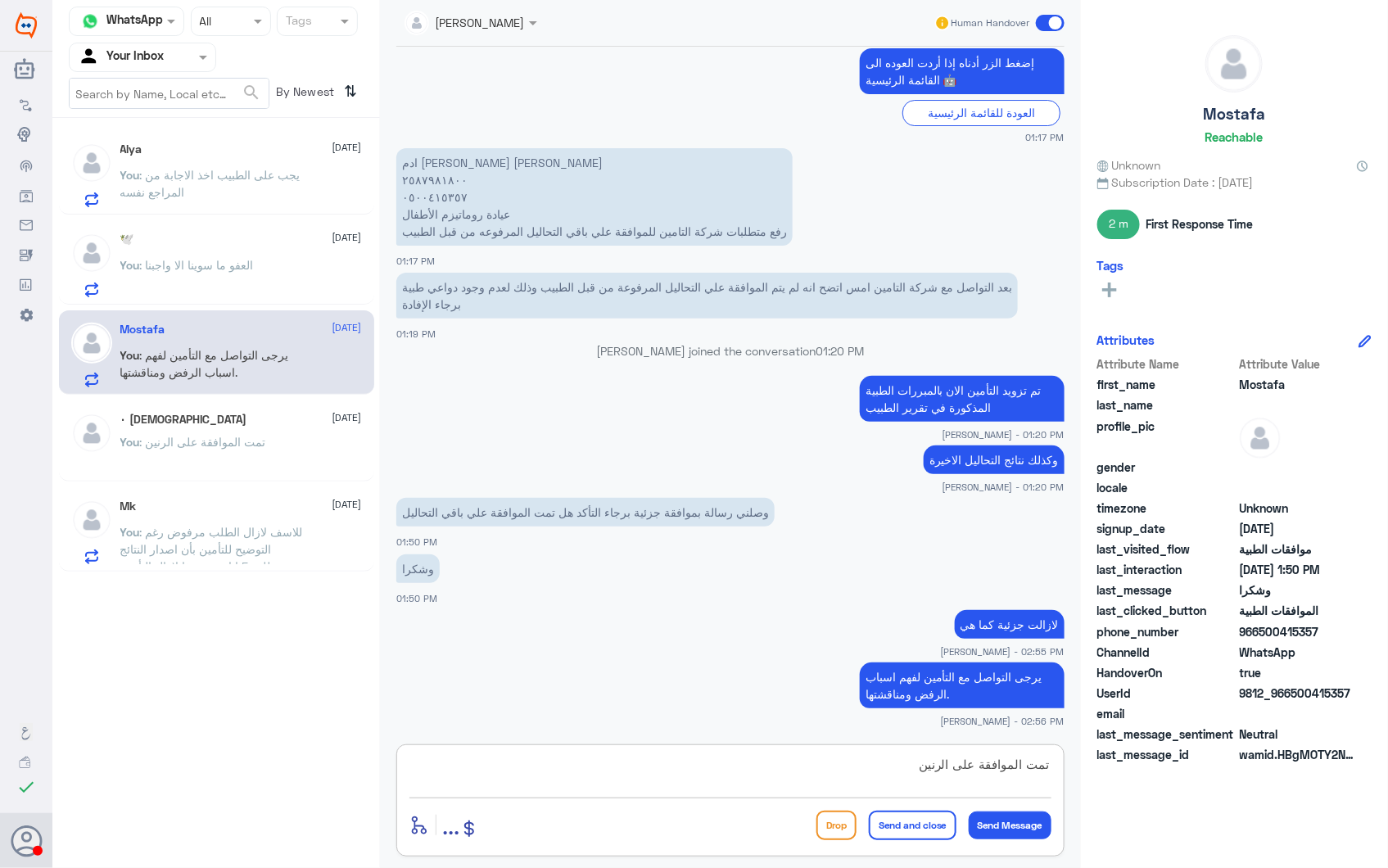
drag, startPoint x: 909, startPoint y: 775, endPoint x: 896, endPoint y: 660, distance: 115.7
click at [896, 660] on div "Ahlam Alshehri Human Handover 13 Aug 2025 شكرا جزيلا 09:16 PM REHAM TA closed t…" at bounding box center [730, 437] width 701 height 873
type textarea "ت"
paste textarea "نشكر تواصلكم مع مستشفيات دلة."
type textarea "نشكر تواصلكم مع مستشفيات دلة."
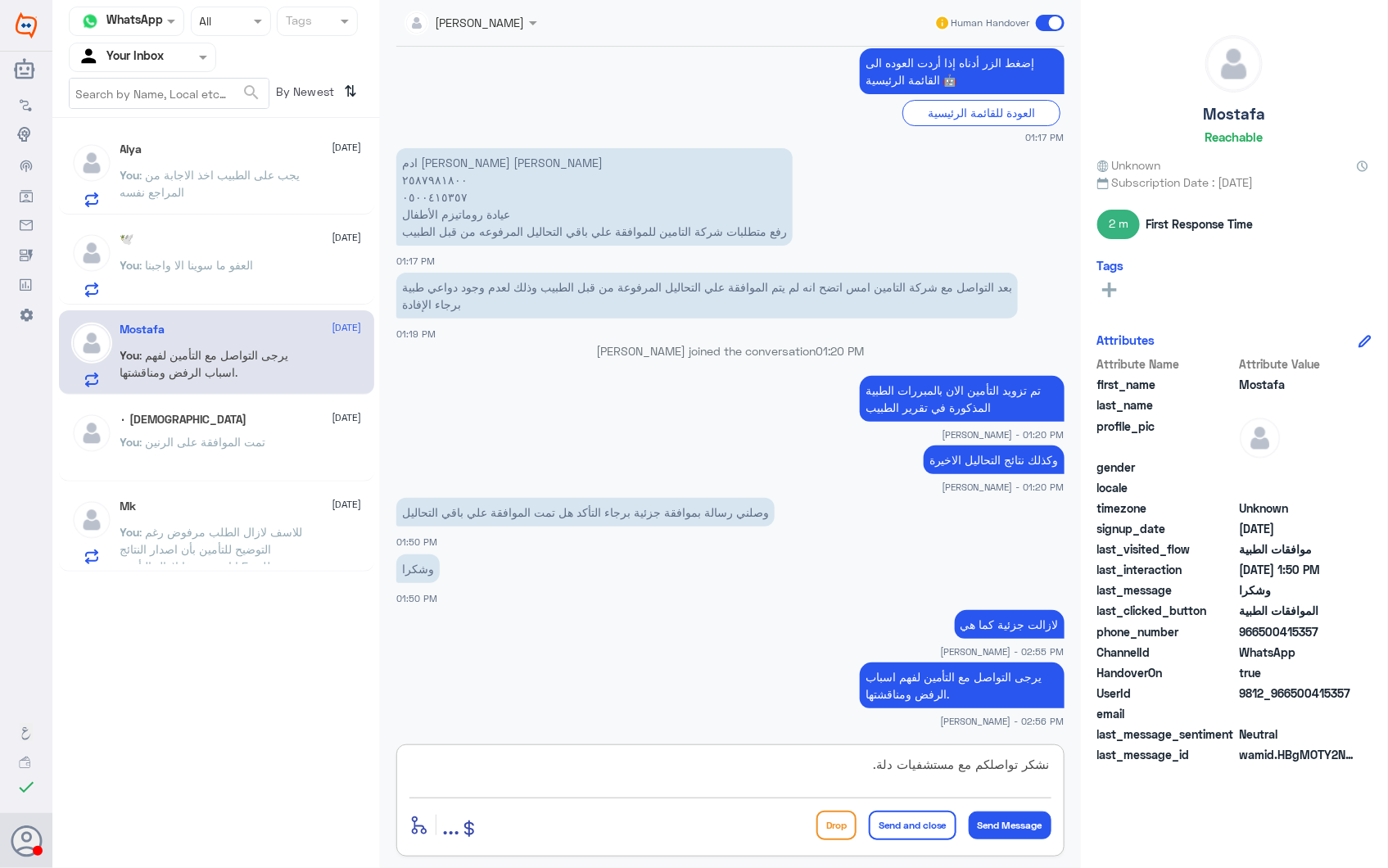
click at [906, 834] on button "Send and close" at bounding box center [913, 825] width 87 height 29
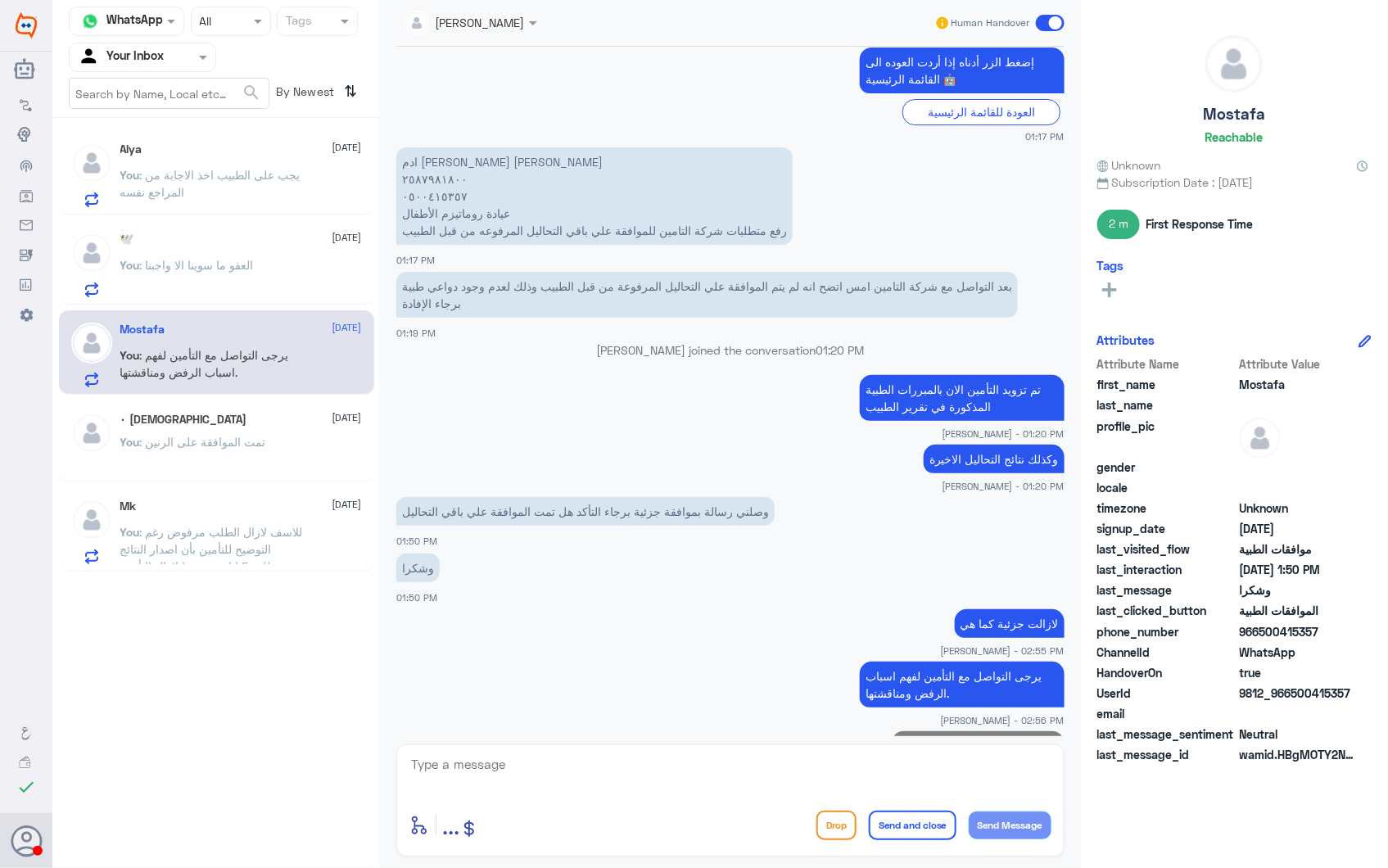
scroll to position [2387, 0]
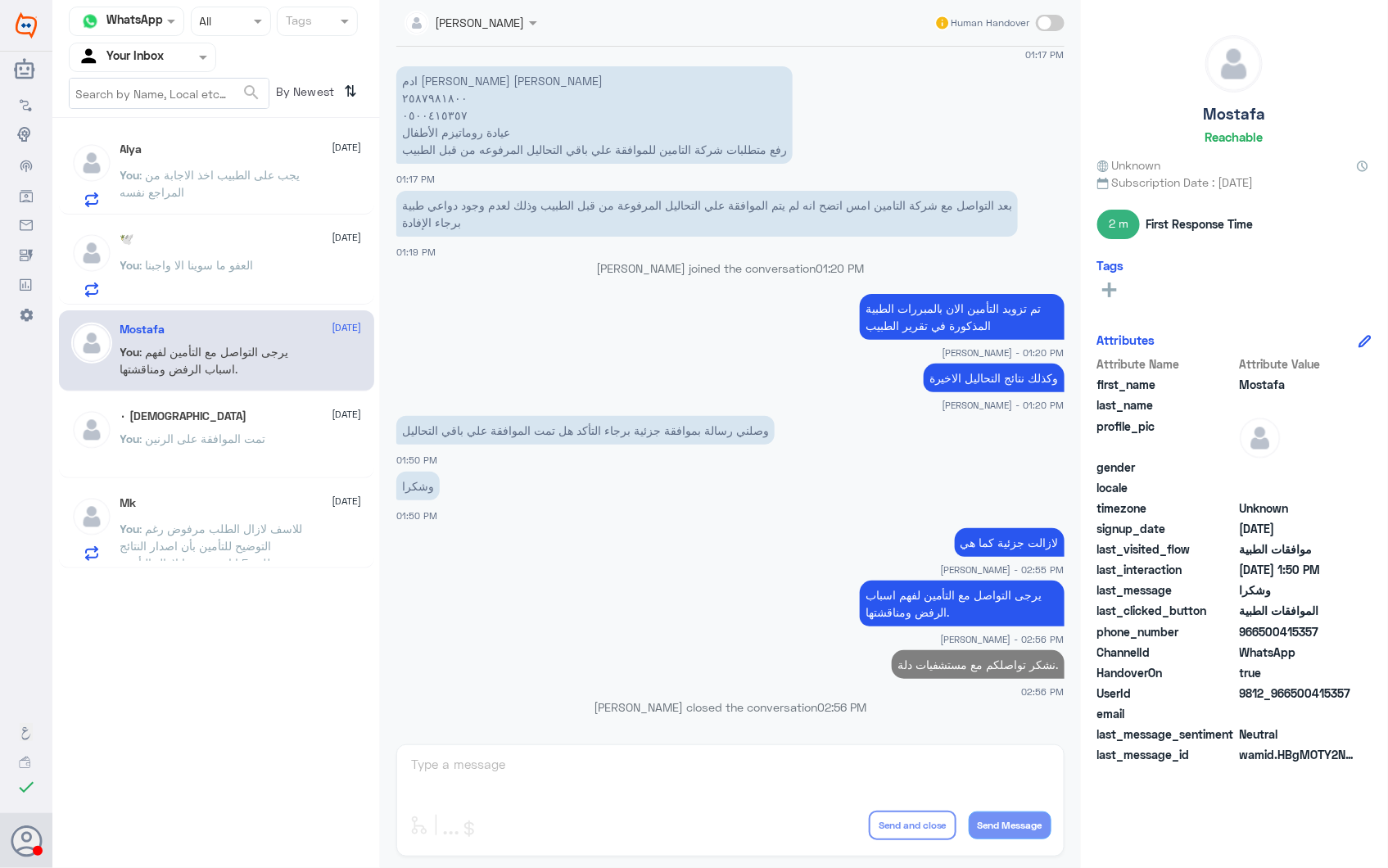
click at [242, 282] on p "You : العفو ما سوينا الا واجبنا" at bounding box center [188, 276] width 134 height 41
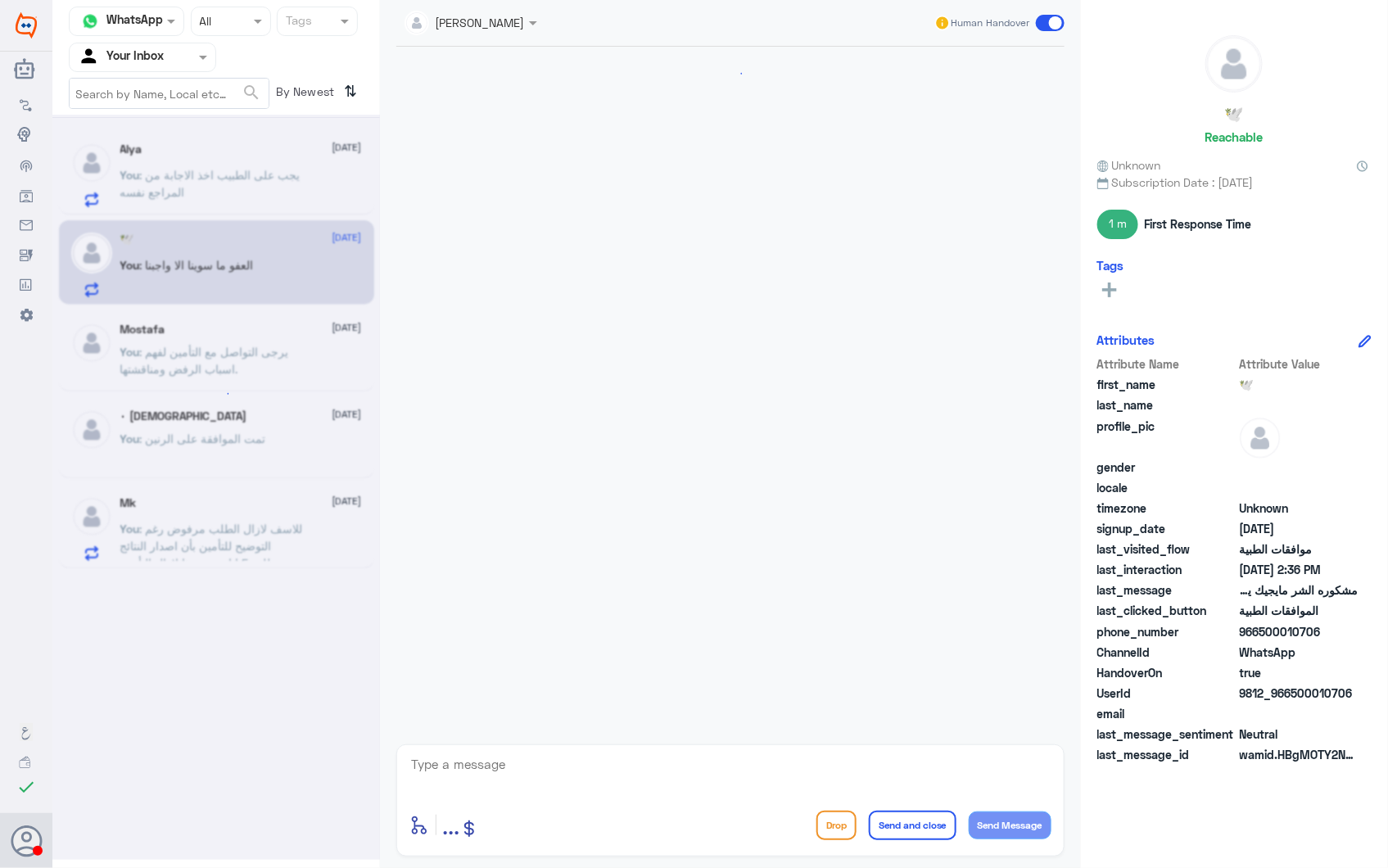
scroll to position [1523, 0]
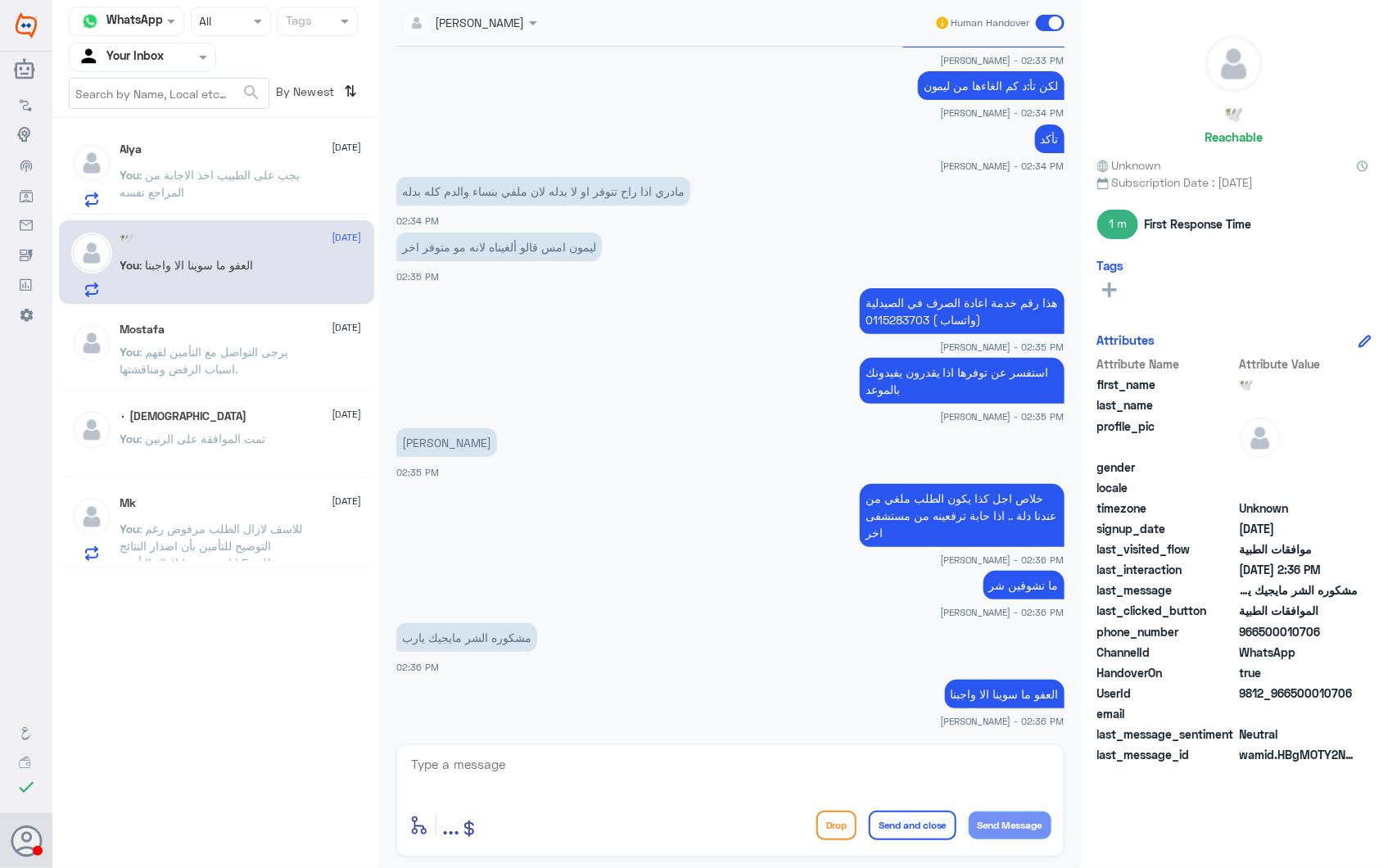
click at [659, 784] on textarea at bounding box center [730, 773] width 642 height 40
paste textarea "نشكر تواصلكم مع مستشفيات دلة."
type textarea "نشكر تواصلكم مع مستشفيات دلة."
click at [917, 819] on button "Send and close" at bounding box center [913, 825] width 87 height 29
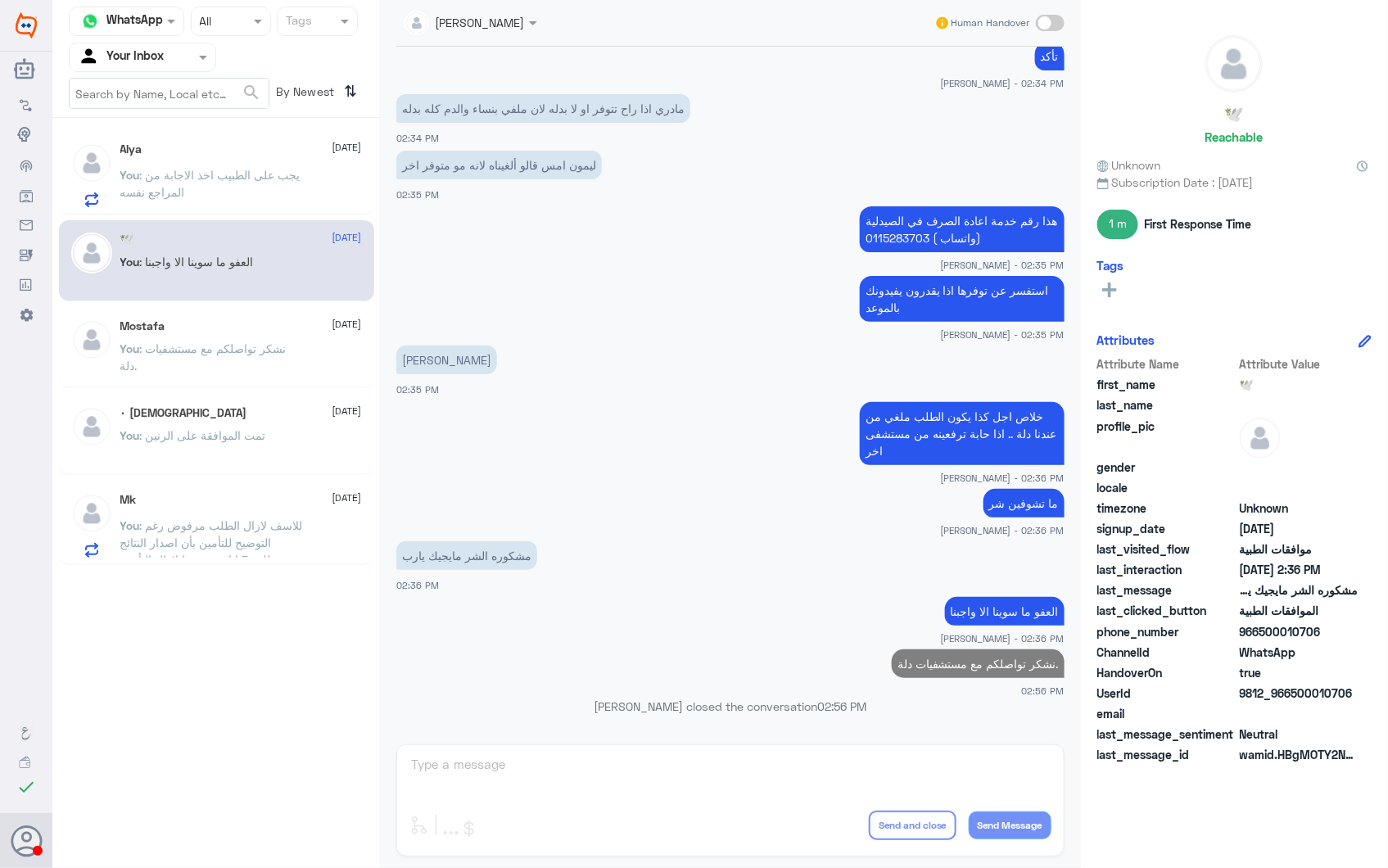
click at [226, 518] on span ": للاسف لازال الطلب مرفوض رغم التوضيح للتأمين بأن اصدار النتائج يتطلب 5 ايام وم…" at bounding box center [211, 550] width 182 height 66
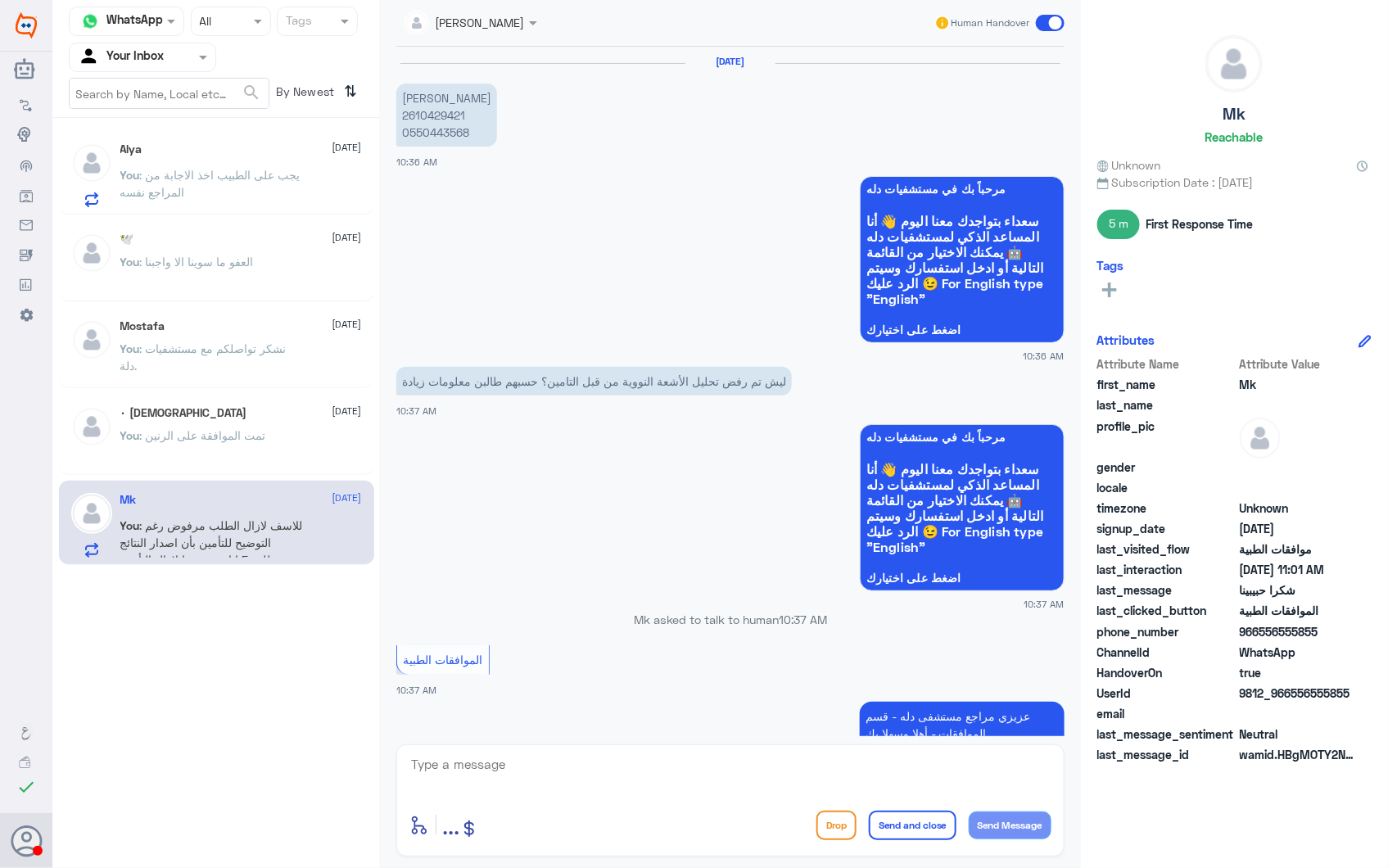
scroll to position [1763, 0]
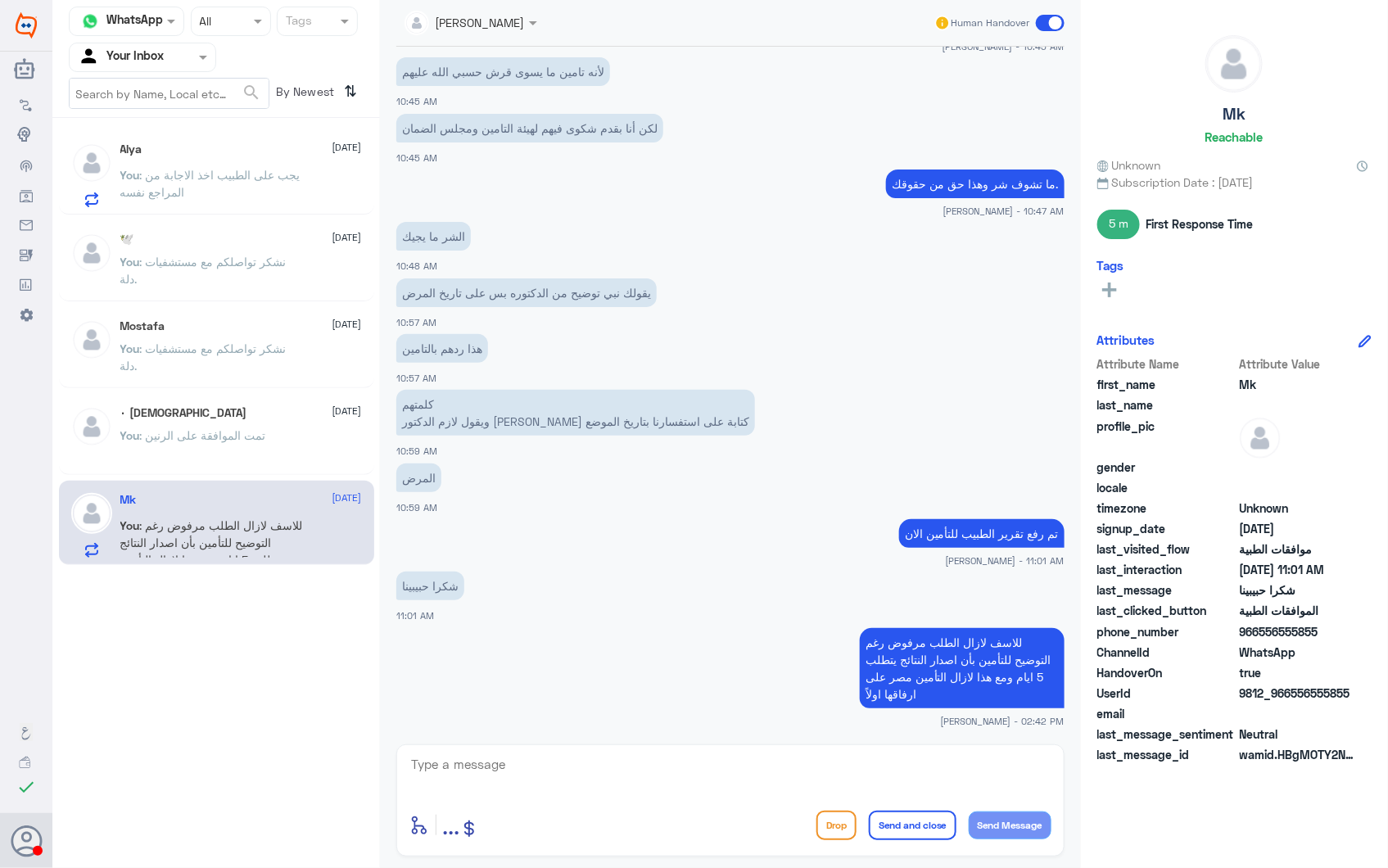
click at [712, 787] on textarea at bounding box center [730, 773] width 642 height 40
paste textarea "نشكر تواصلكم مع مستشفيات دلة."
type textarea "نشكر تواصلكم مع مستشفيات دلة."
click at [935, 827] on button "Send and close" at bounding box center [913, 825] width 87 height 29
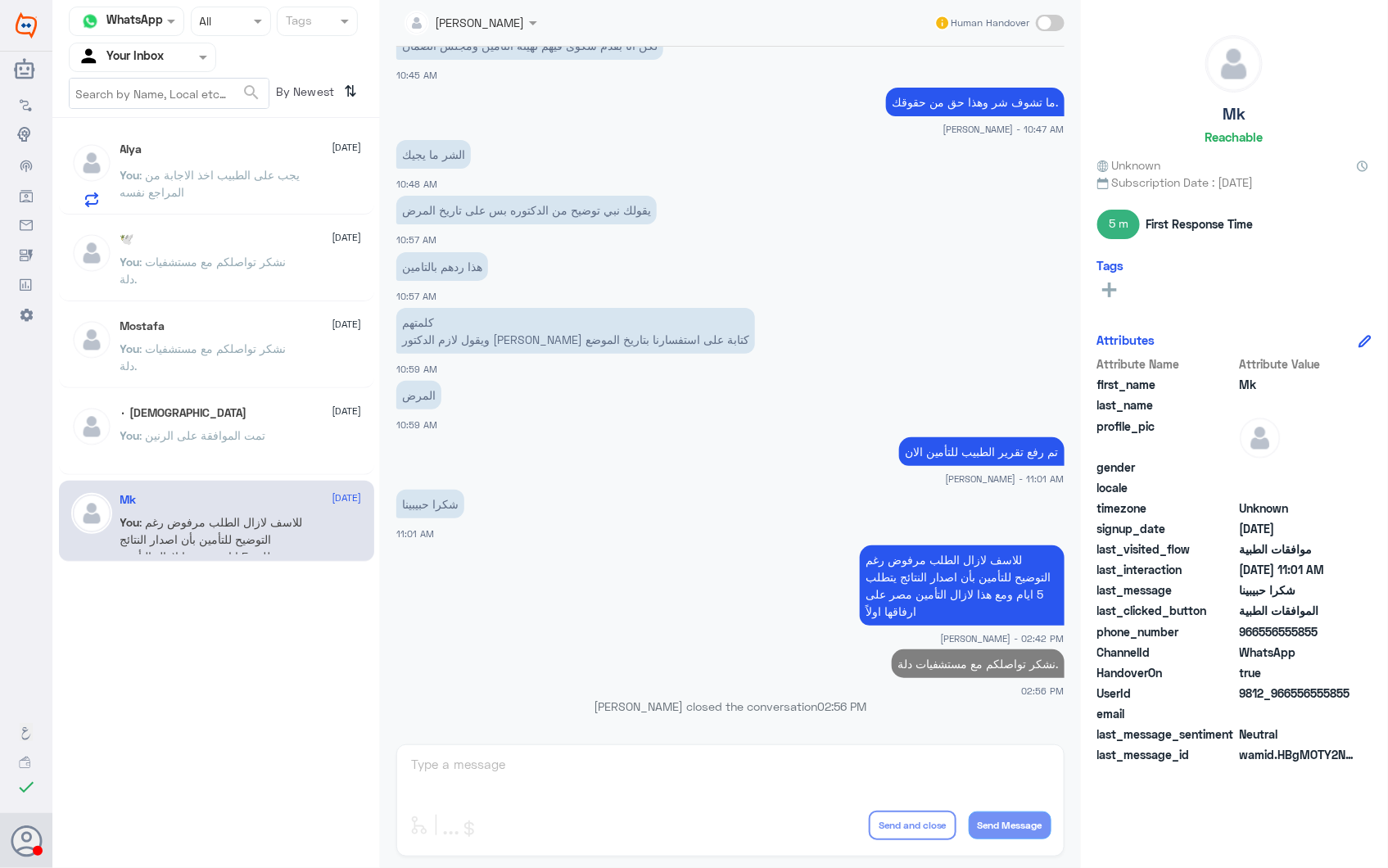
click at [205, 178] on span ": يجب على الطبيب اخذ الاجابة من المراجع نفسه" at bounding box center [211, 183] width 180 height 31
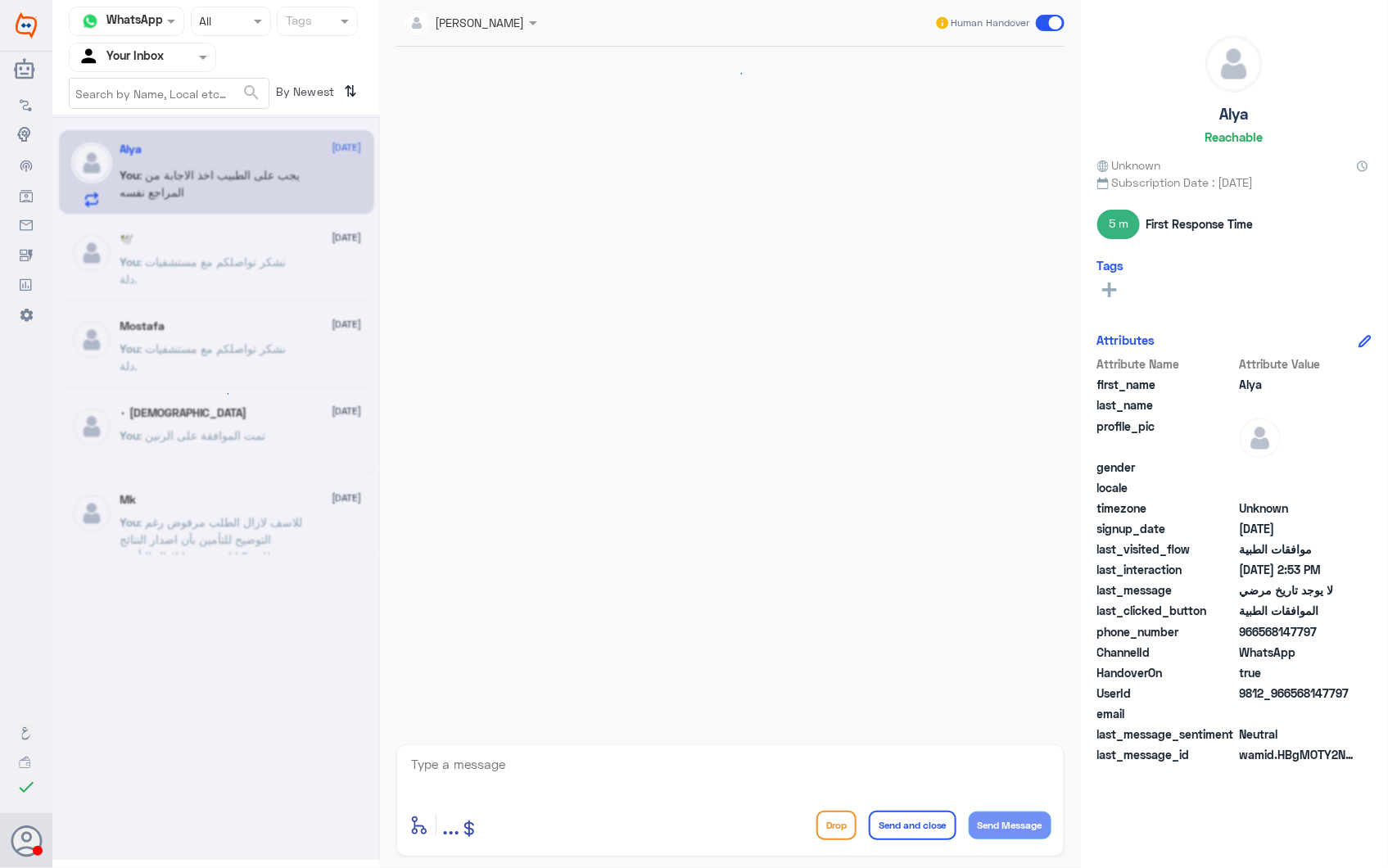
scroll to position [1096, 0]
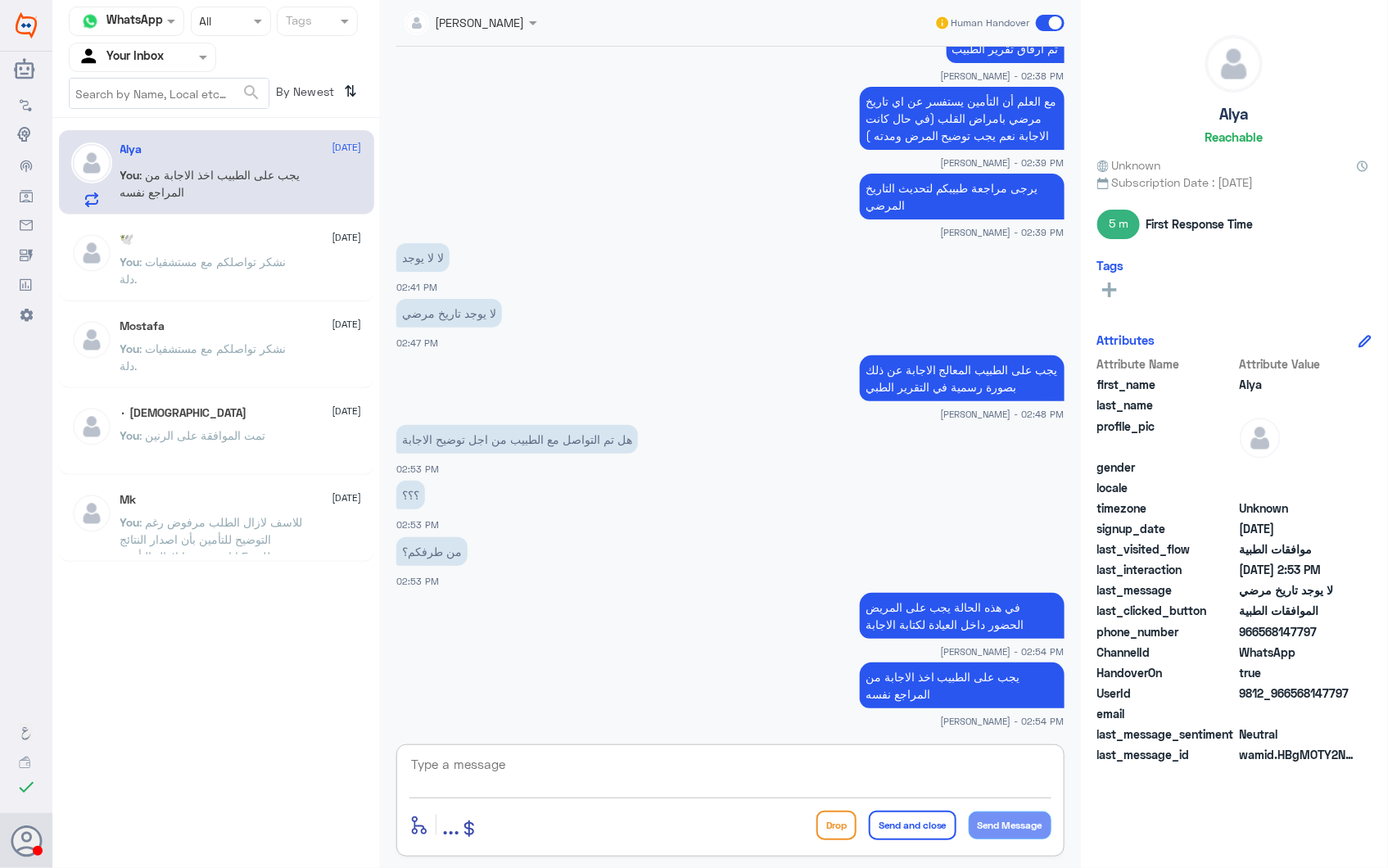
click at [609, 753] on textarea at bounding box center [730, 773] width 642 height 40
paste textarea "نشكر تواصلكم مع مستشفيات دلة."
type textarea "نشكر تواصلكم مع مستشفيات دلة."
click at [918, 823] on button "Send and close" at bounding box center [913, 825] width 87 height 29
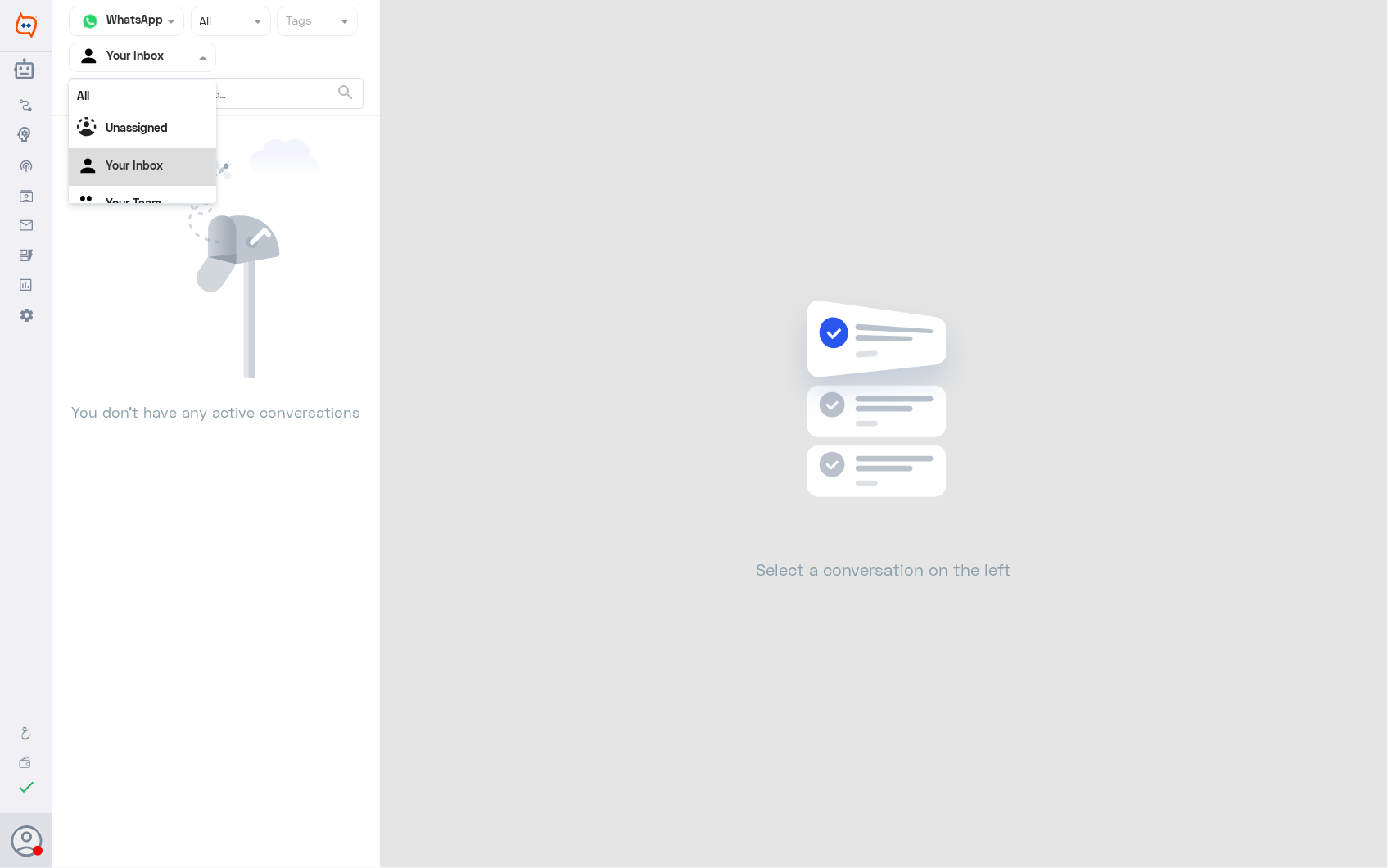
click at [157, 52] on input "text" at bounding box center [122, 56] width 90 height 19
click at [140, 192] on div "Your Team" at bounding box center [142, 205] width 147 height 38
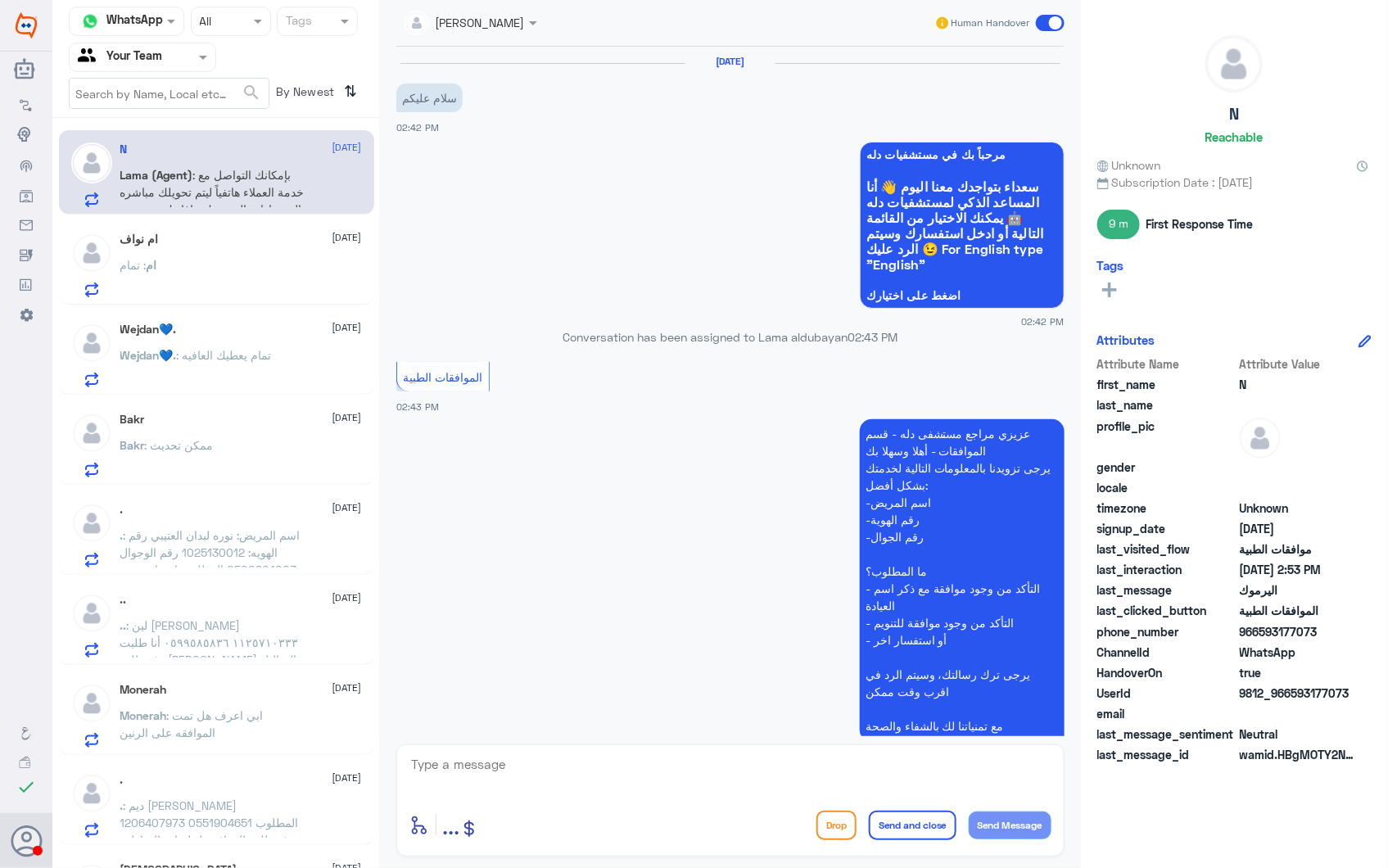
scroll to position [464, 0]
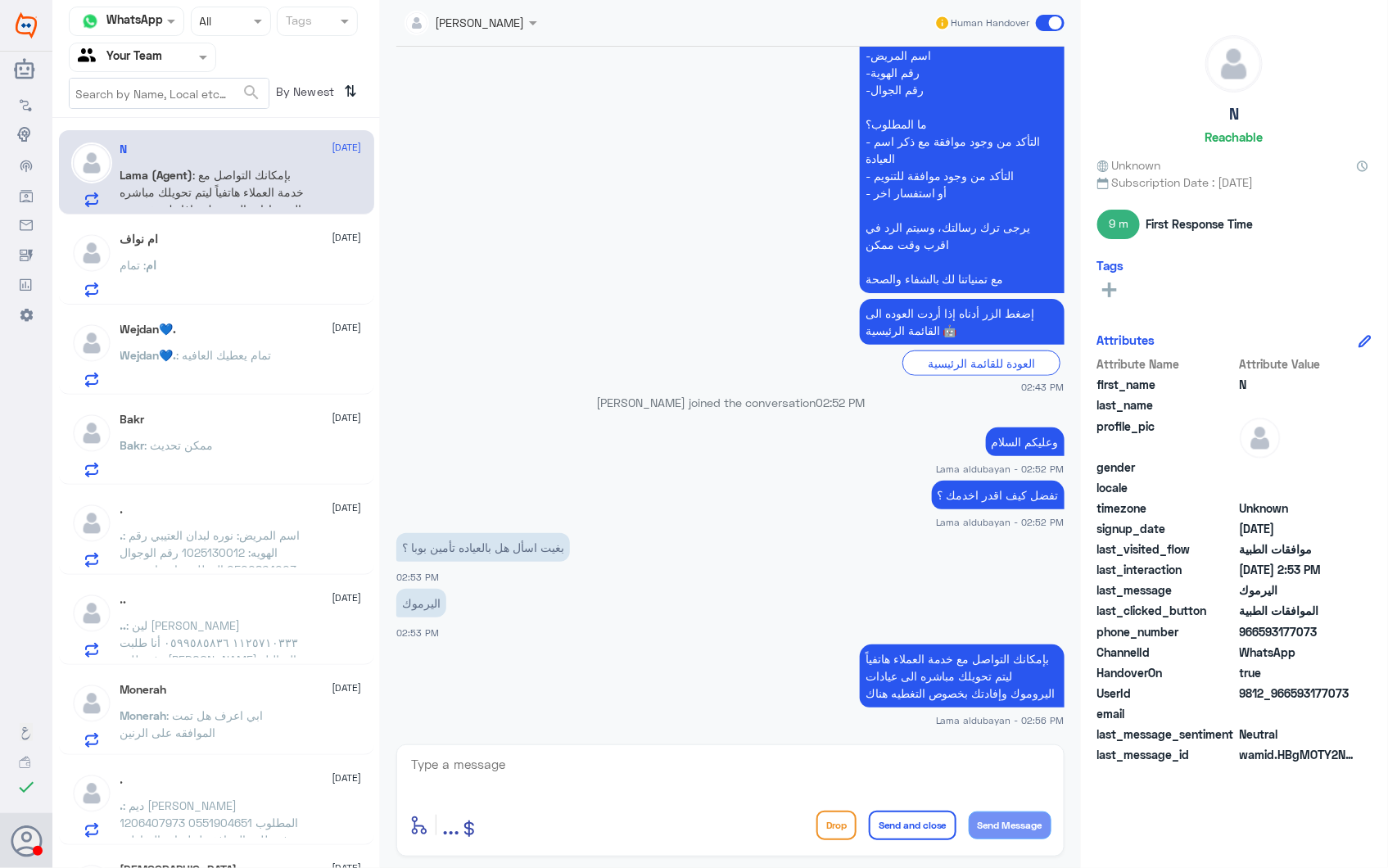
click at [207, 287] on div "ام : تمام" at bounding box center [241, 278] width 241 height 37
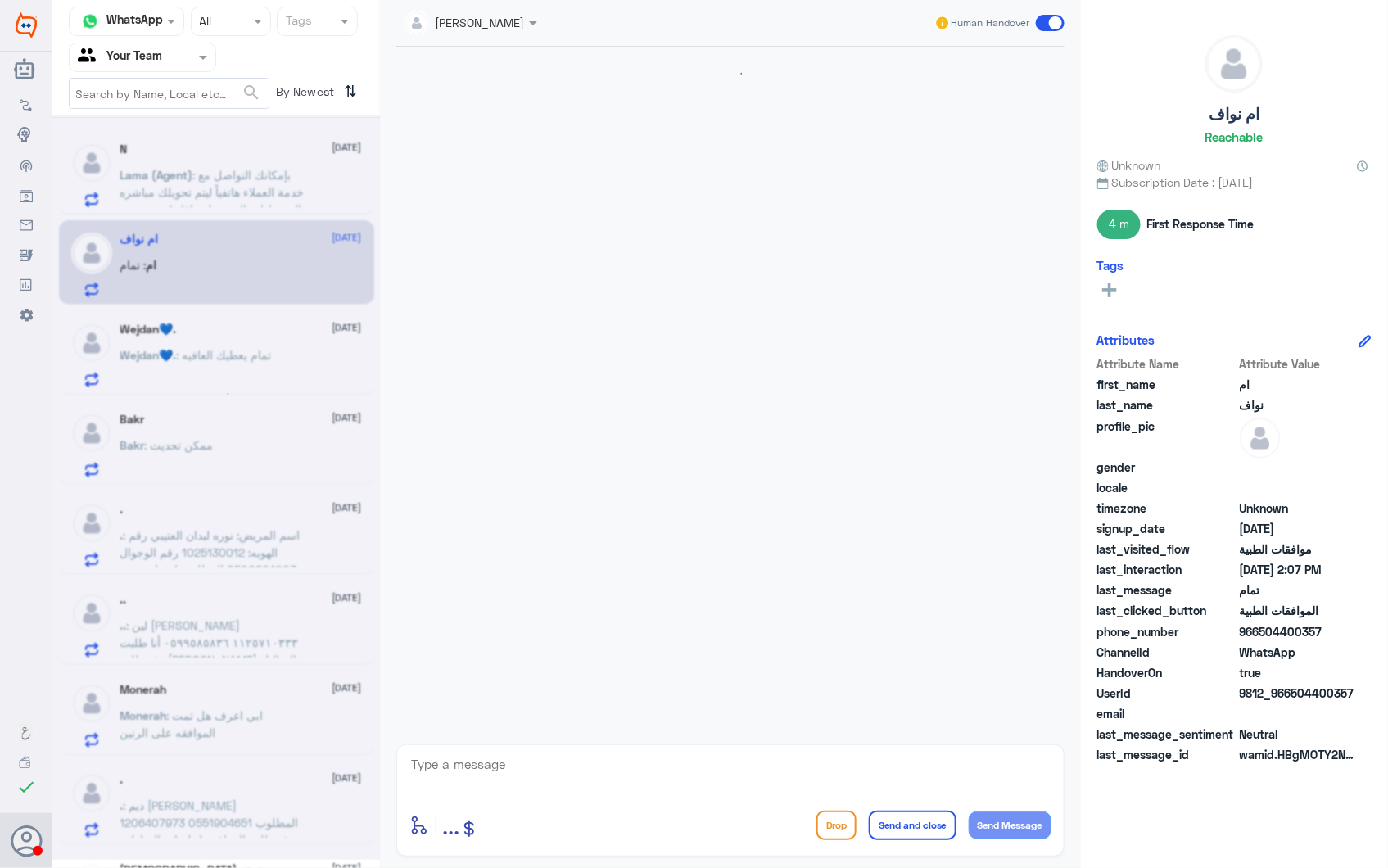
scroll to position [1883, 0]
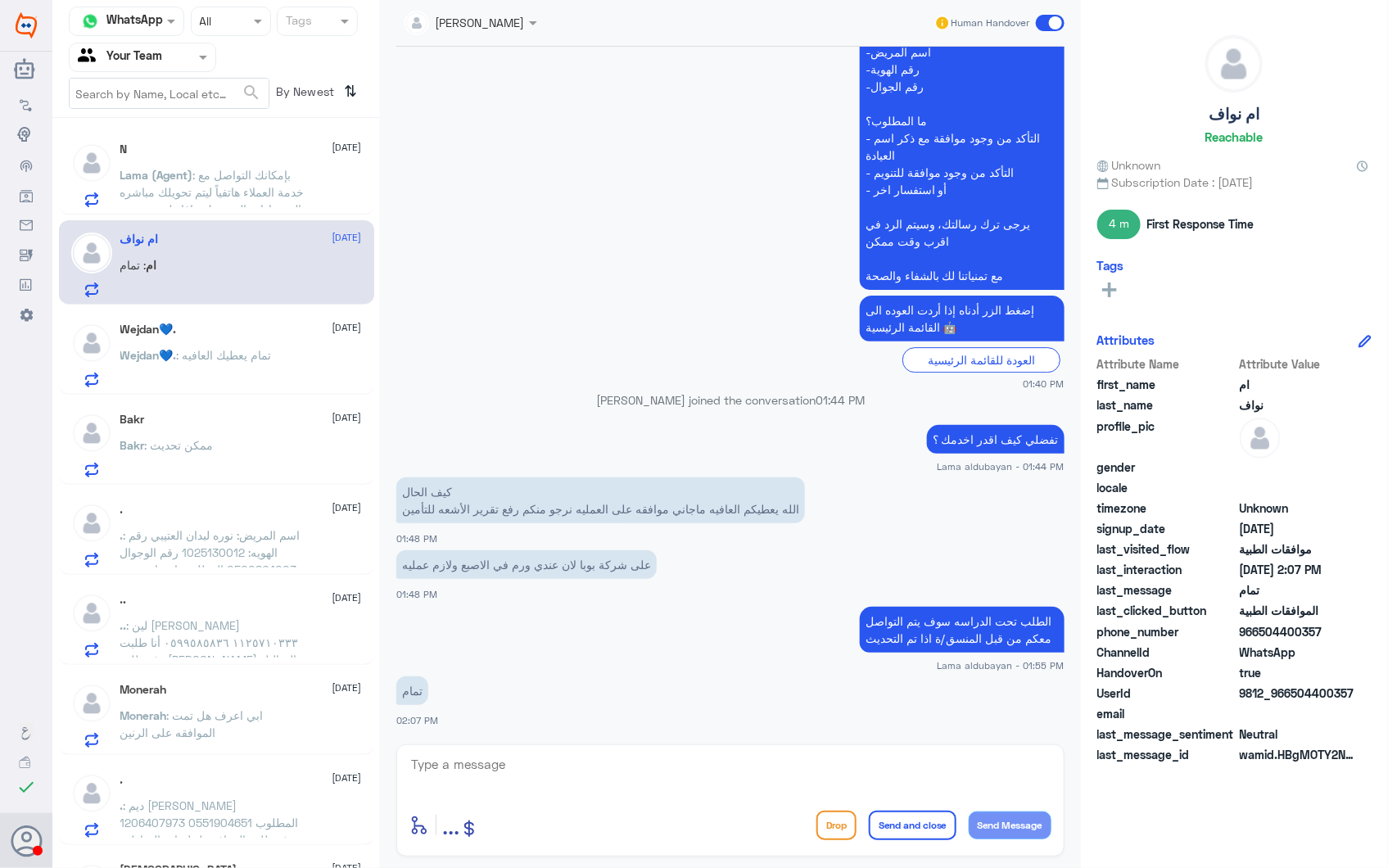
click at [214, 382] on p "Wejdan💙. : تمام يعطيك العافيه" at bounding box center [196, 367] width 152 height 41
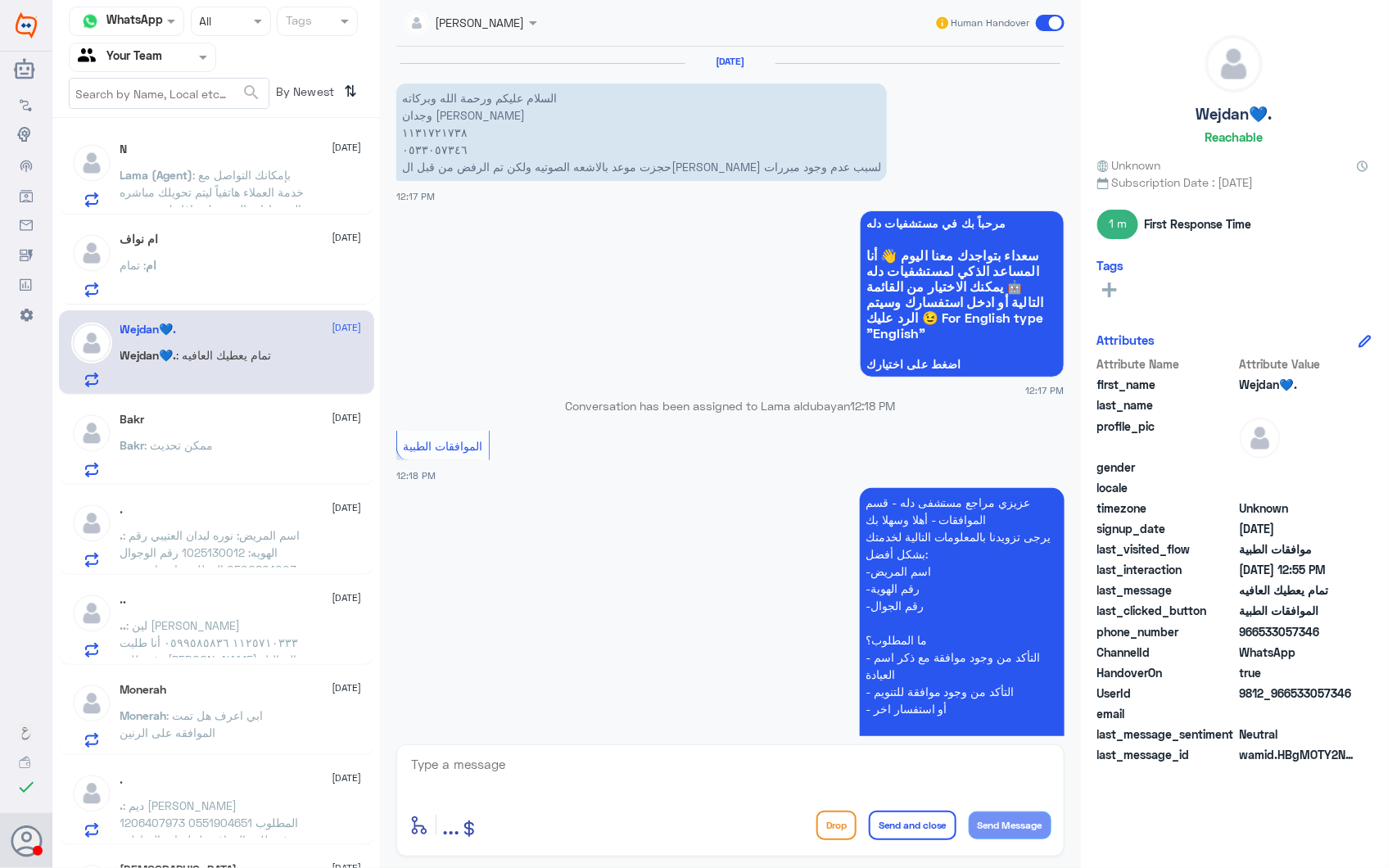
scroll to position [2119, 0]
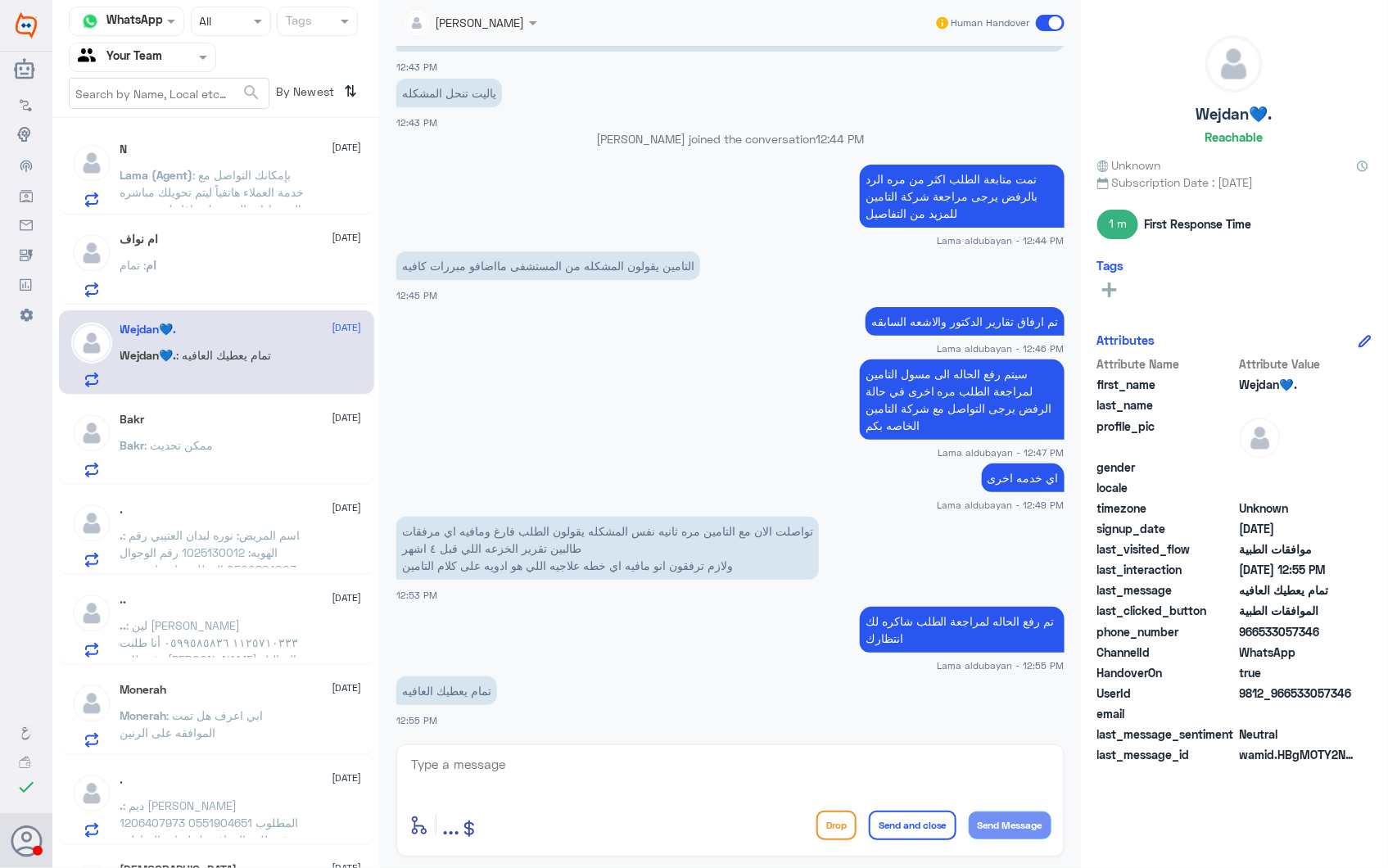
click at [202, 457] on p "Bakr : ممكن تحديث" at bounding box center [167, 457] width 93 height 41
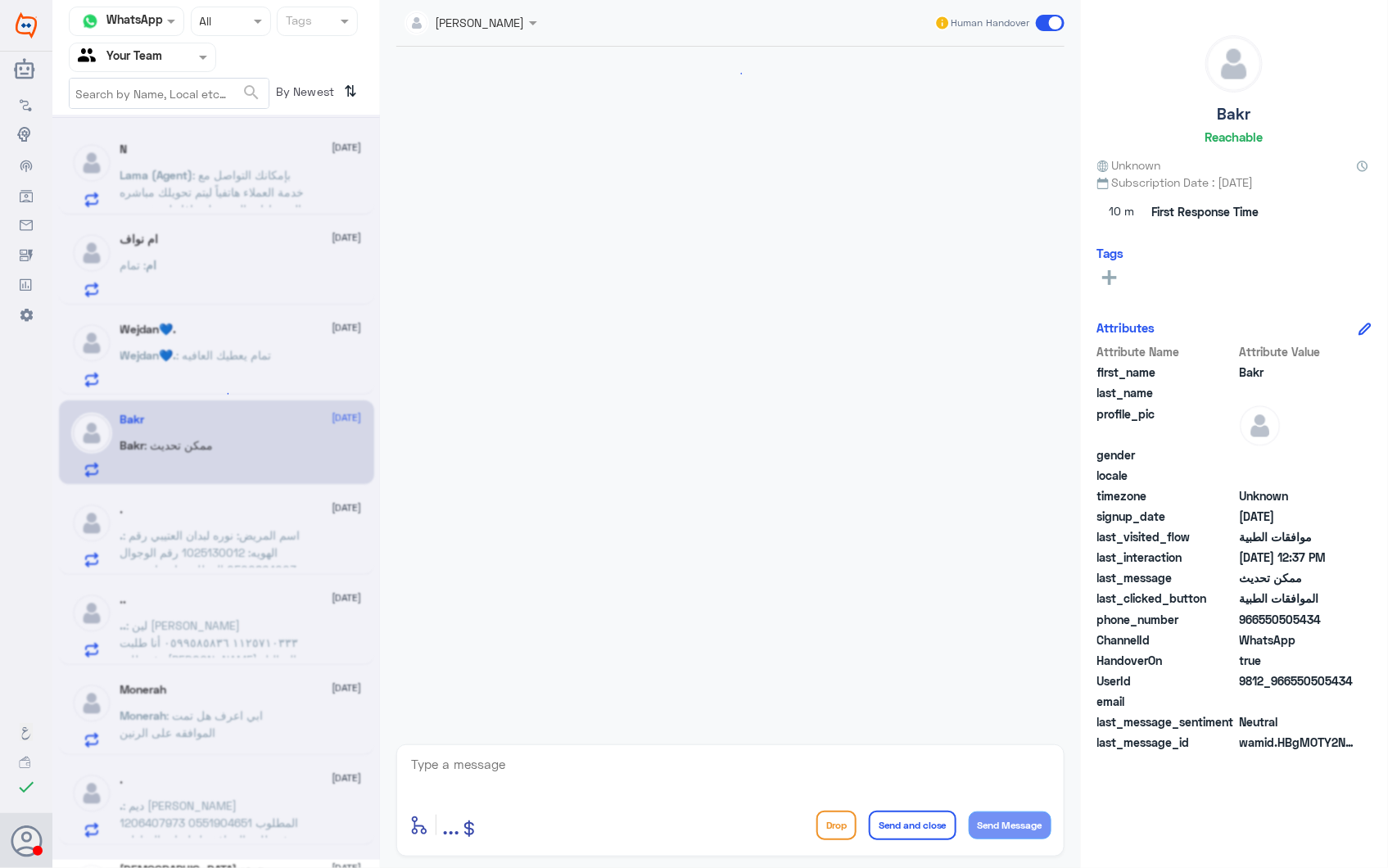
scroll to position [2064, 0]
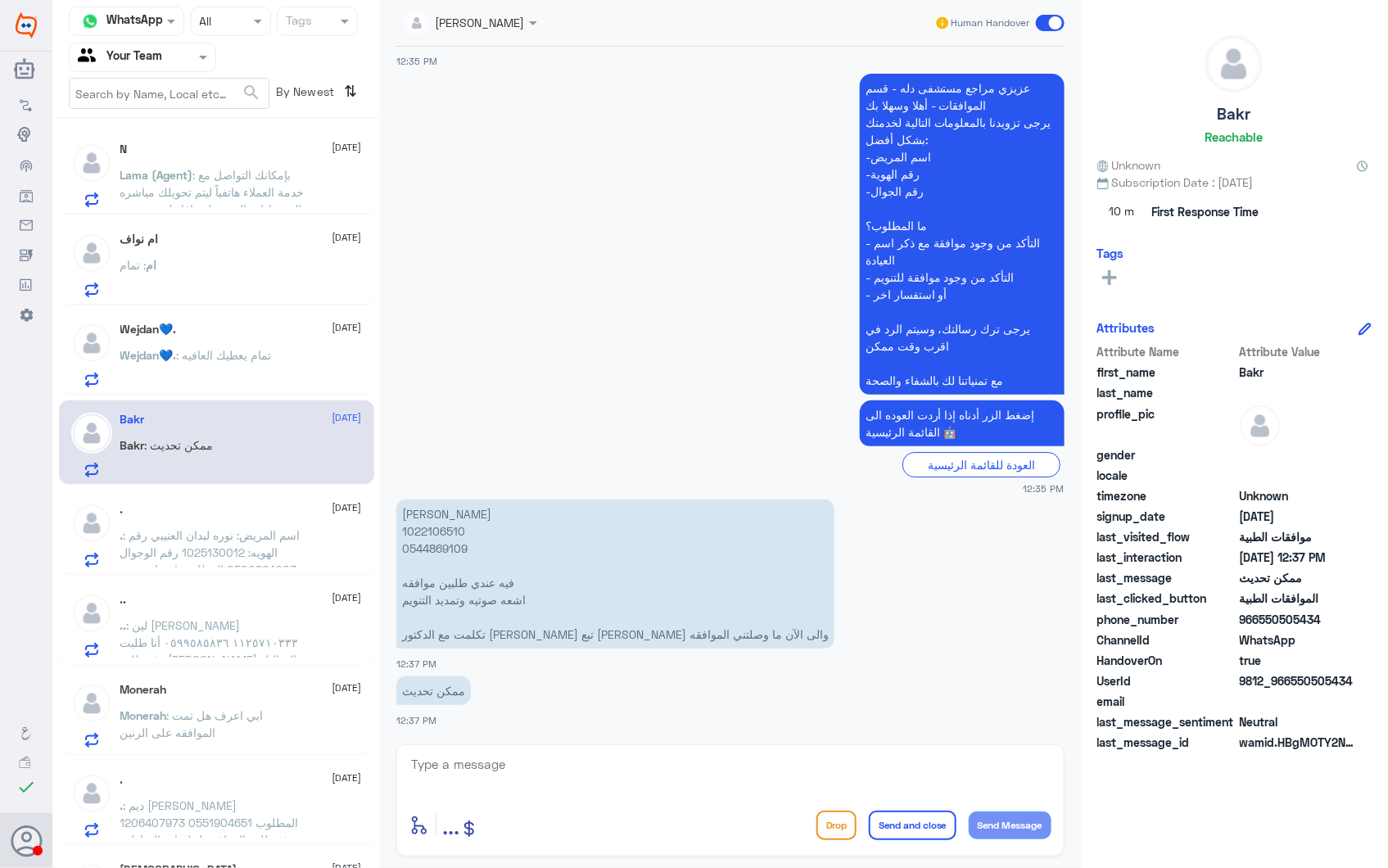
click at [280, 526] on p ". : اسم المريض: [PERSON_NAME] رقم الهويه: 1025130012 رقم الوجوال :0500864003 ال…" at bounding box center [212, 547] width 184 height 41
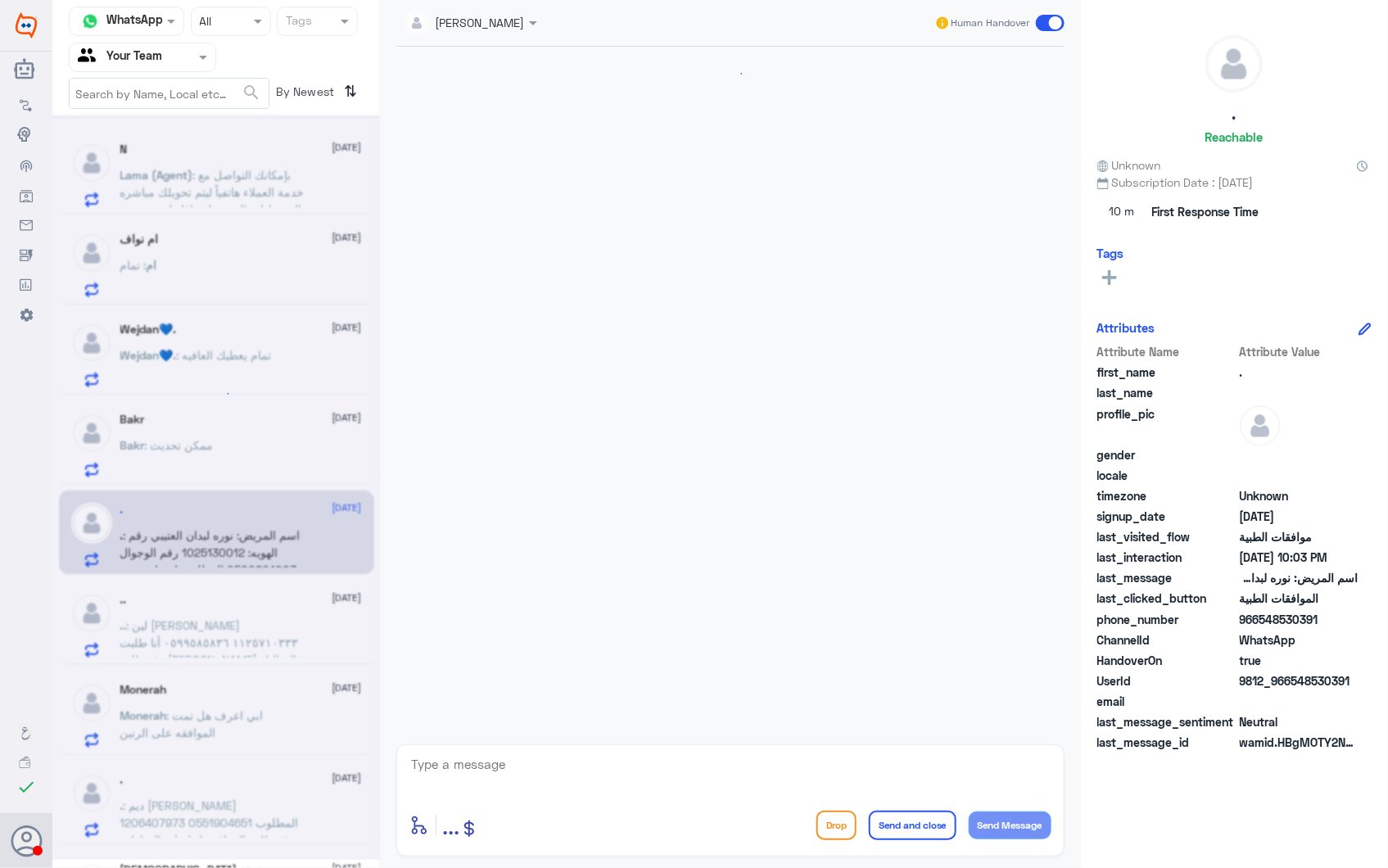
scroll to position [273, 0]
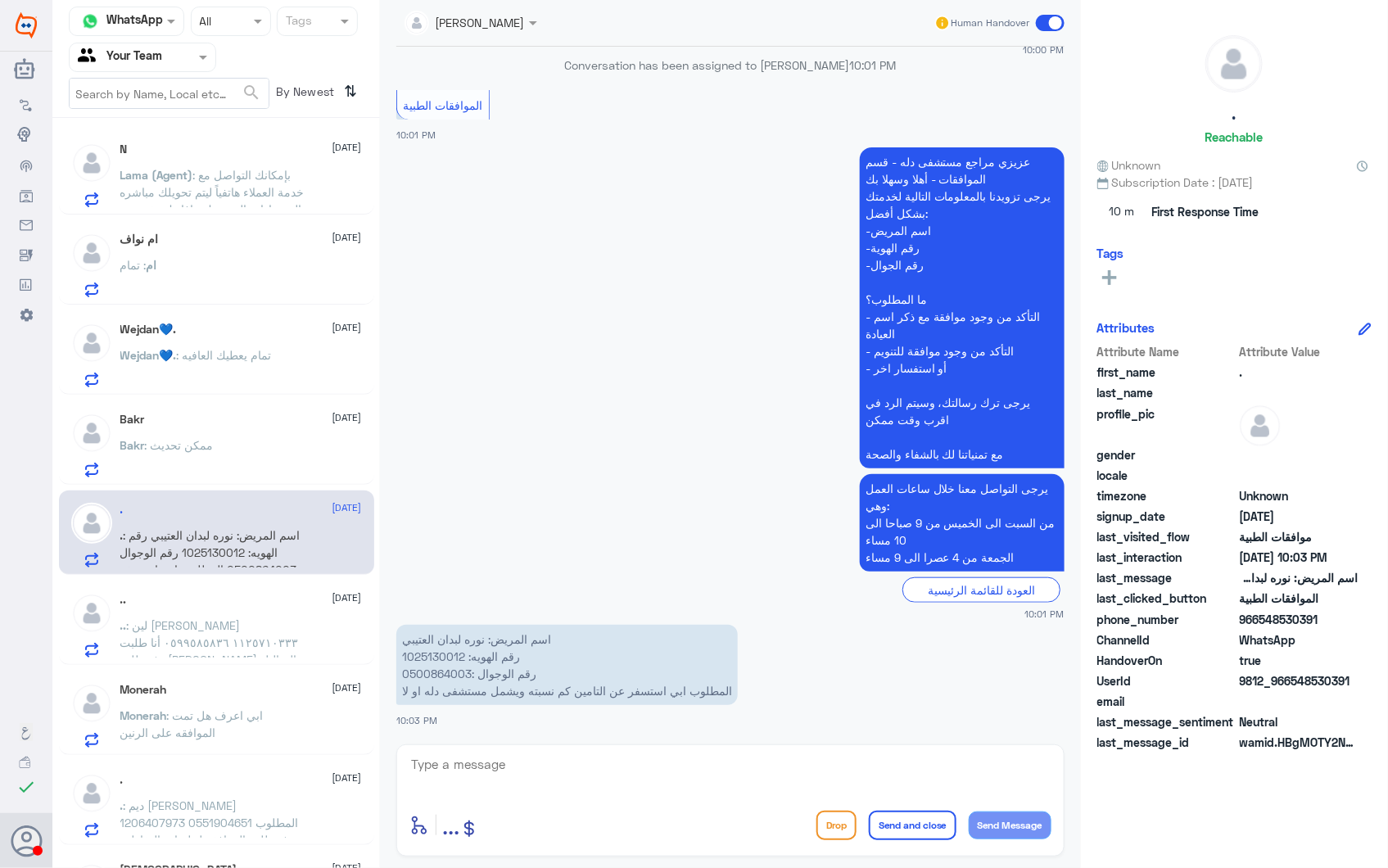
click at [325, 432] on div "Bakr [DATE] Bakr : ممكن تحديث" at bounding box center [241, 445] width 241 height 65
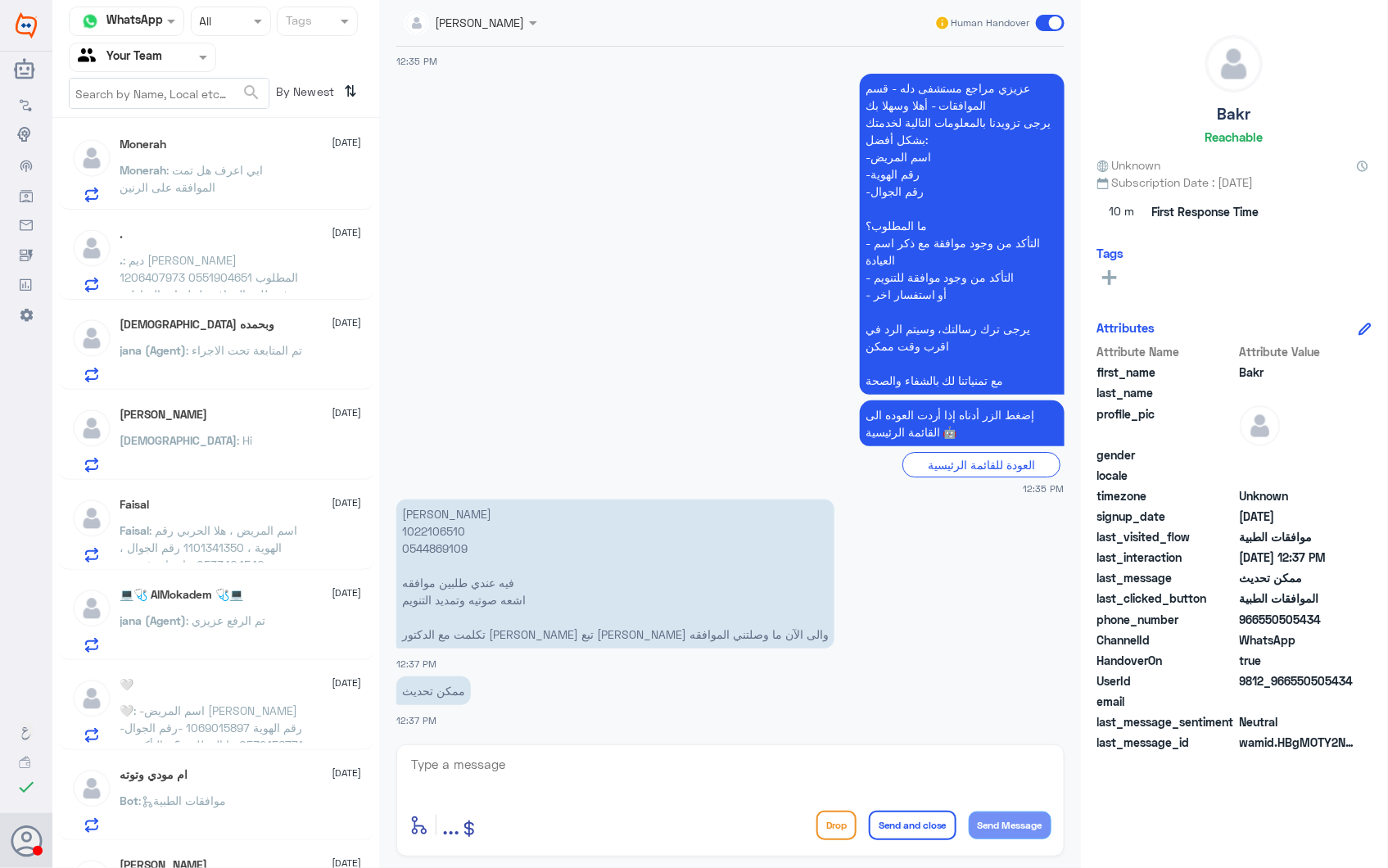
scroll to position [364, 0]
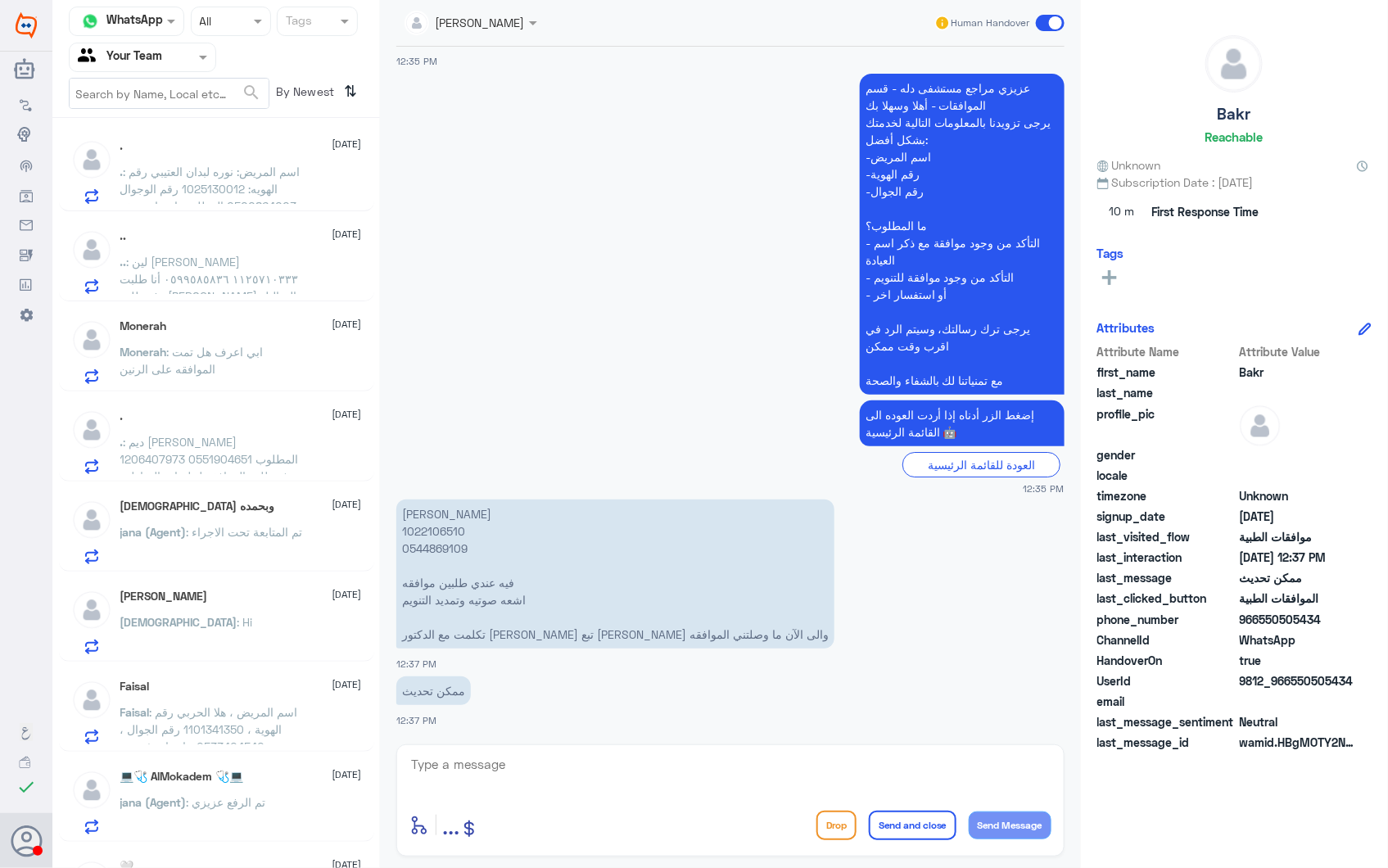
click at [197, 633] on p "[DEMOGRAPHIC_DATA] : Hi" at bounding box center [187, 633] width 133 height 41
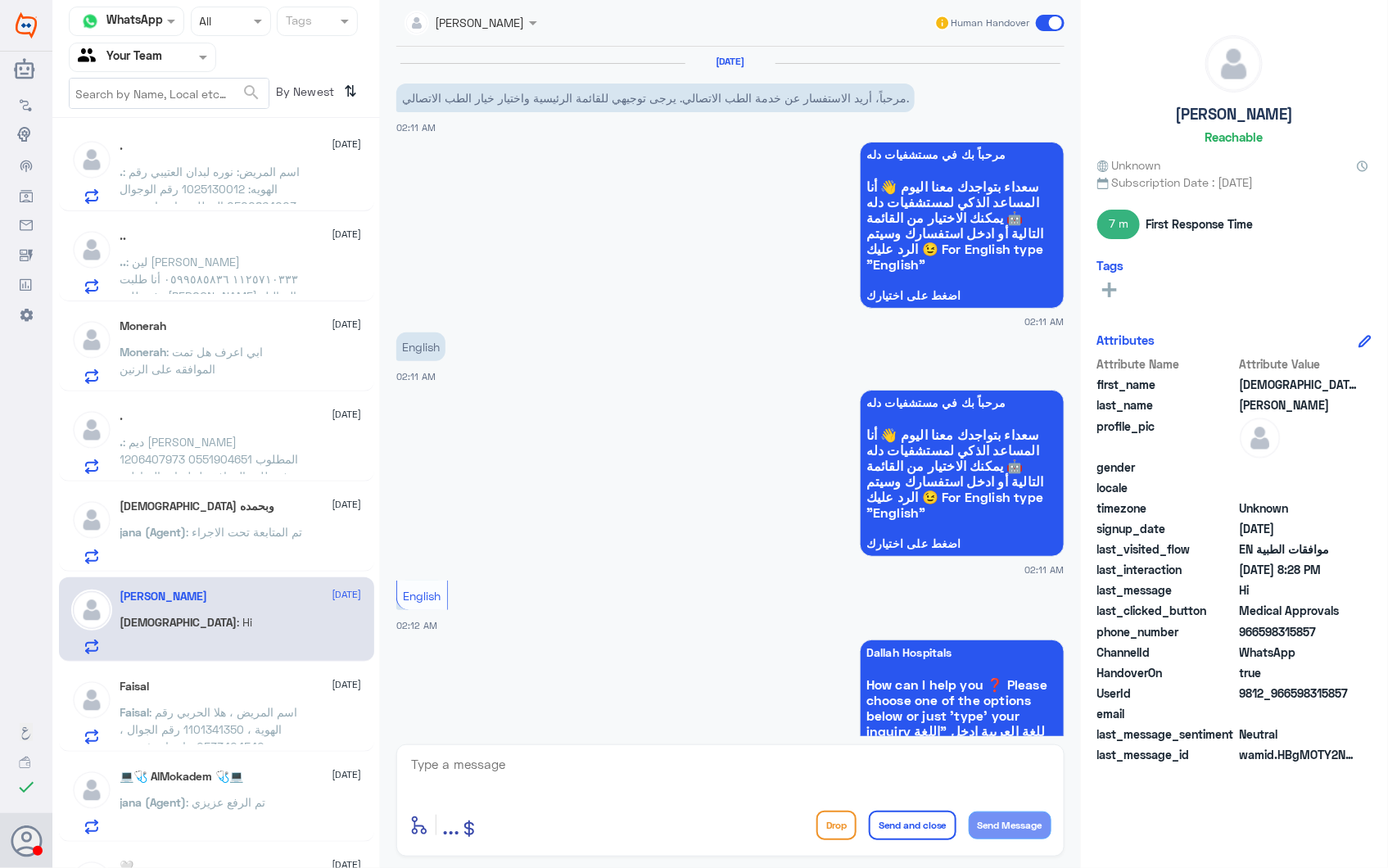
scroll to position [2008, 0]
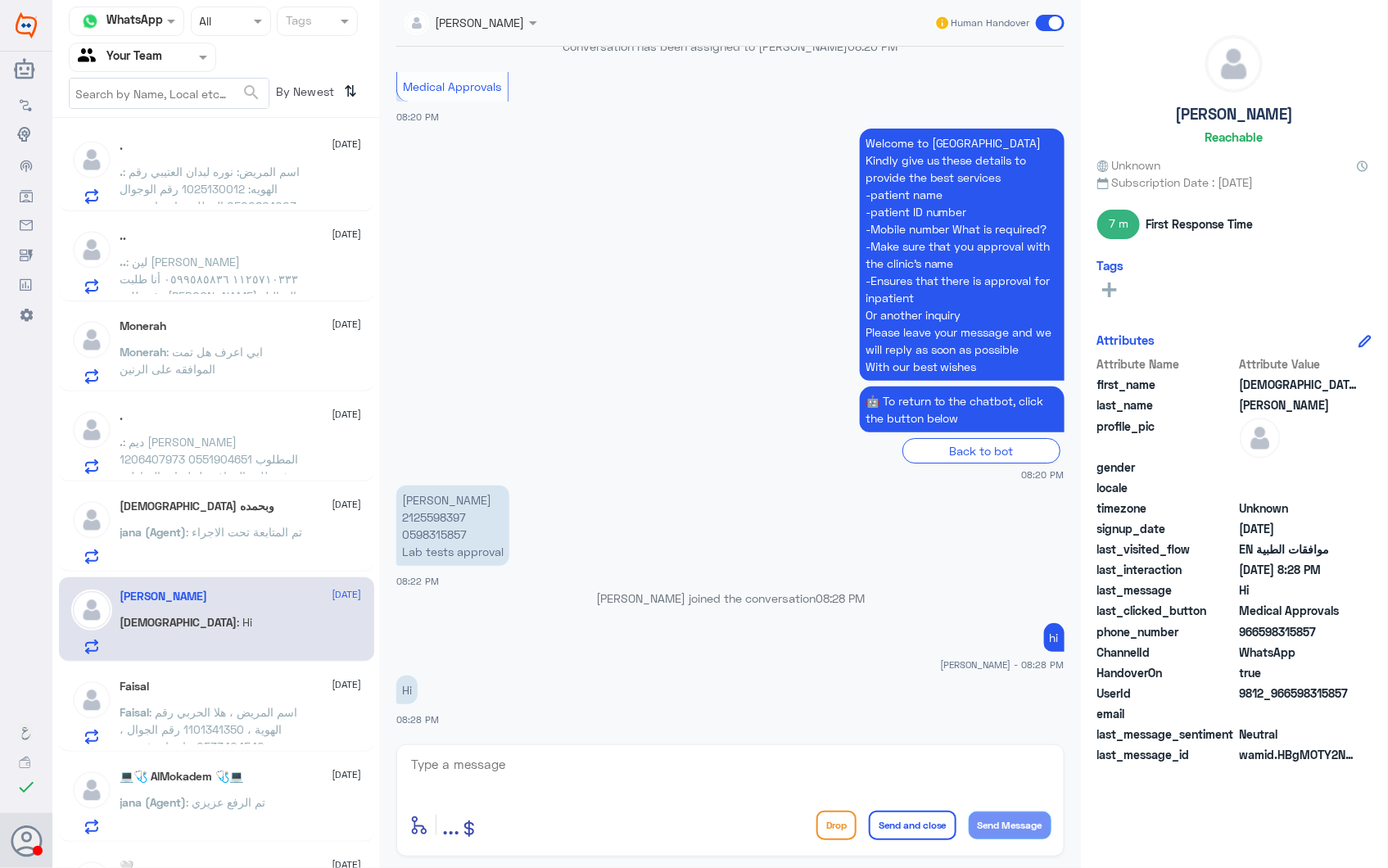
click at [209, 499] on h5 "[DEMOGRAPHIC_DATA] وبحمده" at bounding box center [198, 506] width 155 height 14
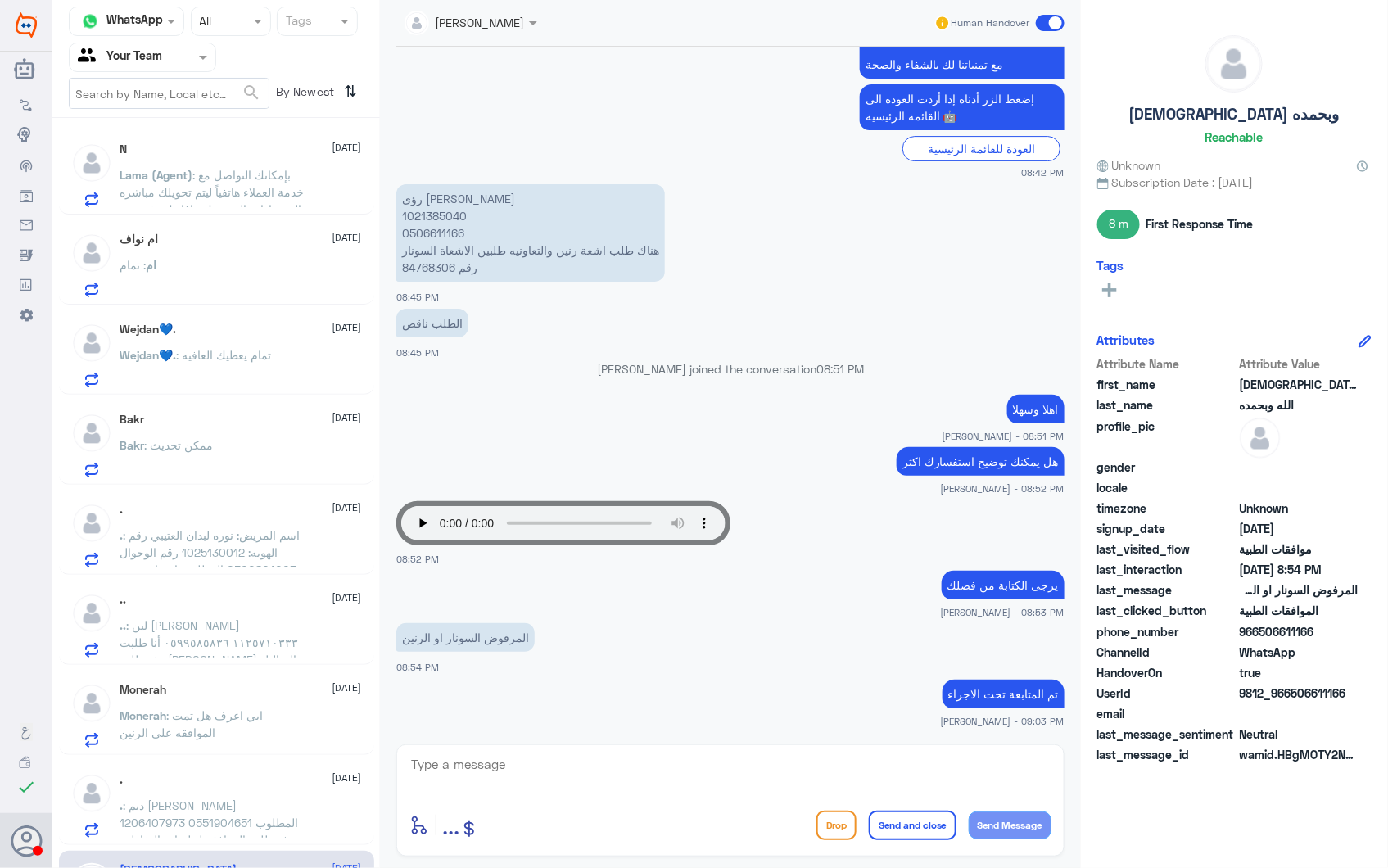
click at [251, 727] on p "Monerah : ابي اعرف هل تمت الموافقه على الرنين" at bounding box center [212, 727] width 184 height 41
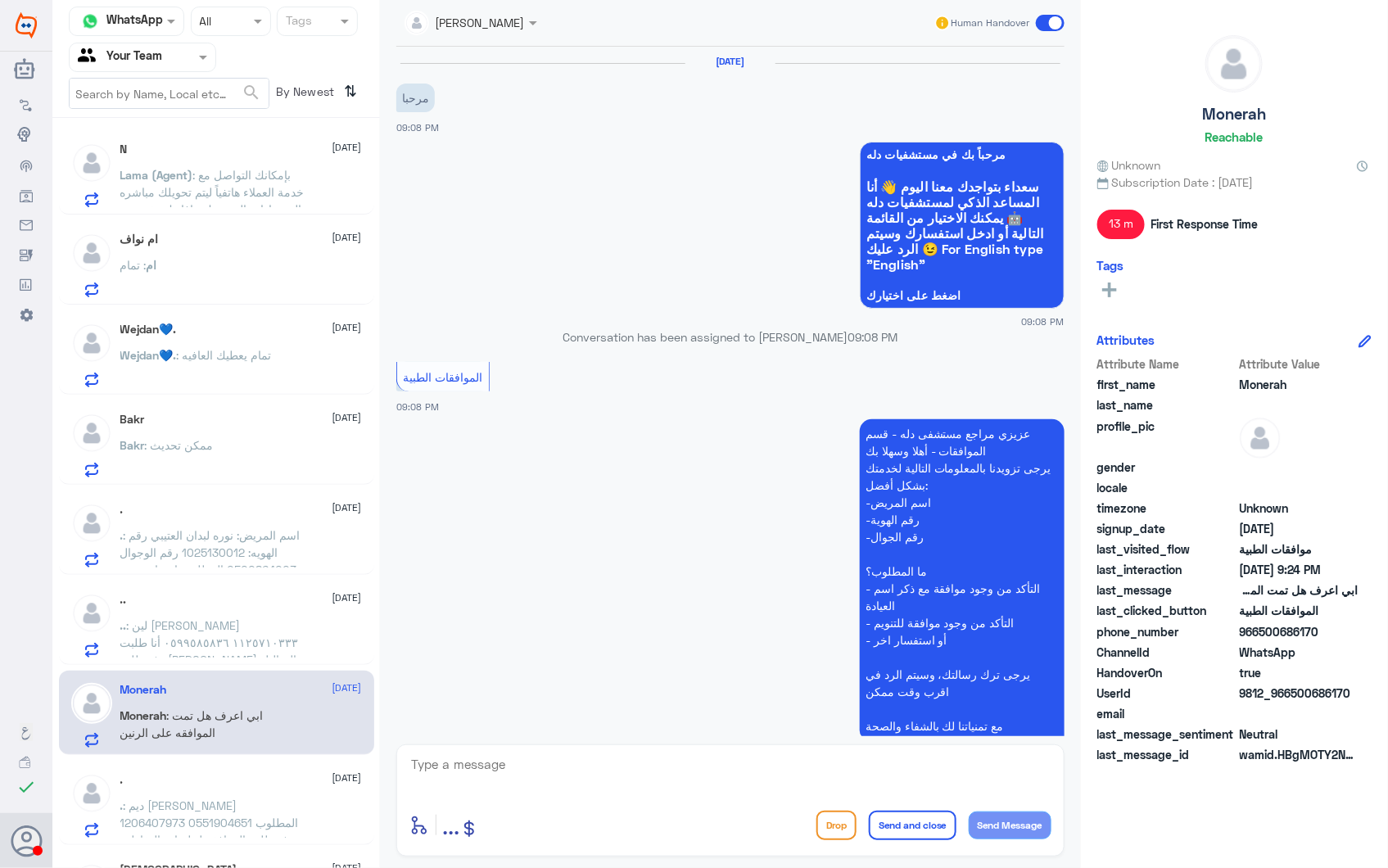
scroll to position [587, 0]
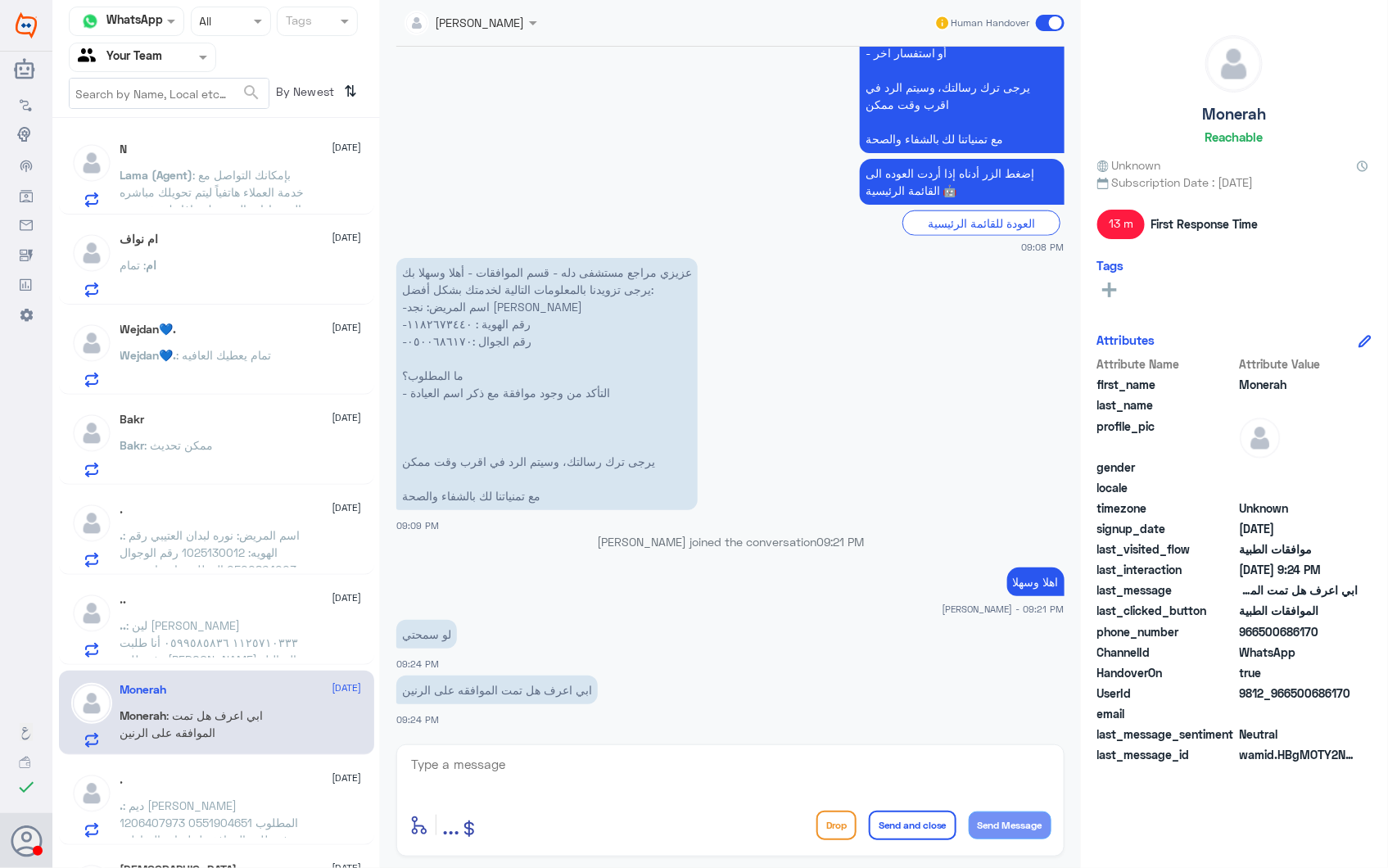
click at [216, 633] on span ": لين [PERSON_NAME] ١١٢٥٧١٠٣٣٣ ٠٥٩٩٥٨٥٨٣٦ أنا طلبت رفع طلب [PERSON_NAME] التحال…" at bounding box center [210, 702] width 179 height 169
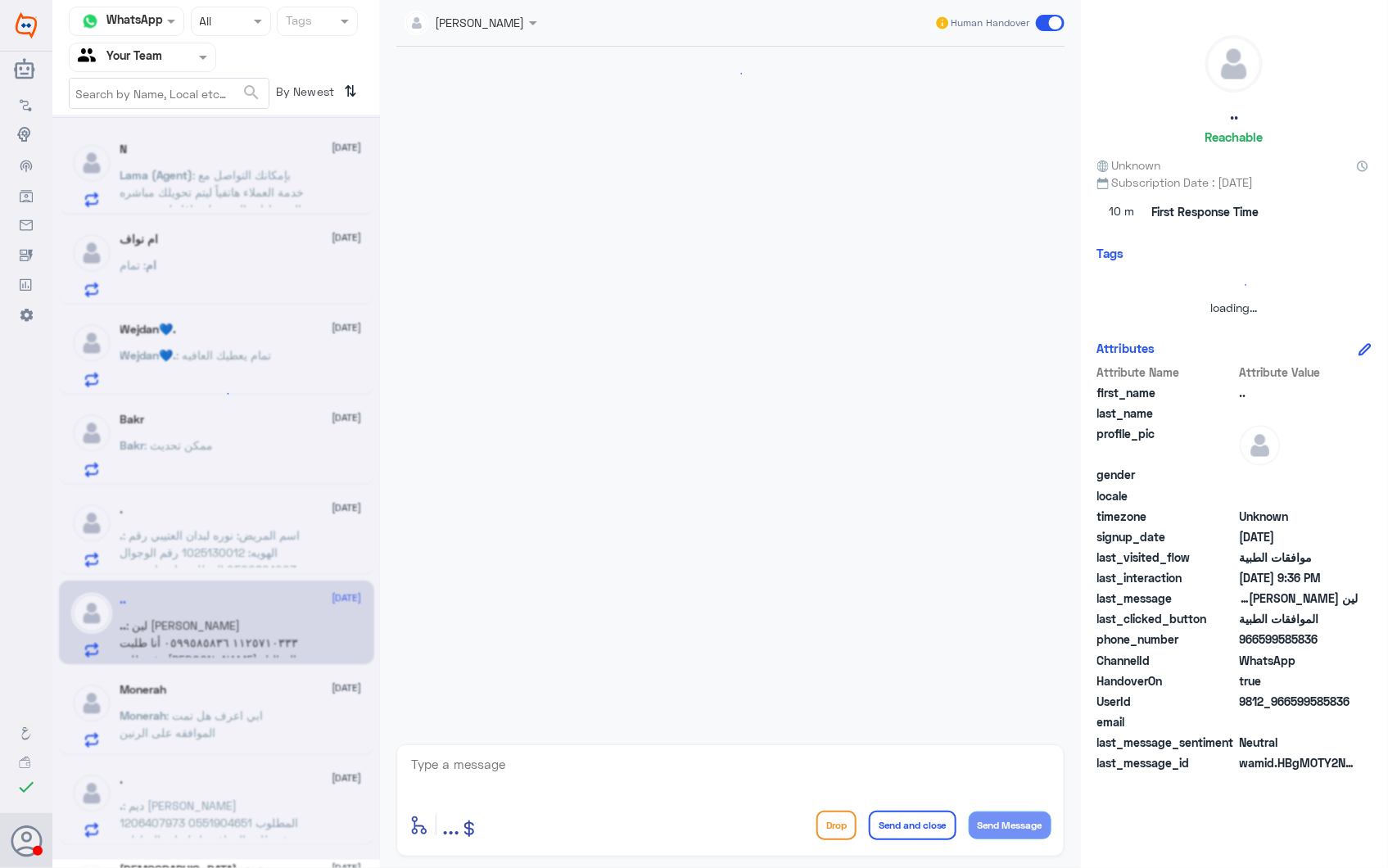
scroll to position [1382, 0]
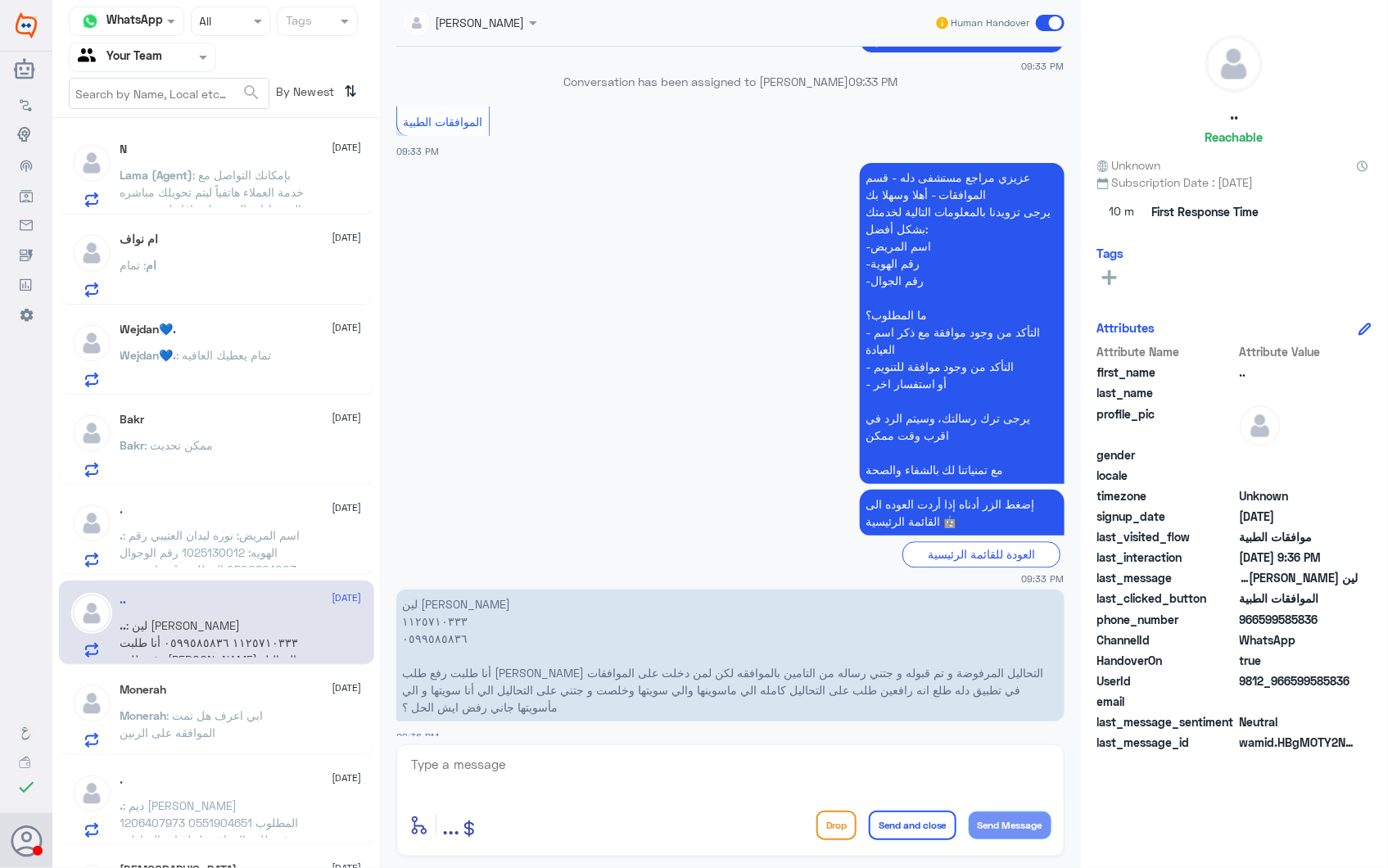
click at [258, 553] on span ": اسم المريض: نوره لبدان العتيبي رقم الهويه: 1025130012 رقم الوجوال :0500864003…" at bounding box center [211, 569] width 182 height 83
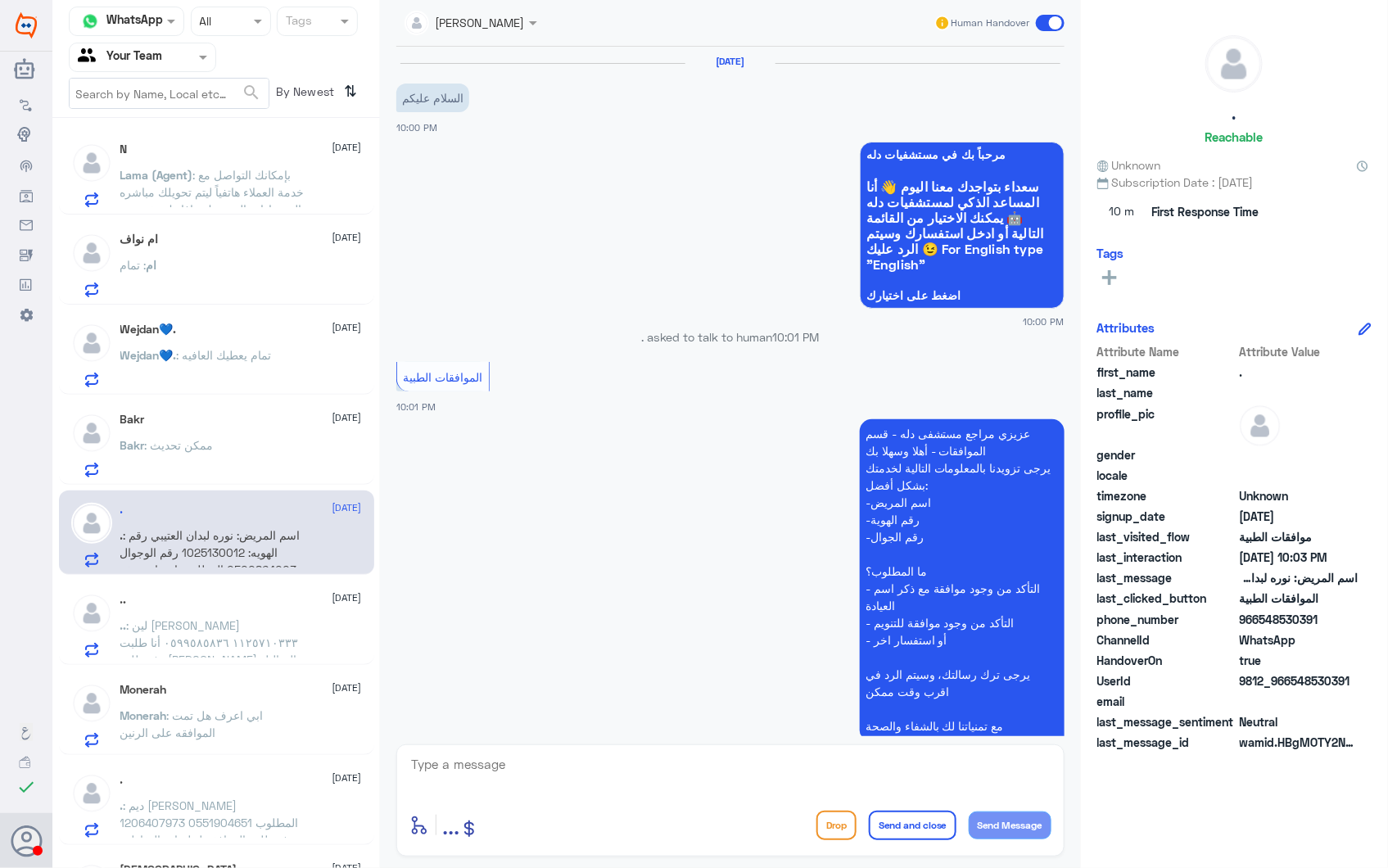
scroll to position [273, 0]
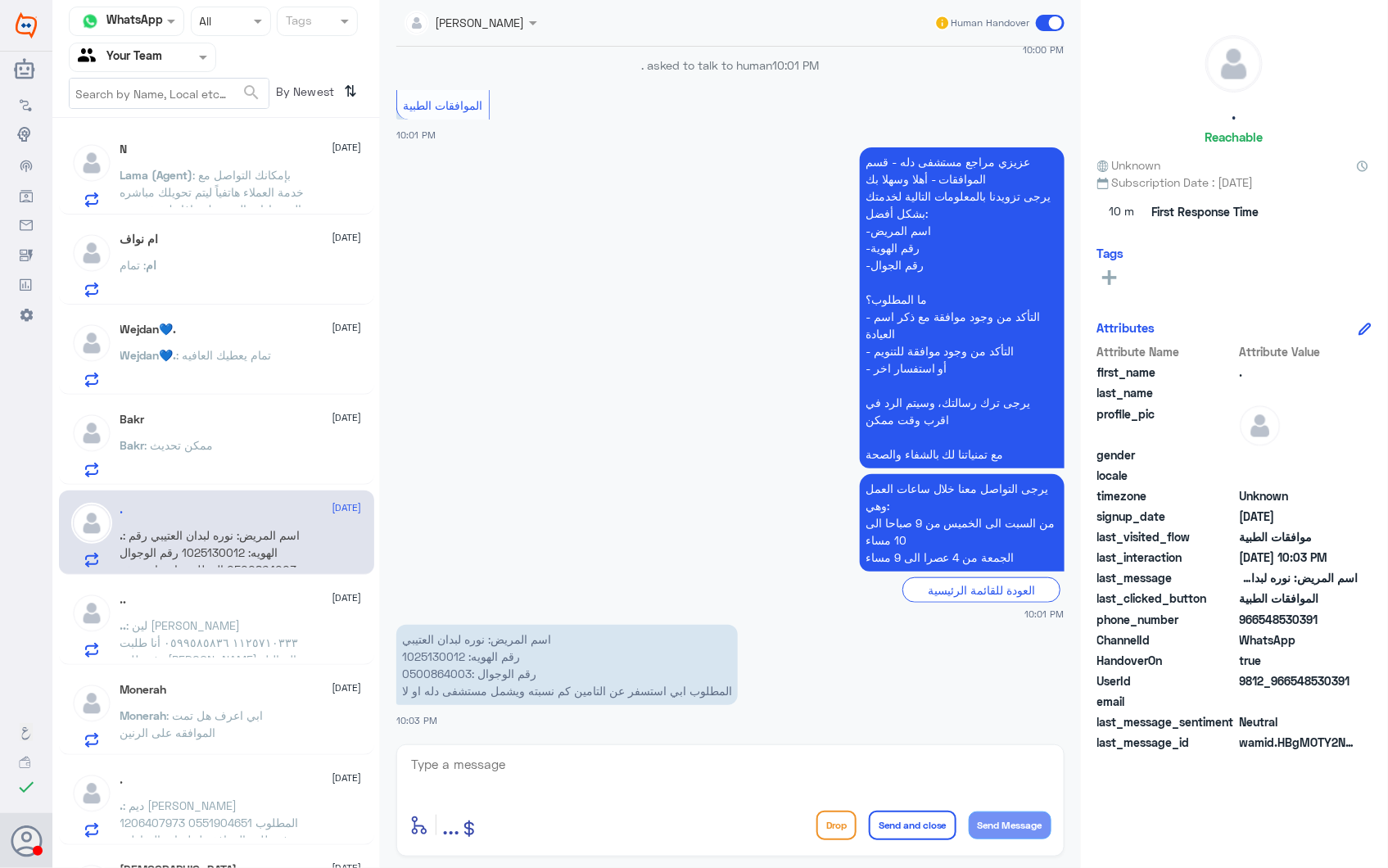
click at [230, 179] on span ": بإمكانك التواصل مع خدمة العملاء هاتفياً ليتم تحويلك مباشره الى عيادات اليرومو…" at bounding box center [212, 200] width 184 height 66
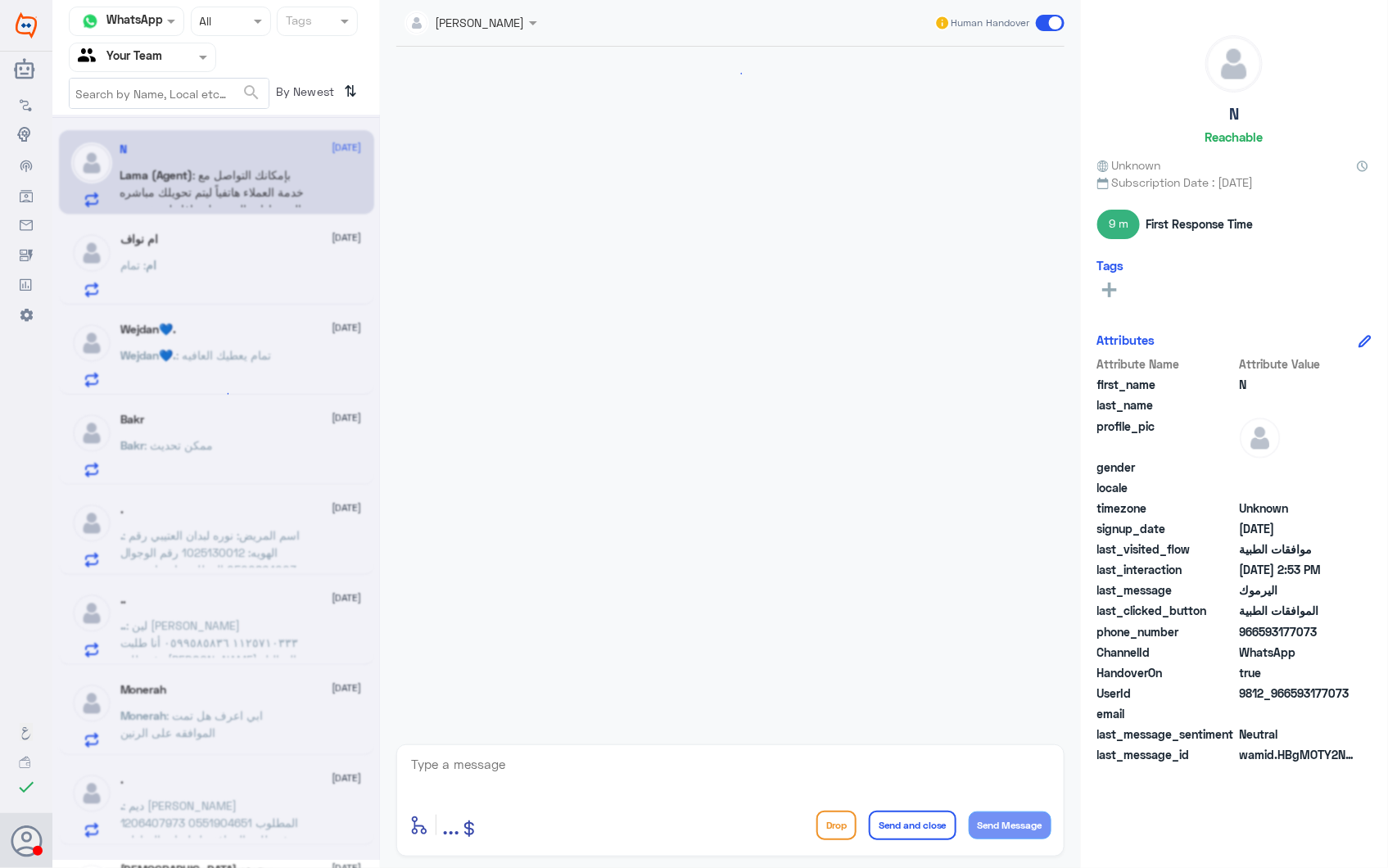
scroll to position [464, 0]
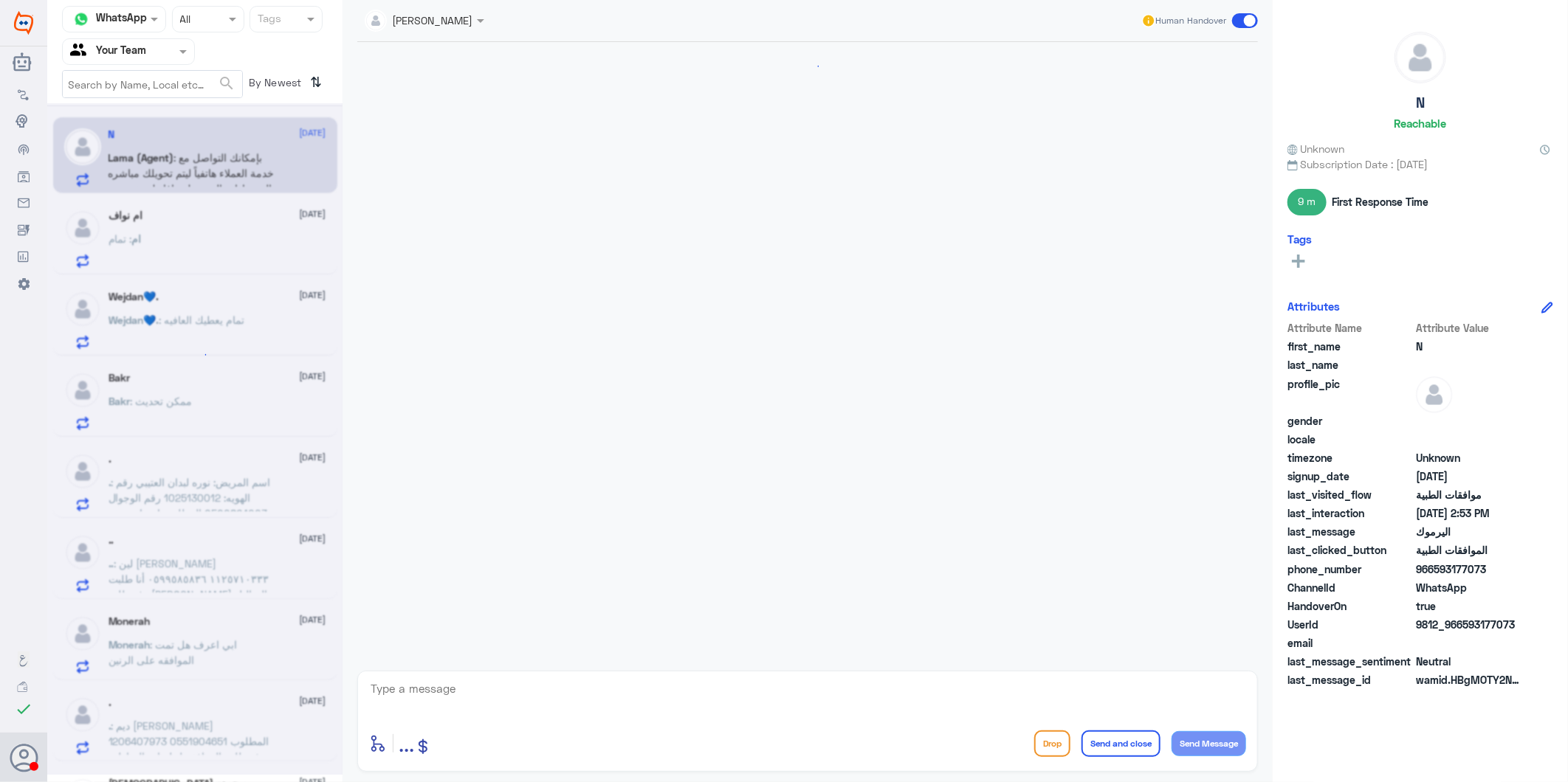
scroll to position [418, 0]
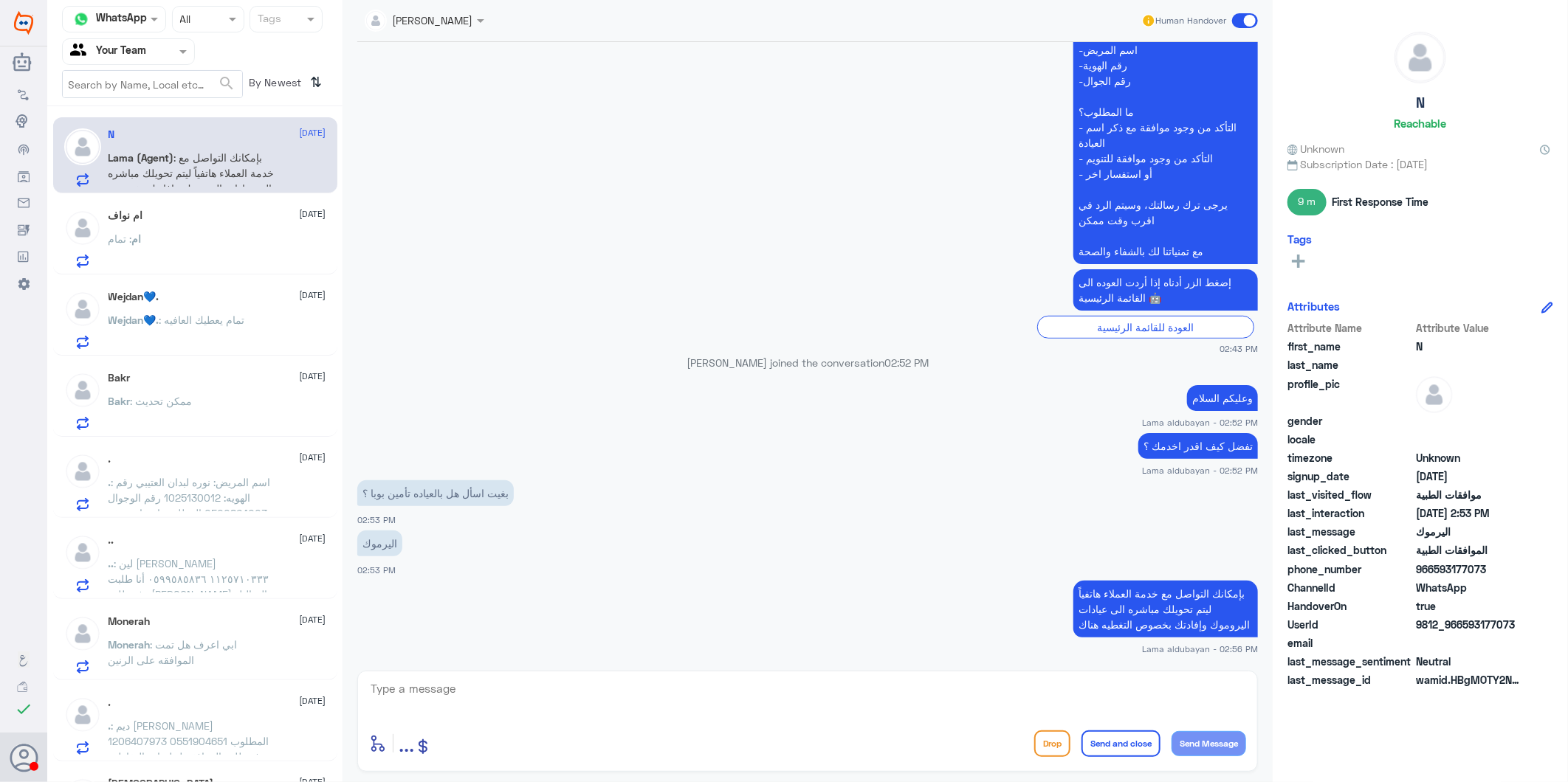
click at [144, 223] on div "ام نواف [DATE] ام : تمام" at bounding box center [218, 239] width 218 height 59
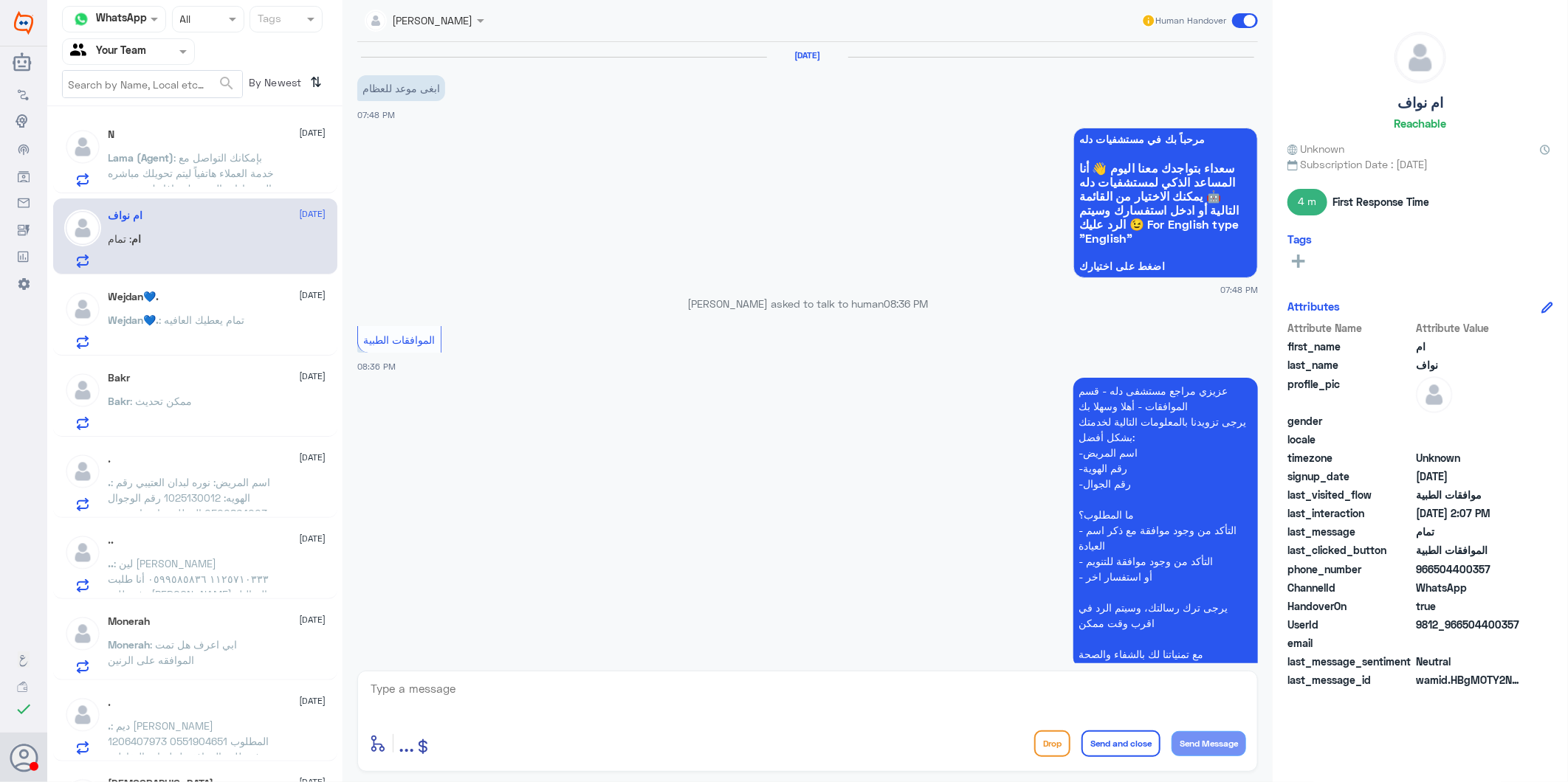
scroll to position [1697, 0]
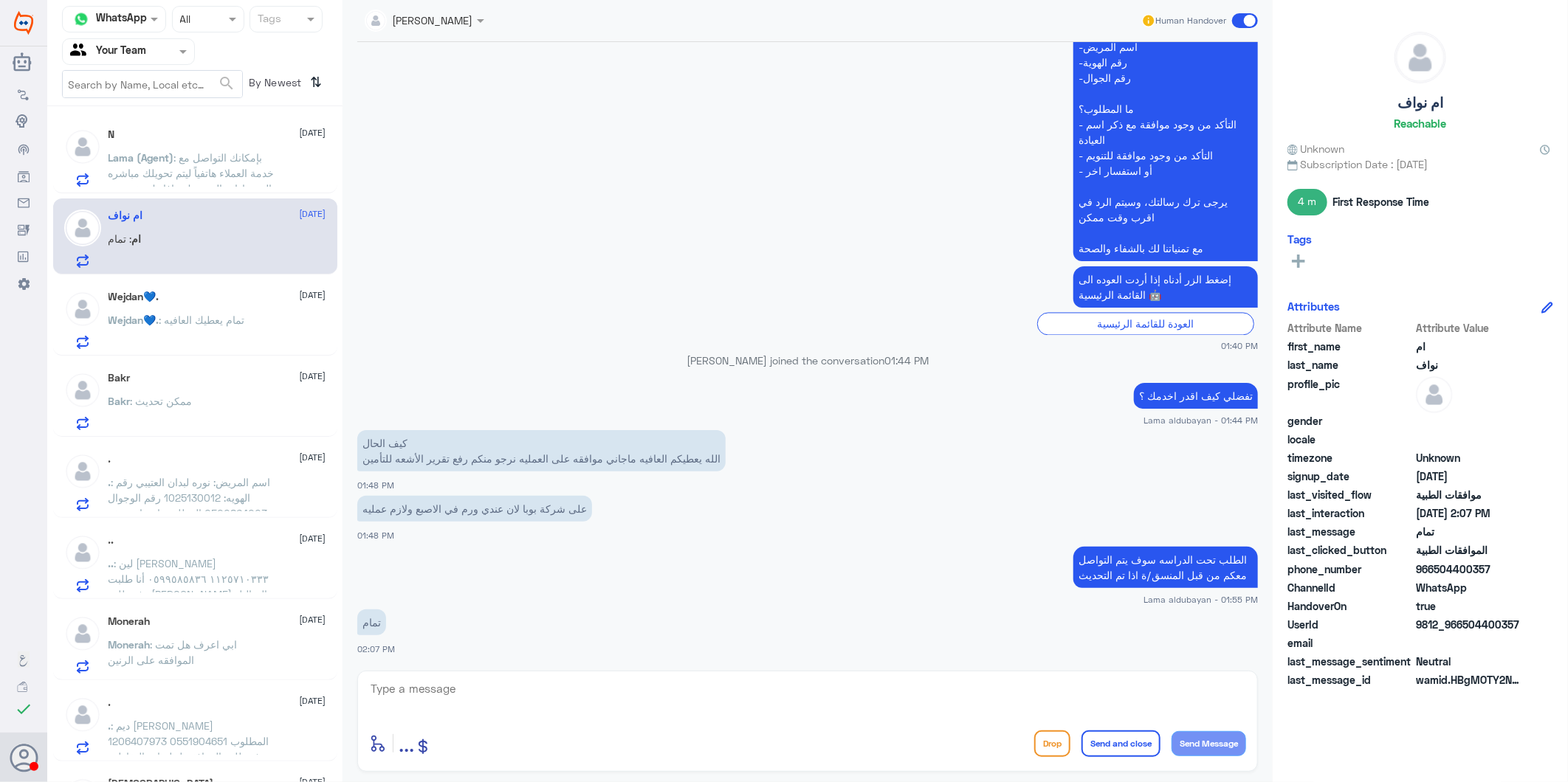
click at [151, 180] on span ": بإمكانك التواصل مع خدمة العملاء هاتفياً ليتم تحويلك مباشره الى عيادات اليرومو…" at bounding box center [191, 180] width 166 height 59
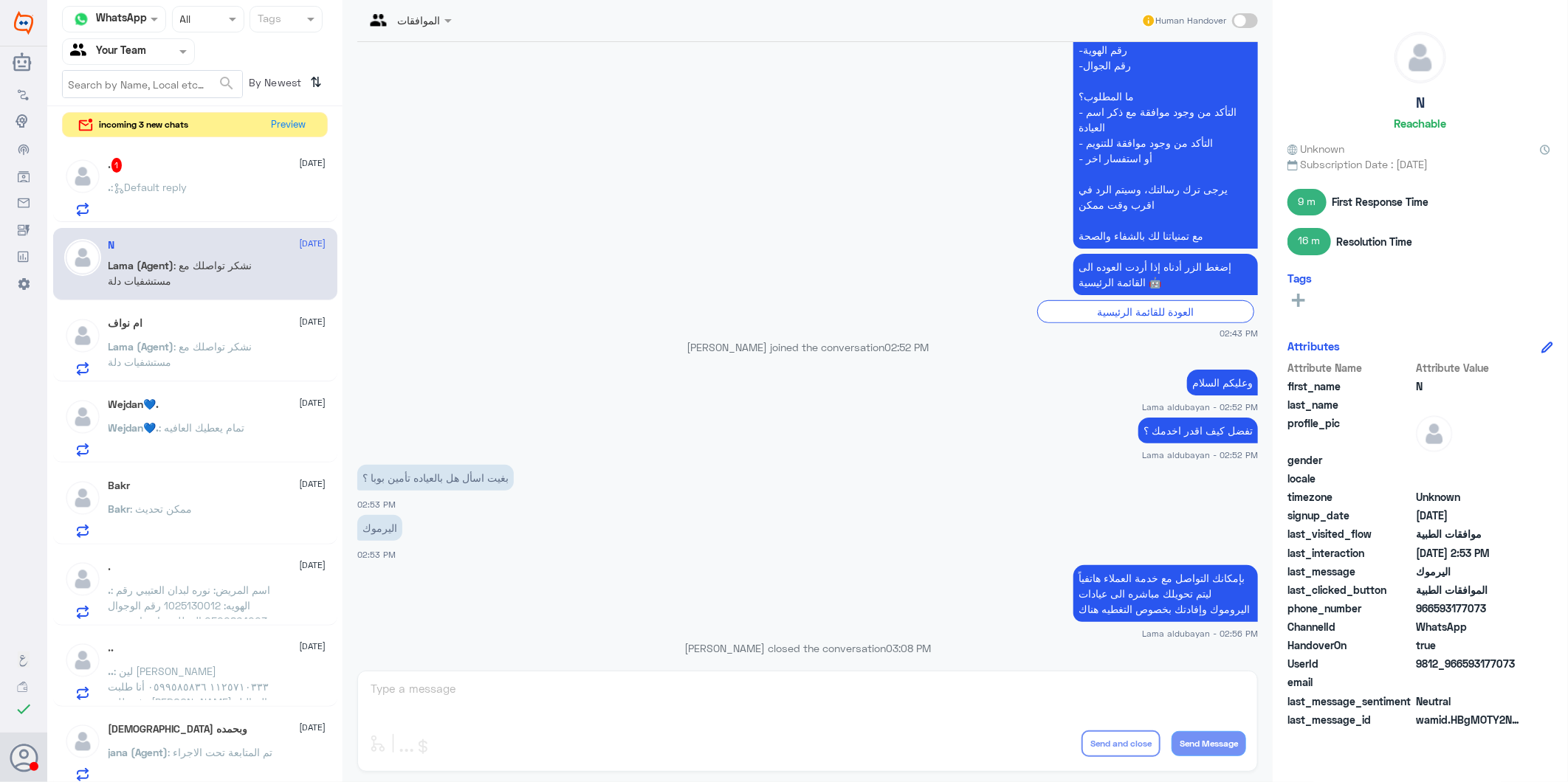
scroll to position [492, 0]
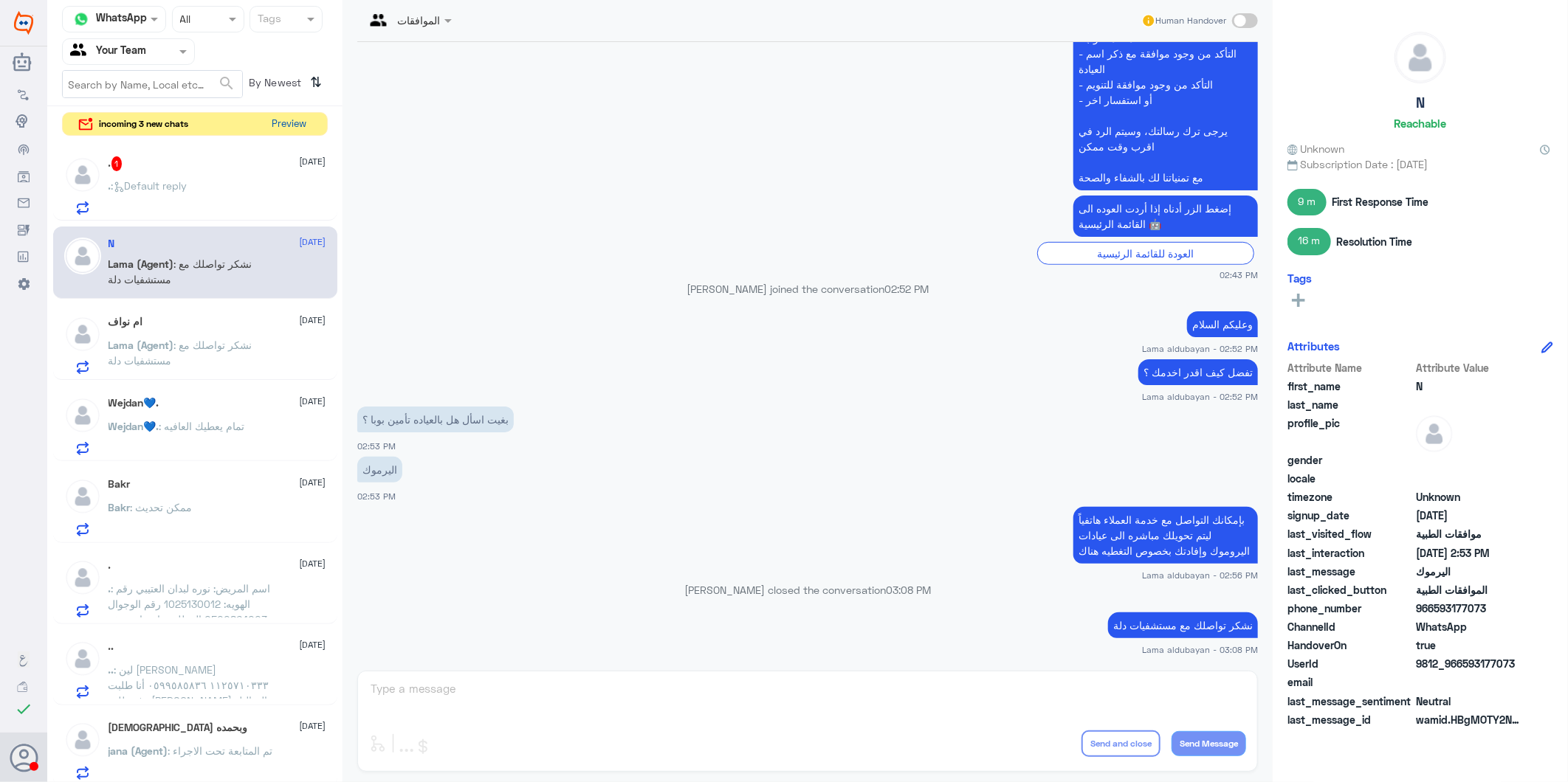
click at [269, 127] on button "Preview" at bounding box center [289, 124] width 46 height 23
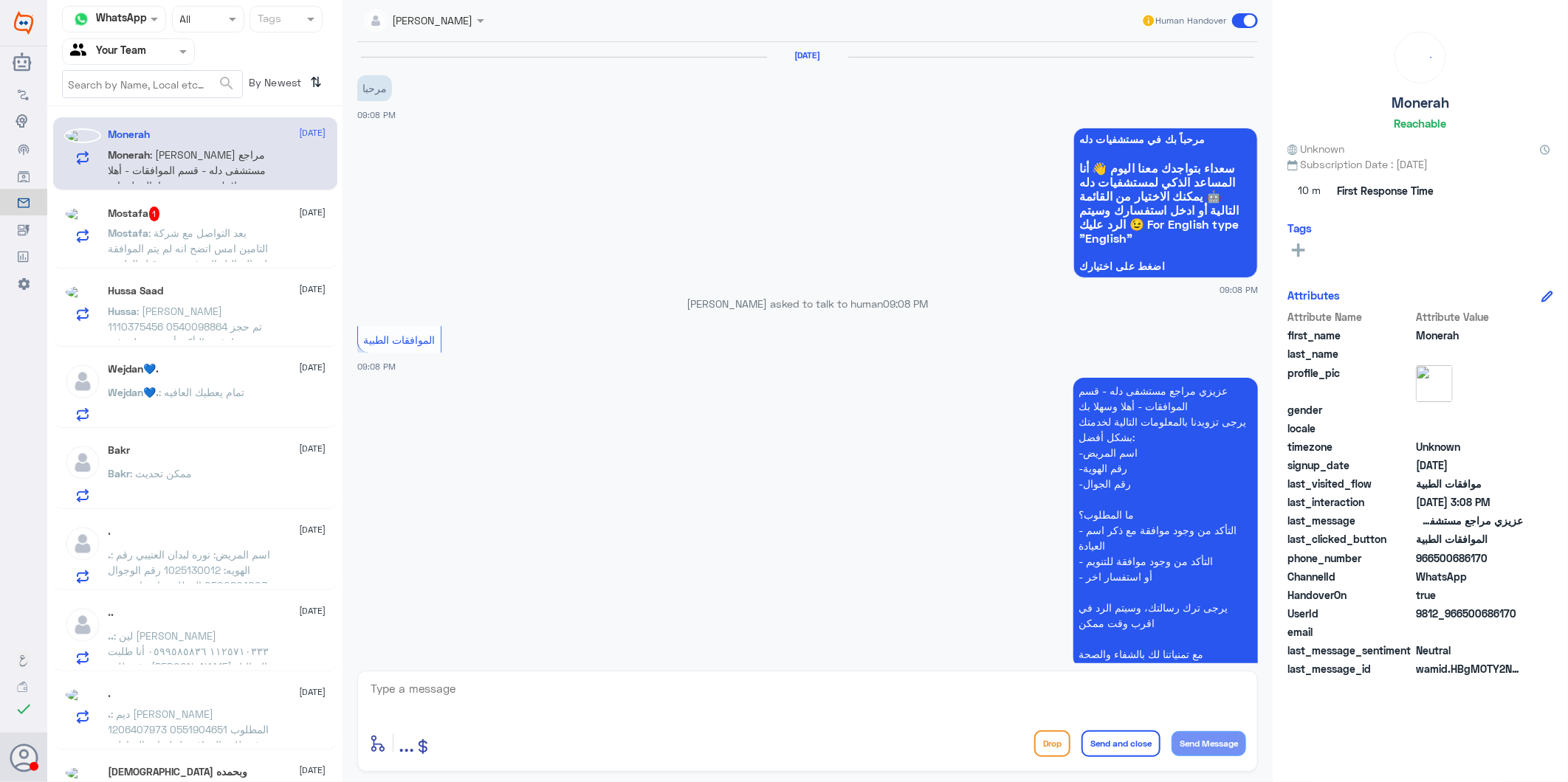
scroll to position [1519, 0]
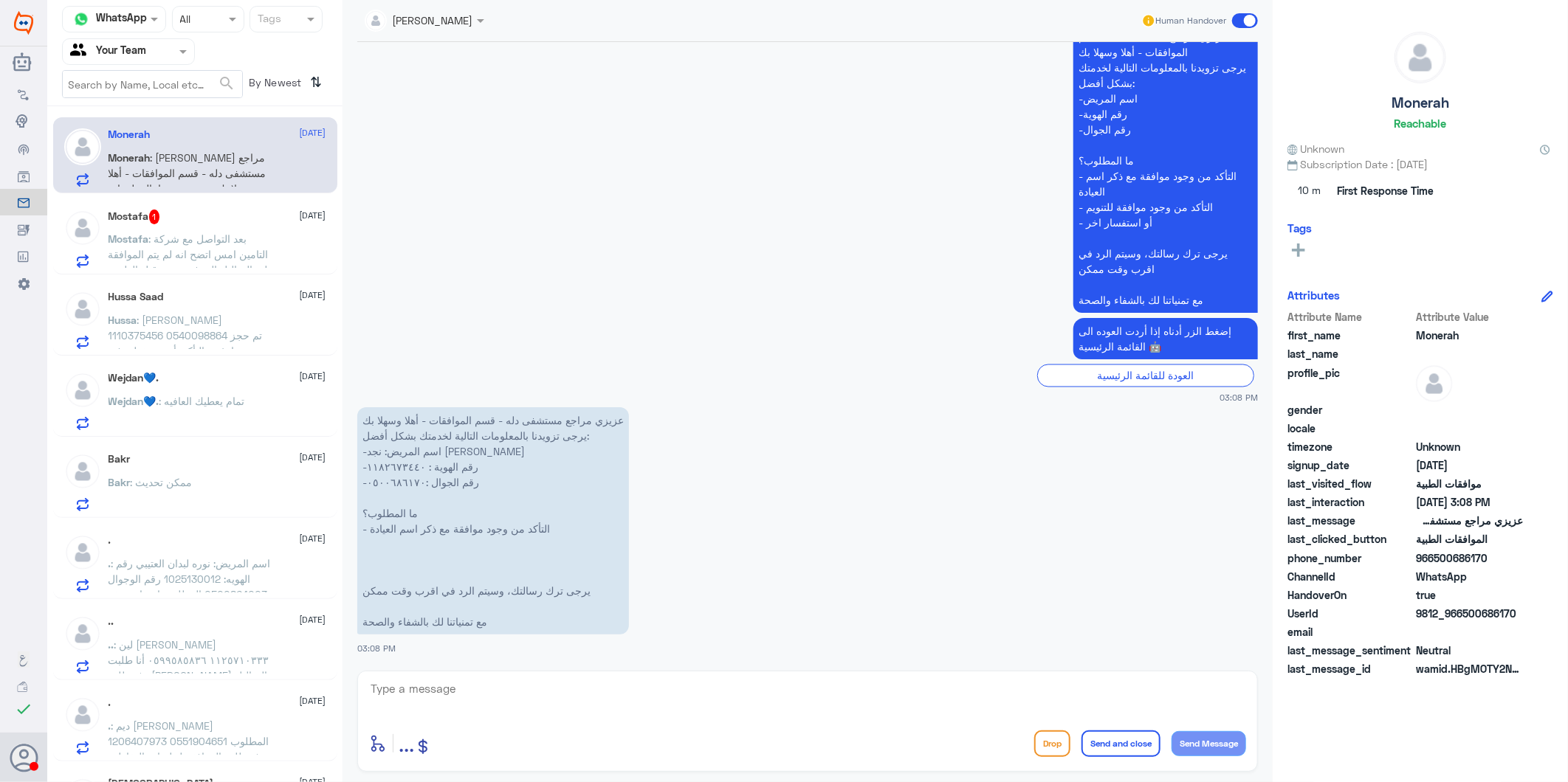
click at [227, 261] on p "Mostafa : بعد التواصل مع شركة التامين امس اتضح انه لم يتم الموافقة علي التحاليل…" at bounding box center [191, 249] width 166 height 37
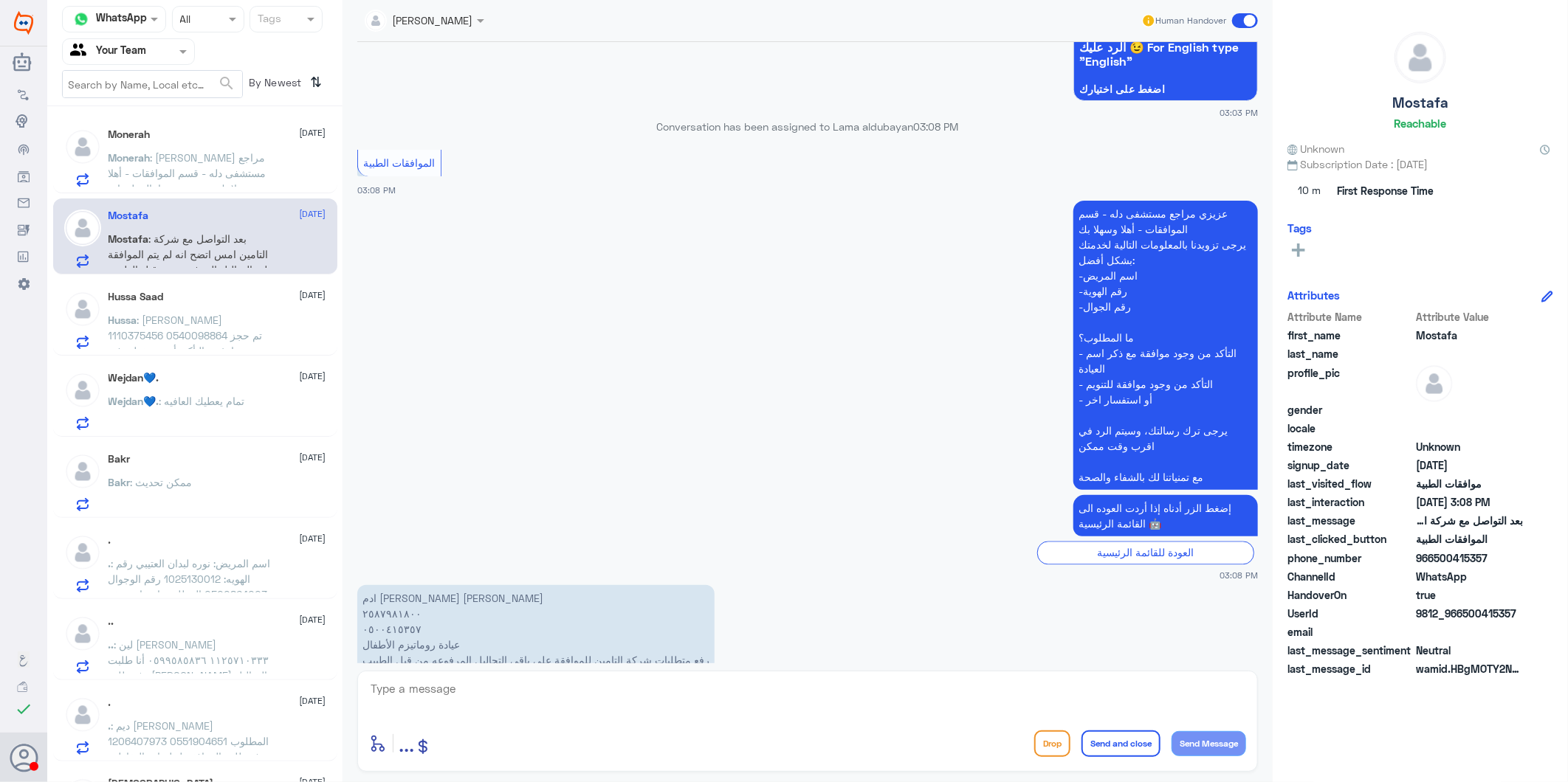
scroll to position [1845, 0]
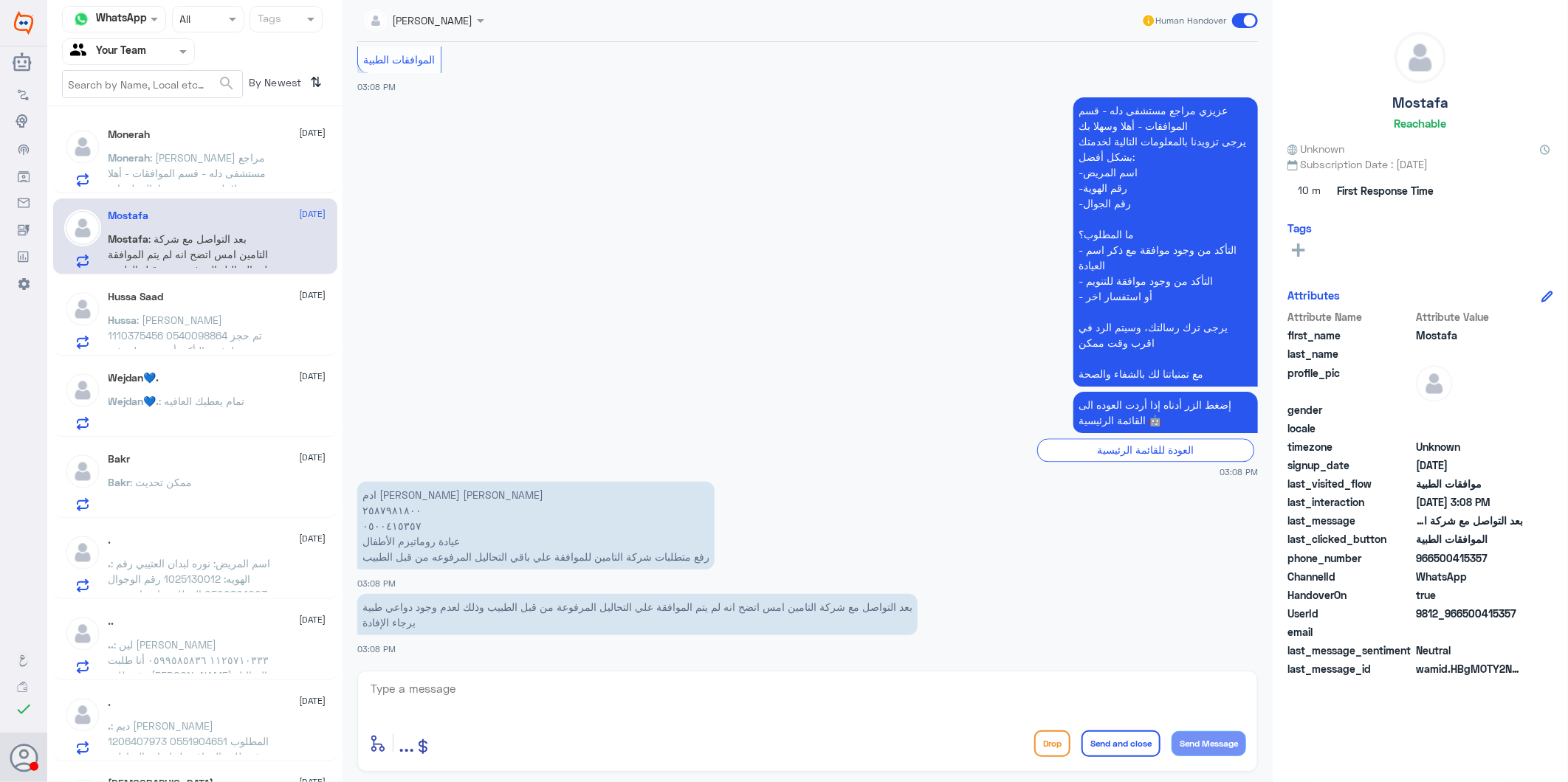
click at [238, 335] on span ": [PERSON_NAME] 1110375456 0540098864 تم حجز موعد وارغب بالتأكد تأميني يغطي في …" at bounding box center [187, 343] width 157 height 59
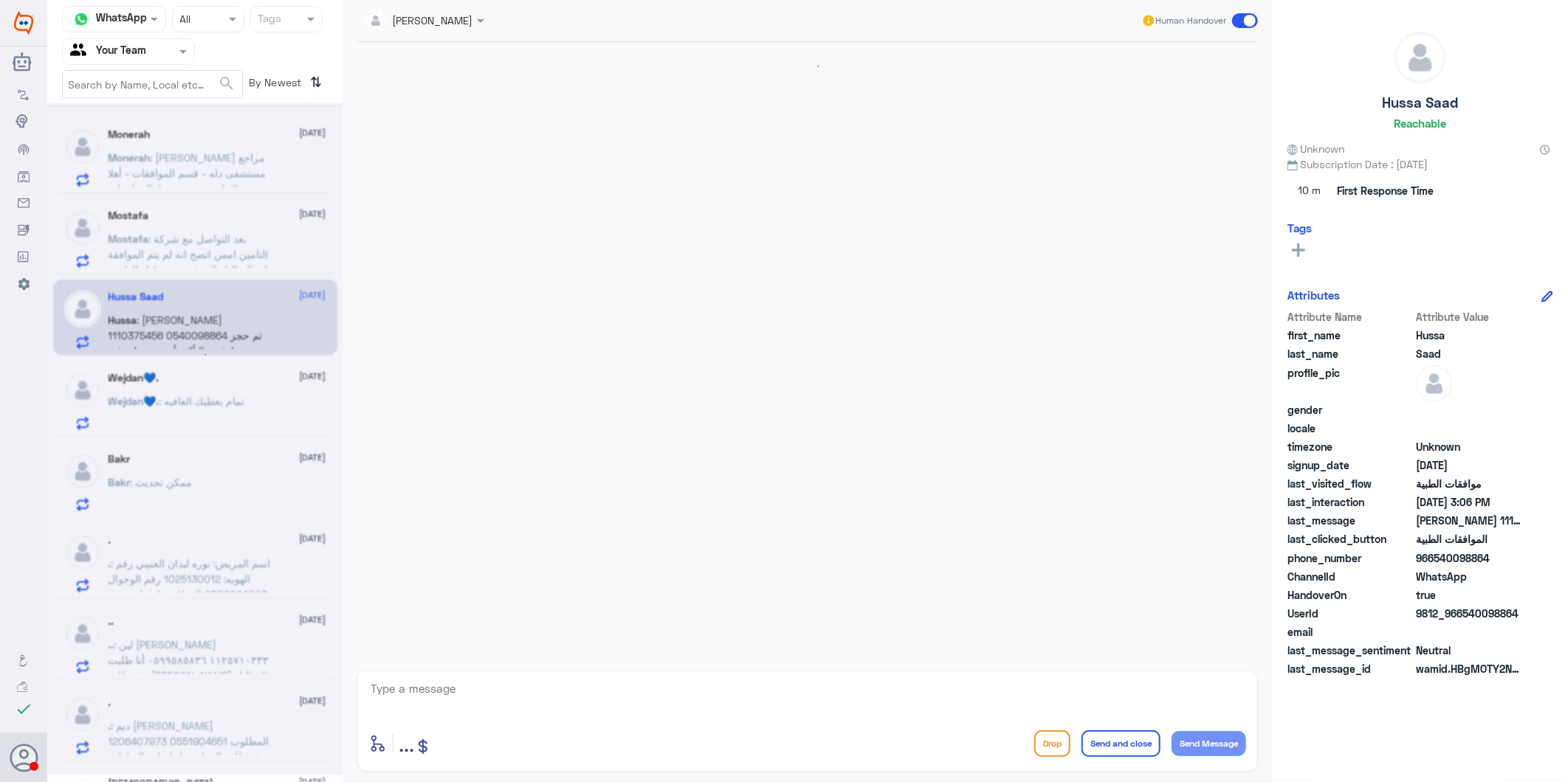
scroll to position [1643, 0]
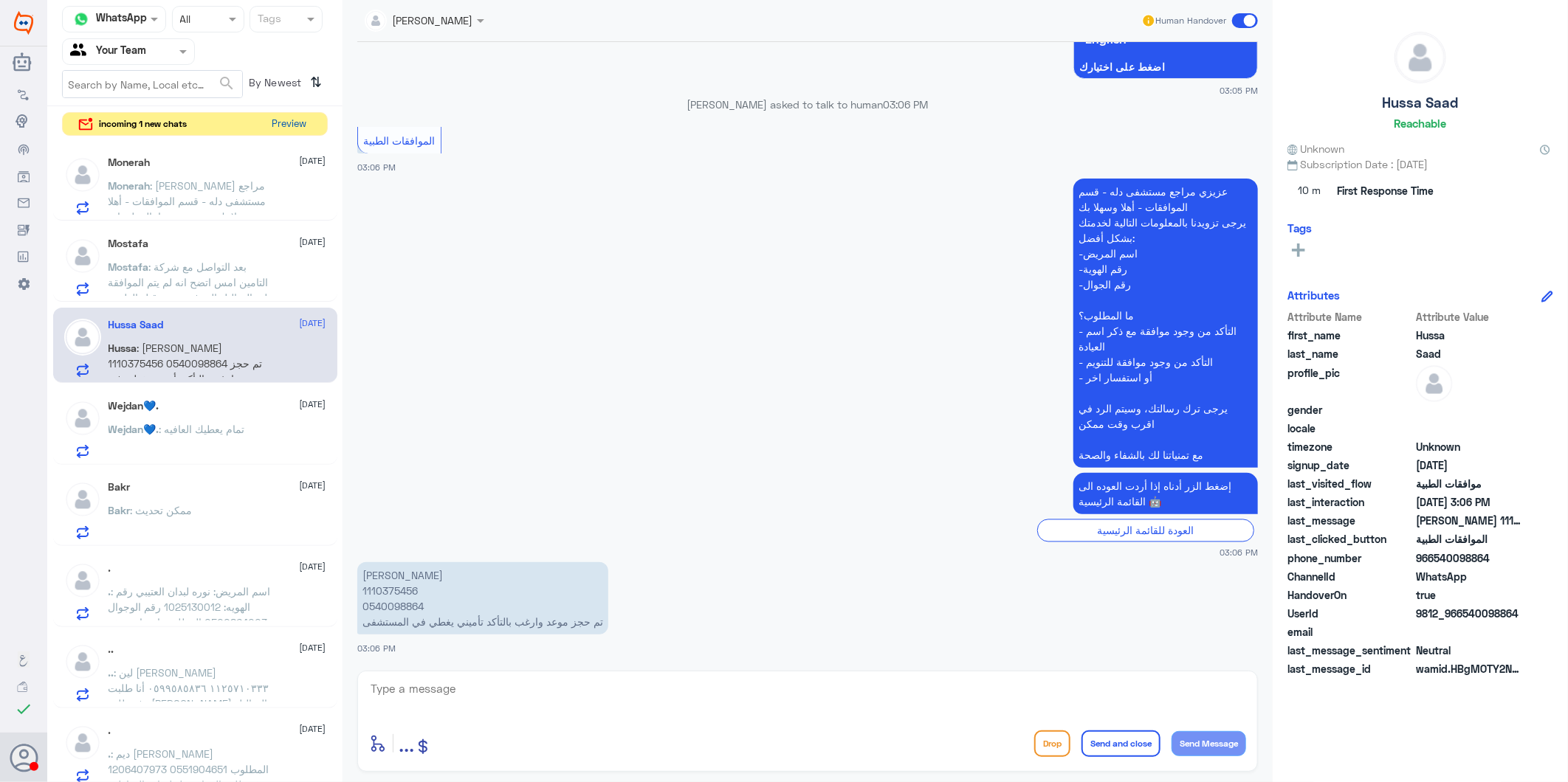
click at [296, 113] on button "Preview" at bounding box center [289, 124] width 46 height 23
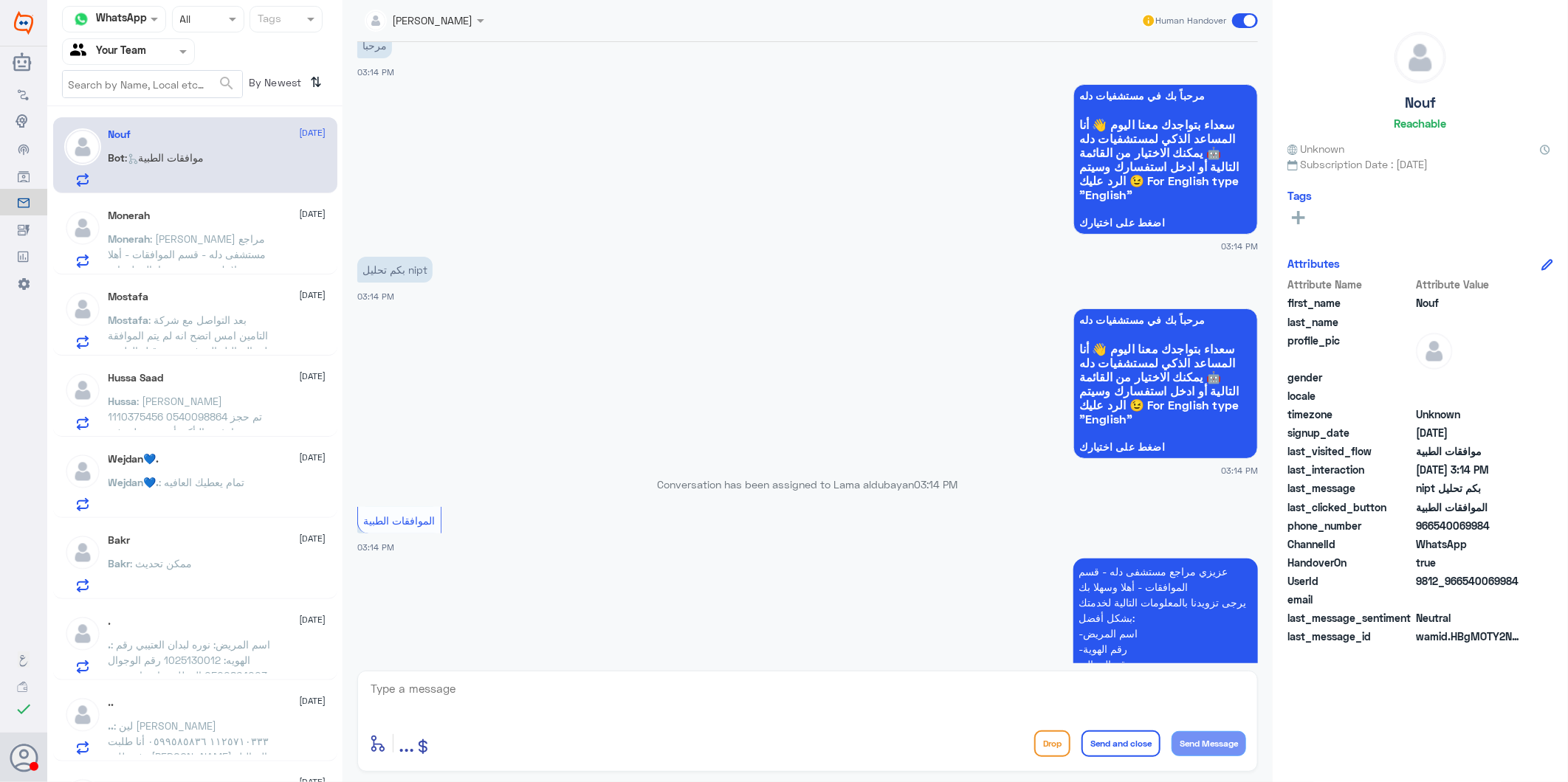
scroll to position [1687, 0]
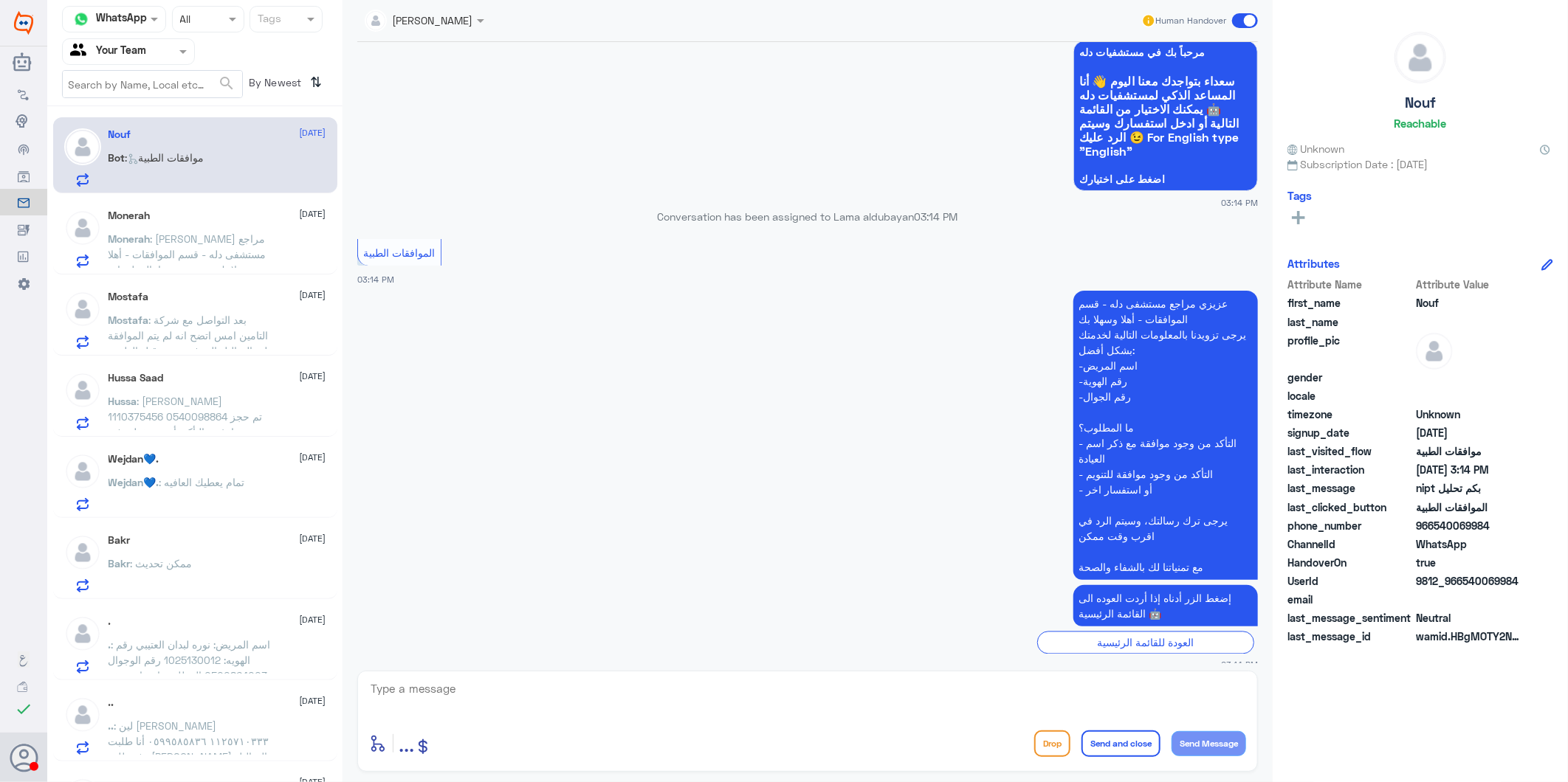
click at [245, 396] on span ": [PERSON_NAME] 1110375456 0540098864 تم حجز موعد وارغب بالتأكد تأميني يغطي في …" at bounding box center [187, 424] width 157 height 59
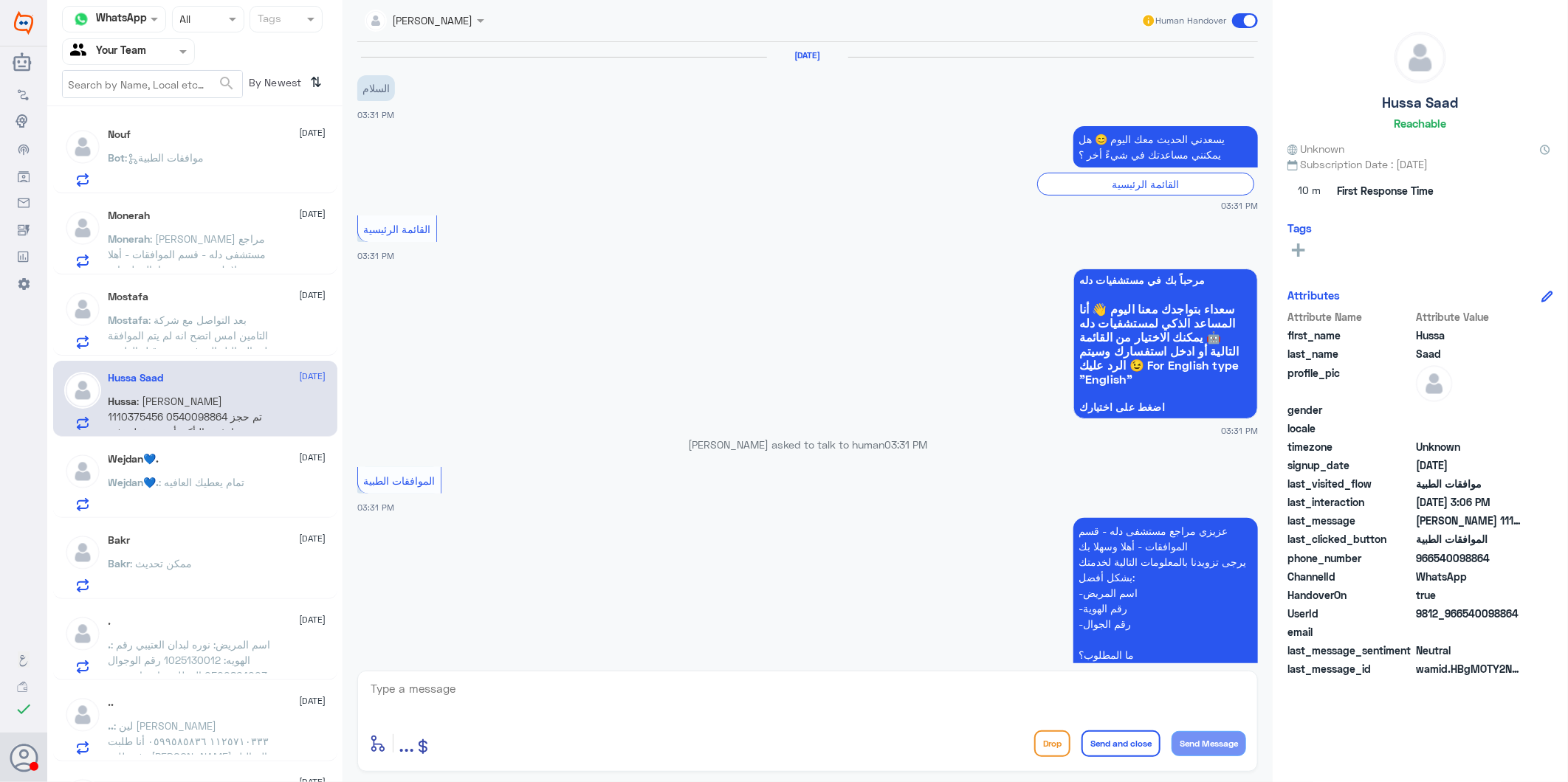
scroll to position [1643, 0]
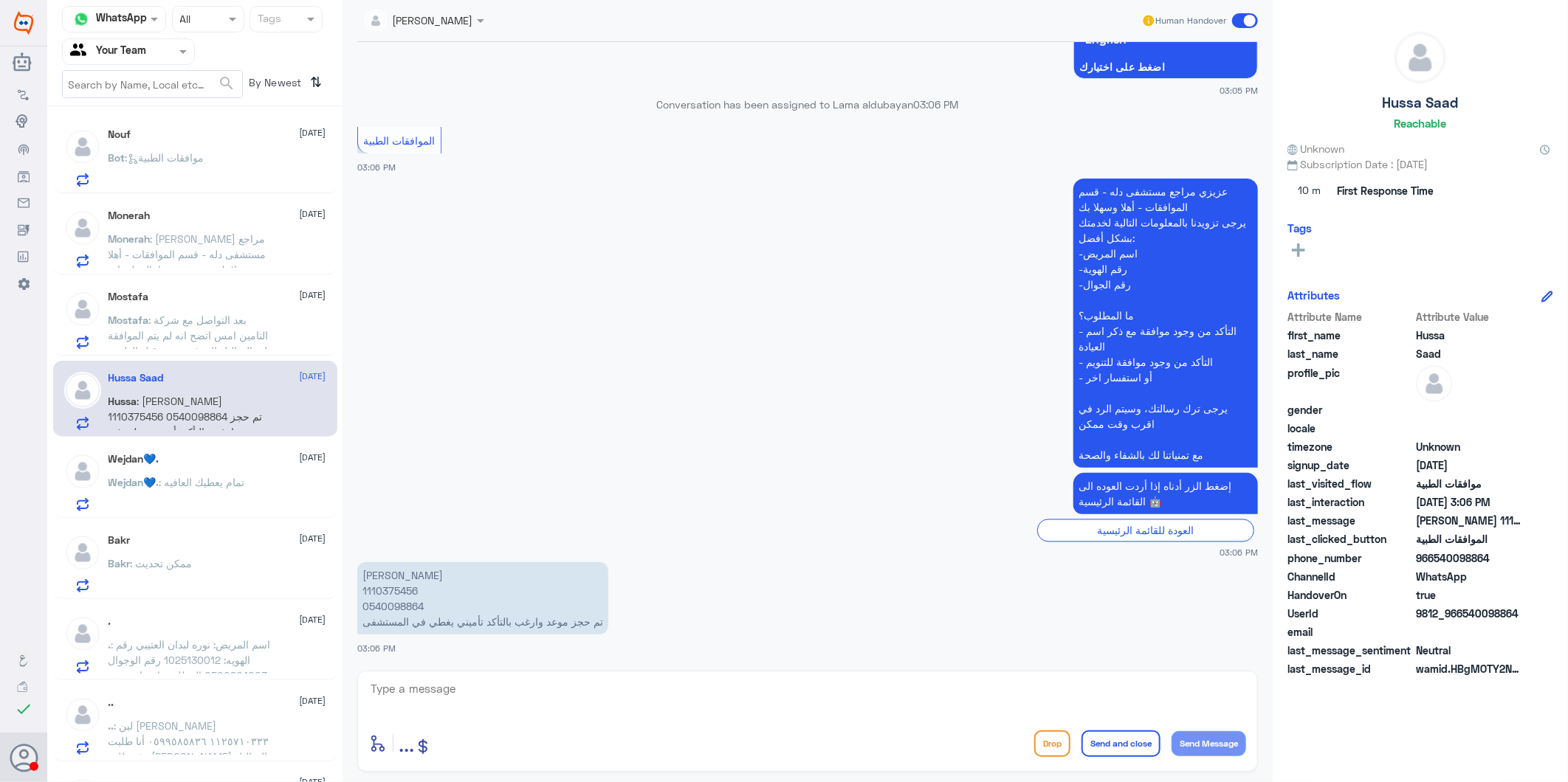
click at [393, 585] on p "[PERSON_NAME] 1110375456 0540098864 تم حجز موعد وارغب بالتأكد تأميني يغطي في ال…" at bounding box center [482, 598] width 251 height 72
copy p "1110375456"
drag, startPoint x: 517, startPoint y: 682, endPoint x: 539, endPoint y: 687, distance: 22.6
click at [518, 683] on textarea at bounding box center [807, 696] width 877 height 36
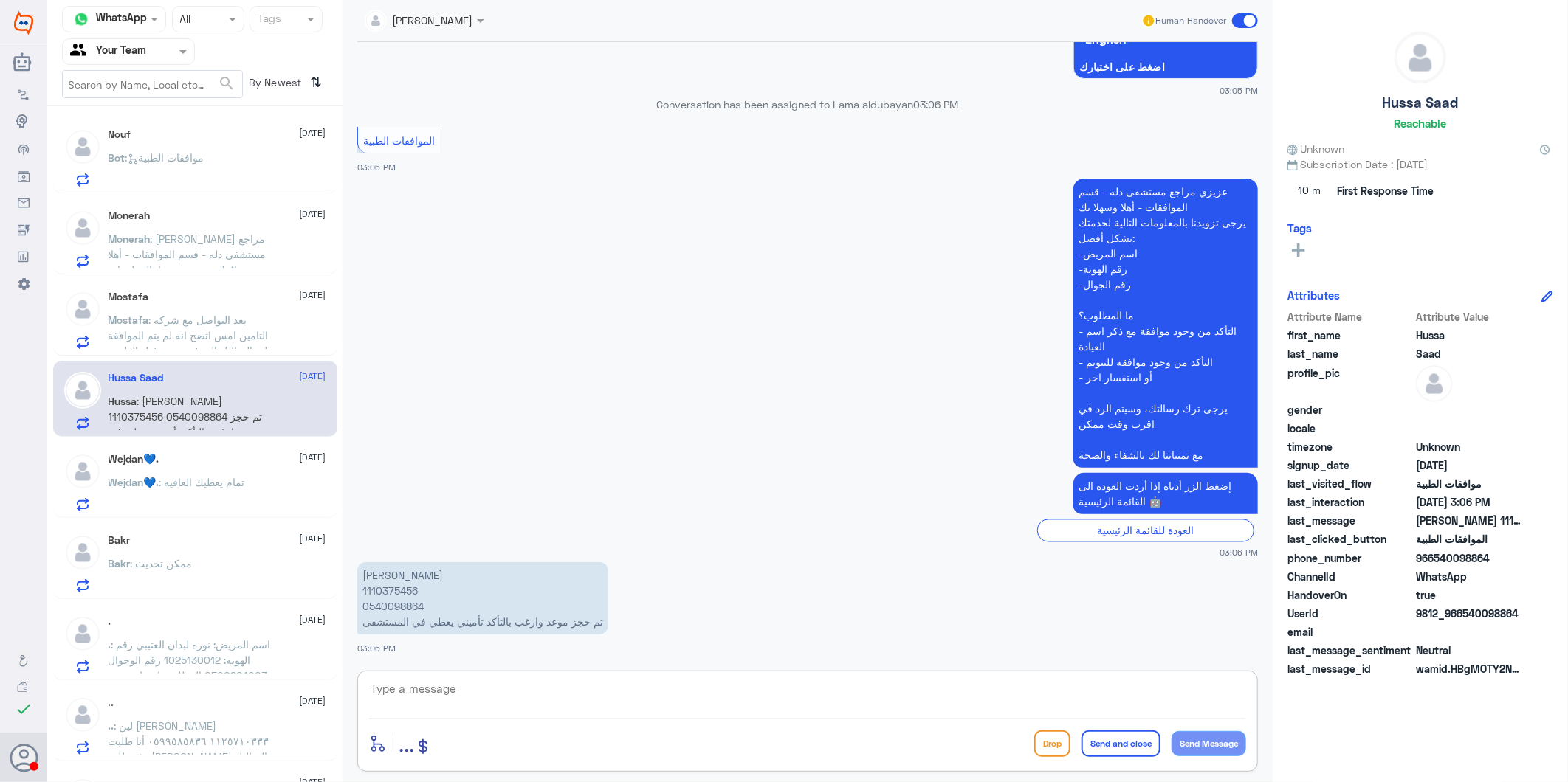
type textarea "ا"
type textarea "لمعرفة شبكة التغطية الخاصة بكم يرجى التواصل مع شركة التأمين والاستفسار منهم بشك…"
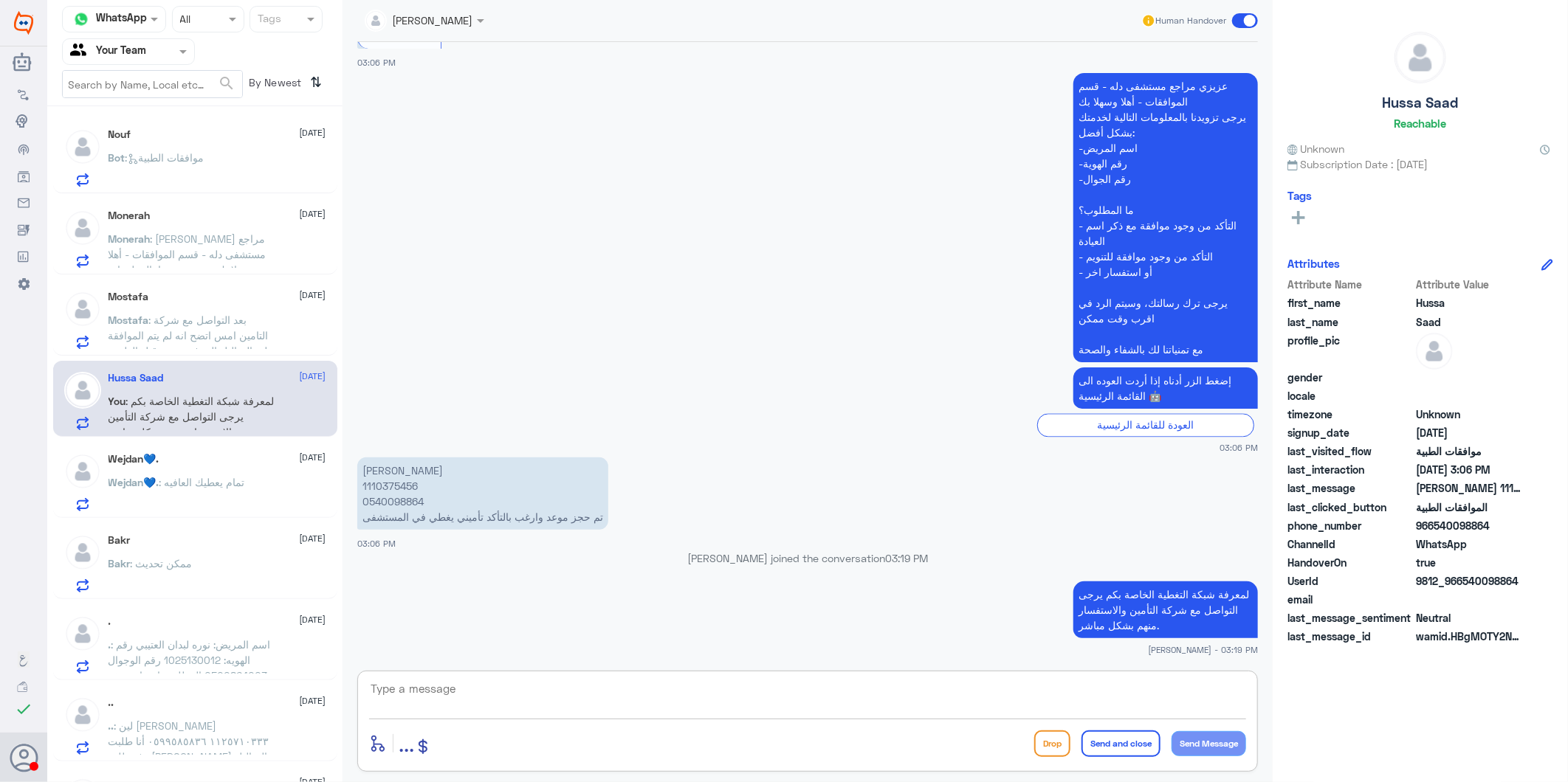
paste textarea "نشكر تواصلكم مع مستشفيات دلة."
type textarea "نشكر تواصلكم مع مستشفيات دلة."
click at [1111, 741] on button "Send and close" at bounding box center [1120, 743] width 79 height 26
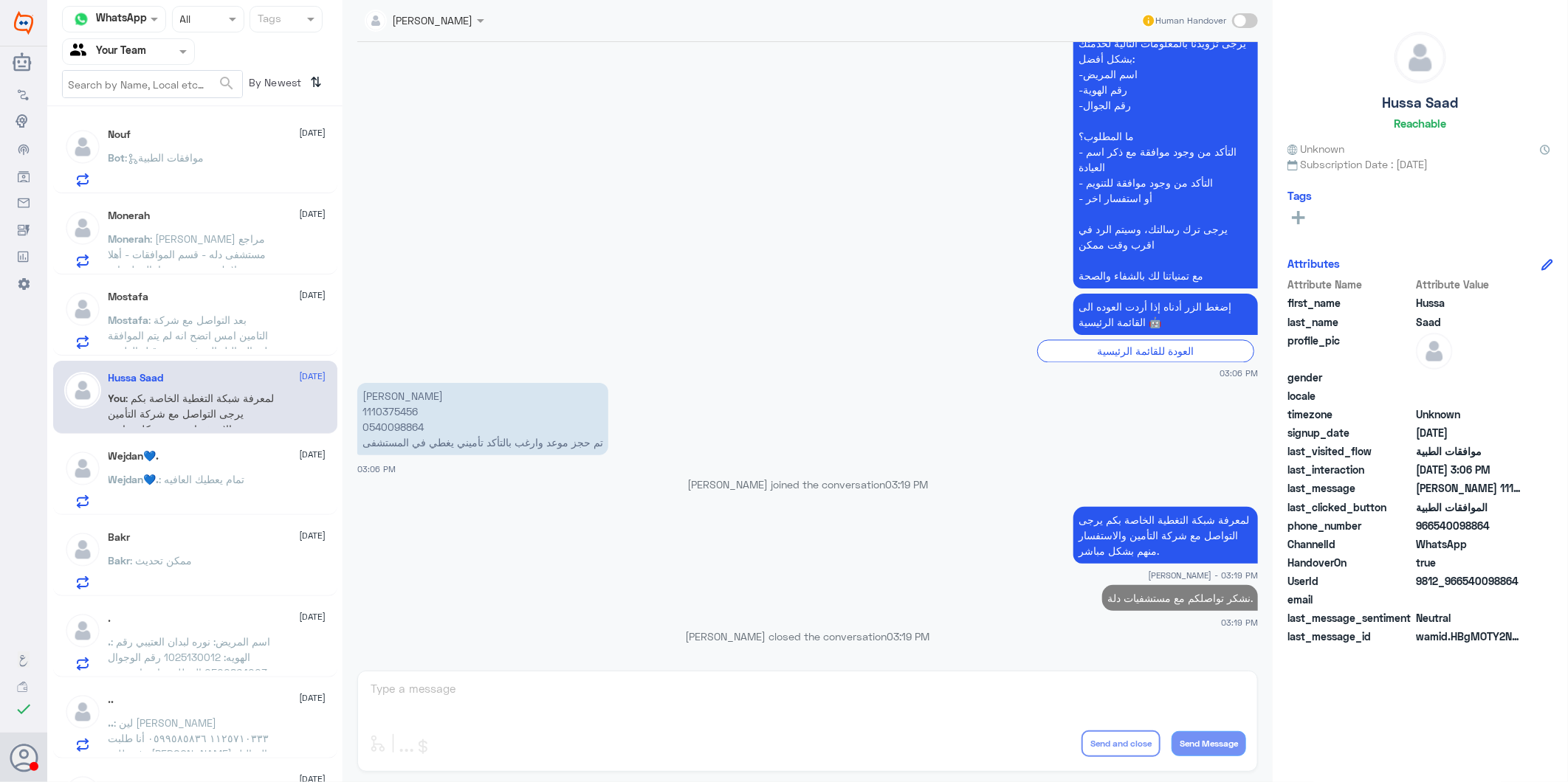
click at [246, 314] on span ": بعد التواصل مع شركة التامين امس اتضح انه لم يتم الموافقة علي التحاليل المرفوع…" at bounding box center [191, 351] width 166 height 75
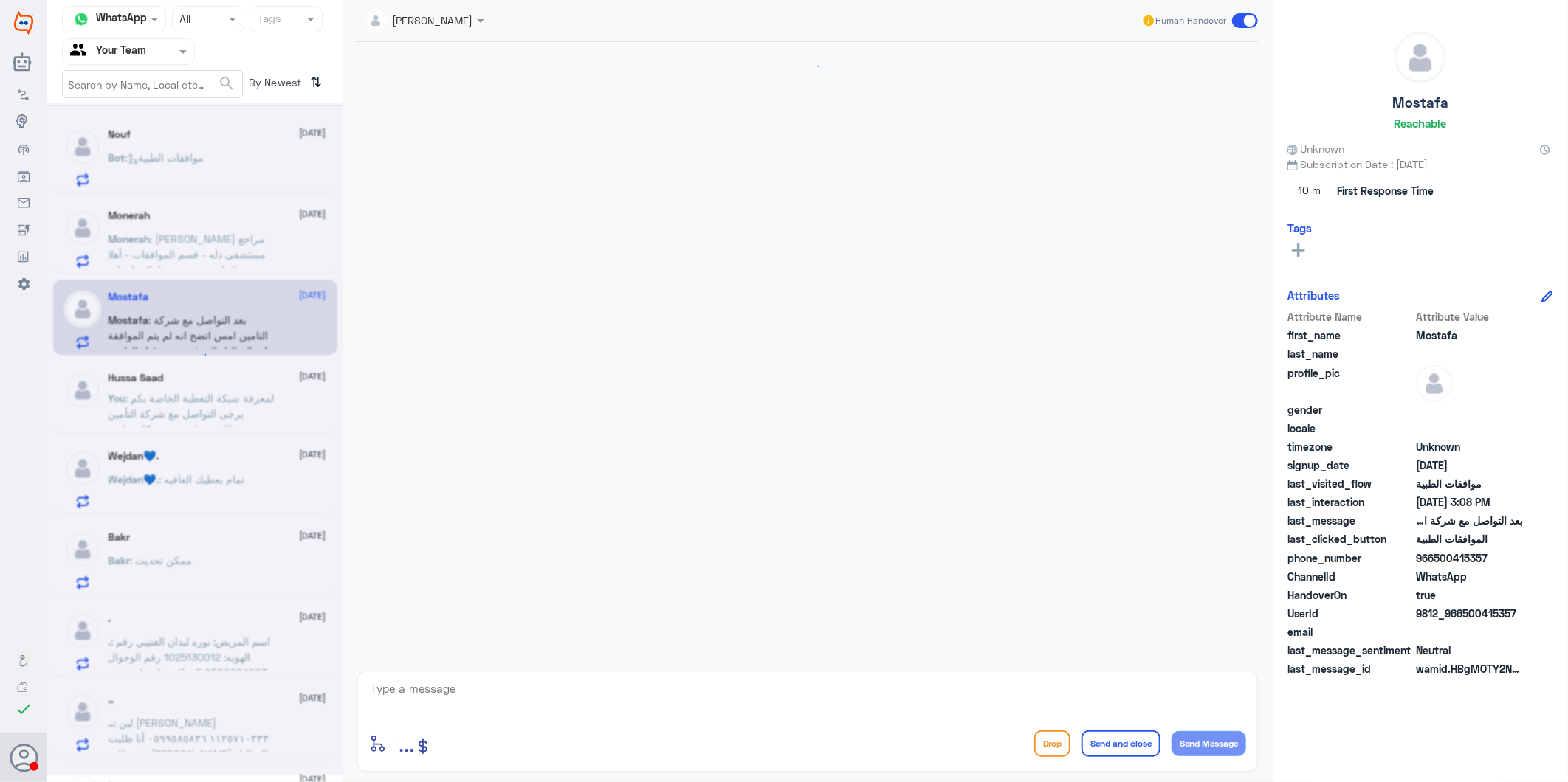
scroll to position [1845, 0]
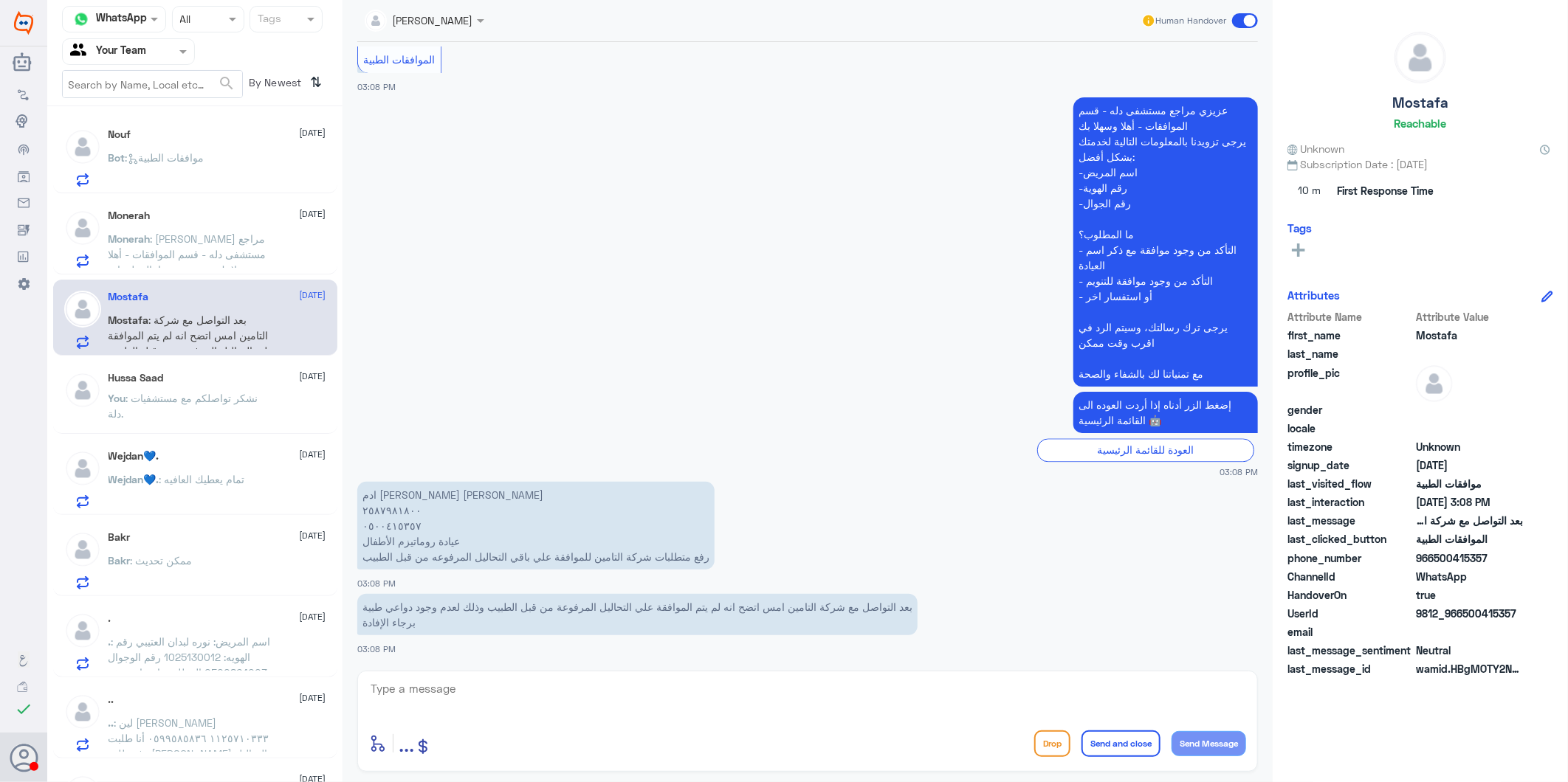
click at [226, 379] on div "Hussa Saad [DATE]" at bounding box center [218, 378] width 218 height 12
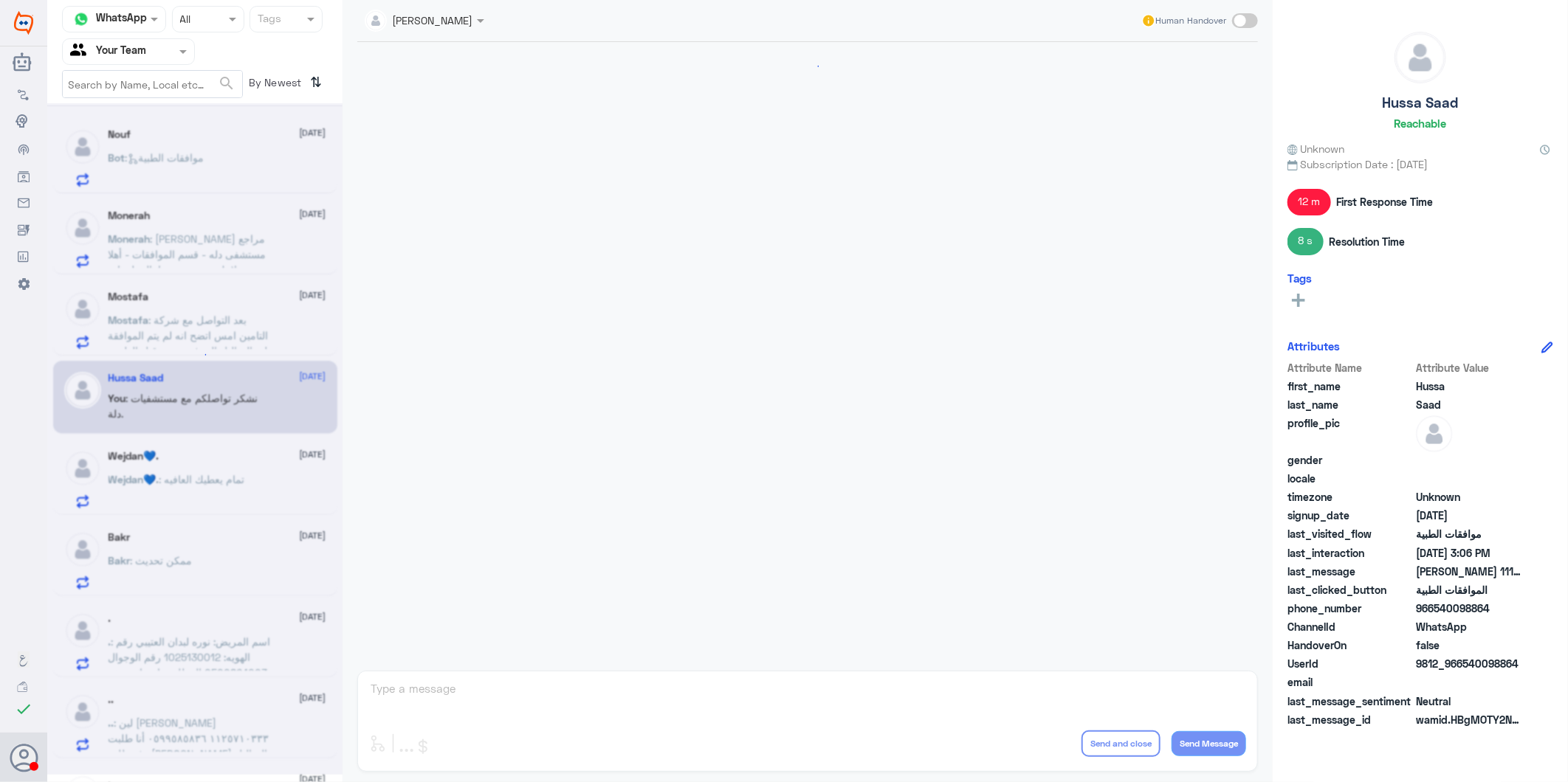
scroll to position [1822, 0]
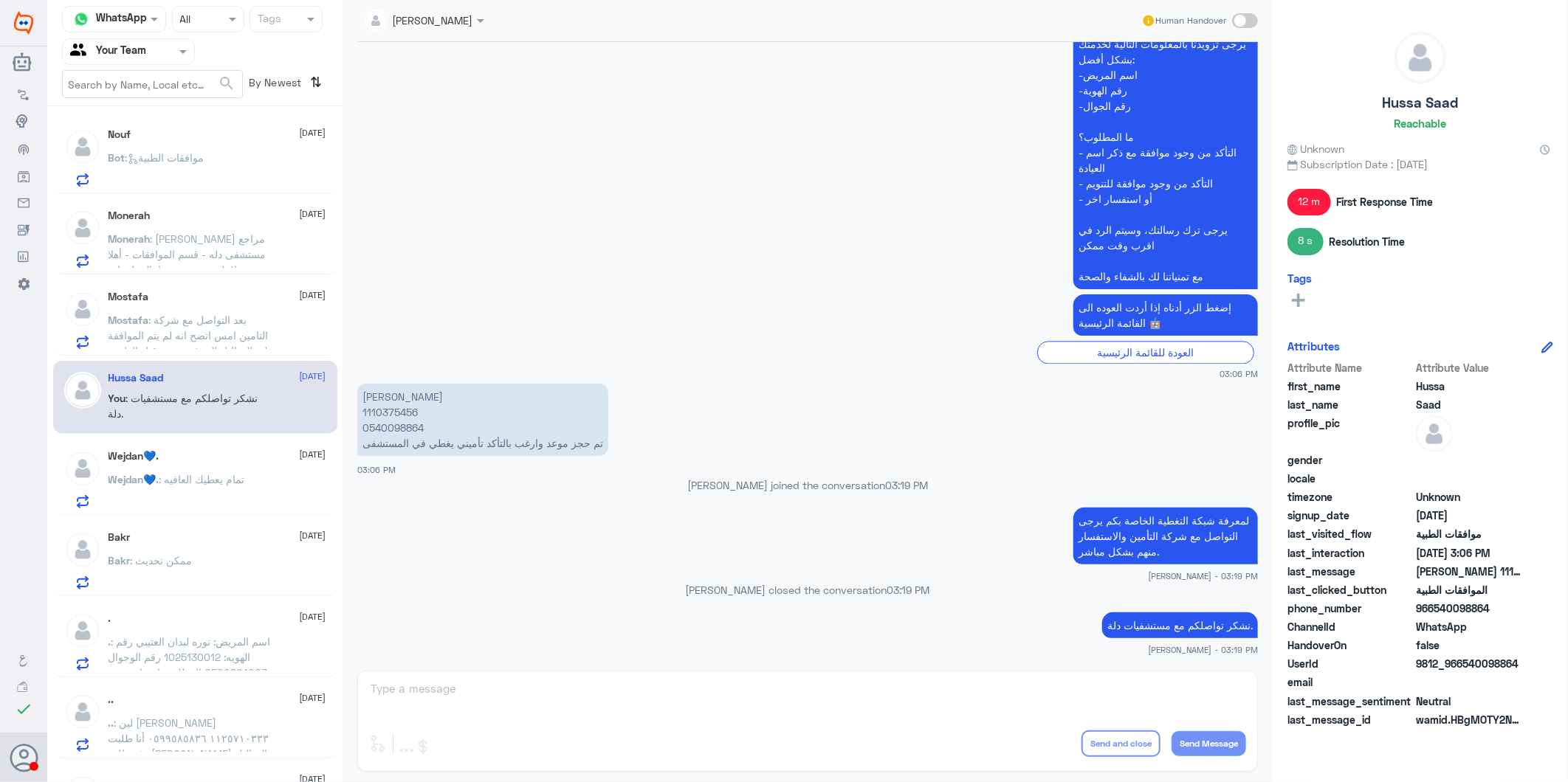
click at [242, 484] on span ": تمام يعطيك العافيه" at bounding box center [202, 479] width 86 height 12
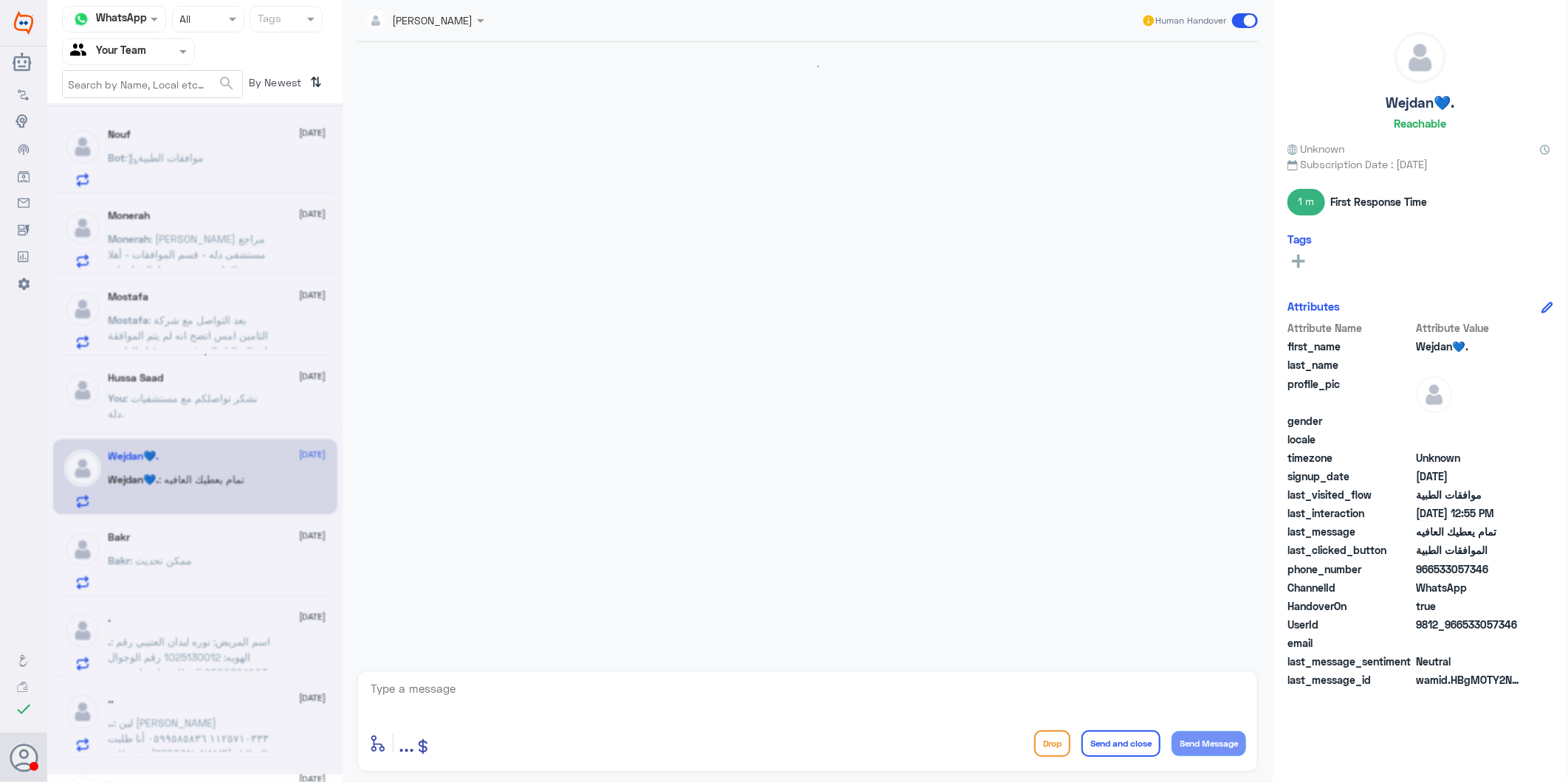
scroll to position [1893, 0]
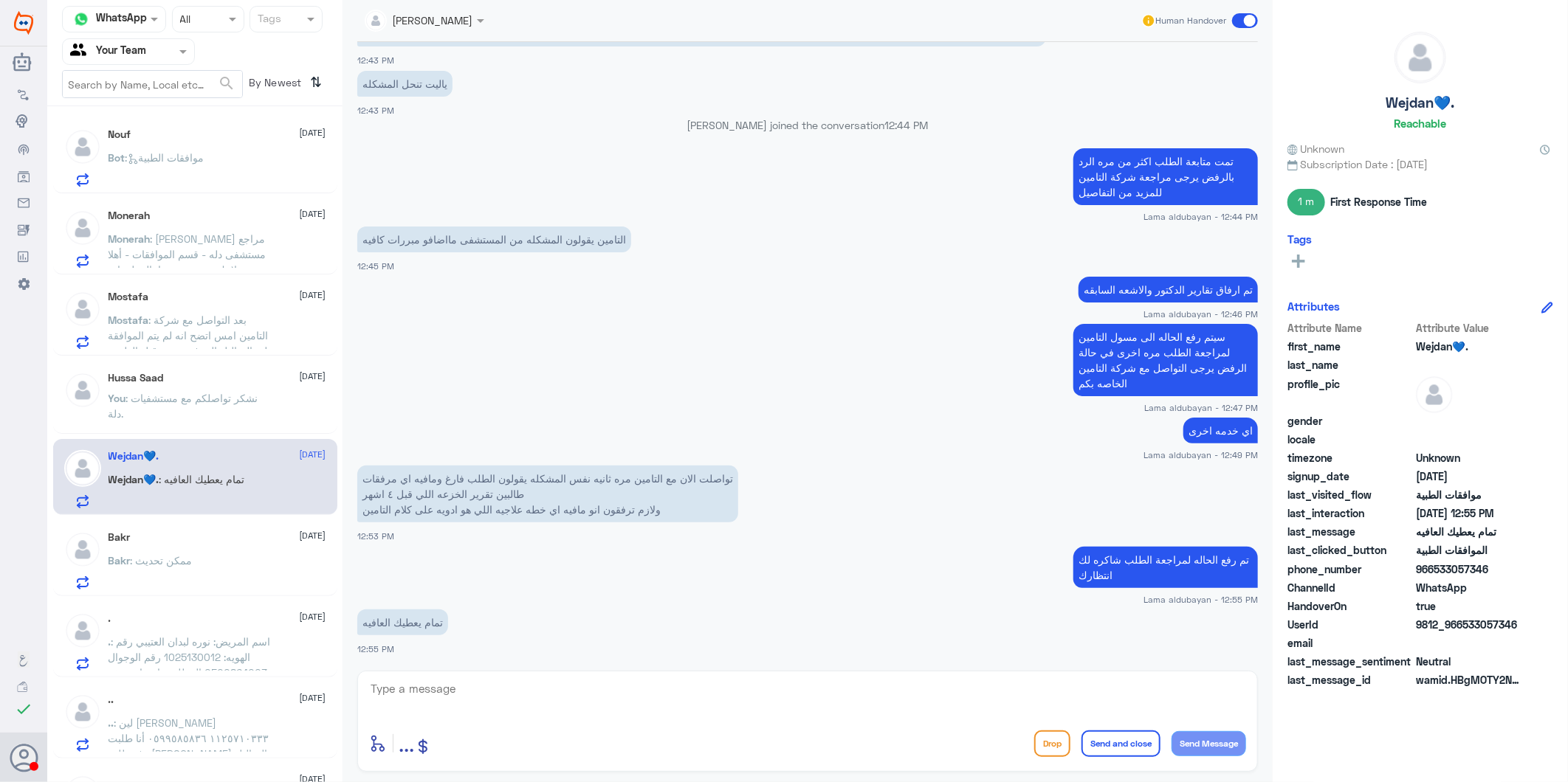
click at [194, 236] on span ": [PERSON_NAME] مراجع مستشفى دله - قسم الموافقات - أهلا وسهلا بك يرجى تزويدنا ب…" at bounding box center [189, 315] width 161 height 167
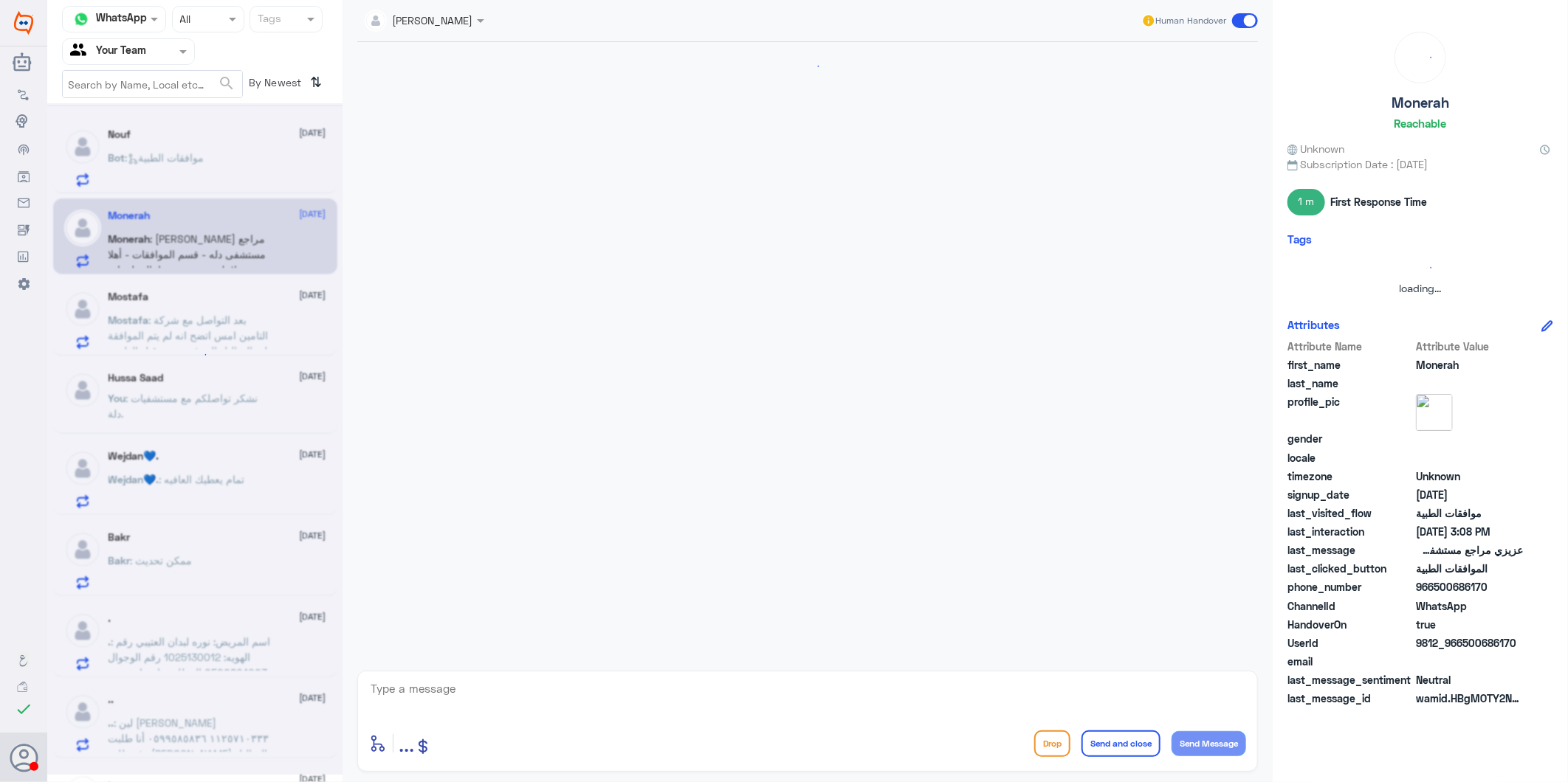
click at [189, 148] on div at bounding box center [194, 439] width 296 height 671
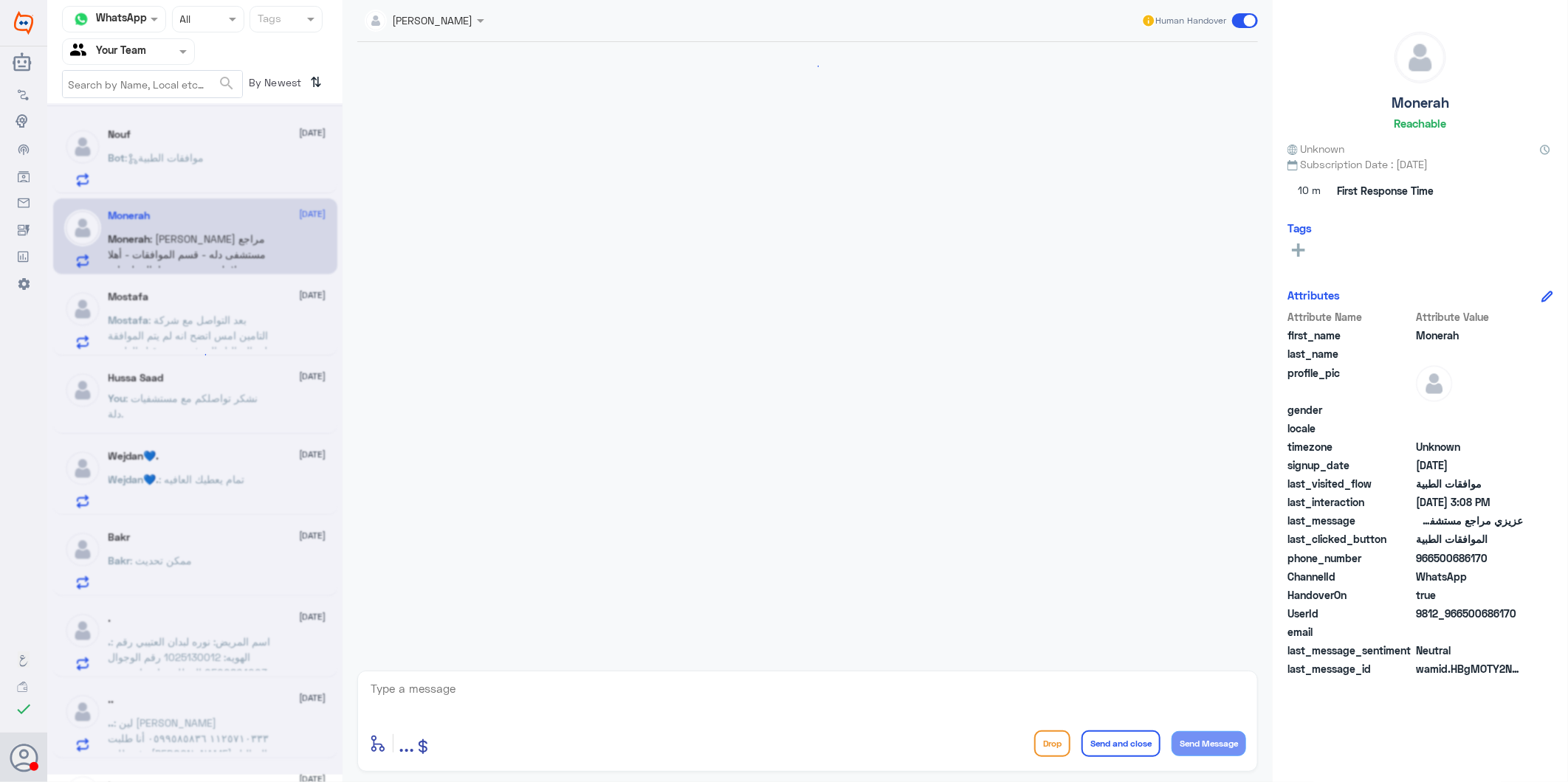
scroll to position [1519, 0]
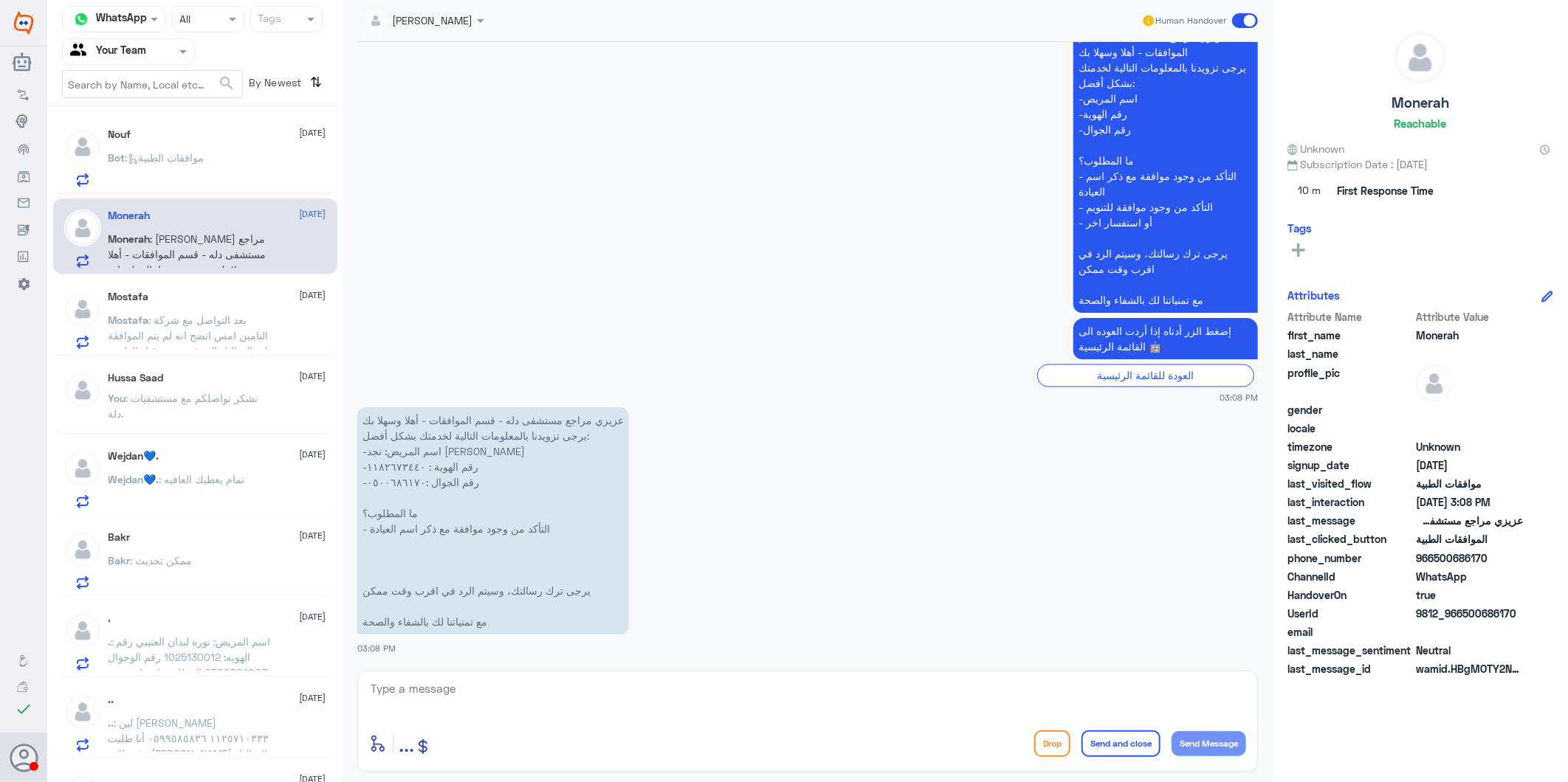
click at [204, 174] on p "Bot : موافقات الطبية" at bounding box center [157, 168] width 96 height 37
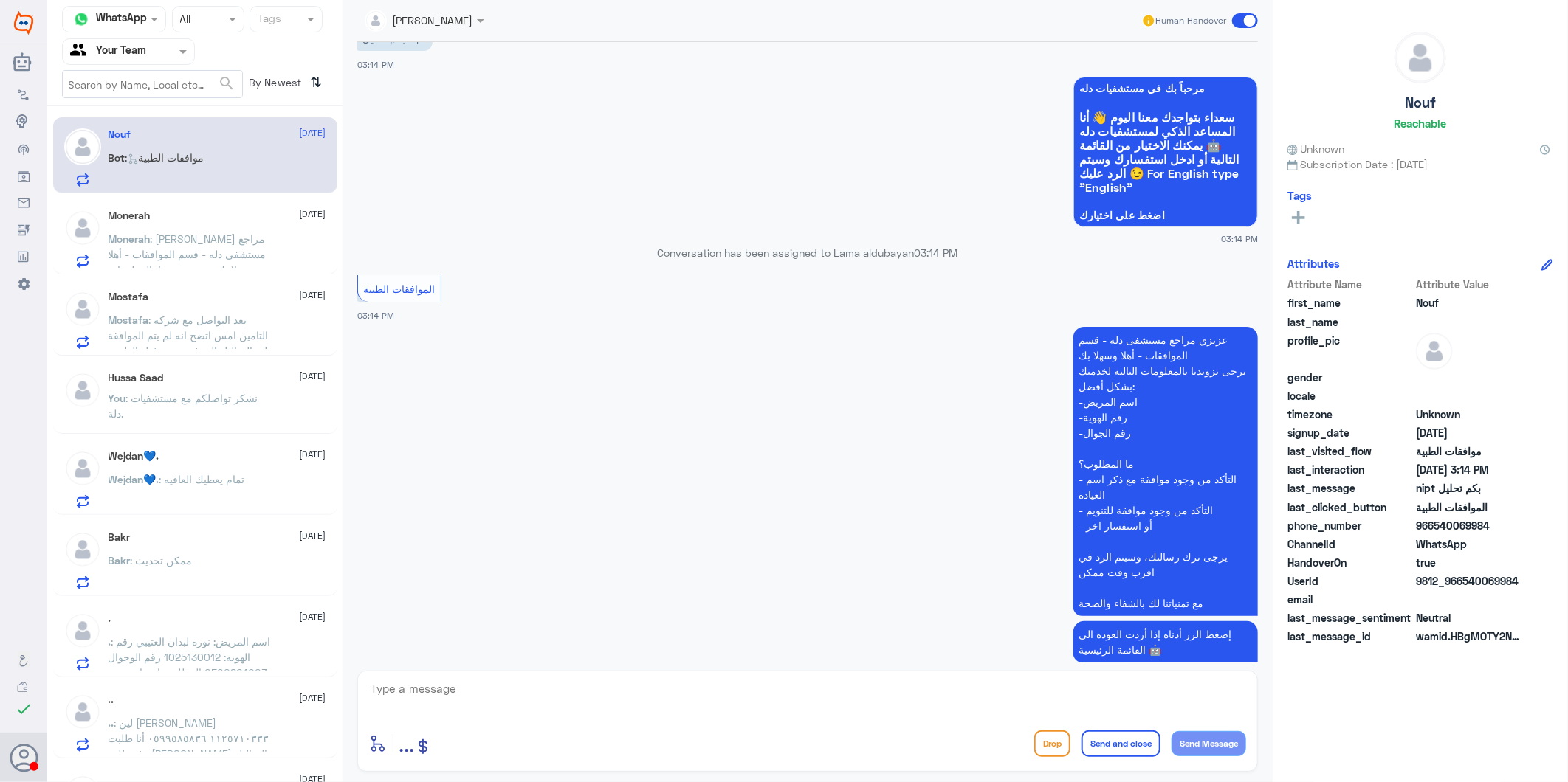
scroll to position [1687, 0]
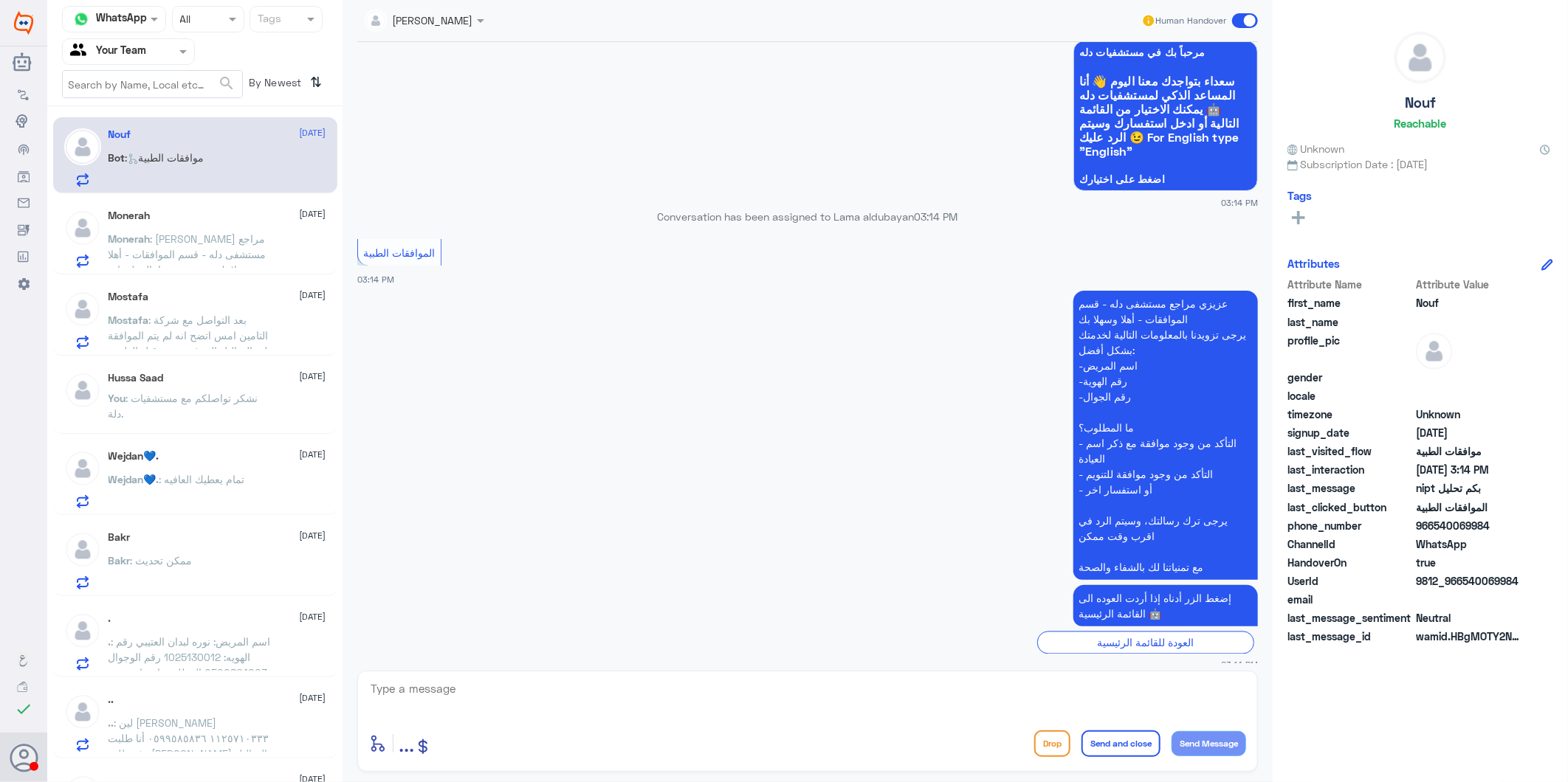
click at [231, 233] on span ": [PERSON_NAME] مراجع مستشفى دله - قسم الموافقات - أهلا وسهلا بك يرجى تزويدنا ب…" at bounding box center [189, 315] width 161 height 167
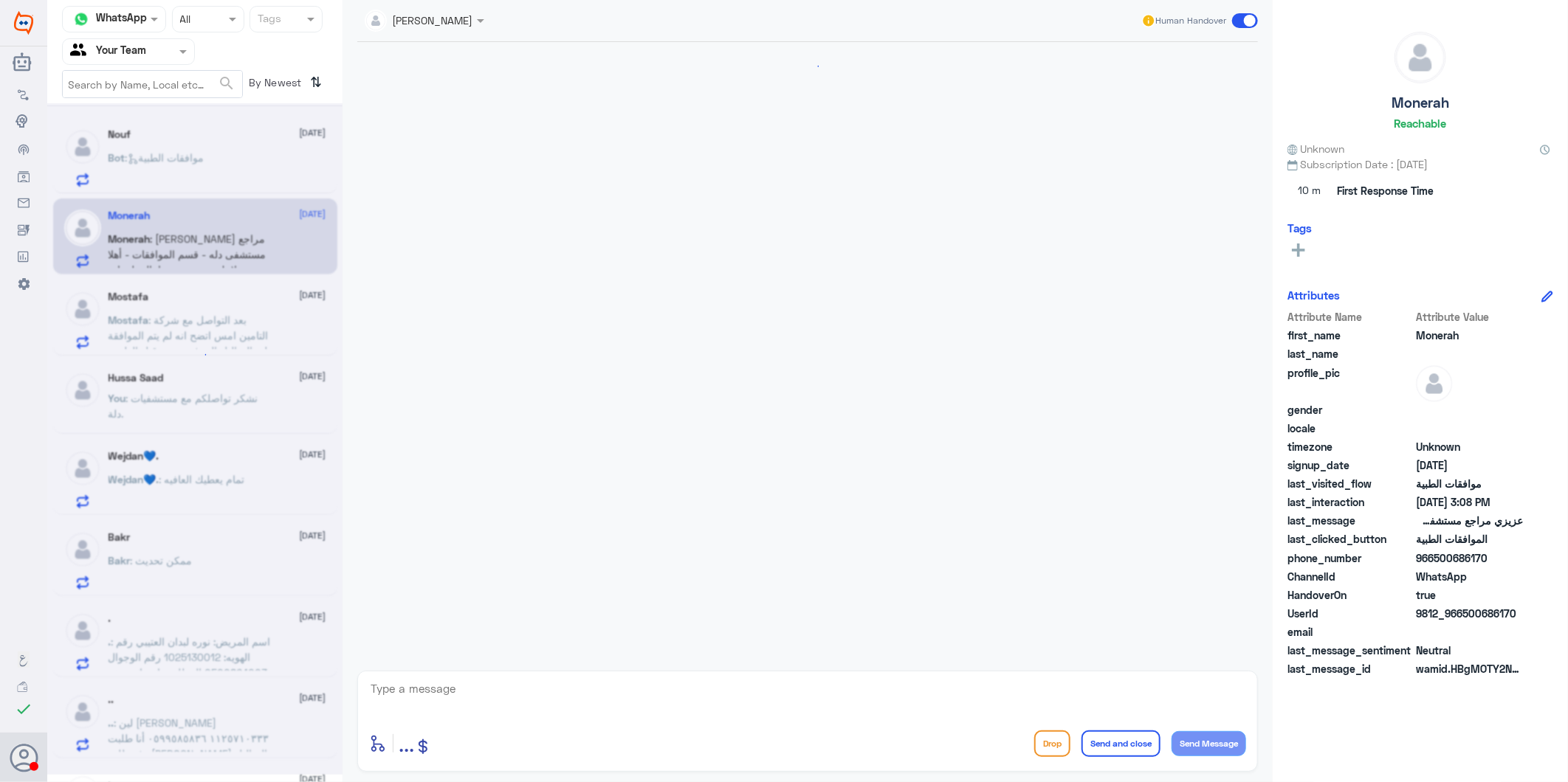
scroll to position [1519, 0]
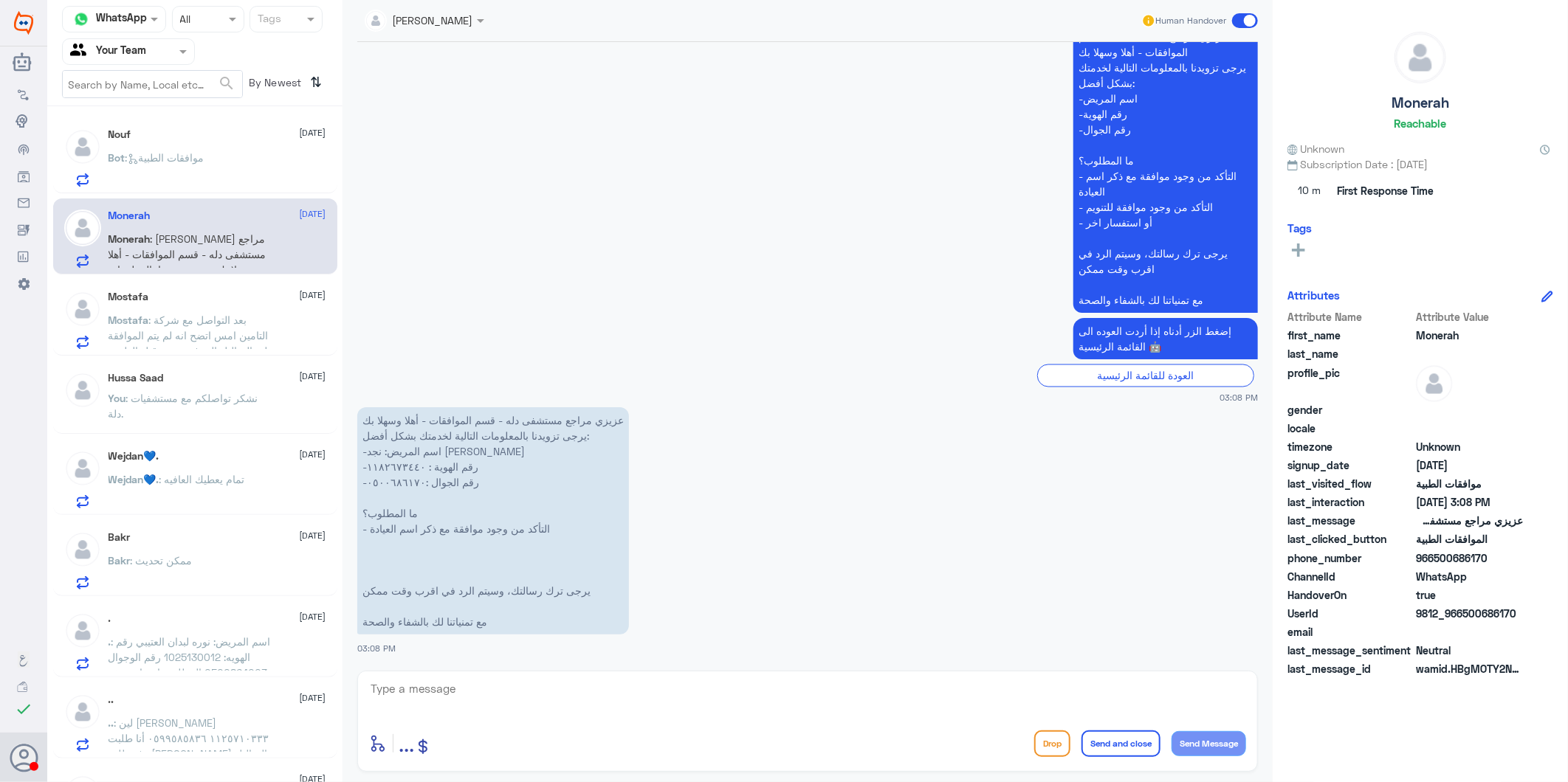
click at [268, 159] on div "Bot : موافقات الطبية" at bounding box center [218, 170] width 218 height 33
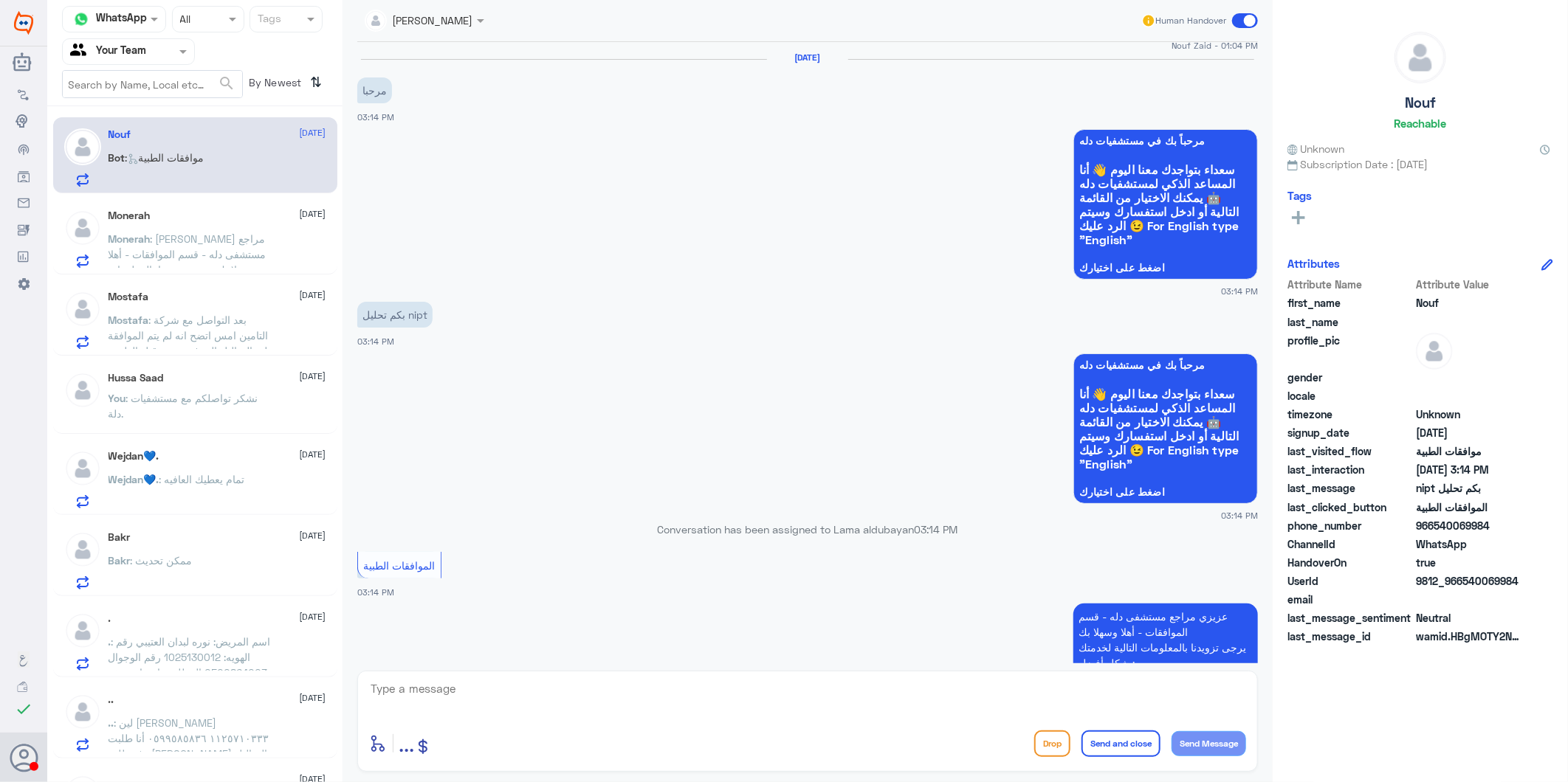
scroll to position [1360, 0]
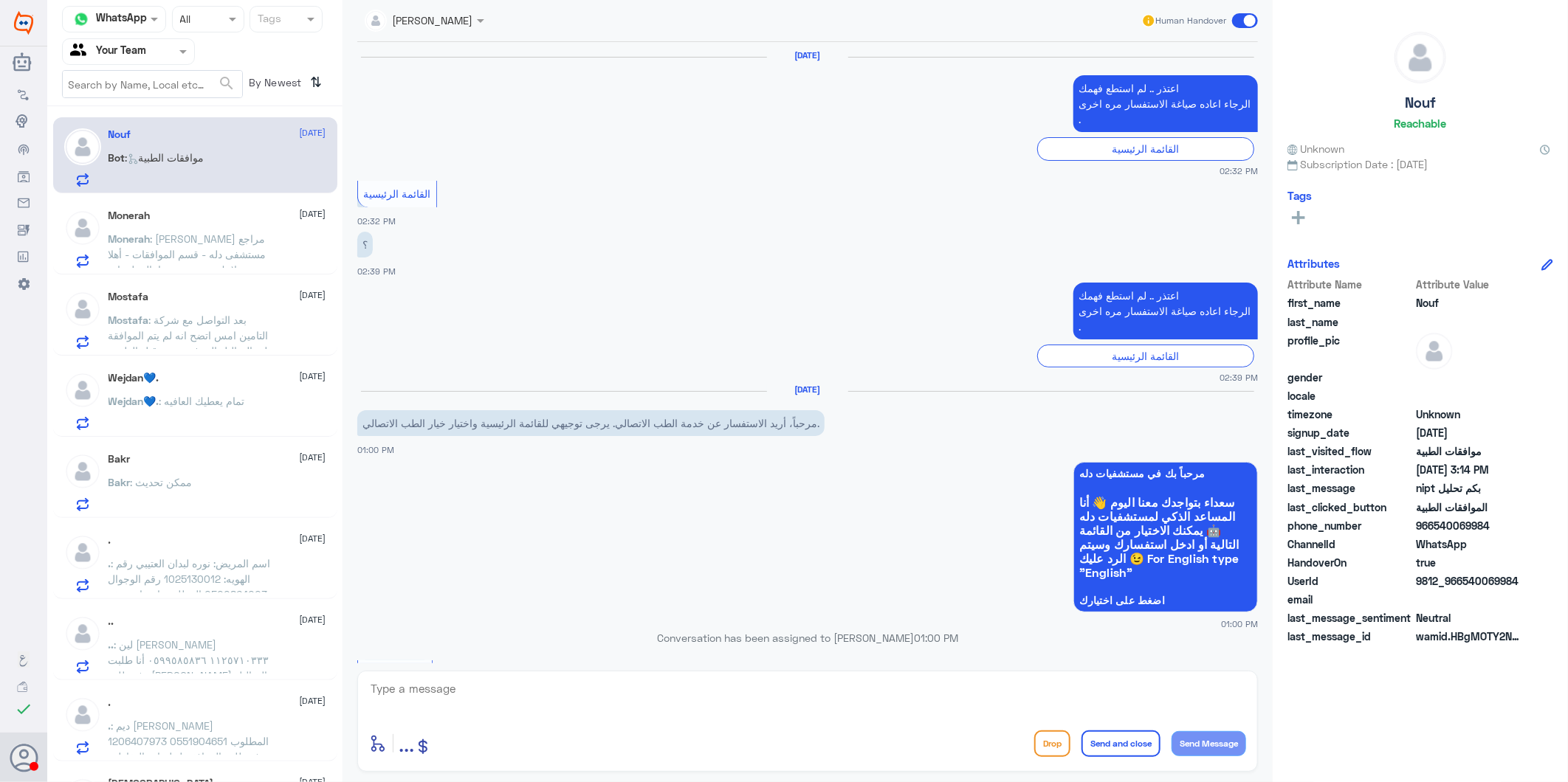
scroll to position [1687, 0]
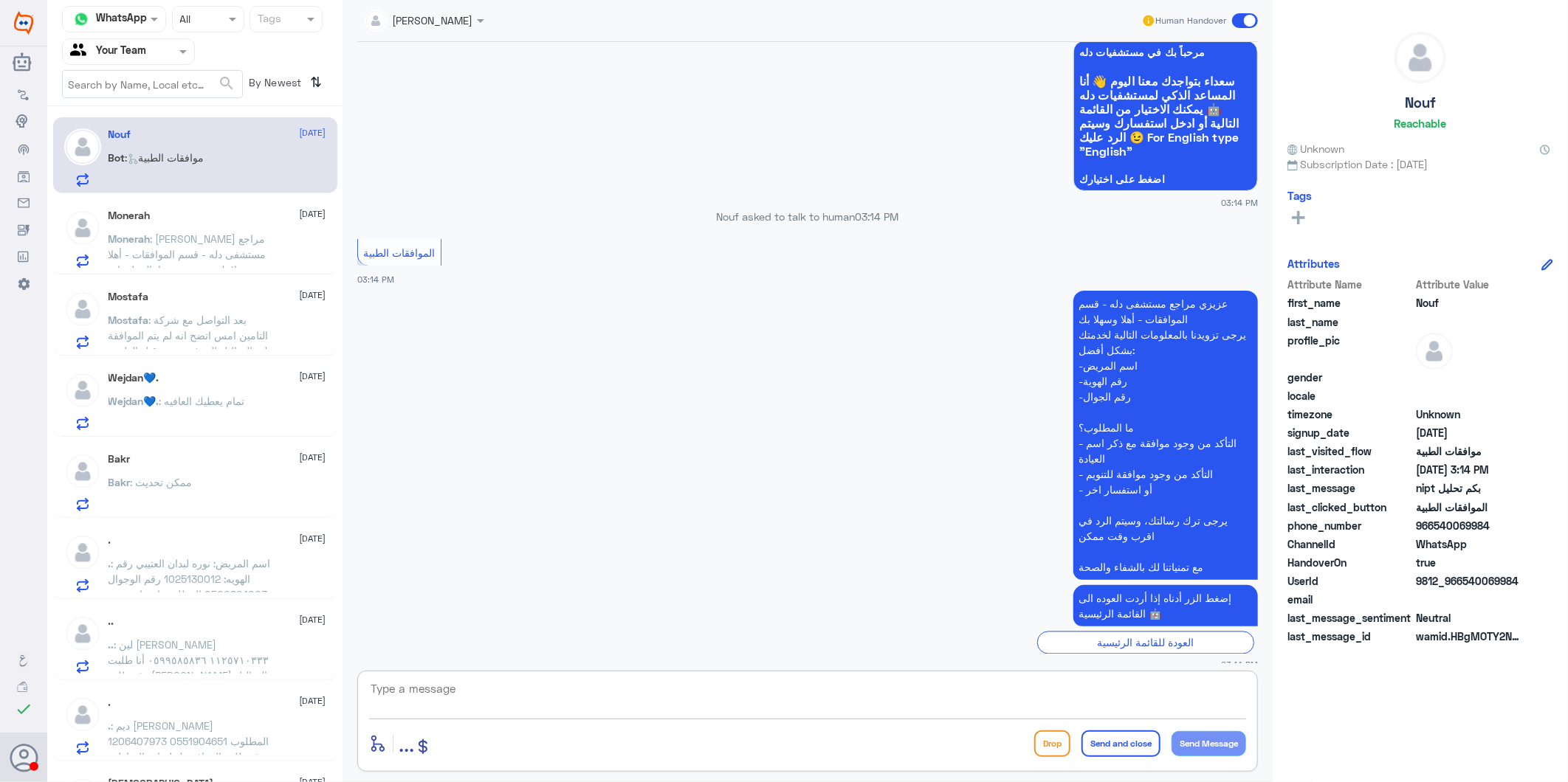
click at [483, 690] on textarea at bounding box center [807, 696] width 877 height 36
paste textarea "فضلاً زودنا برقم هويتك واستفسارك وسيتم معالجة طلبك بأقرب وقت."
type textarea "فضلاً زودنا برقم هويتك واستفسارك وسيتم معالجة طلبك بأقرب وقت."
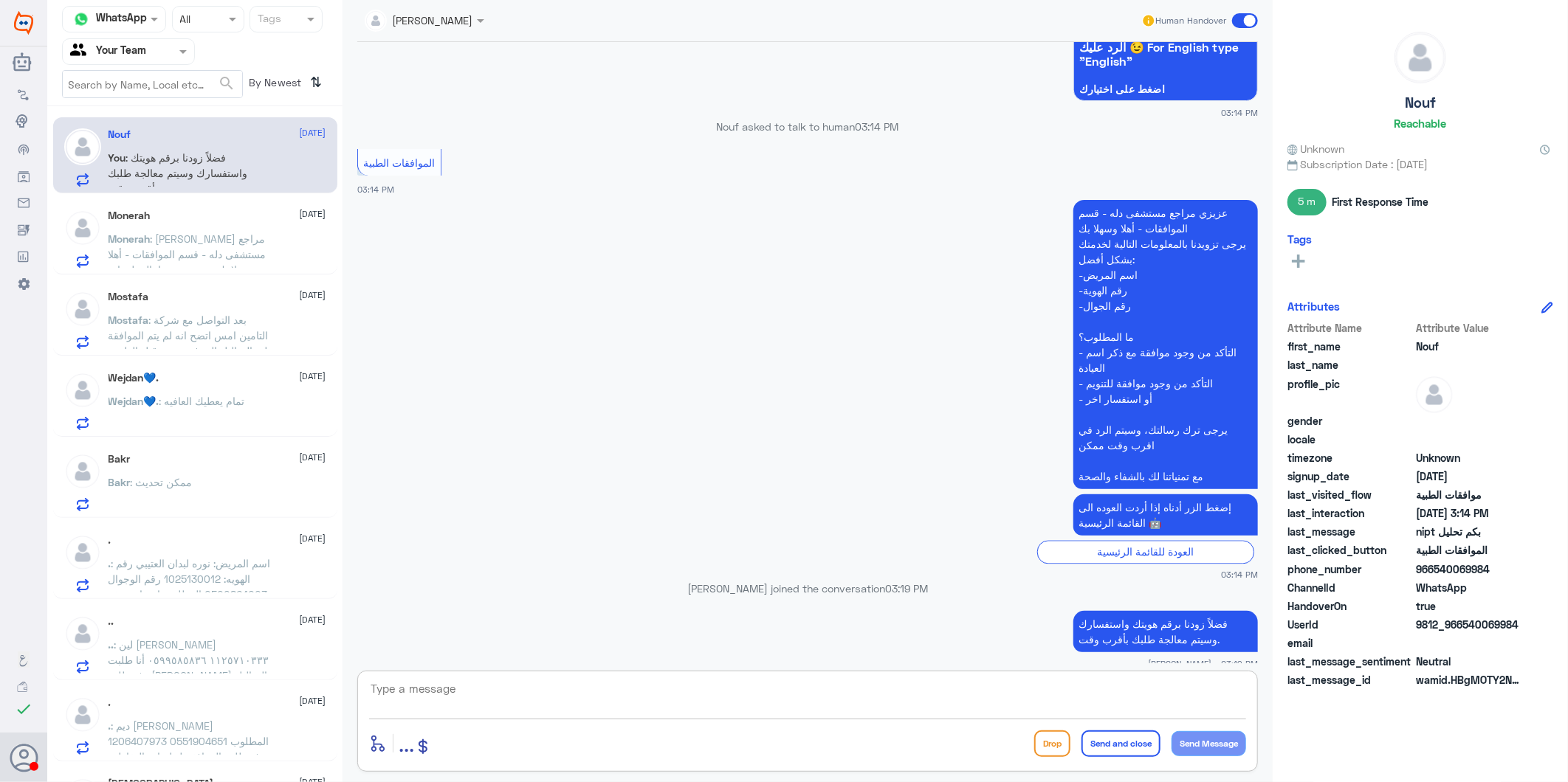
click at [160, 59] on div at bounding box center [128, 51] width 131 height 17
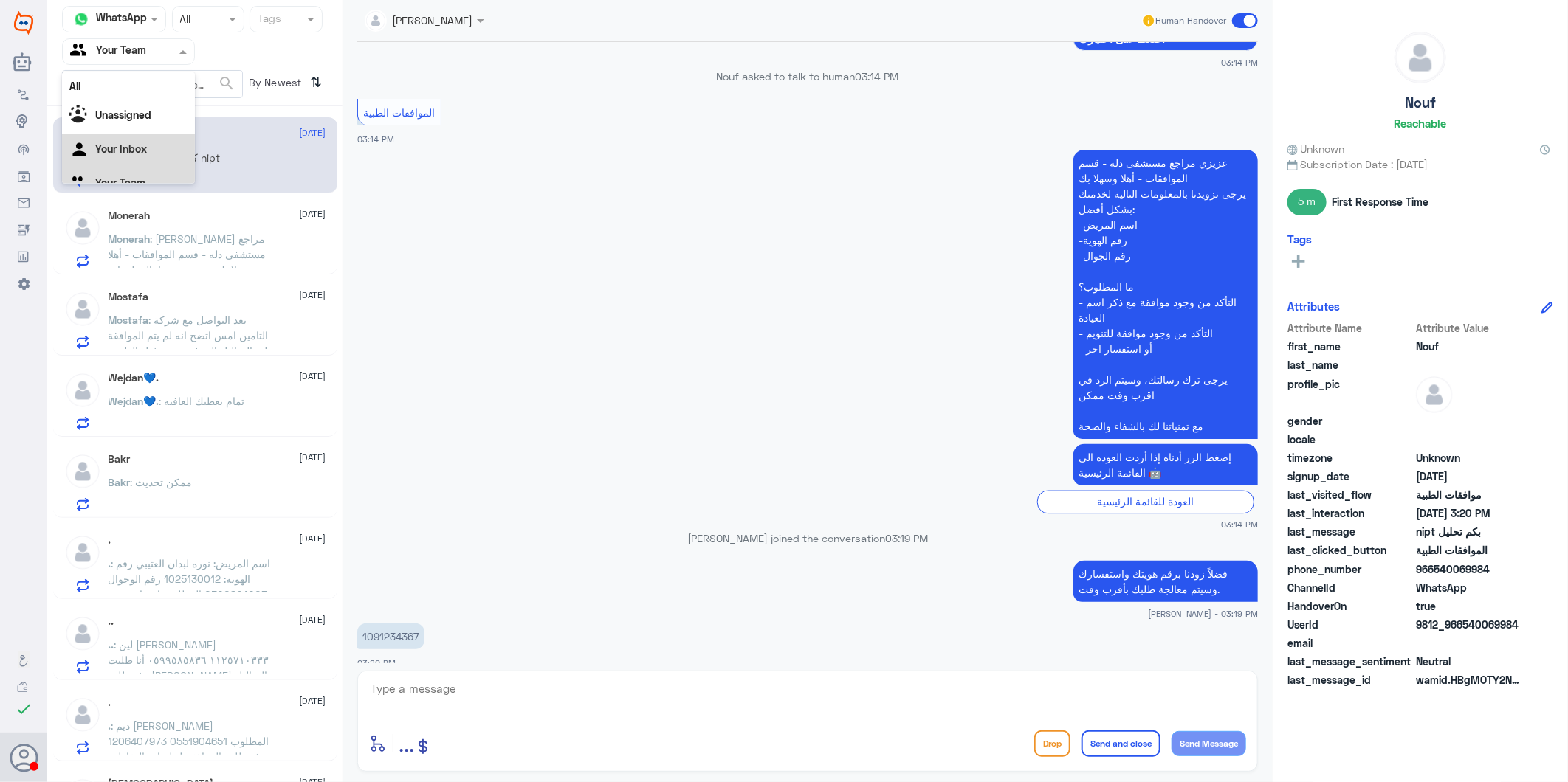
scroll to position [1852, 0]
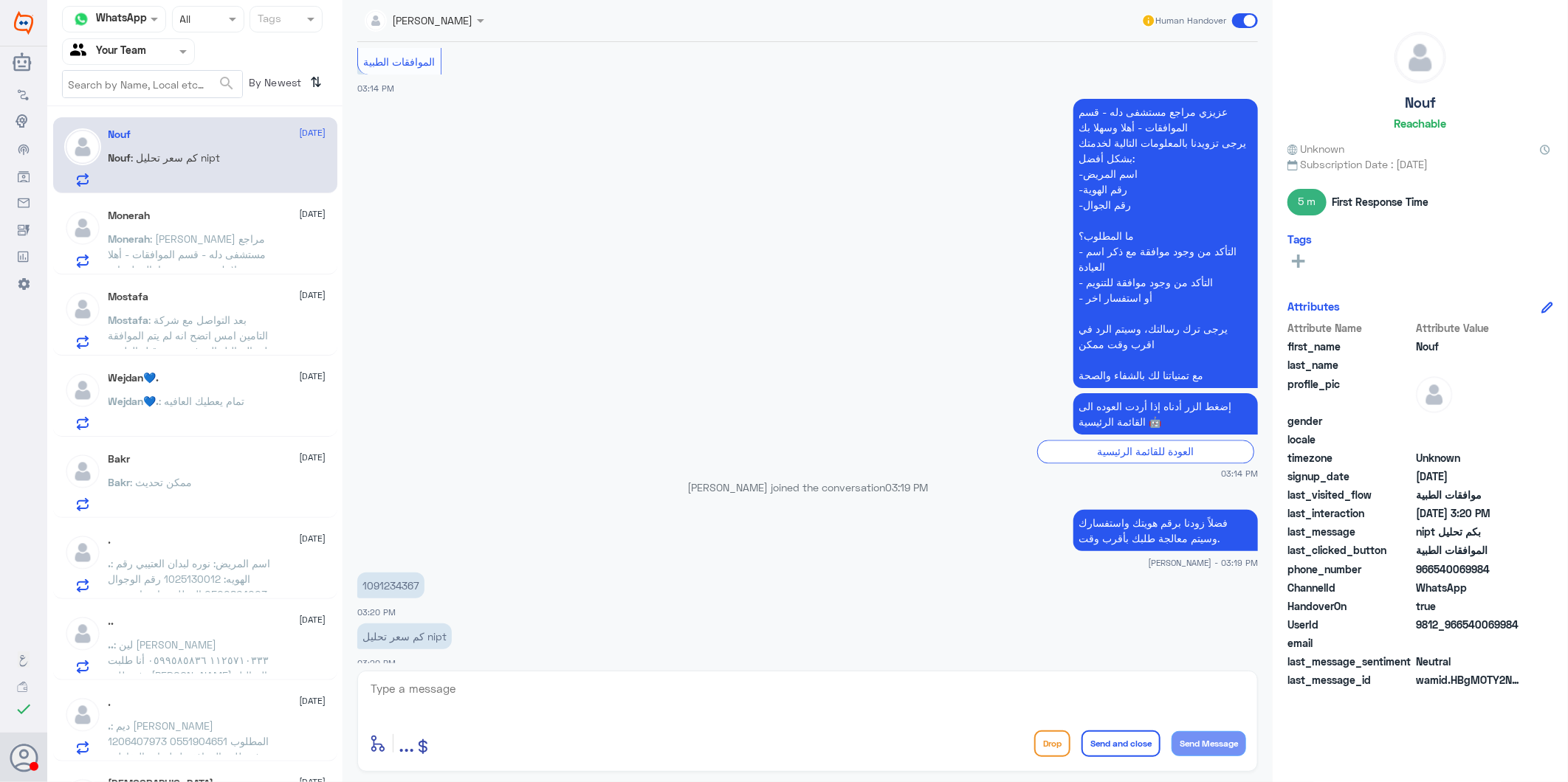
click at [527, 299] on app-msgs-text "عزيزي مراجع مستشفى دله - قسم الموافقات - أهلا وسهلا بك يرجى تزويدنا بالمعلومات …" at bounding box center [807, 244] width 901 height 291
drag, startPoint x: 563, startPoint y: 718, endPoint x: 585, endPoint y: 705, distance: 25.6
click at [568, 716] on div at bounding box center [807, 699] width 877 height 40
click at [588, 703] on textarea at bounding box center [807, 696] width 877 height 36
click at [601, 687] on textarea at bounding box center [807, 696] width 877 height 36
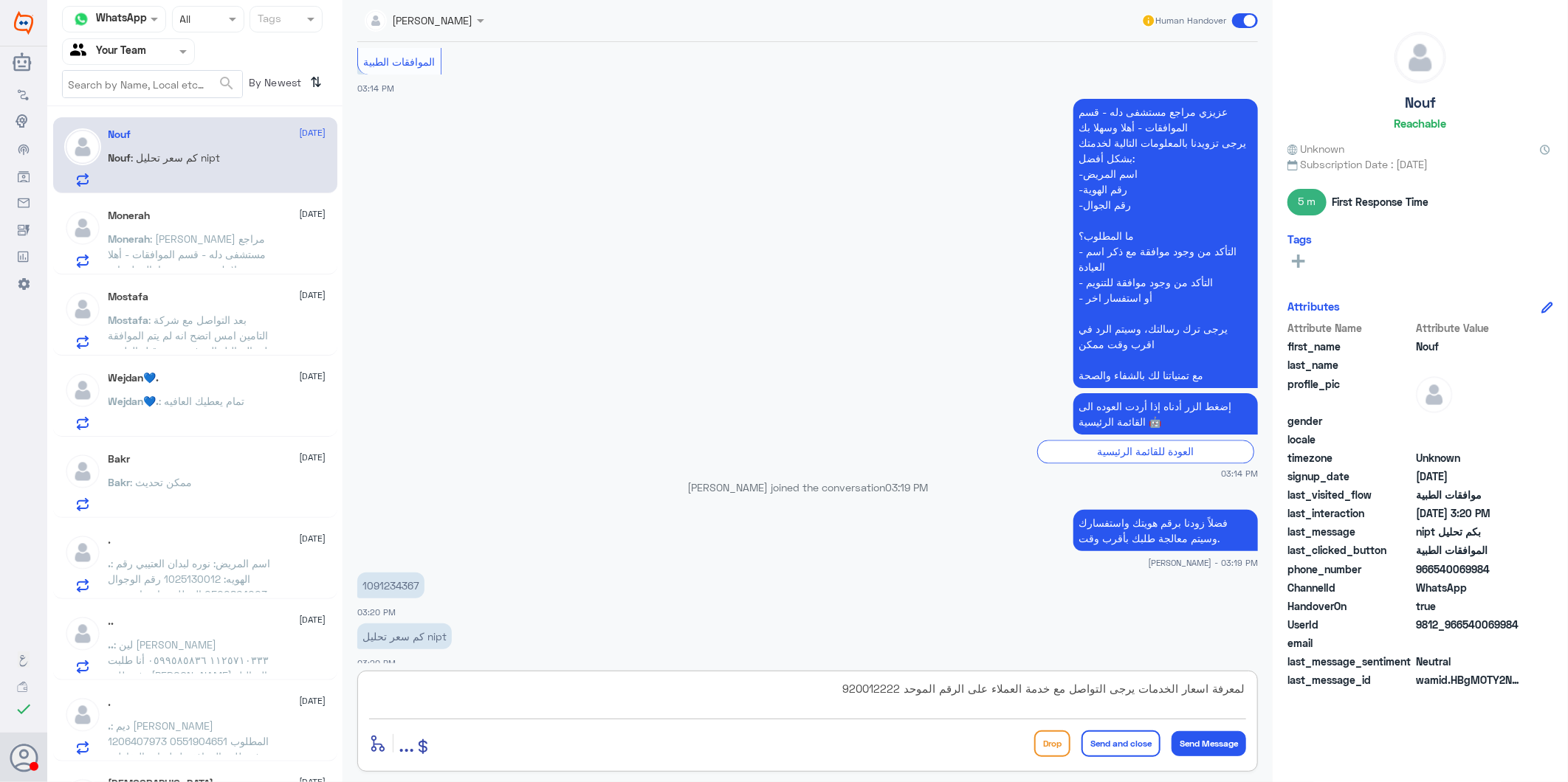
type textarea "لمعرفة اسعار الخدمات يرجى التواصل مع خدمة العملاء على الرقم الموحد 920012222"
click at [163, 46] on div at bounding box center [128, 51] width 131 height 17
drag, startPoint x: 816, startPoint y: 687, endPoint x: 1370, endPoint y: 702, distance: 554.2
click at [1345, 714] on div "Channel WhatsApp Status × All Tags Agent Filter Your Team search By Newest ⇅ No…" at bounding box center [807, 393] width 1520 height 787
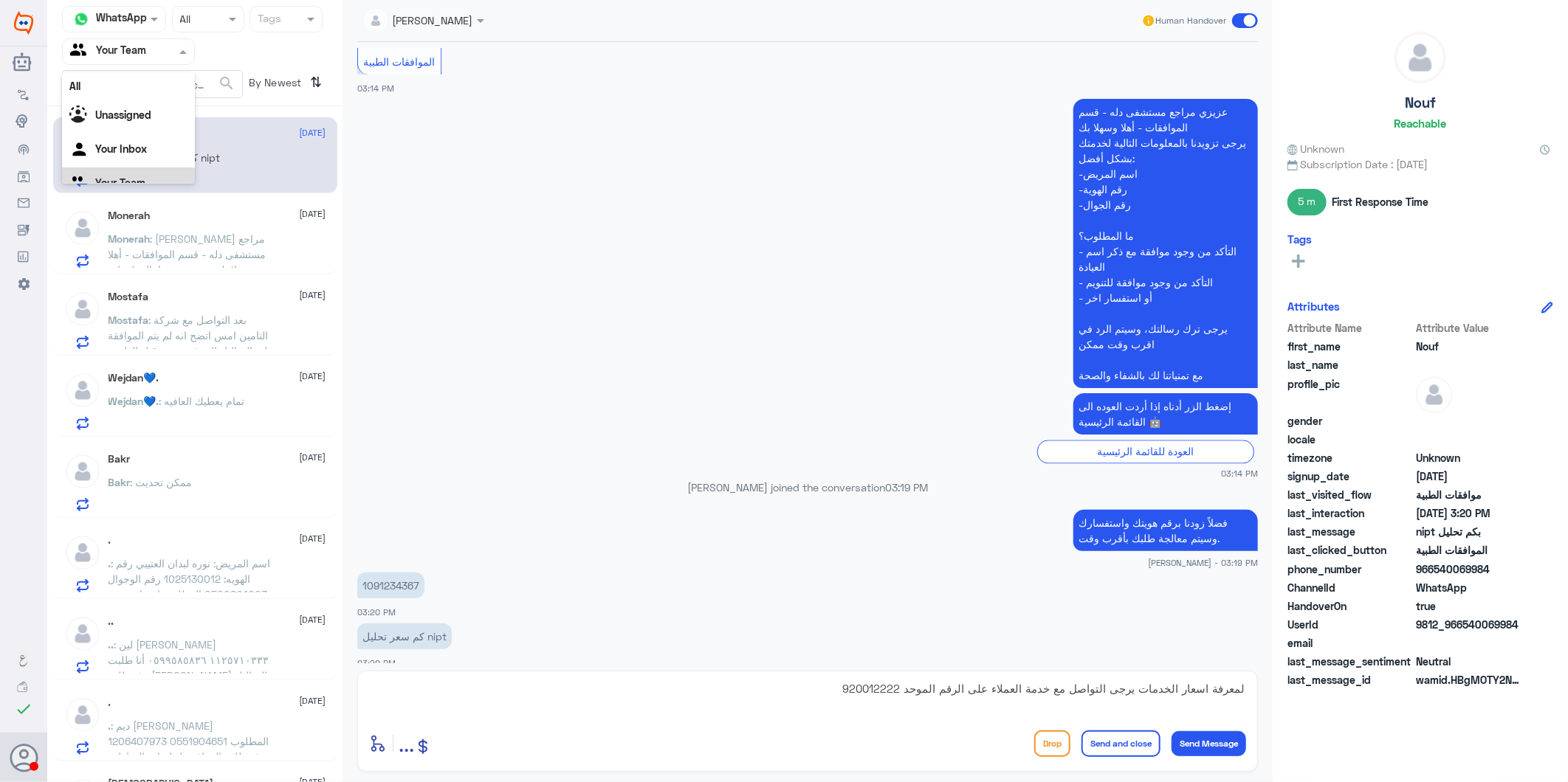
click at [165, 56] on div at bounding box center [128, 51] width 131 height 17
click at [141, 131] on Inbox "Your Inbox" at bounding box center [120, 130] width 52 height 12
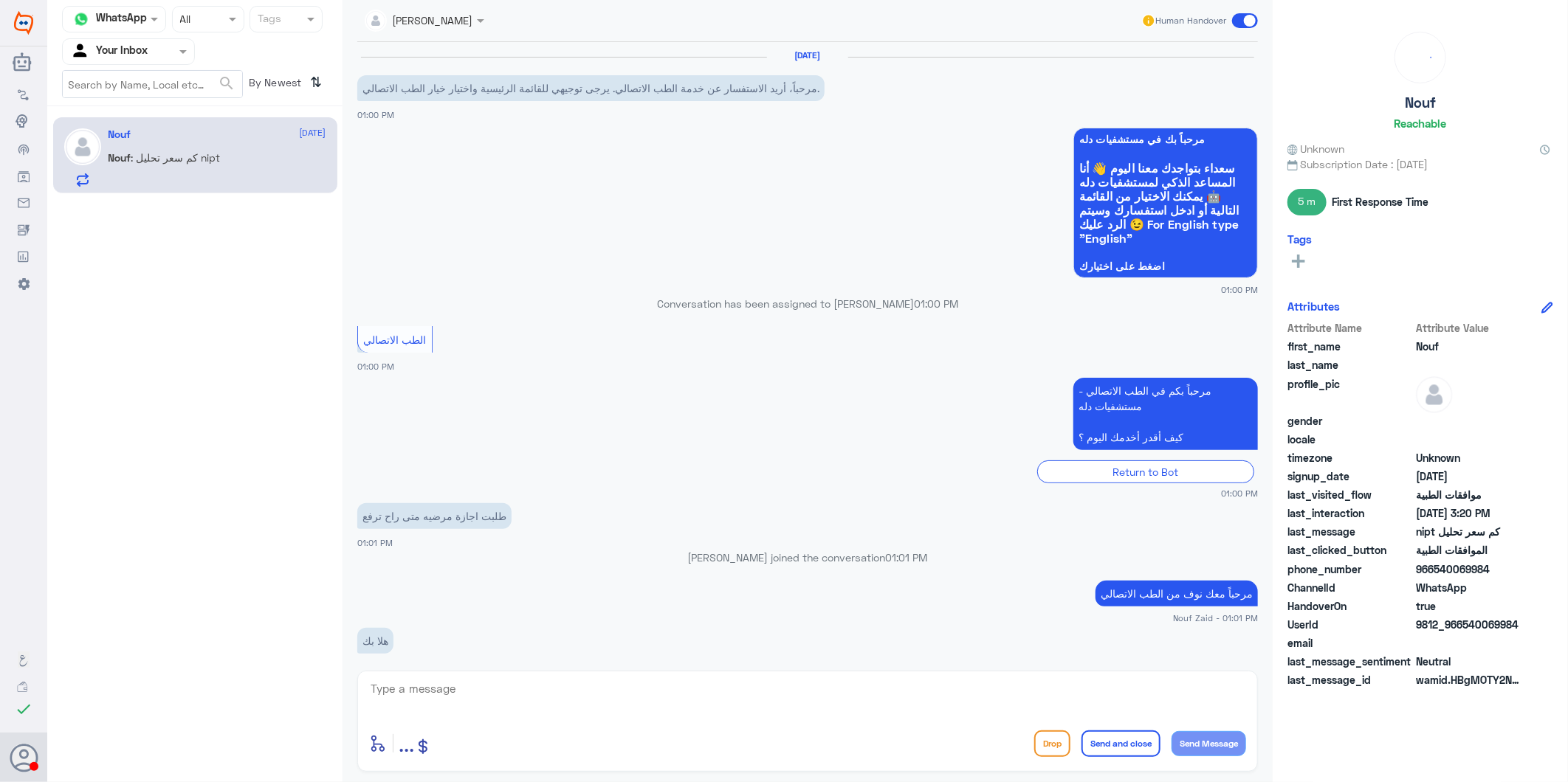
scroll to position [1574, 0]
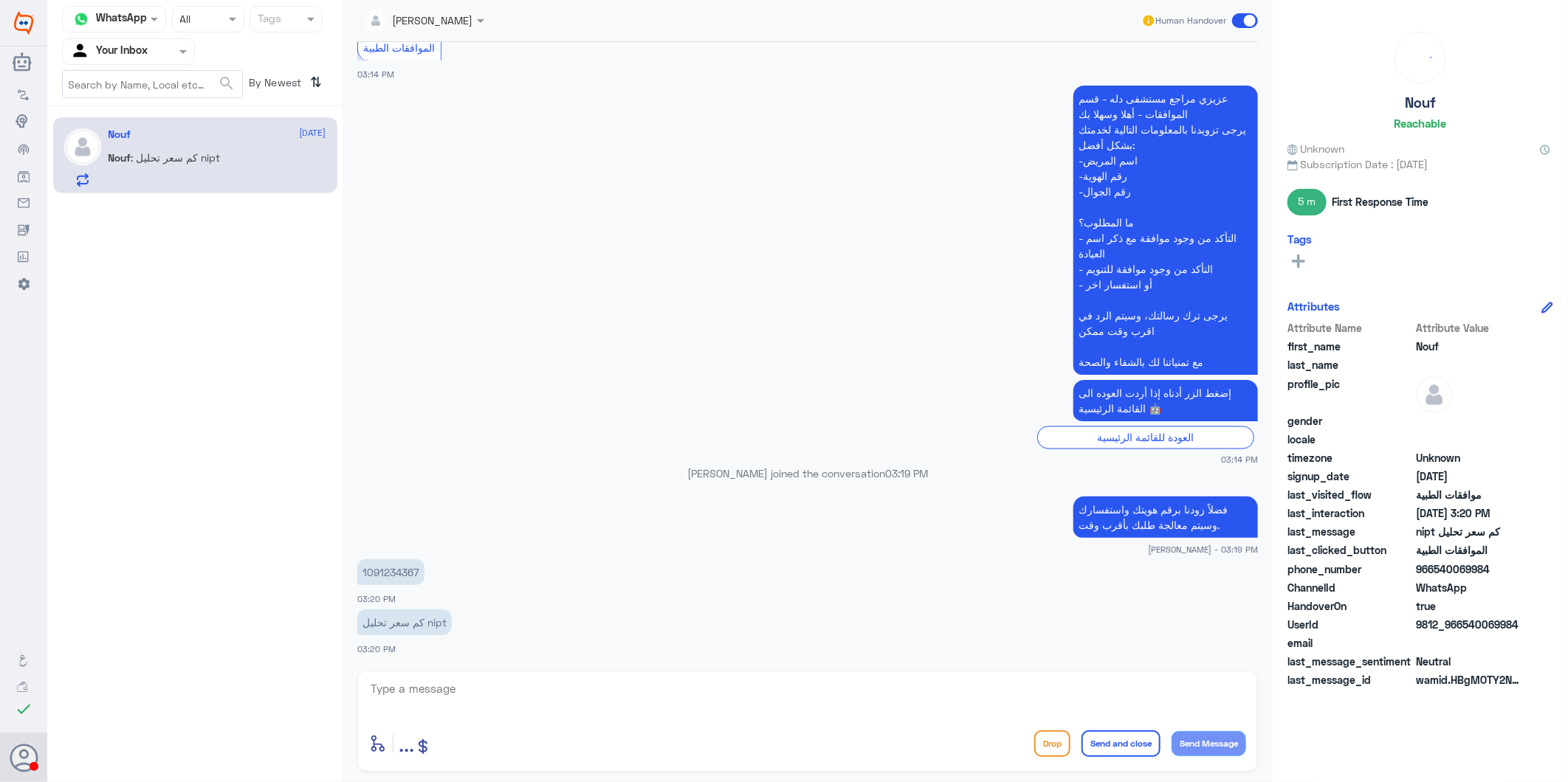
click at [462, 703] on textarea at bounding box center [807, 696] width 877 height 36
paste textarea "لمعرفة اسعار الخدمات يرجى التواصل مع خدمة العملاء على الرقم الموحد 920012222"
type textarea "لمعرفة اسعار الخدمات يرجى التواصل مع خدمة العملاء على الرقم الموحد 920012222"
click at [1117, 742] on button "Send and close" at bounding box center [1120, 743] width 79 height 26
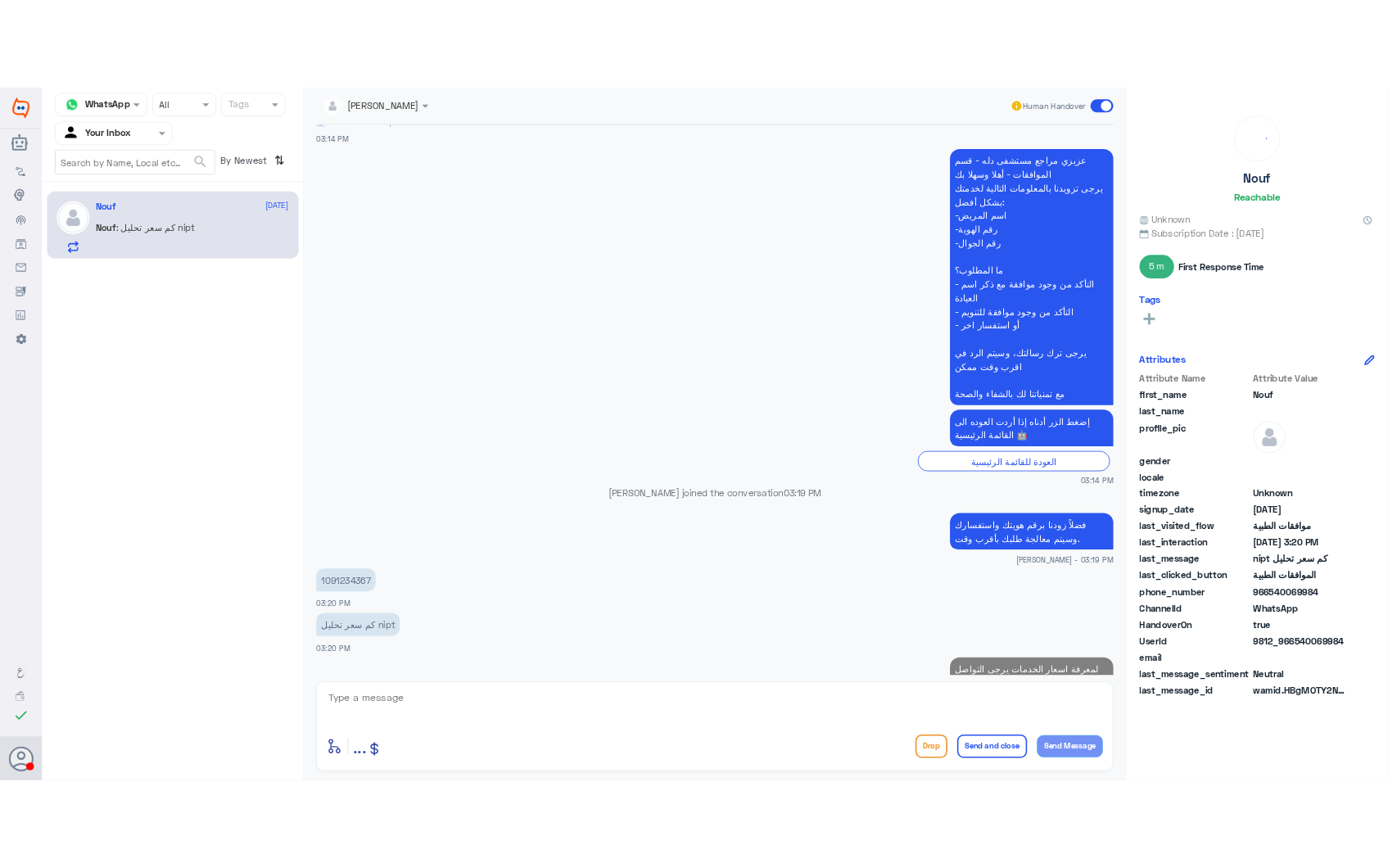
scroll to position [1834, 0]
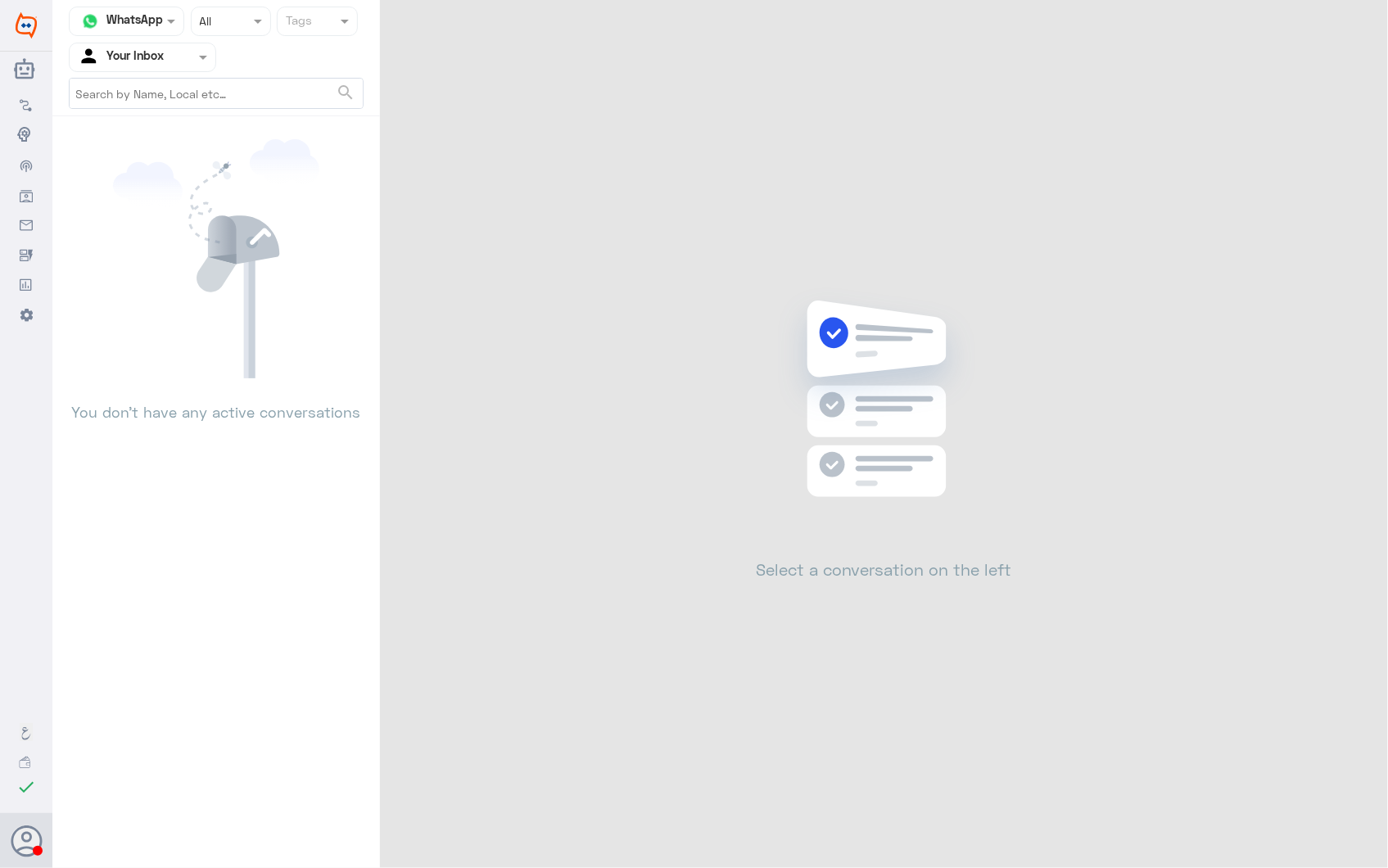
click at [170, 61] on div at bounding box center [142, 56] width 146 height 19
click at [164, 191] on div "Your Team" at bounding box center [142, 205] width 147 height 38
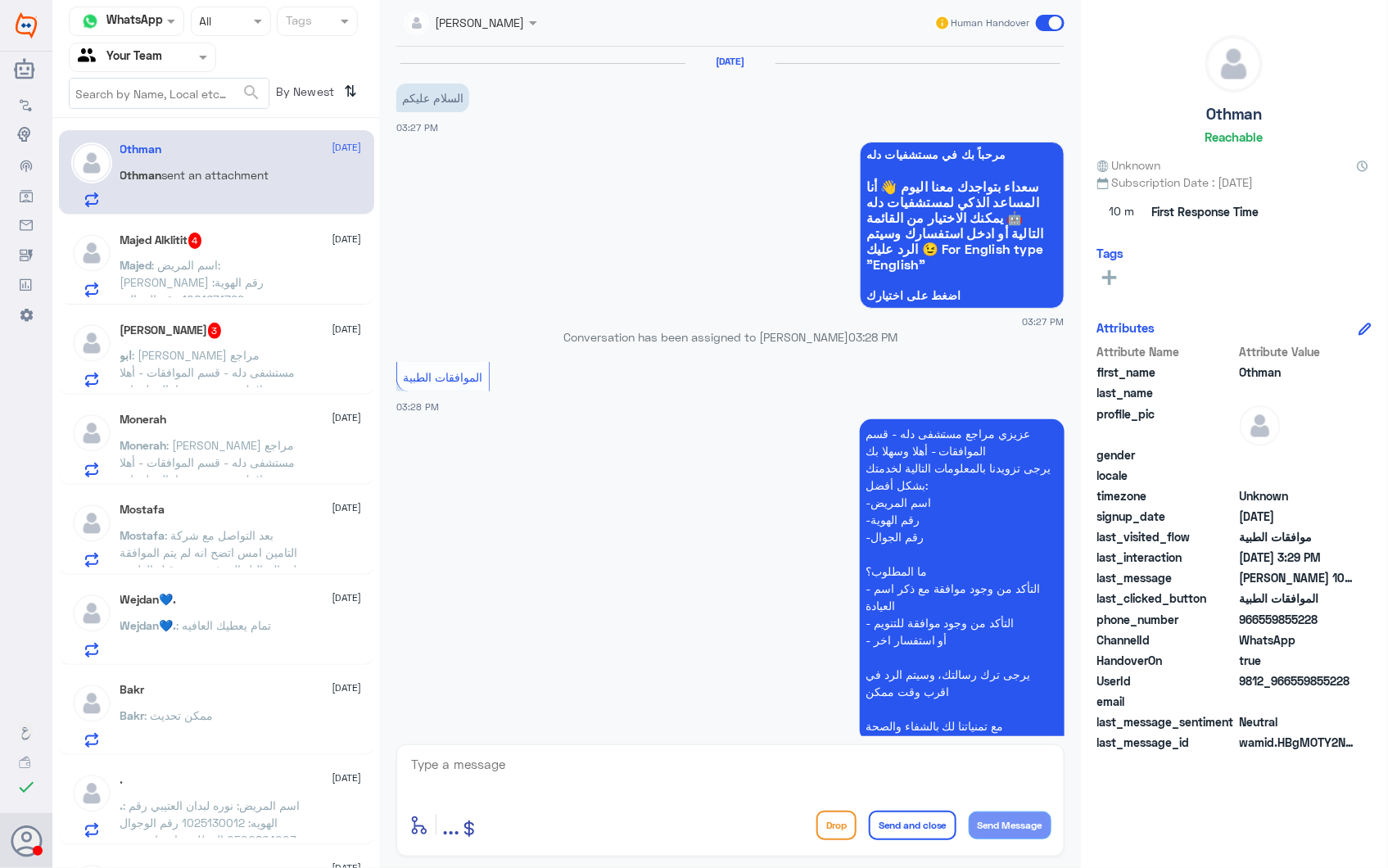
scroll to position [340, 0]
